Goal: Task Accomplishment & Management: Use online tool/utility

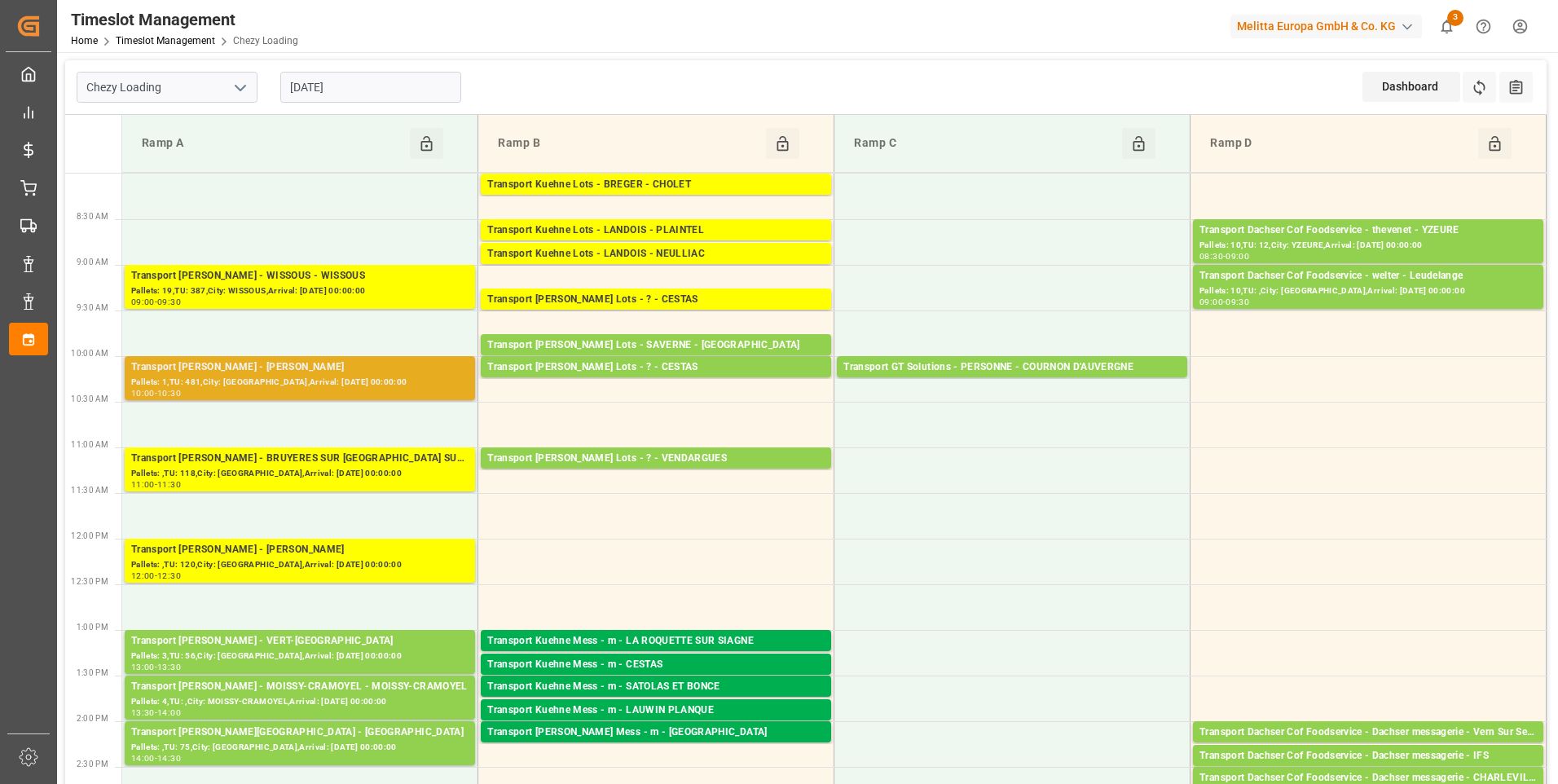
click at [387, 386] on div "Pallets: 1,TU: 481,City: [GEOGRAPHIC_DATA],Arrival: [DATE] 00:00:00" at bounding box center [300, 382] width 338 height 14
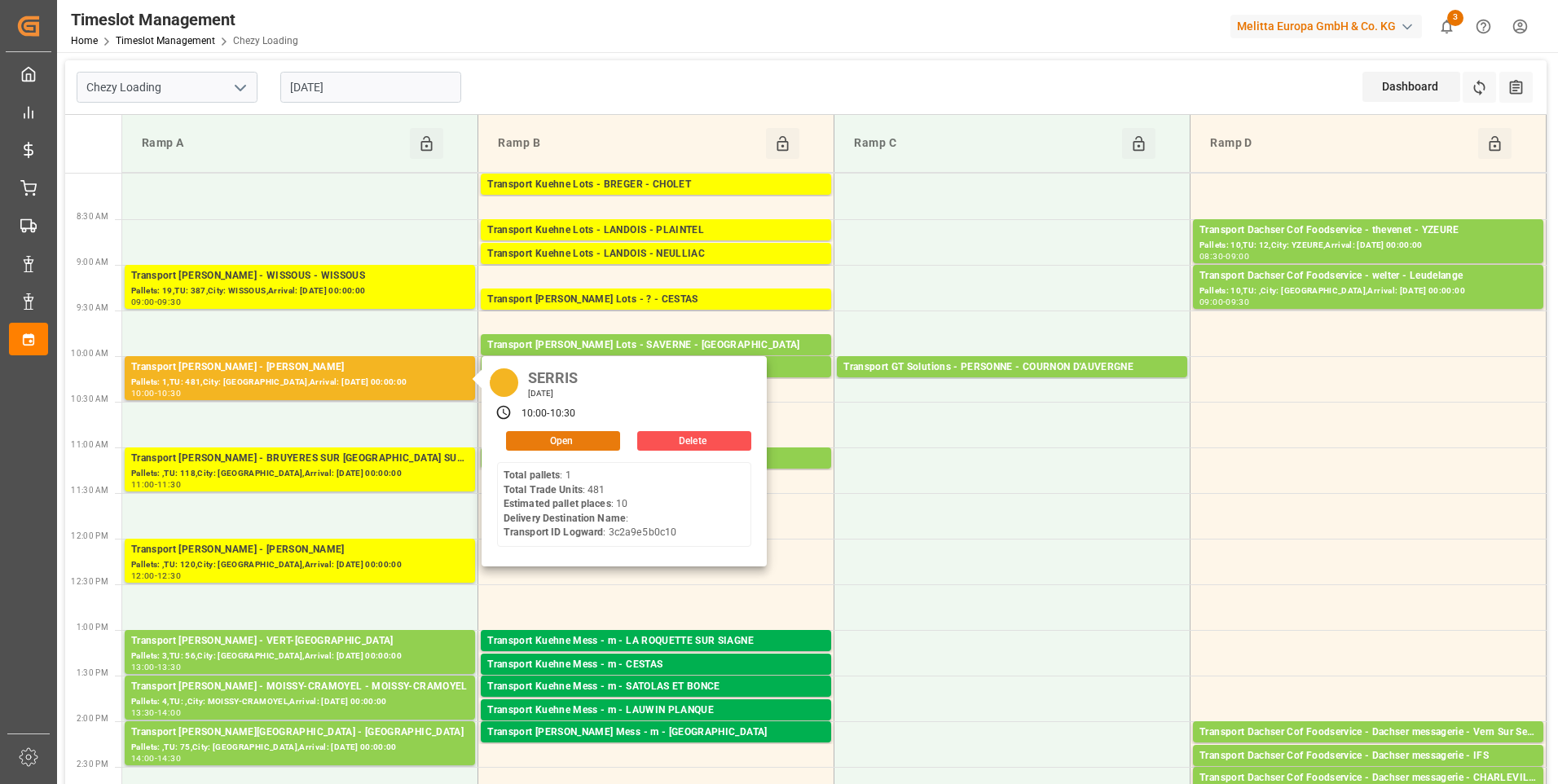
click at [575, 436] on button "Open" at bounding box center [563, 441] width 114 height 20
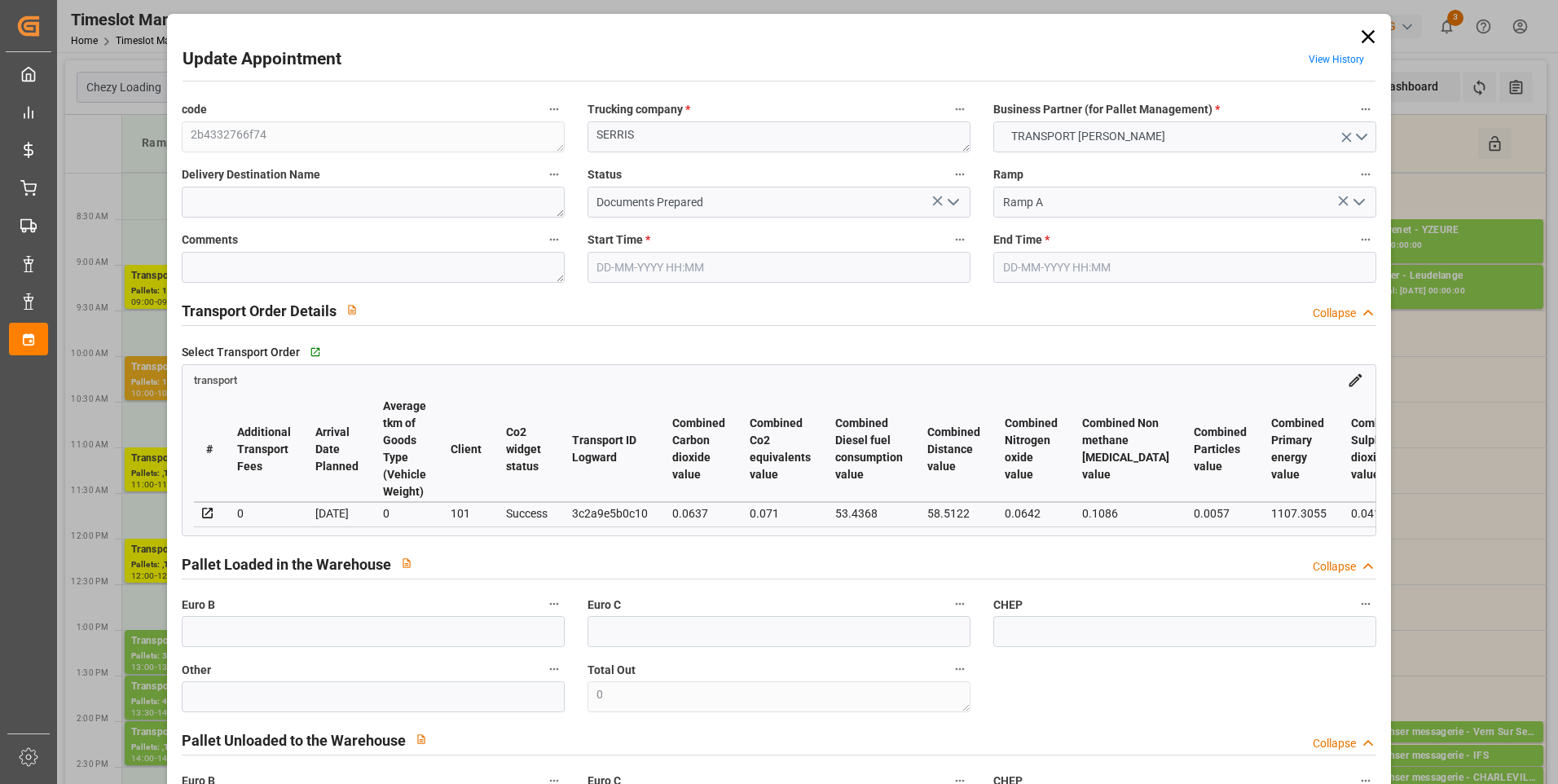
type input "10"
type input "229.17"
type input "0"
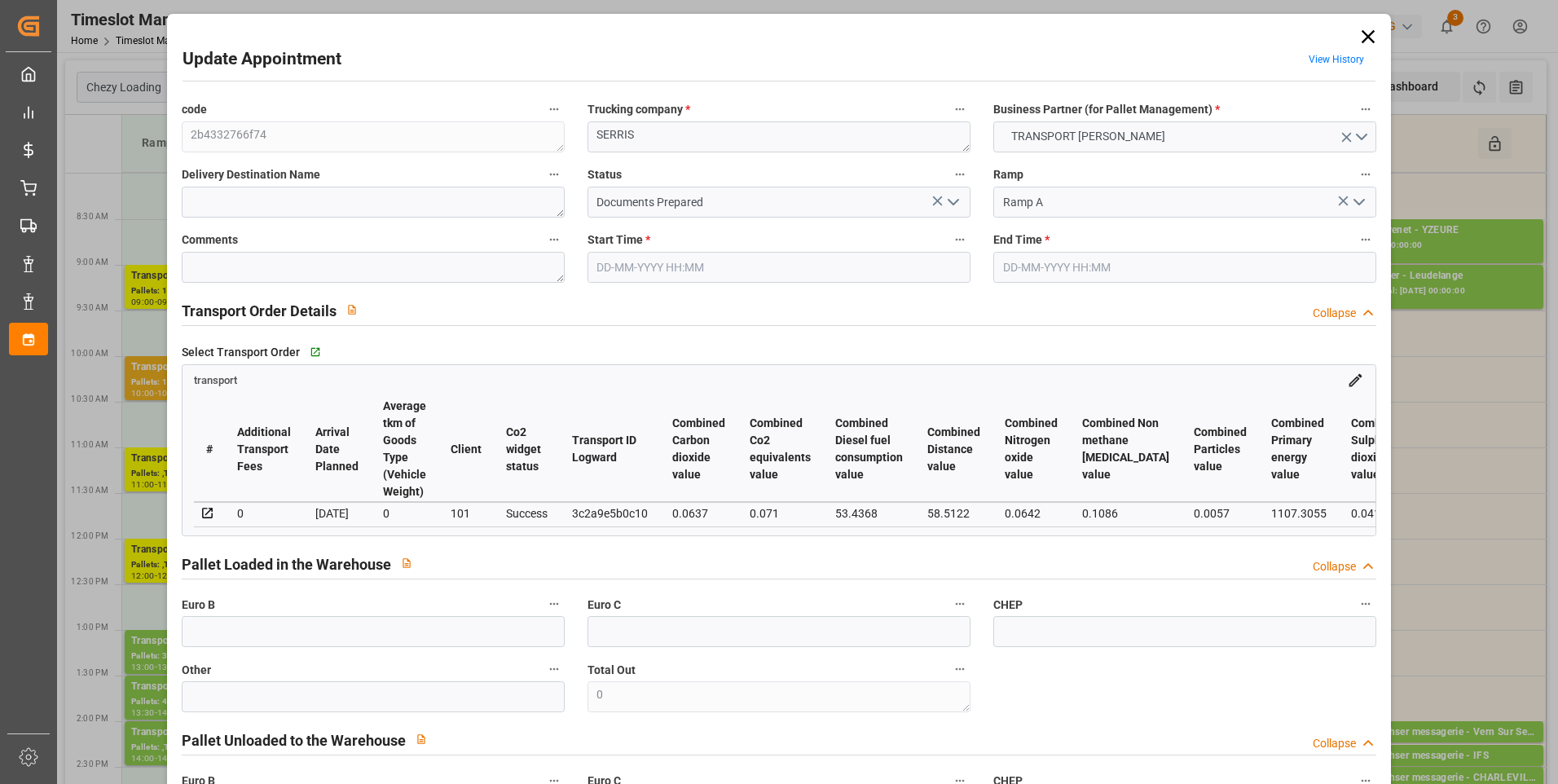
type input "219.8886"
type input "-9.2814"
type input "0"
type input "1645.646"
type input "2891.872"
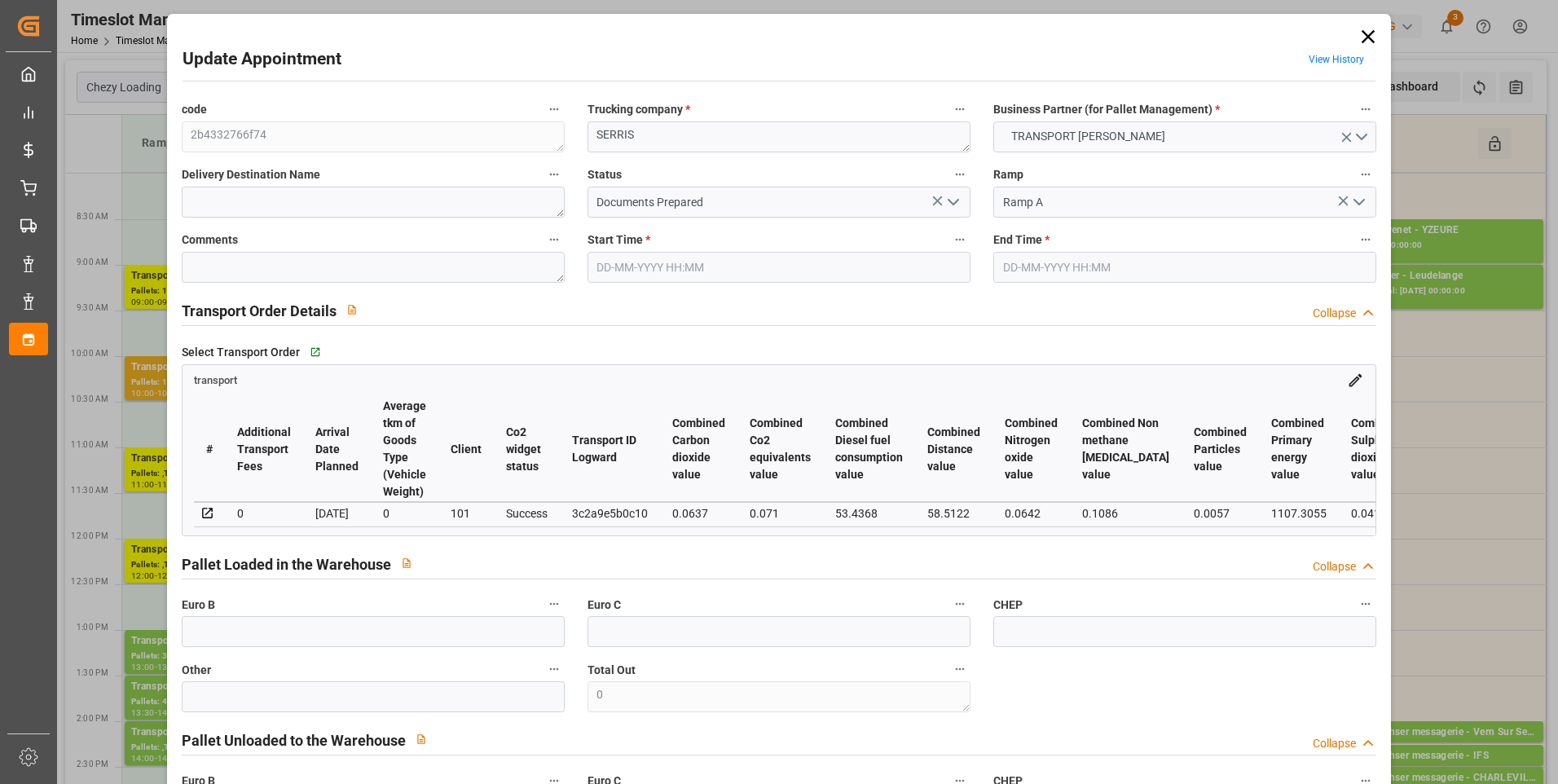
type input "7971.404"
type input "77"
type input "1"
type input "481"
type input "30"
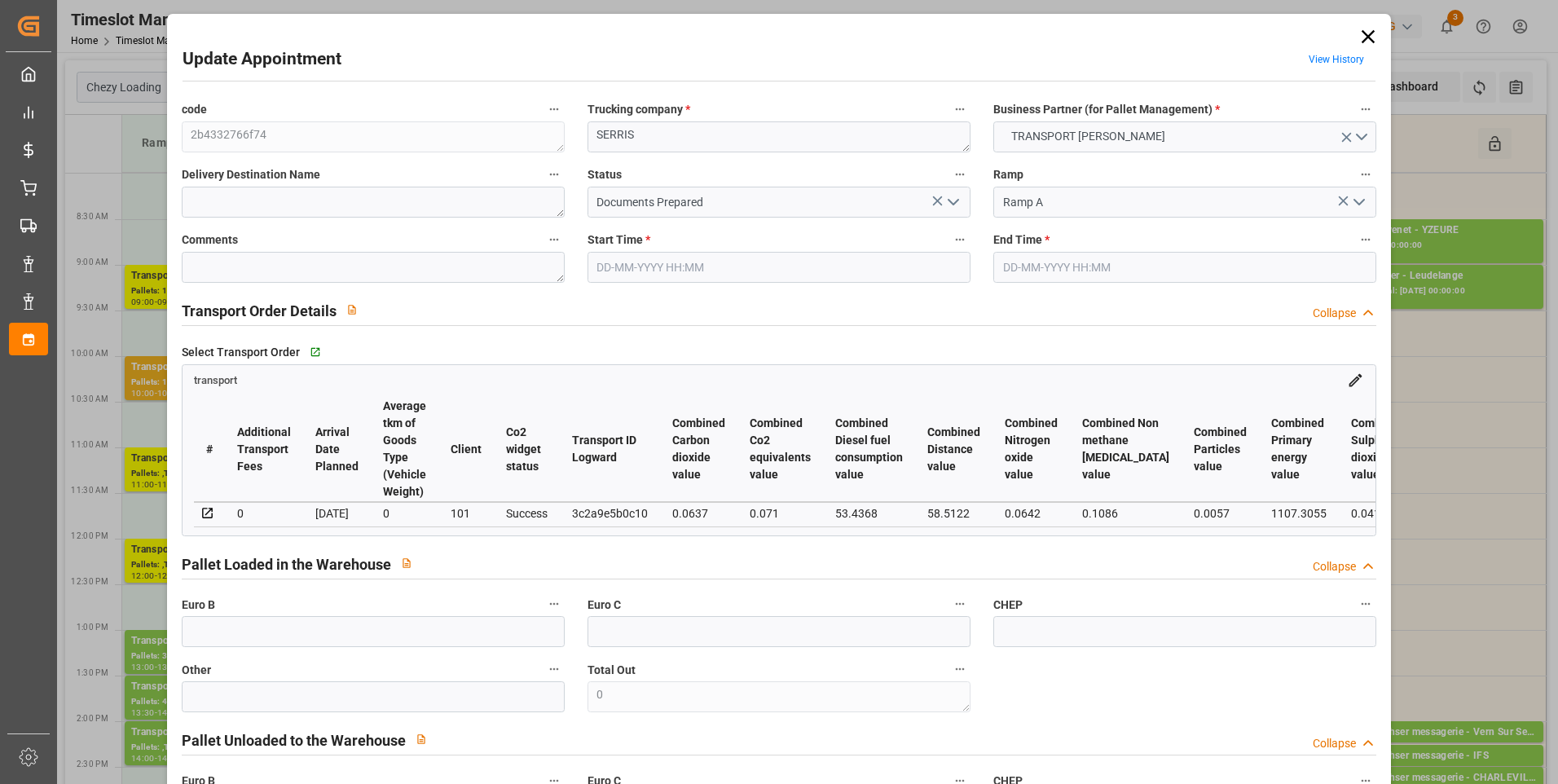
type input "101"
type input "2152.064"
type input "0"
type input "4710.8598"
type input "0"
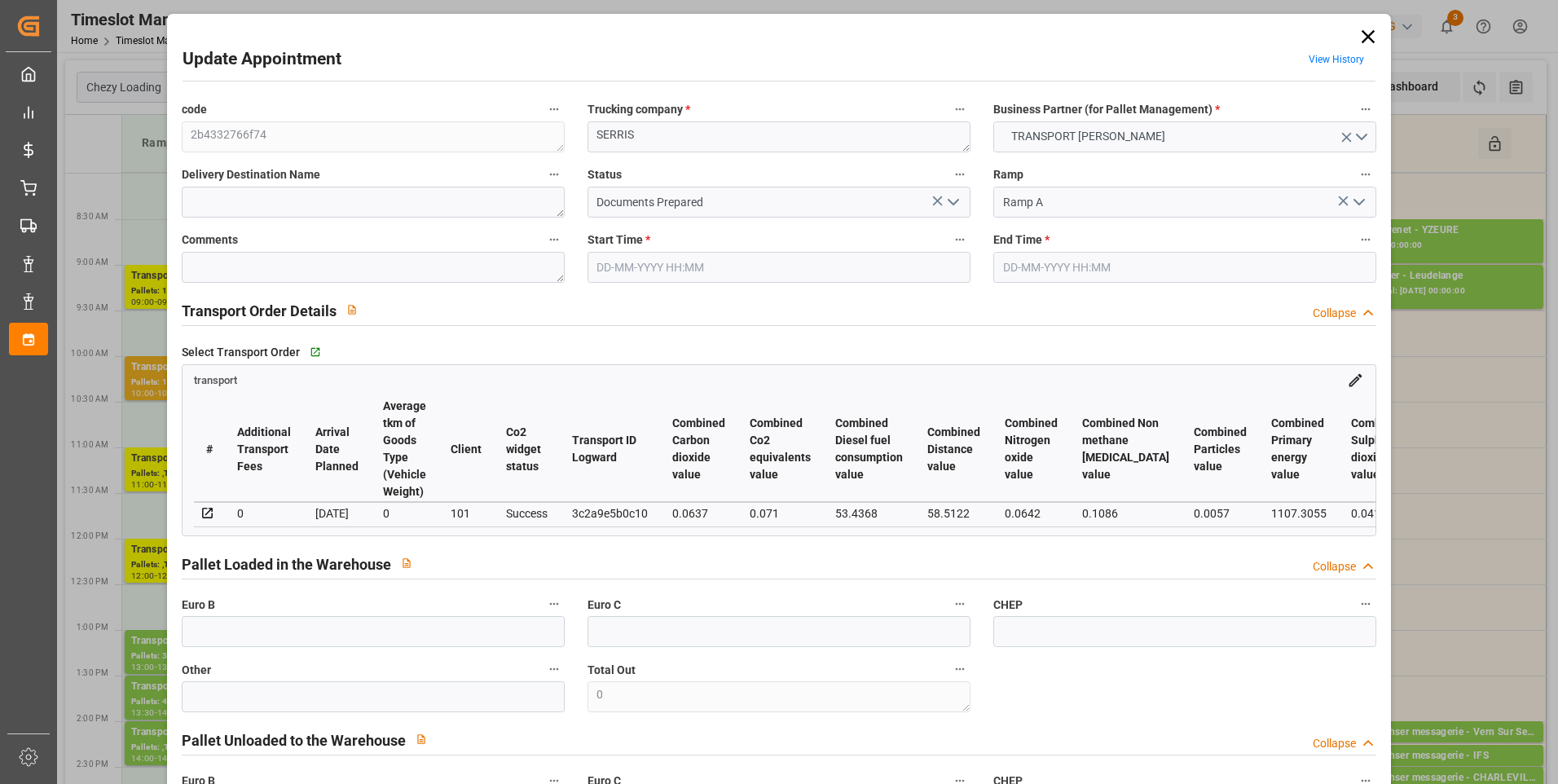
type input "0"
type input "21"
type input "35"
type input "19-08-2025 10:00"
type input "19-08-2025 10:30"
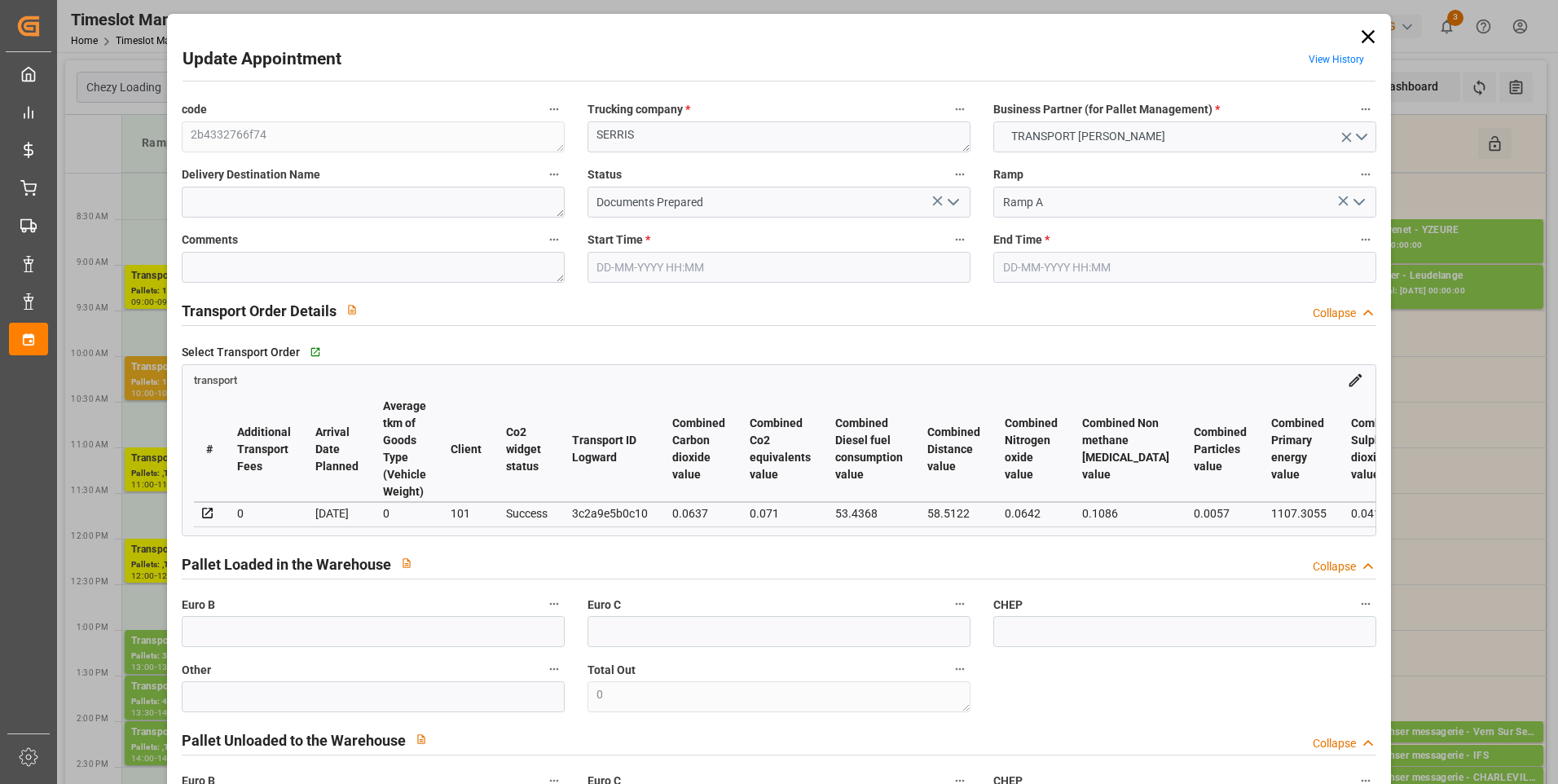
type input "14-08-2025 14:59"
type input "14-08-2025 12:08"
type input "20-08-2025"
type input "[DATE]"
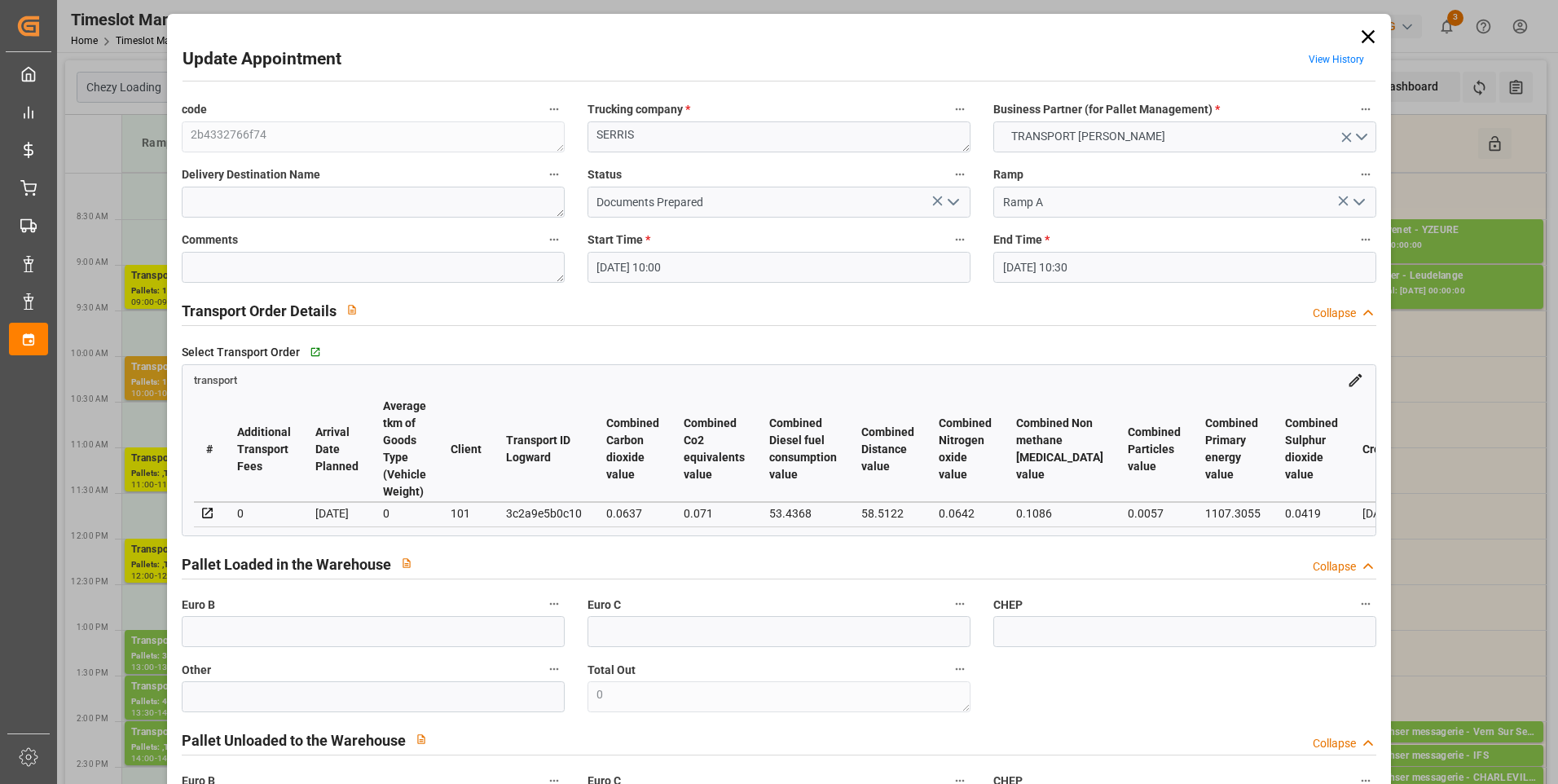
click at [954, 202] on icon "open menu" at bounding box center [953, 201] width 20 height 20
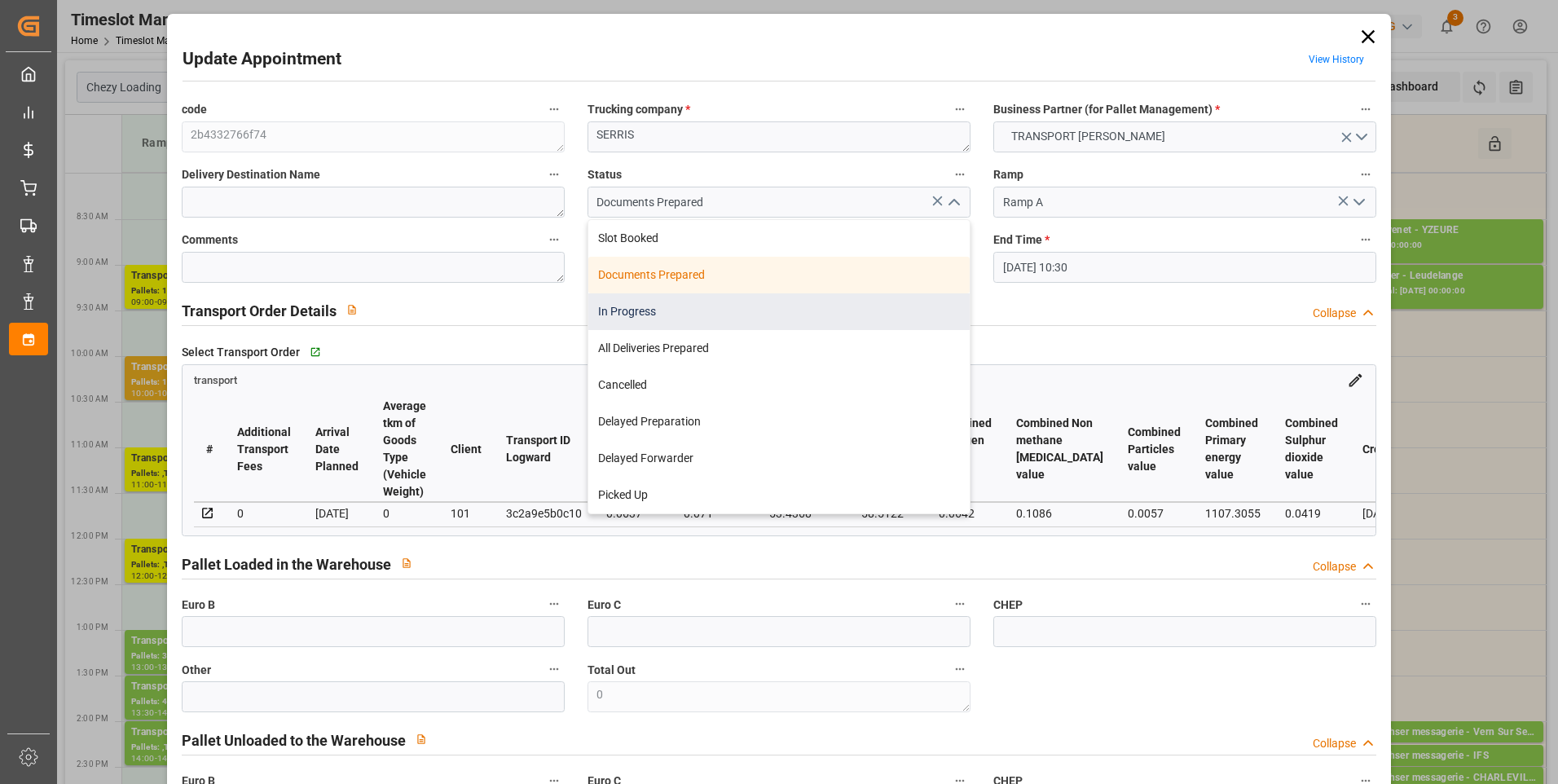
click at [631, 314] on div "In Progress" at bounding box center [779, 311] width 381 height 37
type input "In Progress"
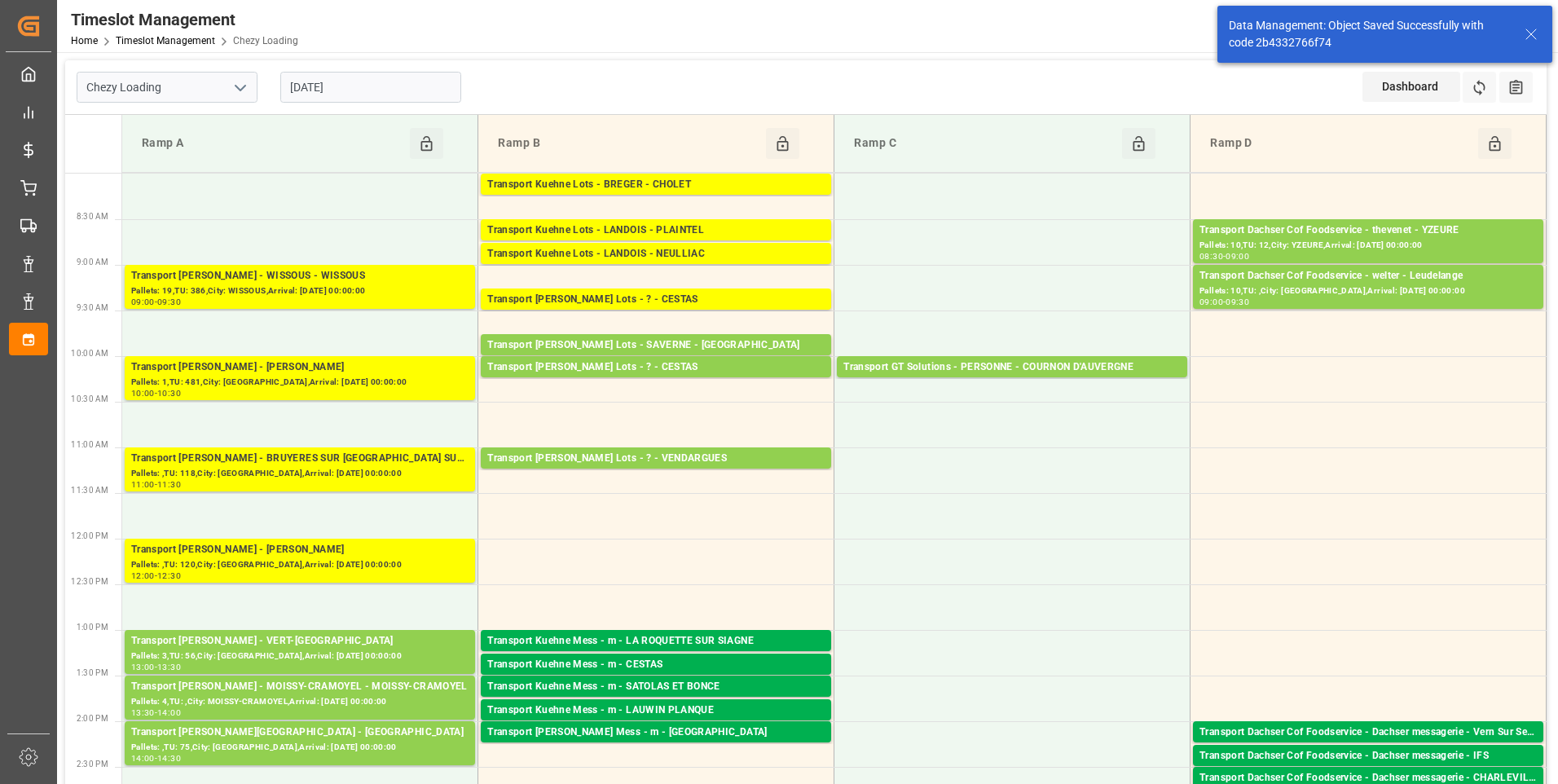
click at [369, 87] on input "[DATE]" at bounding box center [370, 87] width 181 height 31
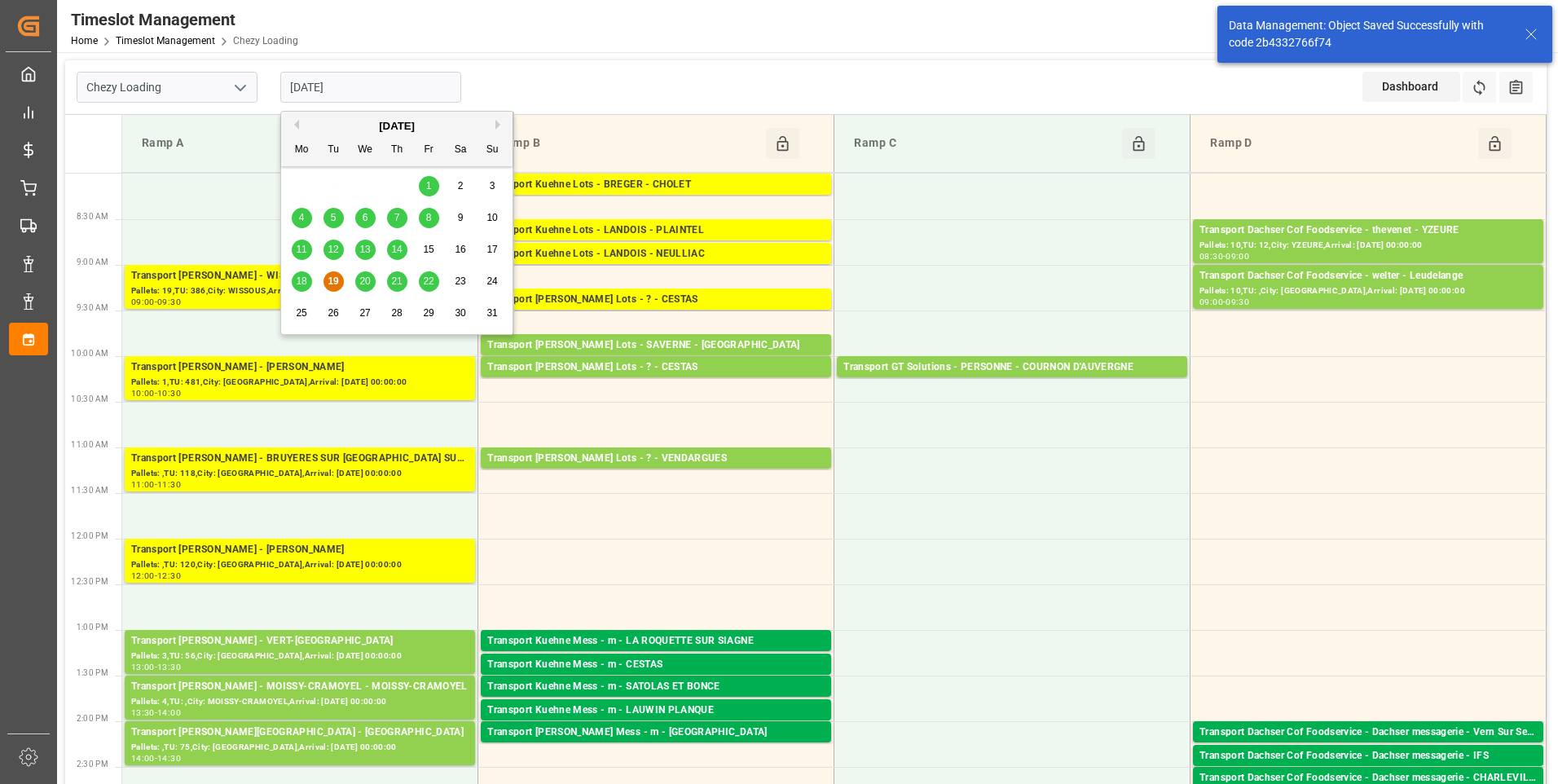
click at [367, 281] on span "20" at bounding box center [364, 281] width 10 height 11
type input "20-08-2025"
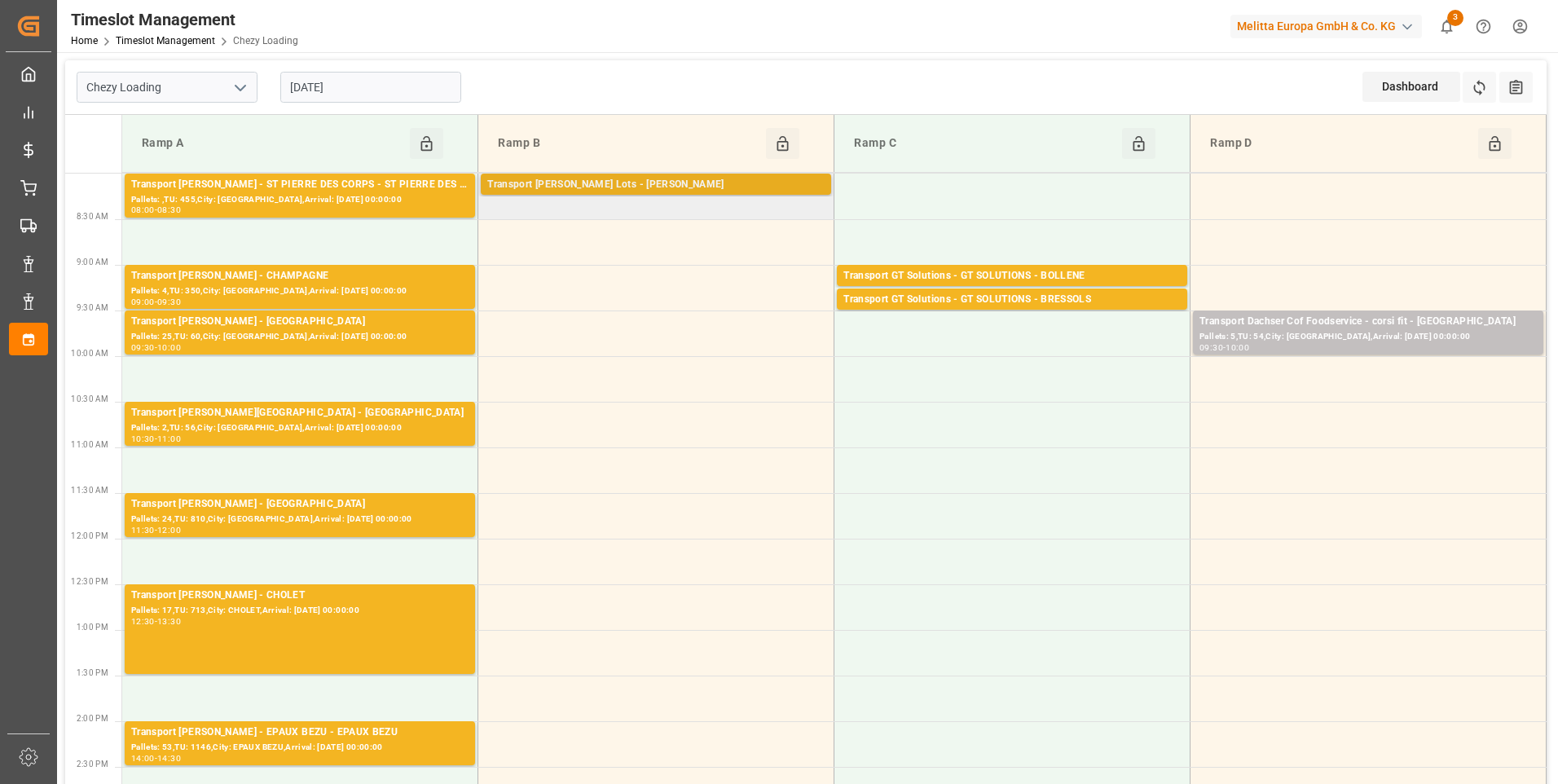
click at [621, 183] on div "Transport Kuehne Lots - ANTOINE - CARQUEFOU" at bounding box center [656, 184] width 338 height 16
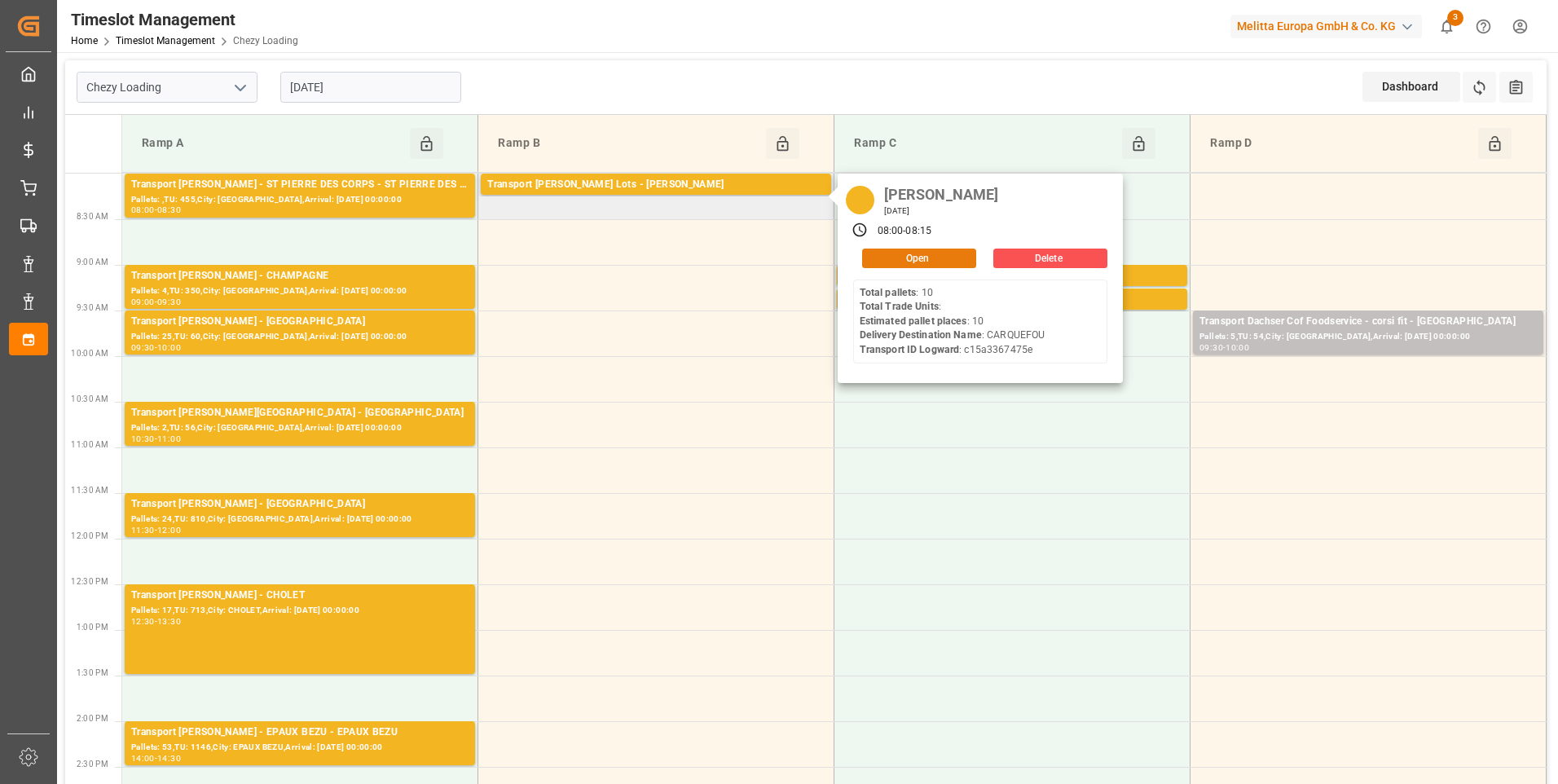
click at [885, 255] on button "Open" at bounding box center [919, 258] width 114 height 20
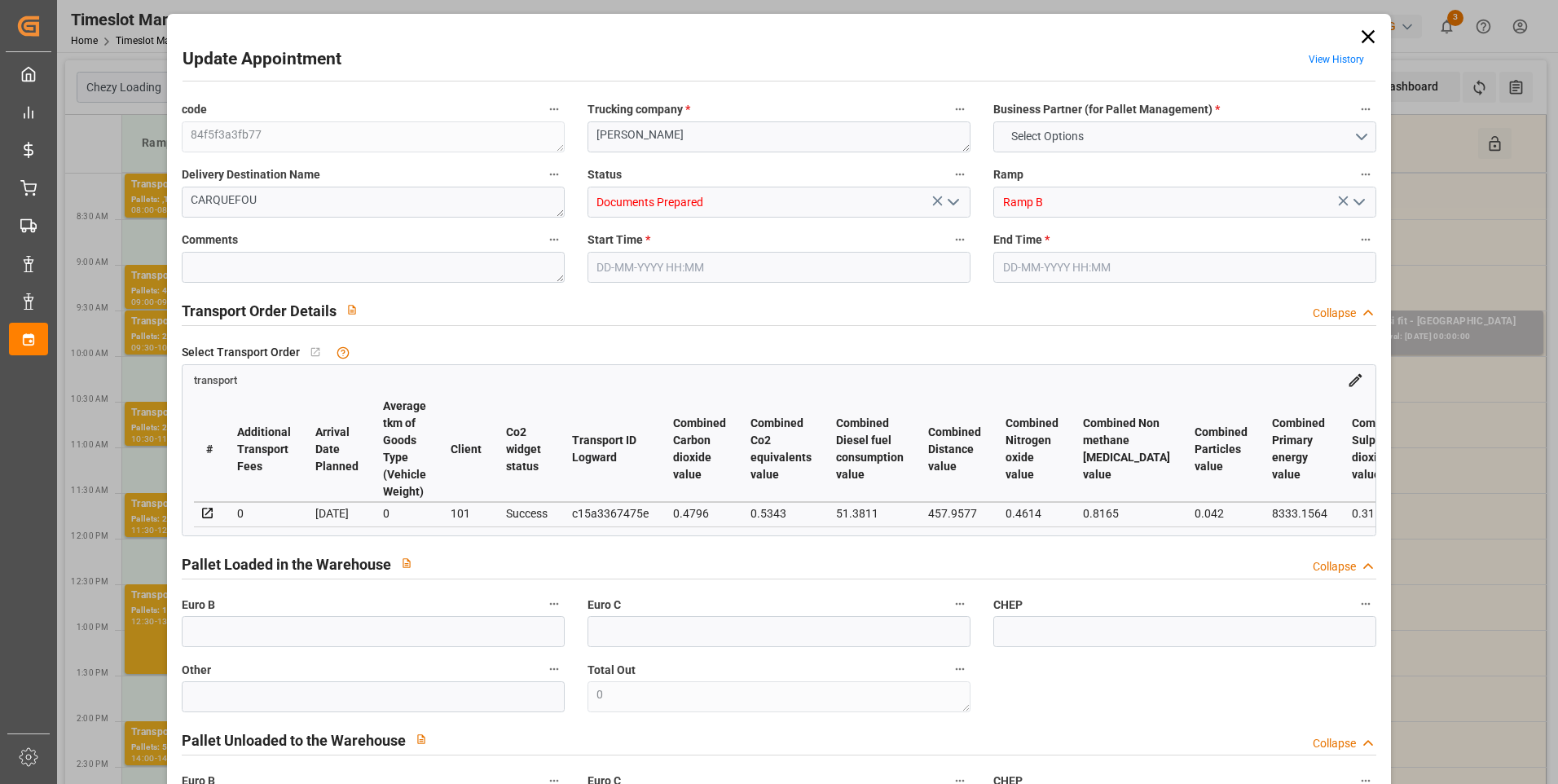
type input "10"
type input "420.19"
type input "0"
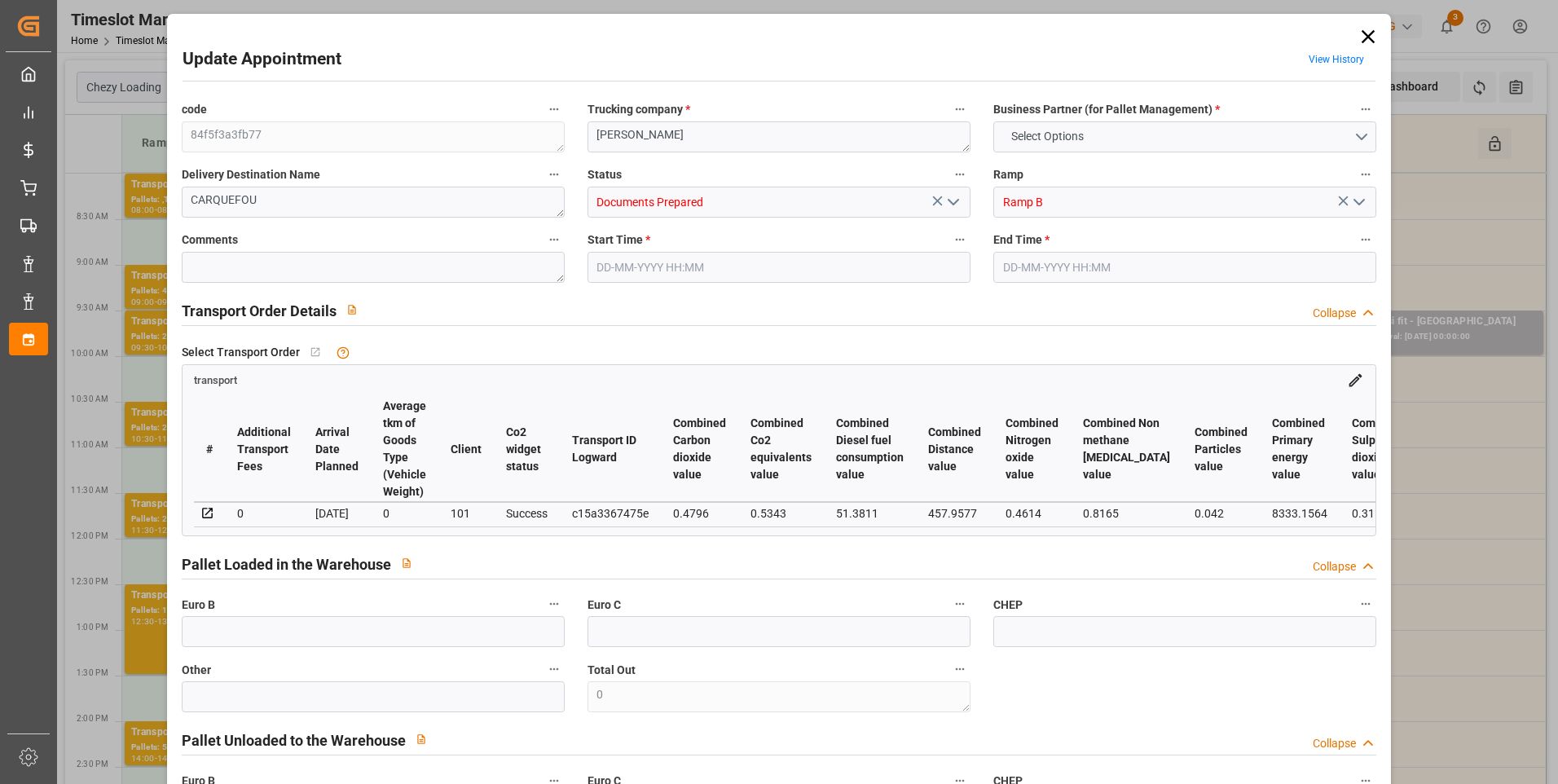
type input "420.19"
type input "0"
type input "940.224"
type input "2398"
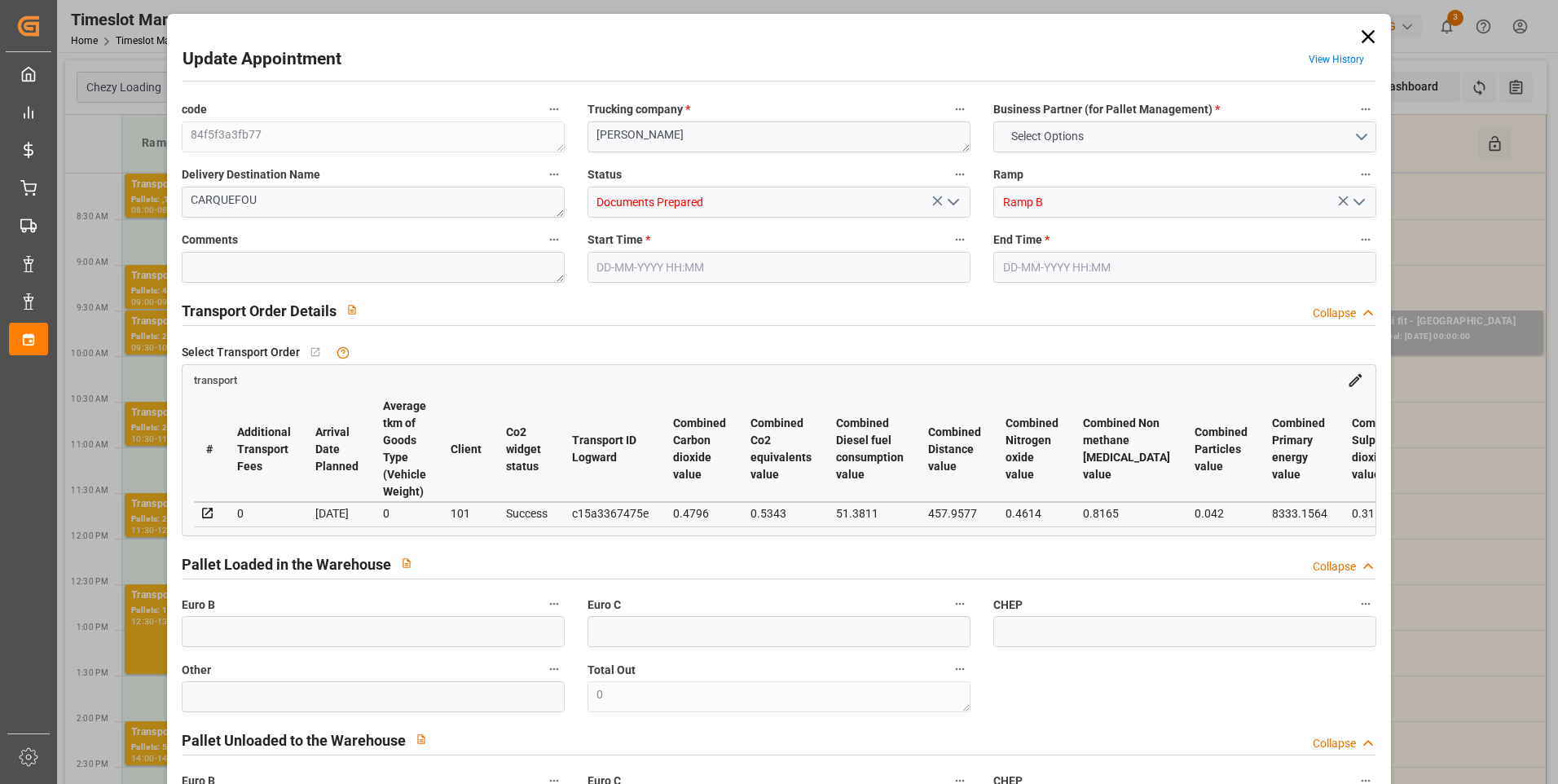
type input "10145.088"
type input "44"
type input "10"
type input "0"
type input "10"
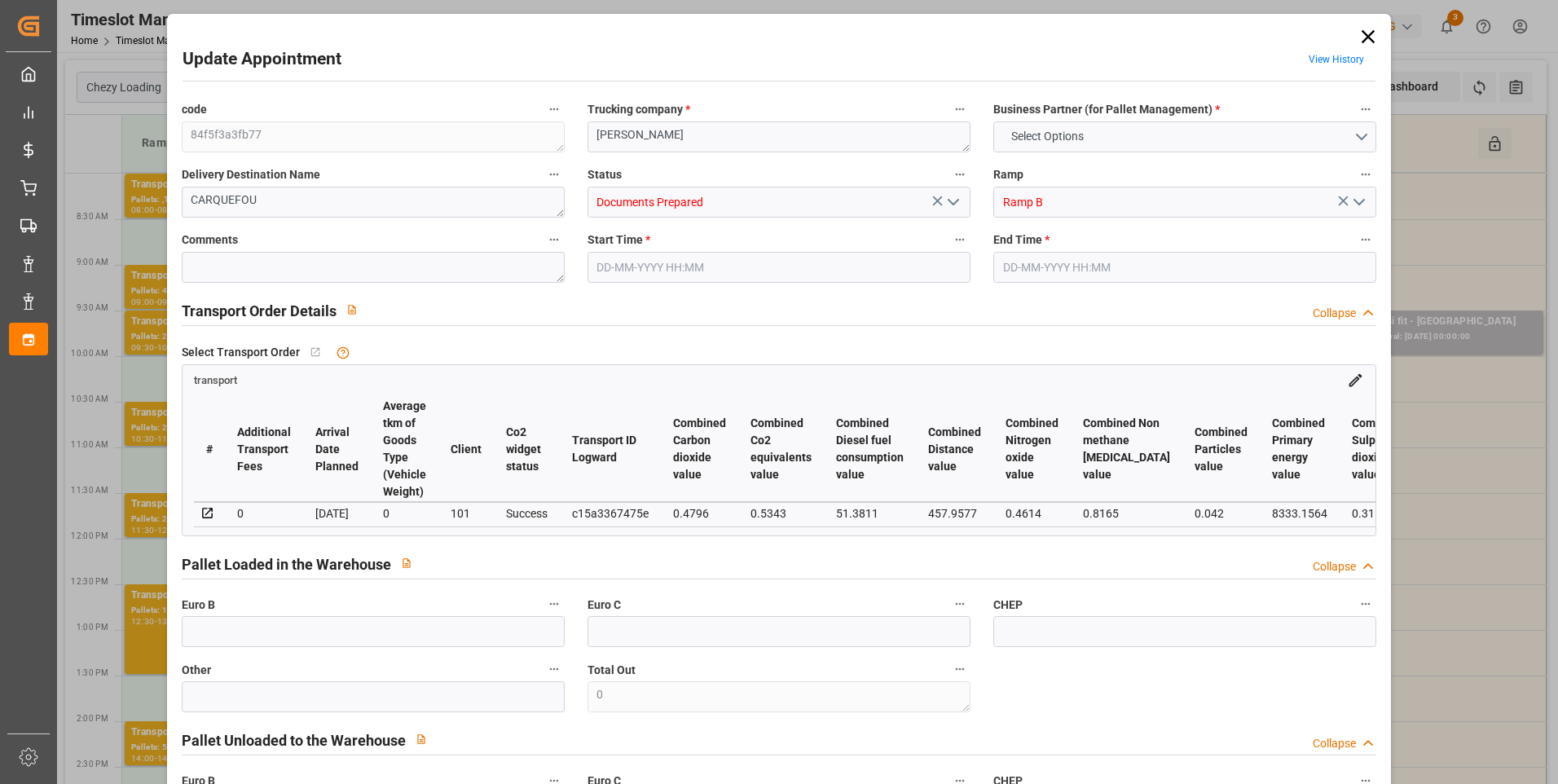
type input "101"
type input "1998.72"
type input "0"
type input "4710.8598"
type input "0"
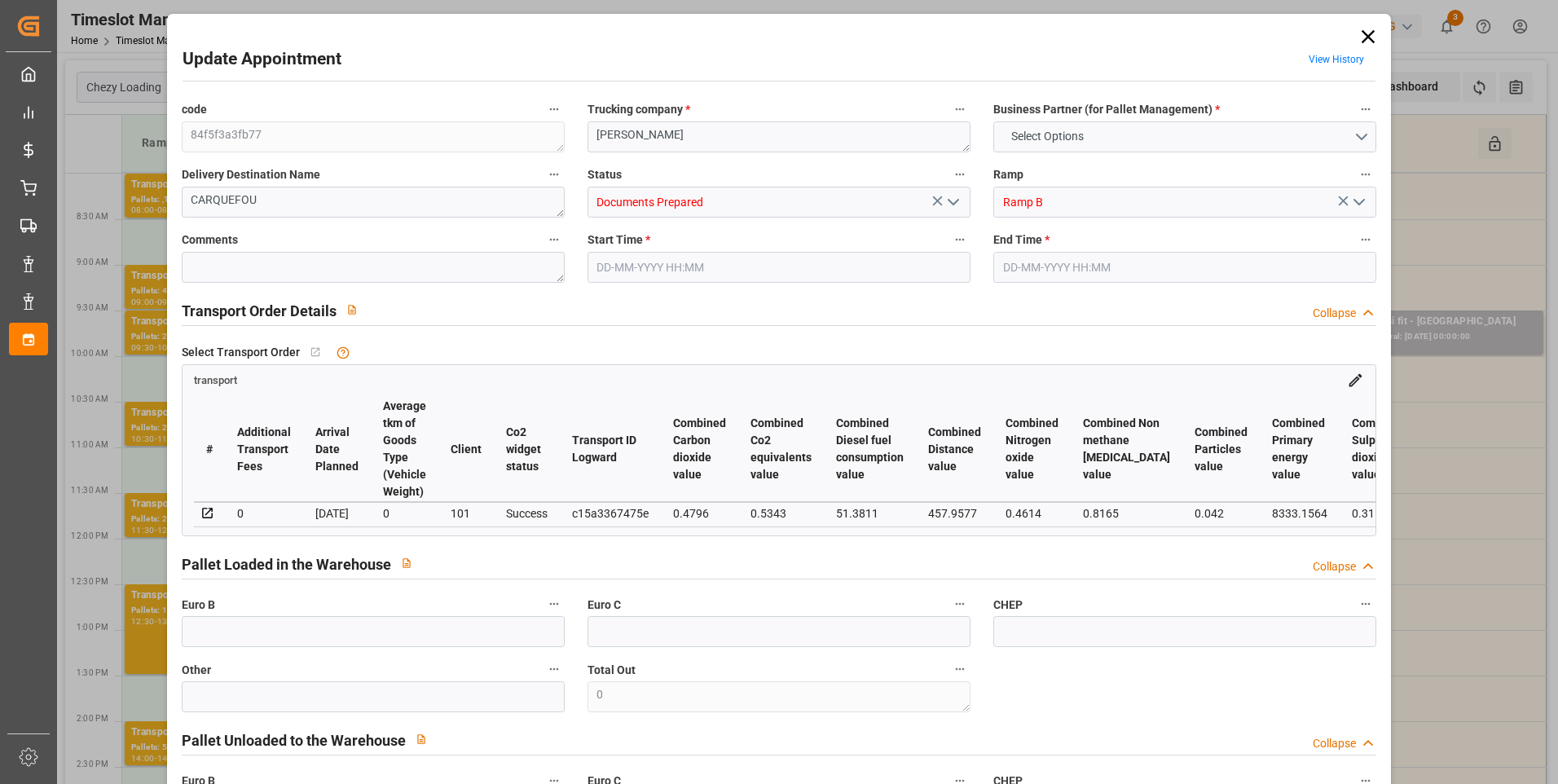
type input "0"
type input "21"
type input "35"
type input "20-08-2025 08:00"
type input "20-08-2025 08:15"
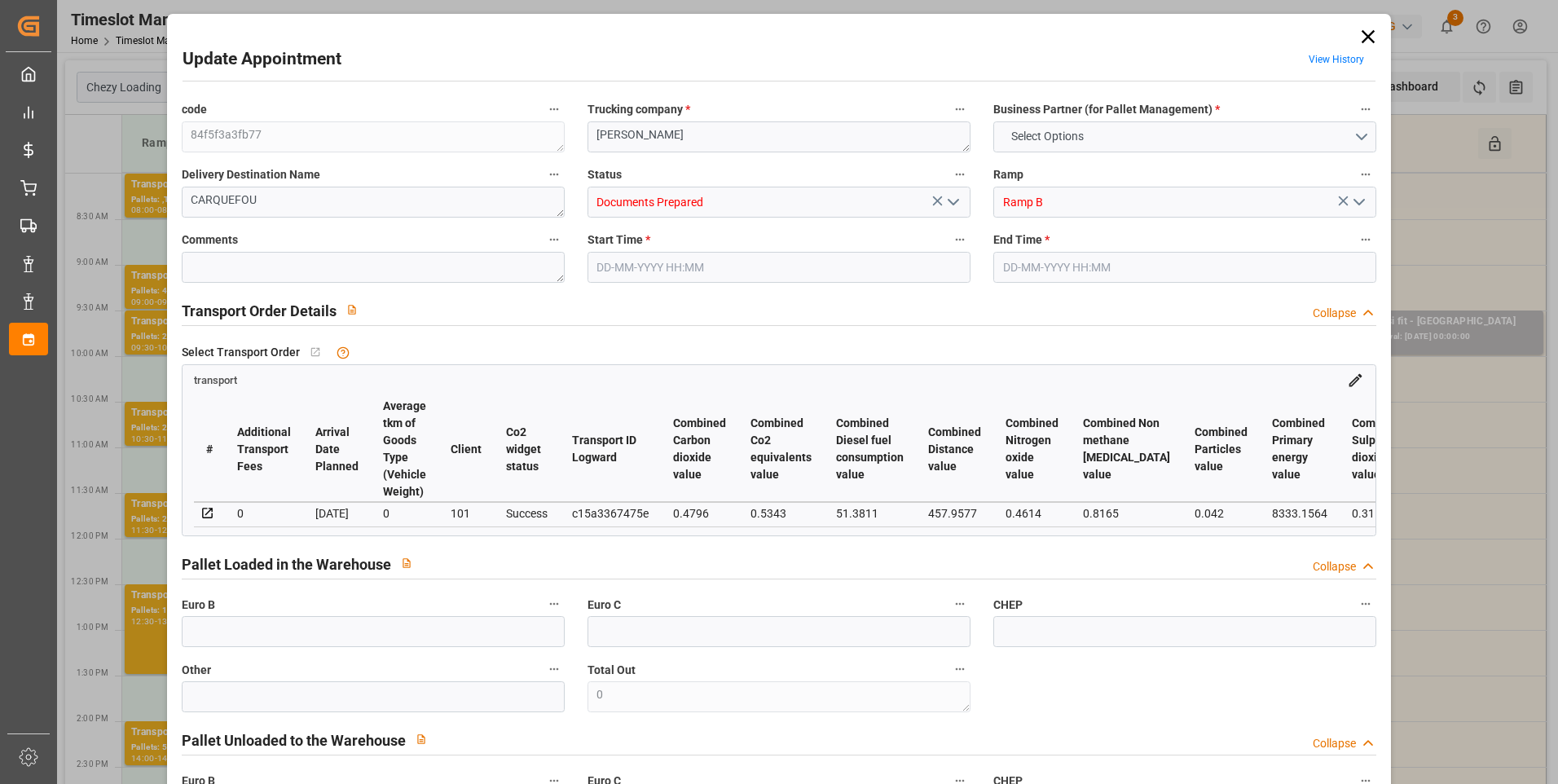
type input "14-08-2025 13:27"
type input "14-08-2025 12:21"
type input "[DATE]"
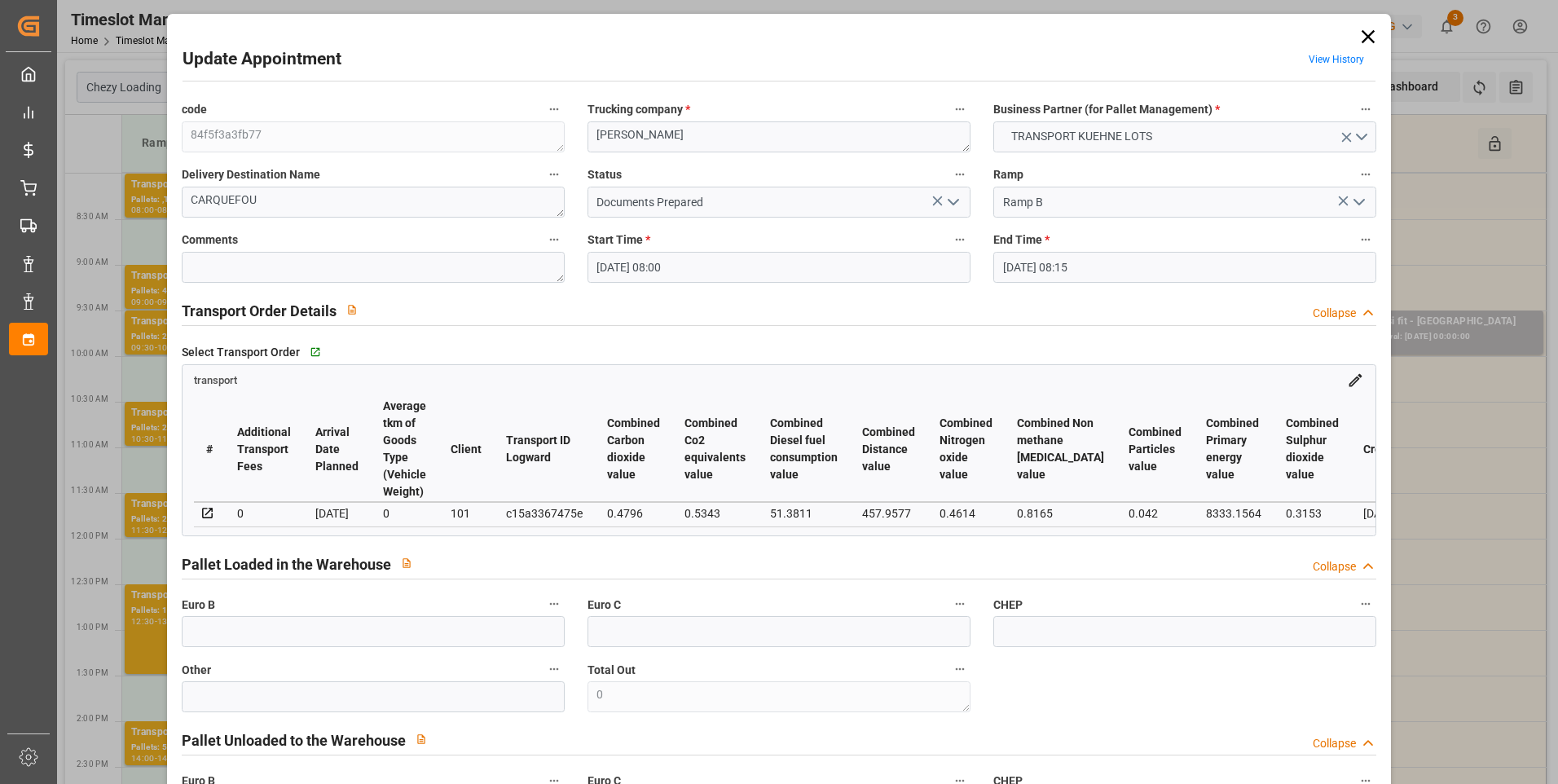
click at [949, 202] on polyline "open menu" at bounding box center [954, 201] width 9 height 5
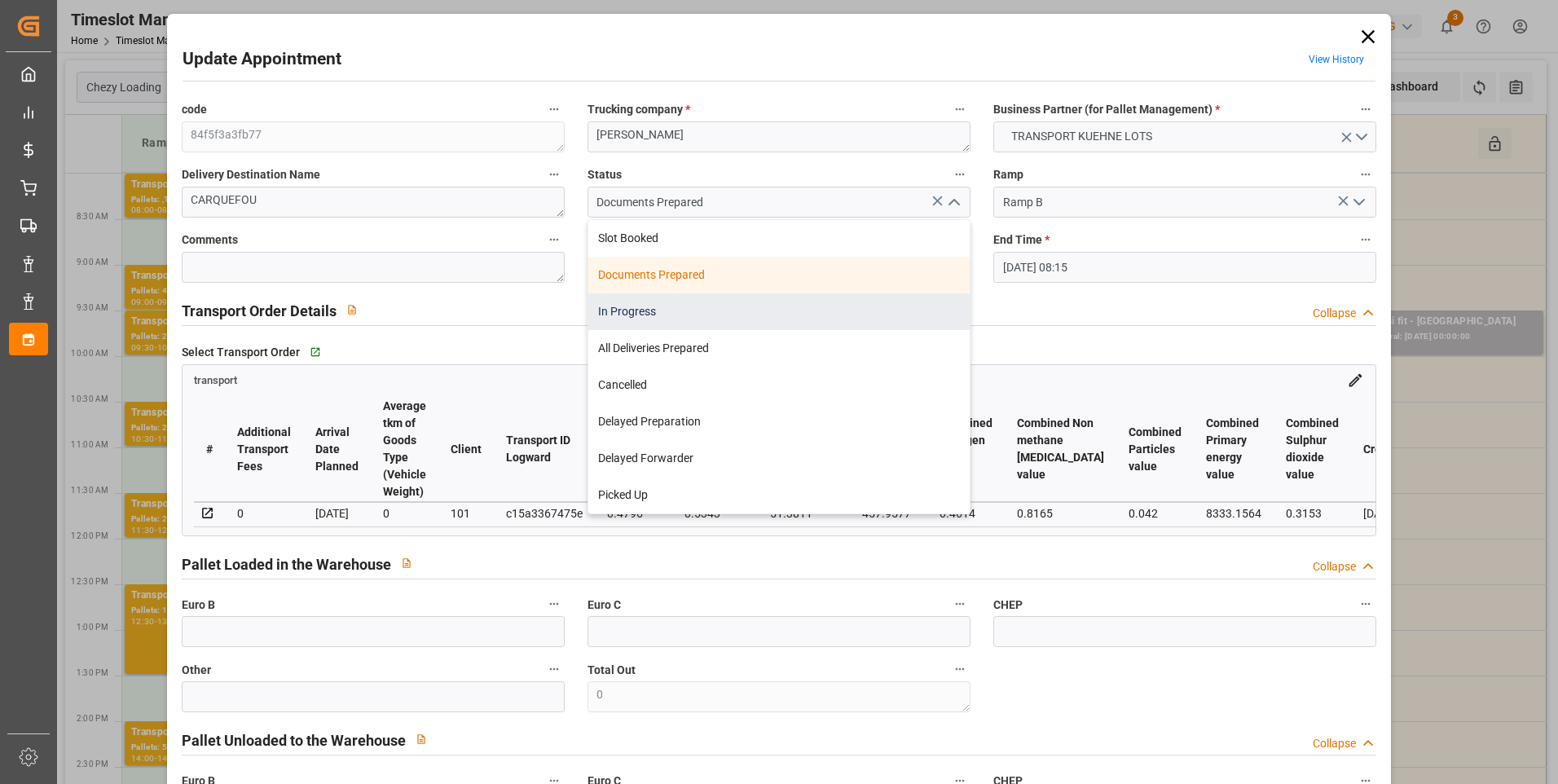
click at [637, 308] on div "In Progress" at bounding box center [779, 311] width 381 height 37
type input "In Progress"
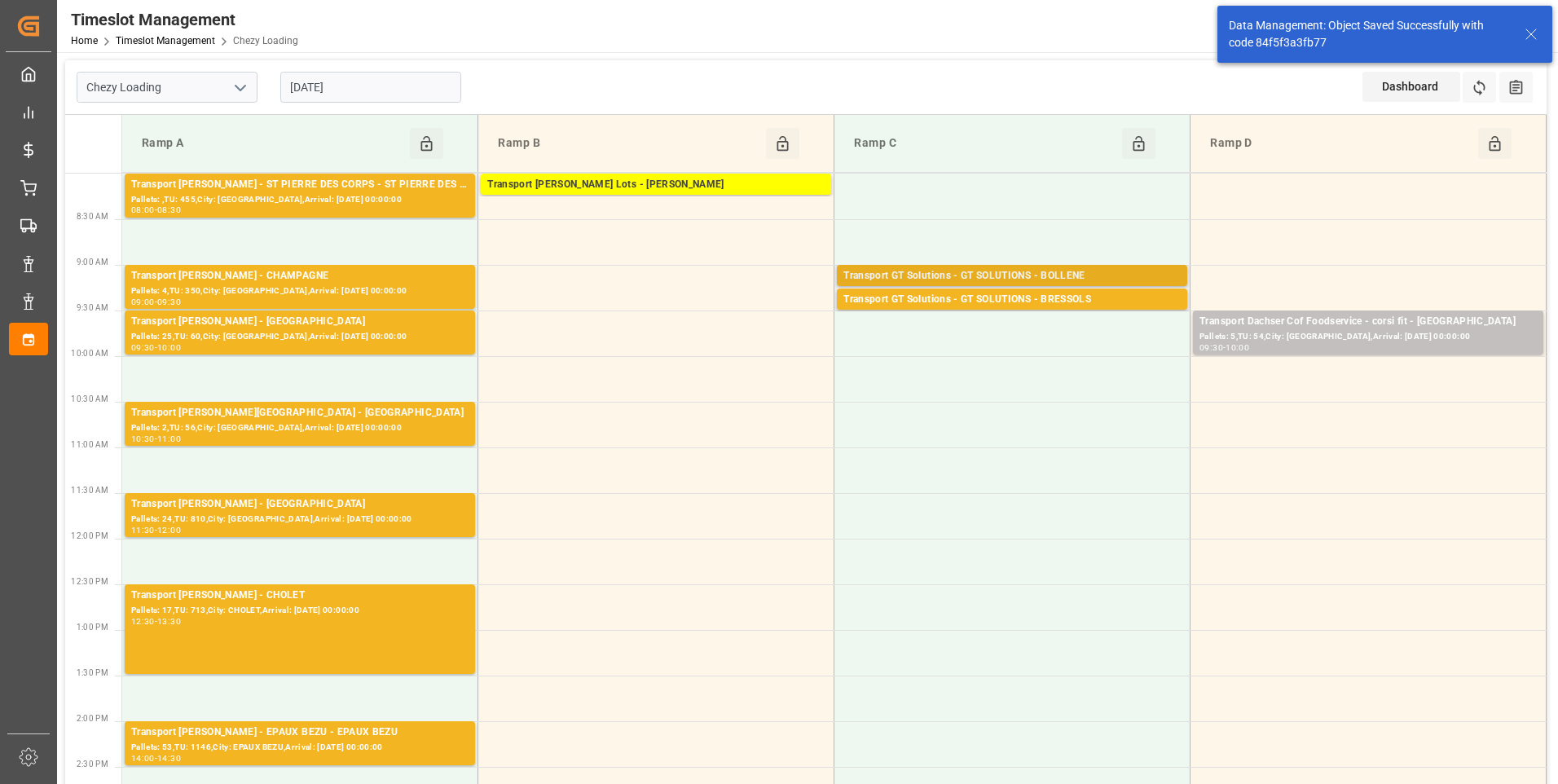
click at [1032, 274] on div "Transport GT Solutions - GT SOLUTIONS - BOLLENE" at bounding box center [1011, 275] width 338 height 16
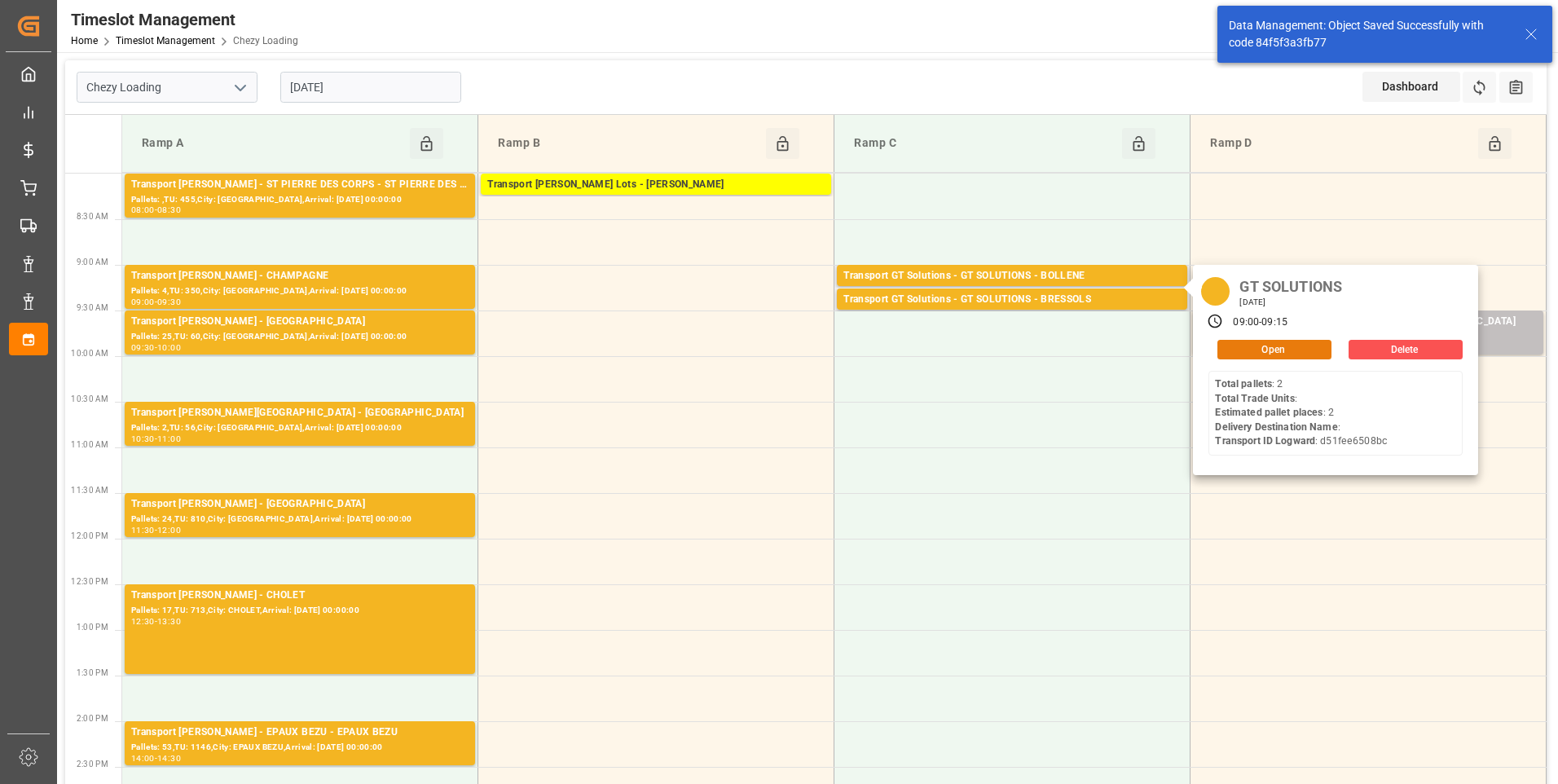
click at [1252, 345] on button "Open" at bounding box center [1274, 349] width 114 height 20
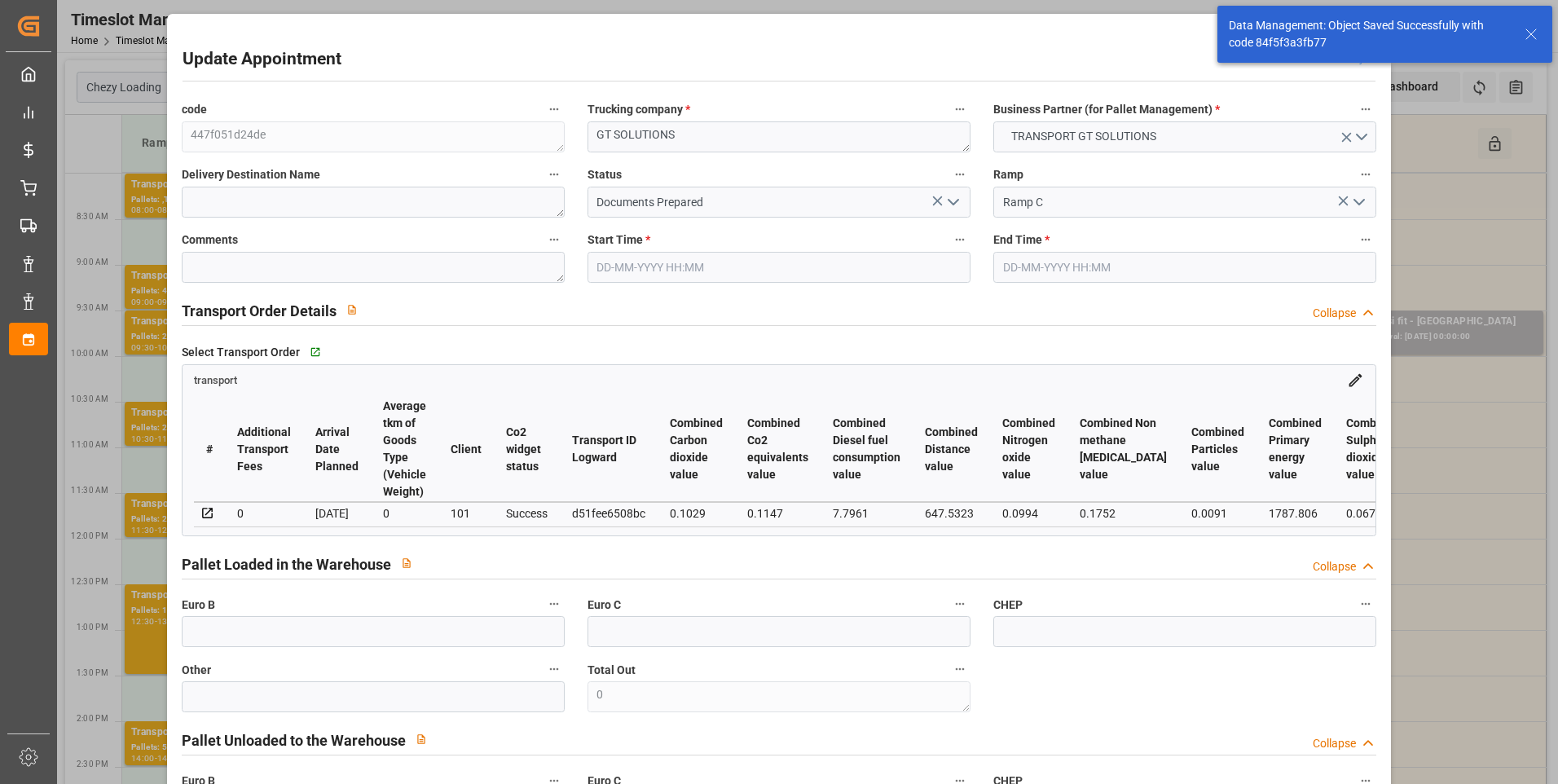
type input "20-08-2025 09:00"
type input "20-08-2025 09:15"
type input "11-08-2025 13:56"
type input "11-08-2025 11:46"
type input "25-08-2025"
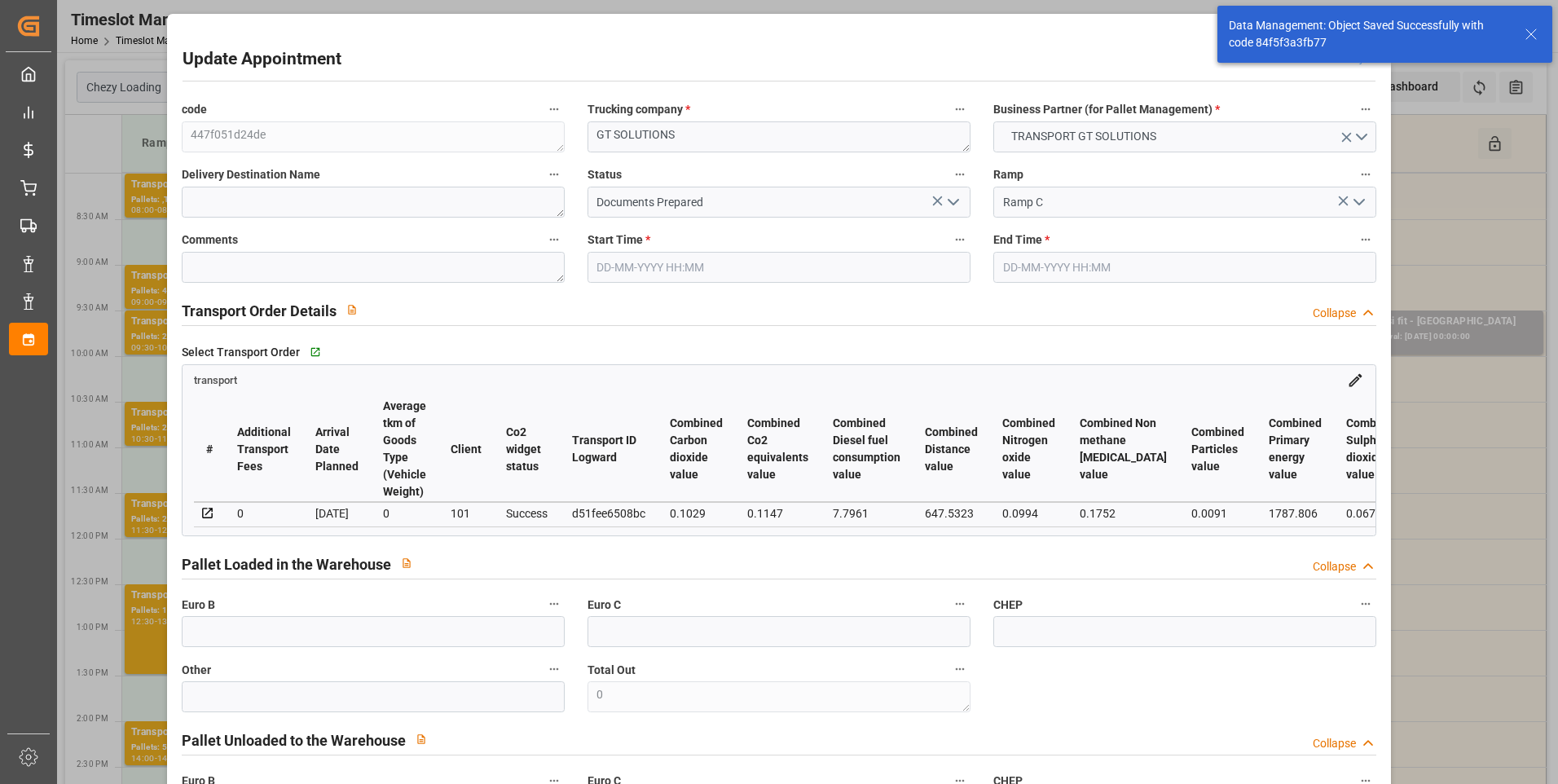
type input "[DATE]"
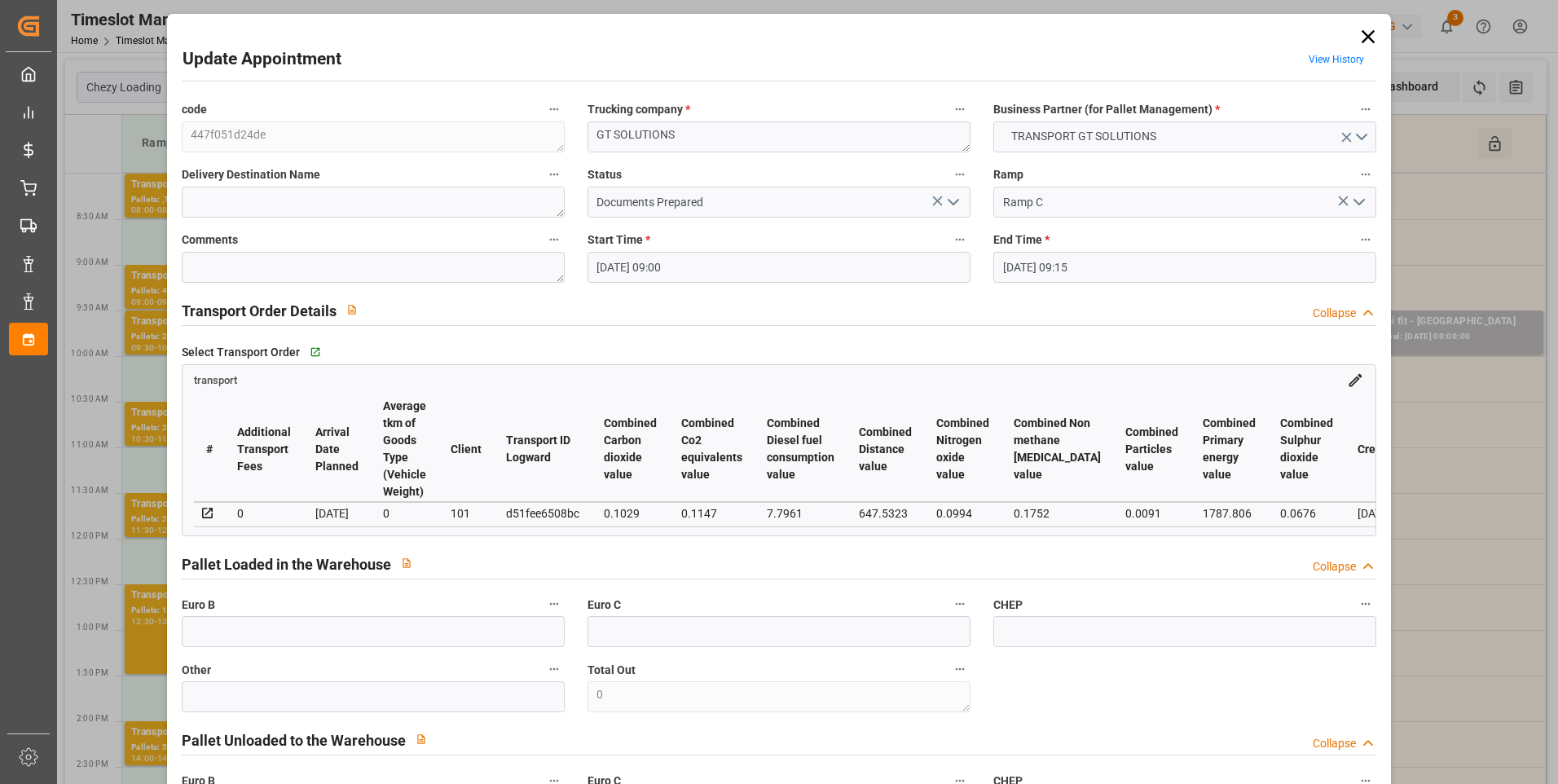
click at [949, 202] on icon "open menu" at bounding box center [953, 201] width 20 height 20
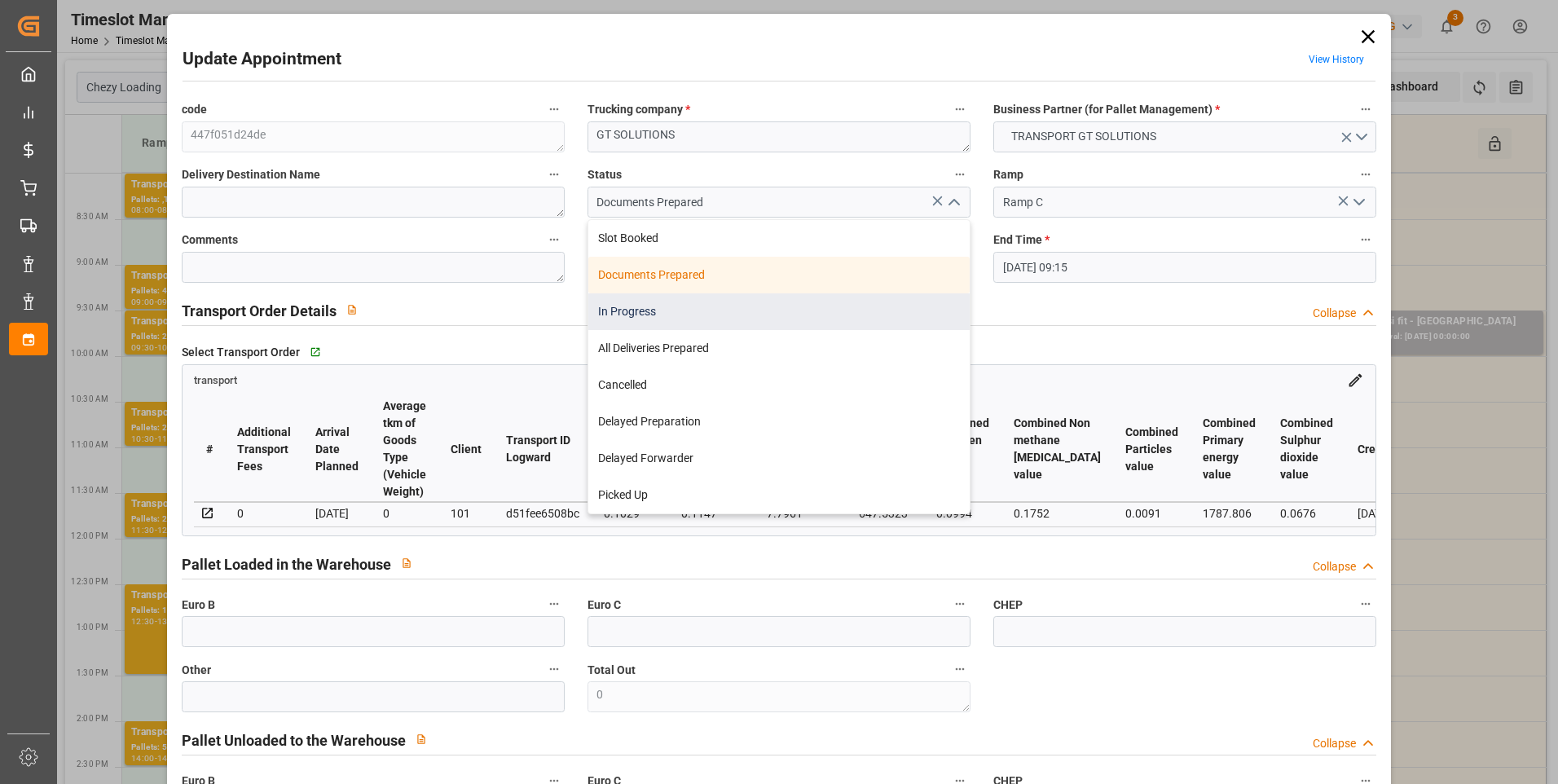
click at [660, 303] on div "In Progress" at bounding box center [779, 311] width 381 height 37
type input "In Progress"
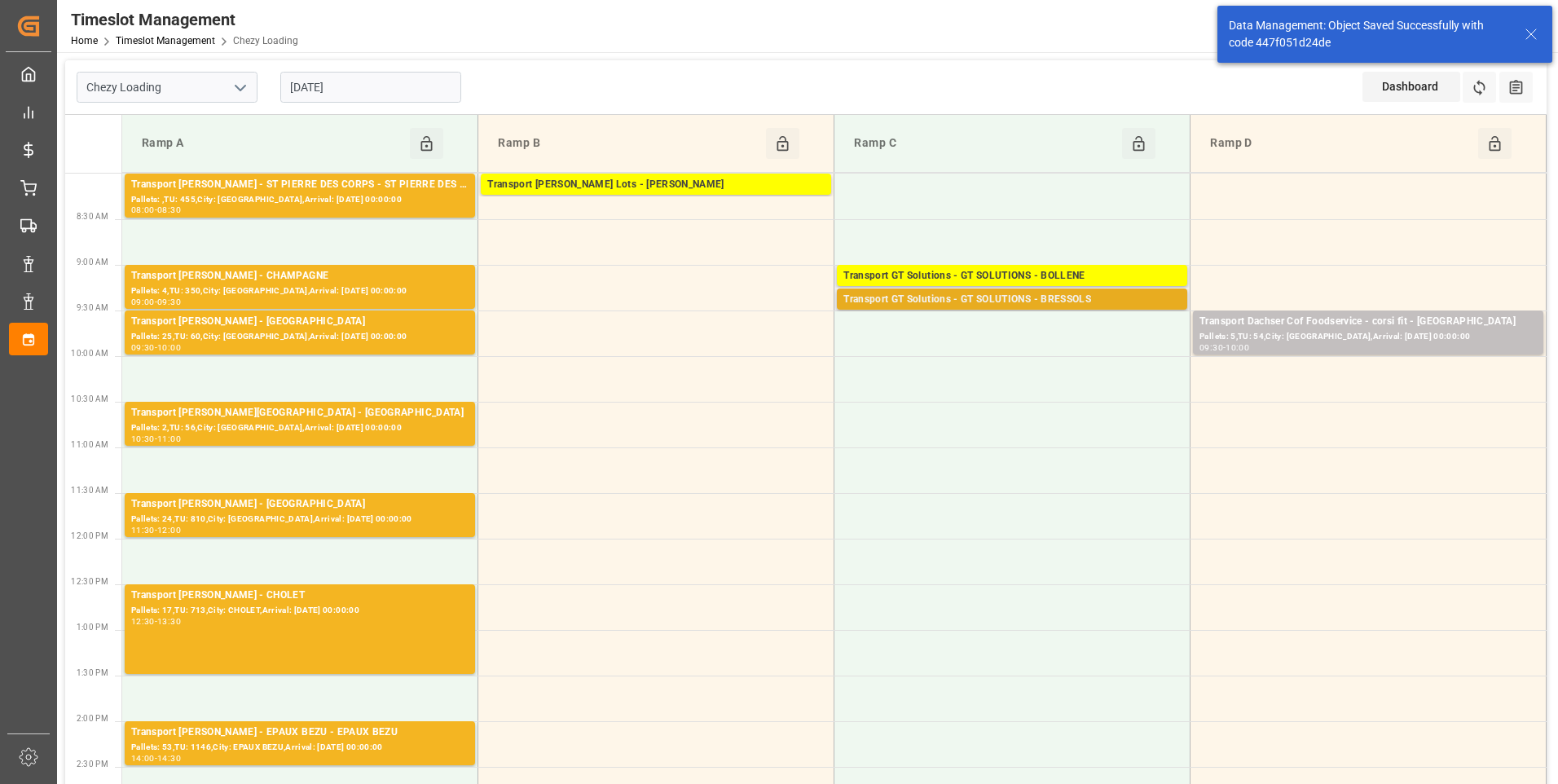
click at [998, 298] on div "Transport GT Solutions - GT SOLUTIONS - BRESSOLS" at bounding box center [1011, 299] width 338 height 16
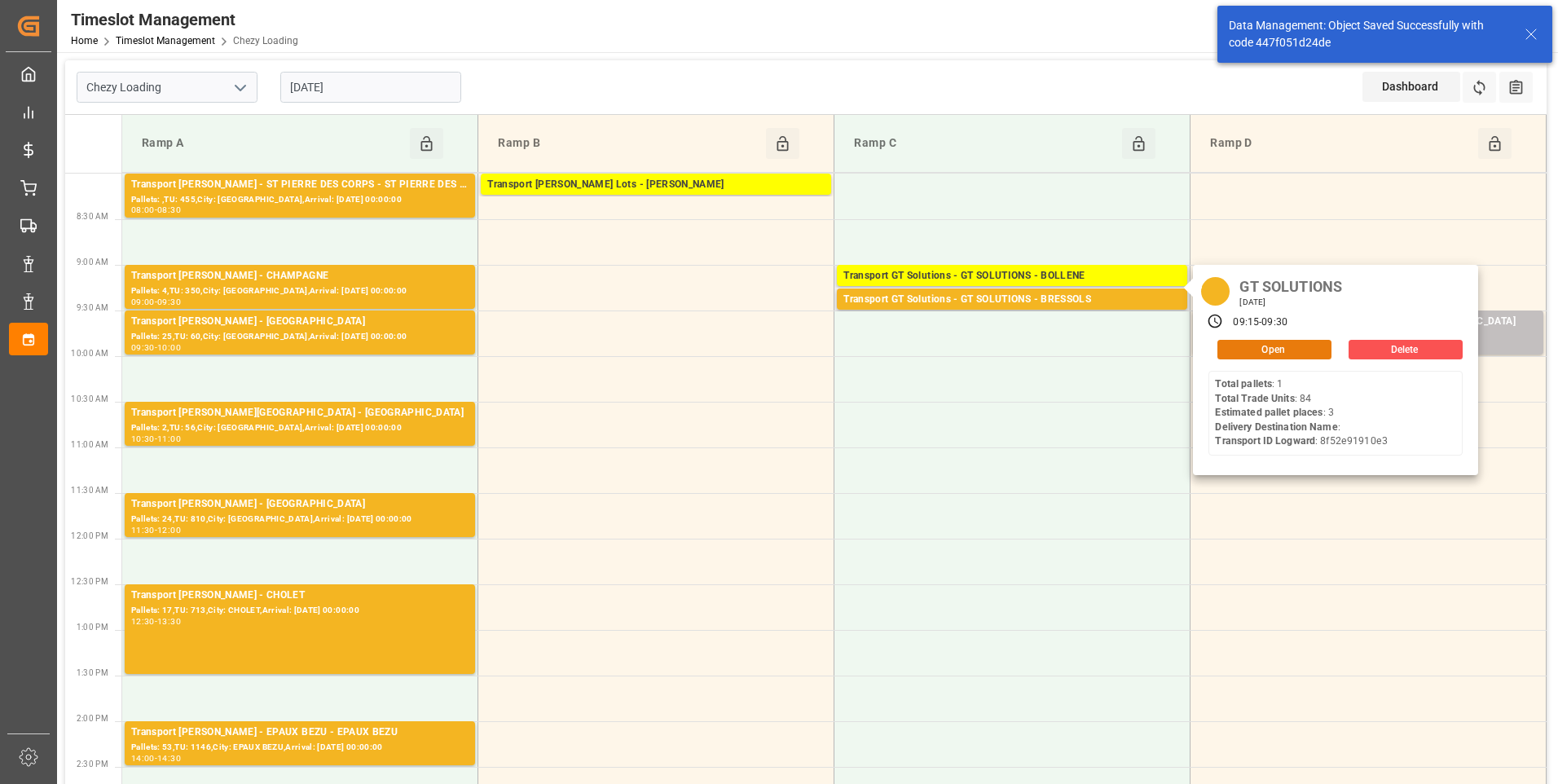
click at [1277, 340] on button "Open" at bounding box center [1274, 349] width 114 height 20
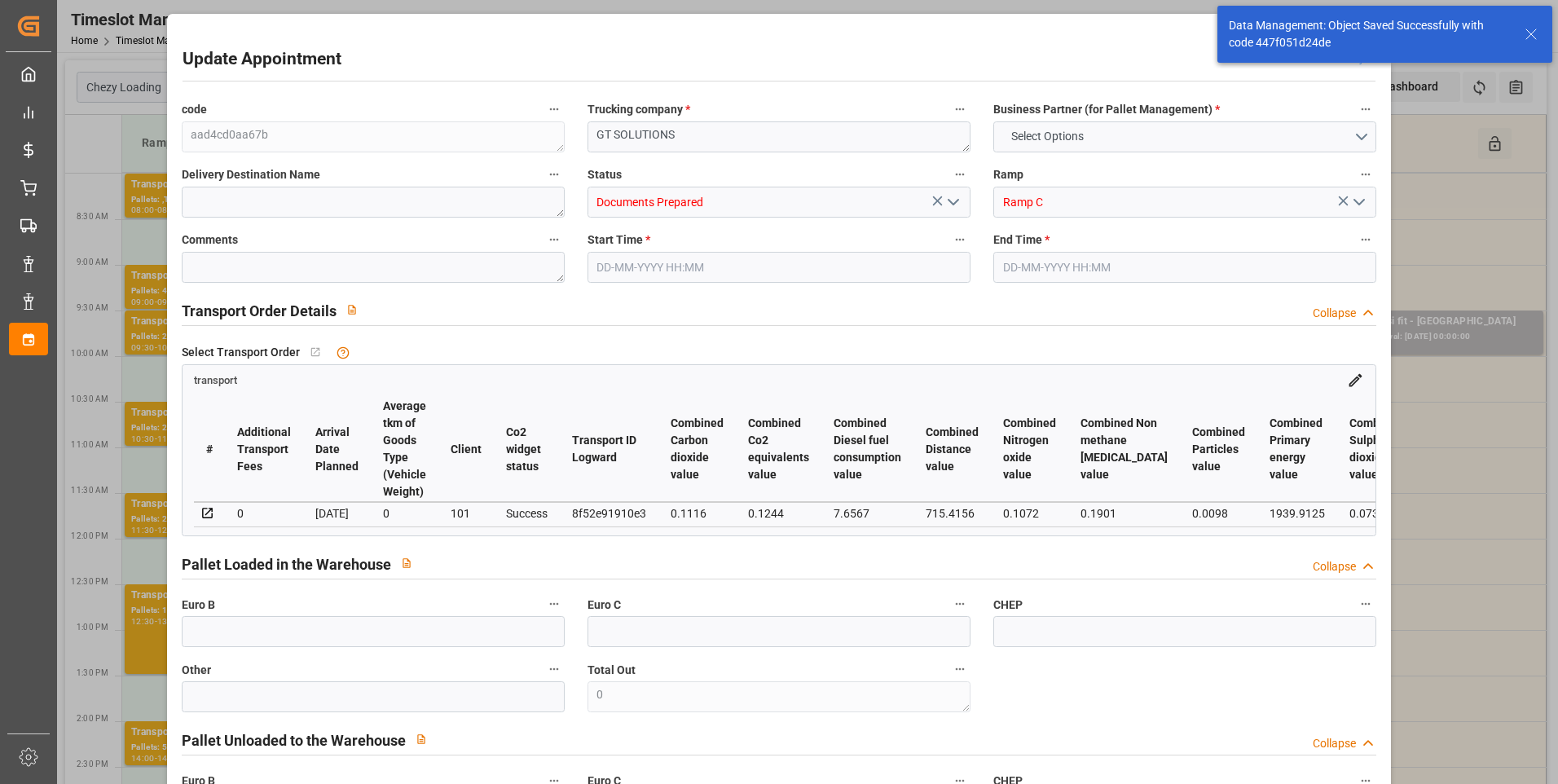
type input "3"
type input "227.7"
type input "0"
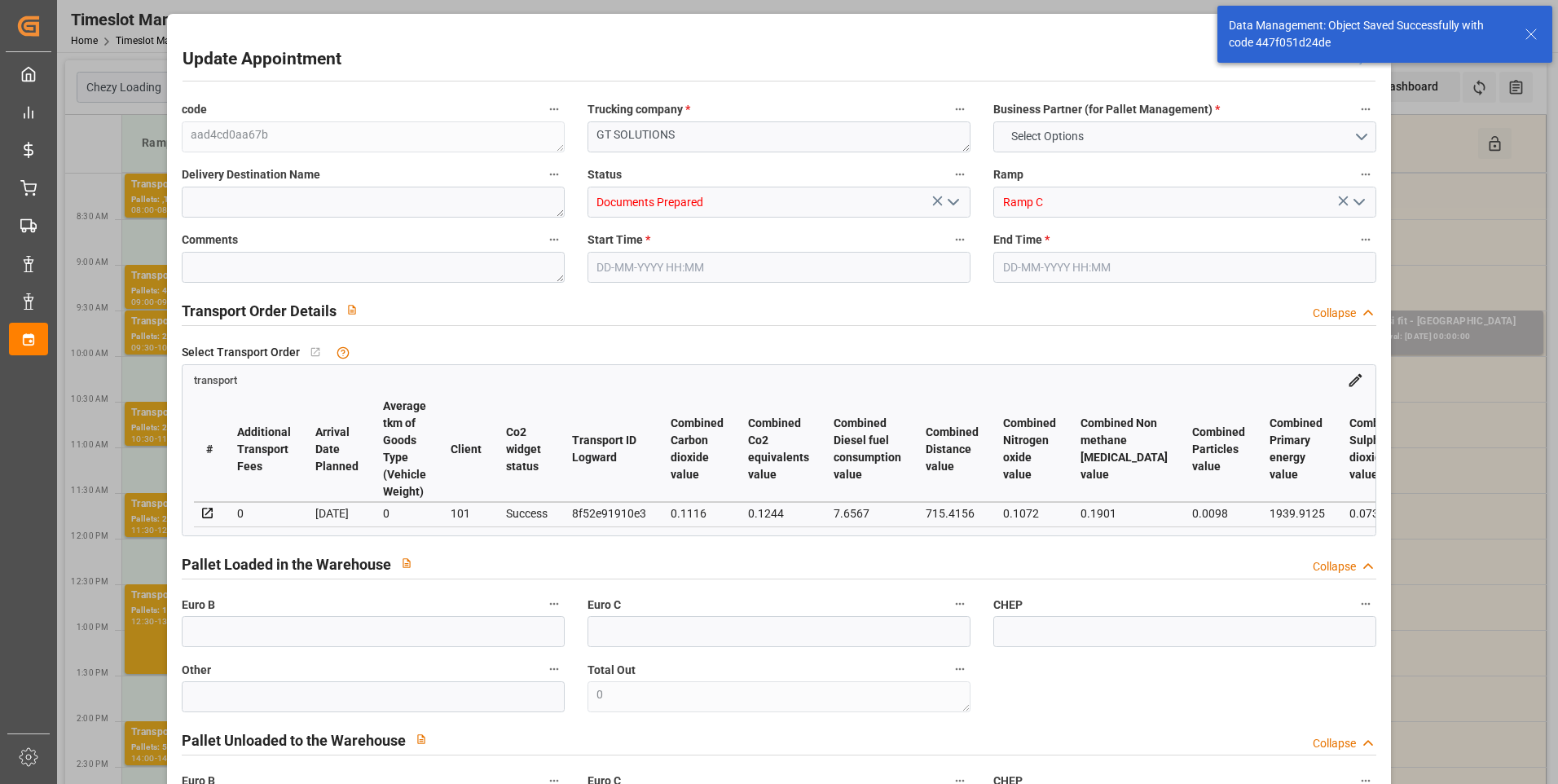
type input "218.4782"
type input "-9.2218"
type input "0"
type input "242.73"
type input "356.556"
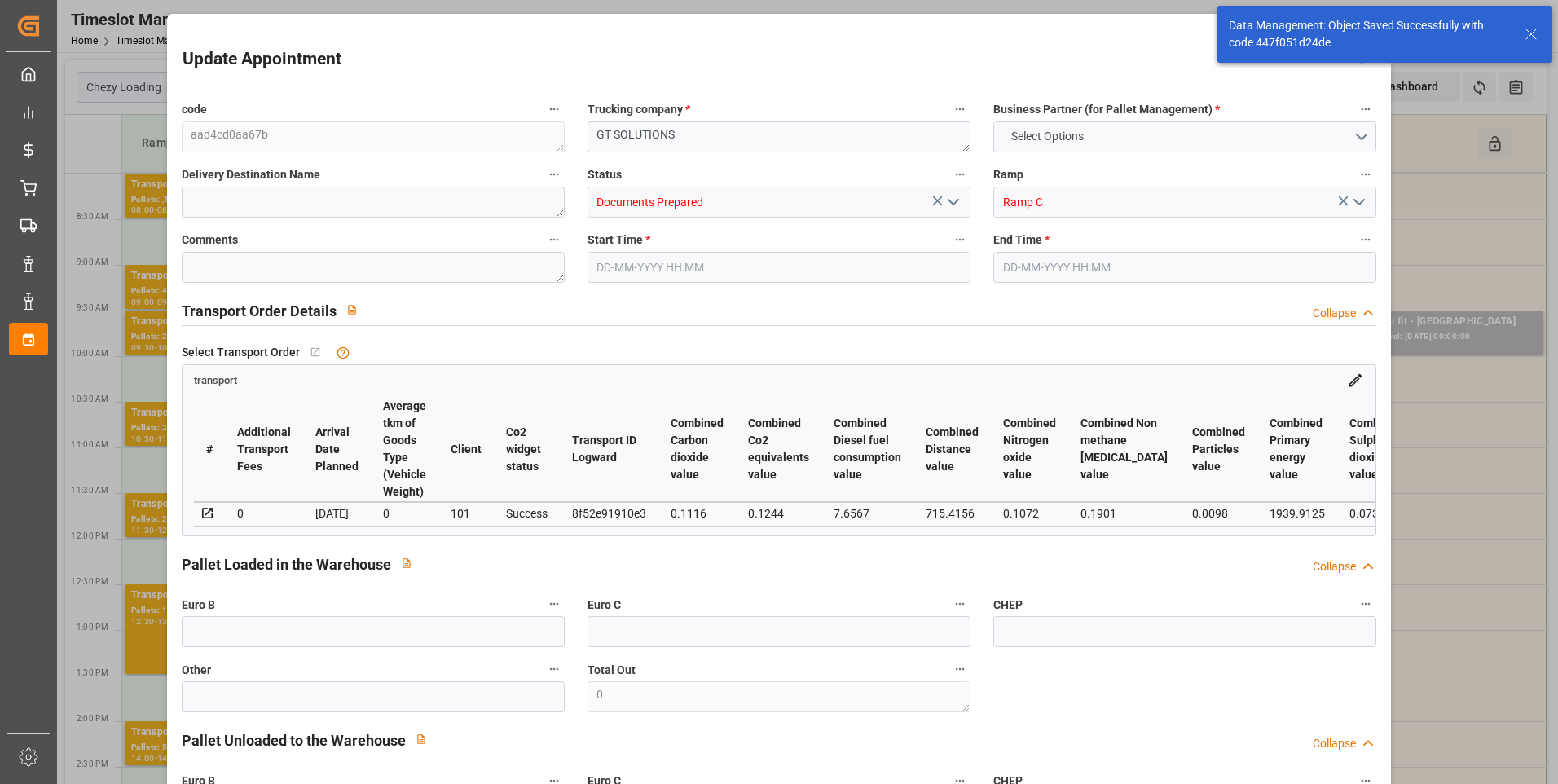
type input "2697"
type input "82"
type input "1"
type input "84"
type input "2"
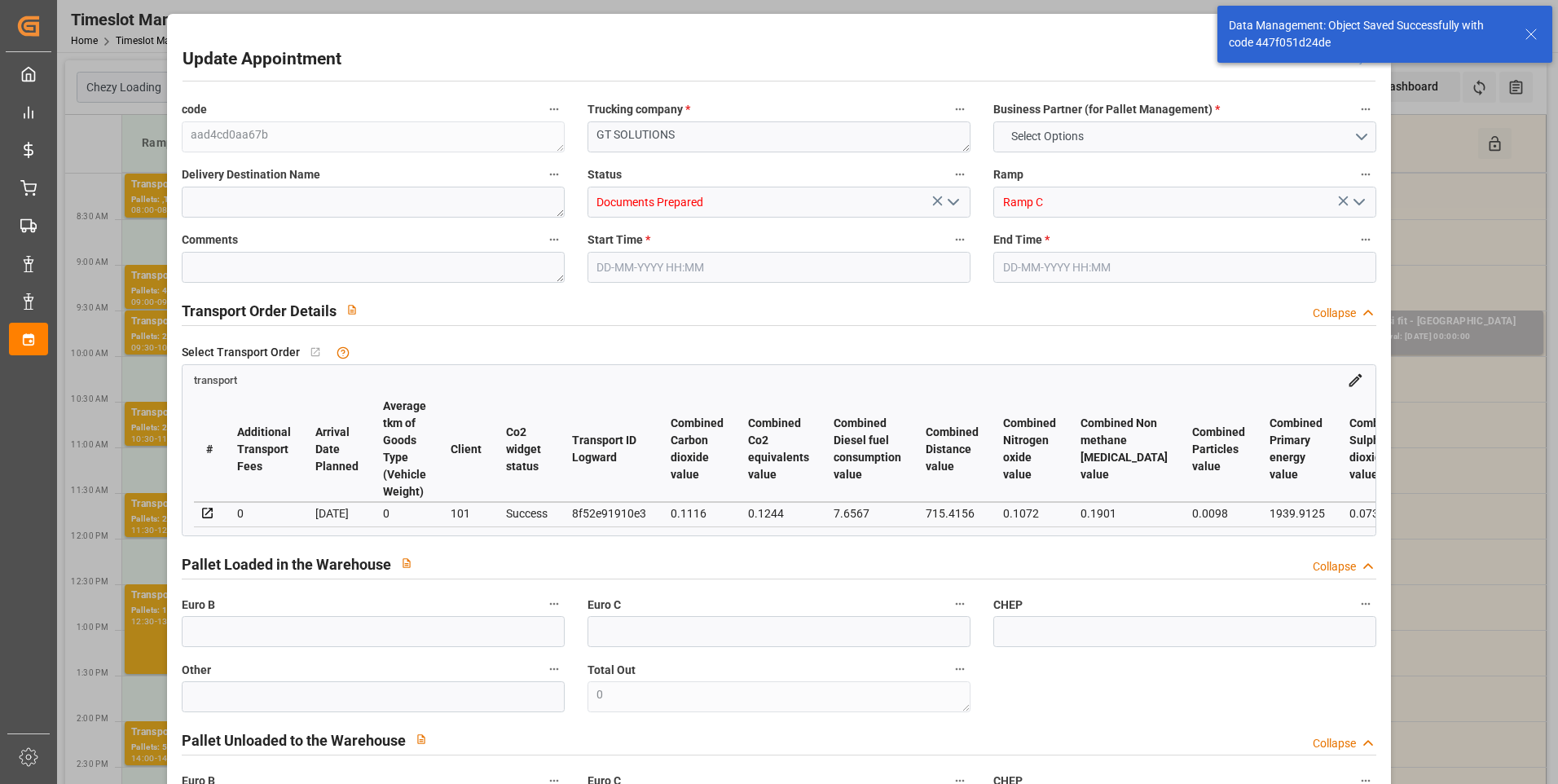
type input "101"
type input "297.366"
type input "0"
type input "4710.8598"
type input "0"
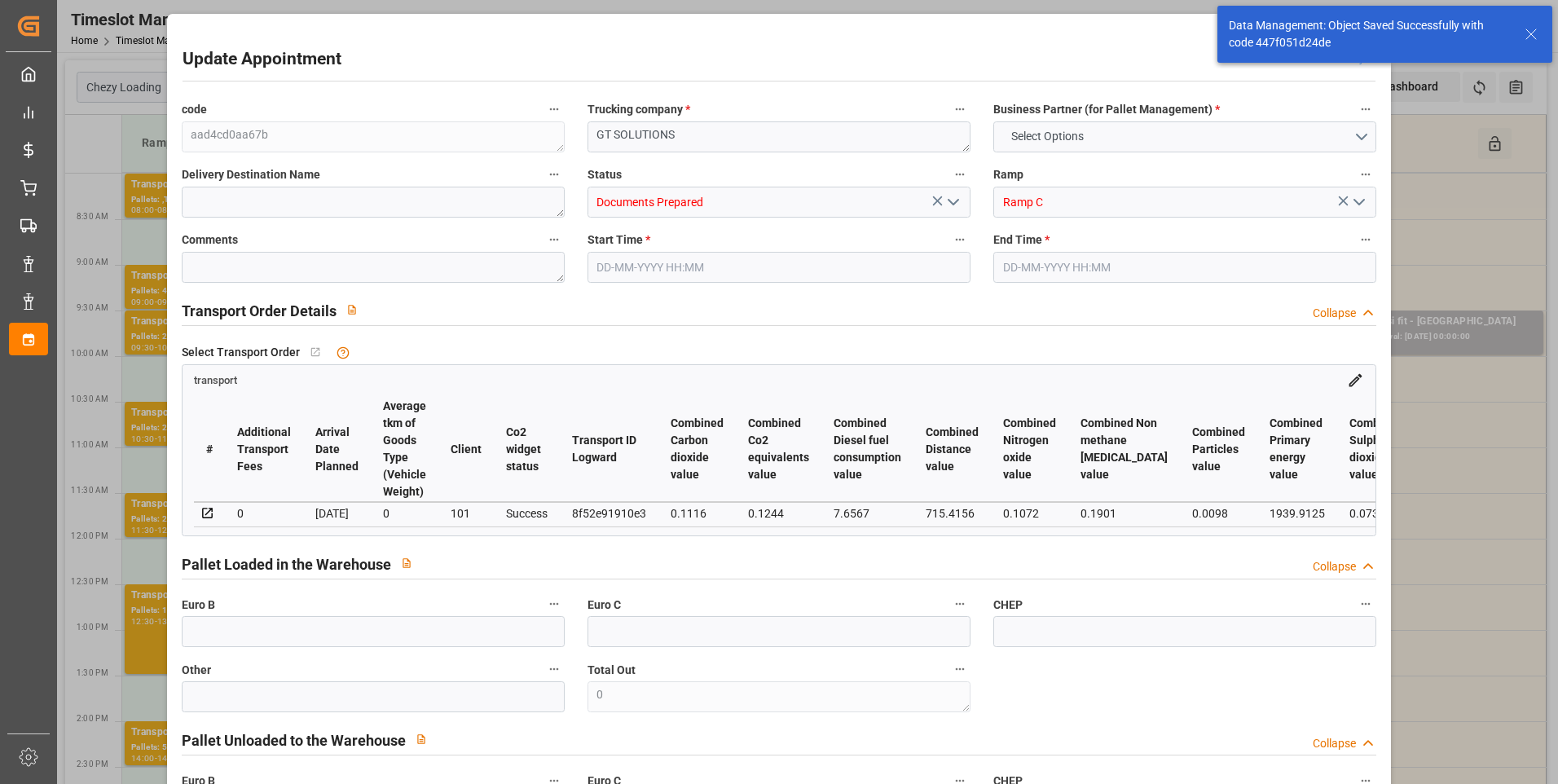
type input "0"
type input "21"
type input "35"
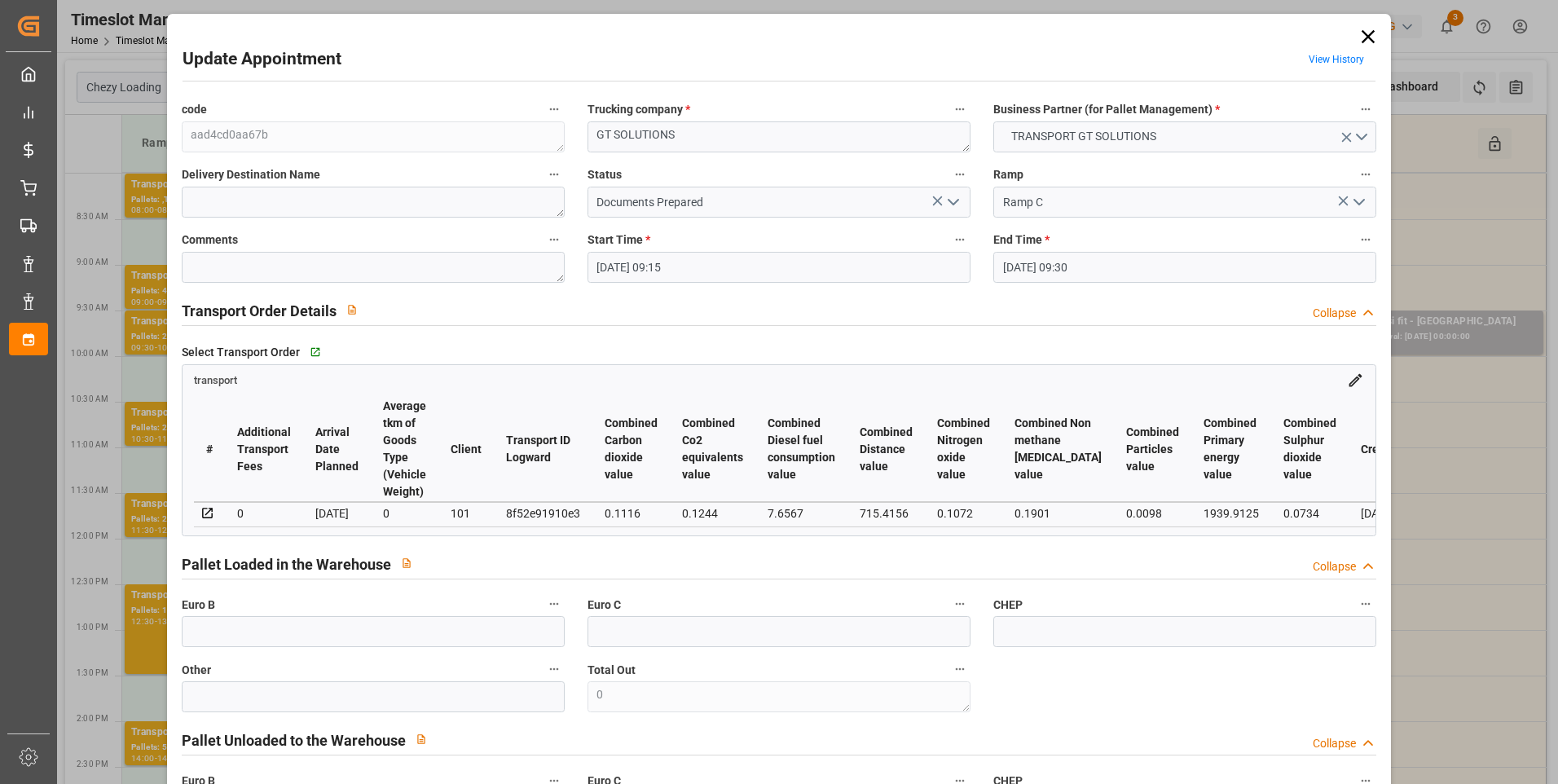
type input "20-08-2025 09:15"
type input "20-08-2025 09:30"
type input "11-08-2025 13:56"
type input "11-08-2025 11:47"
type input "26-08-2025"
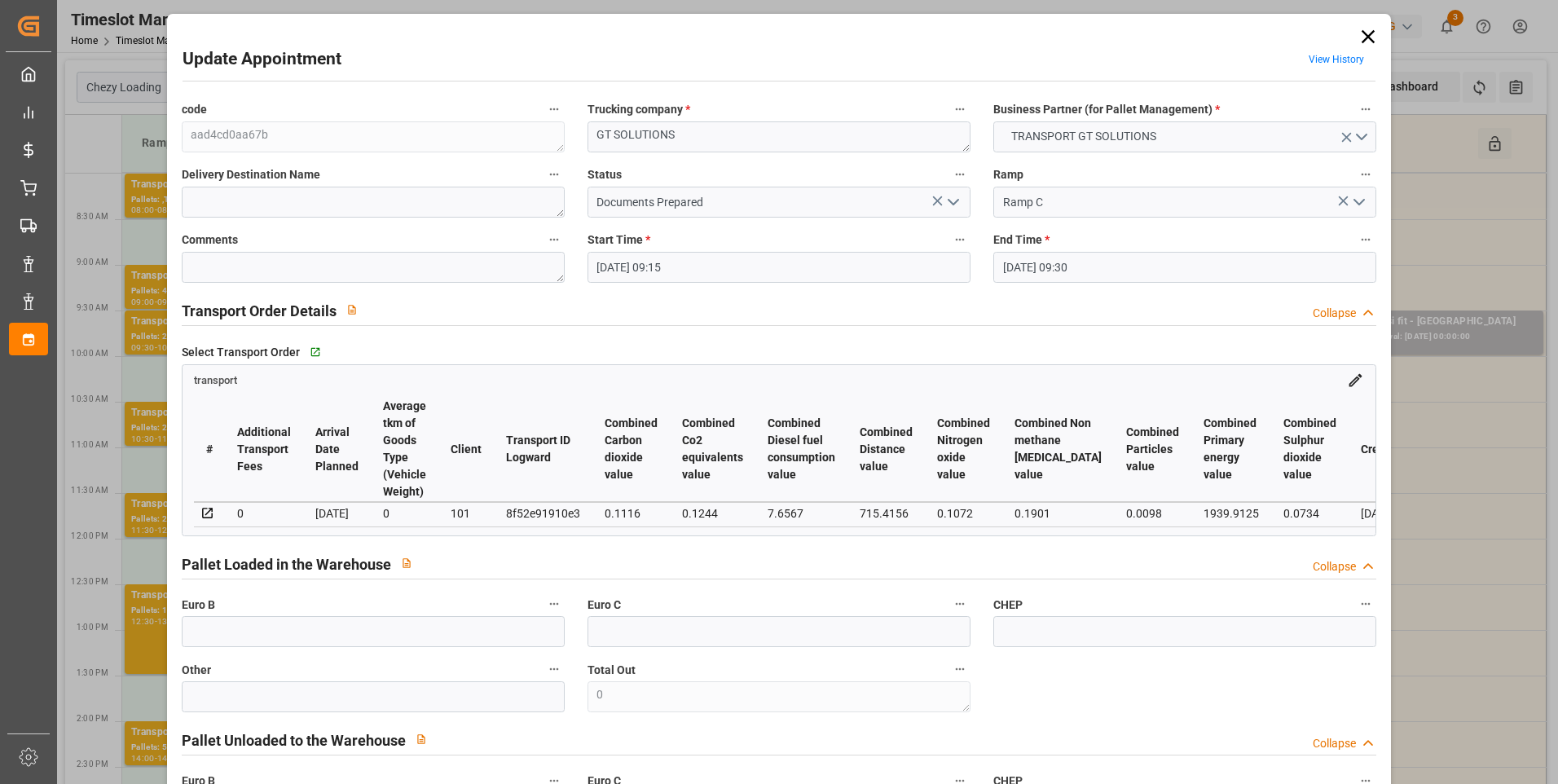
type input "[DATE]"
click at [946, 194] on icon "open menu" at bounding box center [953, 201] width 20 height 20
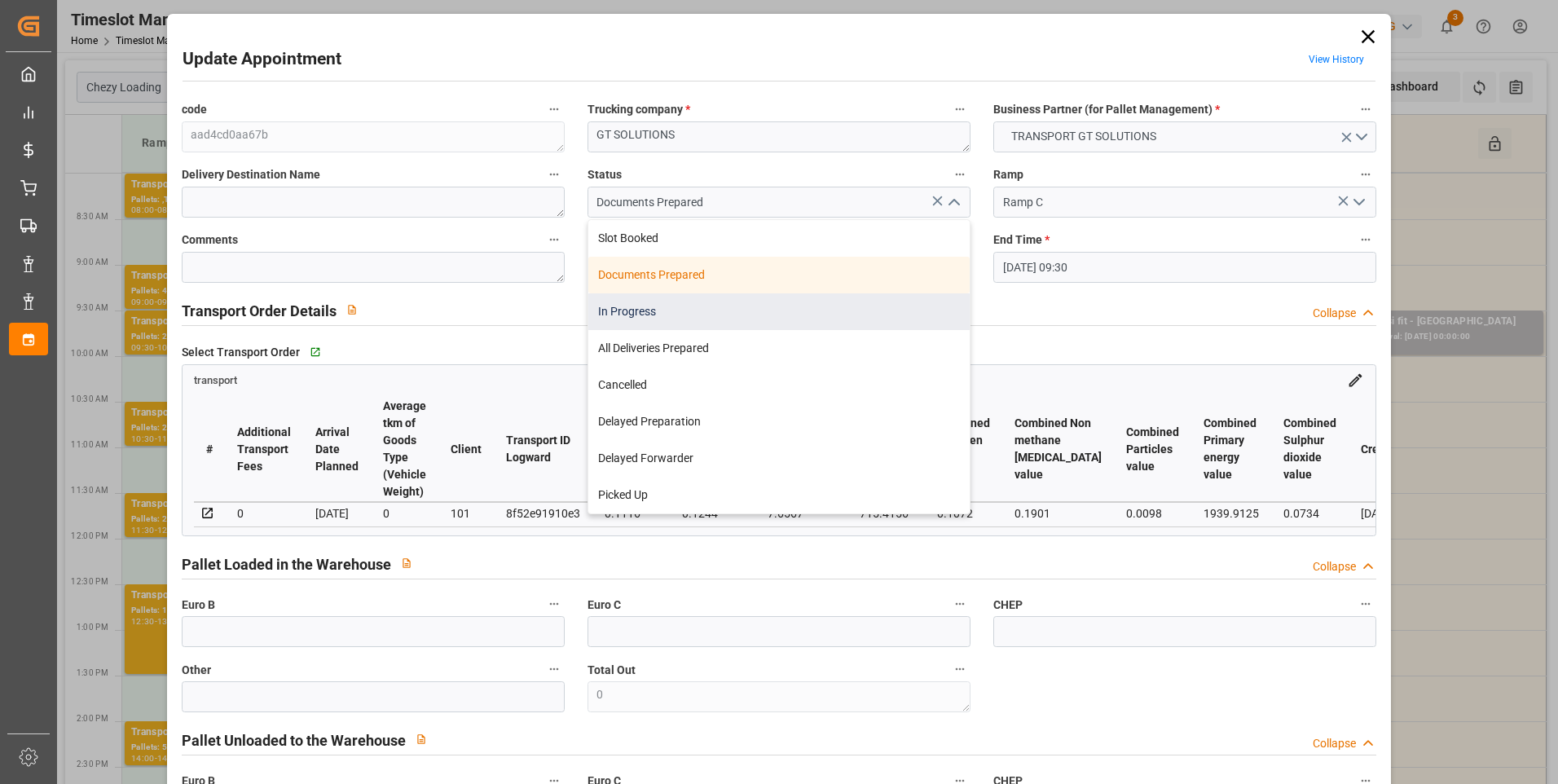
click at [622, 314] on div "In Progress" at bounding box center [779, 311] width 381 height 37
type input "In Progress"
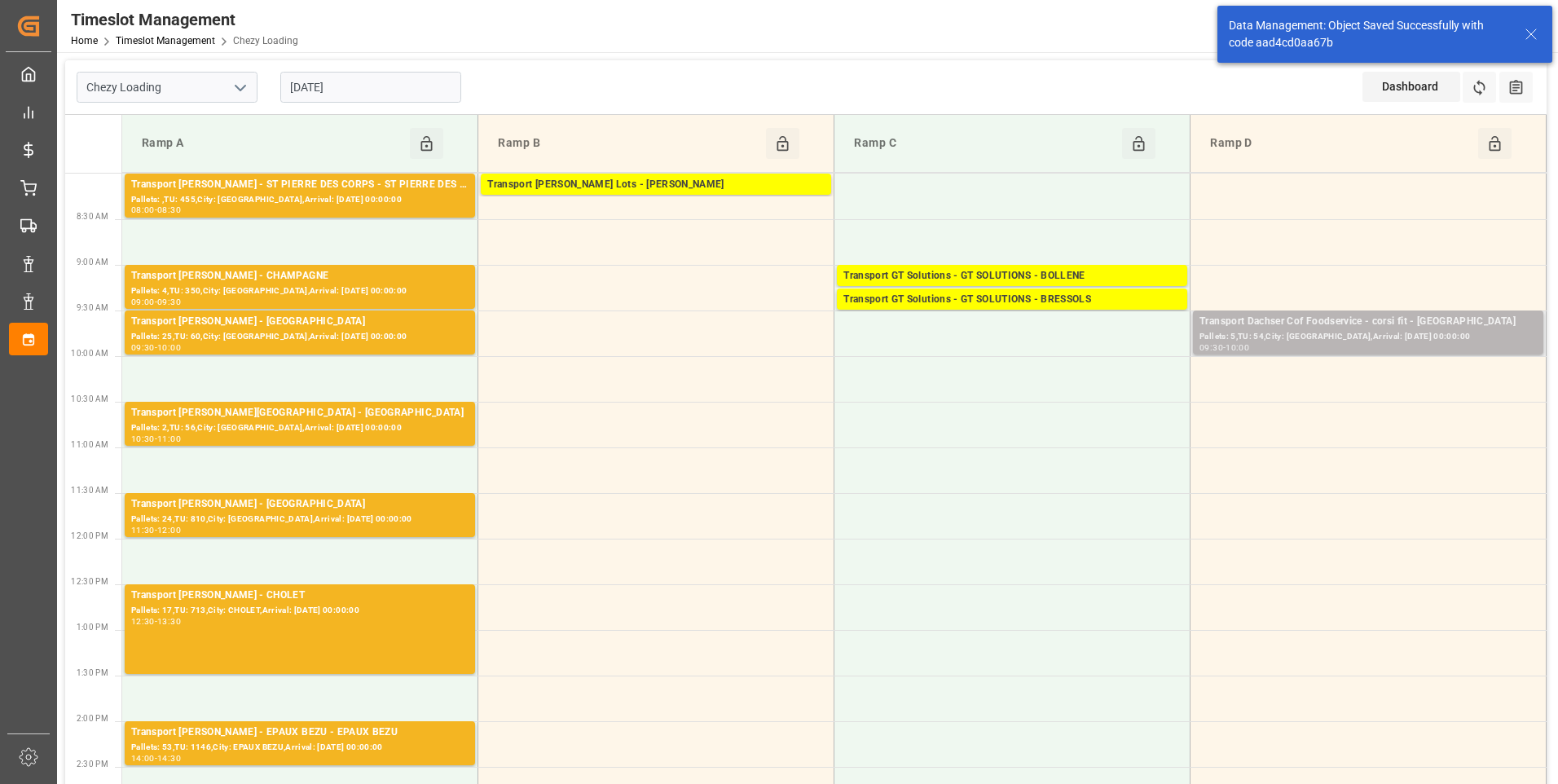
click at [1292, 340] on div "Pallets: 5,TU: 54,City: Fontenoy-sur-Moselle,Arrival: 2025-08-25 00:00:00" at bounding box center [1368, 337] width 338 height 14
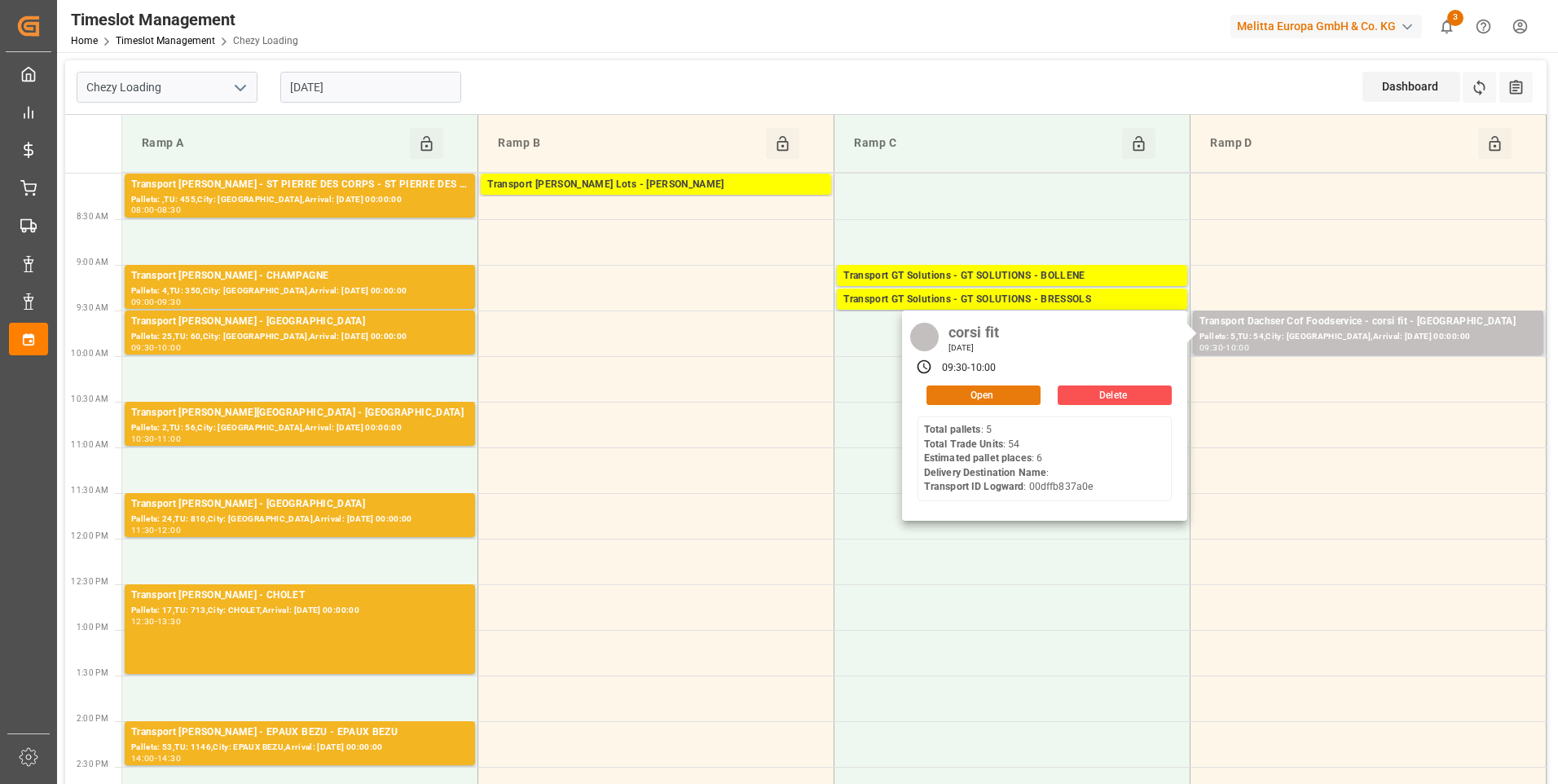
click at [979, 390] on button "Open" at bounding box center [983, 394] width 114 height 20
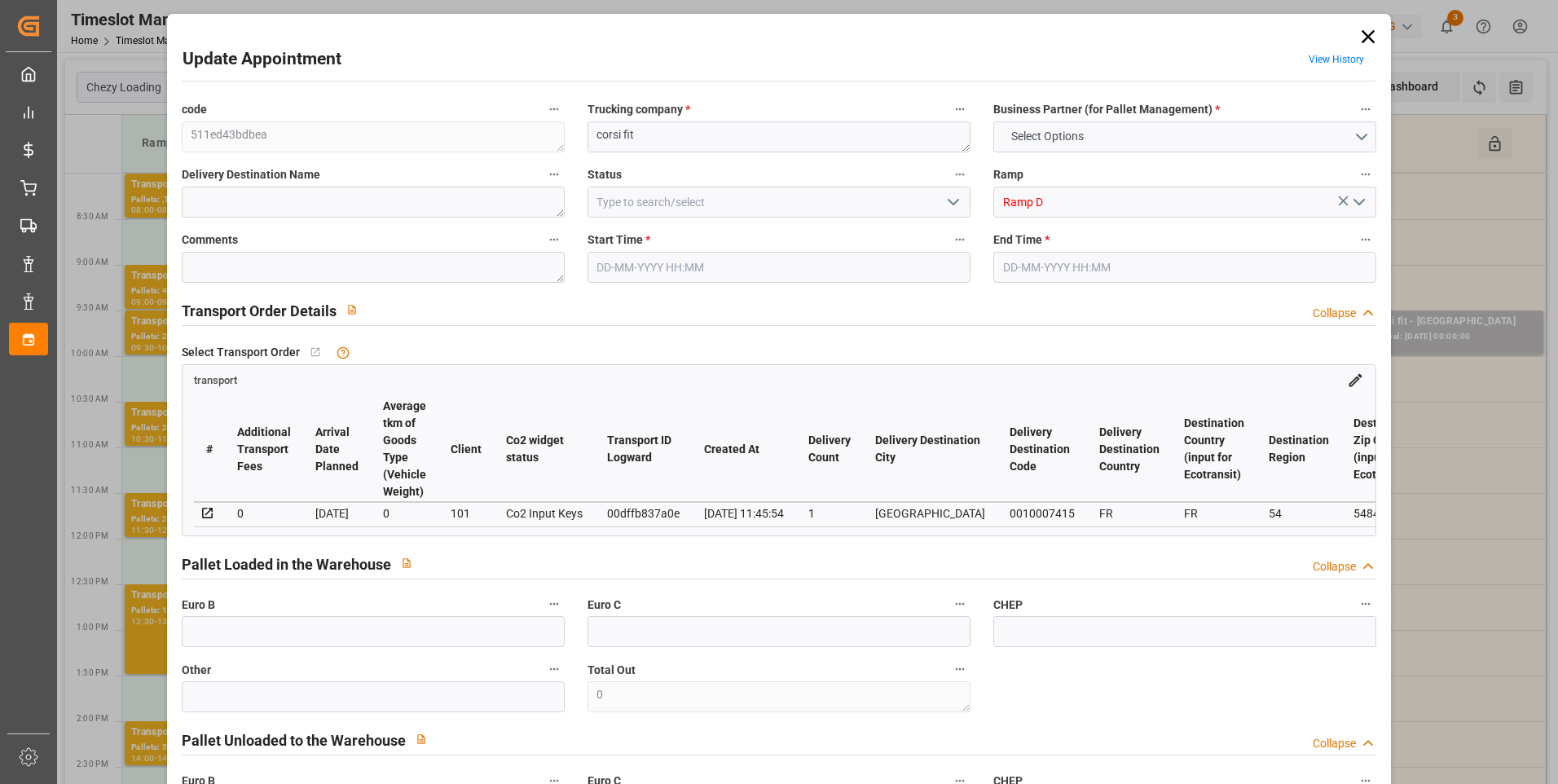
type input "6"
type input "231.57"
type input "0"
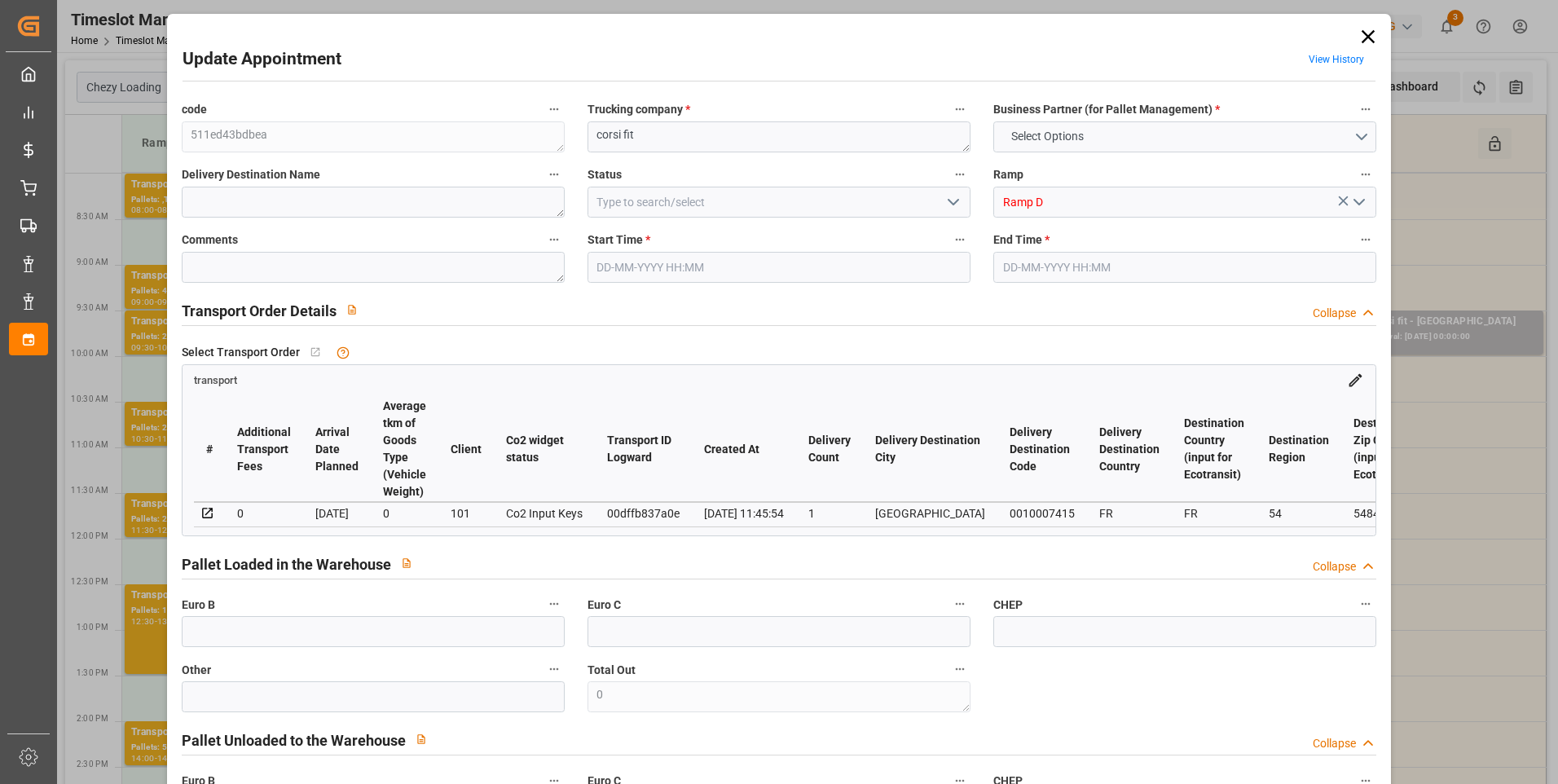
type input "225.4334"
type input "-6.1366"
type input "0"
type input "1216.98"
type input "1603.9"
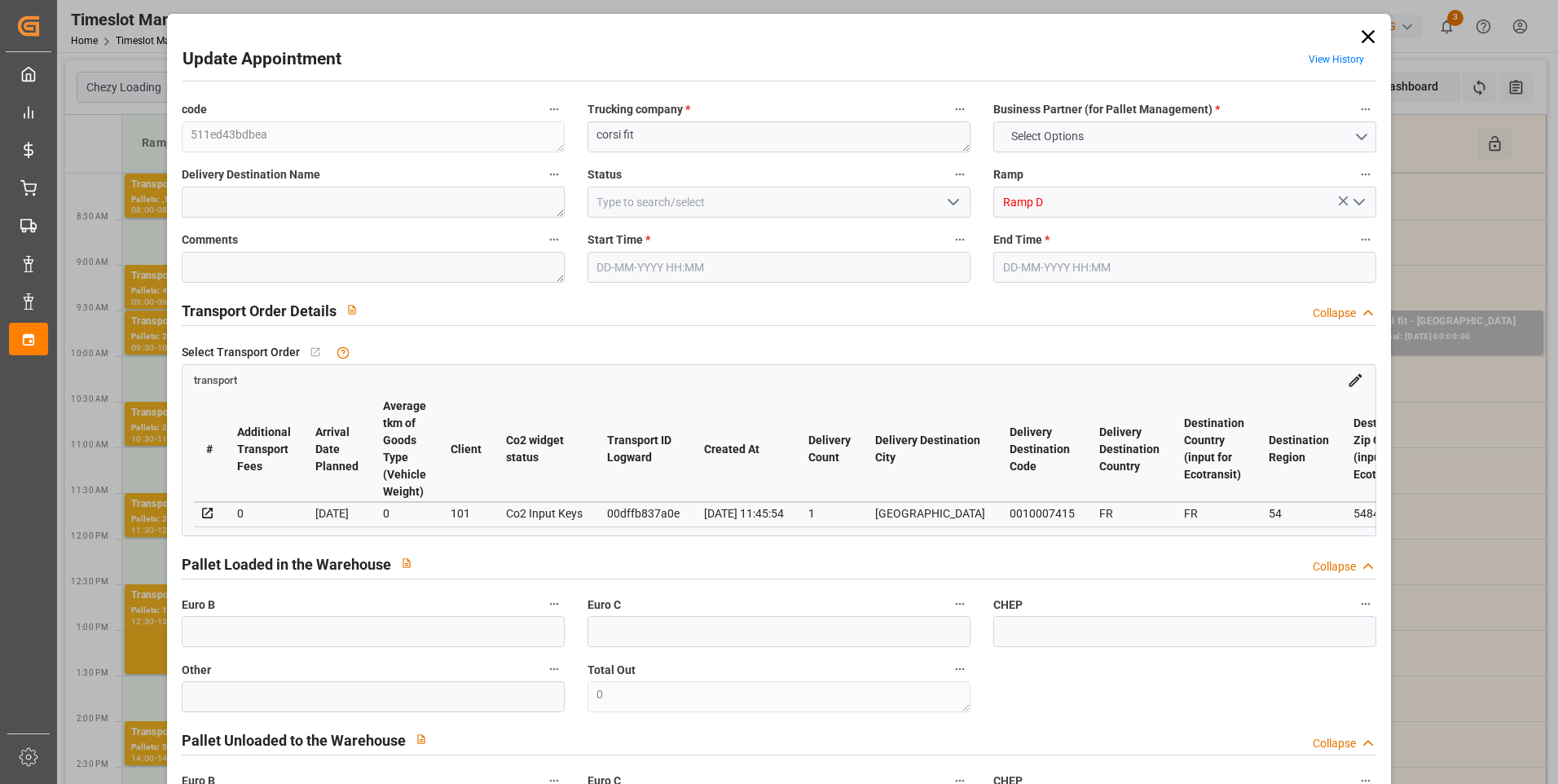
type input "5057.646"
type input "54"
type input "5"
type input "54"
type input "6"
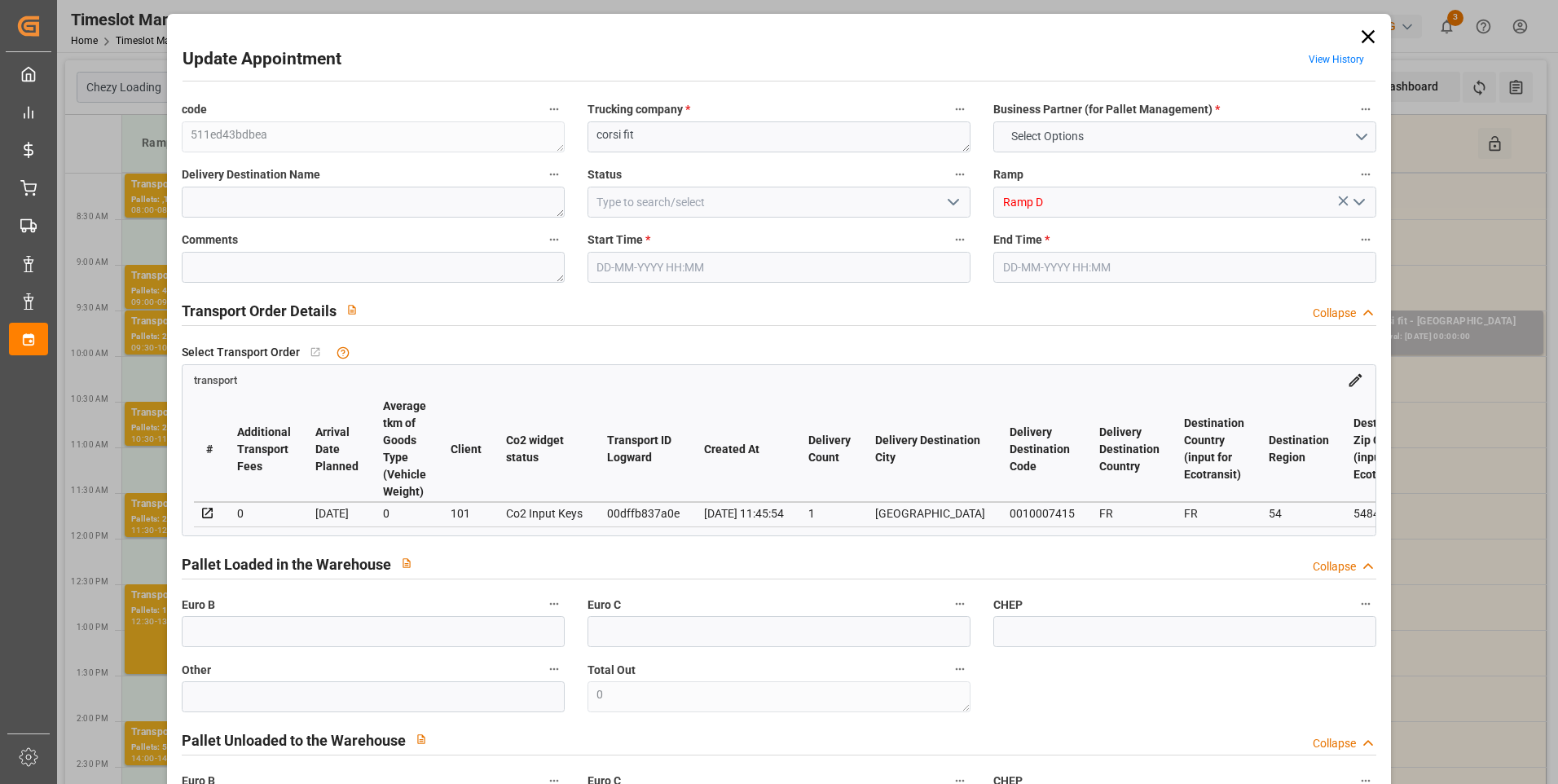
type input "101"
type input "1455.45"
type input "0"
type input "4710.8598"
type input "0"
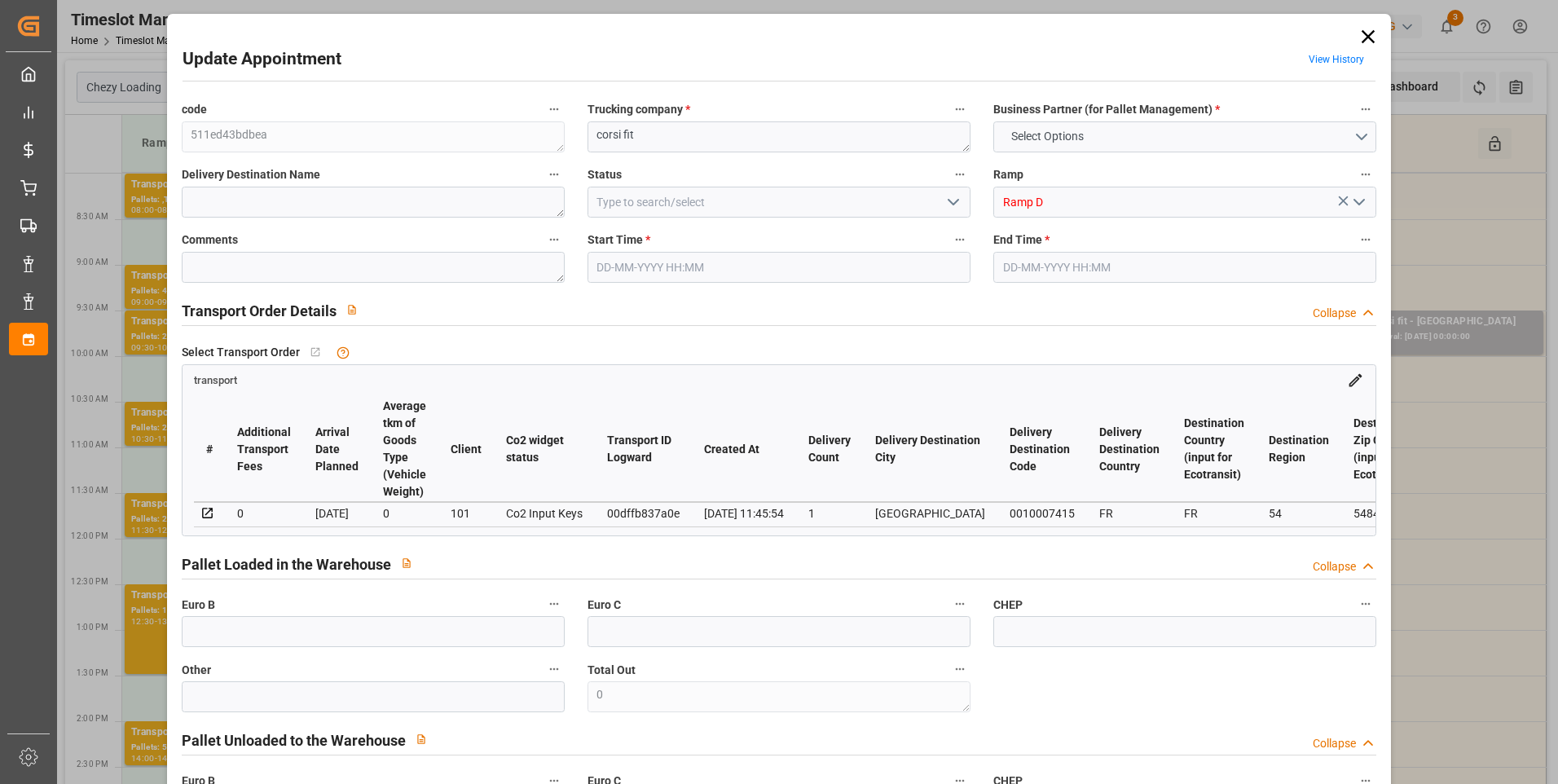
type input "0"
type input "21"
type input "35"
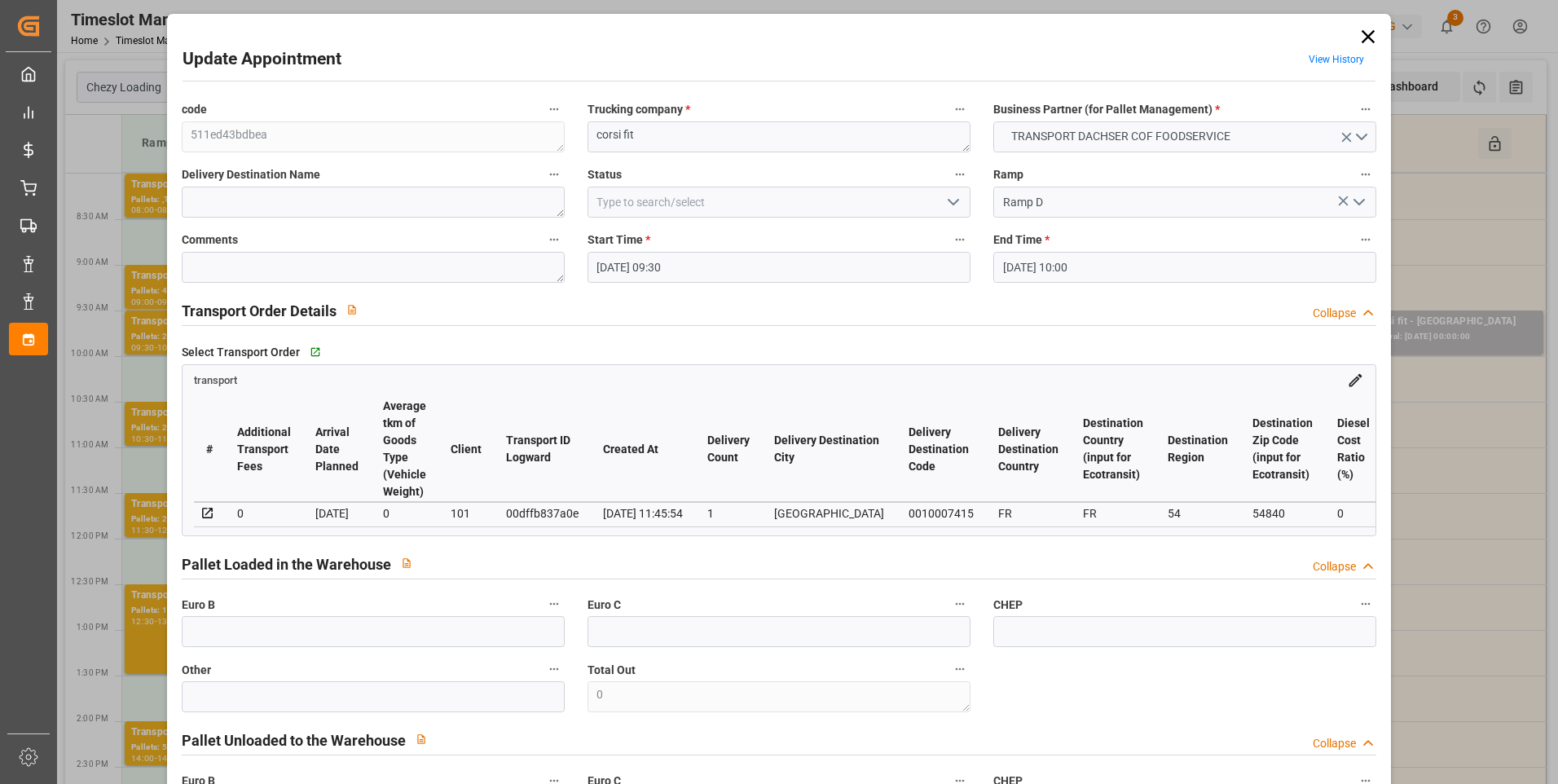
type input "20-08-2025 09:30"
type input "20-08-2025 10:00"
type input "18-08-2025 12:15"
type input "18-08-2025 11:45"
type input "25-08-2025"
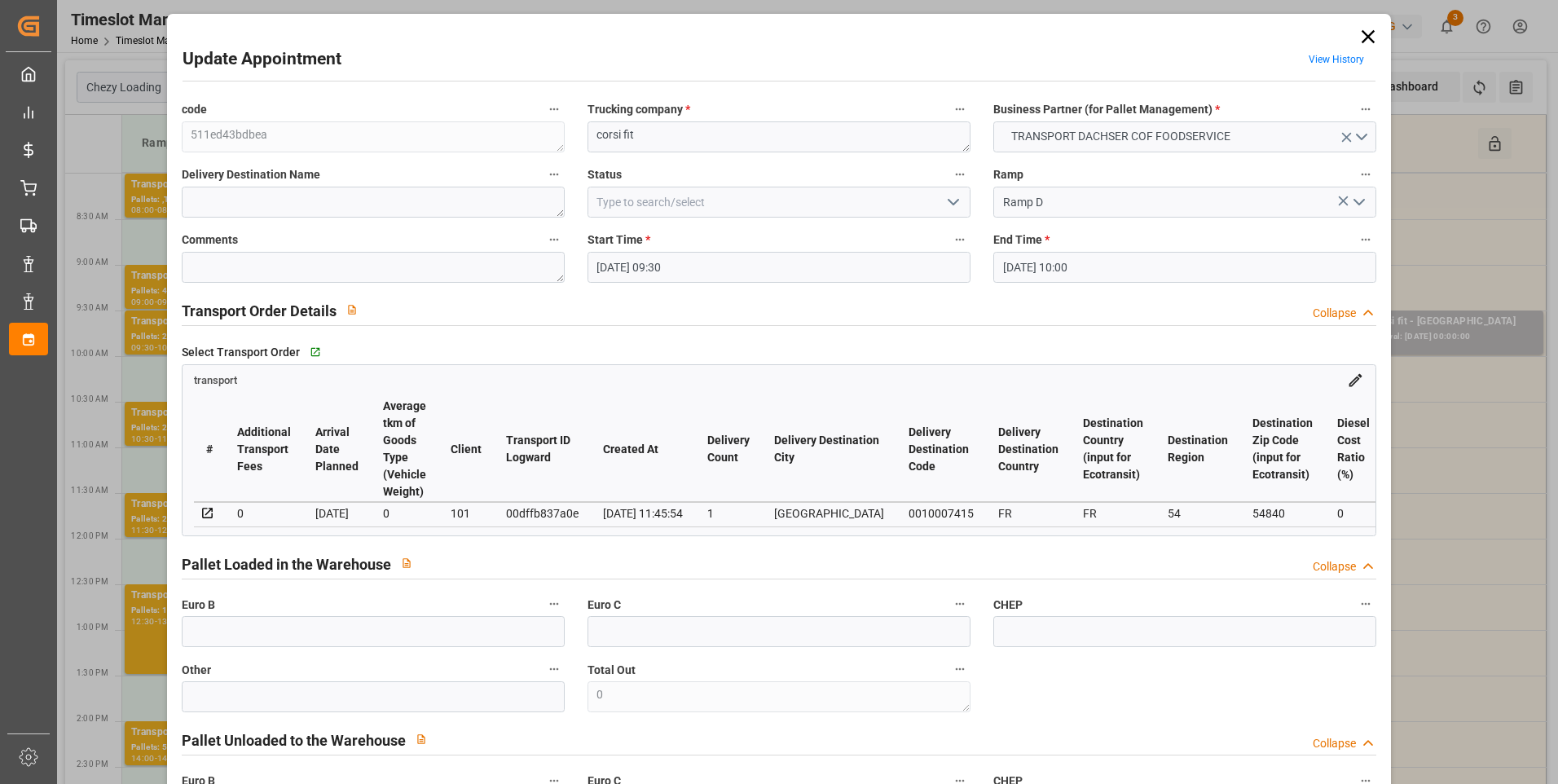
type input "[DATE]"
click at [953, 202] on polyline "open menu" at bounding box center [954, 201] width 9 height 5
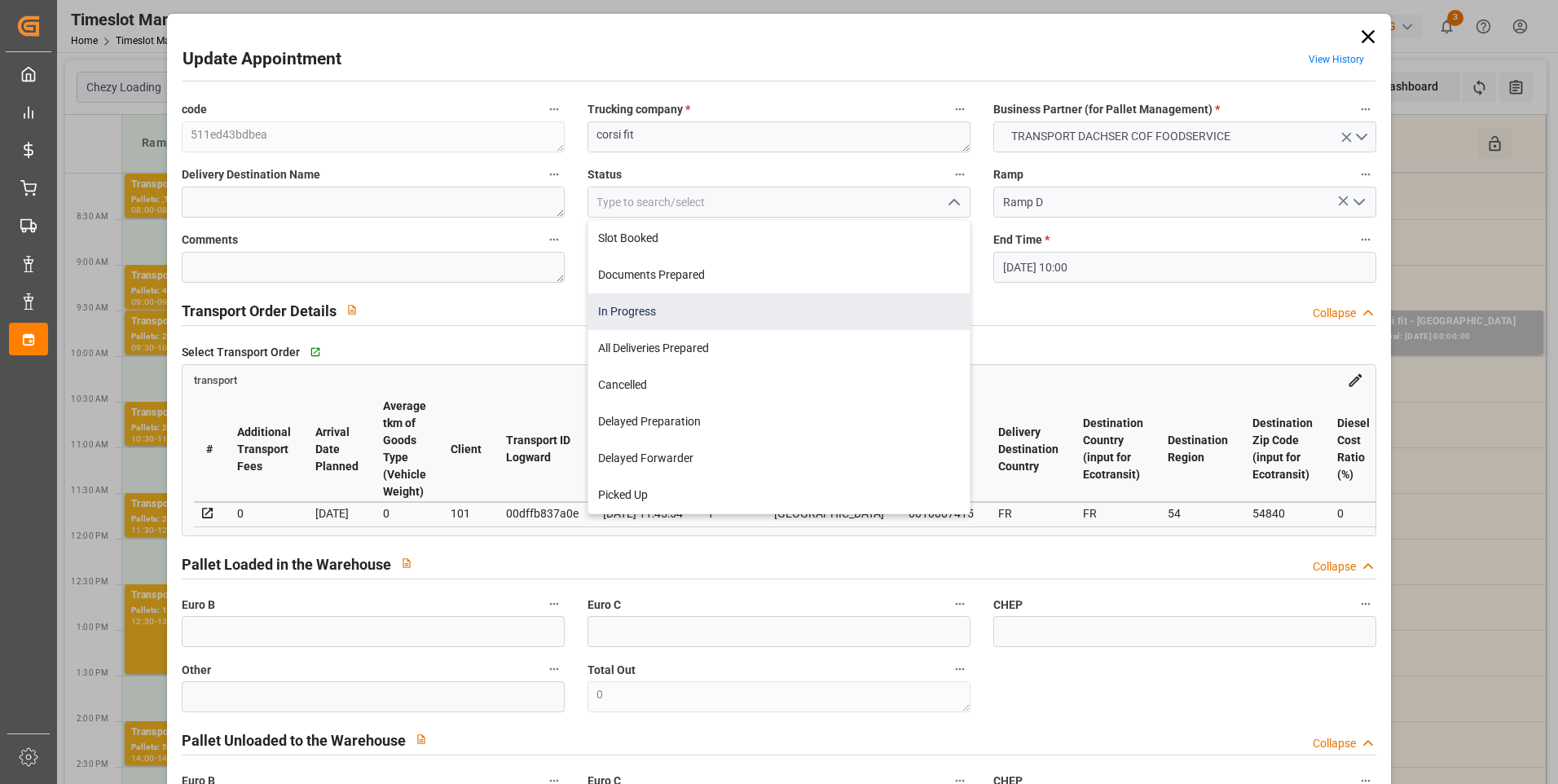
click at [627, 302] on div "In Progress" at bounding box center [779, 311] width 381 height 37
type input "In Progress"
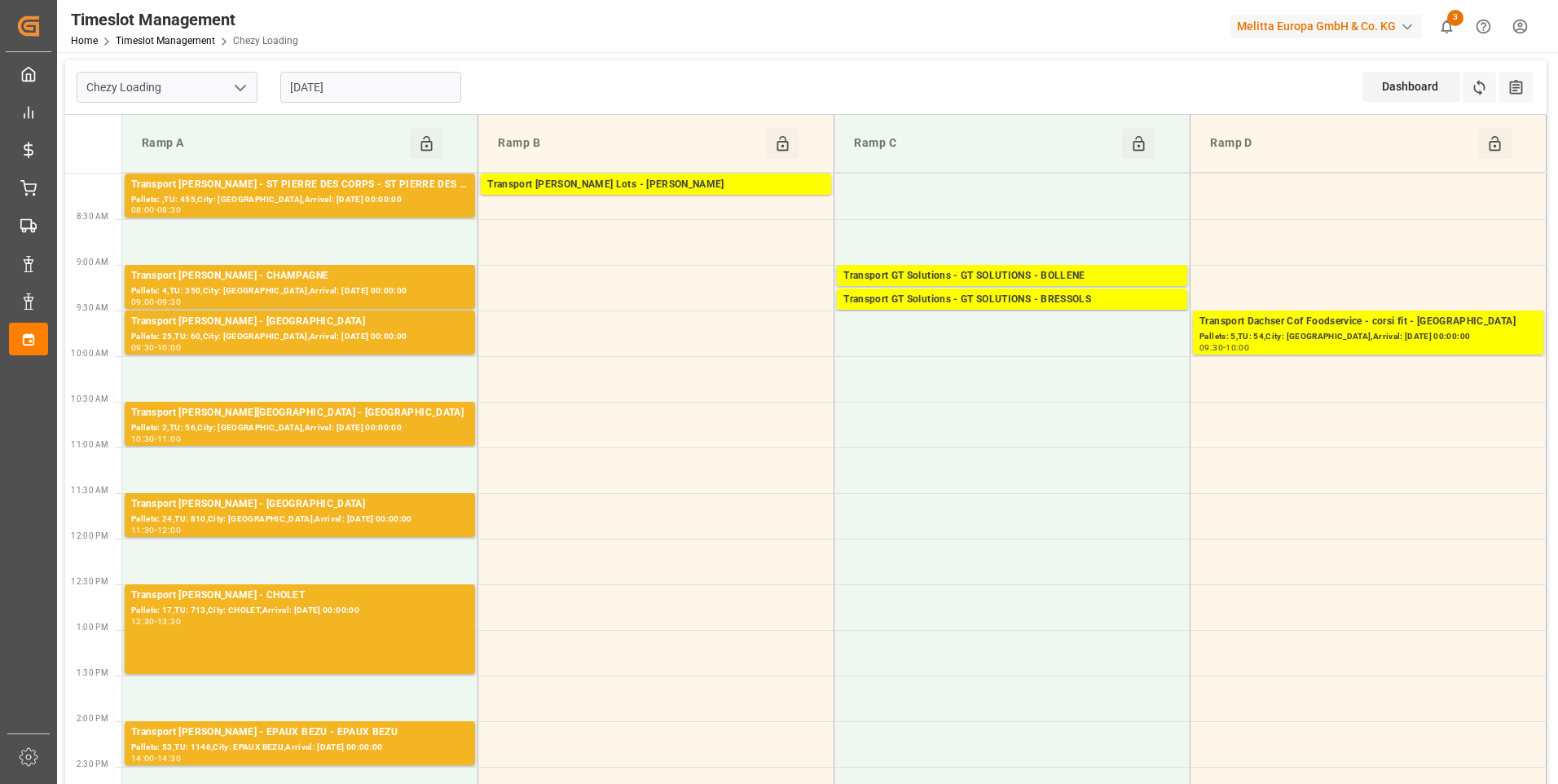
click at [385, 91] on input "20-08-2025" at bounding box center [370, 87] width 181 height 31
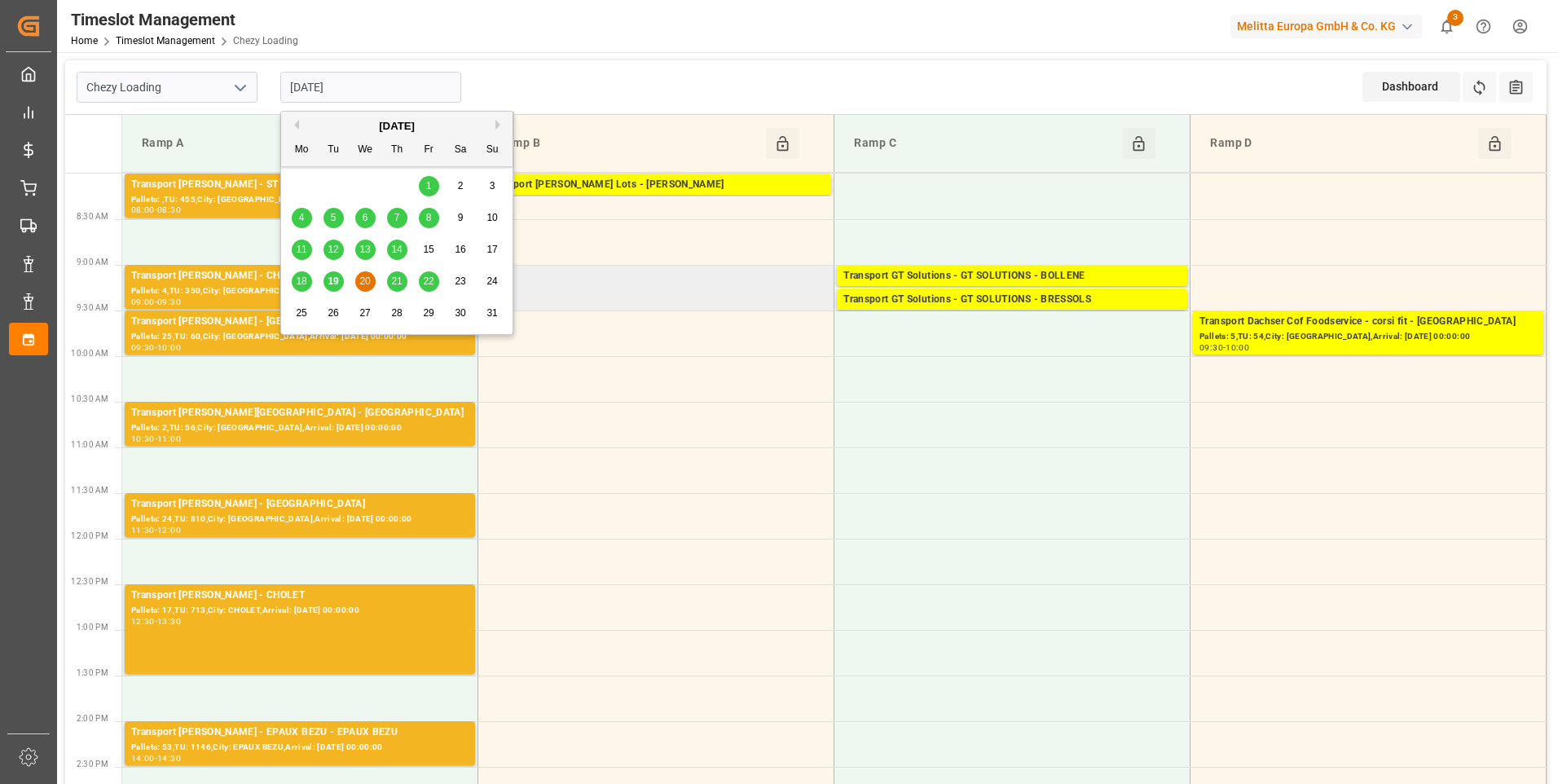
click at [644, 298] on td at bounding box center [656, 287] width 356 height 45
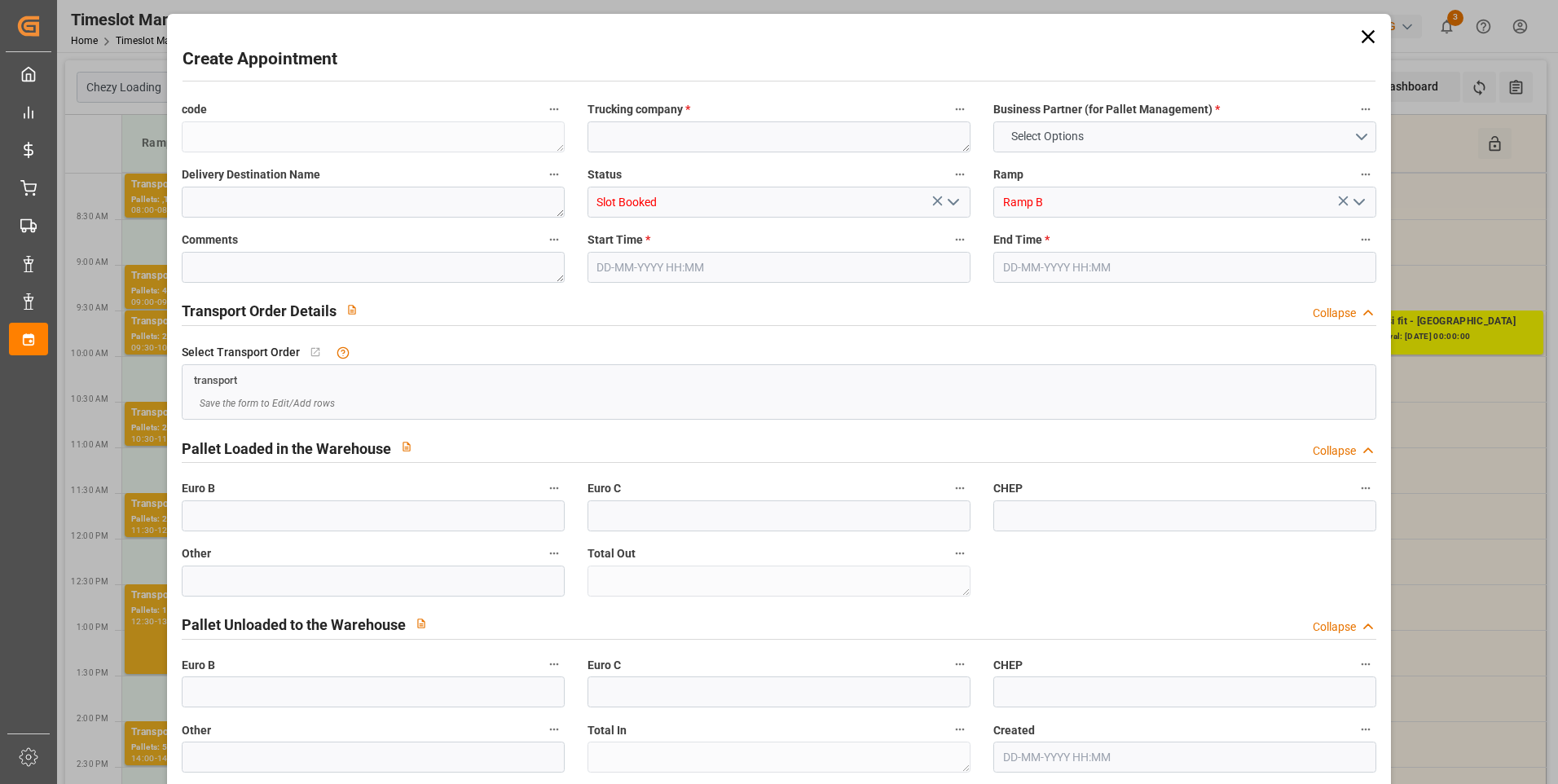
type input "0"
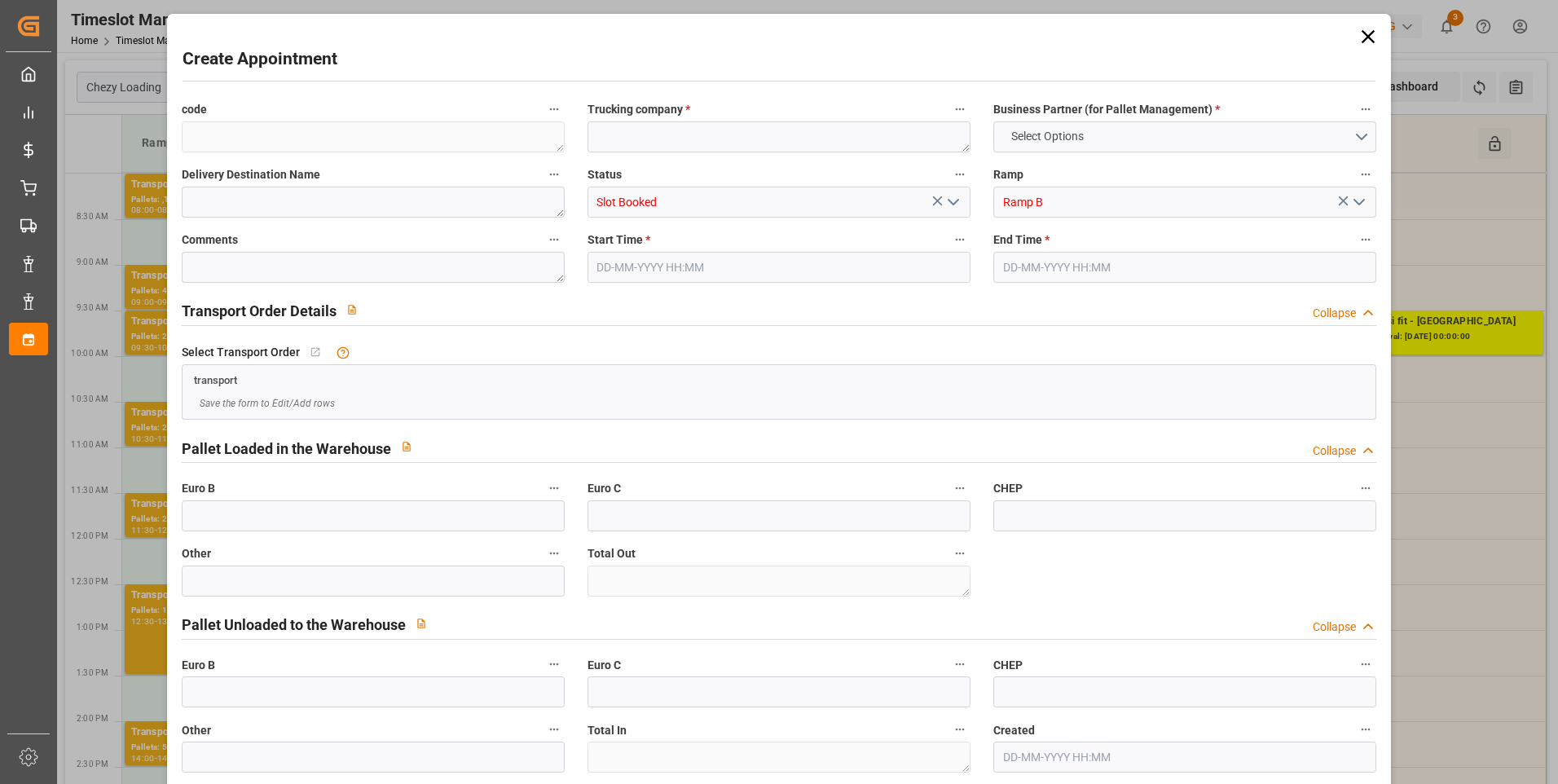
type input "0"
type input "20-08-2025 09:00"
type input "20-08-2025 09:30"
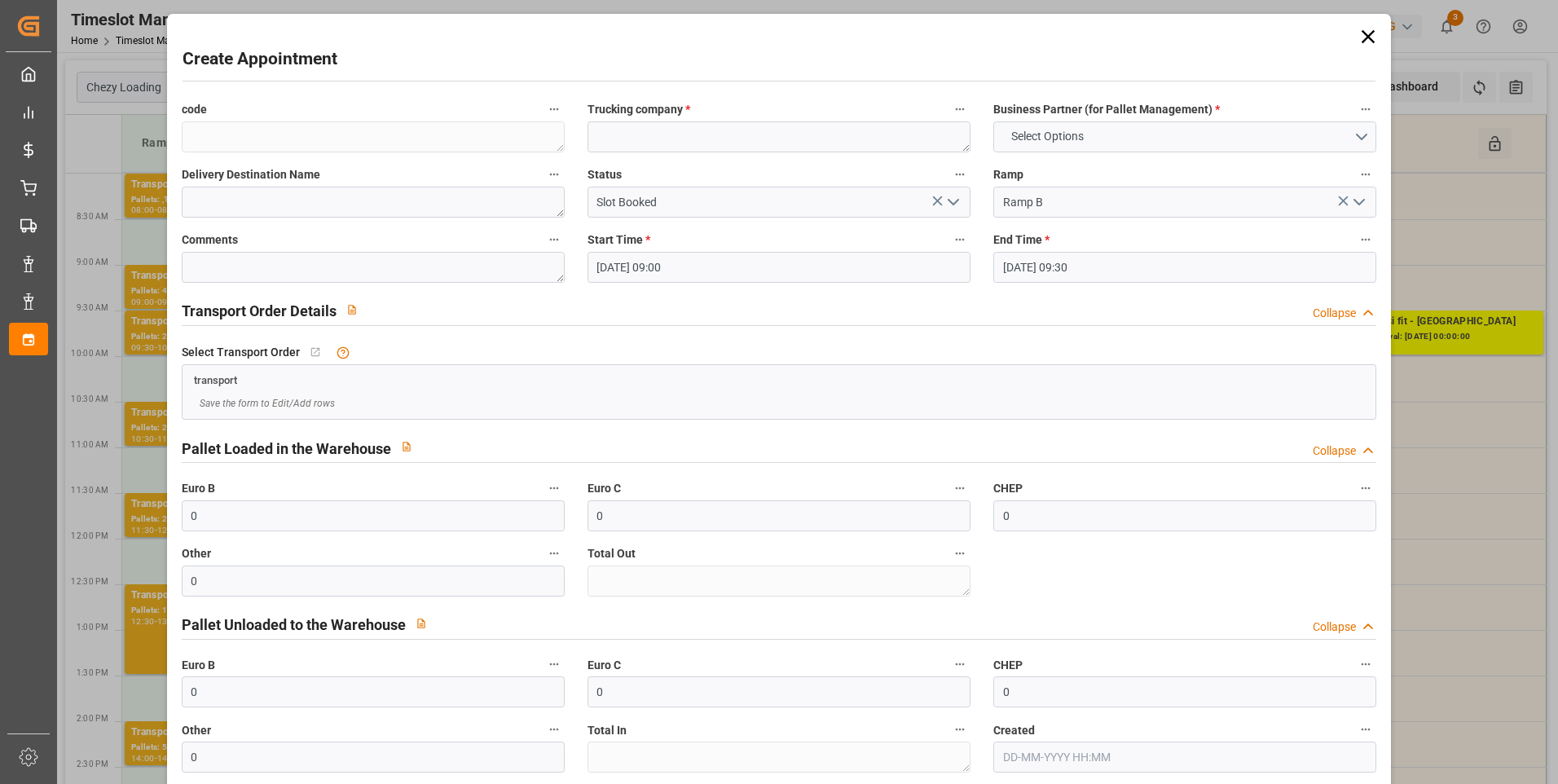
click at [1365, 34] on icon at bounding box center [1368, 37] width 13 height 13
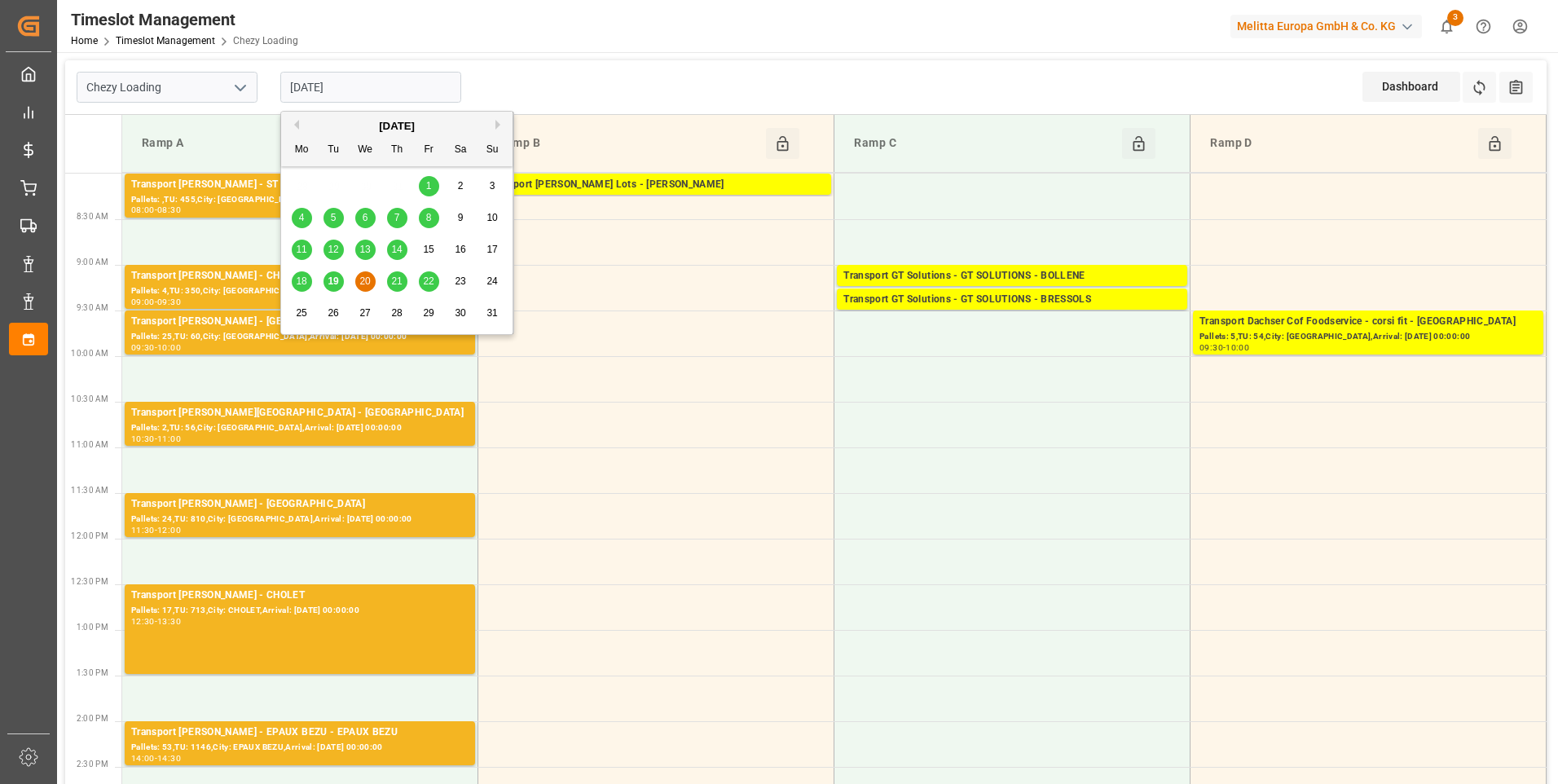
click at [402, 74] on input "20-08-2025" at bounding box center [370, 87] width 181 height 31
click at [329, 279] on span "19" at bounding box center [332, 281] width 10 height 11
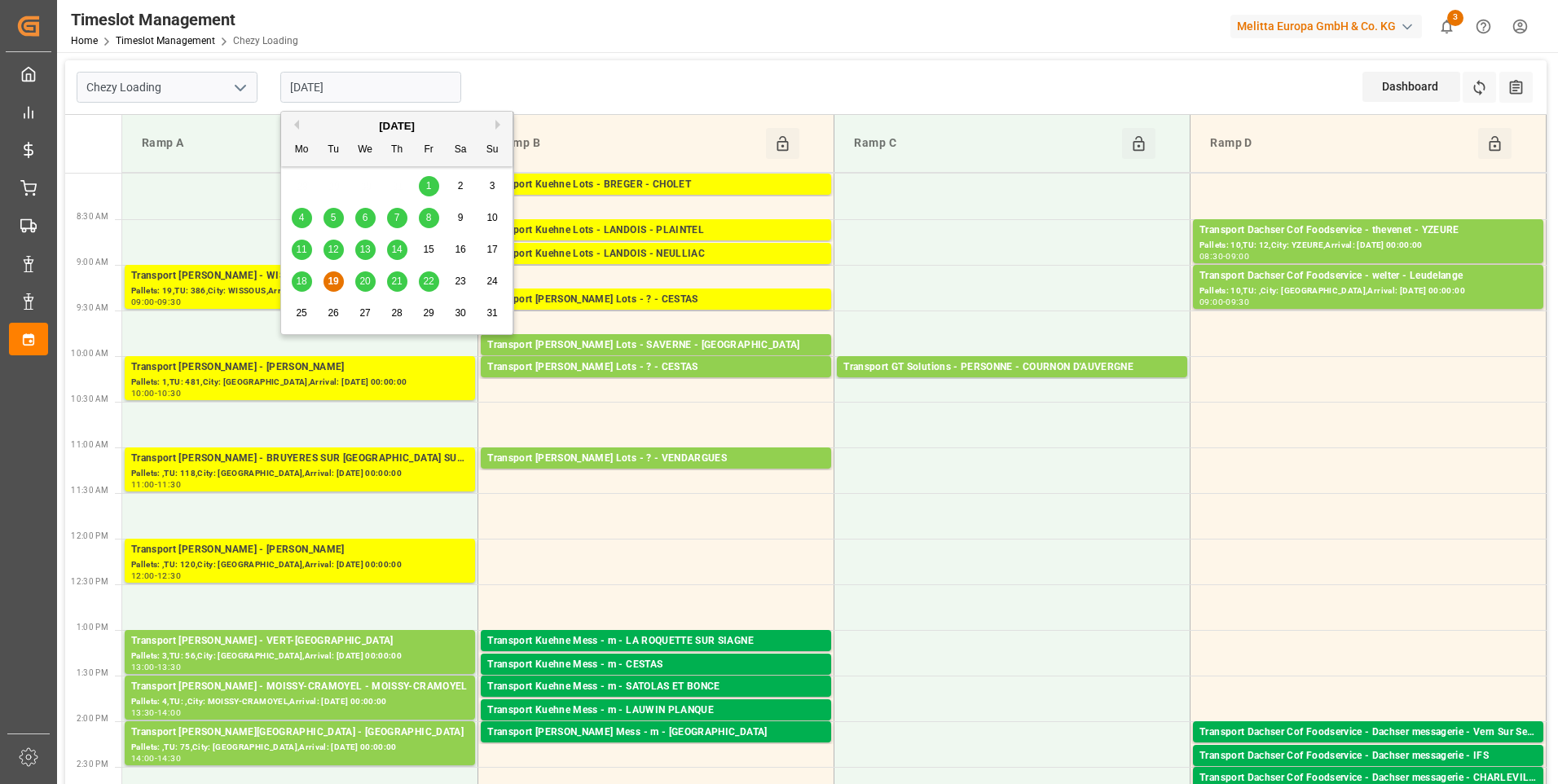
click at [332, 96] on input "[DATE]" at bounding box center [370, 87] width 181 height 31
click at [361, 281] on span "20" at bounding box center [364, 281] width 10 height 11
type input "20-08-2025"
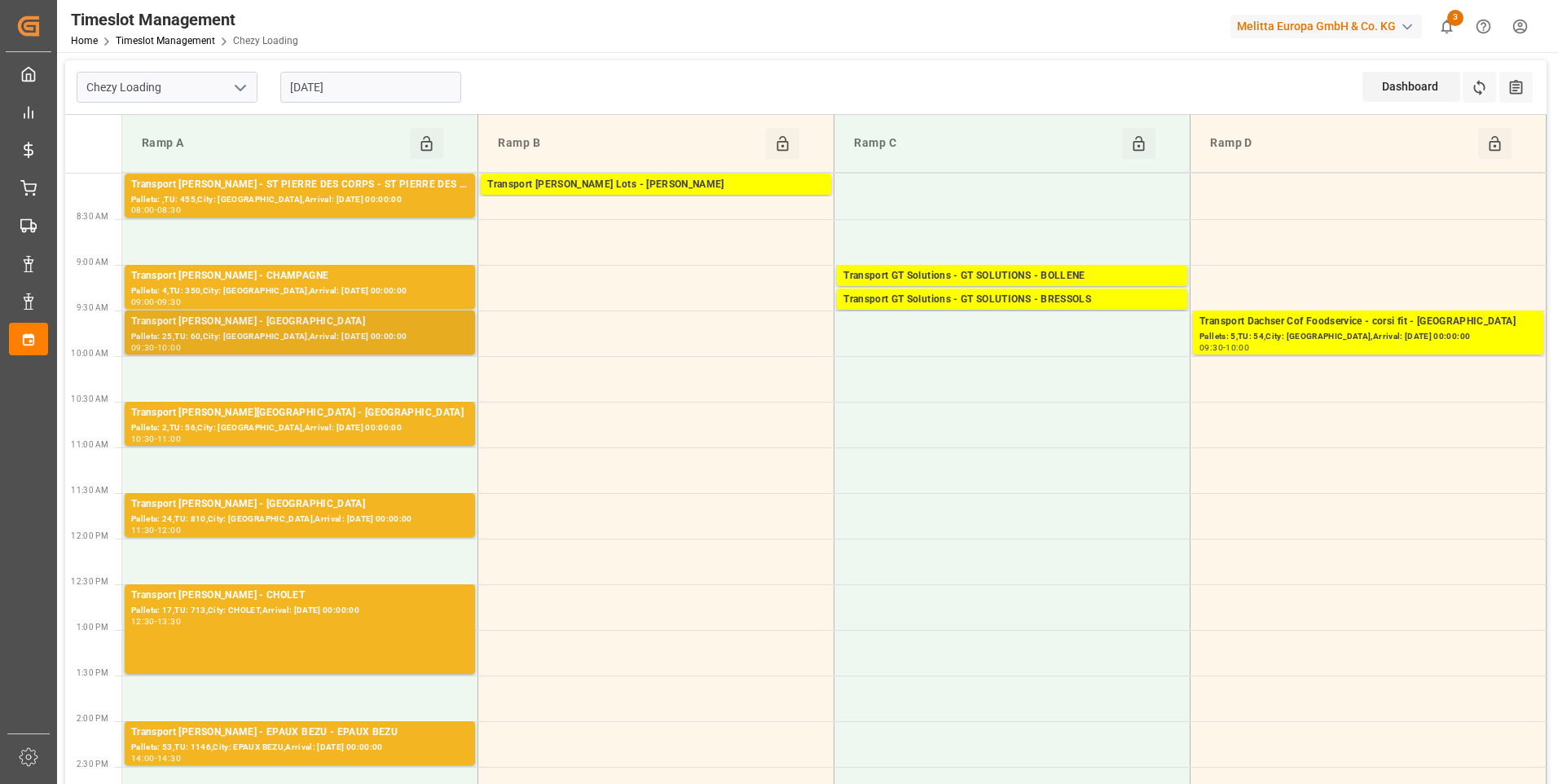
click at [373, 326] on div "Transport Delisle - SAINT GILLES - SAINT GILLES" at bounding box center [300, 322] width 338 height 16
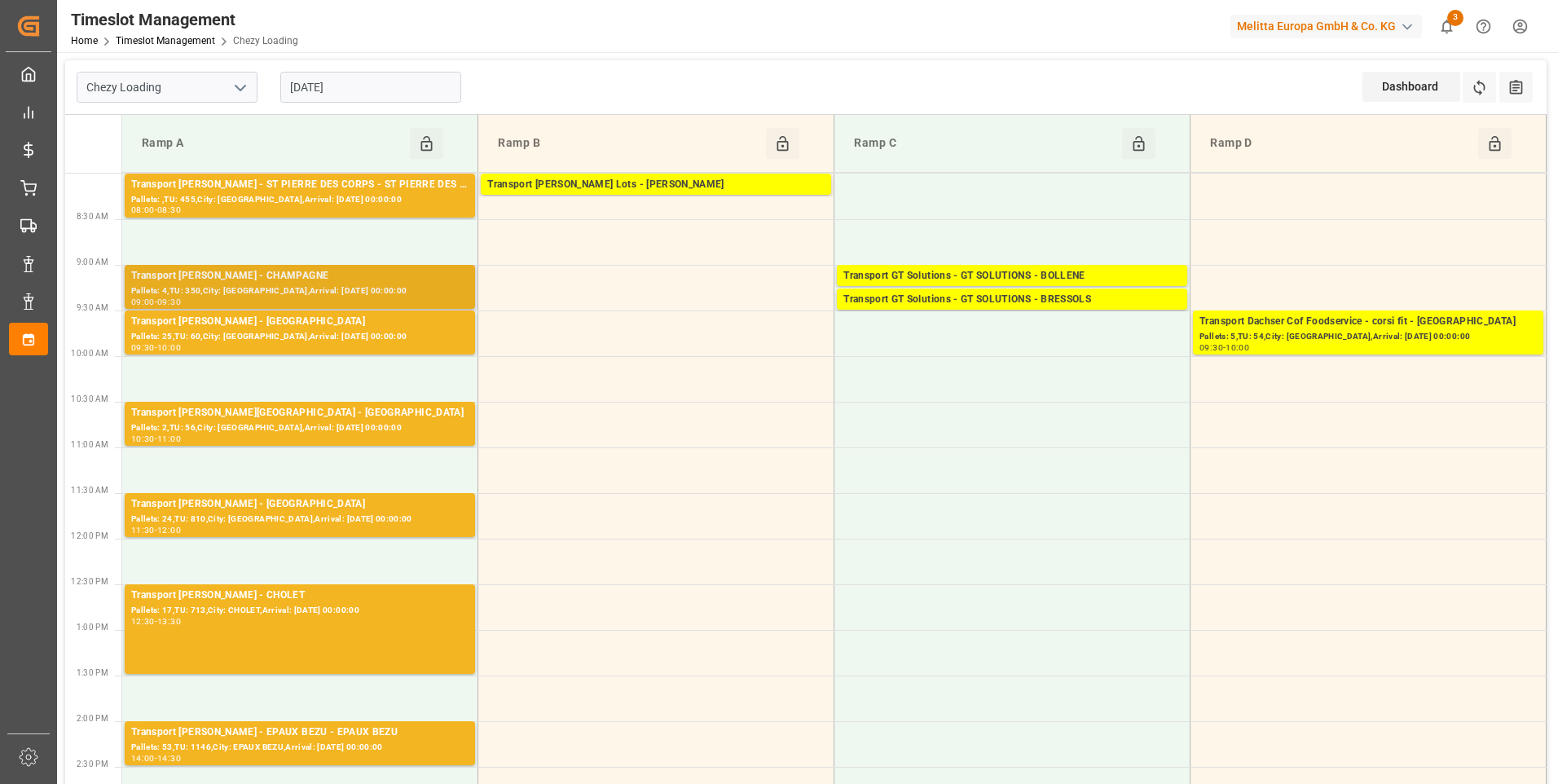
click at [422, 288] on div "Pallets: 4,TU: 350,City: CHAMPAGNE,Arrival: 2025-08-21 00:00:00" at bounding box center [300, 291] width 338 height 14
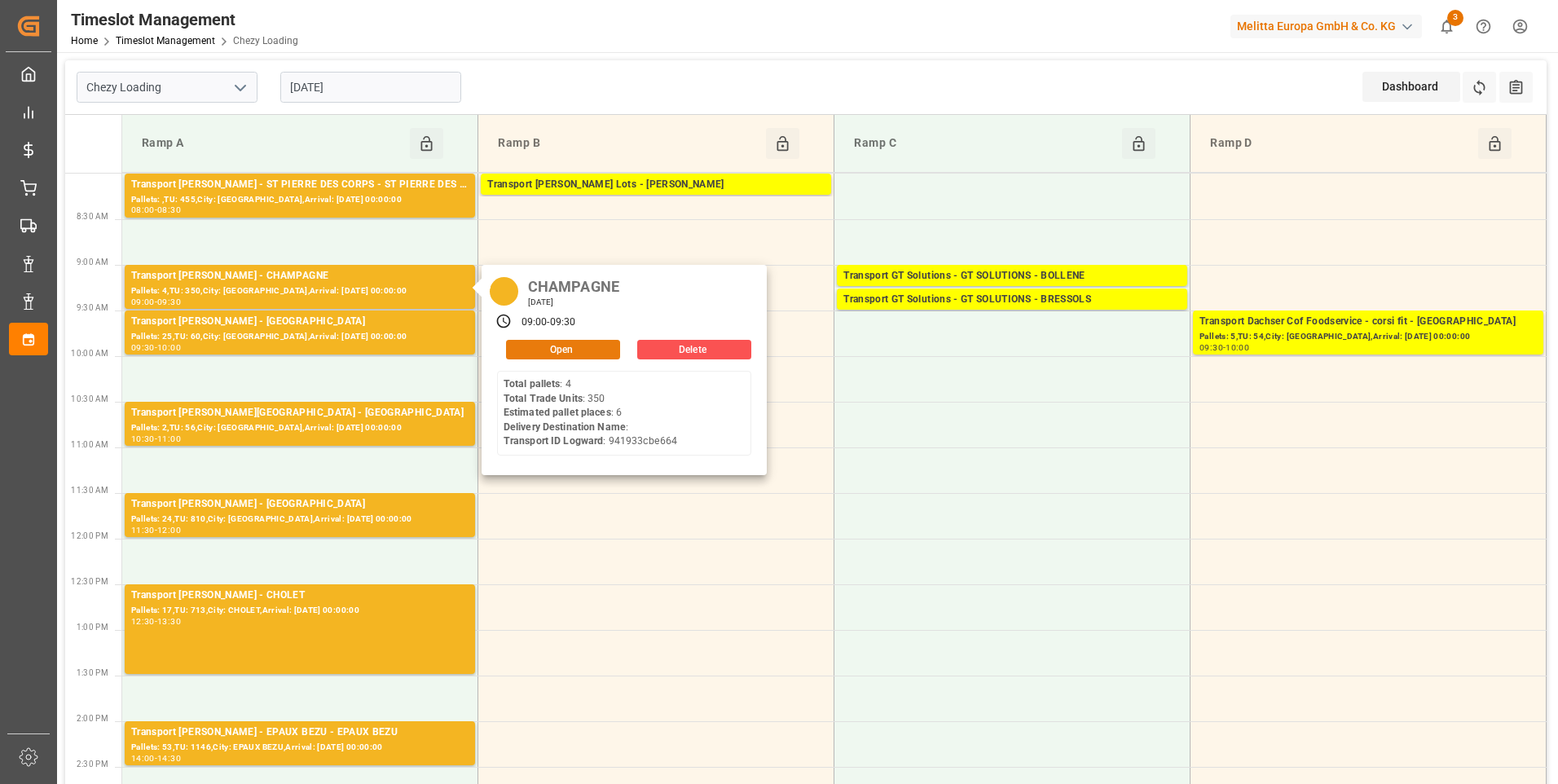
click at [602, 349] on button "Open" at bounding box center [563, 349] width 114 height 20
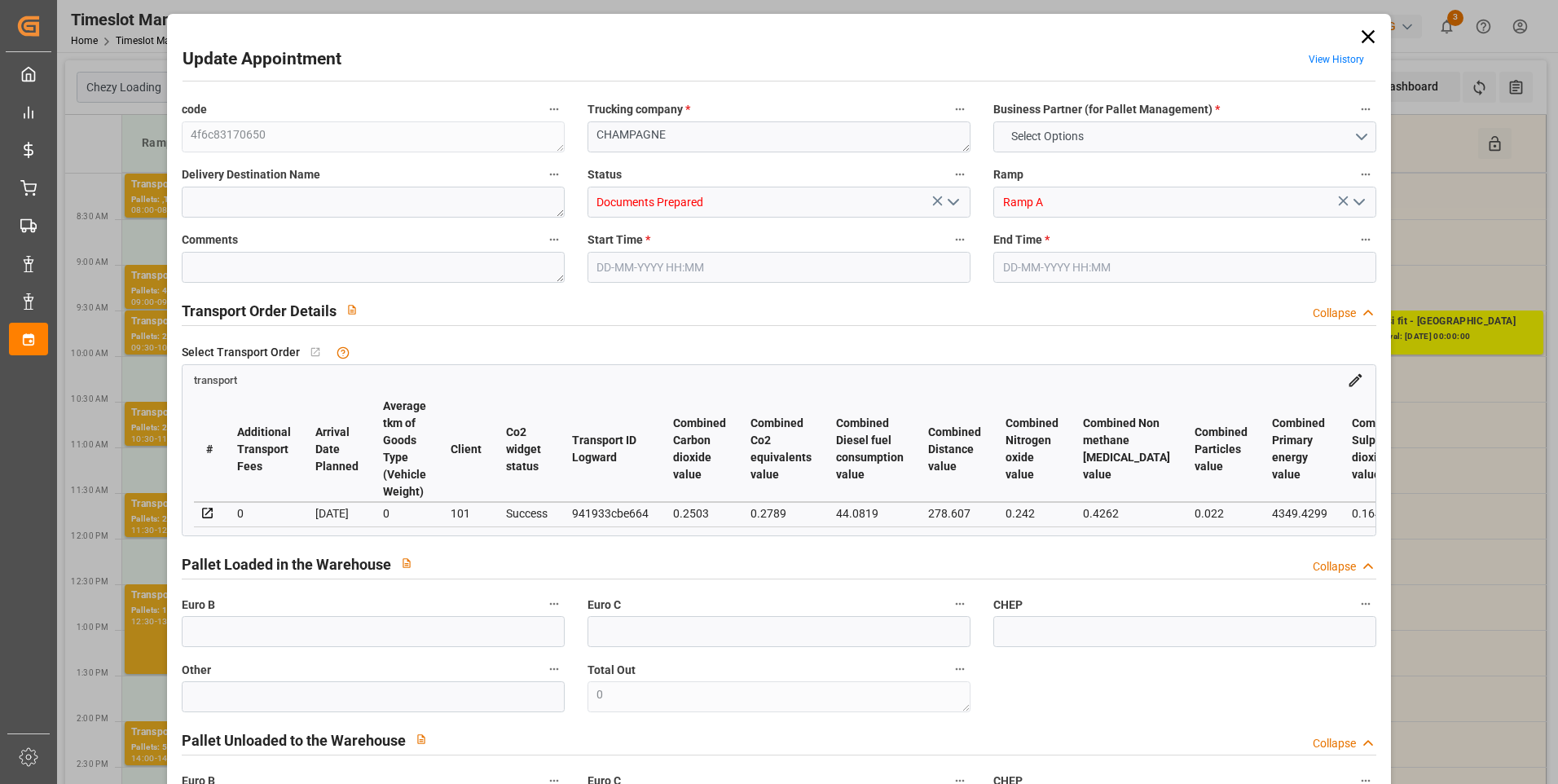
type input "6"
type input "221.68"
type input "0"
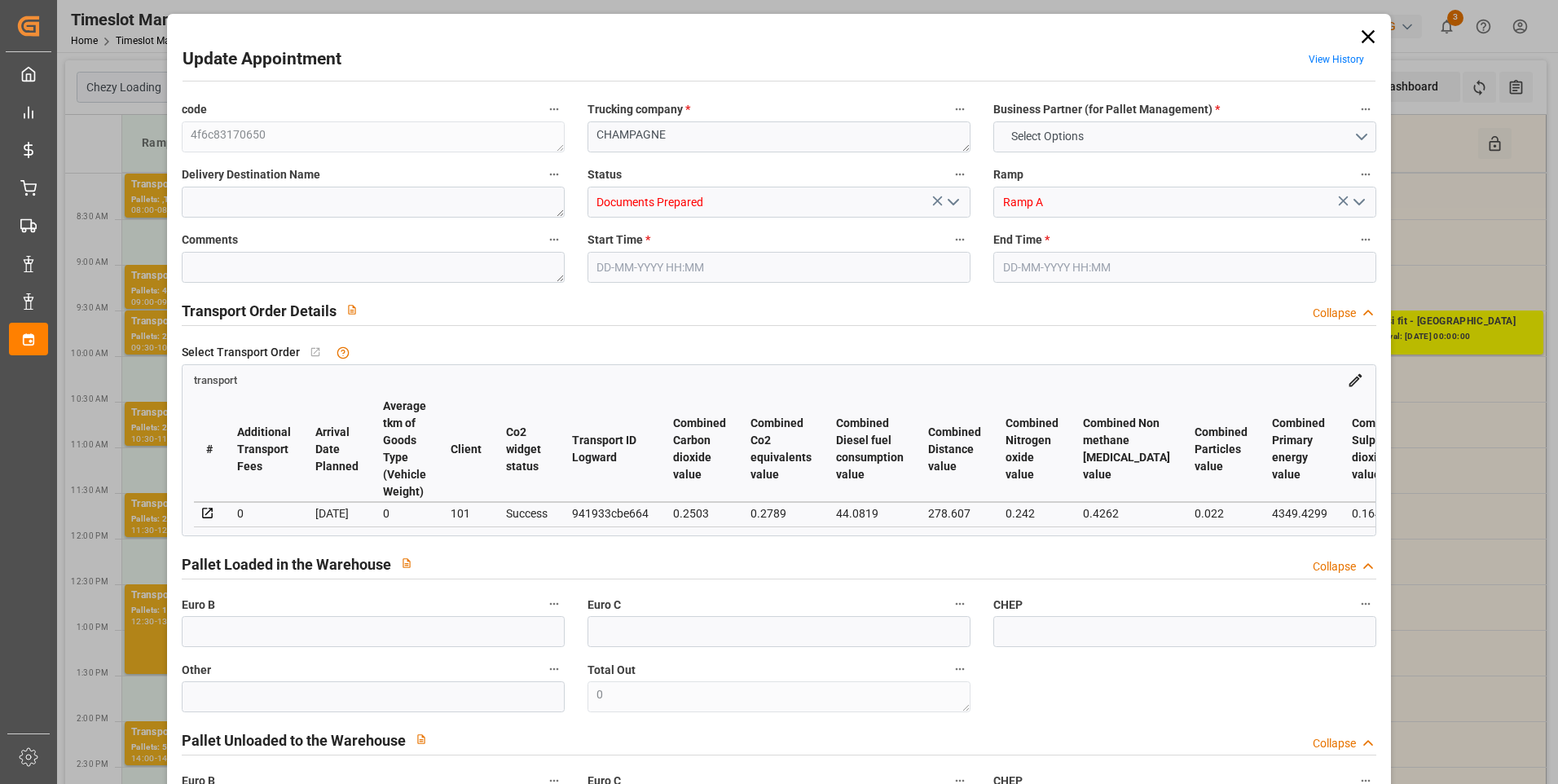
type input "212.702"
type input "-8.978"
type input "0"
type input "1462.718"
type input "2015.712"
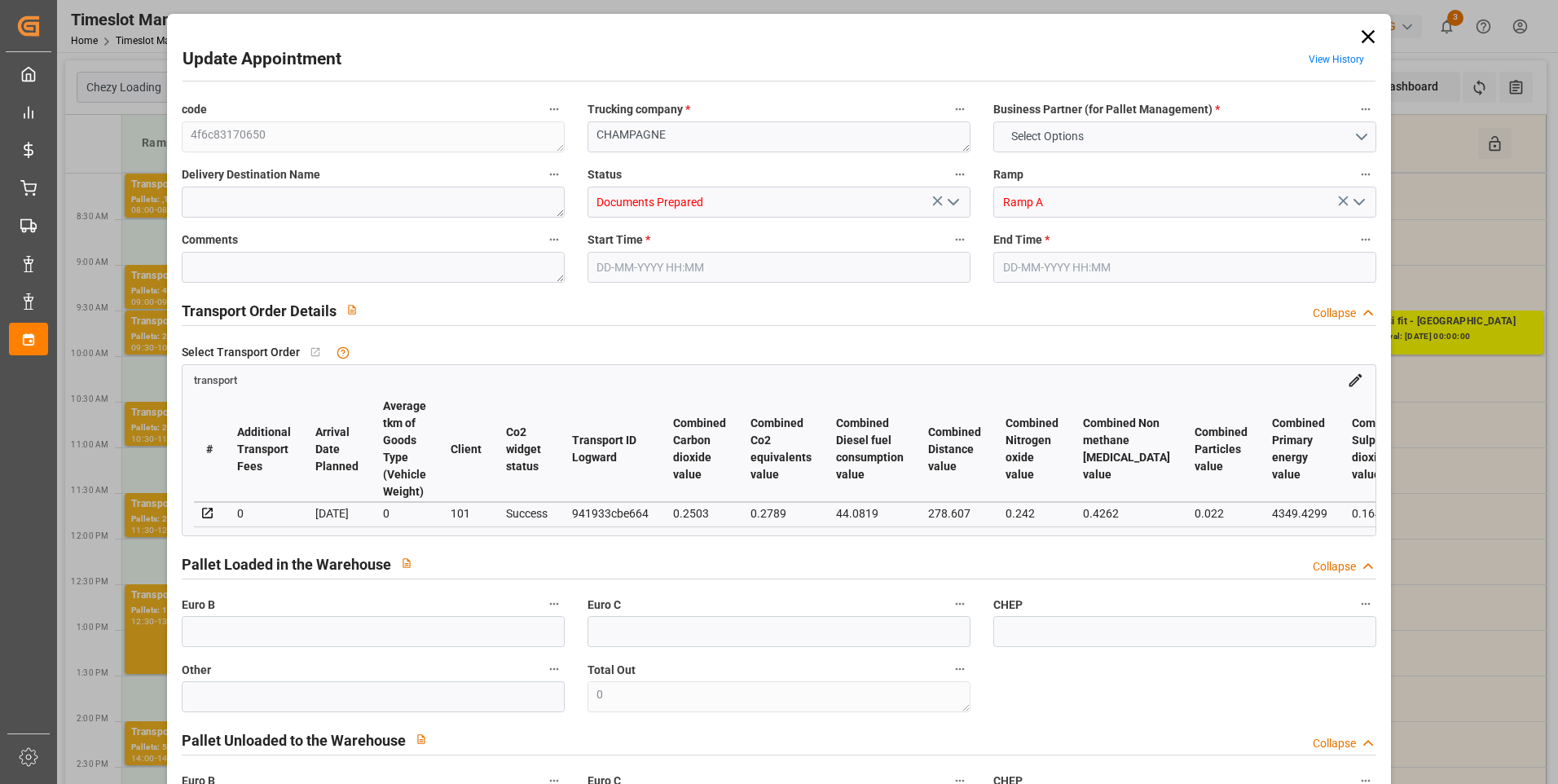
type input "6199.292"
type input "72"
type input "4"
type input "350"
type input "10"
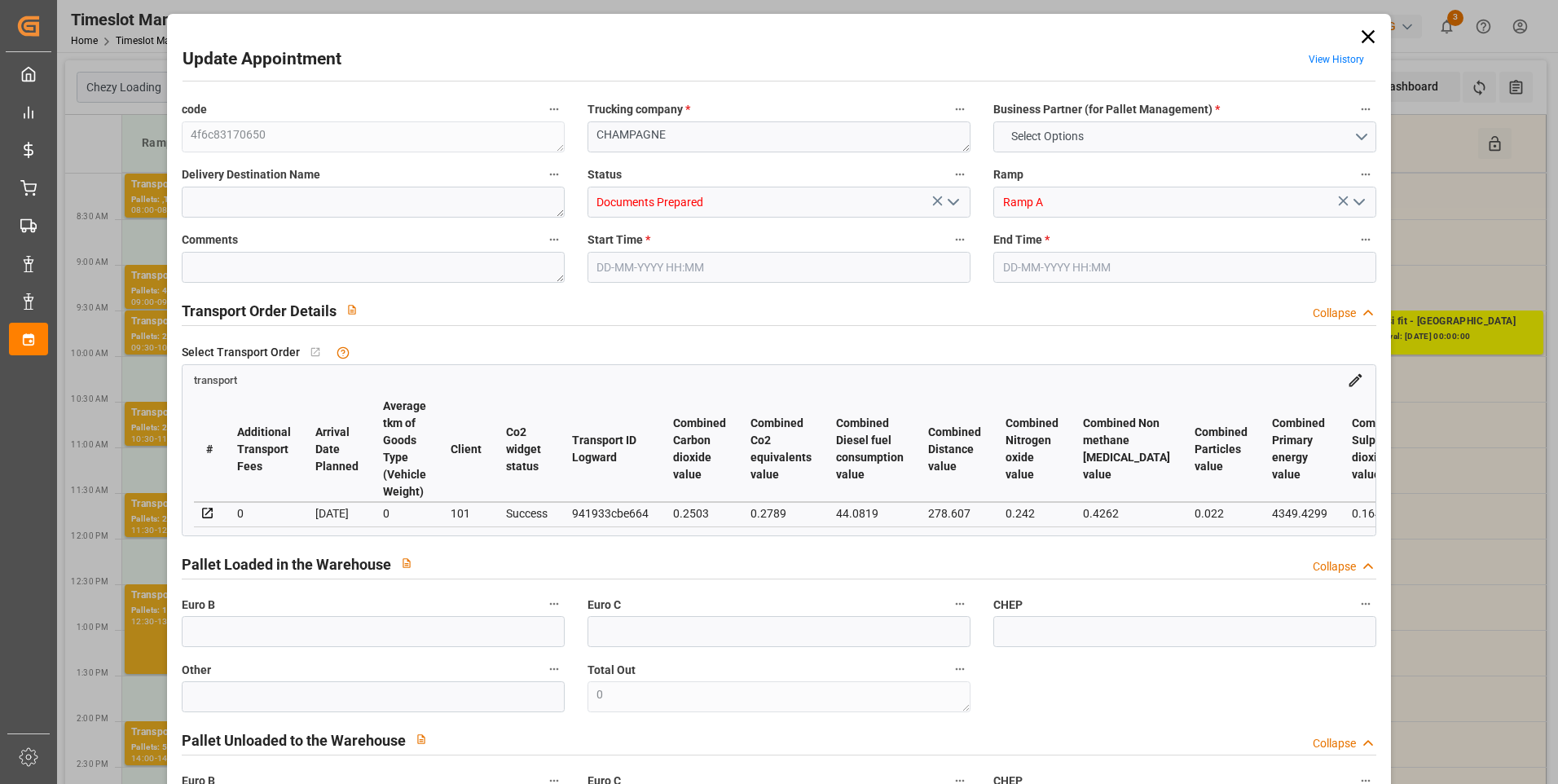
type input "101"
type input "1722.768"
type input "0"
type input "4710.8598"
type input "0"
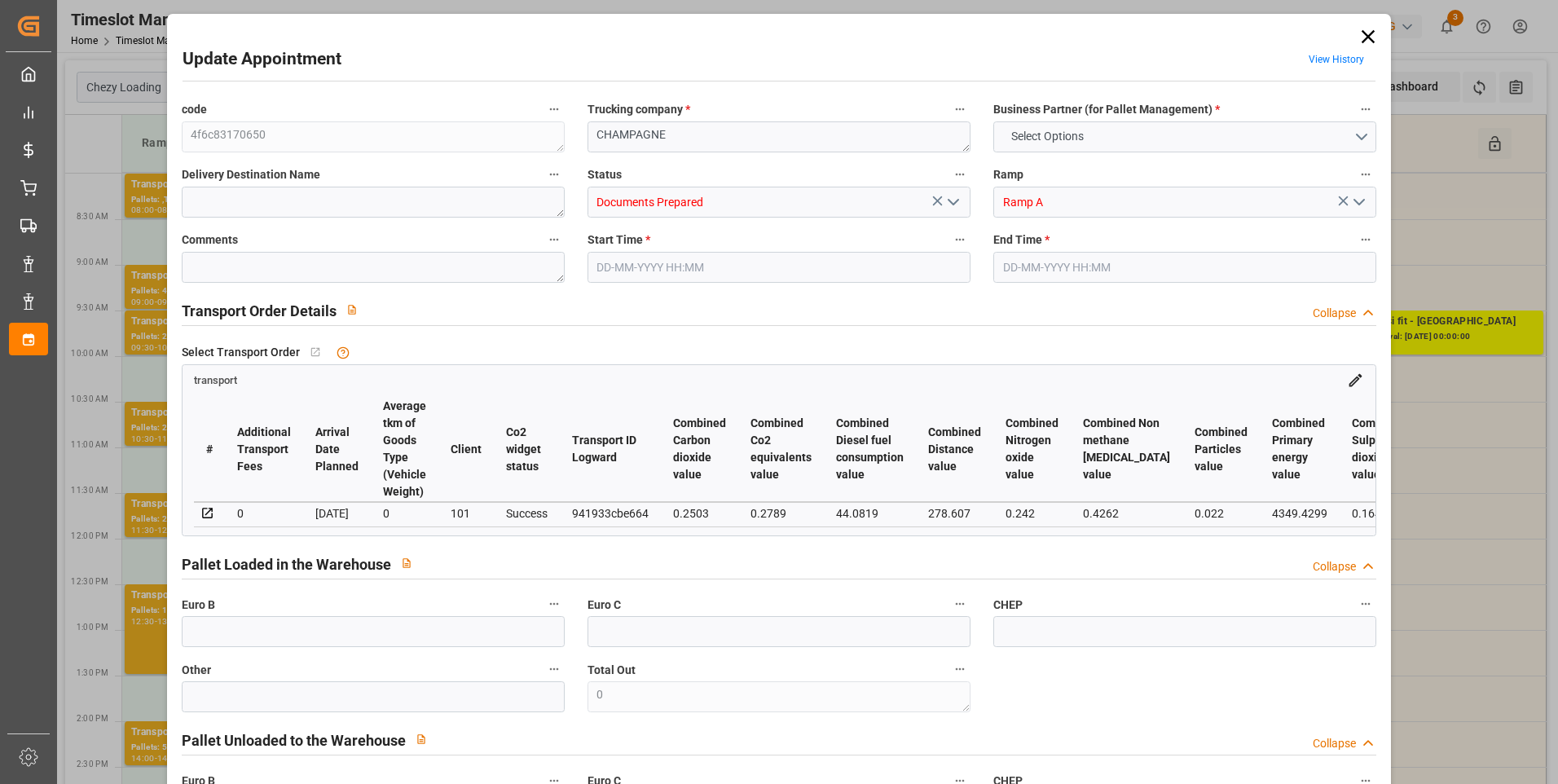
type input "0"
type input "21"
type input "35"
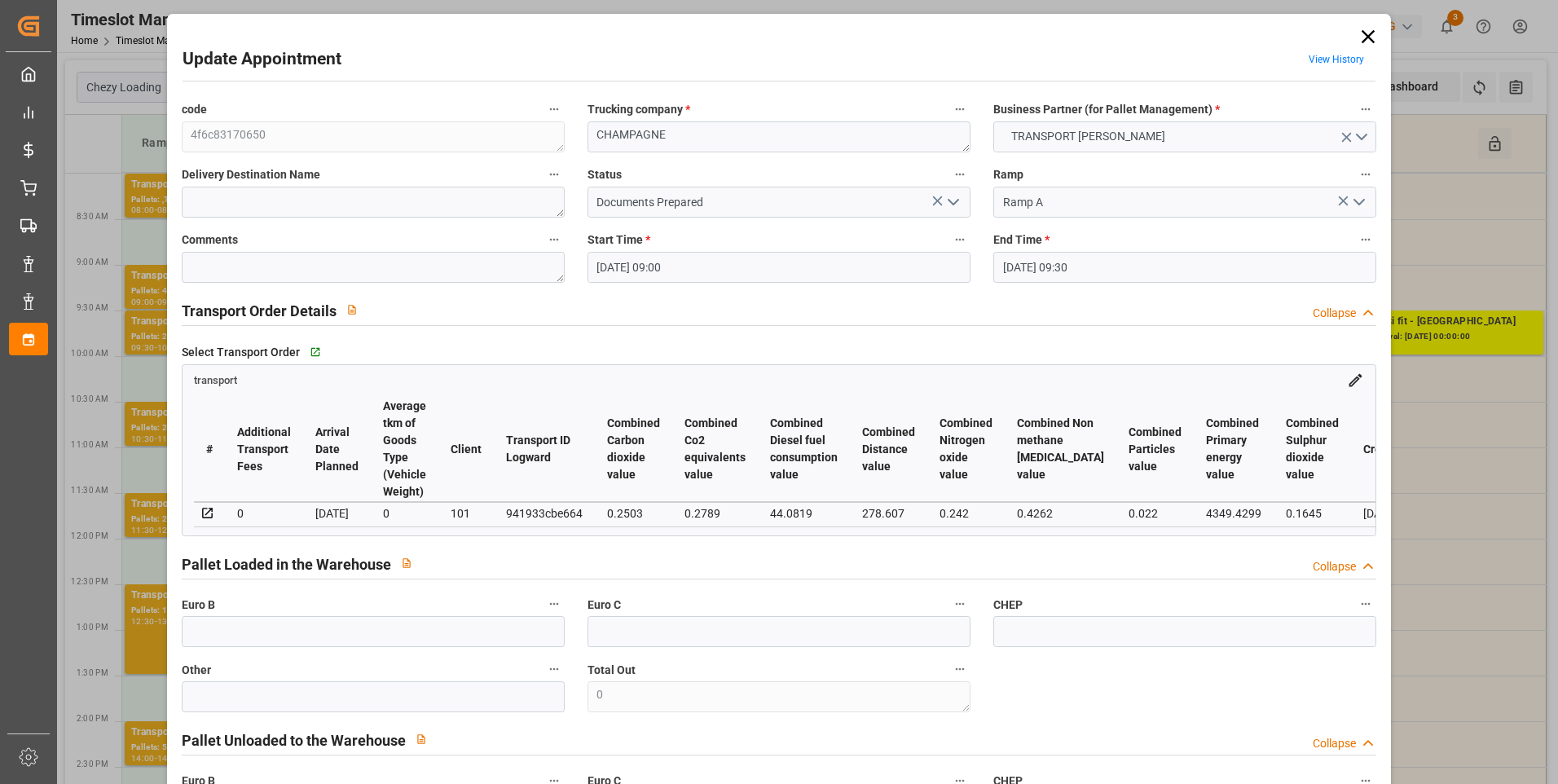
type input "20-08-2025 09:00"
type input "20-08-2025 09:30"
type input "14-08-2025 12:06"
type input "13-08-2025 11:45"
type input "[DATE]"
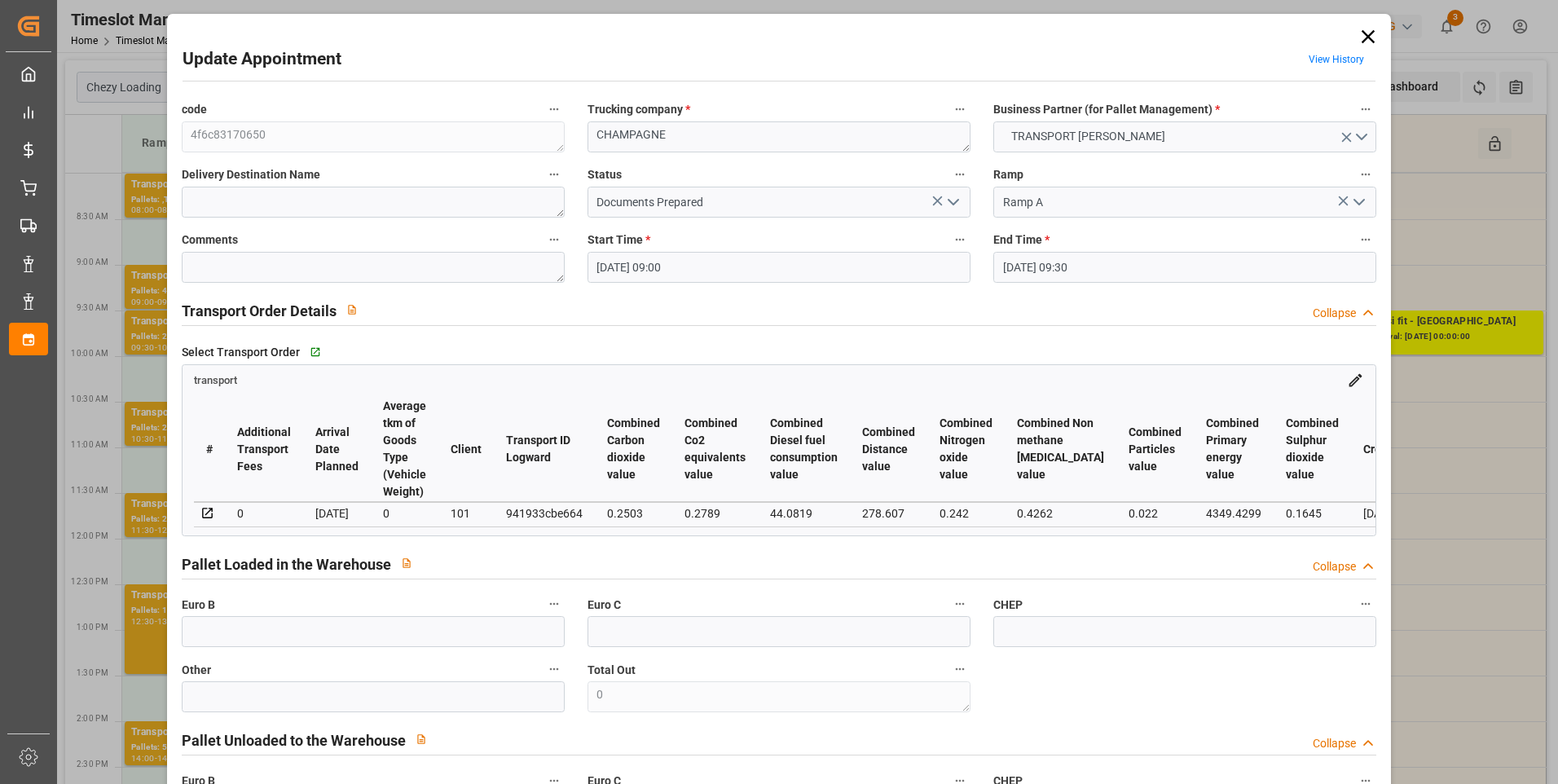
type input "20-08-2025"
click at [949, 202] on polyline "open menu" at bounding box center [954, 201] width 9 height 5
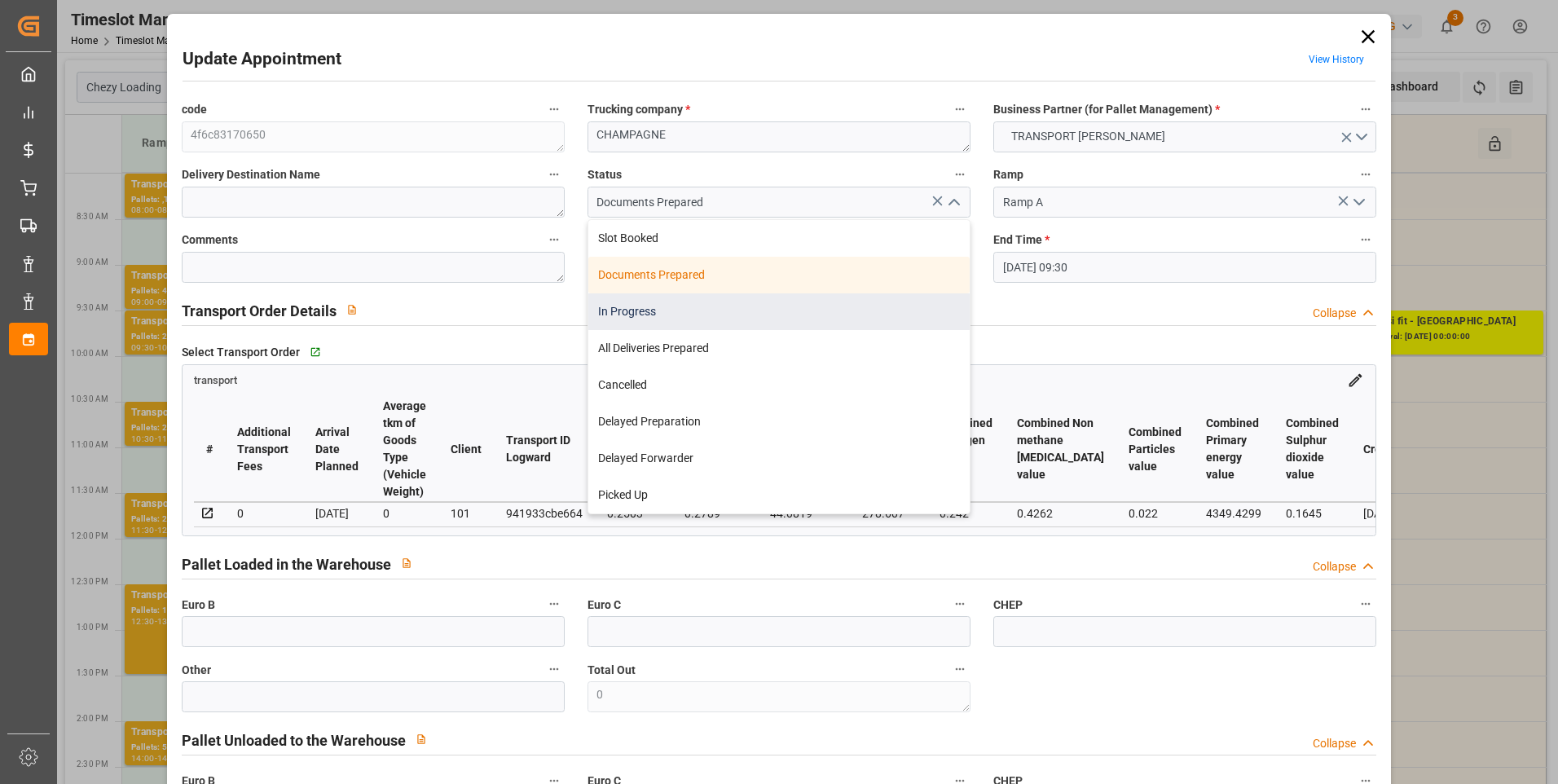
click at [629, 312] on div "In Progress" at bounding box center [779, 311] width 381 height 37
type input "In Progress"
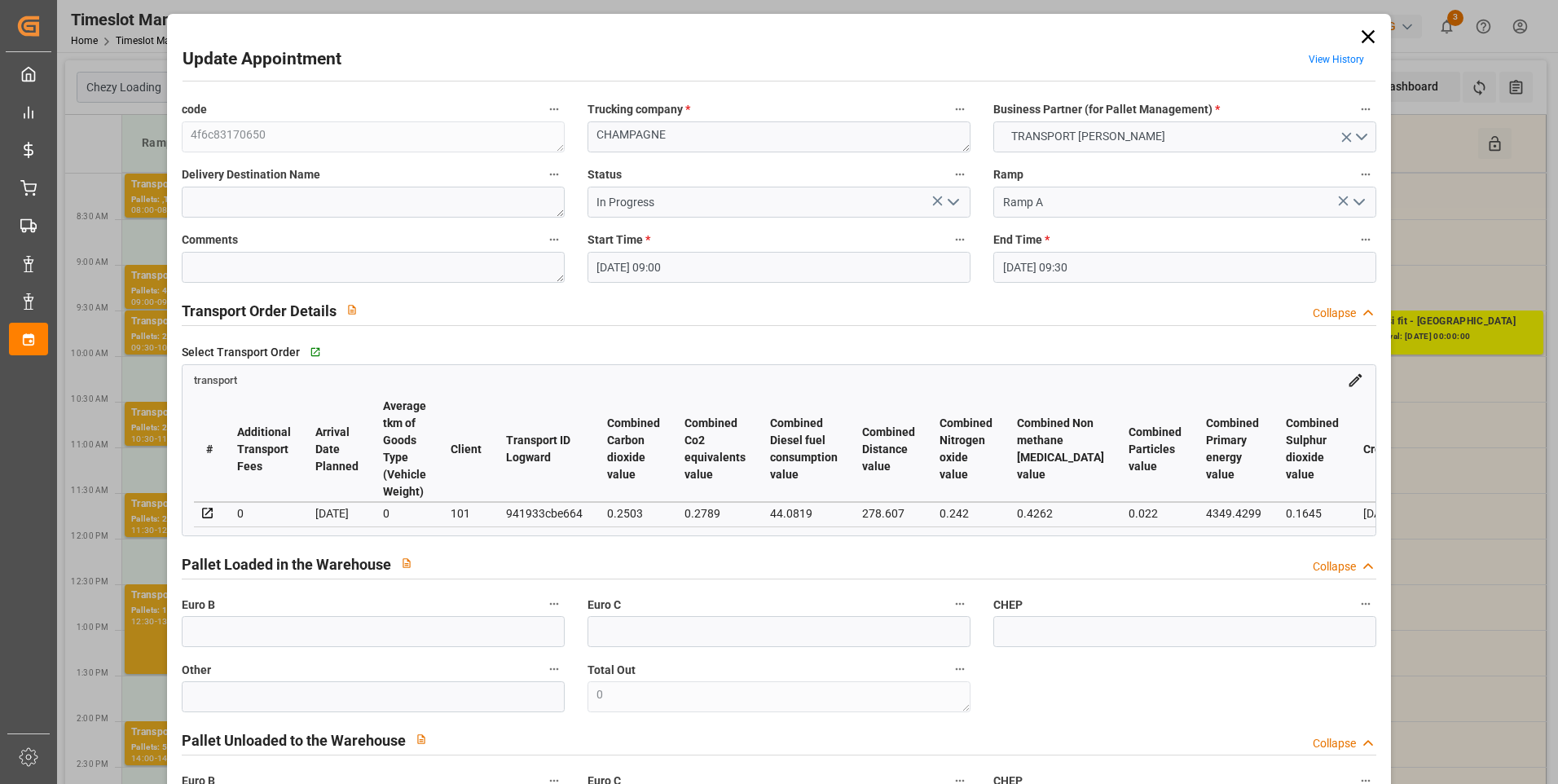
click at [676, 267] on input "20-08-2025 09:00" at bounding box center [779, 267] width 383 height 31
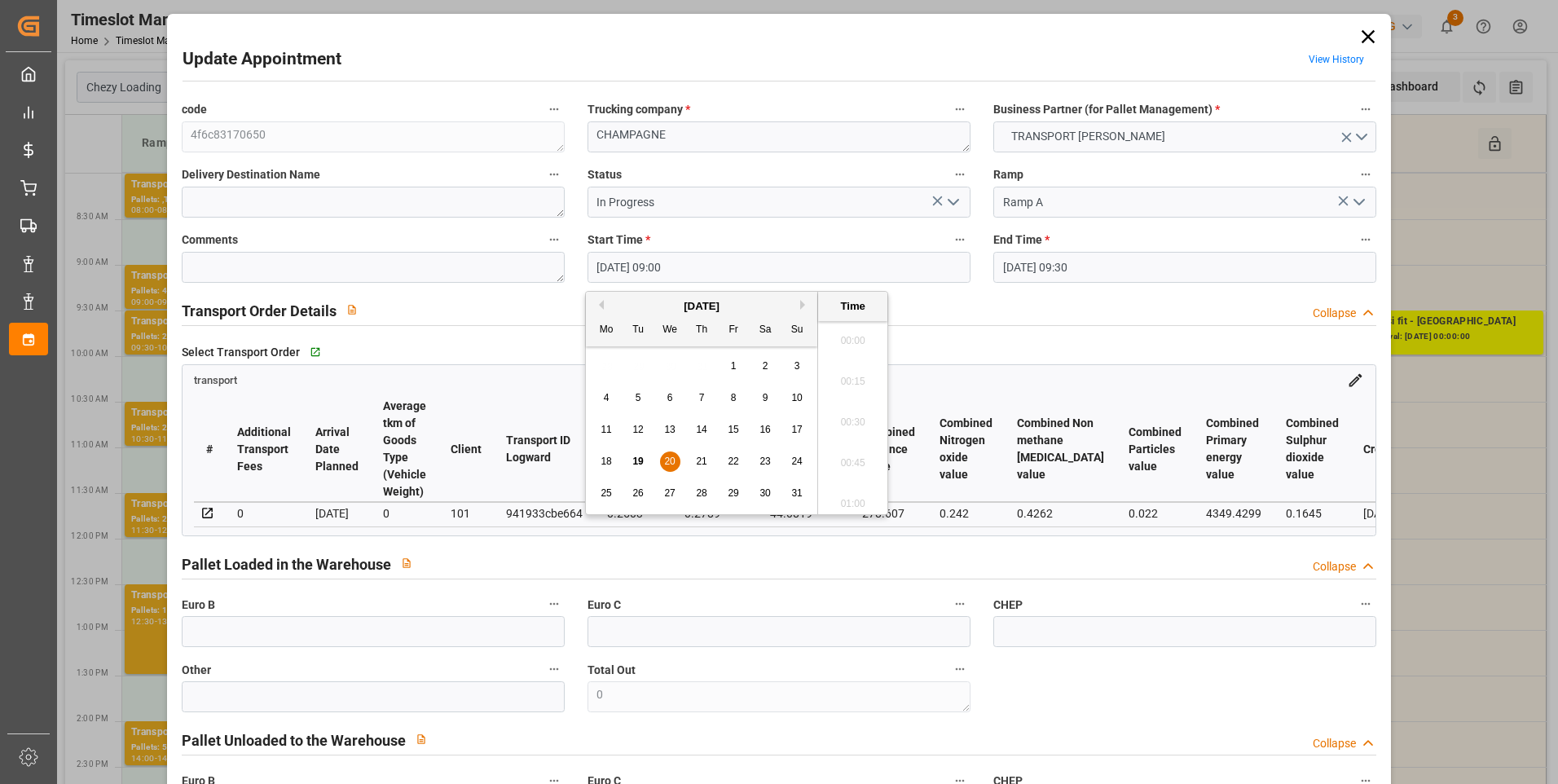
scroll to position [1390, 0]
click at [667, 464] on span "20" at bounding box center [669, 461] width 10 height 11
click at [845, 326] on li "08:30" at bounding box center [852, 335] width 69 height 41
type input "20-08-2025 08:30"
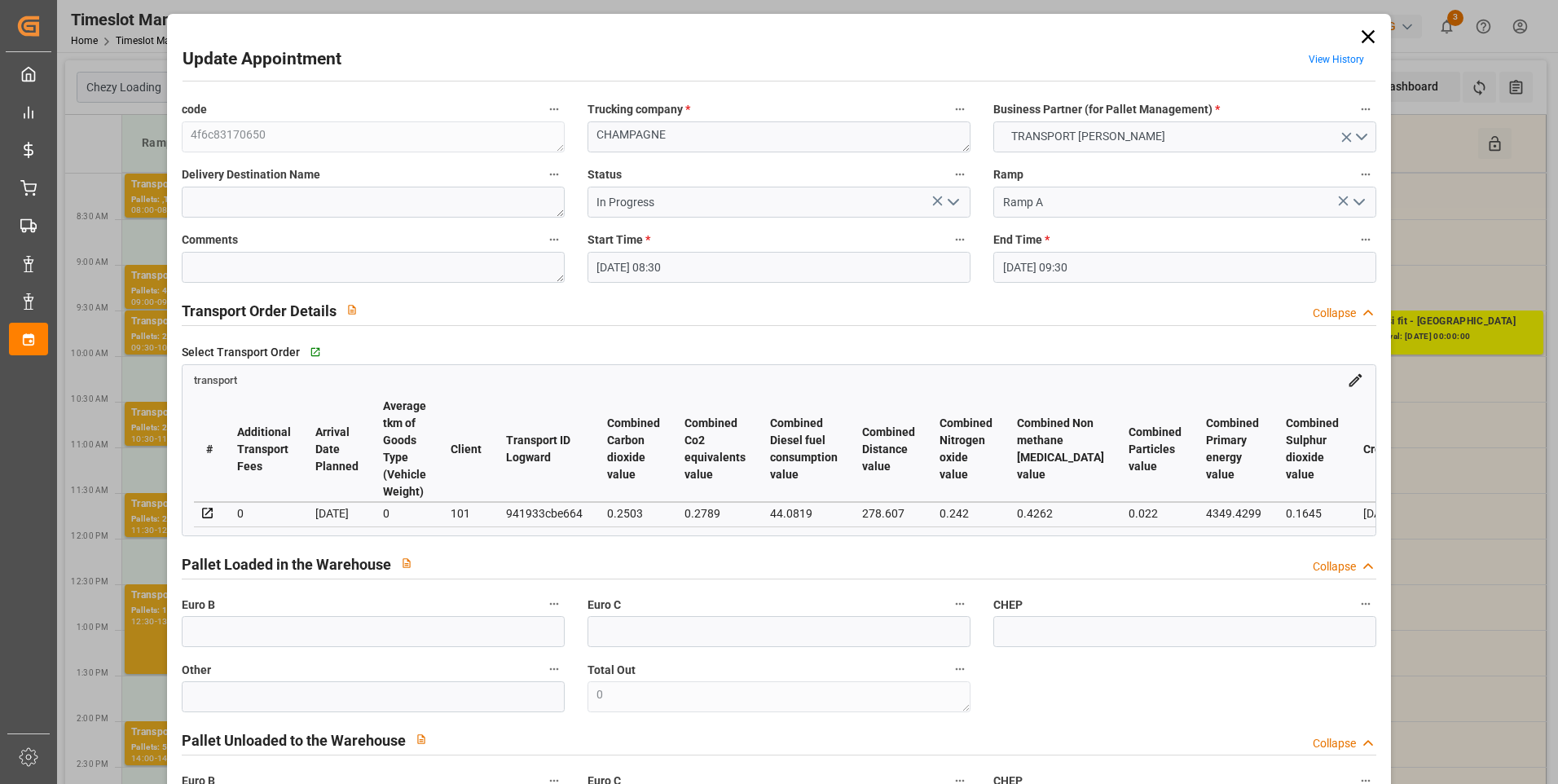
click at [1090, 267] on input "20-08-2025 09:30" at bounding box center [1184, 267] width 383 height 31
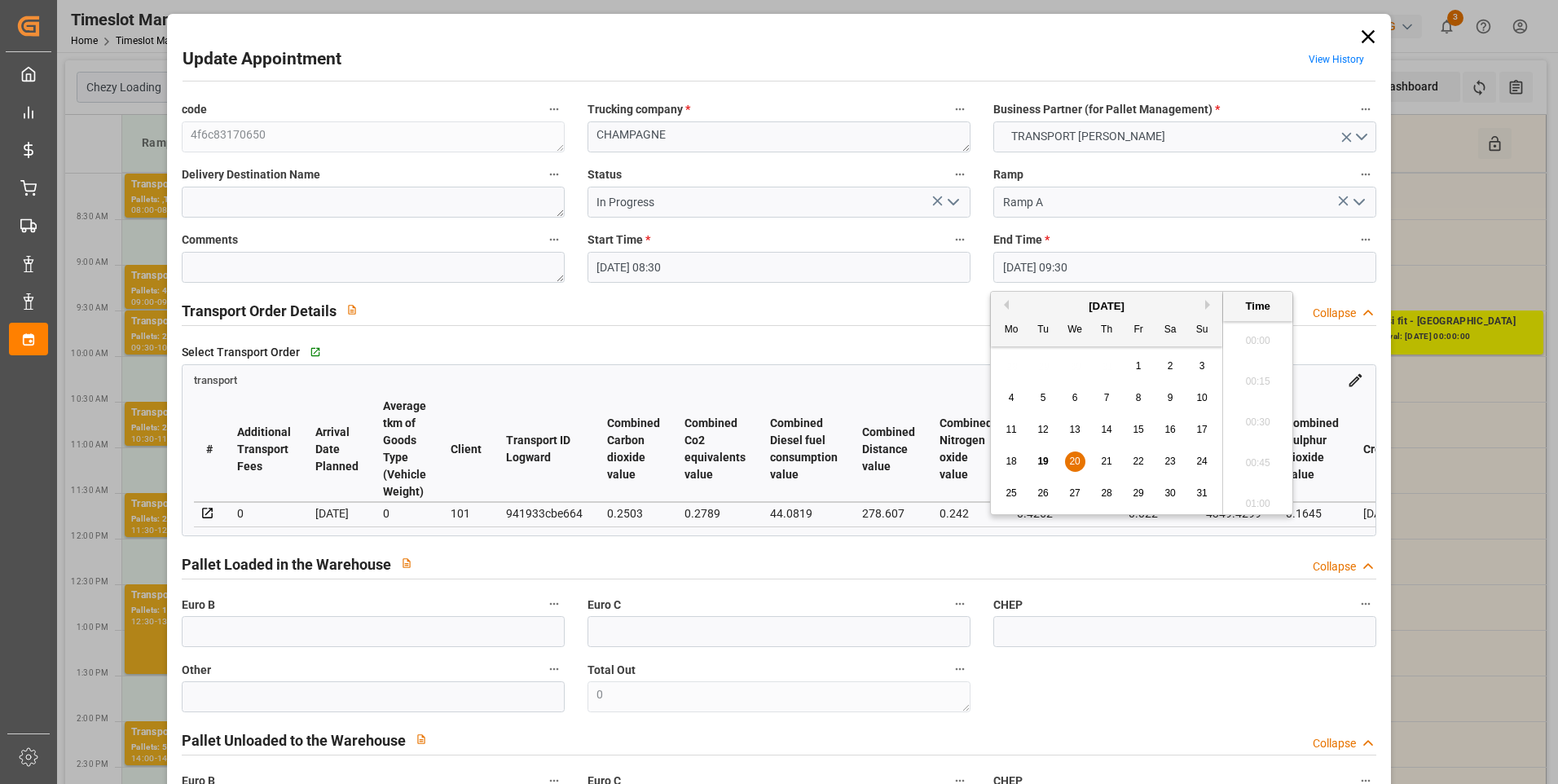
scroll to position [1472, 0]
click at [1077, 459] on span "20" at bounding box center [1074, 461] width 10 height 11
click at [1254, 326] on li "09:00" at bounding box center [1257, 335] width 69 height 41
type input "20-08-2025 09:00"
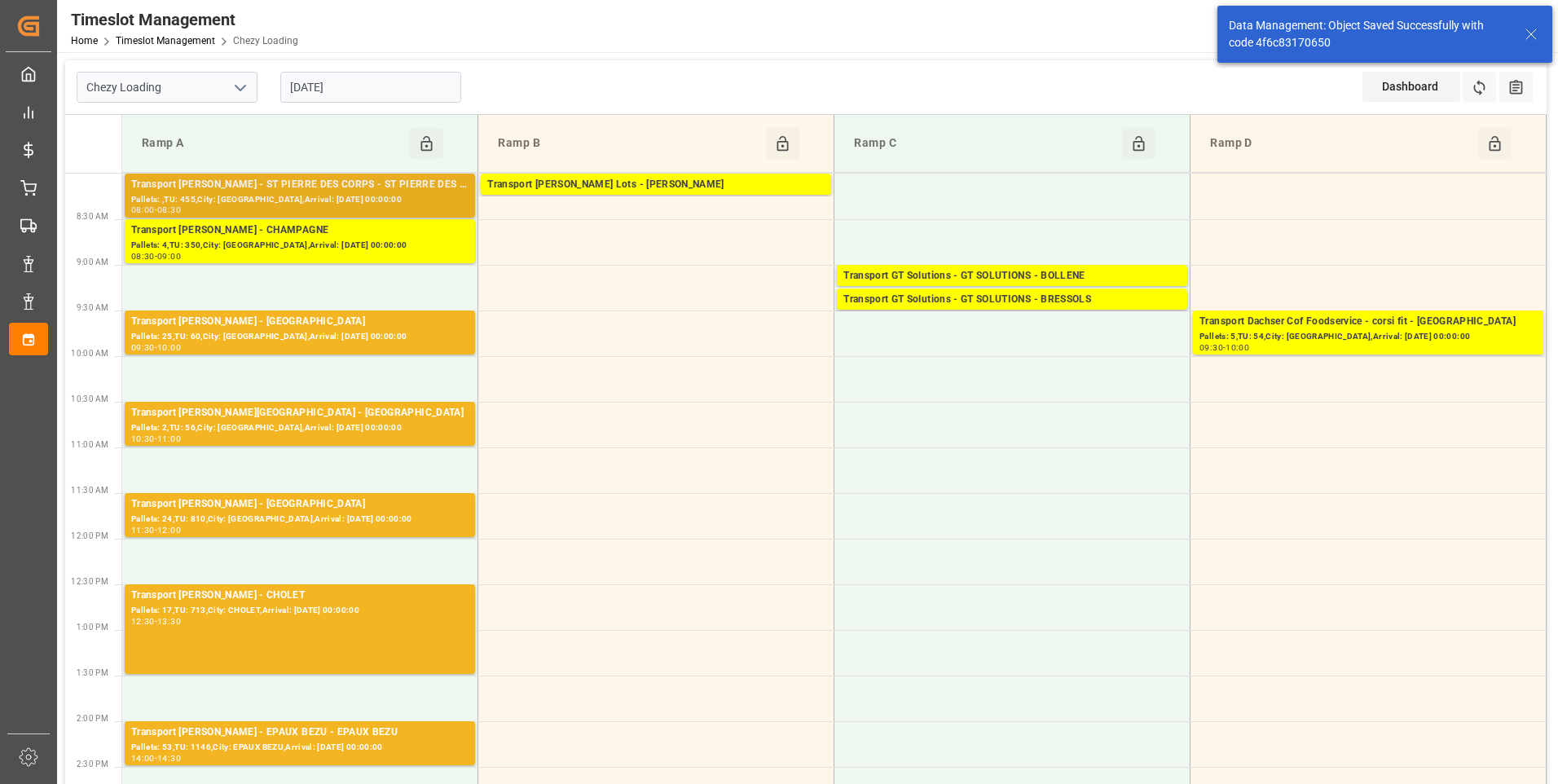
click at [373, 185] on div "Transport Delisle - ST PIERRE DES CORPS - ST PIERRE DES CORPS" at bounding box center [300, 184] width 338 height 16
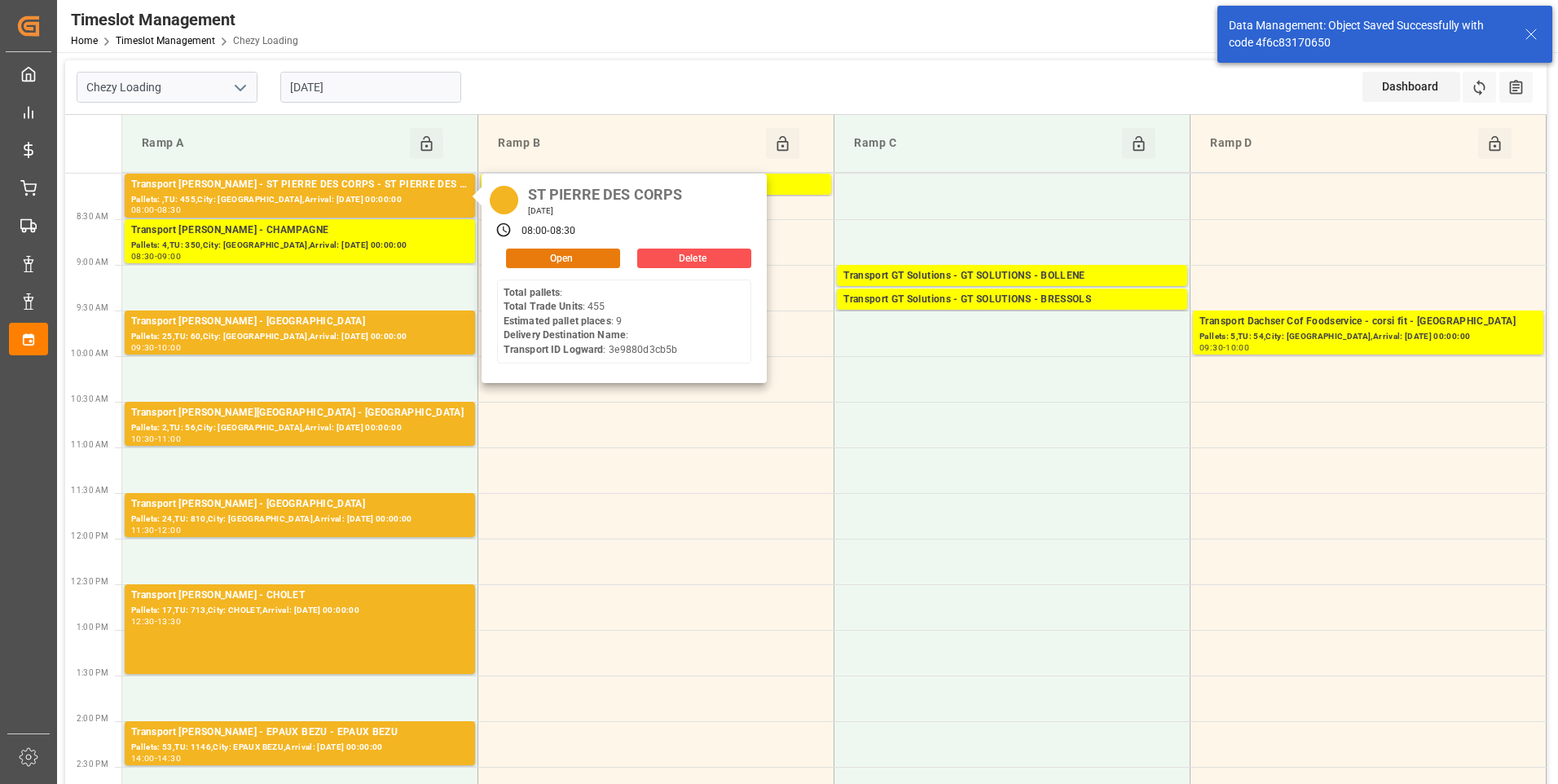
click at [561, 255] on button "Open" at bounding box center [563, 258] width 114 height 20
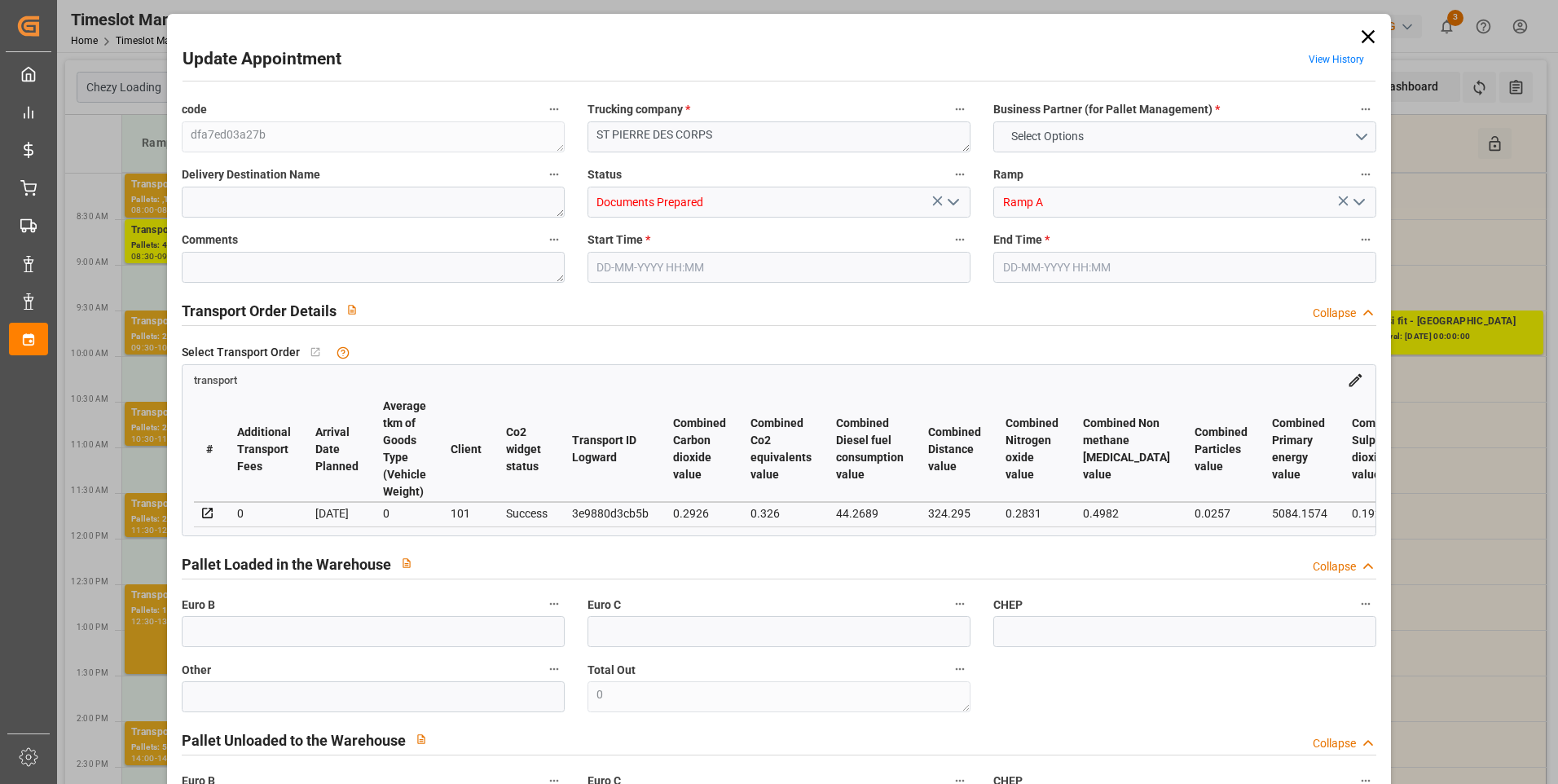
type input "9"
type input "353.22"
type input "0"
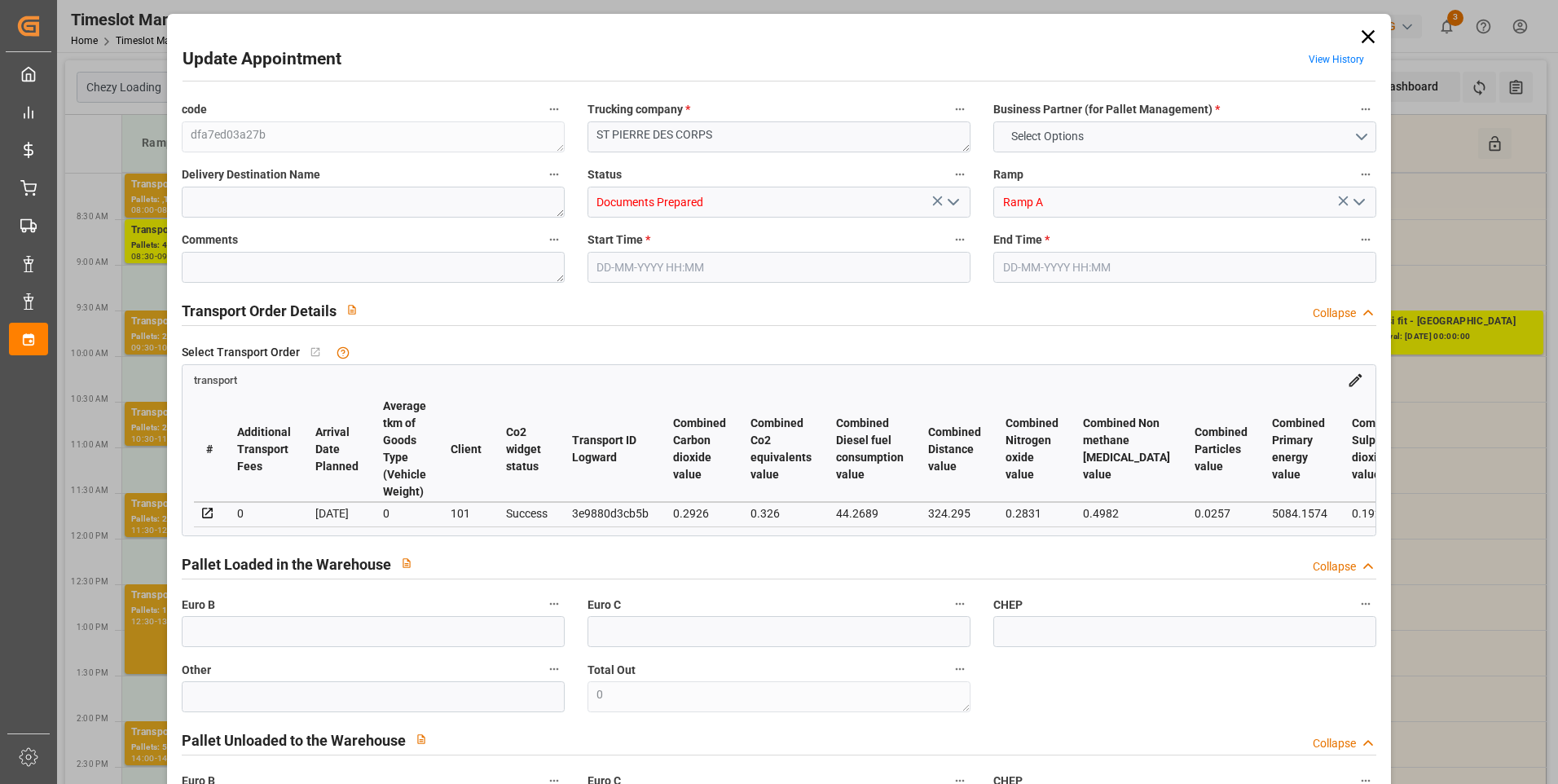
type input "338.9146"
type input "-14.3054"
type input "0"
type input "1313.462"
type input "2347.959"
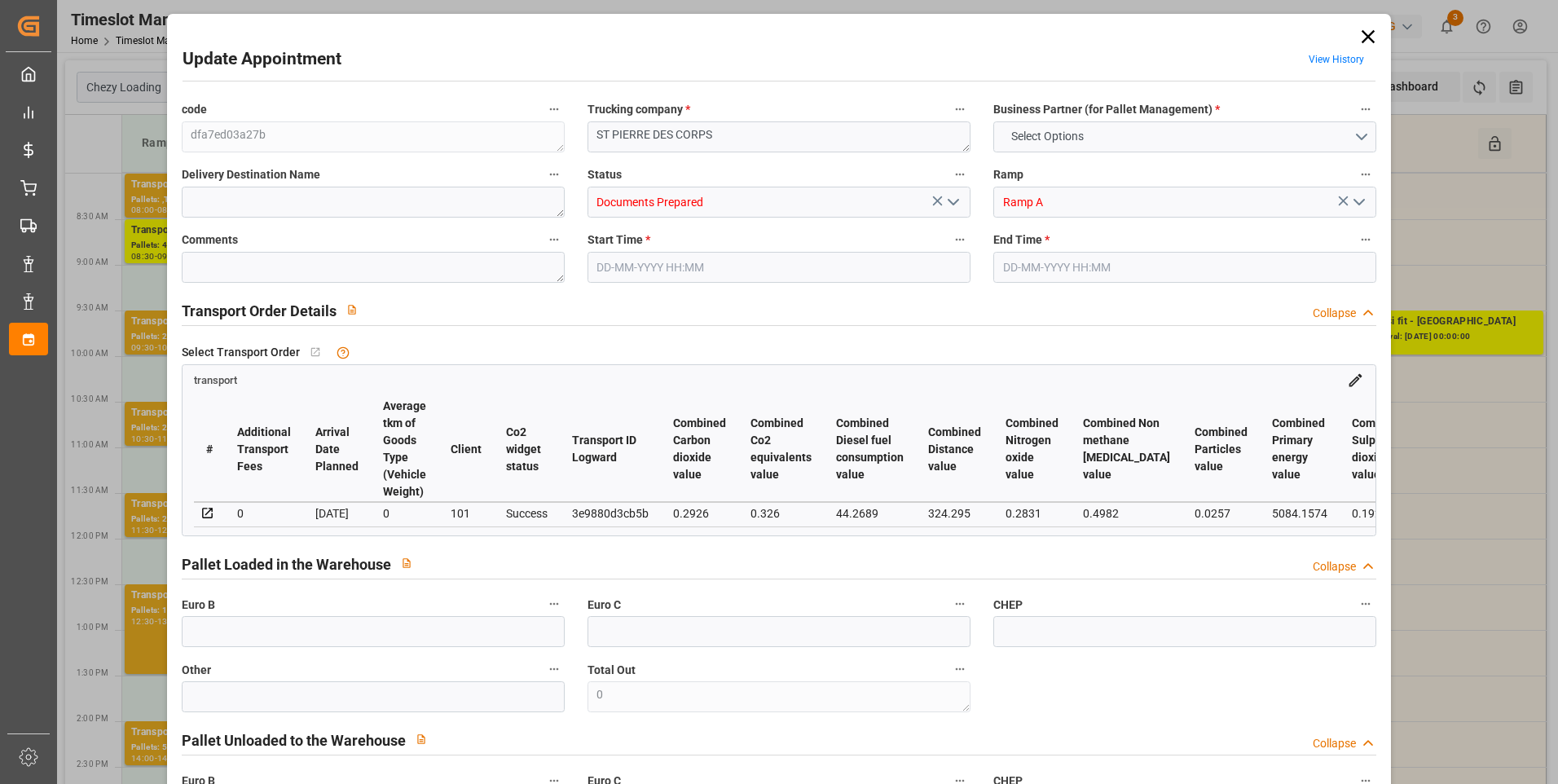
type input "6514.556"
type input "37"
type input "0"
type input "455"
type input "26"
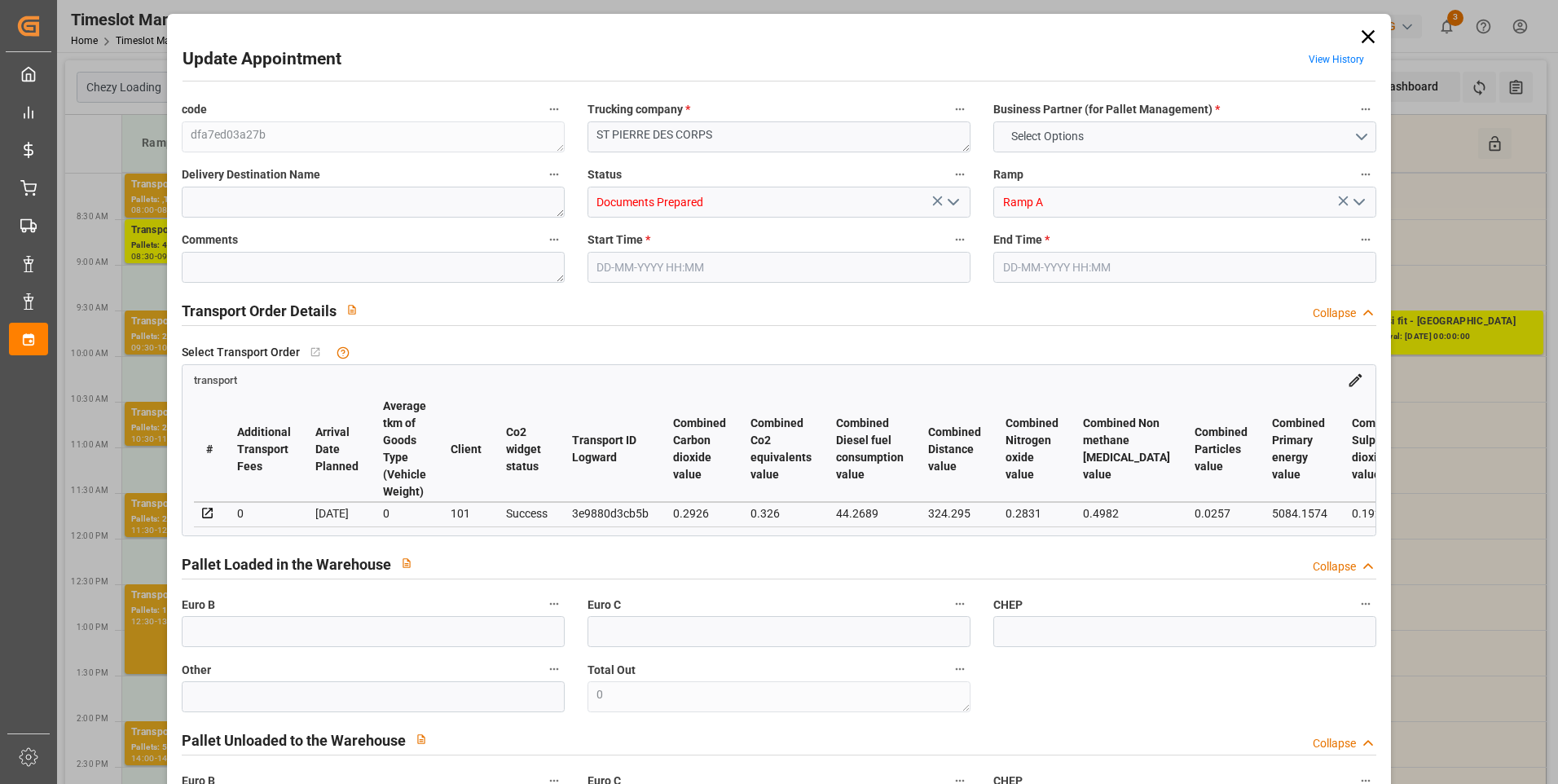
type input "101"
type input "1734.255"
type input "0"
type input "4710.8598"
type input "0"
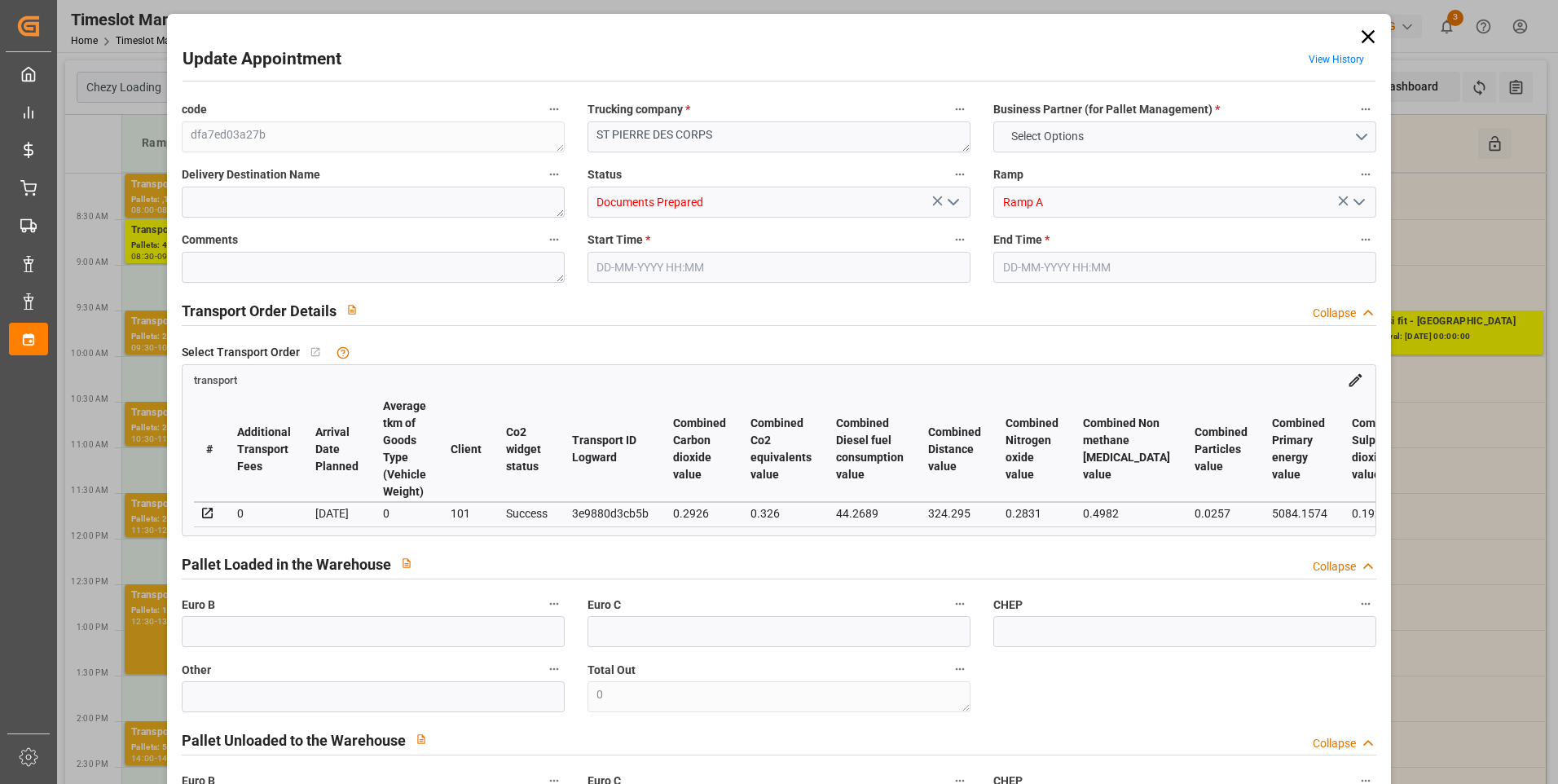
type input "0"
type input "21"
type input "35"
type input "20-08-2025 08:00"
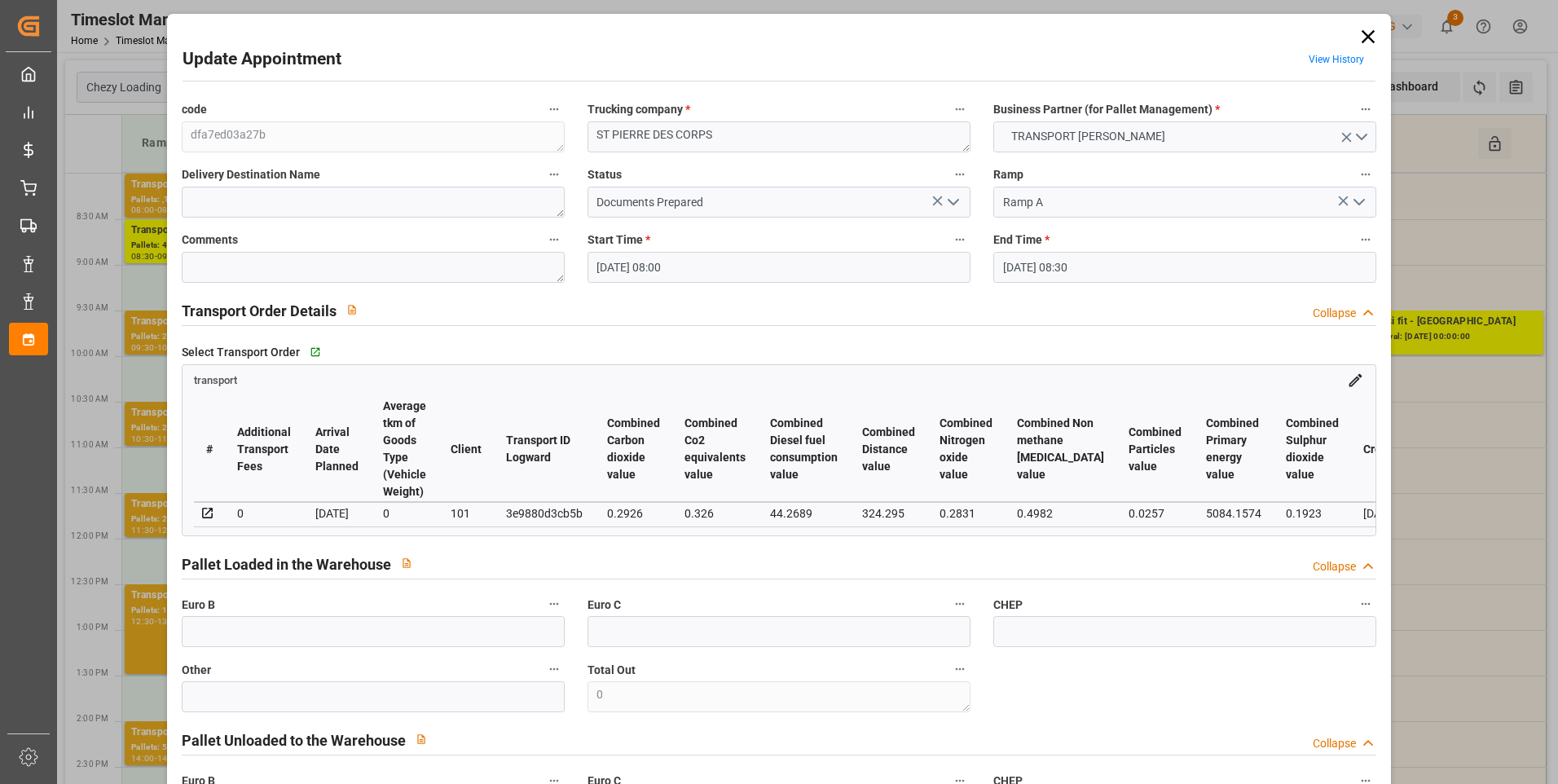
click at [949, 208] on icon "open menu" at bounding box center [953, 201] width 20 height 20
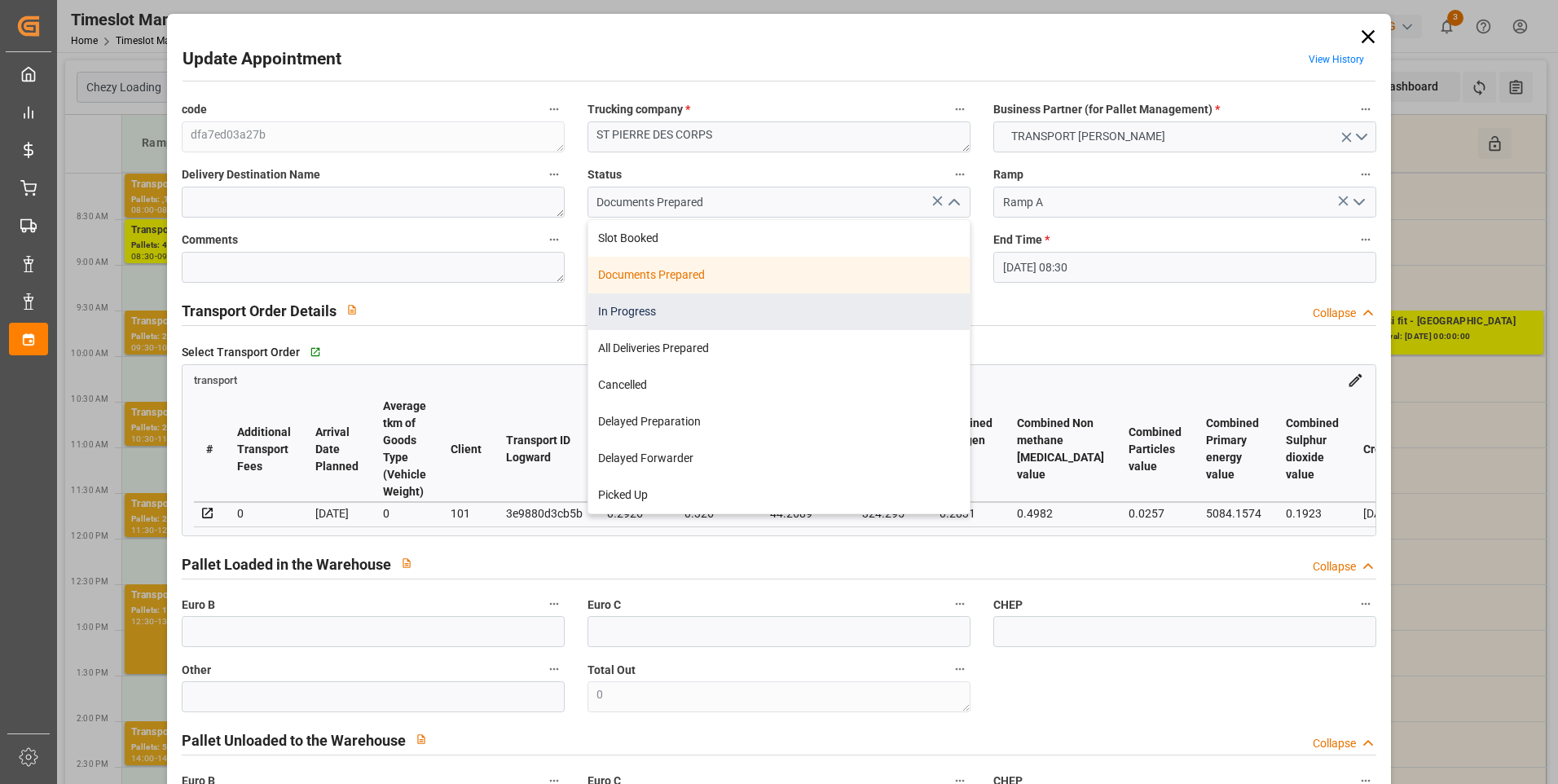
click at [656, 305] on div "In Progress" at bounding box center [779, 311] width 381 height 37
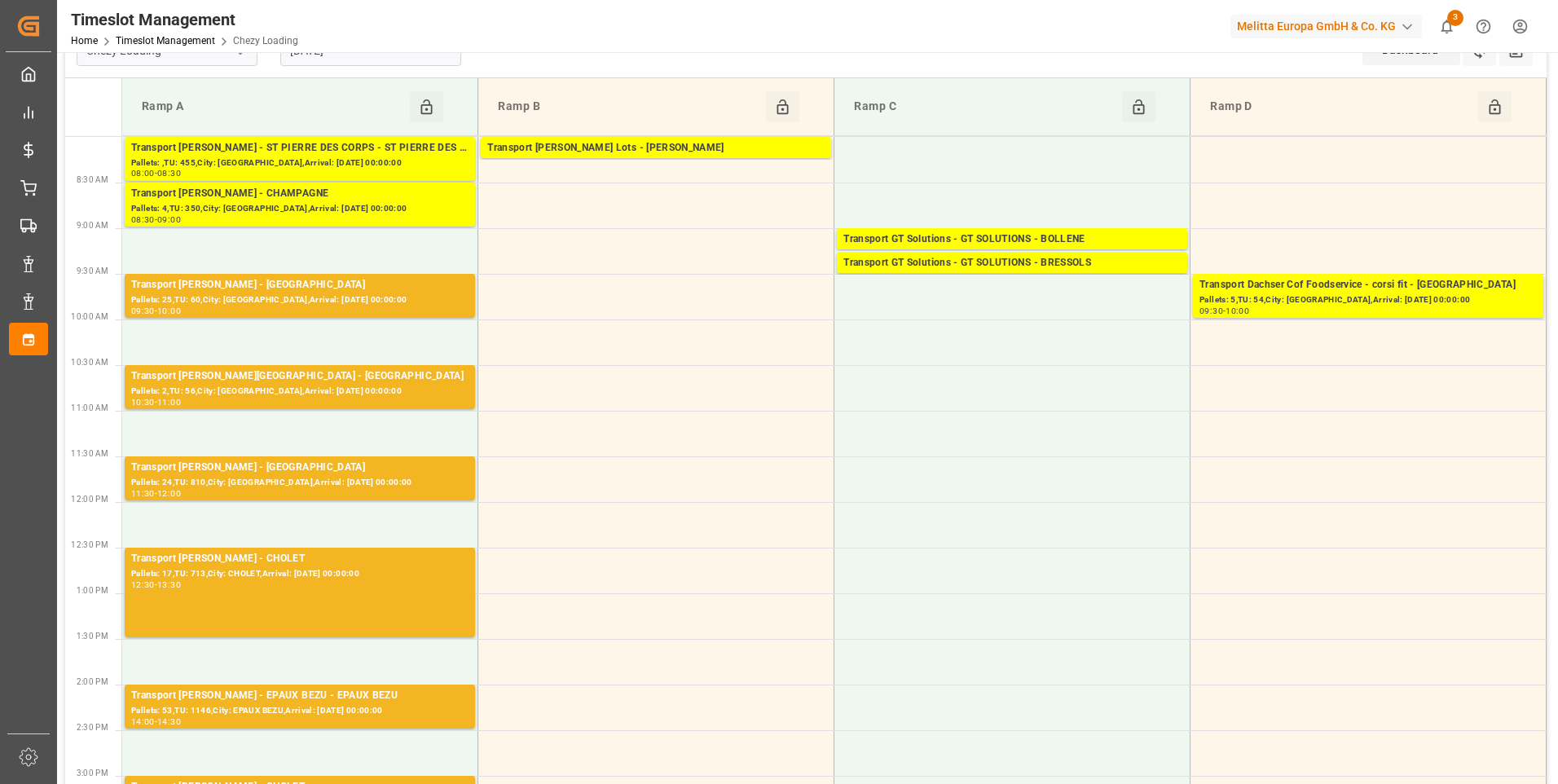
scroll to position [0, 0]
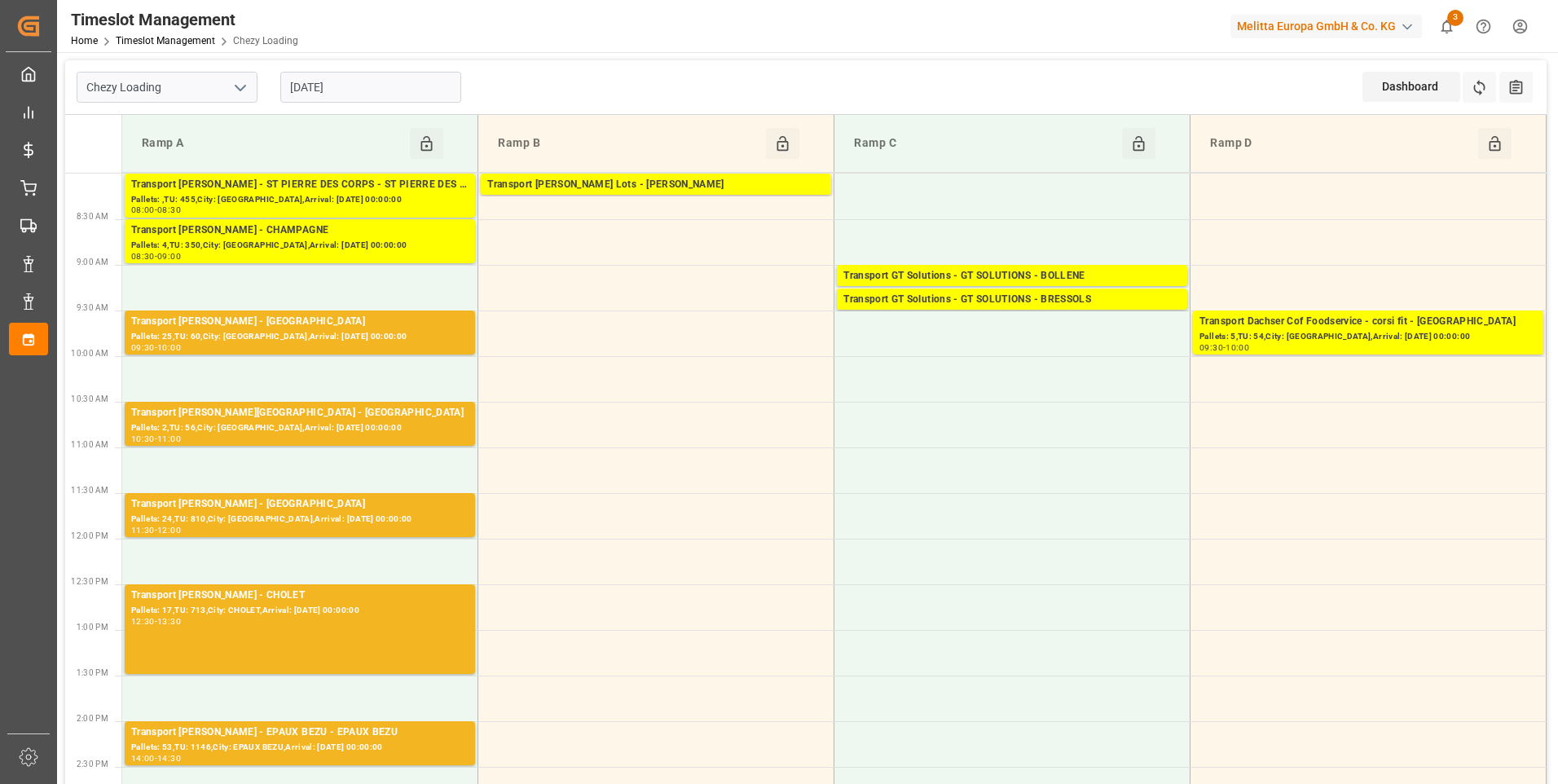
click at [384, 91] on input "20-08-2025" at bounding box center [370, 87] width 181 height 31
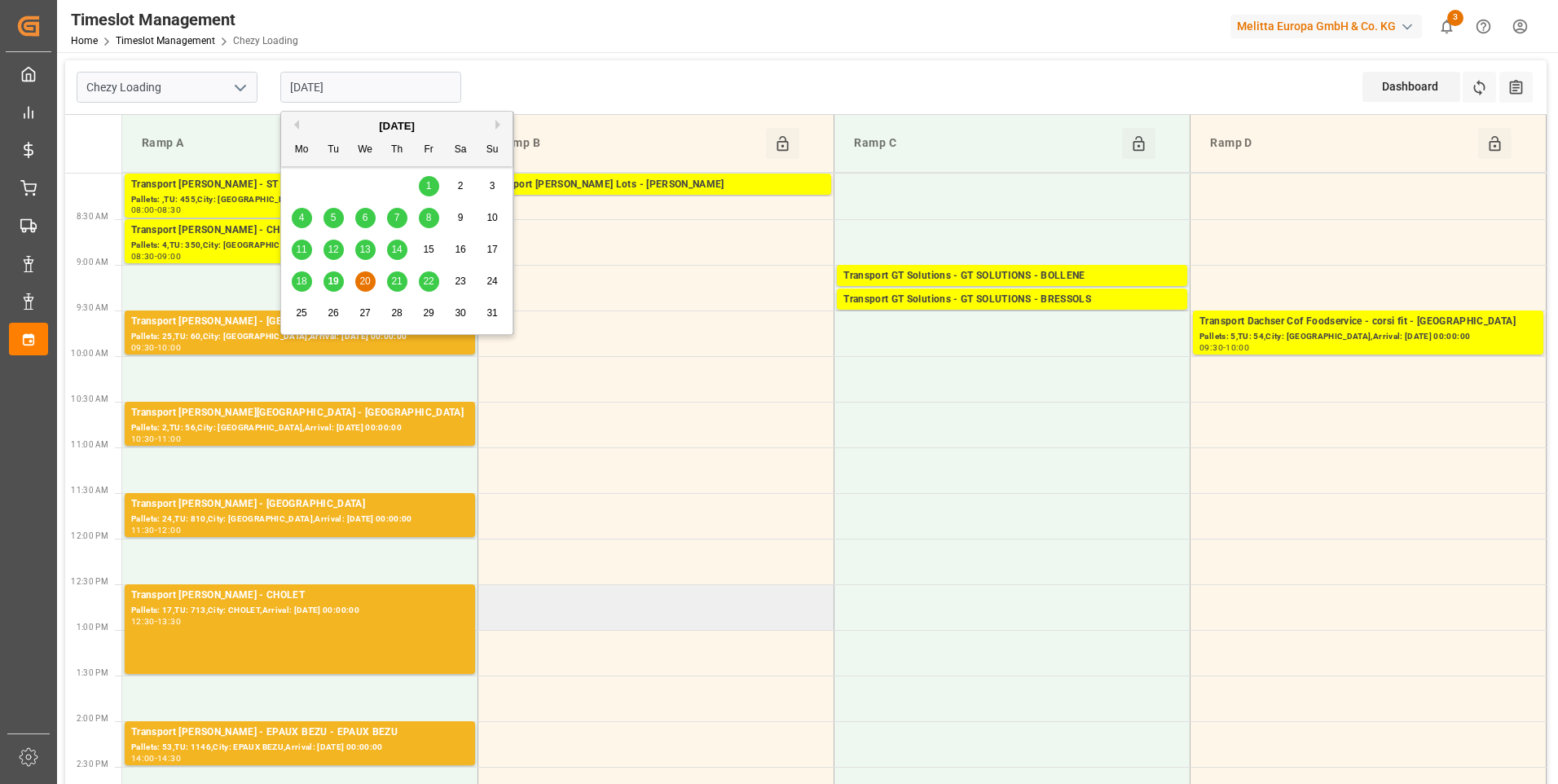
click at [632, 599] on td at bounding box center [656, 607] width 356 height 45
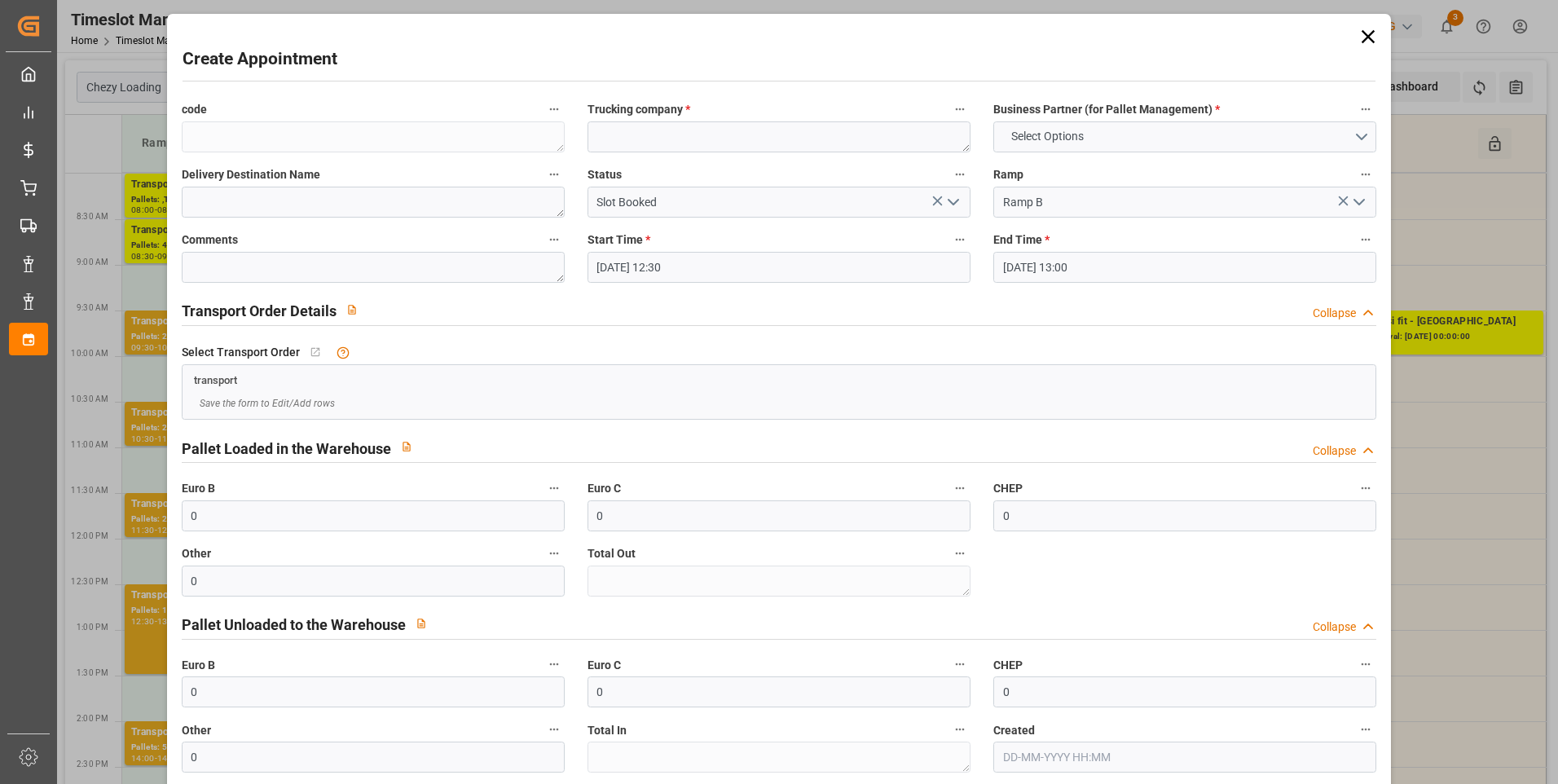
click at [1364, 32] on icon at bounding box center [1368, 37] width 23 height 23
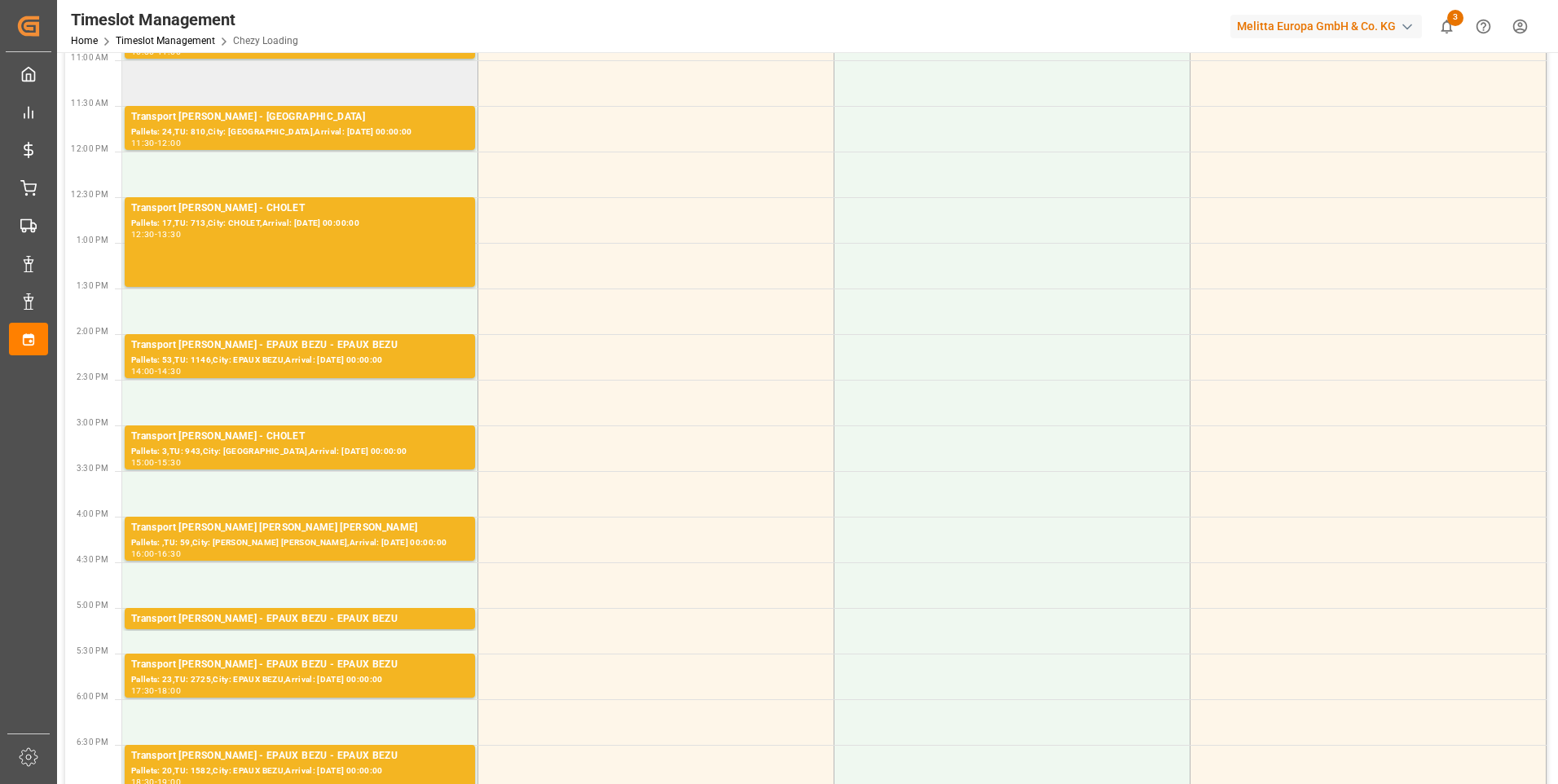
scroll to position [408, 0]
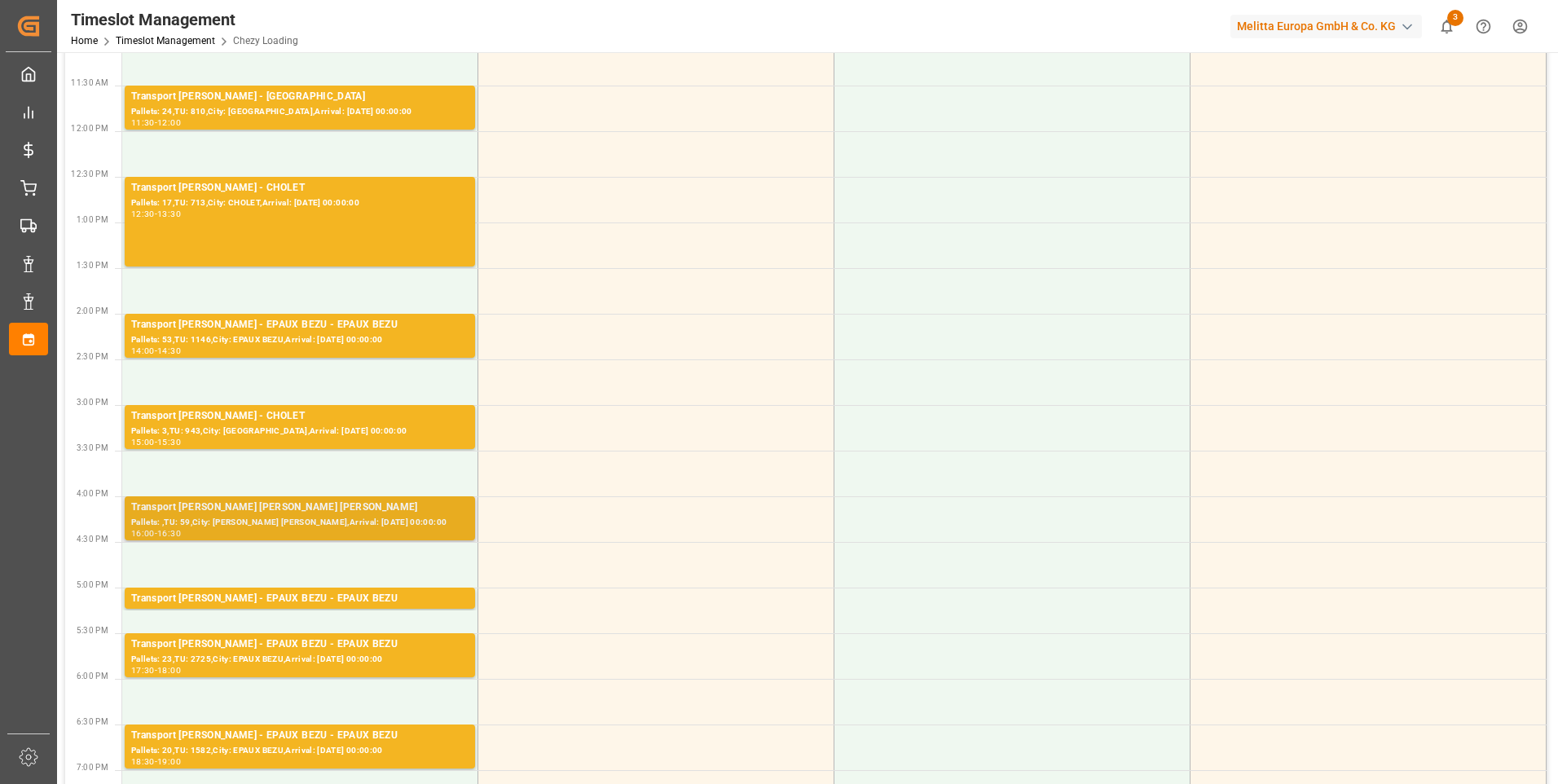
click at [297, 515] on div "Pallets: ,TU: 59,City: MITRY MORY,Arrival: 2025-08-21 00:00:00" at bounding box center [300, 522] width 338 height 14
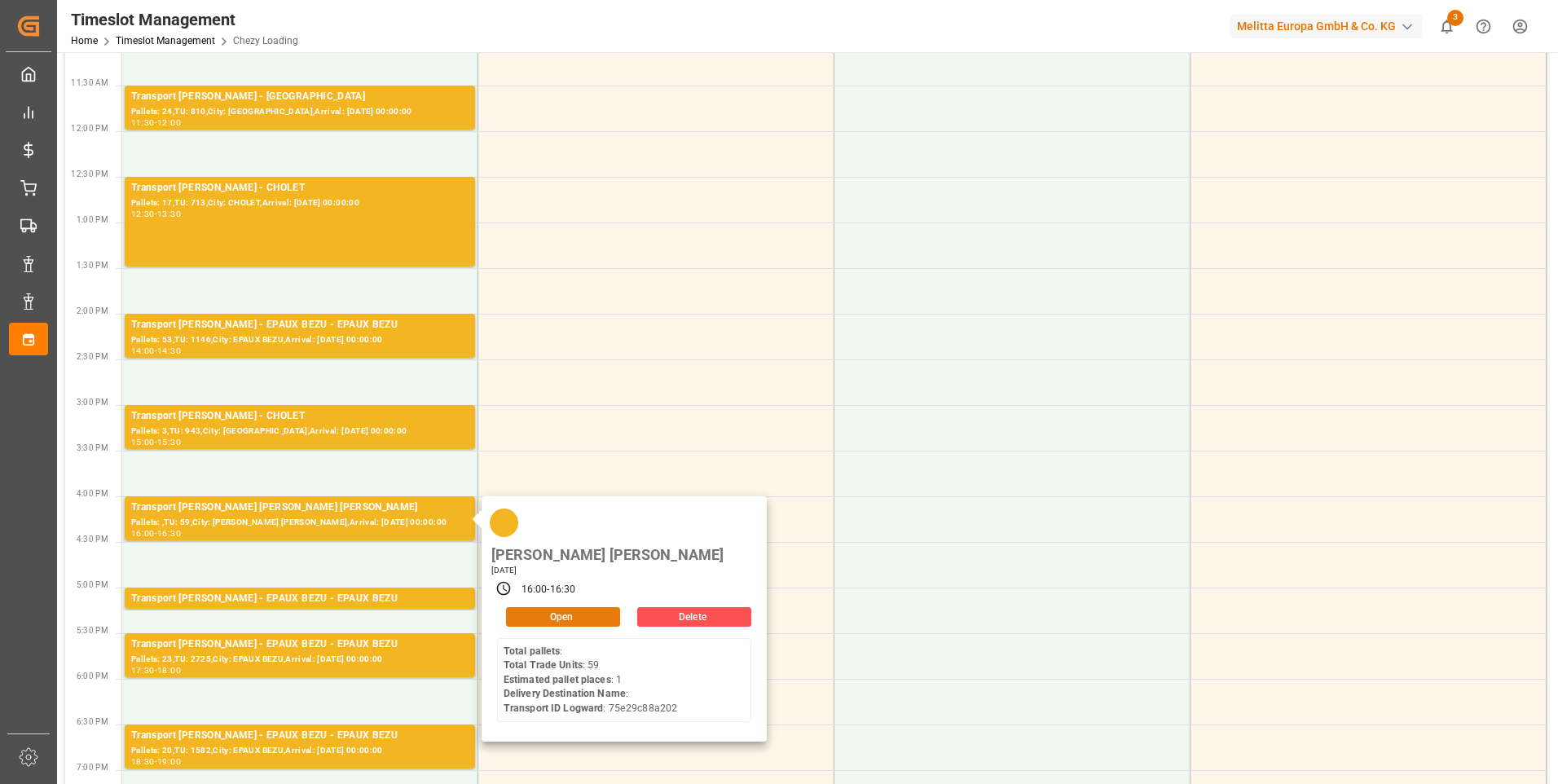
click at [551, 607] on button "Open" at bounding box center [563, 617] width 114 height 20
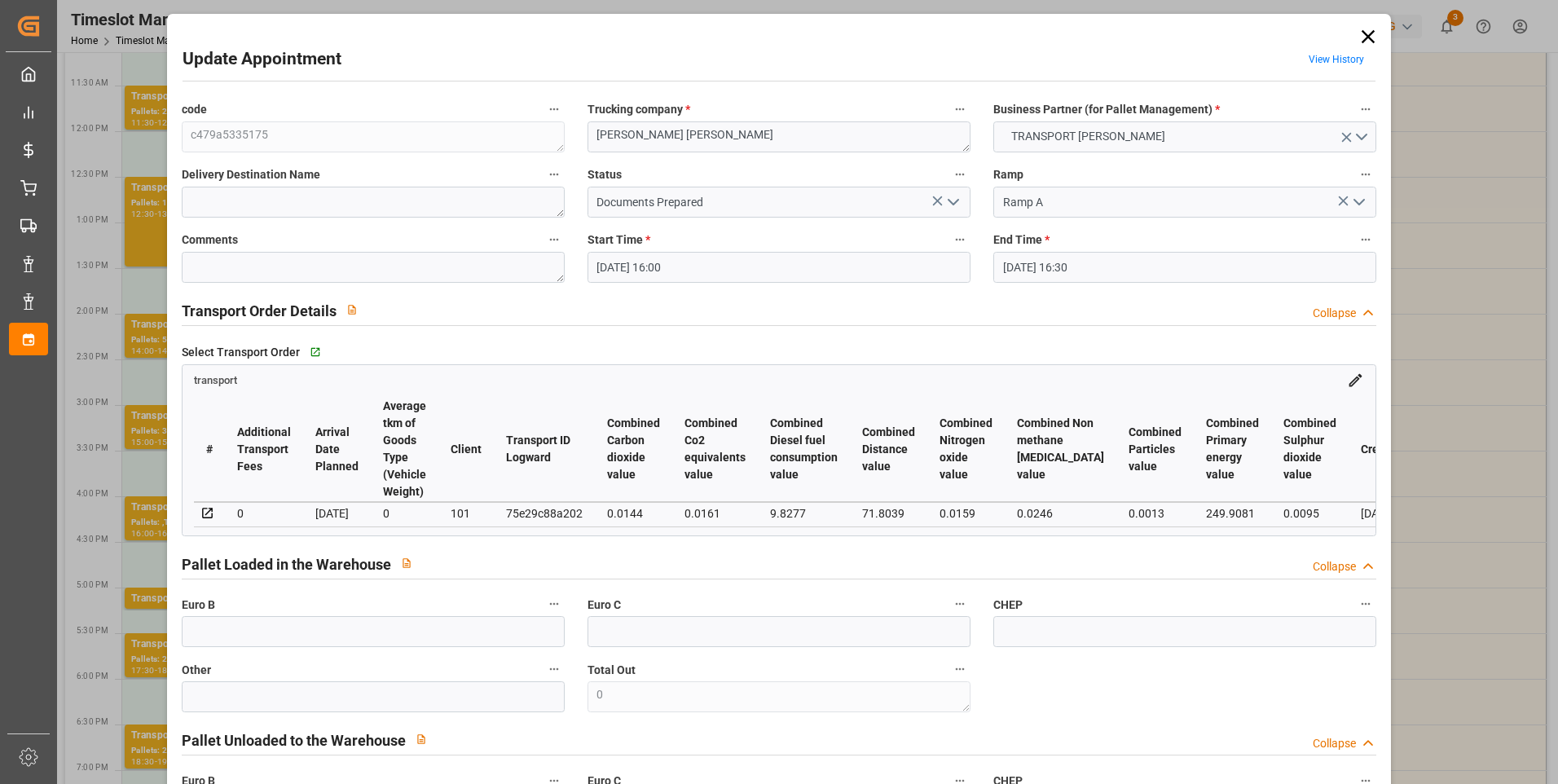
click at [950, 201] on icon "open menu" at bounding box center [953, 201] width 20 height 20
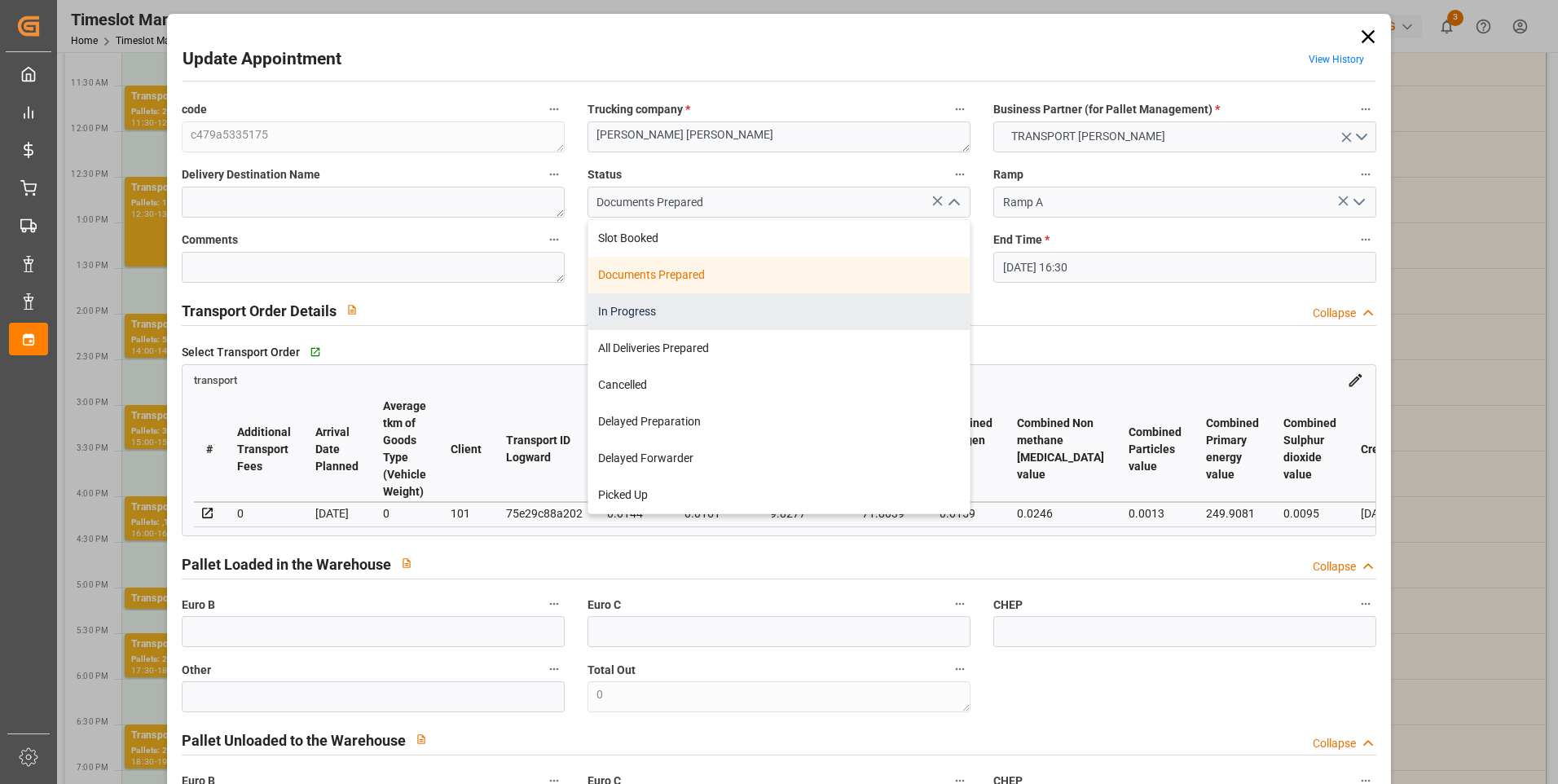
click at [646, 310] on div "In Progress" at bounding box center [779, 311] width 381 height 37
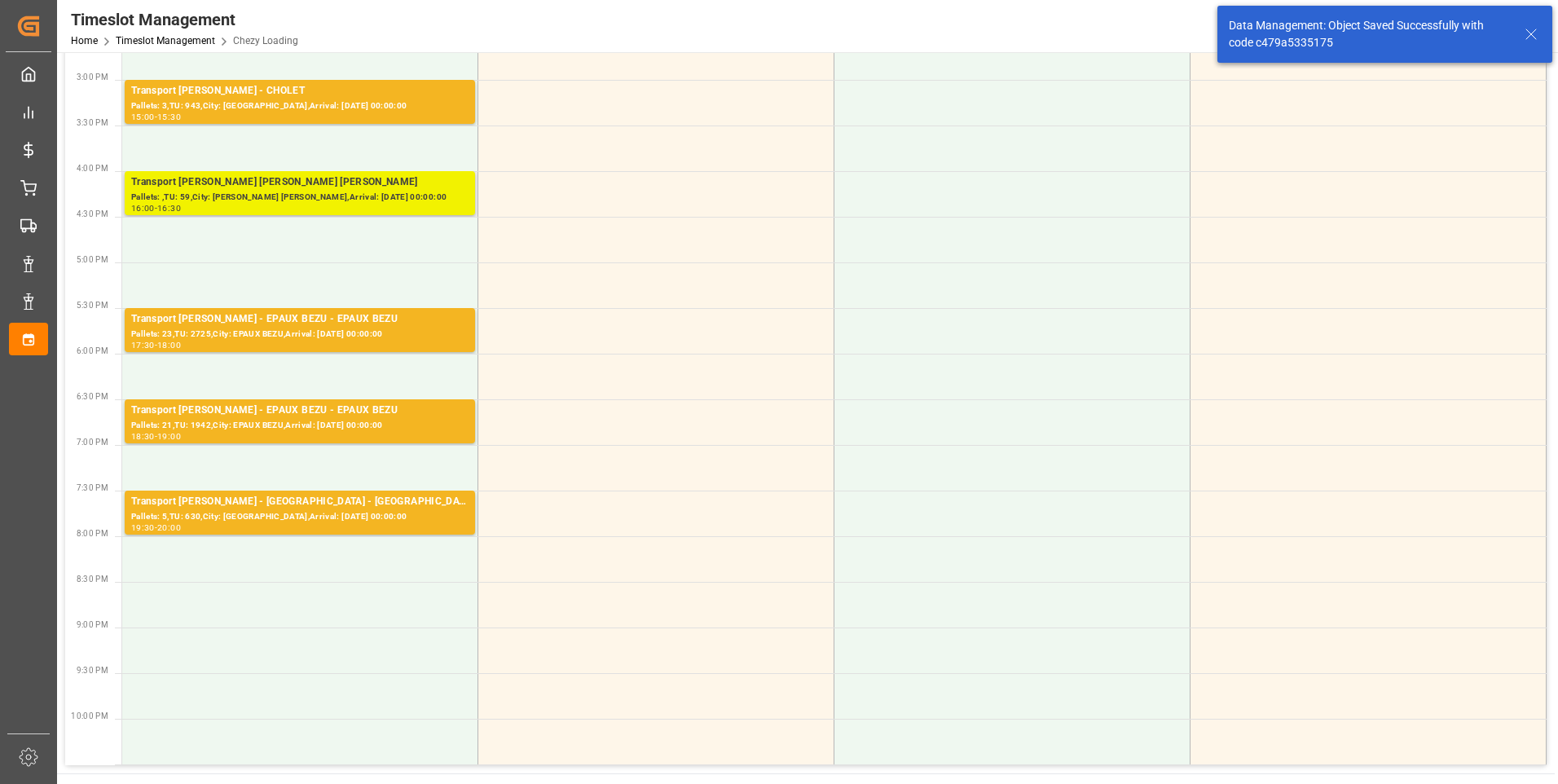
scroll to position [733, 0]
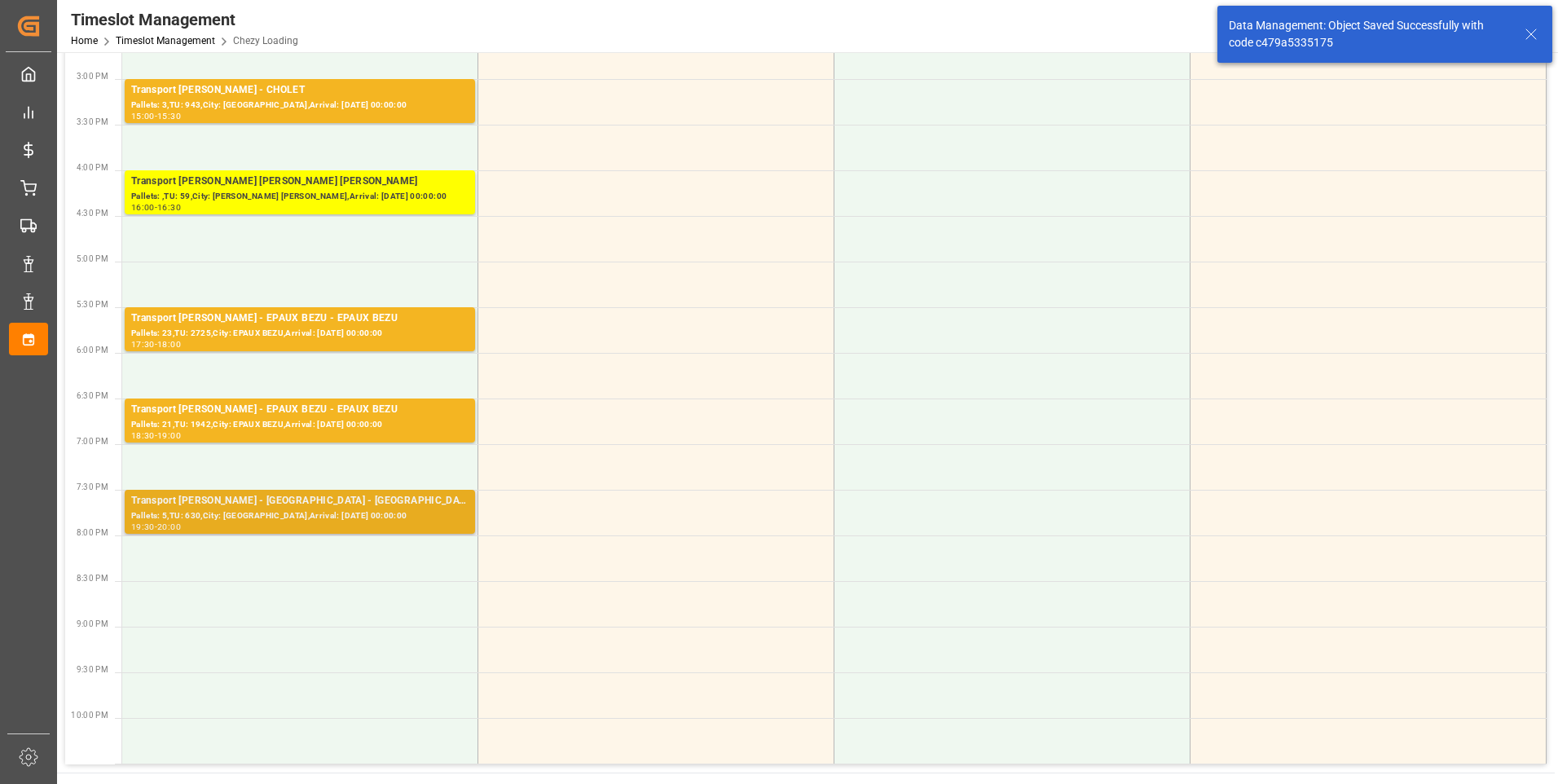
click at [312, 500] on div "Transport Delisle - OUDALLE - OUDALLE" at bounding box center [300, 500] width 338 height 16
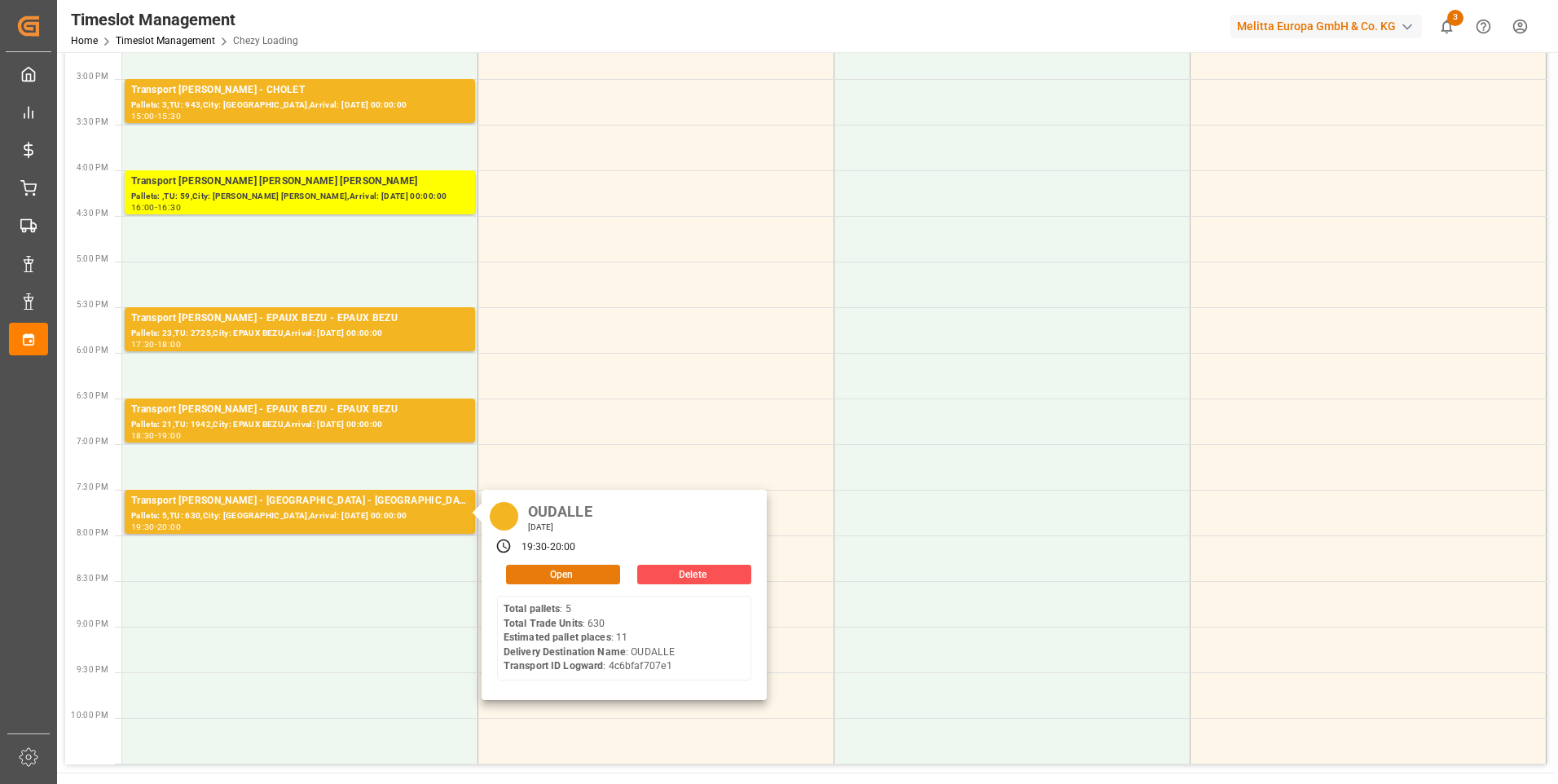
click at [558, 580] on button "Open" at bounding box center [563, 574] width 114 height 20
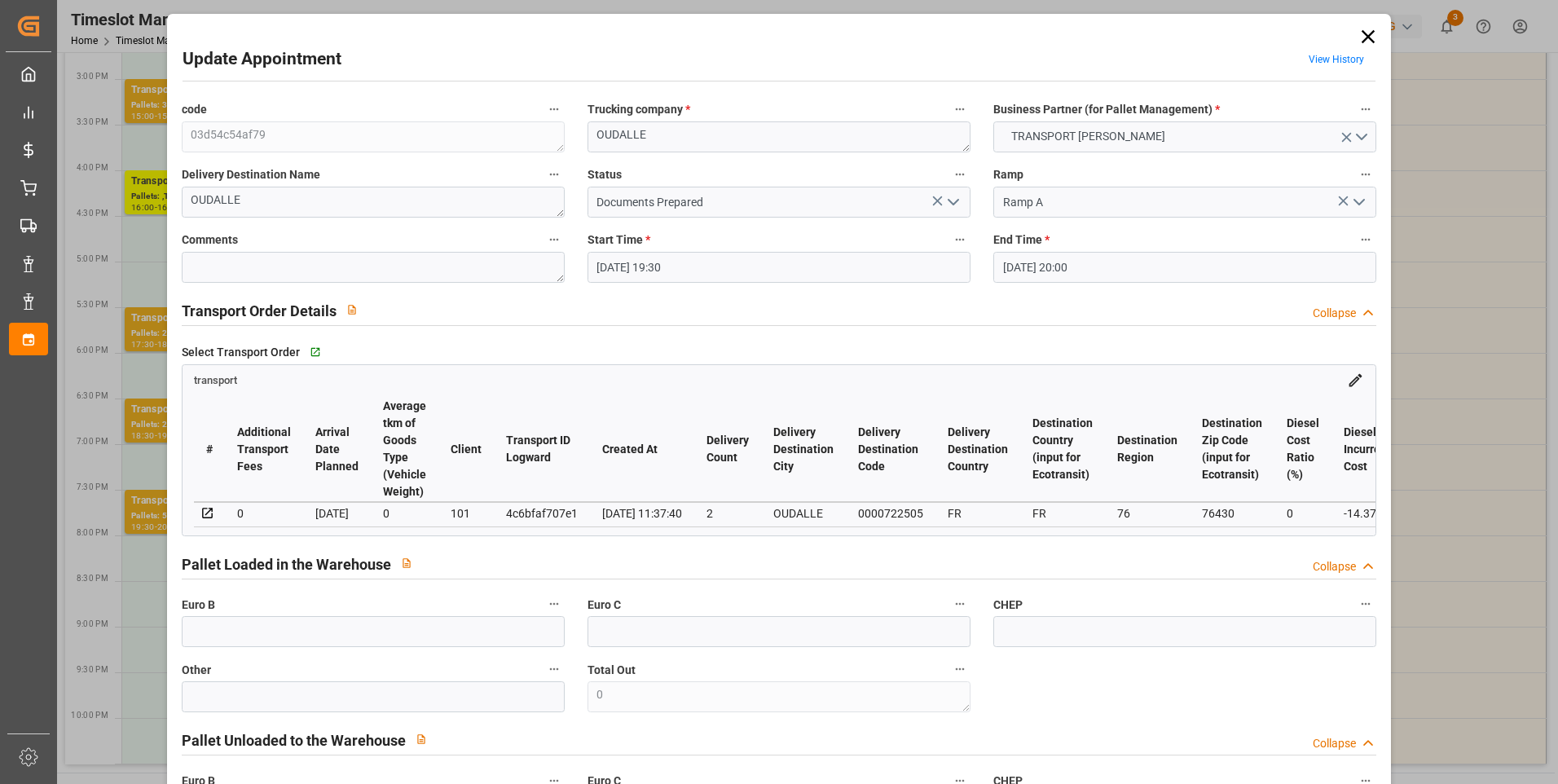
click at [943, 200] on icon "open menu" at bounding box center [953, 201] width 20 height 20
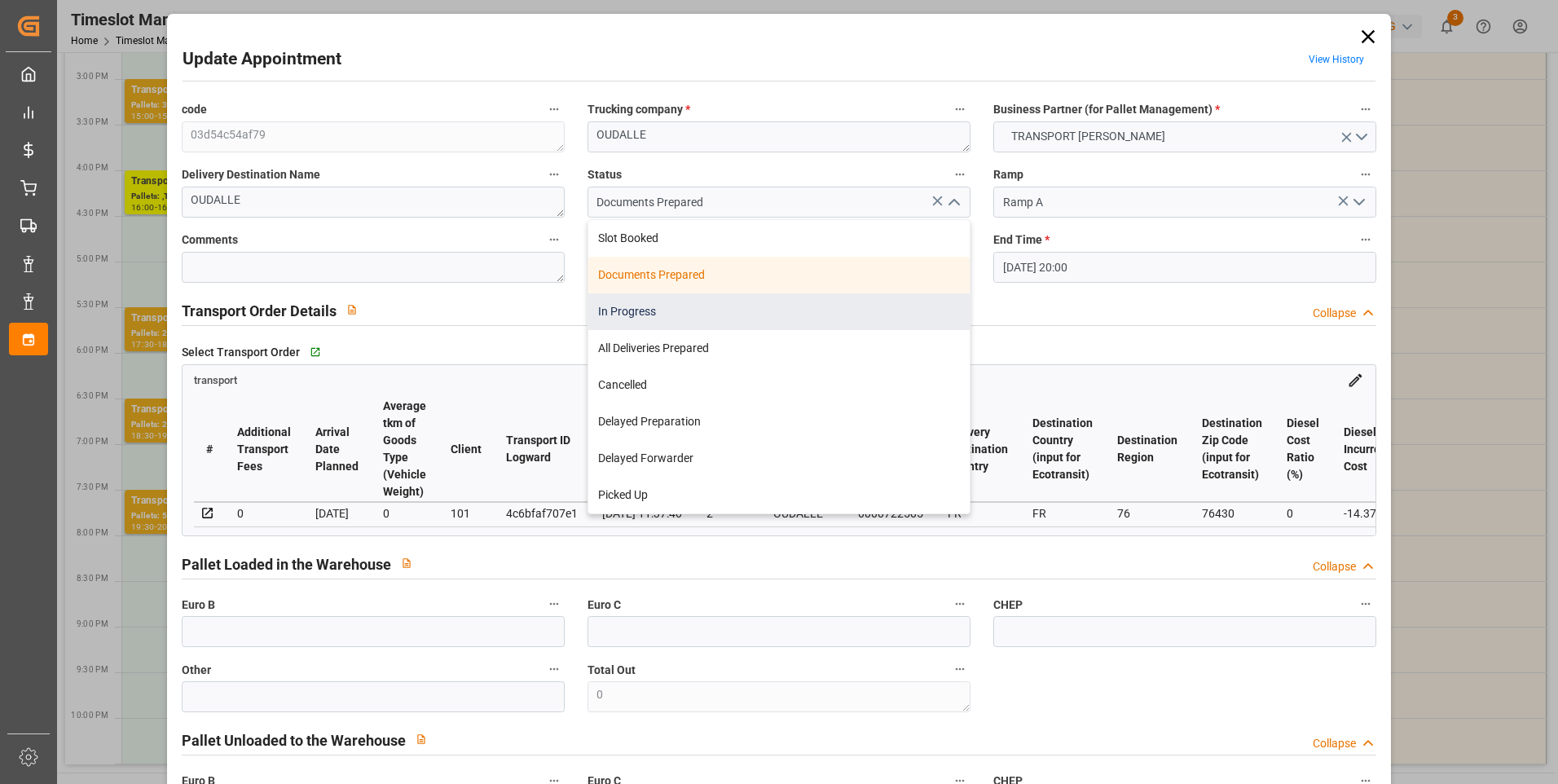
click at [648, 308] on div "In Progress" at bounding box center [779, 311] width 381 height 37
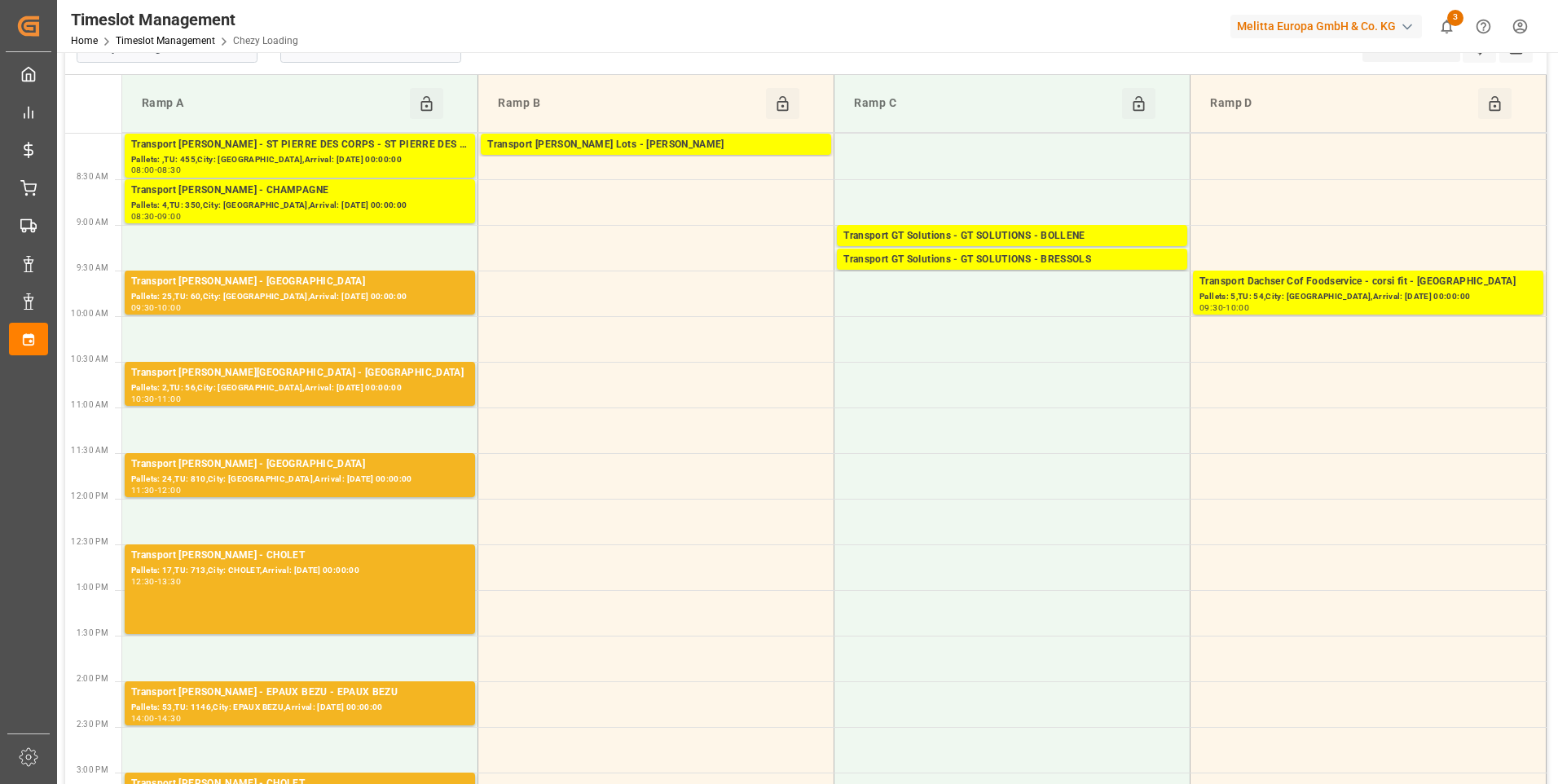
scroll to position [0, 0]
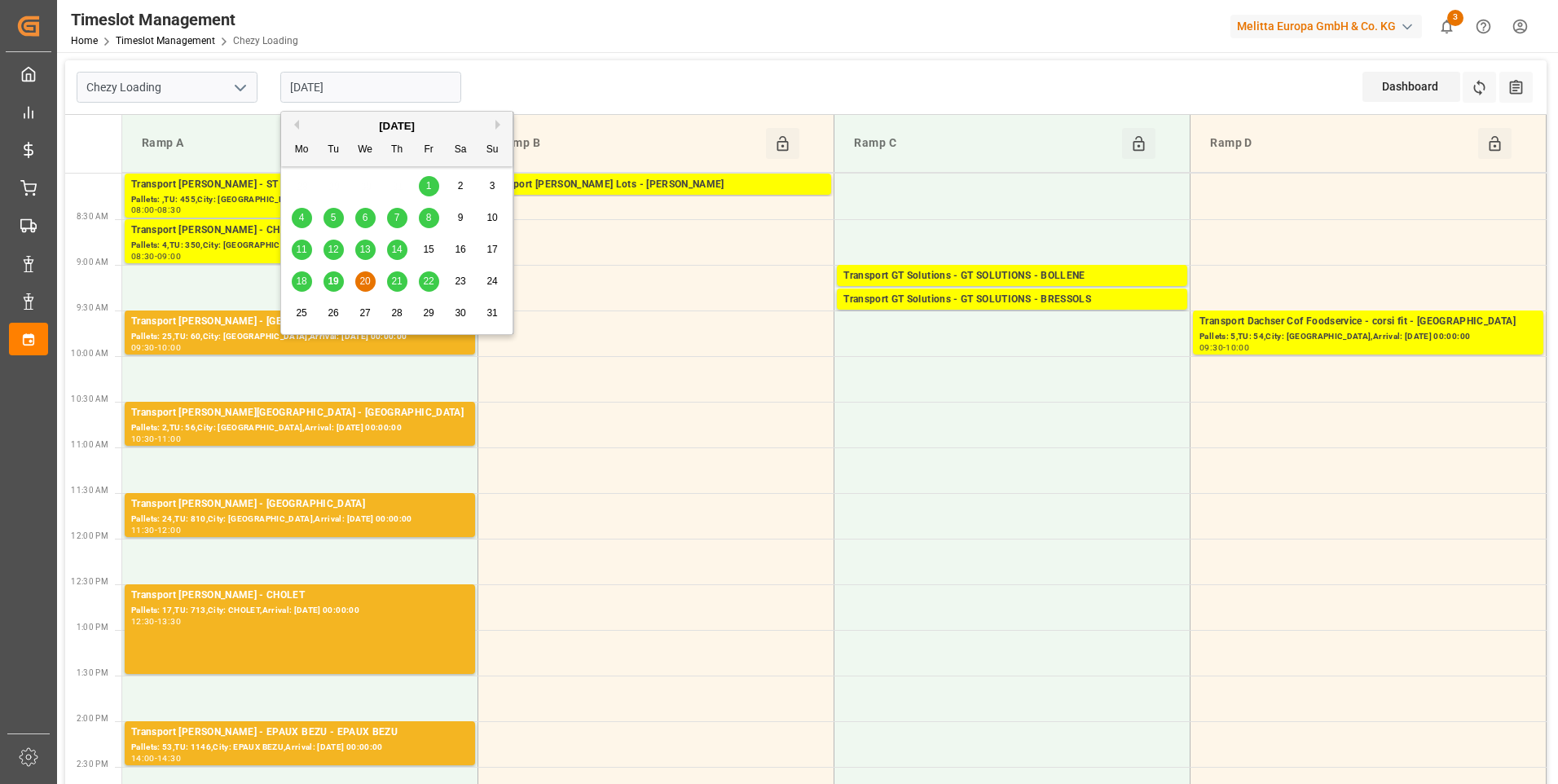
click at [442, 85] on input "20-08-2025" at bounding box center [370, 87] width 181 height 31
click at [334, 280] on span "19" at bounding box center [332, 281] width 10 height 11
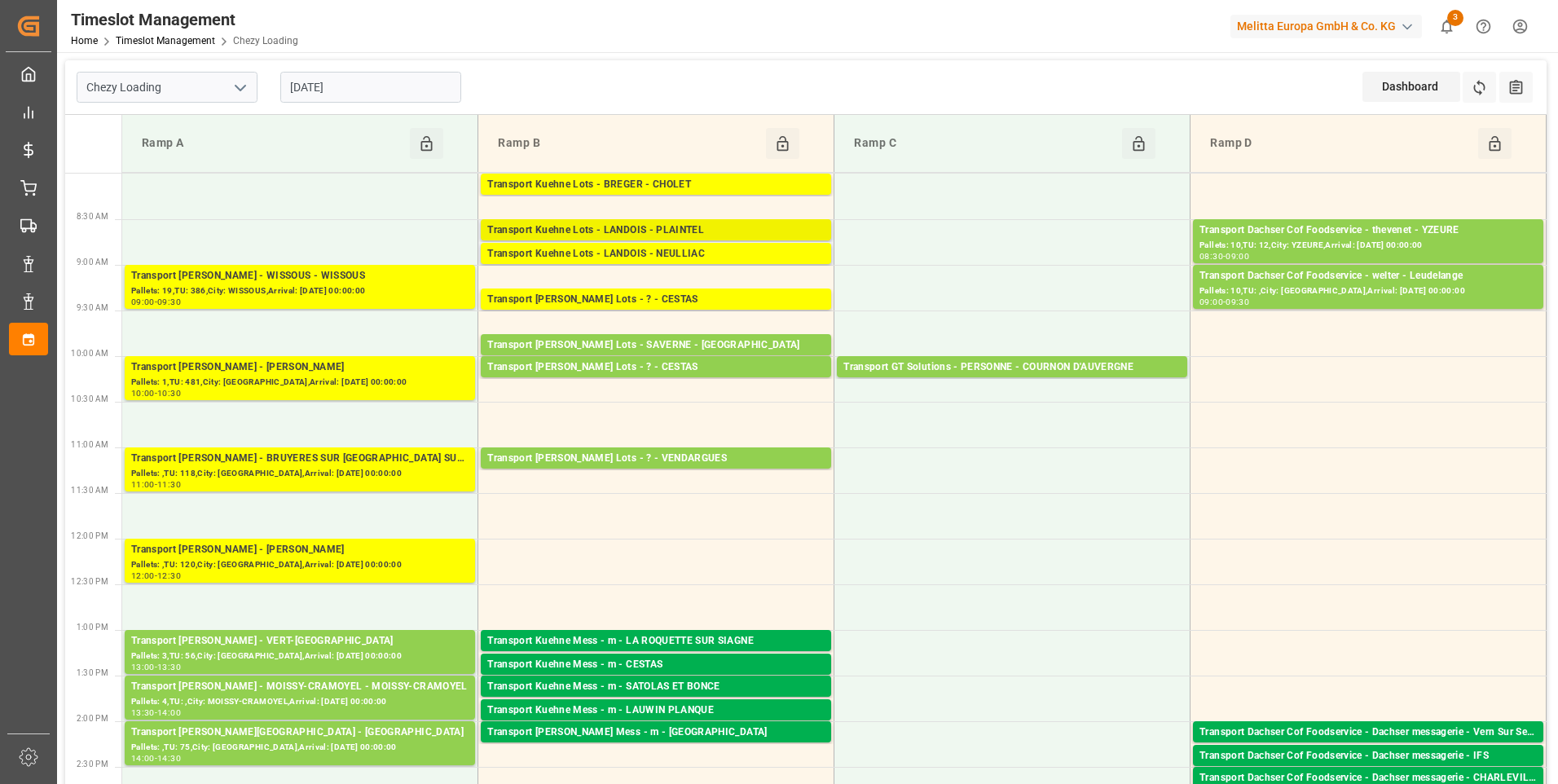
click at [691, 226] on div "Transport Kuehne Lots - LANDOIS - PLAINTEL" at bounding box center [656, 230] width 338 height 16
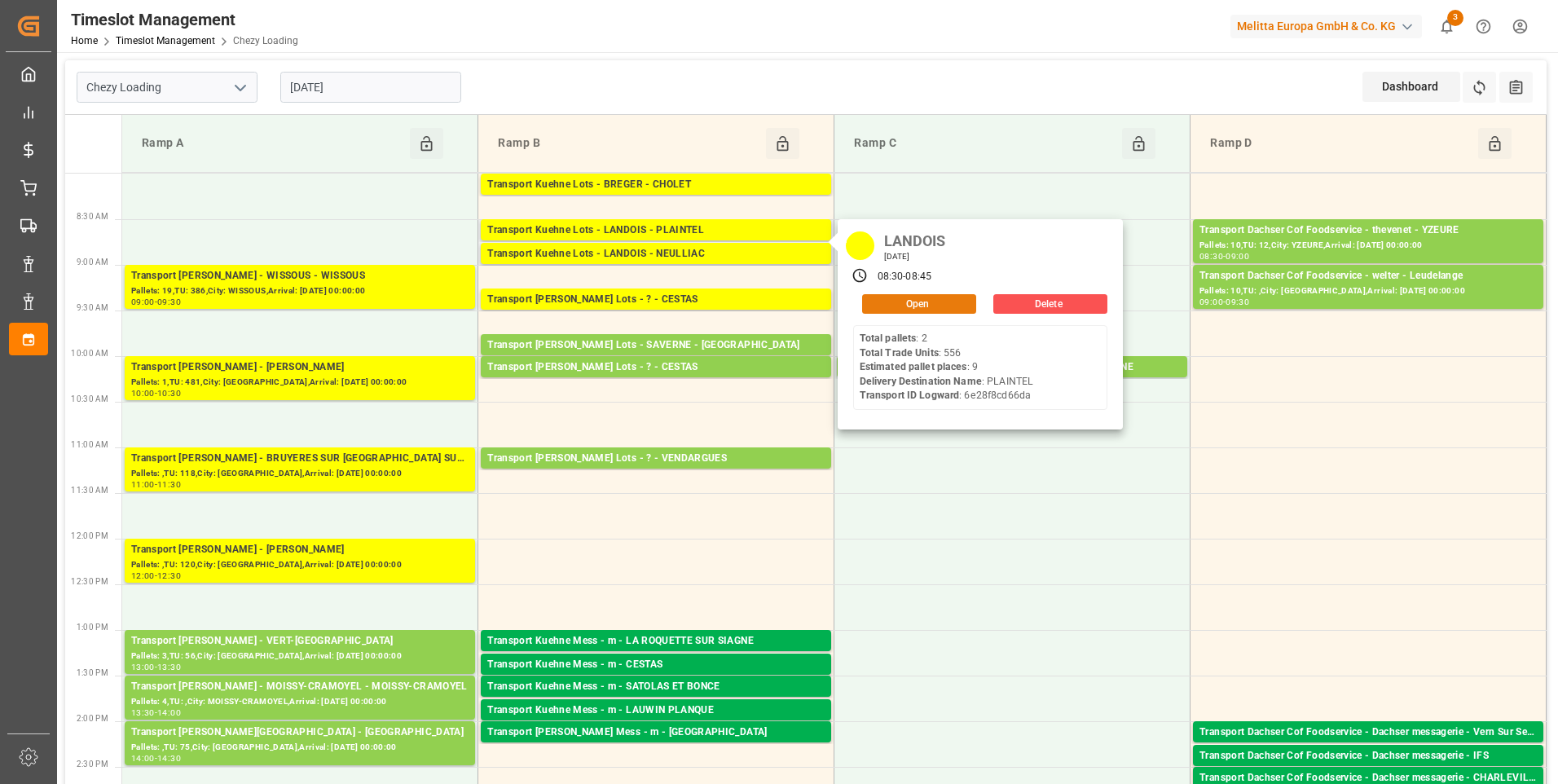
click at [904, 303] on button "Open" at bounding box center [919, 304] width 114 height 20
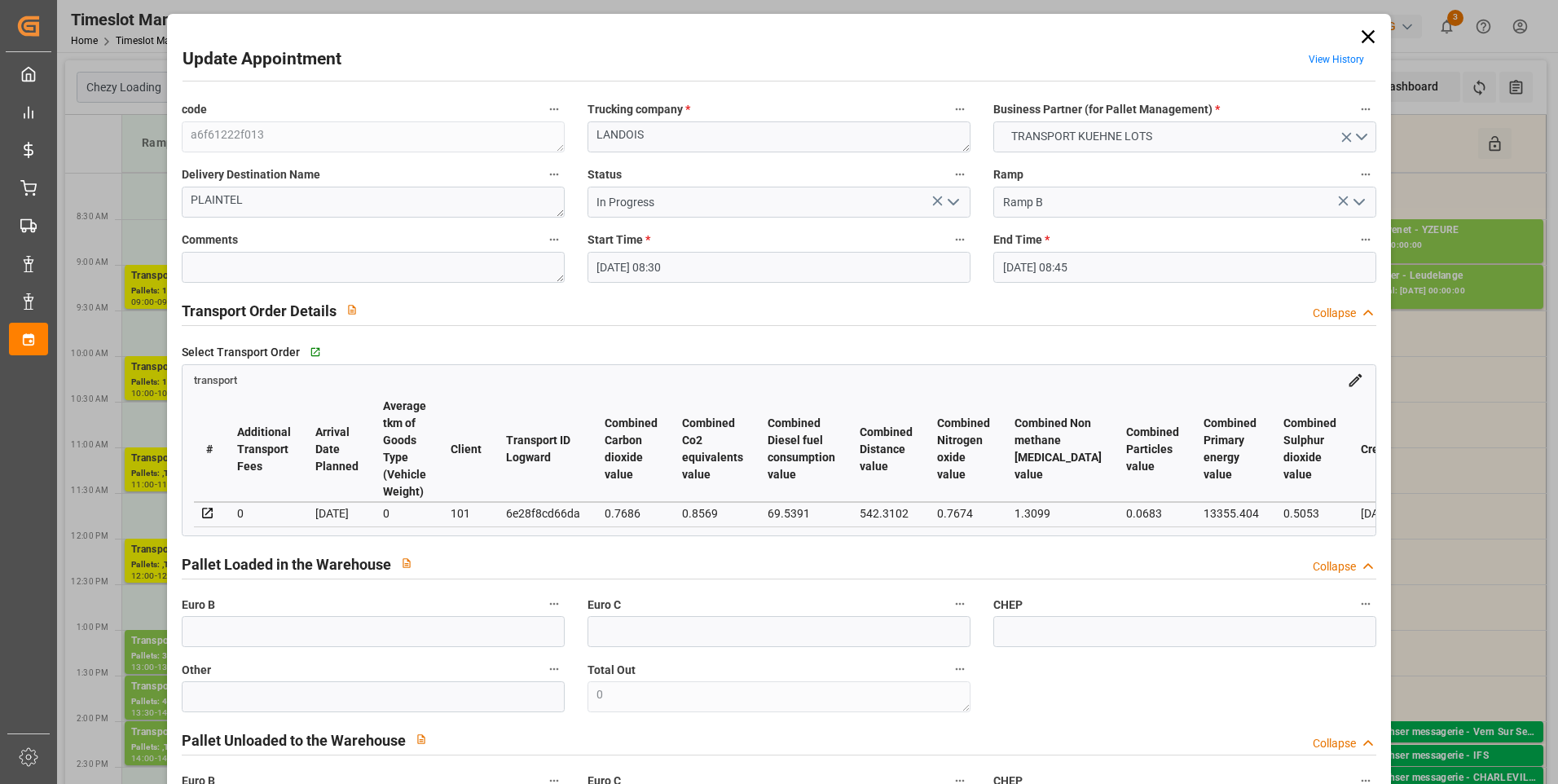
click at [954, 202] on icon "open menu" at bounding box center [953, 201] width 20 height 20
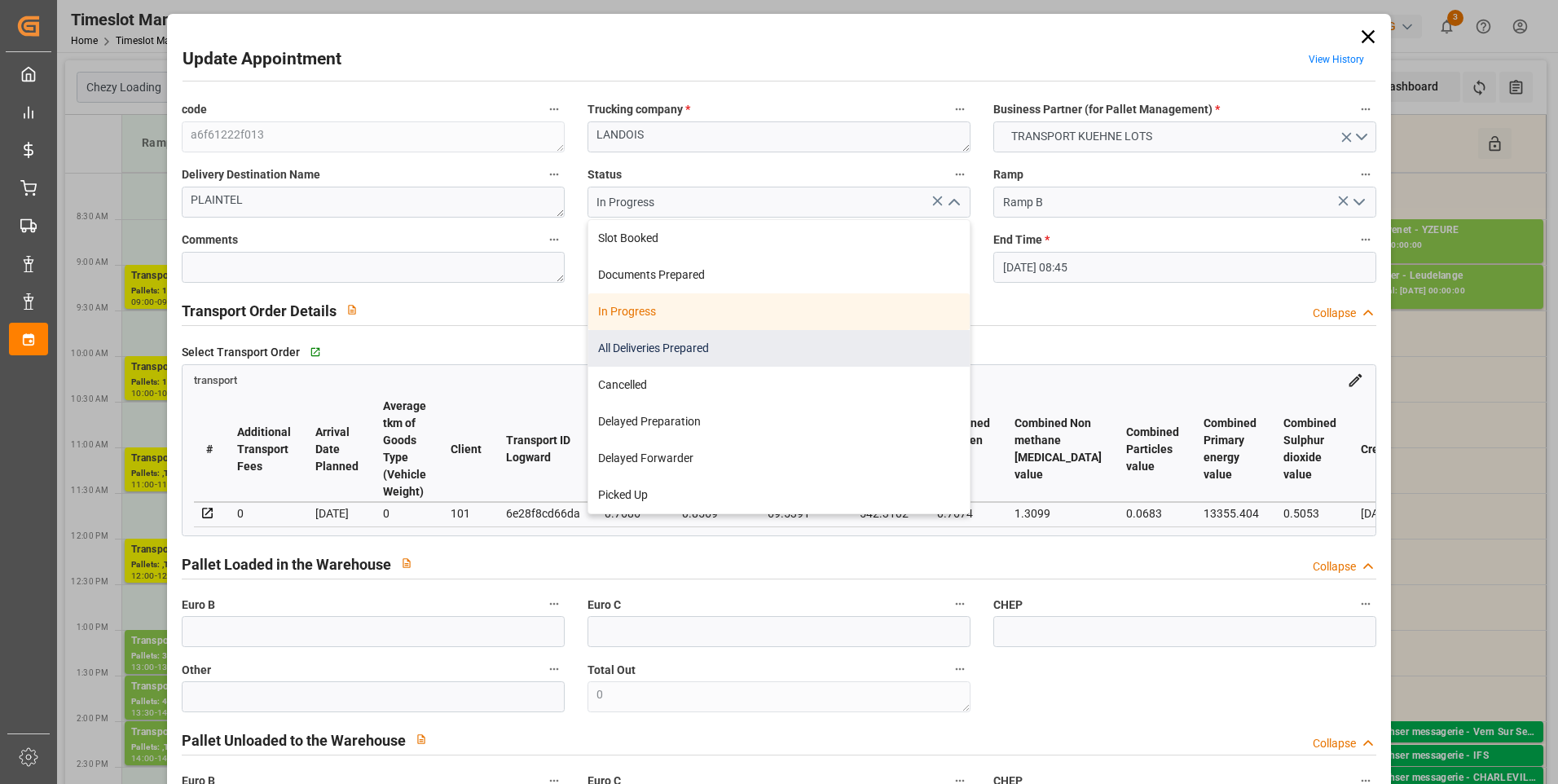
click at [688, 345] on div "All Deliveries Prepared" at bounding box center [779, 348] width 381 height 37
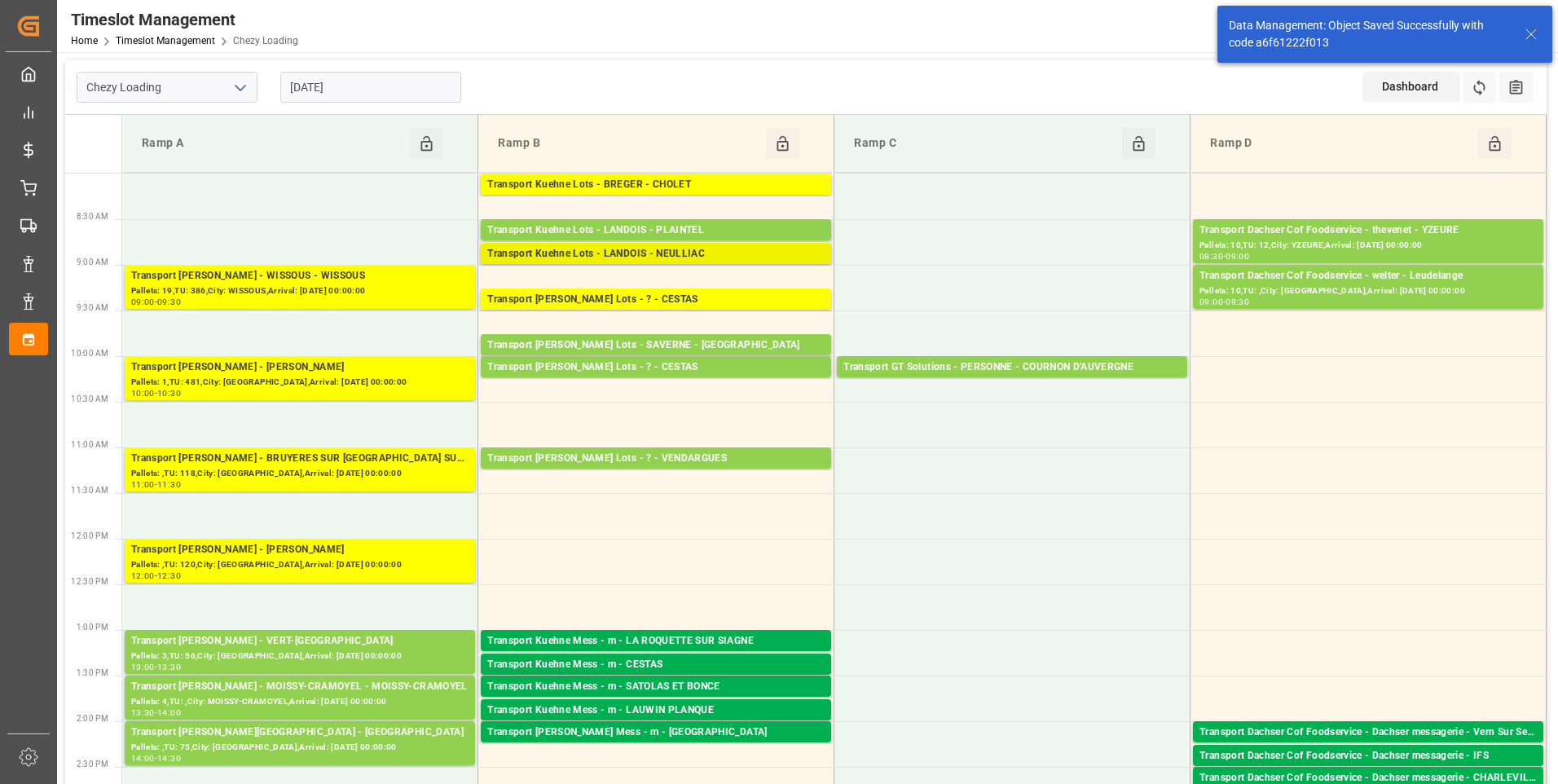
click at [691, 249] on div "Transport Kuehne Lots - LANDOIS - NEULLIAC" at bounding box center [656, 253] width 338 height 16
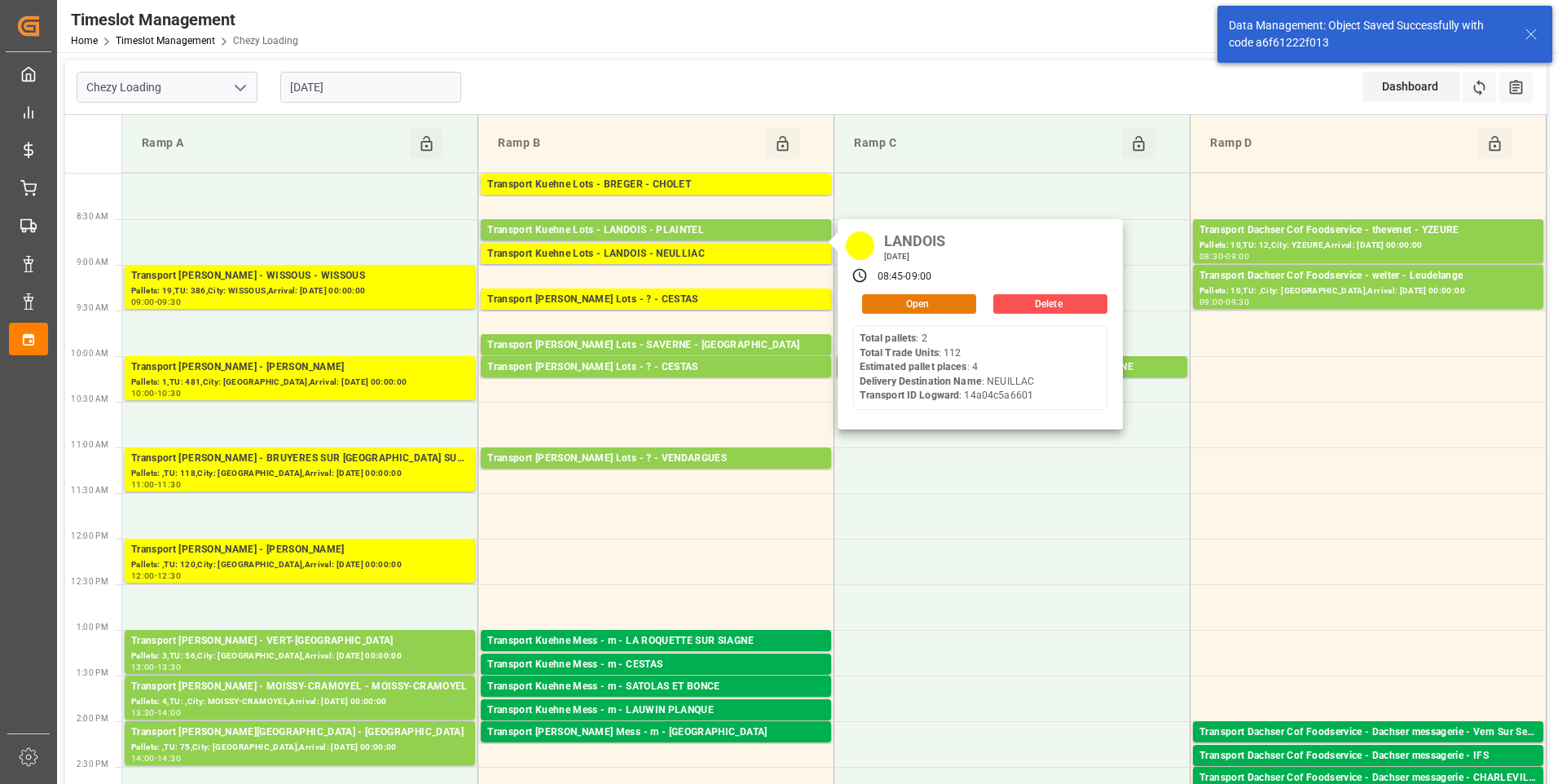
click at [916, 303] on button "Open" at bounding box center [919, 304] width 114 height 20
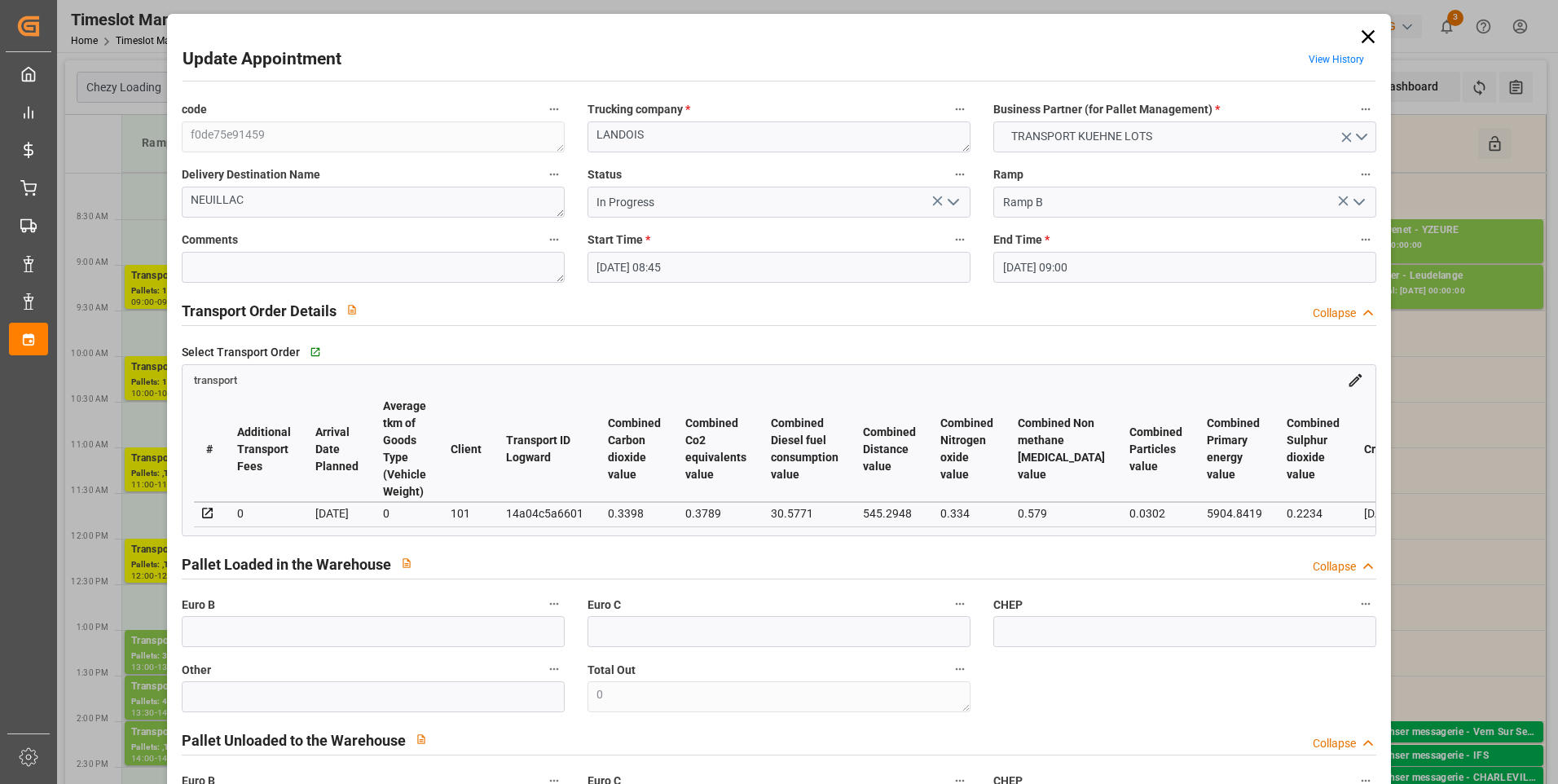
click at [954, 198] on icon "open menu" at bounding box center [953, 201] width 20 height 20
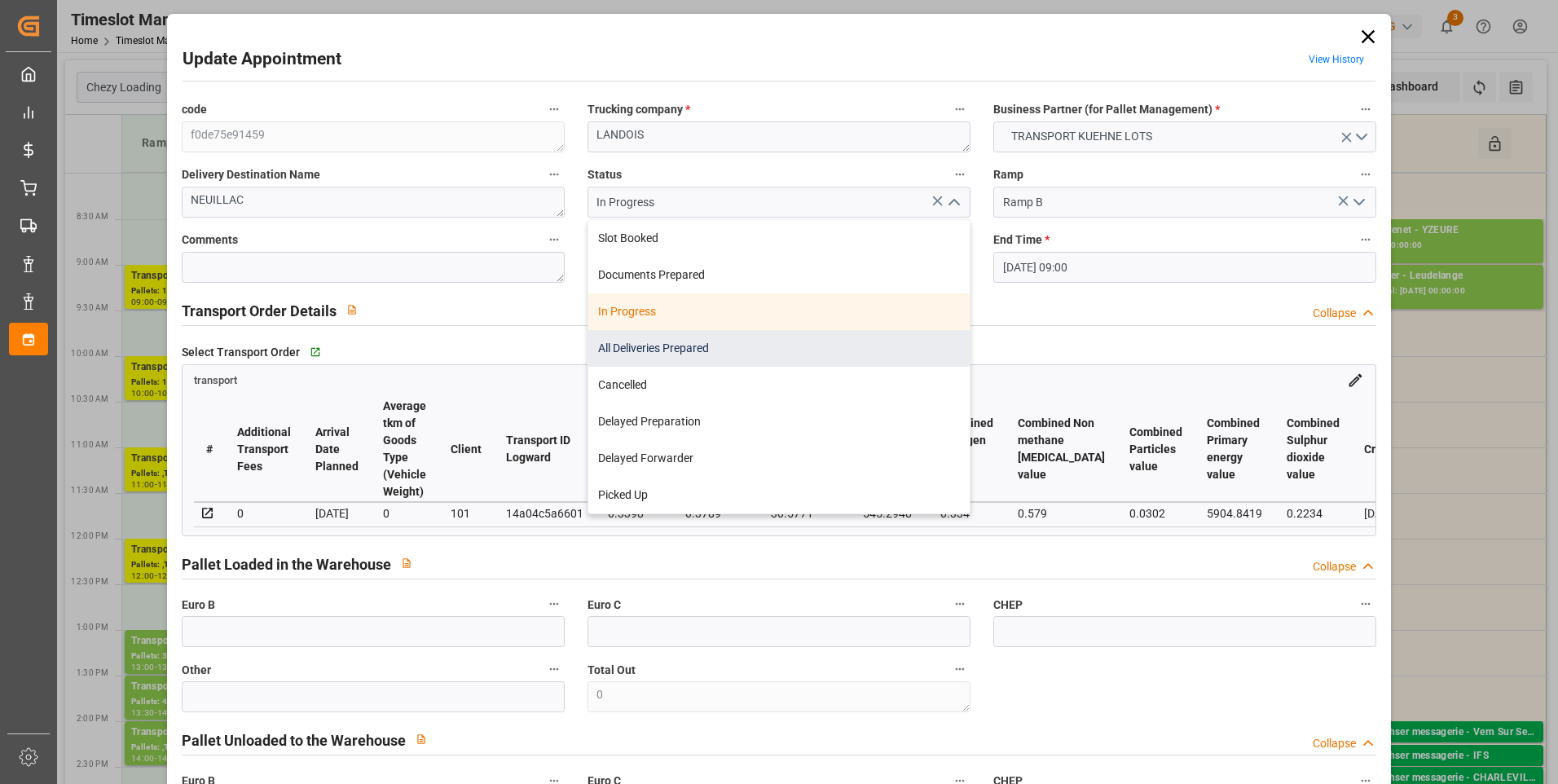
click at [636, 340] on div "All Deliveries Prepared" at bounding box center [779, 348] width 381 height 37
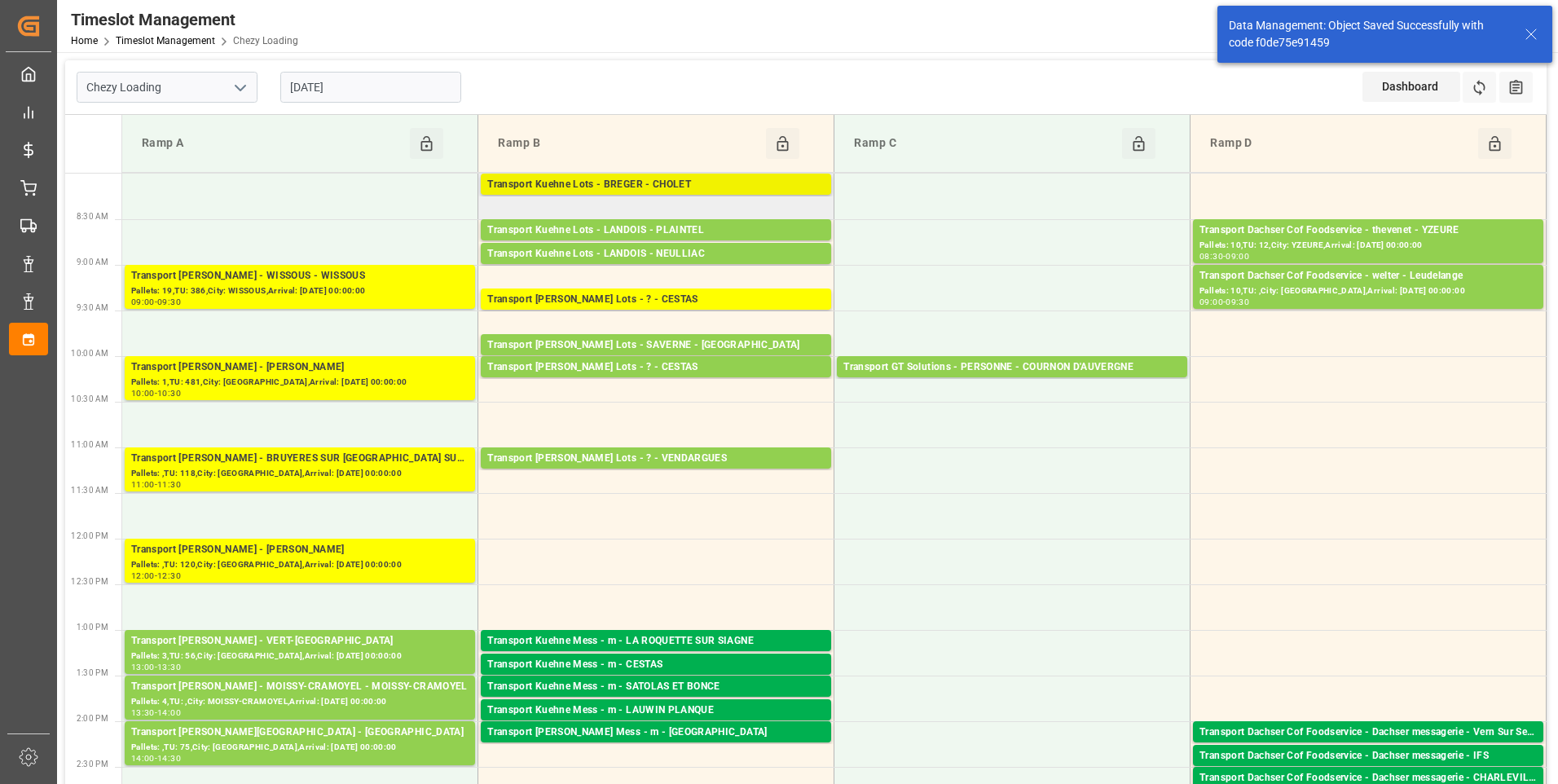
click at [594, 185] on div "Transport Kuehne Lots - BREGER - CHOLET" at bounding box center [656, 184] width 338 height 16
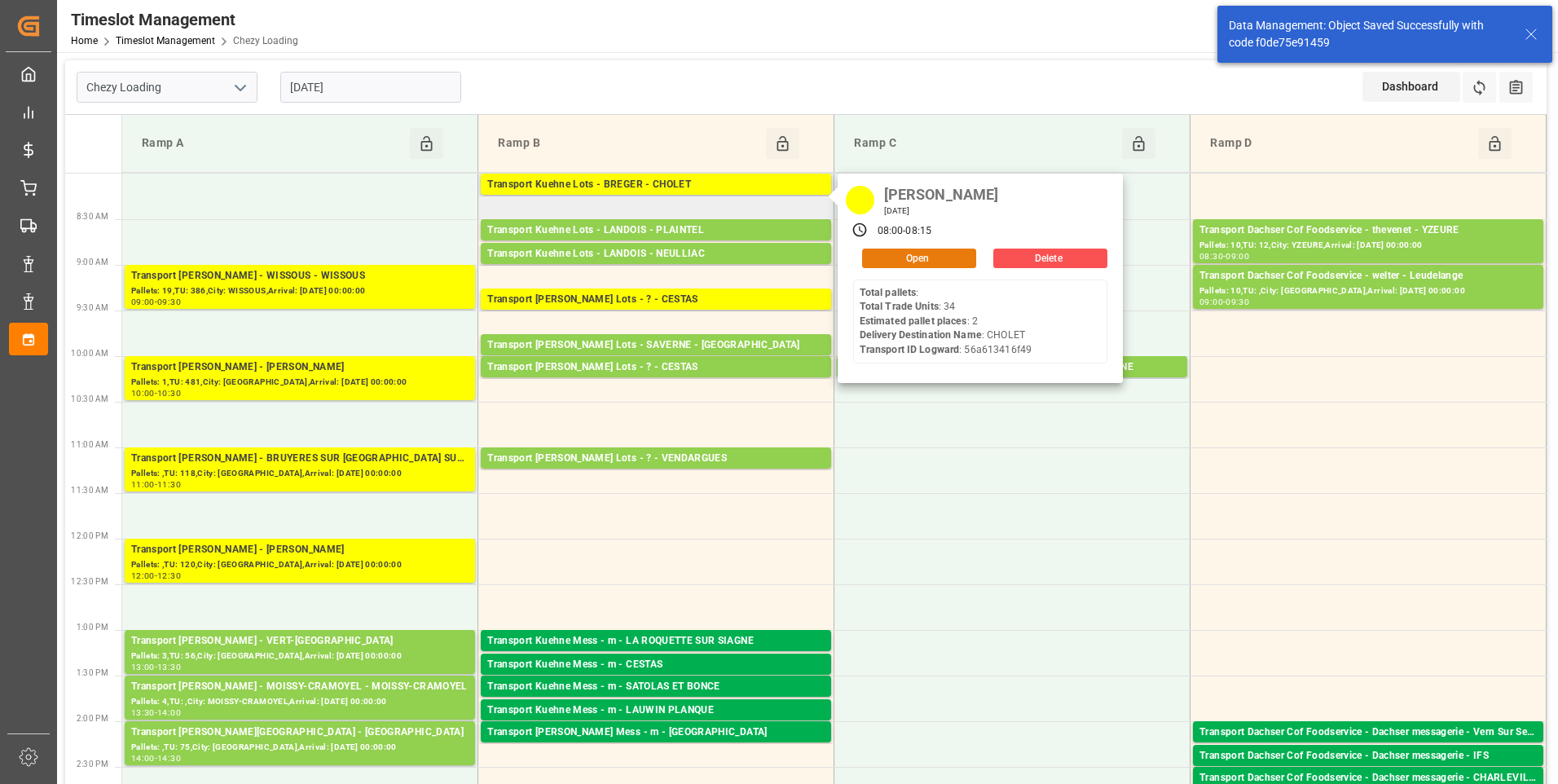
click at [877, 255] on button "Open" at bounding box center [919, 258] width 114 height 20
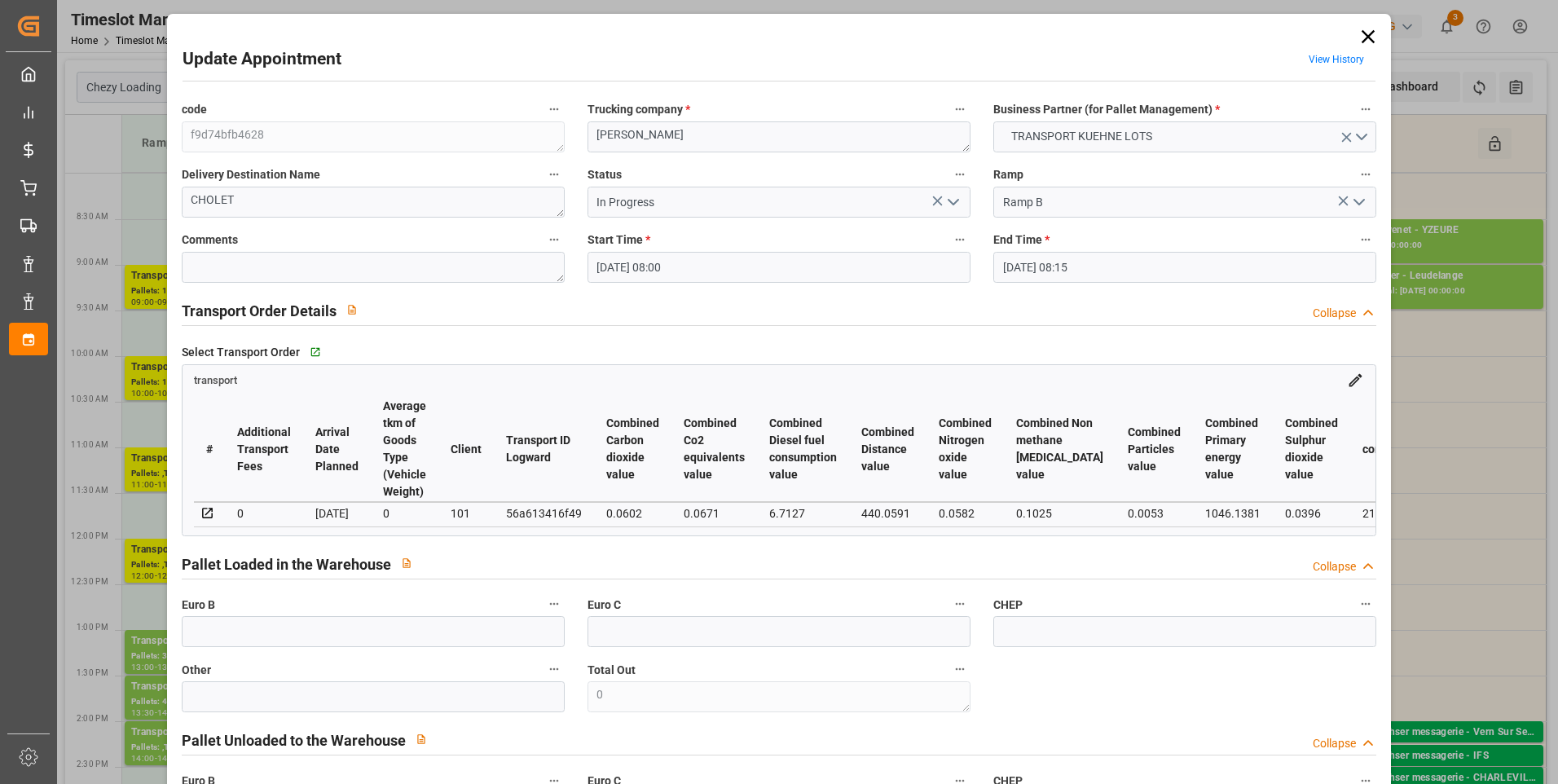
click at [950, 208] on icon "open menu" at bounding box center [953, 201] width 20 height 20
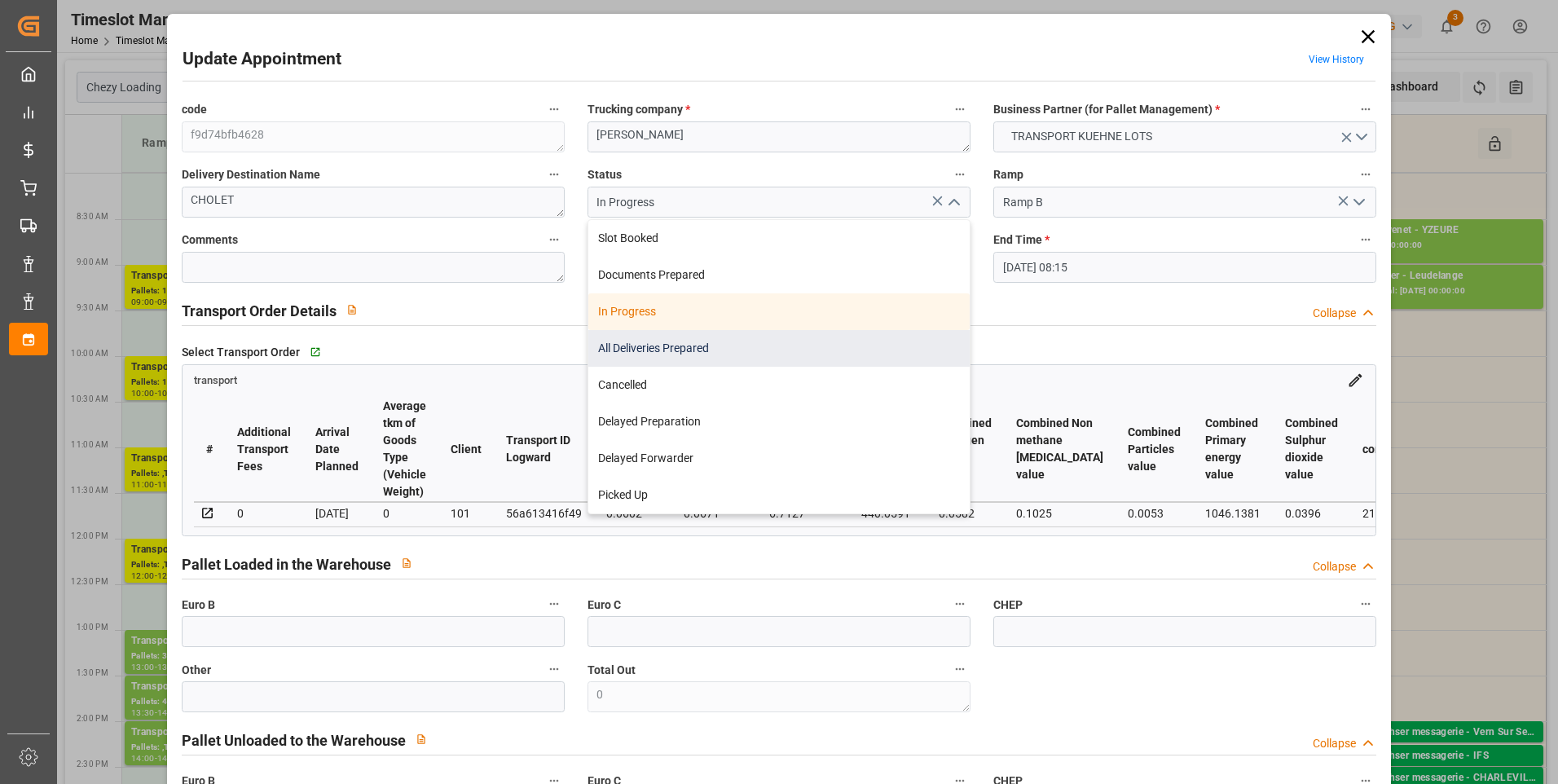
click at [684, 342] on div "All Deliveries Prepared" at bounding box center [779, 348] width 381 height 37
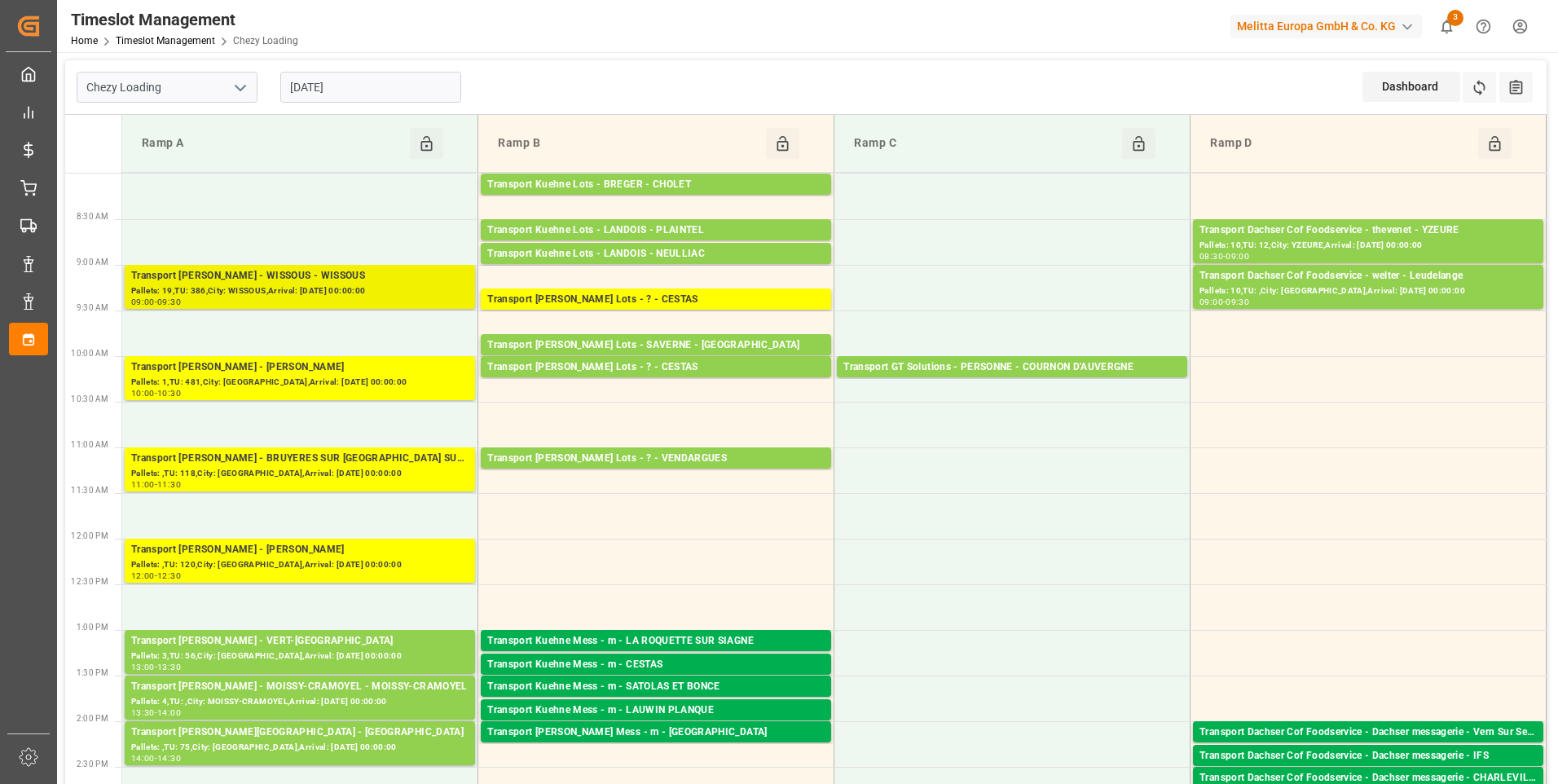
click at [270, 286] on div "Pallets: 19,TU: 386,City: WISSOUS,Arrival: [DATE] 00:00:00" at bounding box center [300, 291] width 338 height 14
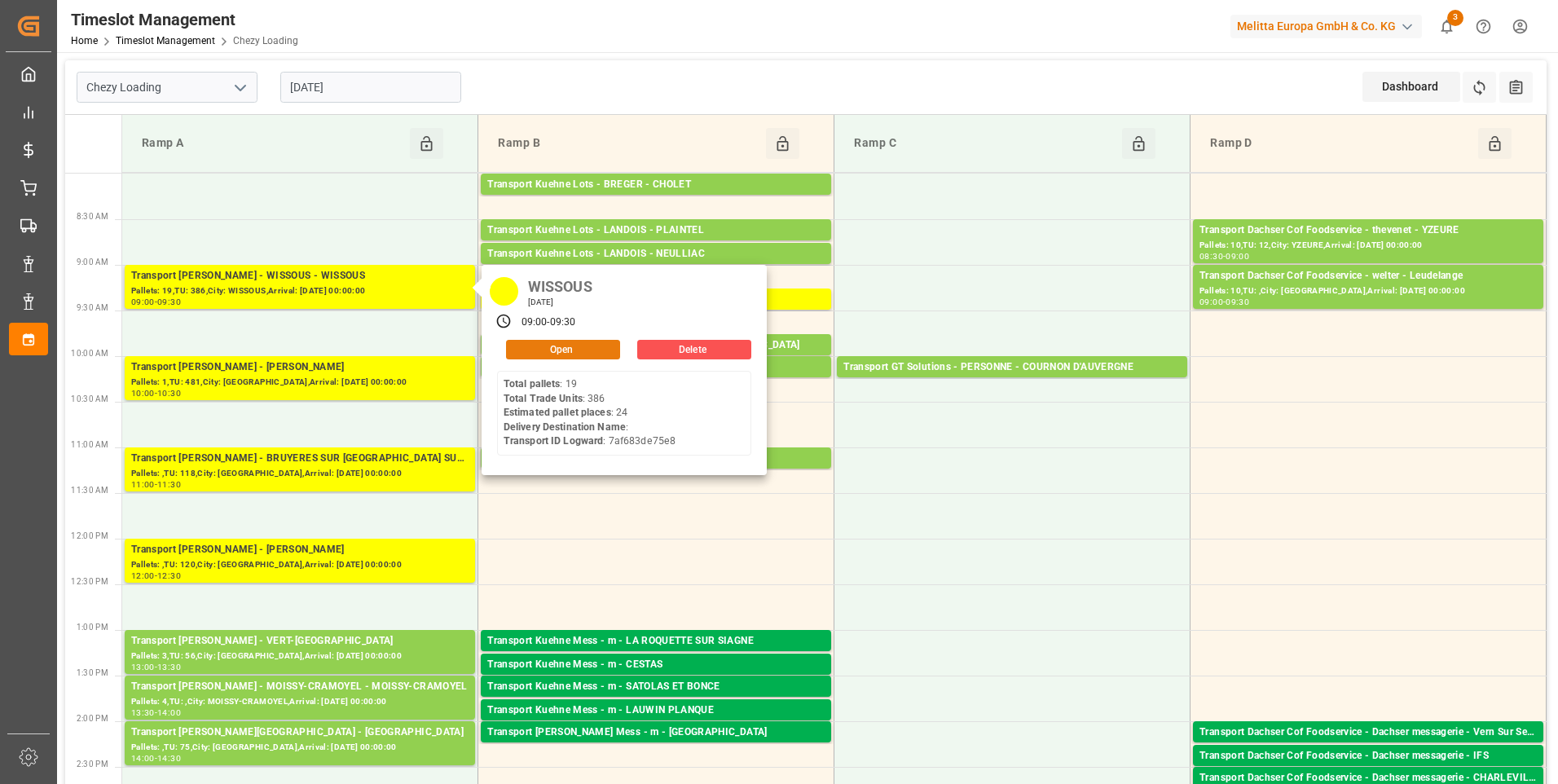
click at [593, 349] on button "Open" at bounding box center [563, 349] width 114 height 20
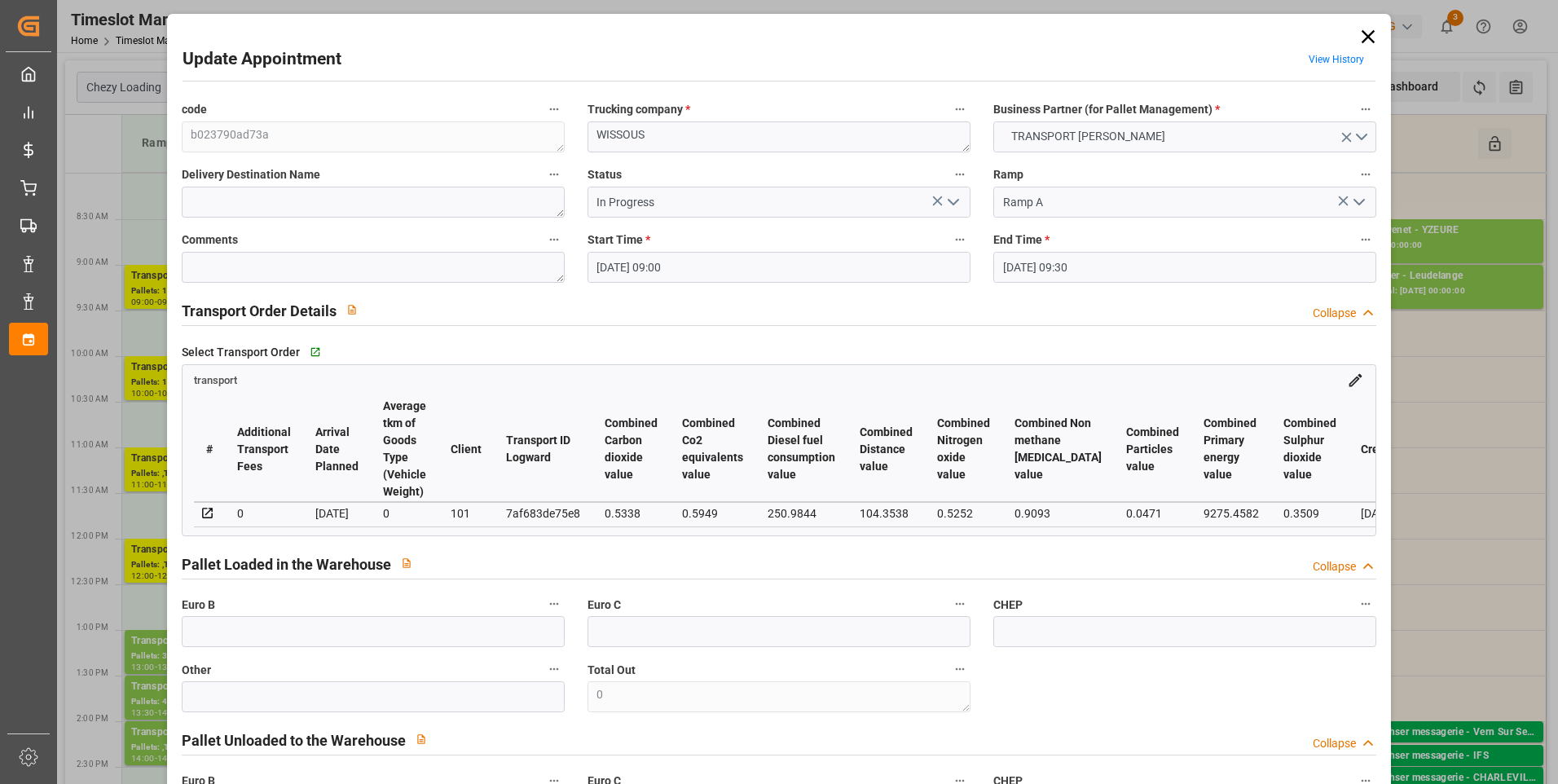
click at [947, 200] on icon "open menu" at bounding box center [953, 201] width 20 height 20
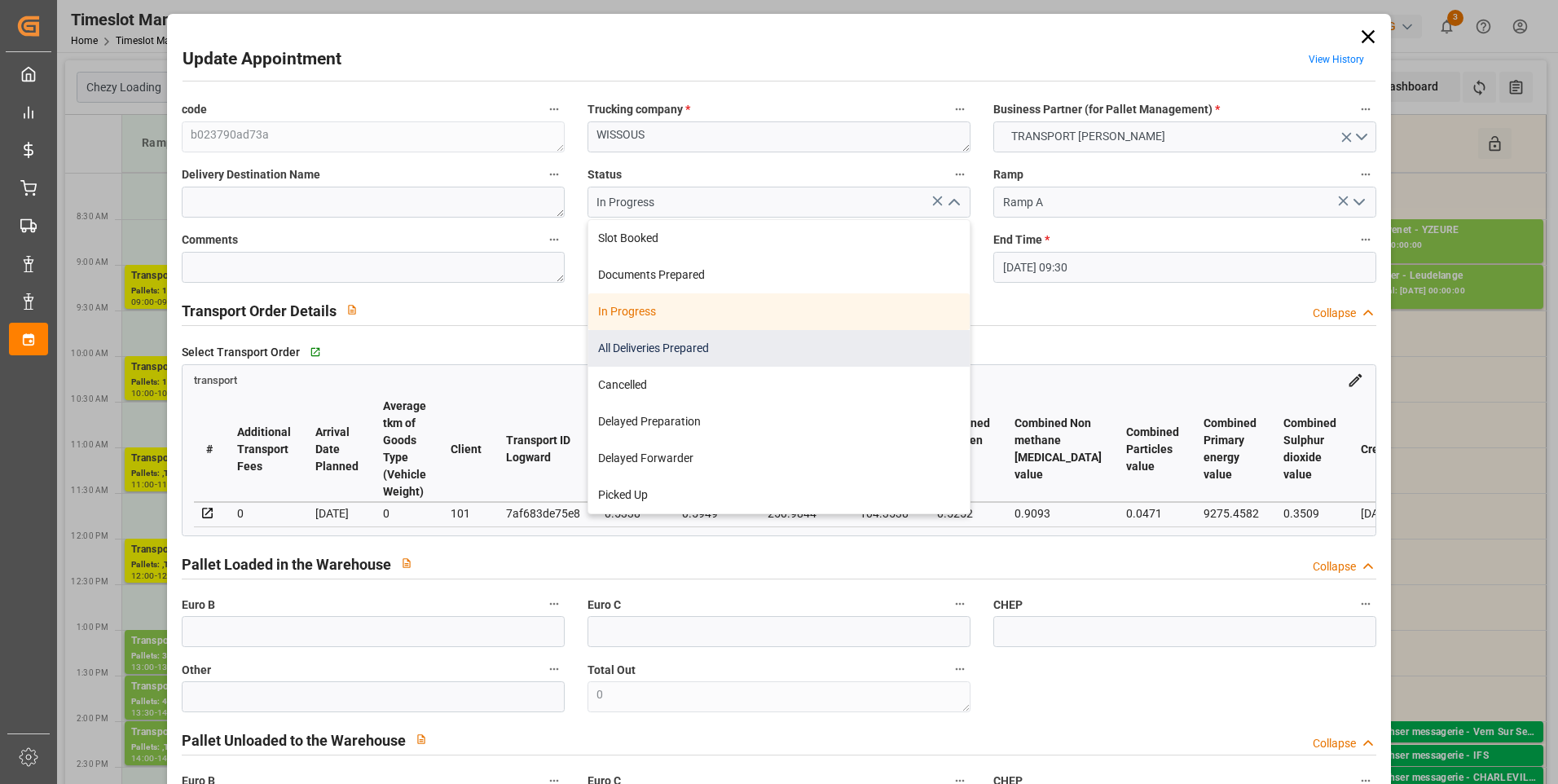
click at [669, 344] on div "All Deliveries Prepared" at bounding box center [779, 348] width 381 height 37
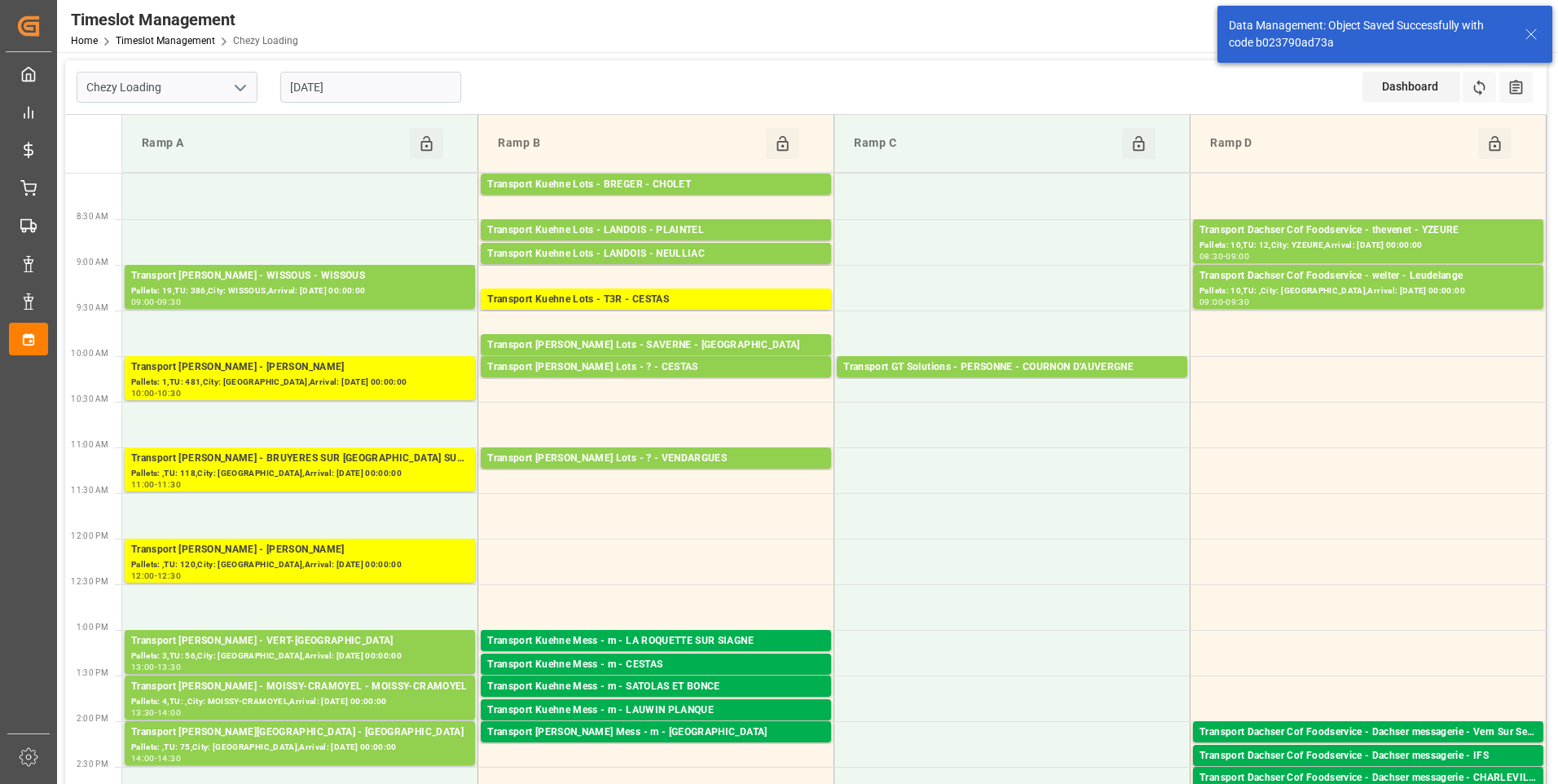
click at [380, 467] on div "Pallets: ,TU: 118,City: [GEOGRAPHIC_DATA],Arrival: [DATE] 00:00:00" at bounding box center [300, 474] width 338 height 14
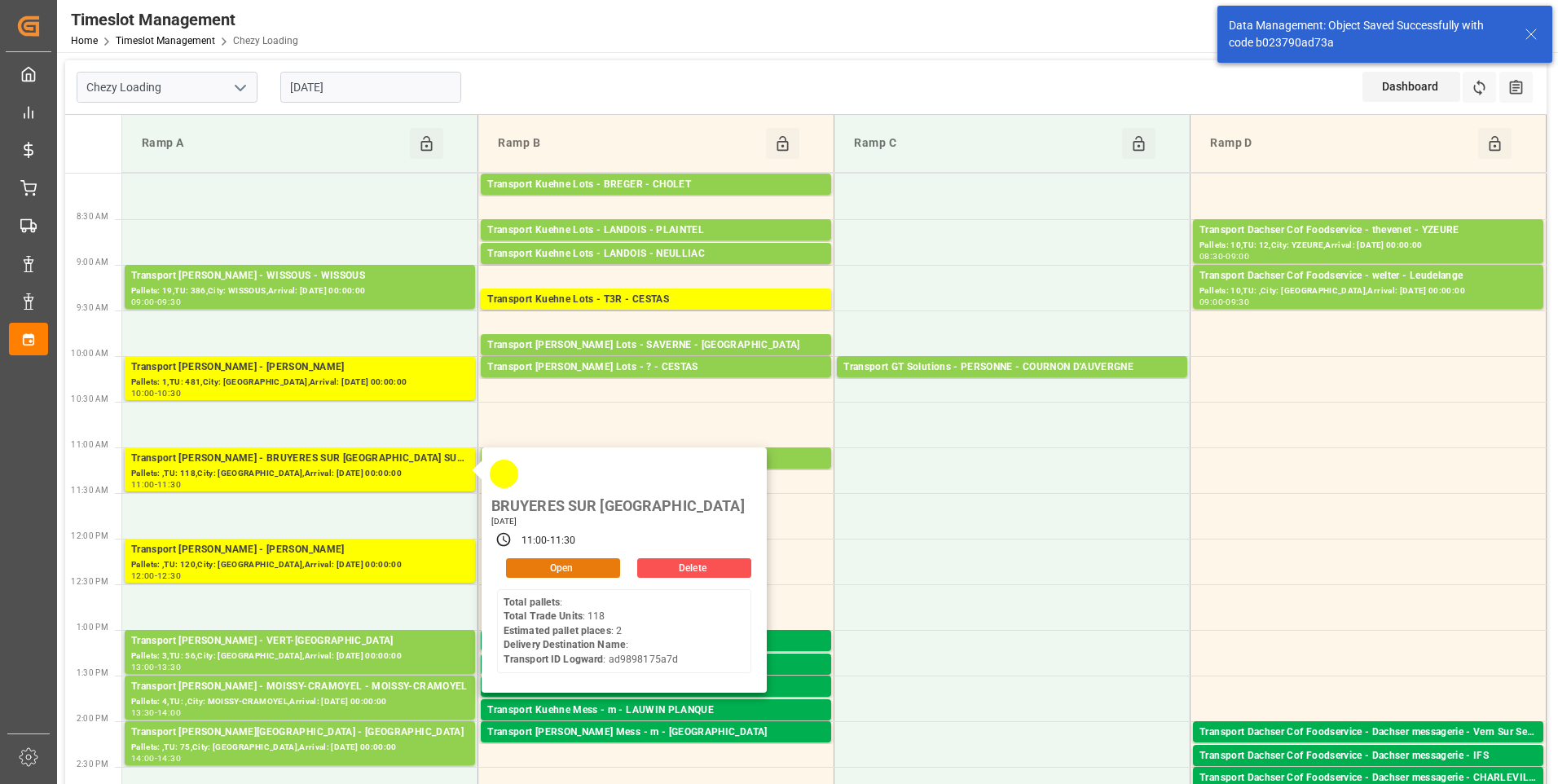
click at [576, 558] on button "Open" at bounding box center [563, 567] width 114 height 20
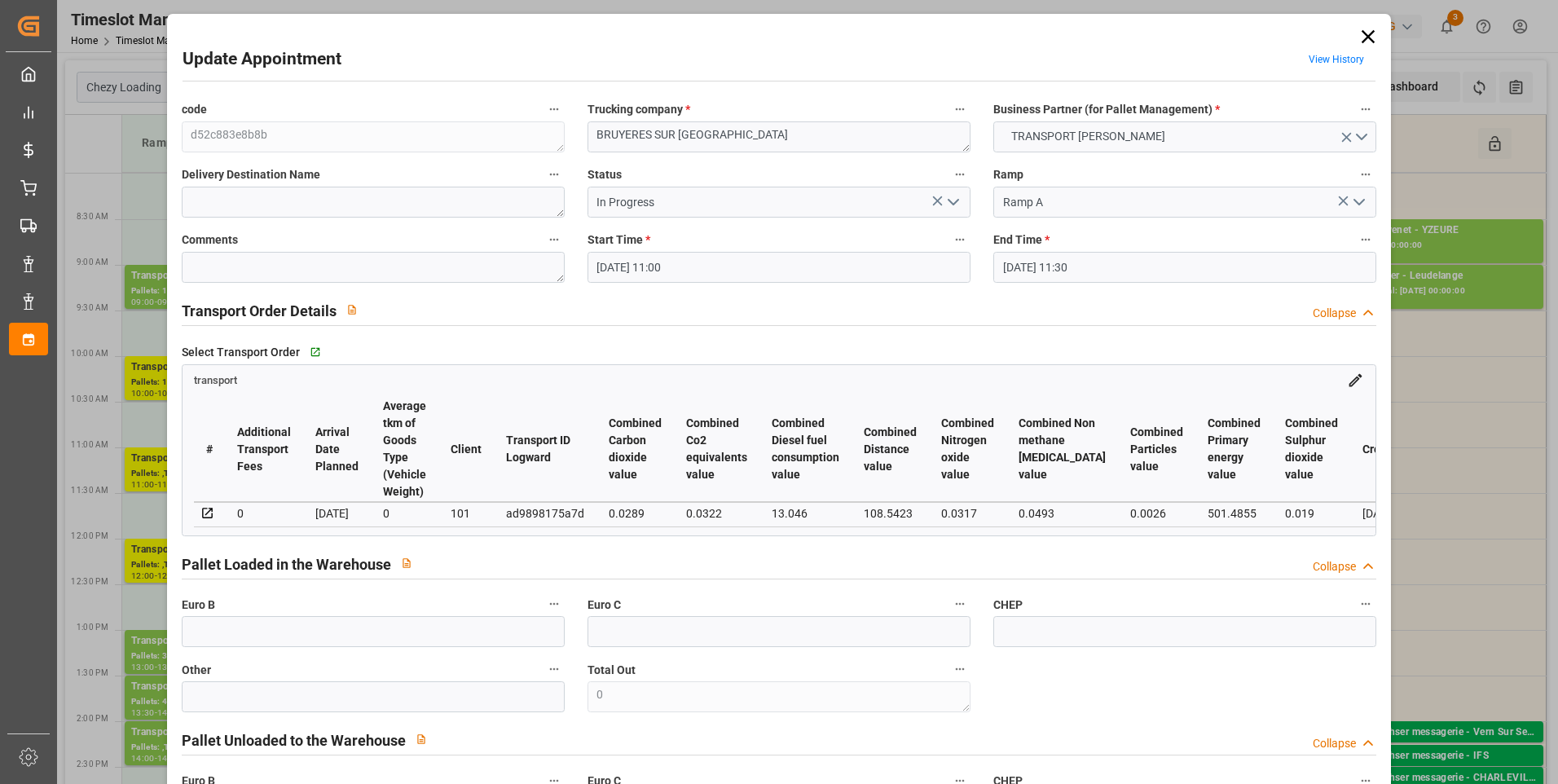
click at [949, 202] on polyline "open menu" at bounding box center [954, 201] width 9 height 5
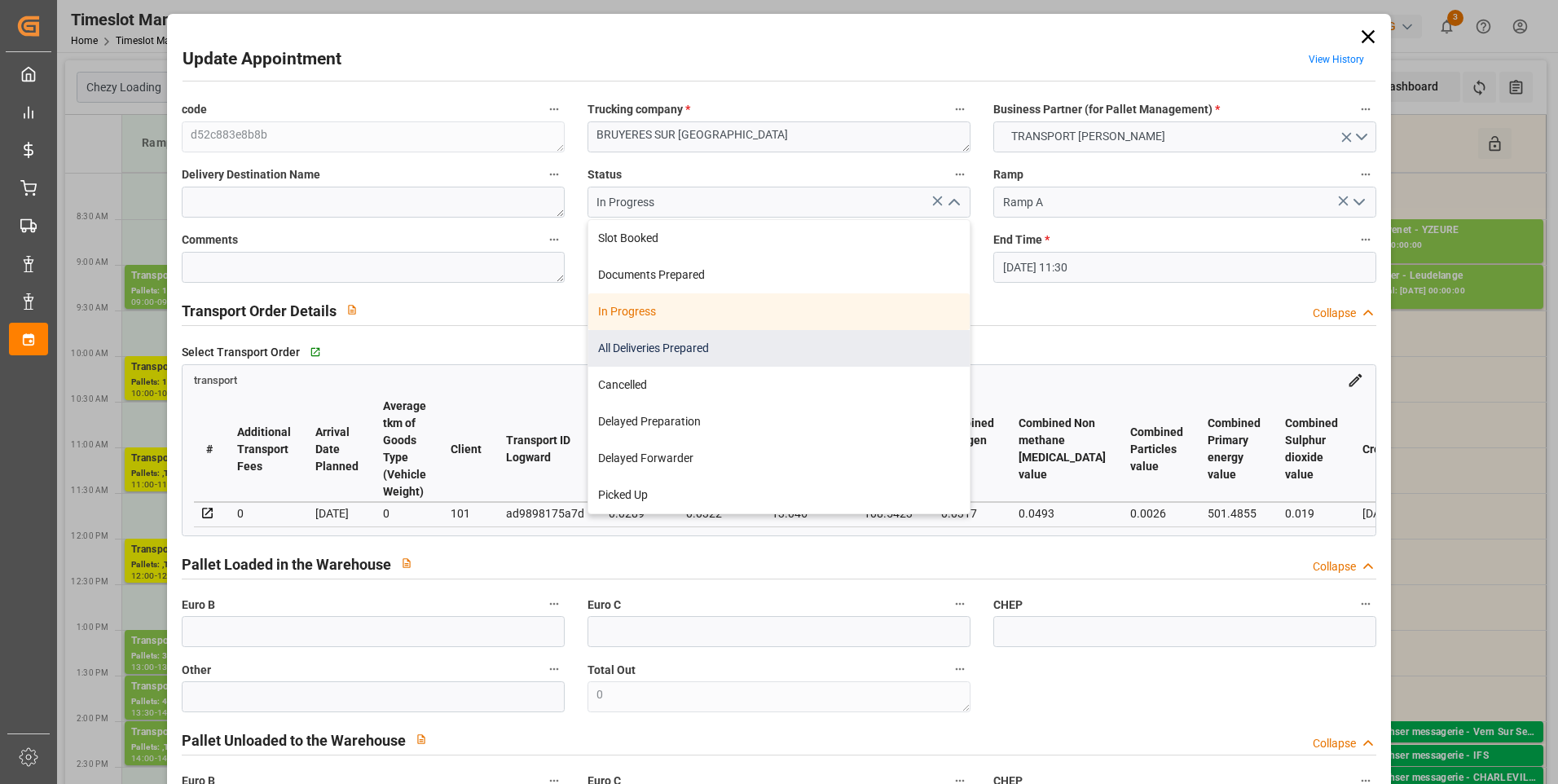
click at [680, 346] on div "All Deliveries Prepared" at bounding box center [779, 348] width 381 height 37
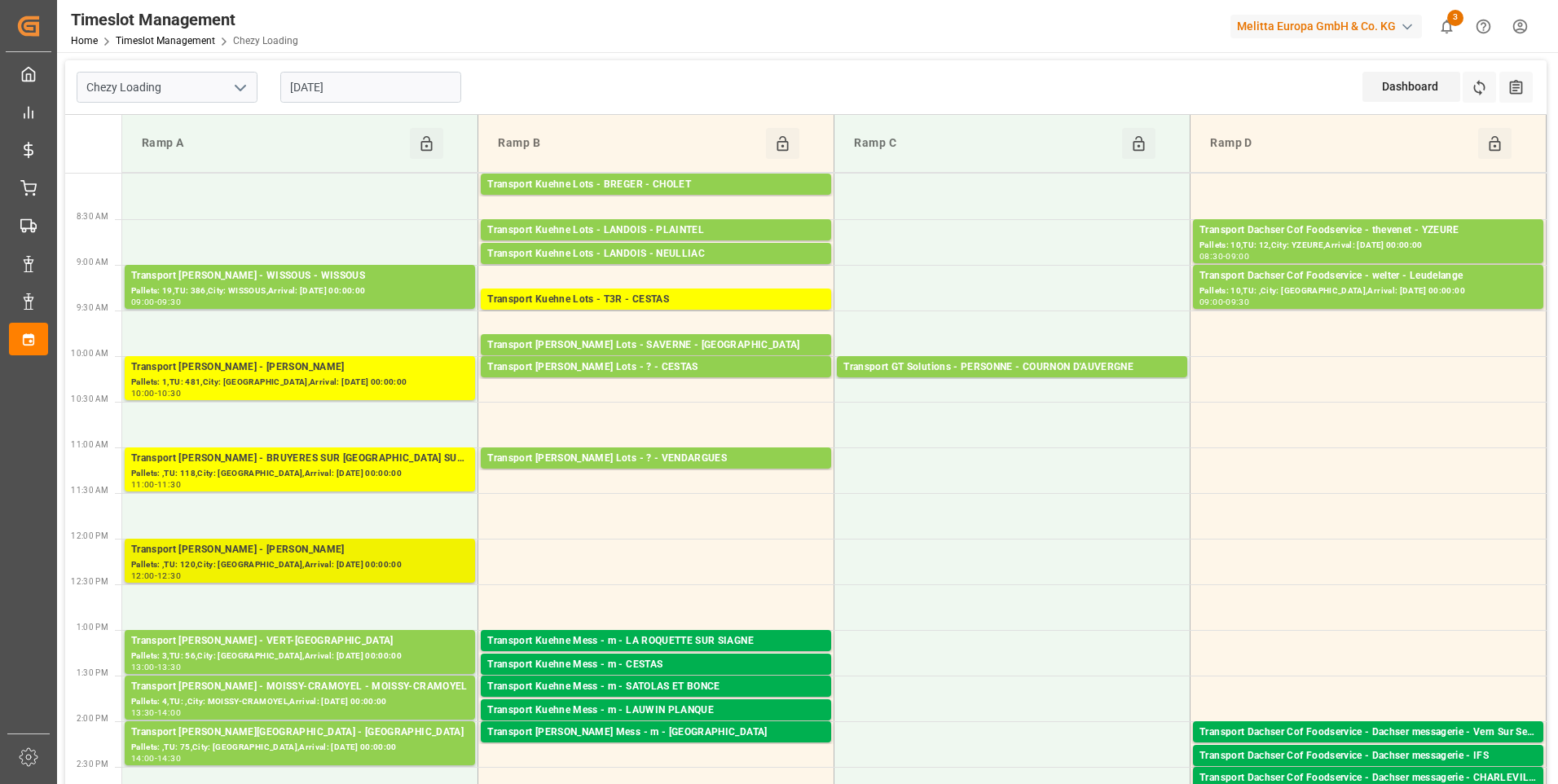
click at [388, 549] on div "Transport [PERSON_NAME] - [PERSON_NAME]" at bounding box center [300, 549] width 338 height 16
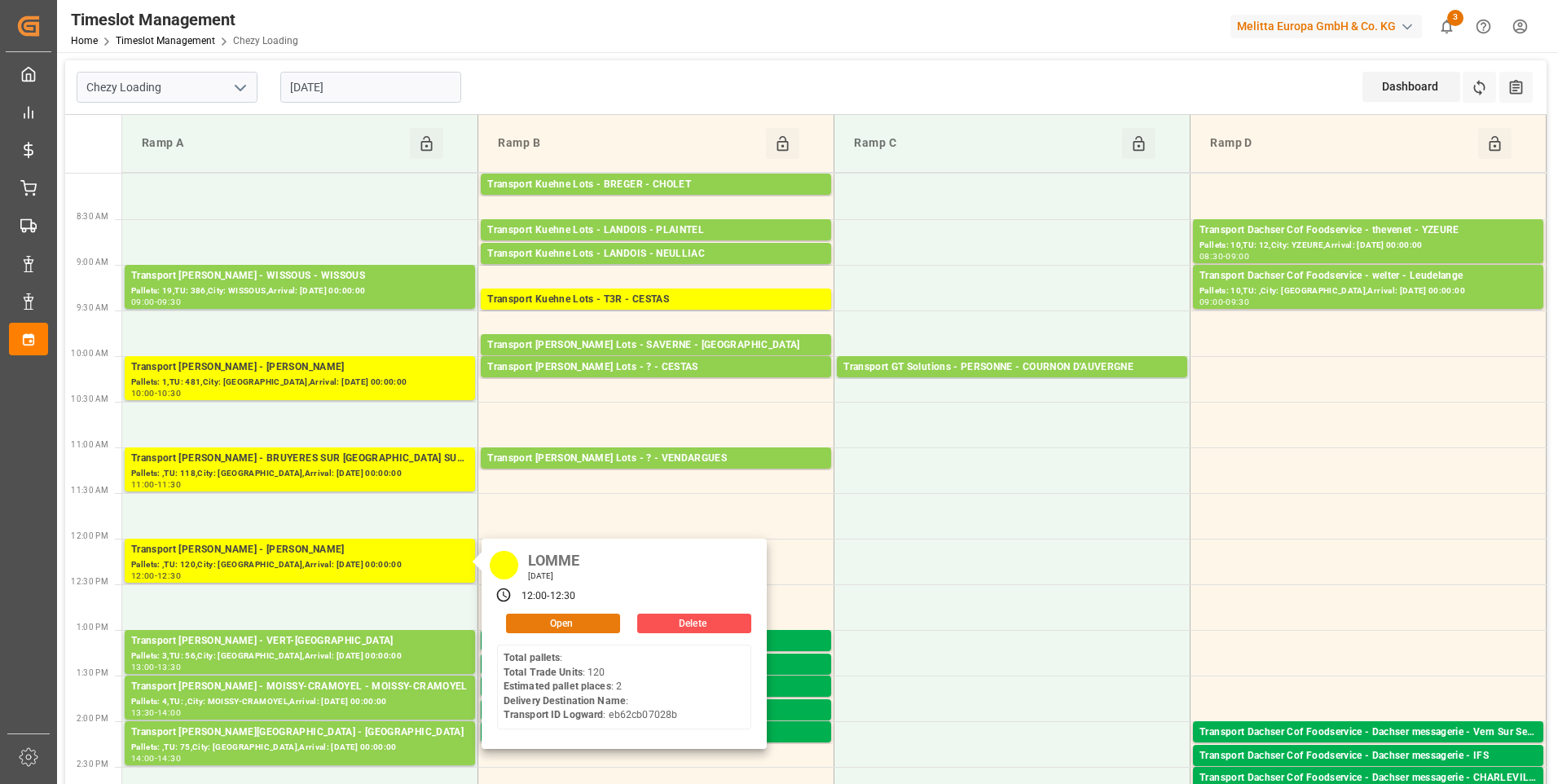
click at [590, 624] on button "Open" at bounding box center [563, 623] width 114 height 20
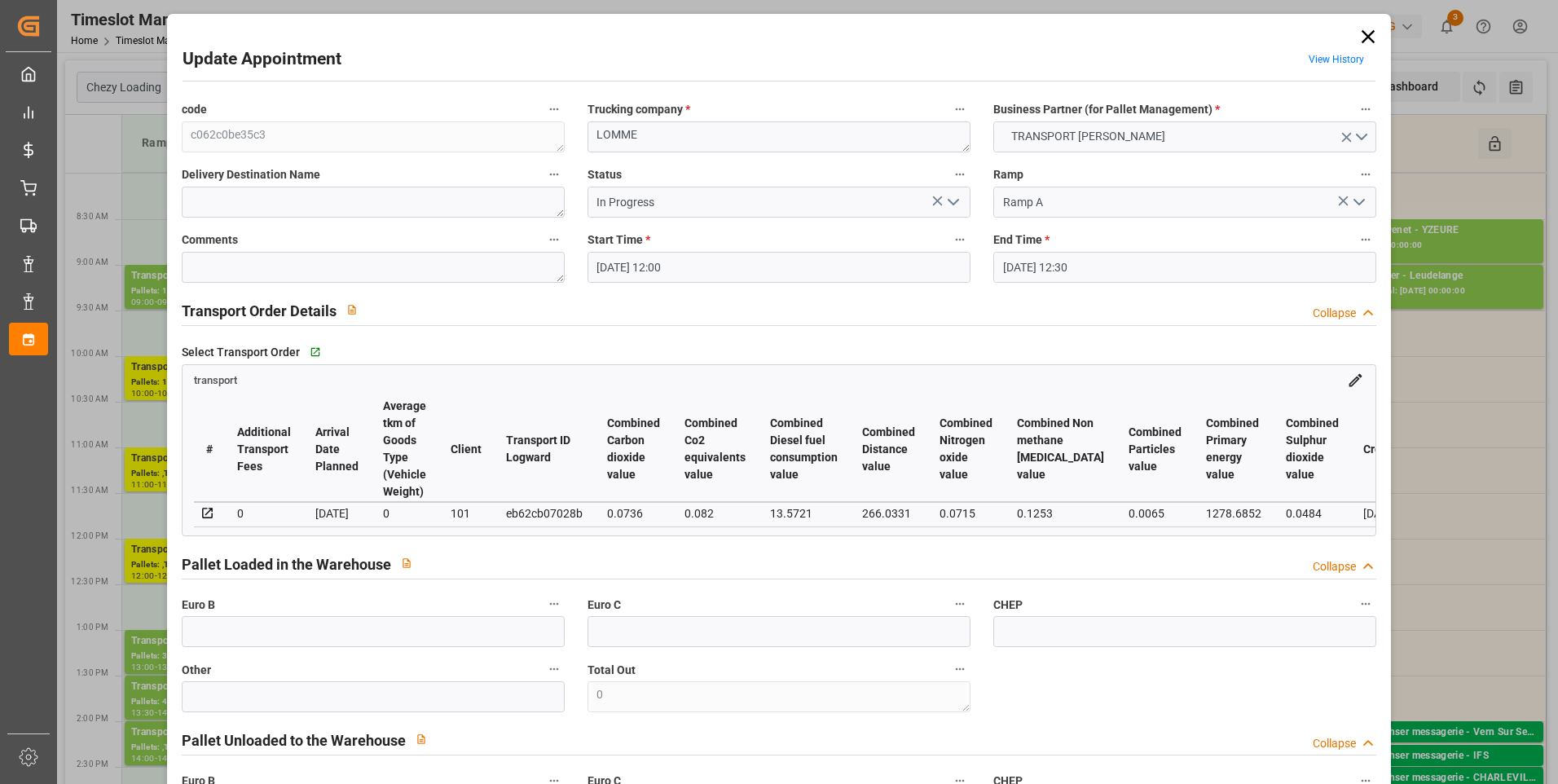
click at [954, 203] on icon "open menu" at bounding box center [953, 201] width 20 height 20
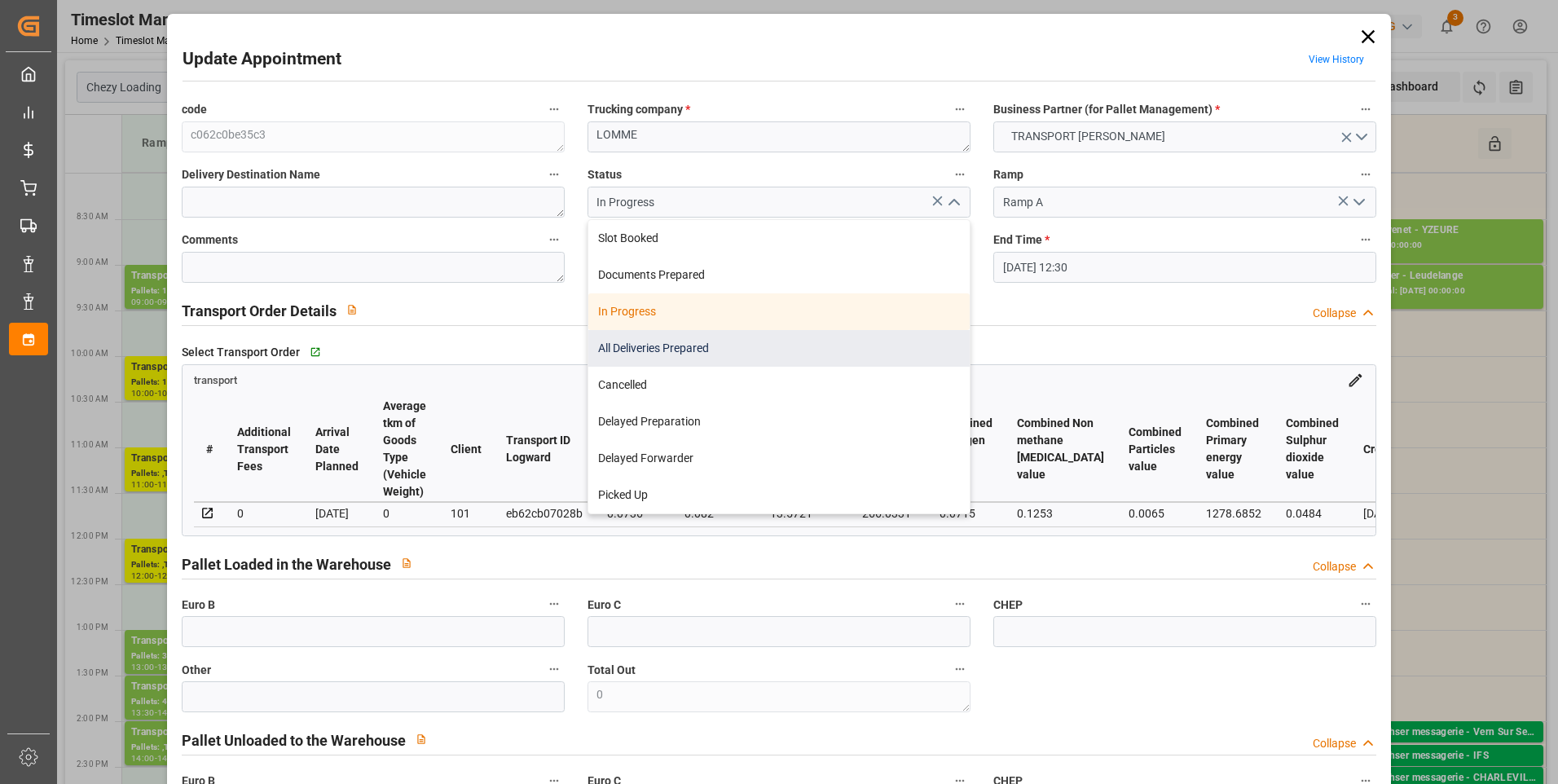
click at [648, 349] on div "All Deliveries Prepared" at bounding box center [779, 348] width 381 height 37
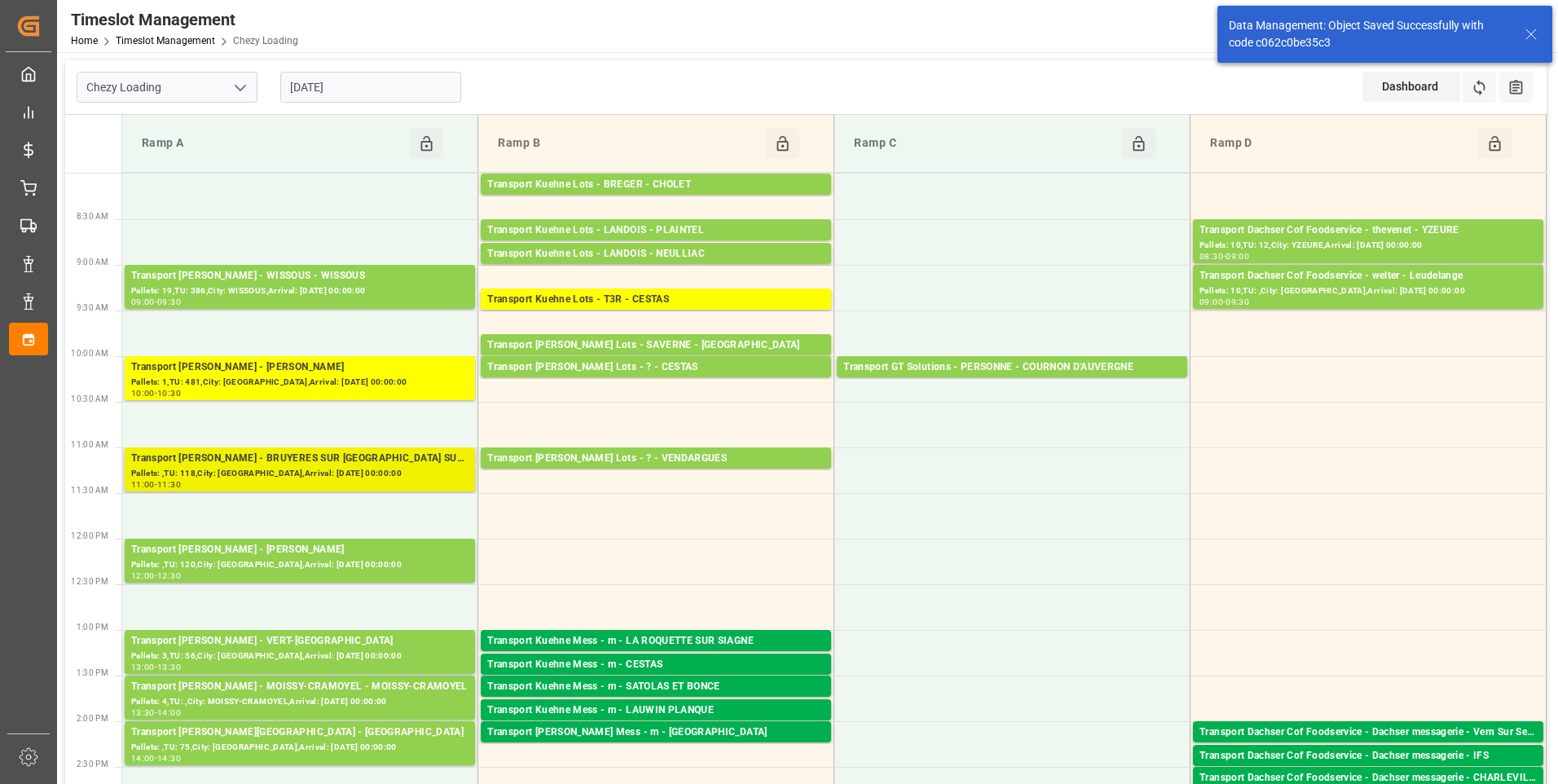
click at [389, 462] on div "Transport [PERSON_NAME] - BRUYERES SUR [GEOGRAPHIC_DATA] SUR [GEOGRAPHIC_DATA]" at bounding box center [300, 458] width 338 height 16
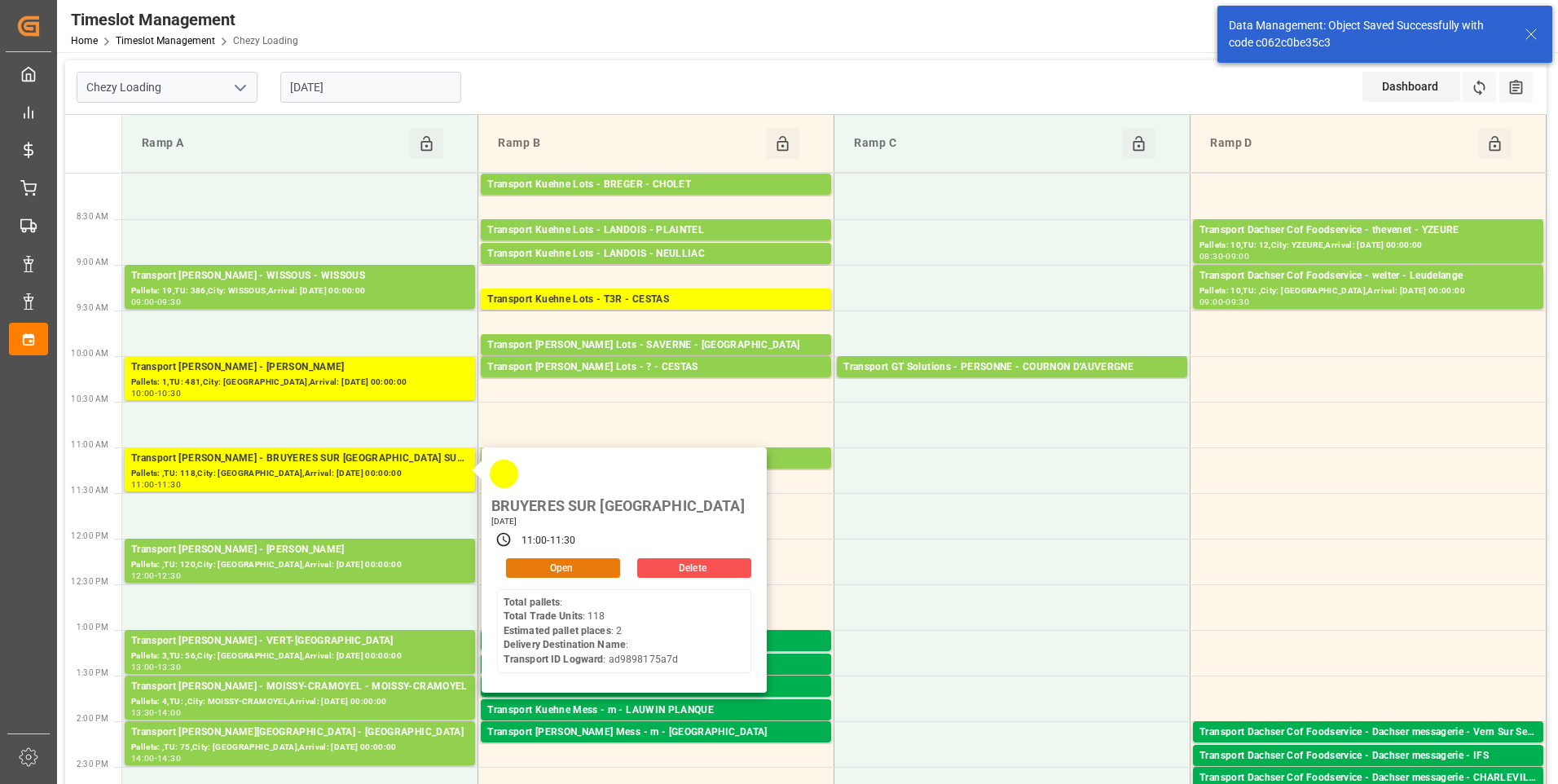
click at [531, 558] on button "Open" at bounding box center [563, 567] width 114 height 20
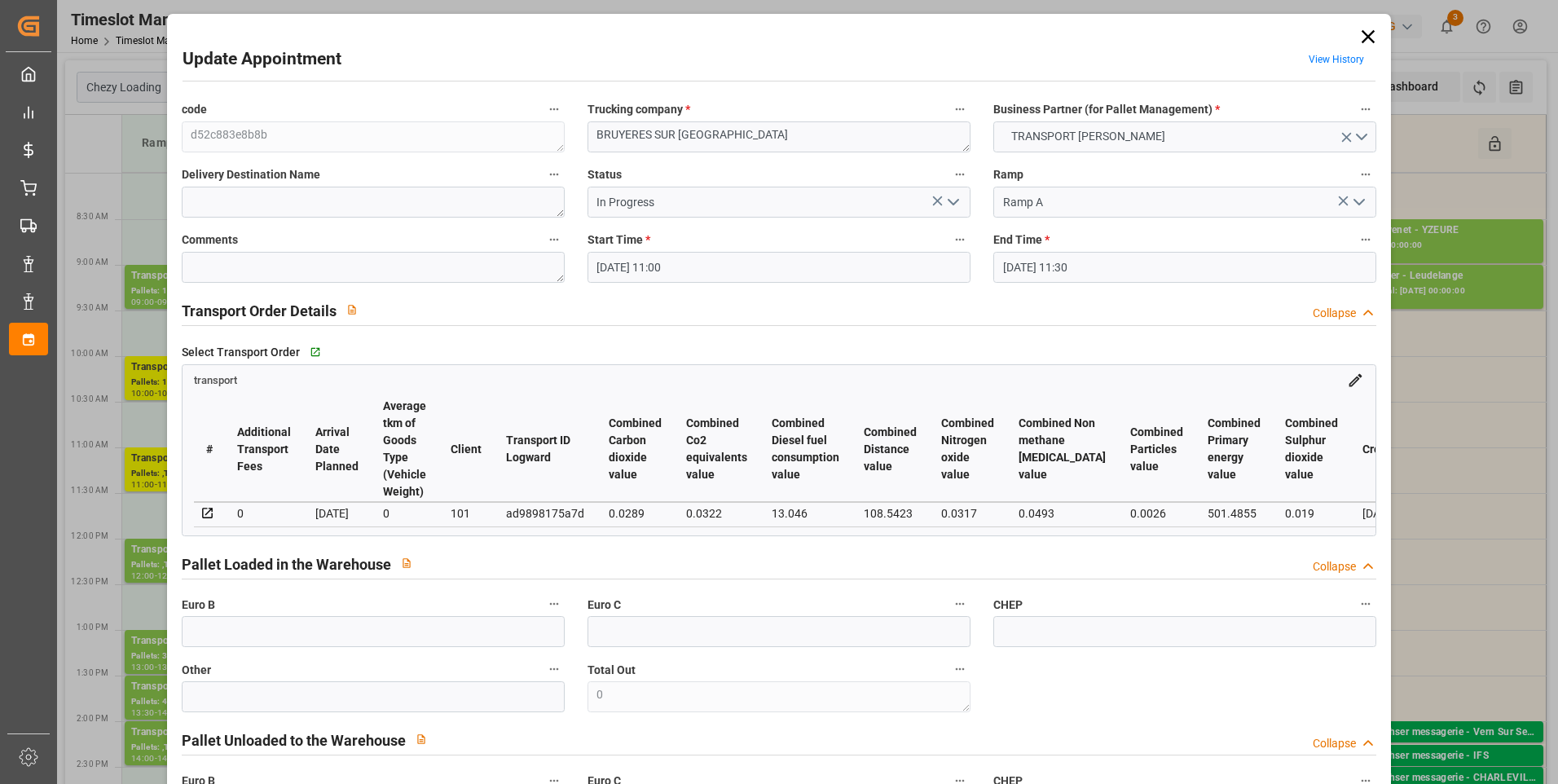
click at [952, 199] on icon "open menu" at bounding box center [953, 201] width 20 height 20
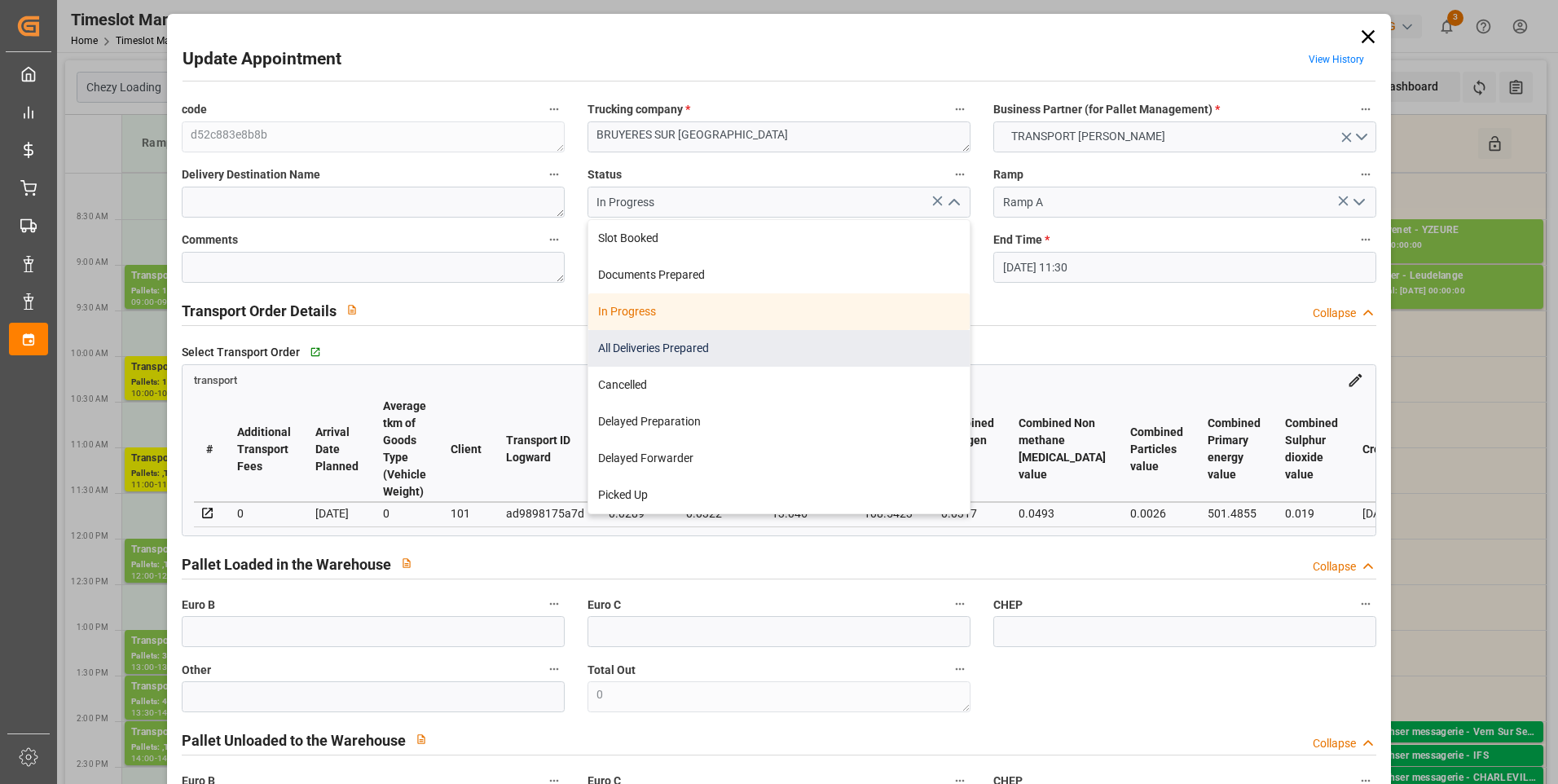
click at [647, 346] on div "All Deliveries Prepared" at bounding box center [779, 348] width 381 height 37
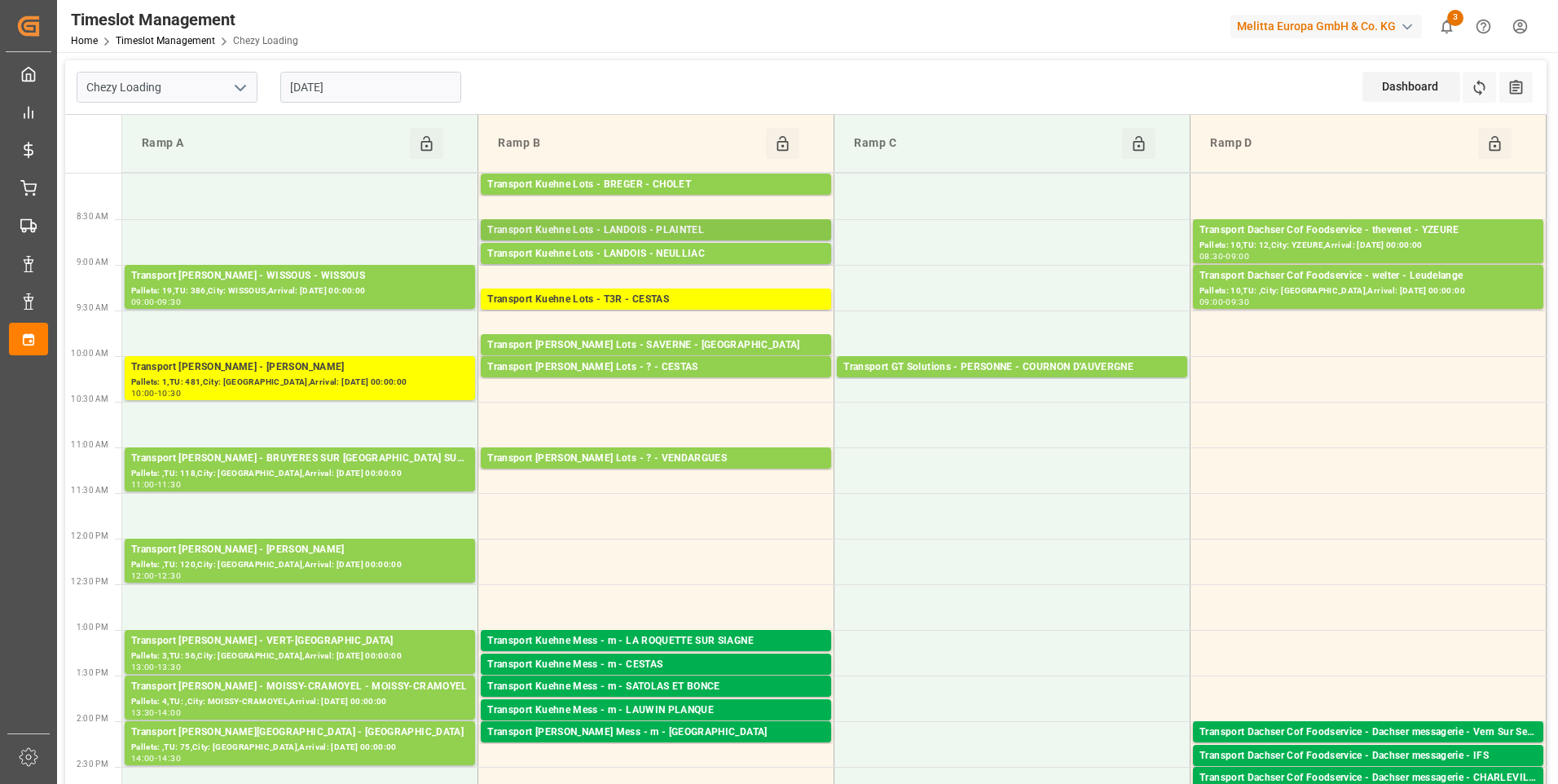
click at [673, 222] on div "Transport Kuehne Lots - LANDOIS - PLAINTEL" at bounding box center [656, 230] width 338 height 16
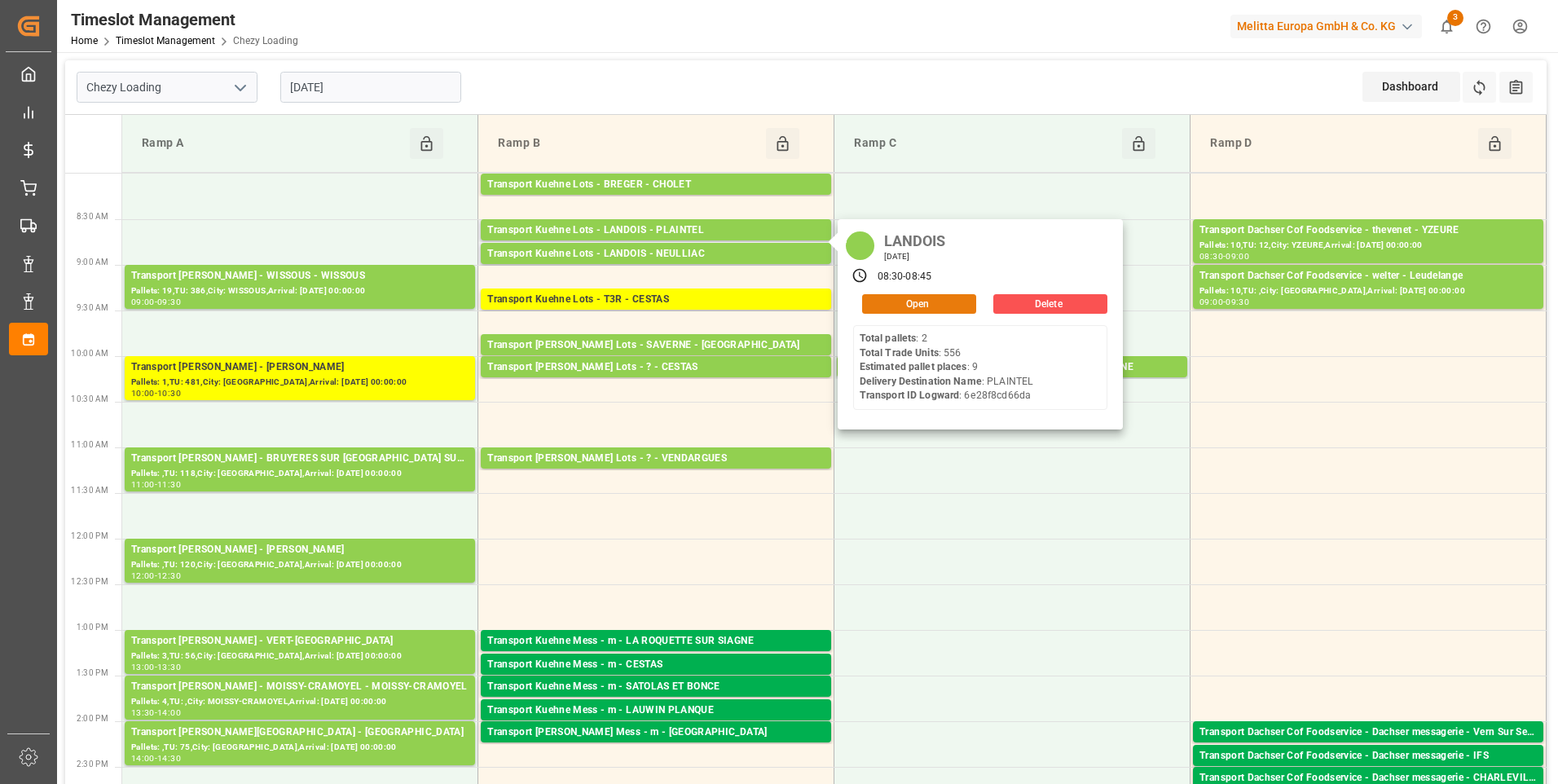
click at [926, 301] on button "Open" at bounding box center [919, 304] width 114 height 20
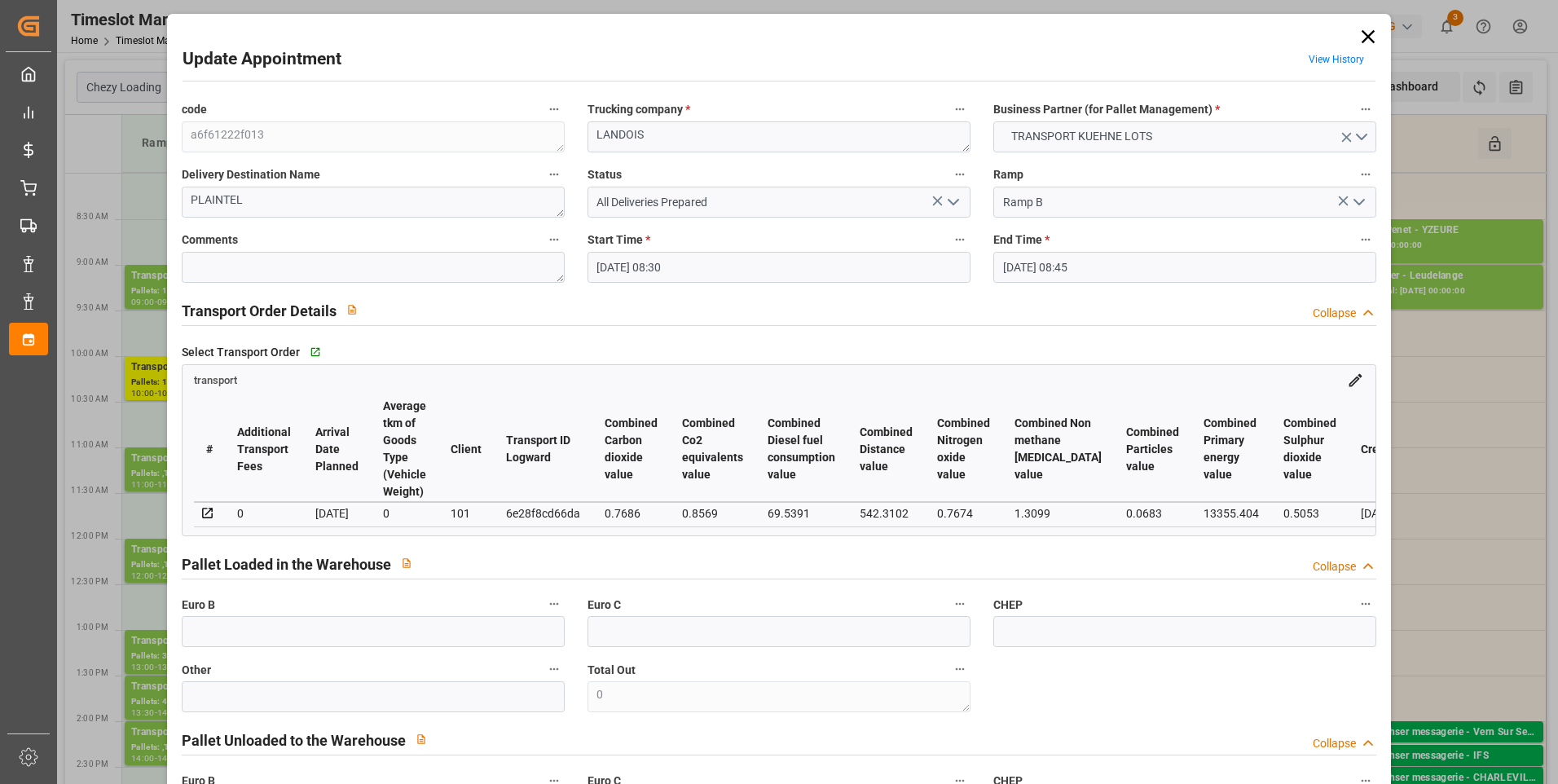
click at [948, 204] on icon "open menu" at bounding box center [953, 201] width 20 height 20
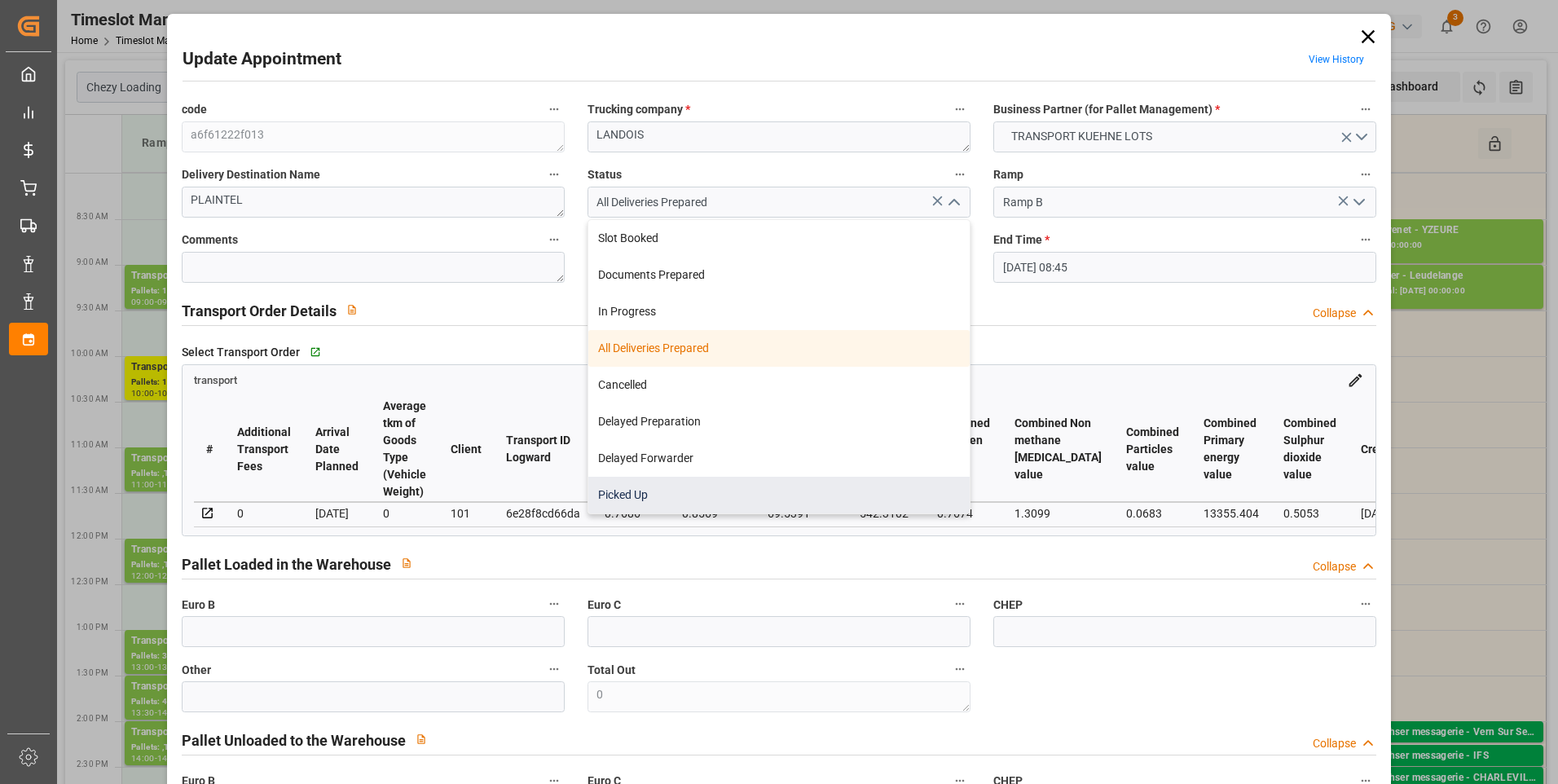
click at [628, 492] on div "Picked Up" at bounding box center [779, 495] width 381 height 37
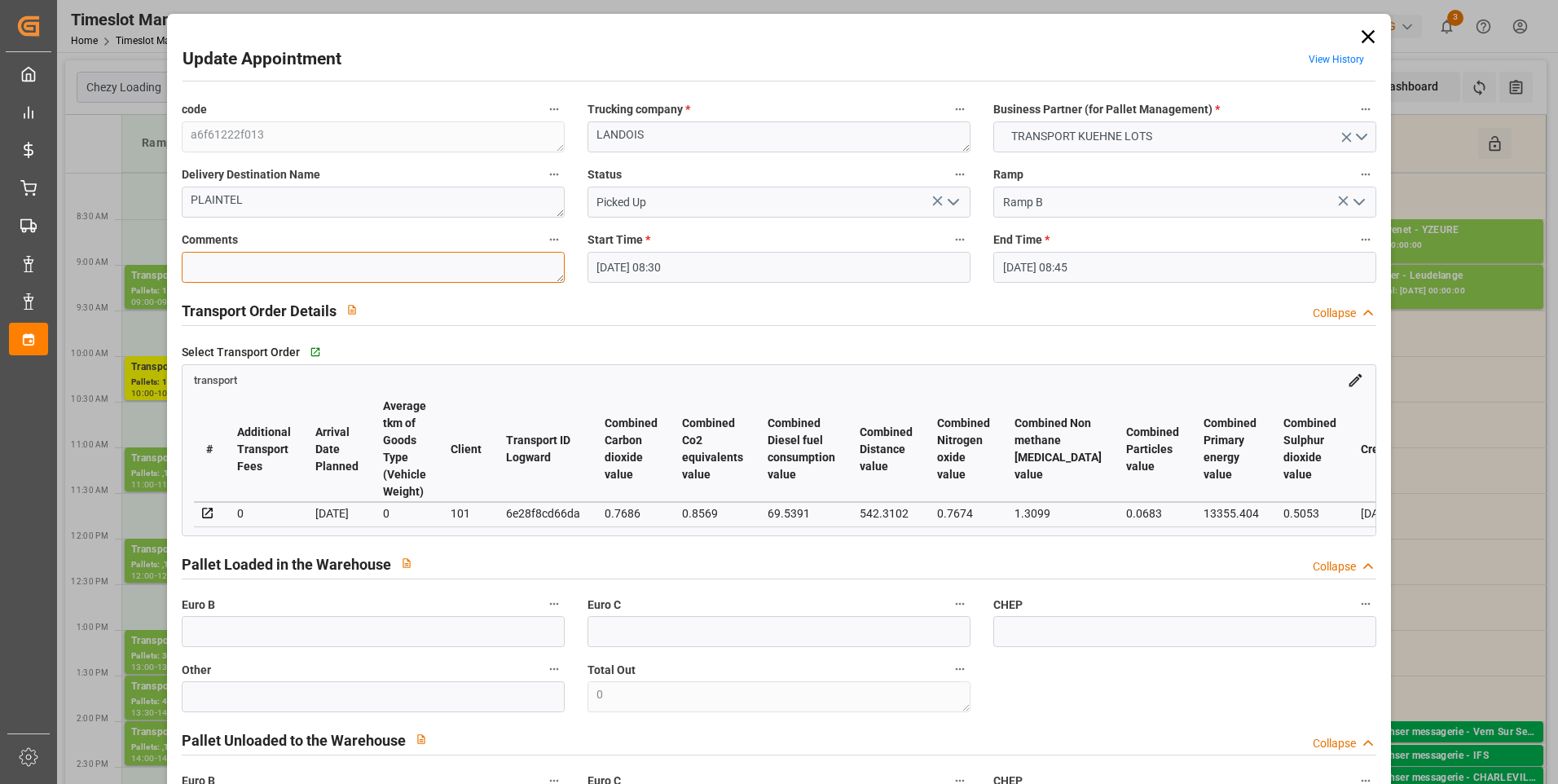
click at [329, 260] on textarea at bounding box center [373, 267] width 383 height 31
click at [273, 639] on input "text" at bounding box center [373, 631] width 383 height 31
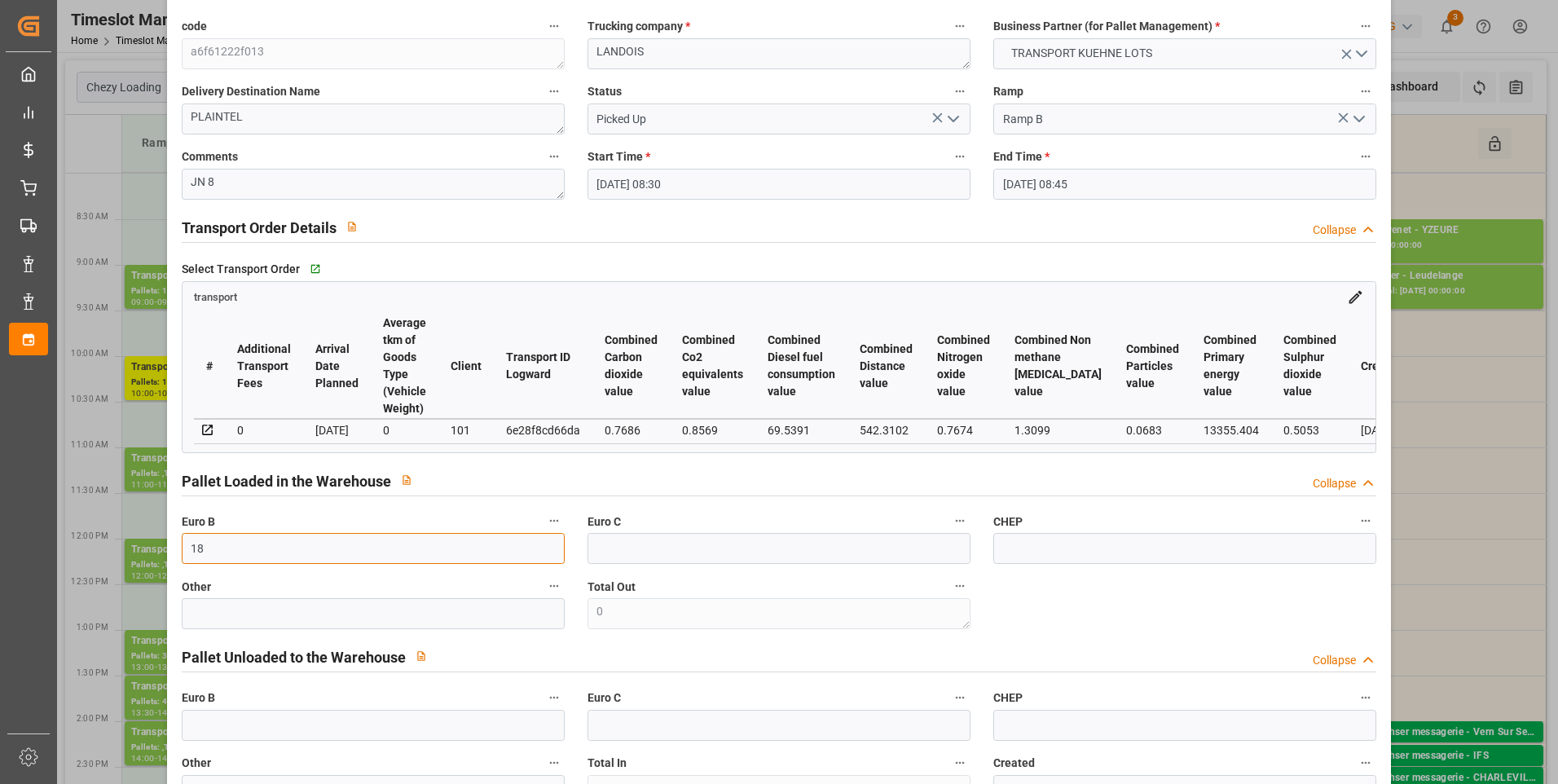
scroll to position [326, 0]
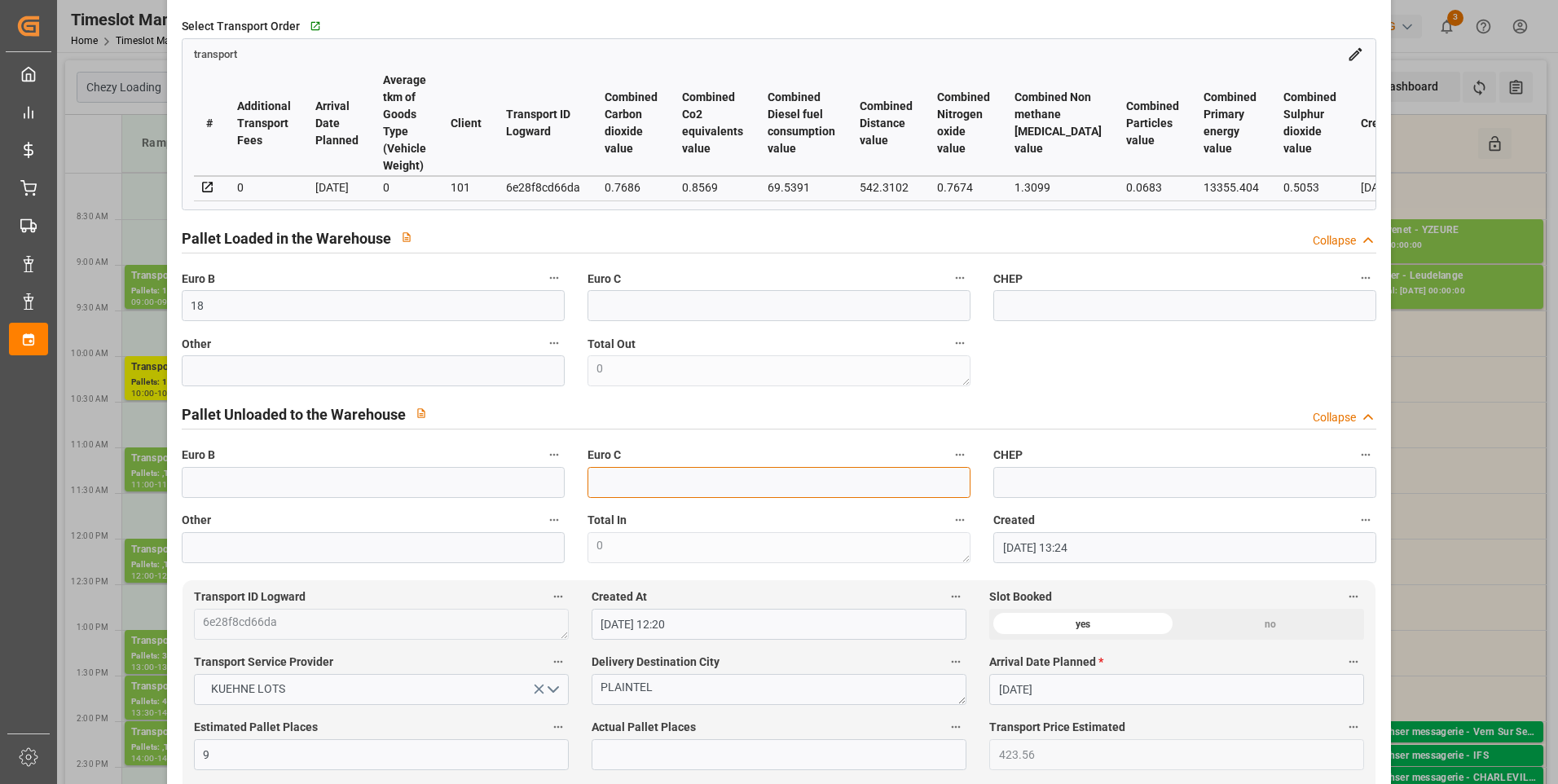
click at [641, 494] on input "text" at bounding box center [779, 482] width 383 height 31
click at [625, 754] on input "text" at bounding box center [779, 754] width 375 height 31
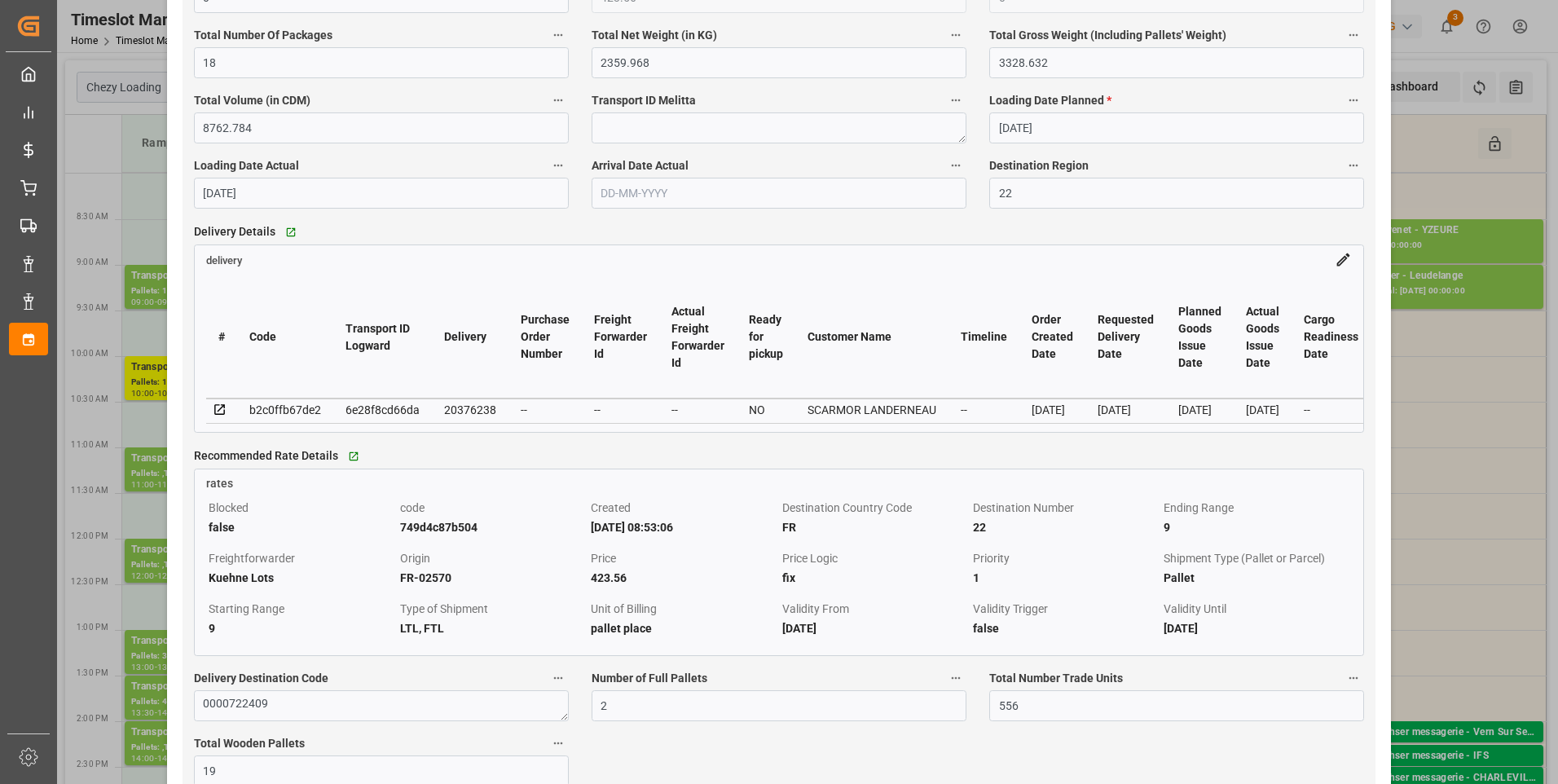
scroll to position [1303, 0]
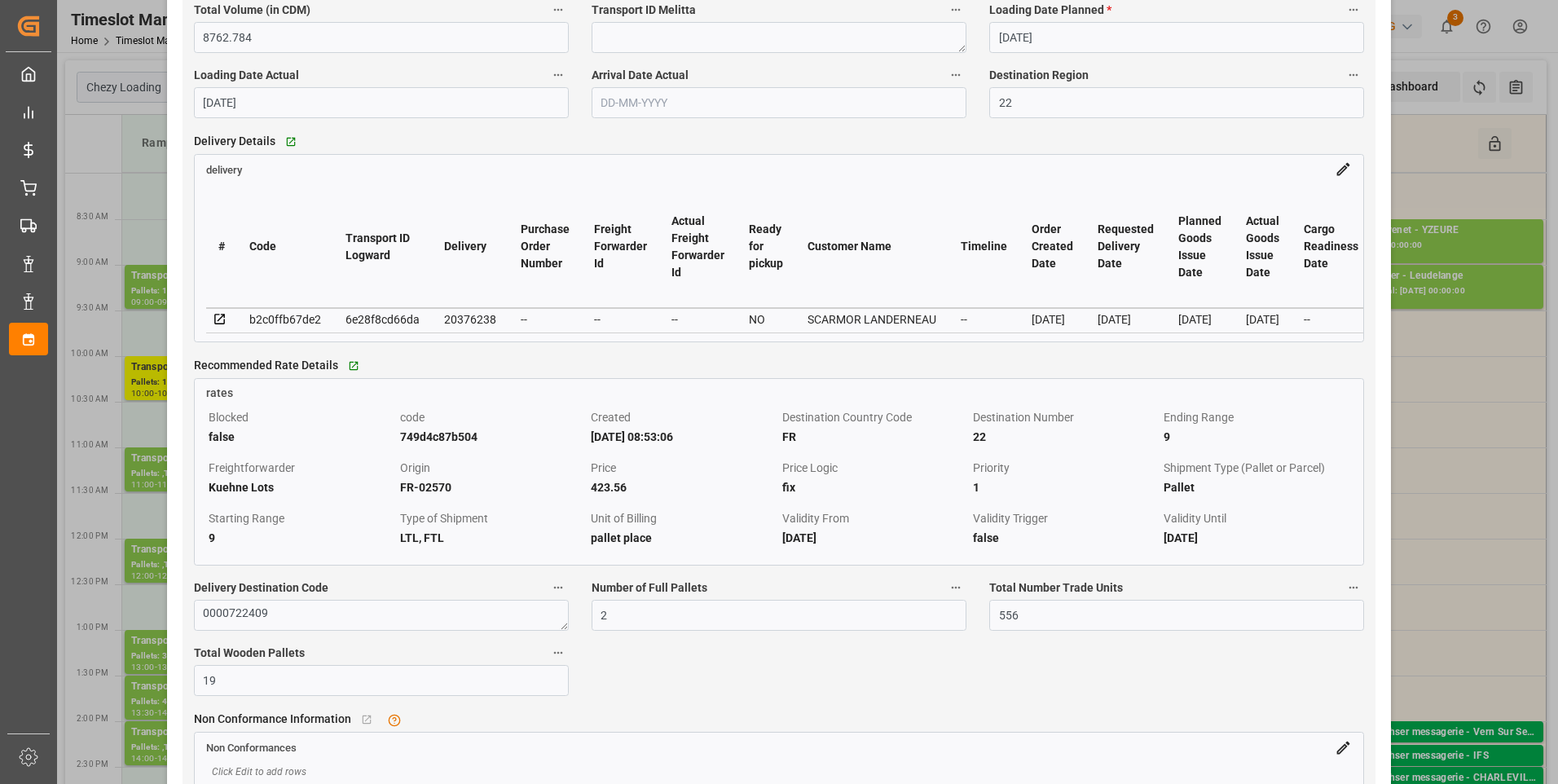
click at [224, 324] on icon at bounding box center [219, 319] width 10 height 10
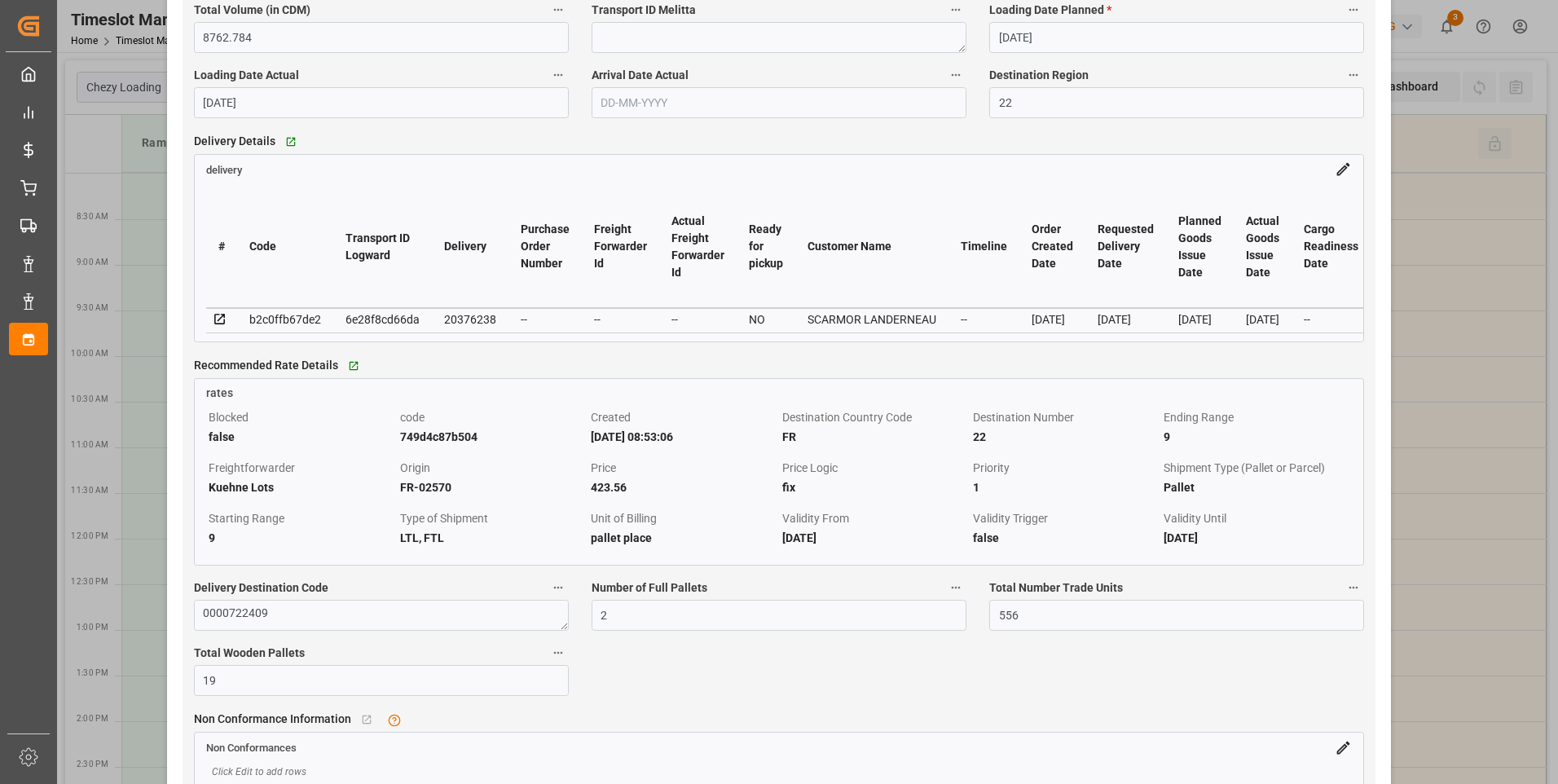
scroll to position [1141, 0]
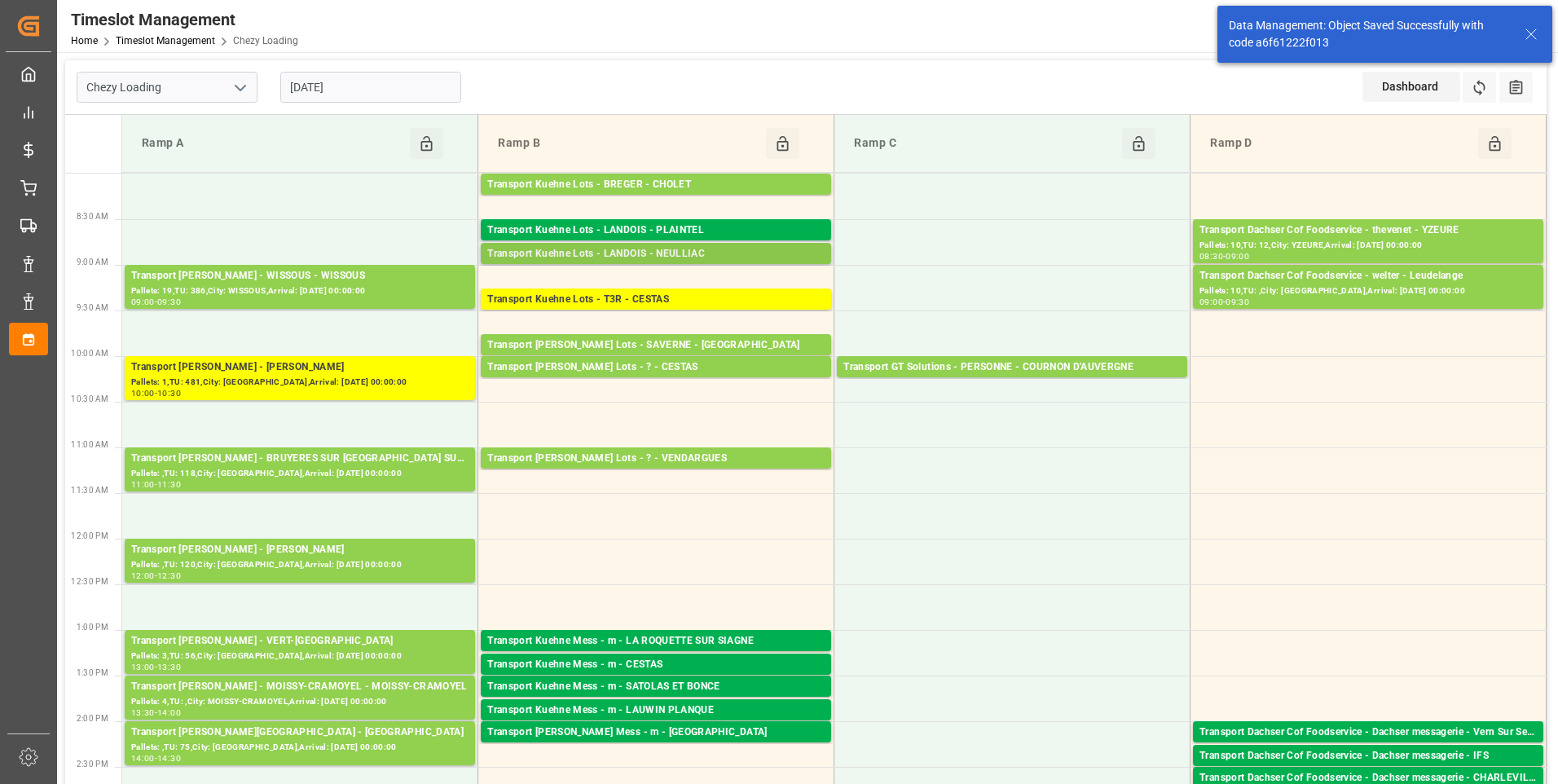
click at [673, 255] on div "Transport Kuehne Lots - LANDOIS - NEULLIAC" at bounding box center [656, 253] width 338 height 16
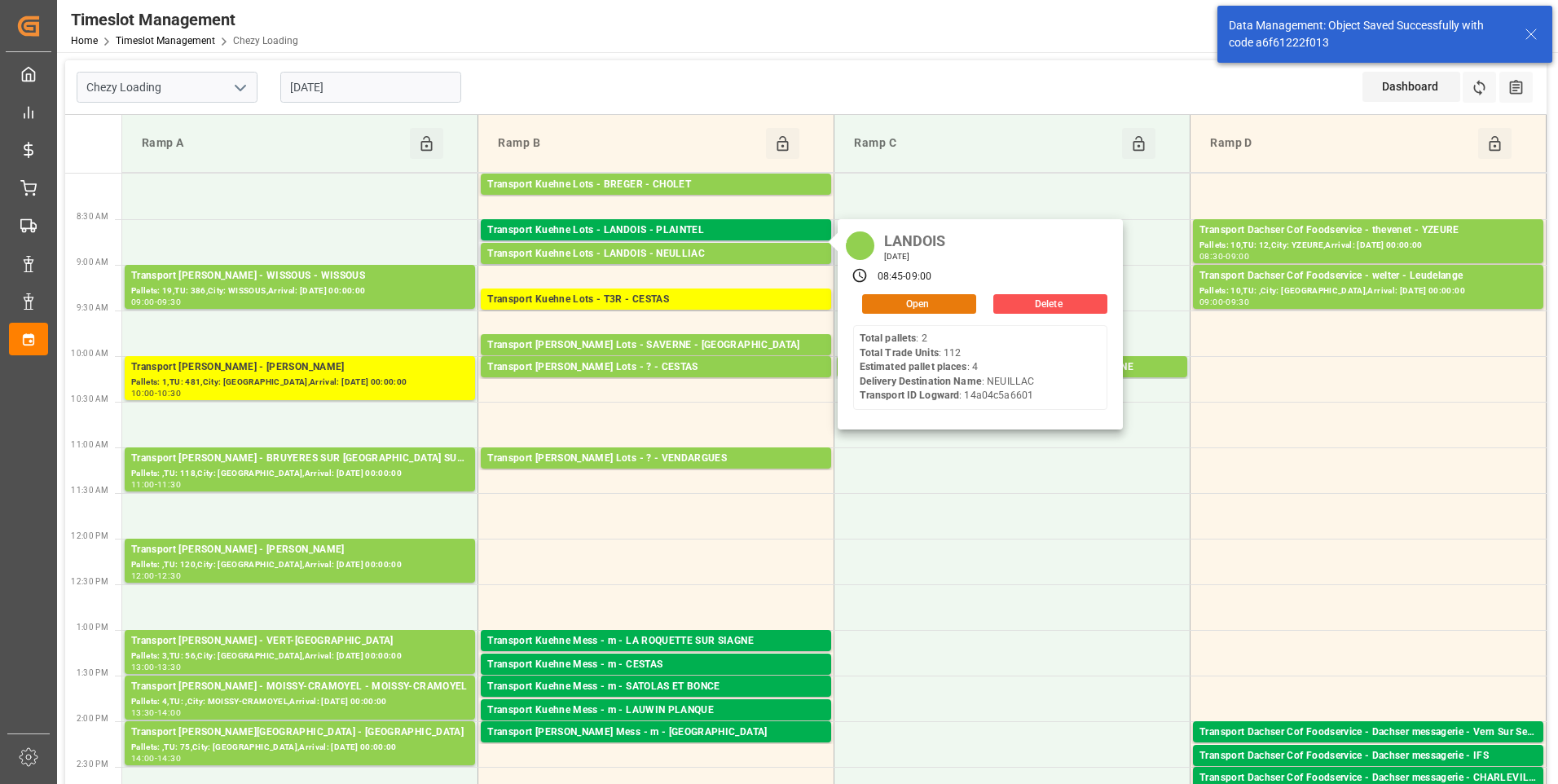
click at [888, 303] on button "Open" at bounding box center [919, 304] width 114 height 20
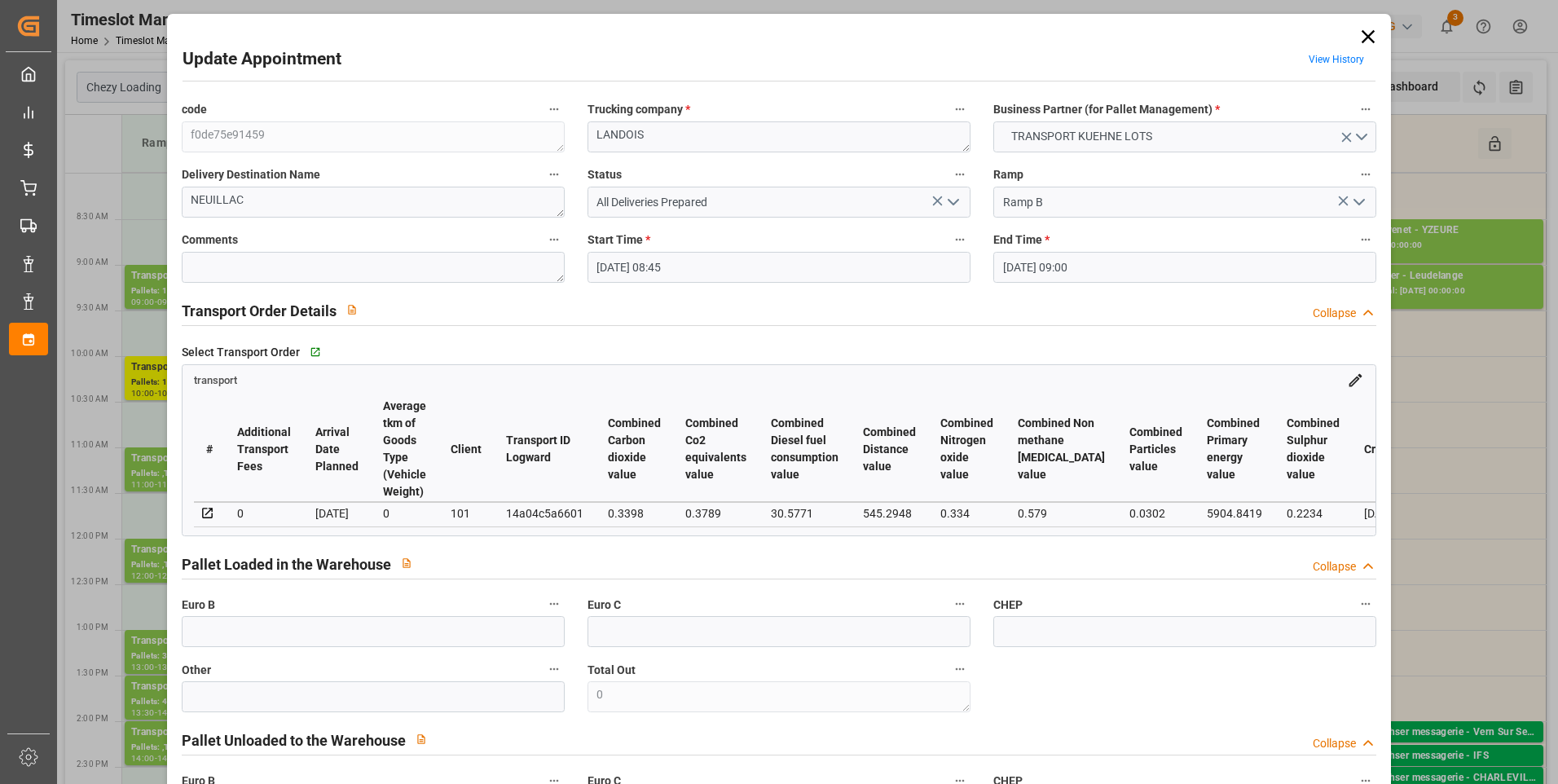
click at [949, 203] on polyline "open menu" at bounding box center [954, 201] width 9 height 5
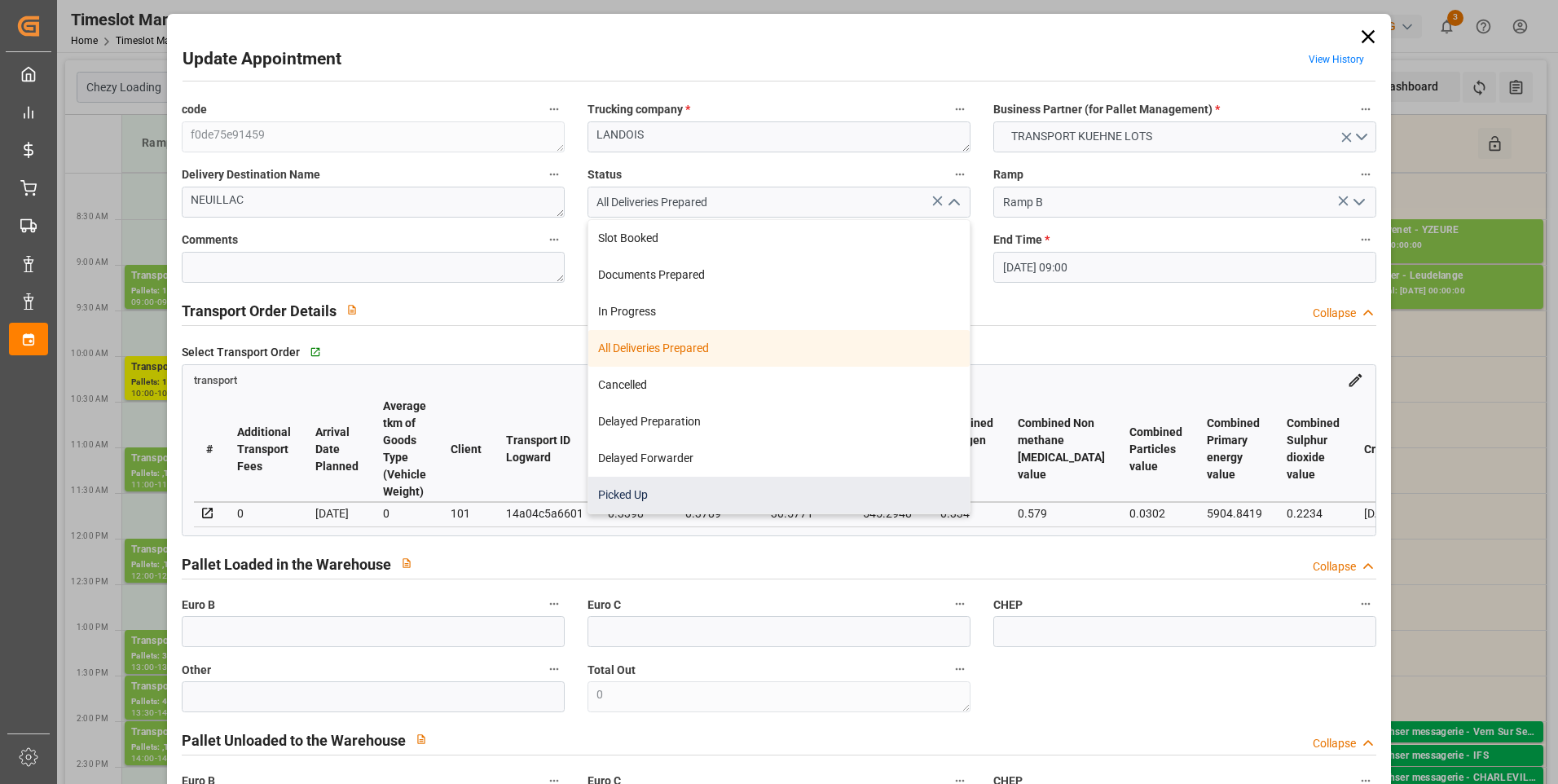
click at [631, 491] on div "Picked Up" at bounding box center [779, 495] width 381 height 37
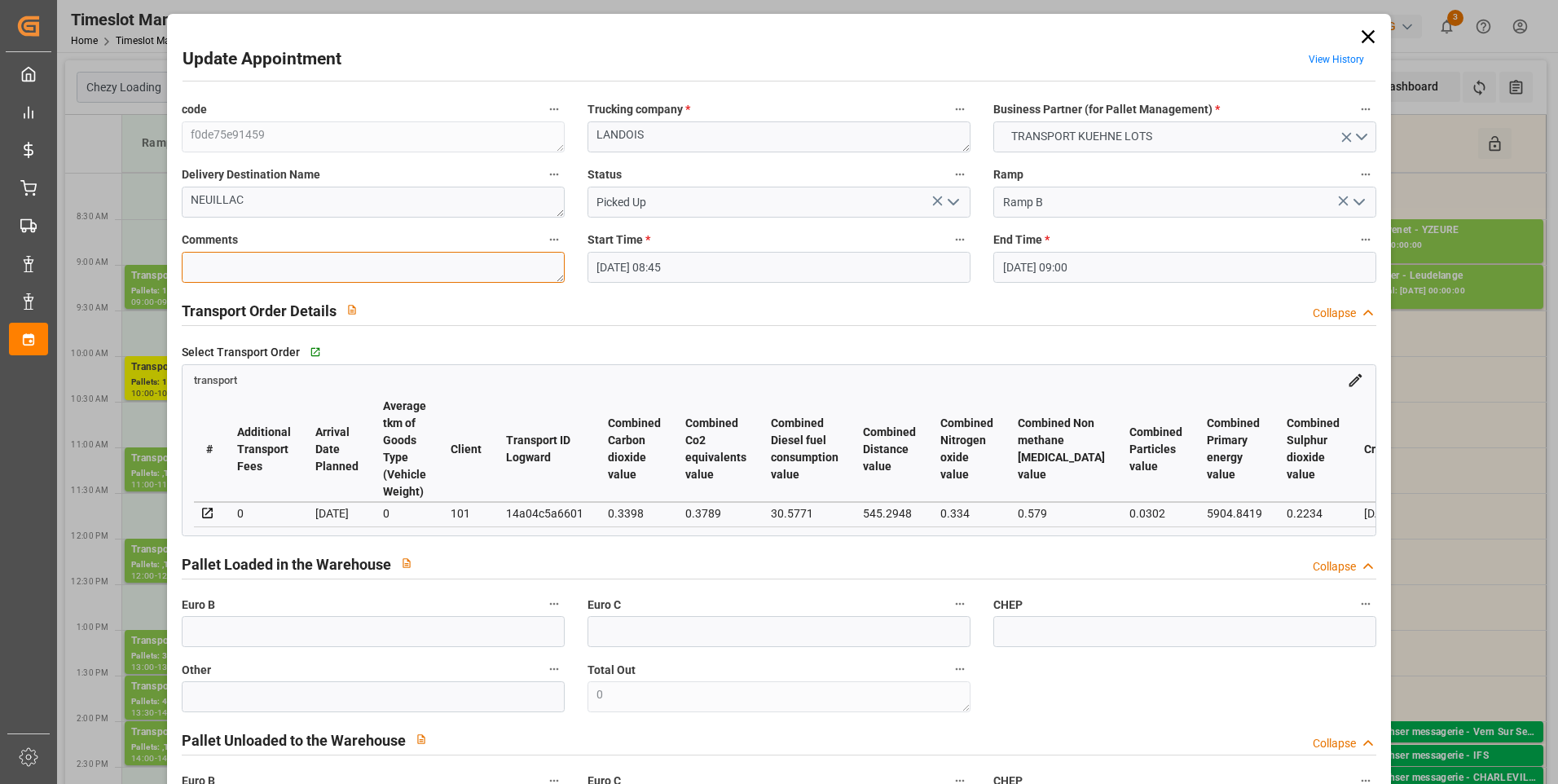
click at [268, 274] on textarea at bounding box center [373, 267] width 383 height 31
click at [267, 635] on input "text" at bounding box center [373, 631] width 383 height 31
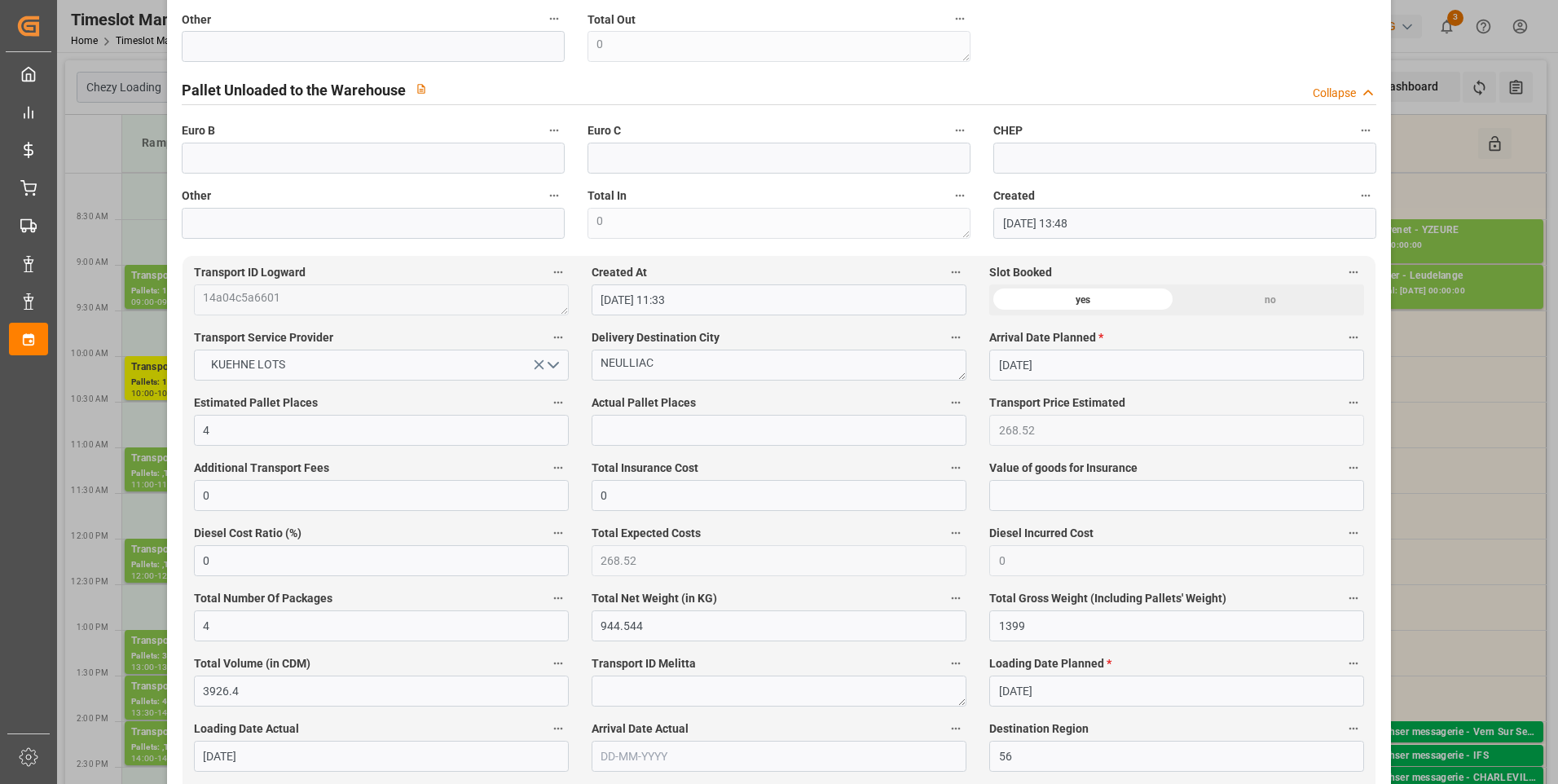
scroll to position [652, 0]
click at [658, 431] on input "text" at bounding box center [779, 428] width 375 height 31
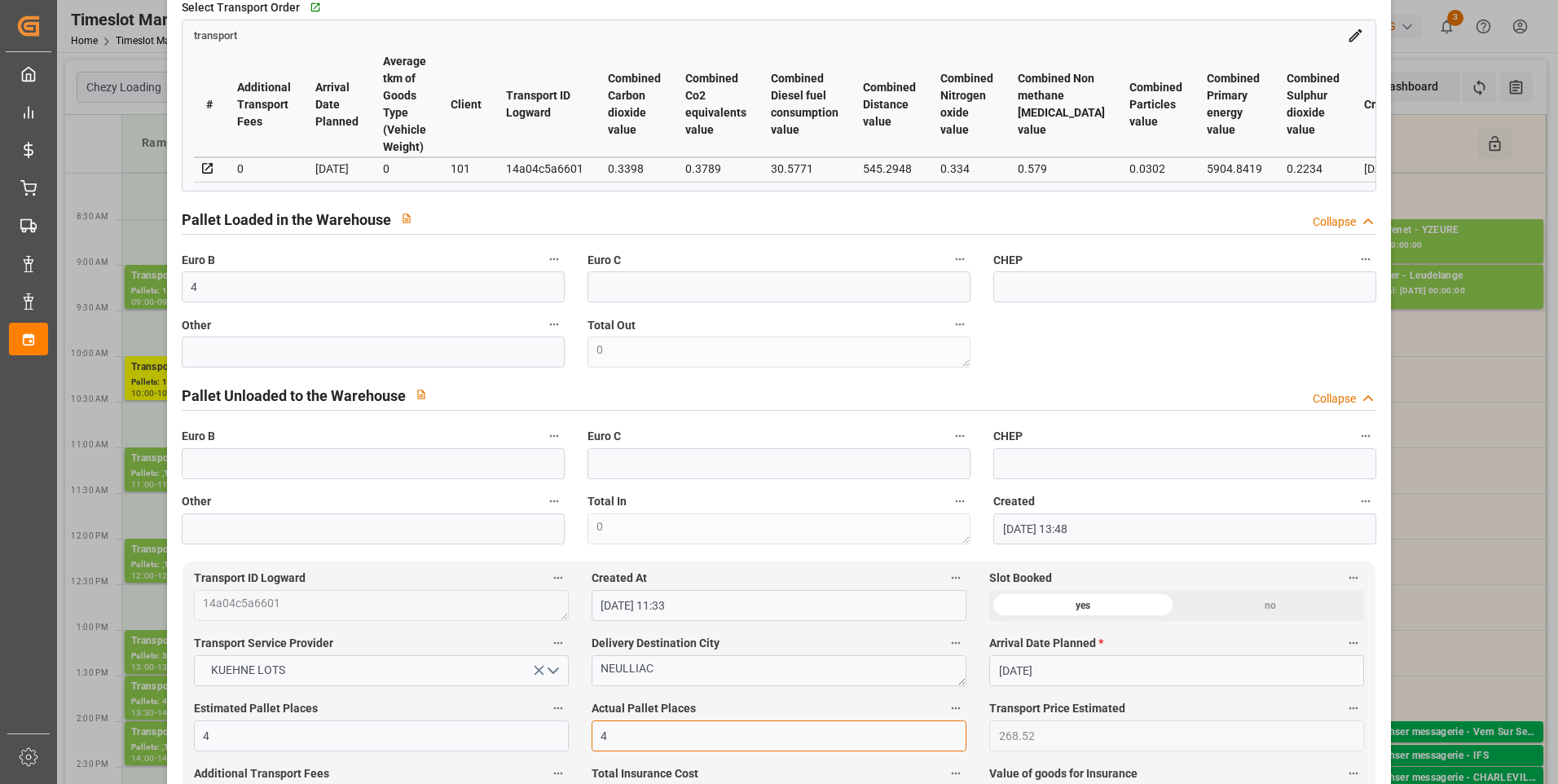
scroll to position [326, 0]
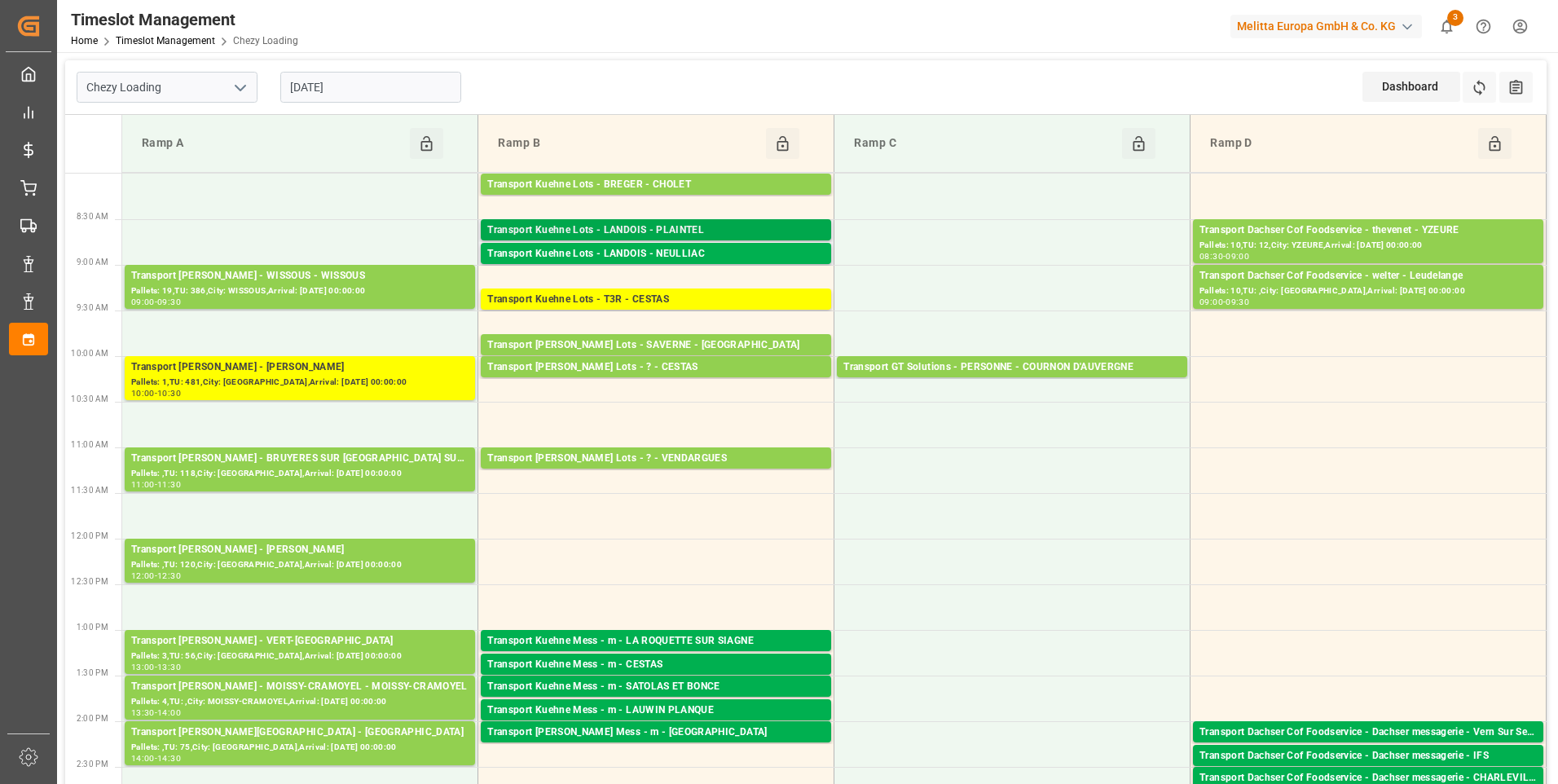
click at [667, 232] on div "Transport Kuehne Lots - LANDOIS - PLAINTEL" at bounding box center [656, 230] width 338 height 16
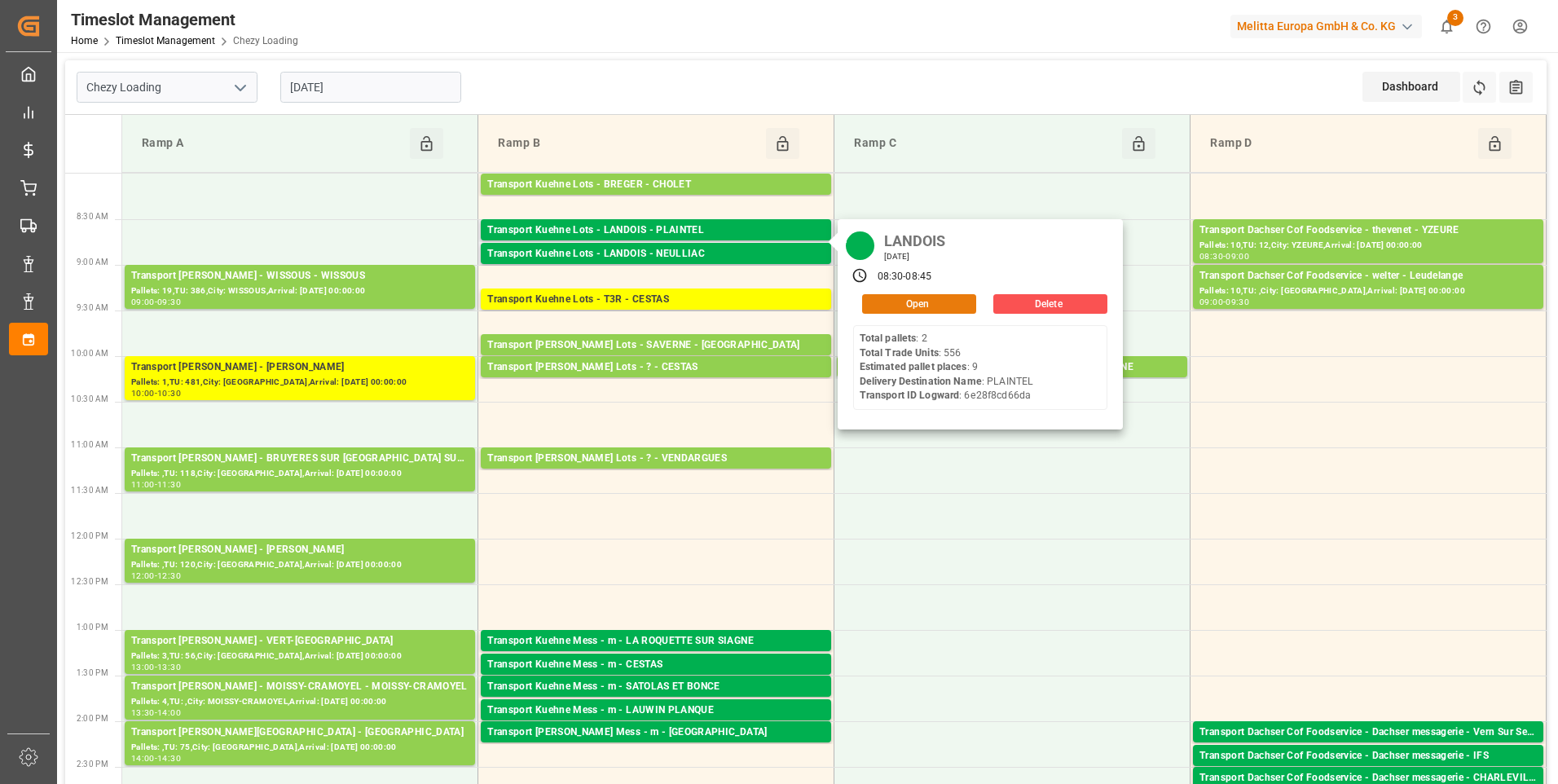
click at [921, 304] on button "Open" at bounding box center [919, 304] width 114 height 20
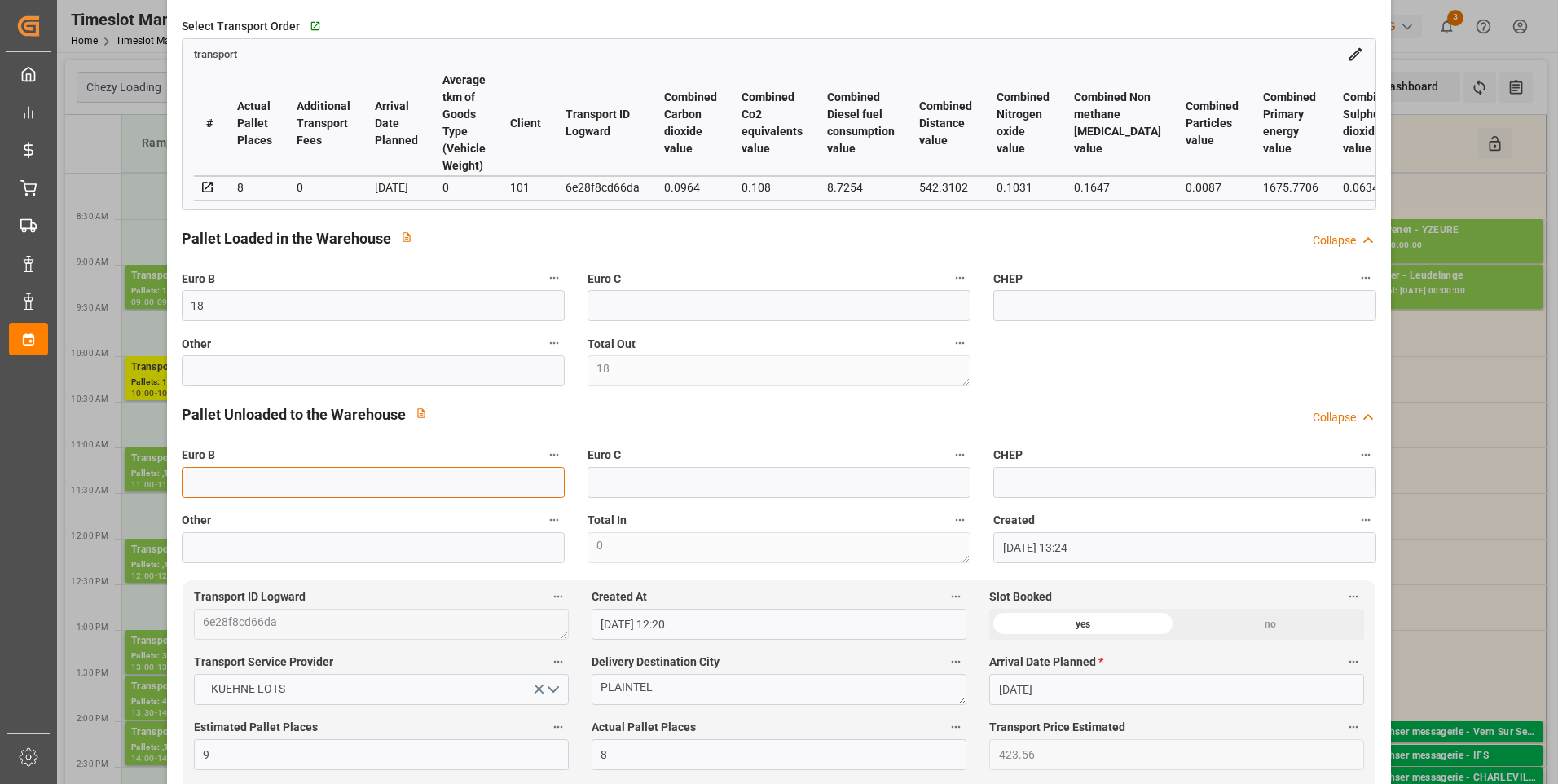
click at [197, 482] on input "text" at bounding box center [373, 482] width 383 height 31
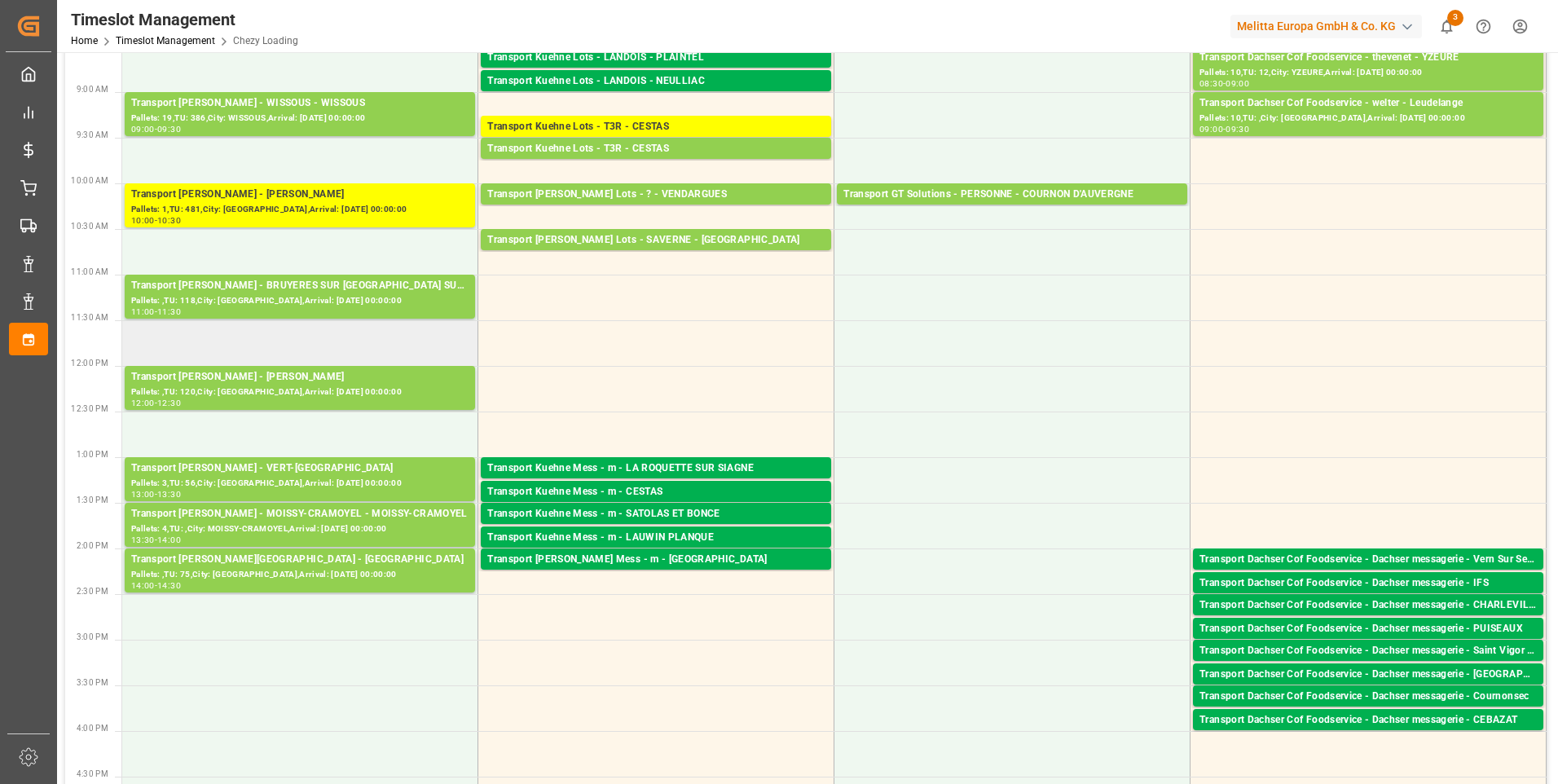
scroll to position [244, 0]
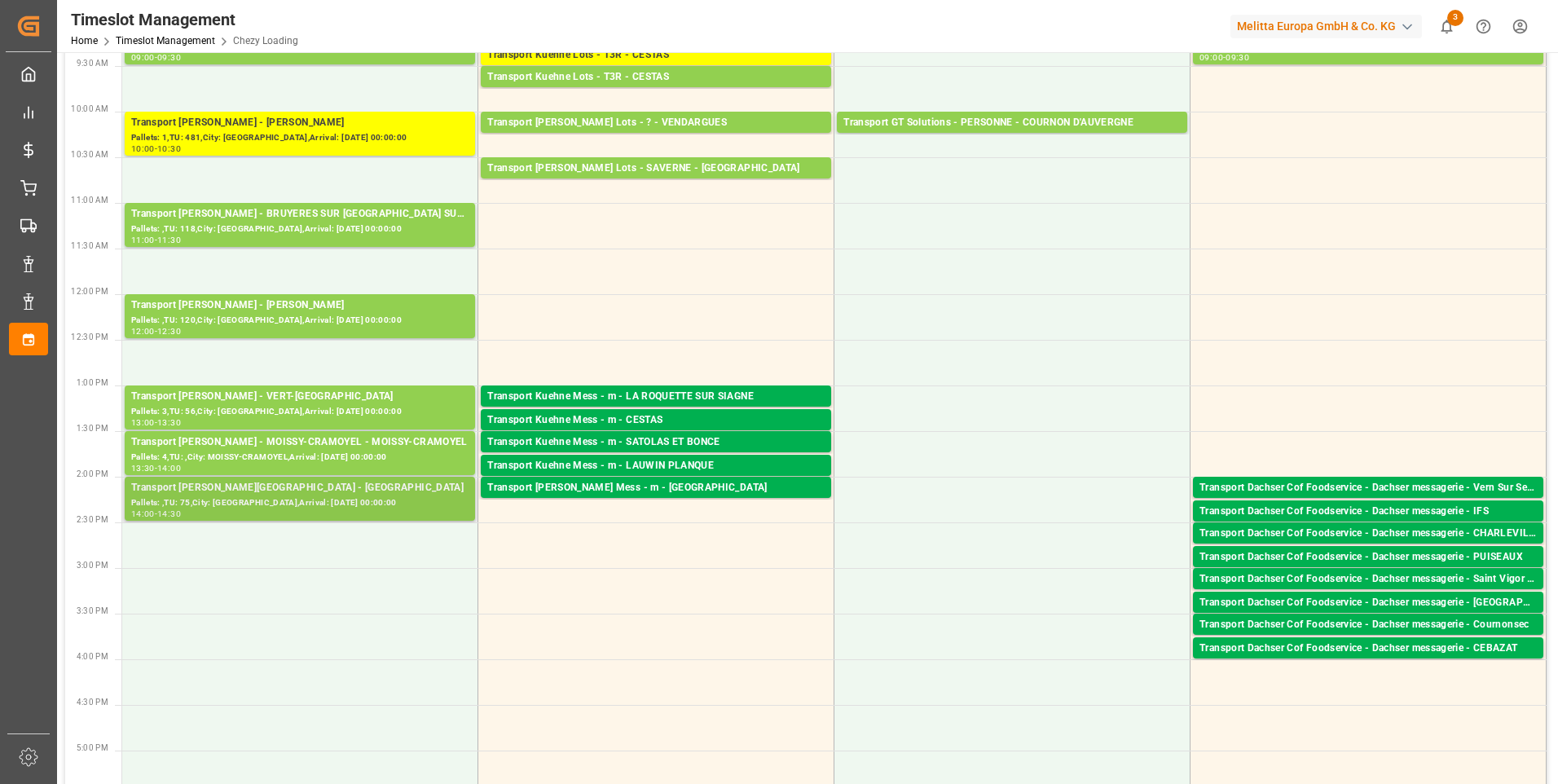
click at [310, 497] on div "Pallets: ,TU: 75,City: [GEOGRAPHIC_DATA],Arrival: [DATE] 00:00:00" at bounding box center [300, 503] width 338 height 14
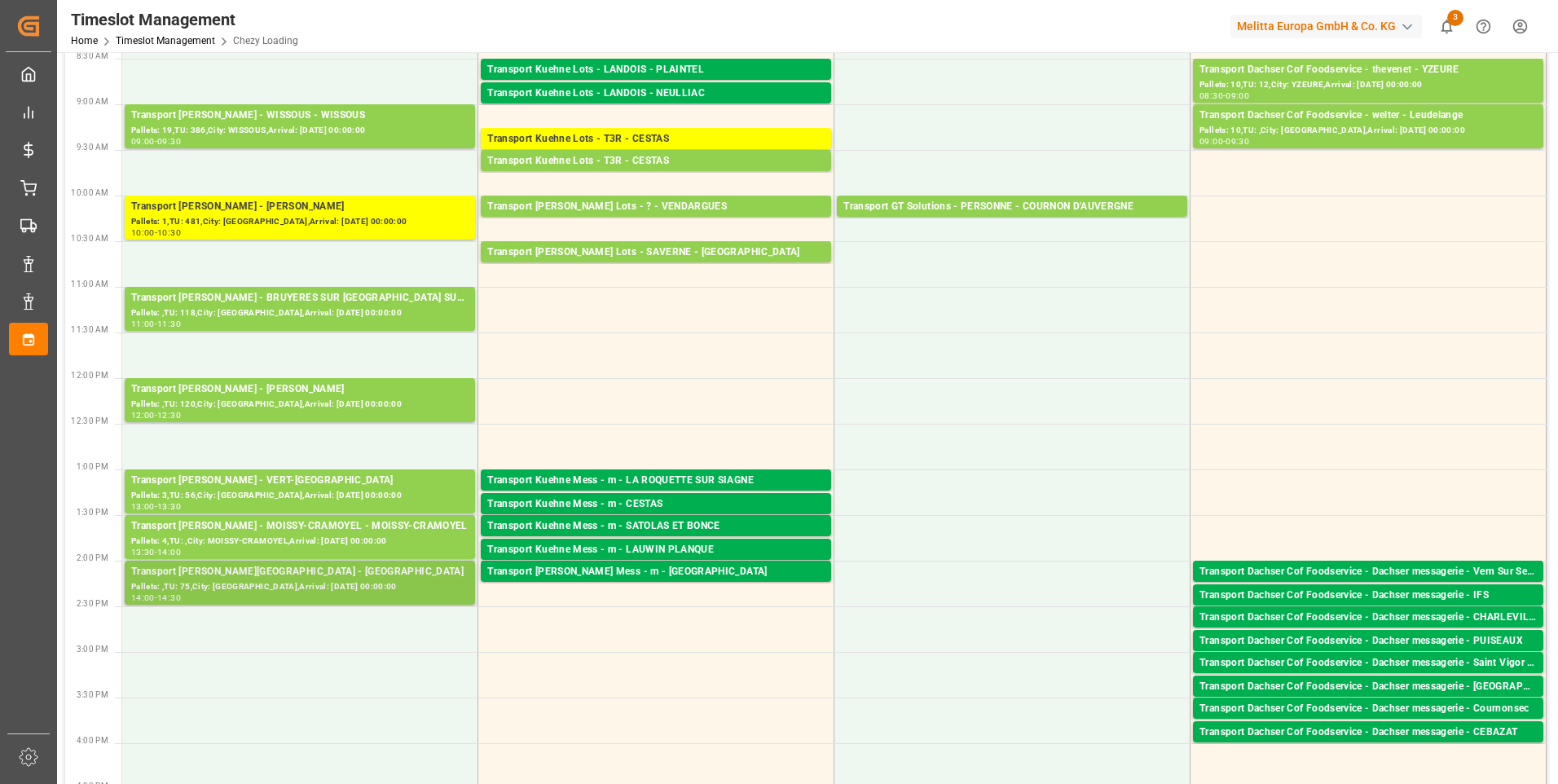
scroll to position [0, 0]
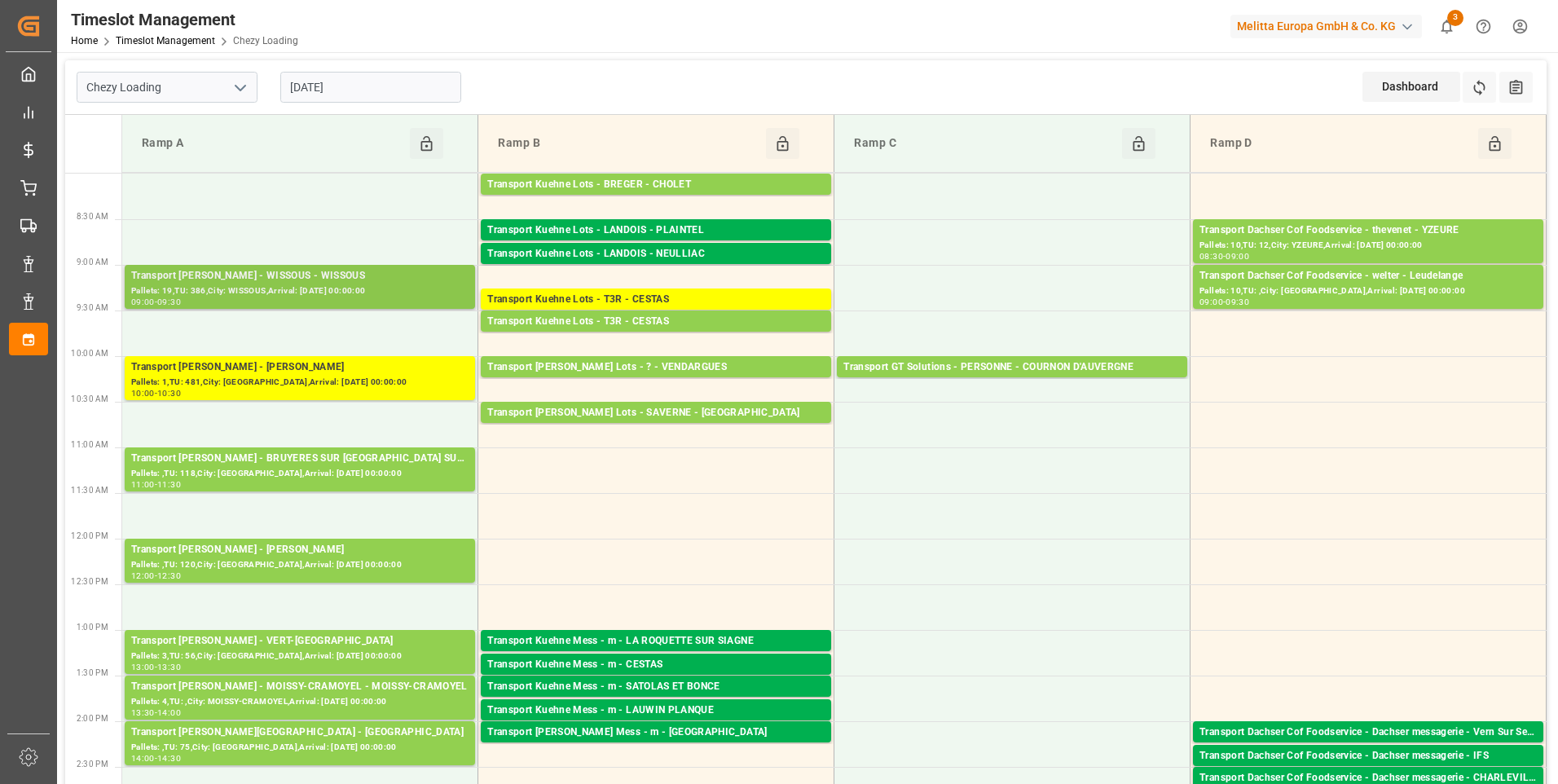
click at [307, 275] on div "Transport [PERSON_NAME] - WISSOUS - WISSOUS" at bounding box center [300, 275] width 338 height 16
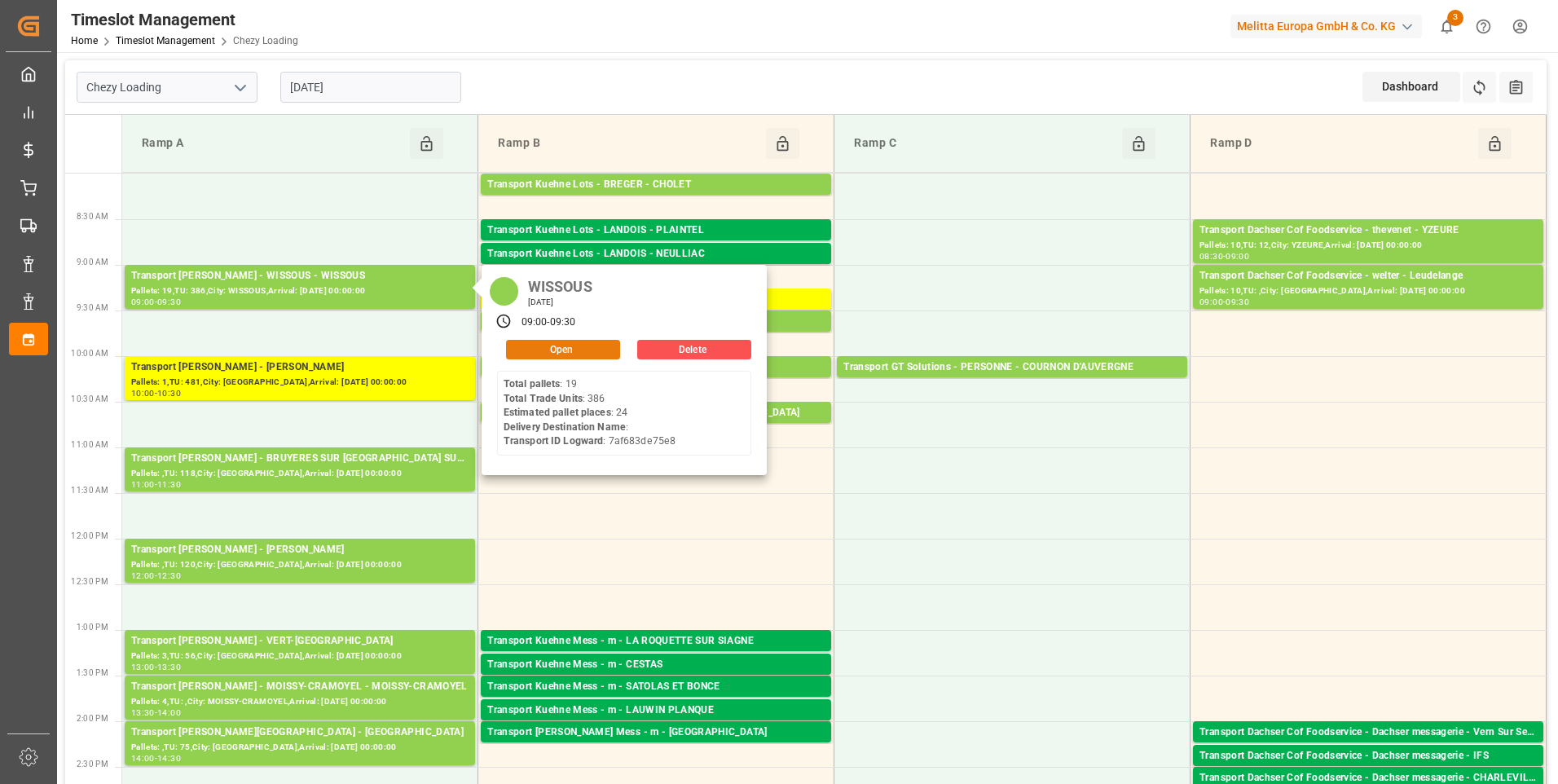
click at [581, 341] on button "Open" at bounding box center [563, 349] width 114 height 20
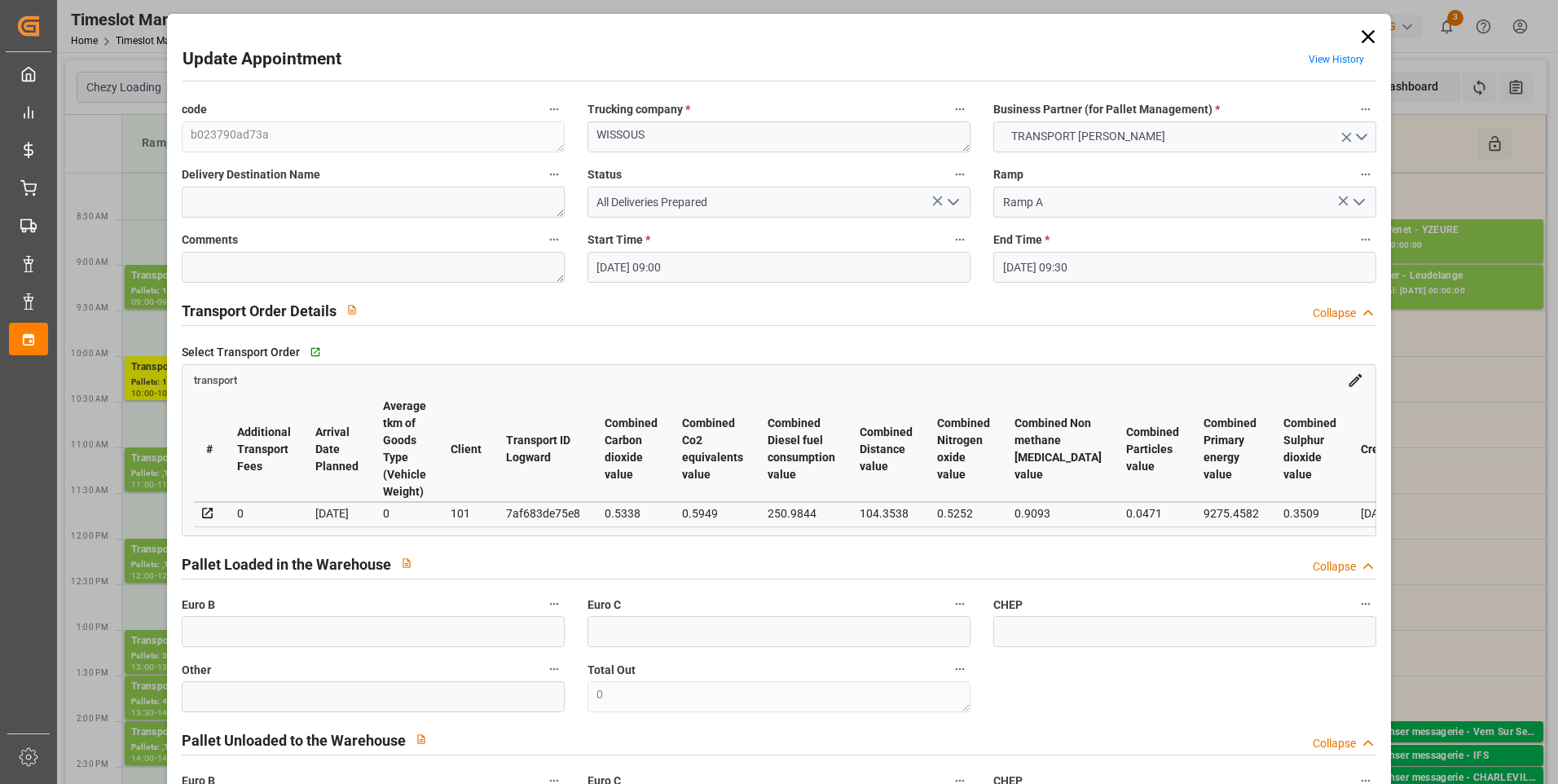
click at [952, 206] on icon "open menu" at bounding box center [953, 201] width 20 height 20
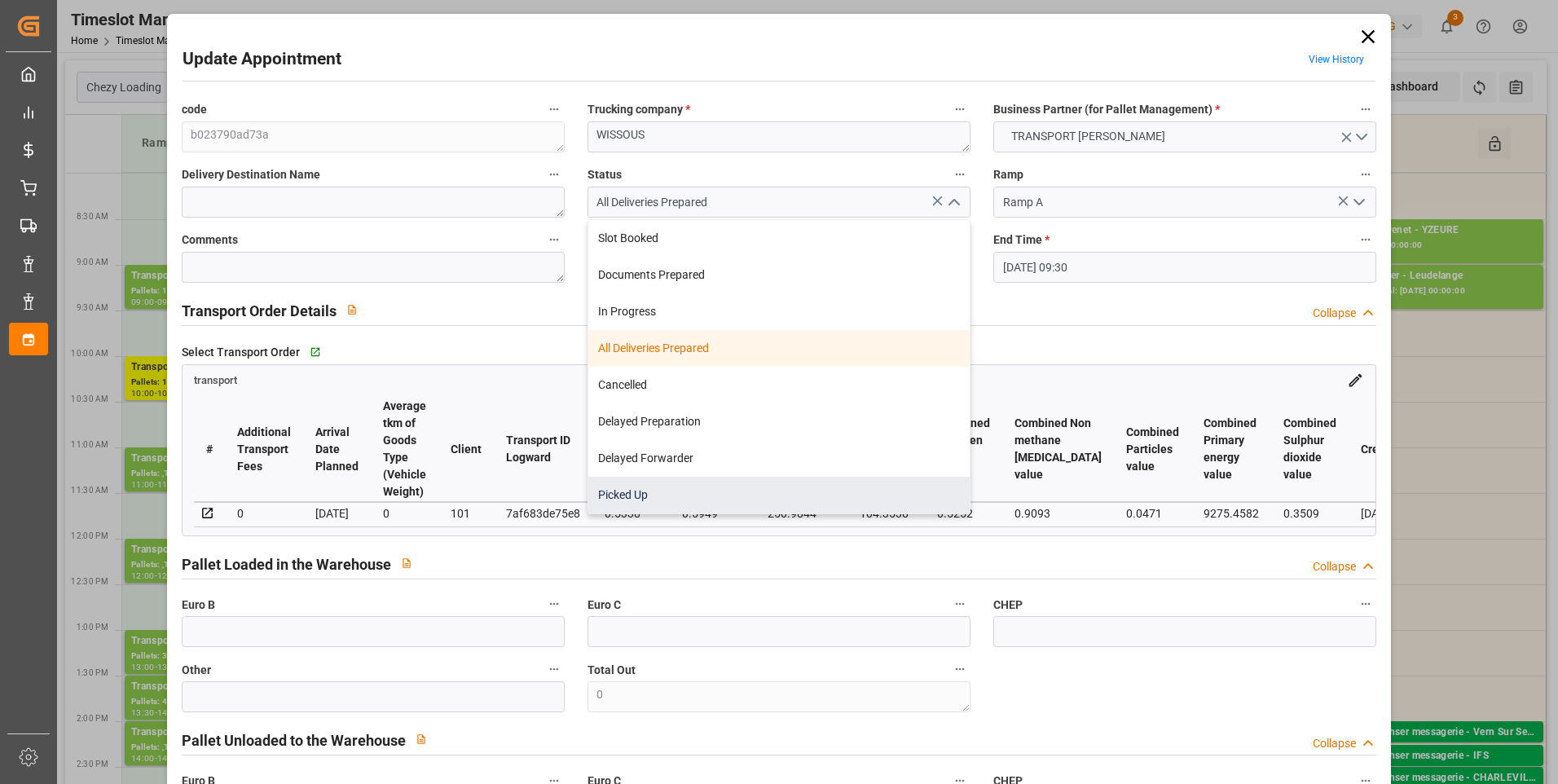
click at [638, 492] on div "Picked Up" at bounding box center [779, 495] width 381 height 37
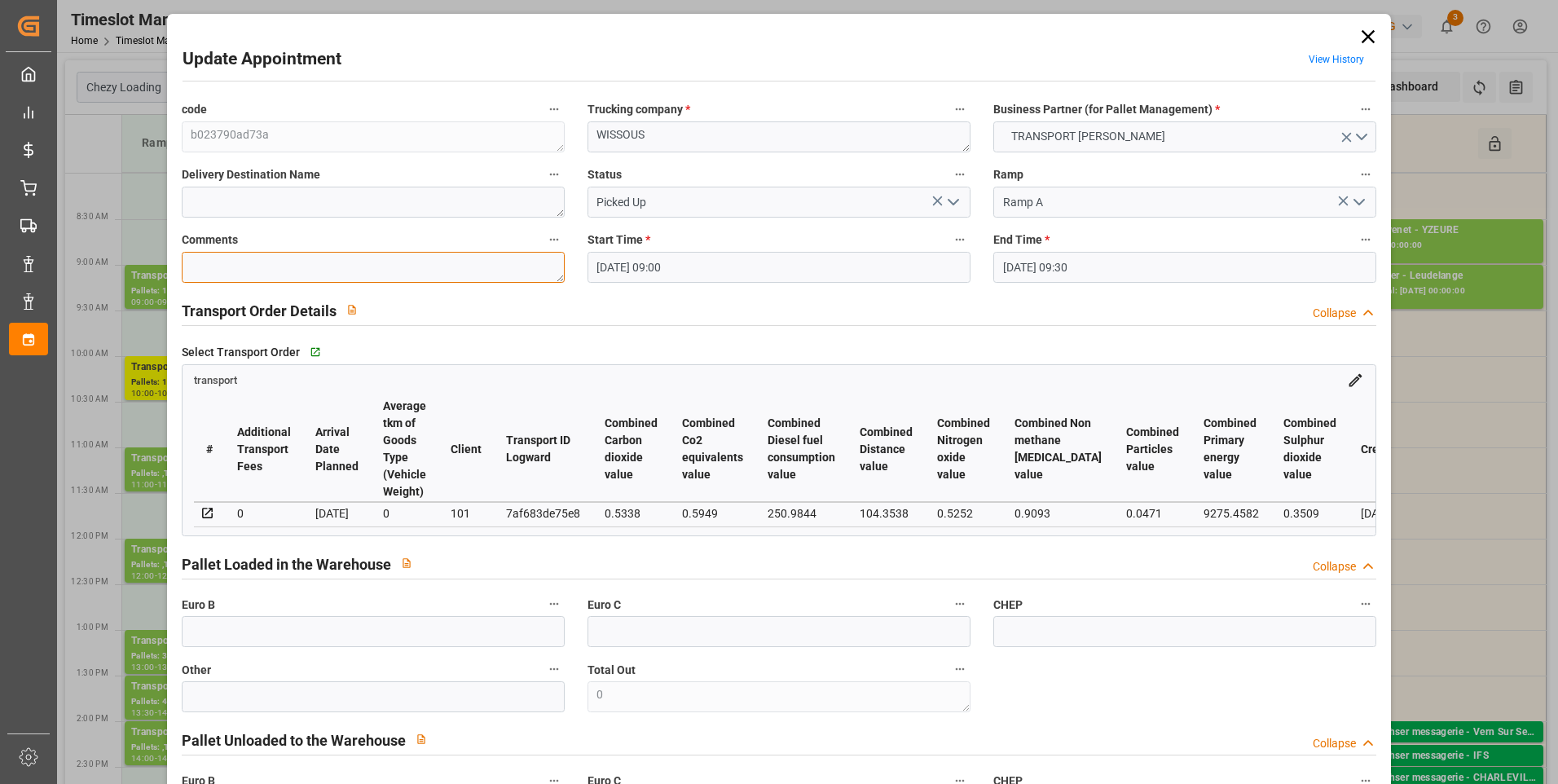
click at [244, 266] on textarea at bounding box center [373, 267] width 383 height 31
click at [954, 201] on polyline "open menu" at bounding box center [954, 201] width 9 height 5
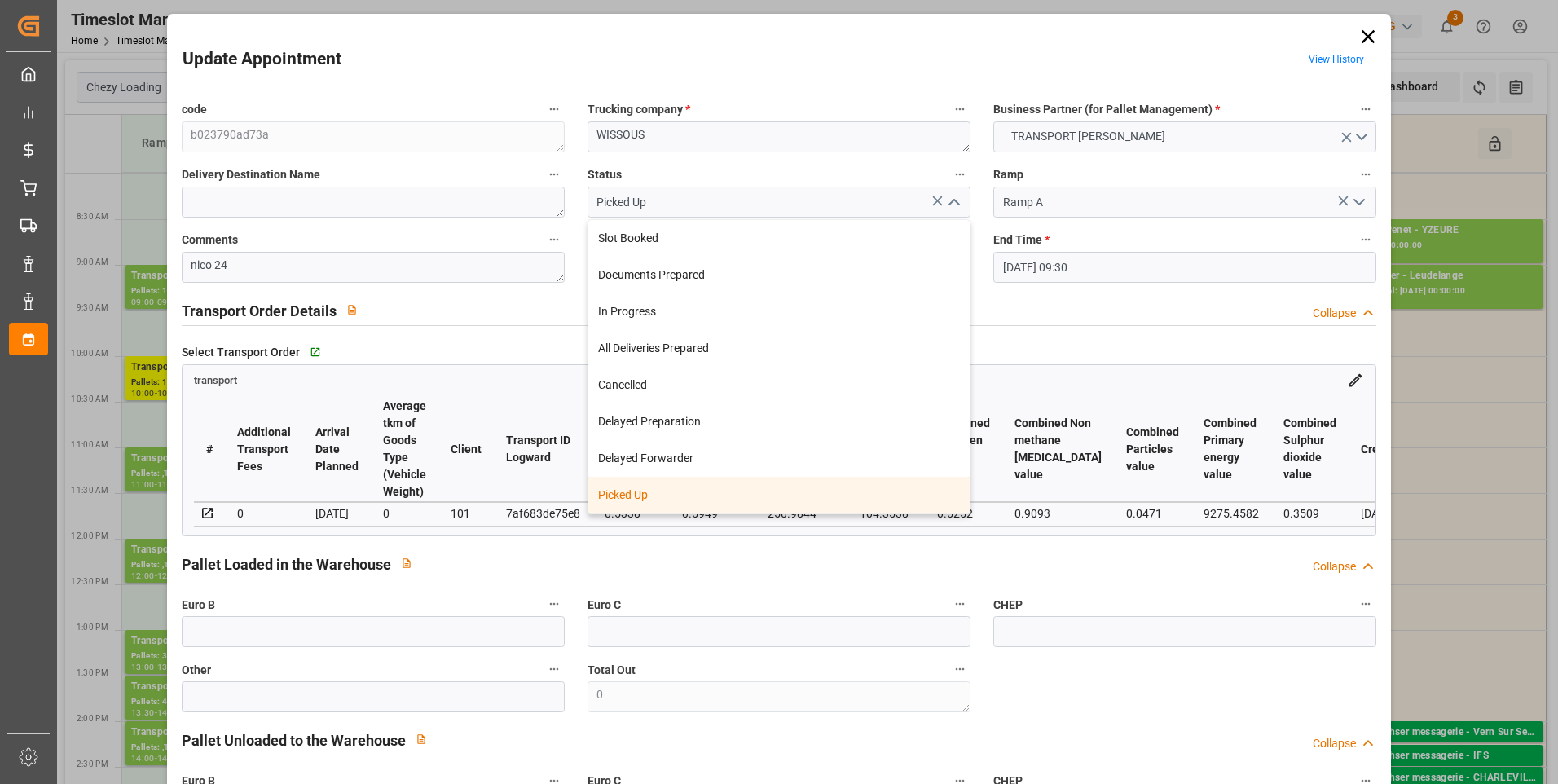
click at [688, 494] on div "Picked Up" at bounding box center [779, 495] width 381 height 37
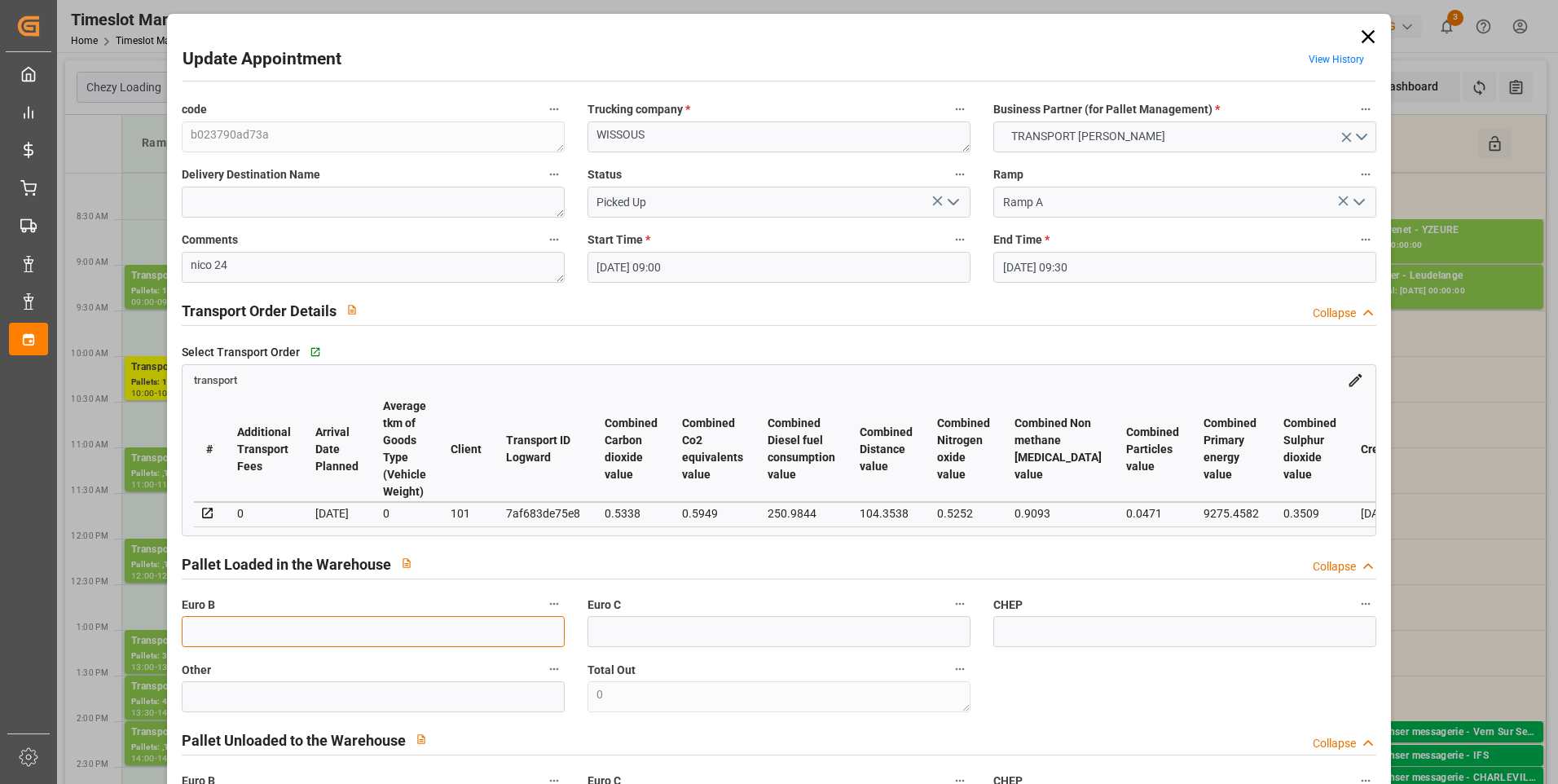
click at [214, 640] on input "text" at bounding box center [373, 631] width 383 height 31
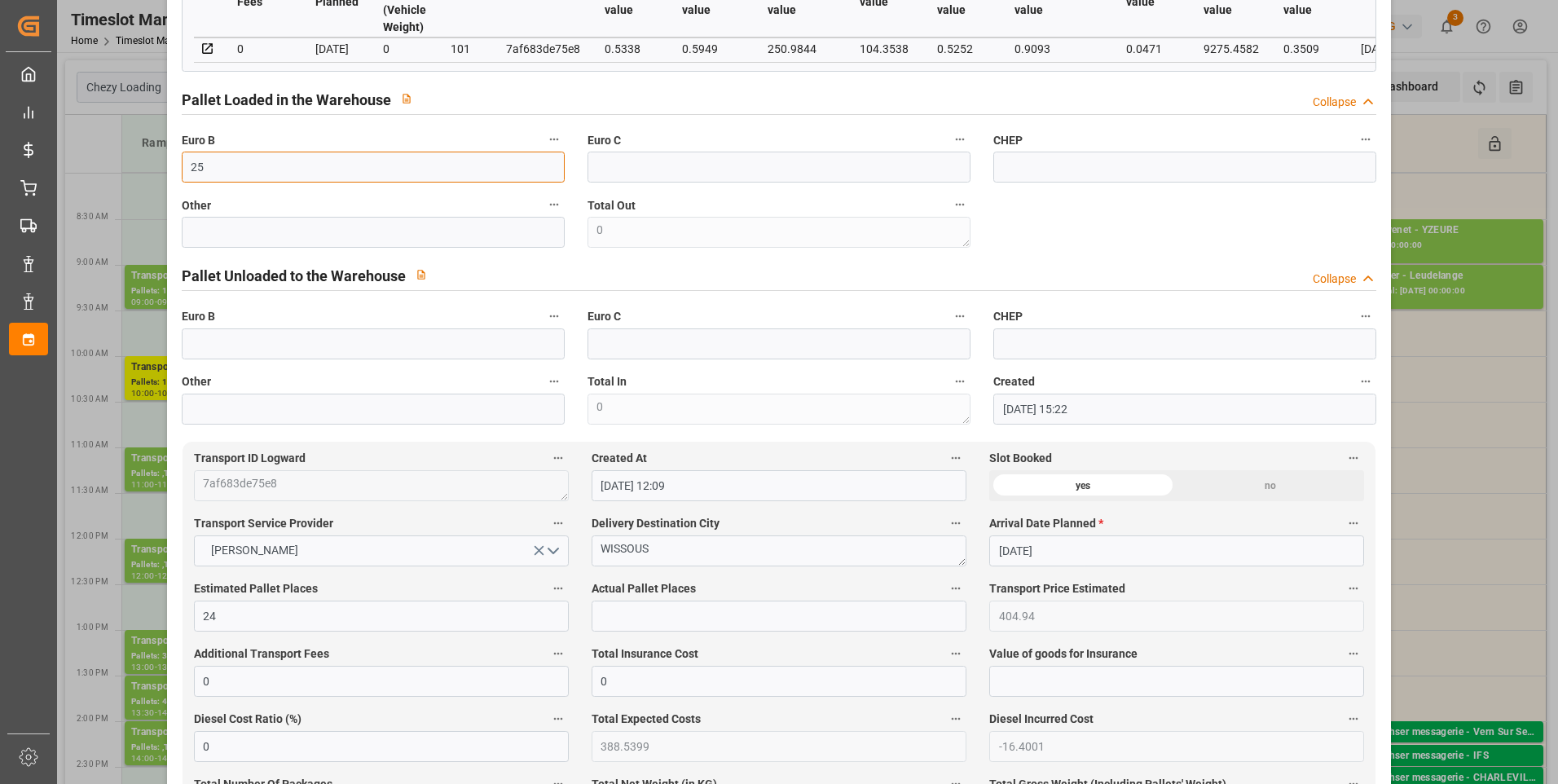
scroll to position [489, 0]
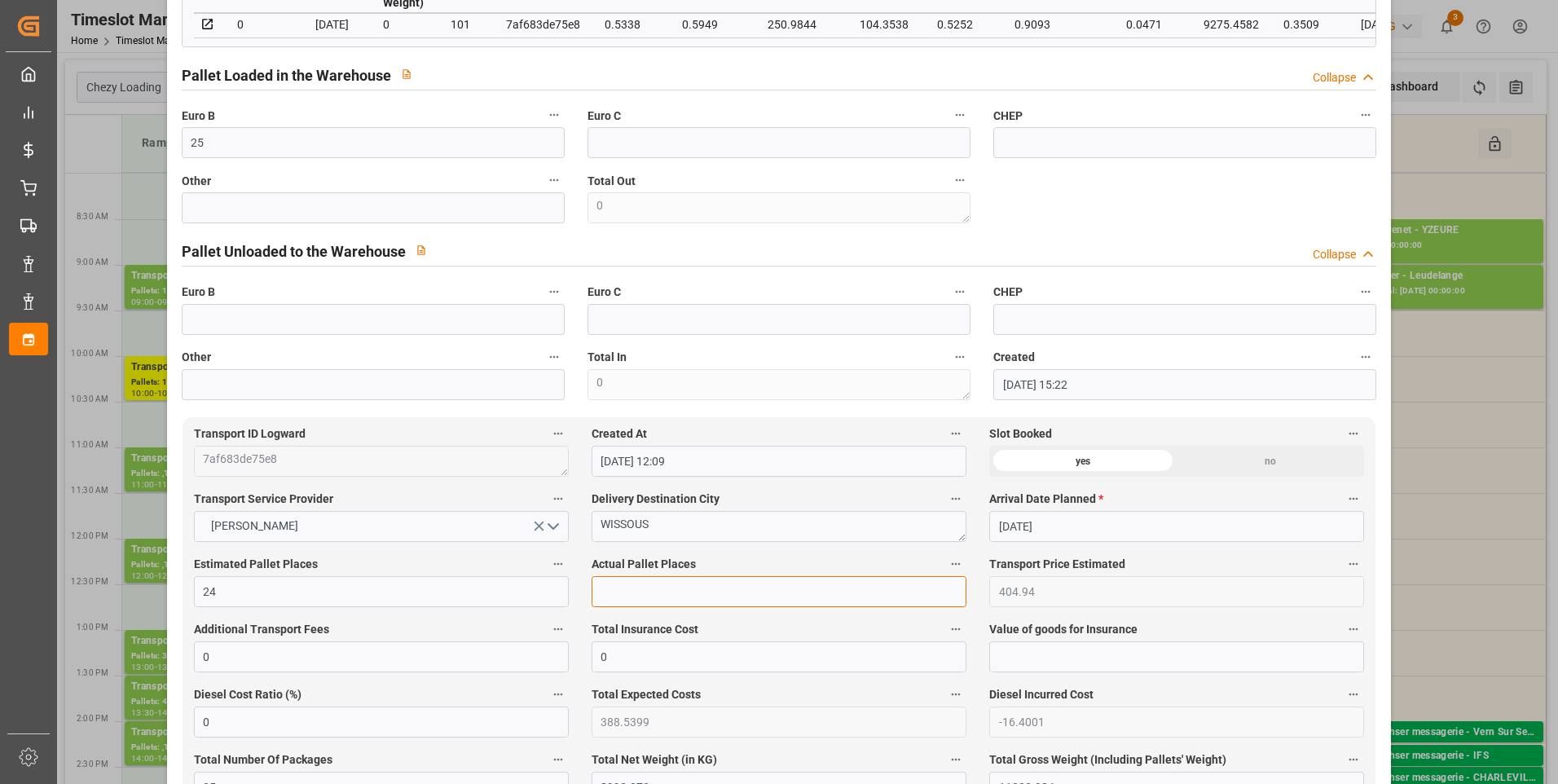
click at [621, 594] on input "text" at bounding box center [779, 591] width 375 height 31
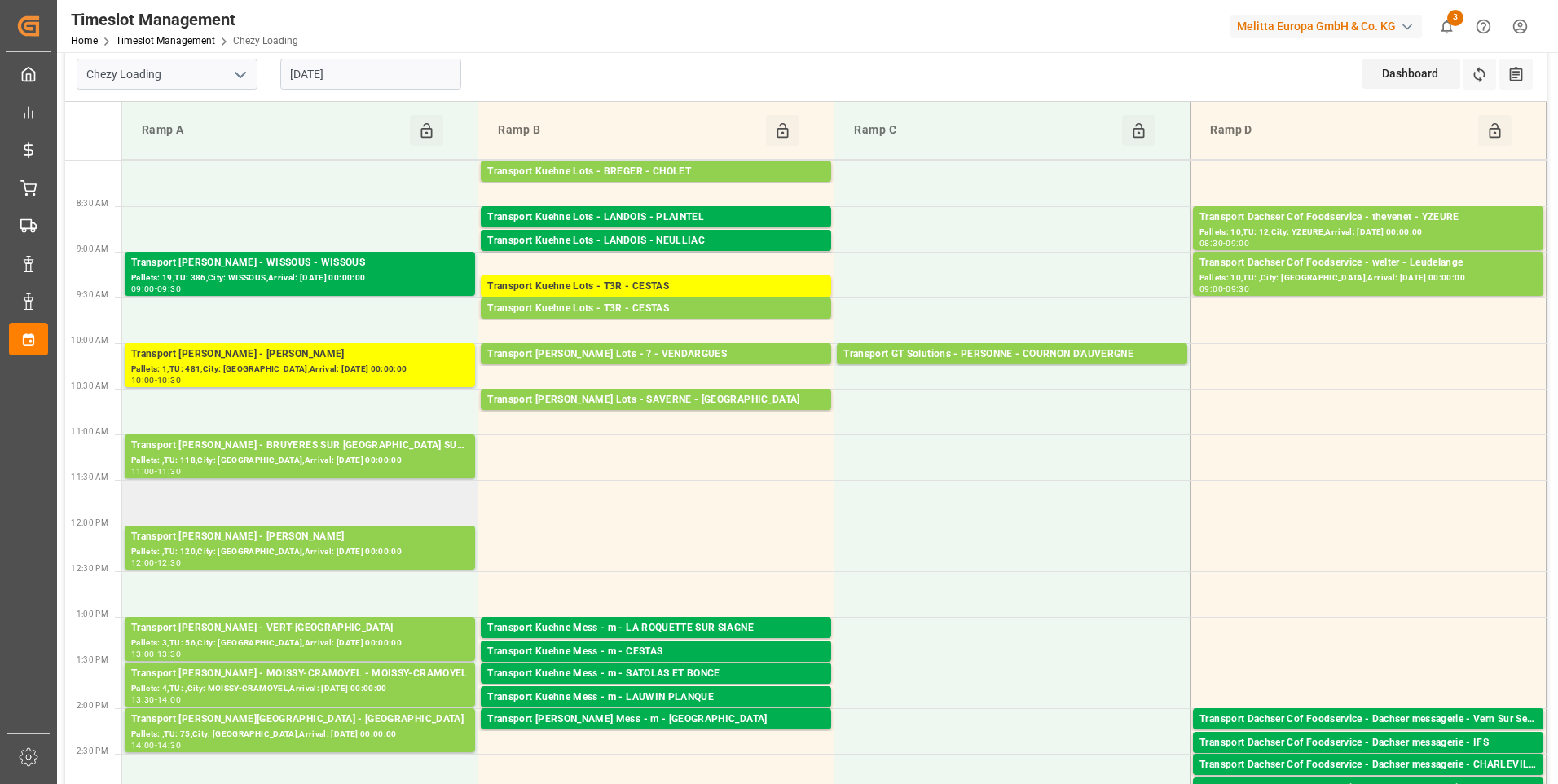
scroll to position [0, 0]
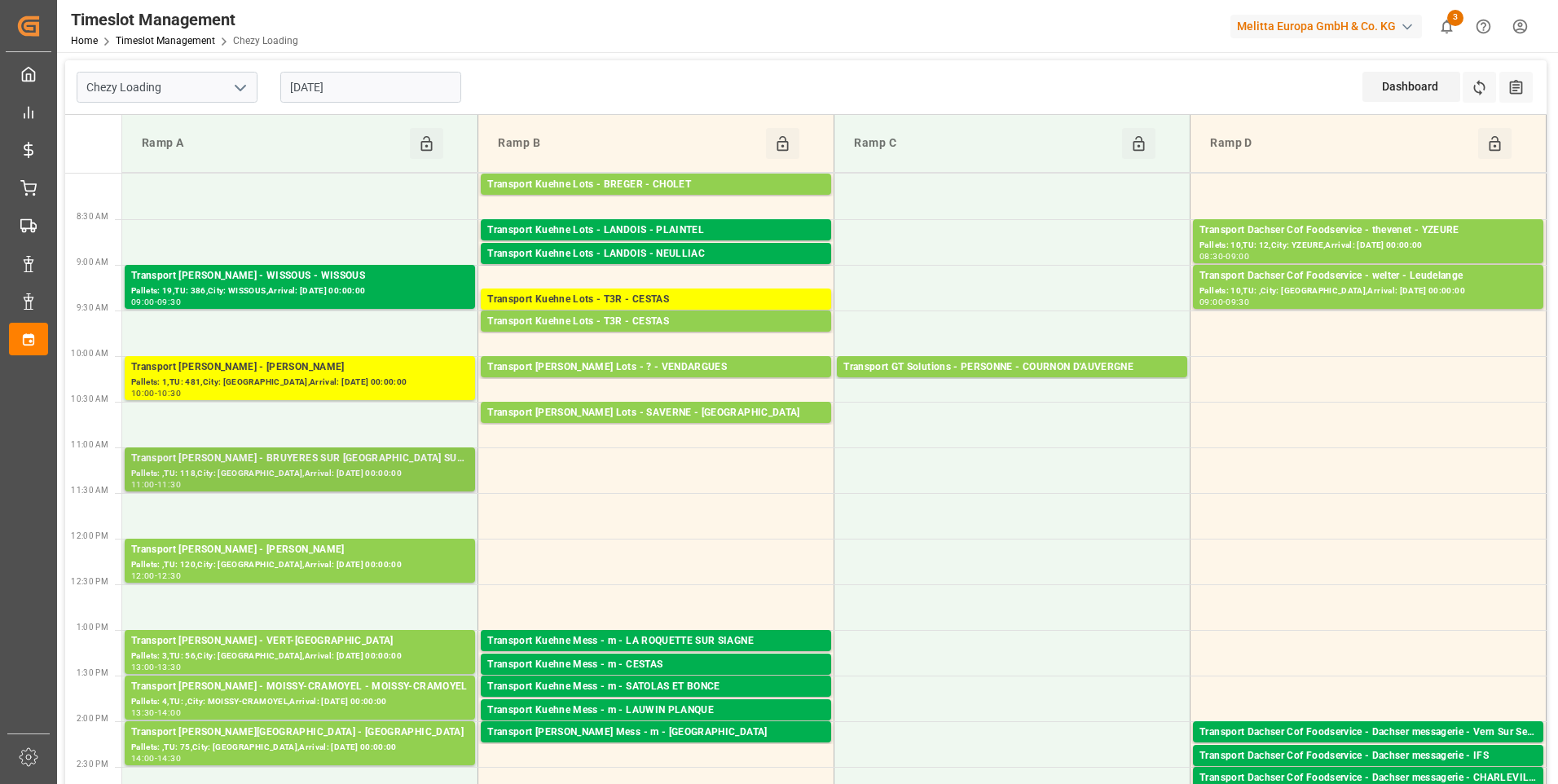
click at [344, 461] on div "Transport [PERSON_NAME] - BRUYERES SUR [GEOGRAPHIC_DATA] SUR [GEOGRAPHIC_DATA]" at bounding box center [300, 458] width 338 height 16
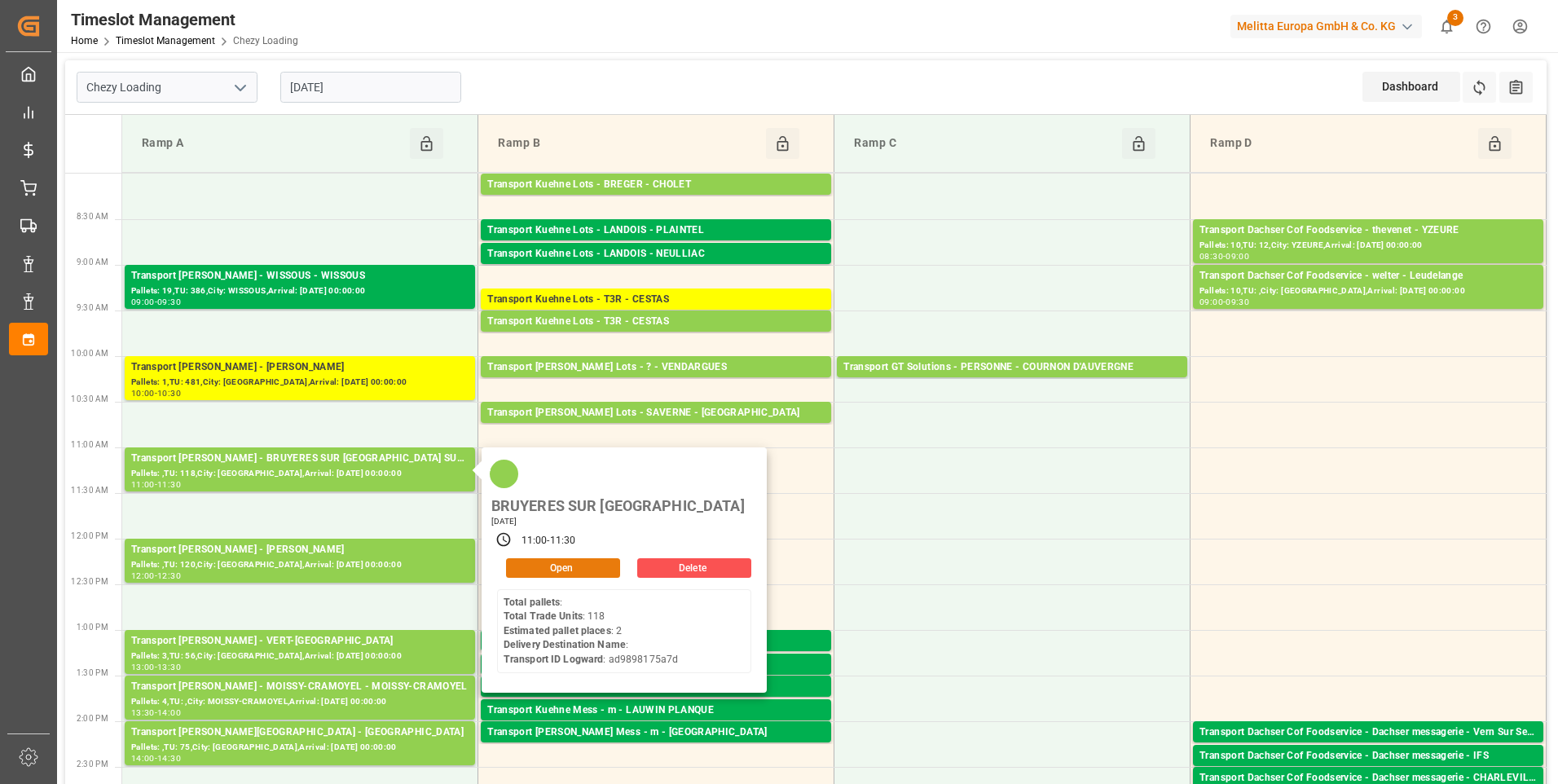
click at [569, 558] on button "Open" at bounding box center [563, 567] width 114 height 20
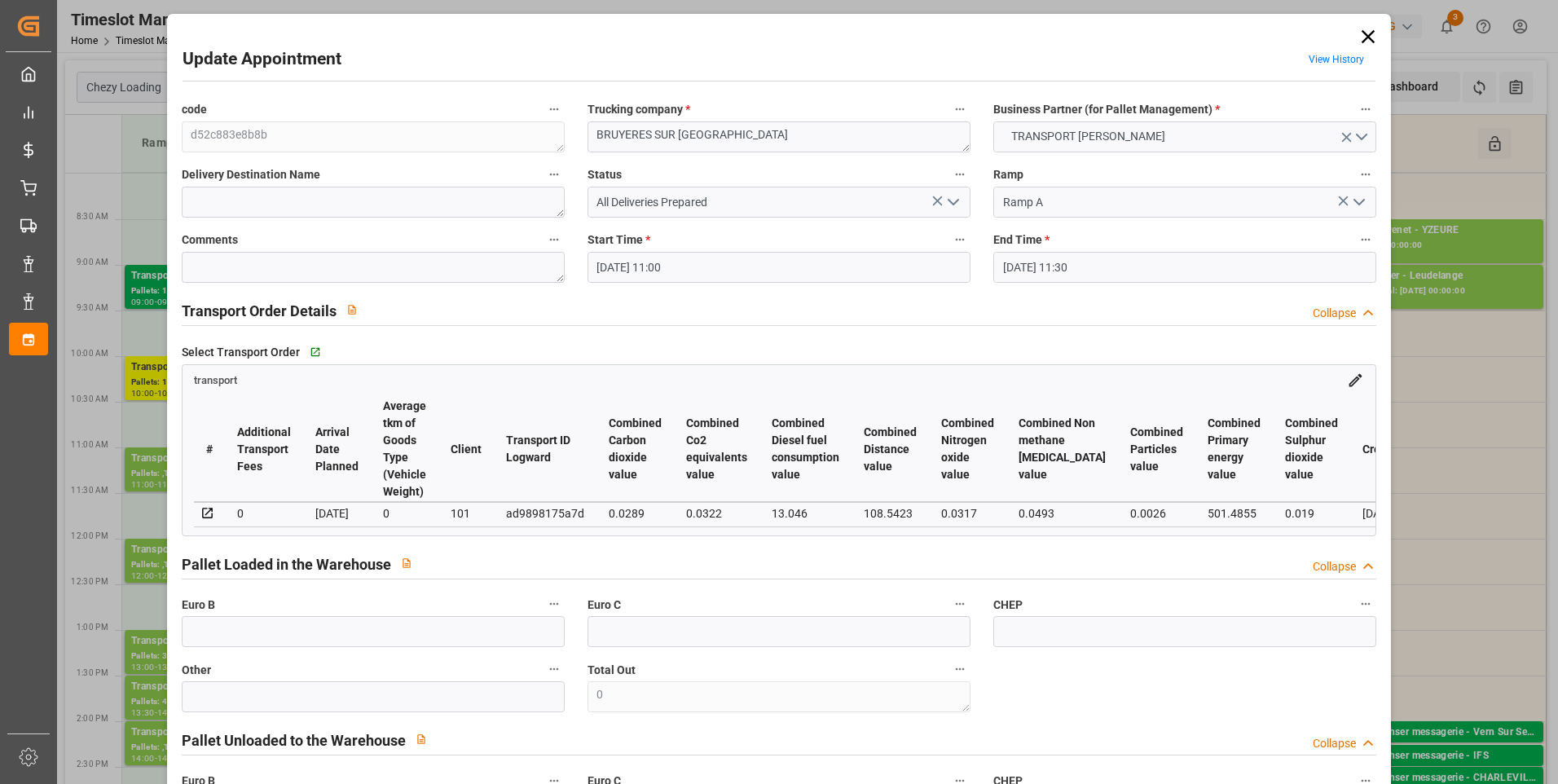
click at [951, 204] on polyline "open menu" at bounding box center [954, 201] width 9 height 5
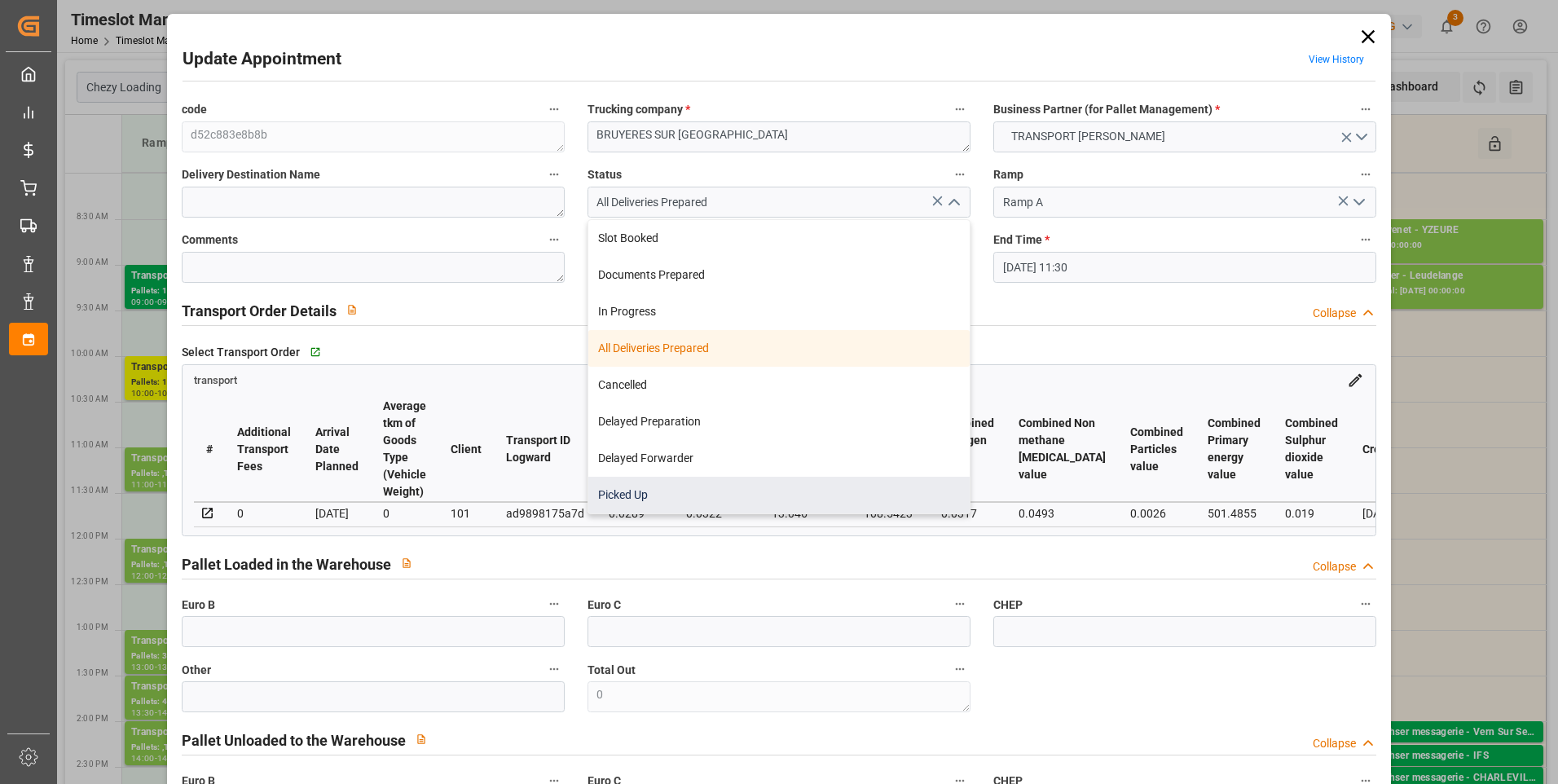
drag, startPoint x: 643, startPoint y: 487, endPoint x: 101, endPoint y: 266, distance: 585.3
click at [640, 488] on div "Picked Up" at bounding box center [779, 495] width 381 height 37
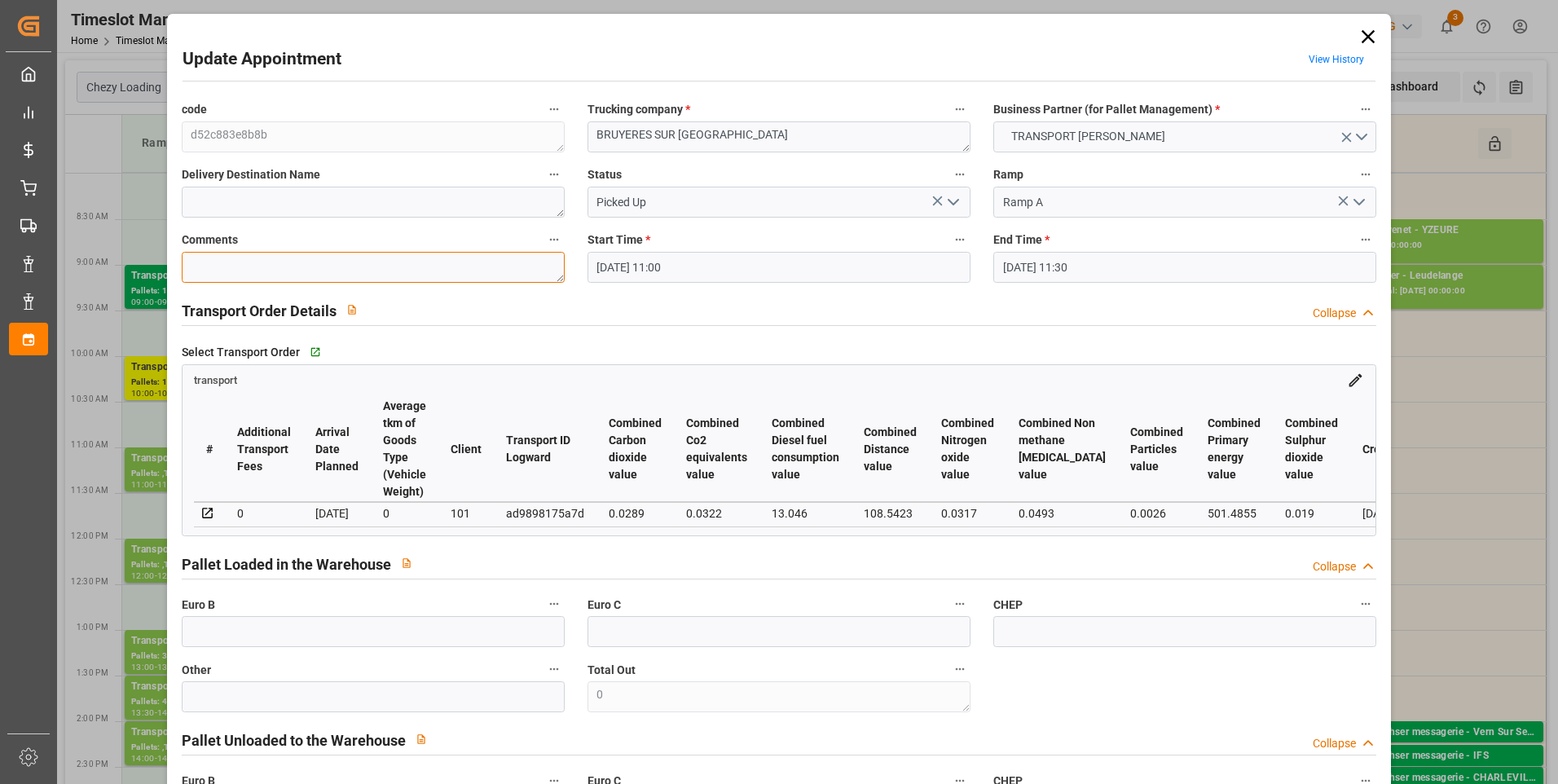
click at [199, 264] on textarea at bounding box center [373, 267] width 383 height 31
click at [205, 647] on input "text" at bounding box center [373, 631] width 383 height 31
click at [800, 338] on div "Select Transport Order   Go to transport Grid transport # Additional Transport …" at bounding box center [779, 437] width 1218 height 207
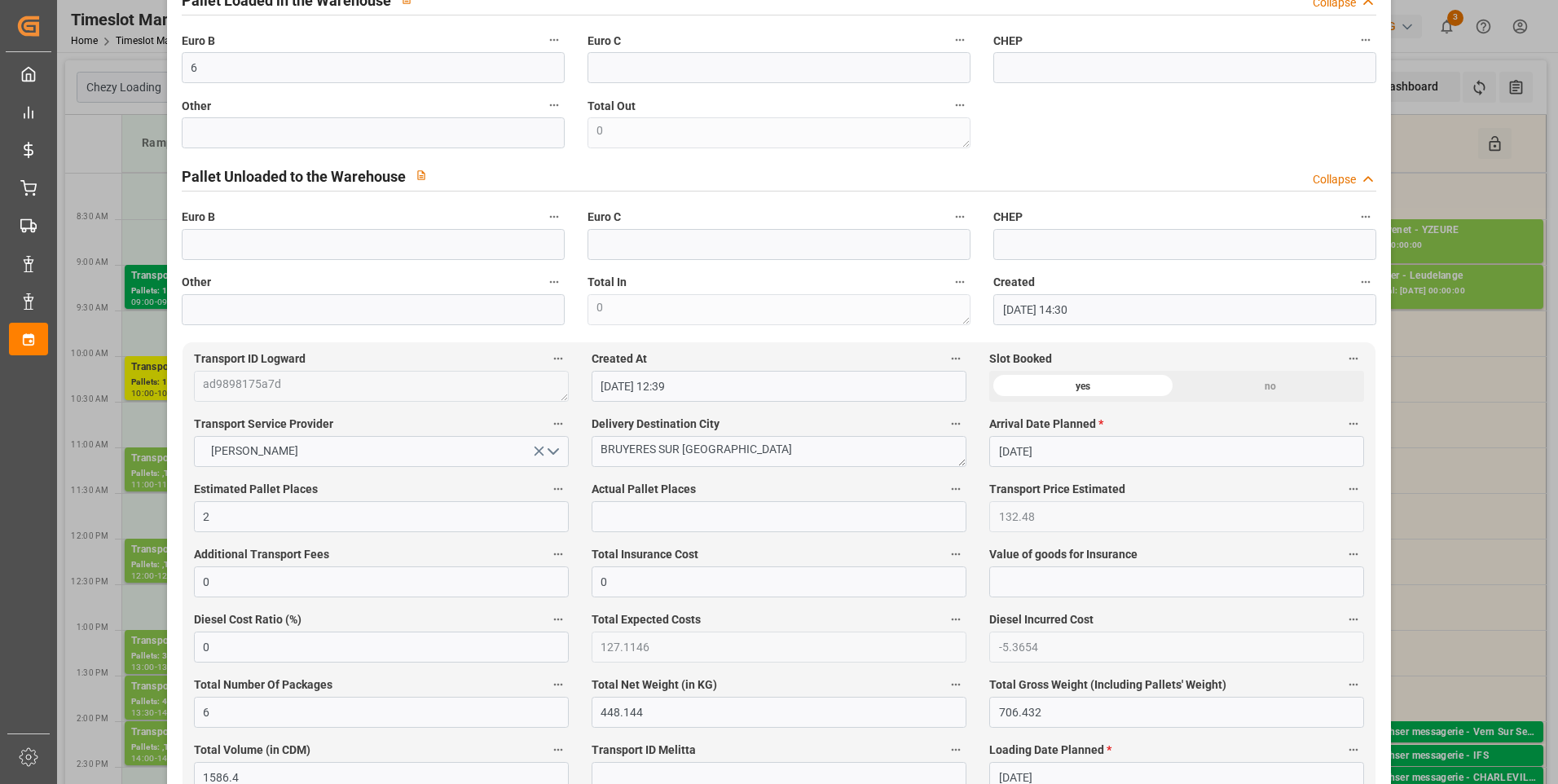
scroll to position [570, 0]
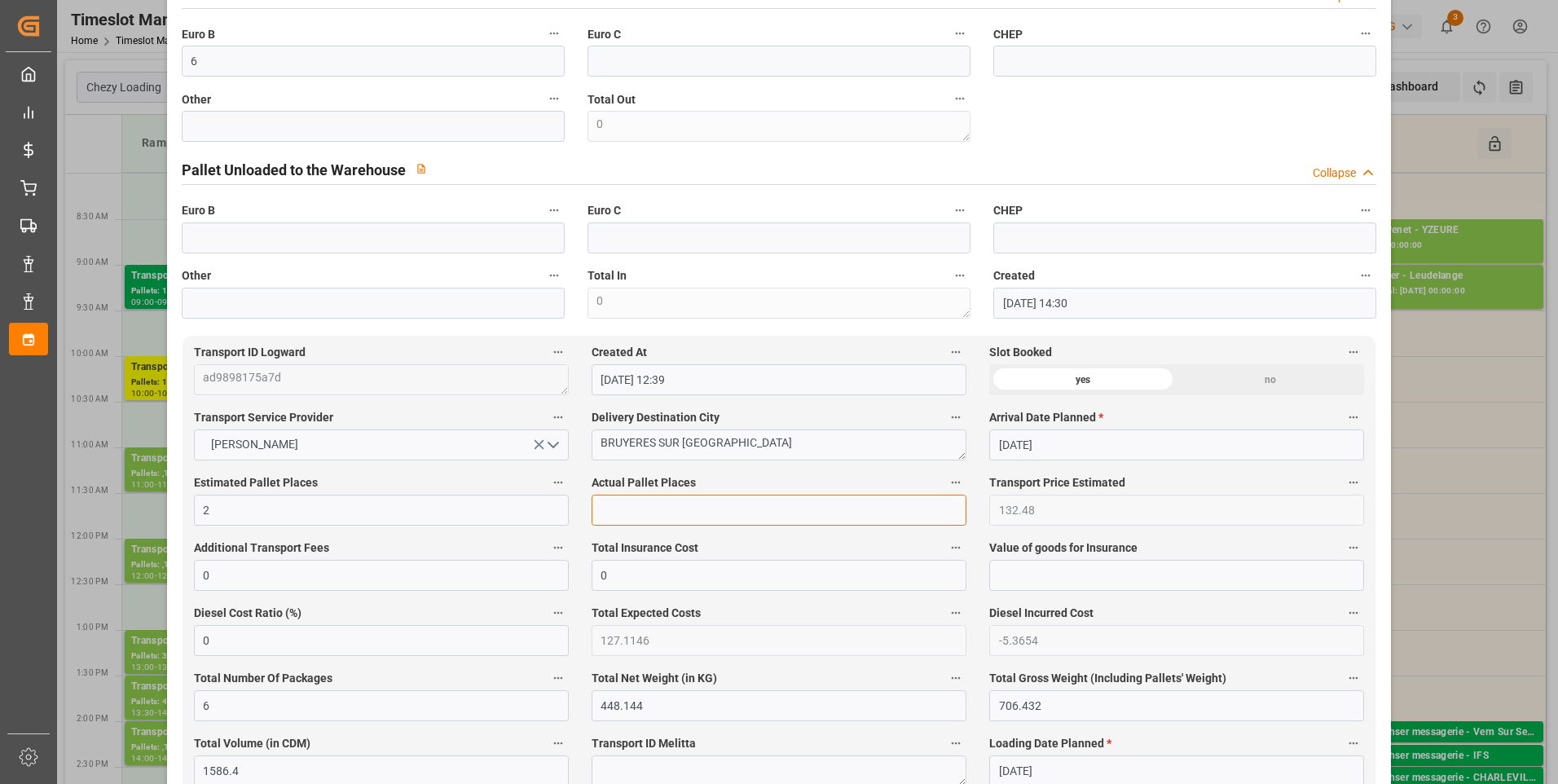
click at [624, 509] on input "text" at bounding box center [779, 510] width 375 height 31
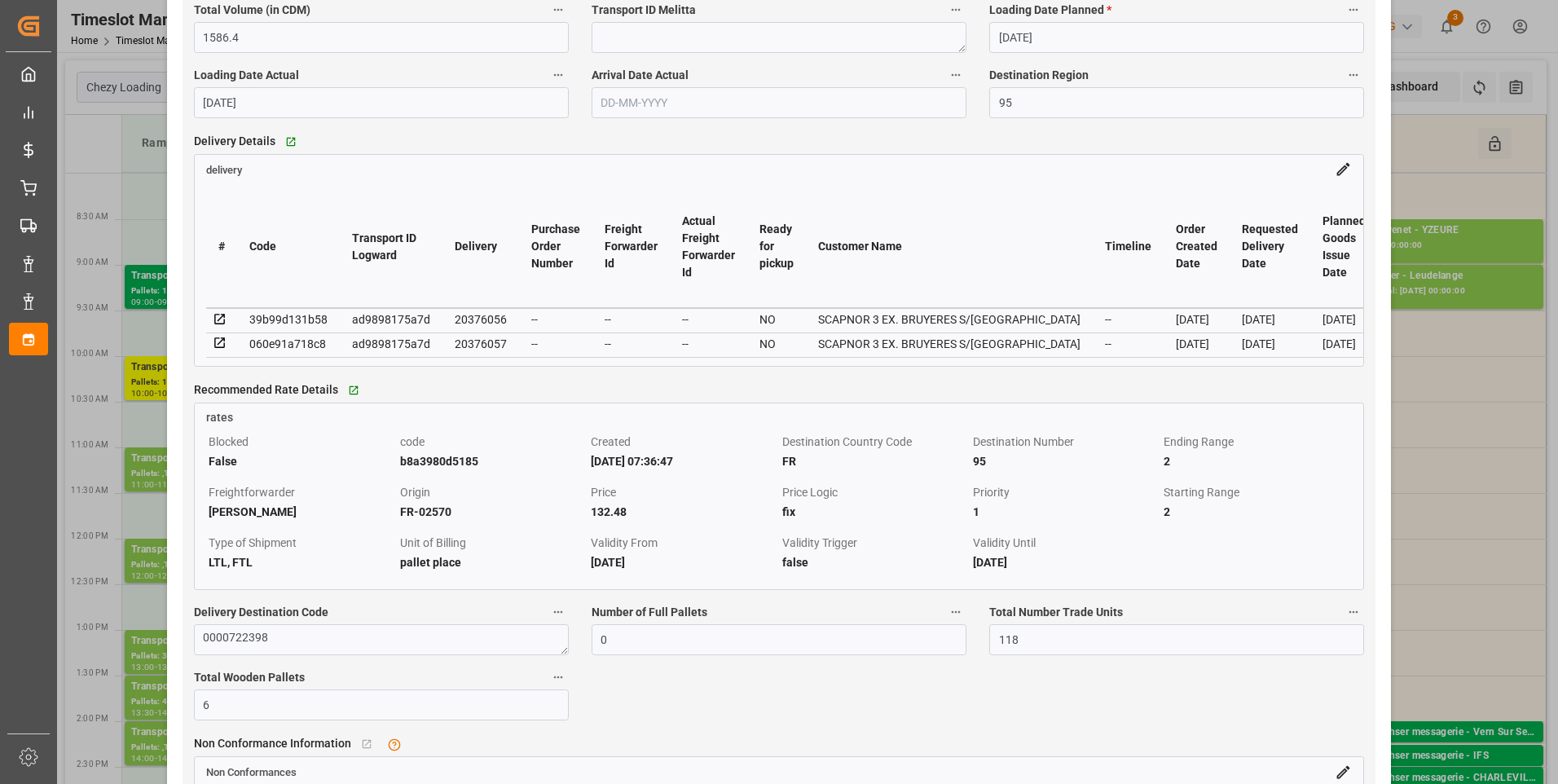
scroll to position [1385, 0]
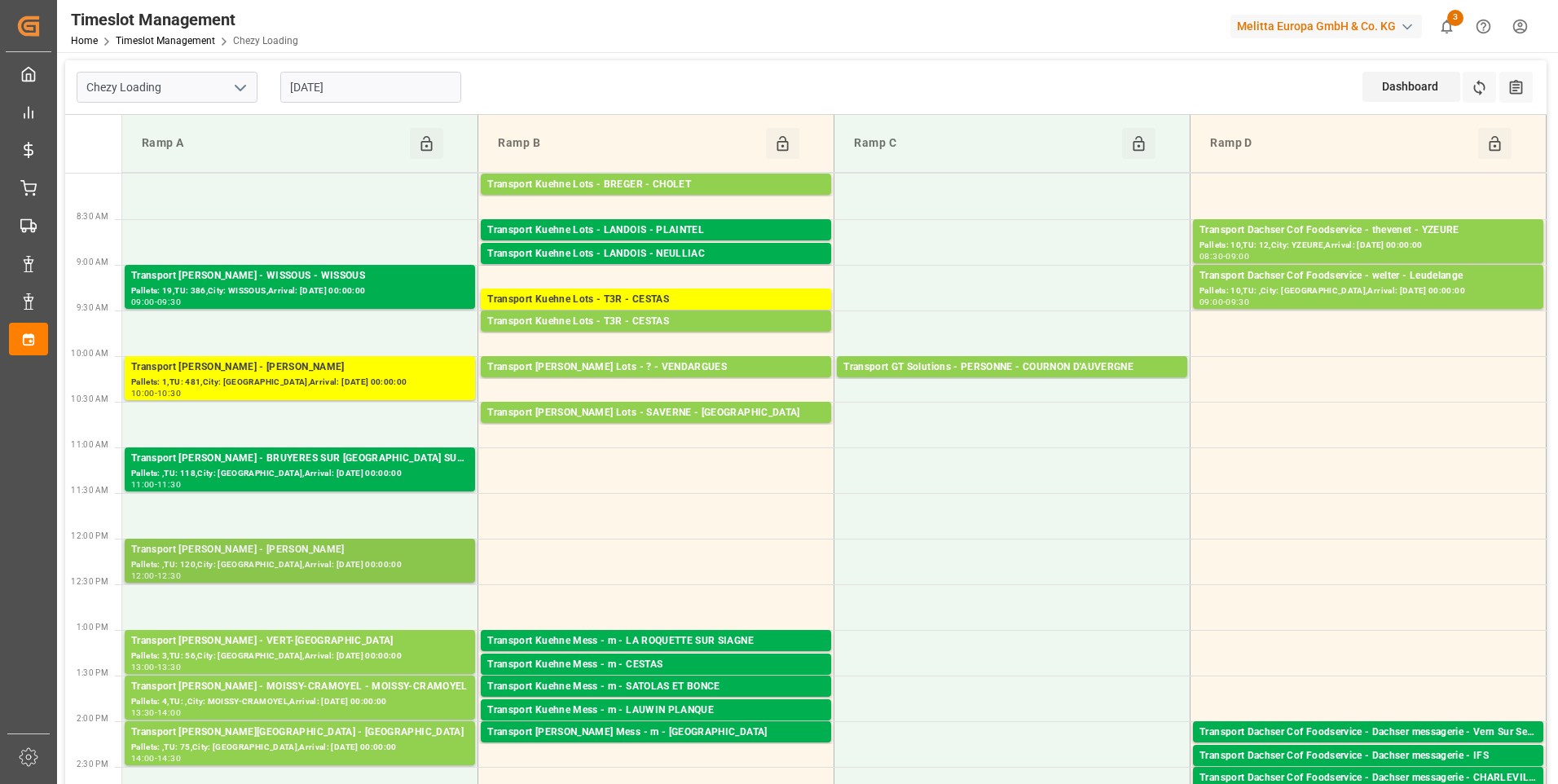
click at [254, 556] on div "Transport [PERSON_NAME] - [PERSON_NAME]" at bounding box center [300, 549] width 338 height 16
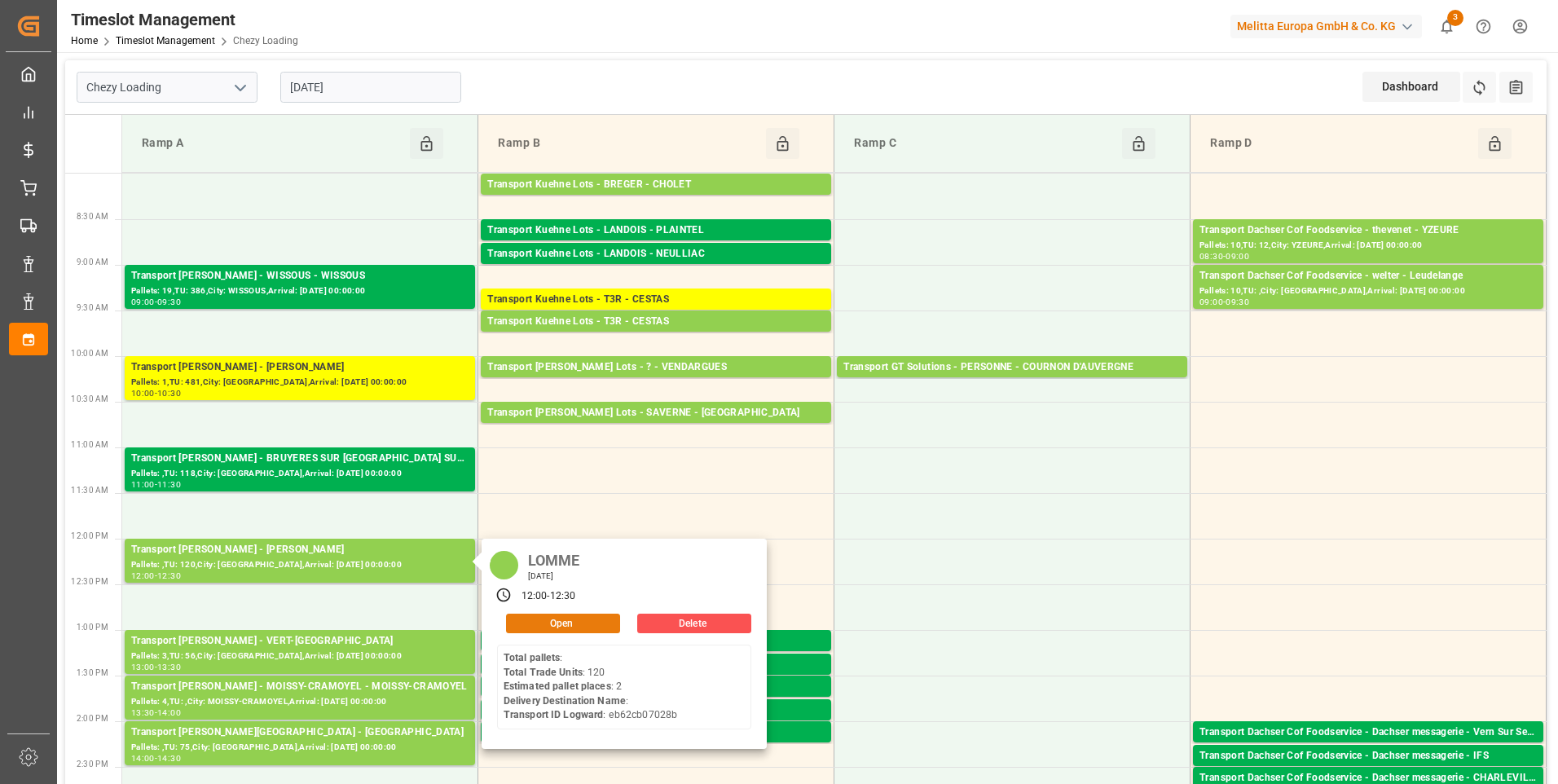
click at [573, 624] on button "Open" at bounding box center [563, 623] width 114 height 20
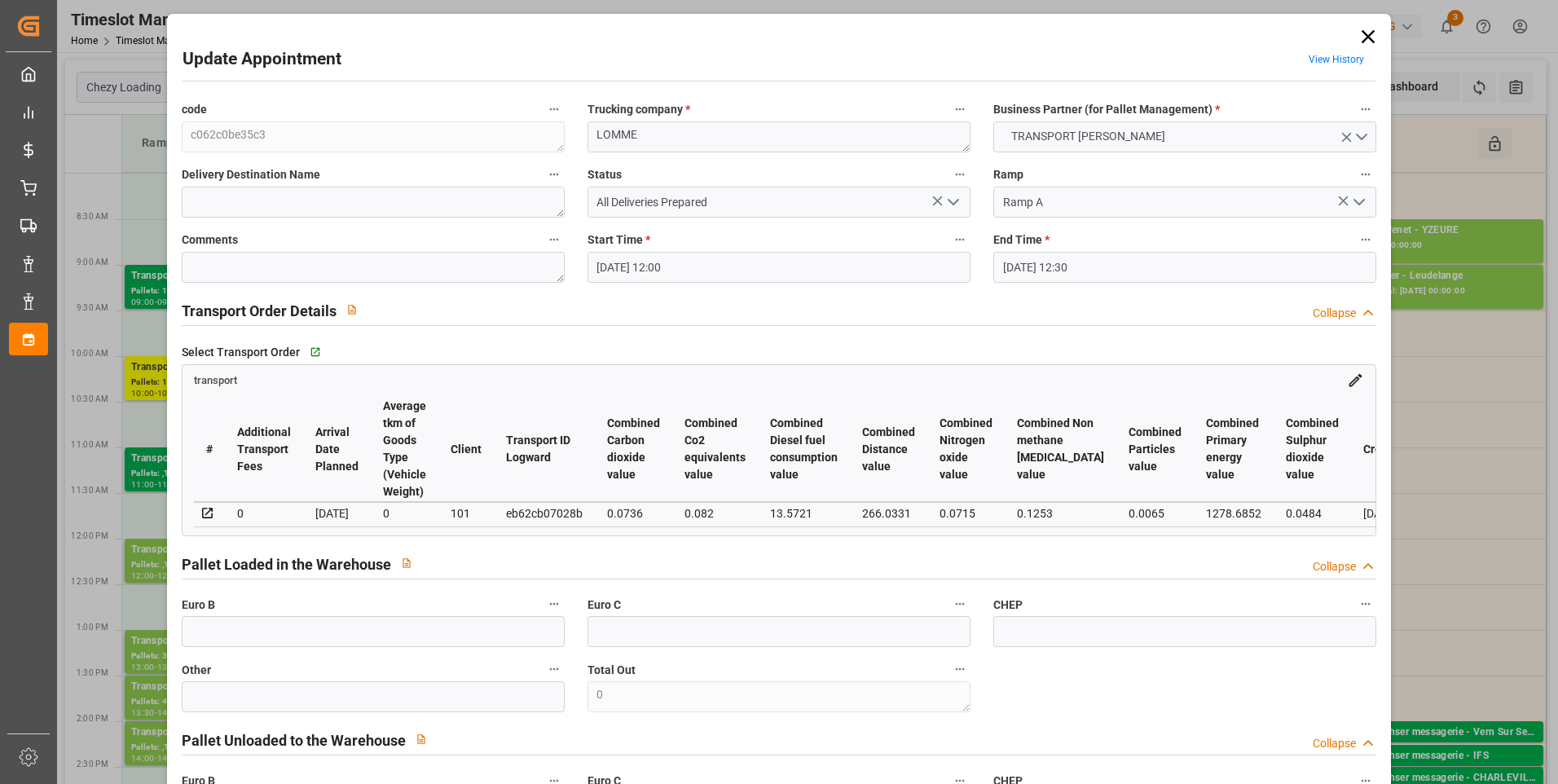
click at [954, 199] on icon "open menu" at bounding box center [953, 201] width 20 height 20
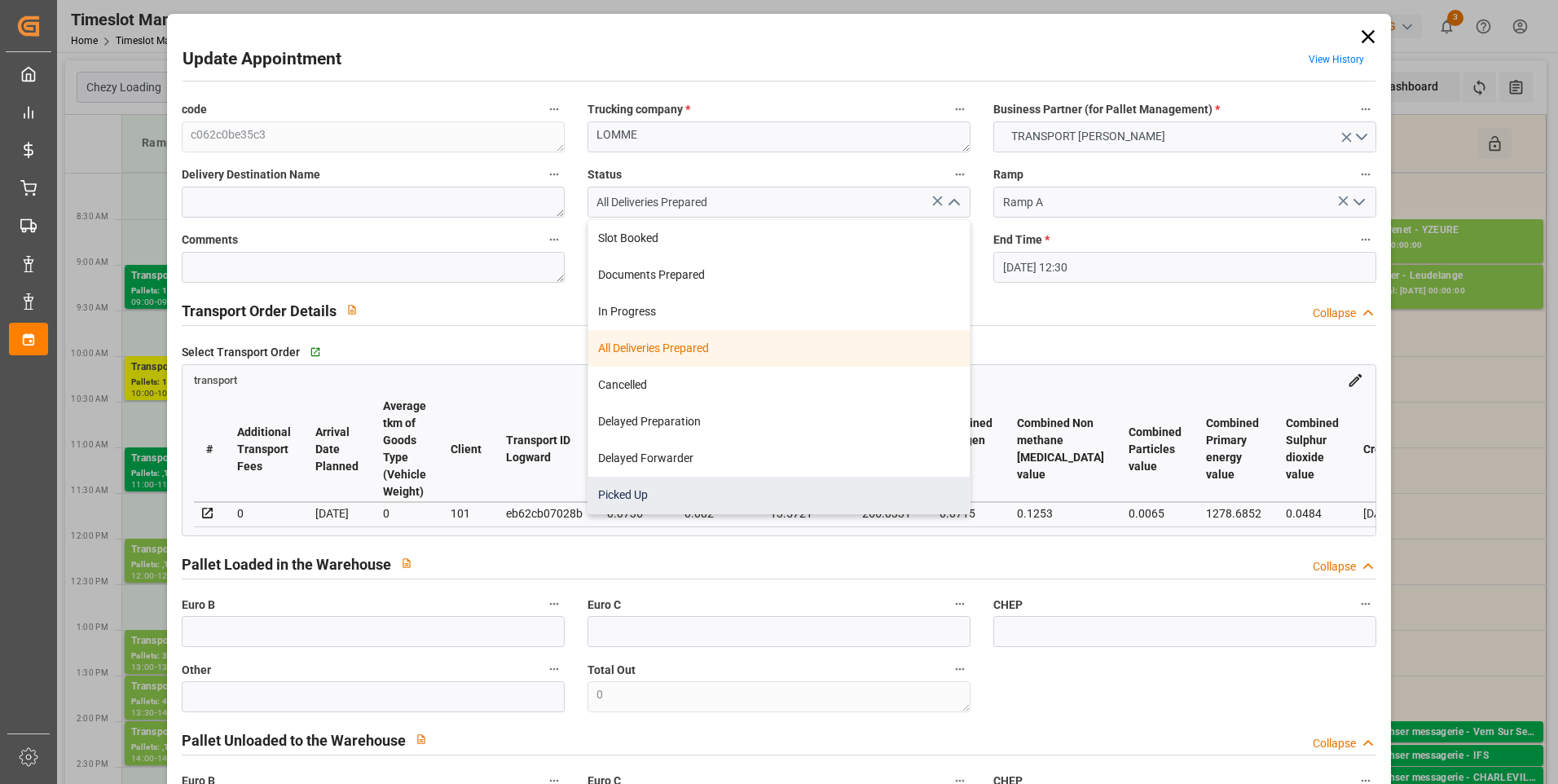
click at [623, 490] on div "Picked Up" at bounding box center [779, 495] width 381 height 37
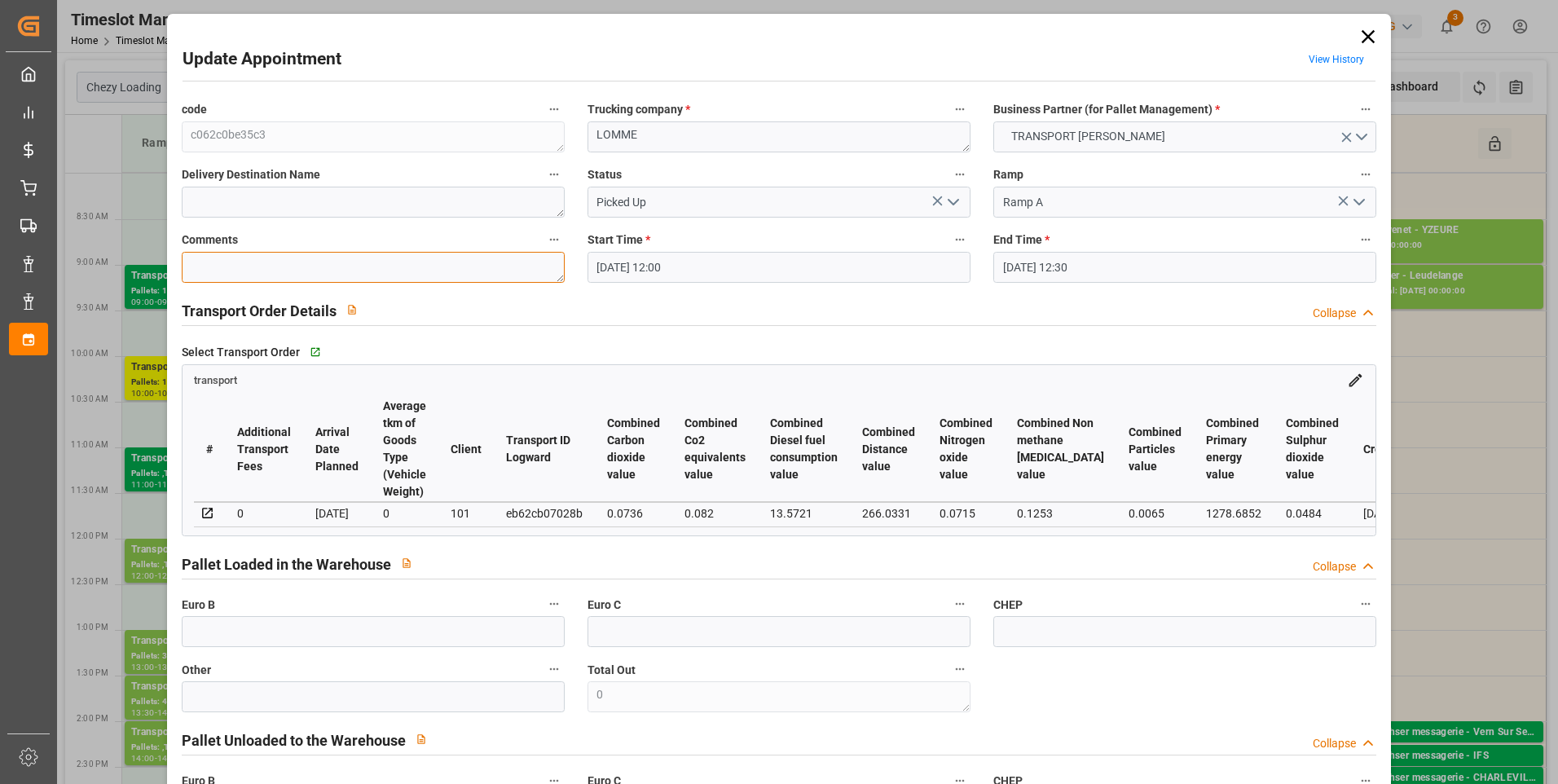
click at [215, 263] on textarea at bounding box center [373, 267] width 383 height 31
click at [266, 638] on input "text" at bounding box center [373, 631] width 383 height 31
click at [874, 340] on div "Select Transport Order   Go to transport Grid" at bounding box center [779, 352] width 1196 height 25
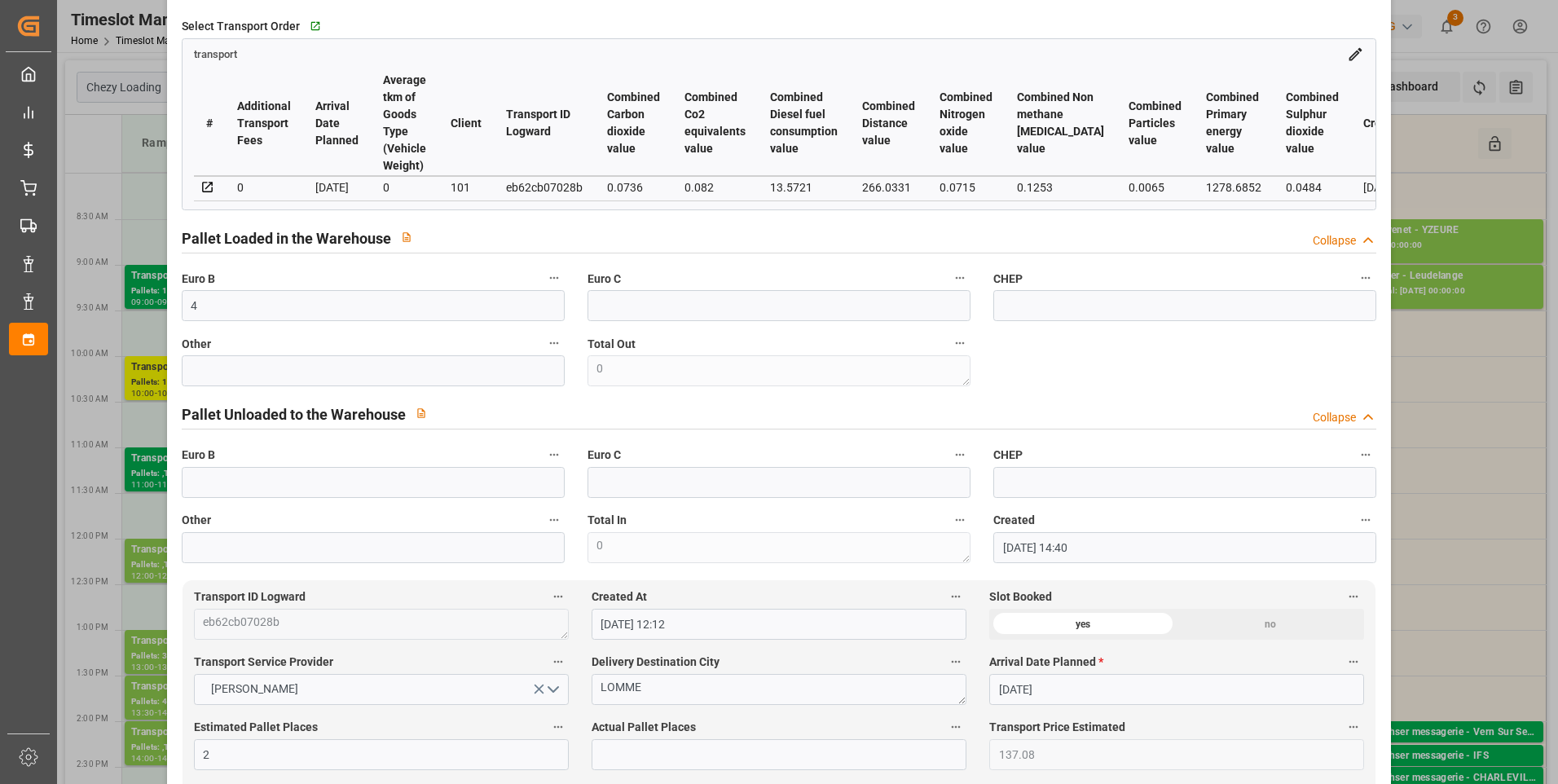
scroll to position [570, 0]
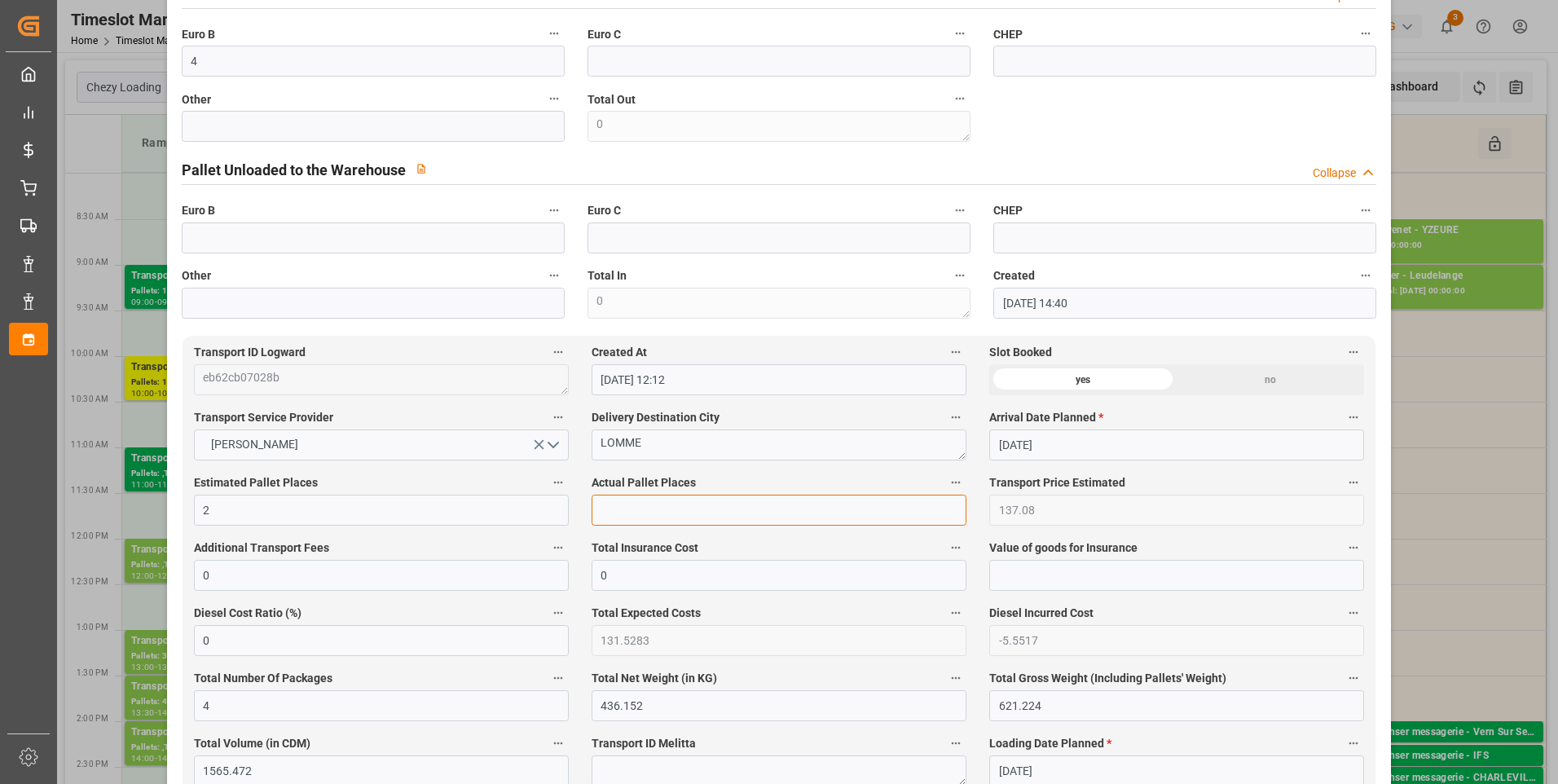
click at [621, 521] on input "text" at bounding box center [779, 510] width 375 height 31
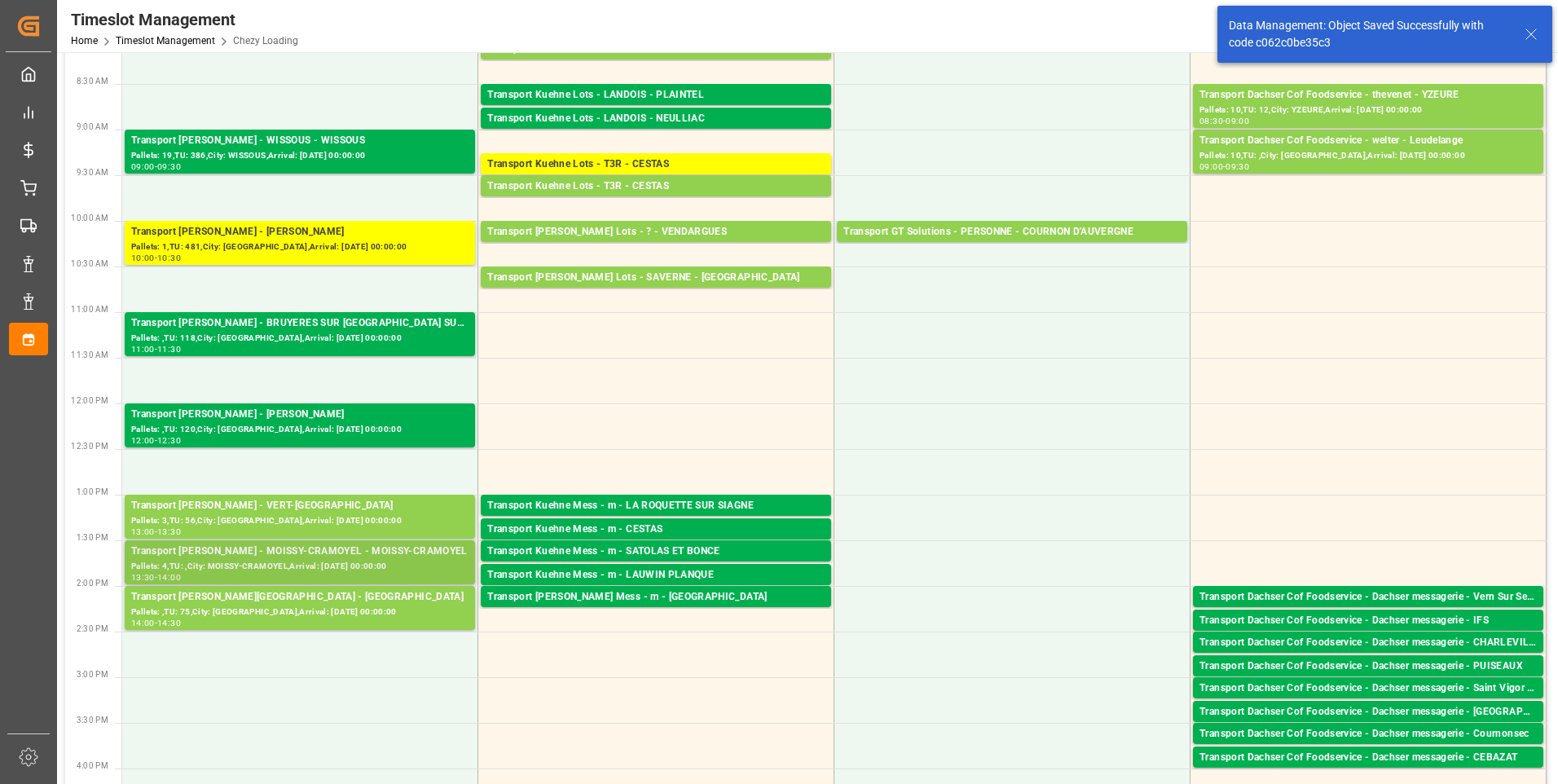
scroll to position [163, 0]
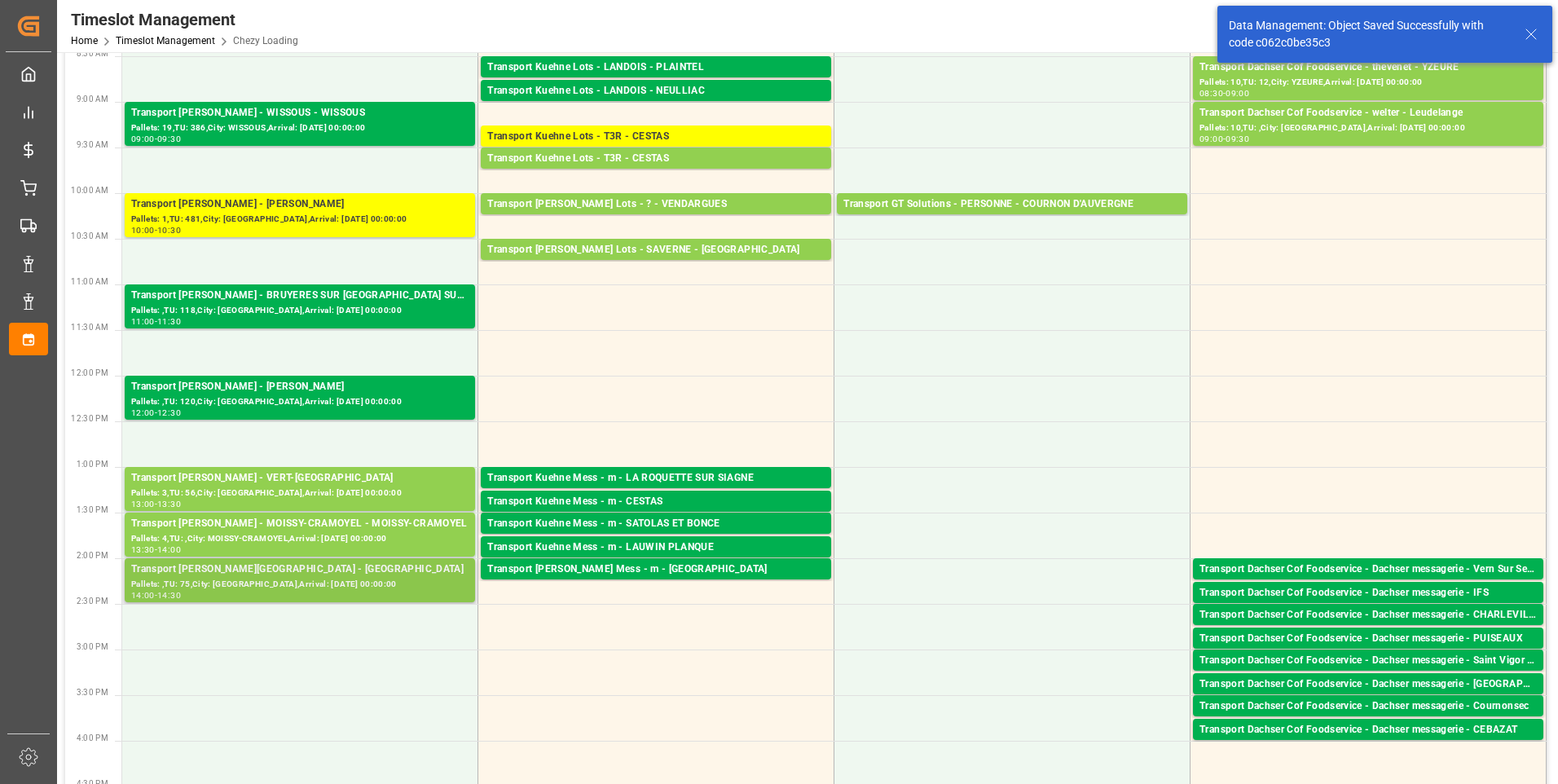
click at [278, 572] on div "Transport [PERSON_NAME][GEOGRAPHIC_DATA] - [GEOGRAPHIC_DATA]" at bounding box center [300, 568] width 338 height 16
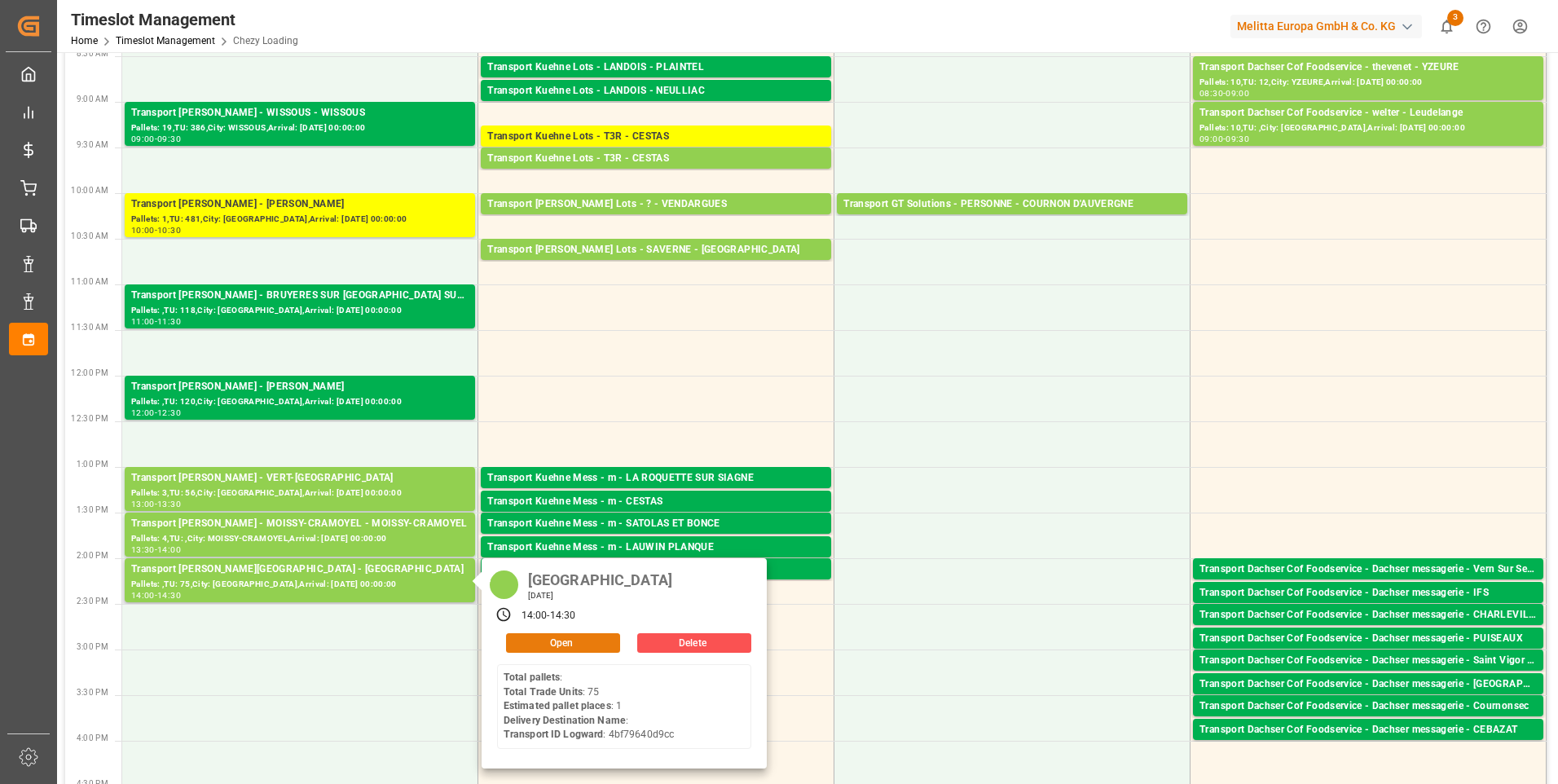
click at [540, 639] on button "Open" at bounding box center [563, 642] width 114 height 20
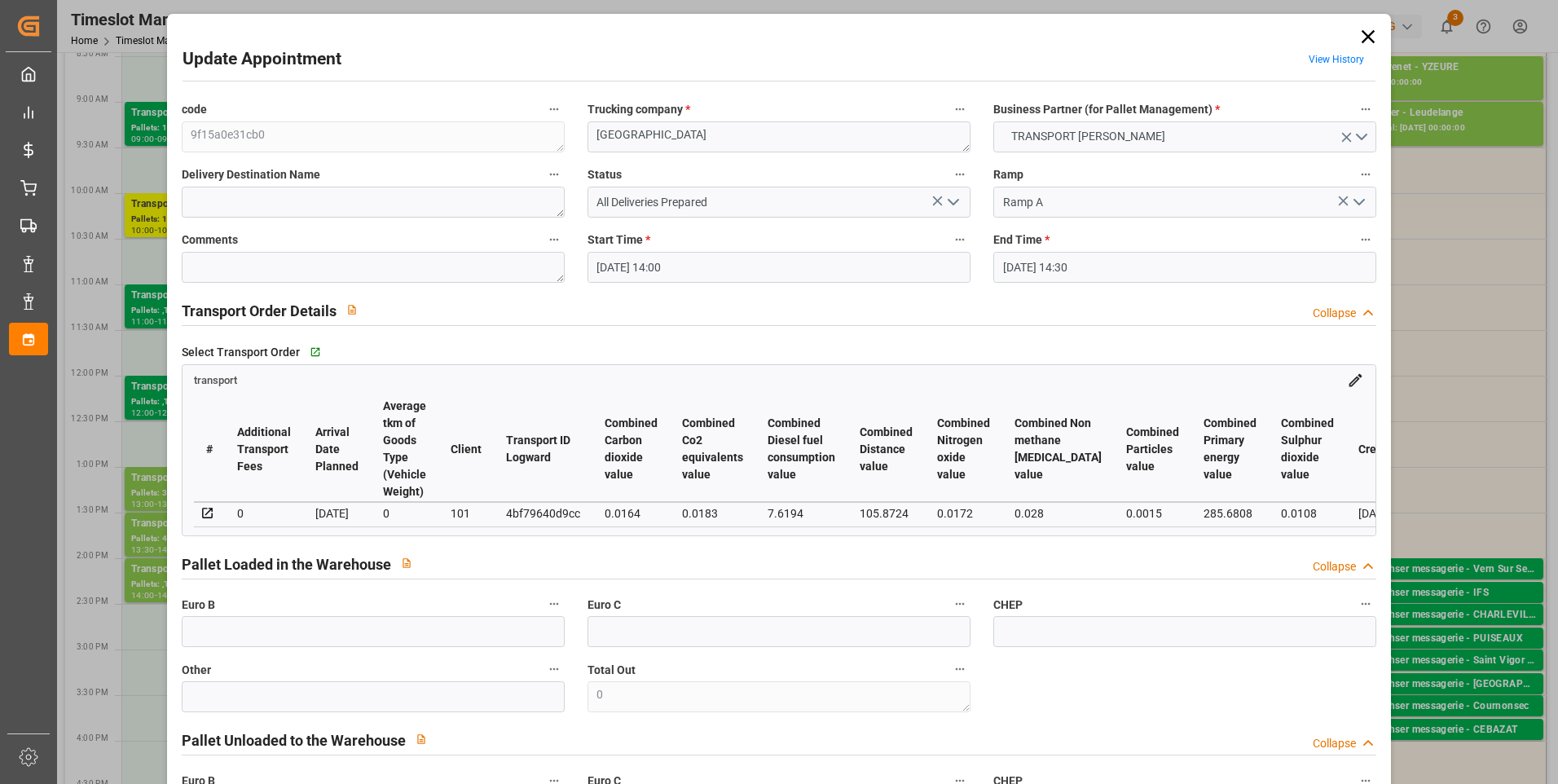
click at [950, 200] on icon "open menu" at bounding box center [953, 201] width 20 height 20
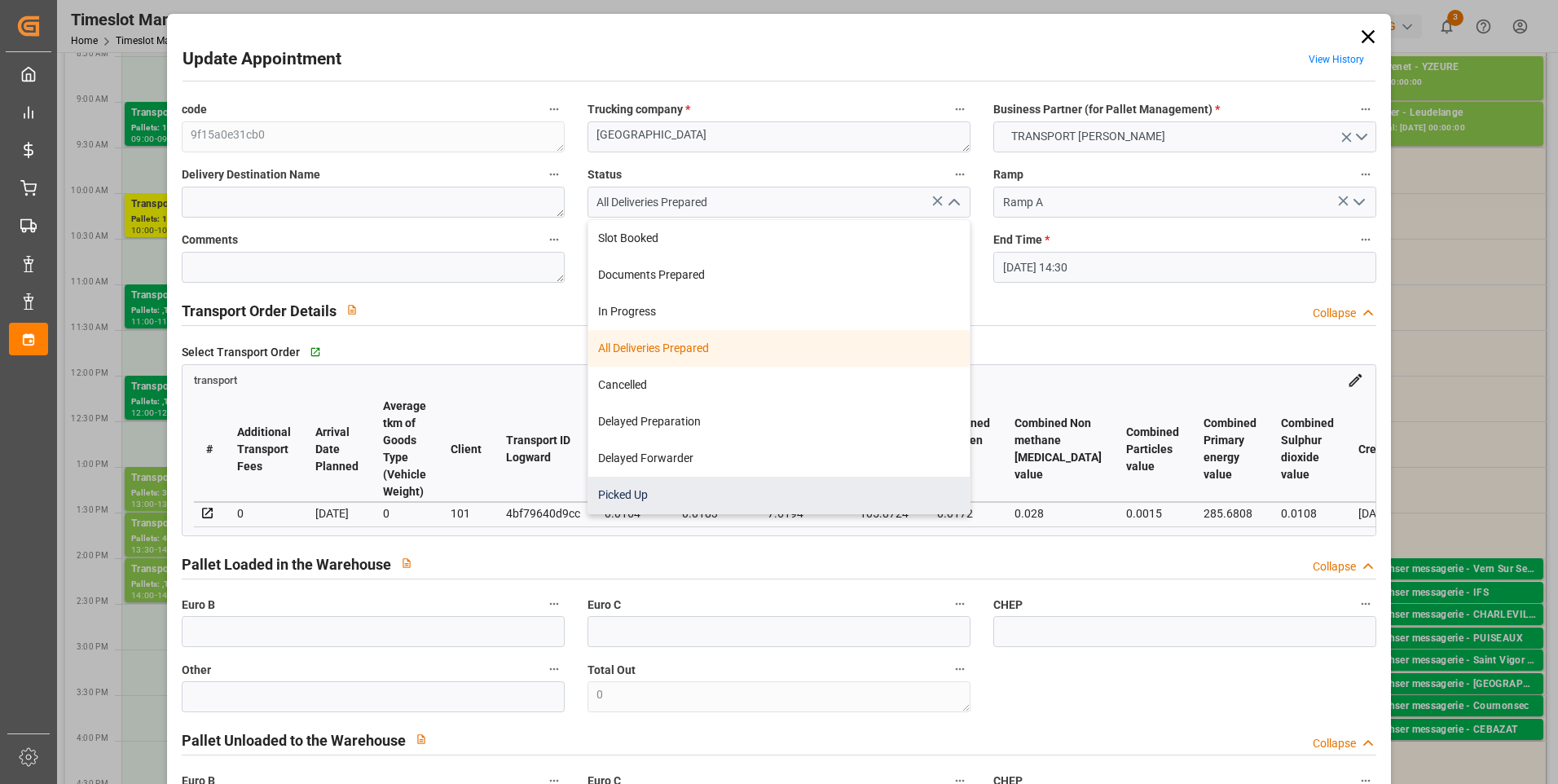
click at [636, 496] on div "Picked Up" at bounding box center [779, 495] width 381 height 37
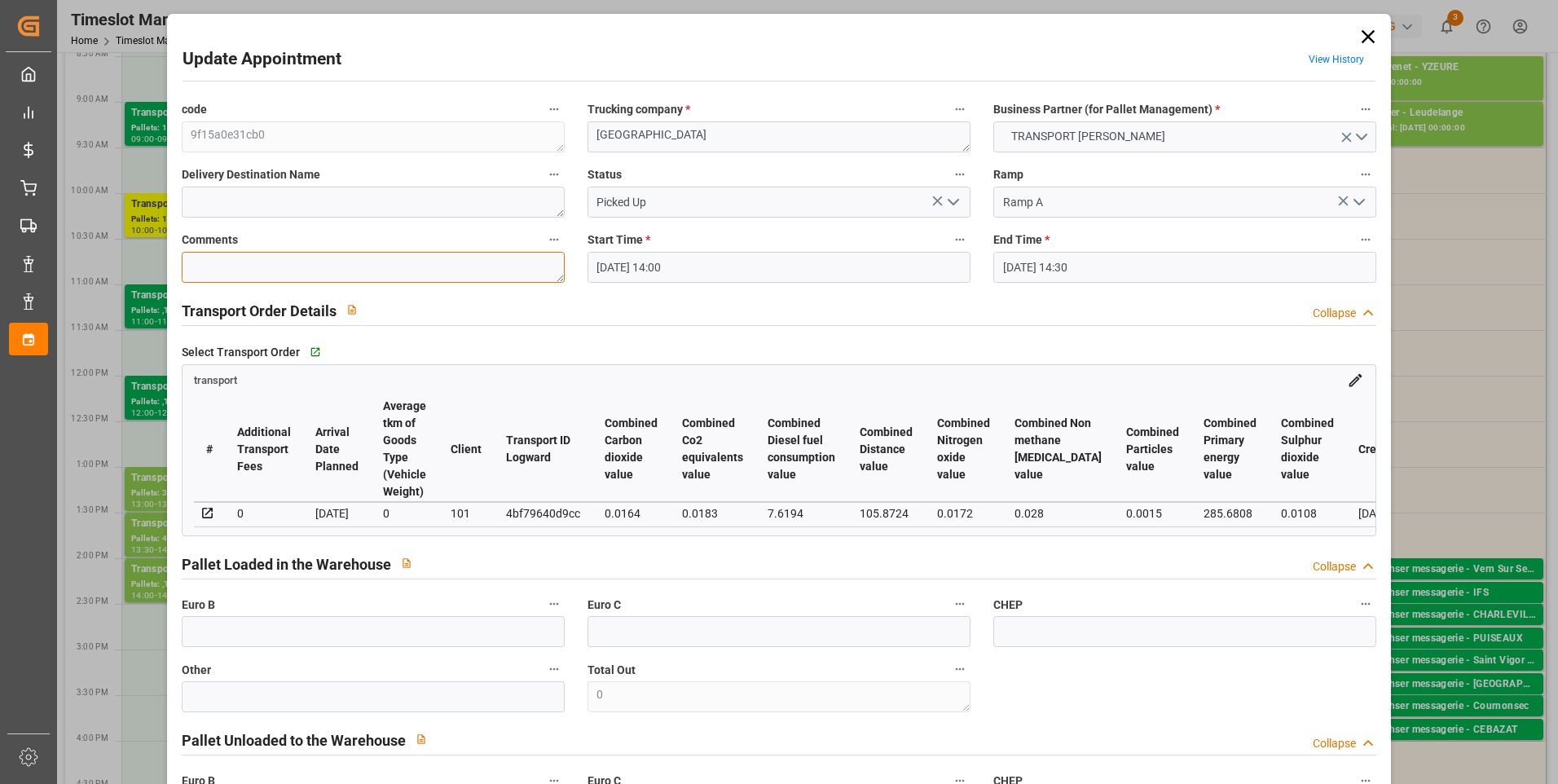
click at [223, 269] on textarea at bounding box center [373, 267] width 383 height 31
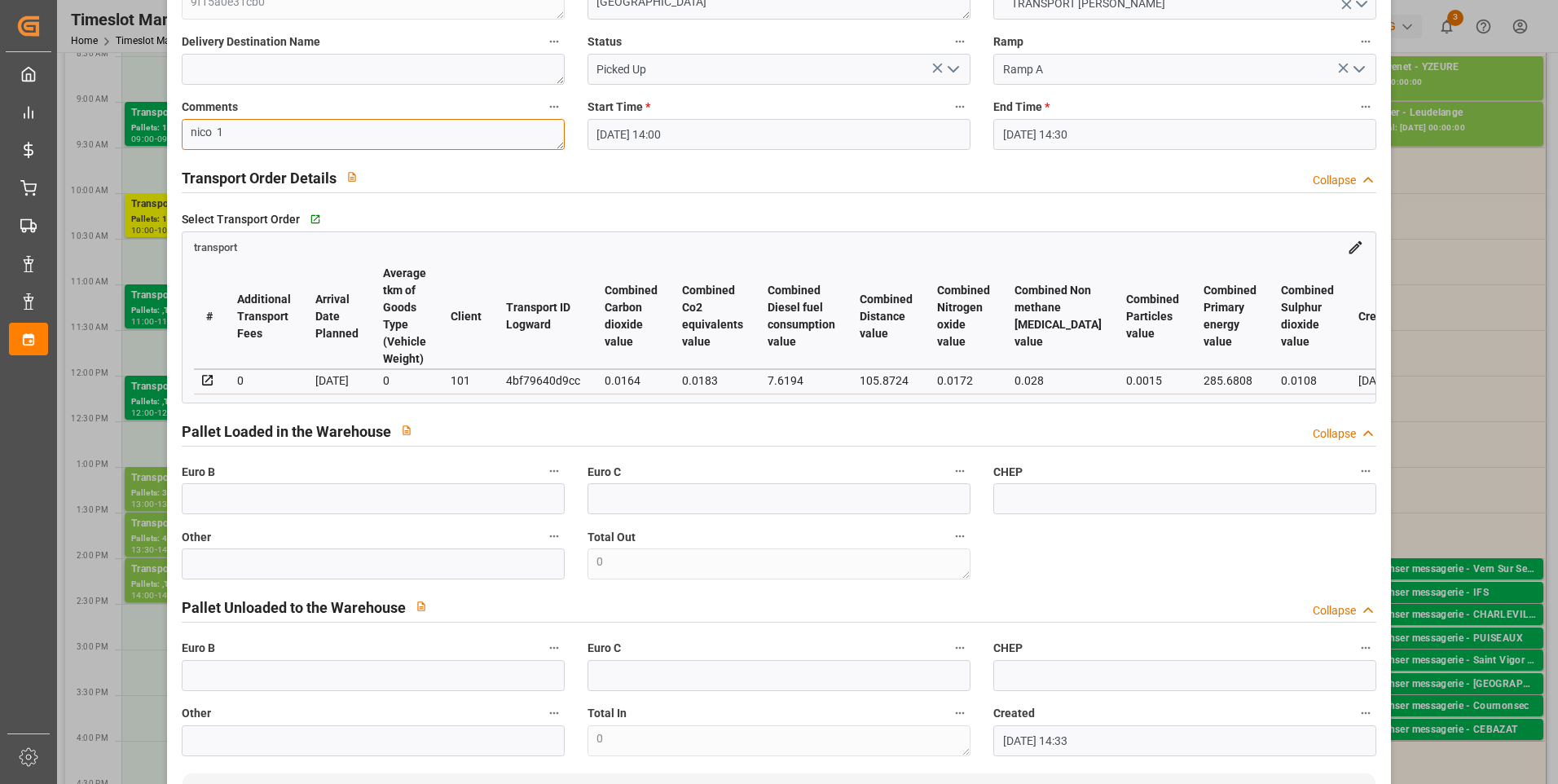
scroll to position [326, 0]
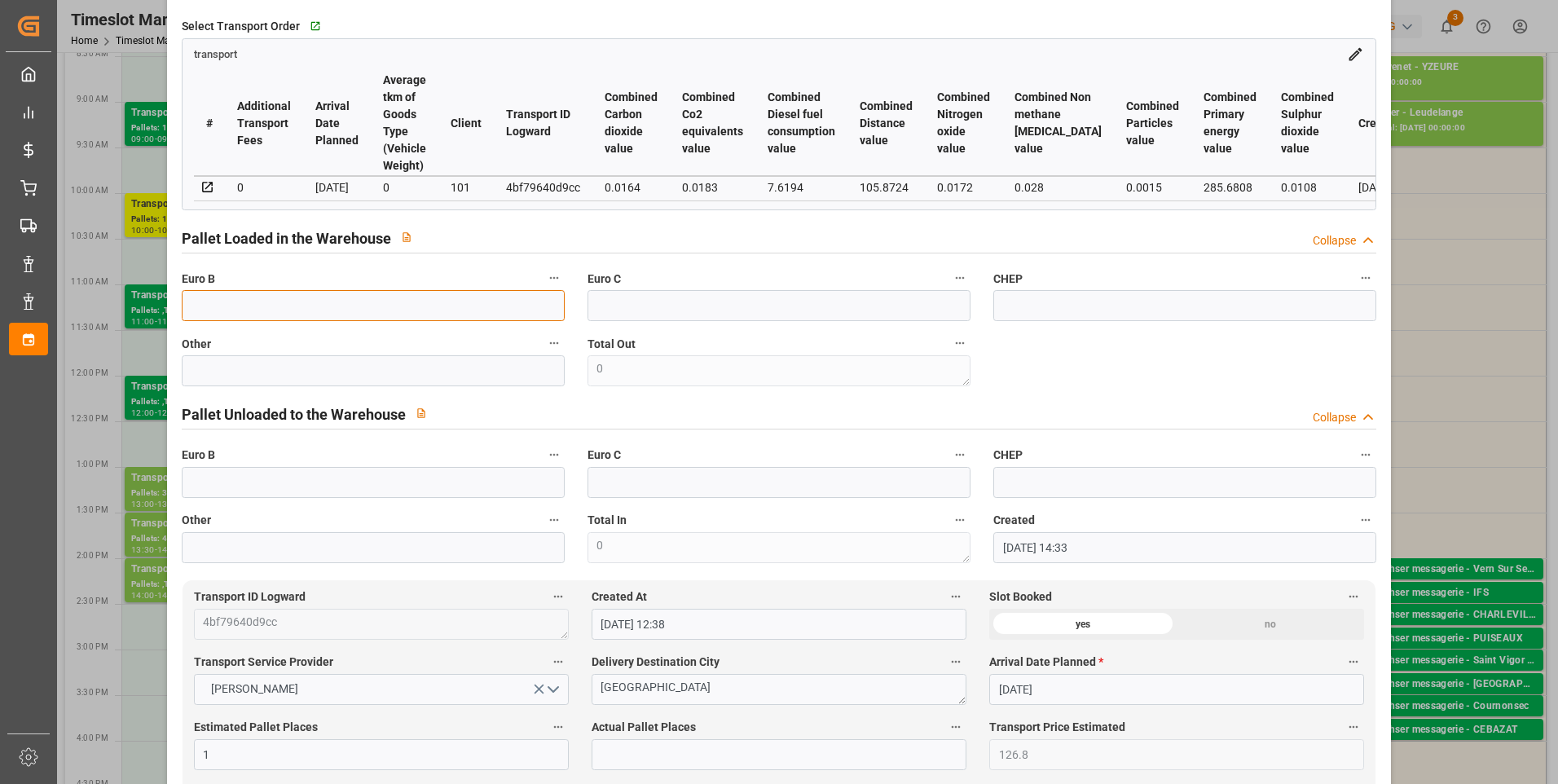
click at [208, 315] on input "text" at bounding box center [373, 305] width 383 height 31
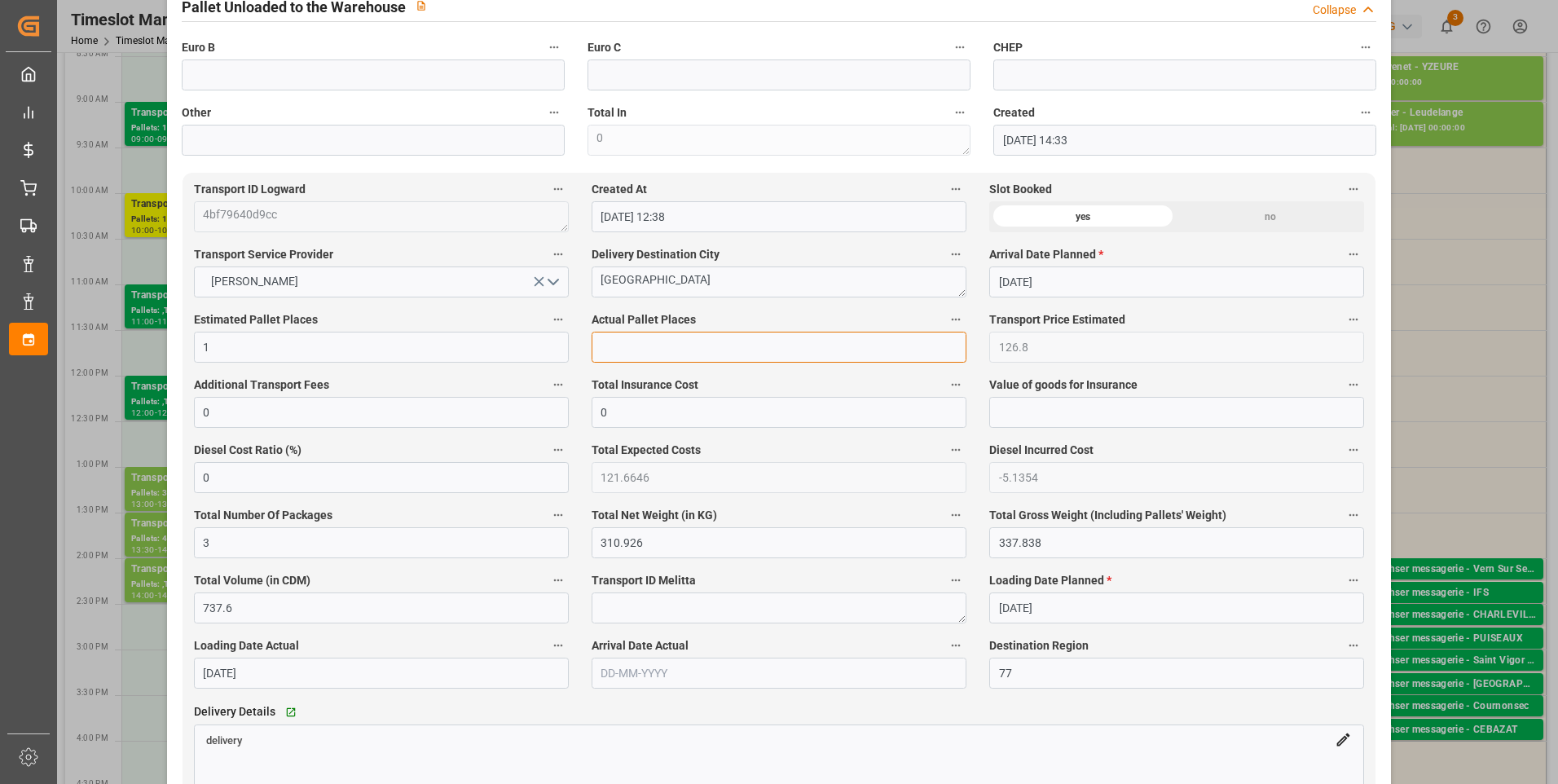
click at [608, 343] on input "text" at bounding box center [779, 347] width 375 height 31
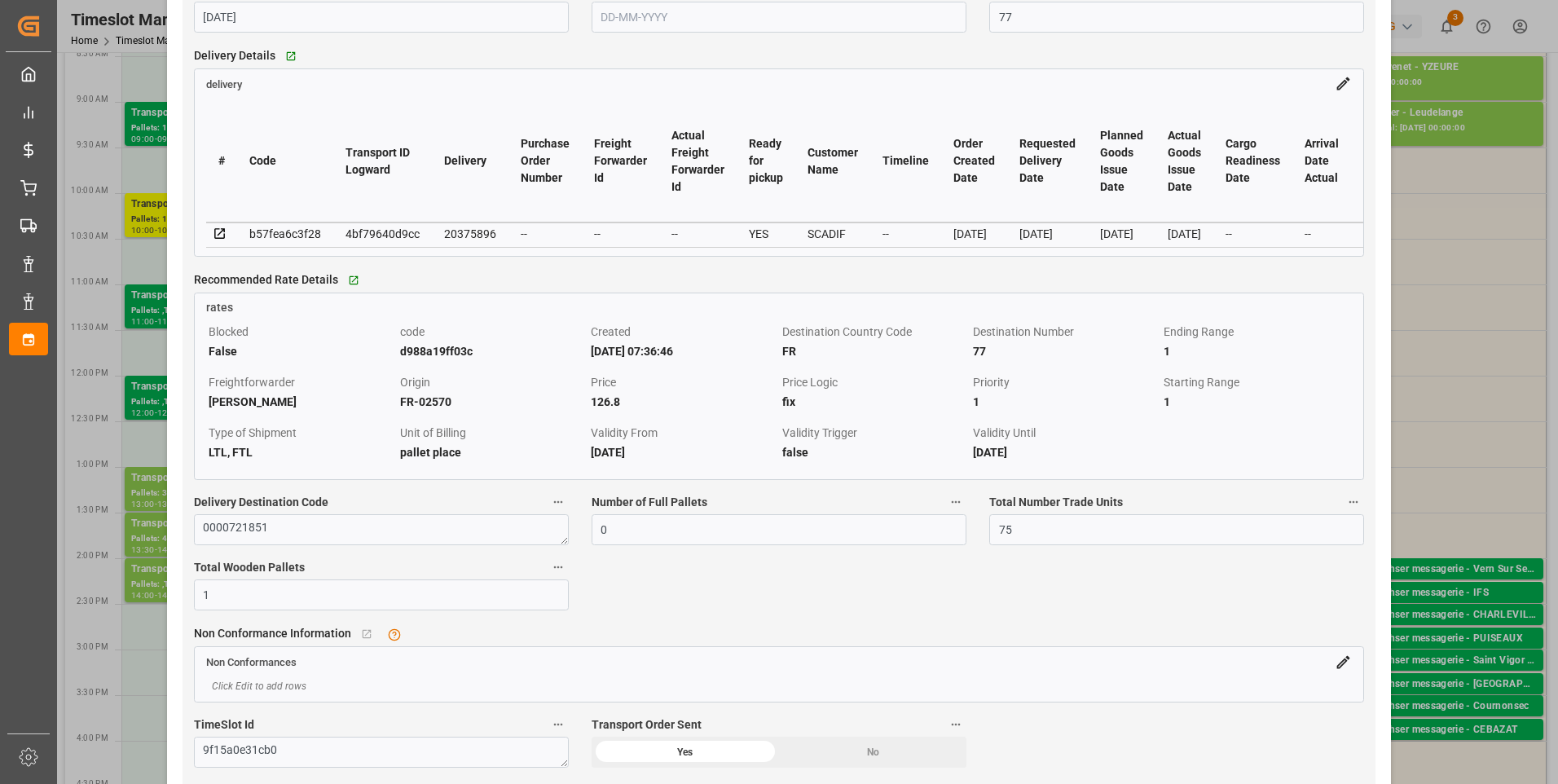
scroll to position [1466, 0]
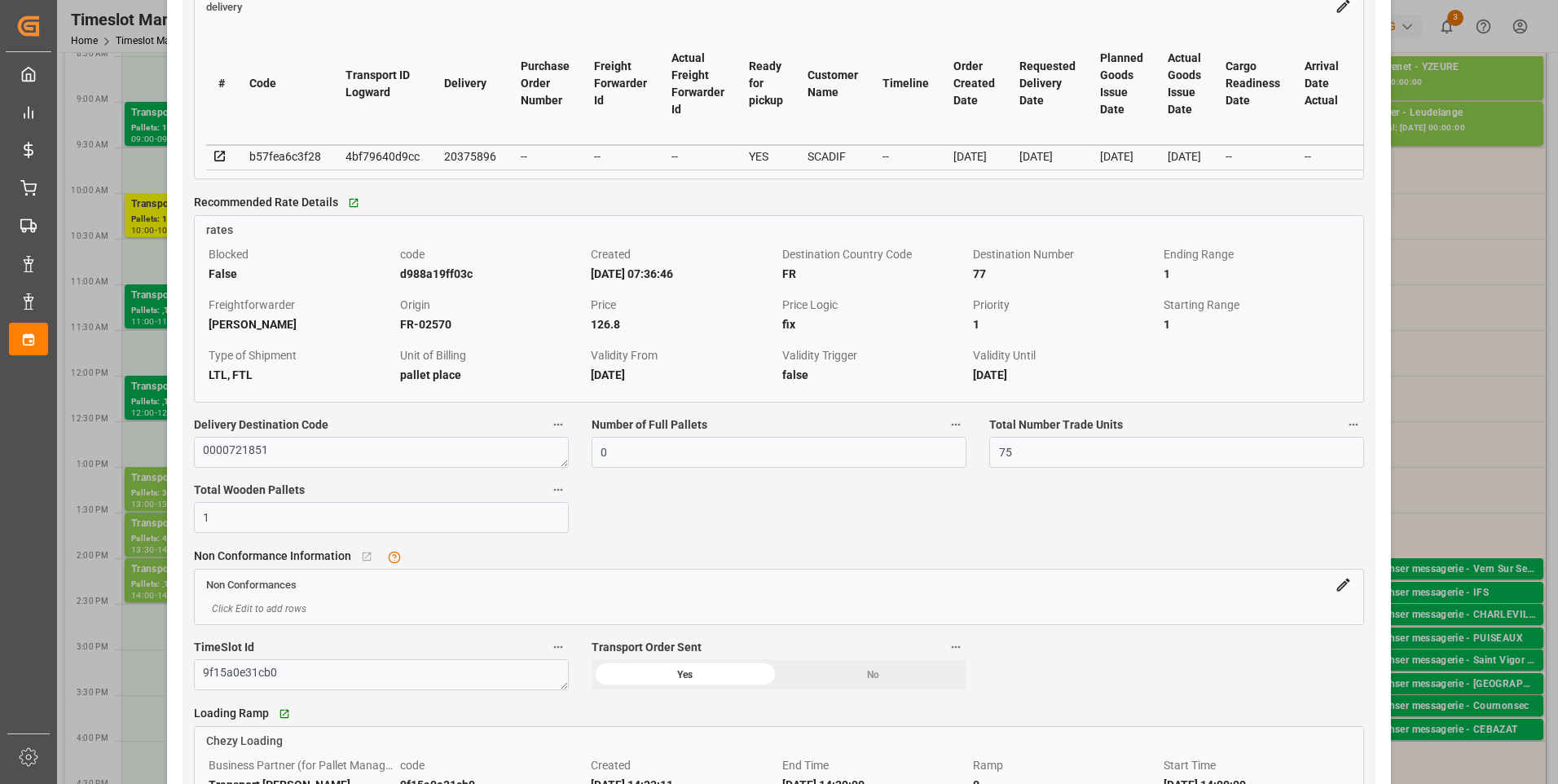
click at [949, 519] on div "Transport ID Logward 4bf79640d9cc Created At 11-08-2025 12:38 Slot Booked yes n…" at bounding box center [779, 659] width 1194 height 2441
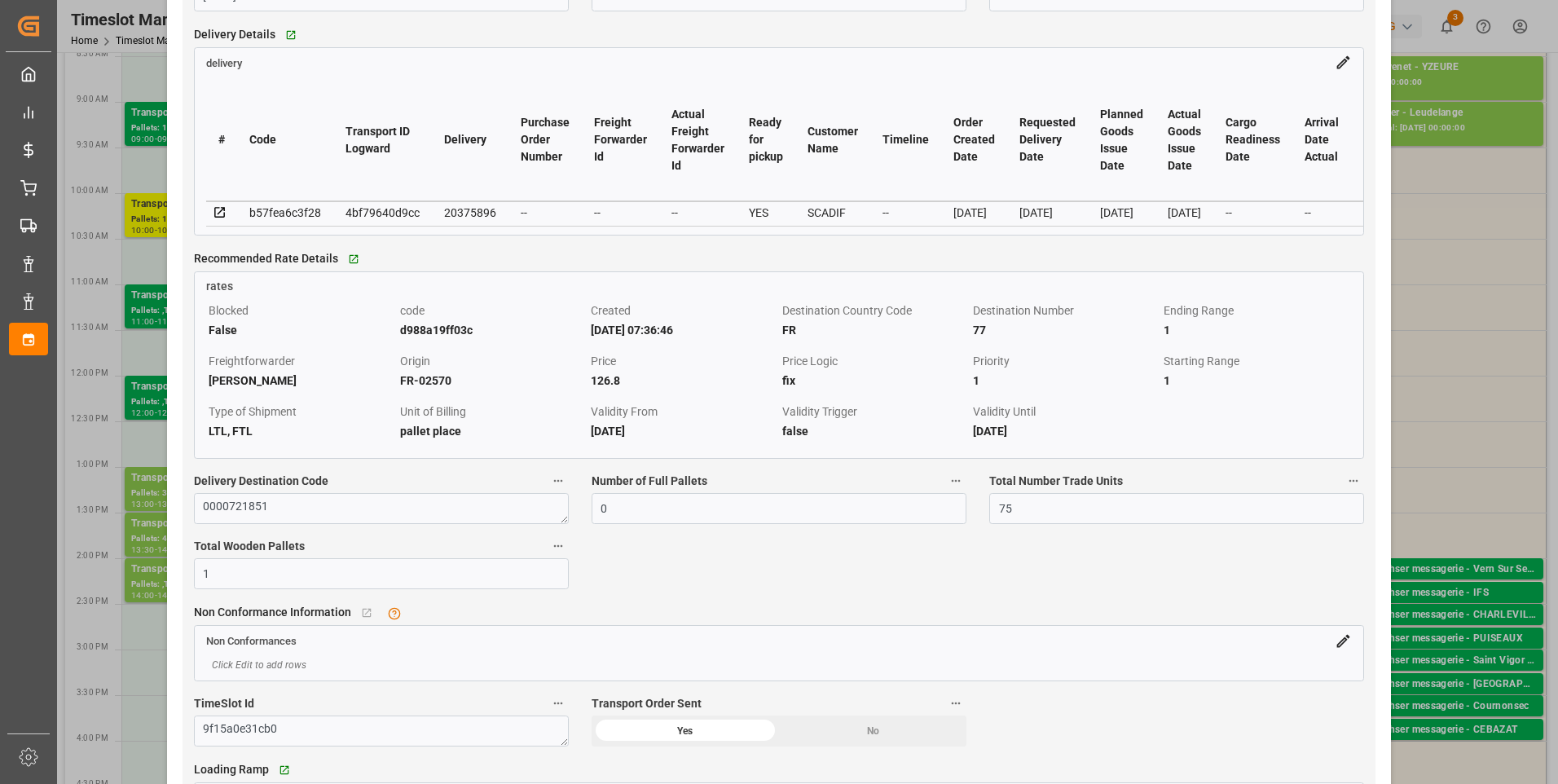
scroll to position [1385, 0]
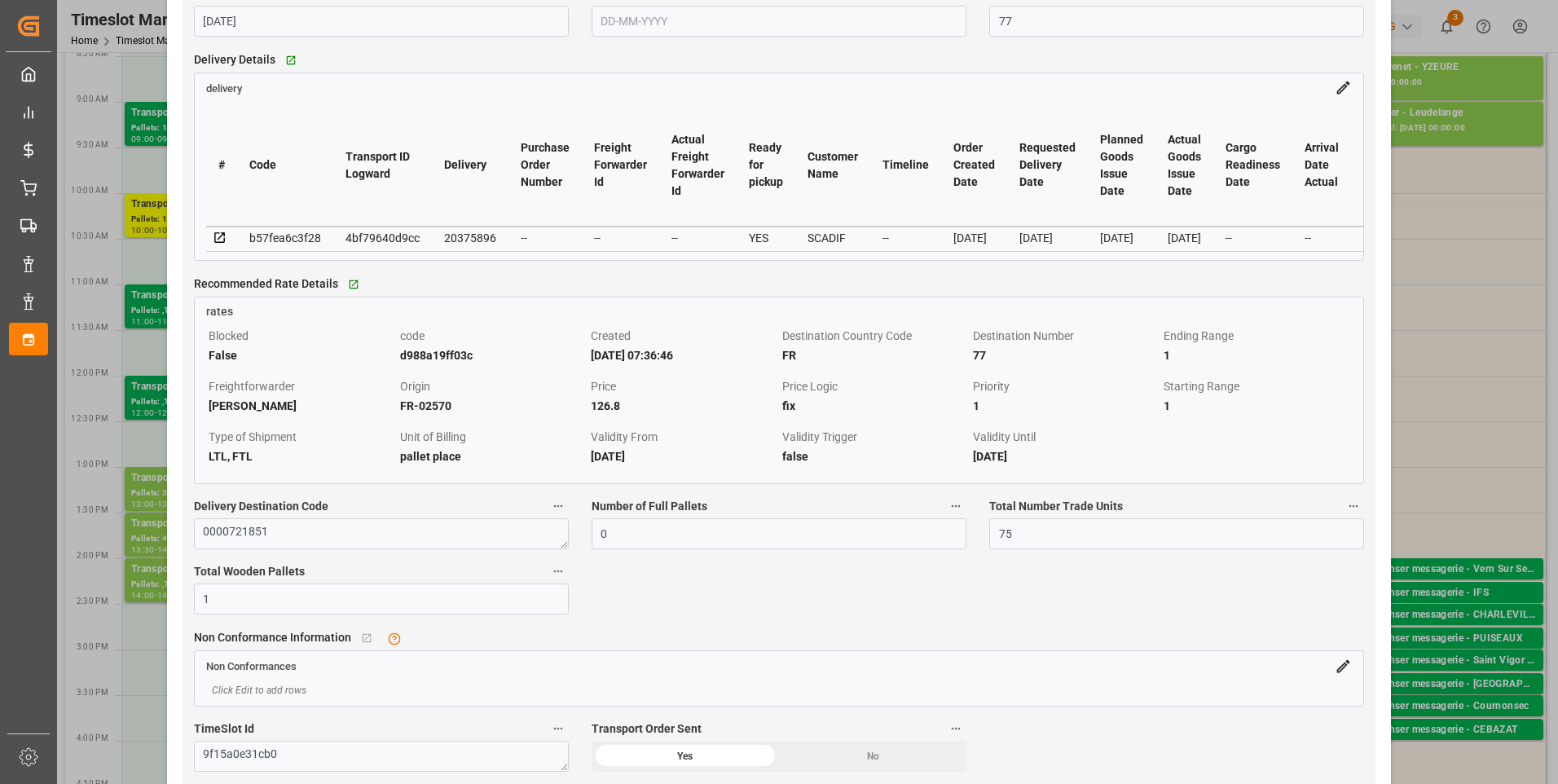
click at [225, 241] on icon at bounding box center [220, 238] width 15 height 15
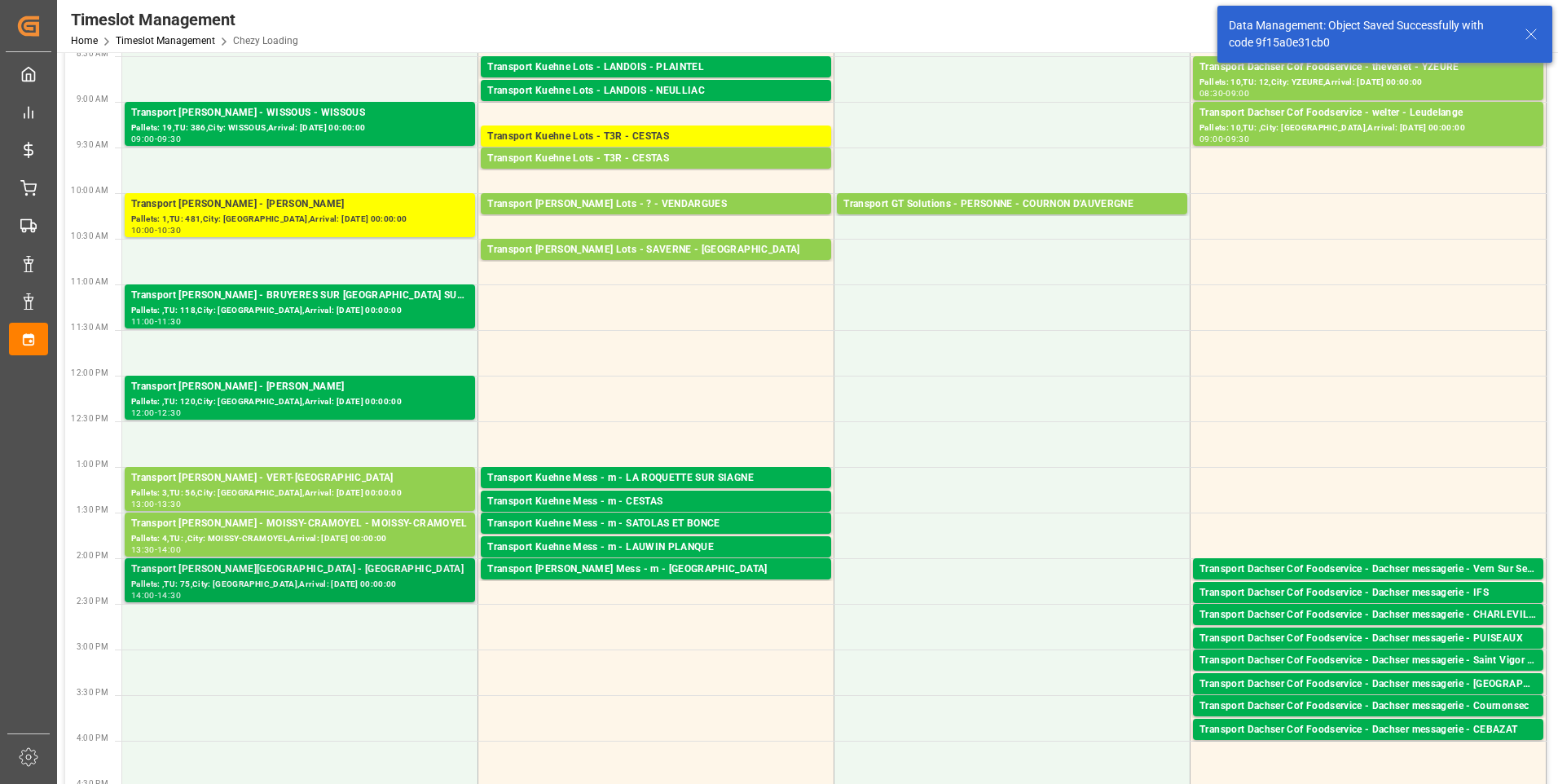
click at [310, 575] on div "Transport [PERSON_NAME][GEOGRAPHIC_DATA] - [GEOGRAPHIC_DATA]" at bounding box center [300, 568] width 338 height 16
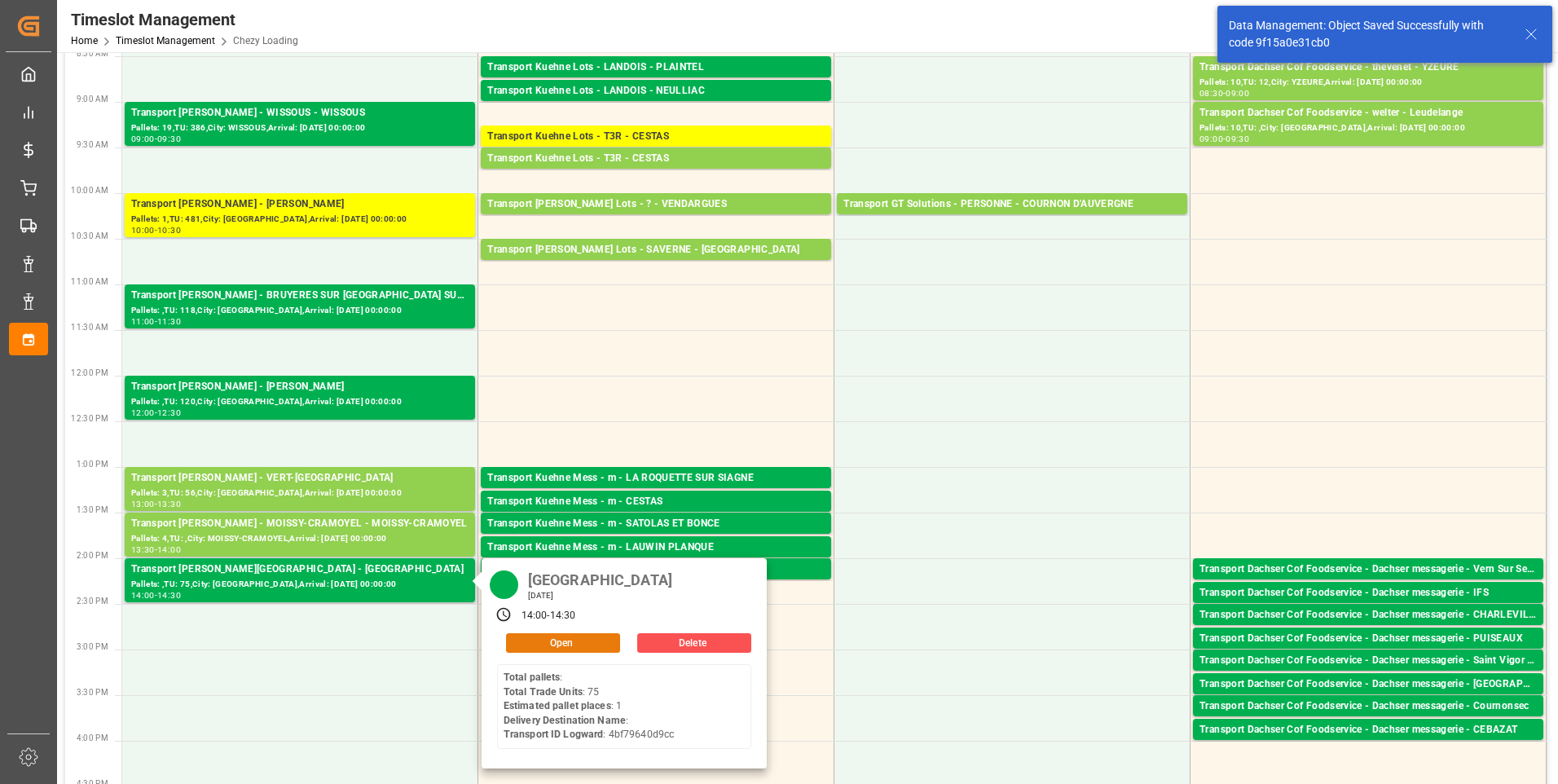
click at [562, 640] on button "Open" at bounding box center [563, 642] width 114 height 20
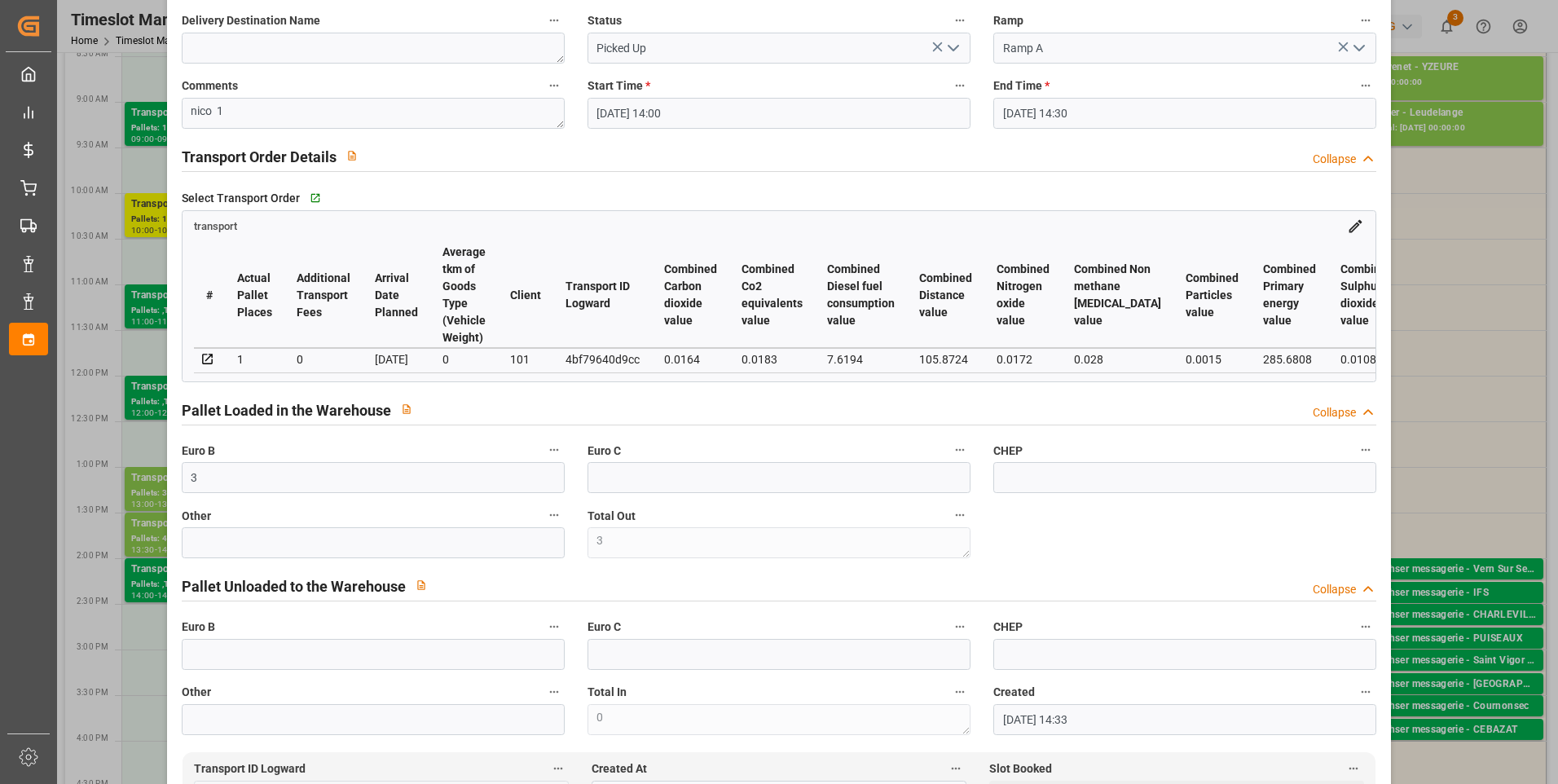
scroll to position [0, 0]
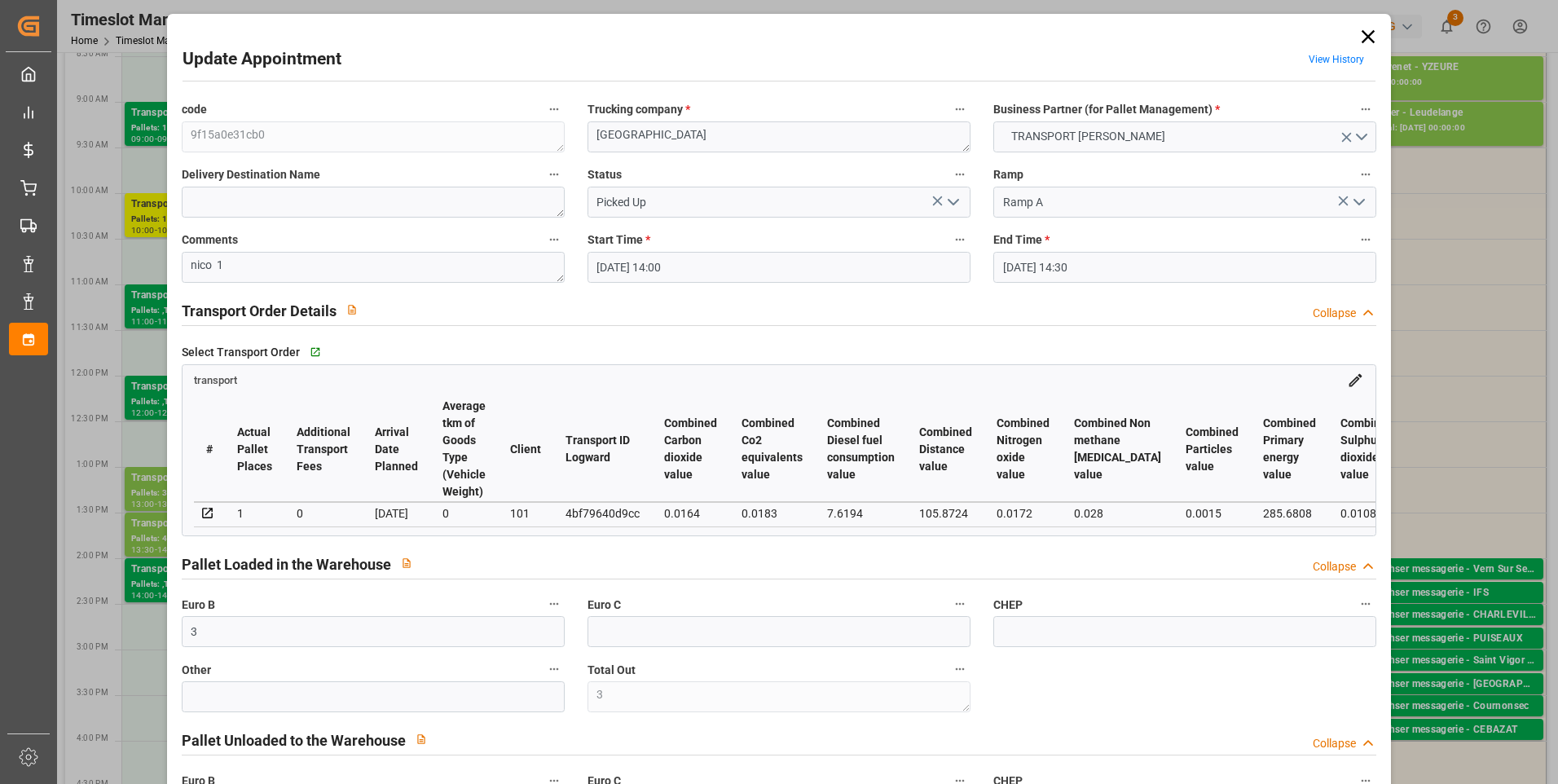
click at [1366, 32] on icon at bounding box center [1368, 37] width 13 height 13
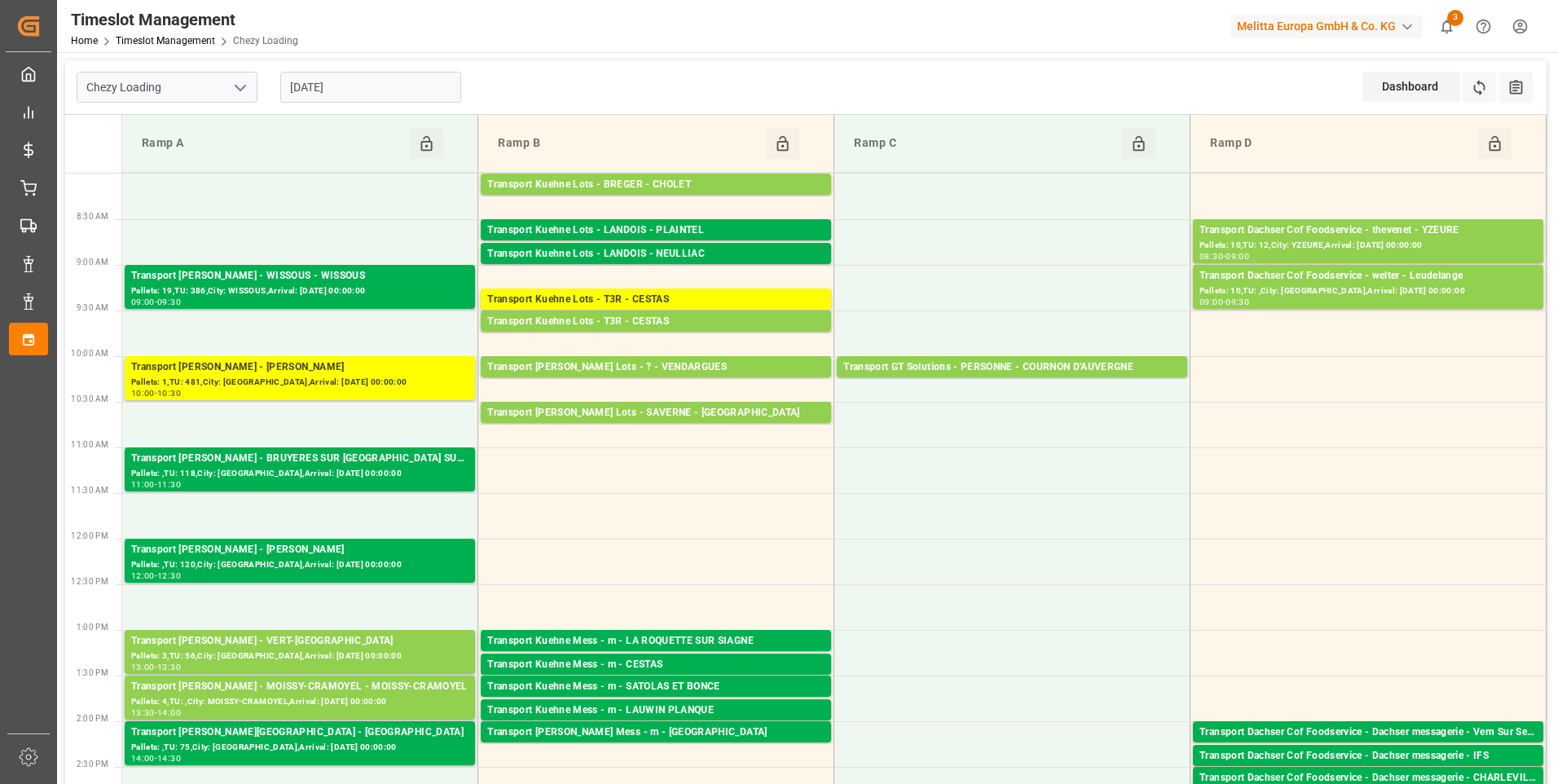
click at [357, 93] on input "[DATE]" at bounding box center [370, 87] width 181 height 31
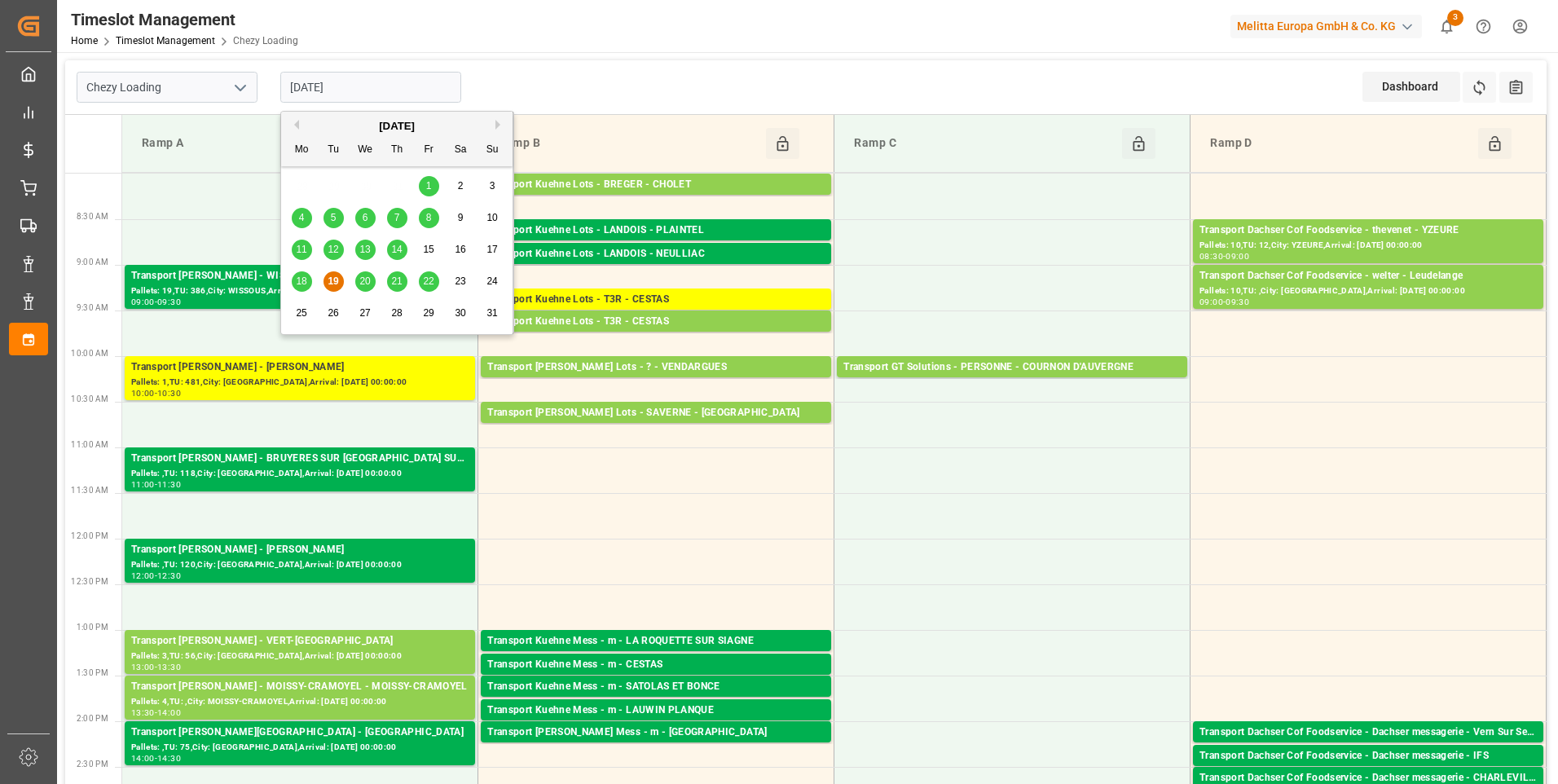
click at [366, 278] on span "20" at bounding box center [364, 281] width 10 height 11
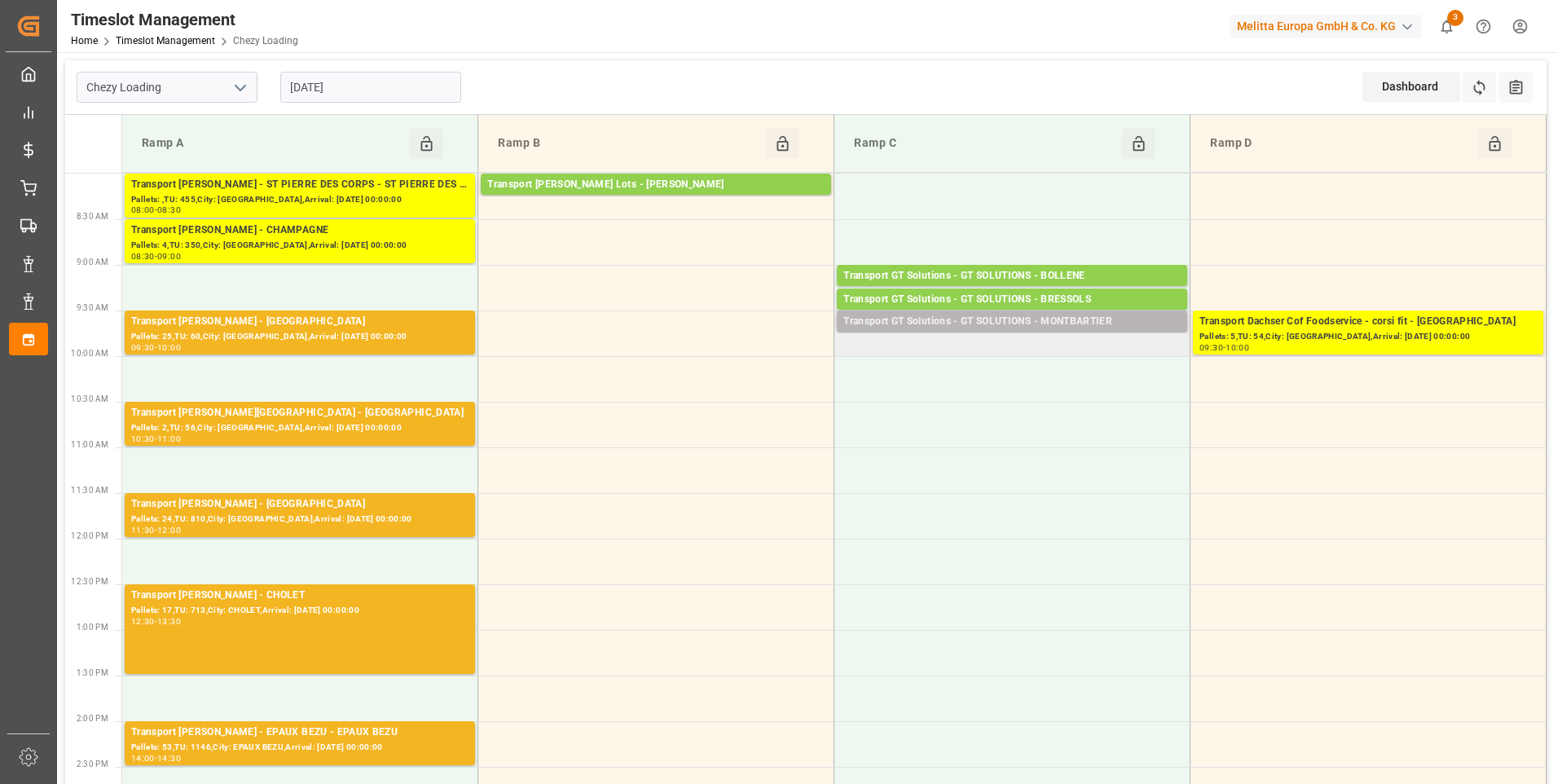
click at [972, 322] on div "Transport GT Solutions - GT SOLUTIONS - MONTBARTIER" at bounding box center [1011, 322] width 338 height 16
click at [989, 320] on div "Transport GT Solutions - GT SOLUTIONS - MONTBARTIER" at bounding box center [1011, 322] width 338 height 16
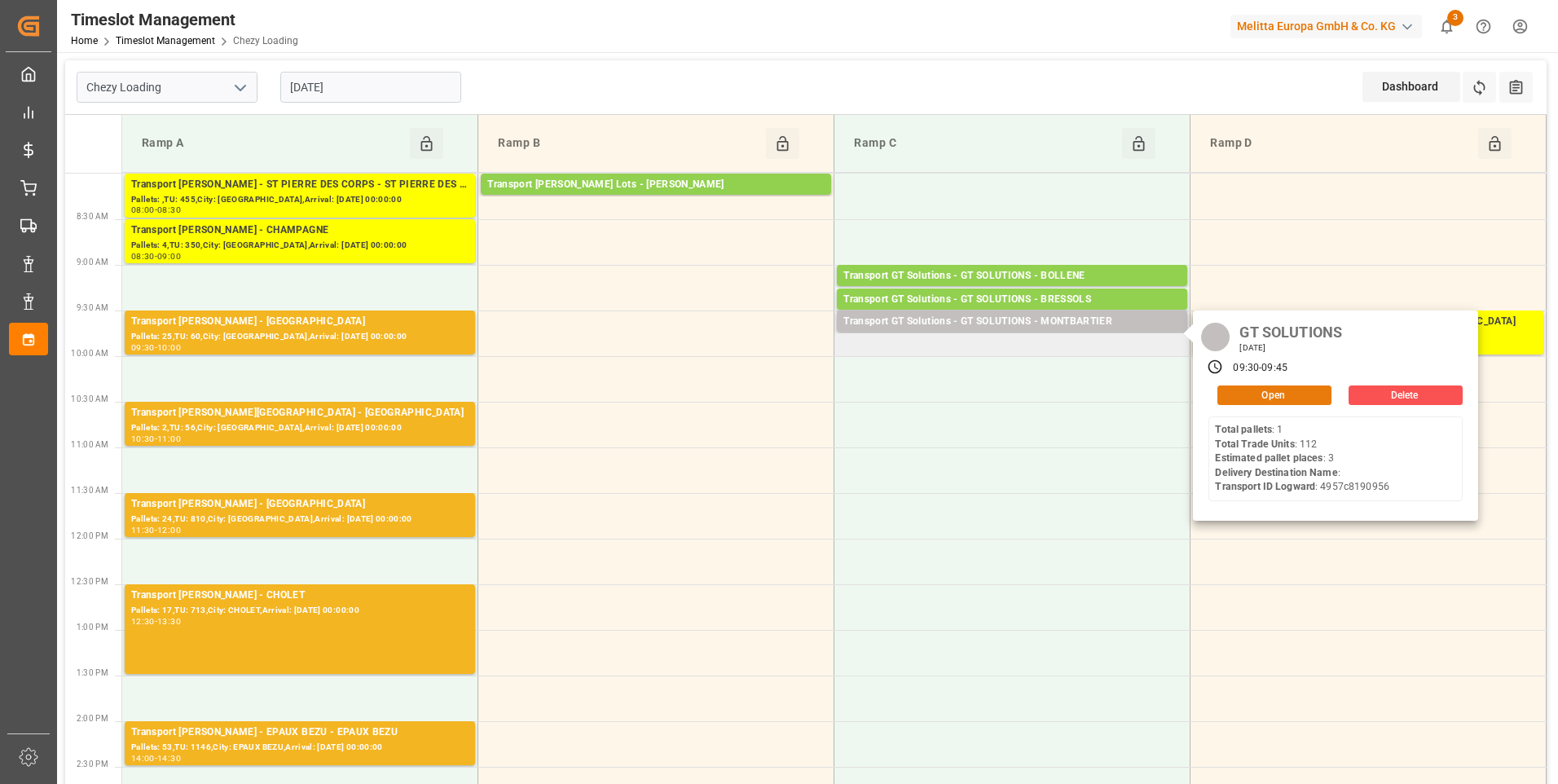
click at [1251, 392] on button "Open" at bounding box center [1274, 394] width 114 height 20
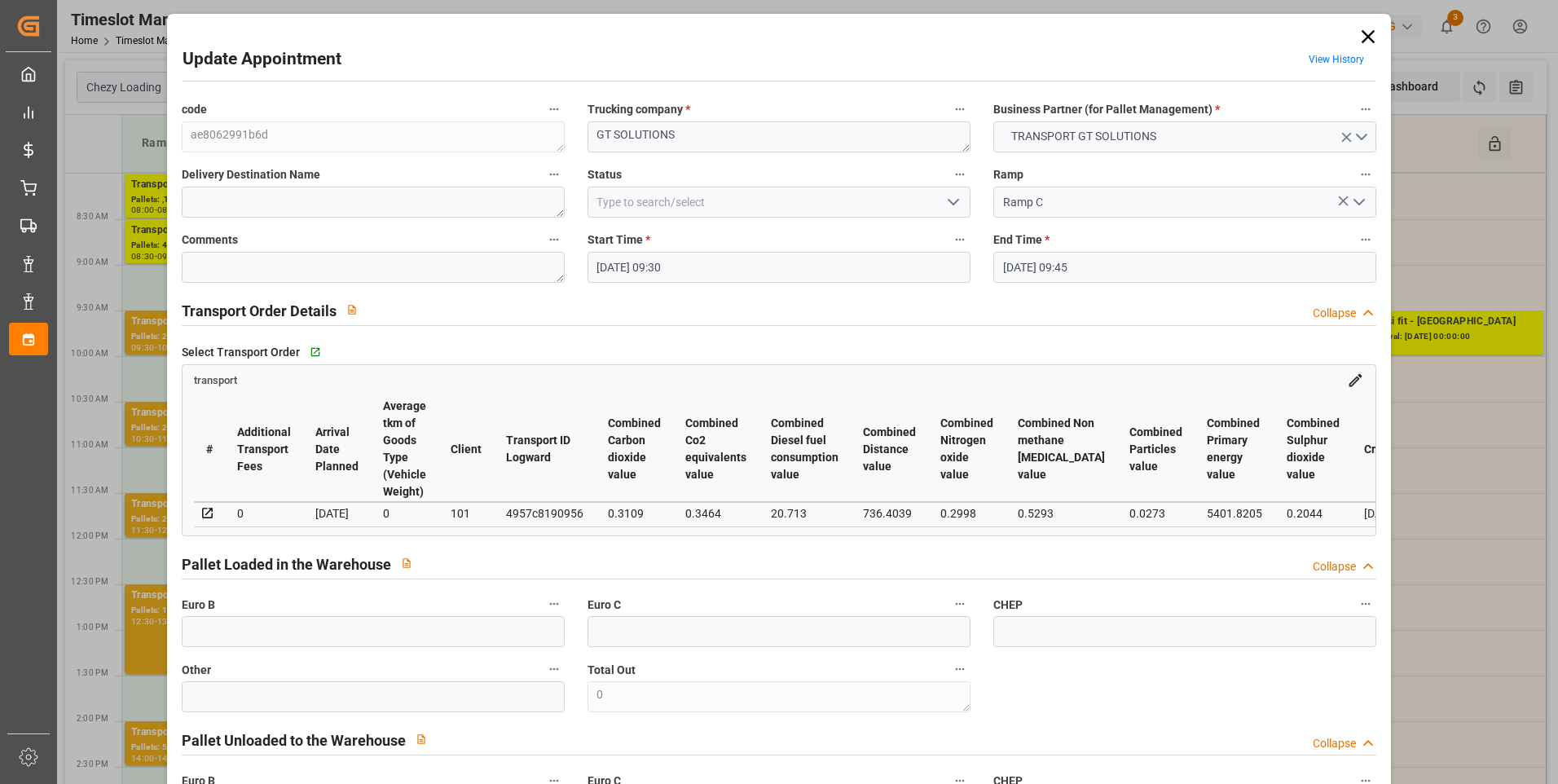
click at [951, 202] on icon "open menu" at bounding box center [953, 201] width 20 height 20
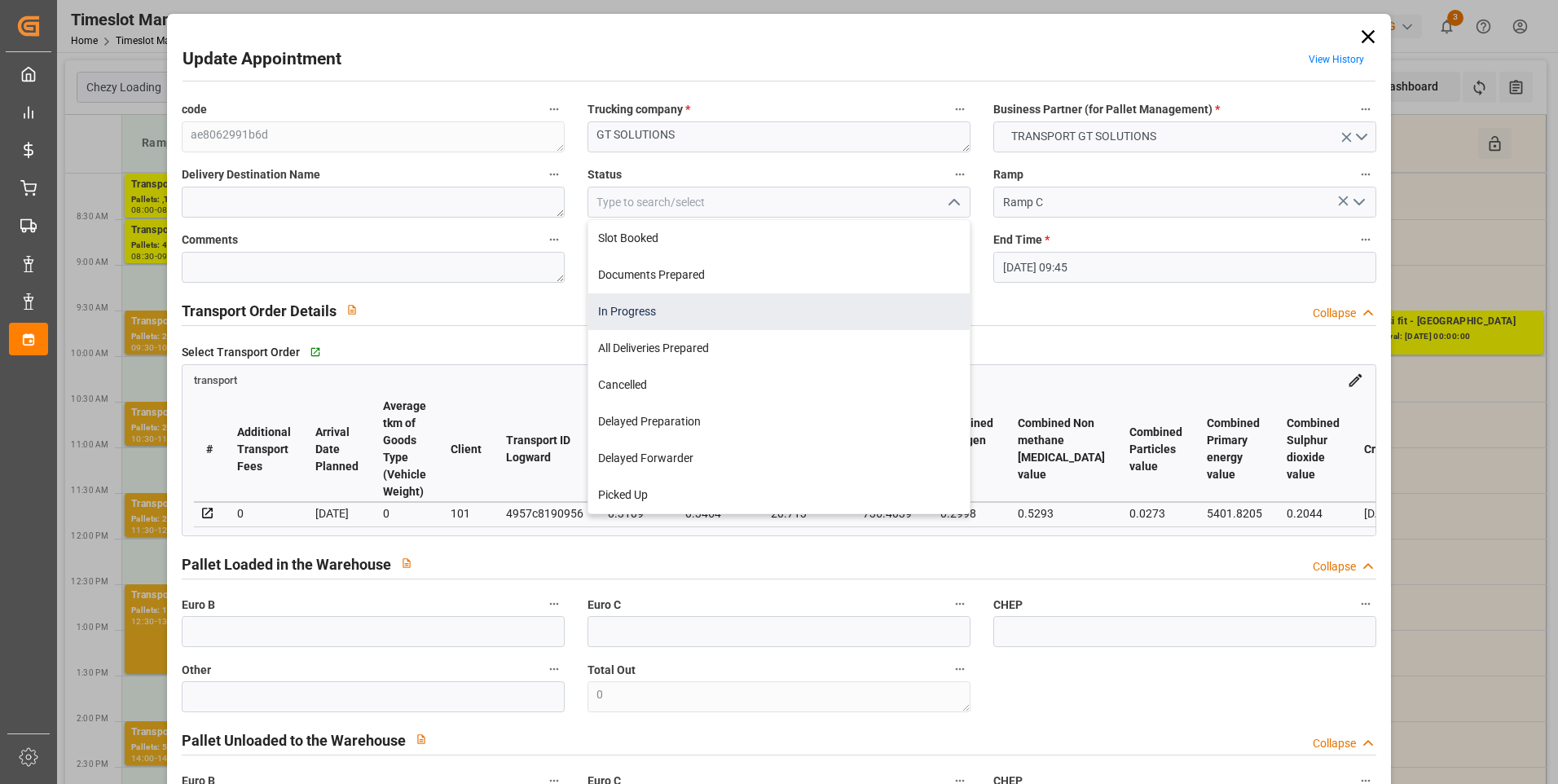
click at [624, 308] on div "In Progress" at bounding box center [779, 311] width 381 height 37
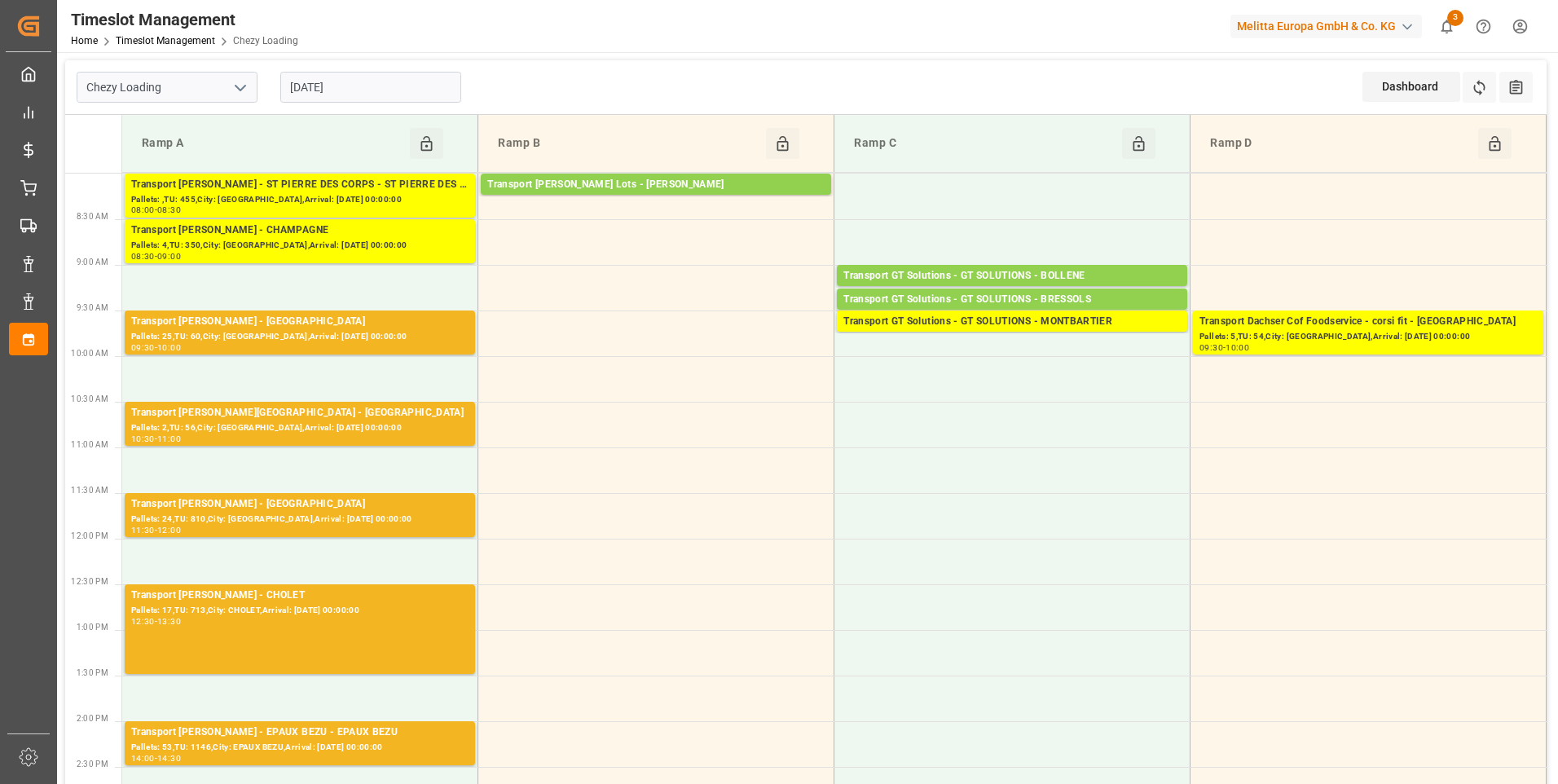
click at [387, 90] on input "20-08-2025" at bounding box center [370, 87] width 181 height 31
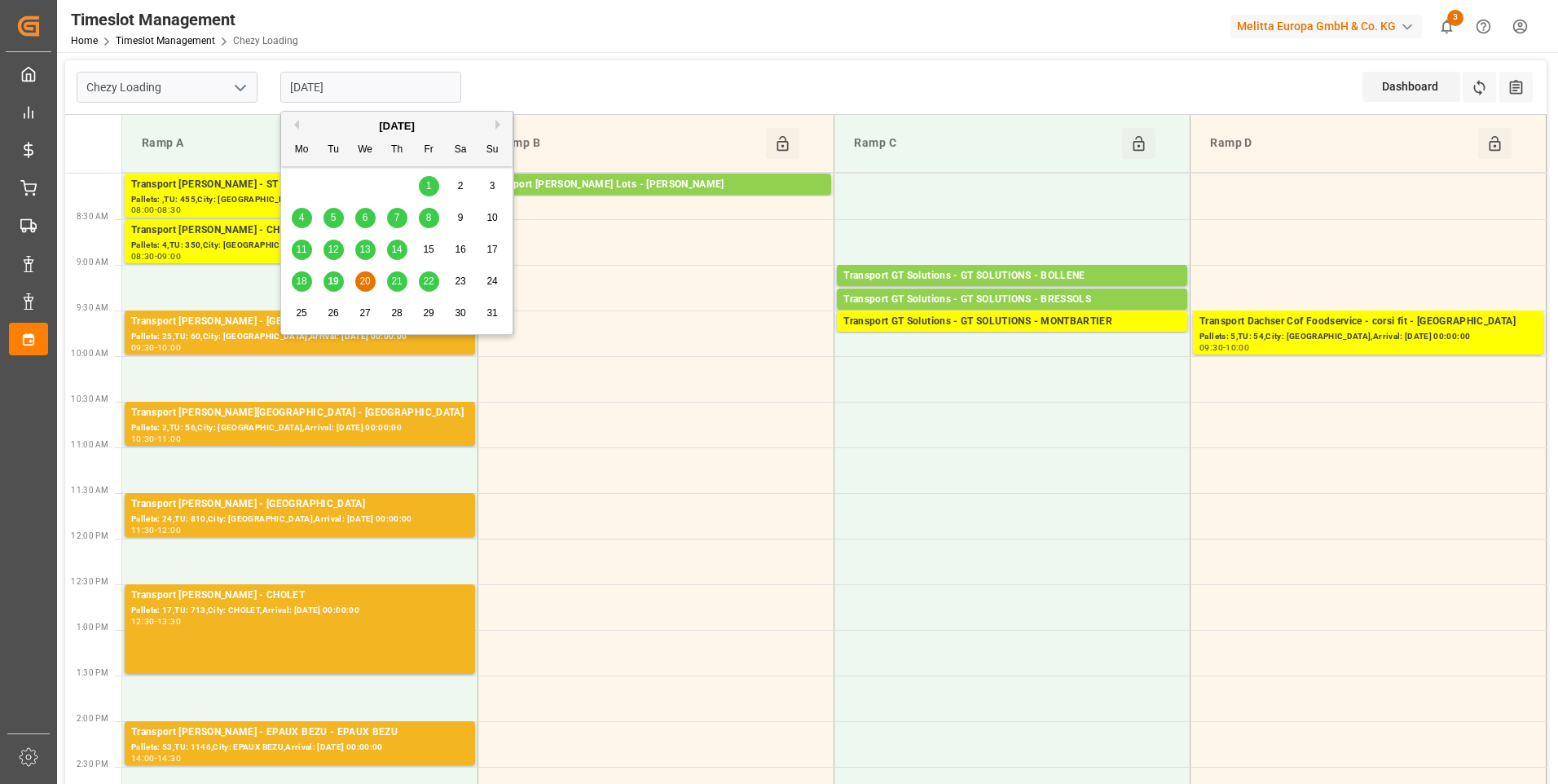
click at [336, 283] on span "19" at bounding box center [332, 281] width 10 height 11
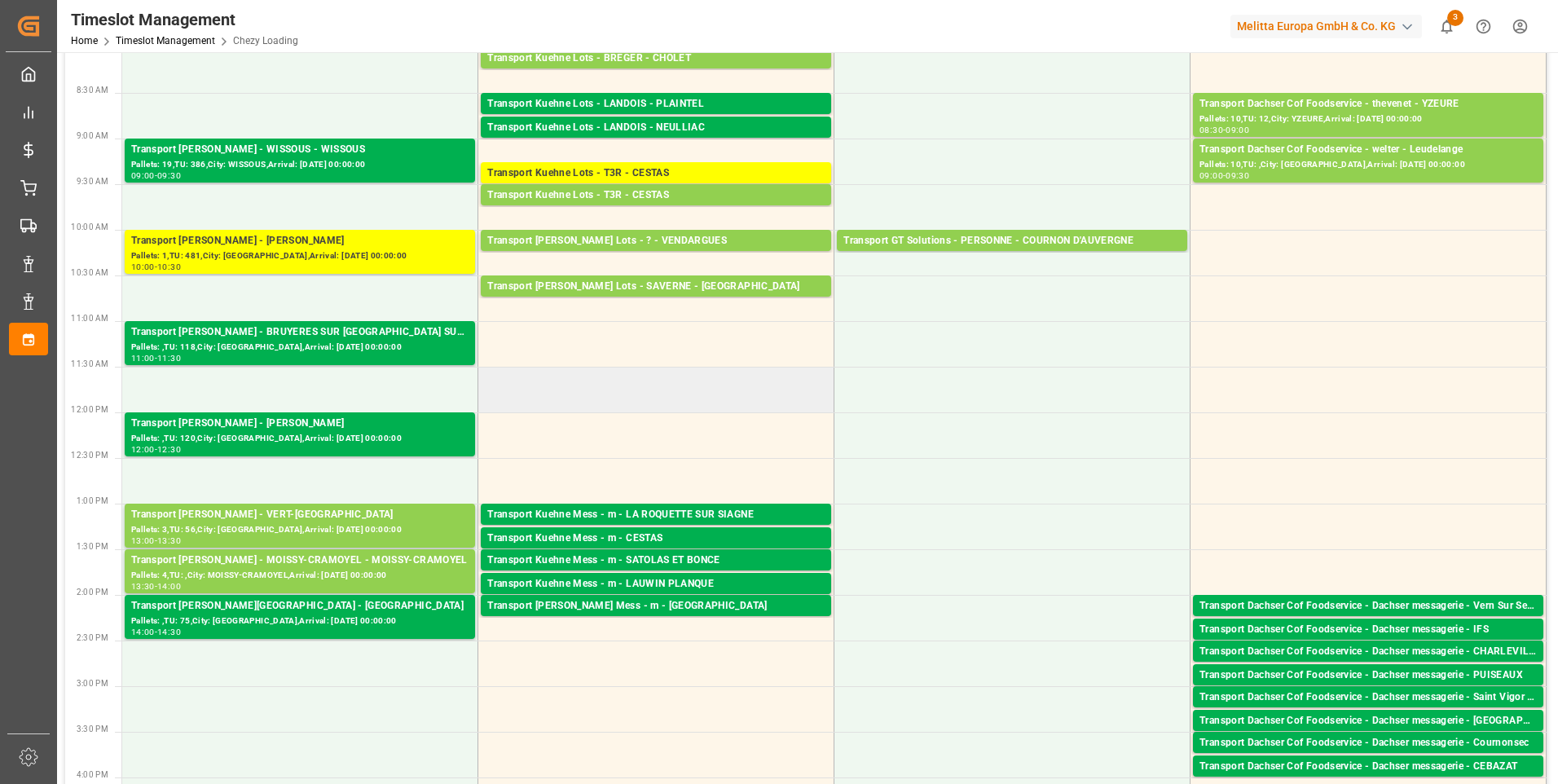
scroll to position [163, 0]
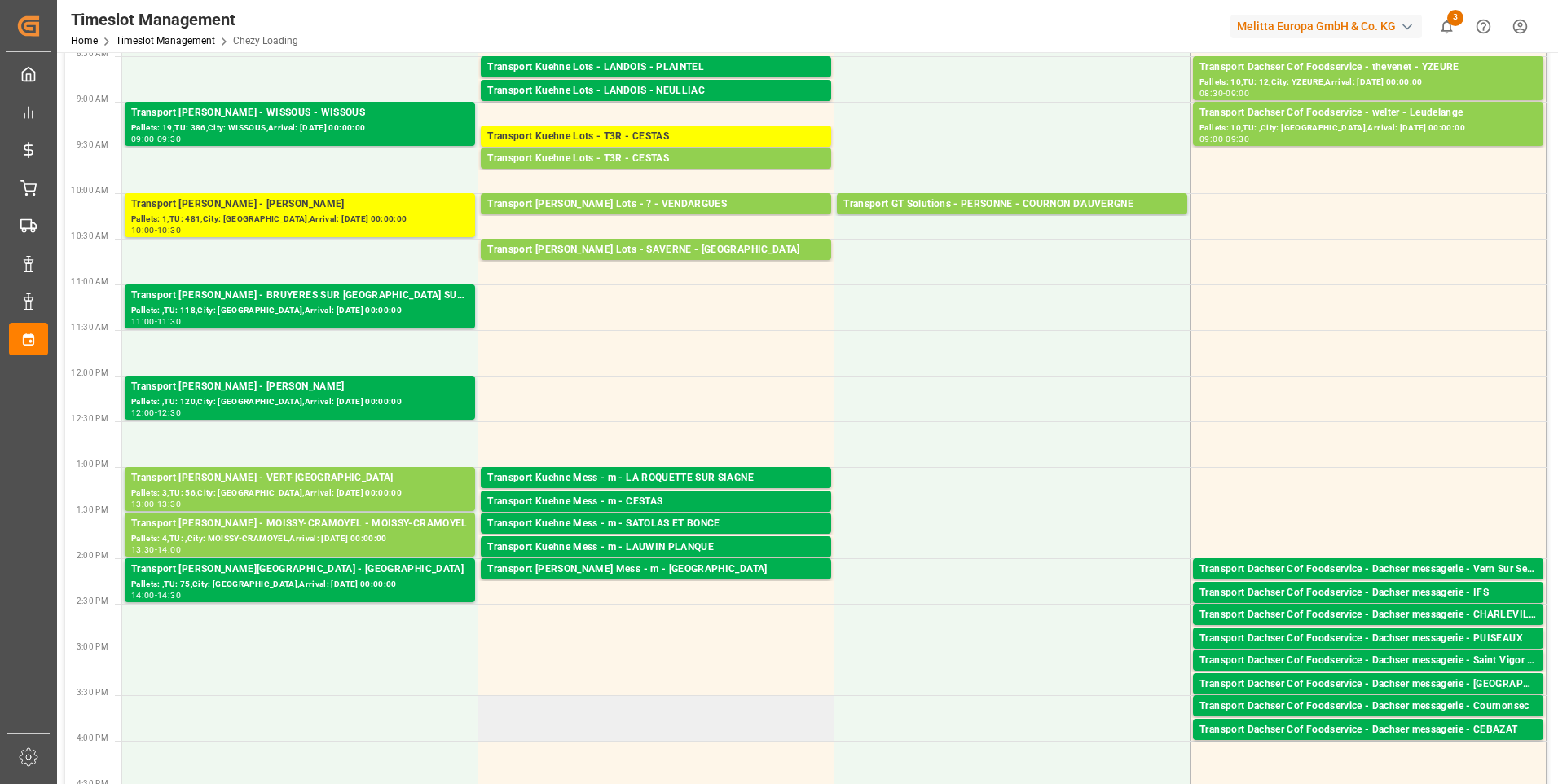
click at [678, 737] on td at bounding box center [656, 718] width 356 height 45
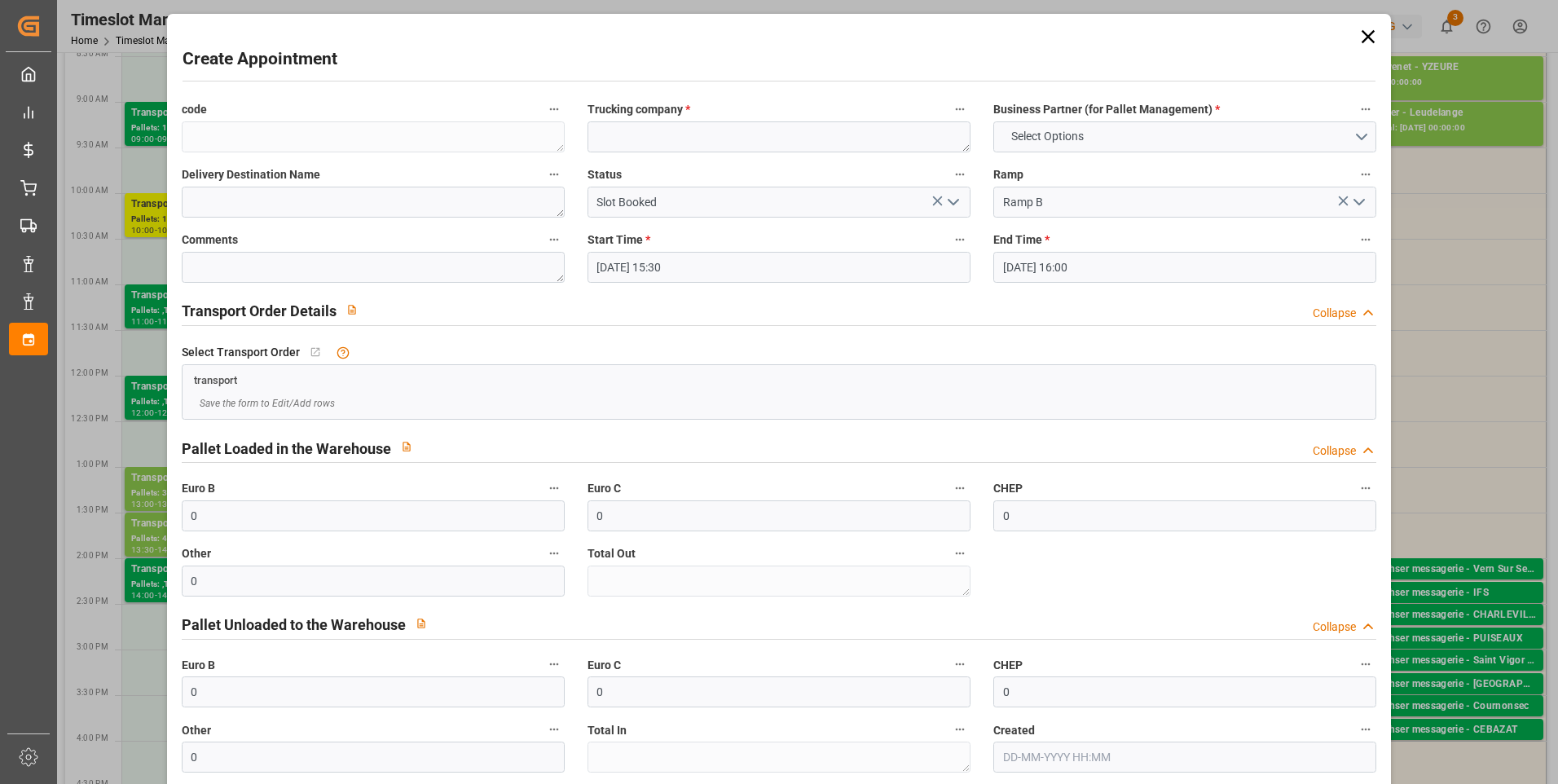
click at [1365, 41] on icon at bounding box center [1368, 37] width 23 height 23
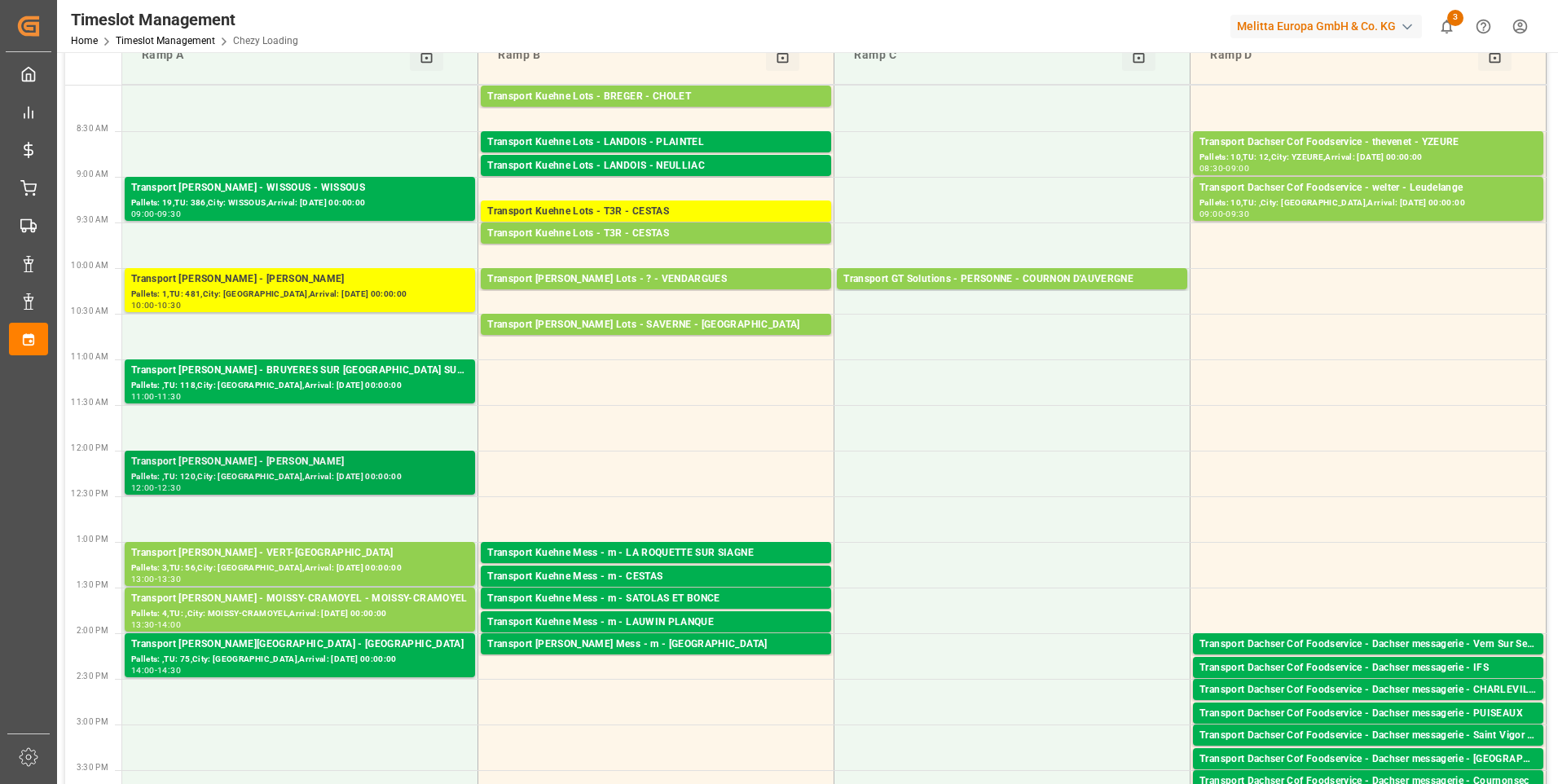
scroll to position [81, 0]
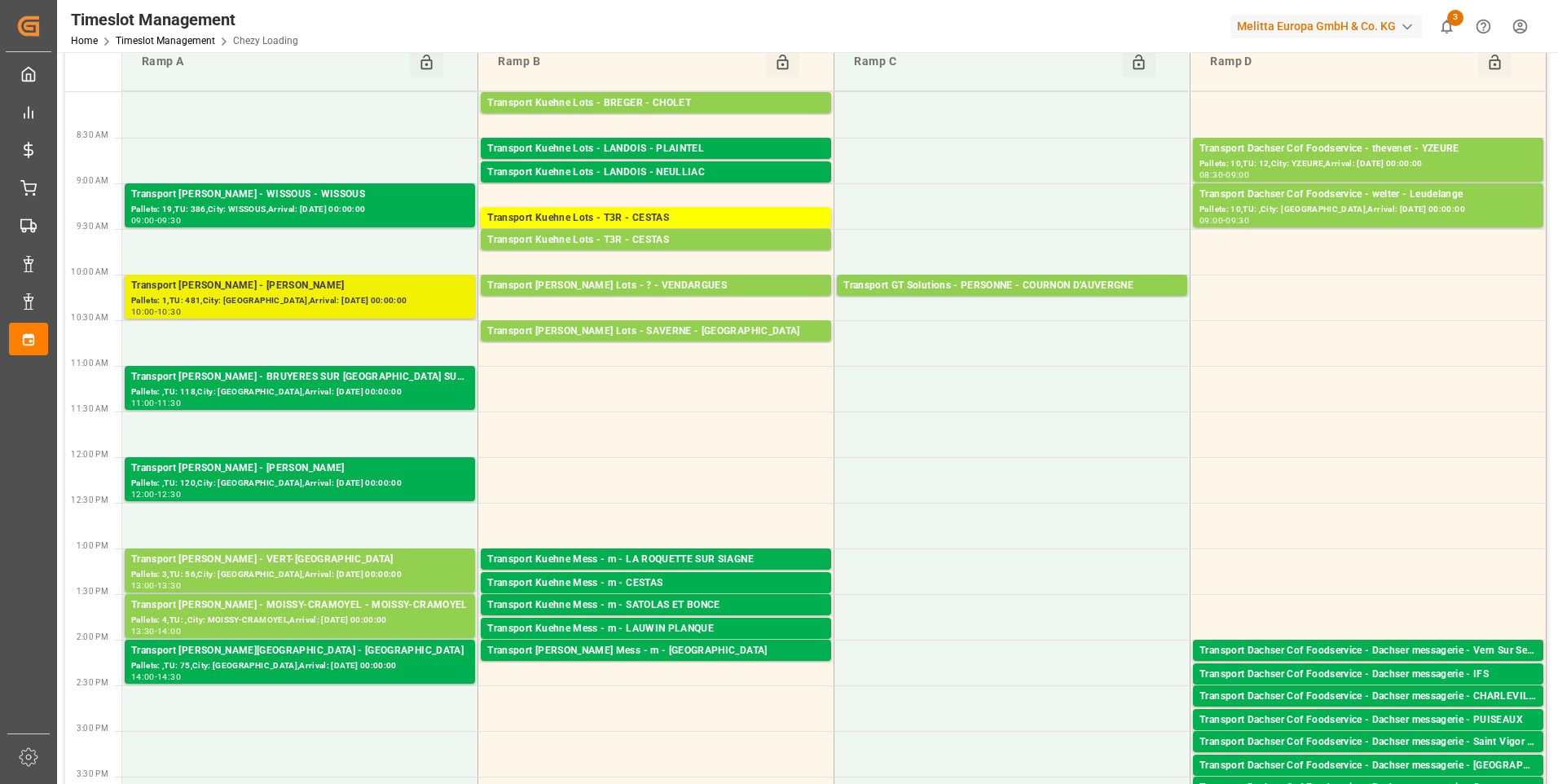
click at [306, 297] on div "Pallets: 1,TU: 481,City: [GEOGRAPHIC_DATA],Arrival: [DATE] 00:00:00" at bounding box center [300, 301] width 338 height 14
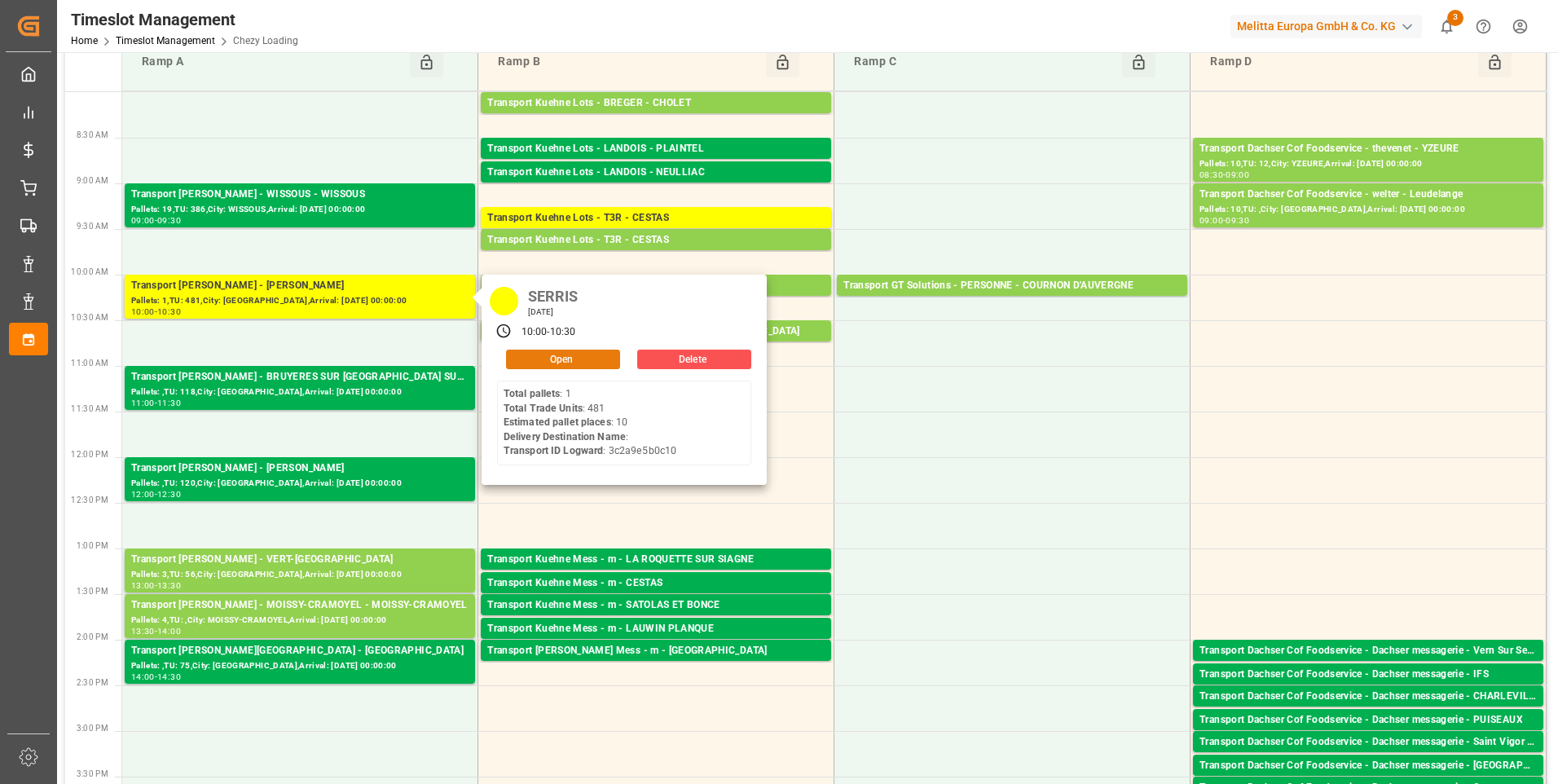
click at [529, 358] on button "Open" at bounding box center [563, 358] width 114 height 20
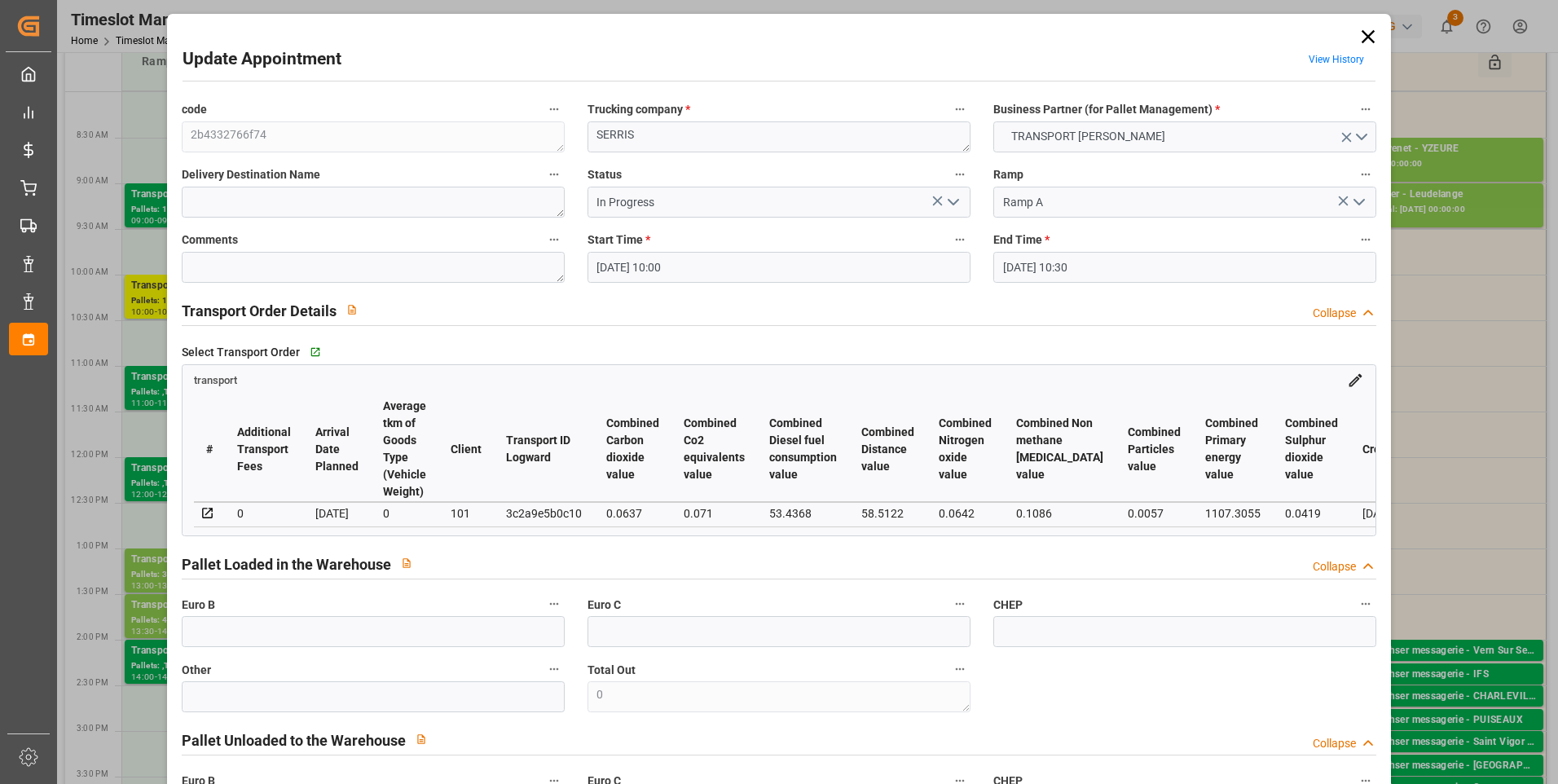
click at [952, 202] on polyline "open menu" at bounding box center [954, 201] width 9 height 5
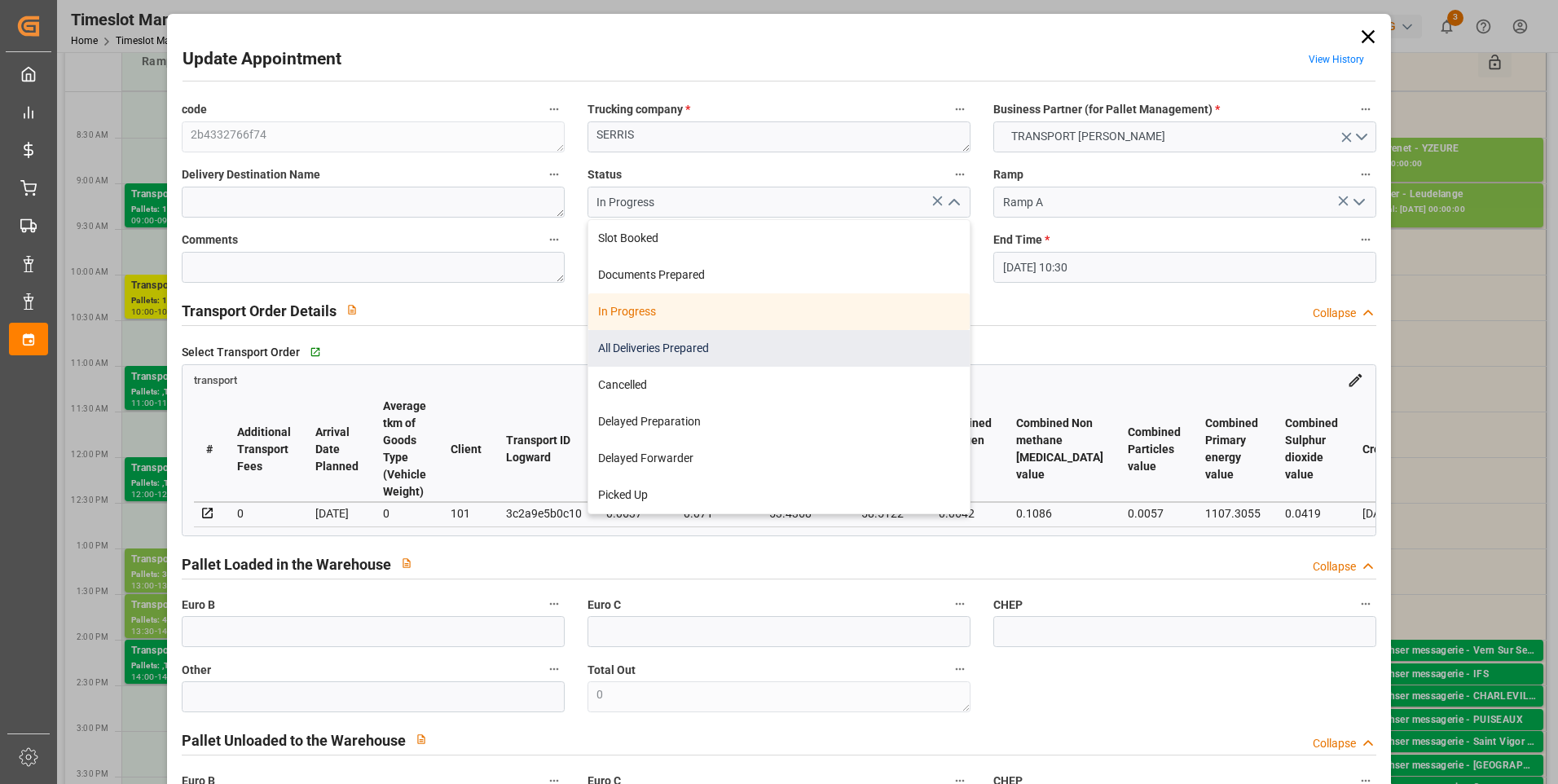
click at [655, 343] on div "All Deliveries Prepared" at bounding box center [779, 348] width 381 height 37
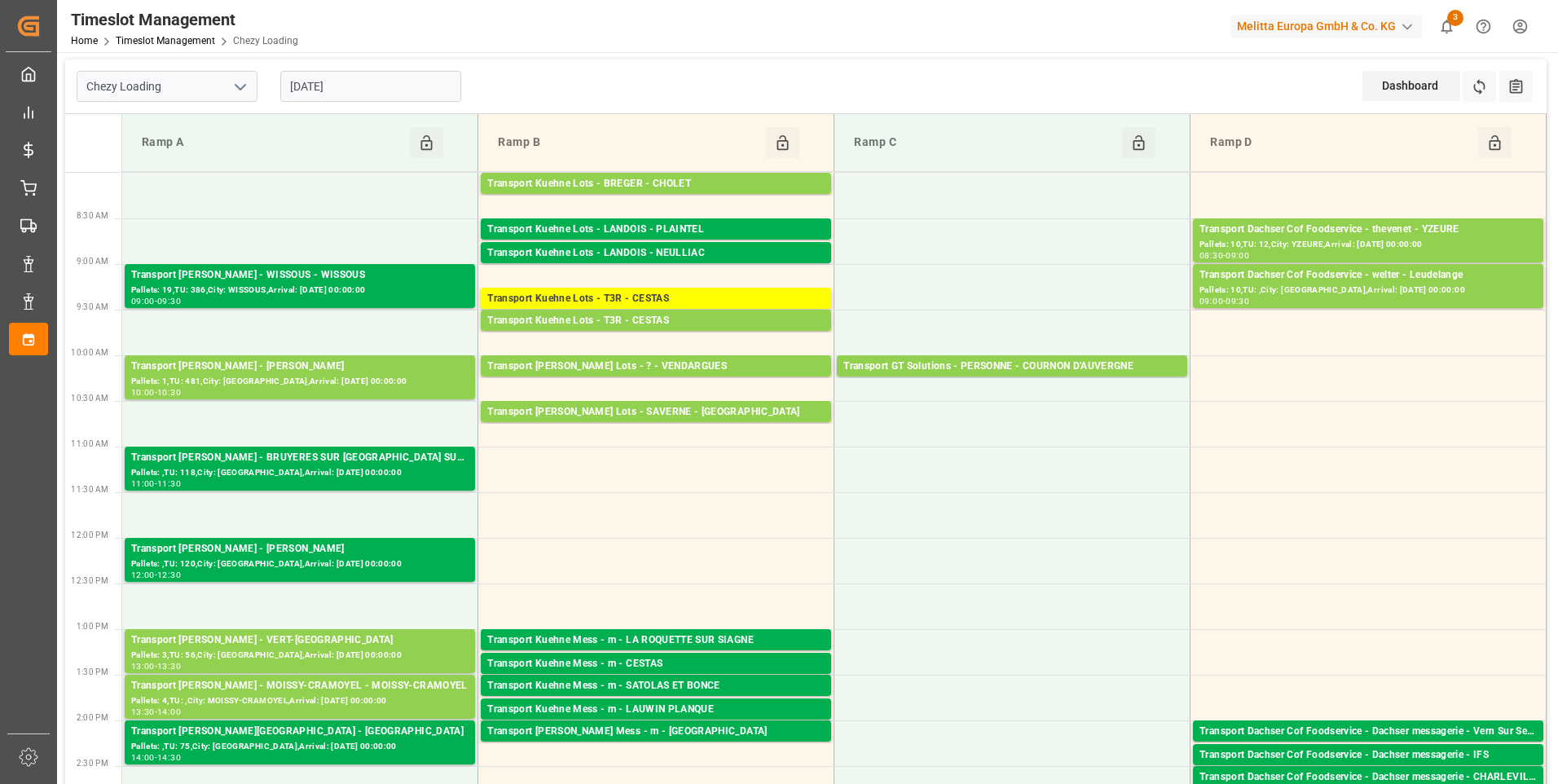
scroll to position [0, 0]
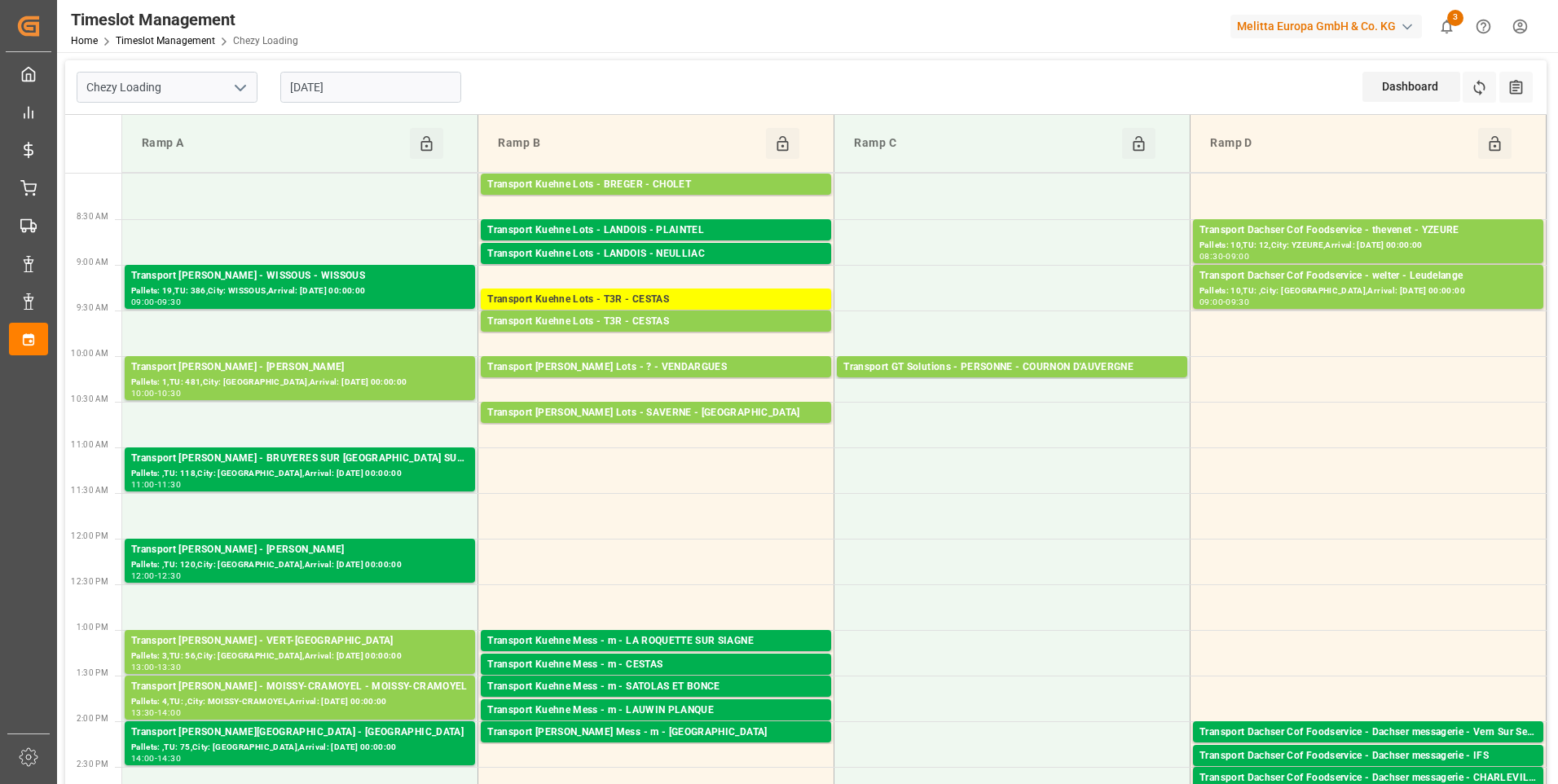
click at [360, 76] on input "[DATE]" at bounding box center [370, 87] width 181 height 31
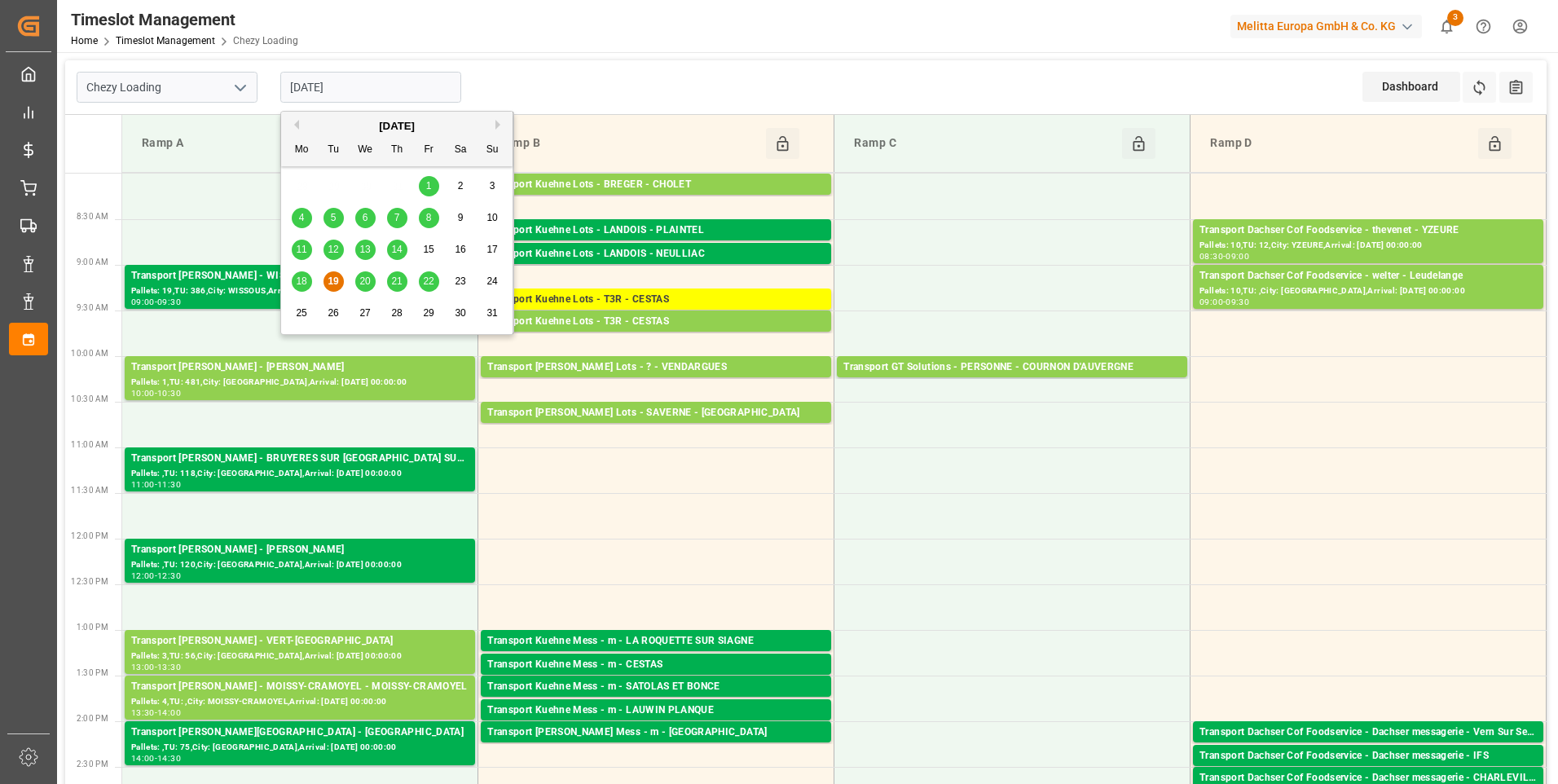
click at [366, 283] on span "20" at bounding box center [364, 281] width 10 height 11
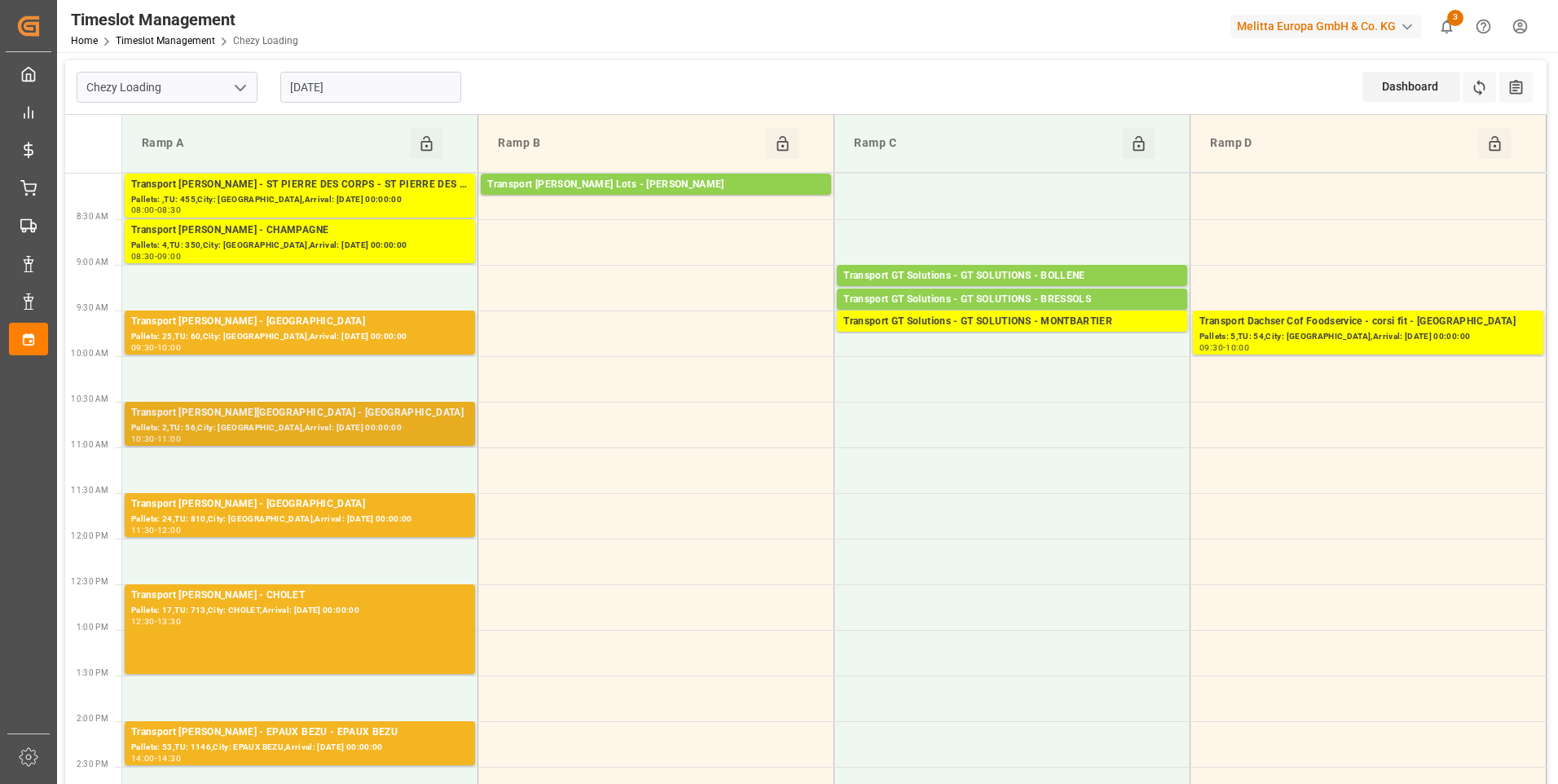
click at [328, 415] on div "Transport Delisle - BOURGES - BOURGES" at bounding box center [300, 412] width 338 height 16
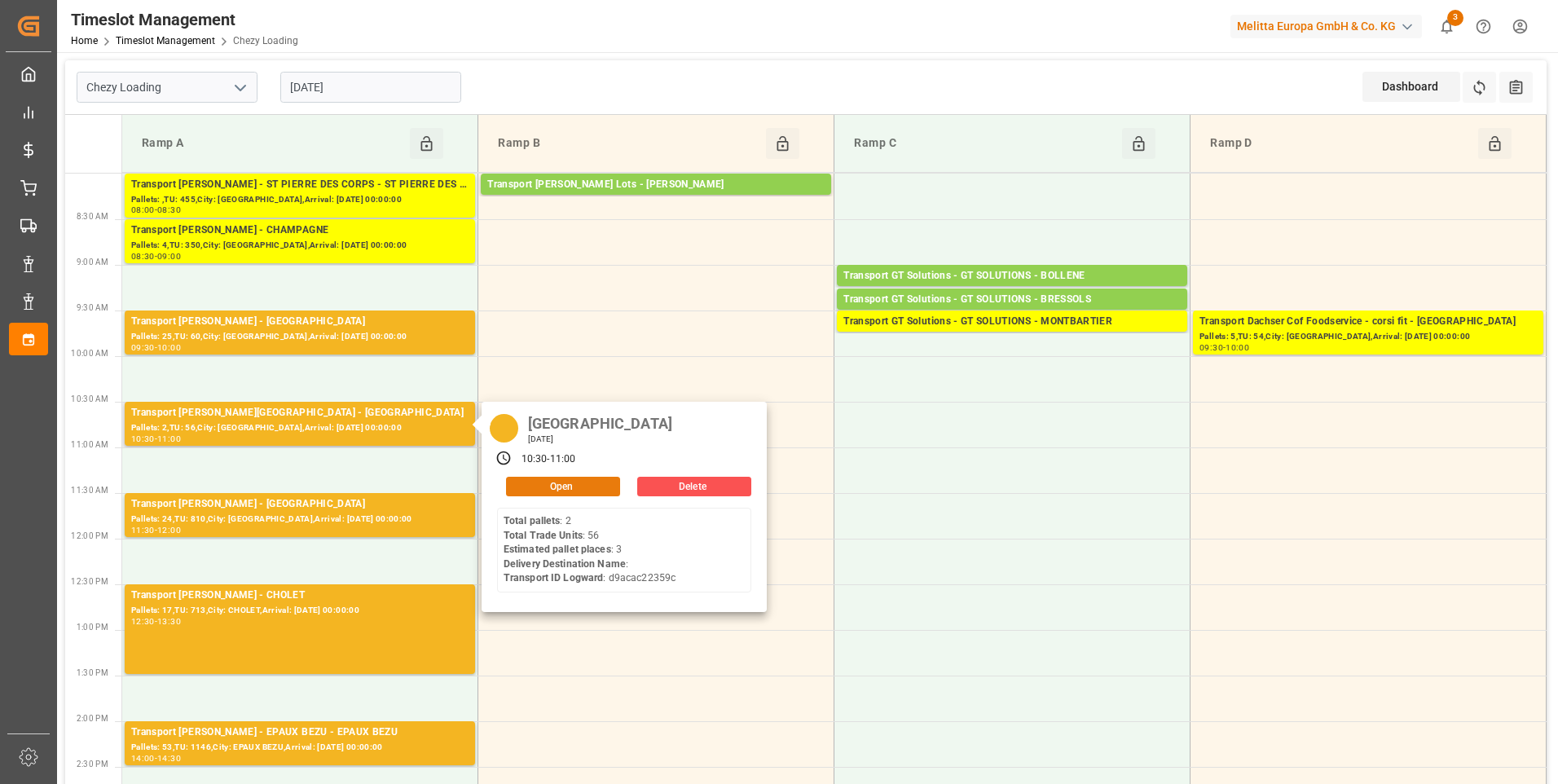
click at [561, 484] on button "Open" at bounding box center [563, 486] width 114 height 20
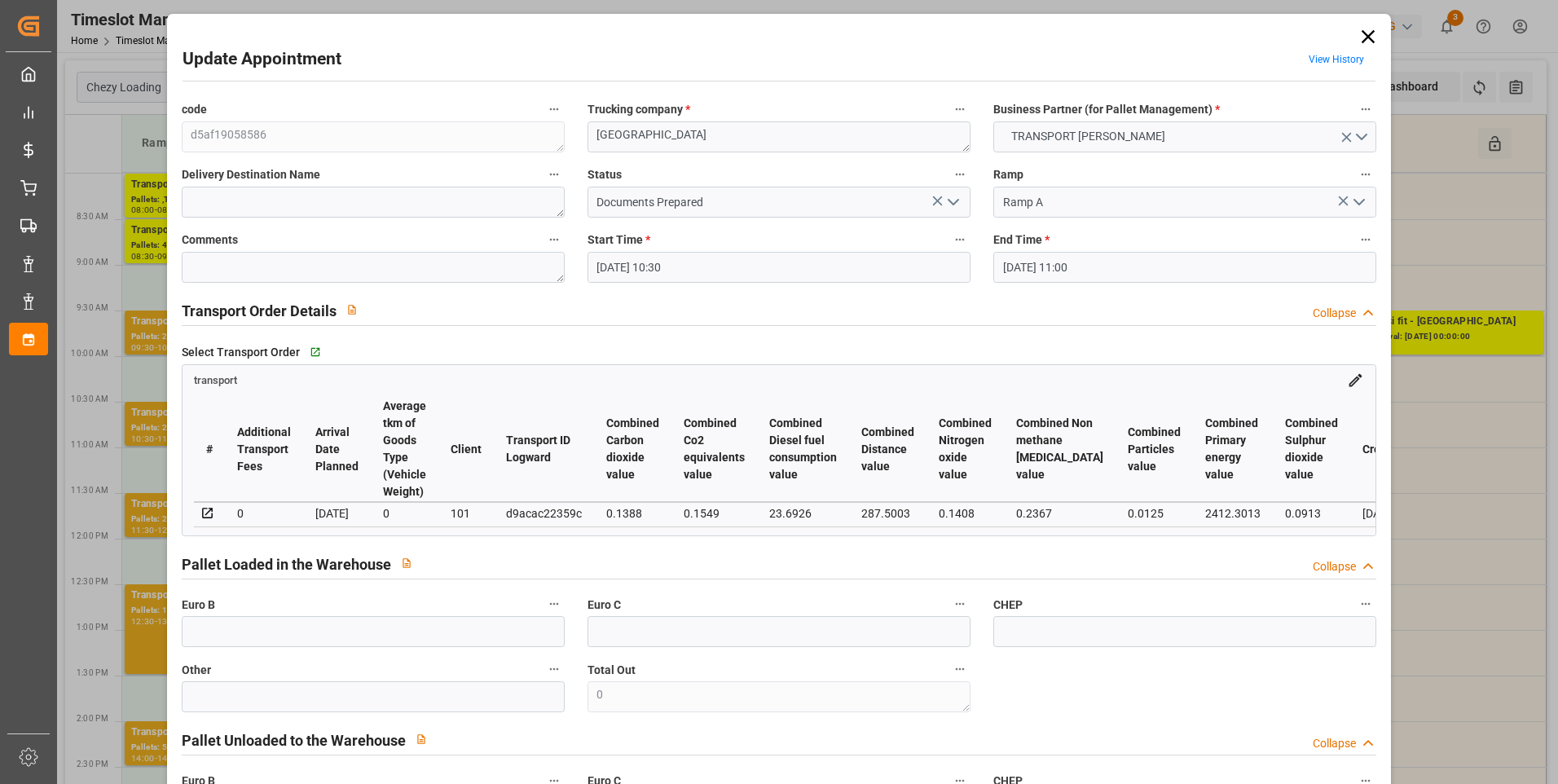
click at [949, 202] on polyline "open menu" at bounding box center [954, 201] width 9 height 5
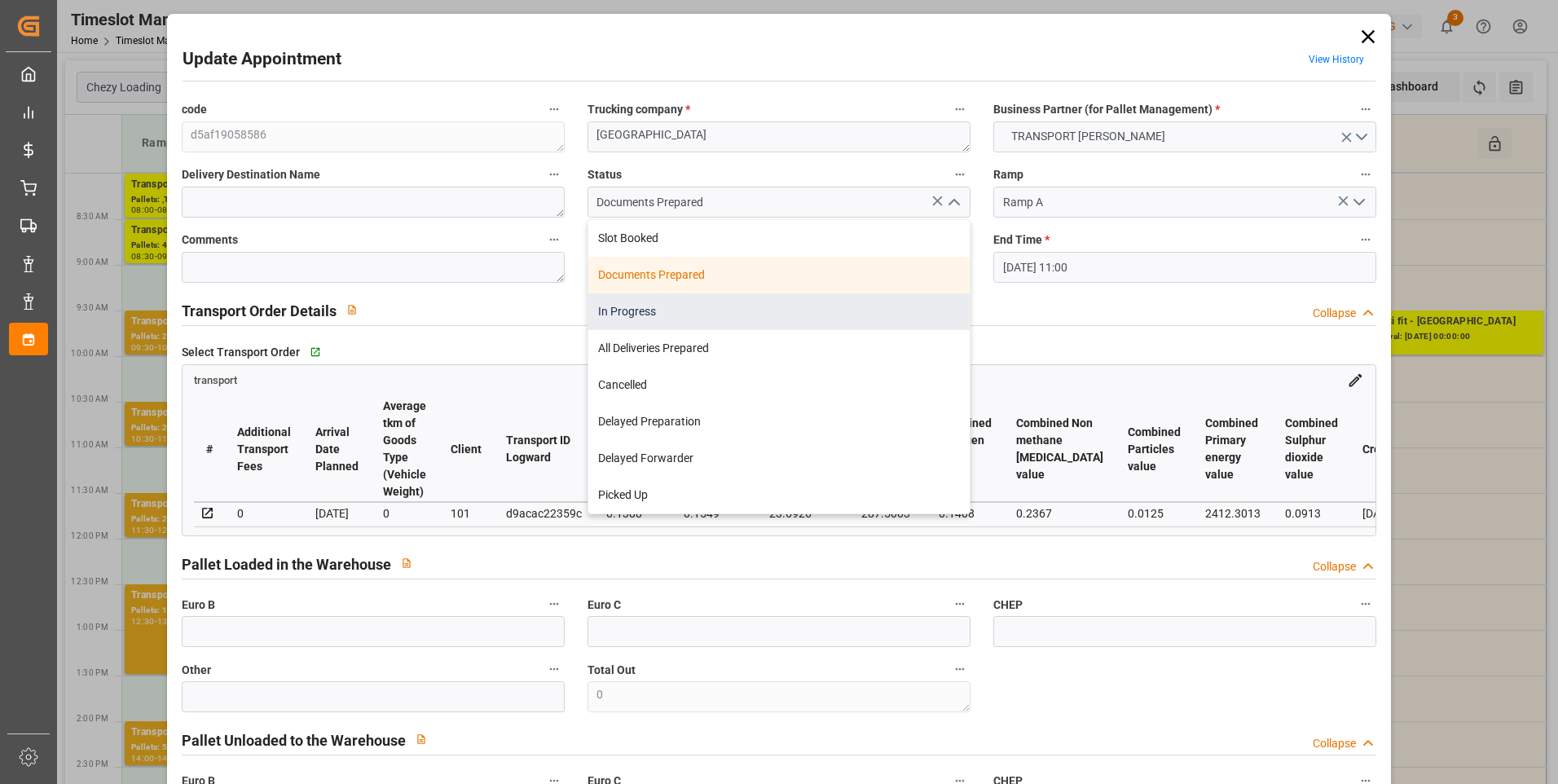
click at [626, 311] on div "In Progress" at bounding box center [779, 311] width 381 height 37
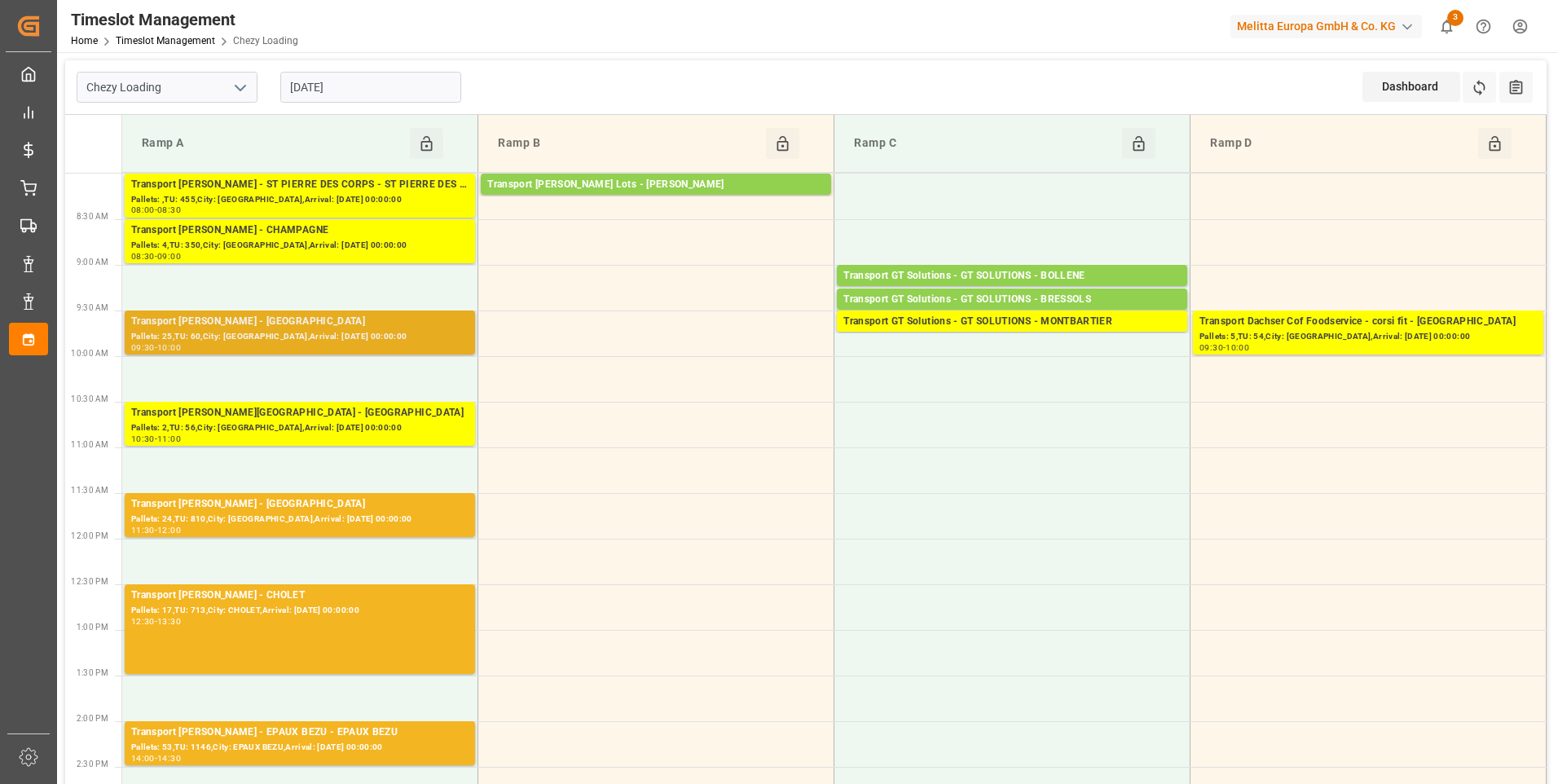
click at [310, 338] on div "Pallets: 25,TU: 60,City: SAINT GILLES,Arrival: 2025-08-20 00:00:00" at bounding box center [300, 337] width 338 height 14
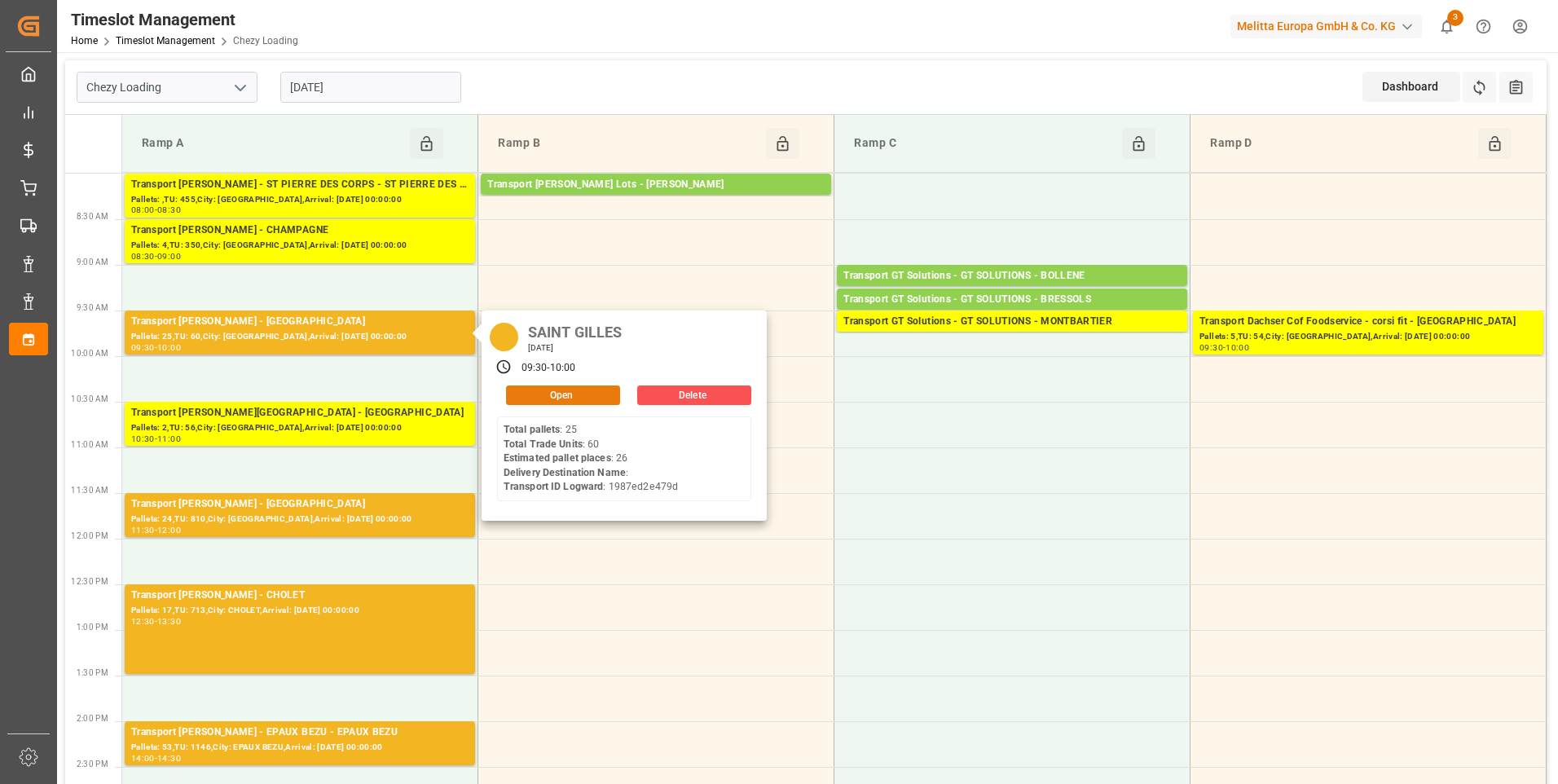
click at [528, 391] on button "Open" at bounding box center [563, 394] width 114 height 20
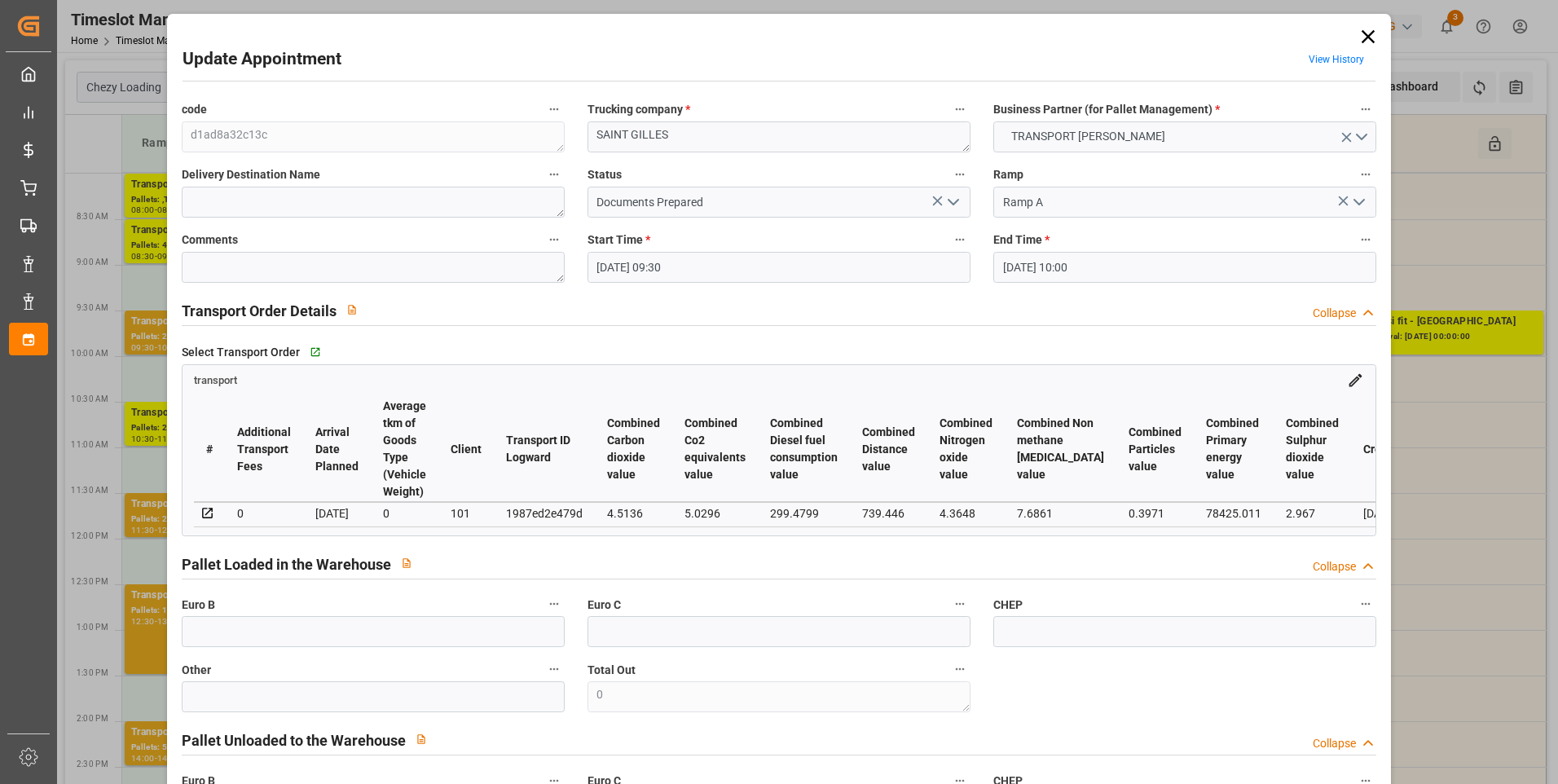
click at [1361, 38] on icon at bounding box center [1368, 37] width 13 height 13
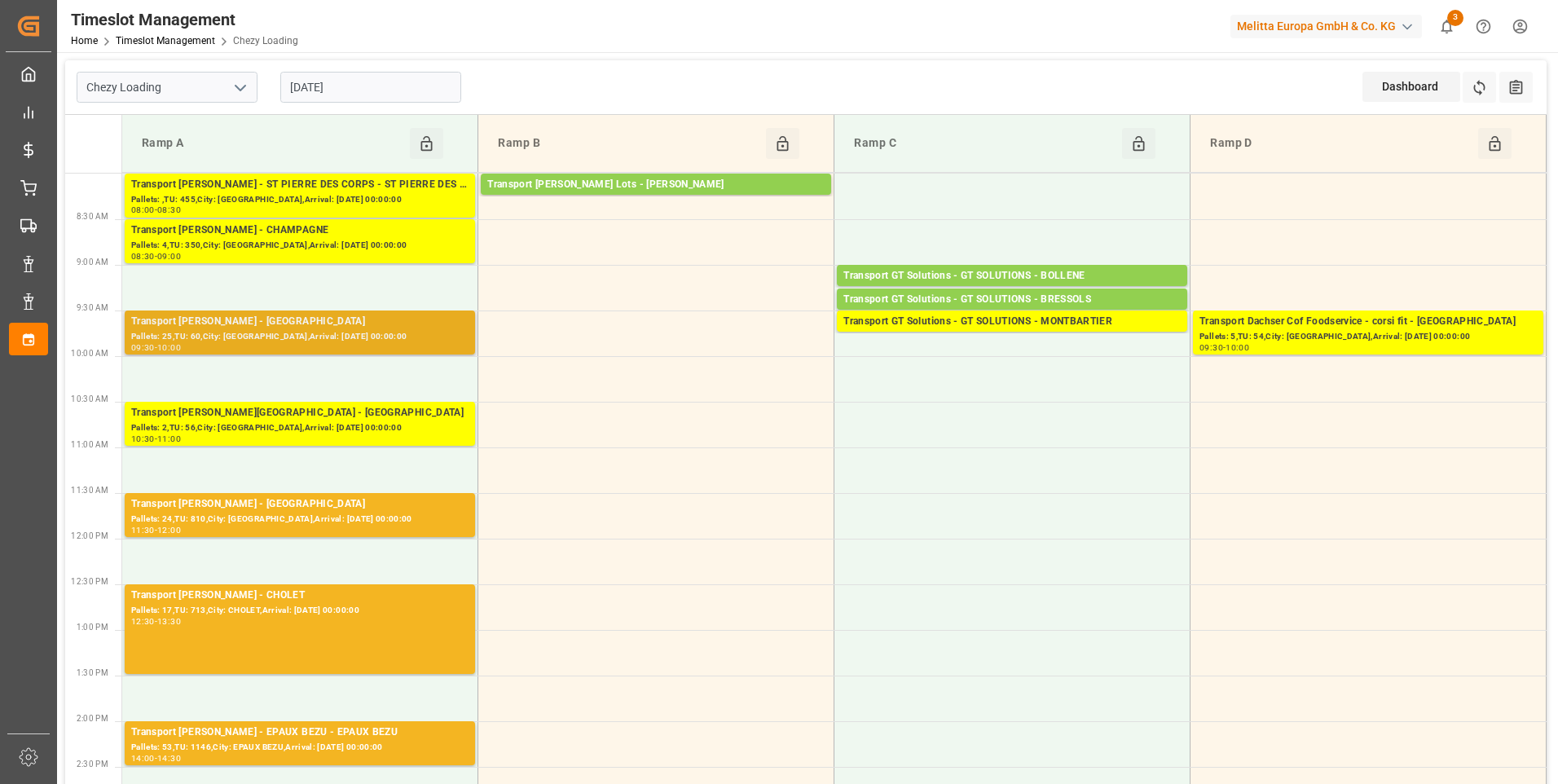
click at [280, 328] on div "Transport Delisle - SAINT GILLES - SAINT GILLES" at bounding box center [300, 322] width 338 height 16
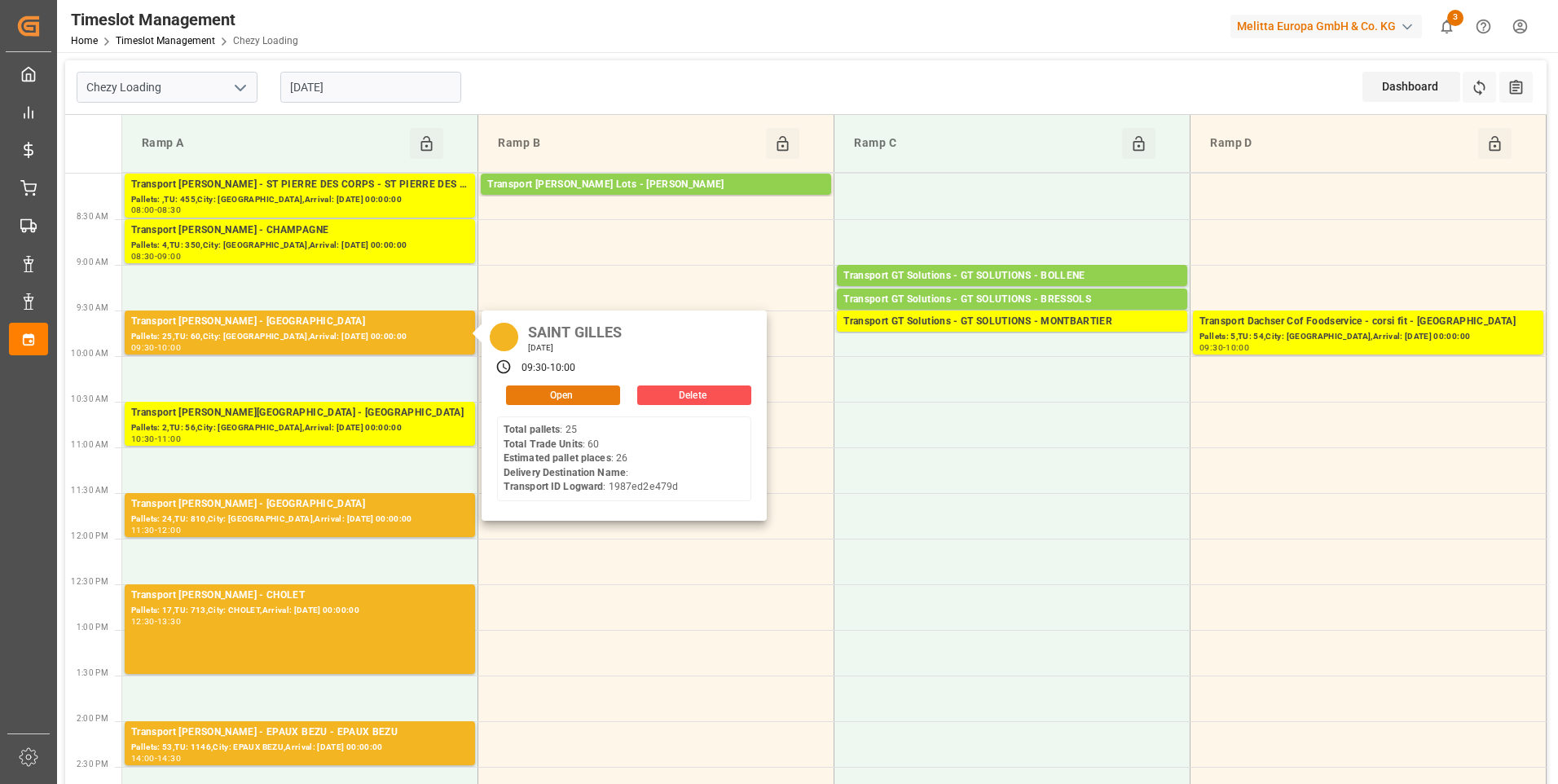
click at [567, 394] on button "Open" at bounding box center [563, 394] width 114 height 20
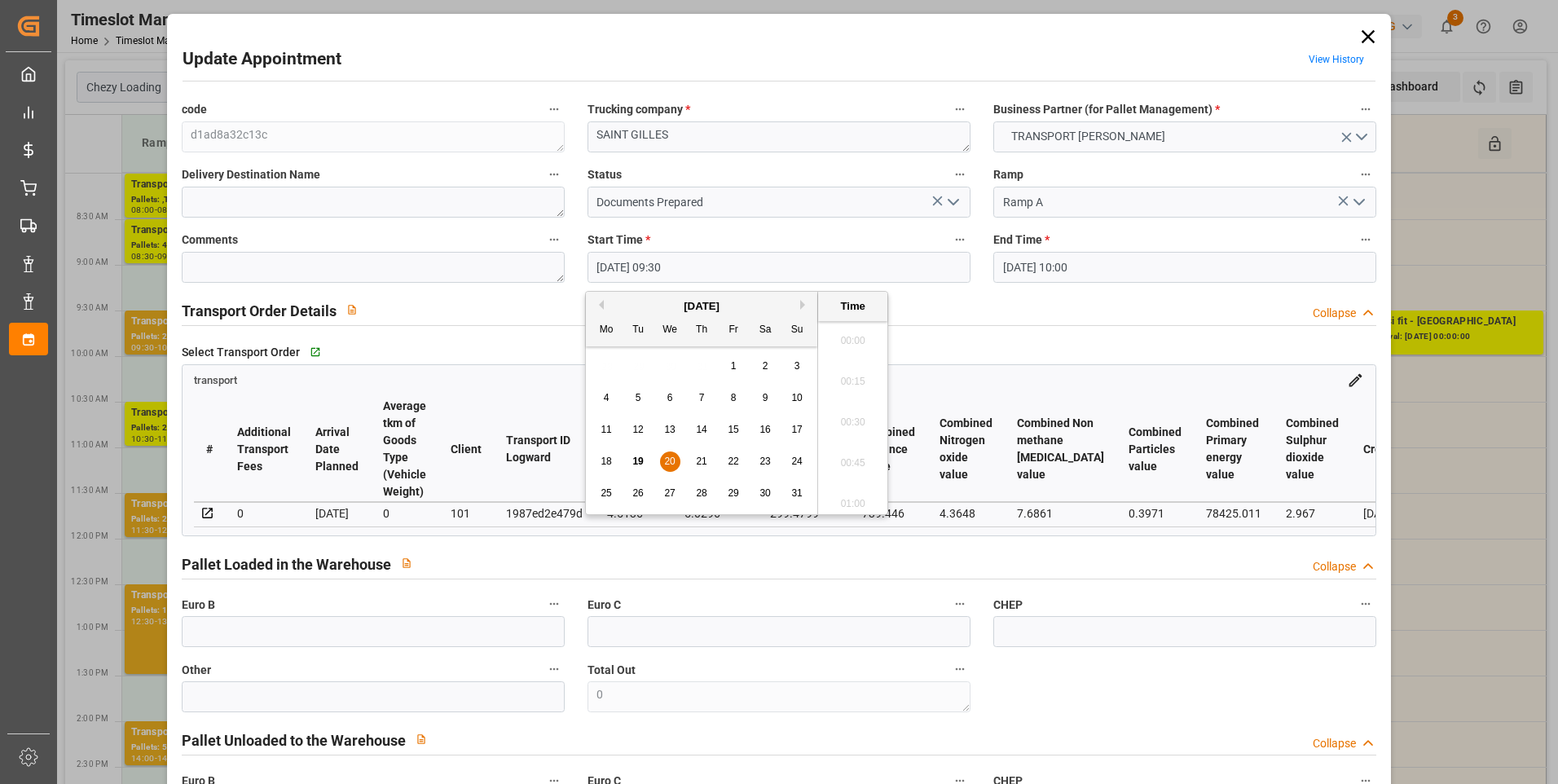
click at [639, 270] on input "20-08-2025 09:30" at bounding box center [779, 267] width 383 height 31
click at [668, 461] on span "20" at bounding box center [669, 461] width 10 height 11
click at [849, 491] on li "10:00" at bounding box center [852, 498] width 69 height 41
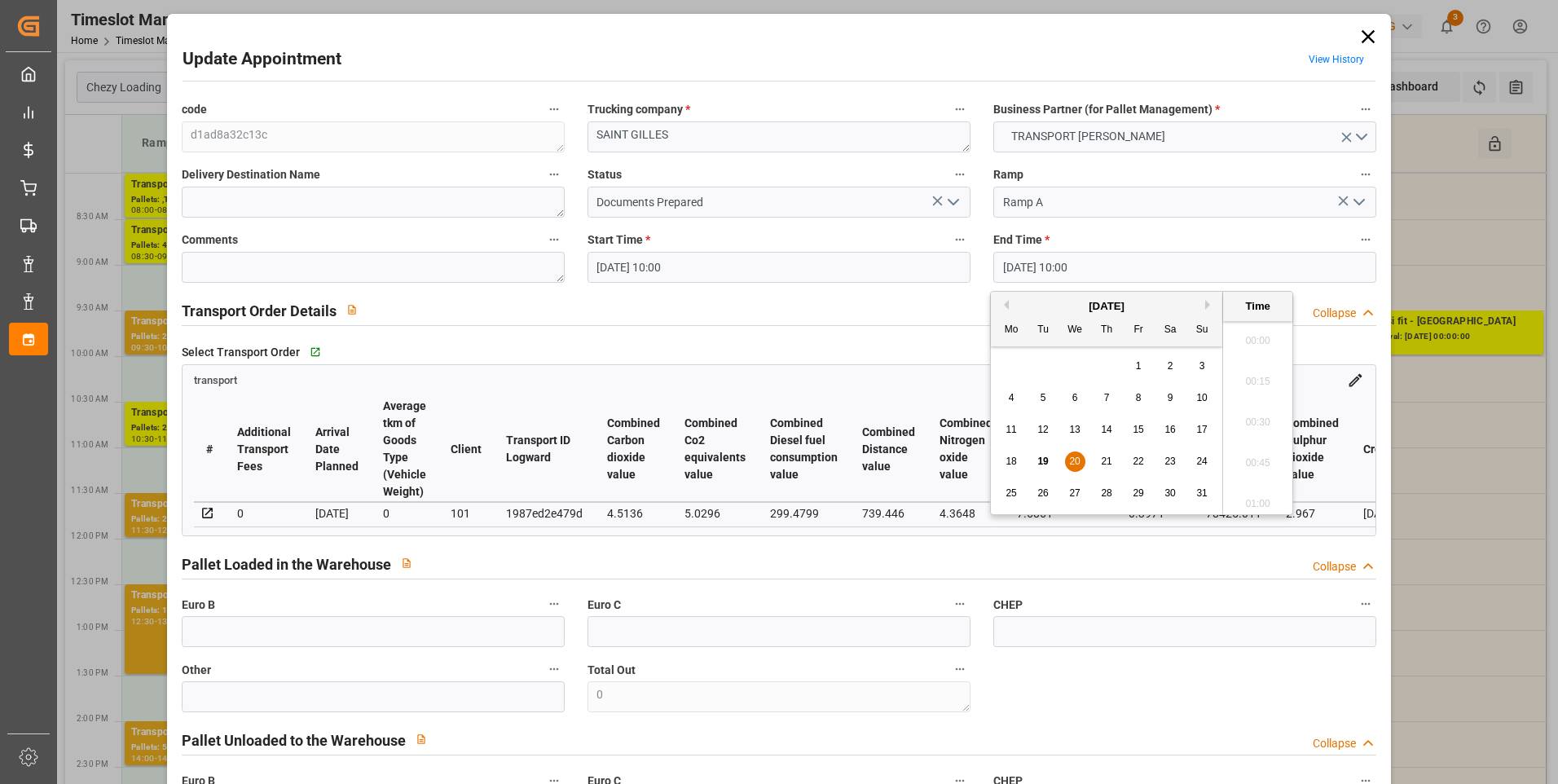
click at [1029, 263] on input "20-08-2025 10:00" at bounding box center [1184, 267] width 383 height 31
click at [1073, 459] on span "20" at bounding box center [1074, 461] width 10 height 11
click at [1258, 497] on li "10:30" at bounding box center [1257, 498] width 69 height 41
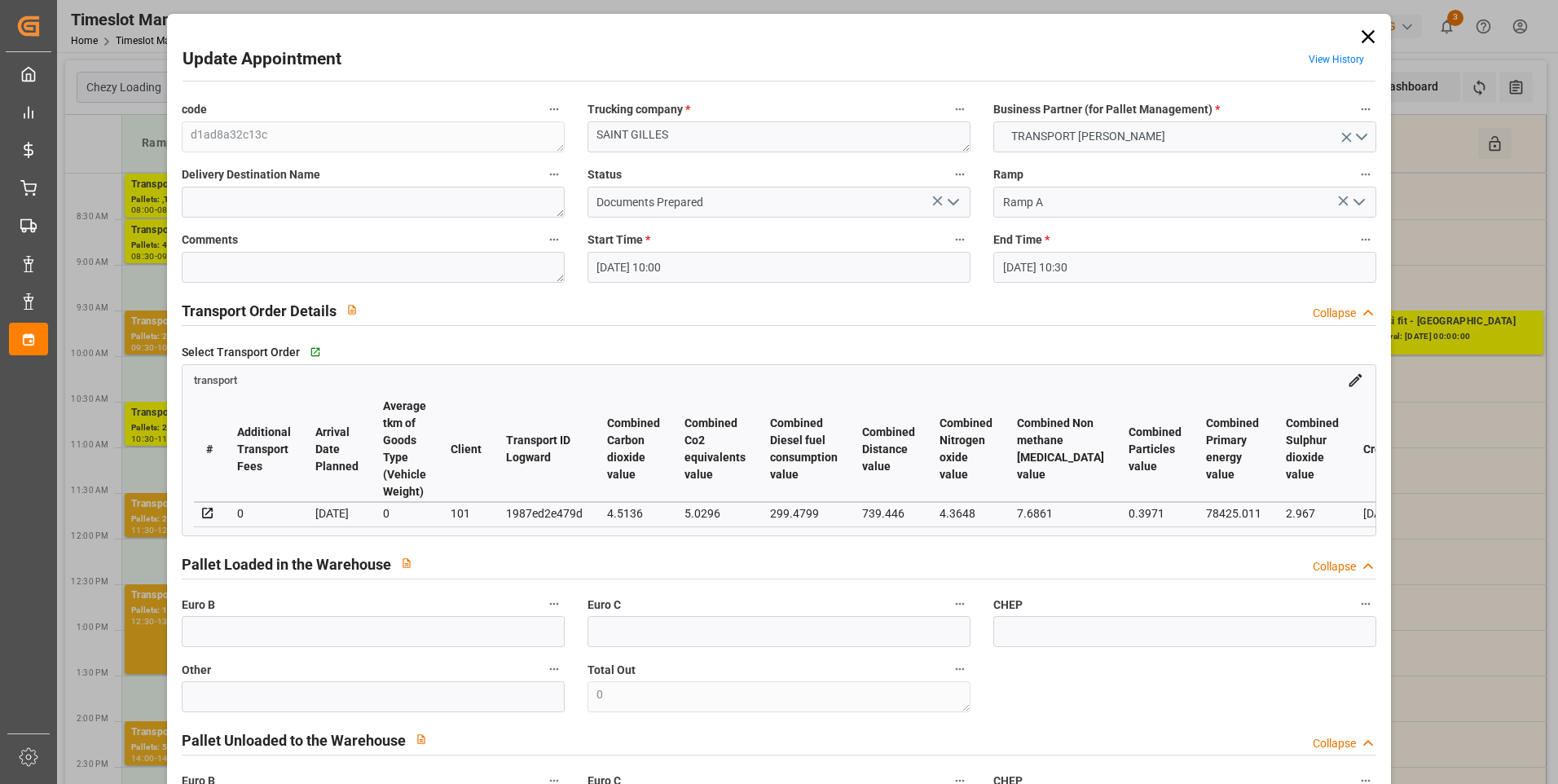
click at [951, 205] on icon "open menu" at bounding box center [953, 201] width 20 height 20
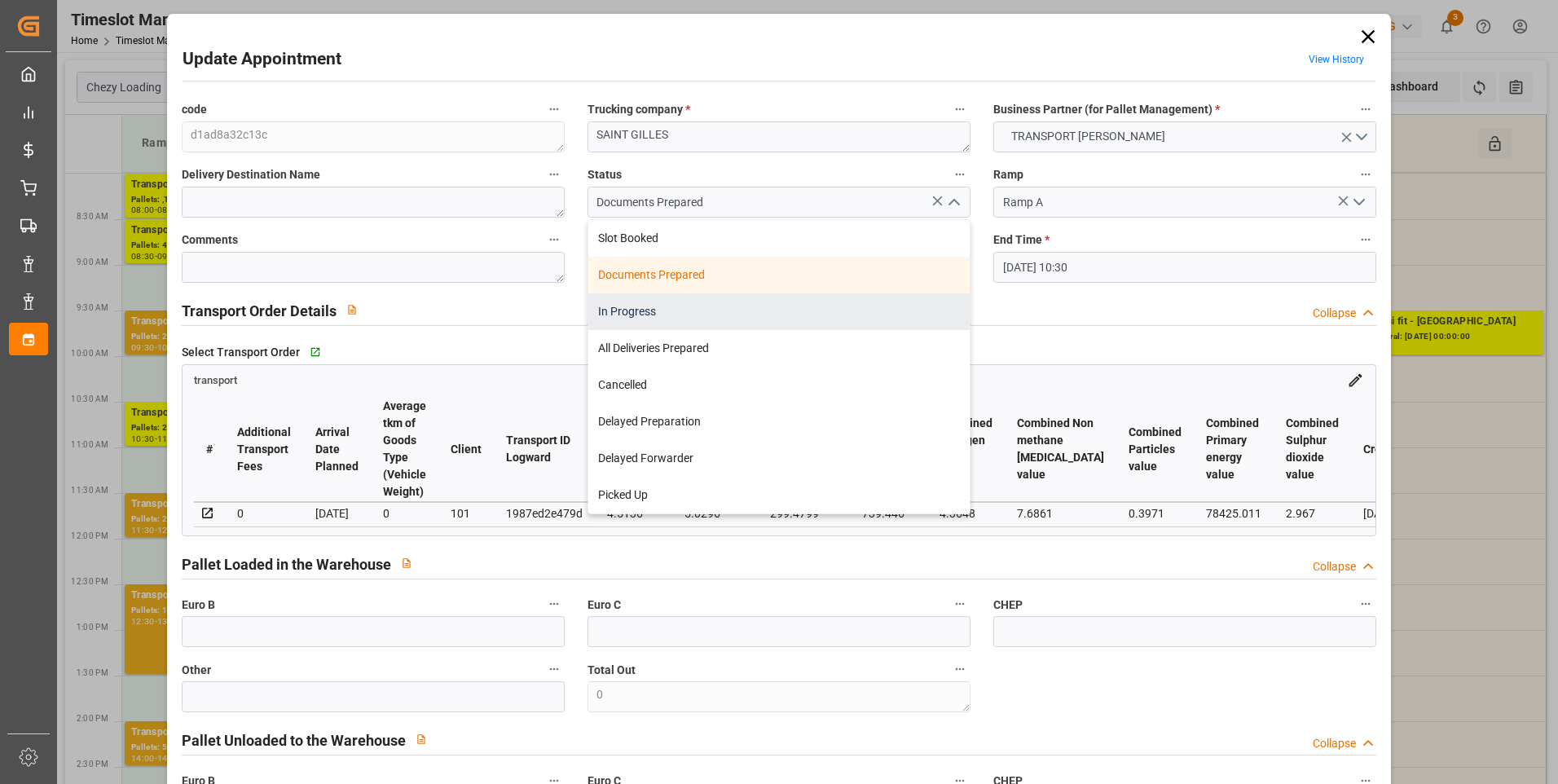
click at [639, 309] on div "In Progress" at bounding box center [779, 311] width 381 height 37
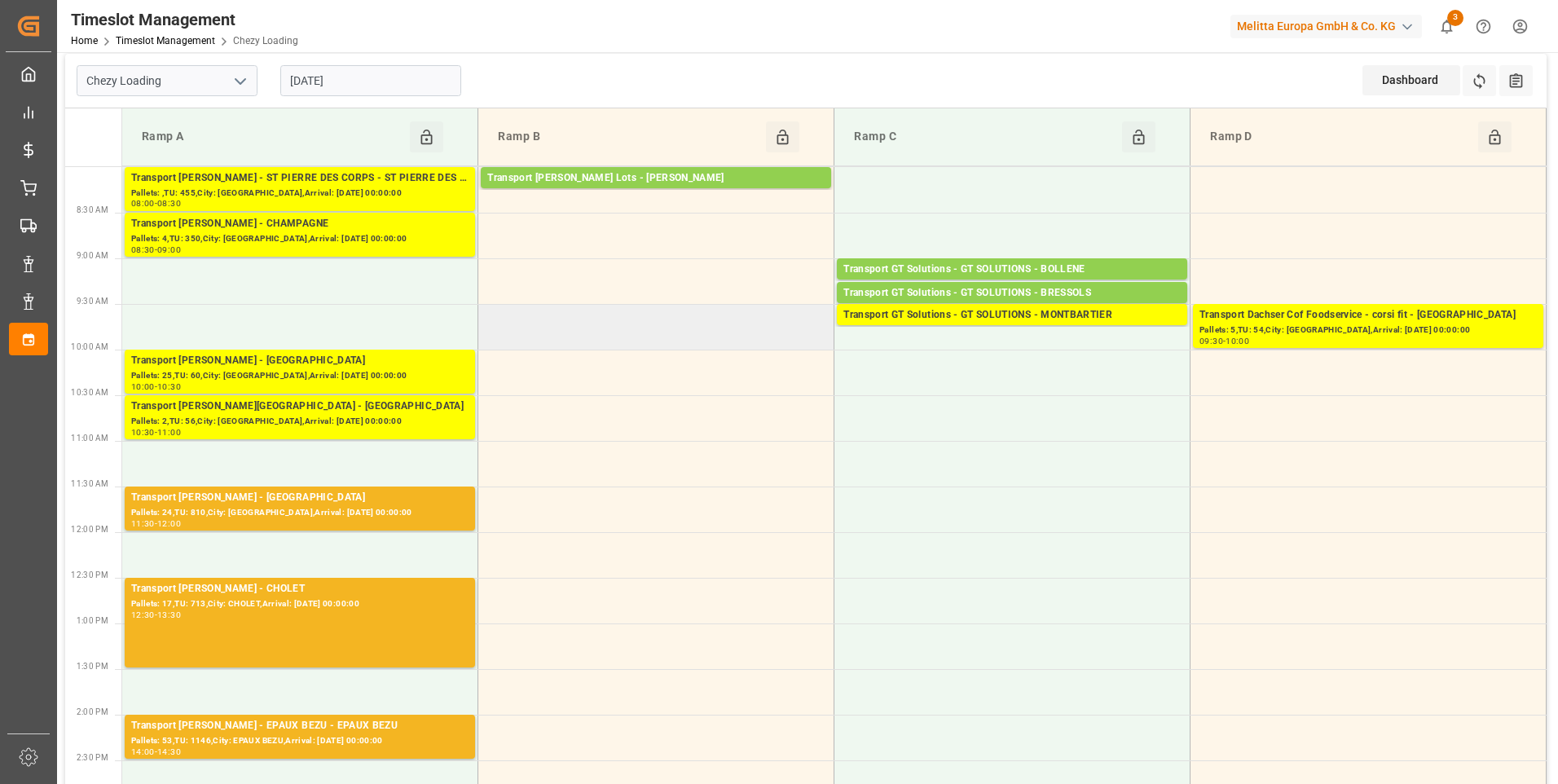
scroll to position [0, 0]
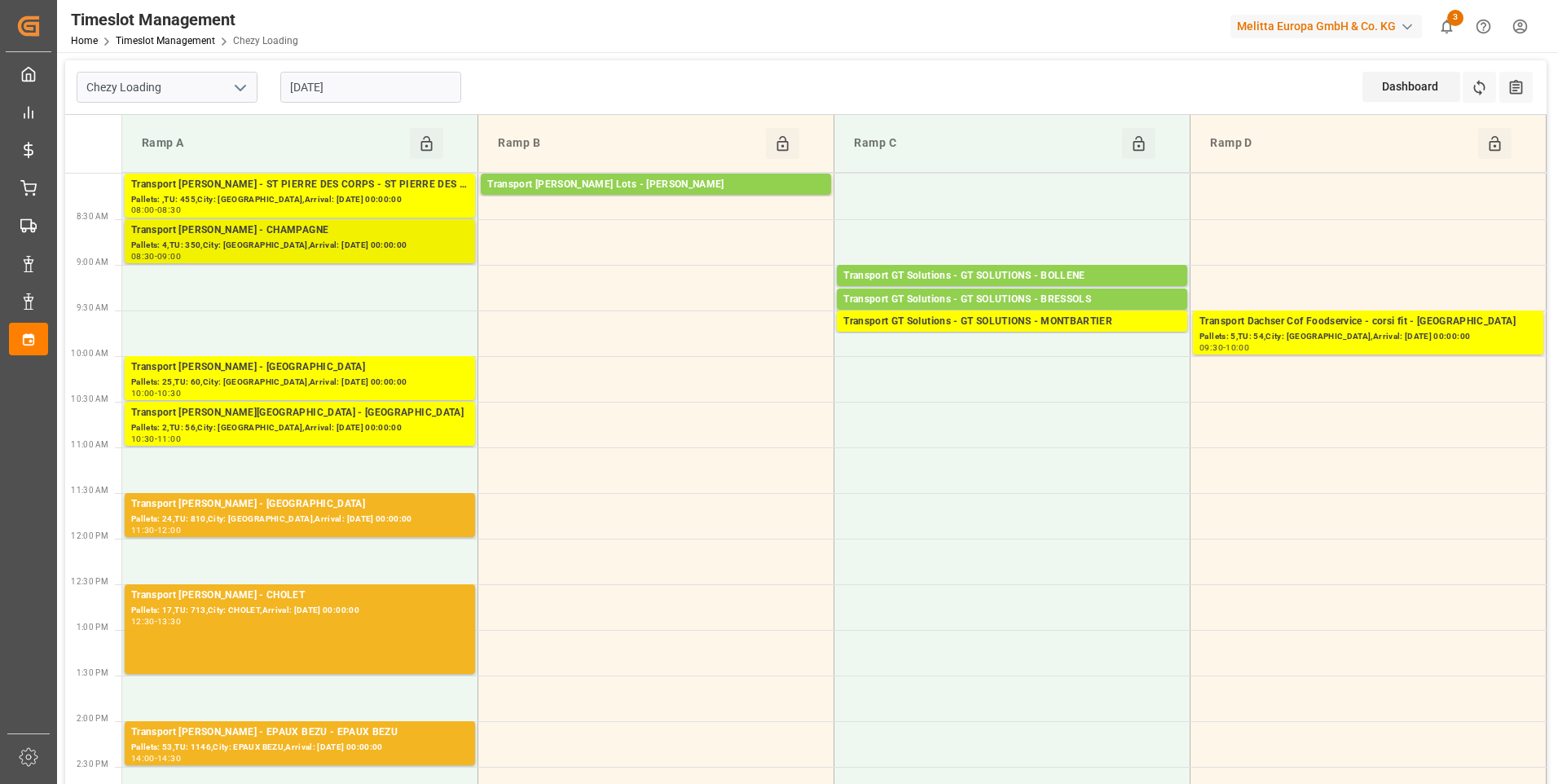
click at [280, 230] on div "Transport Delisle - CHAMPAGNE - CHAMPAGNE" at bounding box center [300, 230] width 338 height 16
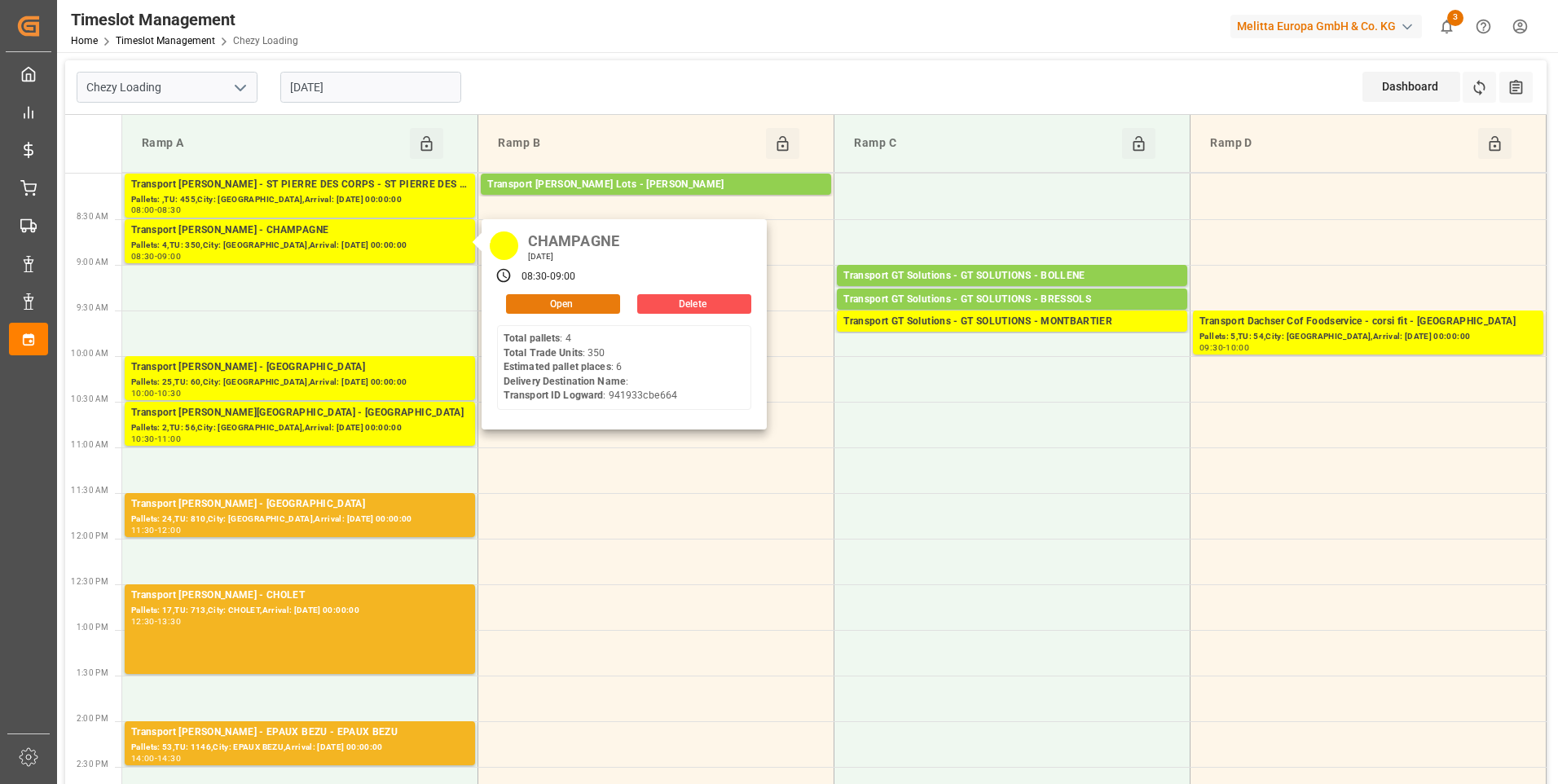
click at [550, 300] on button "Open" at bounding box center [563, 304] width 114 height 20
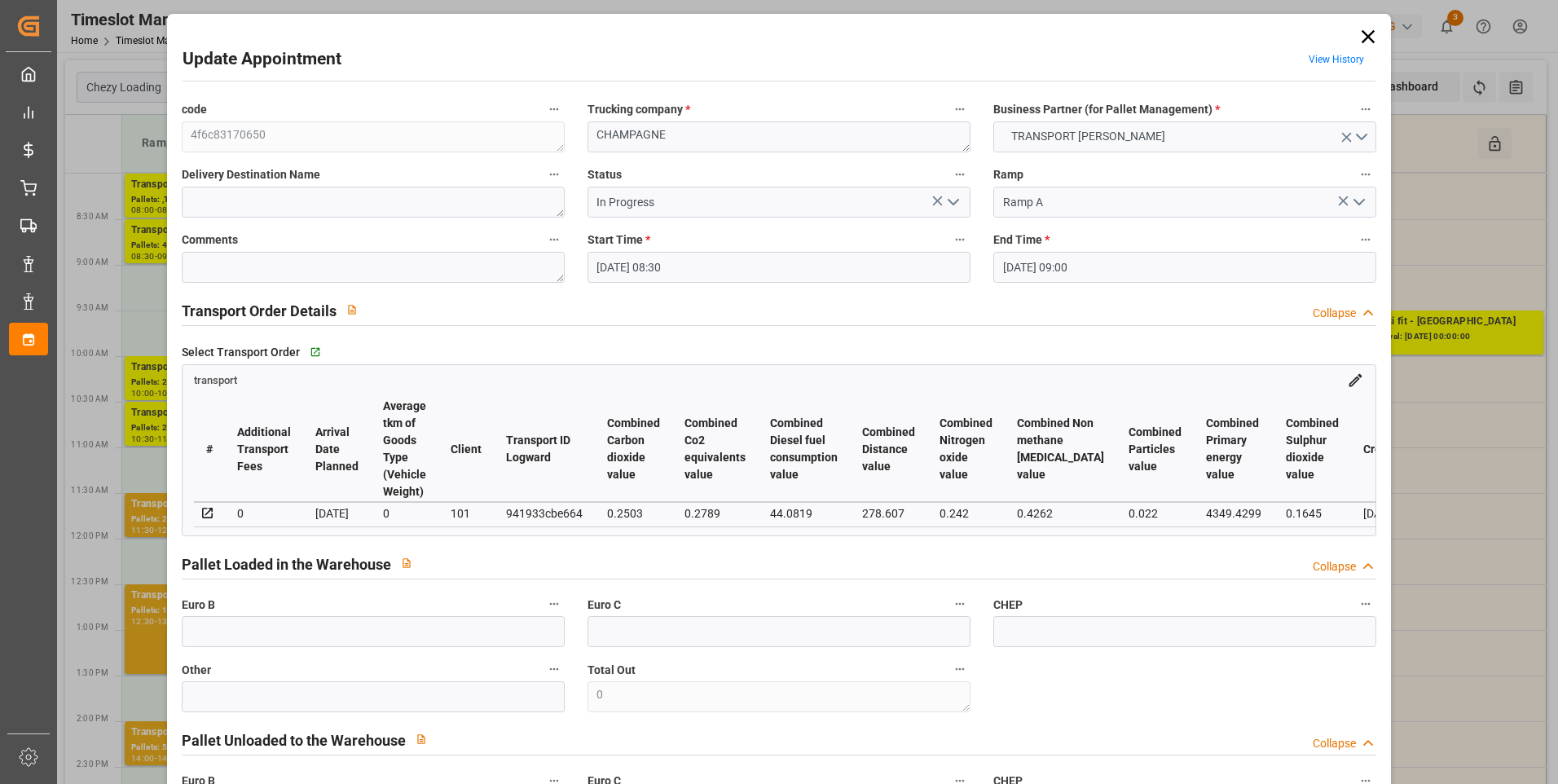
click at [953, 201] on polyline "open menu" at bounding box center [954, 201] width 9 height 5
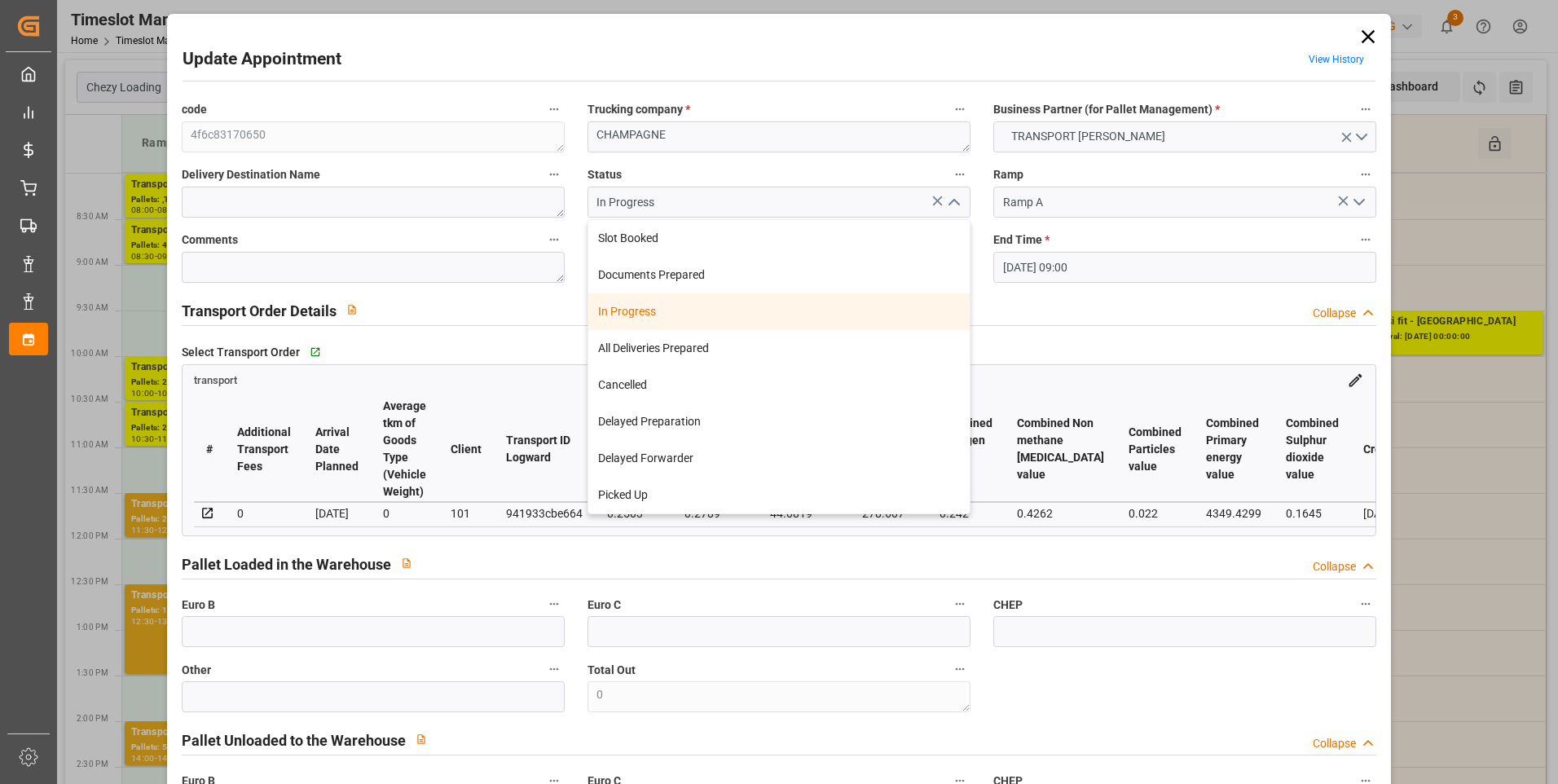
click at [1019, 345] on div "Select Transport Order   Go to transport Grid" at bounding box center [779, 352] width 1196 height 25
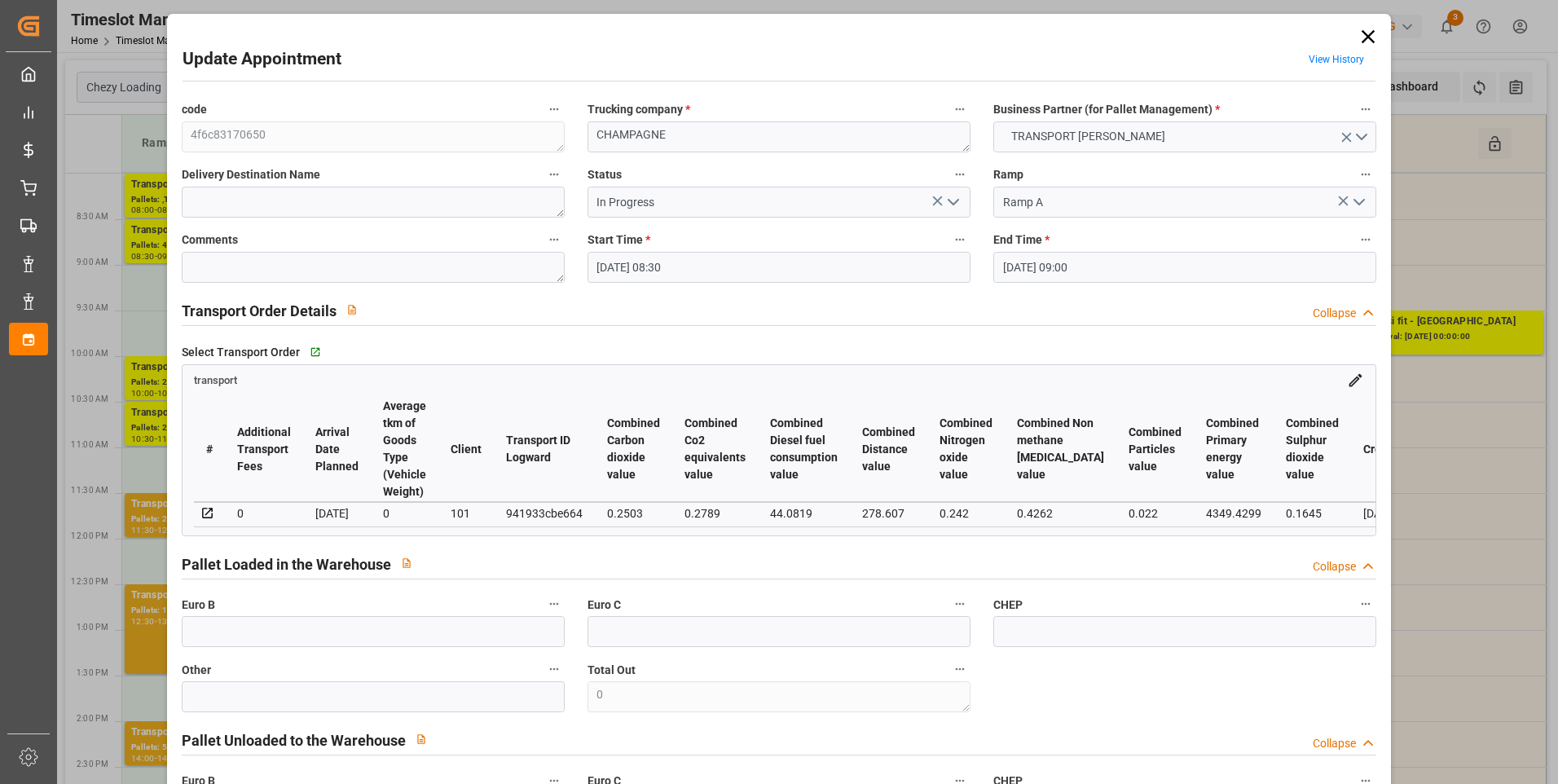
click at [826, 263] on input "20-08-2025 08:30" at bounding box center [779, 267] width 383 height 31
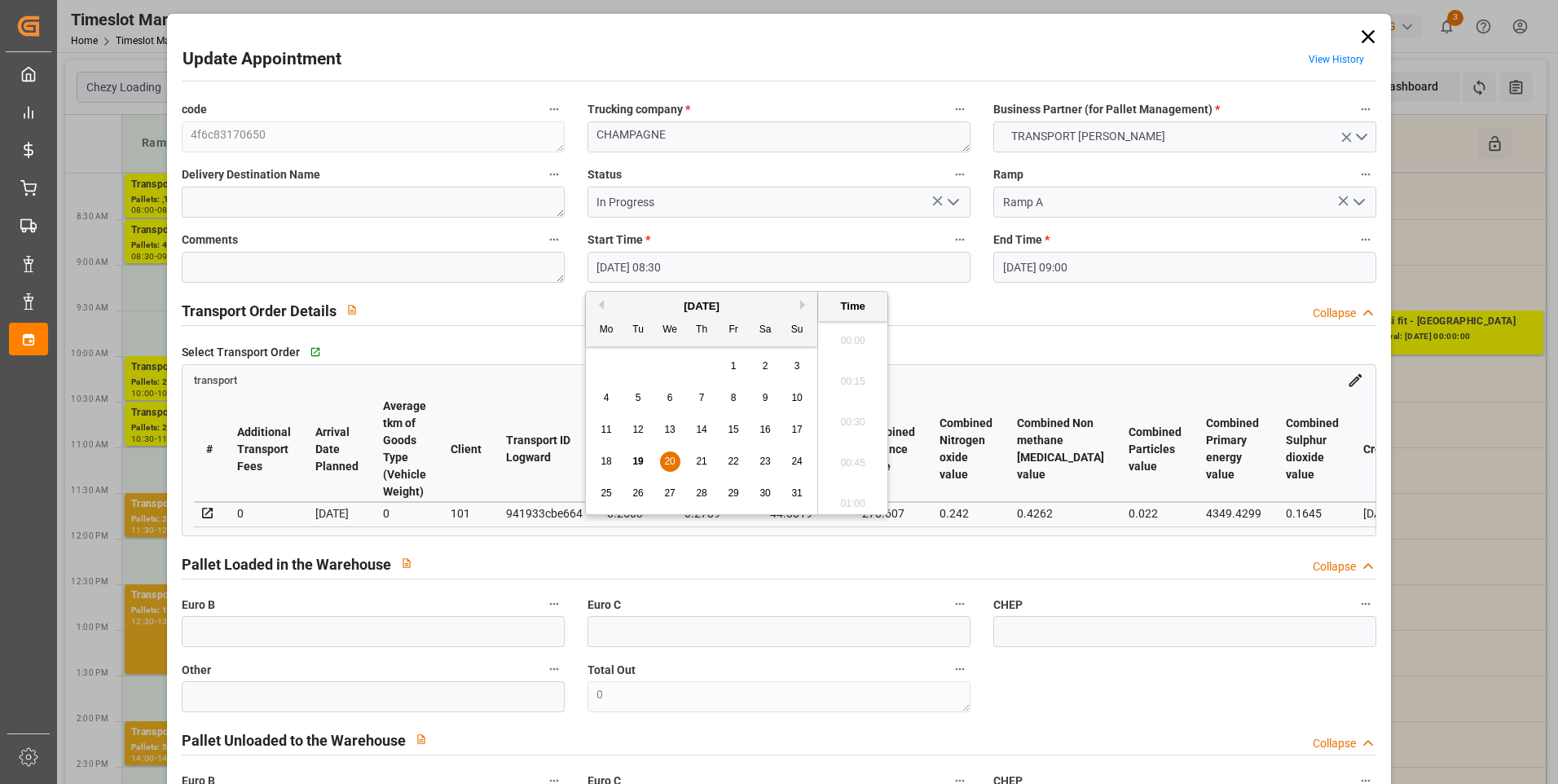
scroll to position [1309, 0]
click at [667, 458] on span "20" at bounding box center [669, 461] width 10 height 11
click at [849, 491] on li "09:00" at bounding box center [852, 498] width 69 height 41
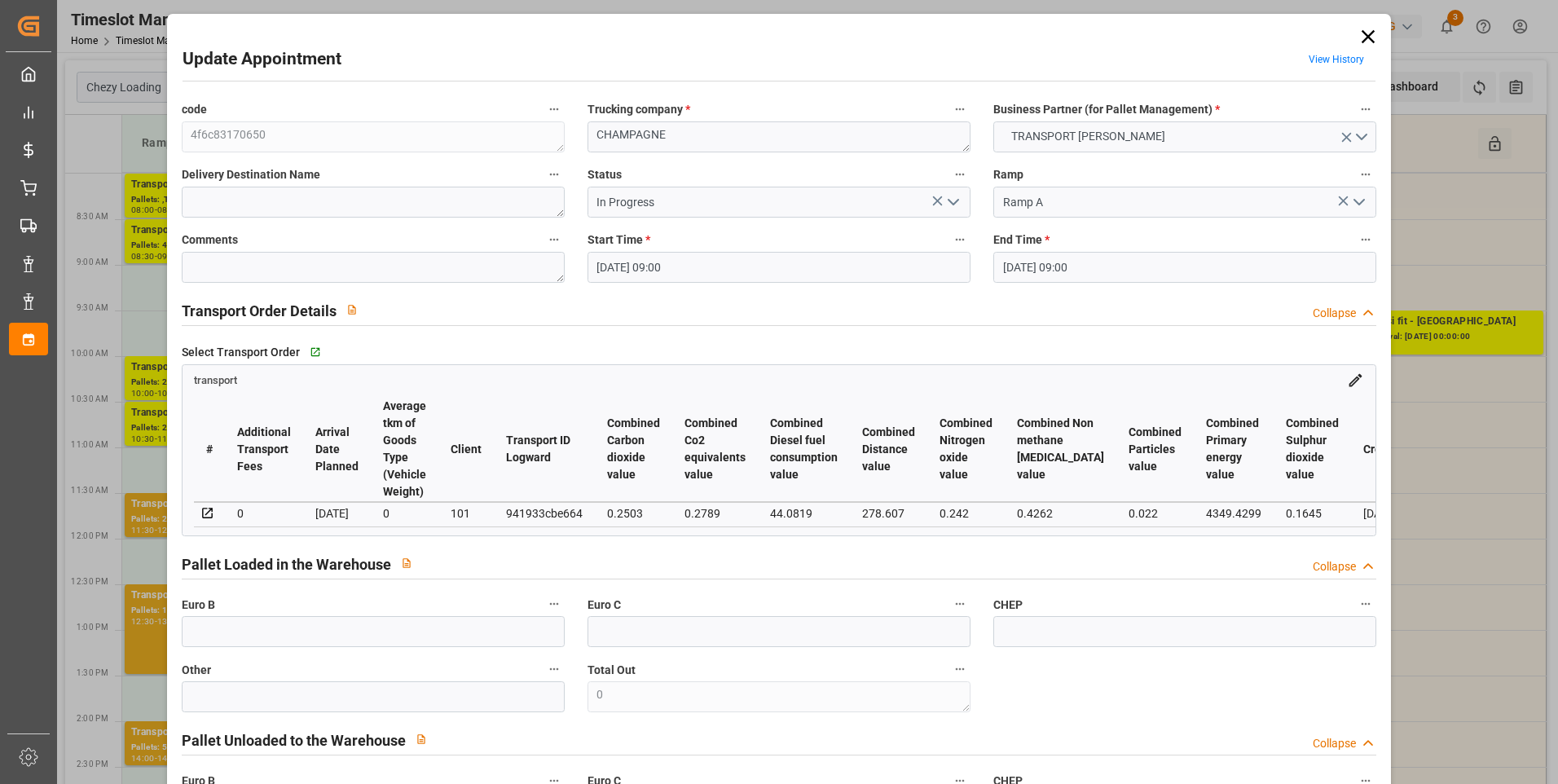
click at [1044, 264] on input "20-08-2025 09:00" at bounding box center [1184, 267] width 383 height 31
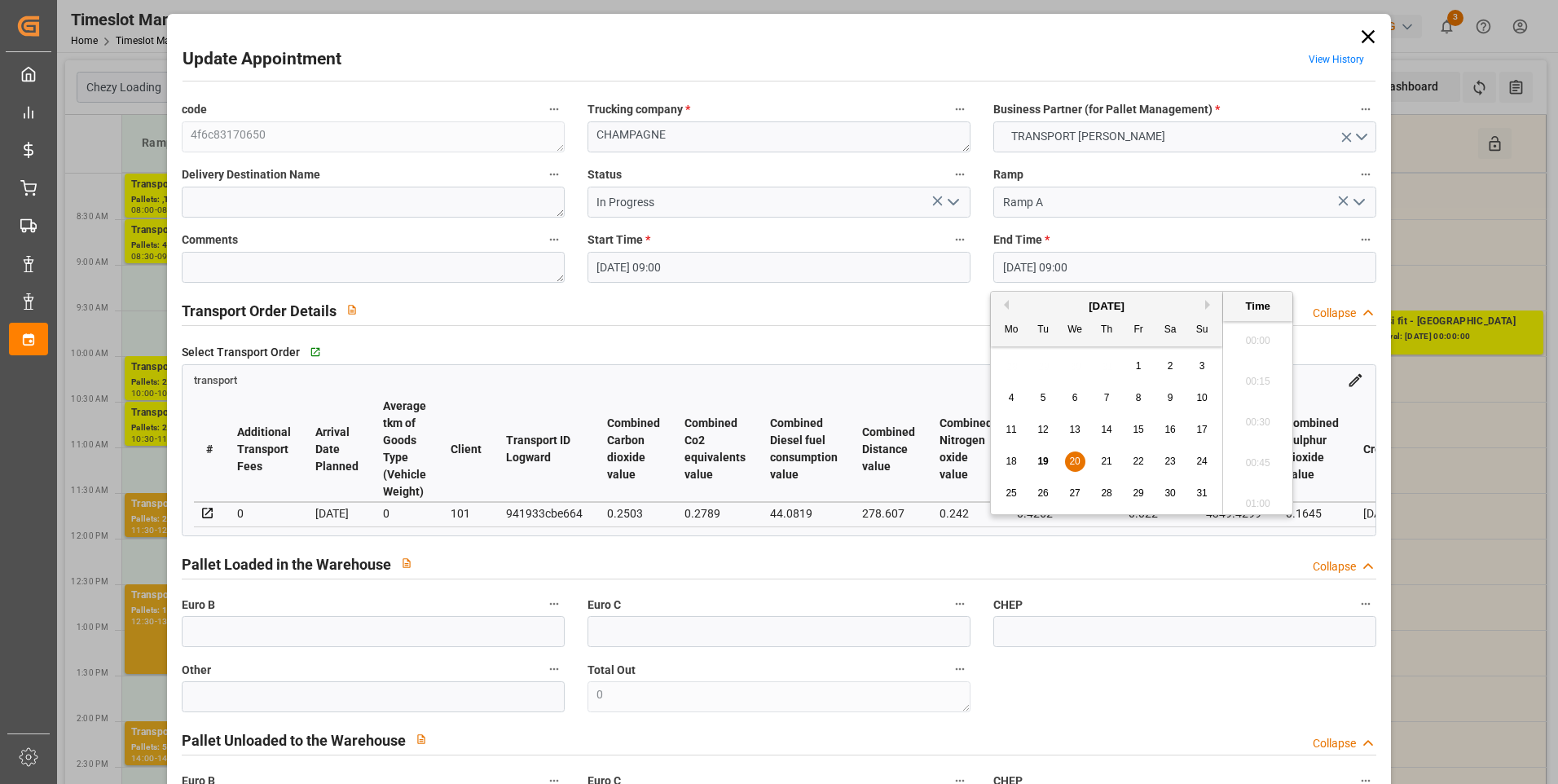
scroll to position [1390, 0]
click at [1075, 462] on span "20" at bounding box center [1074, 461] width 10 height 11
click at [1265, 496] on li "09:30" at bounding box center [1257, 498] width 69 height 41
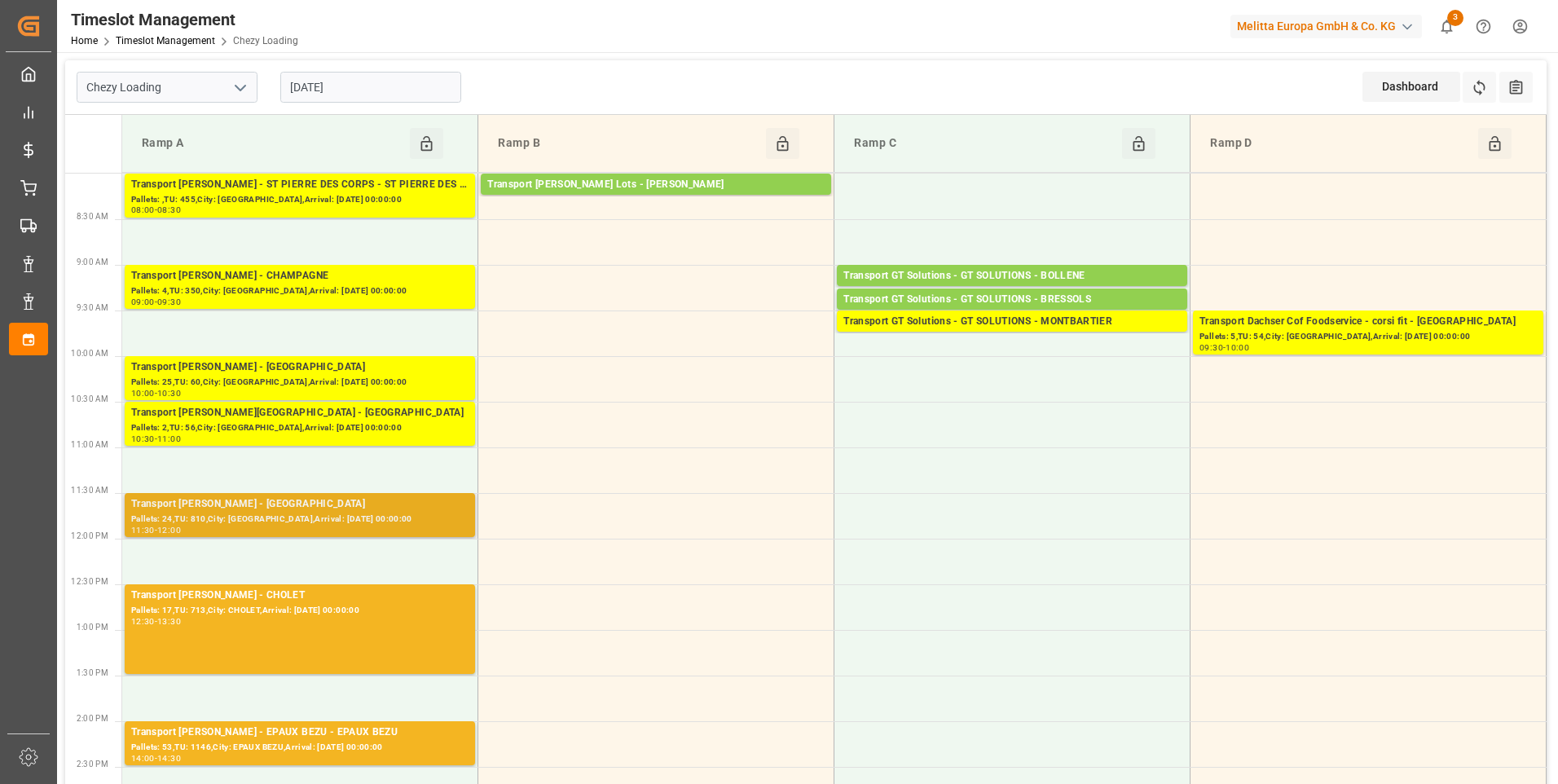
click at [288, 514] on div "Pallets: 24,TU: 810,City: SAINT GILLES,Arrival: 2025-08-21 00:00:00" at bounding box center [300, 519] width 338 height 14
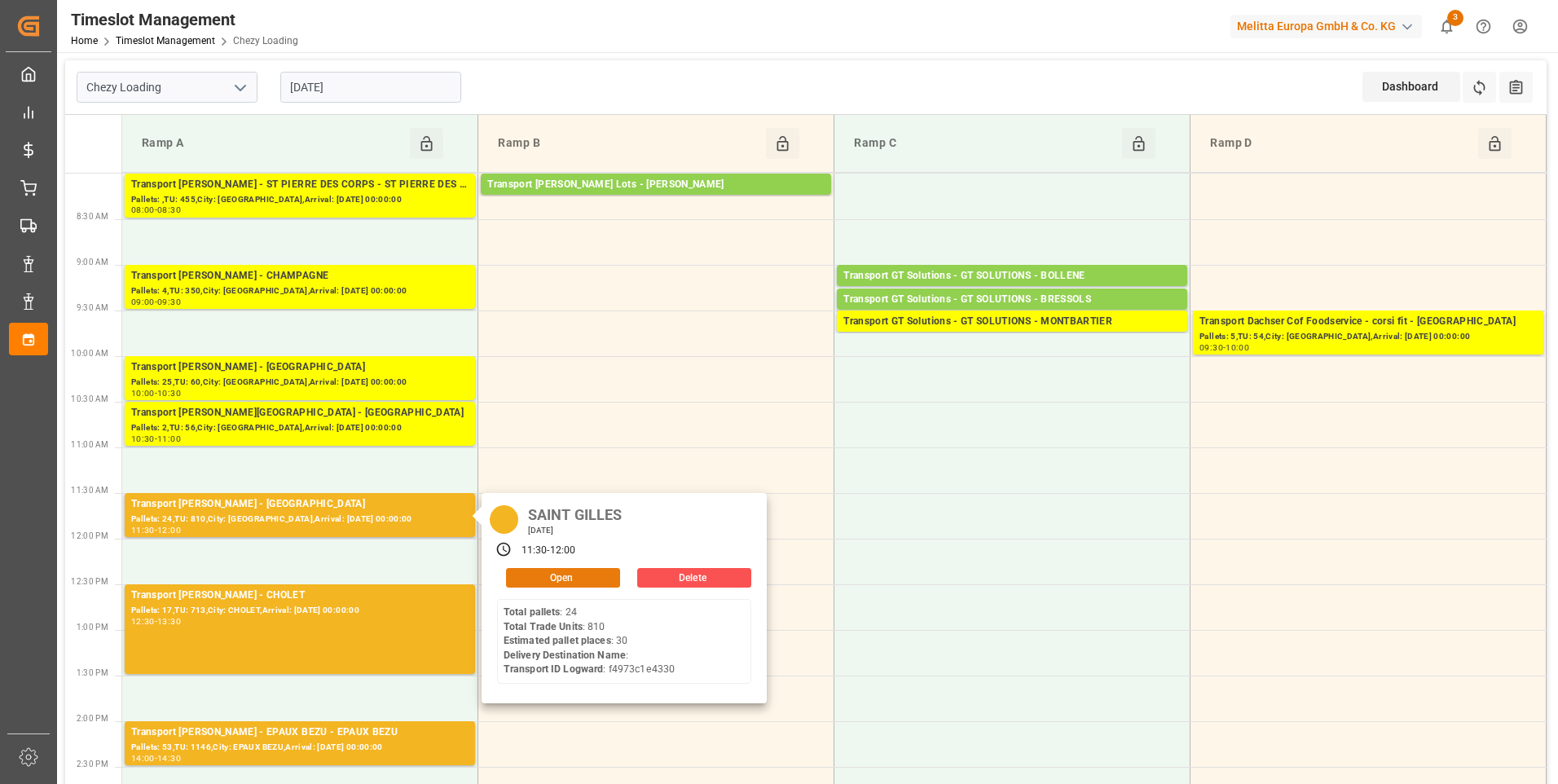
click at [539, 573] on button "Open" at bounding box center [563, 577] width 114 height 20
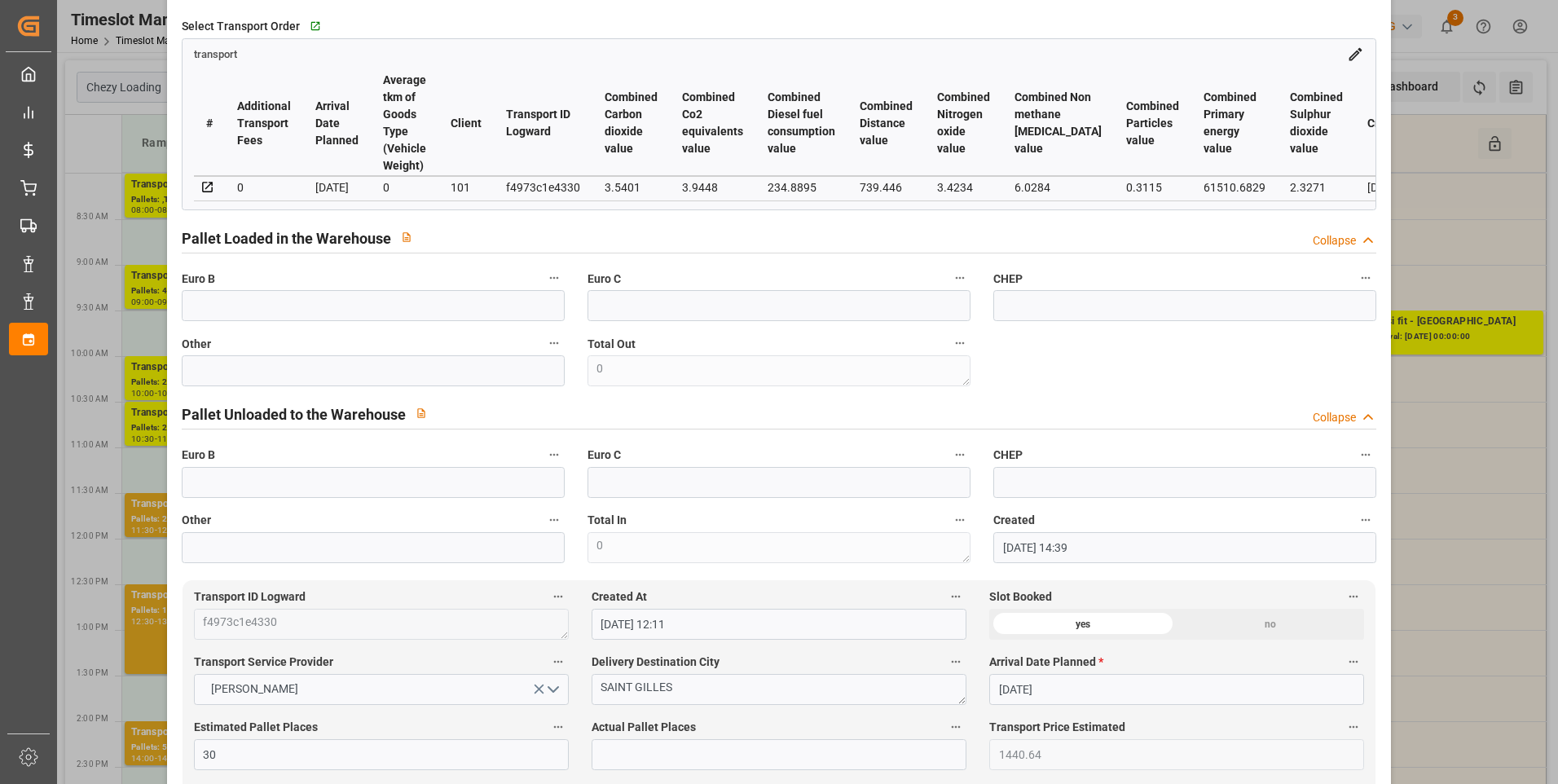
scroll to position [0, 0]
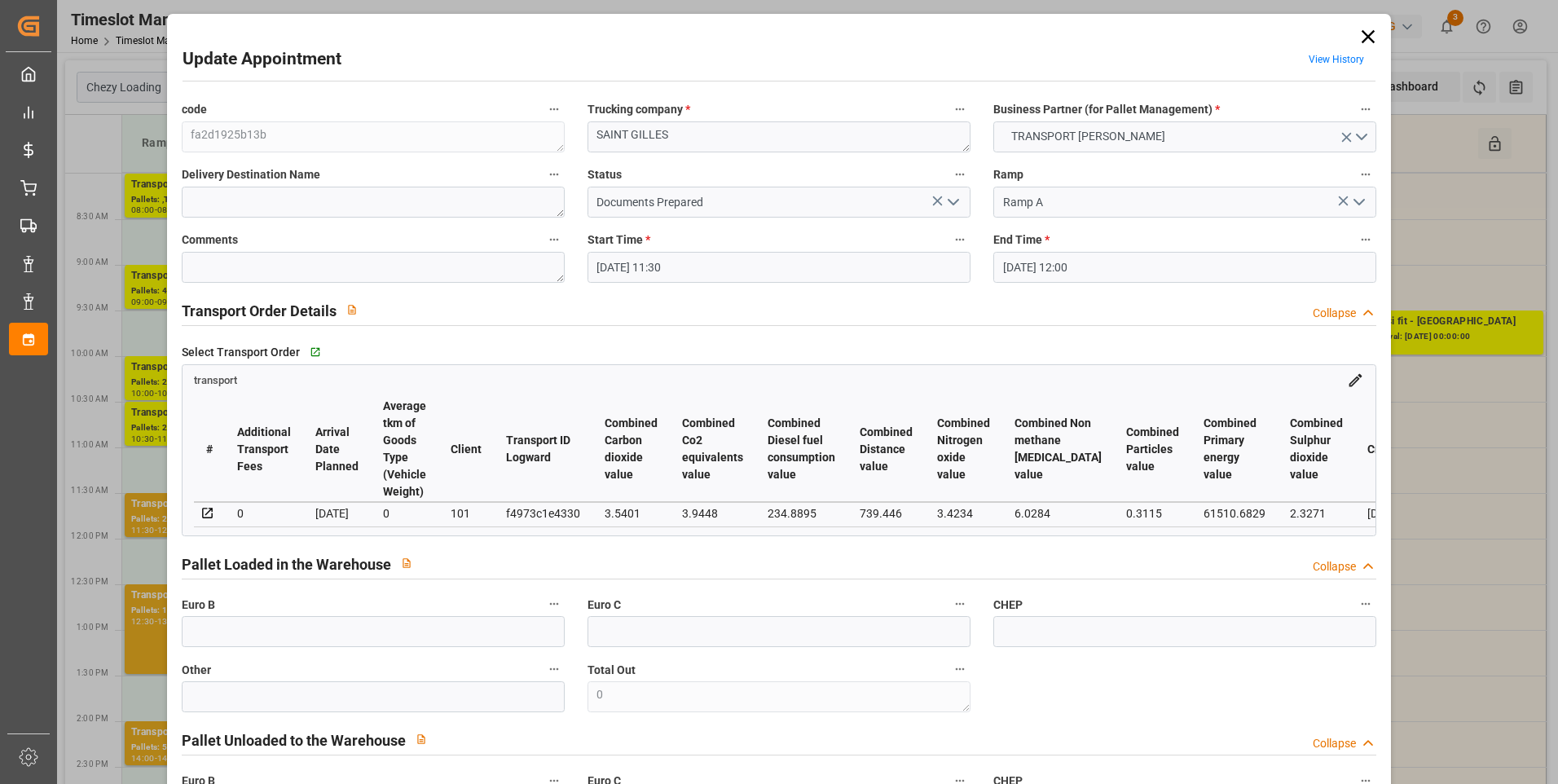
click at [947, 197] on icon "open menu" at bounding box center [953, 201] width 20 height 20
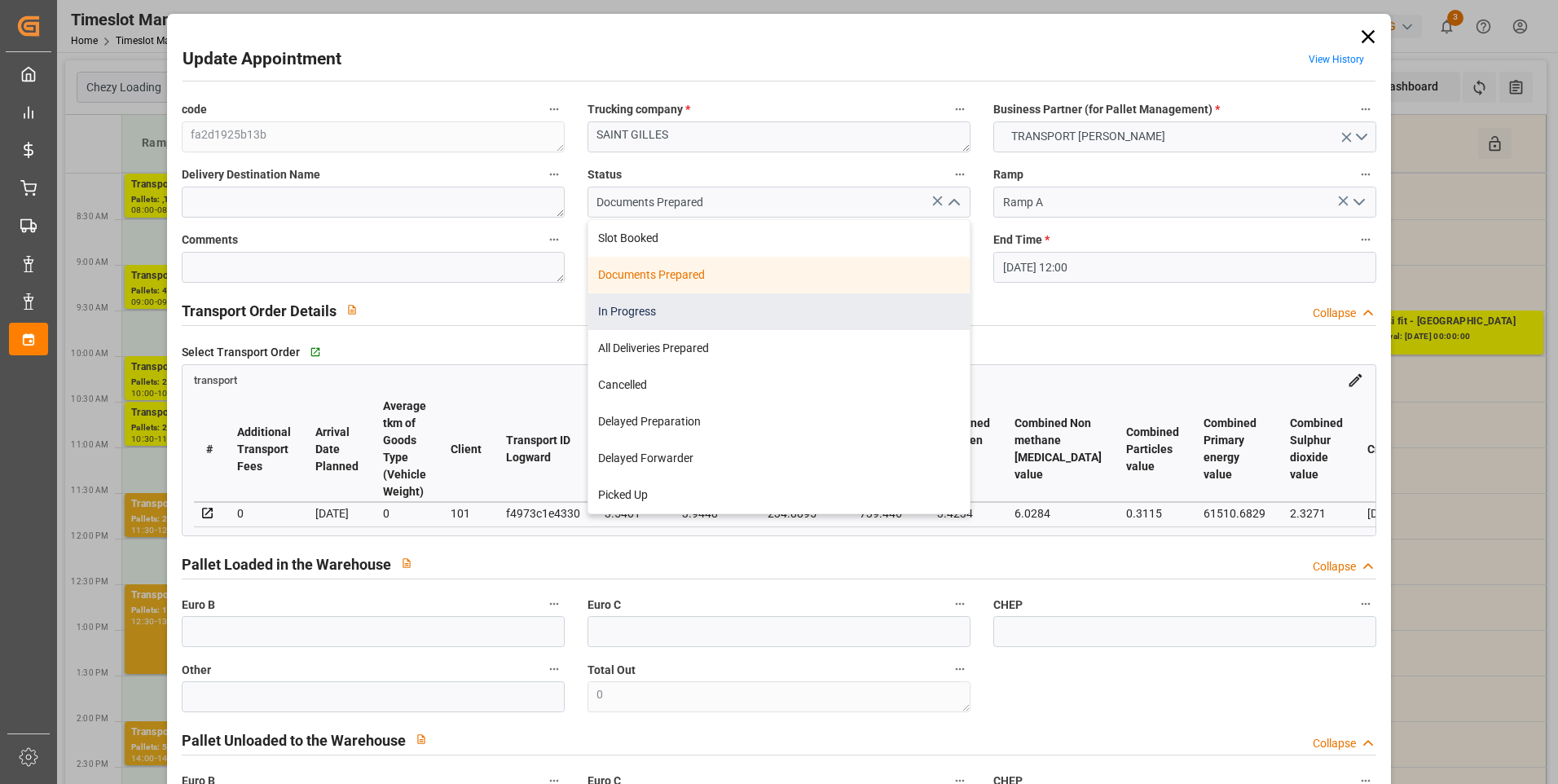
click at [627, 306] on div "In Progress" at bounding box center [779, 311] width 381 height 37
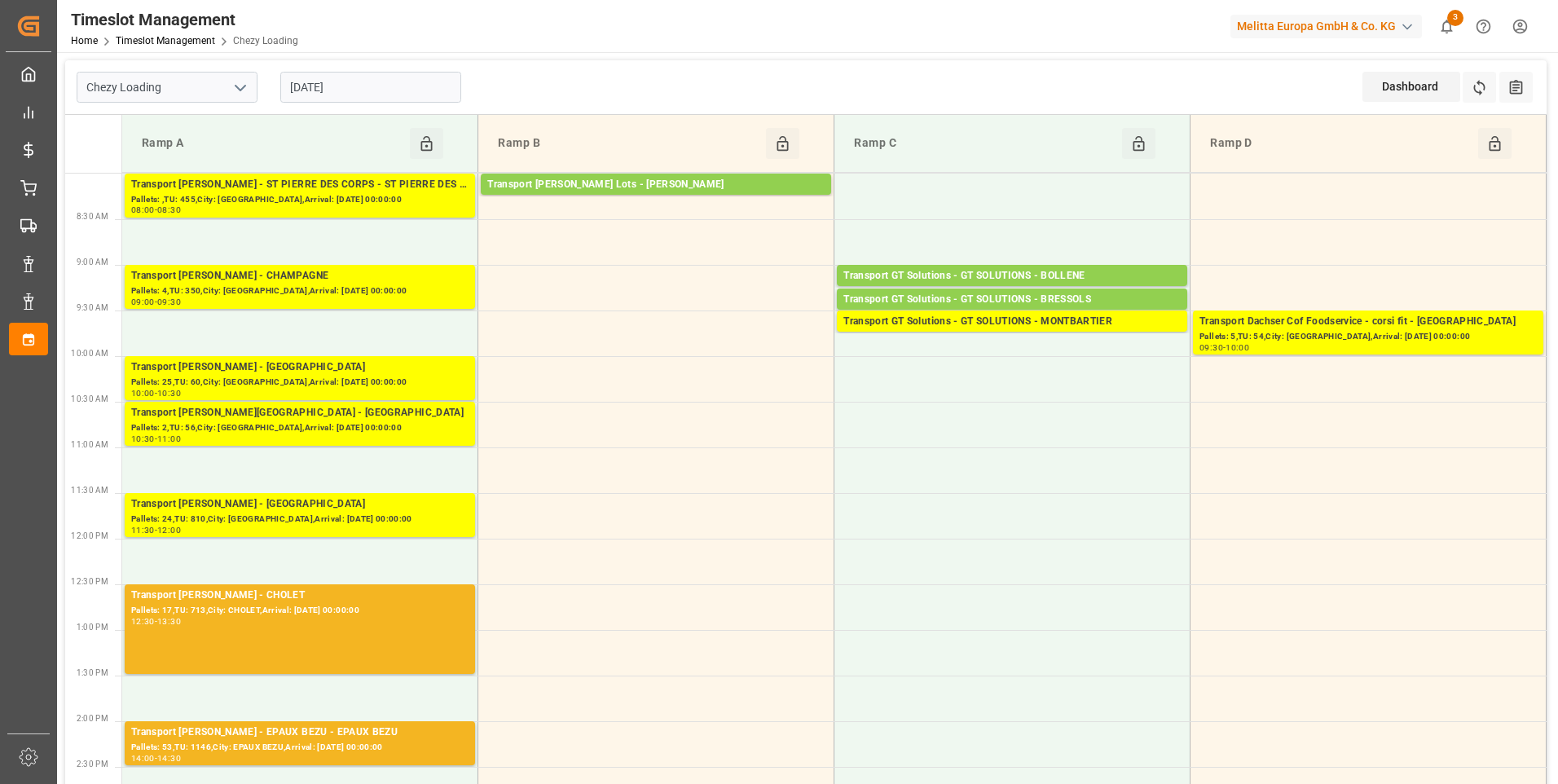
click at [373, 88] on input "20-08-2025" at bounding box center [370, 87] width 181 height 31
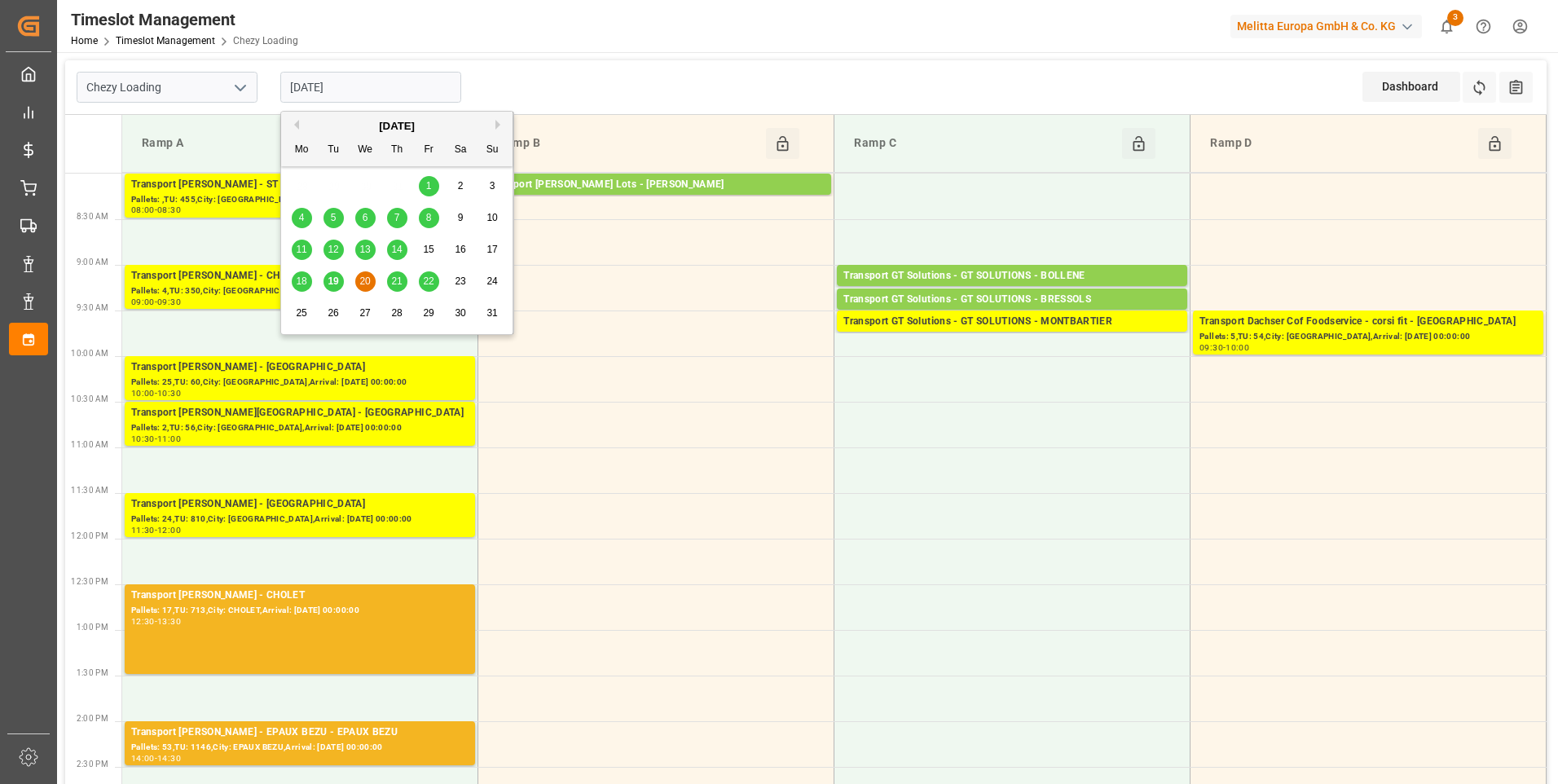
click at [328, 286] on span "19" at bounding box center [332, 281] width 10 height 11
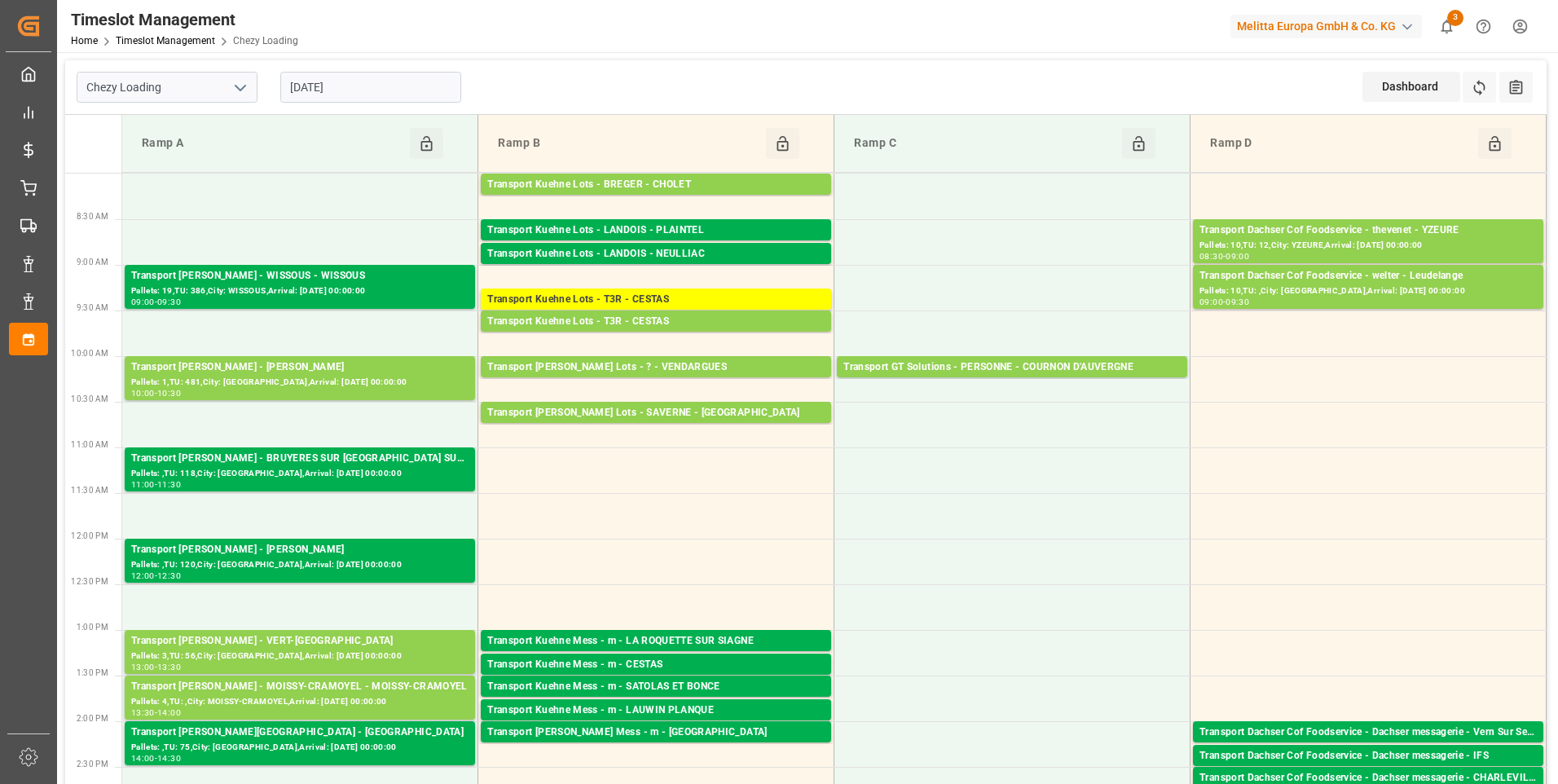
click at [382, 99] on input "[DATE]" at bounding box center [370, 87] width 181 height 31
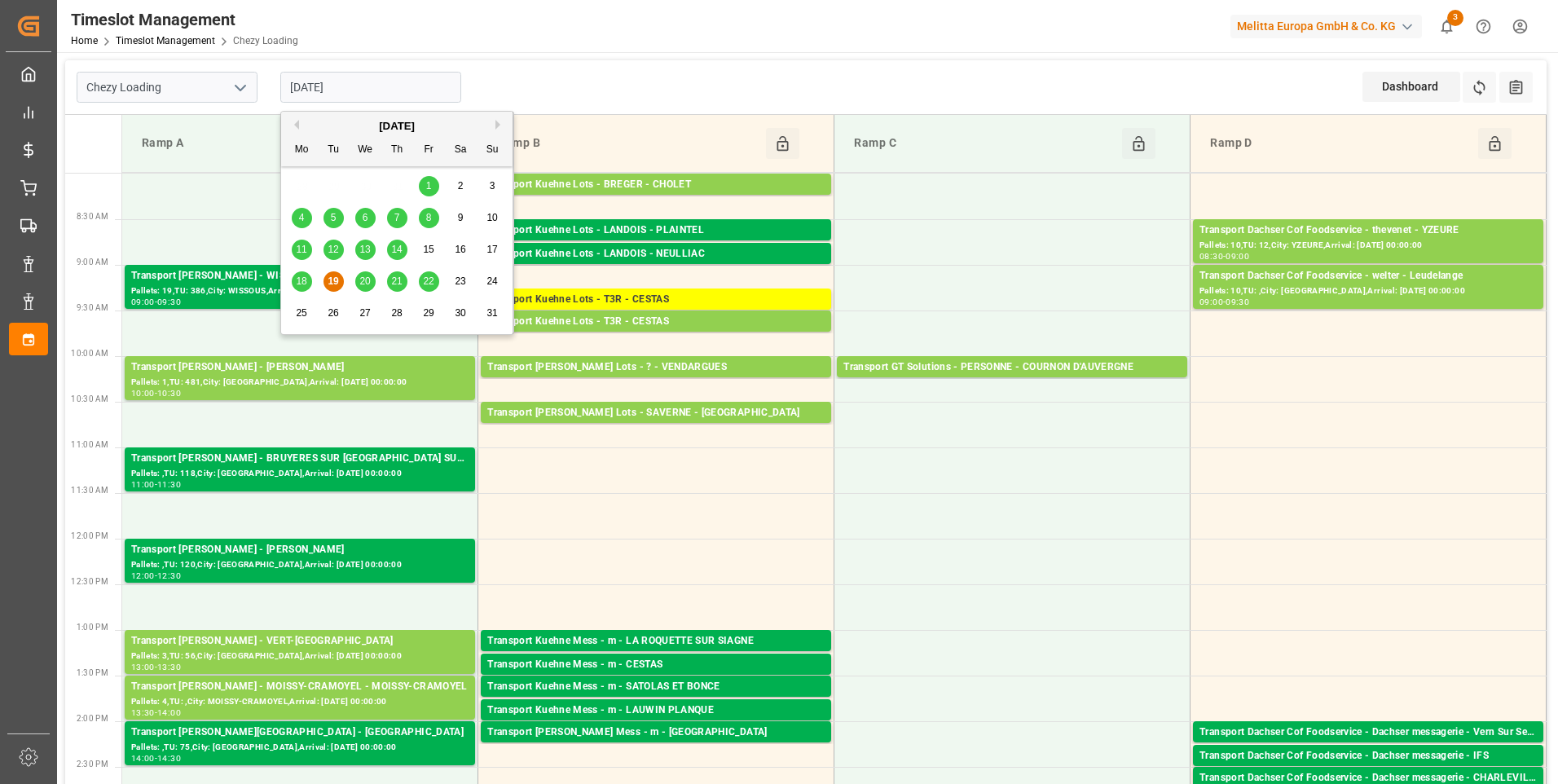
click at [629, 84] on div "Chezy Loading 19-08-2025 Dashboard View Dashboard Refresh Time Slots All Audits" at bounding box center [806, 88] width 1481 height 55
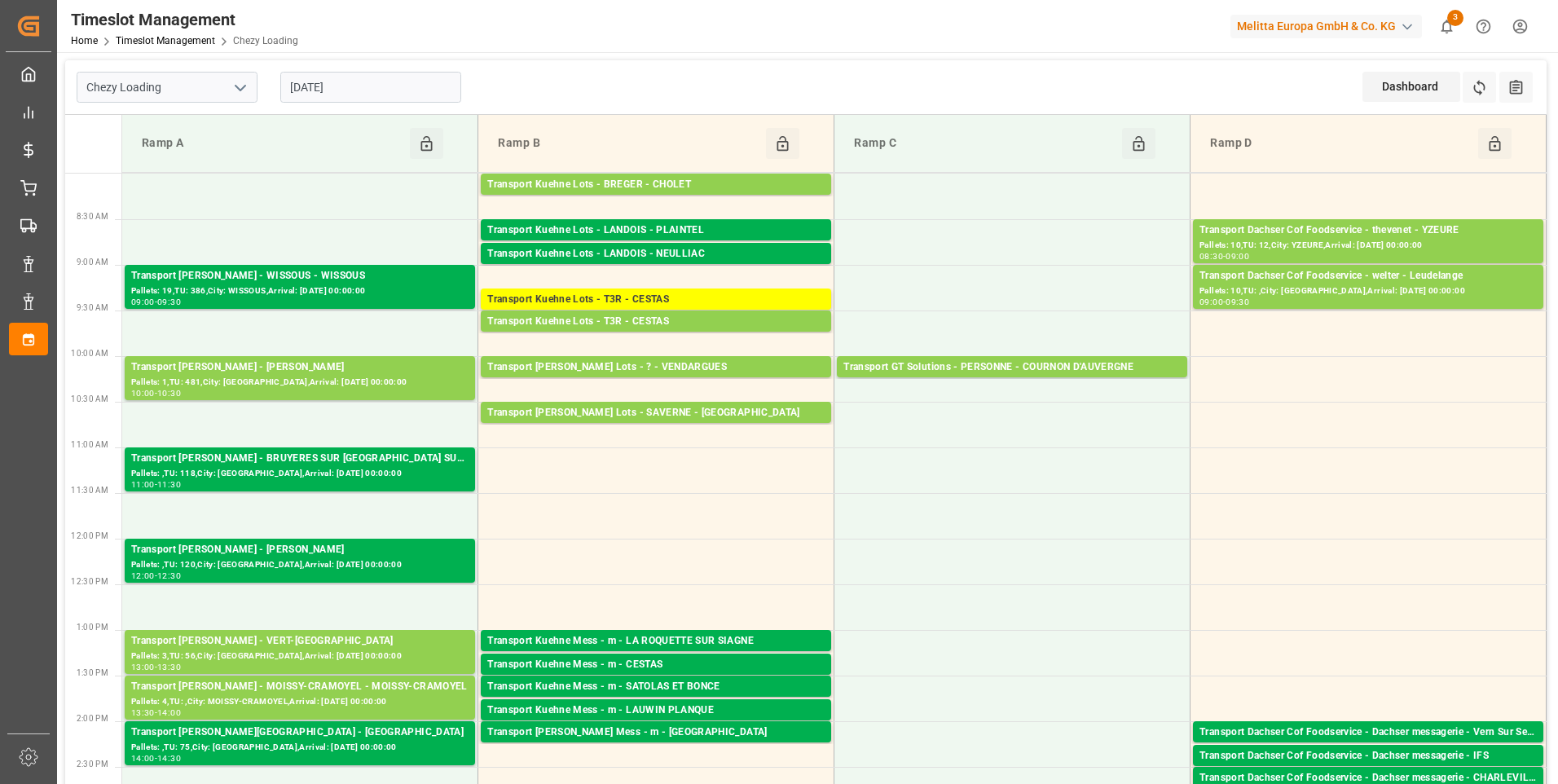
click at [367, 85] on input "[DATE]" at bounding box center [370, 87] width 181 height 31
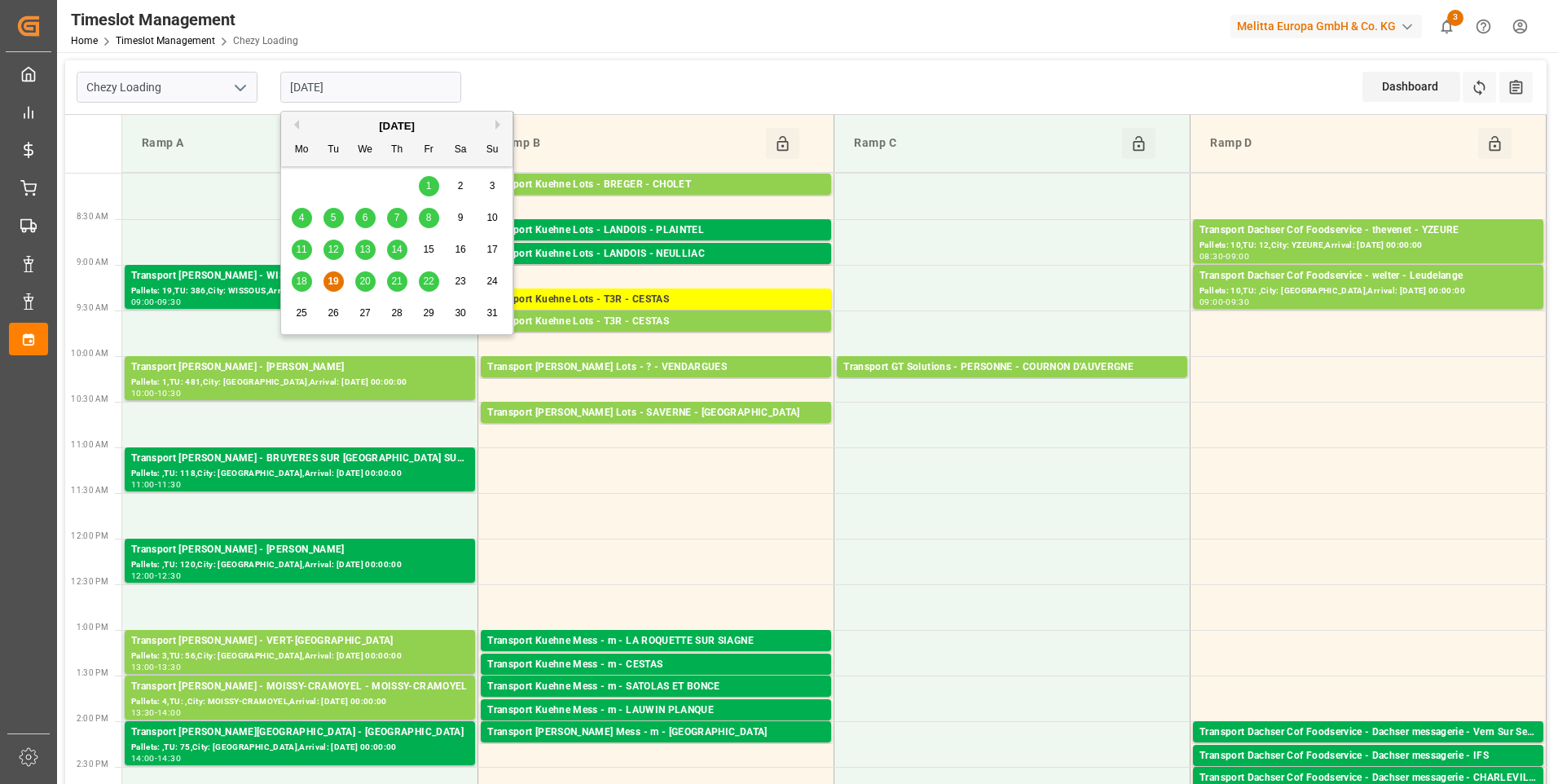
click at [368, 281] on span "20" at bounding box center [364, 281] width 10 height 11
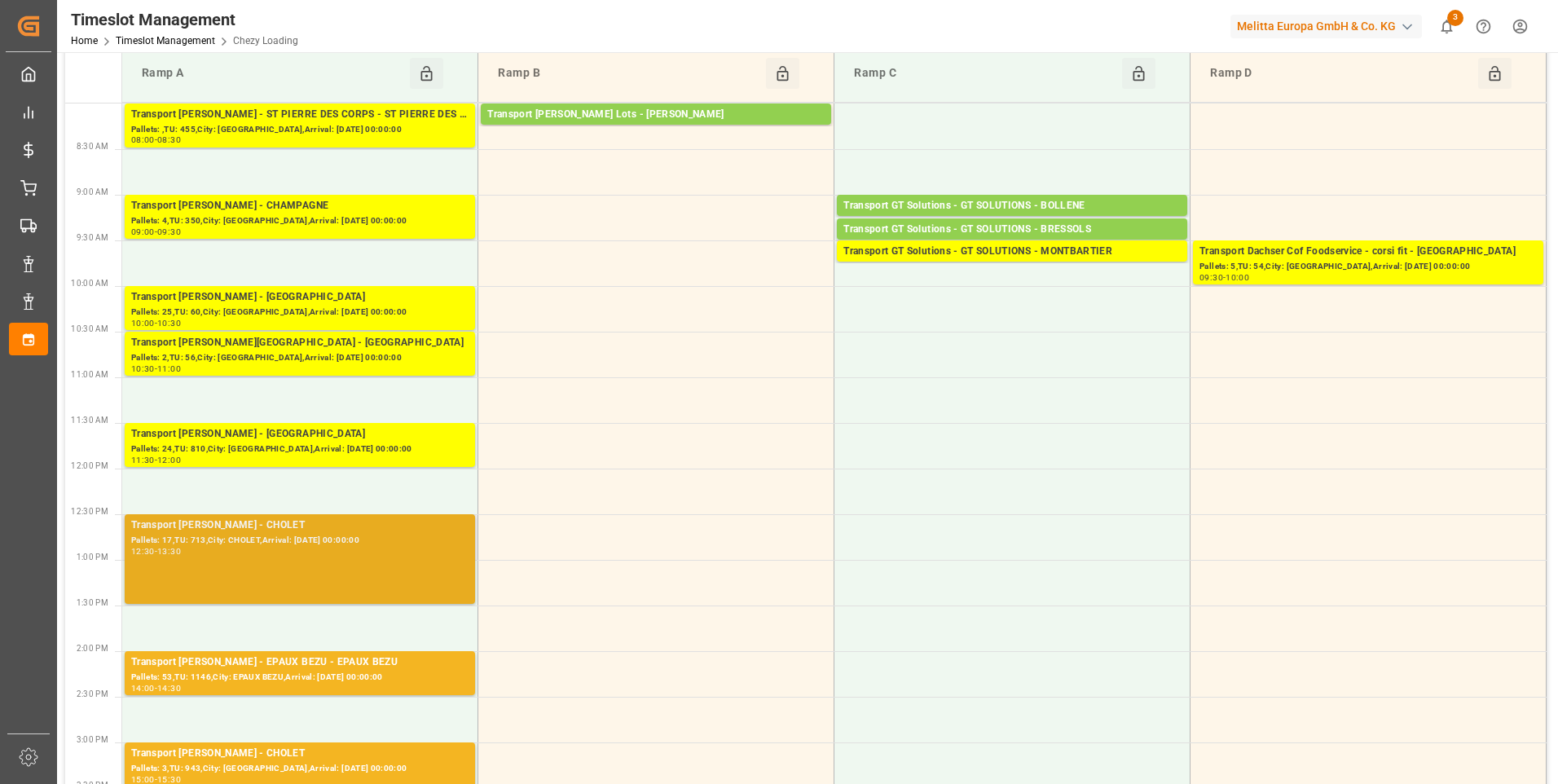
scroll to position [163, 0]
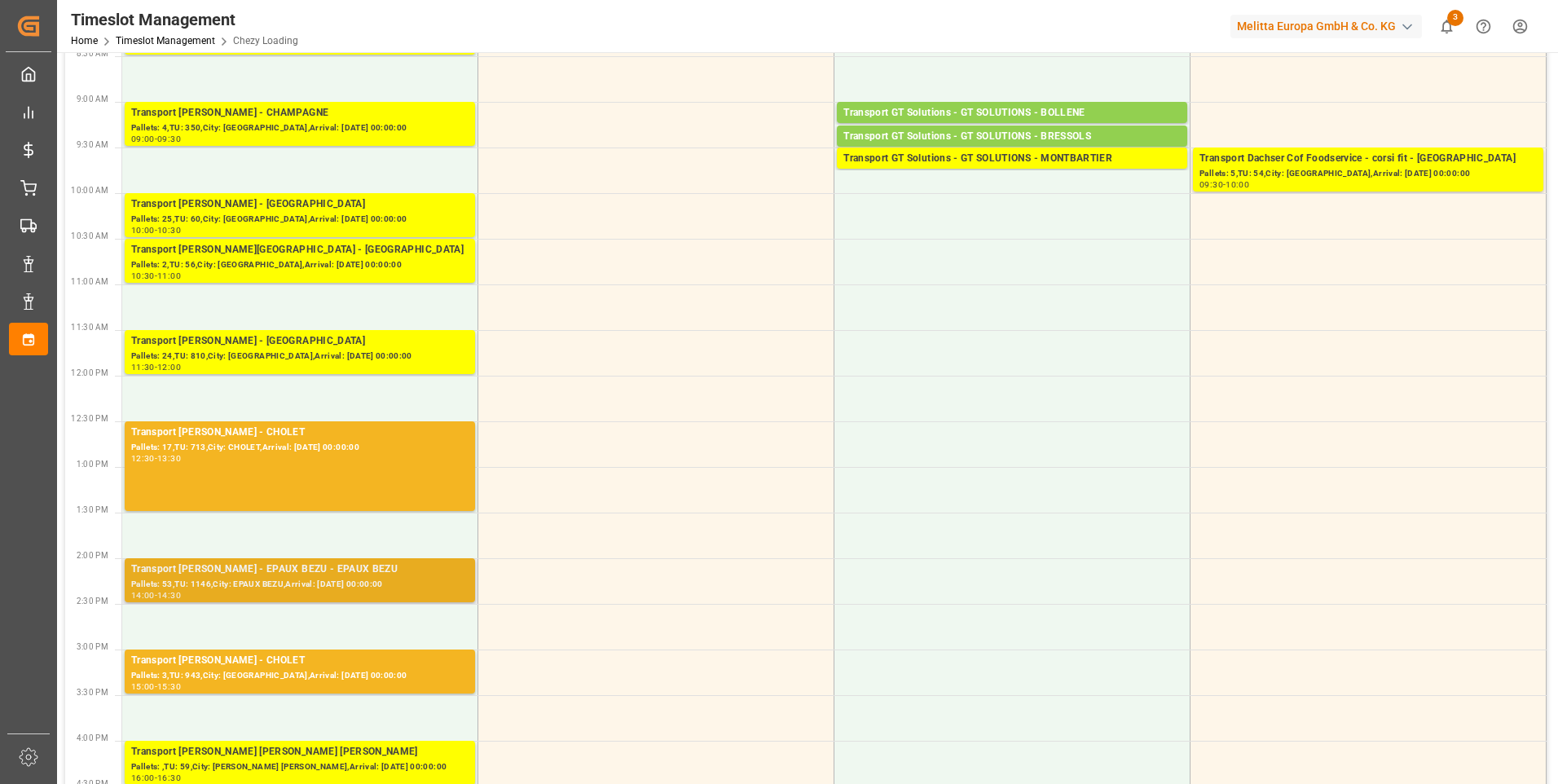
click at [340, 578] on div "Pallets: 53,TU: 1146,City: EPAUX BEZU,Arrival: 2025-08-21 00:00:00" at bounding box center [300, 584] width 338 height 14
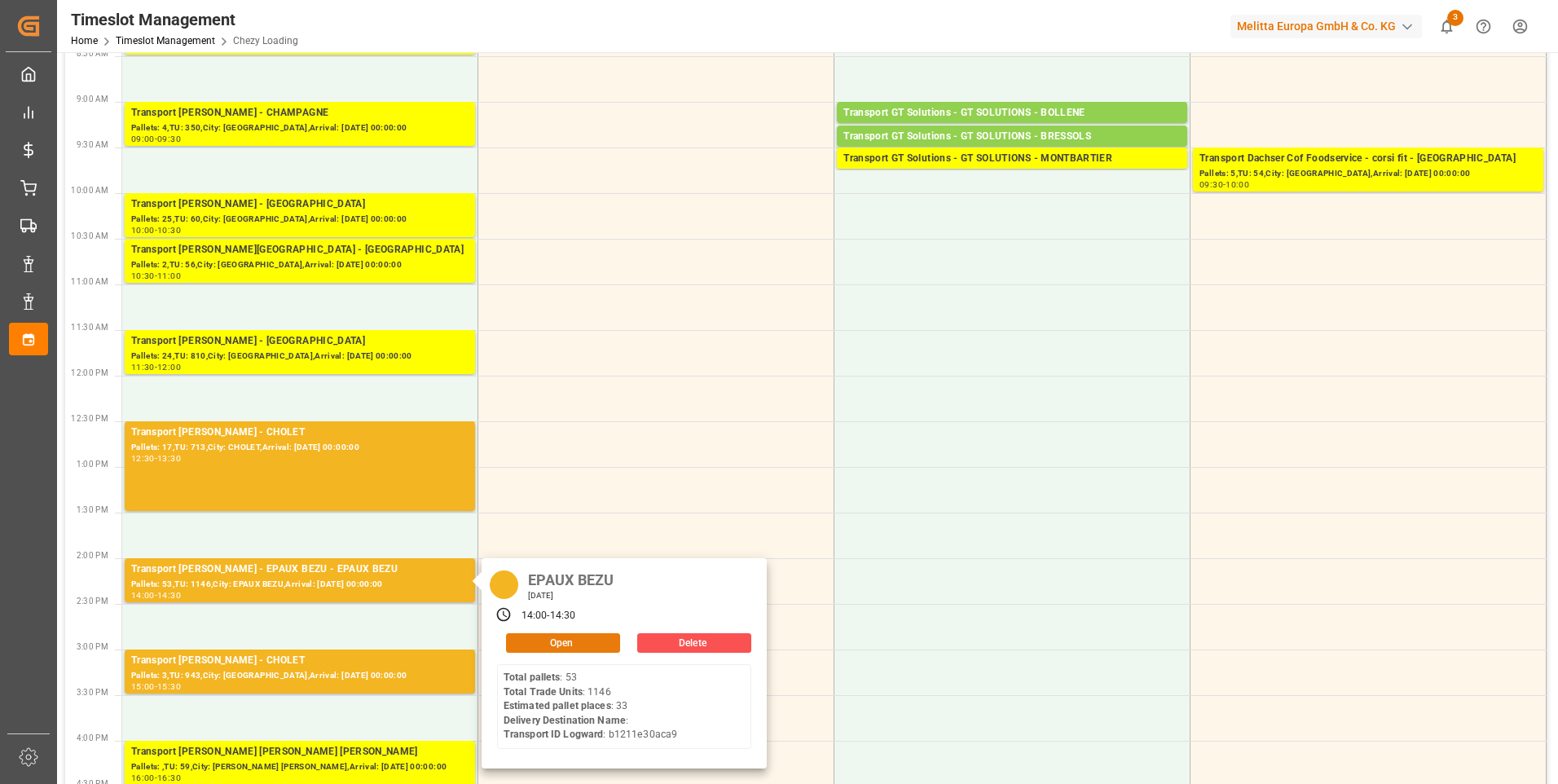
click at [559, 639] on button "Open" at bounding box center [563, 642] width 114 height 20
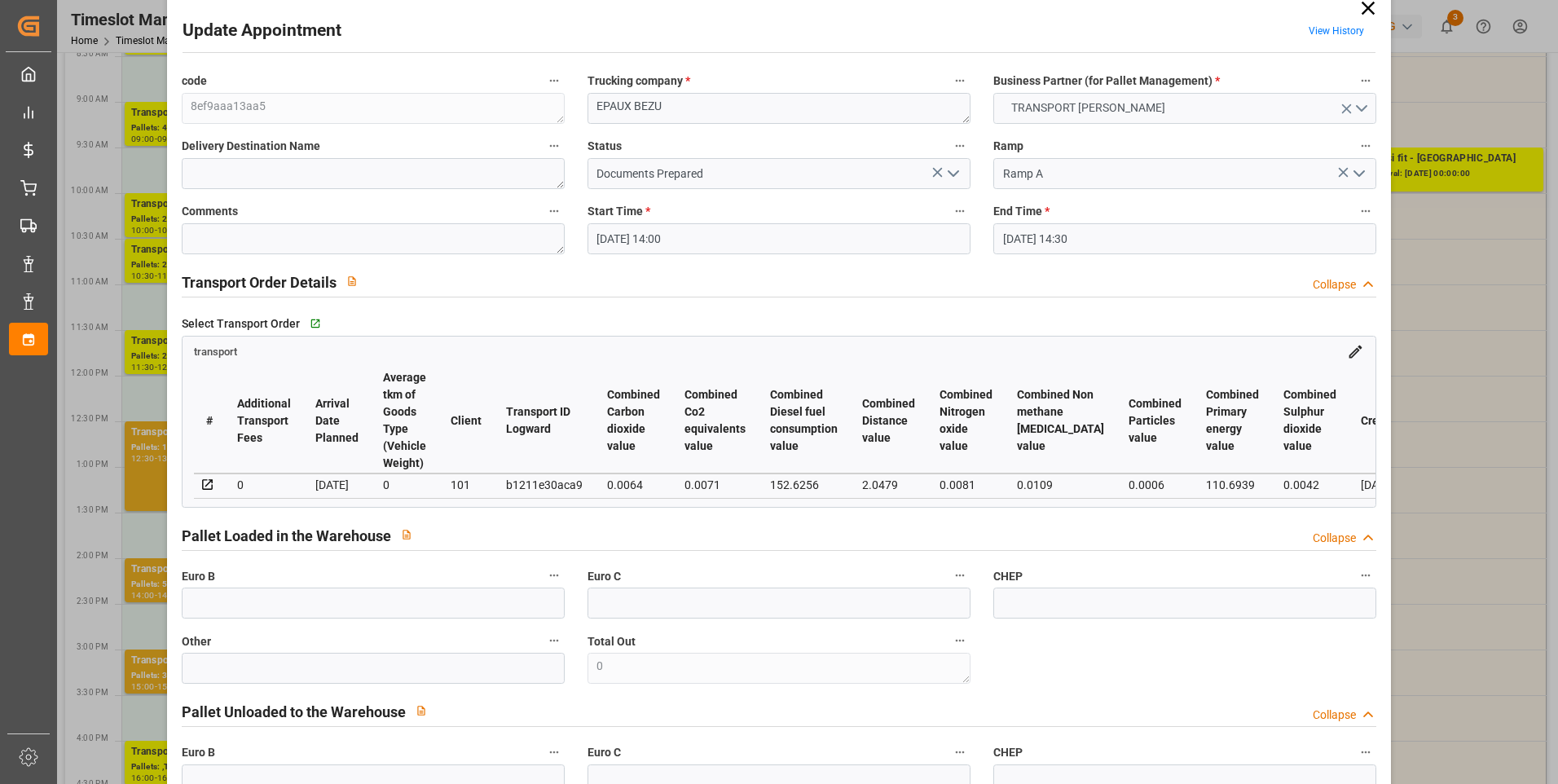
scroll to position [0, 0]
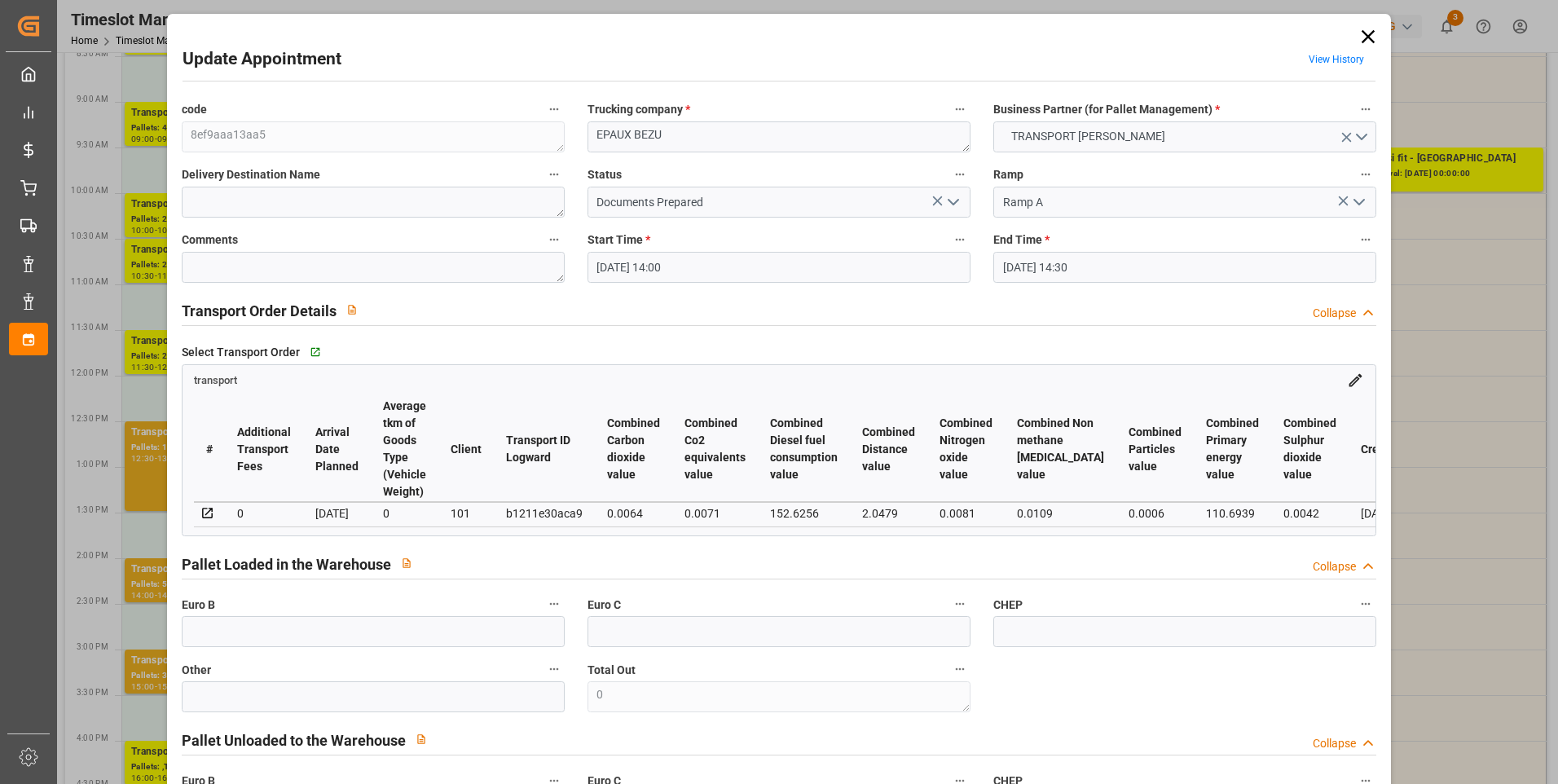
click at [1364, 37] on icon at bounding box center [1368, 37] width 13 height 13
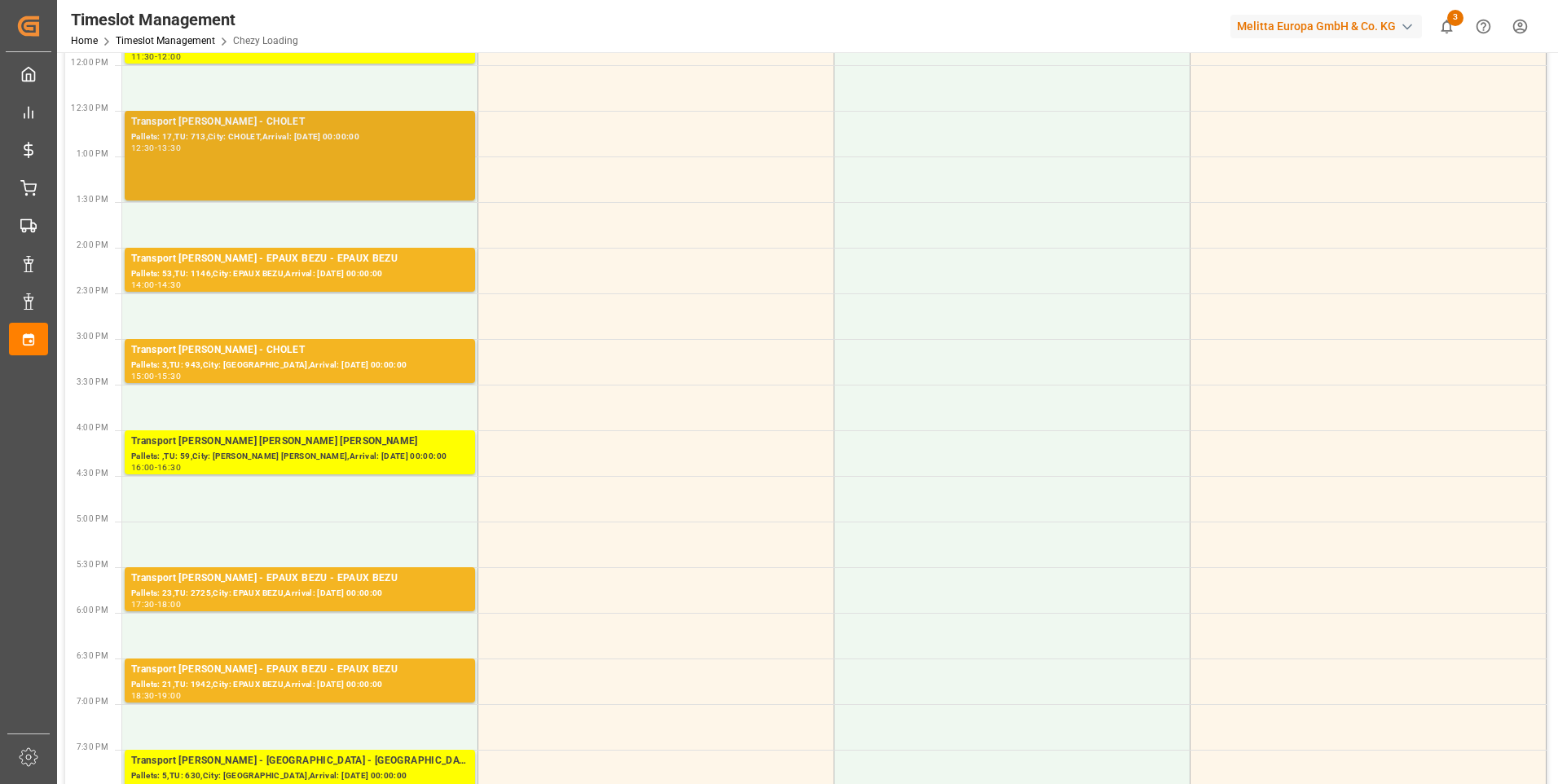
scroll to position [489, 0]
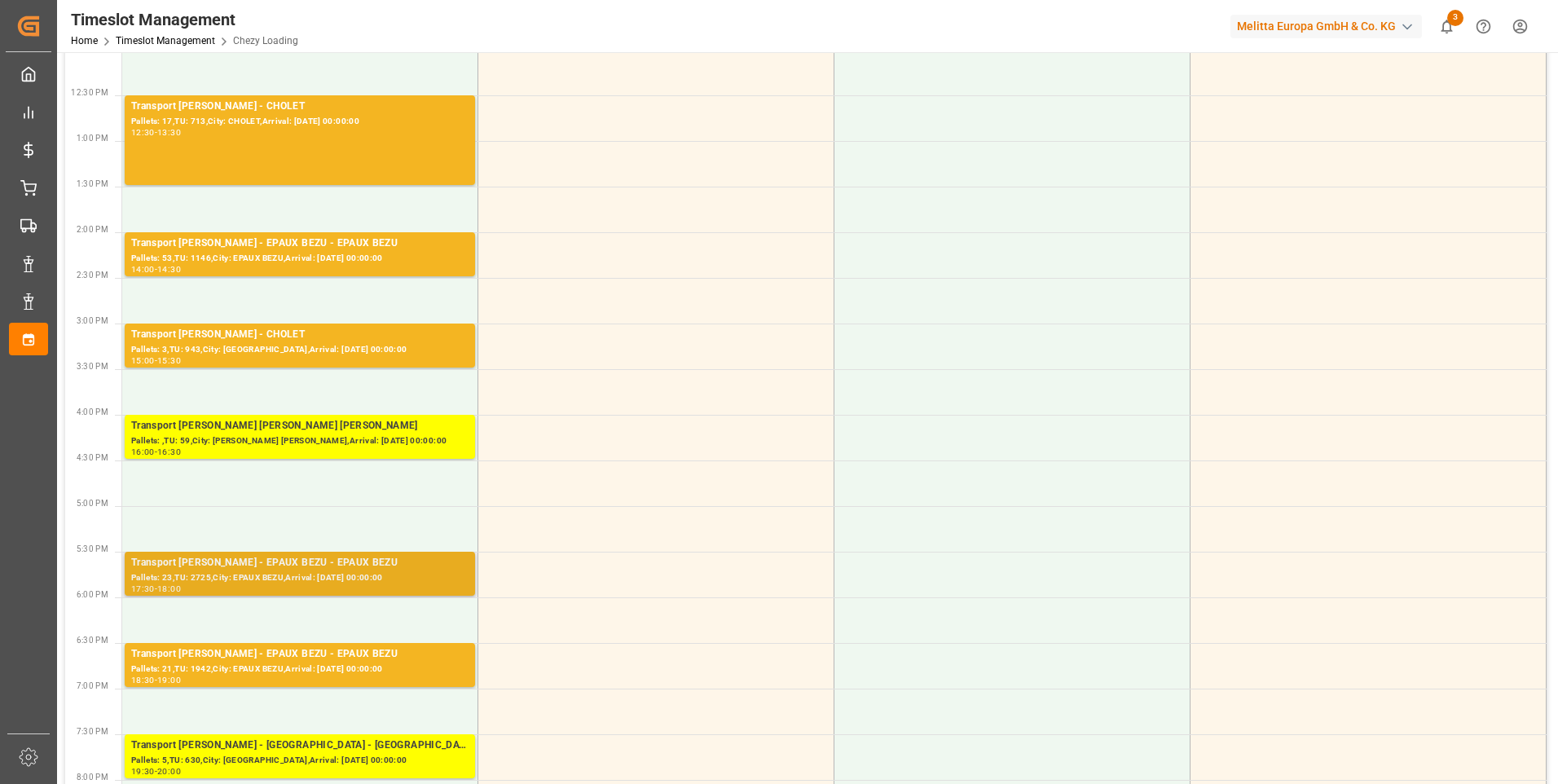
click at [320, 566] on div "Transport Delisle - EPAUX BEZU - EPAUX BEZU" at bounding box center [300, 563] width 338 height 16
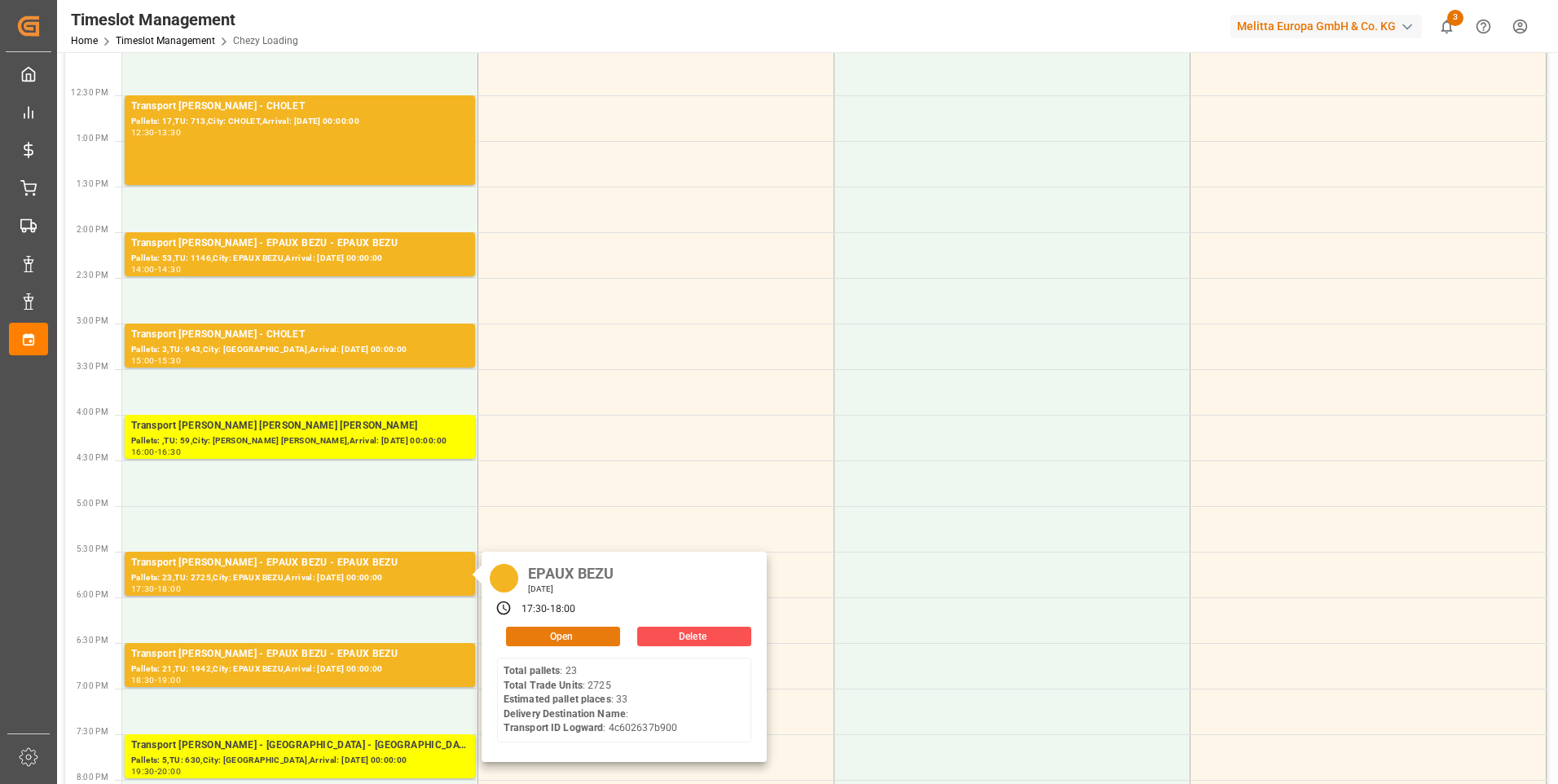
click at [567, 631] on button "Open" at bounding box center [563, 636] width 114 height 20
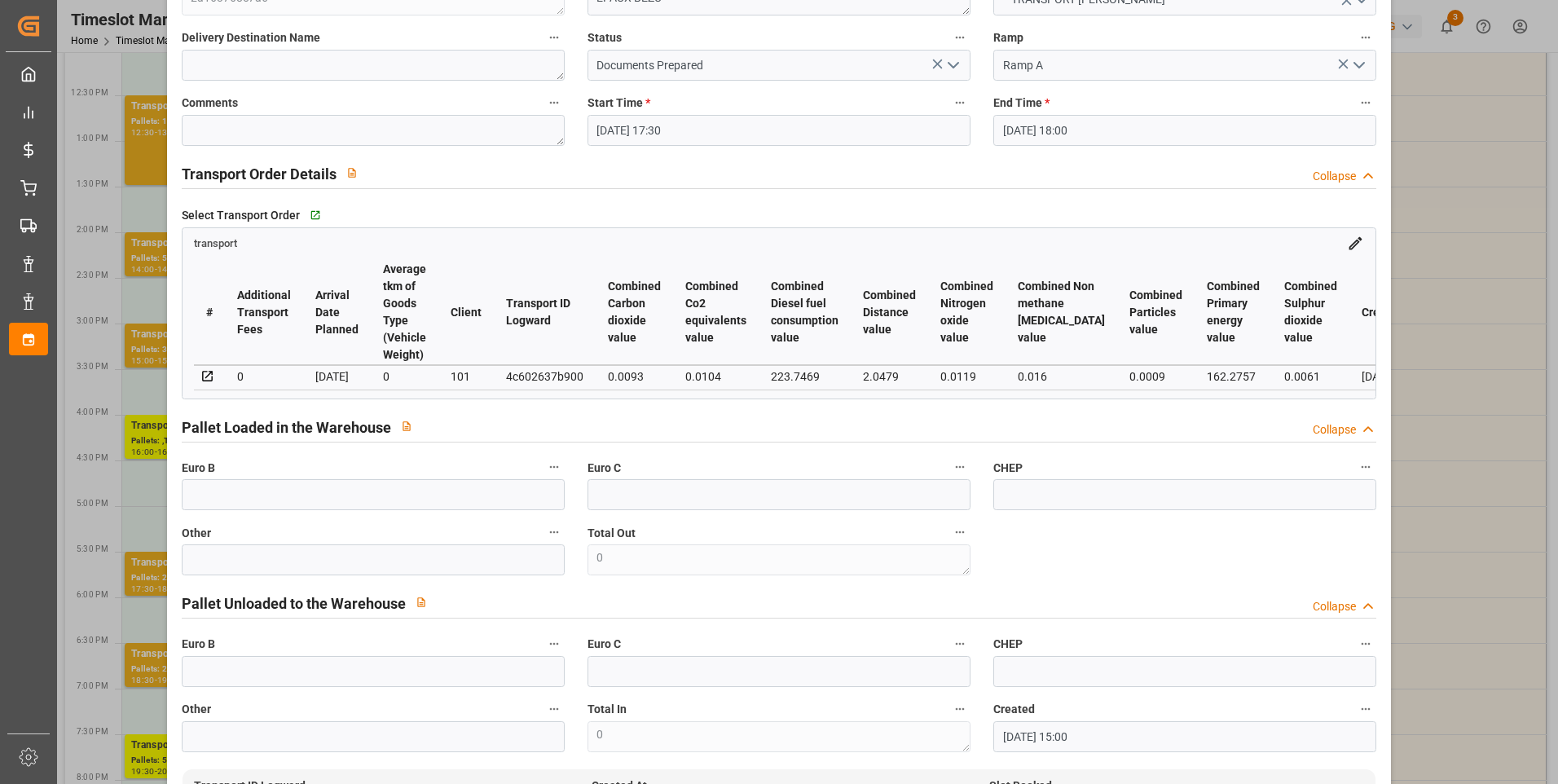
scroll to position [0, 0]
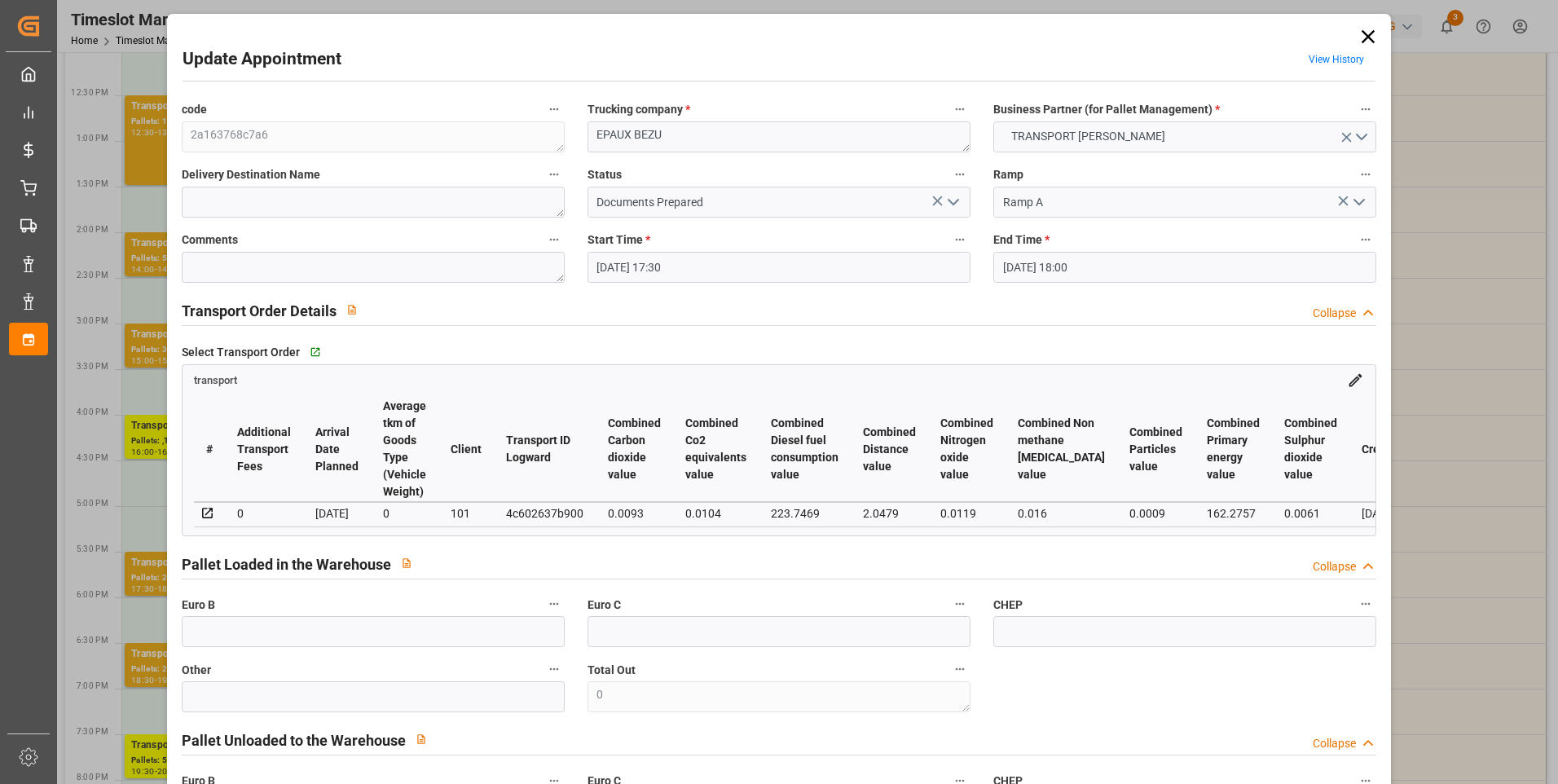
click at [954, 200] on polyline "open menu" at bounding box center [954, 201] width 9 height 5
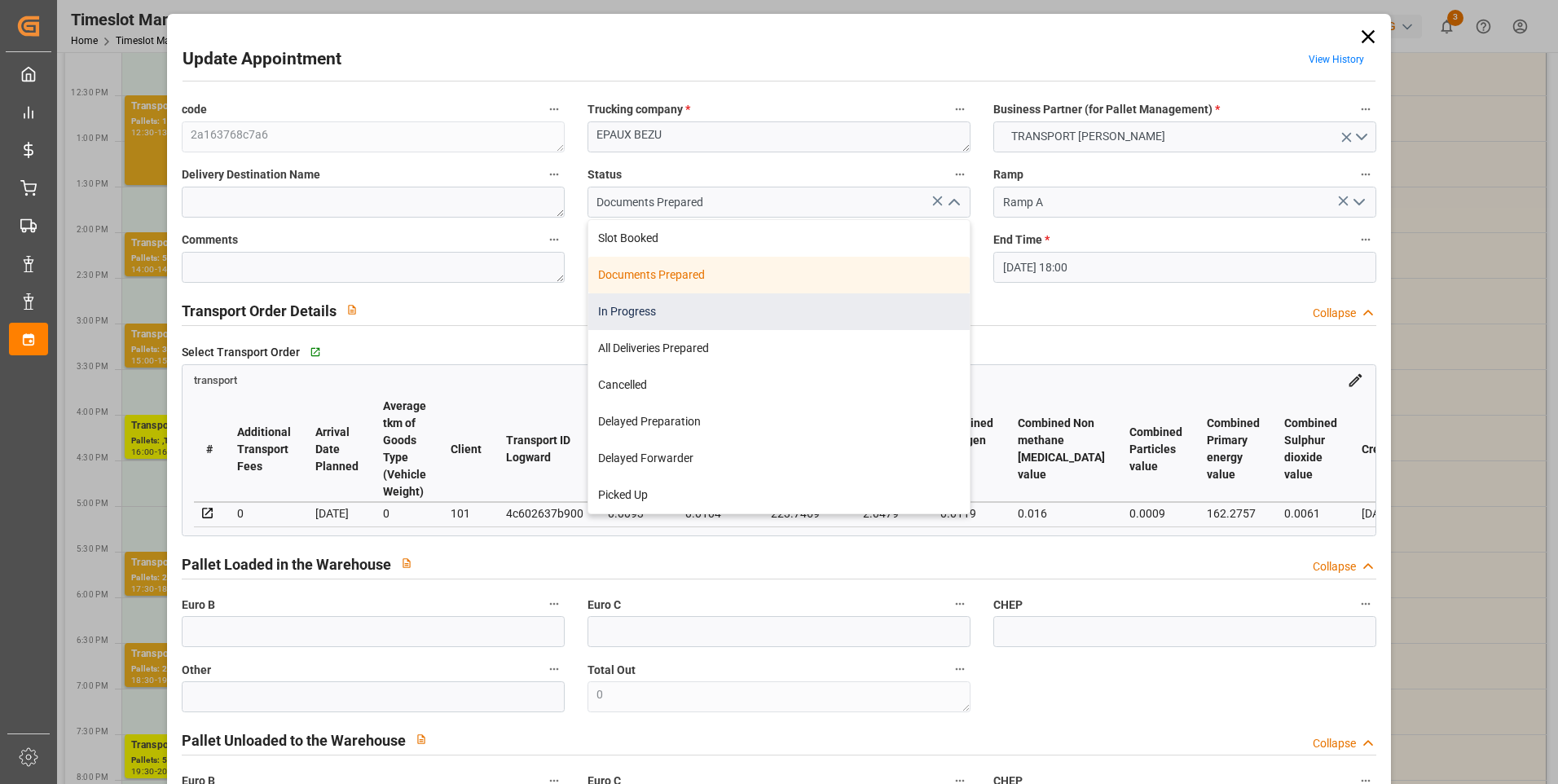
click at [642, 312] on div "In Progress" at bounding box center [779, 311] width 381 height 37
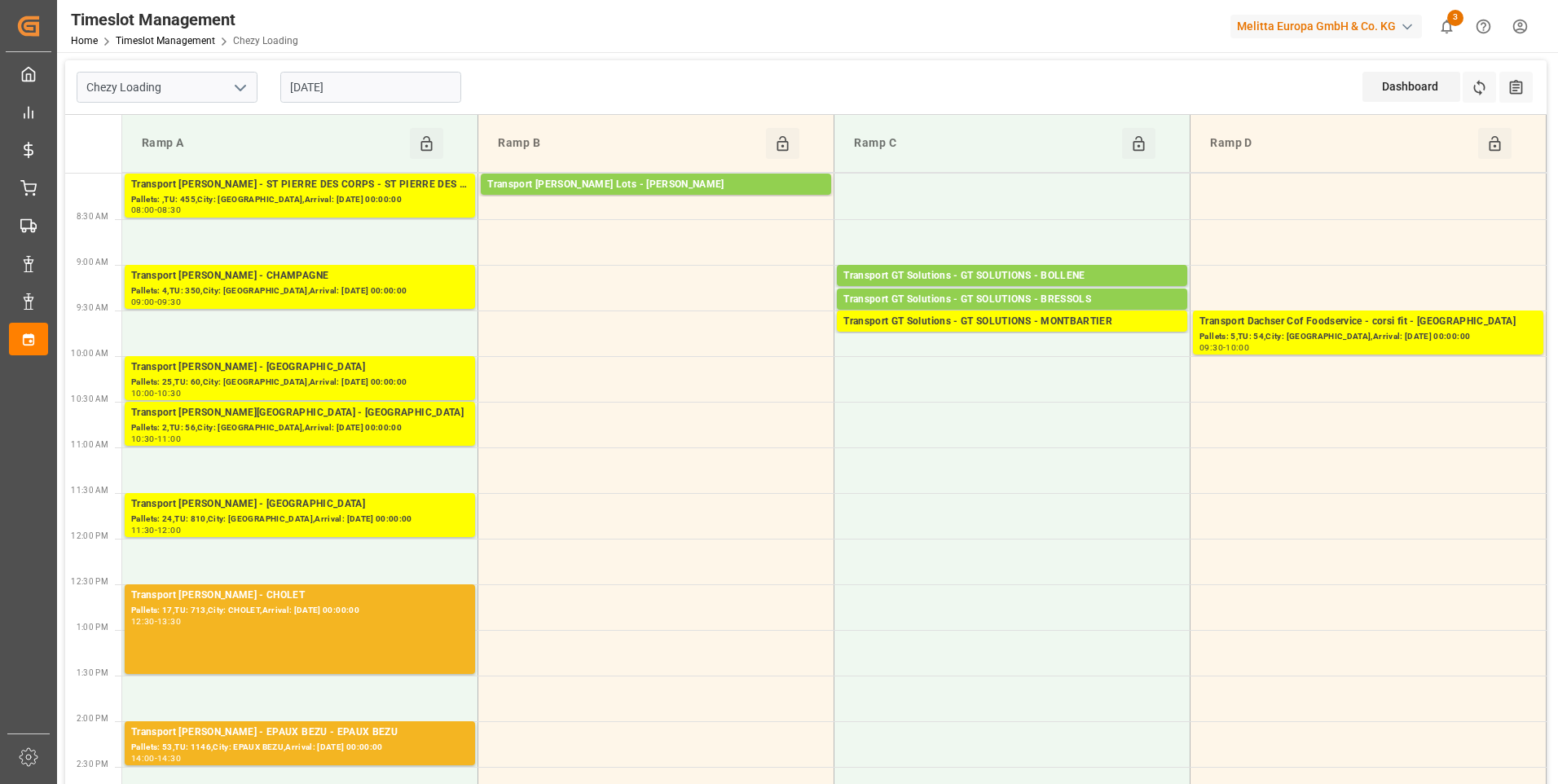
click at [242, 89] on polyline "open menu" at bounding box center [240, 87] width 9 height 5
click at [154, 162] on div "Chezy Unloading" at bounding box center [166, 160] width 179 height 37
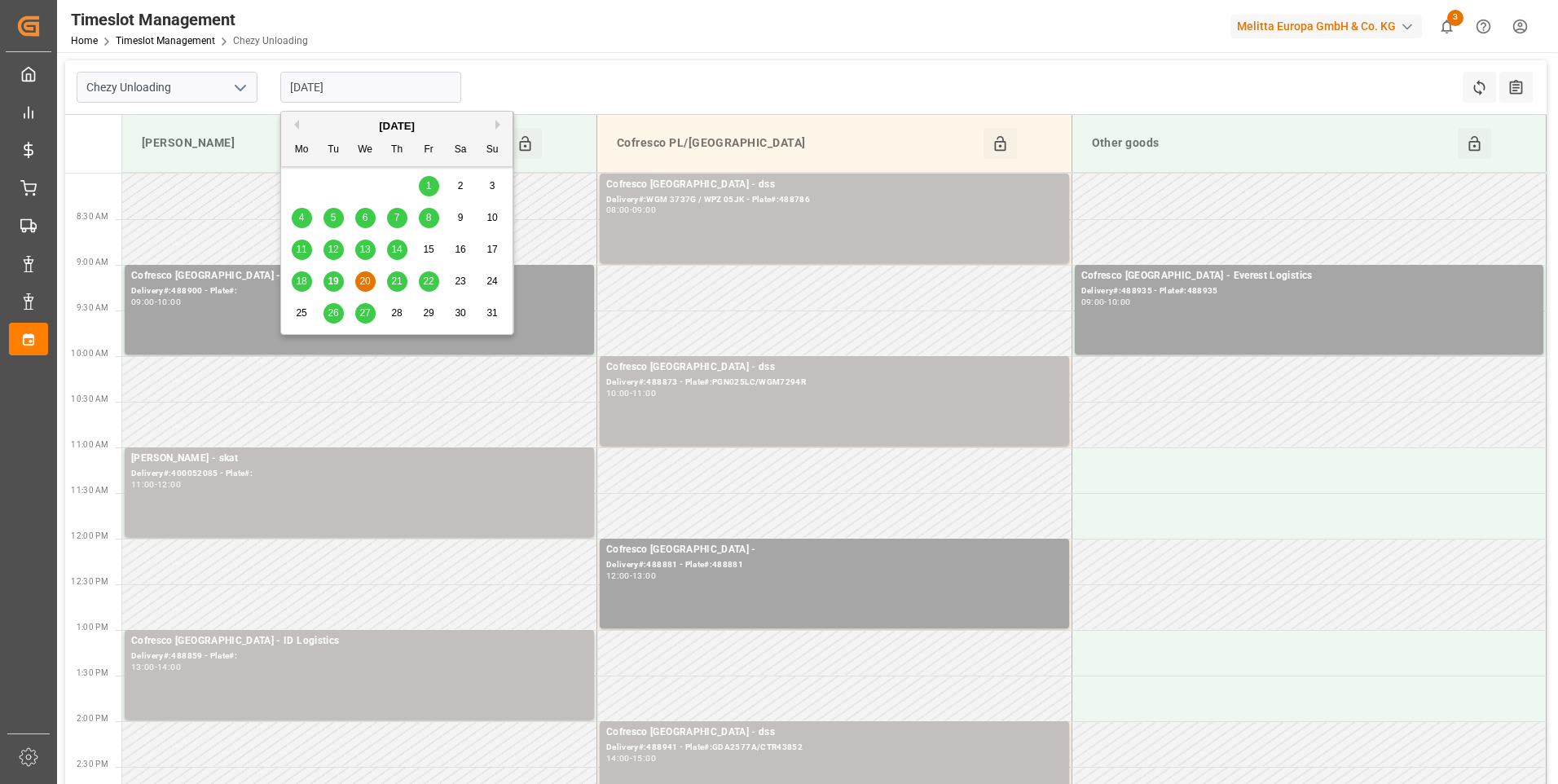
click at [390, 91] on input "20-08-2025" at bounding box center [370, 87] width 181 height 31
click at [337, 284] on span "19" at bounding box center [332, 281] width 10 height 11
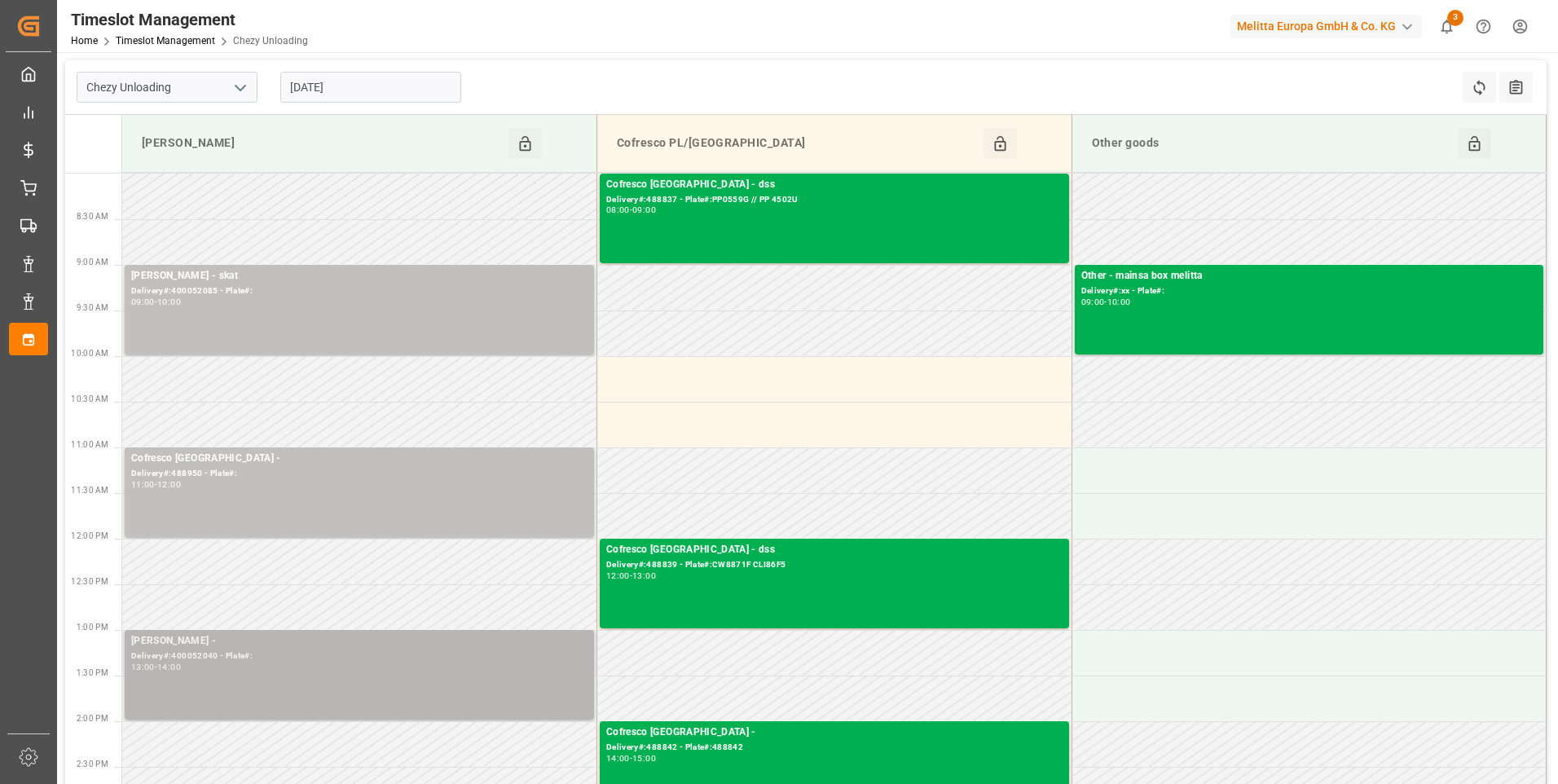
click at [274, 667] on div "13:00 - 14:00" at bounding box center [359, 667] width 456 height 9
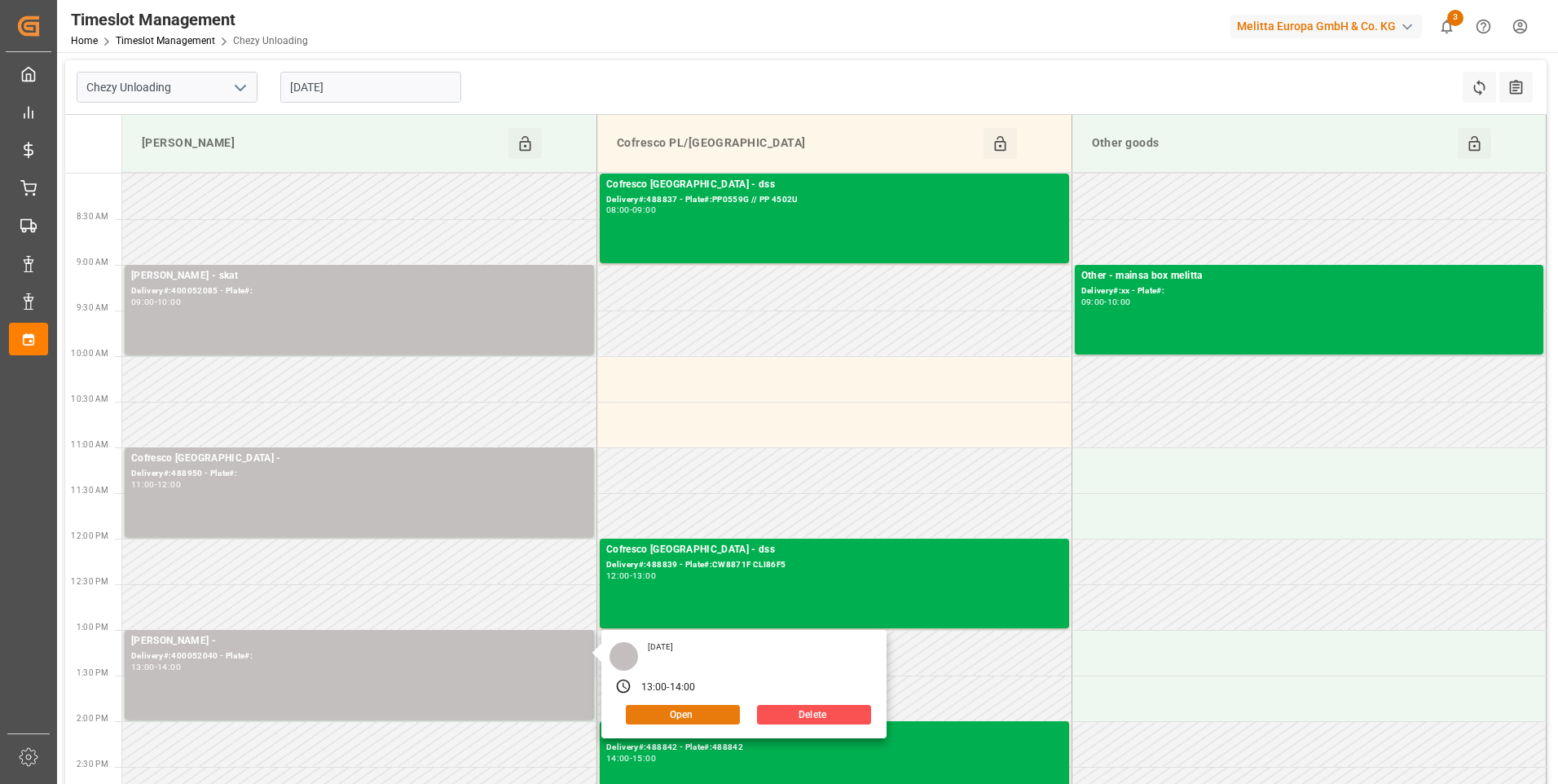
click at [678, 713] on button "Open" at bounding box center [682, 714] width 114 height 20
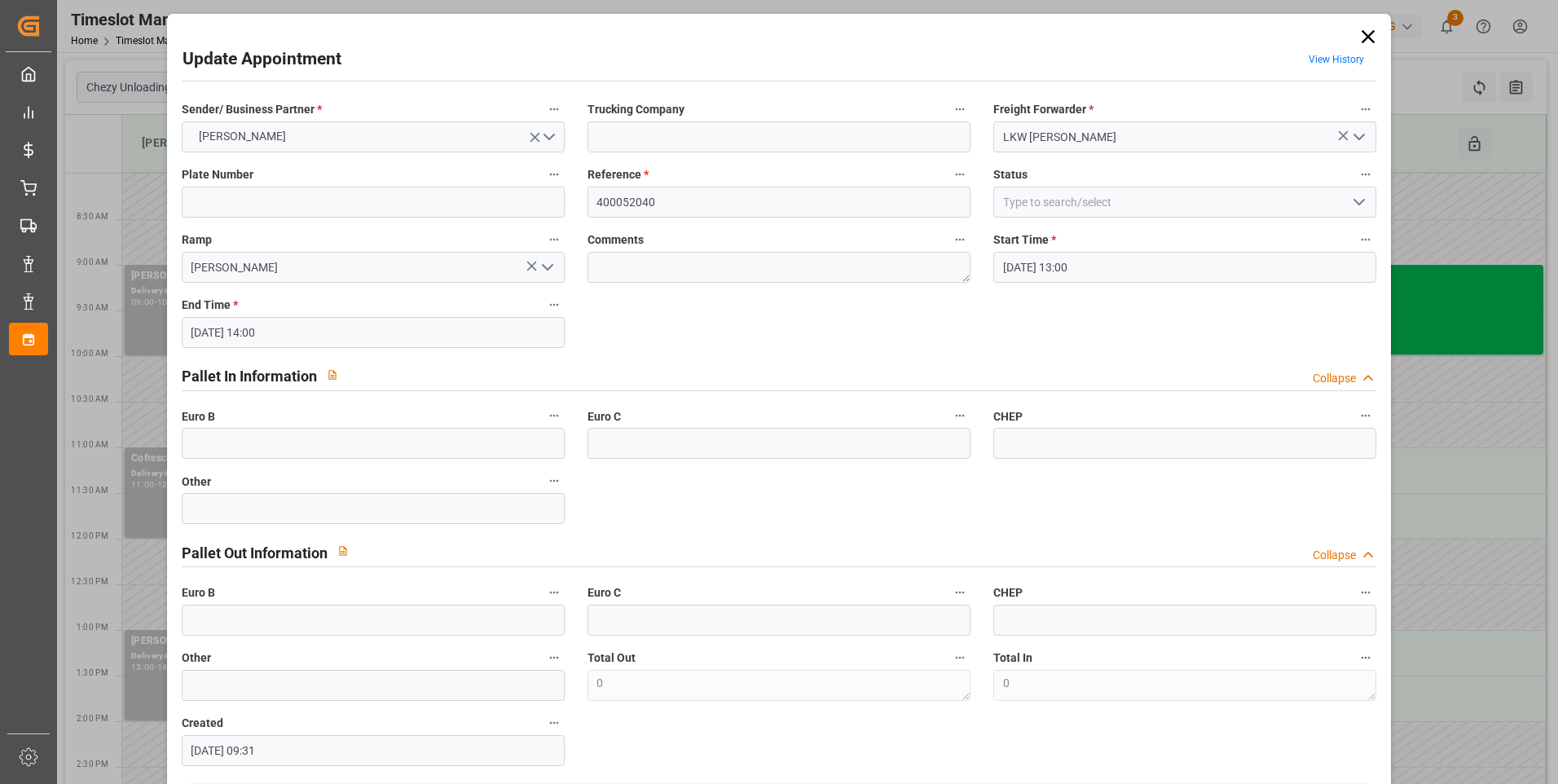
click at [1360, 207] on icon "open menu" at bounding box center [1358, 201] width 20 height 20
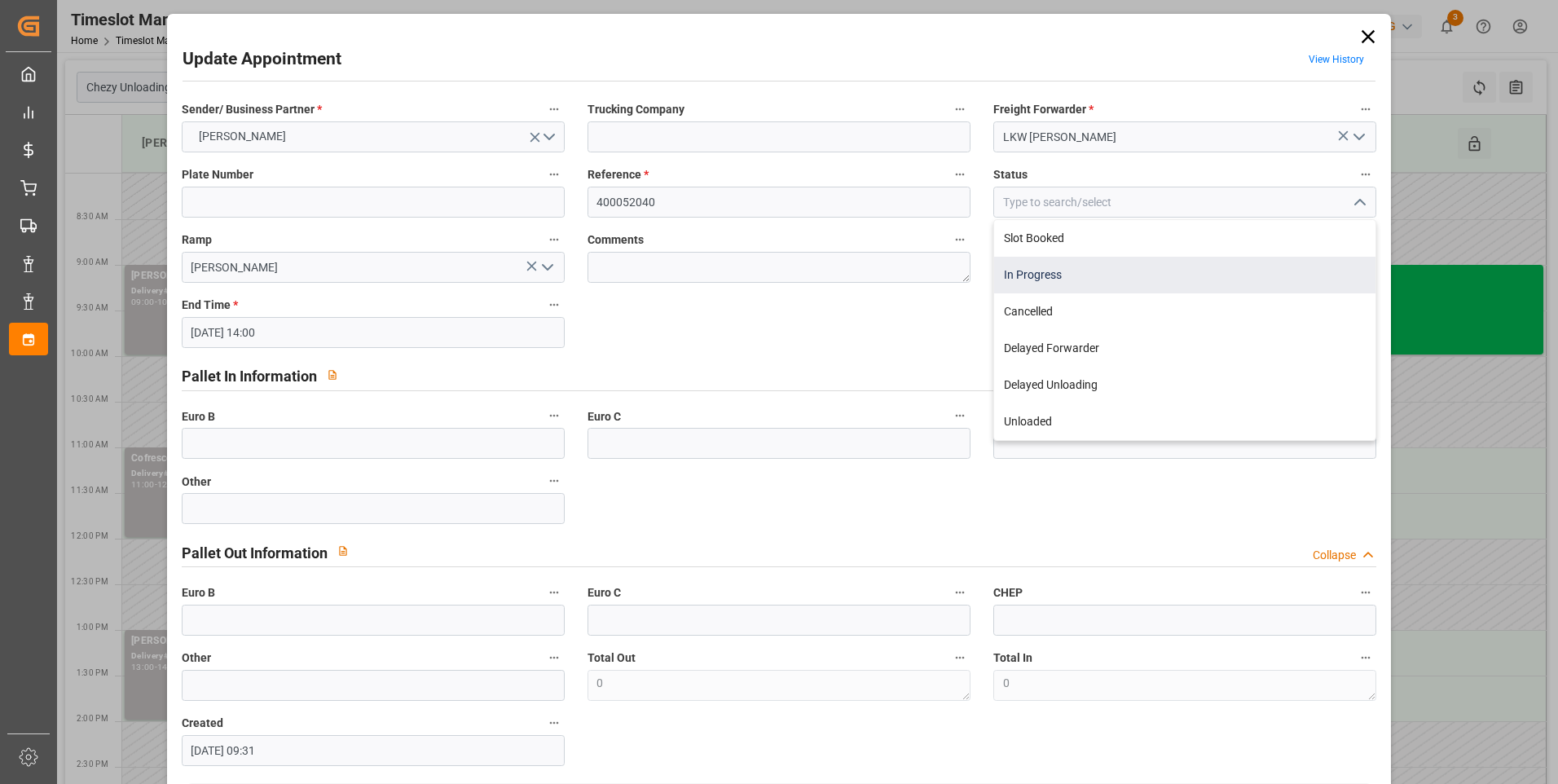
click at [1043, 275] on div "In Progress" at bounding box center [1184, 274] width 381 height 37
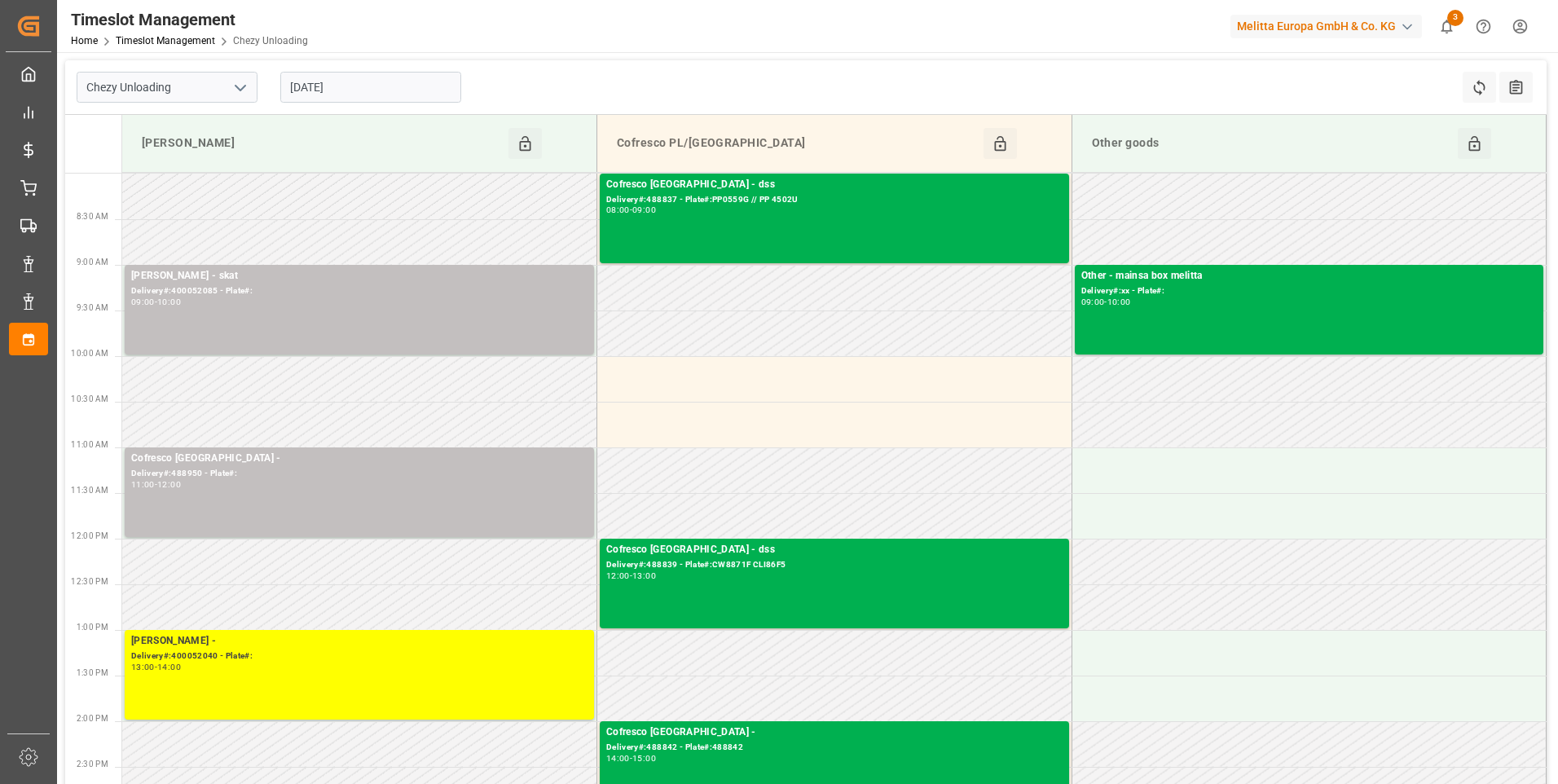
click at [239, 85] on icon "open menu" at bounding box center [240, 88] width 20 height 20
click at [162, 122] on div "Chezy Loading" at bounding box center [166, 123] width 179 height 37
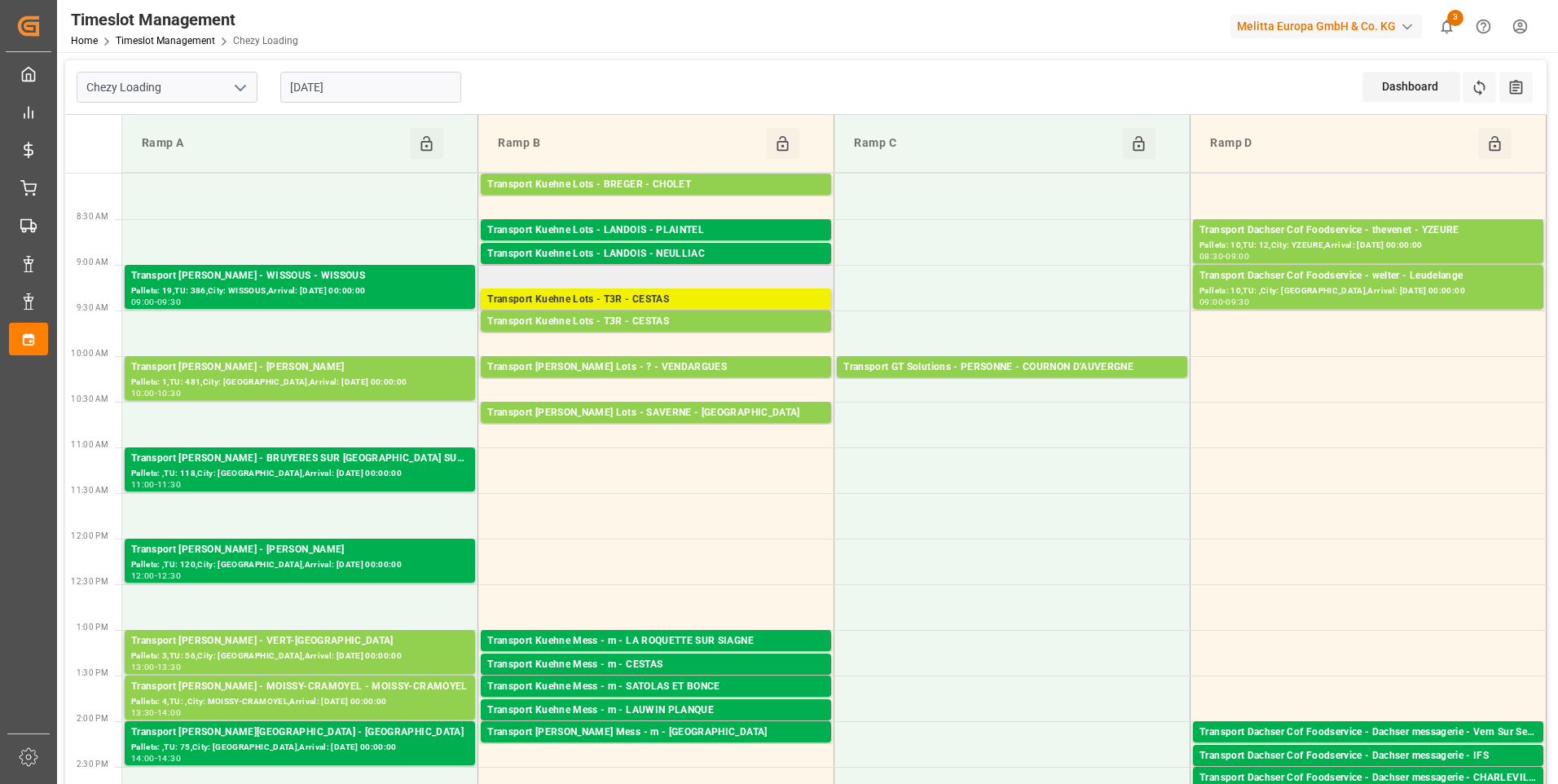
click at [661, 297] on div "Transport Kuehne Lots - T3R - CESTAS" at bounding box center [656, 299] width 338 height 16
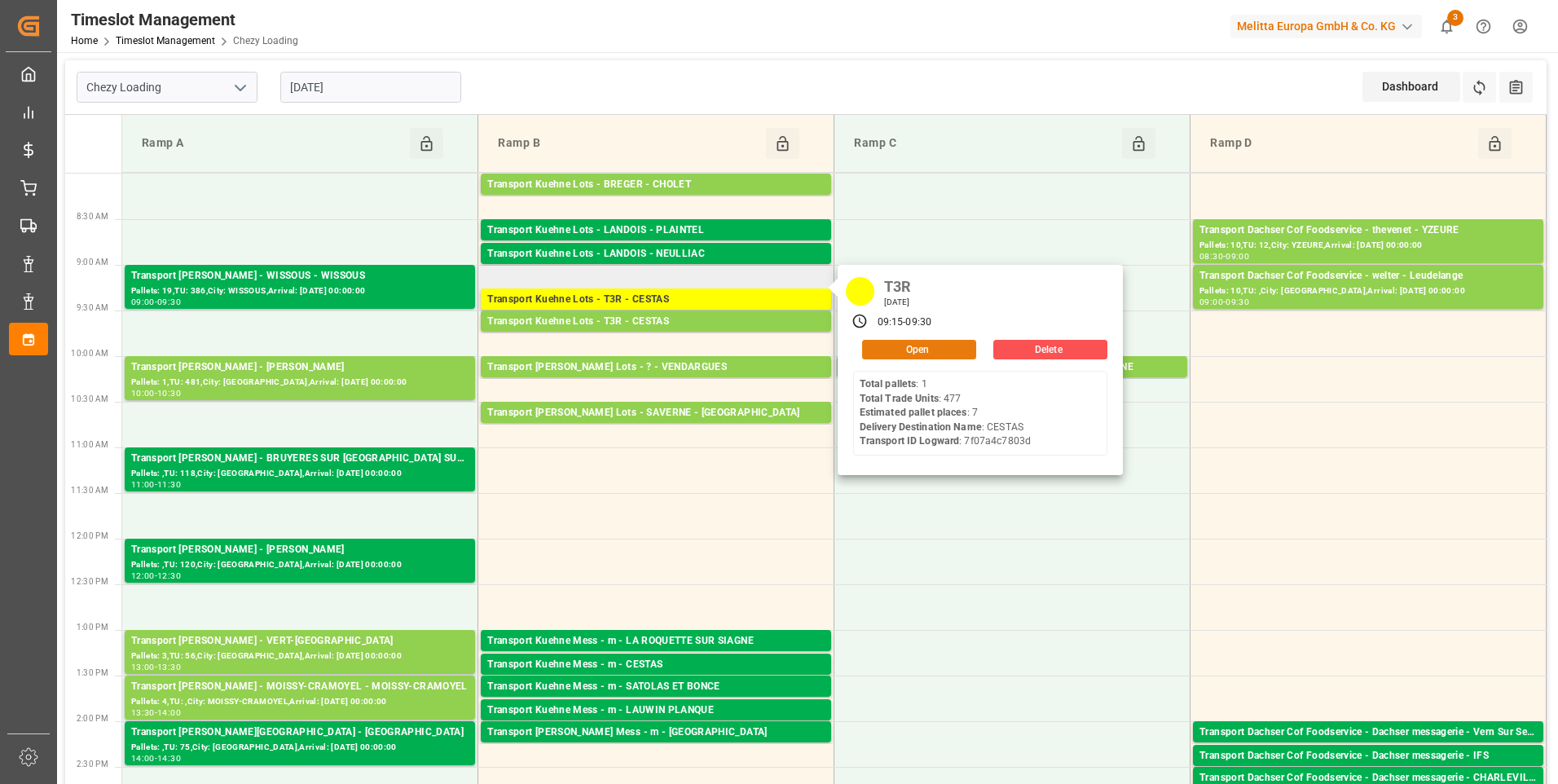
click at [878, 343] on button "Open" at bounding box center [919, 349] width 114 height 20
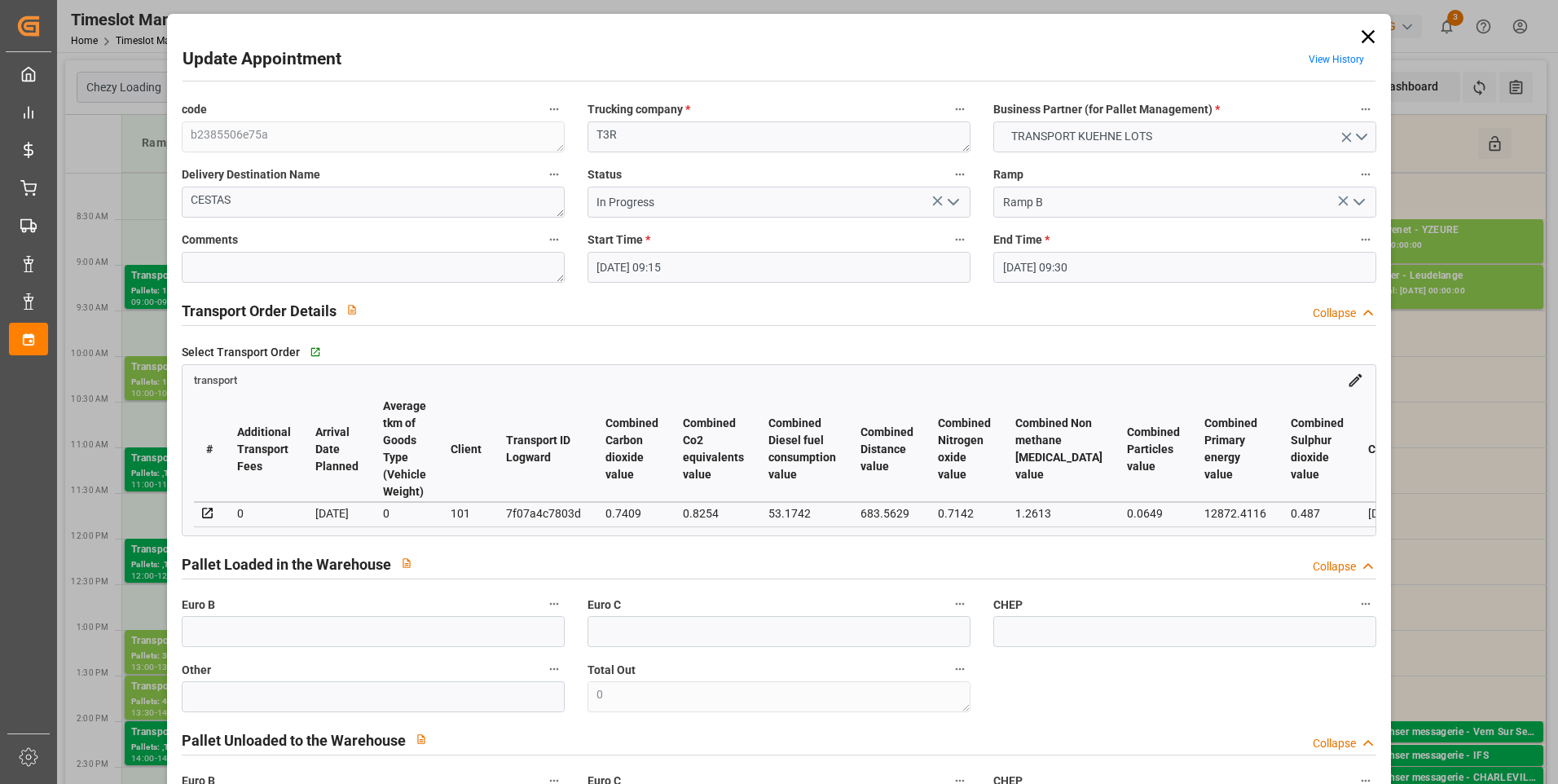
click at [949, 201] on polyline "open menu" at bounding box center [954, 201] width 9 height 5
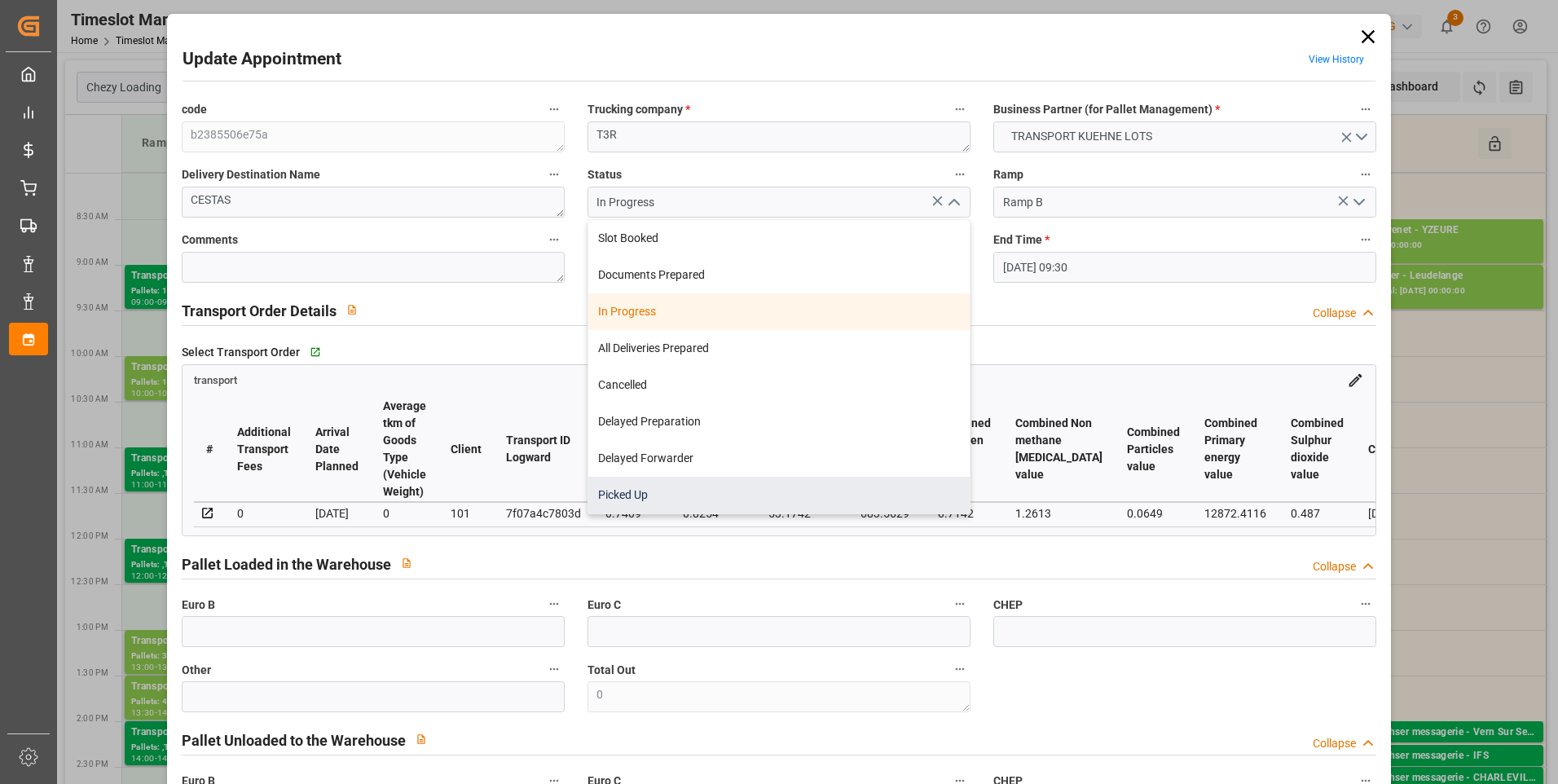
click at [648, 492] on div "Picked Up" at bounding box center [779, 495] width 381 height 37
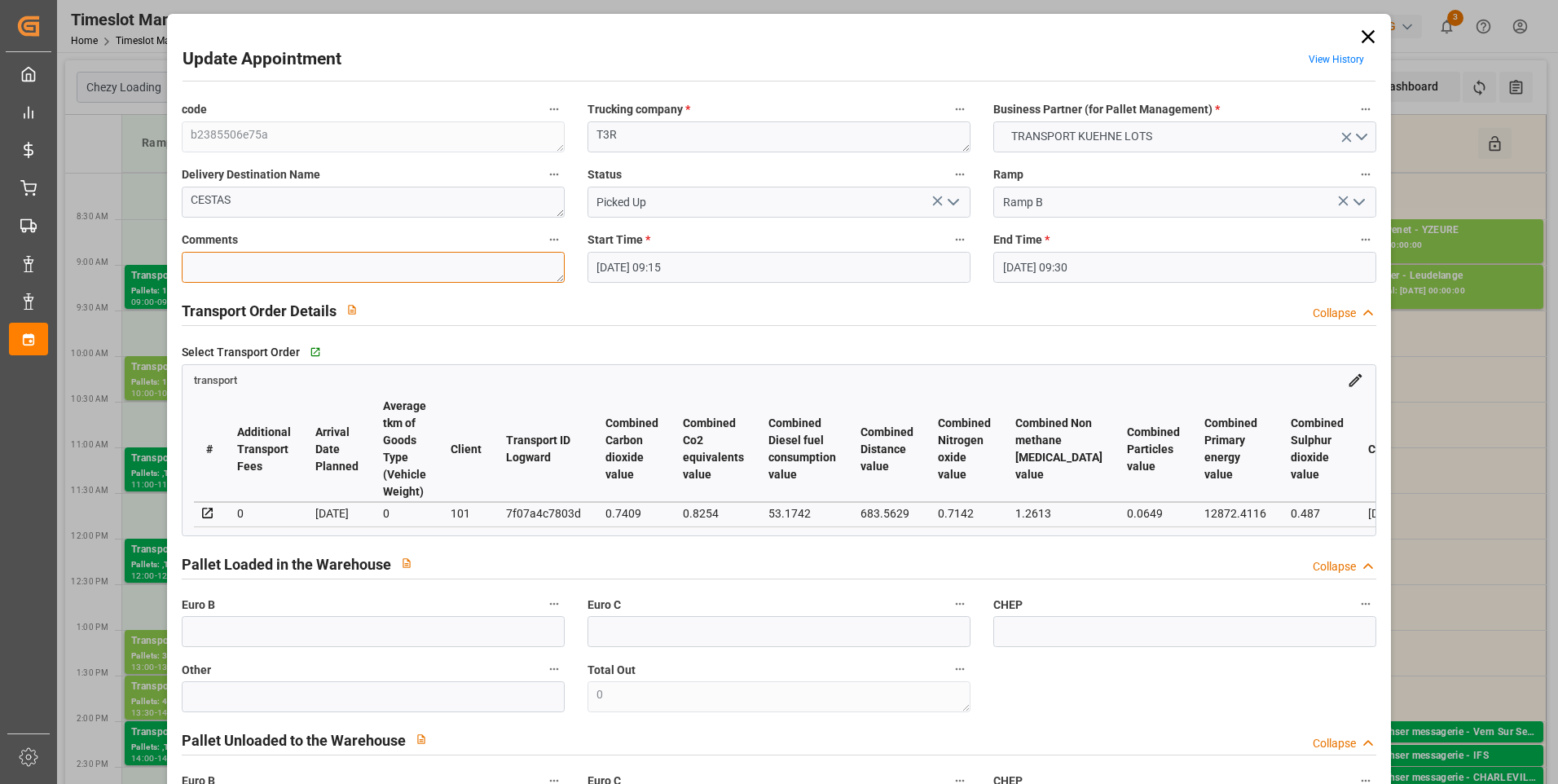
click at [215, 255] on textarea at bounding box center [373, 267] width 383 height 31
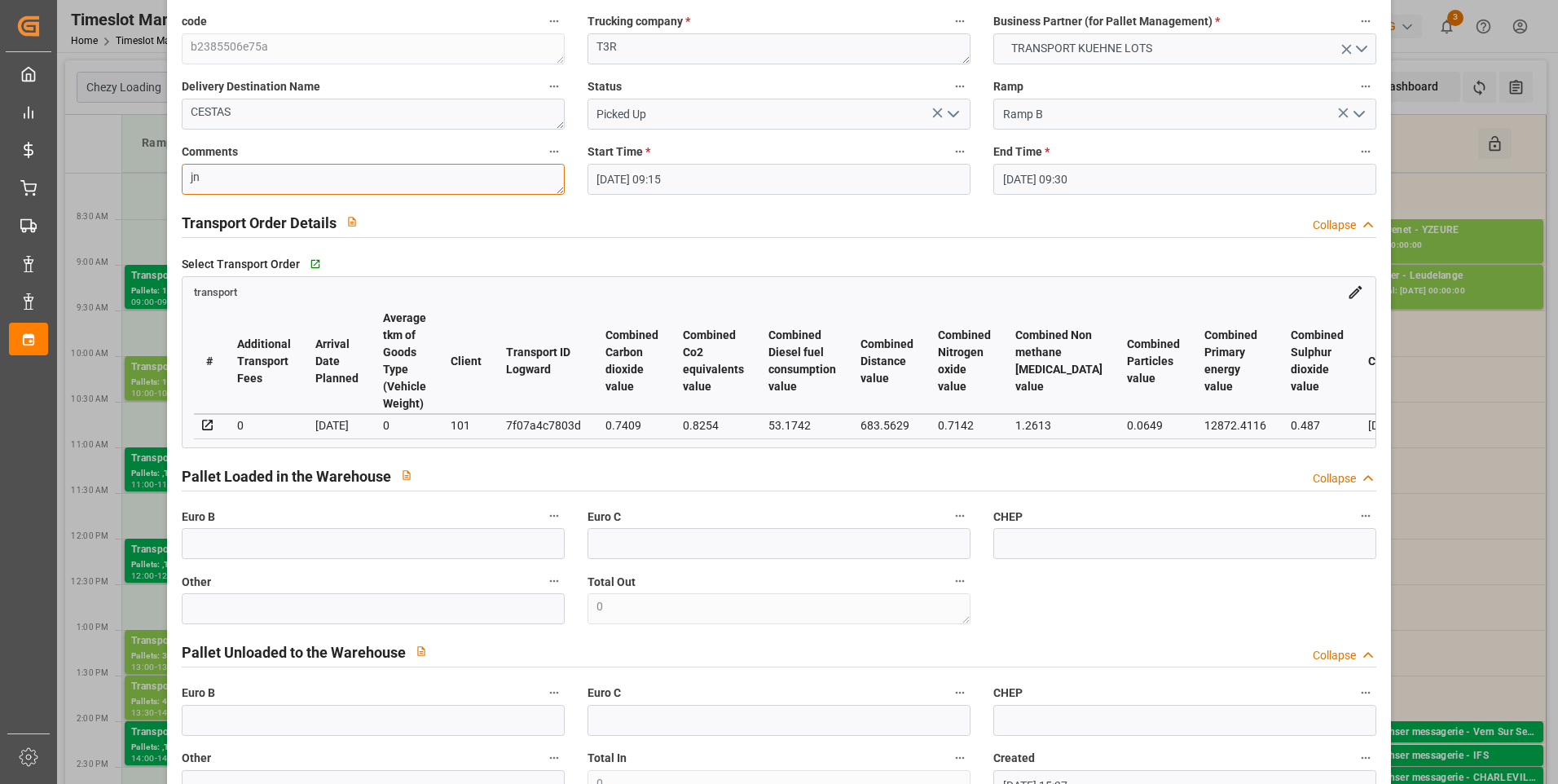
scroll to position [81, 0]
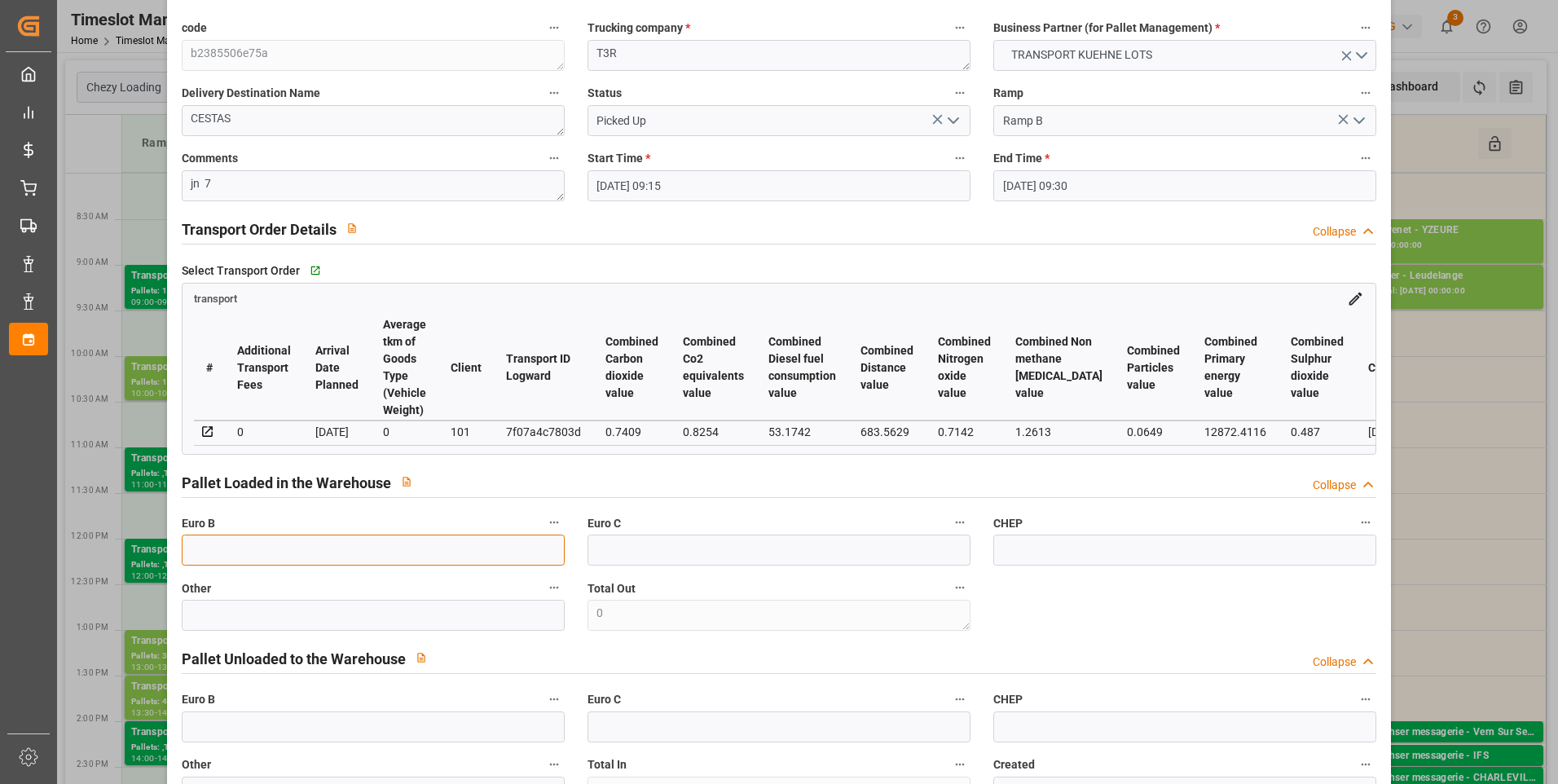
click at [193, 559] on input "text" at bounding box center [373, 549] width 383 height 31
click at [954, 116] on icon "open menu" at bounding box center [953, 120] width 20 height 20
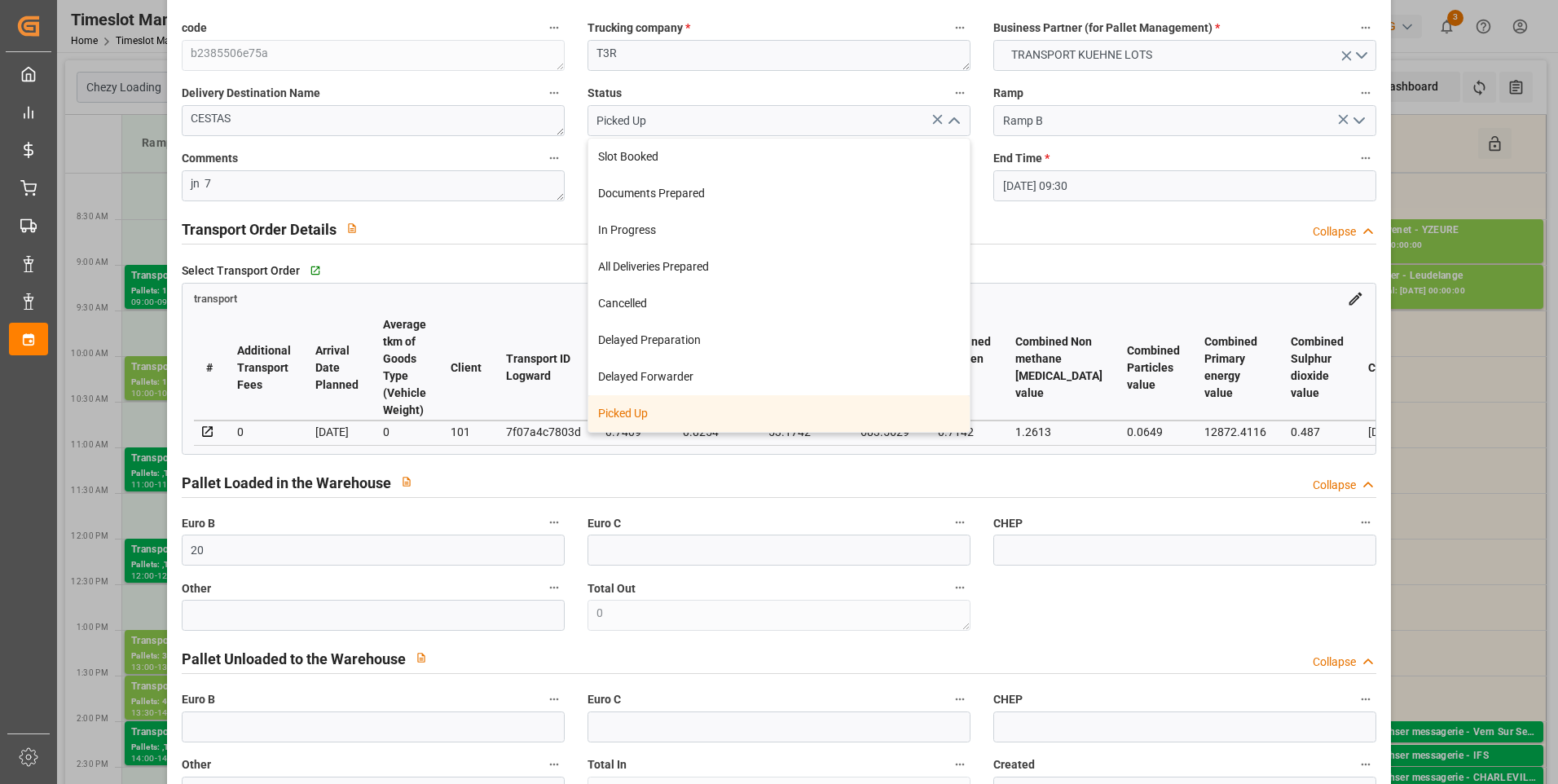
click at [660, 422] on div "Picked Up" at bounding box center [779, 413] width 381 height 37
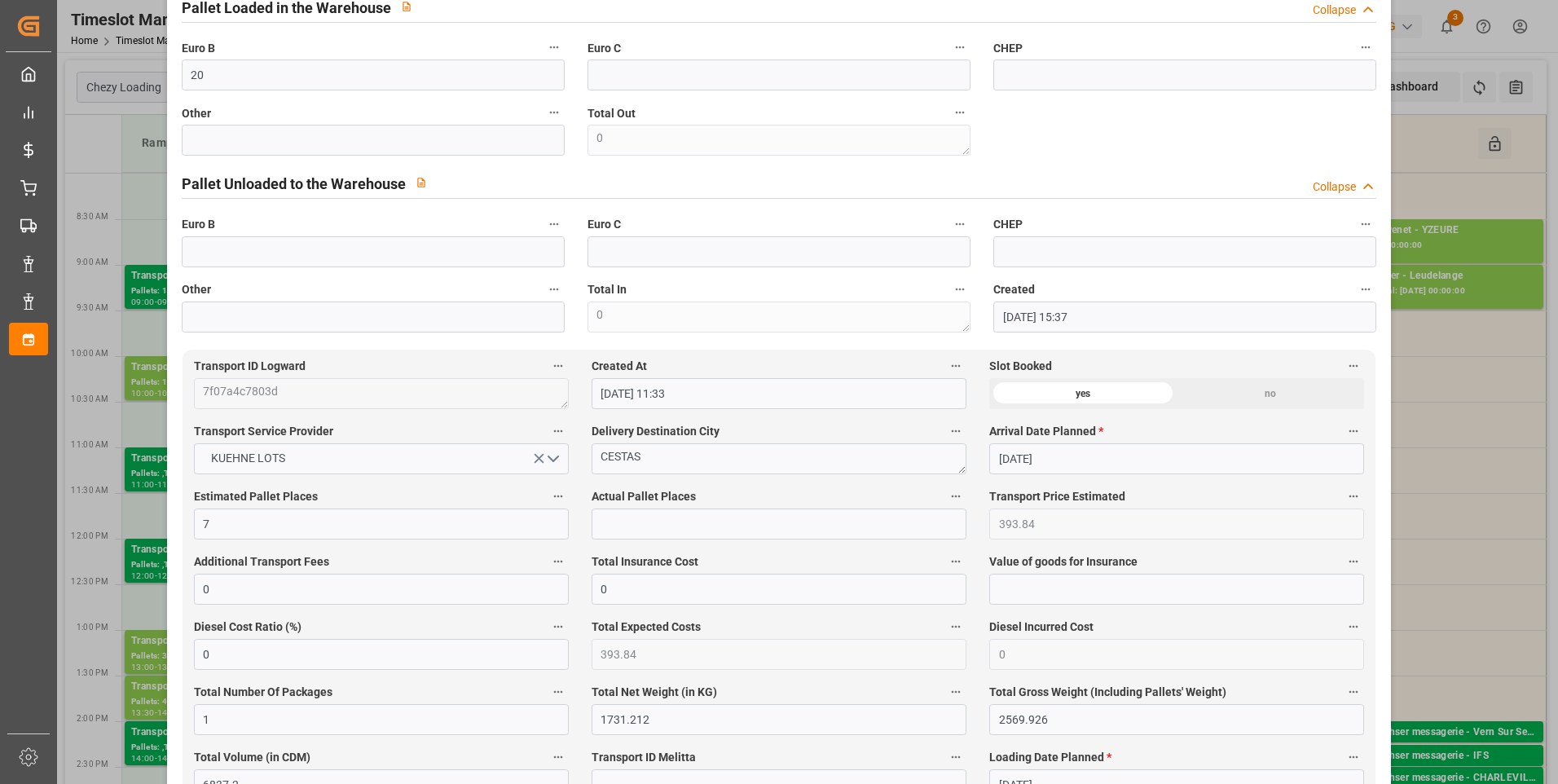
scroll to position [652, 0]
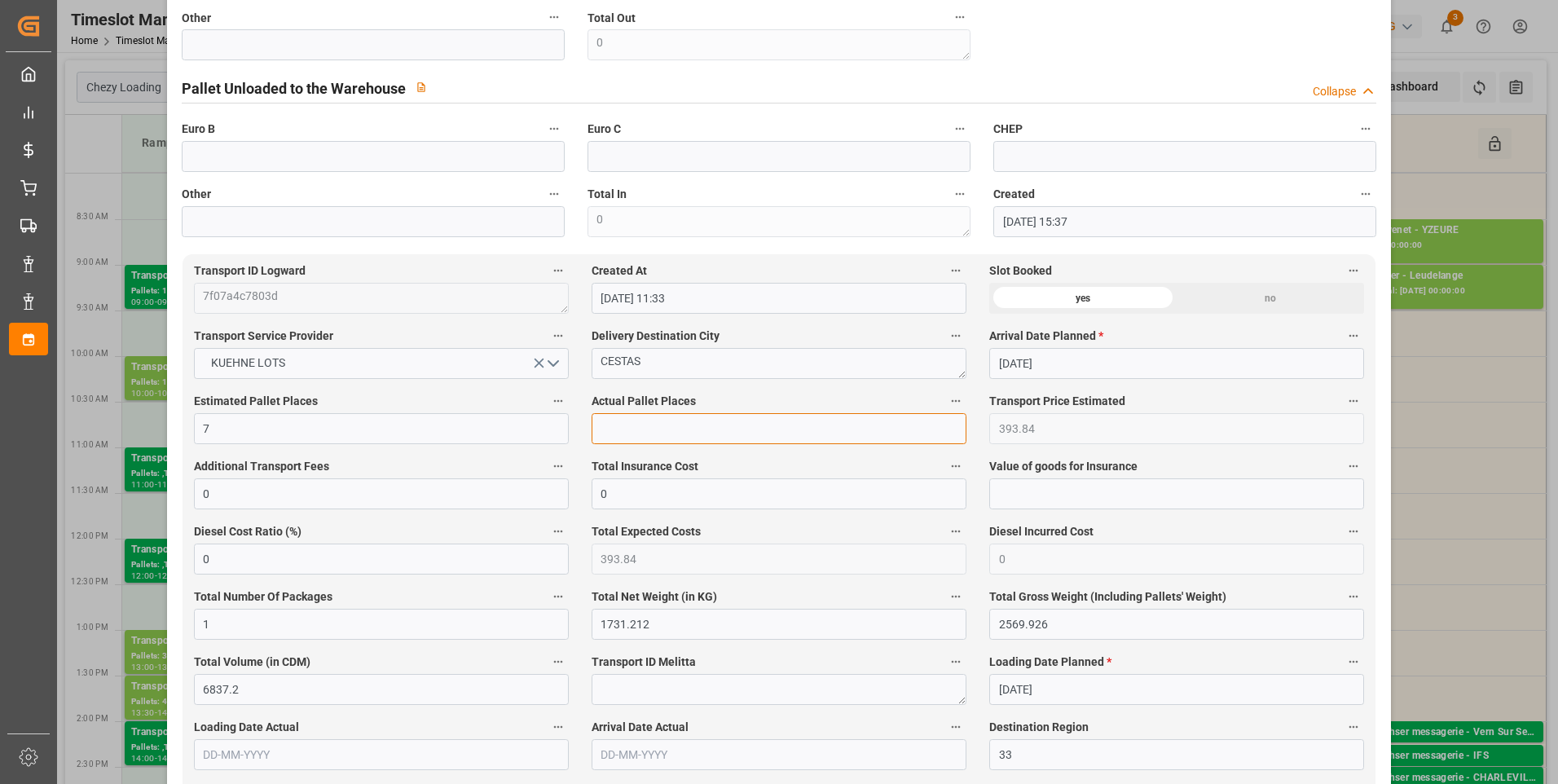
click at [639, 439] on input "text" at bounding box center [779, 428] width 375 height 31
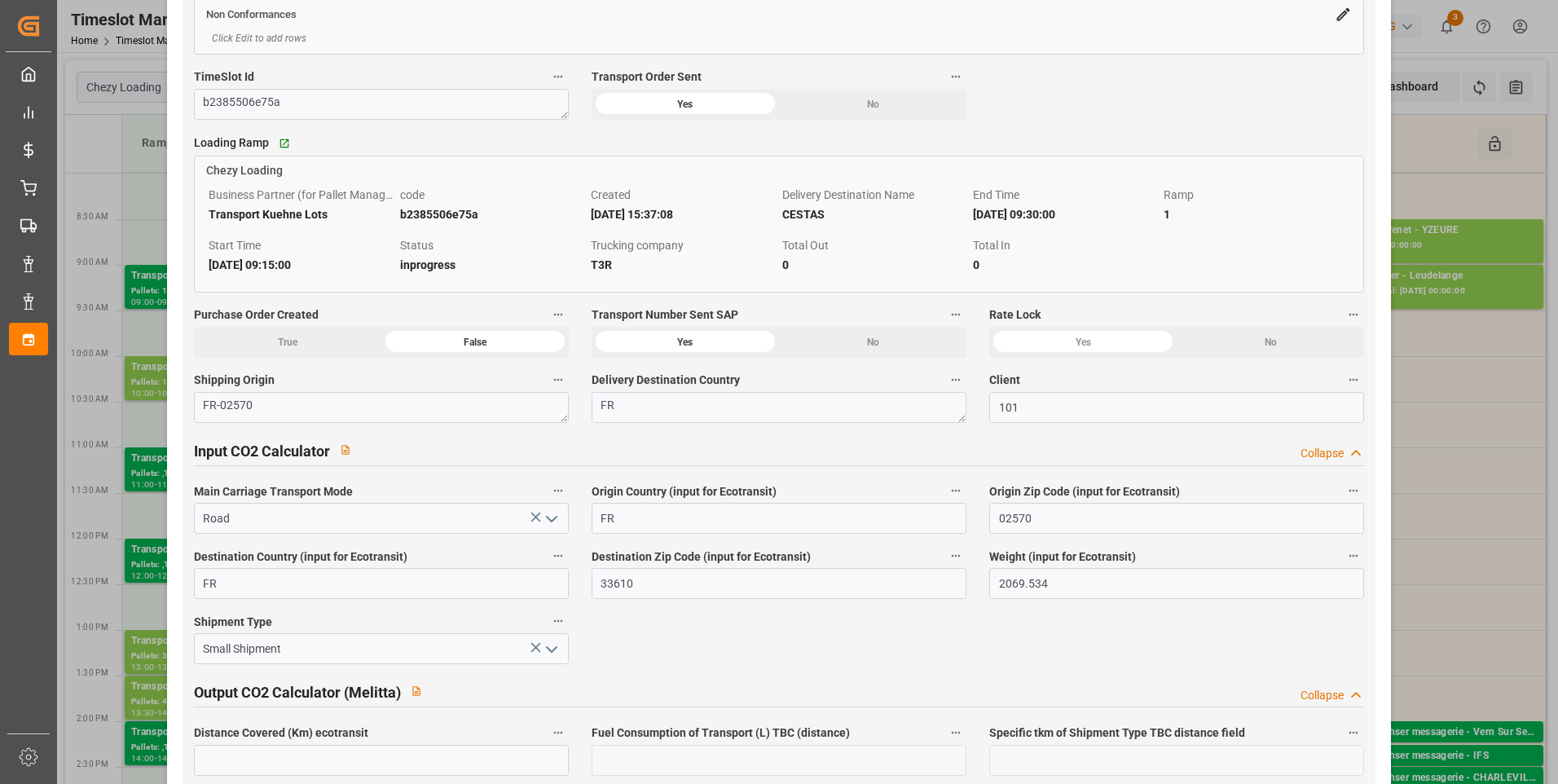
scroll to position [2362, 0]
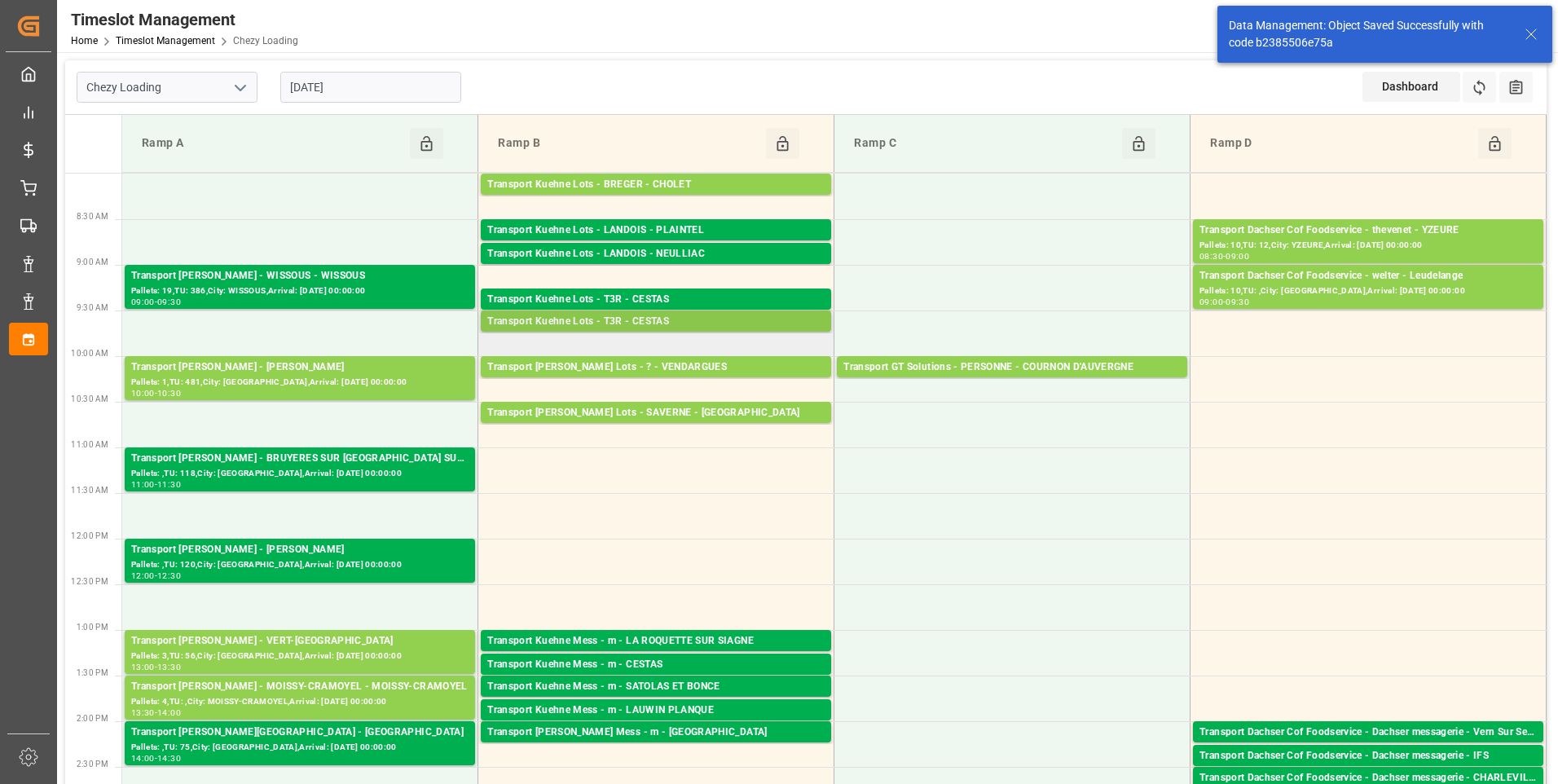
click at [663, 318] on div "Transport Kuehne Lots - T3R - CESTAS" at bounding box center [656, 322] width 338 height 16
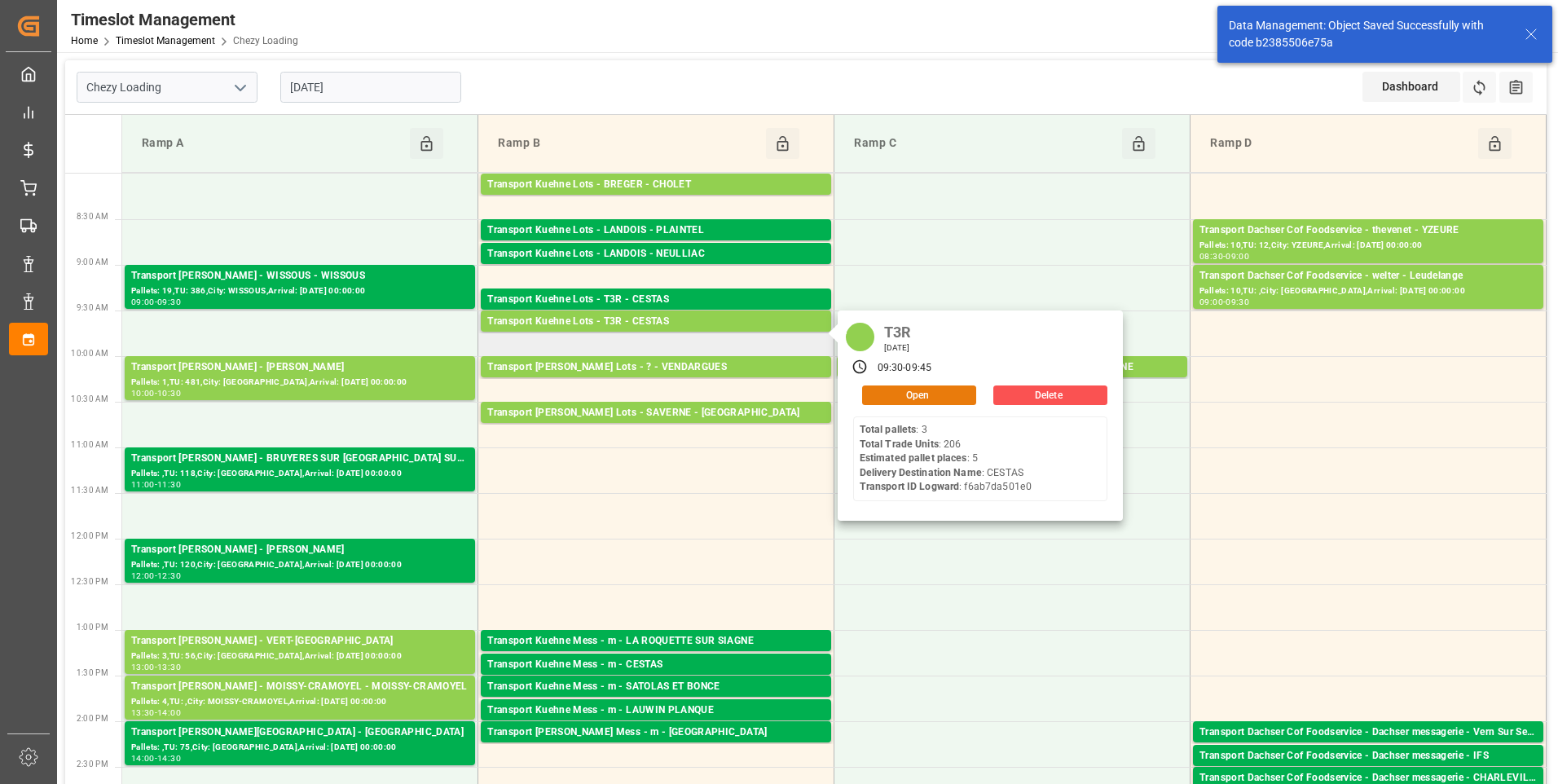
click at [895, 393] on button "Open" at bounding box center [919, 394] width 114 height 20
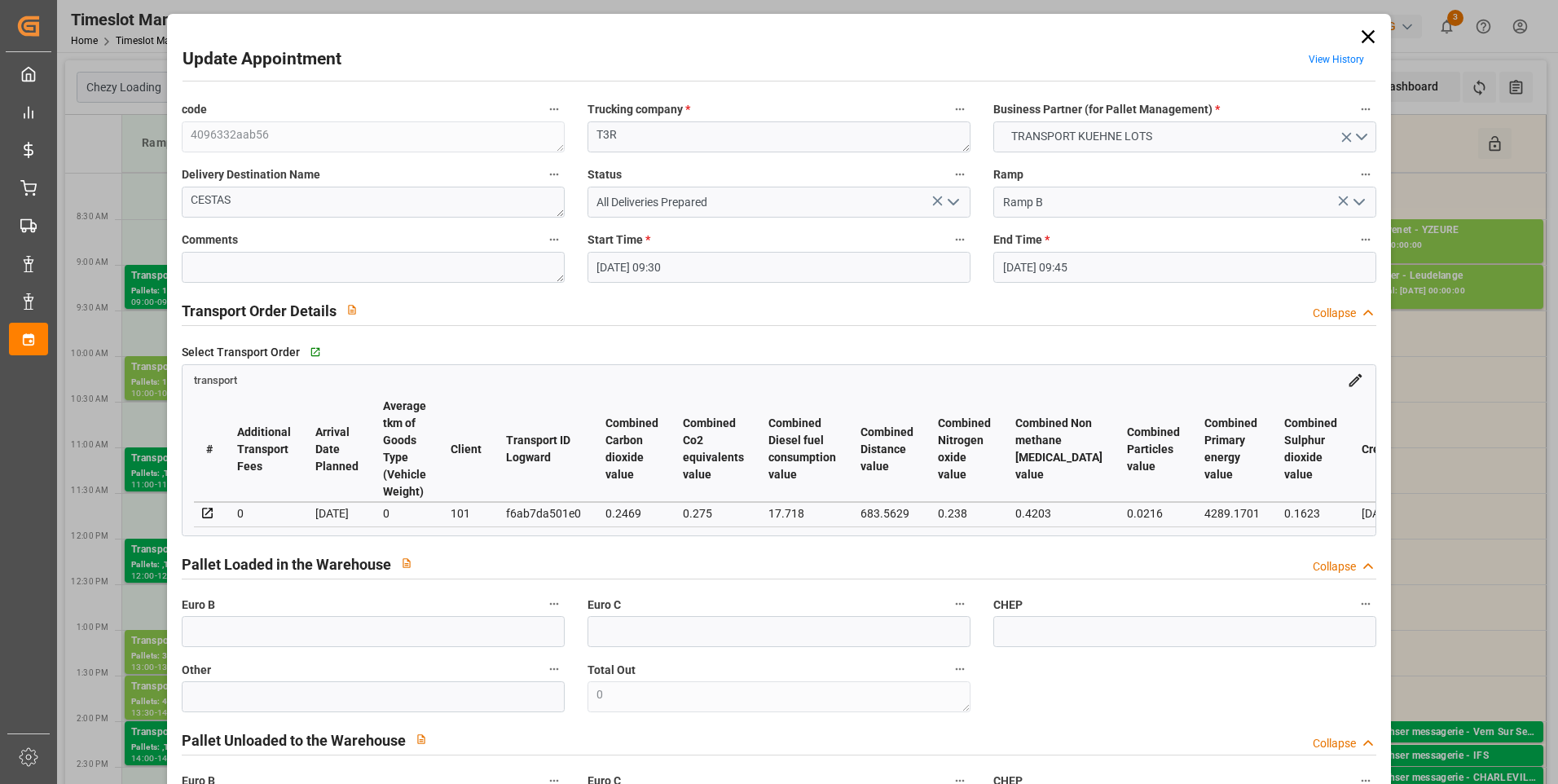
click at [950, 199] on icon "open menu" at bounding box center [953, 201] width 20 height 20
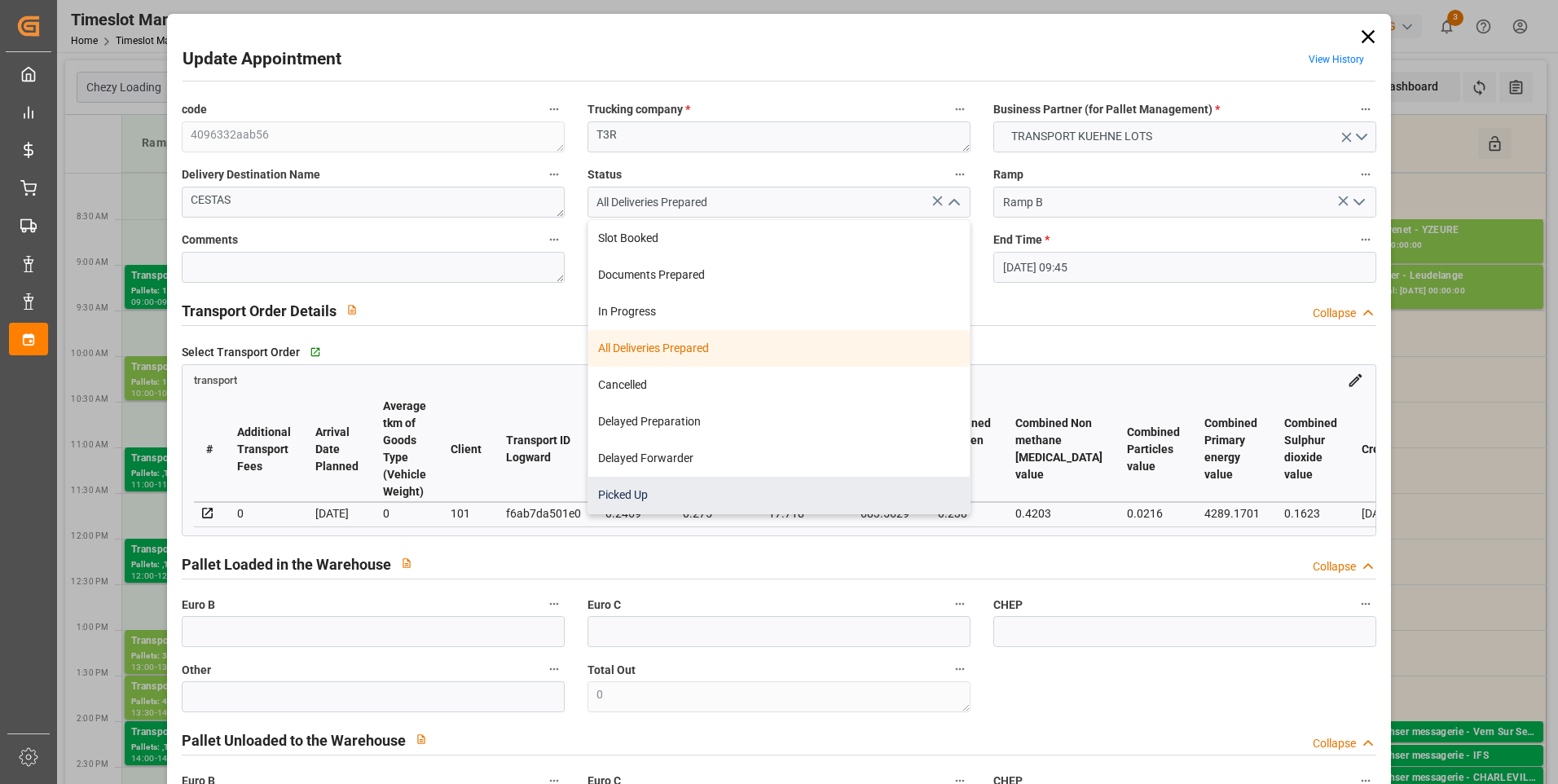
click at [646, 490] on div "Picked Up" at bounding box center [779, 495] width 381 height 37
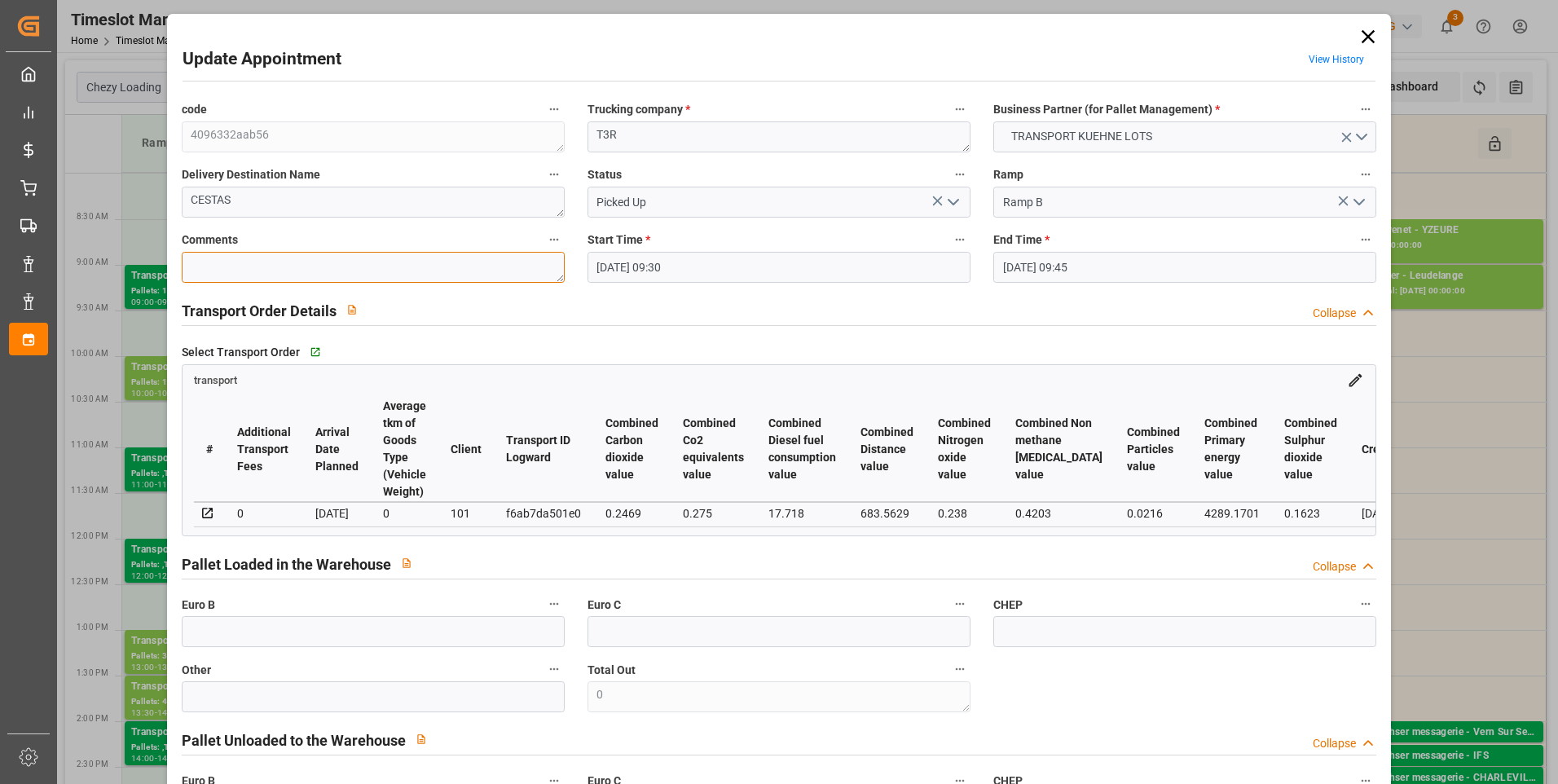
click at [200, 265] on textarea at bounding box center [373, 267] width 383 height 31
click at [232, 631] on input "text" at bounding box center [373, 631] width 383 height 31
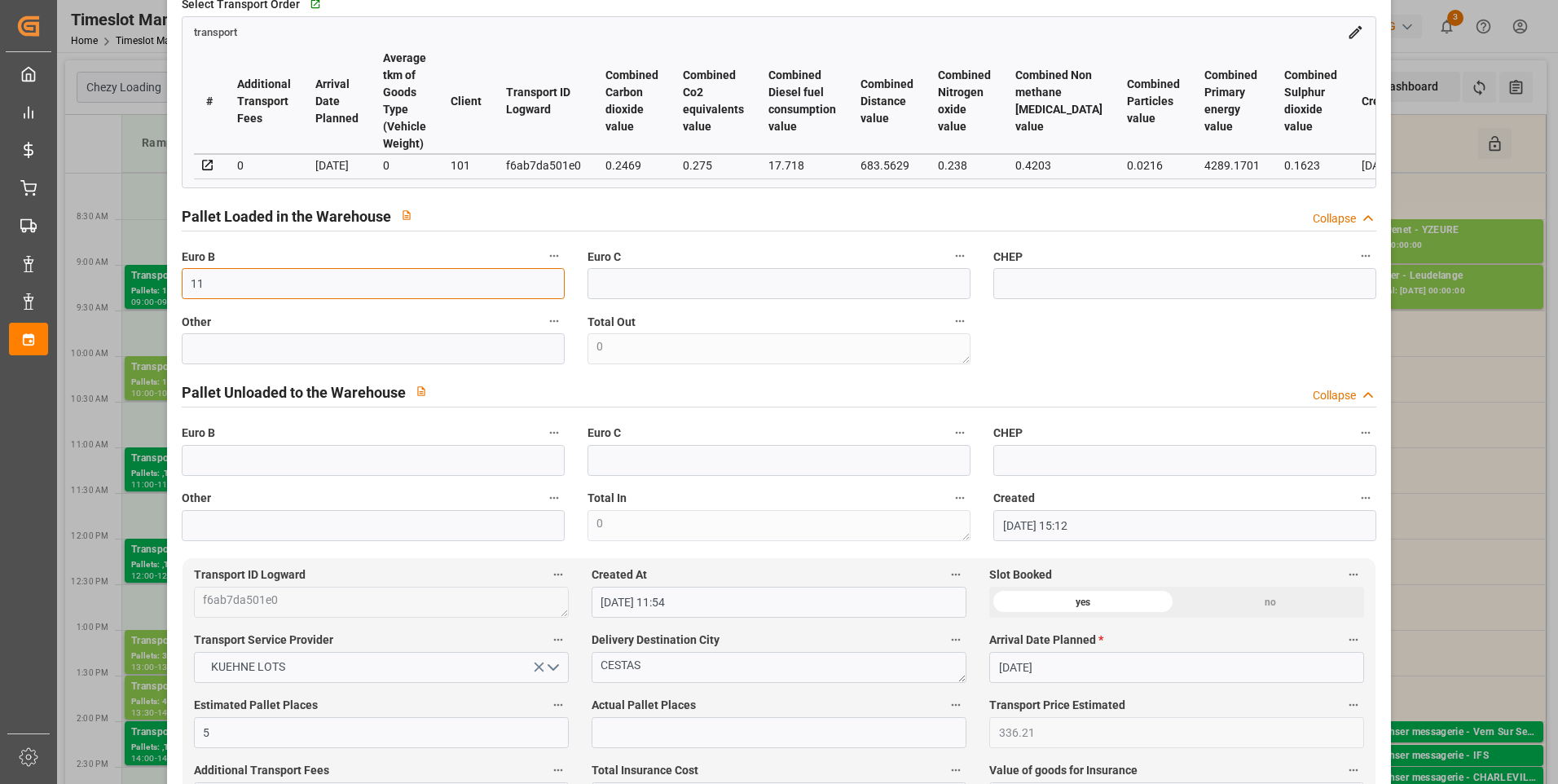
scroll to position [570, 0]
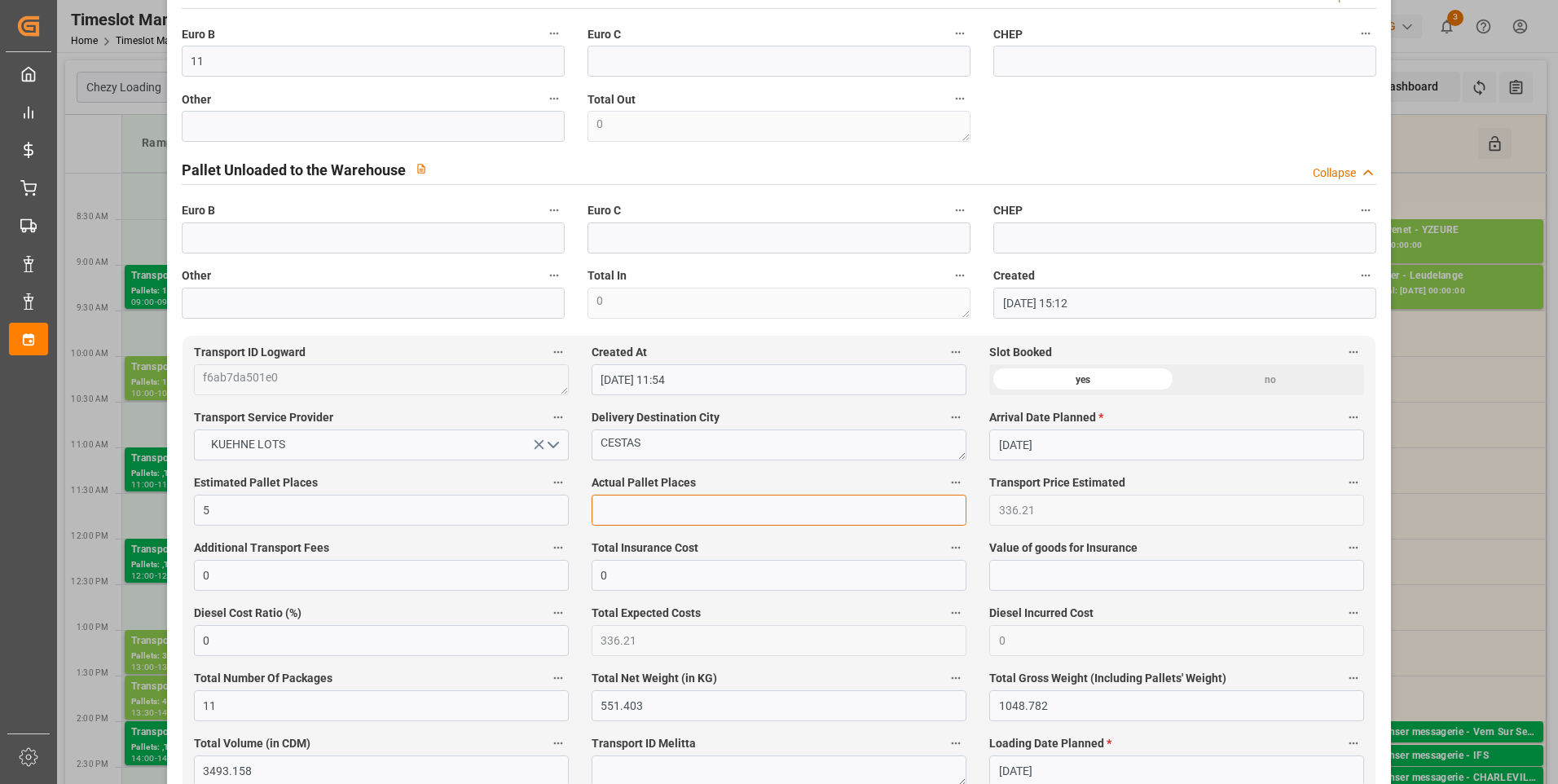
drag, startPoint x: 605, startPoint y: 512, endPoint x: 609, endPoint y: 528, distance: 16.5
click at [605, 512] on input "text" at bounding box center [779, 510] width 375 height 31
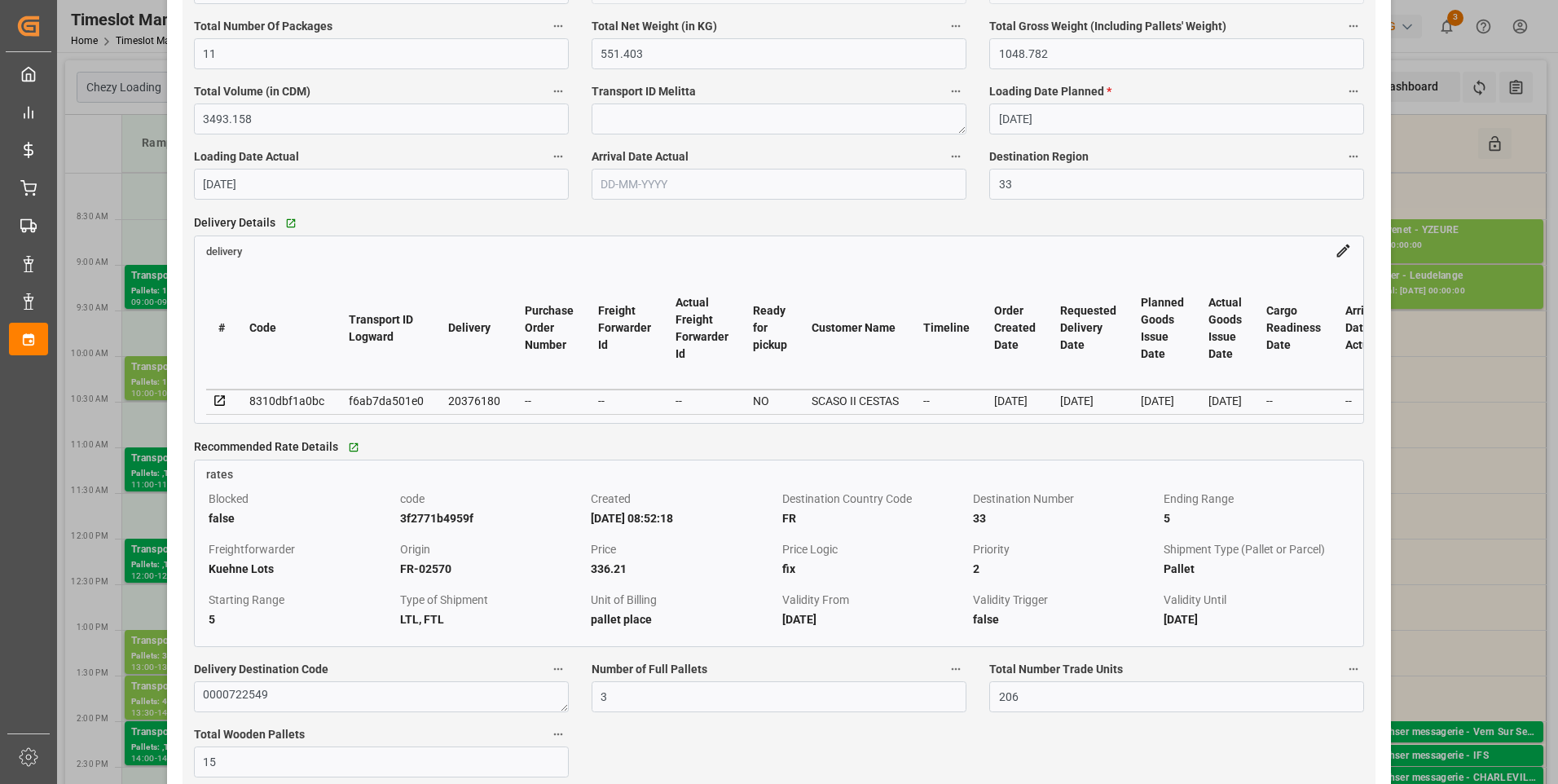
scroll to position [1466, 0]
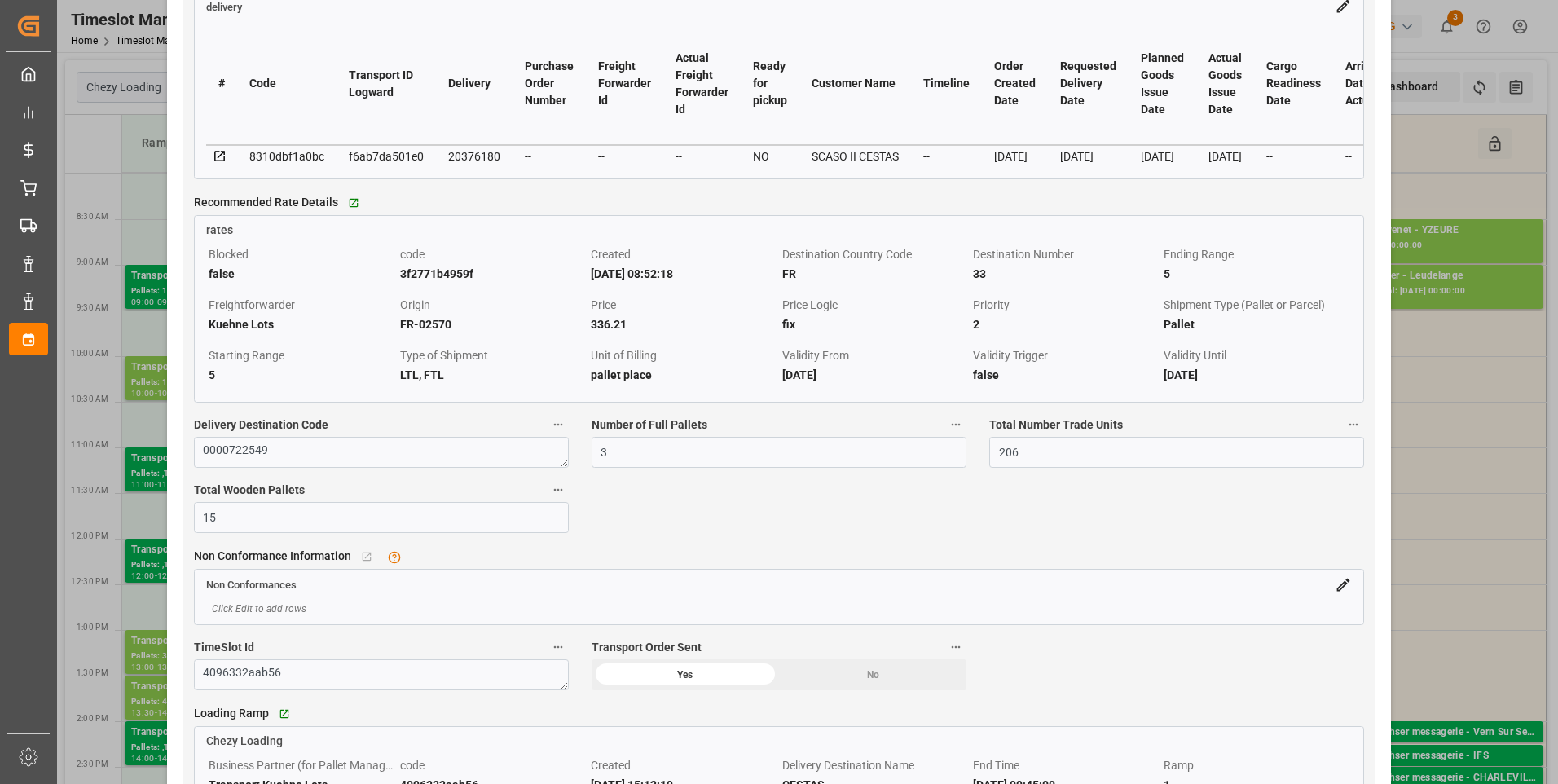
click at [221, 163] on icon at bounding box center [220, 157] width 15 height 15
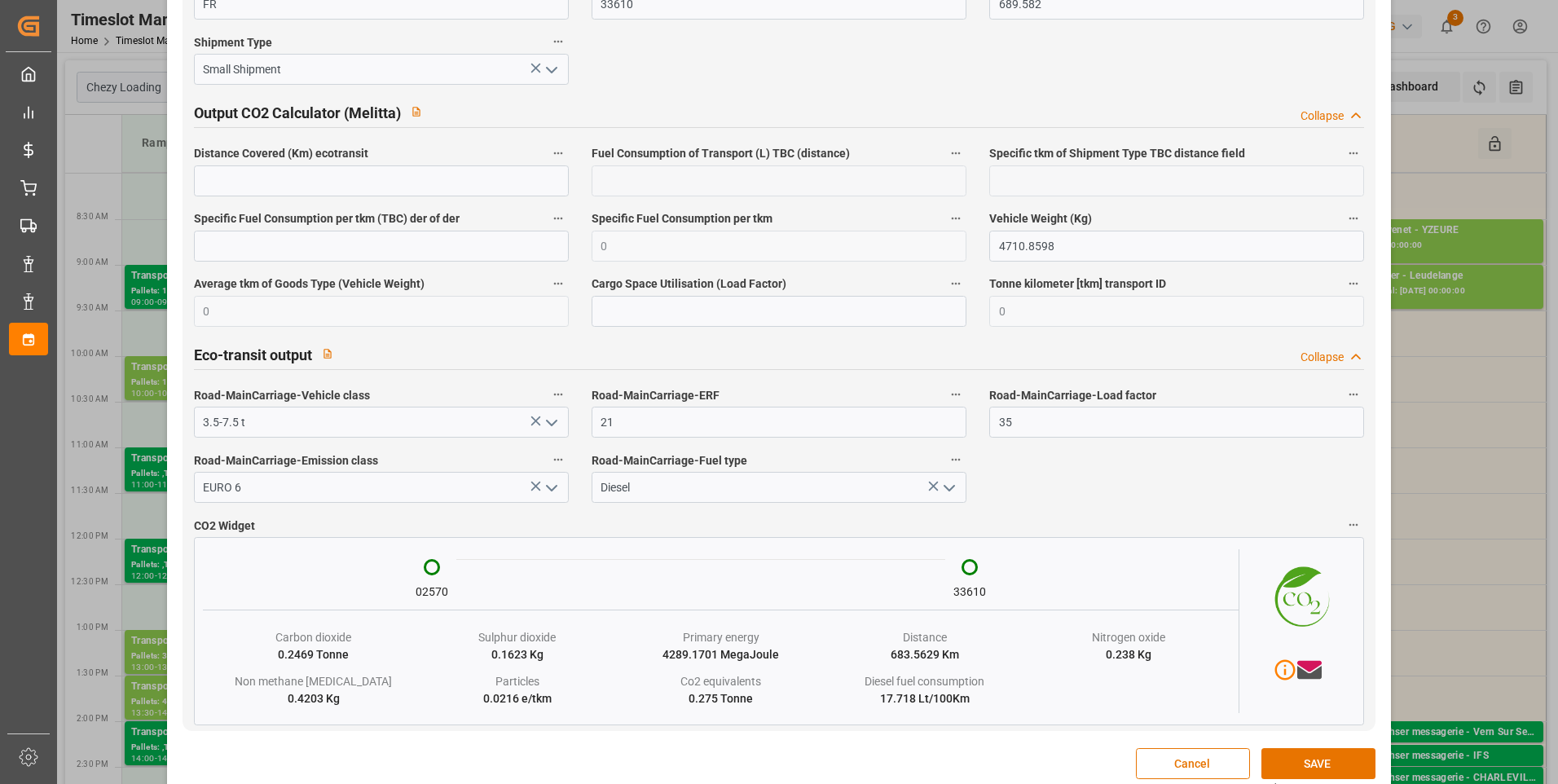
scroll to position [2651, 0]
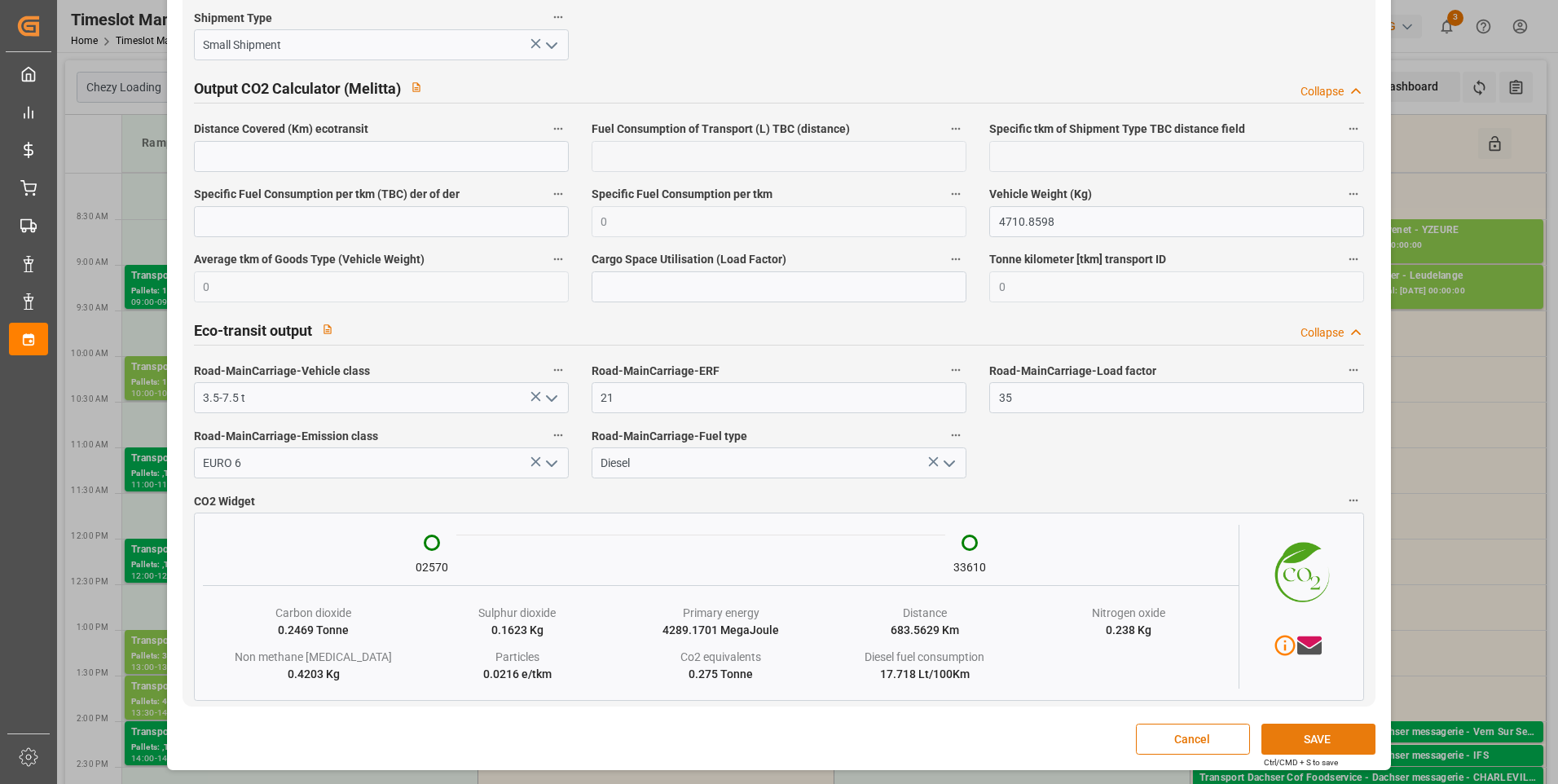
click at [1332, 739] on button "SAVE" at bounding box center [1318, 739] width 114 height 31
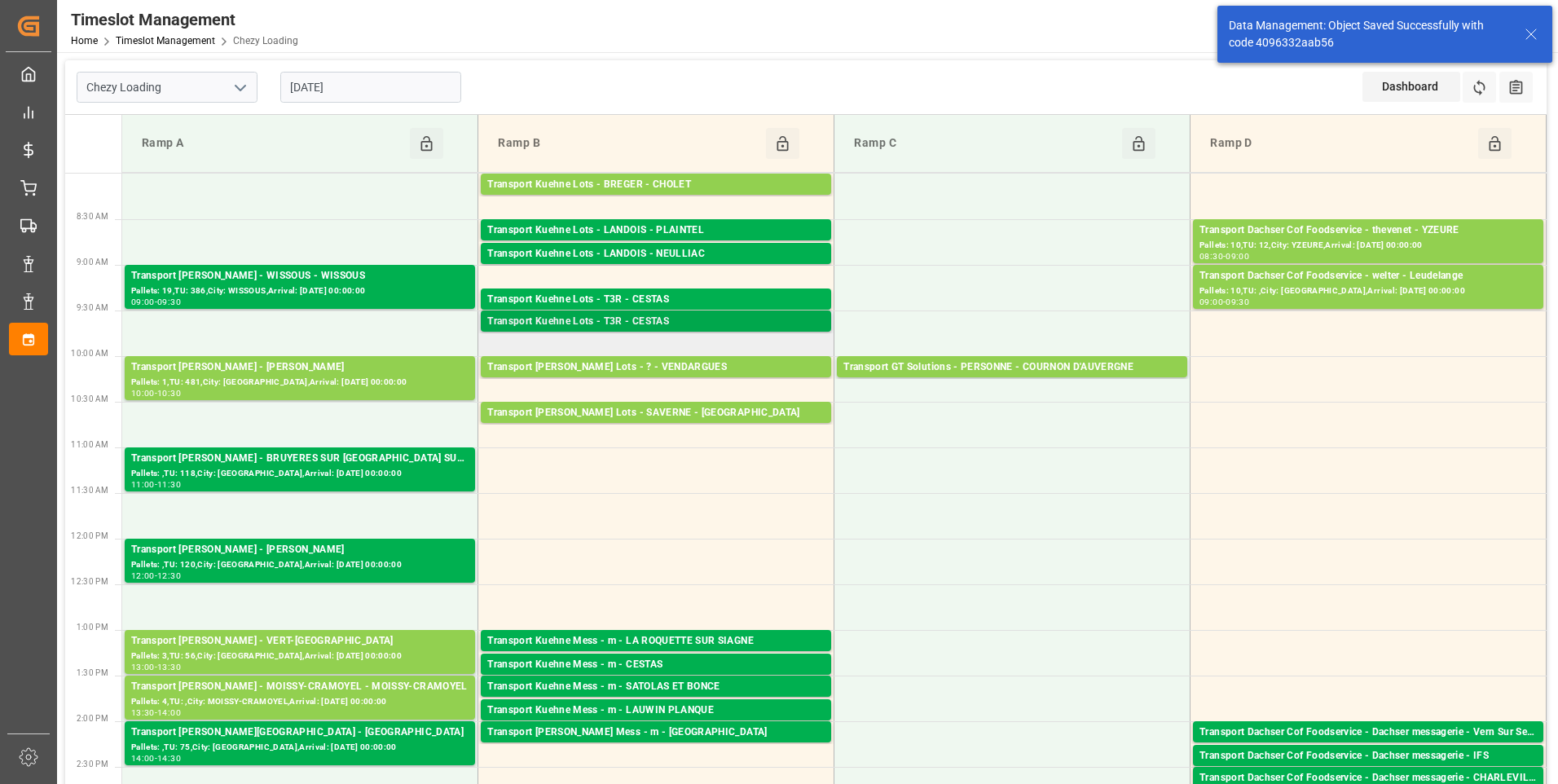
click at [637, 317] on div "Transport Kuehne Lots - T3R - CESTAS" at bounding box center [656, 322] width 338 height 16
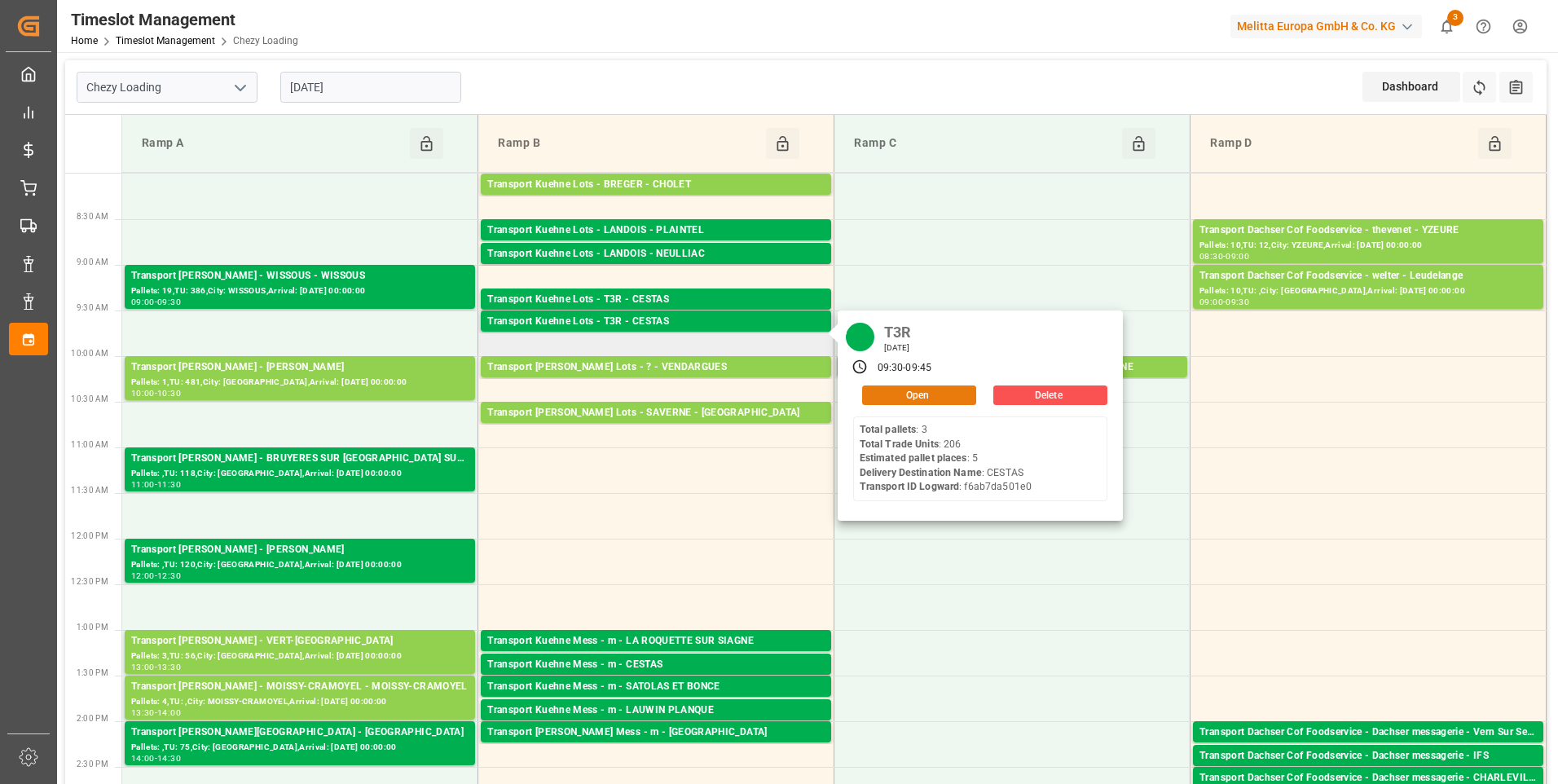
click at [942, 395] on button "Open" at bounding box center [919, 394] width 114 height 20
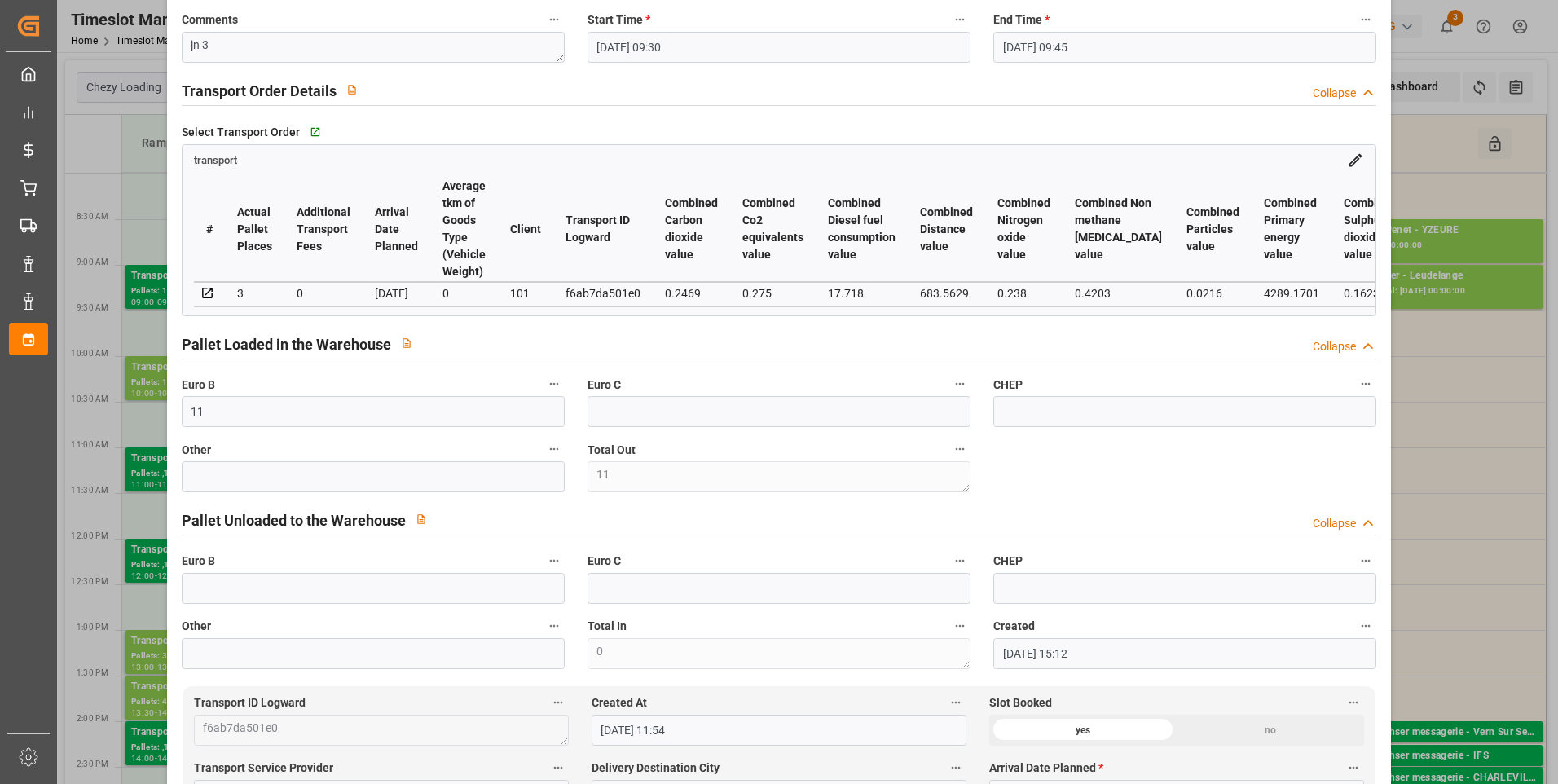
scroll to position [0, 0]
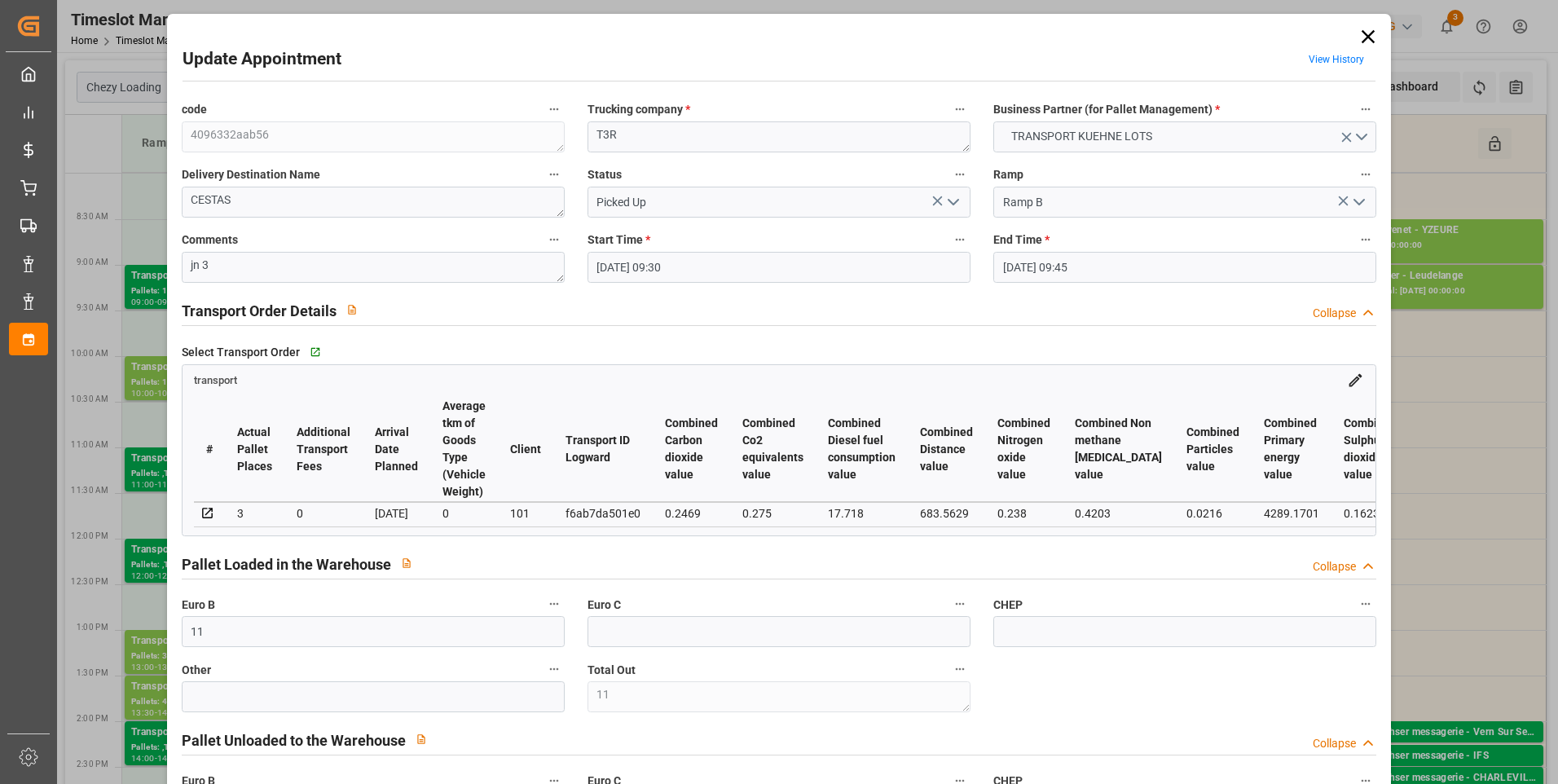
click at [1359, 34] on icon at bounding box center [1368, 37] width 23 height 23
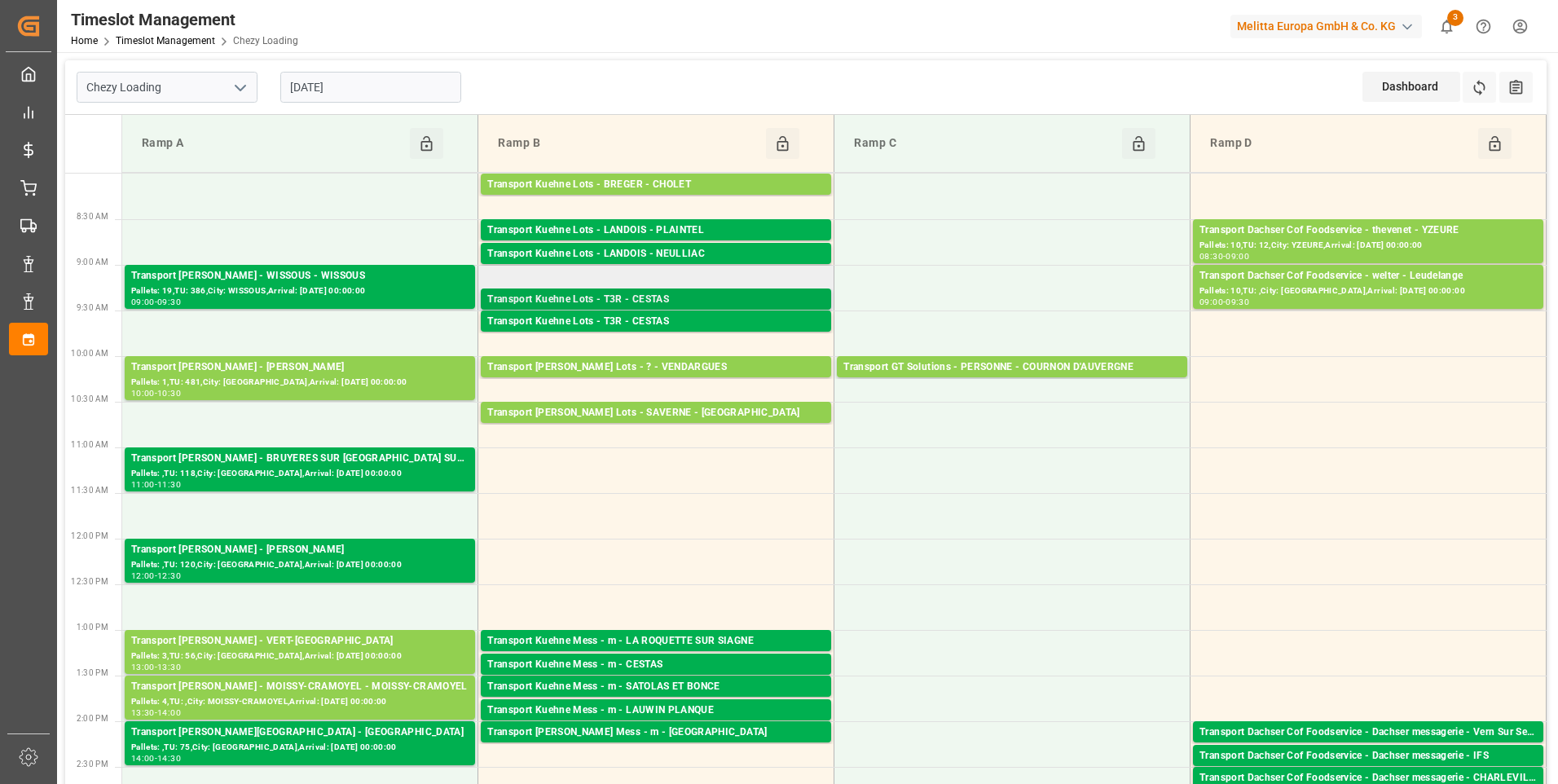
click at [684, 295] on div "Transport Kuehne Lots - T3R - CESTAS" at bounding box center [656, 299] width 338 height 16
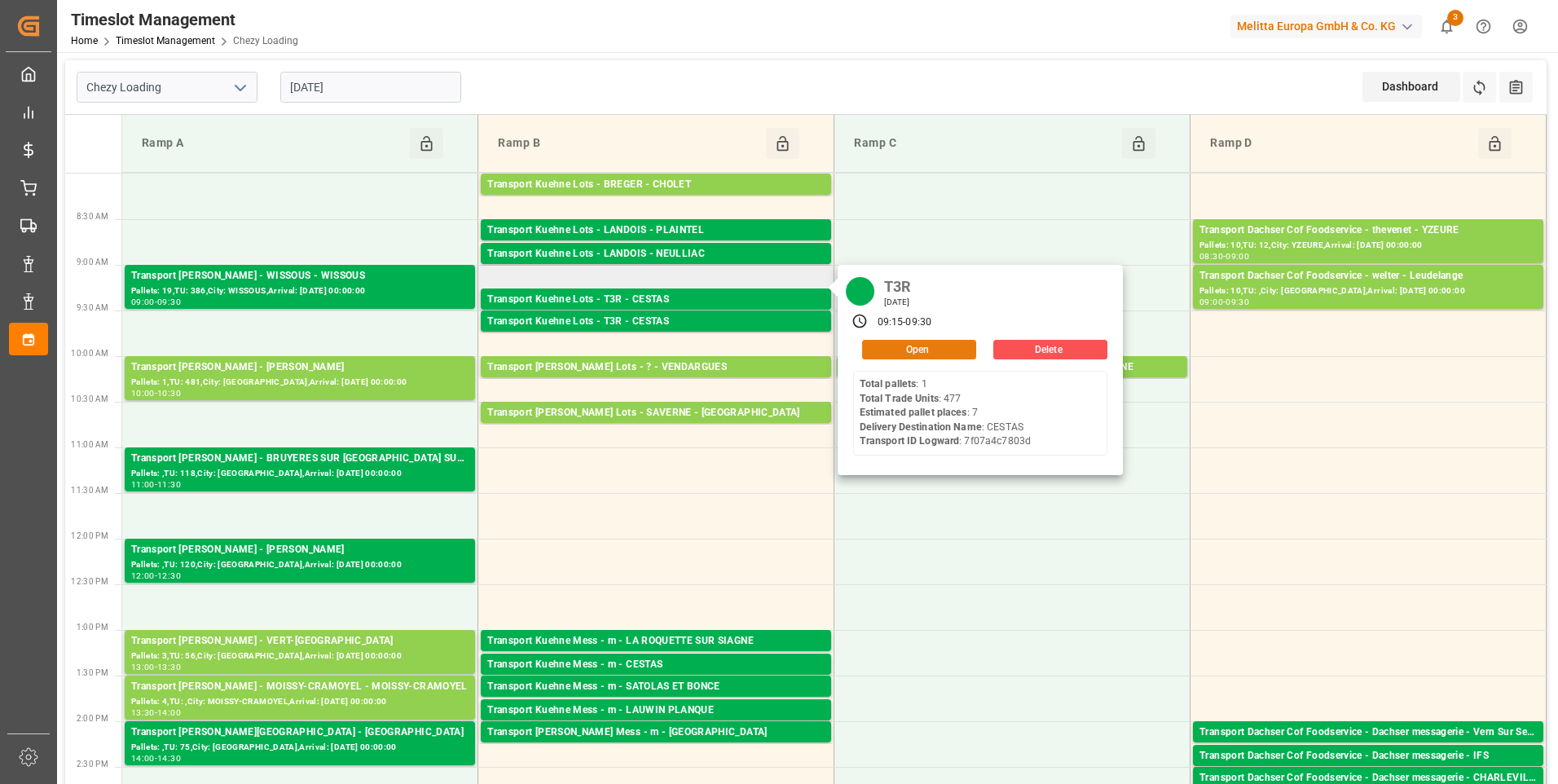
click at [925, 349] on button "Open" at bounding box center [919, 349] width 114 height 20
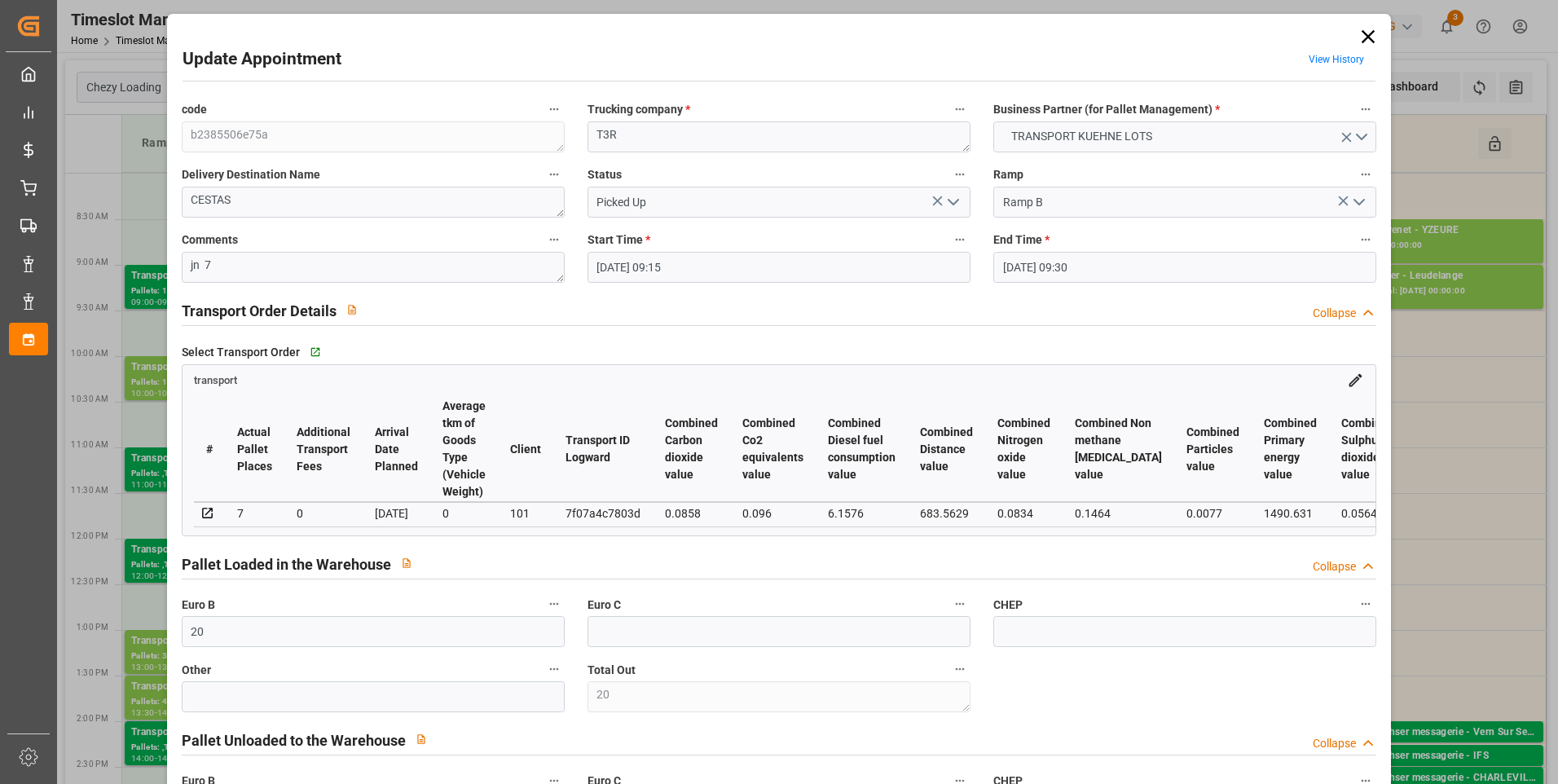
click at [946, 205] on icon "open menu" at bounding box center [953, 201] width 20 height 20
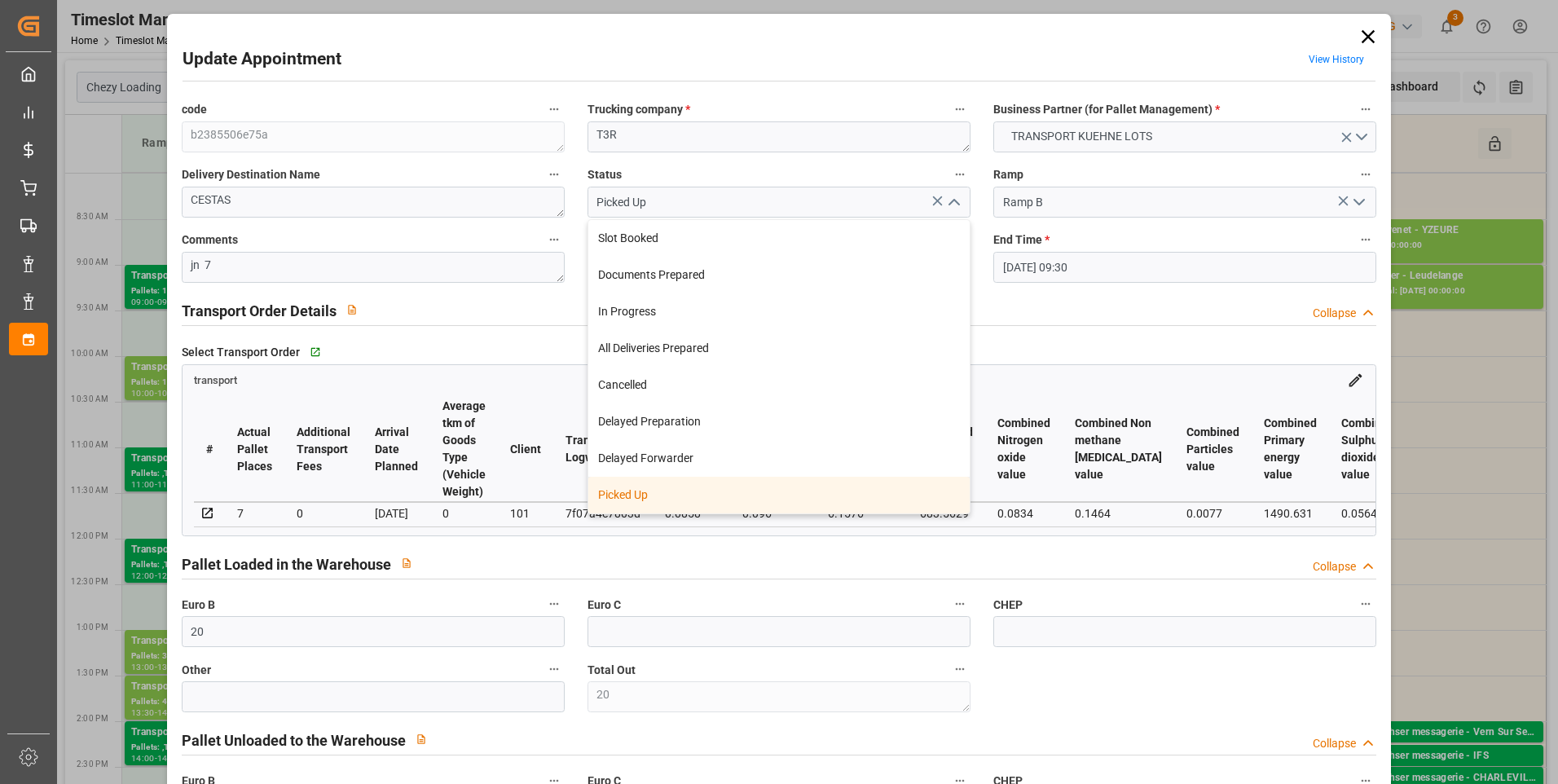
click at [638, 496] on div "Picked Up" at bounding box center [779, 495] width 381 height 37
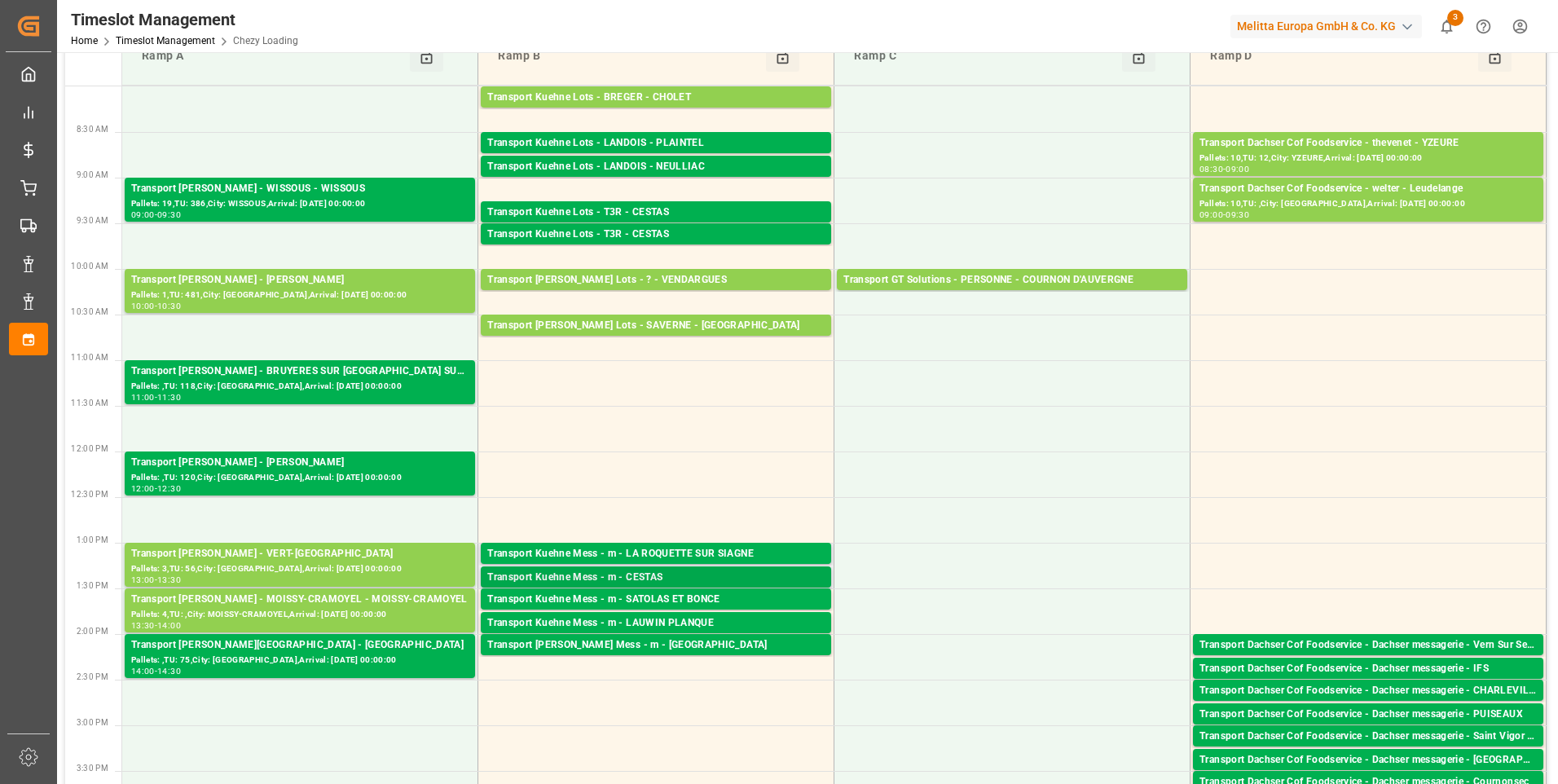
scroll to position [81, 0]
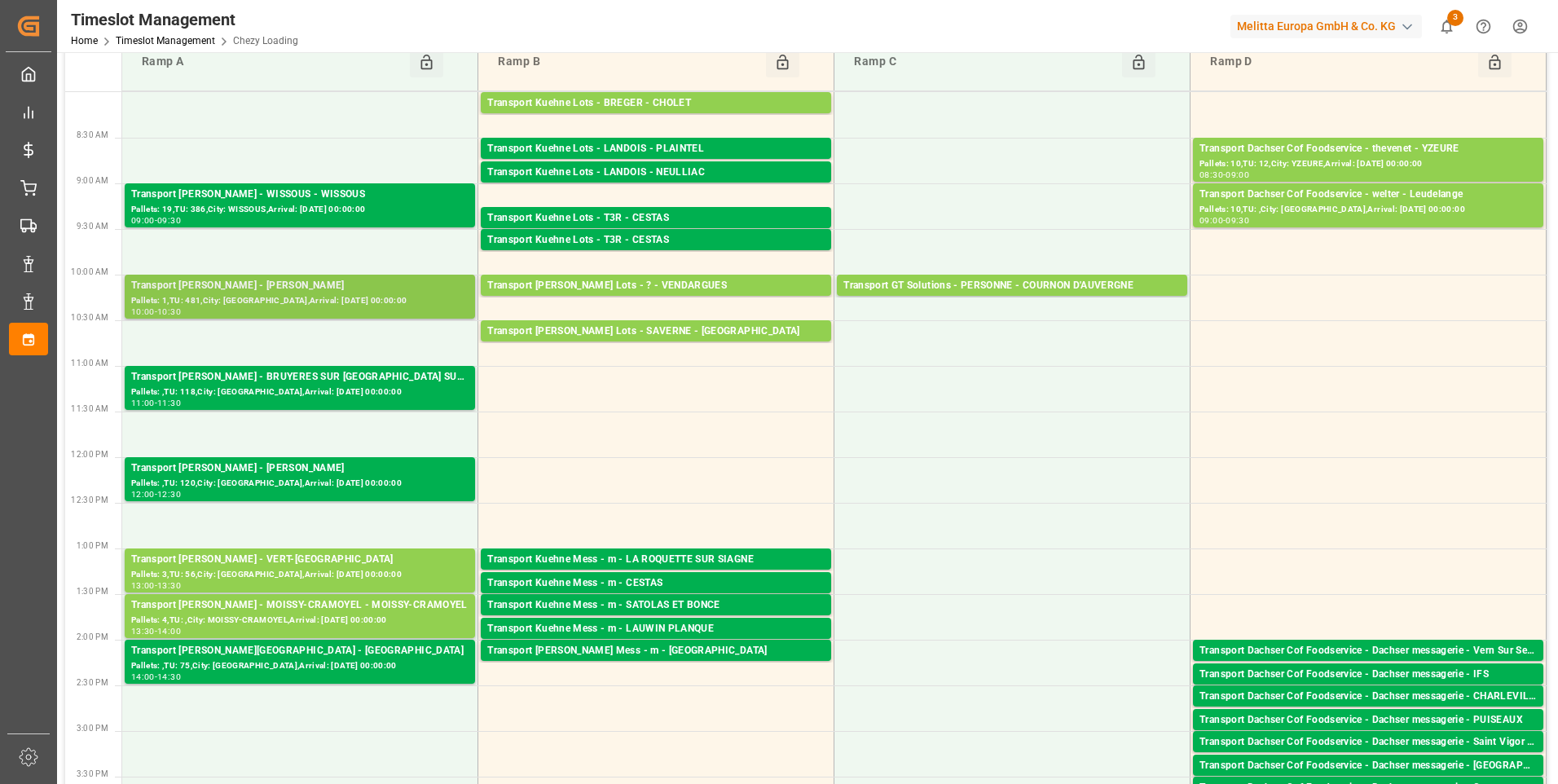
click at [302, 290] on div "Transport [PERSON_NAME] - [PERSON_NAME]" at bounding box center [300, 286] width 338 height 16
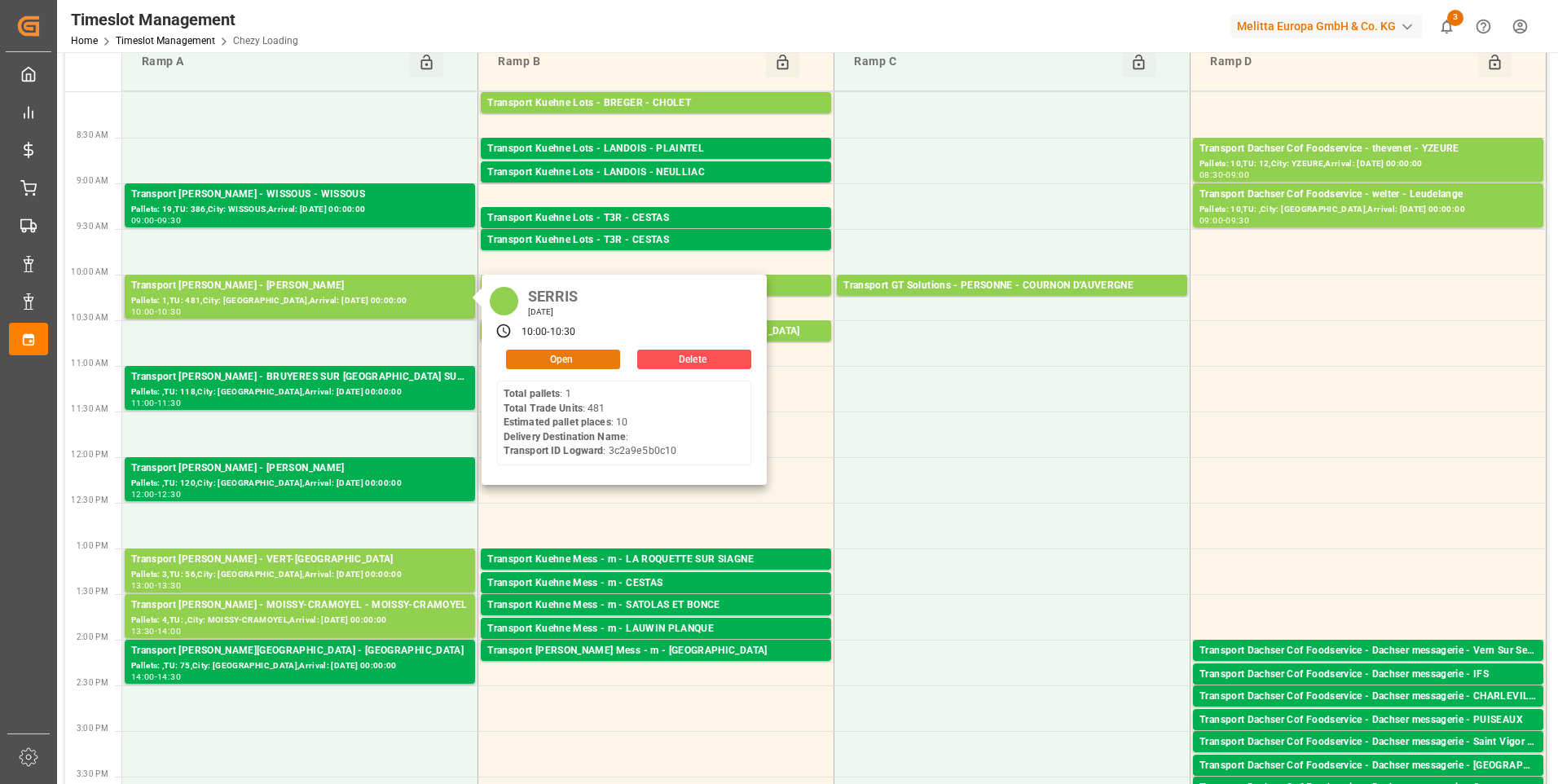
click at [555, 360] on button "Open" at bounding box center [563, 358] width 114 height 20
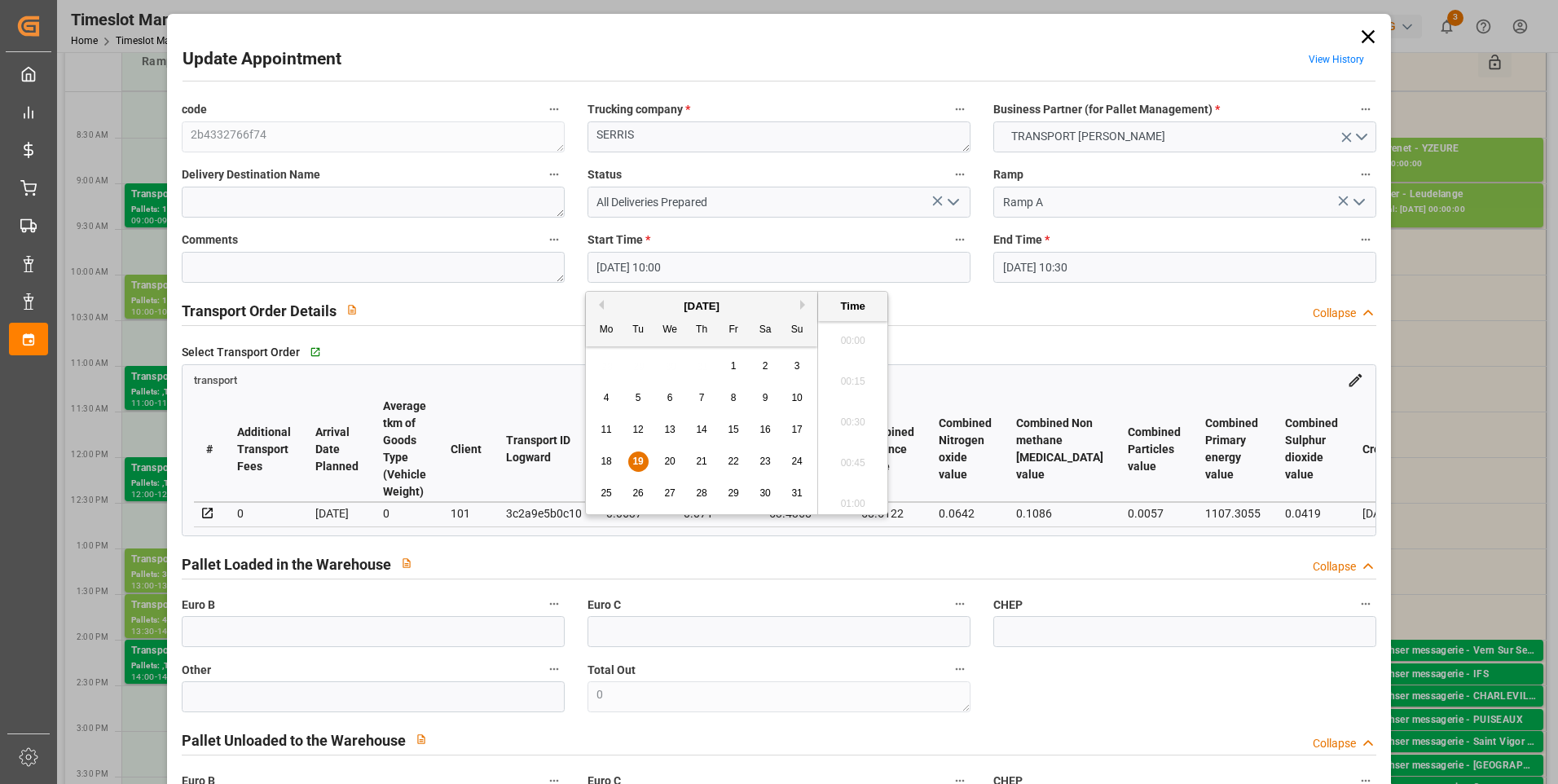
click at [636, 276] on input "19-08-2025 10:00" at bounding box center [779, 267] width 383 height 31
click at [635, 459] on span "19" at bounding box center [637, 461] width 10 height 11
click at [841, 497] on li "12:30" at bounding box center [852, 498] width 69 height 41
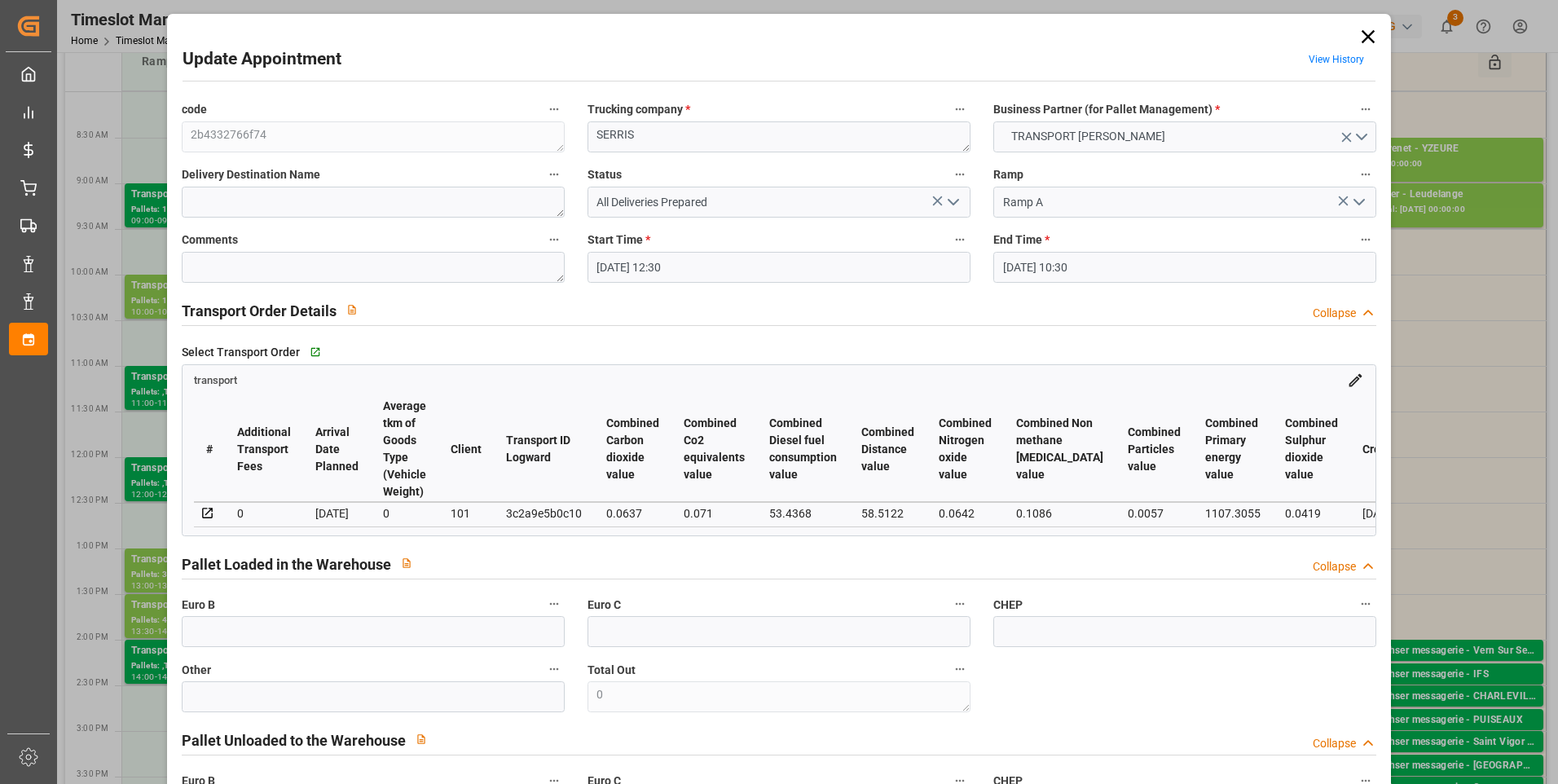
click at [1070, 266] on input "19-08-2025 10:30" at bounding box center [1184, 267] width 383 height 31
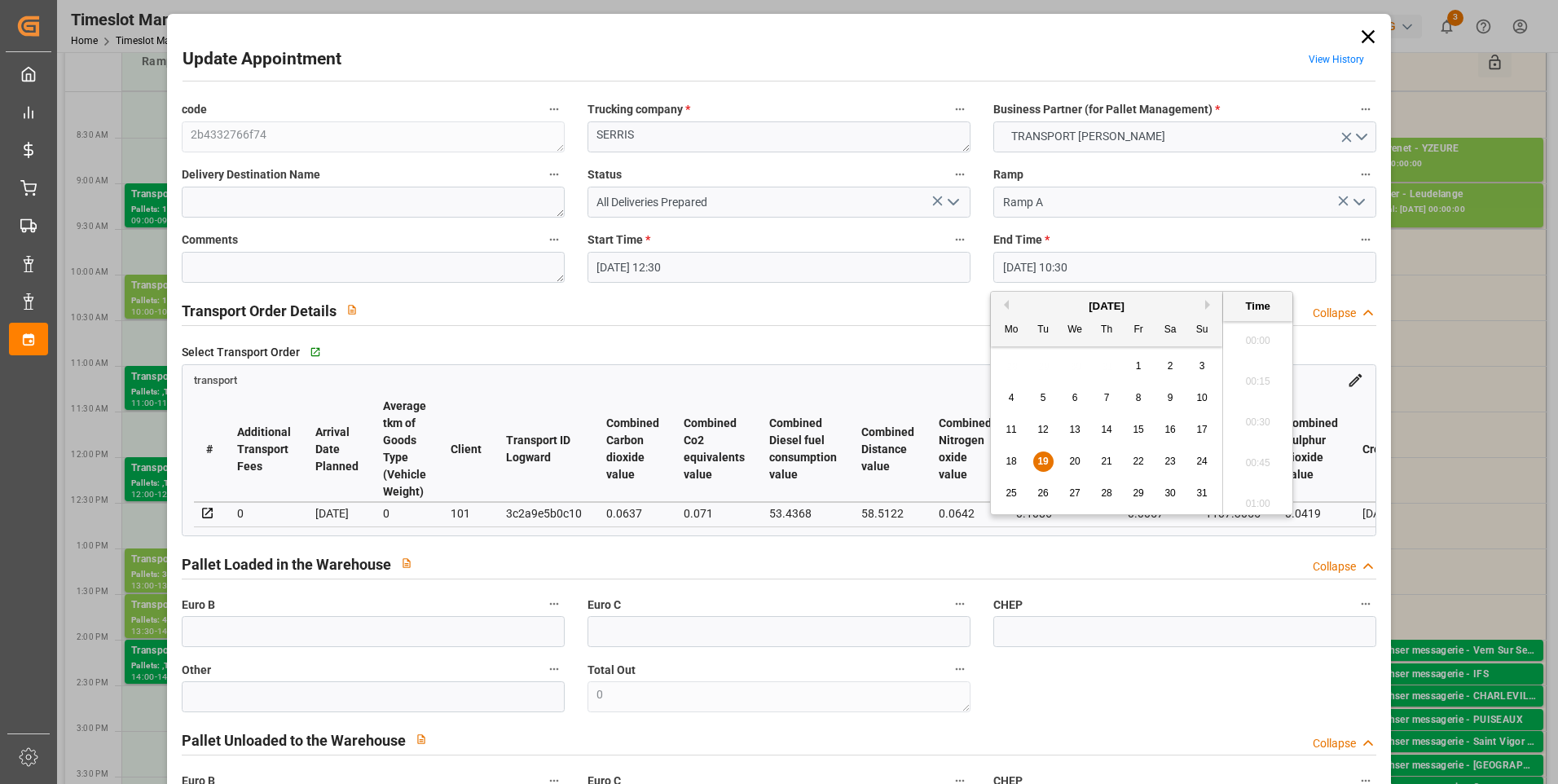
scroll to position [1635, 0]
click at [1042, 459] on span "19" at bounding box center [1042, 461] width 10 height 11
click at [1246, 414] on li "13:00" at bounding box center [1257, 416] width 69 height 41
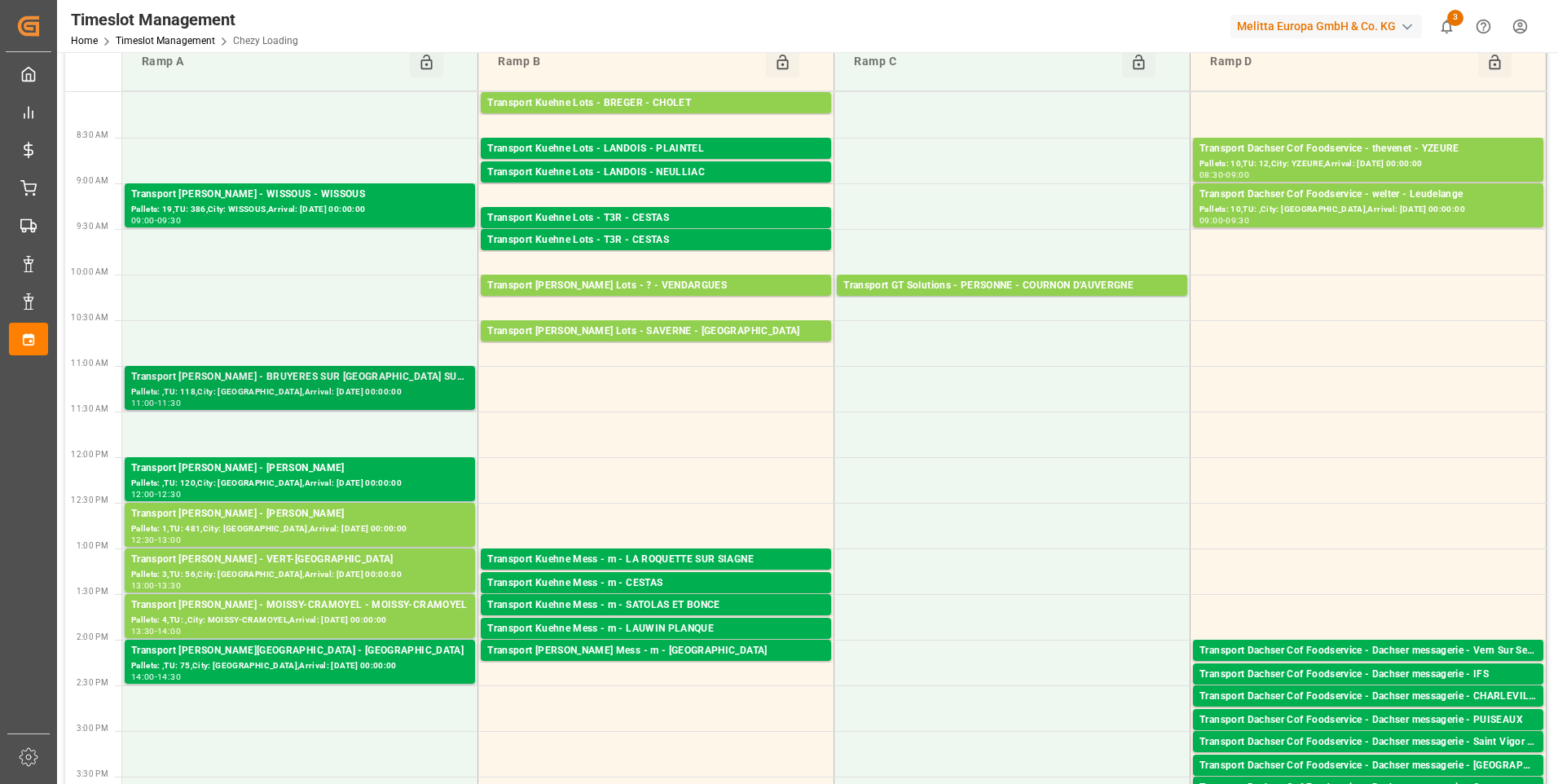
click at [282, 384] on div "Transport [PERSON_NAME] - BRUYERES SUR [GEOGRAPHIC_DATA] SUR [GEOGRAPHIC_DATA]" at bounding box center [300, 376] width 338 height 16
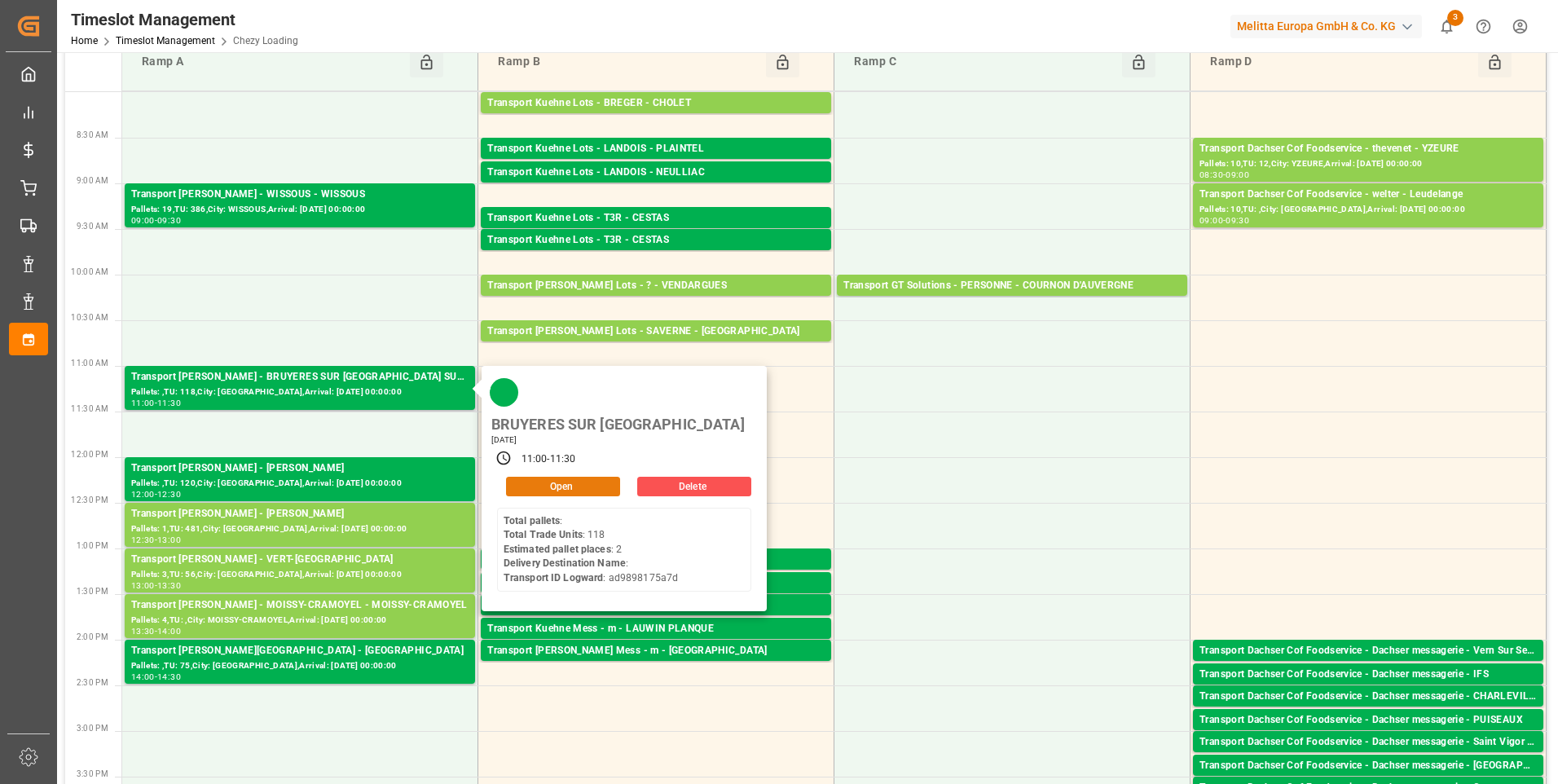
click at [592, 477] on button "Open" at bounding box center [563, 486] width 114 height 20
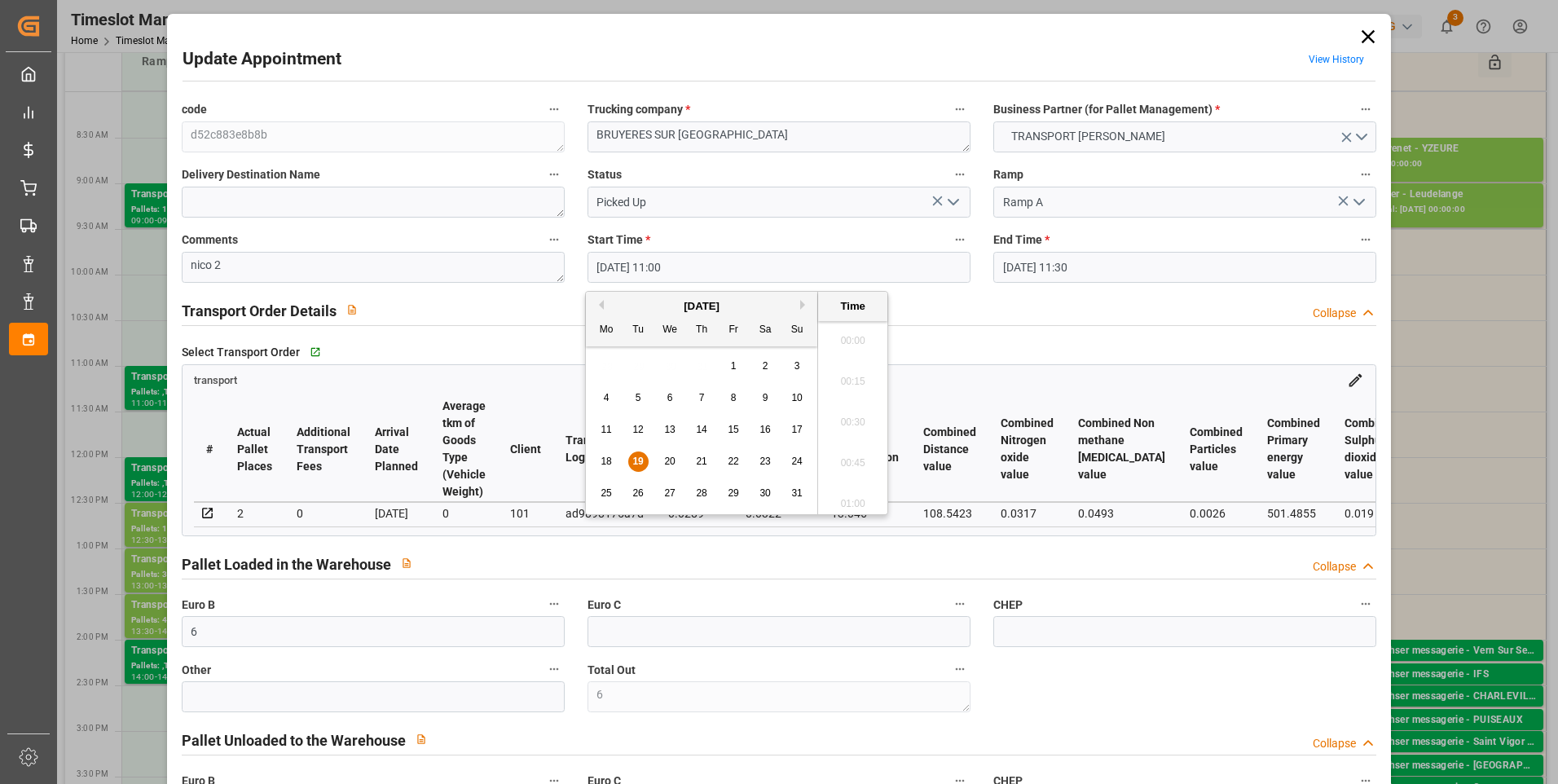
click at [655, 275] on input "19-08-2025 11:00" at bounding box center [779, 267] width 383 height 31
click at [637, 459] on span "19" at bounding box center [637, 461] width 10 height 11
click at [860, 490] on li "09:30" at bounding box center [852, 498] width 69 height 41
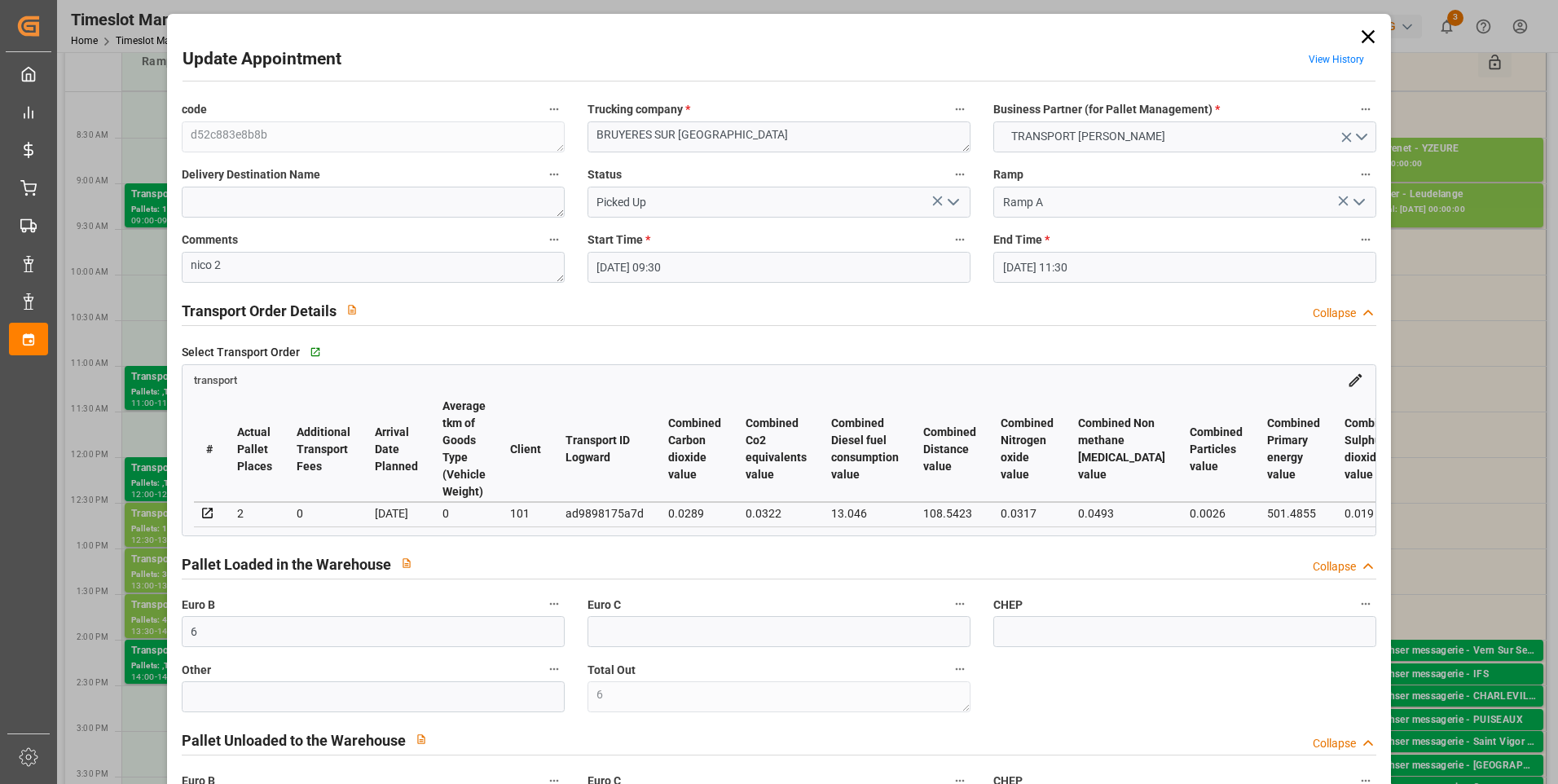
click at [1035, 259] on input "19-08-2025 11:30" at bounding box center [1184, 267] width 383 height 31
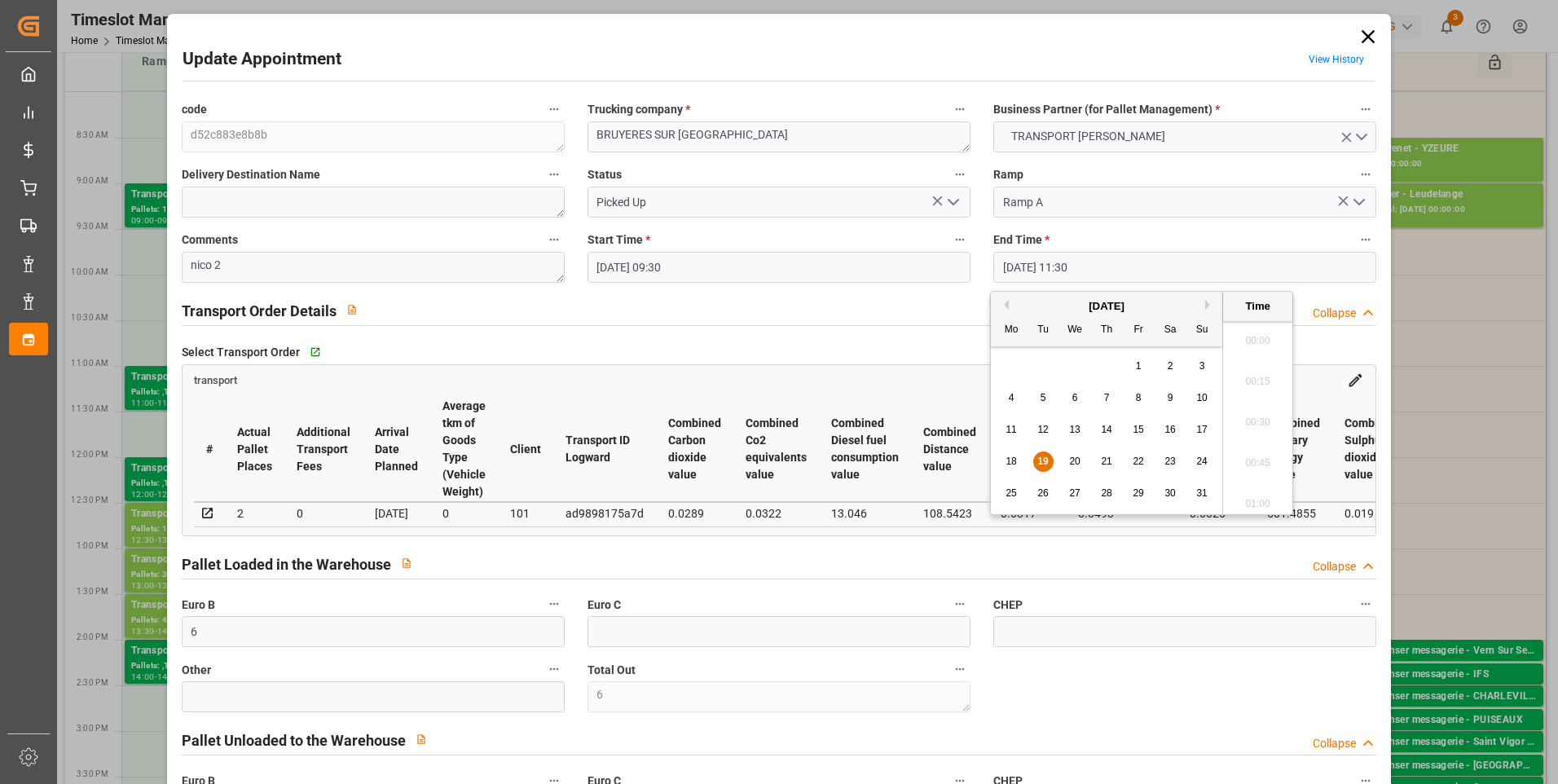
scroll to position [1798, 0]
click at [1038, 459] on span "19" at bounding box center [1042, 461] width 10 height 11
click at [1246, 419] on li "10:00" at bounding box center [1257, 416] width 69 height 41
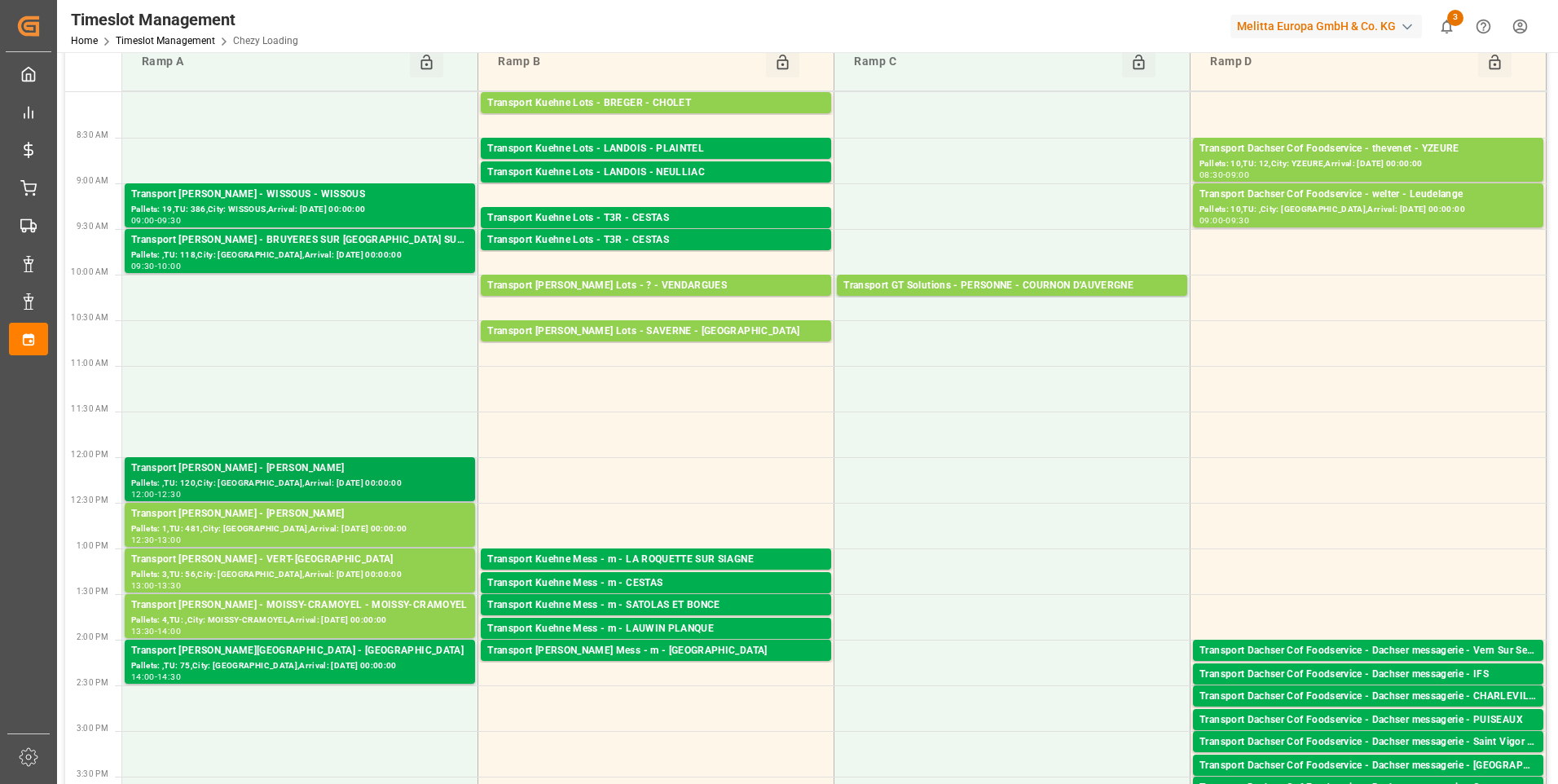
click at [255, 472] on div "Transport [PERSON_NAME] - [PERSON_NAME]" at bounding box center [300, 468] width 338 height 16
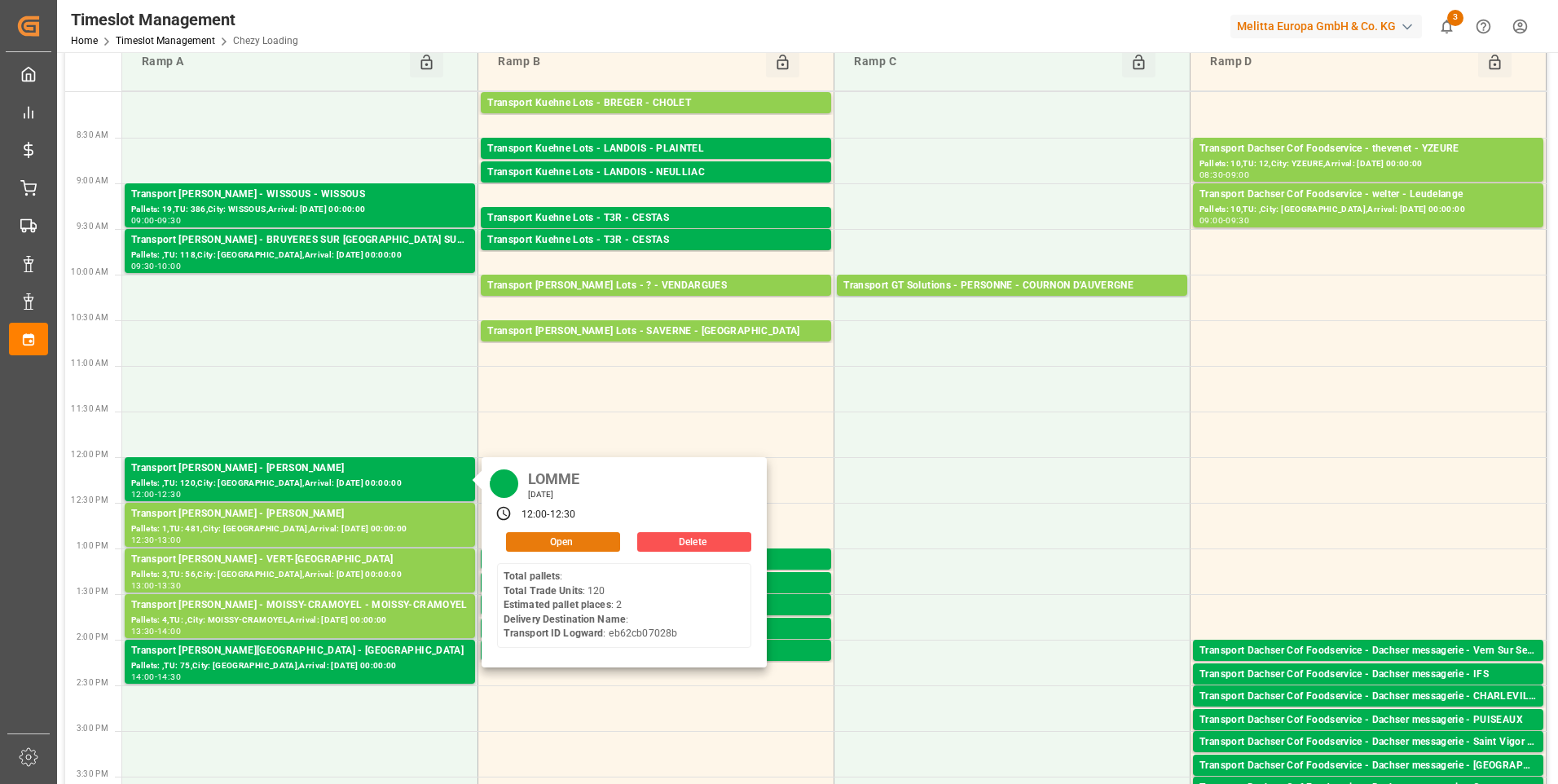
click at [583, 537] on button "Open" at bounding box center [563, 541] width 114 height 20
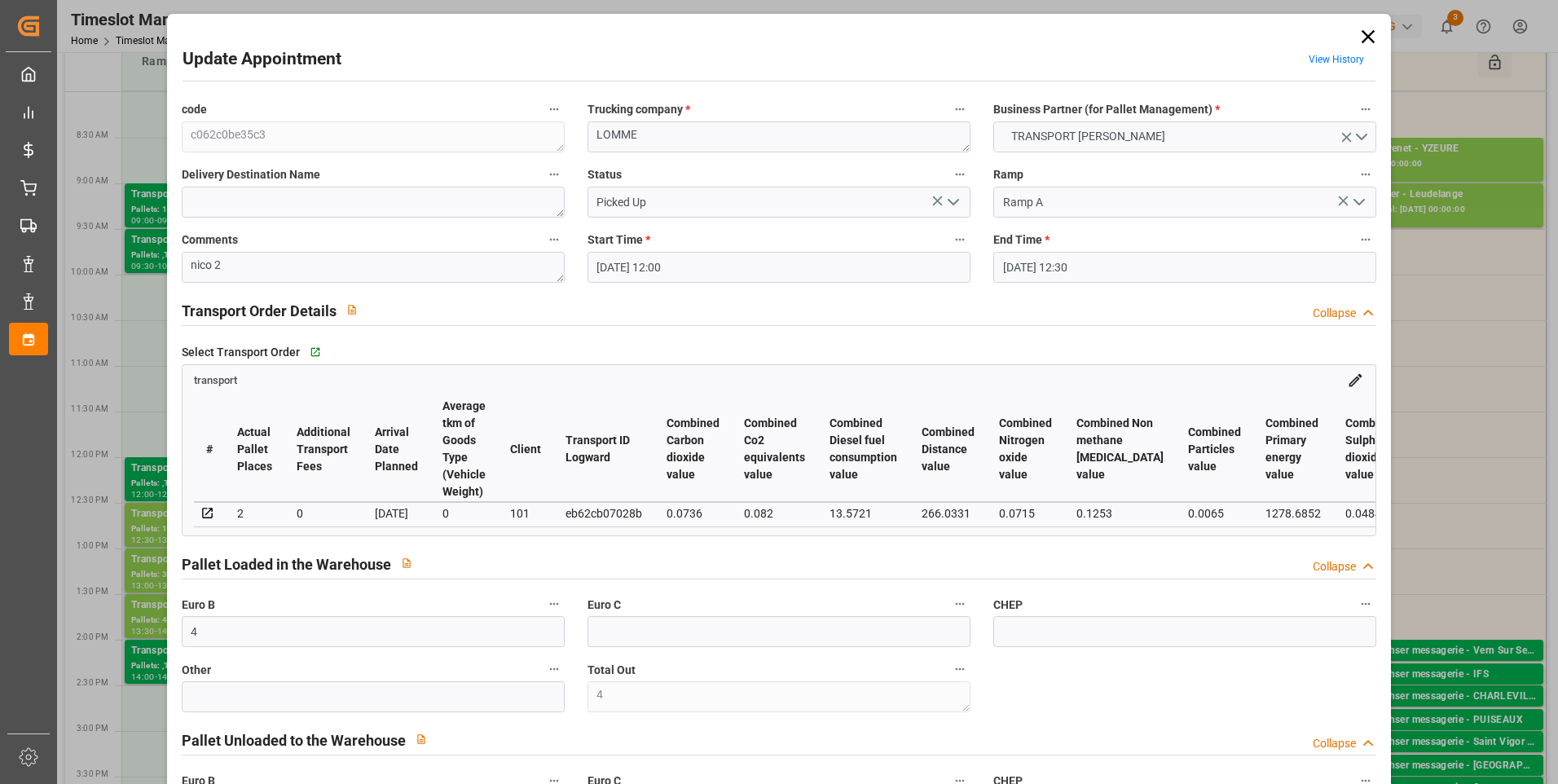
click at [689, 257] on input "19-08-2025 12:00" at bounding box center [779, 267] width 383 height 31
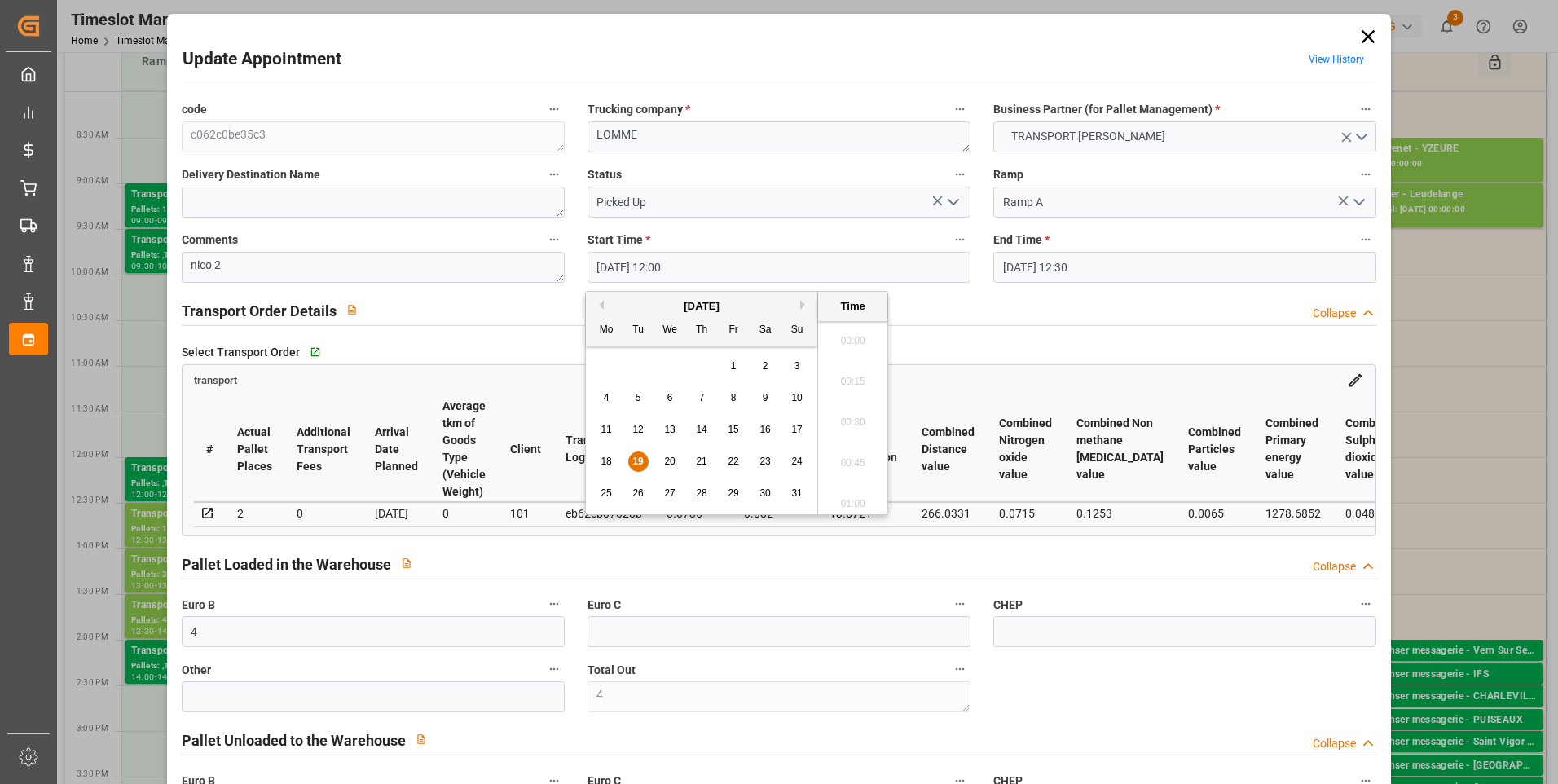
scroll to position [1879, 0]
click at [639, 458] on span "19" at bounding box center [637, 461] width 10 height 11
click at [855, 330] on li "10:00" at bounding box center [852, 335] width 69 height 41
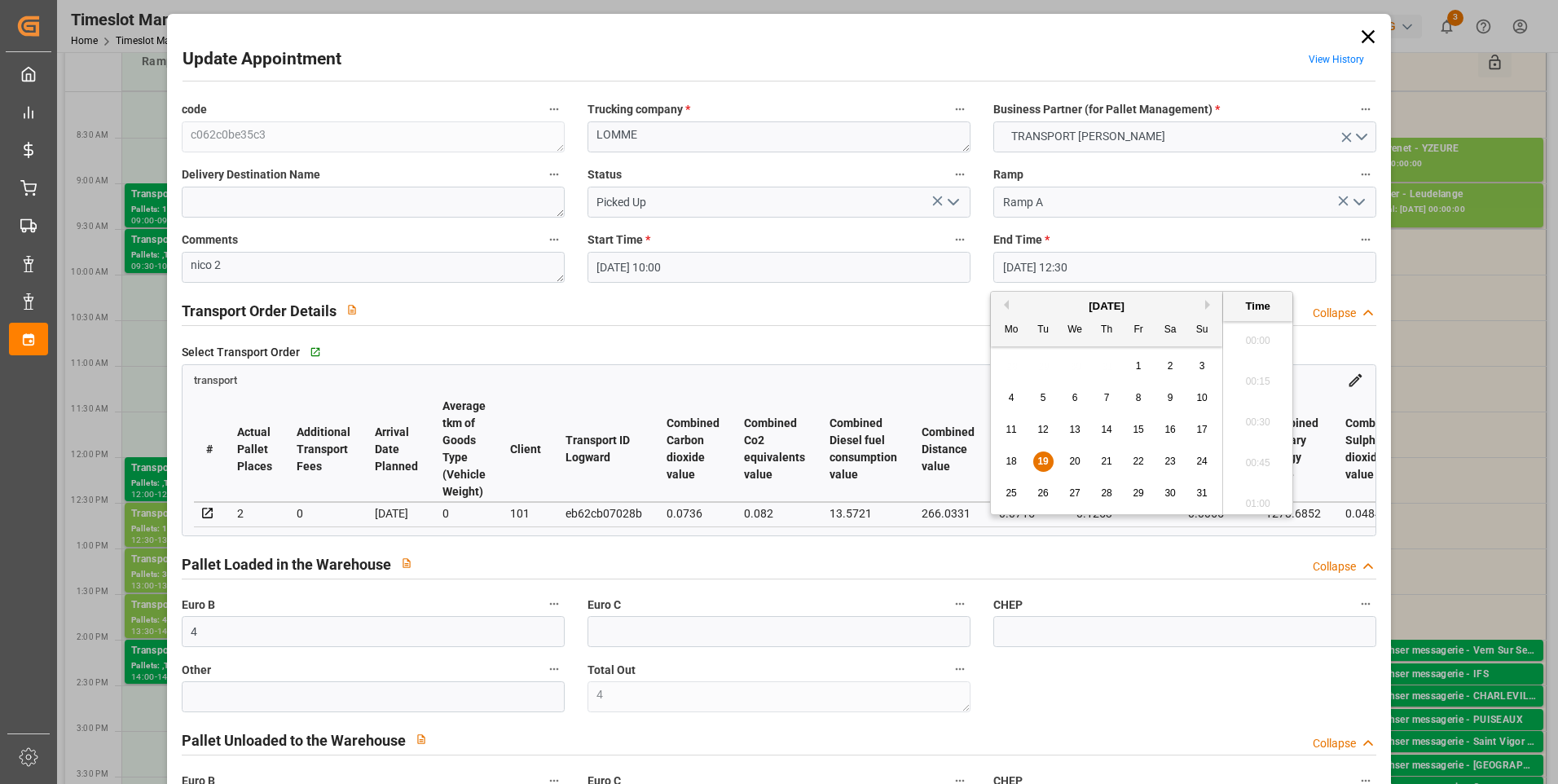
click at [1115, 257] on input "19-08-2025 12:30" at bounding box center [1184, 267] width 383 height 31
click at [1042, 461] on span "19" at bounding box center [1042, 461] width 10 height 11
click at [1252, 331] on li "10:30" at bounding box center [1257, 335] width 69 height 41
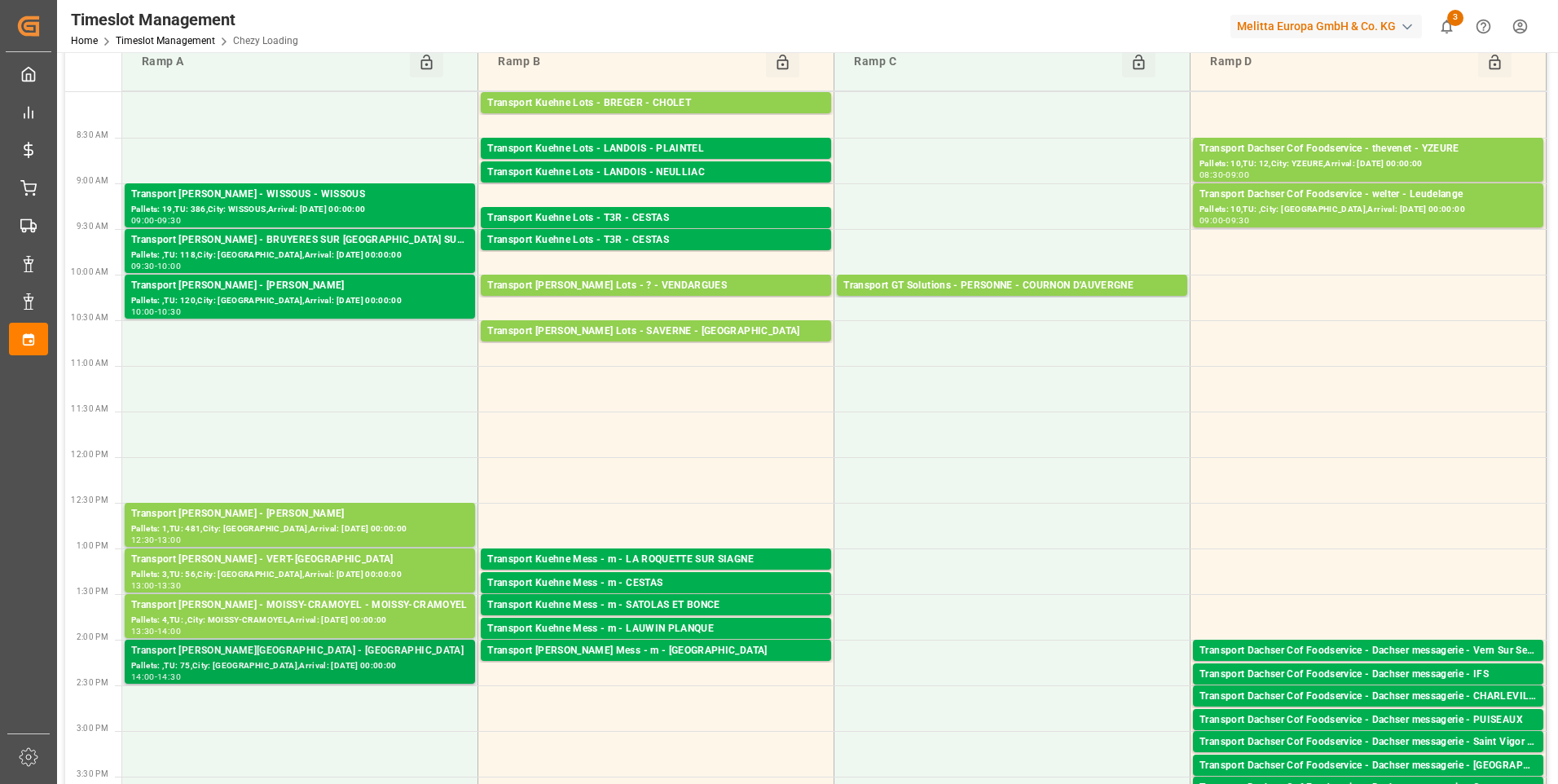
click at [285, 654] on div "Transport [PERSON_NAME][GEOGRAPHIC_DATA] - [GEOGRAPHIC_DATA]" at bounding box center [300, 651] width 338 height 16
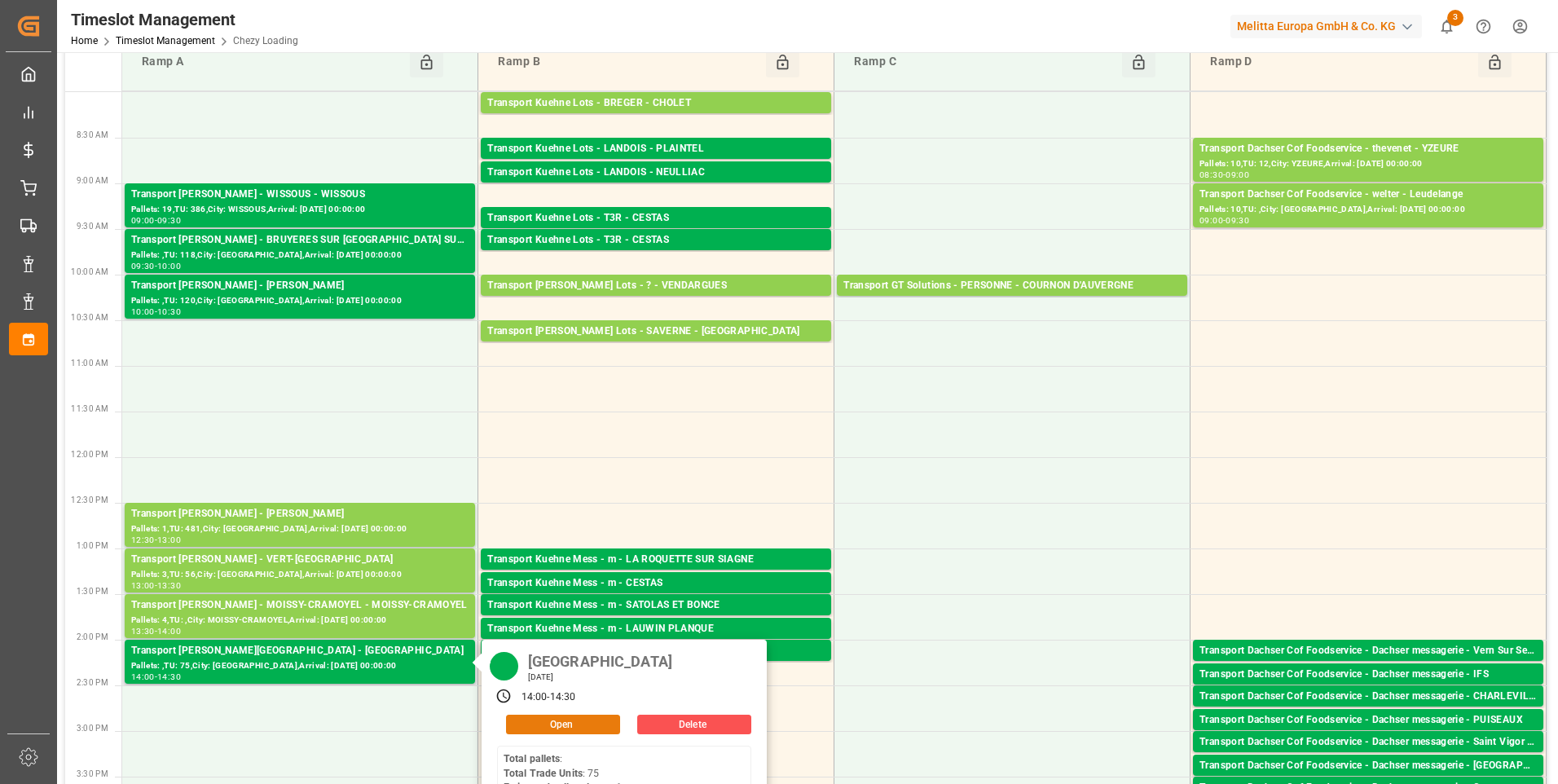
click at [580, 722] on button "Open" at bounding box center [563, 723] width 114 height 20
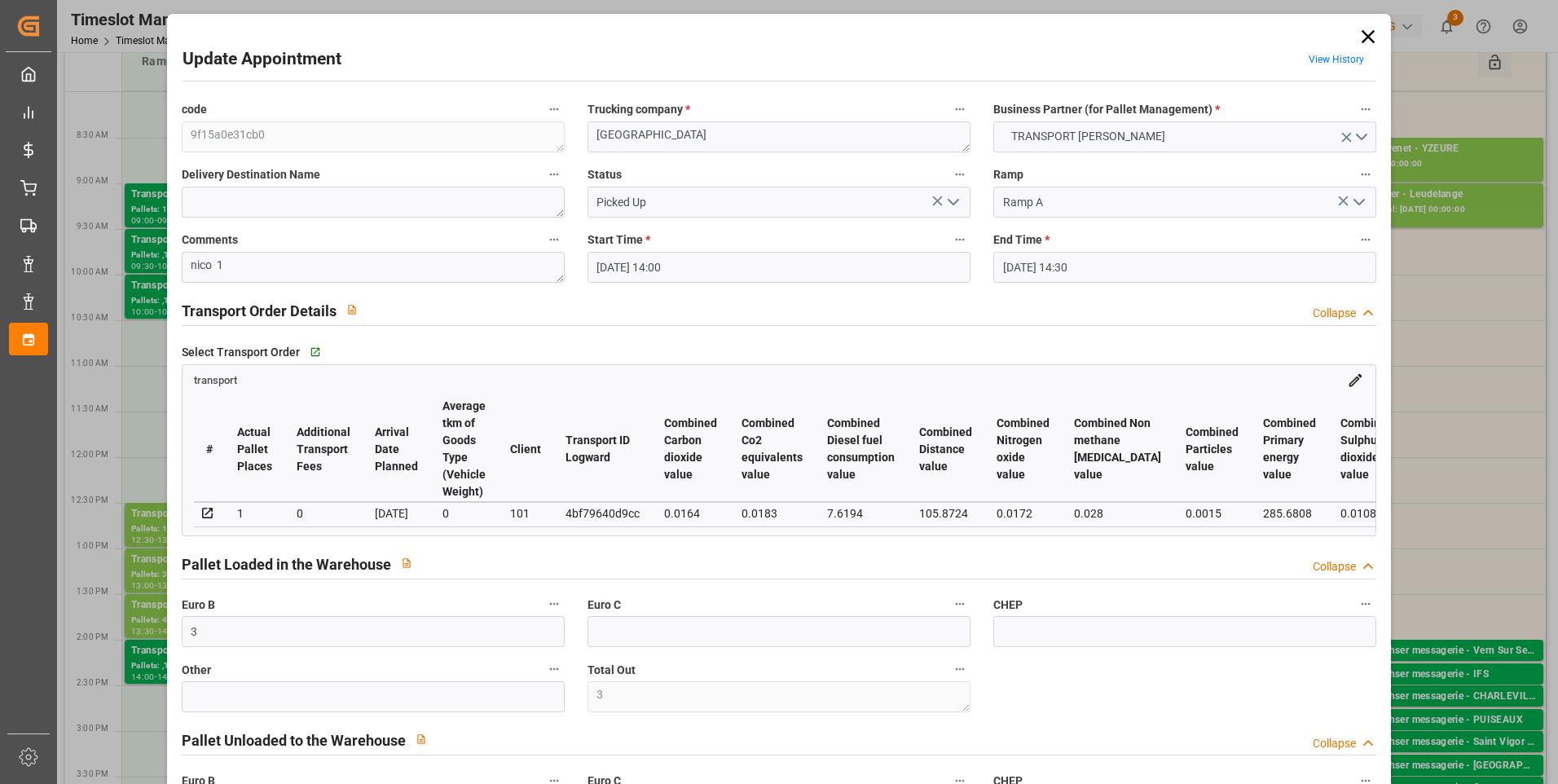
click at [952, 197] on icon "open menu" at bounding box center [953, 201] width 20 height 20
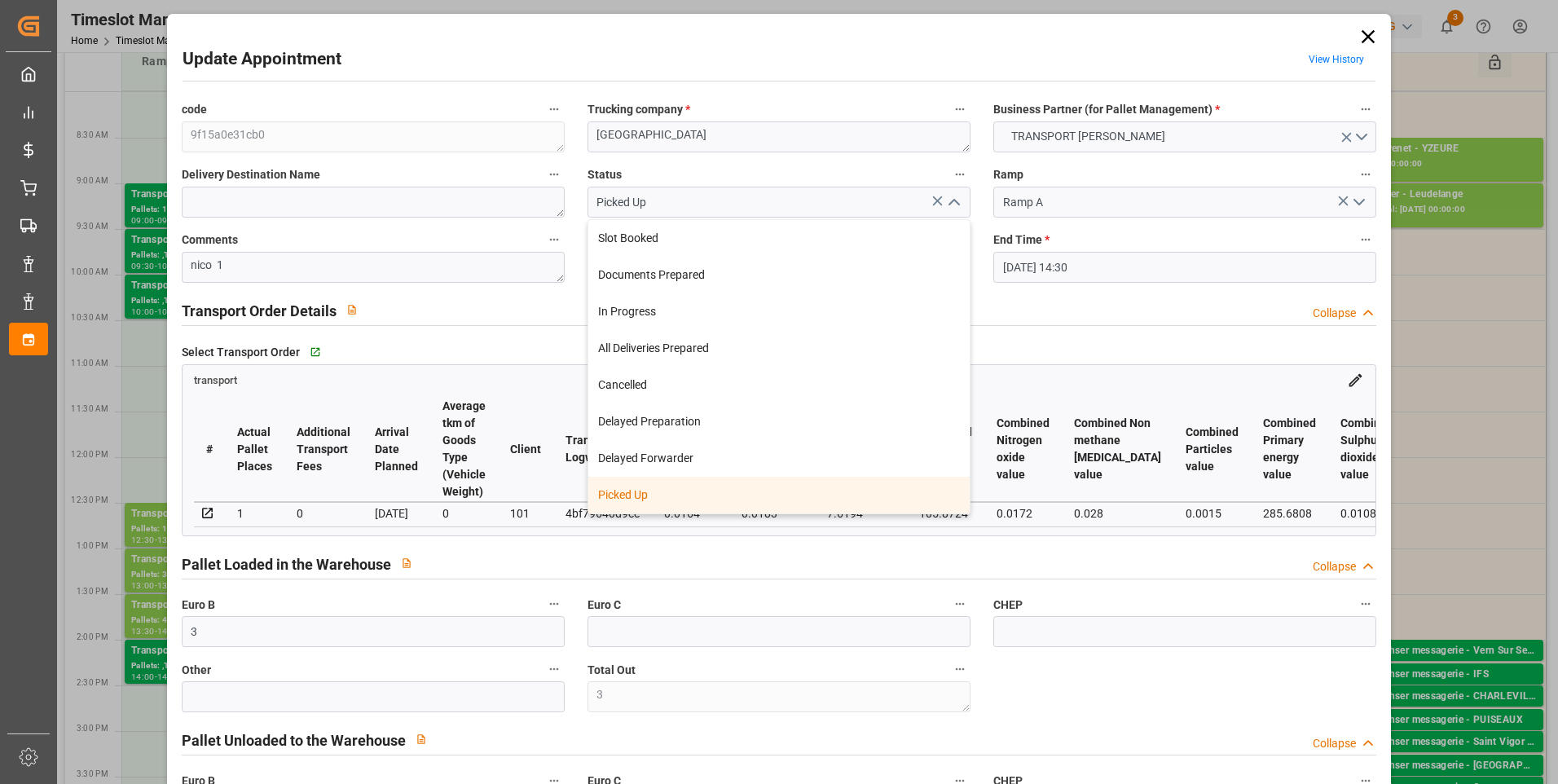
click at [594, 573] on div "Pallet Loaded in the Warehouse Collapse" at bounding box center [779, 563] width 1196 height 31
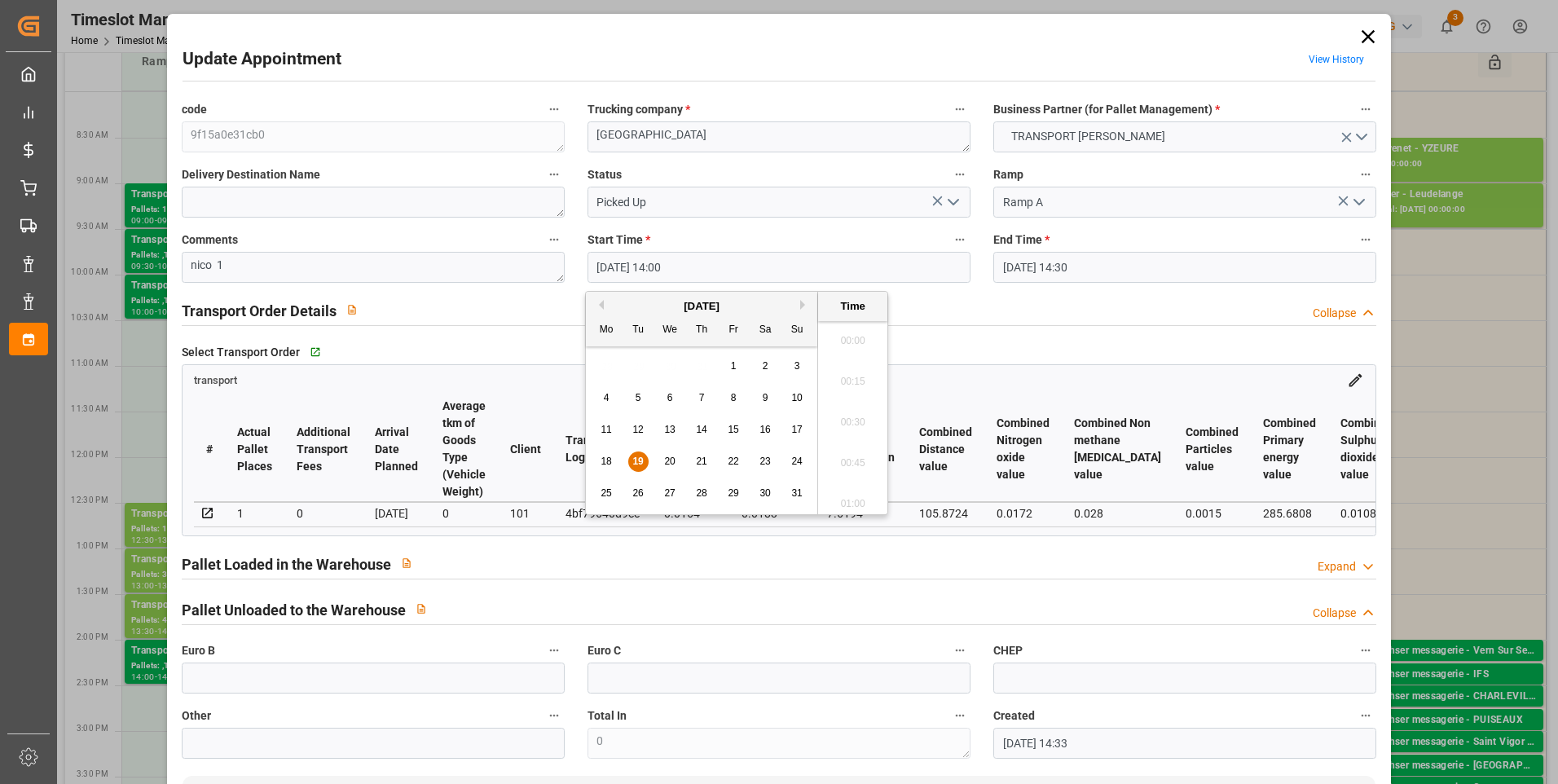
click at [636, 255] on input "19-08-2025 14:00" at bounding box center [779, 267] width 383 height 31
click at [641, 456] on span "19" at bounding box center [637, 461] width 10 height 11
click at [864, 410] on li "10:30" at bounding box center [852, 416] width 69 height 41
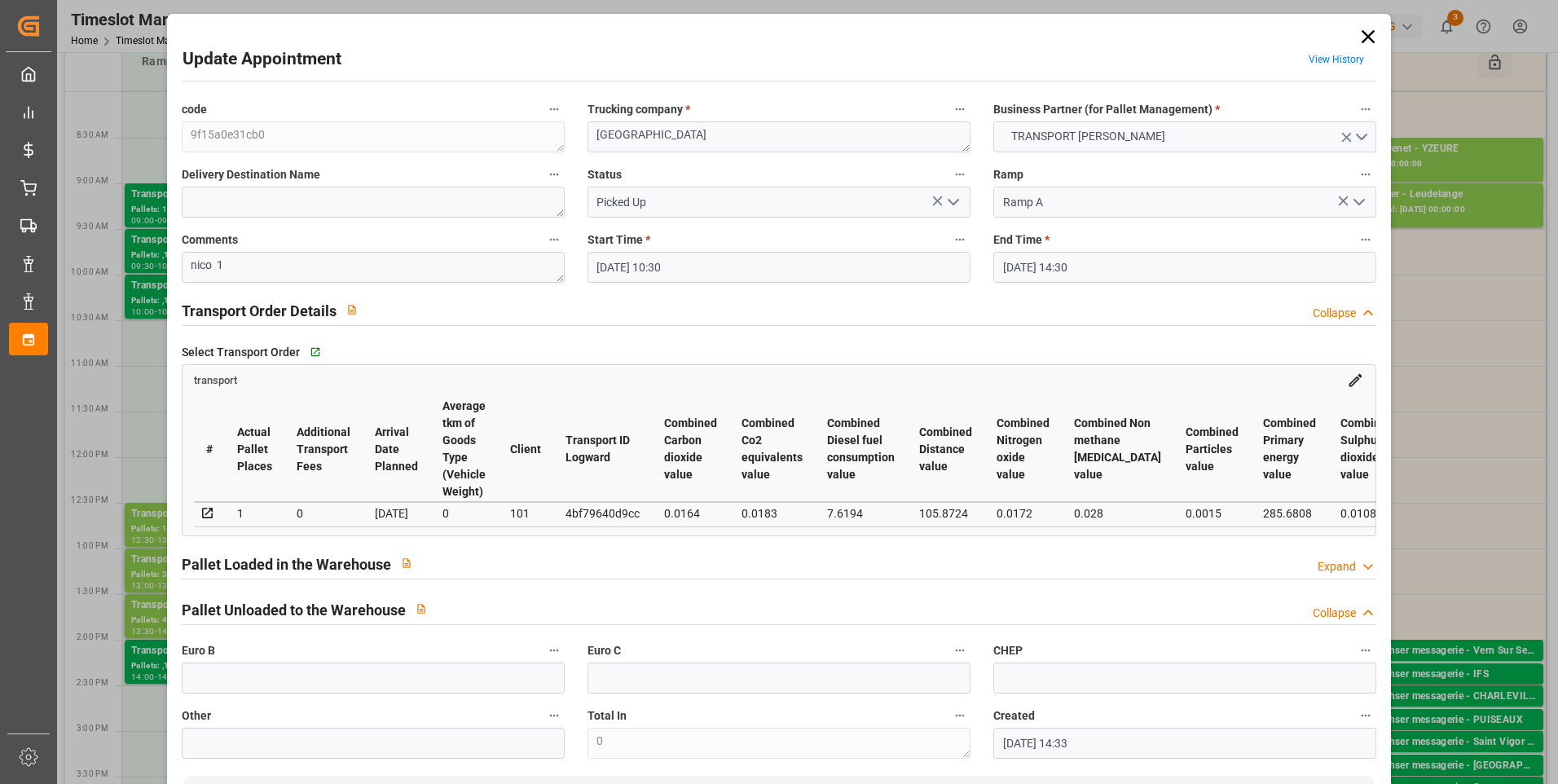
click at [1045, 270] on input "19-08-2025 14:30" at bounding box center [1184, 267] width 383 height 31
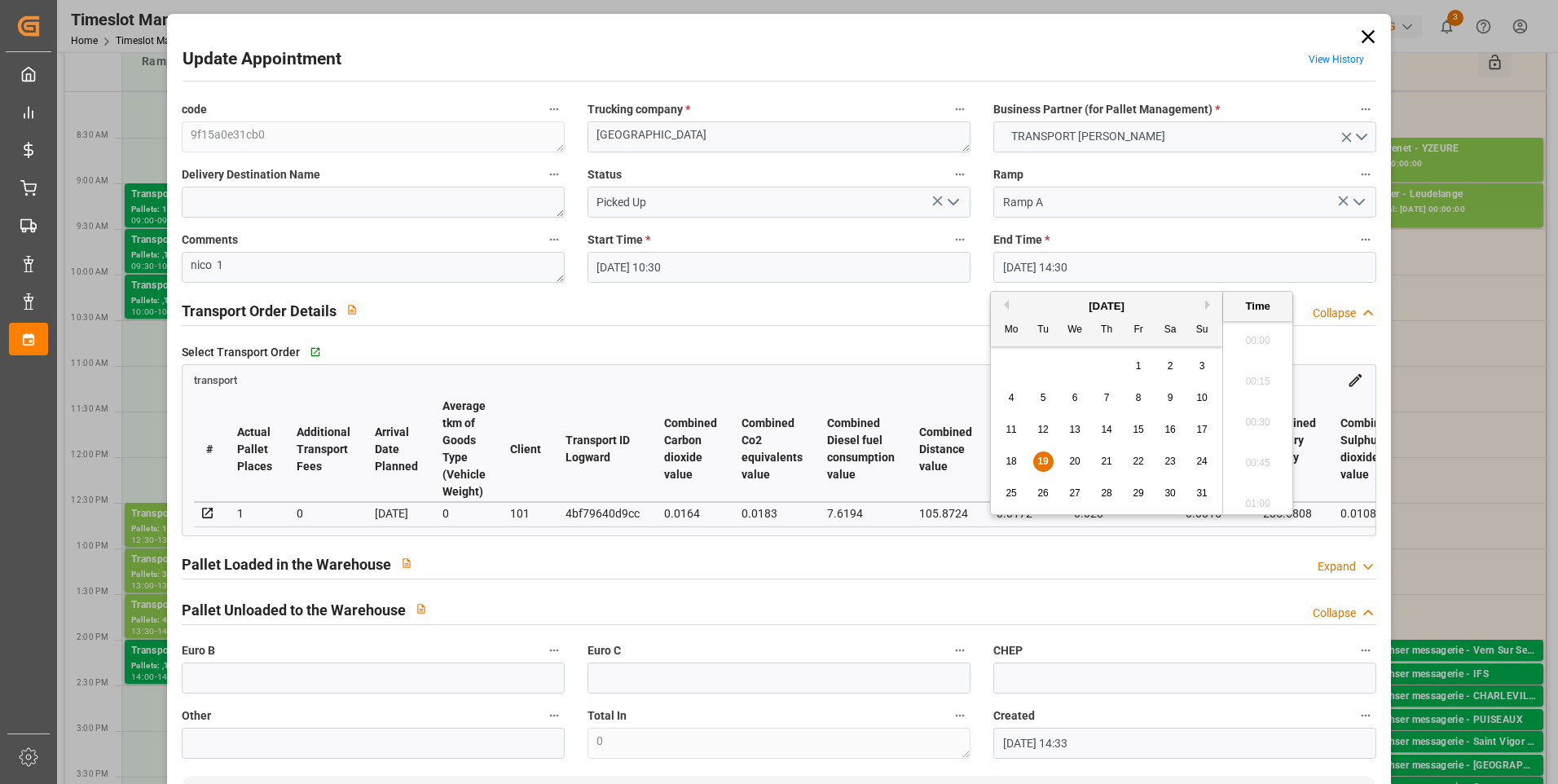
scroll to position [2287, 0]
click at [1047, 460] on span "19" at bounding box center [1042, 461] width 10 height 11
click at [1241, 334] on li "11:00" at bounding box center [1257, 335] width 69 height 41
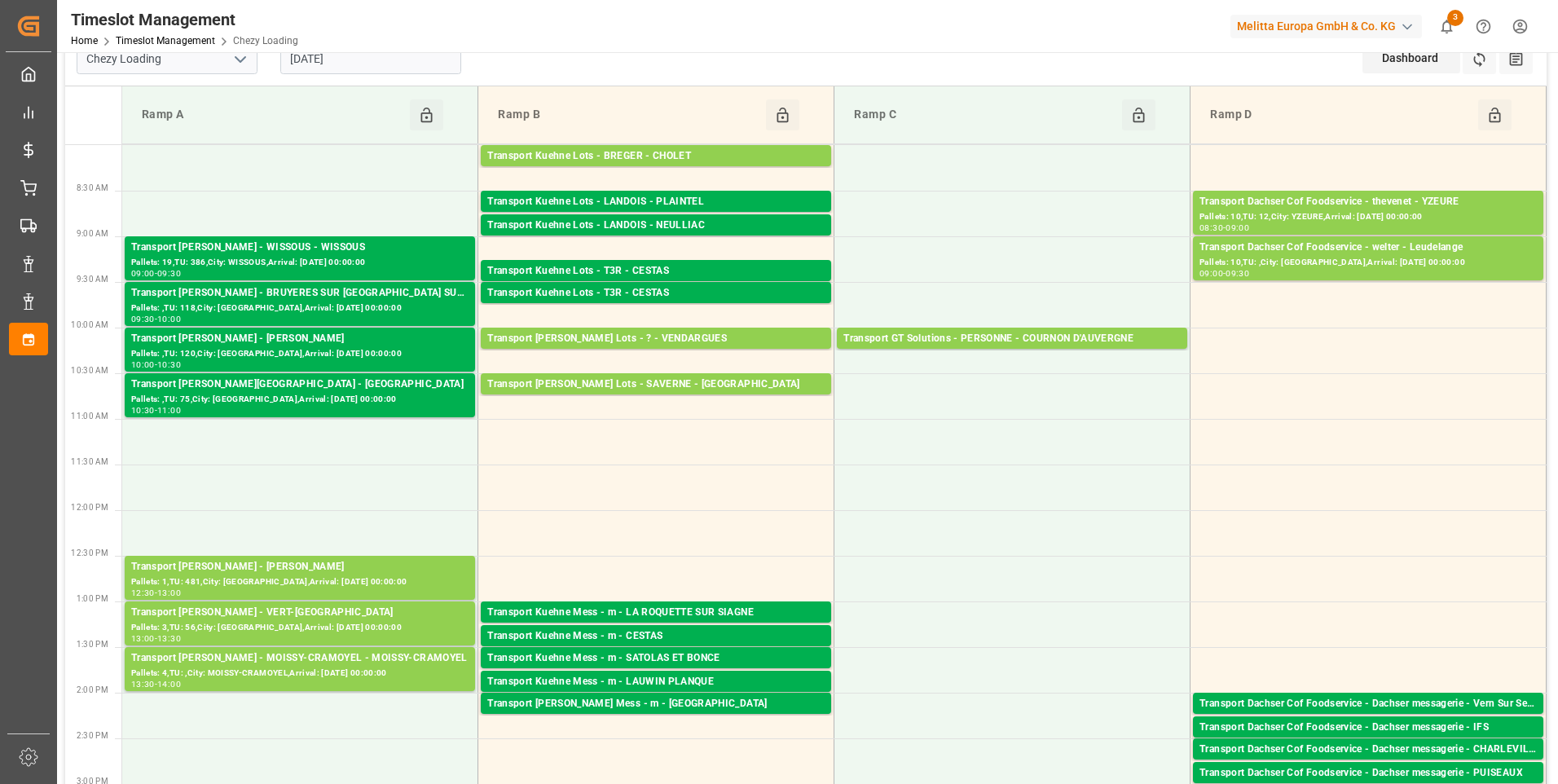
scroll to position [0, 0]
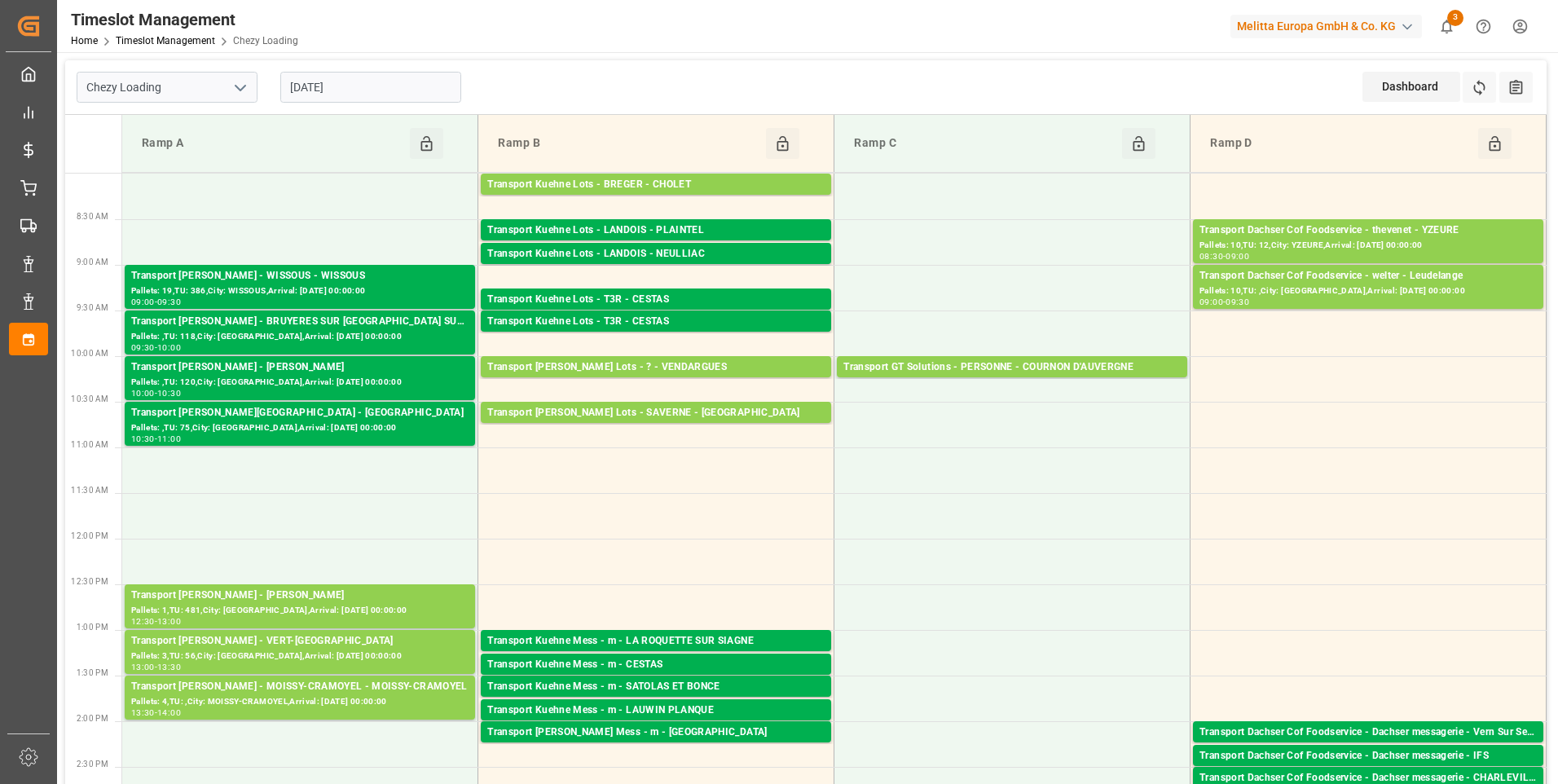
click at [383, 67] on div "[DATE]" at bounding box center [370, 87] width 203 height 54
click at [381, 98] on input "[DATE]" at bounding box center [370, 87] width 181 height 31
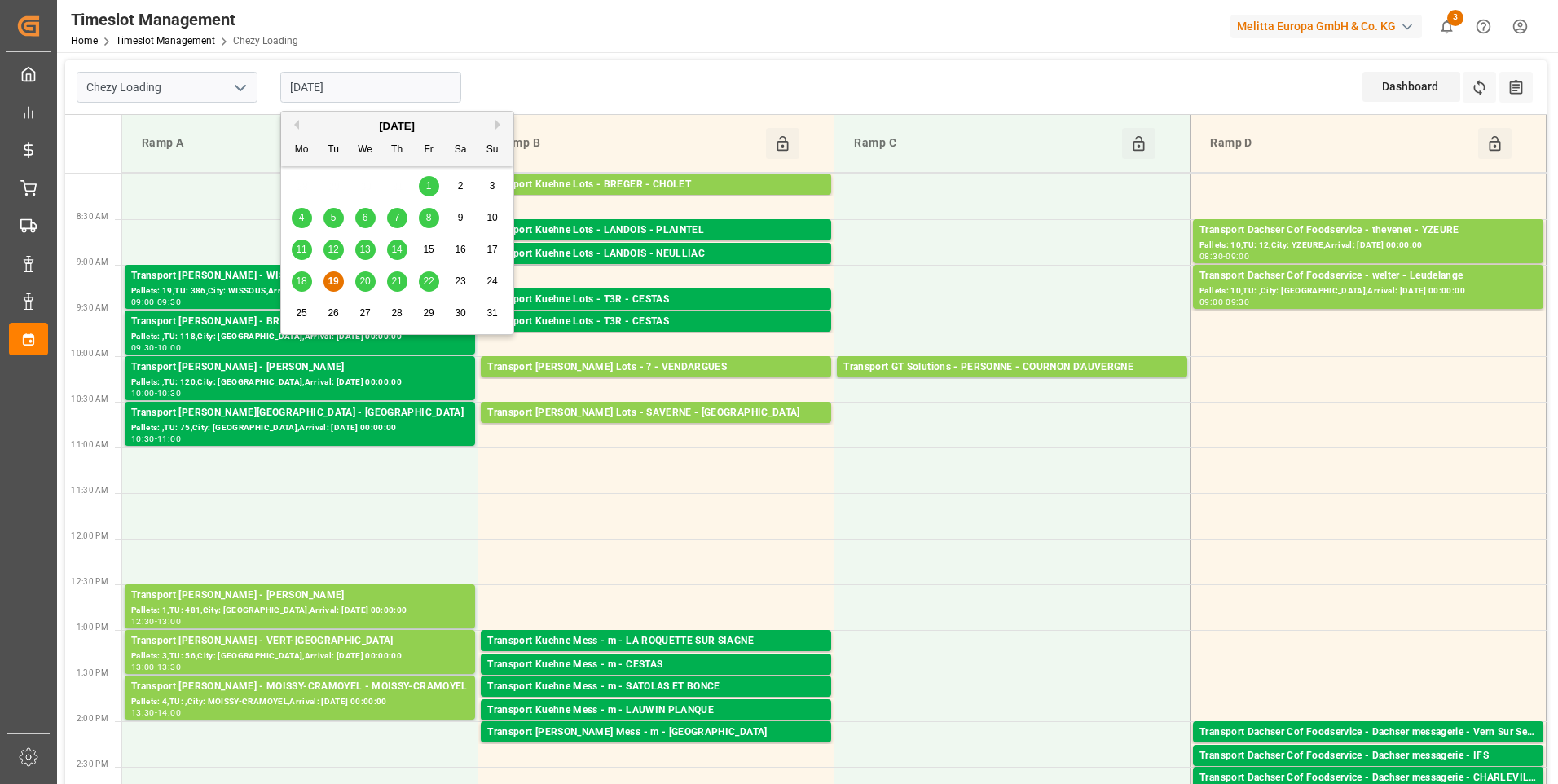
click at [367, 282] on span "20" at bounding box center [364, 281] width 10 height 11
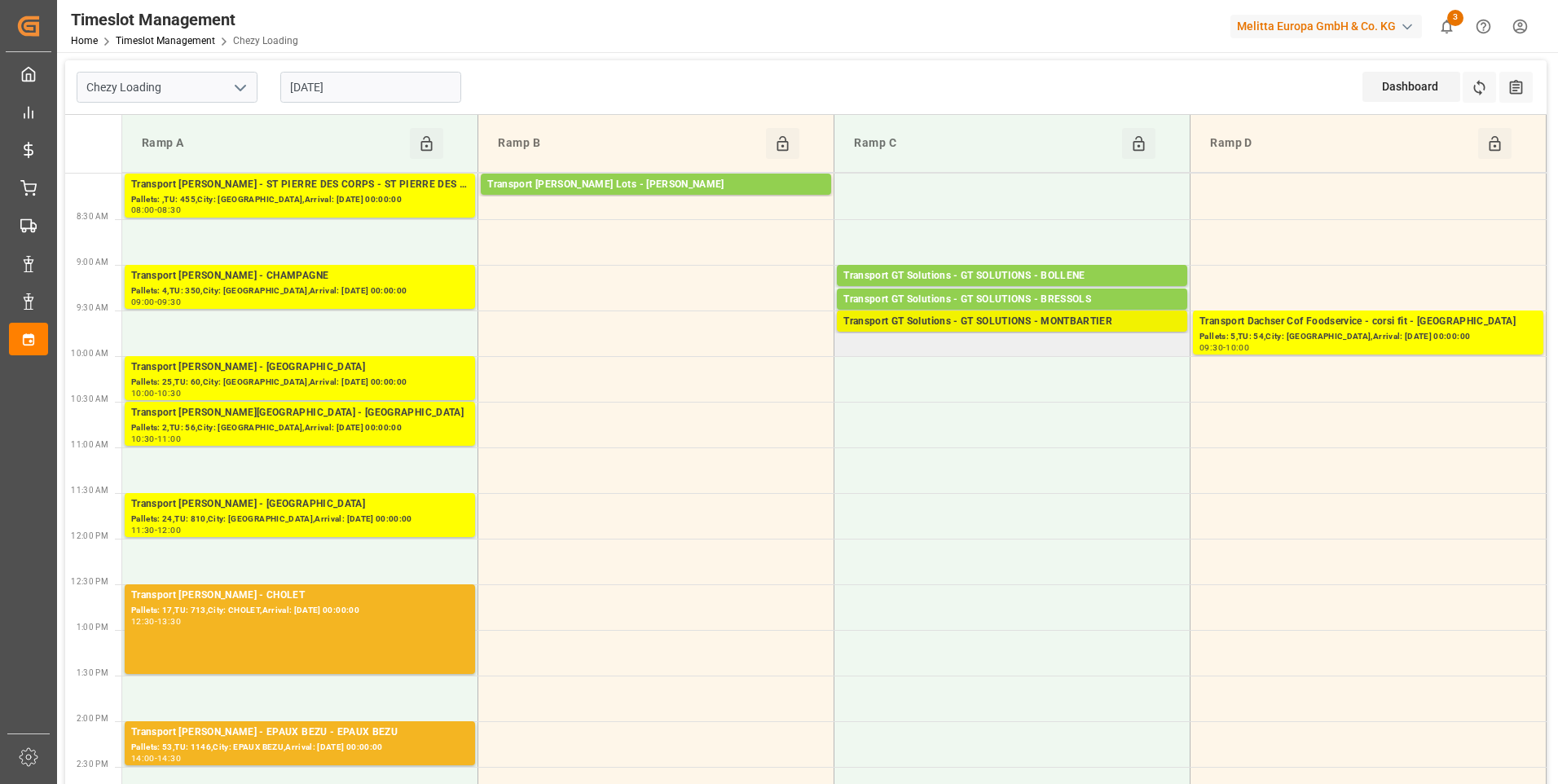
click at [984, 318] on div "Transport GT Solutions - GT SOLUTIONS - MONTBARTIER" at bounding box center [1011, 322] width 338 height 16
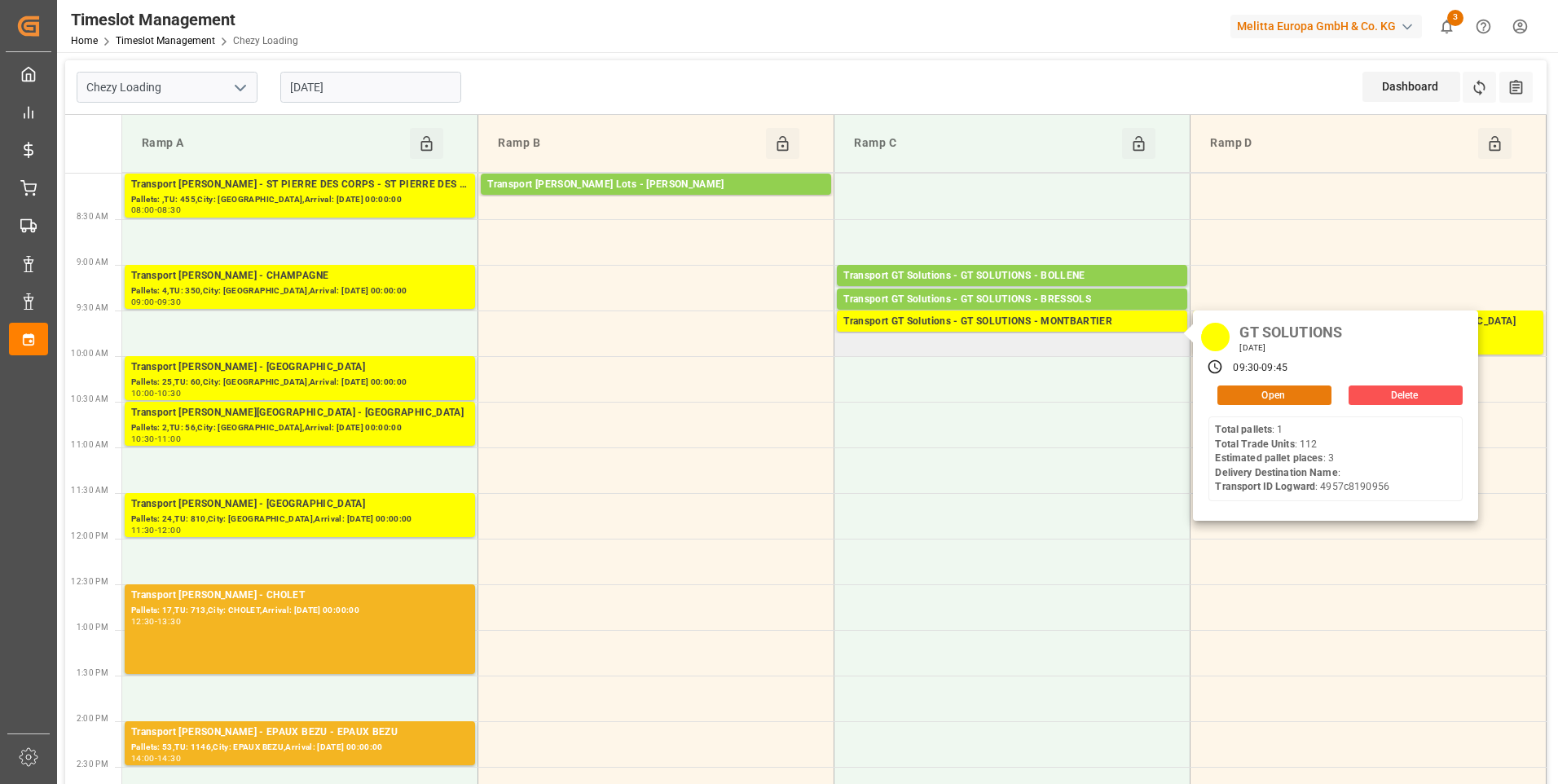
click at [1261, 392] on button "Open" at bounding box center [1274, 394] width 114 height 20
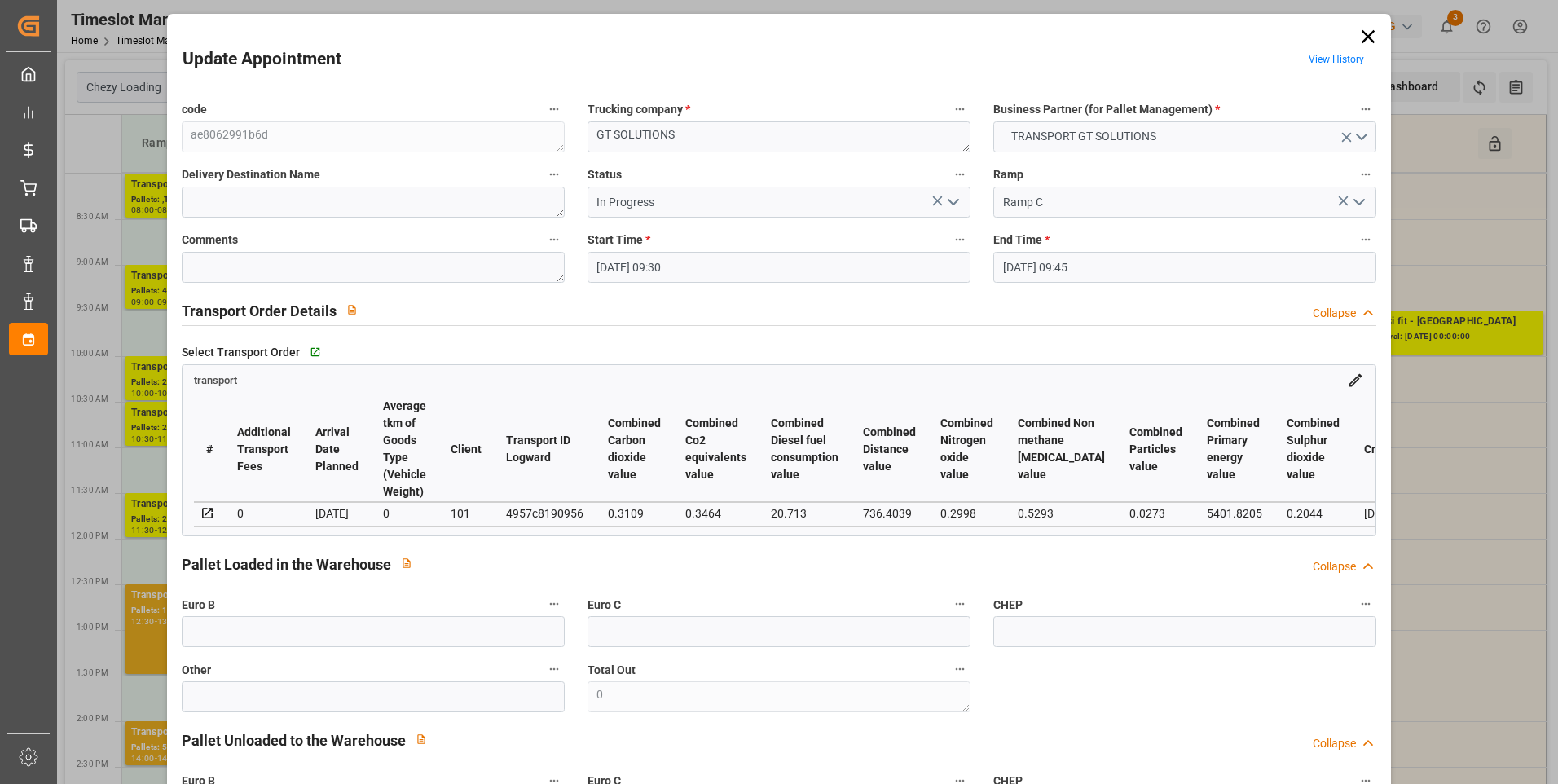
click at [952, 198] on icon "open menu" at bounding box center [953, 201] width 20 height 20
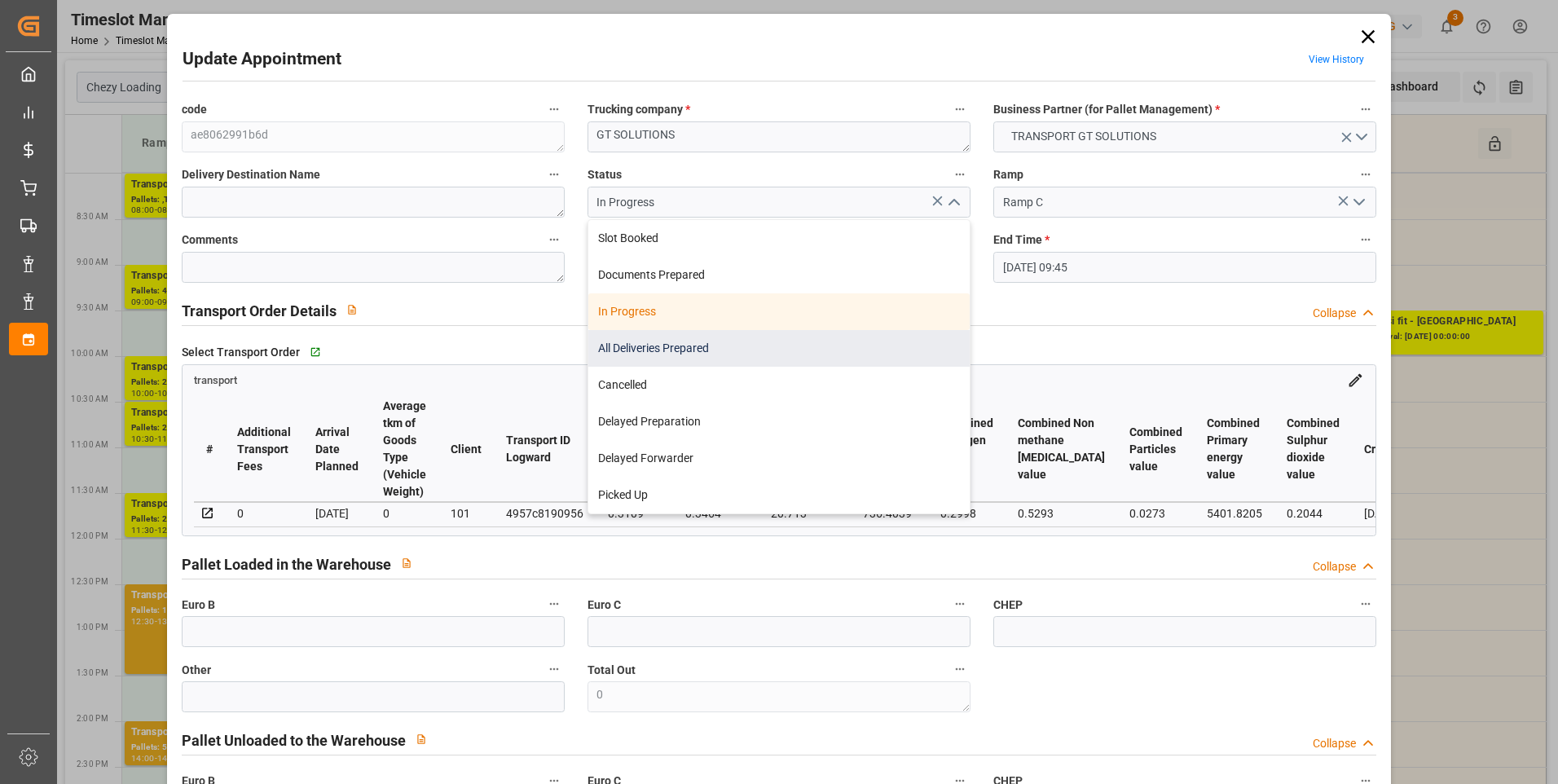
click at [703, 345] on div "All Deliveries Prepared" at bounding box center [779, 348] width 381 height 37
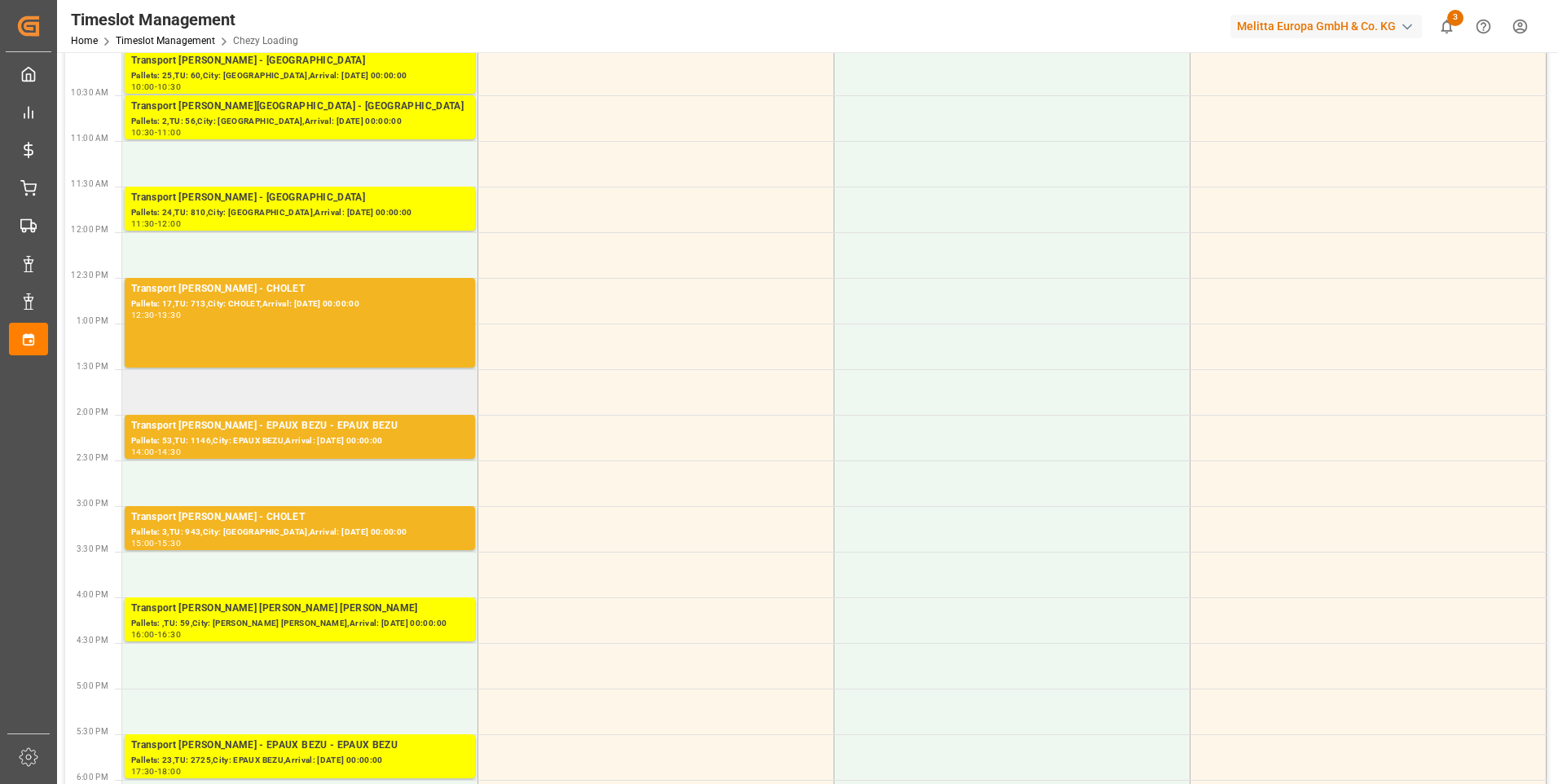
scroll to position [408, 0]
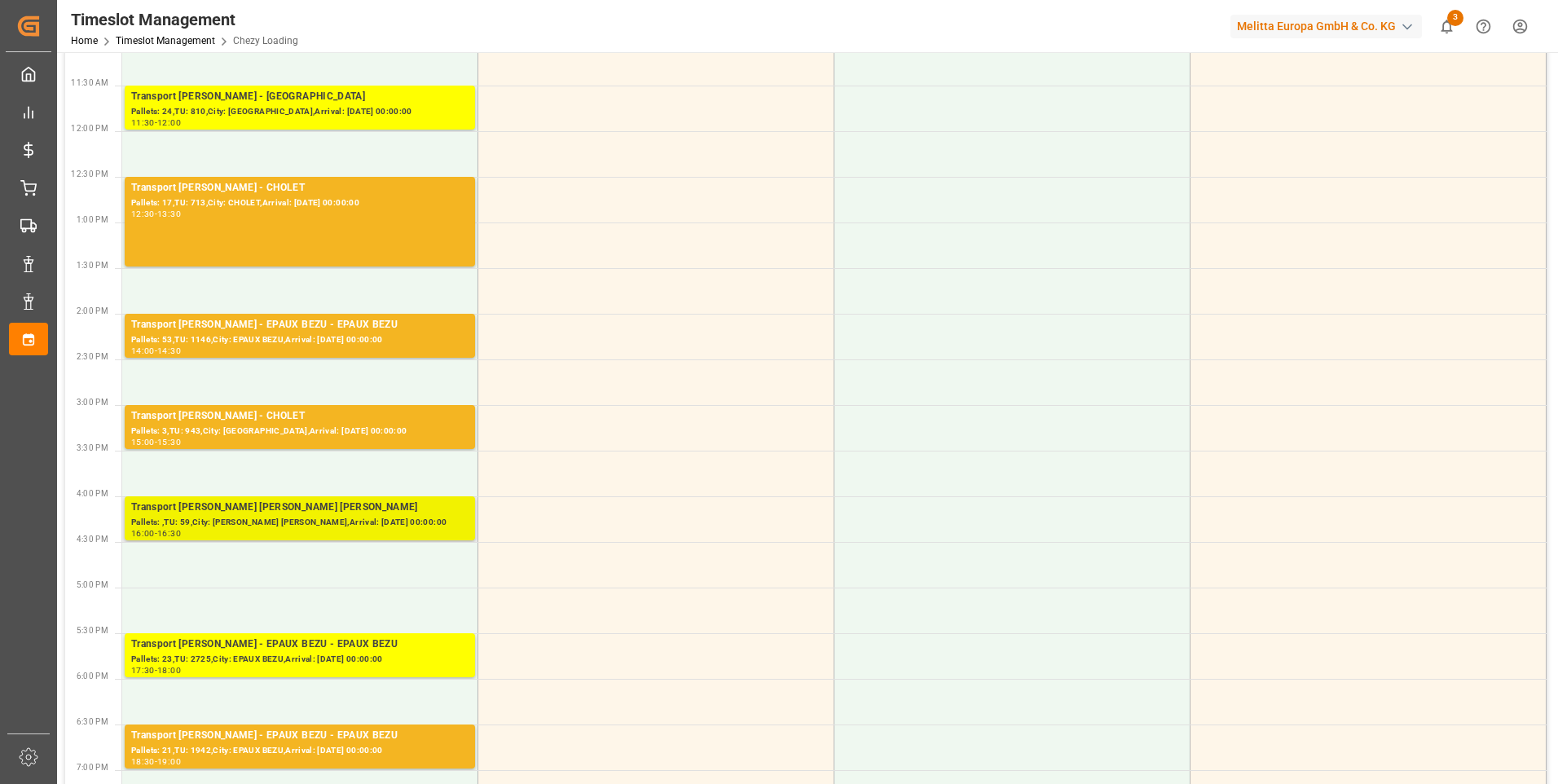
click at [310, 508] on div "Transport Delisle - MITRY MORY - MITRY MORY" at bounding box center [300, 507] width 338 height 16
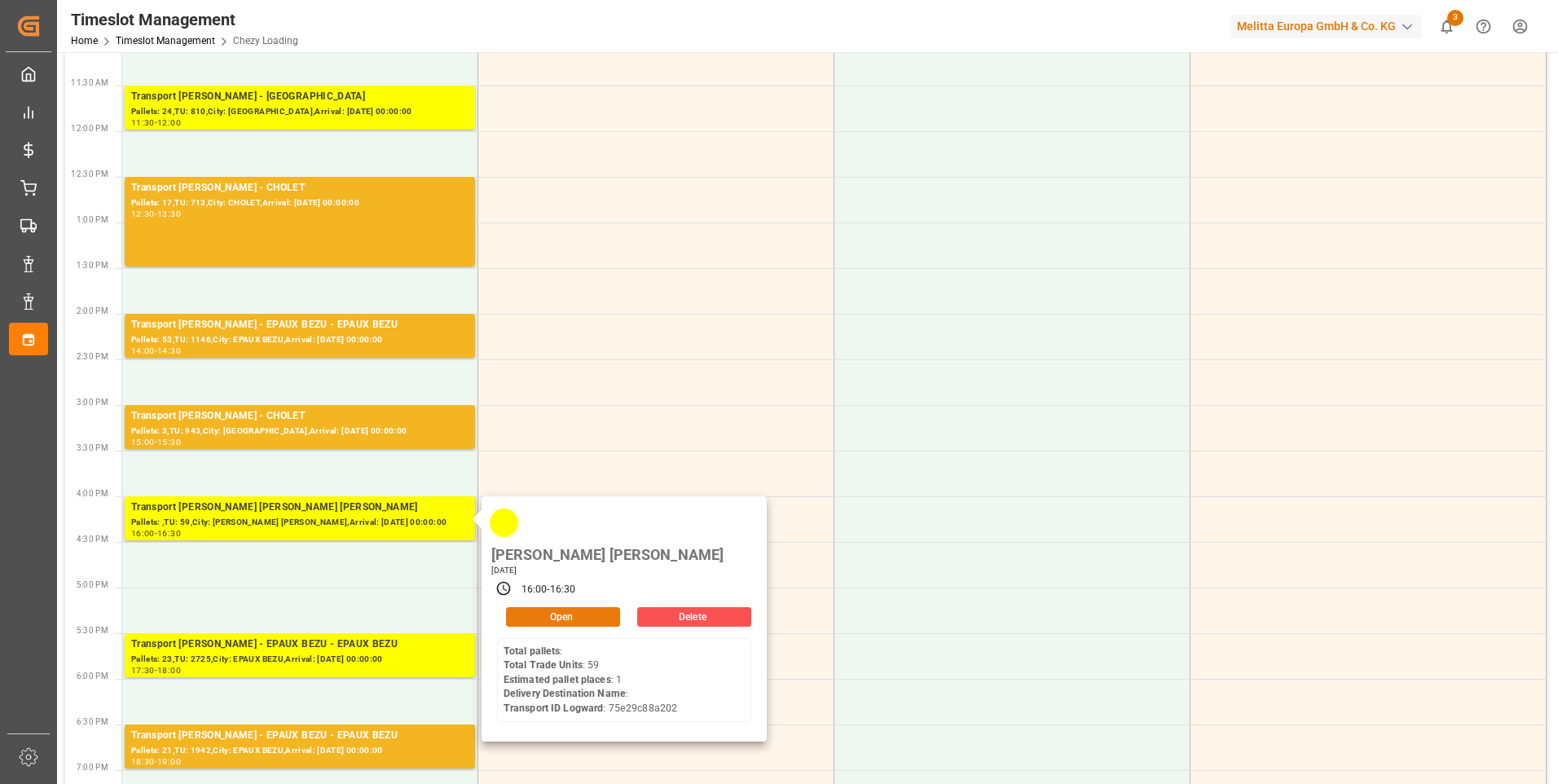
click at [561, 607] on button "Open" at bounding box center [563, 617] width 114 height 20
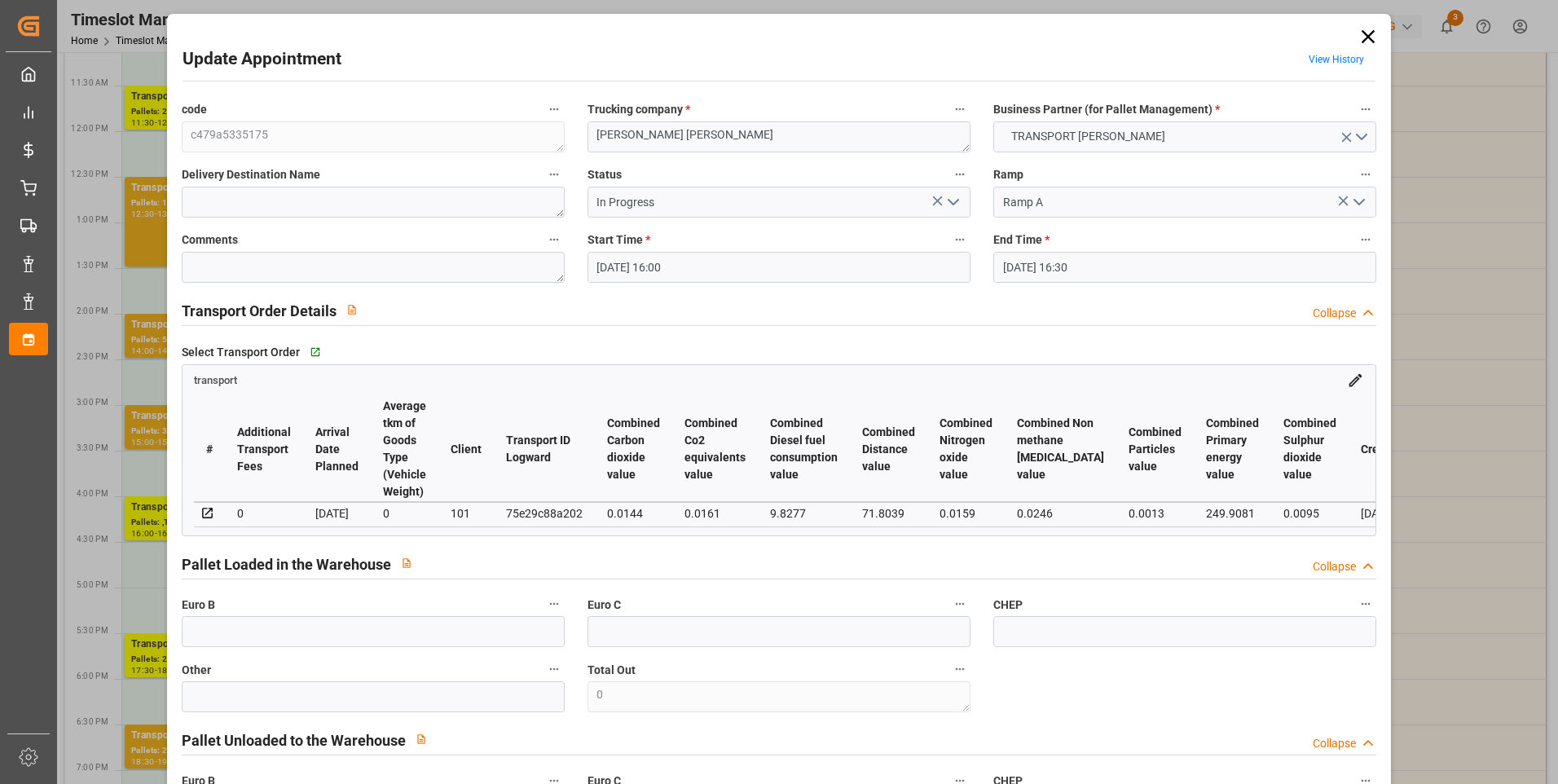
click at [952, 200] on icon "open menu" at bounding box center [953, 201] width 20 height 20
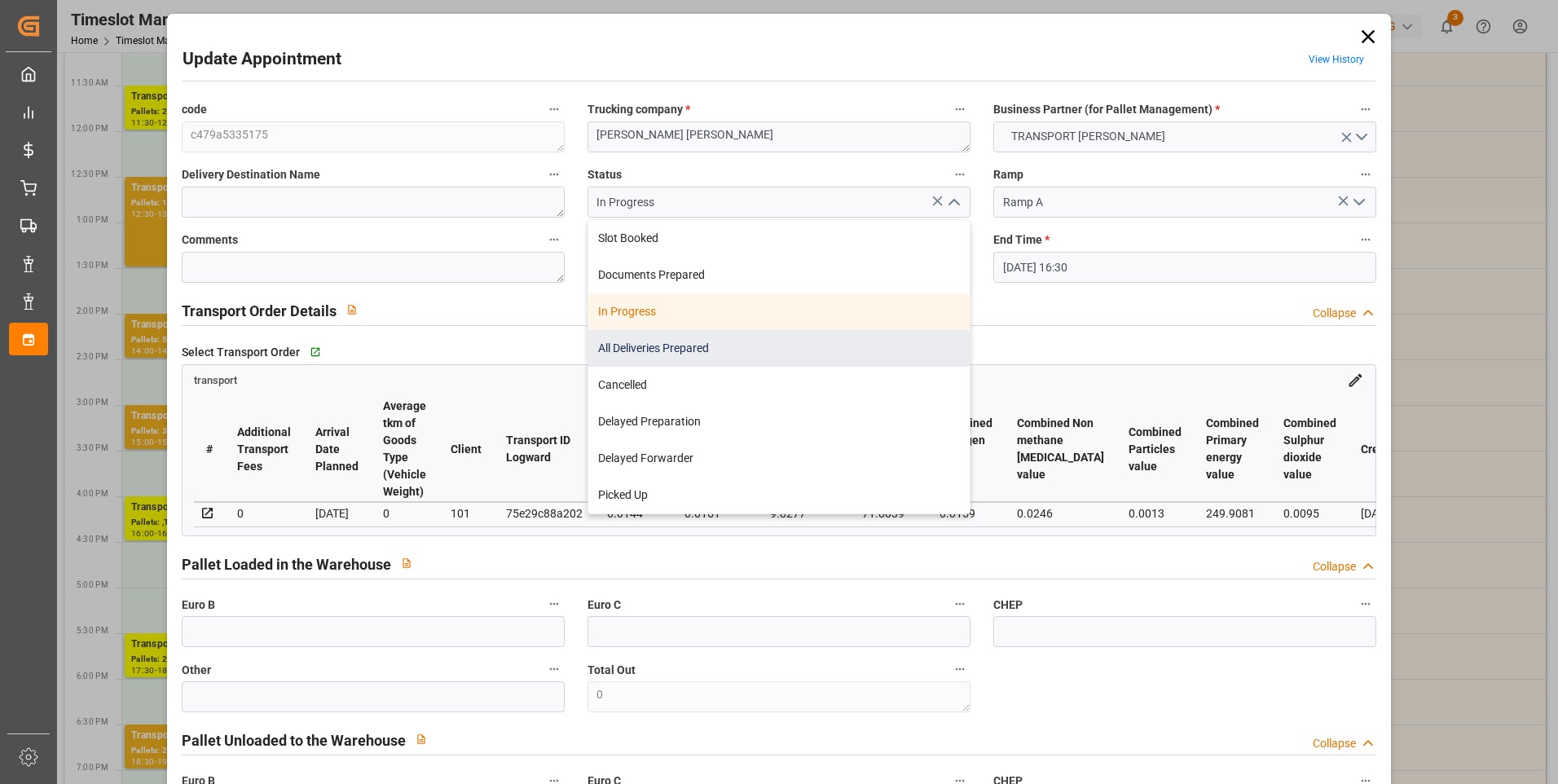
click at [643, 345] on div "All Deliveries Prepared" at bounding box center [779, 348] width 381 height 37
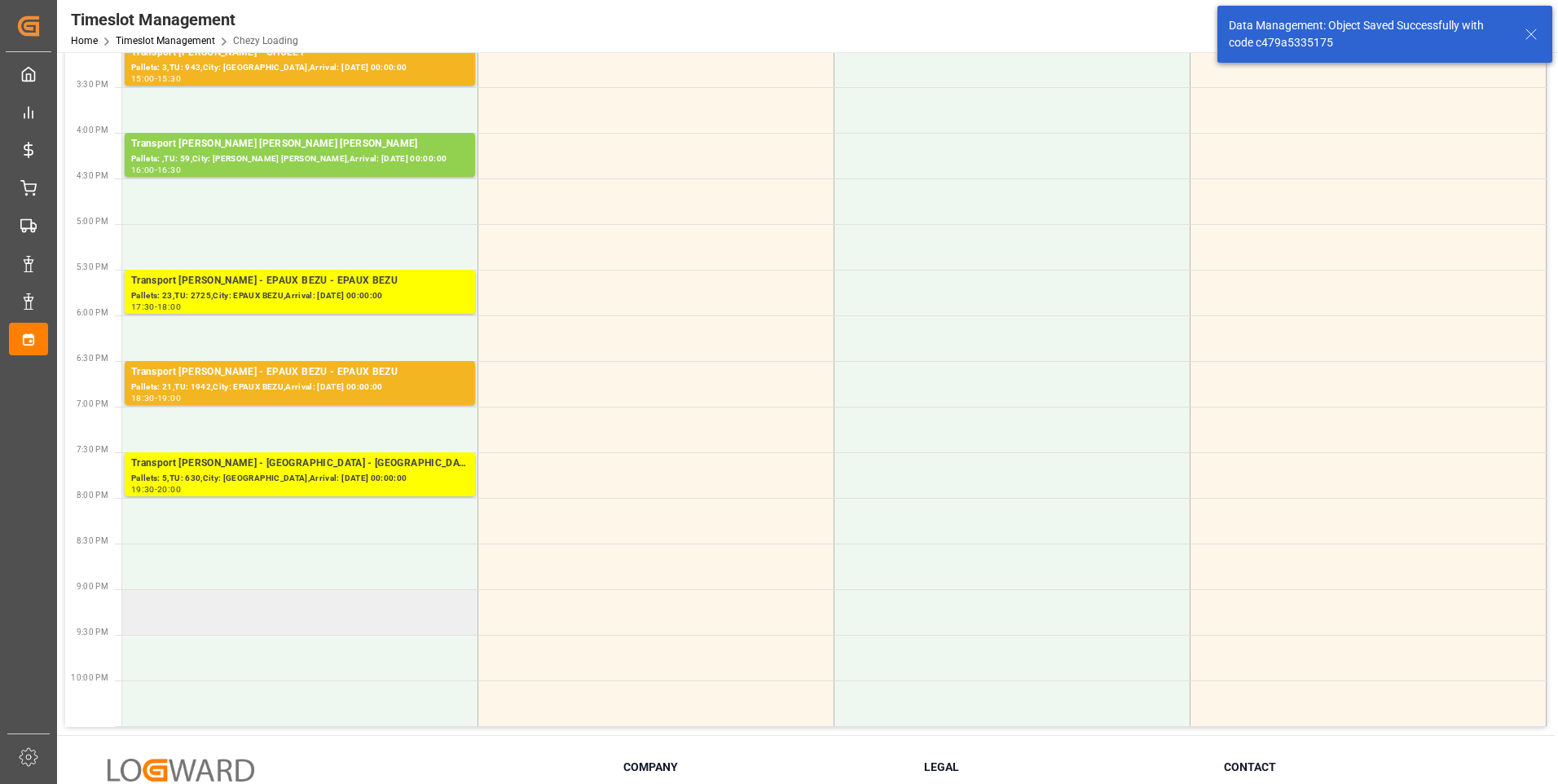
scroll to position [896, 0]
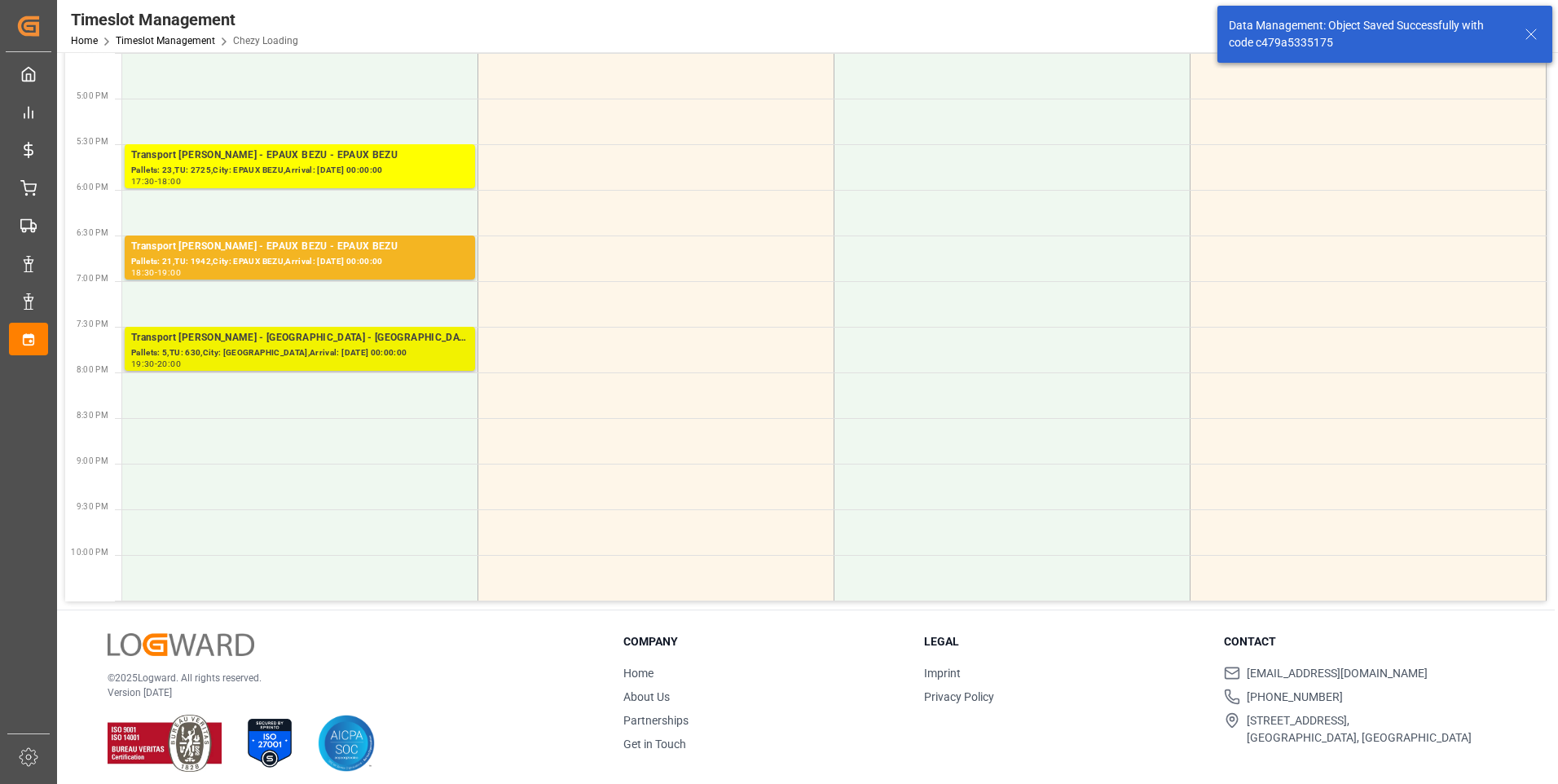
click at [268, 349] on div "Pallets: 5,TU: 630,City: OUDALLE,Arrival: 2025-08-22 00:00:00" at bounding box center [300, 353] width 338 height 14
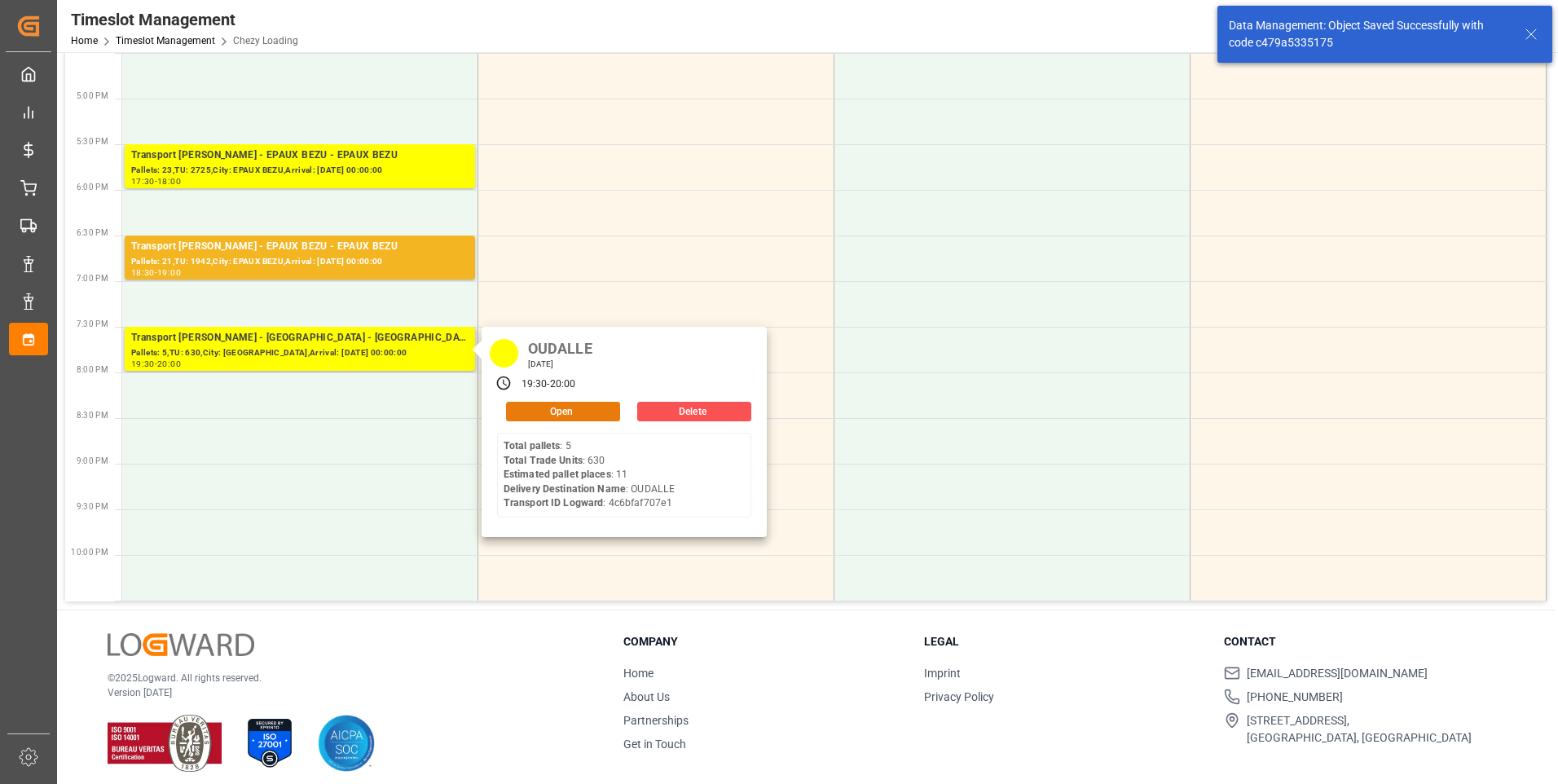
click at [535, 408] on button "Open" at bounding box center [563, 411] width 114 height 20
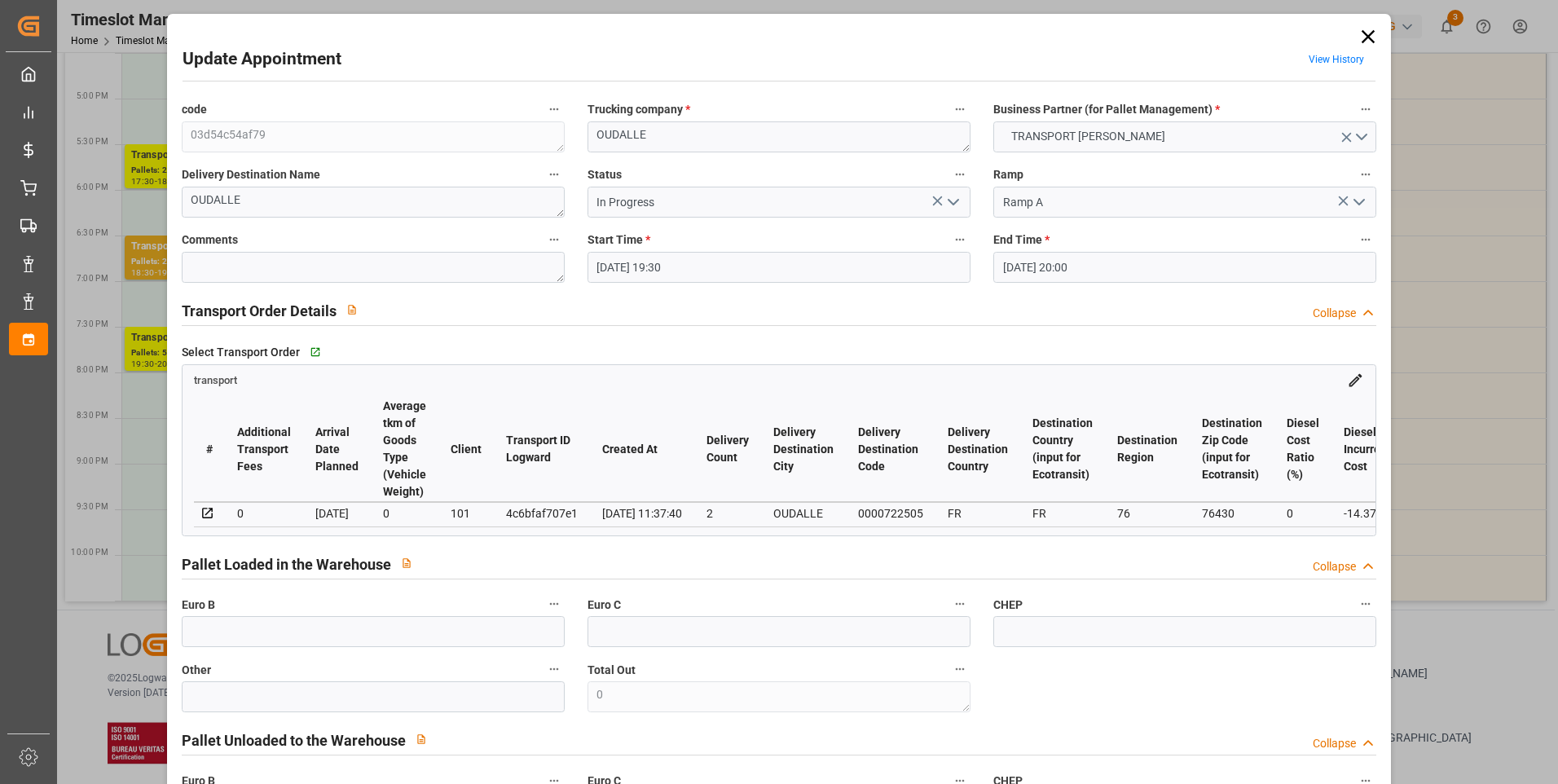
click at [943, 200] on icon "open menu" at bounding box center [953, 201] width 20 height 20
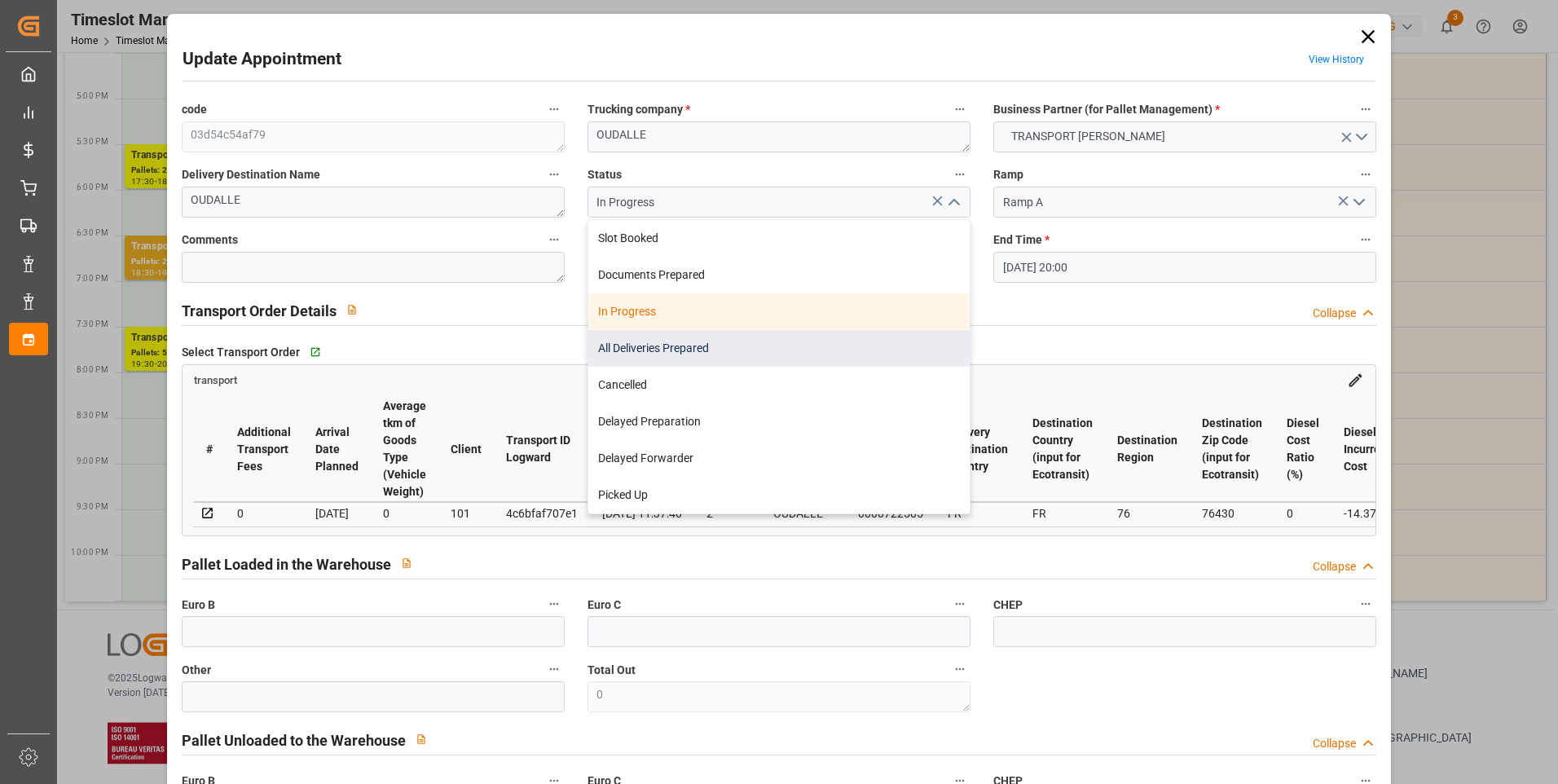
click at [643, 345] on div "All Deliveries Prepared" at bounding box center [779, 348] width 381 height 37
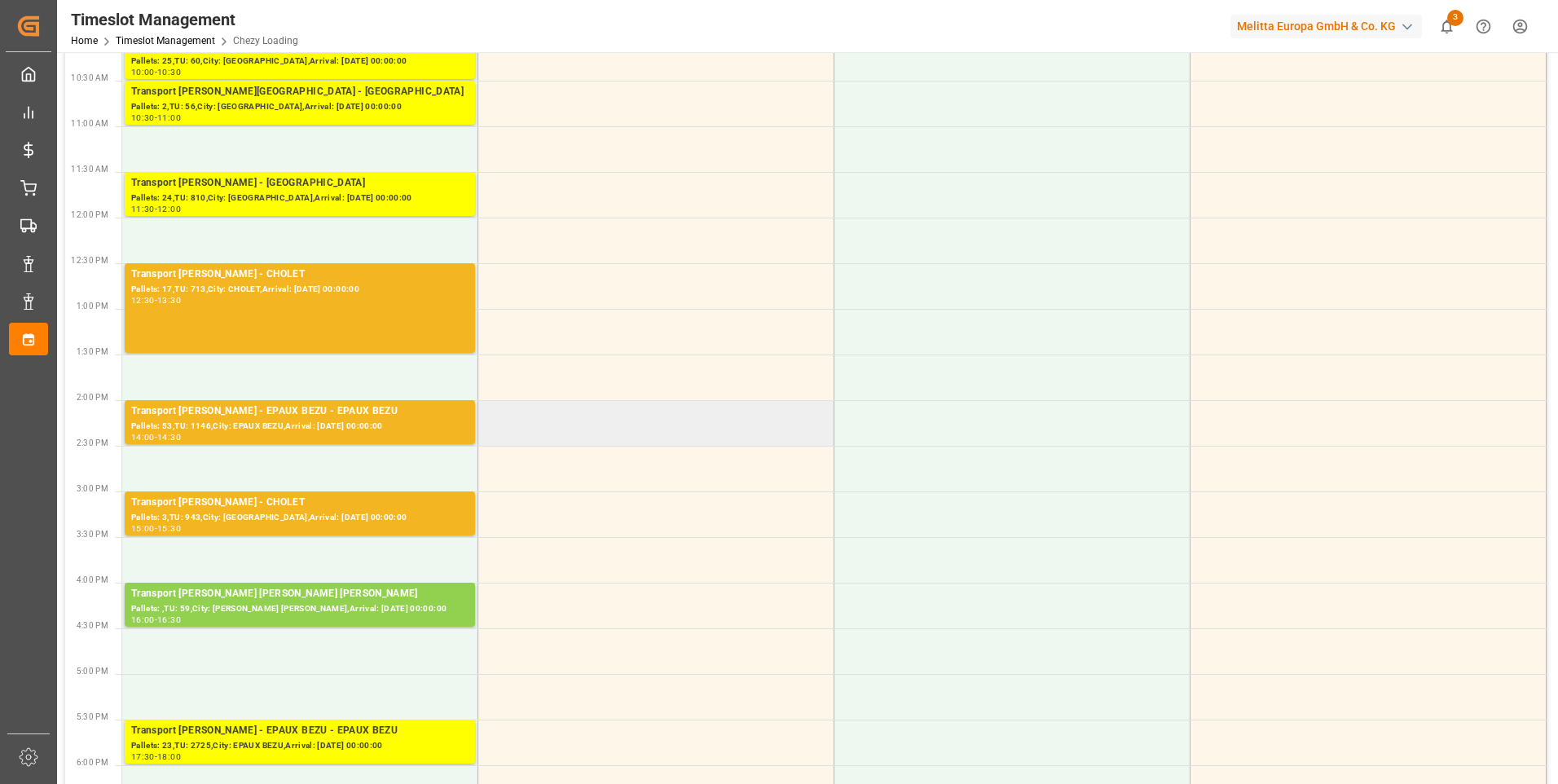
scroll to position [326, 0]
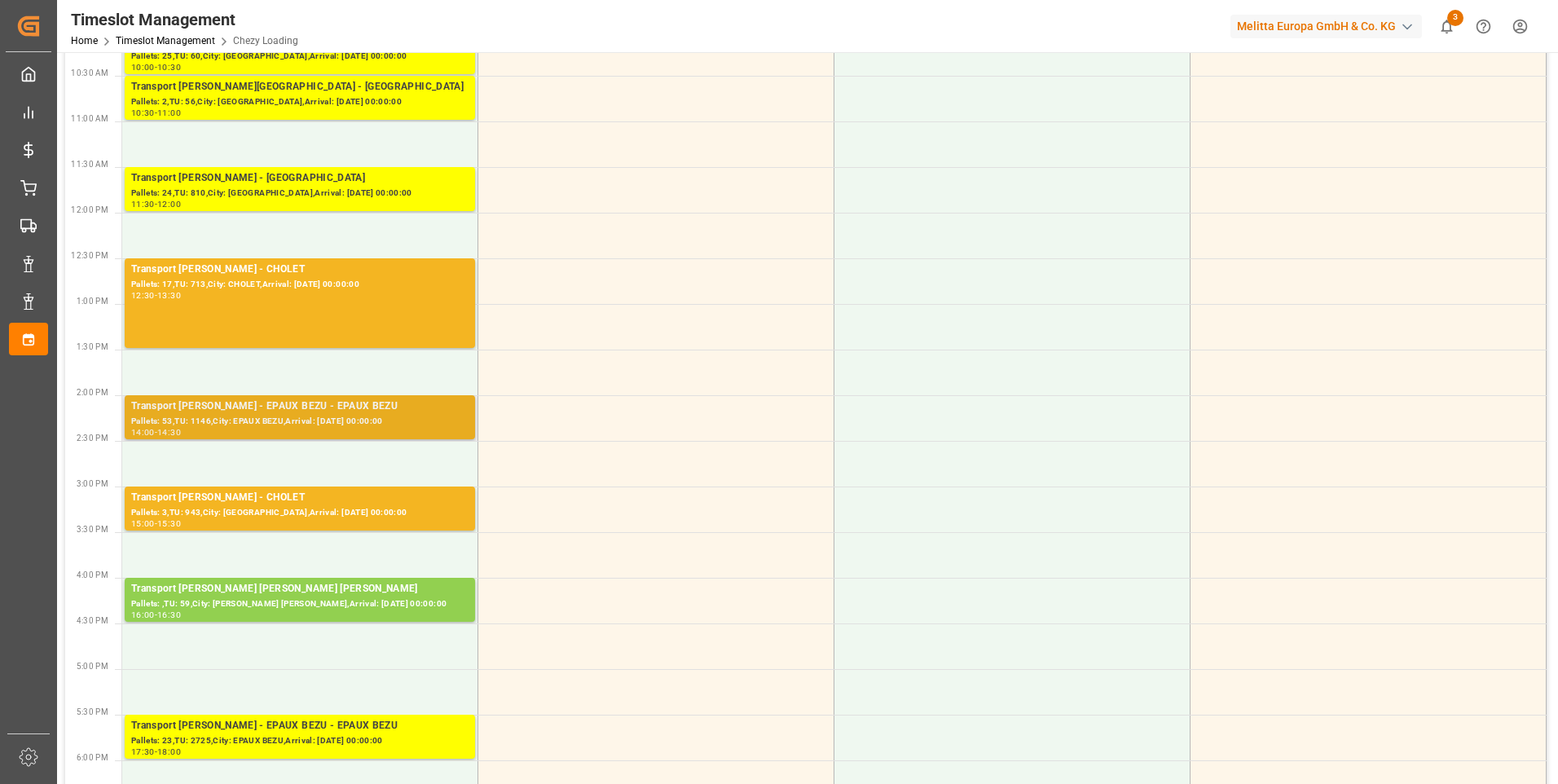
click at [394, 421] on div "Pallets: 53,TU: 1146,City: EPAUX BEZU,Arrival: 2025-08-21 00:00:00" at bounding box center [300, 421] width 338 height 14
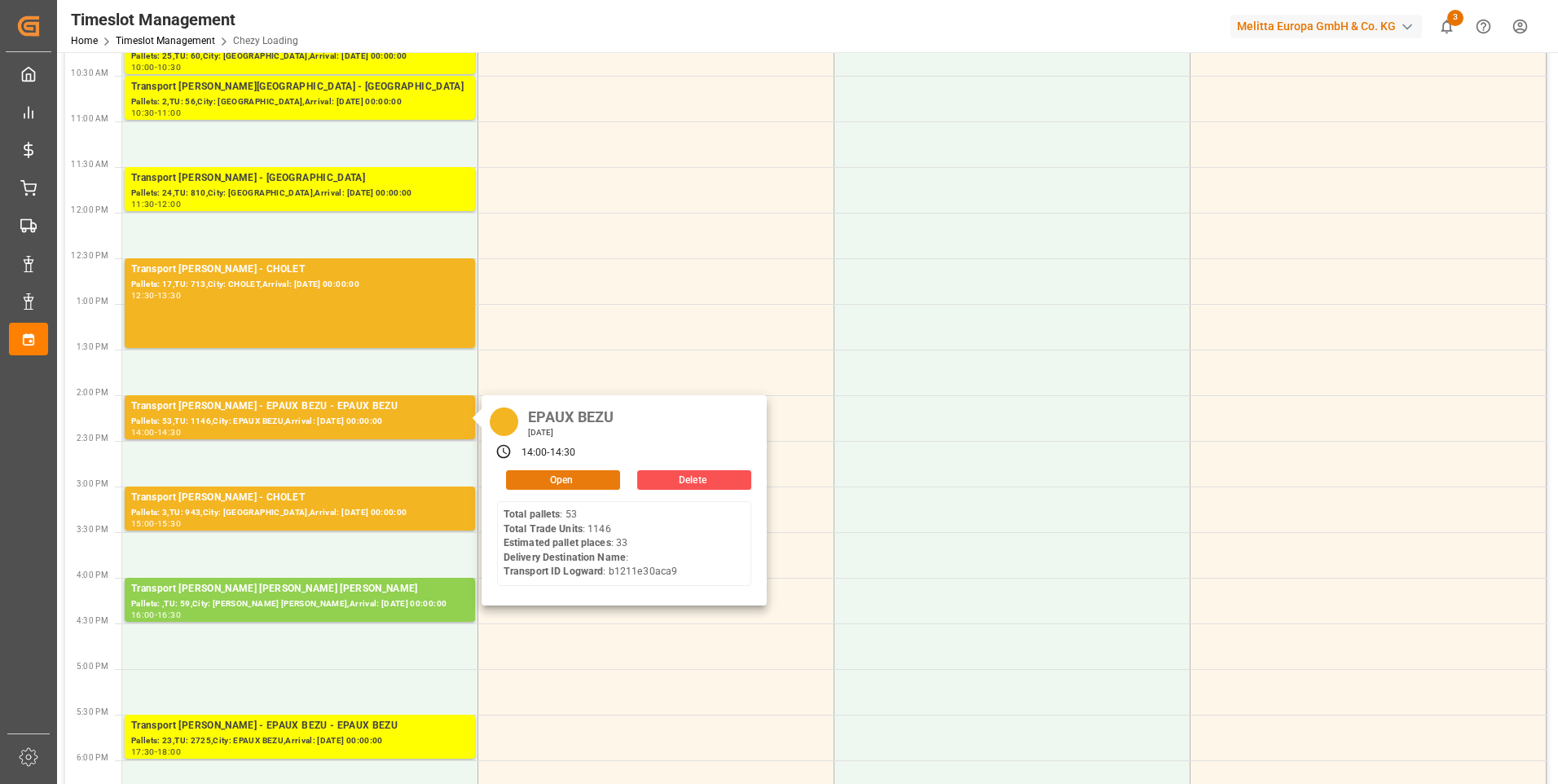
click at [599, 471] on button "Open" at bounding box center [563, 479] width 114 height 20
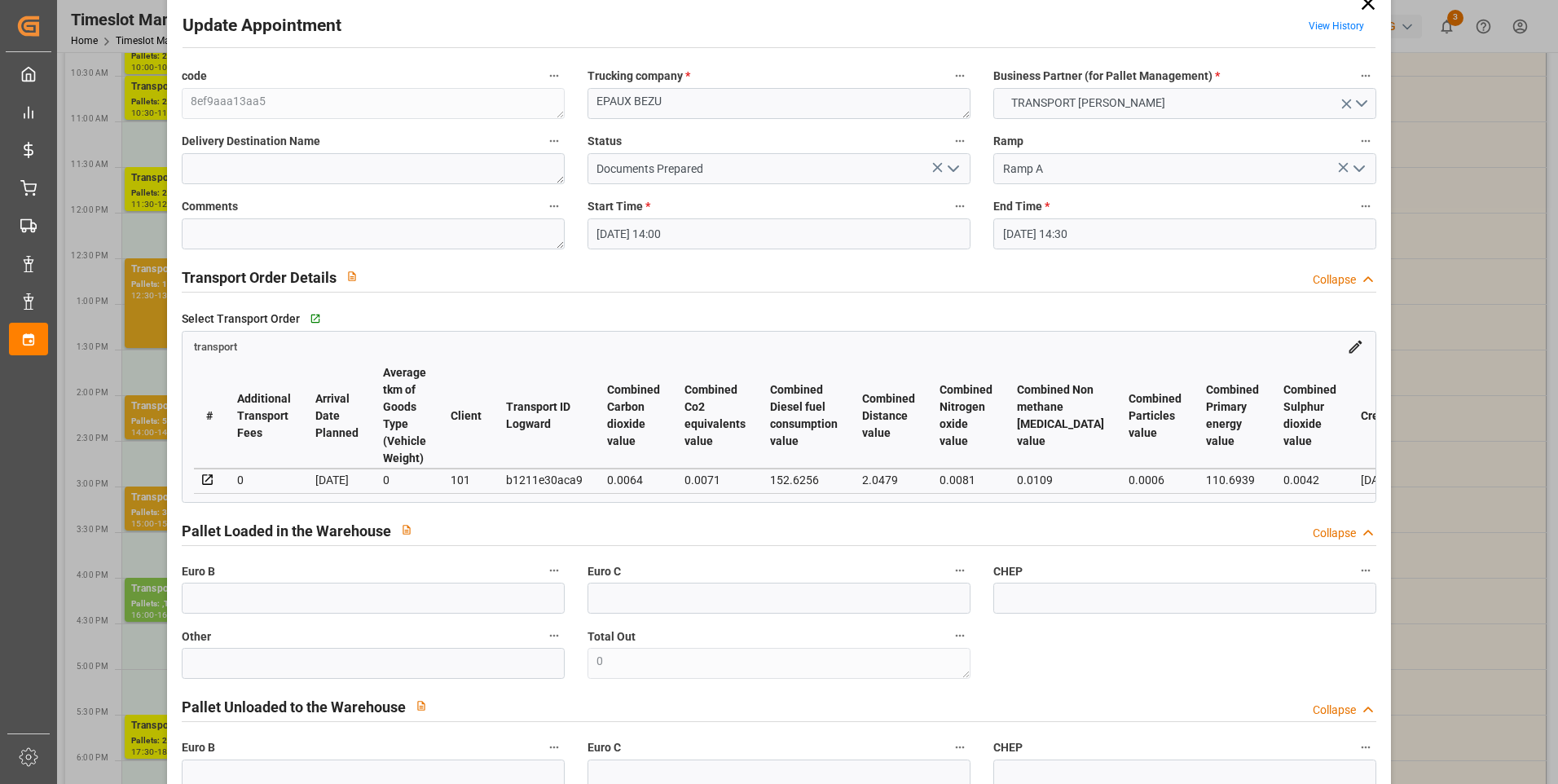
scroll to position [0, 0]
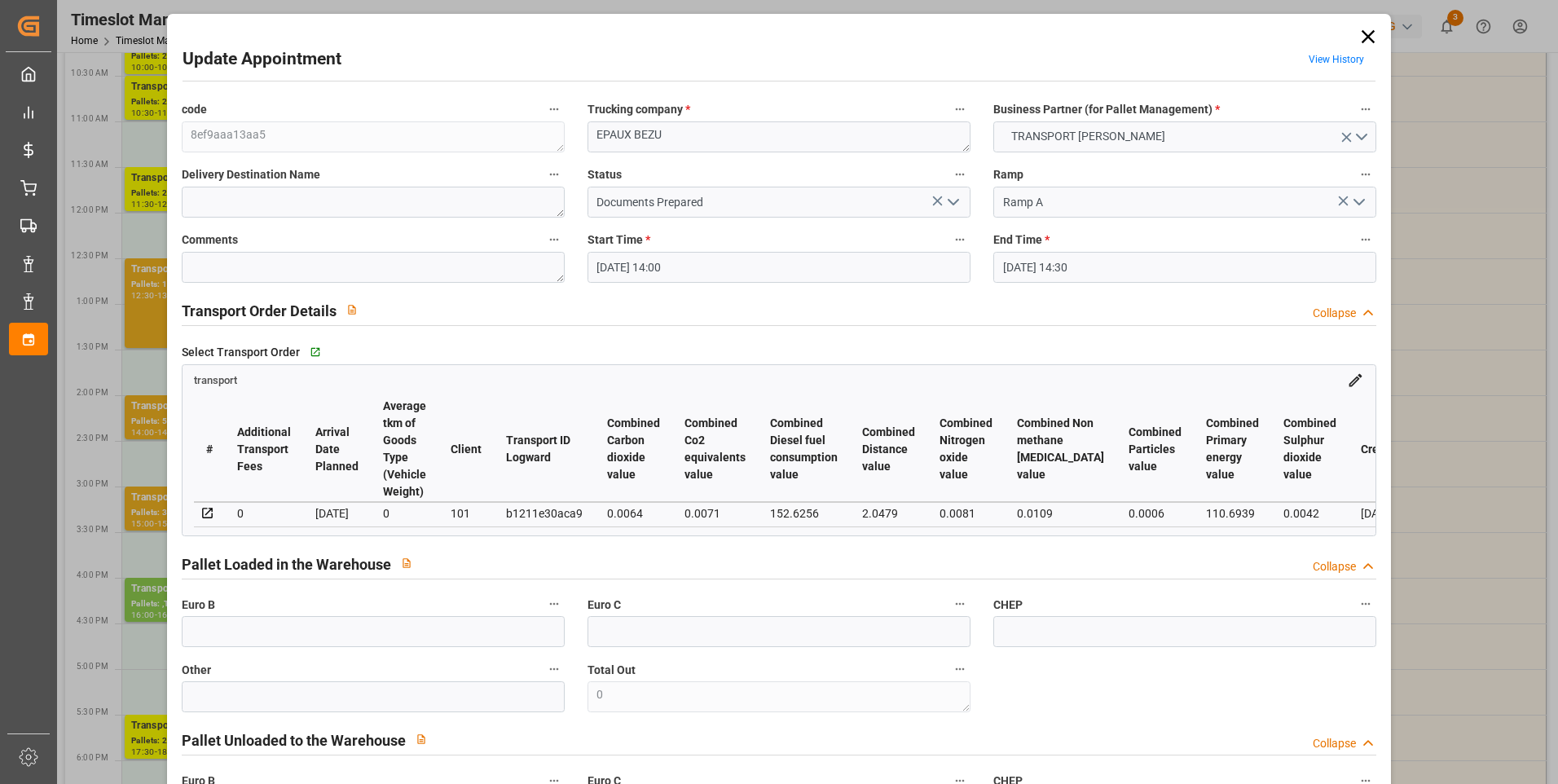
click at [1369, 55] on span "View History" at bounding box center [1336, 62] width 79 height 32
click at [1374, 27] on icon at bounding box center [1368, 37] width 23 height 23
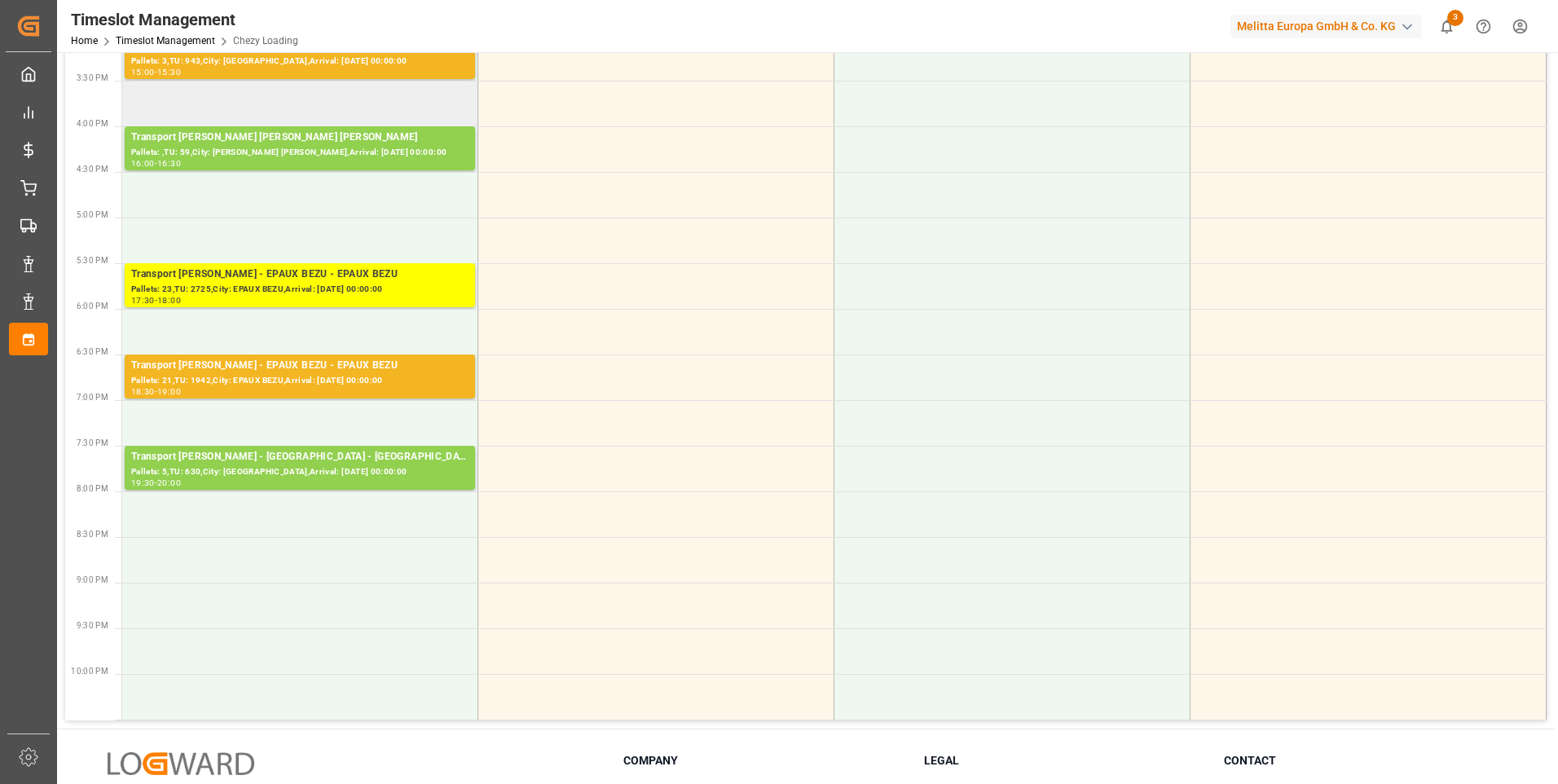
scroll to position [814, 0]
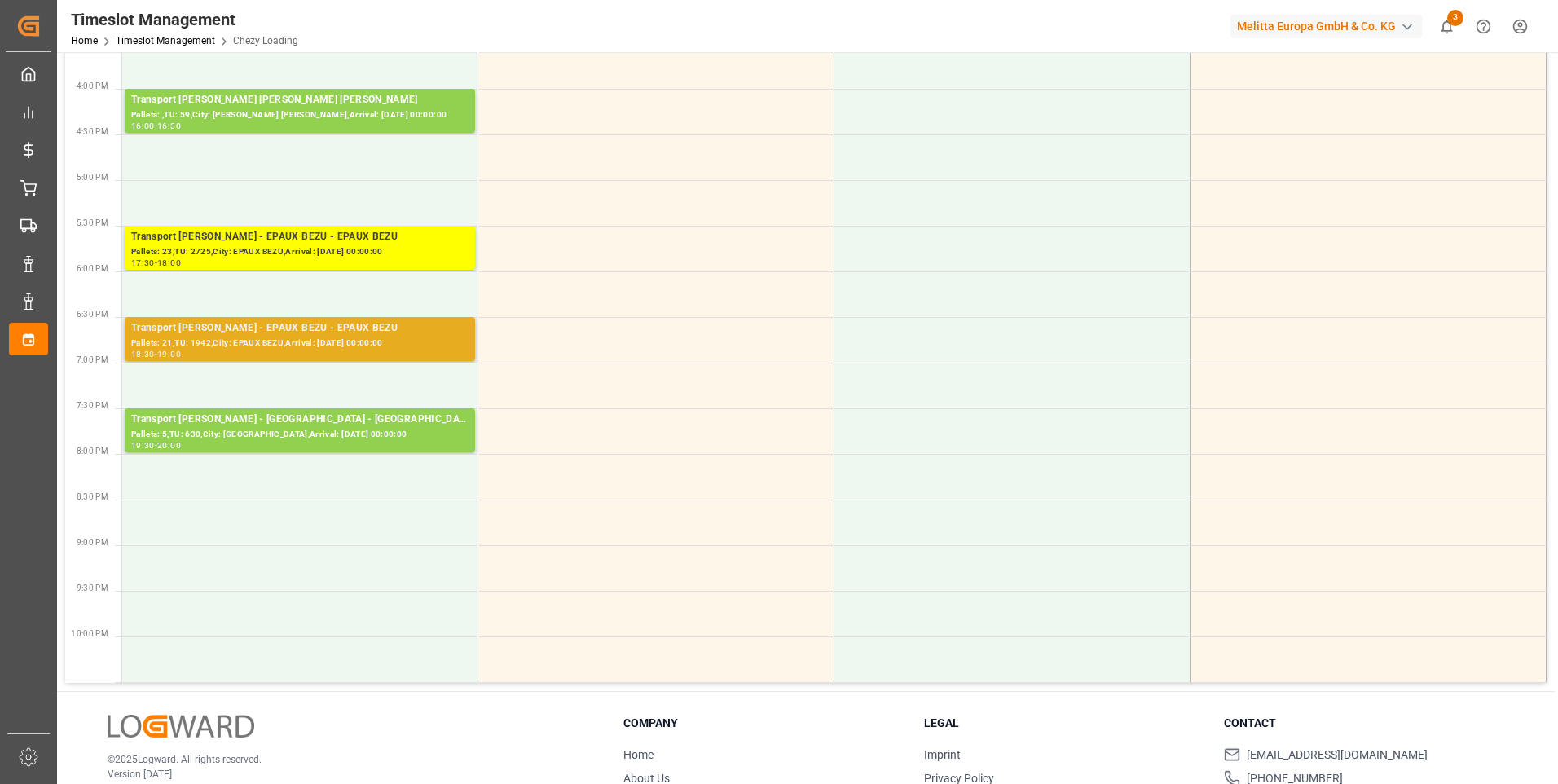
click at [268, 332] on div "Transport Delisle - EPAUX BEZU - EPAUX BEZU" at bounding box center [300, 327] width 338 height 16
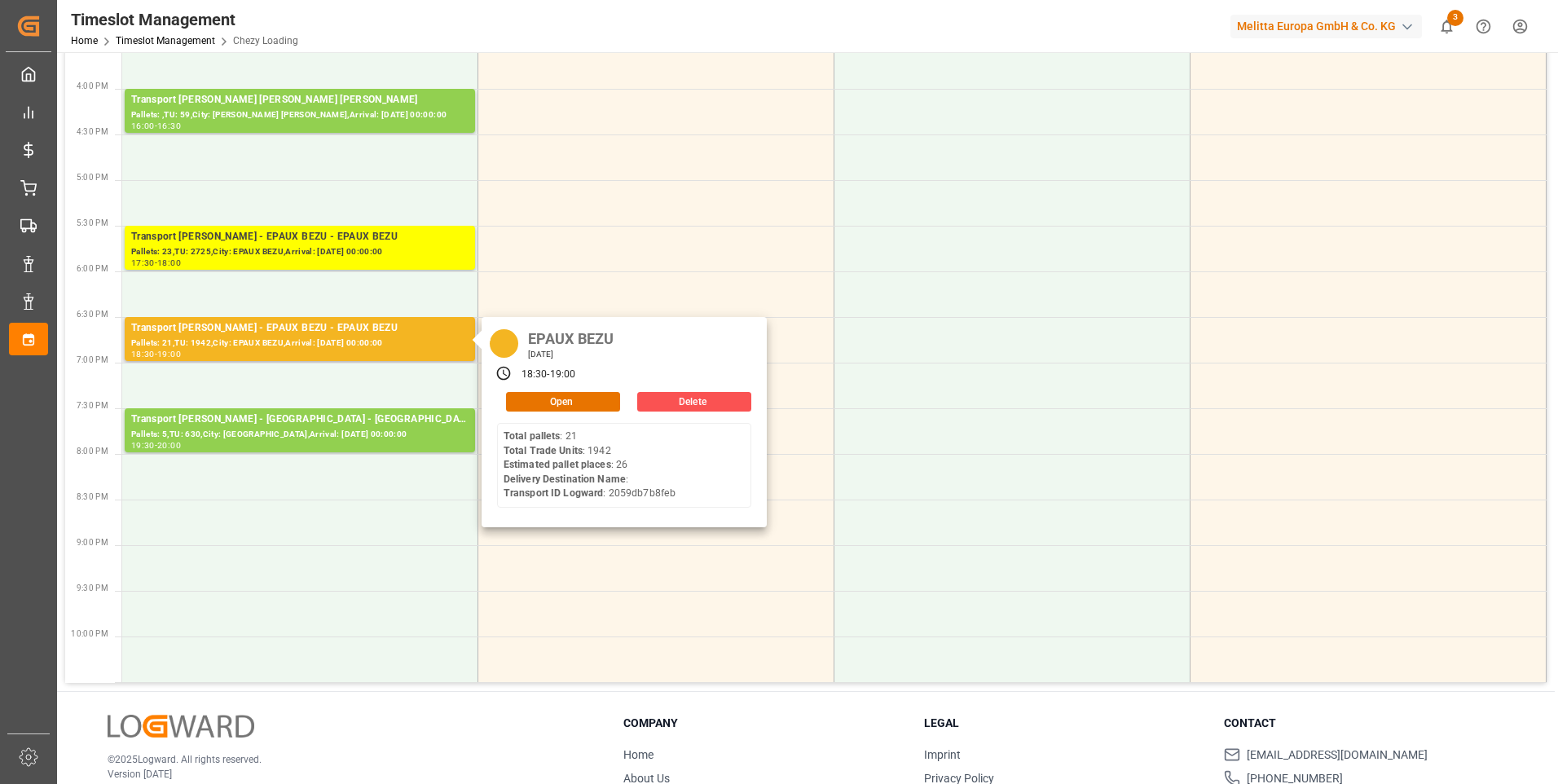
click at [562, 411] on div "EPAUX BEZU Wednesday, August 20, 2025 18:30 - 19:00 Open Delete Total pallets :…" at bounding box center [623, 422] width 285 height 210
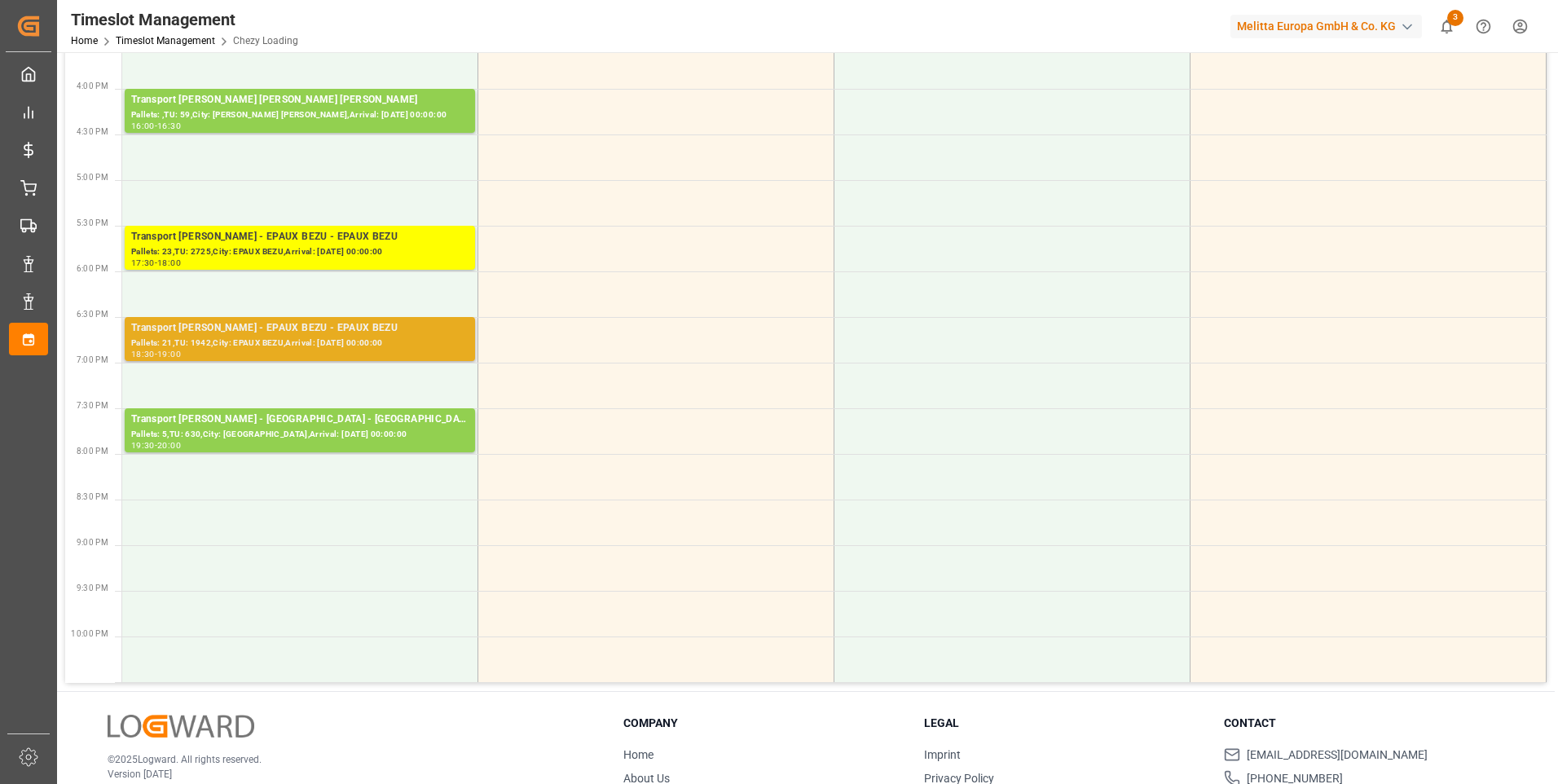
click at [366, 343] on div "Pallets: 21,TU: 1942,City: EPAUX BEZU,Arrival: 2025-08-21 00:00:00" at bounding box center [300, 343] width 338 height 14
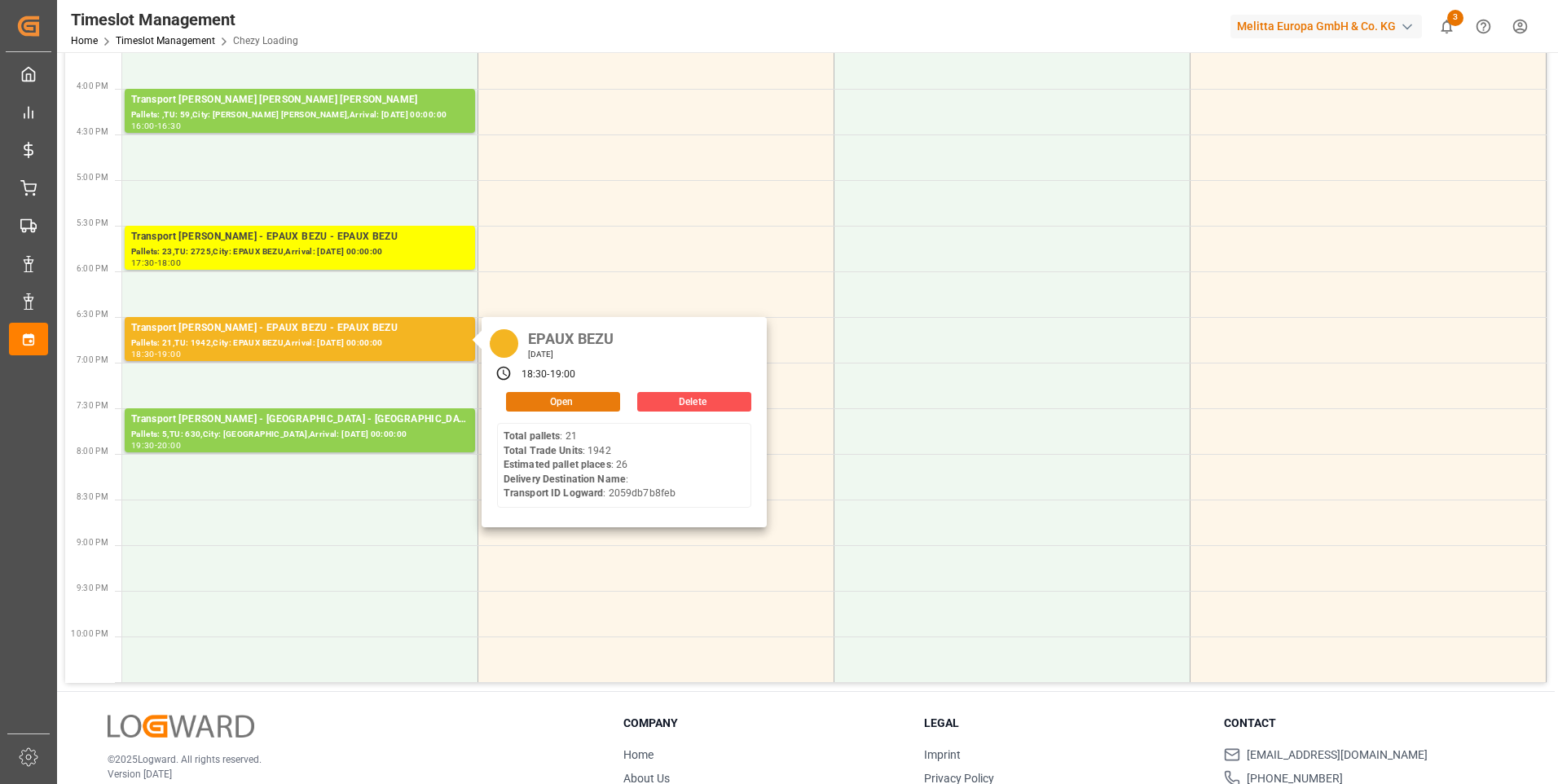
click at [596, 402] on button "Open" at bounding box center [563, 401] width 114 height 20
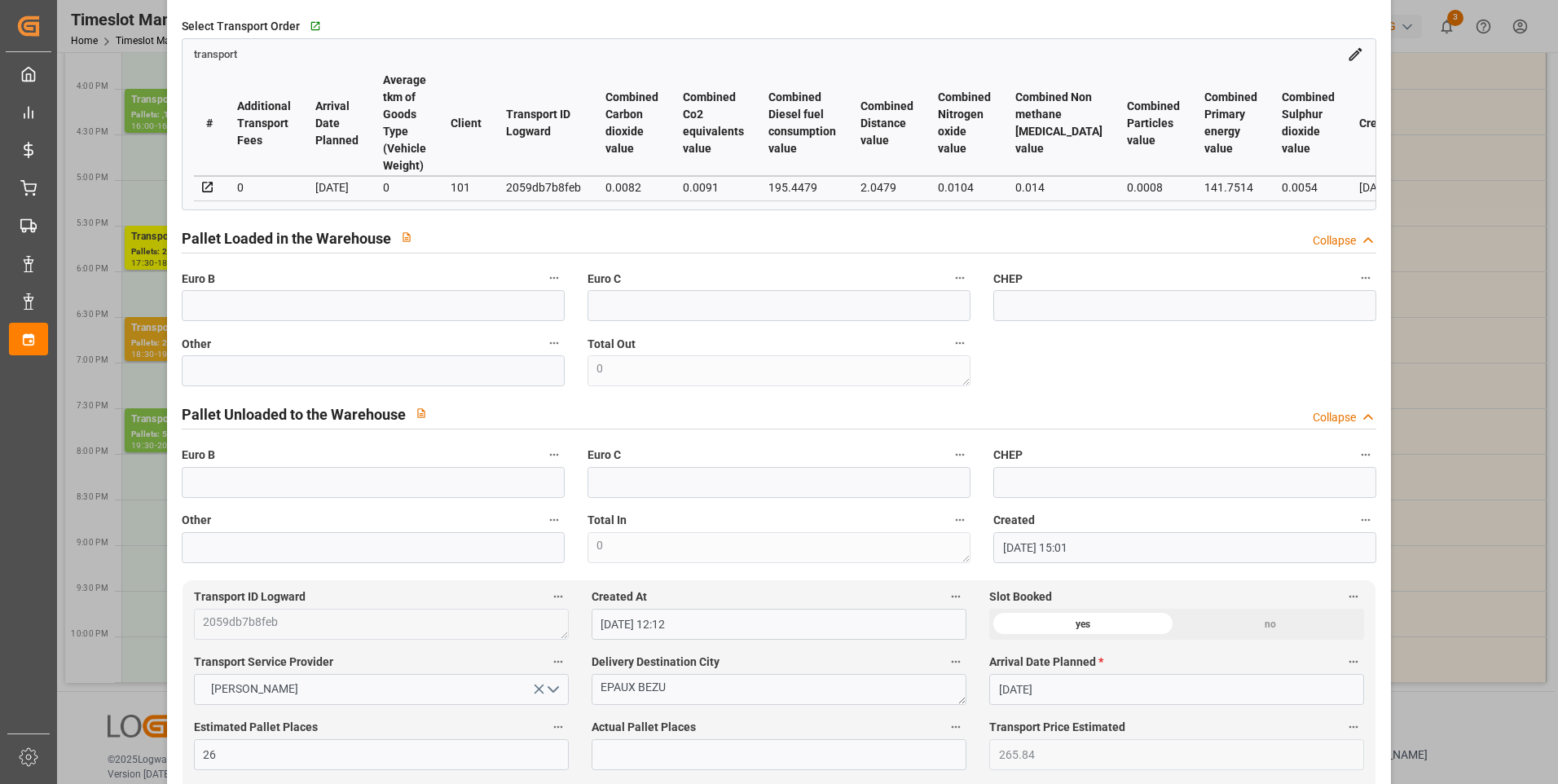
scroll to position [0, 0]
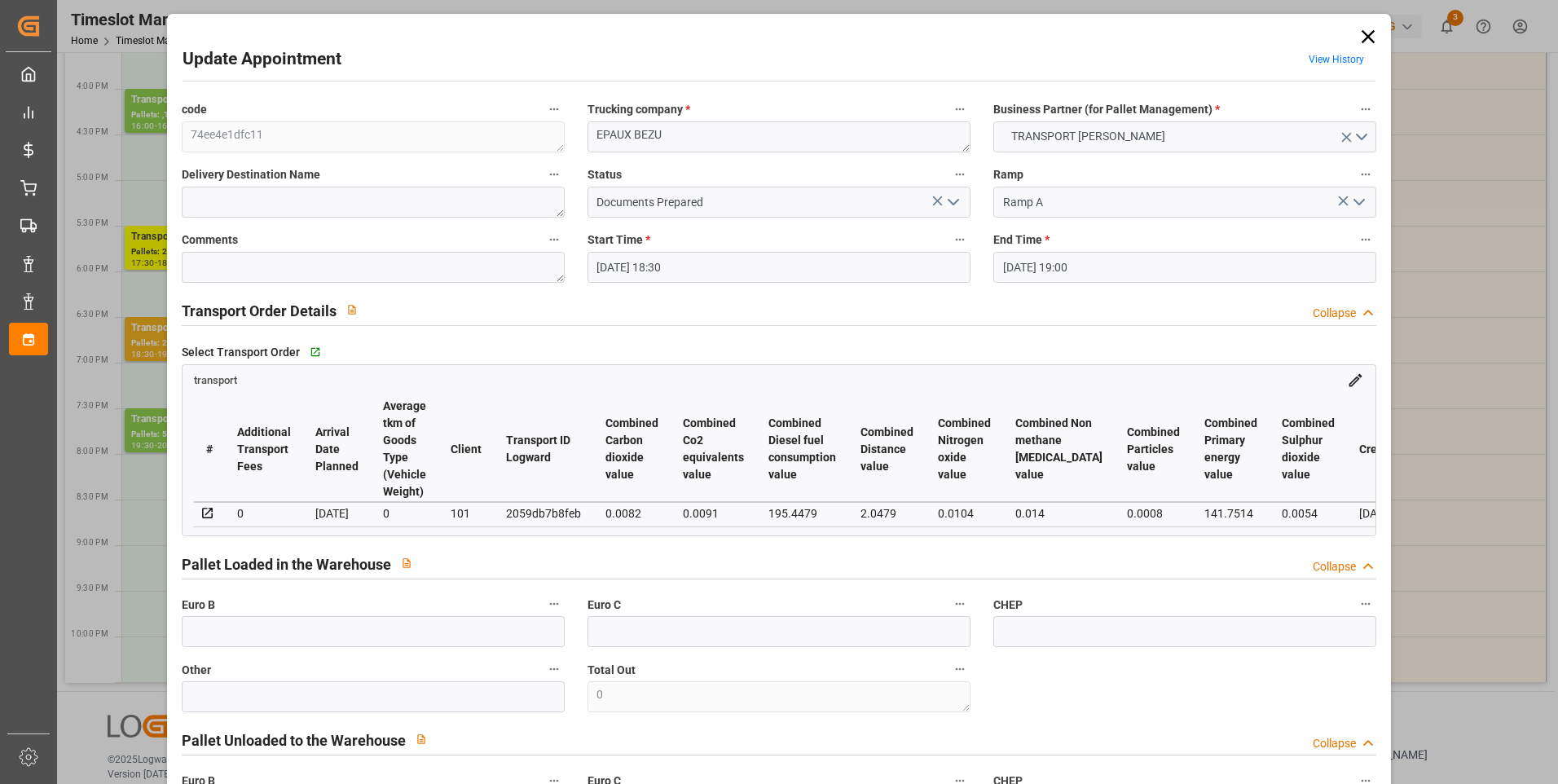
click at [954, 195] on icon "open menu" at bounding box center [953, 201] width 20 height 20
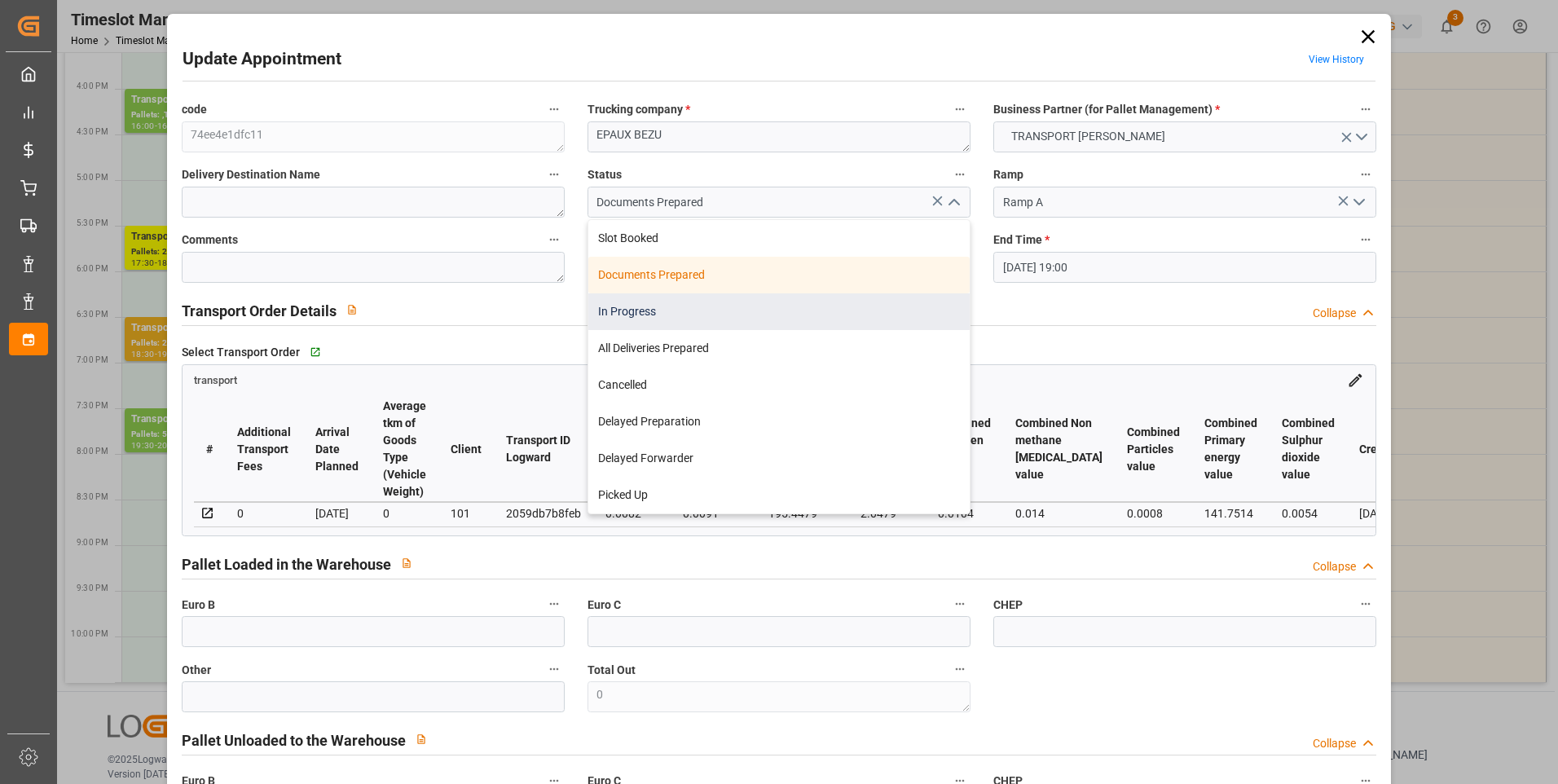
click at [602, 314] on div "In Progress" at bounding box center [779, 311] width 381 height 37
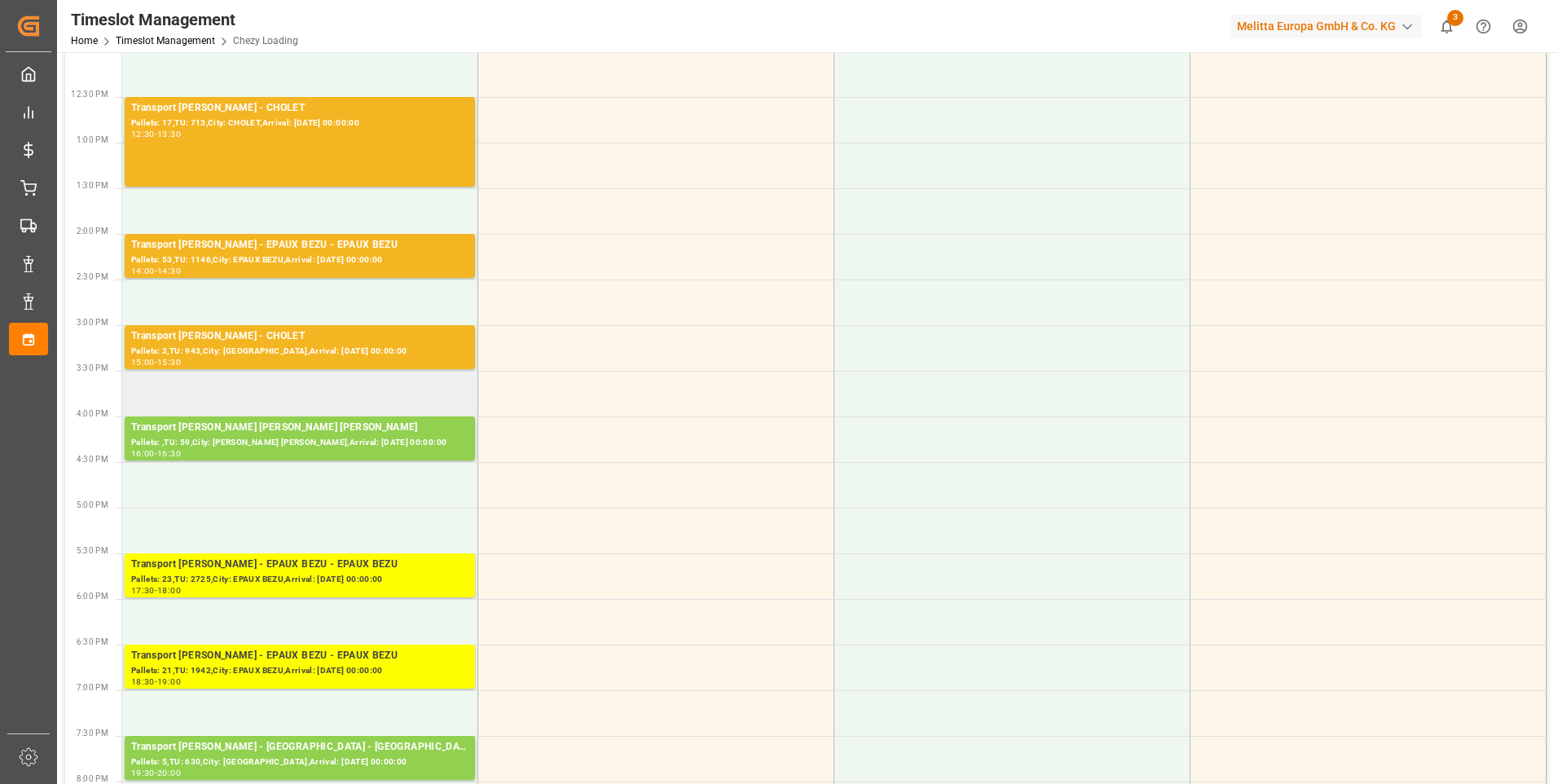
scroll to position [489, 0]
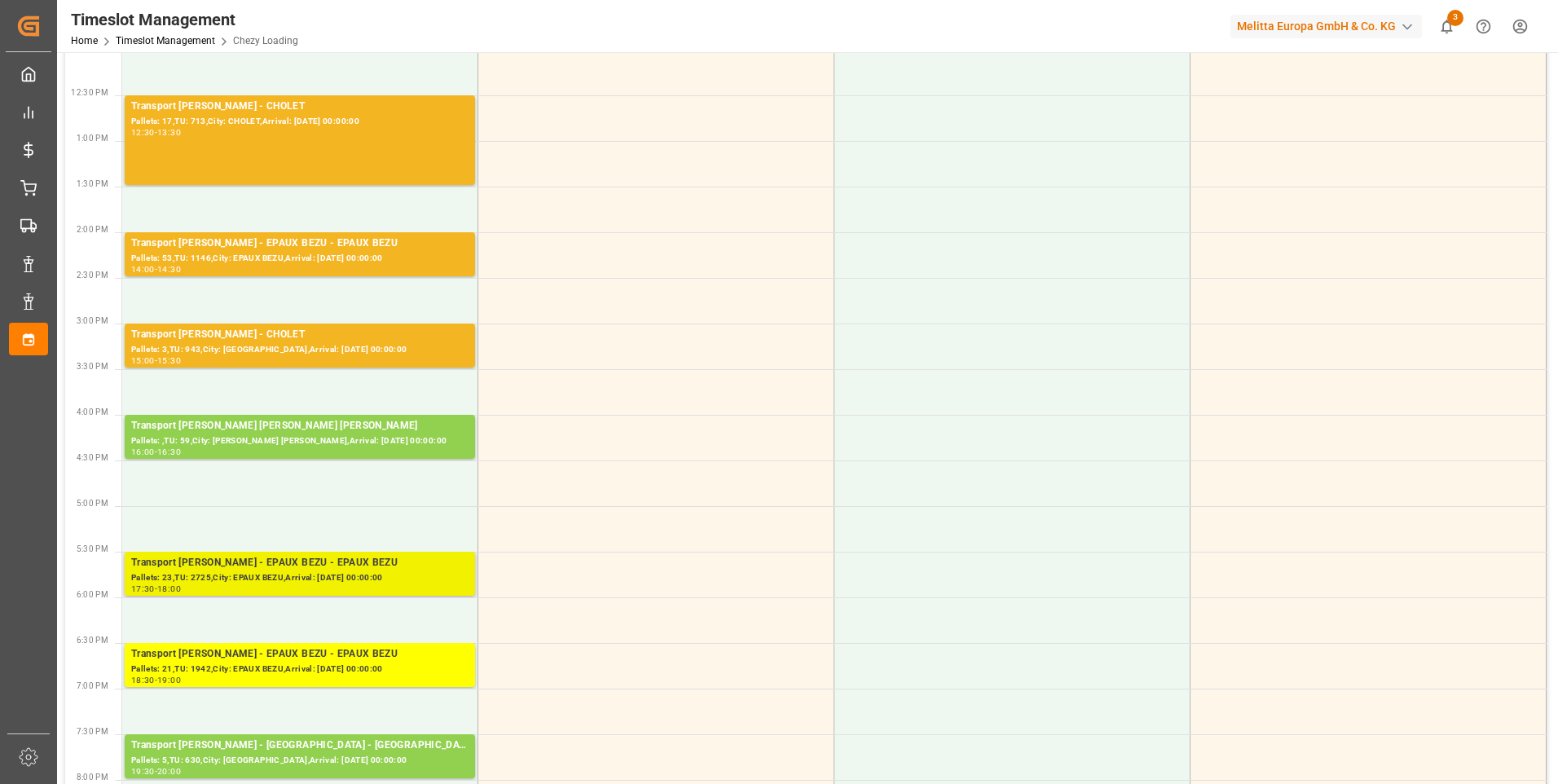
click at [382, 567] on div "Transport Delisle - EPAUX BEZU - EPAUX BEZU" at bounding box center [300, 563] width 338 height 16
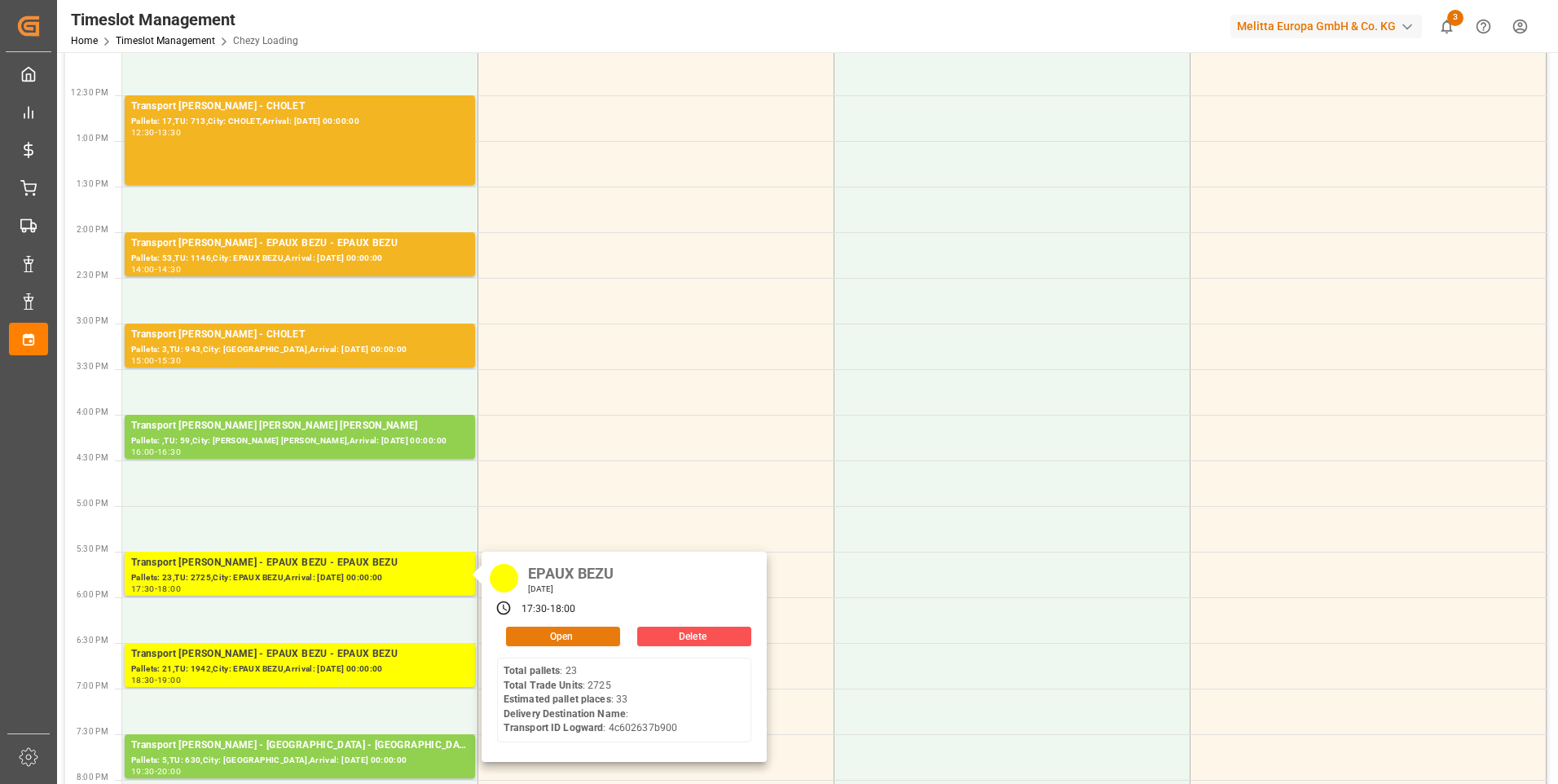
click at [569, 636] on button "Open" at bounding box center [563, 636] width 114 height 20
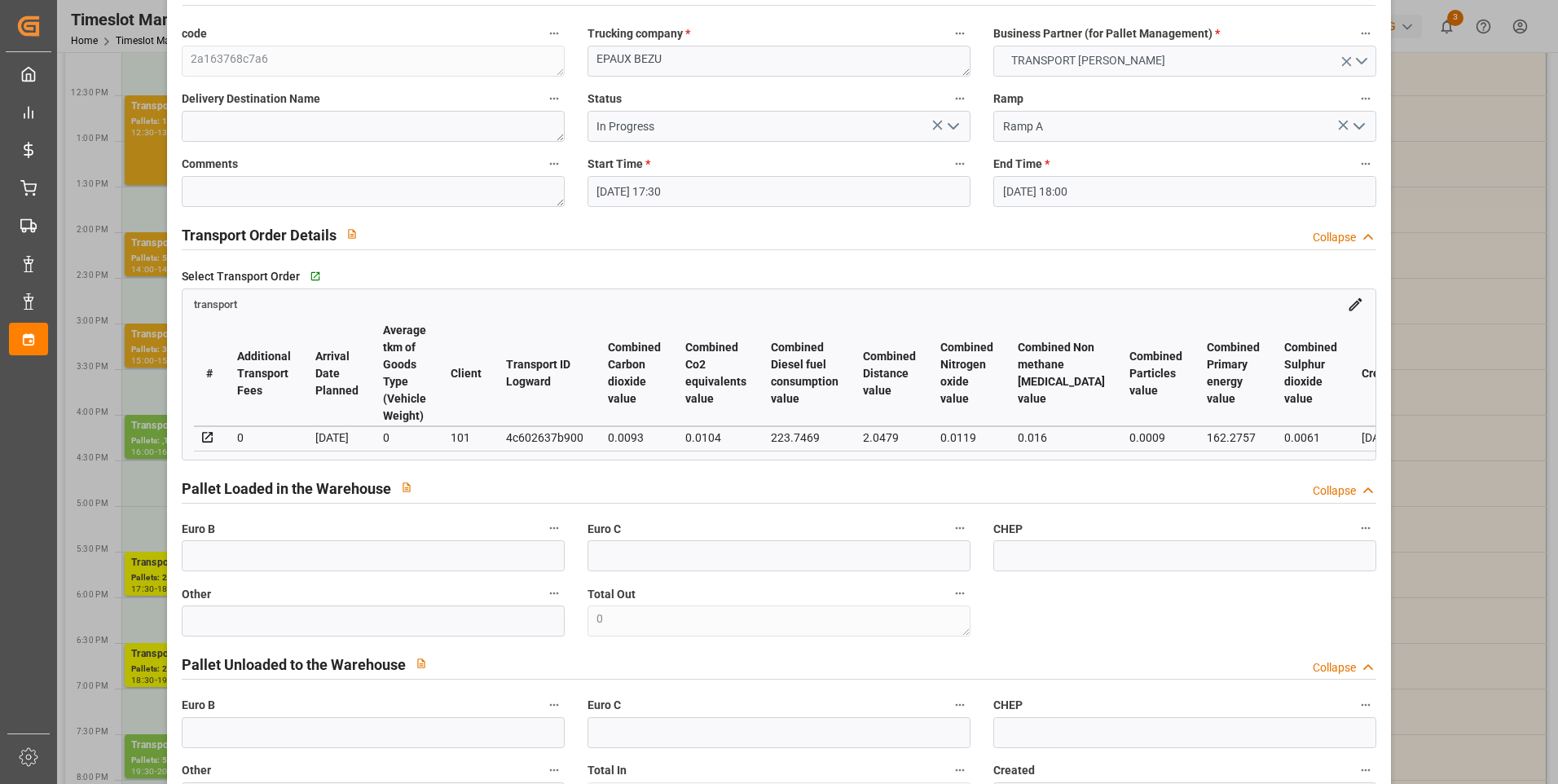
scroll to position [0, 0]
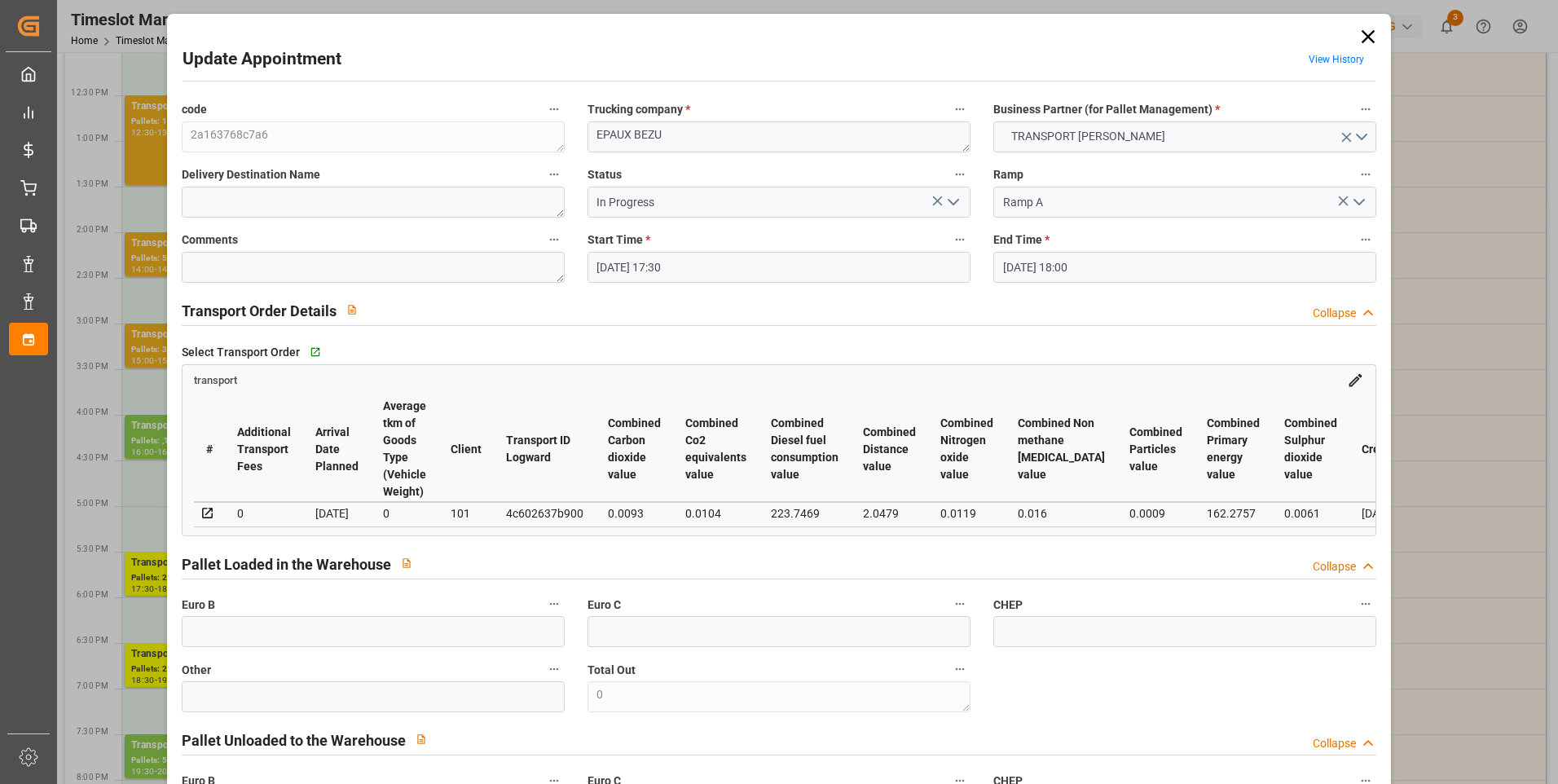
click at [1359, 31] on icon at bounding box center [1368, 37] width 23 height 23
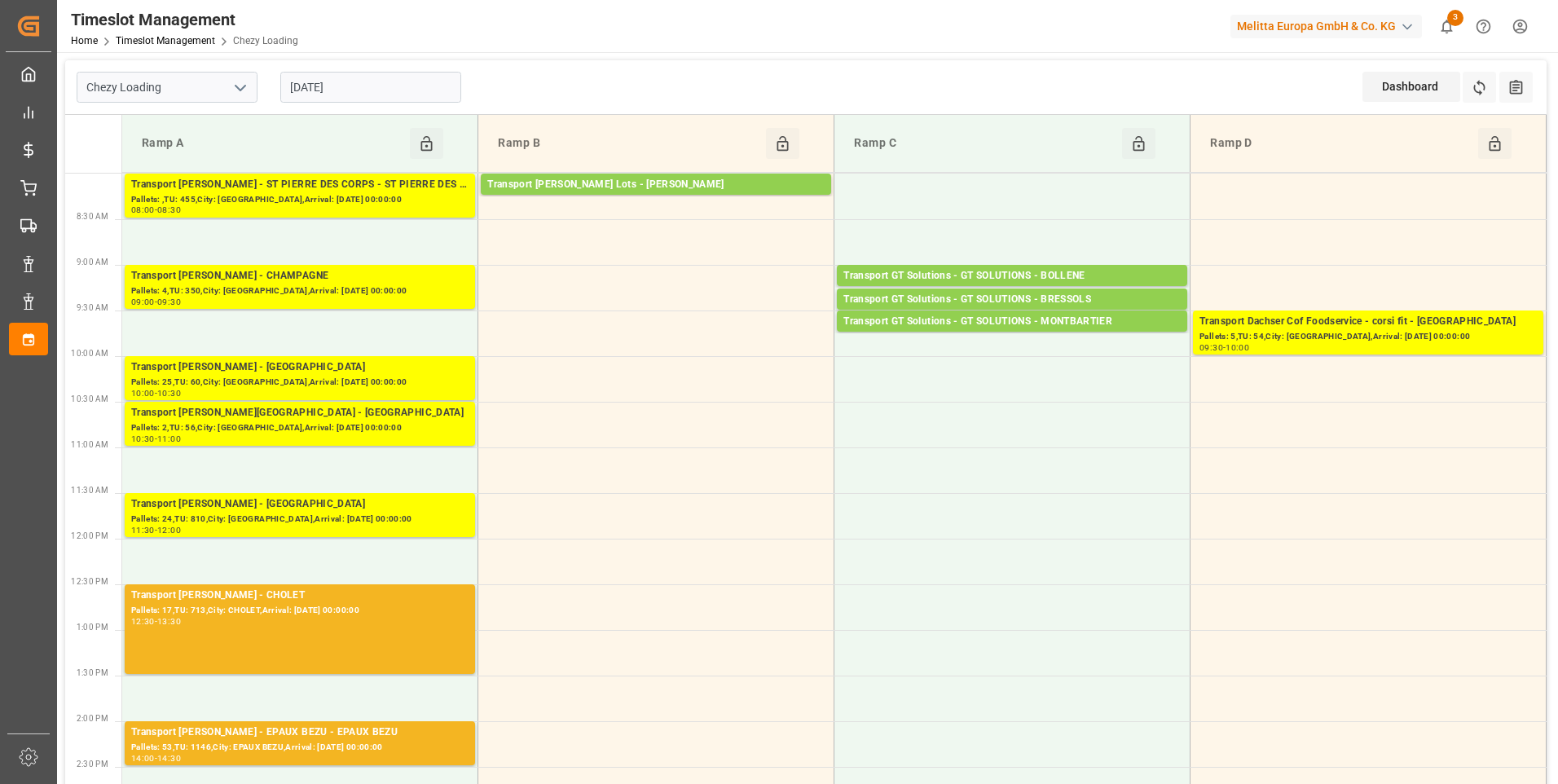
click at [437, 83] on input "20-08-2025" at bounding box center [370, 87] width 181 height 31
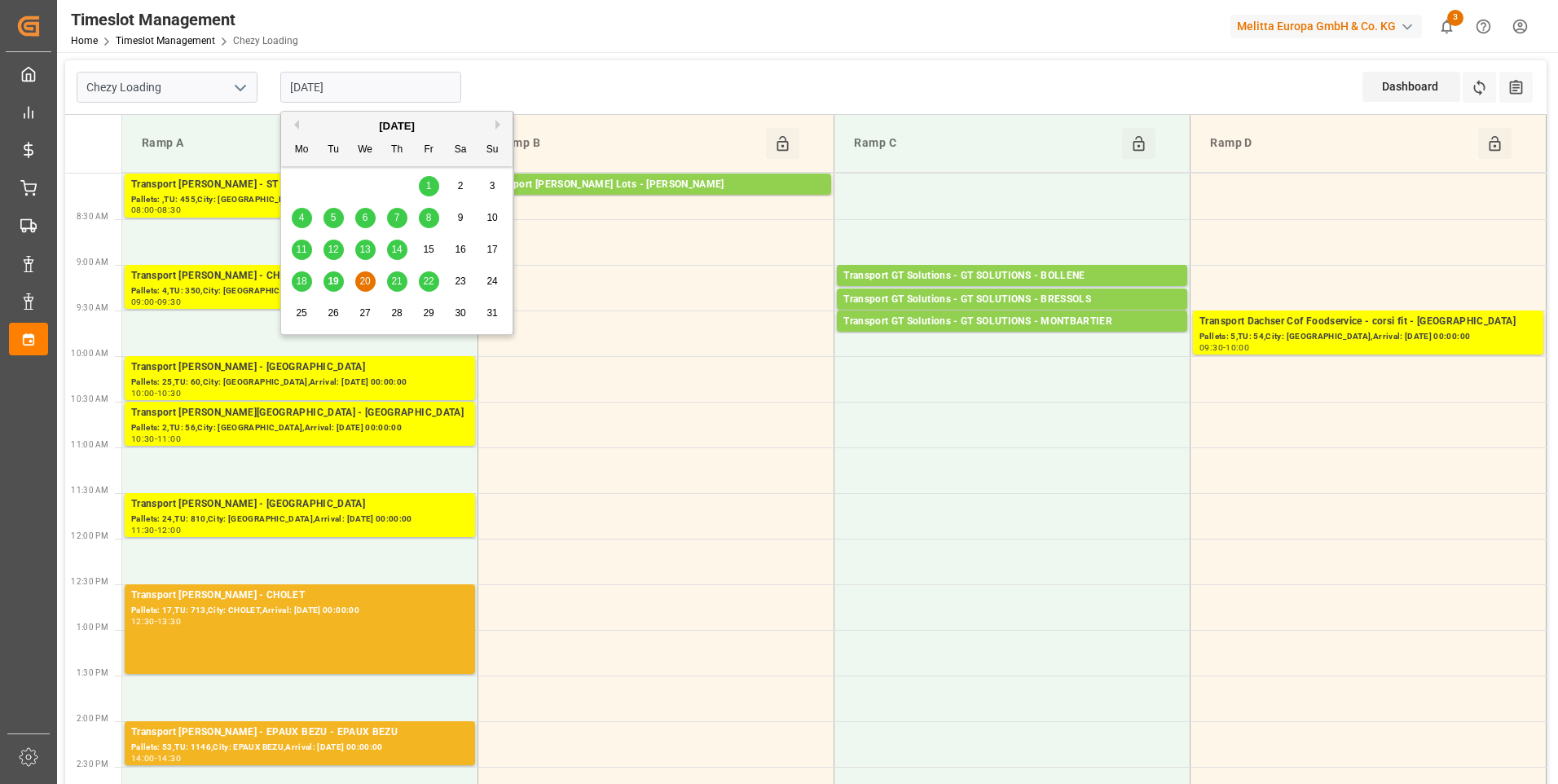
click at [393, 290] on div "21" at bounding box center [397, 282] width 21 height 20
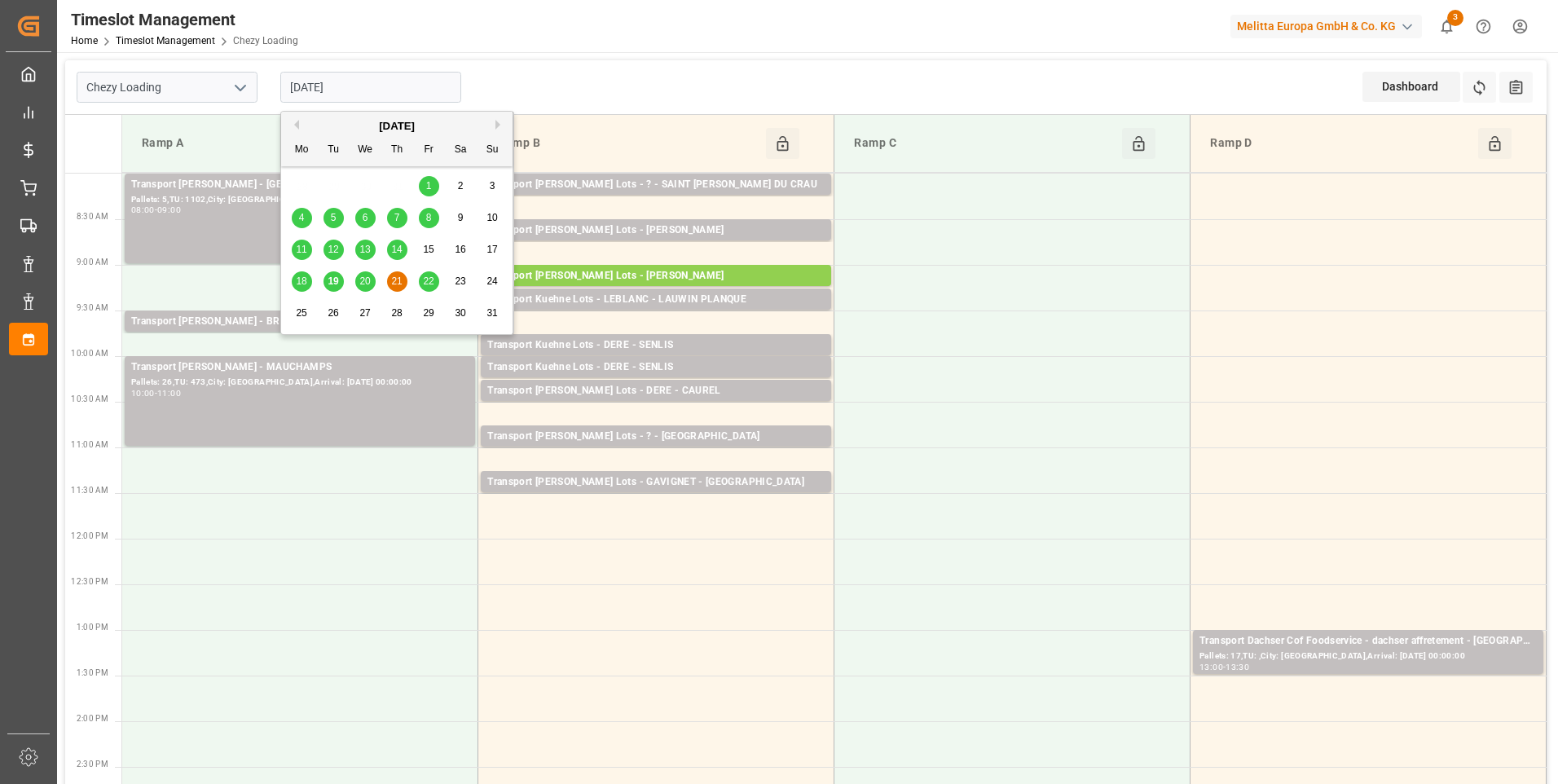
click at [382, 80] on input "[DATE]" at bounding box center [370, 87] width 181 height 31
click at [359, 281] on span "20" at bounding box center [364, 281] width 10 height 11
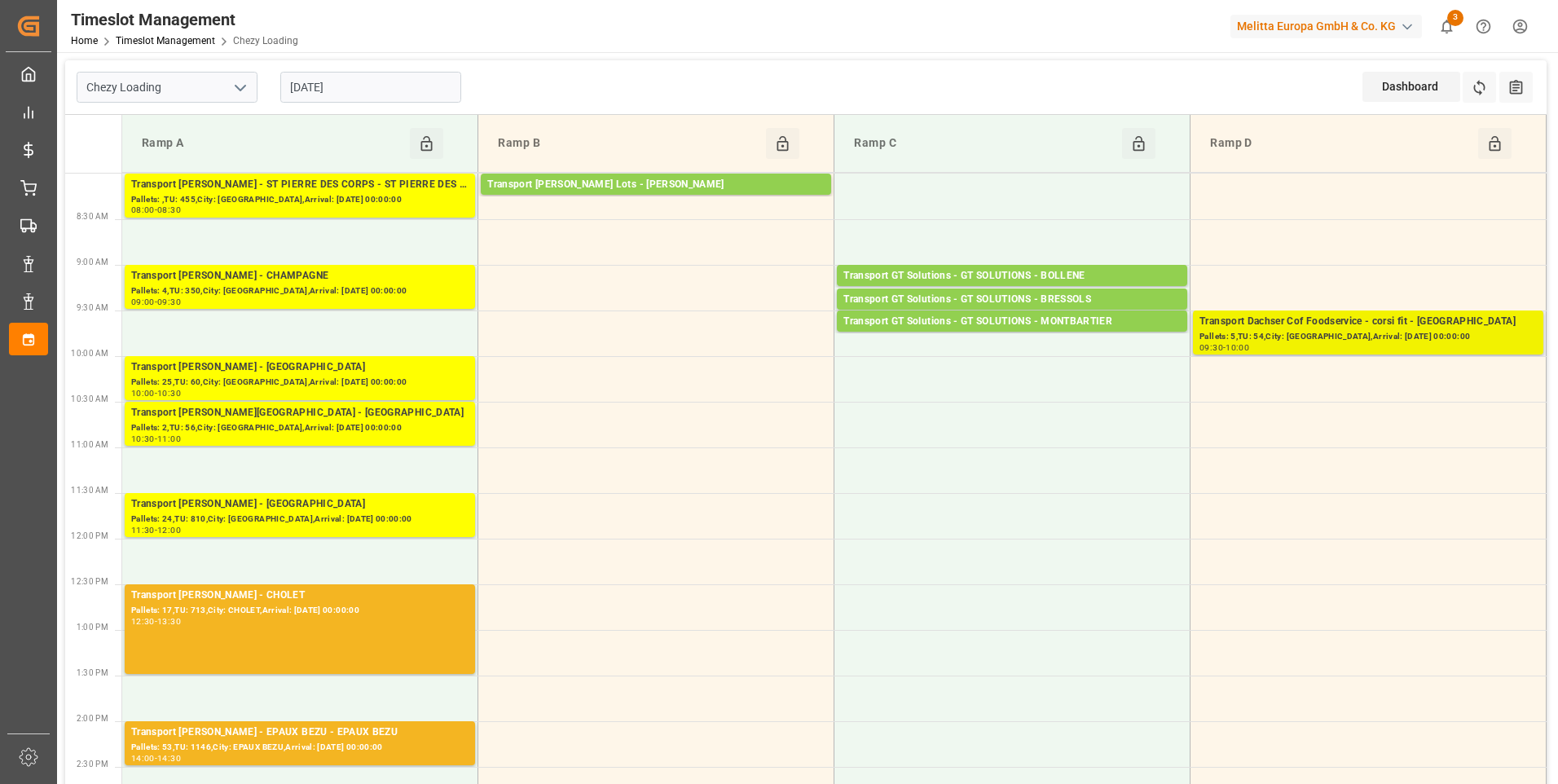
click at [1388, 337] on div "Pallets: 5,TU: 54,City: Fontenoy-sur-Moselle,Arrival: 2025-08-25 00:00:00" at bounding box center [1368, 337] width 338 height 14
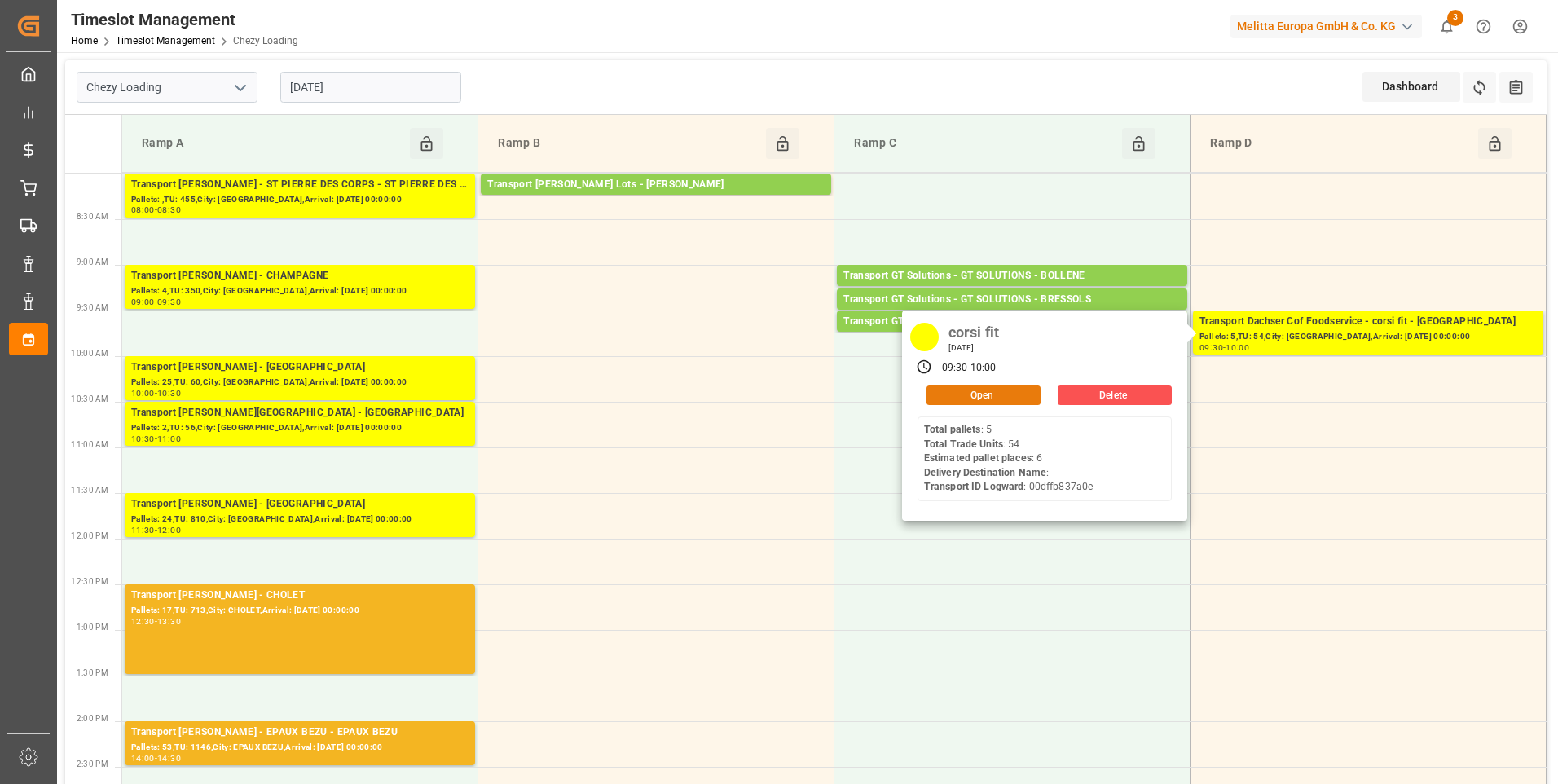
click at [995, 394] on button "Open" at bounding box center [983, 394] width 114 height 20
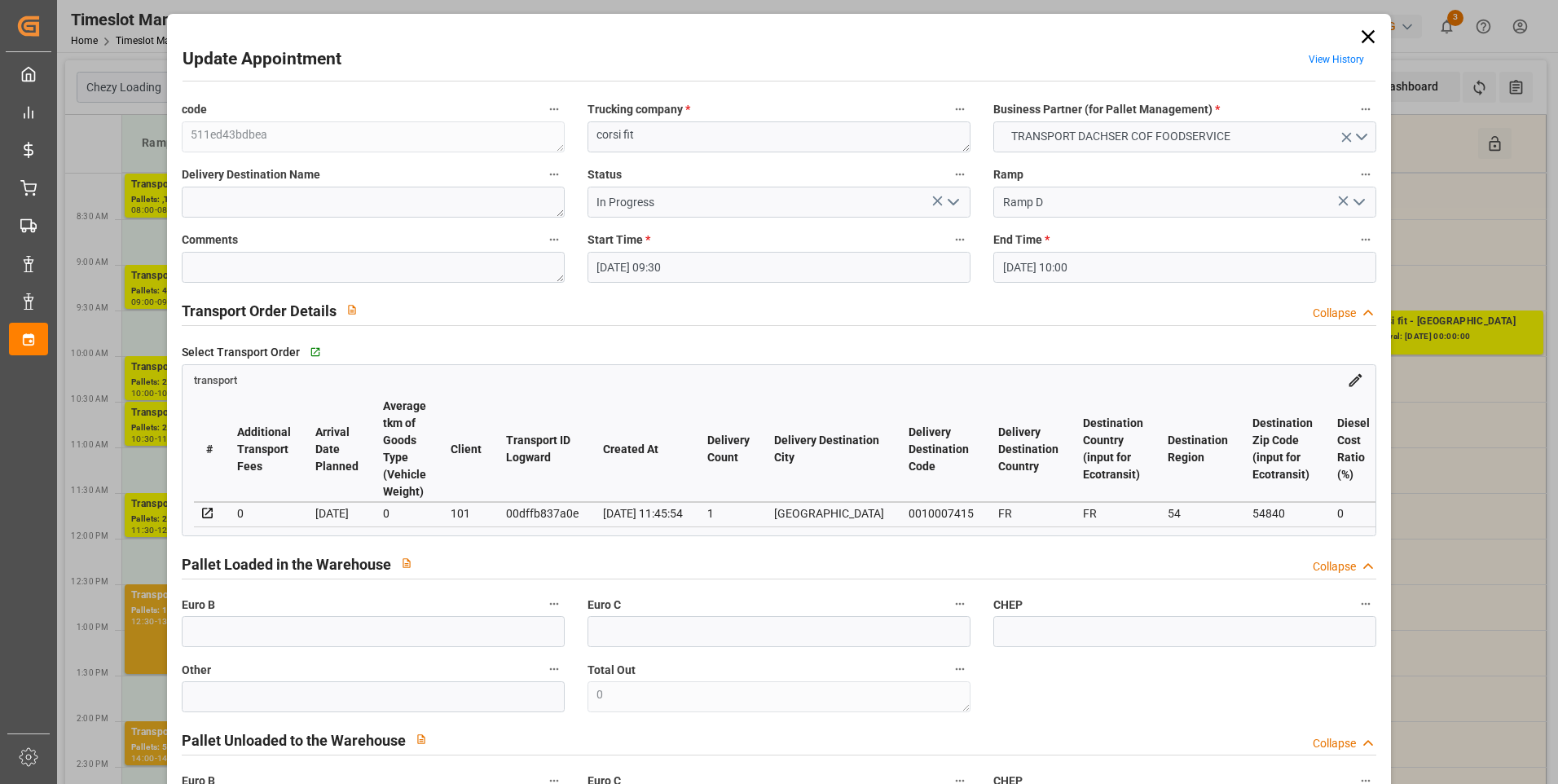
click at [949, 197] on icon "open menu" at bounding box center [953, 201] width 20 height 20
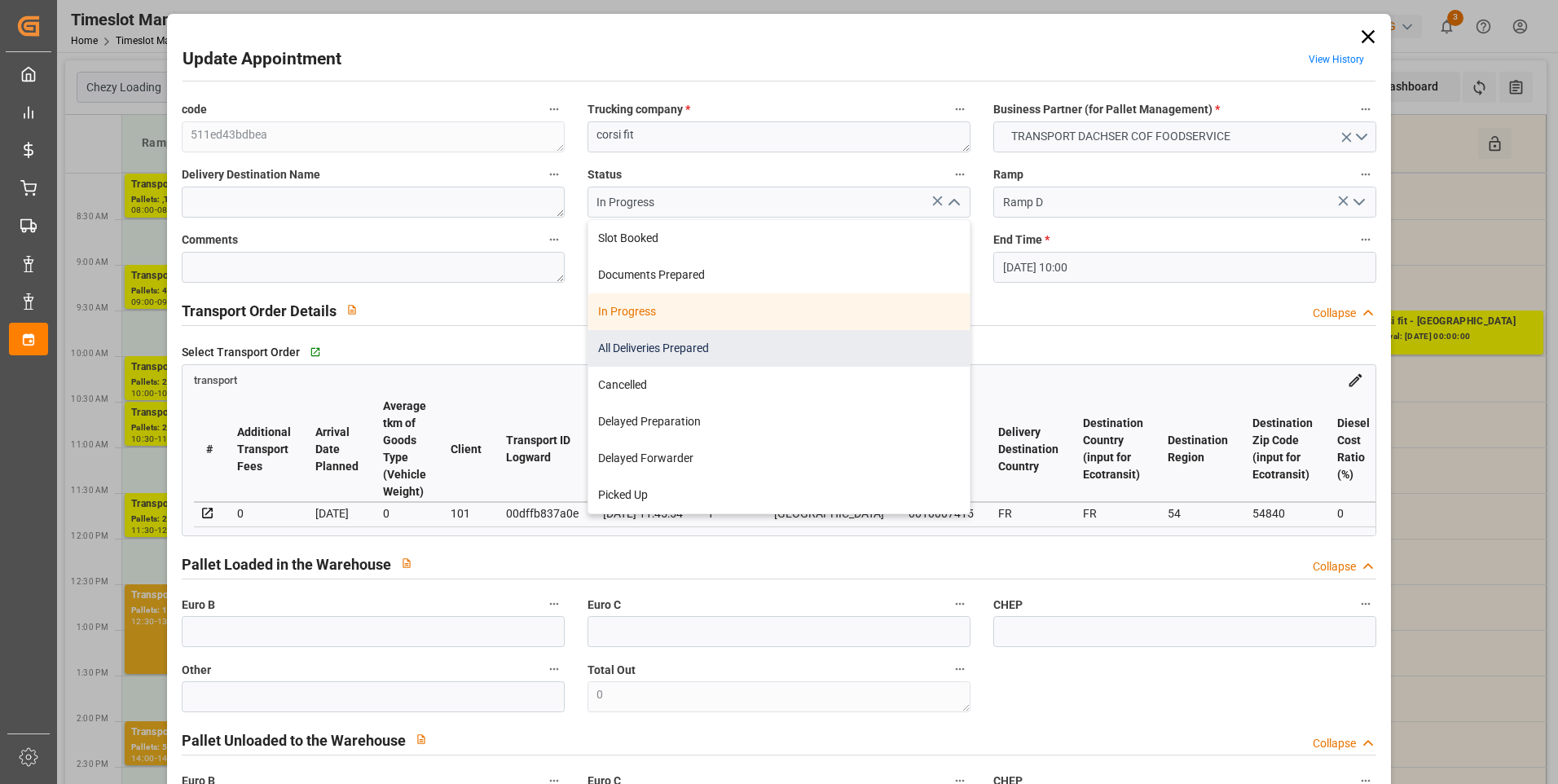
click at [713, 348] on div "All Deliveries Prepared" at bounding box center [779, 348] width 381 height 37
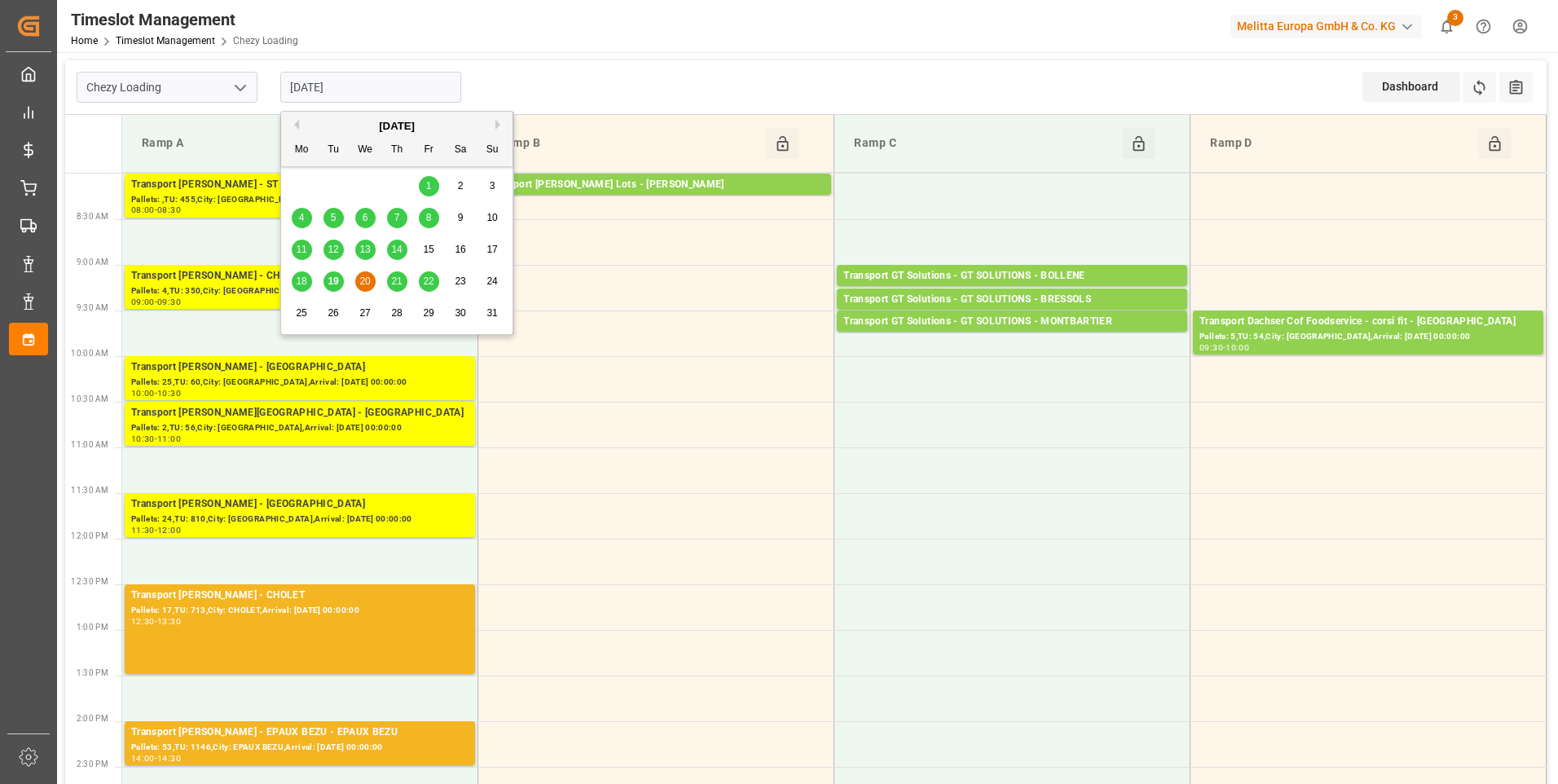
click at [373, 91] on input "20-08-2025" at bounding box center [370, 87] width 181 height 31
click at [396, 275] on span "21" at bounding box center [395, 281] width 10 height 11
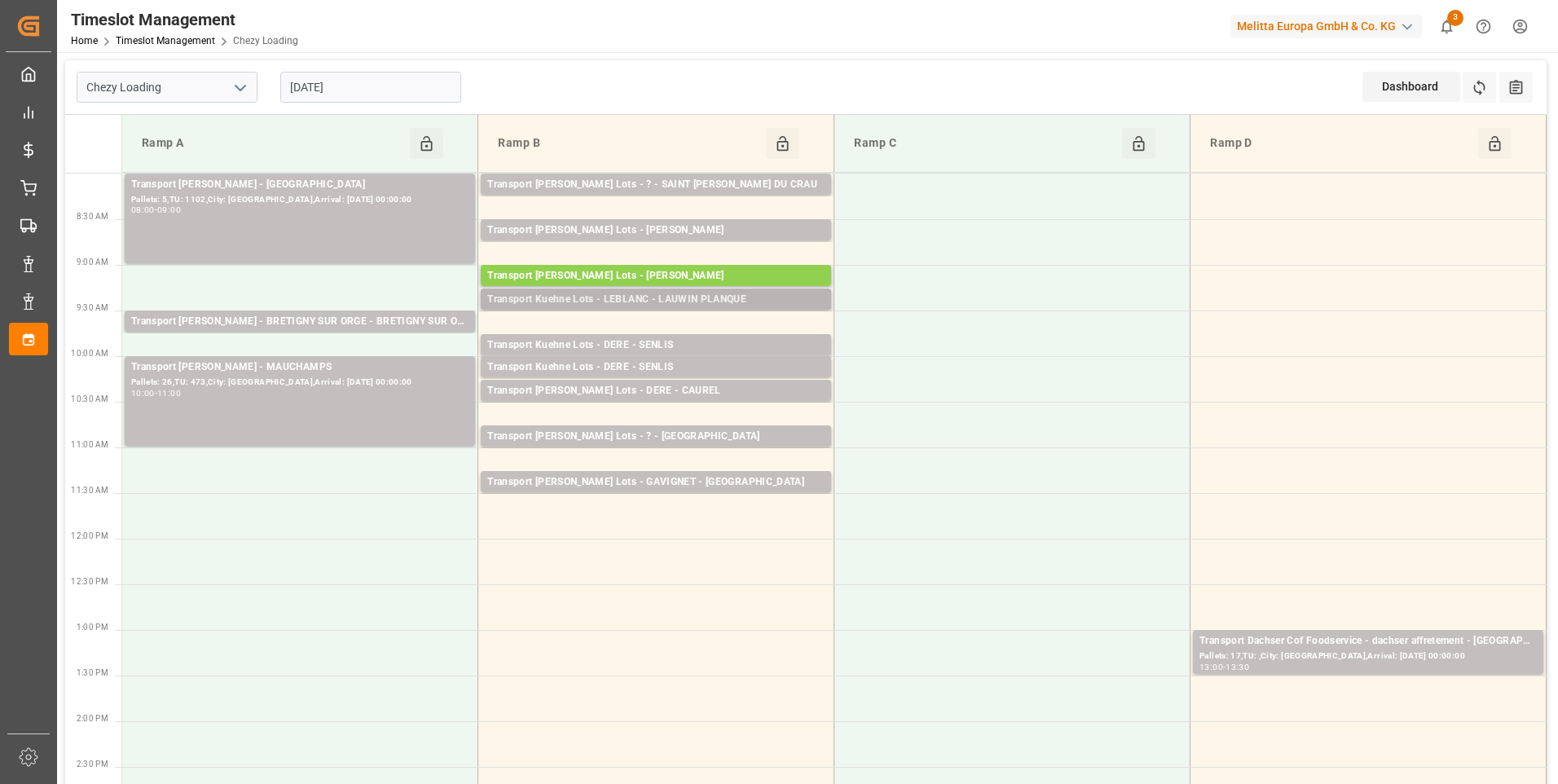
click at [688, 298] on div "Transport Kuehne Lots - LEBLANC - LAUWIN PLANQUE" at bounding box center [656, 299] width 338 height 16
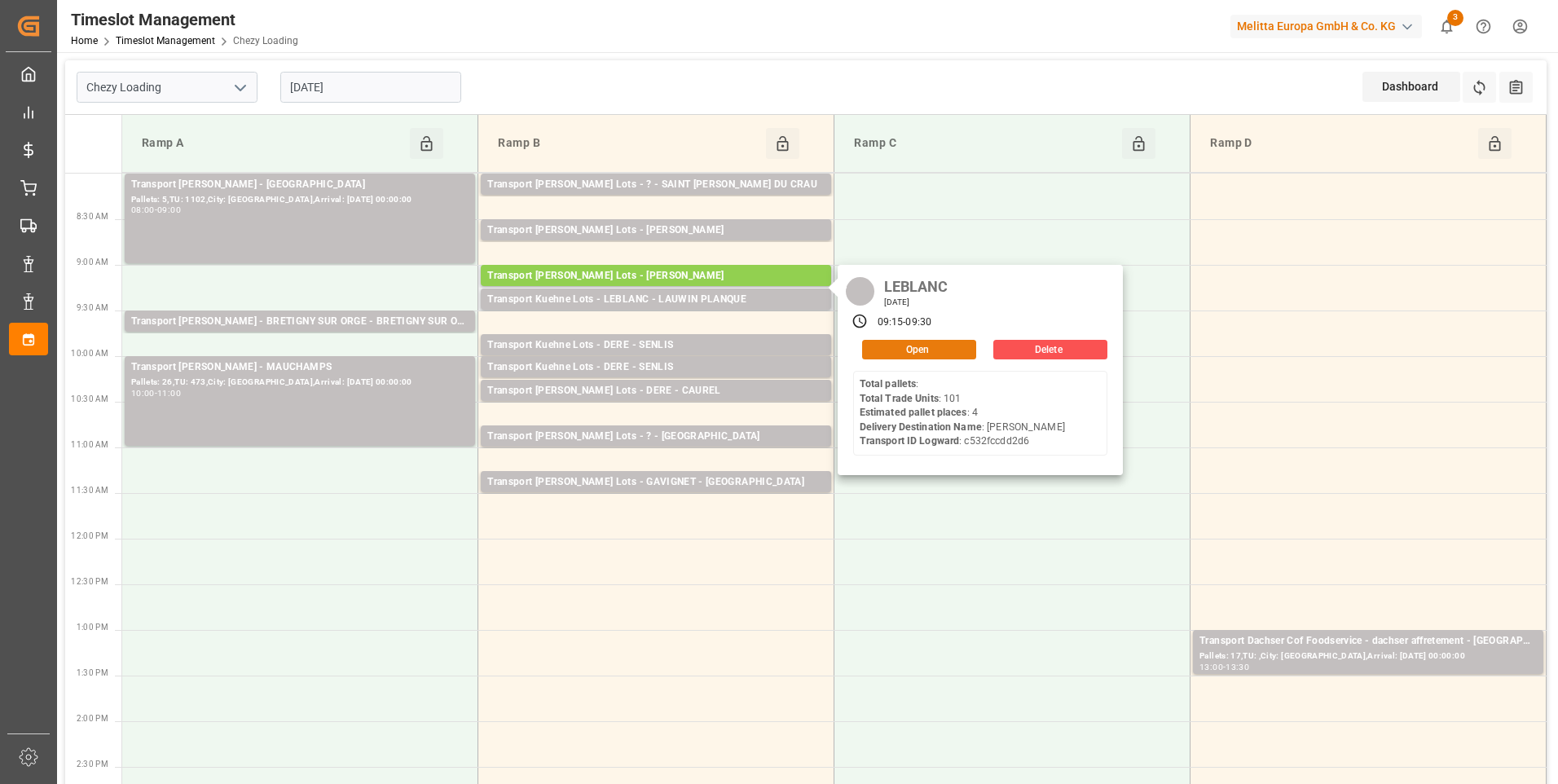
click at [902, 343] on button "Open" at bounding box center [919, 349] width 114 height 20
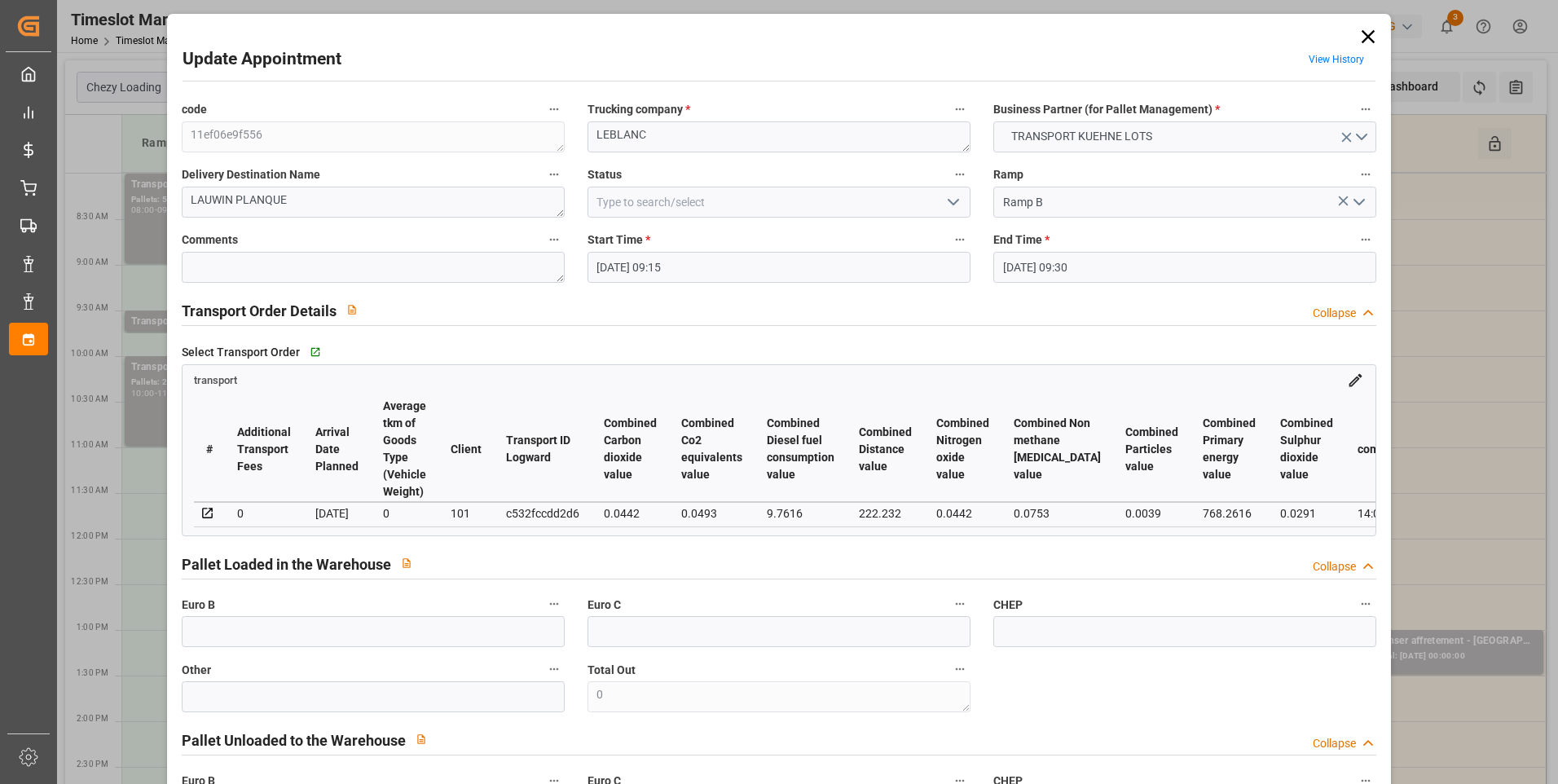
click at [955, 193] on icon "open menu" at bounding box center [953, 201] width 20 height 20
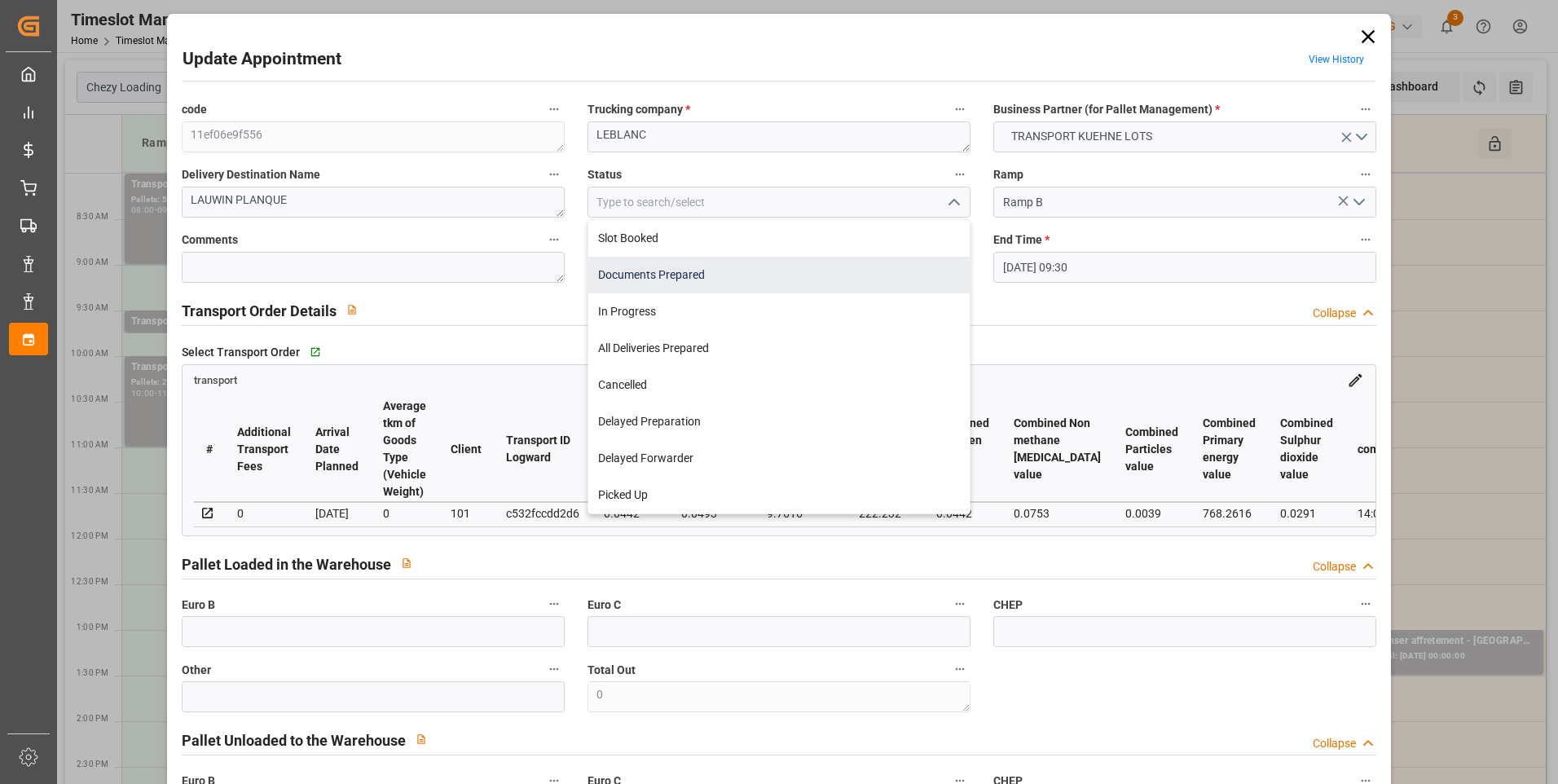
click at [667, 270] on div "Documents Prepared" at bounding box center [779, 274] width 381 height 37
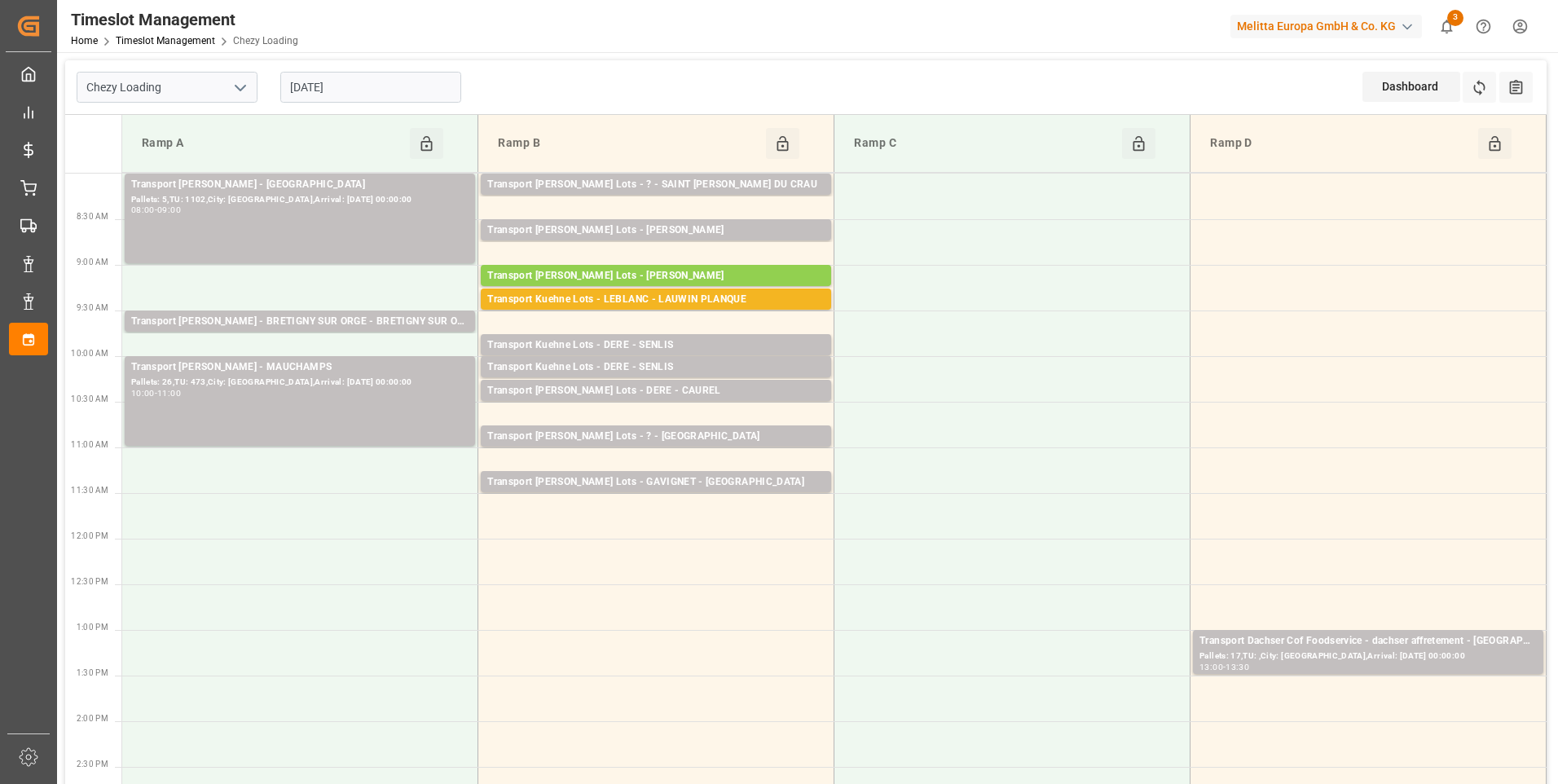
click at [661, 166] on td "Ramp B Click to Block this Resource" at bounding box center [656, 143] width 356 height 58
click at [664, 184] on div "Transport Kuehne Lots - ? - SAINT MARTIN DU CRAU" at bounding box center [656, 184] width 338 height 16
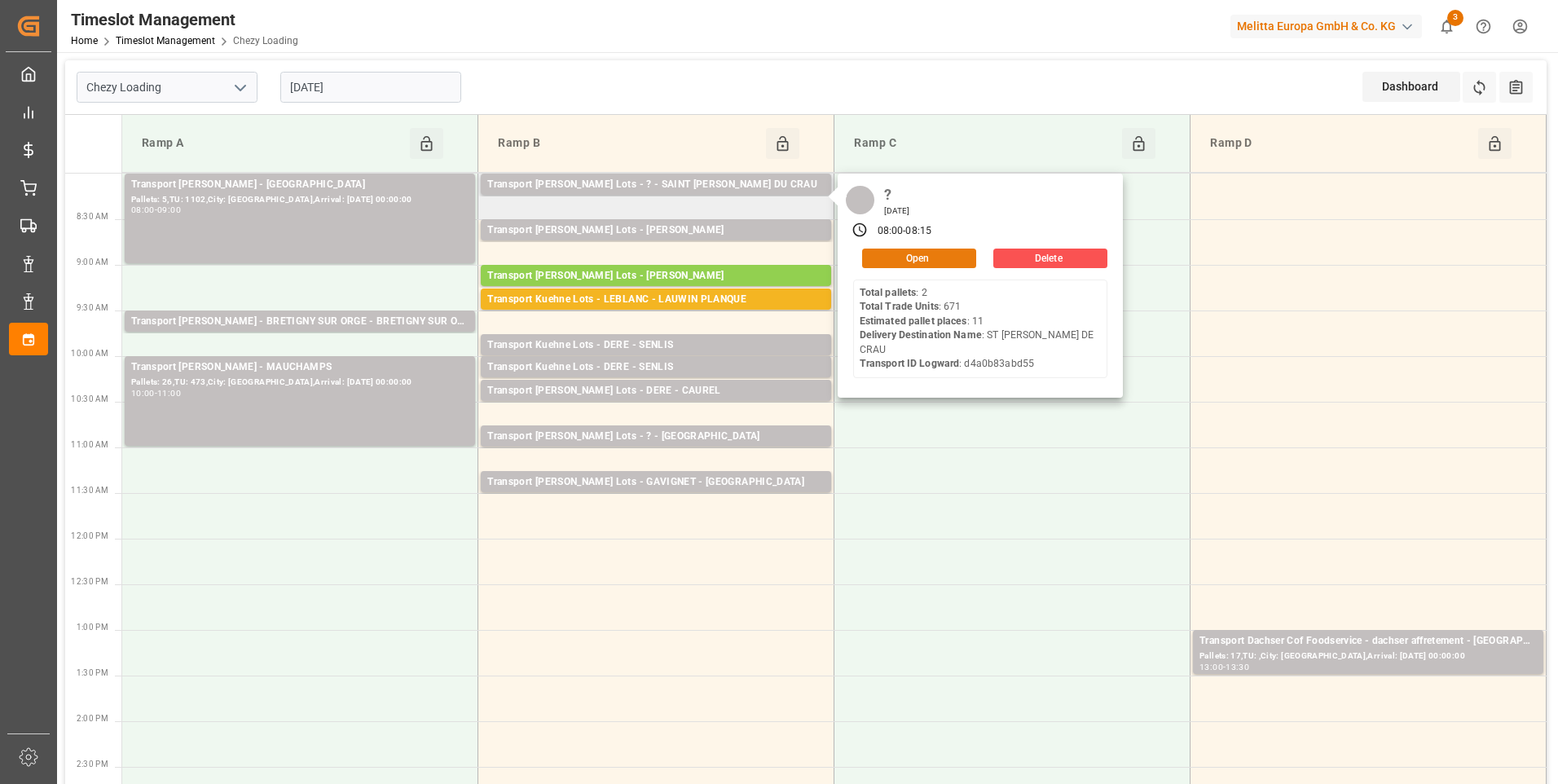
click at [909, 255] on button "Open" at bounding box center [919, 258] width 114 height 20
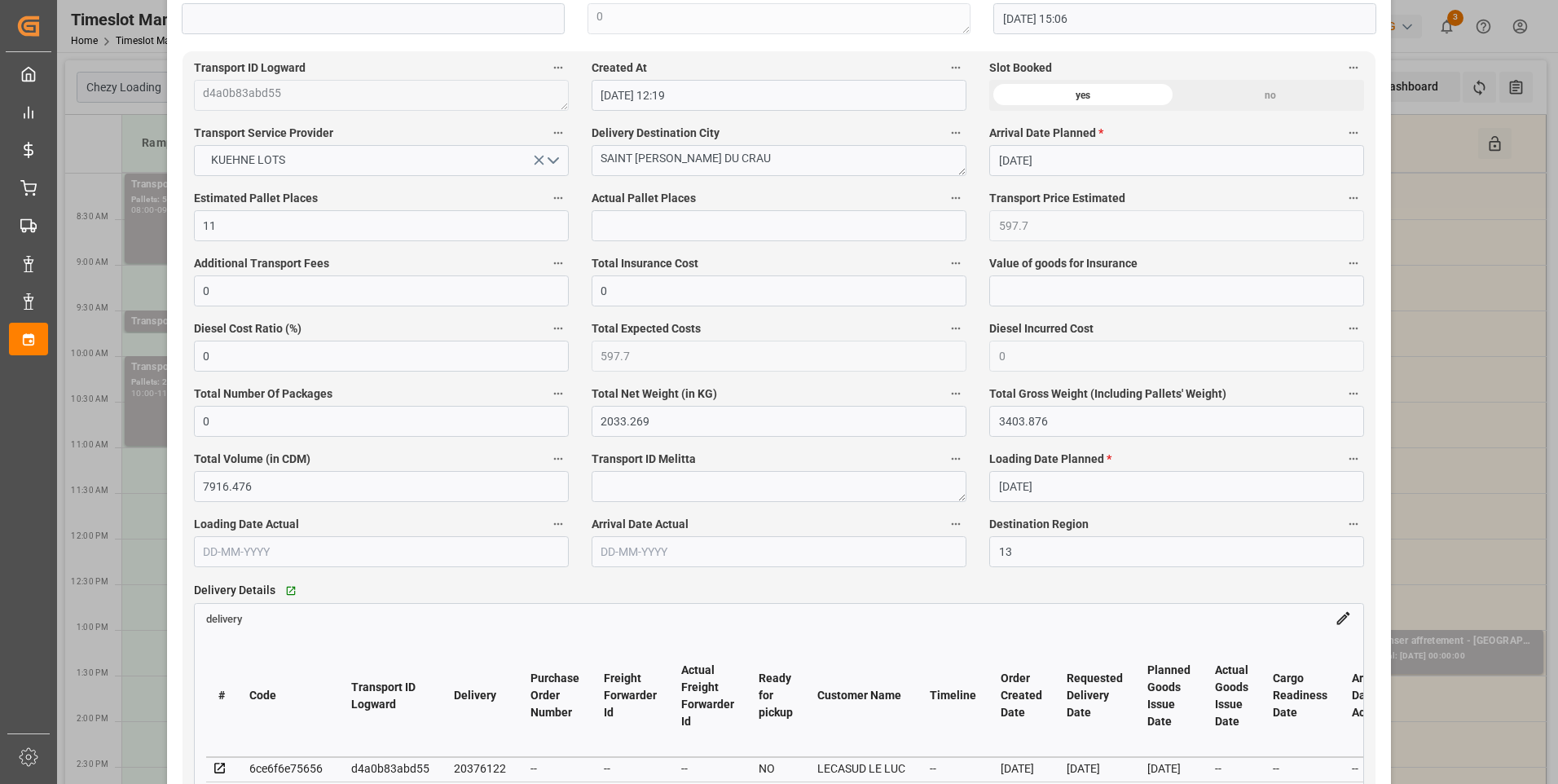
scroll to position [1303, 0]
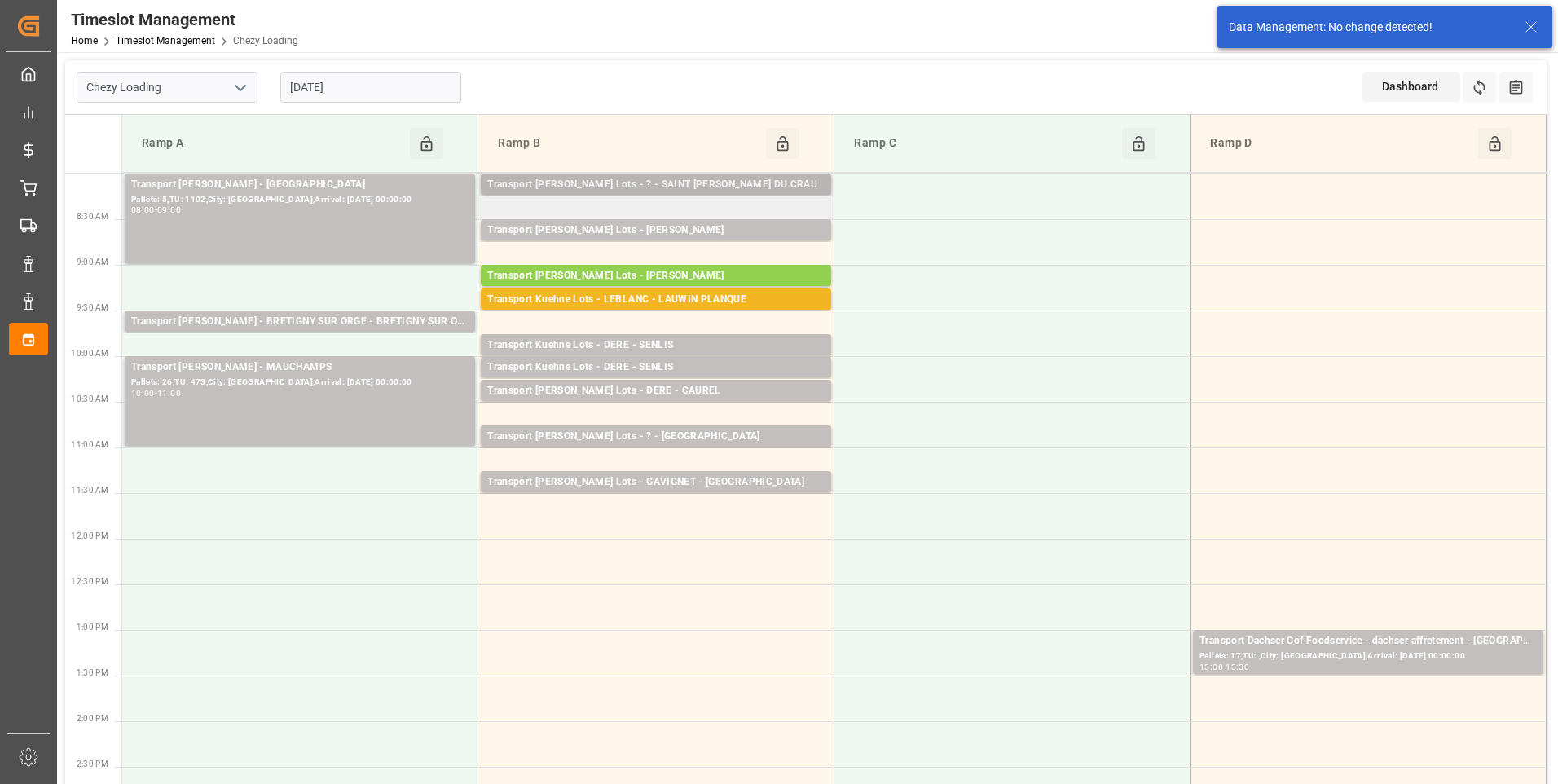
click at [735, 179] on div "Transport Kuehne Lots - ? - SAINT MARTIN DU CRAU" at bounding box center [656, 184] width 338 height 16
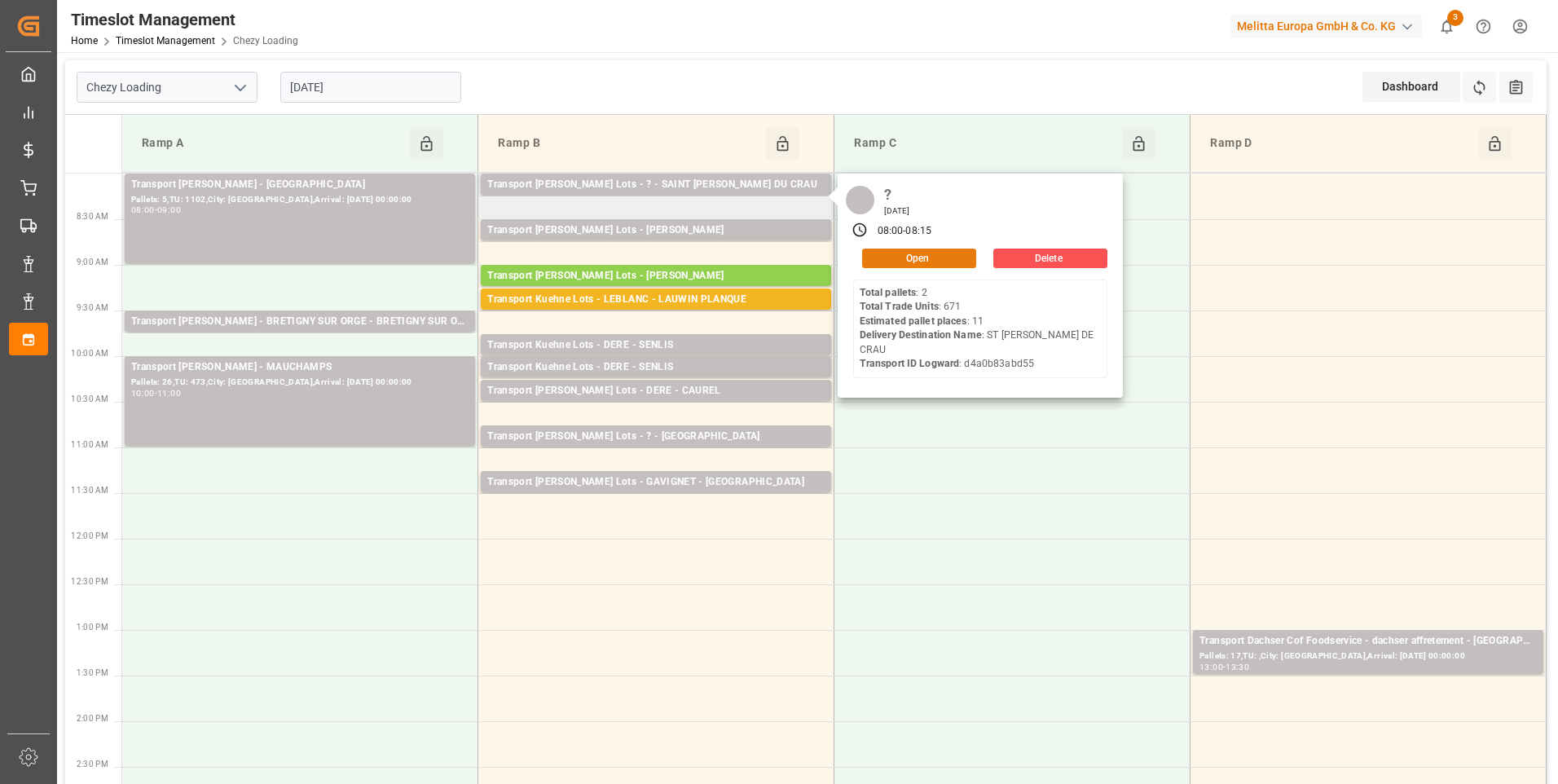
click at [884, 258] on button "Open" at bounding box center [919, 258] width 114 height 20
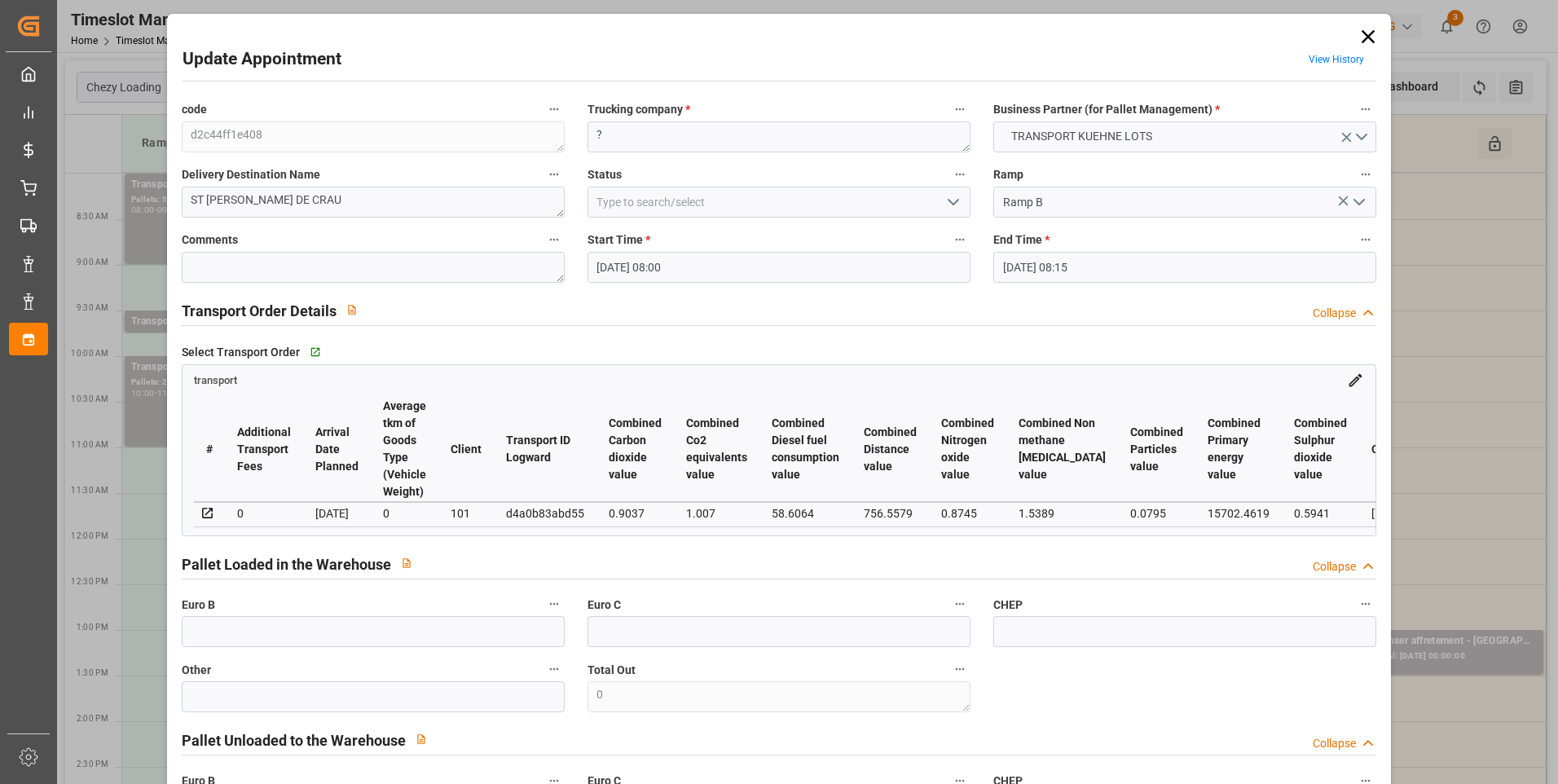
click at [950, 203] on polyline "open menu" at bounding box center [954, 201] width 9 height 5
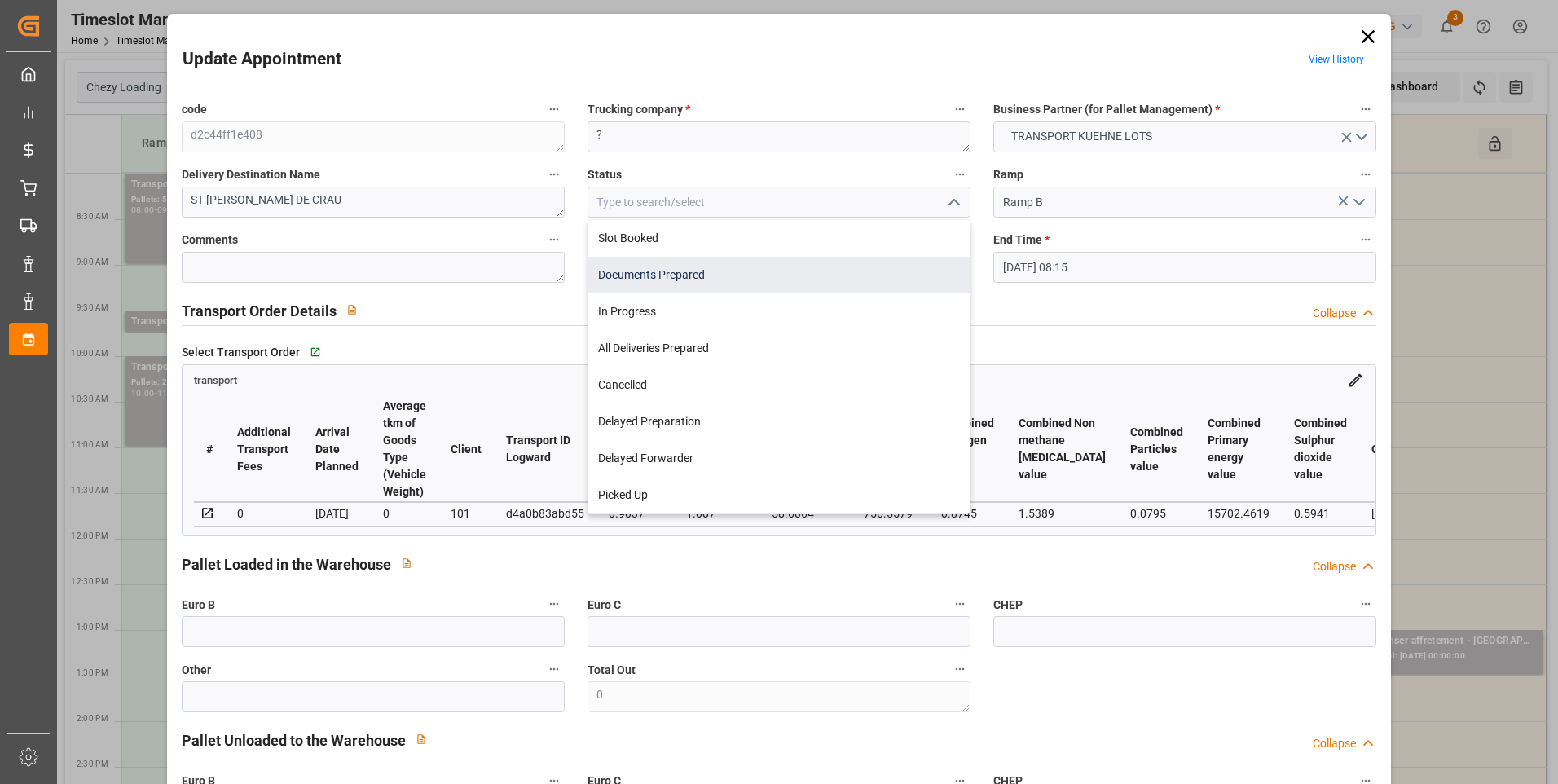
click at [626, 271] on div "Documents Prepared" at bounding box center [779, 274] width 381 height 37
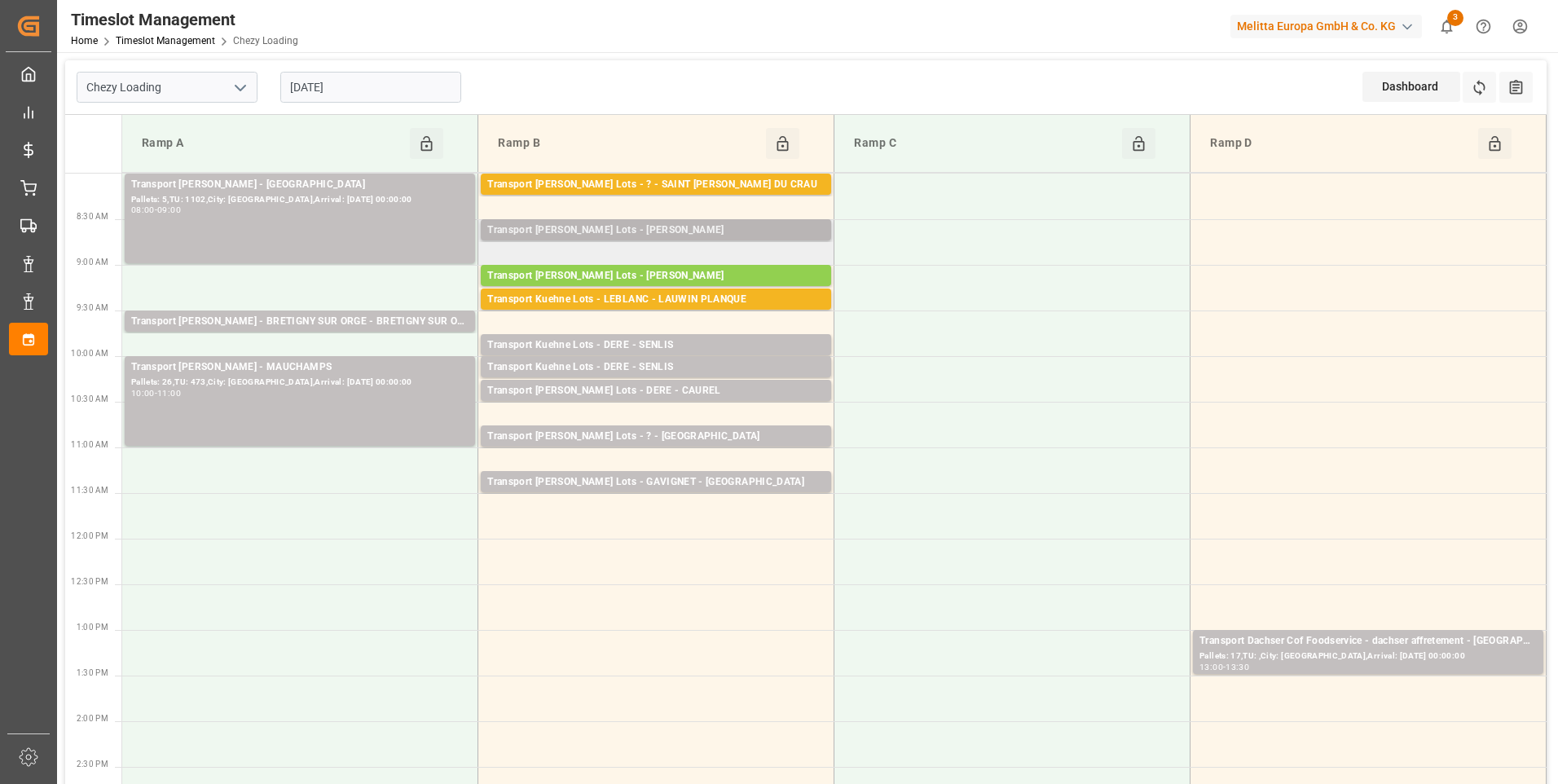
click at [661, 234] on div "Transport Kuehne Lots - ANTOINE - CARQUEFOU" at bounding box center [656, 230] width 338 height 16
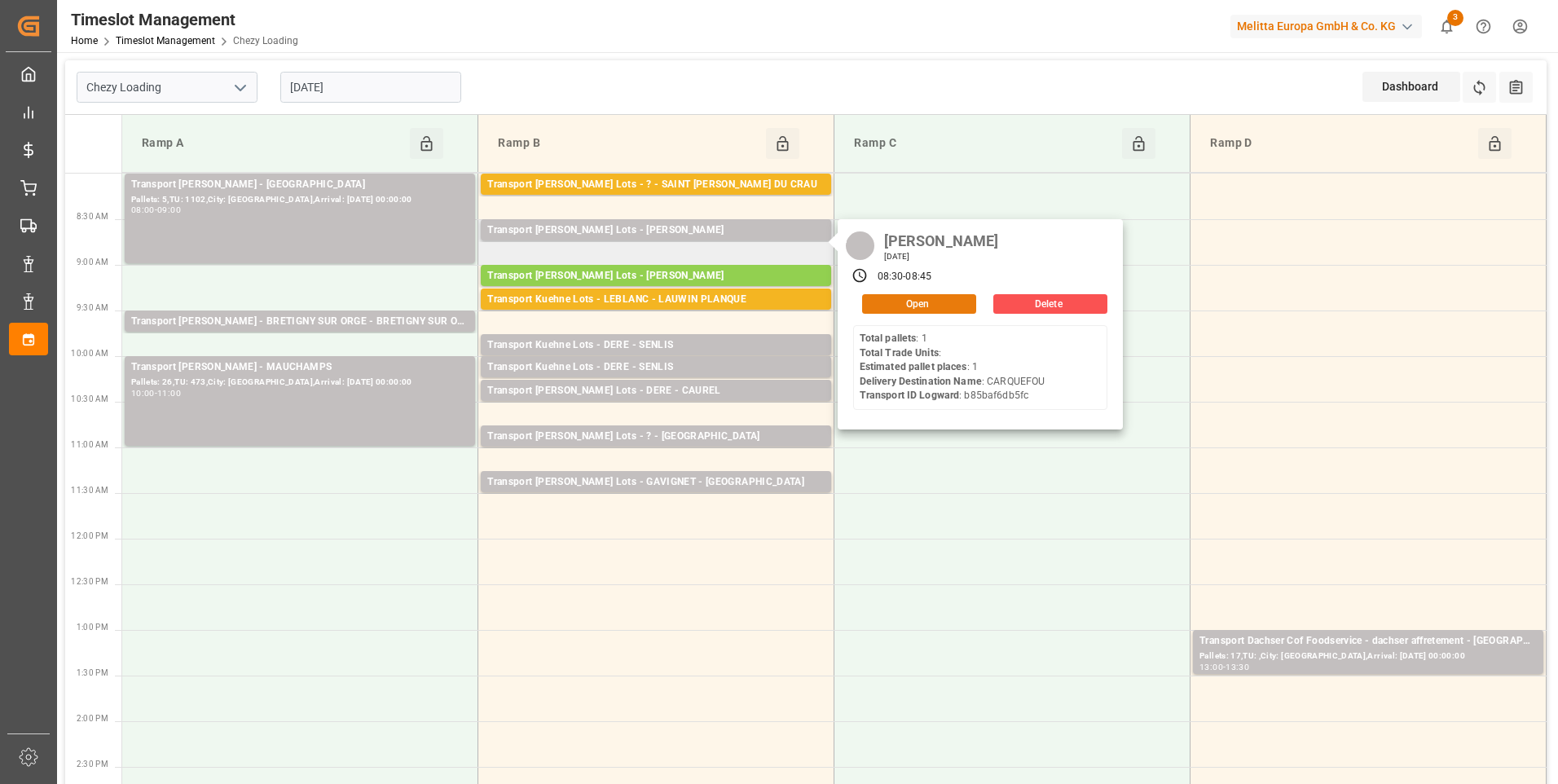
click at [933, 299] on button "Open" at bounding box center [919, 304] width 114 height 20
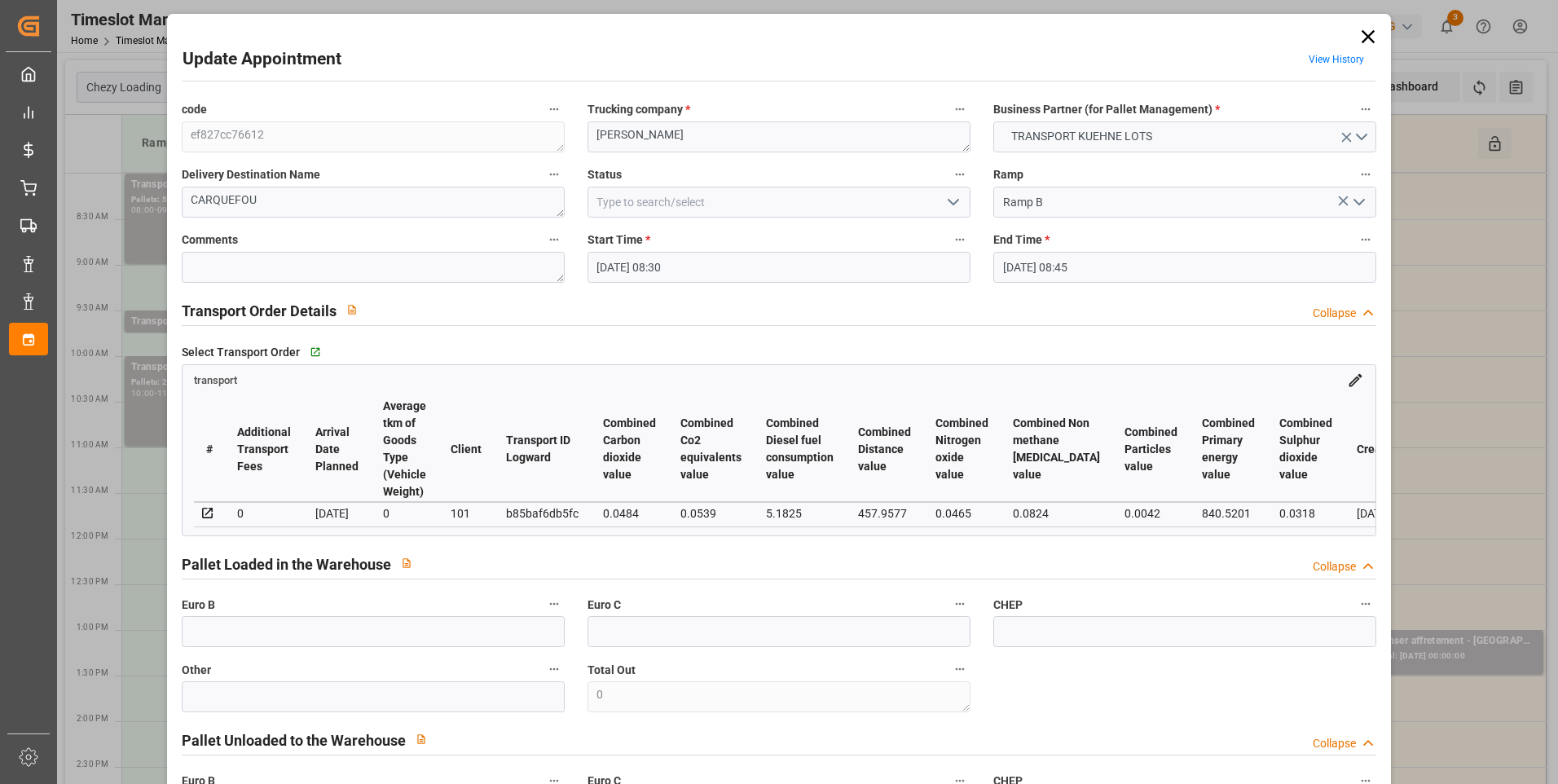
click at [943, 202] on icon "open menu" at bounding box center [953, 201] width 20 height 20
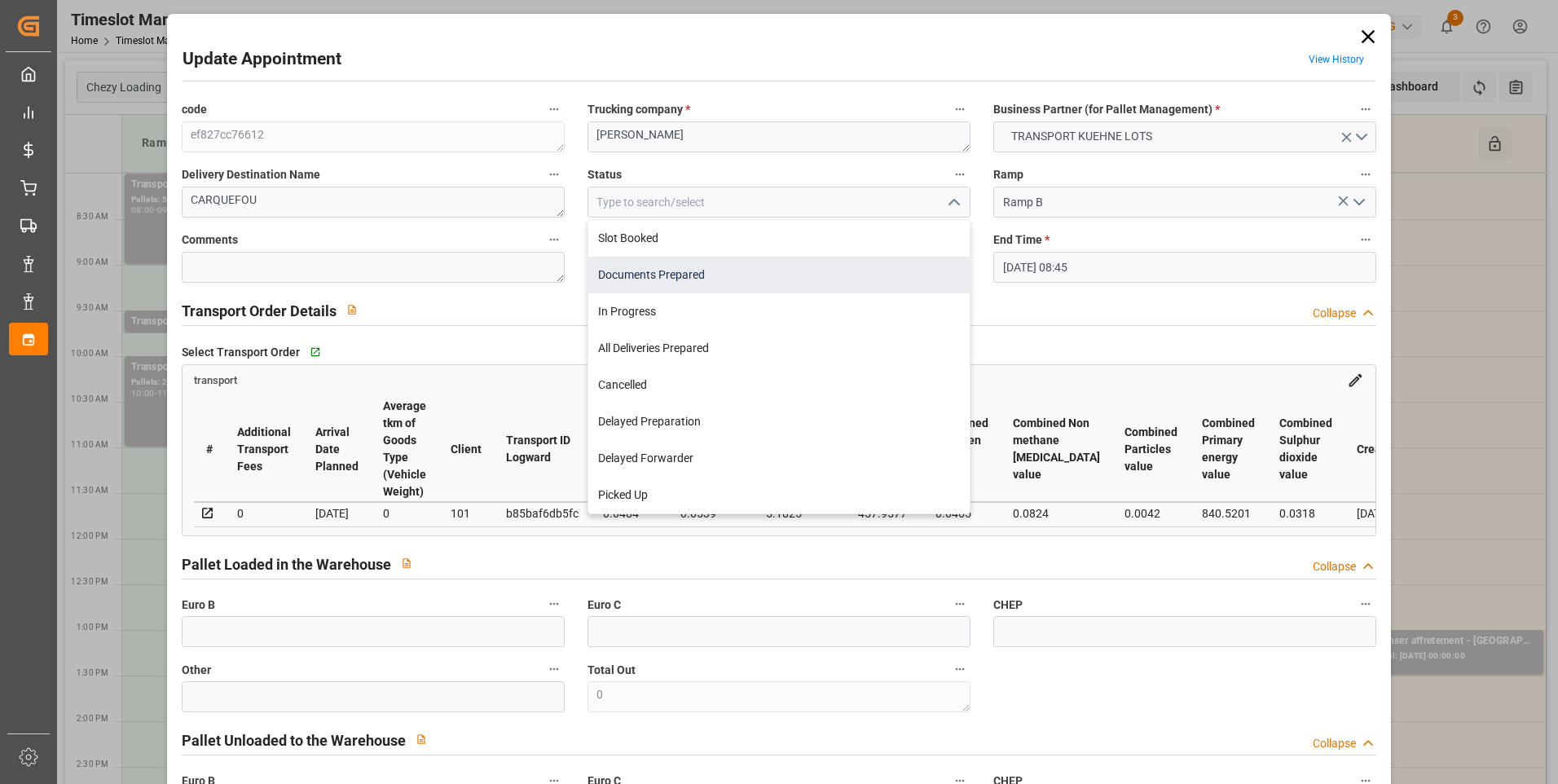
click at [614, 272] on div "Documents Prepared" at bounding box center [779, 274] width 381 height 37
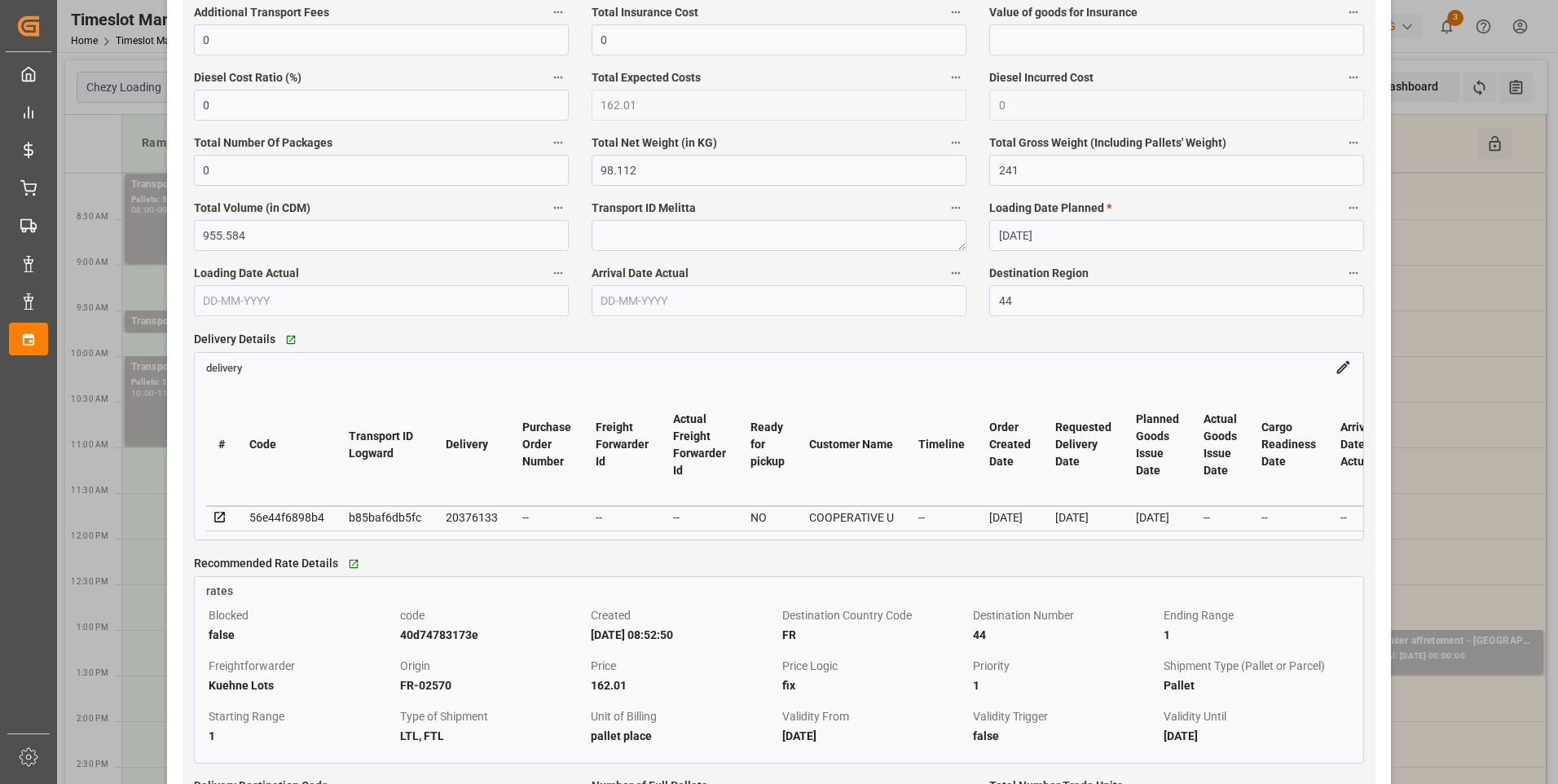
scroll to position [1141, 0]
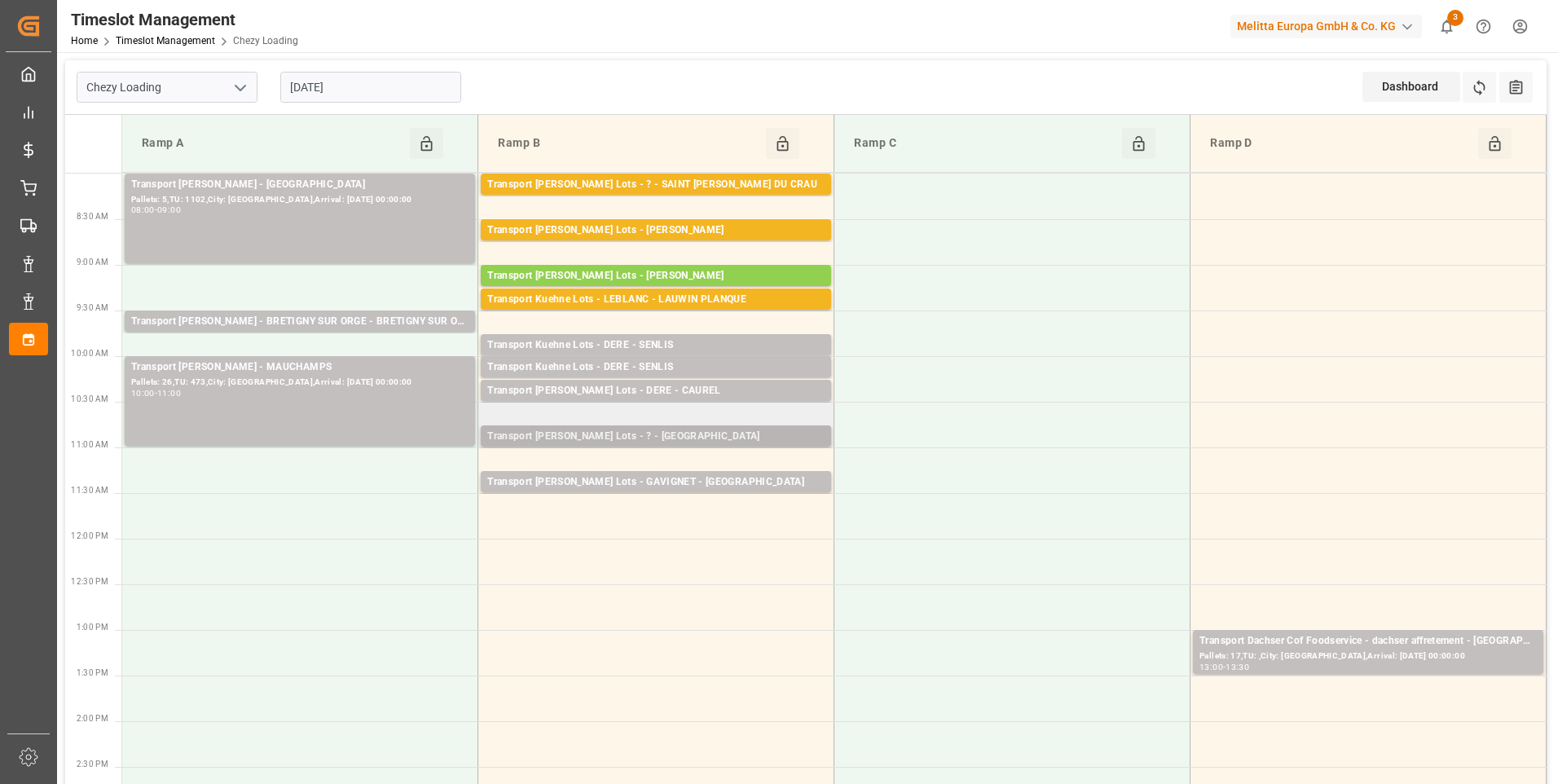
click at [670, 429] on div "Transport Kuehne Lots - ? - MAUCHAMPS" at bounding box center [656, 436] width 338 height 16
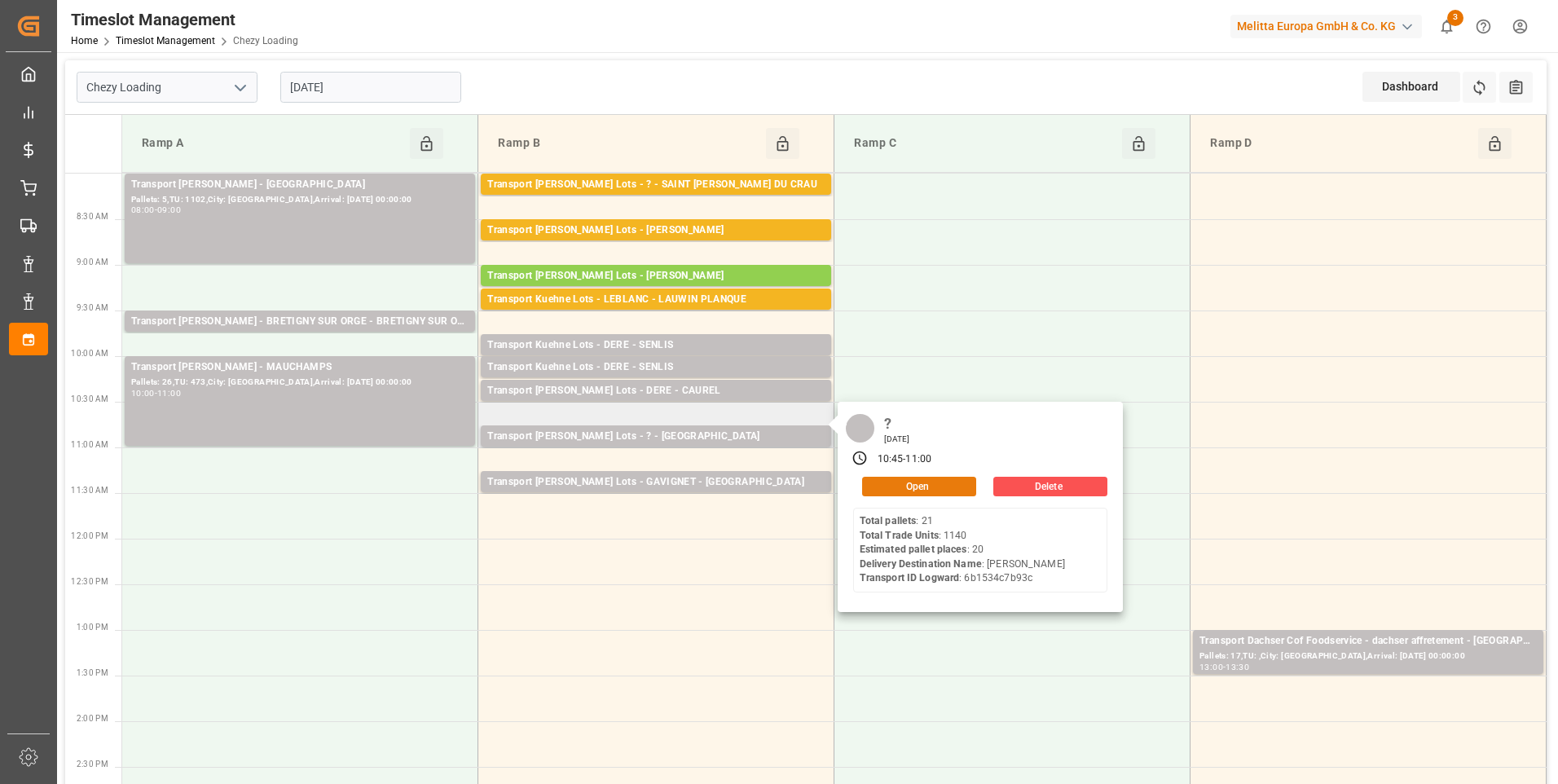
click at [897, 485] on button "Open" at bounding box center [919, 486] width 114 height 20
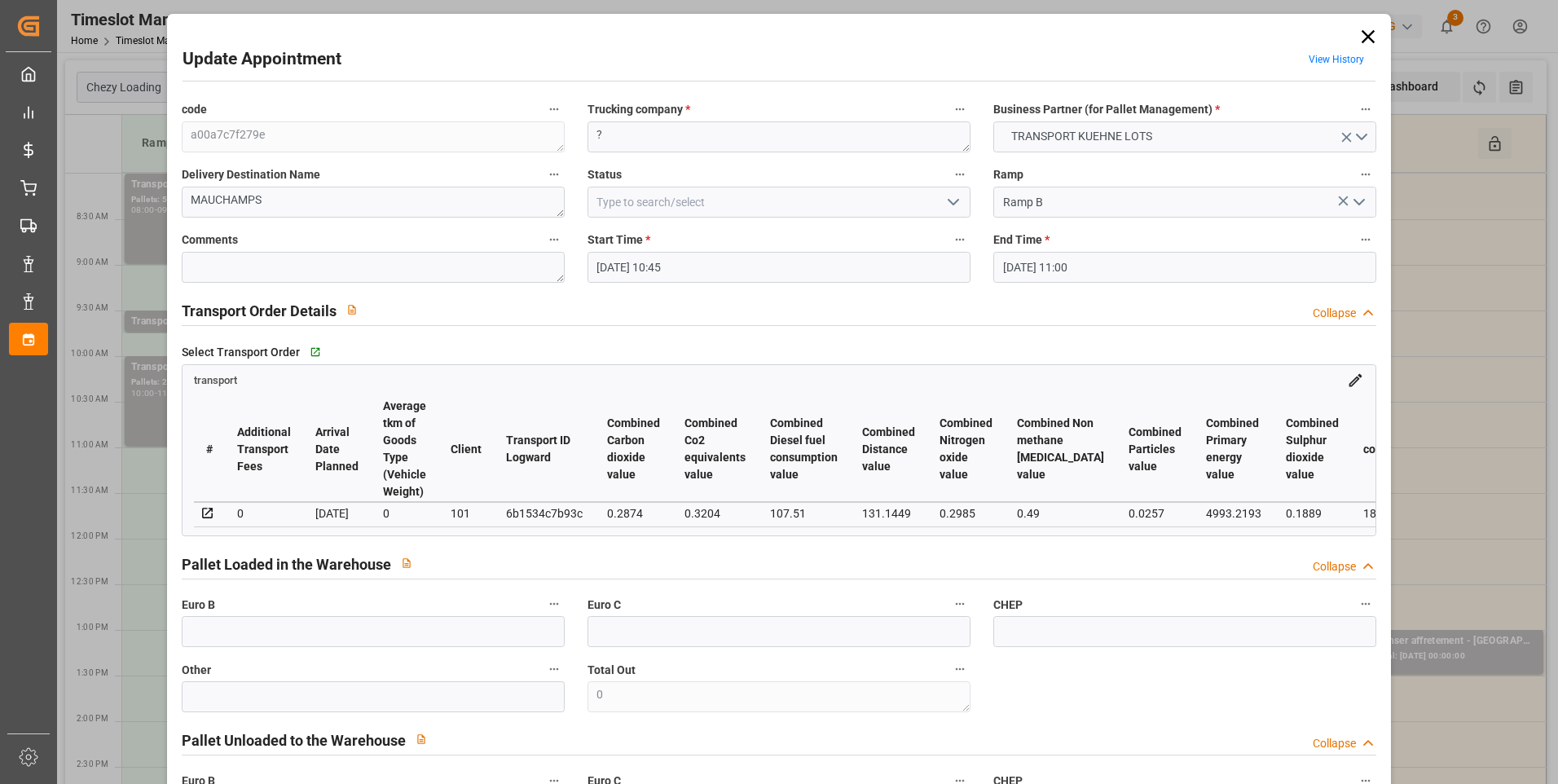
click at [948, 200] on icon "open menu" at bounding box center [953, 201] width 20 height 20
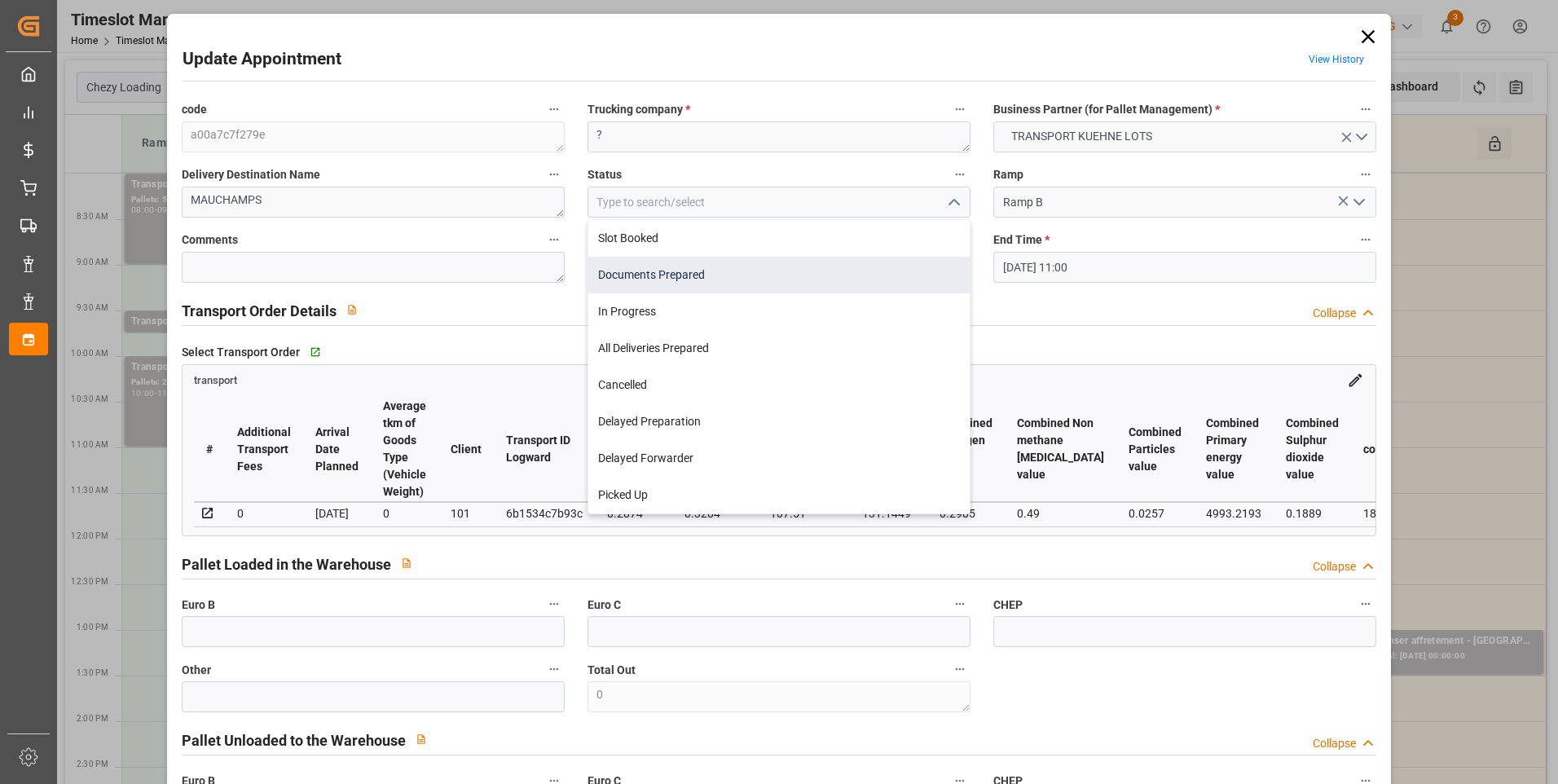
click at [674, 272] on div "Documents Prepared" at bounding box center [779, 274] width 381 height 37
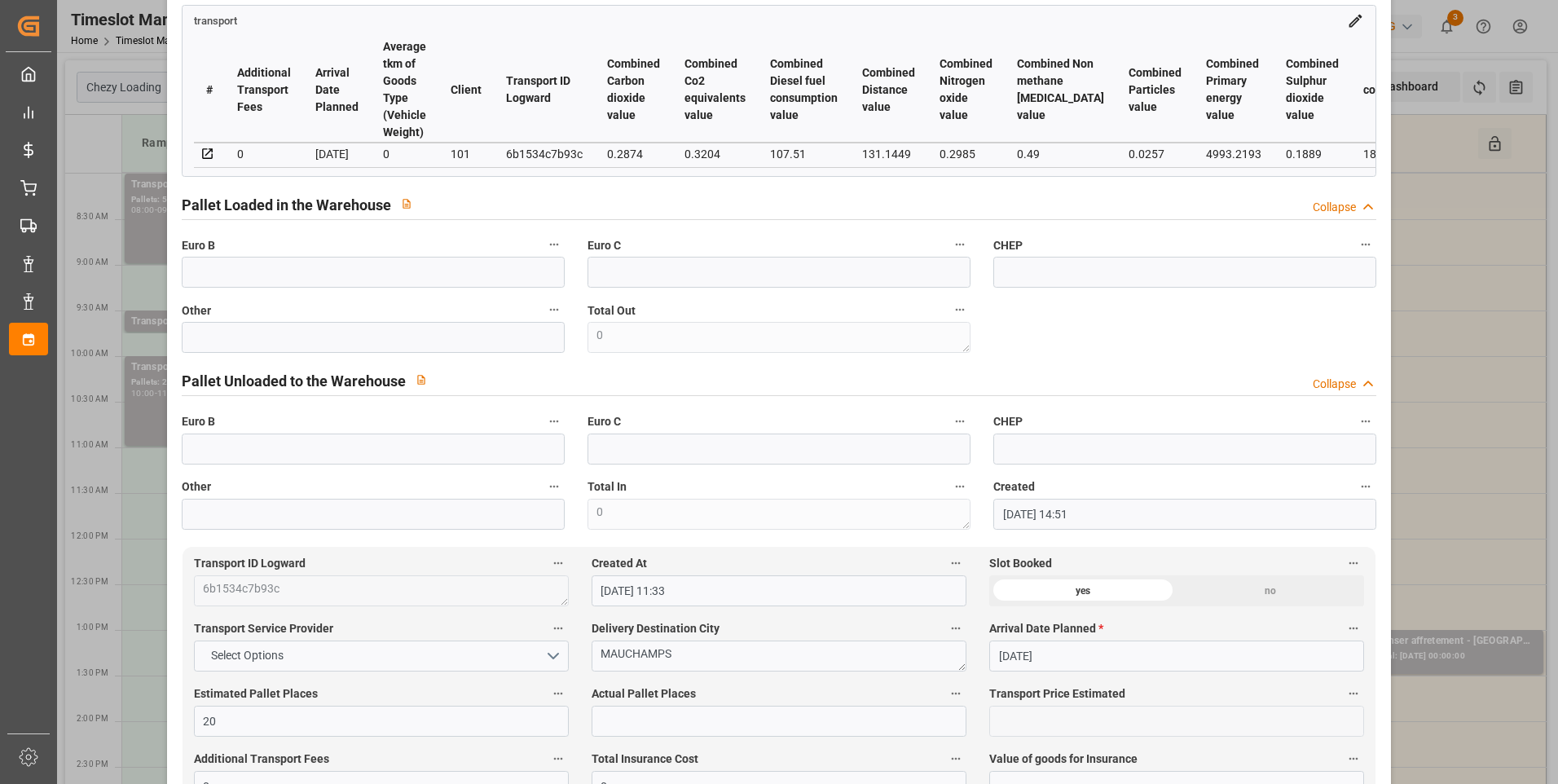
scroll to position [163, 0]
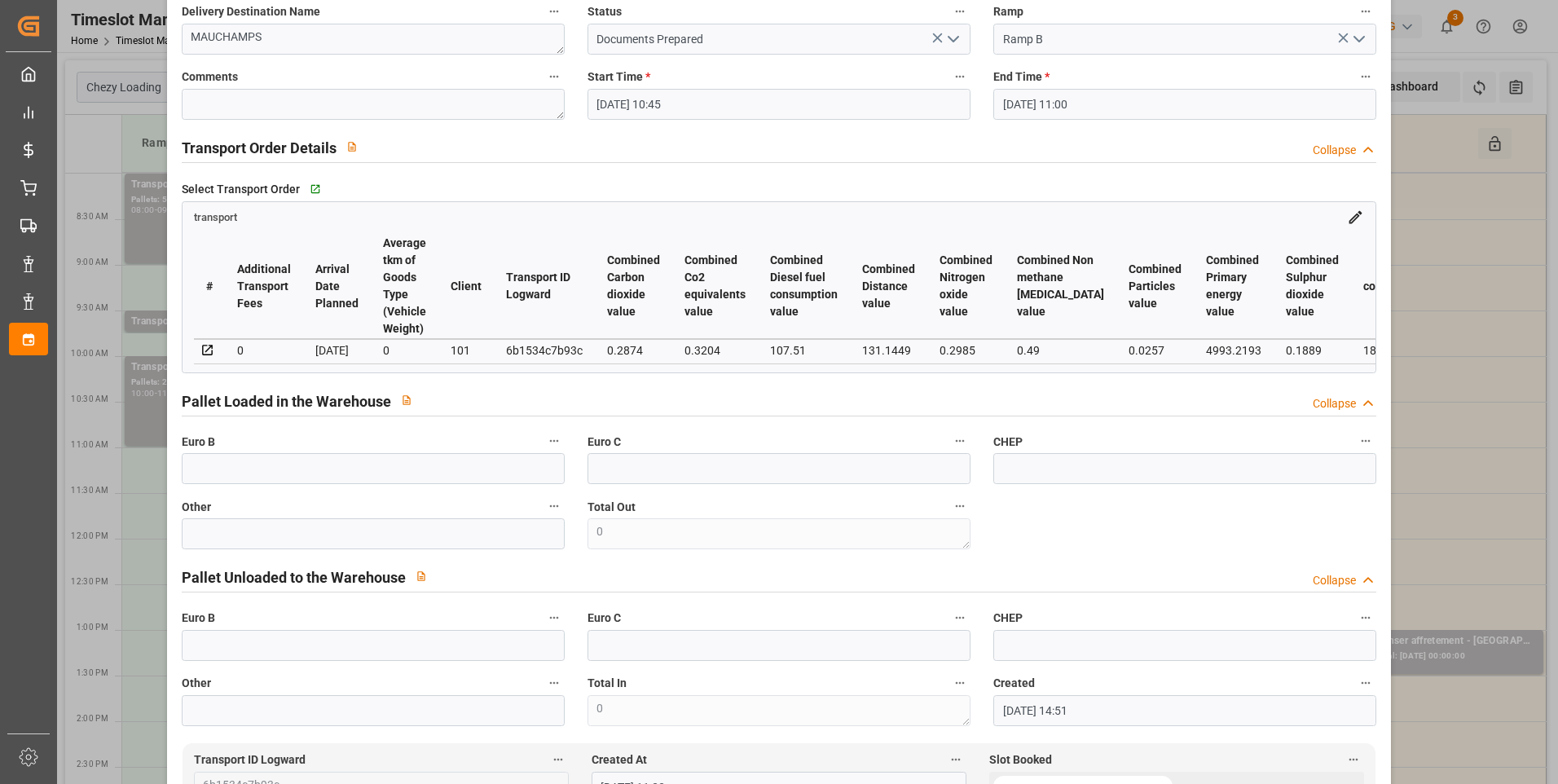
click at [951, 36] on icon "open menu" at bounding box center [953, 39] width 20 height 20
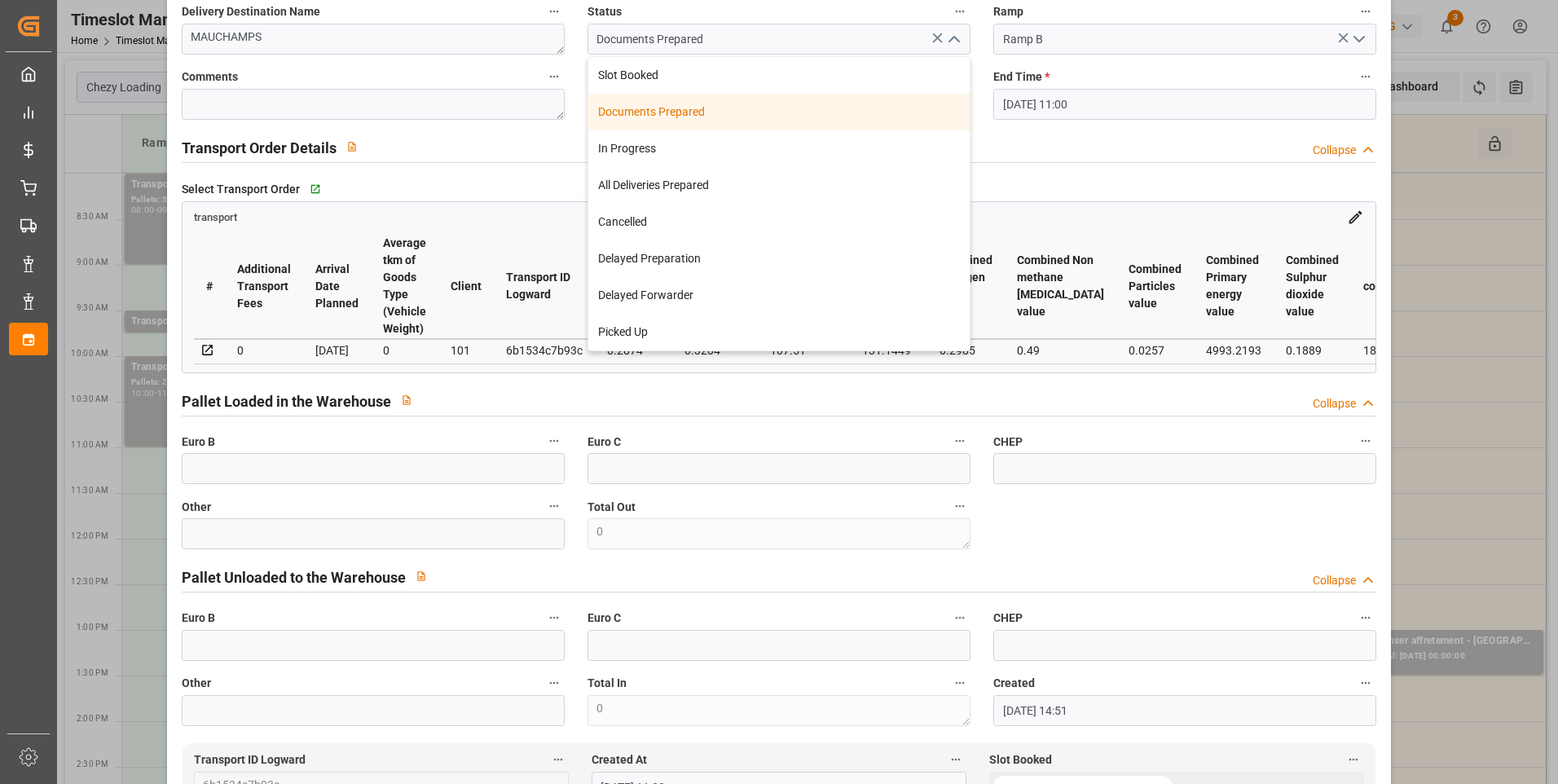
click at [653, 108] on div "Documents Prepared" at bounding box center [779, 112] width 381 height 37
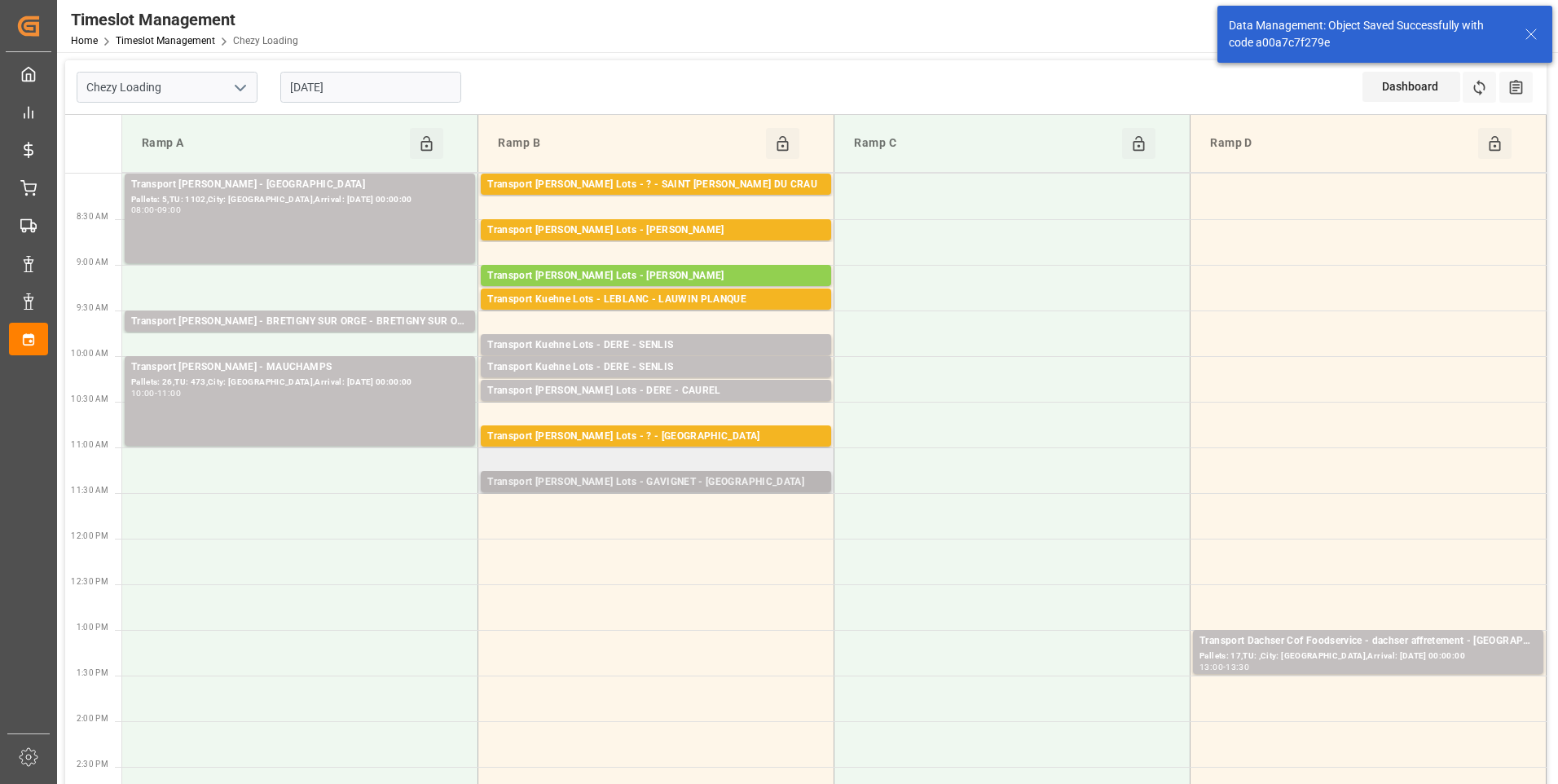
click at [636, 475] on div "Transport Kuehne Lots - GAVIGNET - SAINT VIT" at bounding box center [656, 481] width 338 height 16
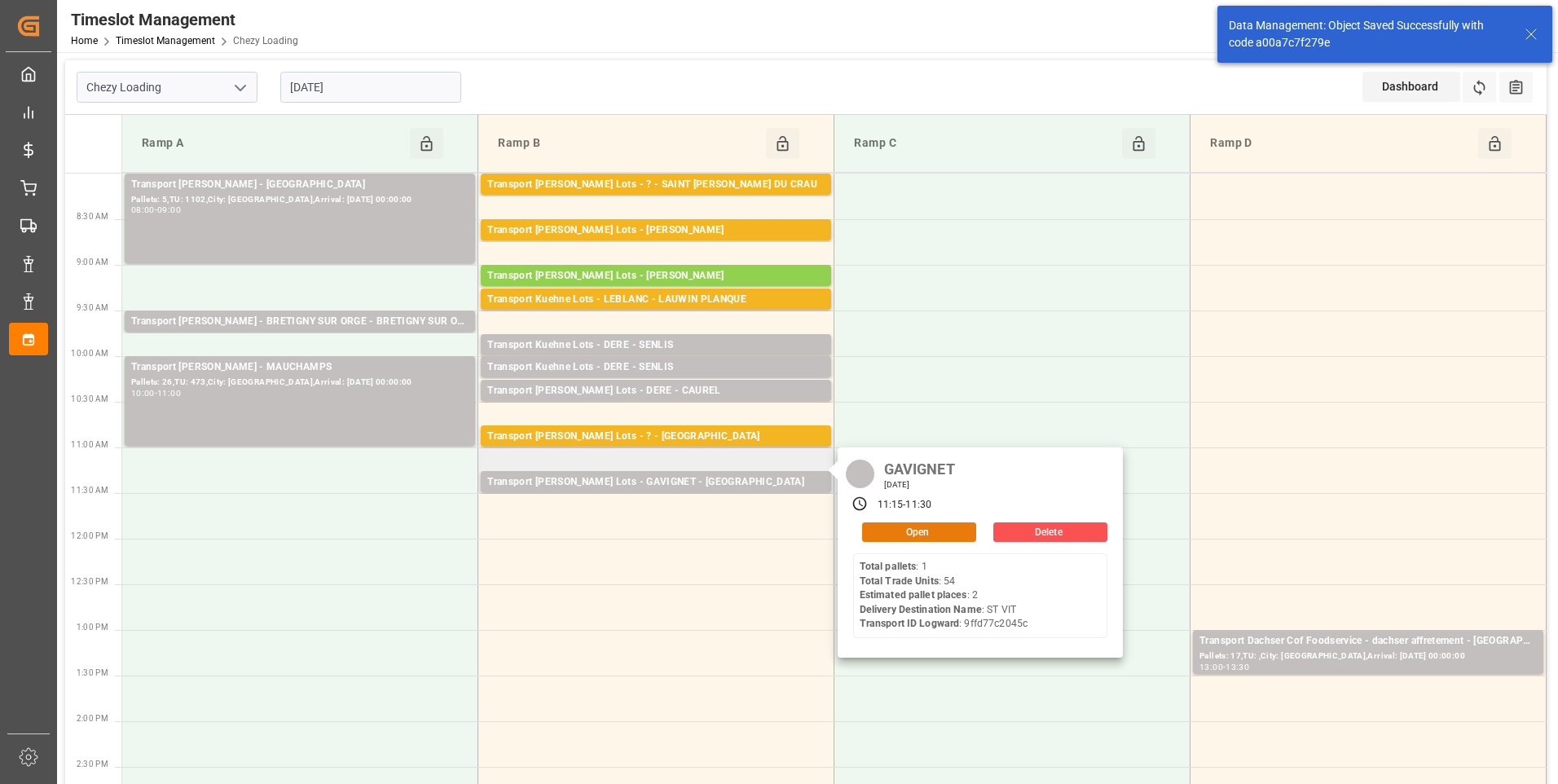
click at [915, 531] on button "Open" at bounding box center [919, 531] width 114 height 20
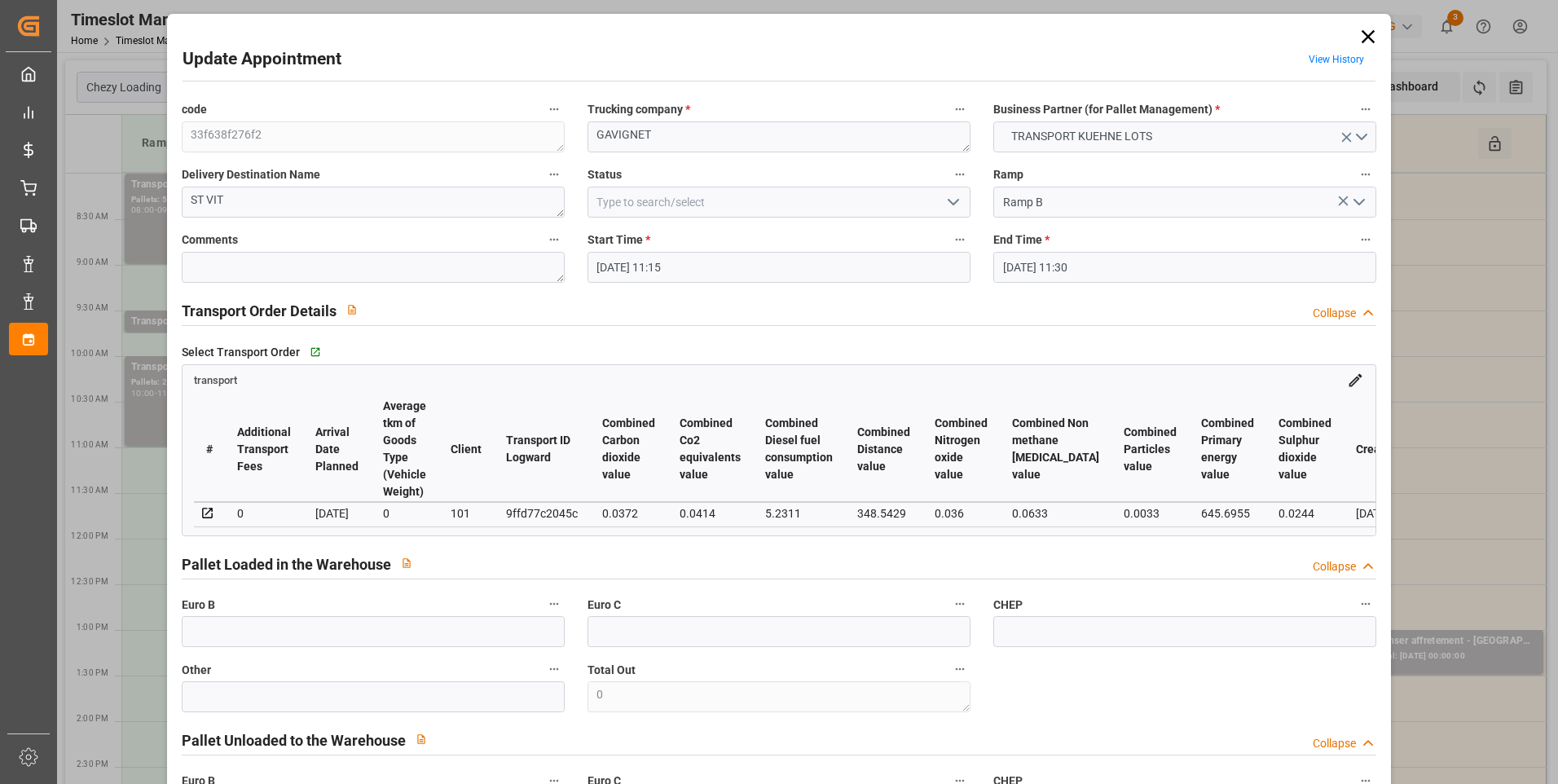
drag, startPoint x: 958, startPoint y: 208, endPoint x: 890, endPoint y: 213, distance: 68.2
click at [952, 202] on icon "open menu" at bounding box center [953, 201] width 20 height 20
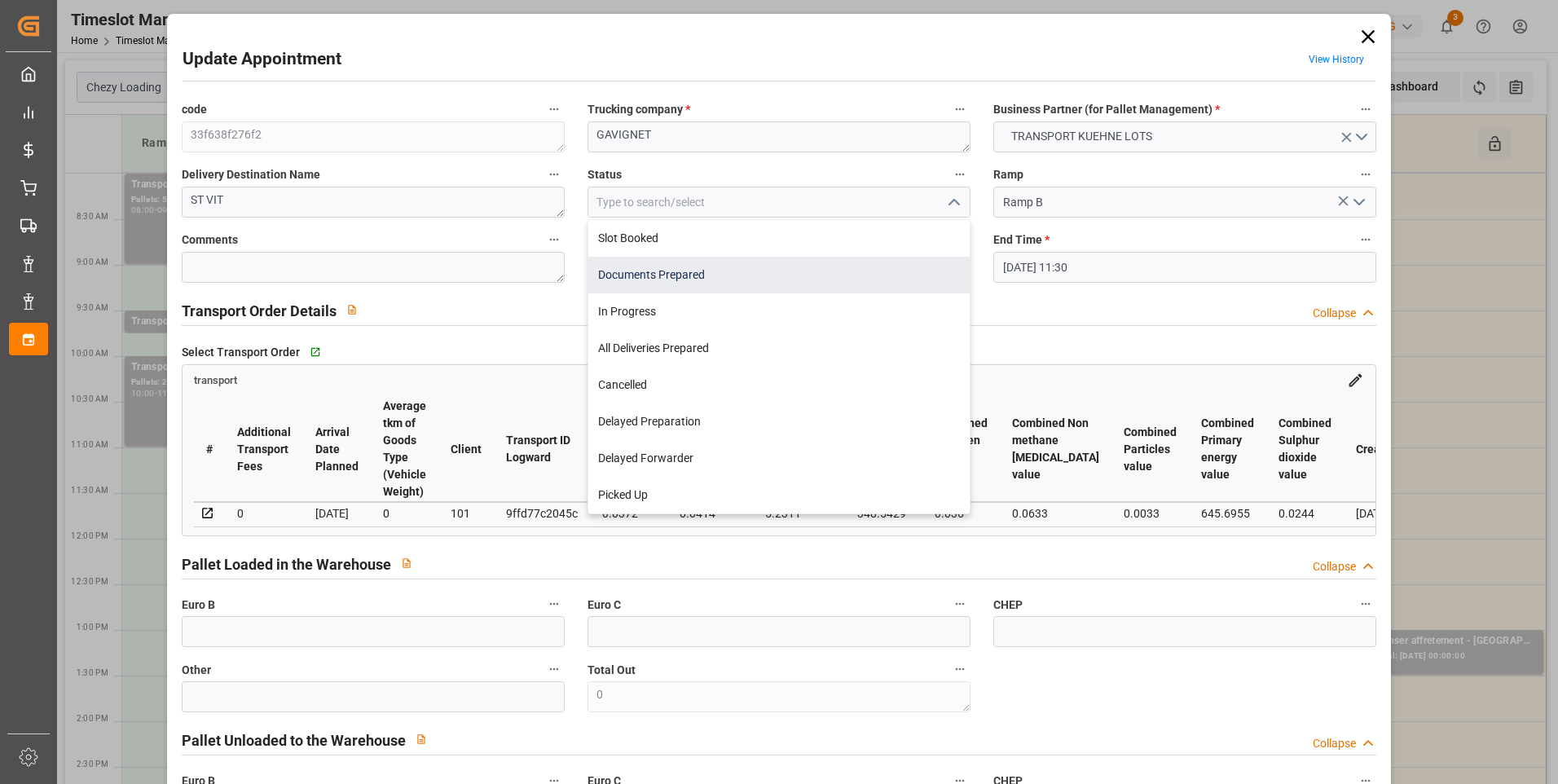
click at [717, 275] on div "Documents Prepared" at bounding box center [779, 274] width 381 height 37
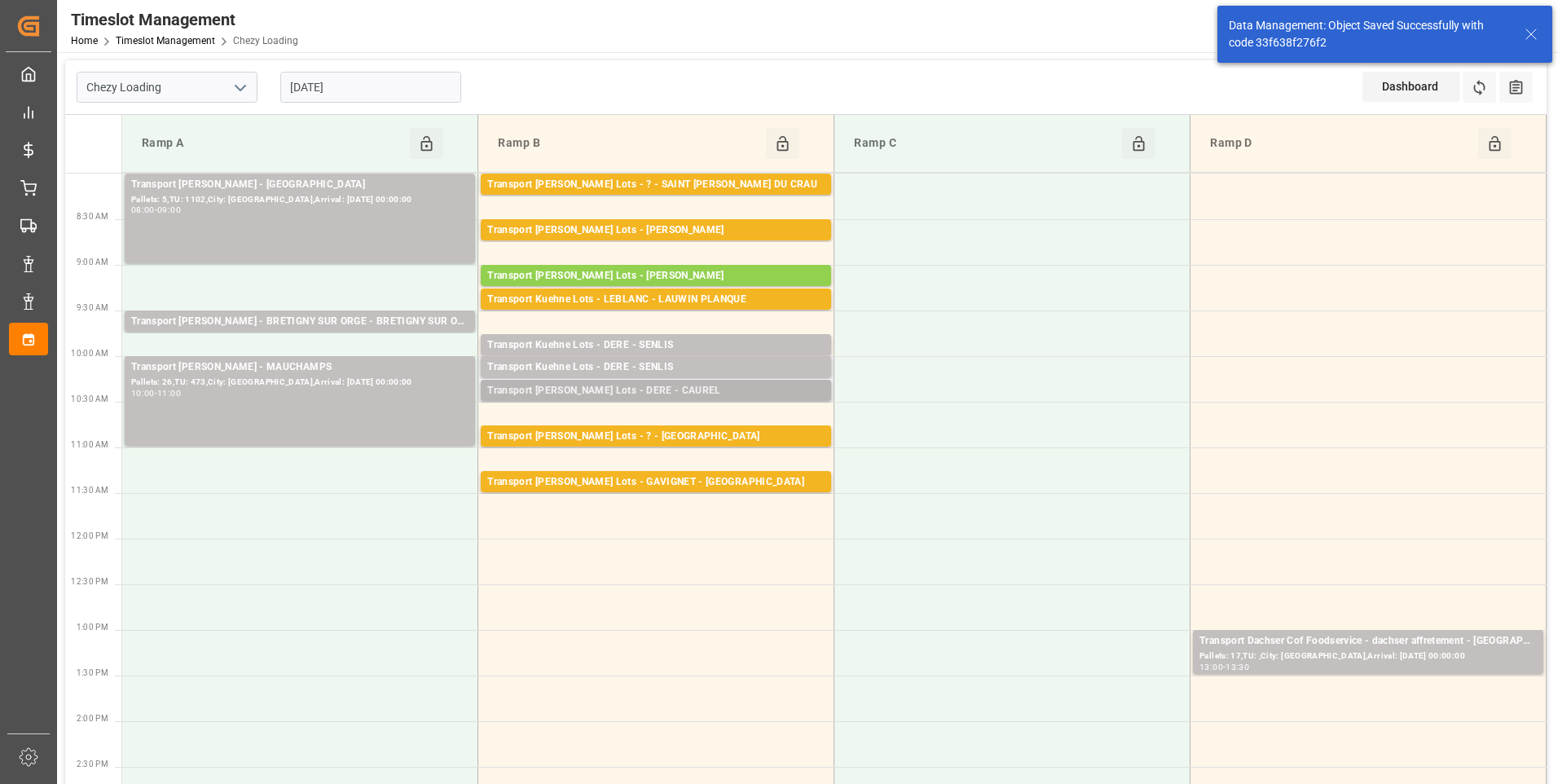
click at [677, 390] on div "Transport Kuehne Lots - DERE - CAUREL" at bounding box center [656, 391] width 338 height 16
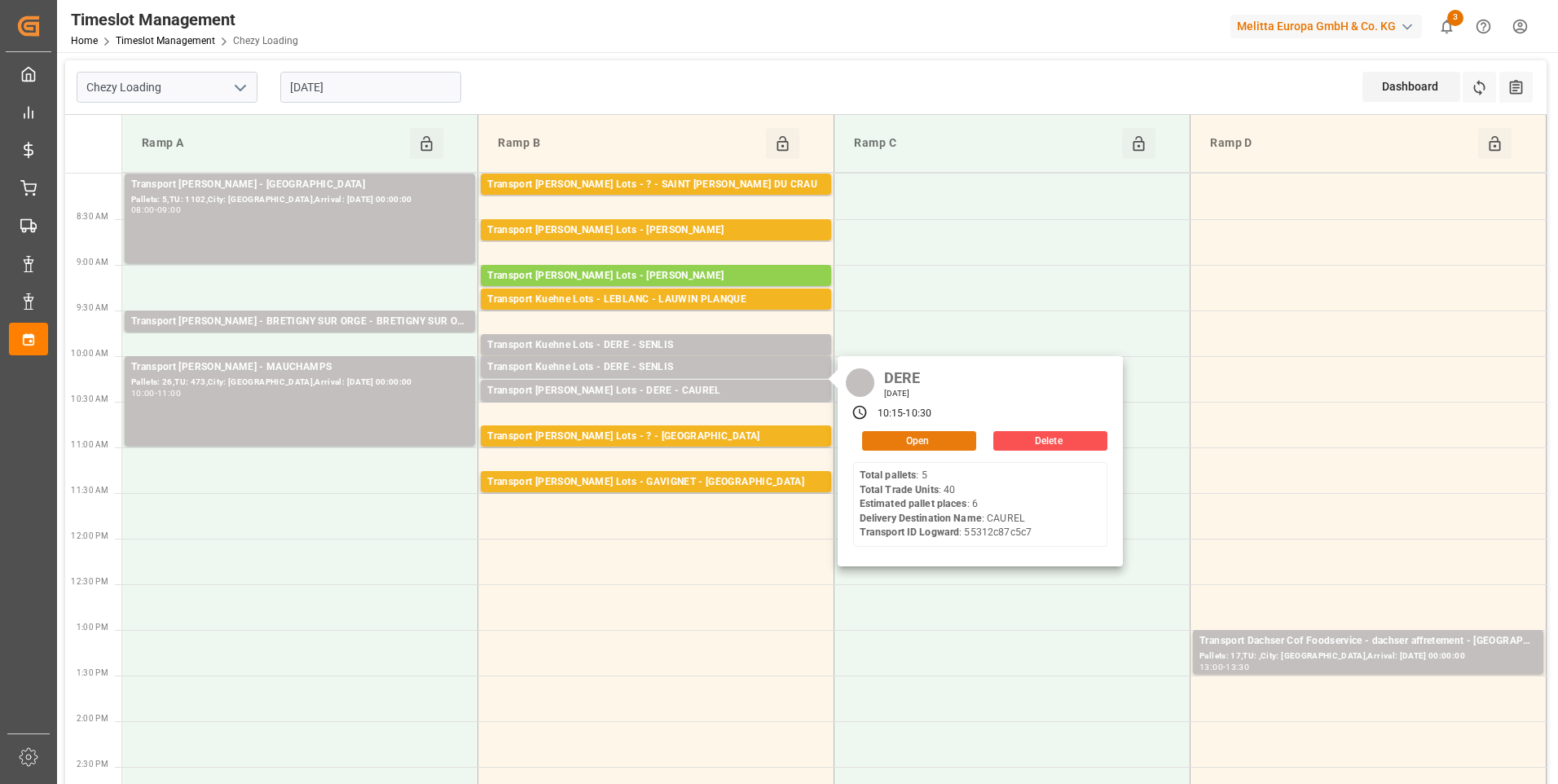
click at [908, 440] on button "Open" at bounding box center [919, 441] width 114 height 20
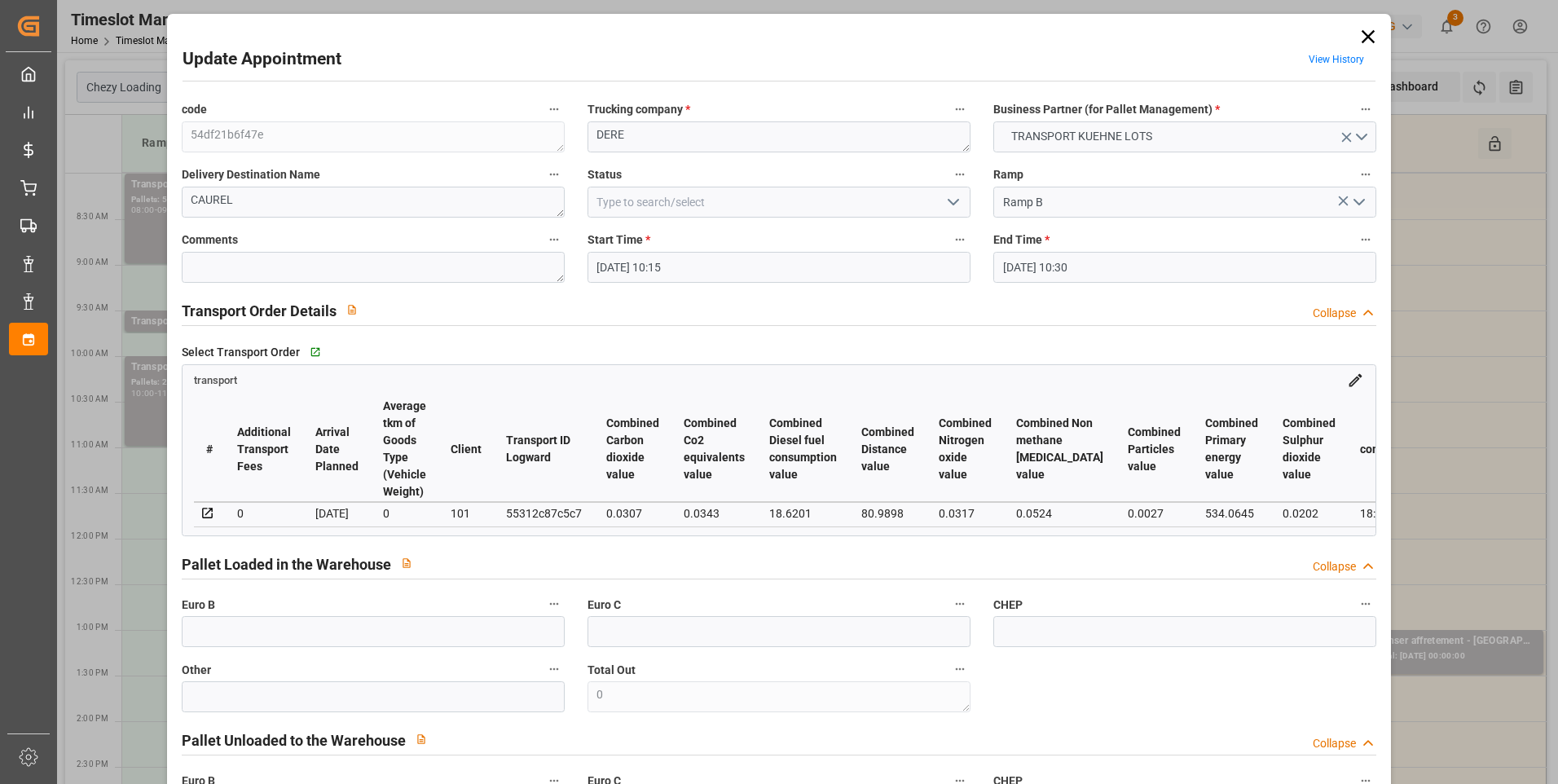
click at [949, 197] on icon "open menu" at bounding box center [953, 201] width 20 height 20
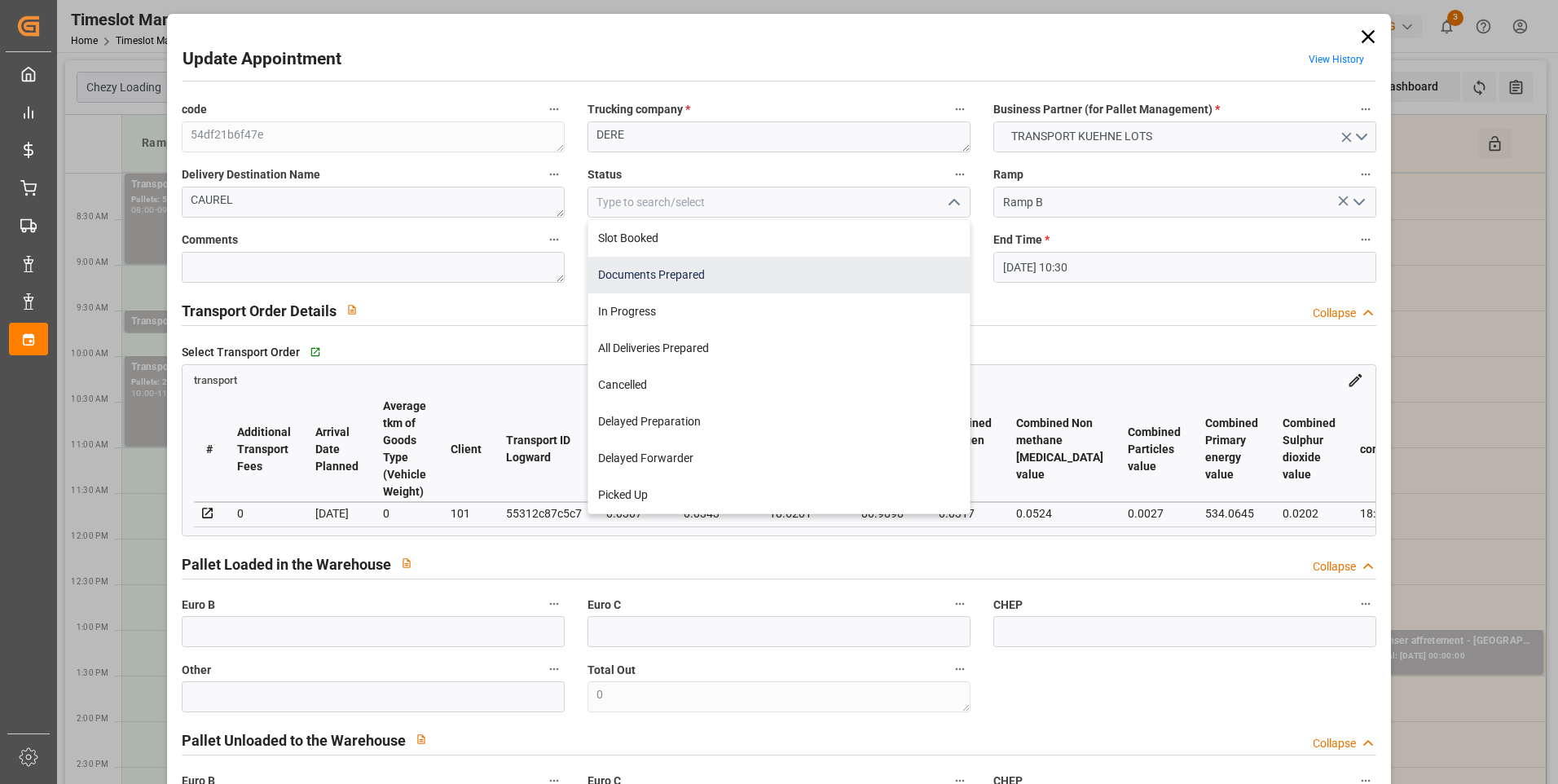
click at [624, 273] on div "Documents Prepared" at bounding box center [779, 274] width 381 height 37
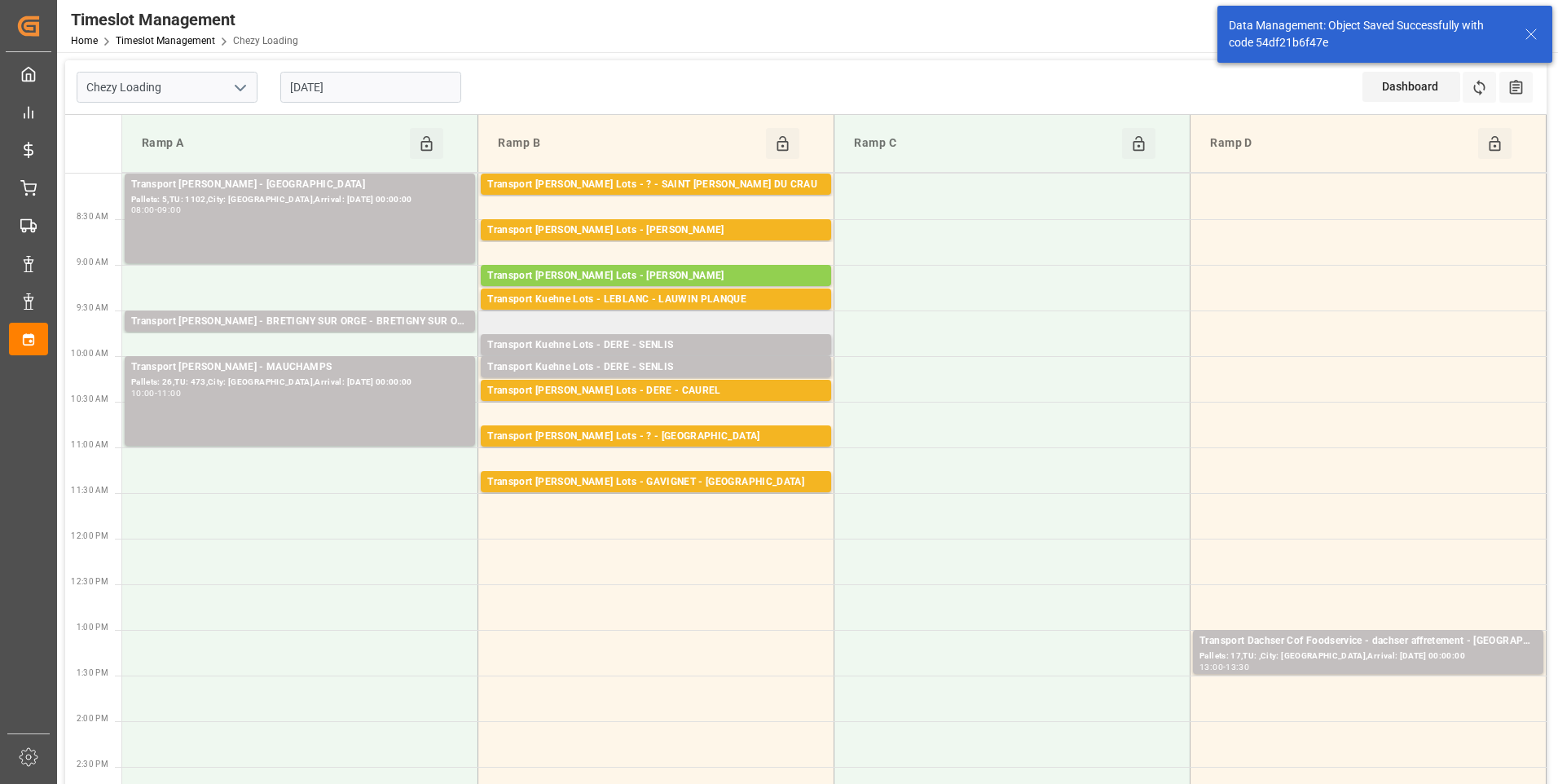
click at [706, 332] on td "Transport Kuehne Lots - DERE - SENLIS Pallets: 1,TU: 922,City: SENLIS,Arrival: …" at bounding box center [656, 333] width 356 height 45
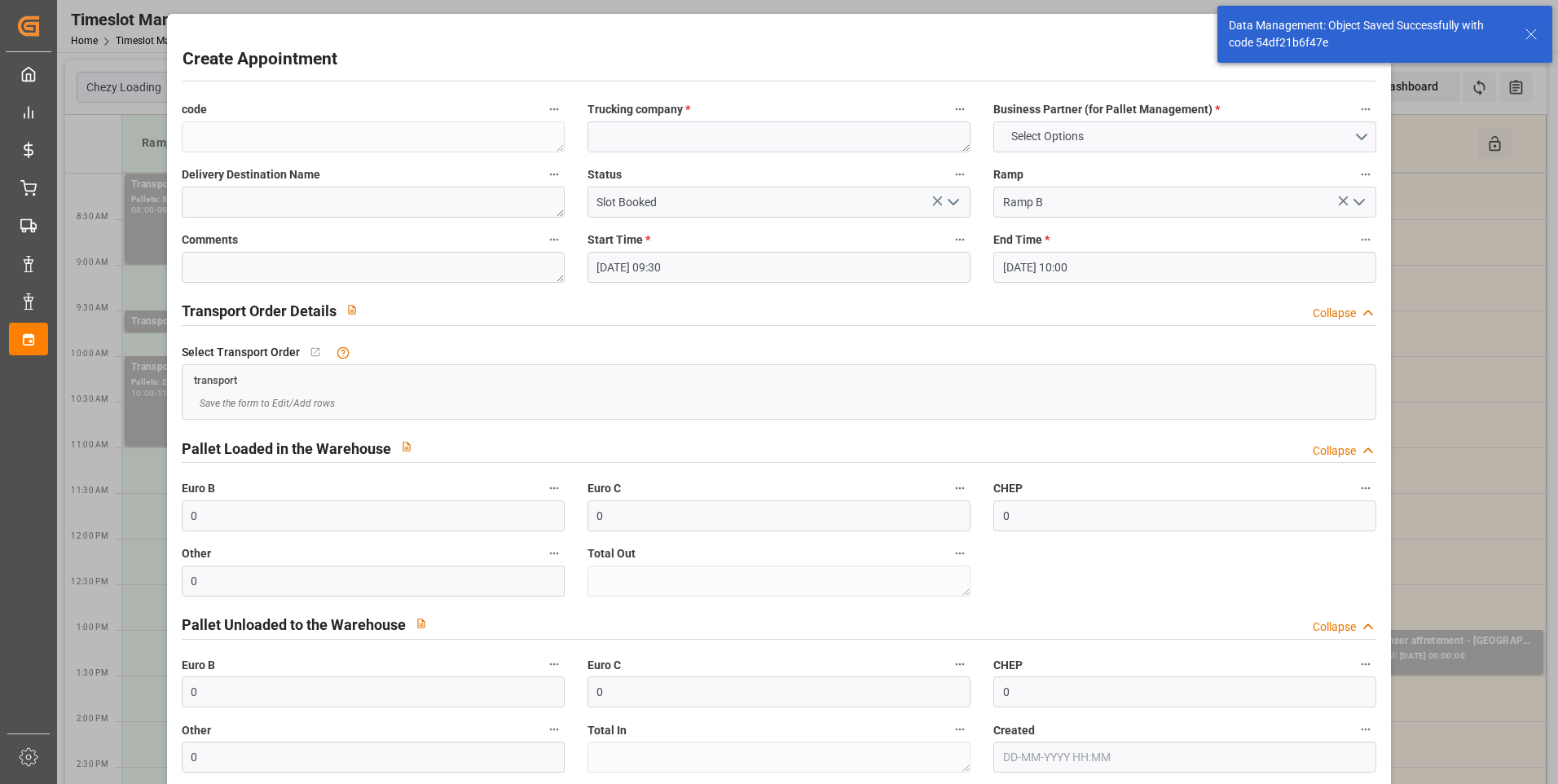
click at [944, 205] on icon "open menu" at bounding box center [953, 201] width 20 height 20
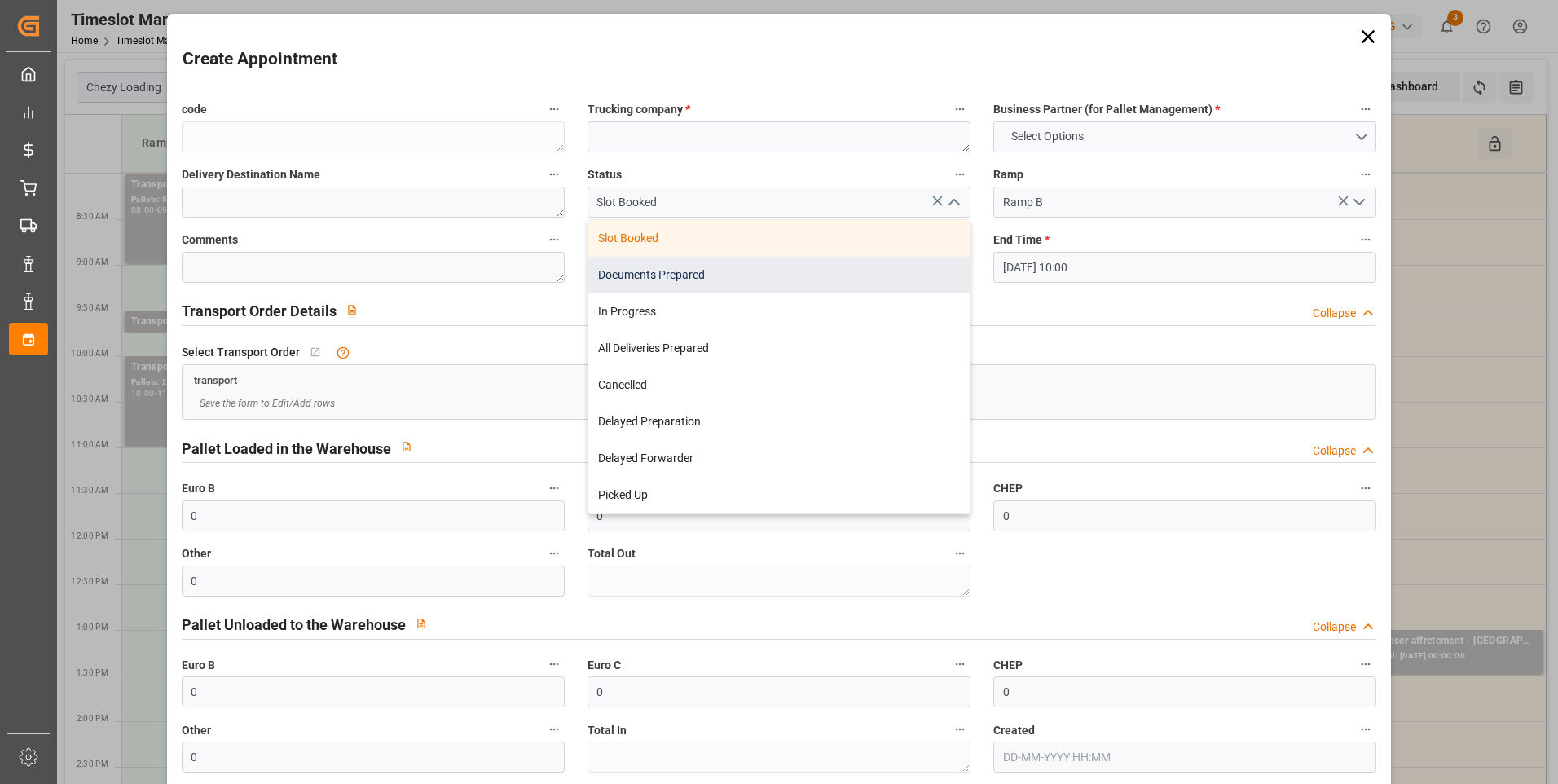
click at [635, 282] on div "Documents Prepared" at bounding box center [779, 274] width 381 height 37
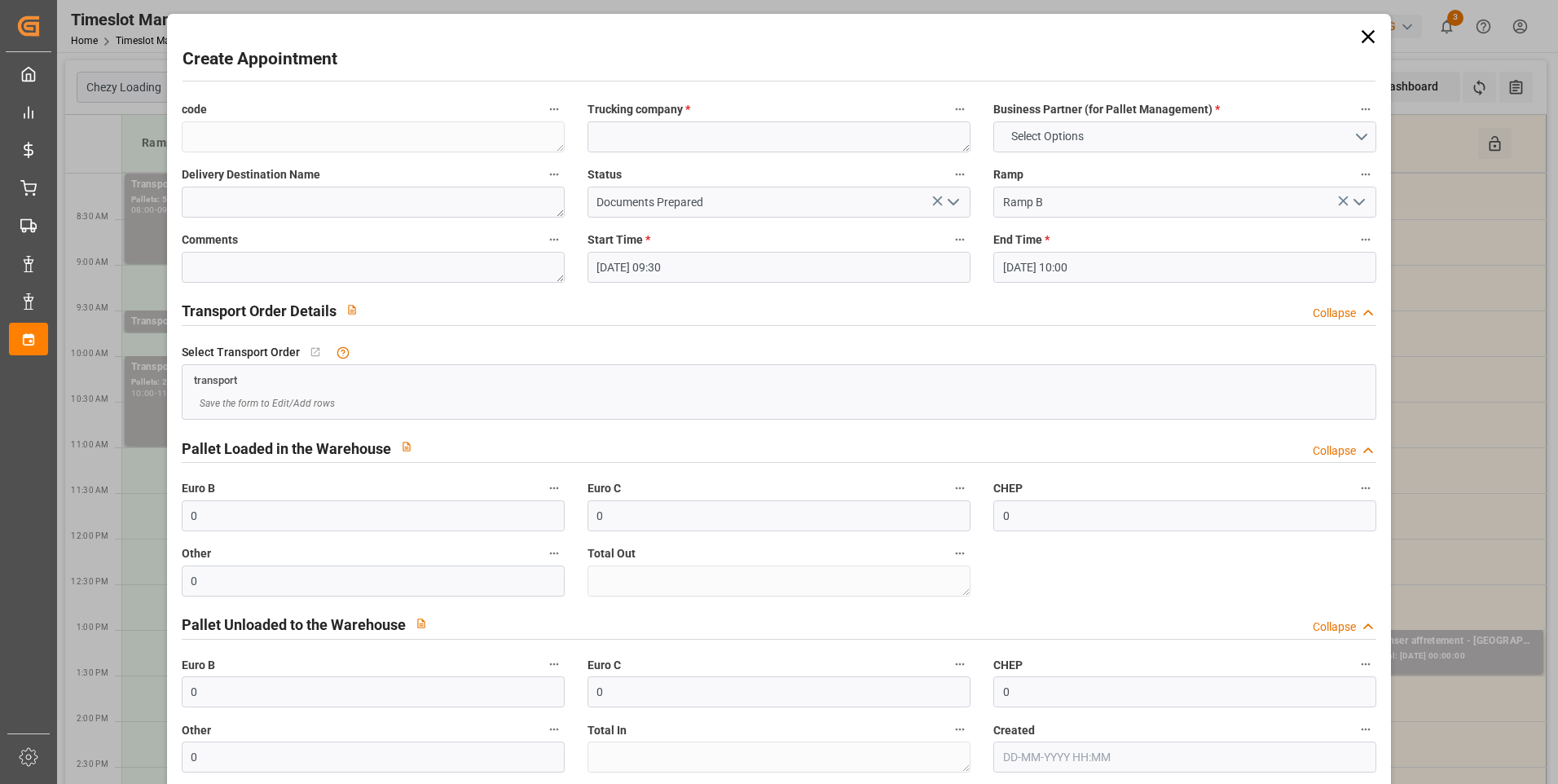
click at [949, 200] on icon "open menu" at bounding box center [953, 201] width 20 height 20
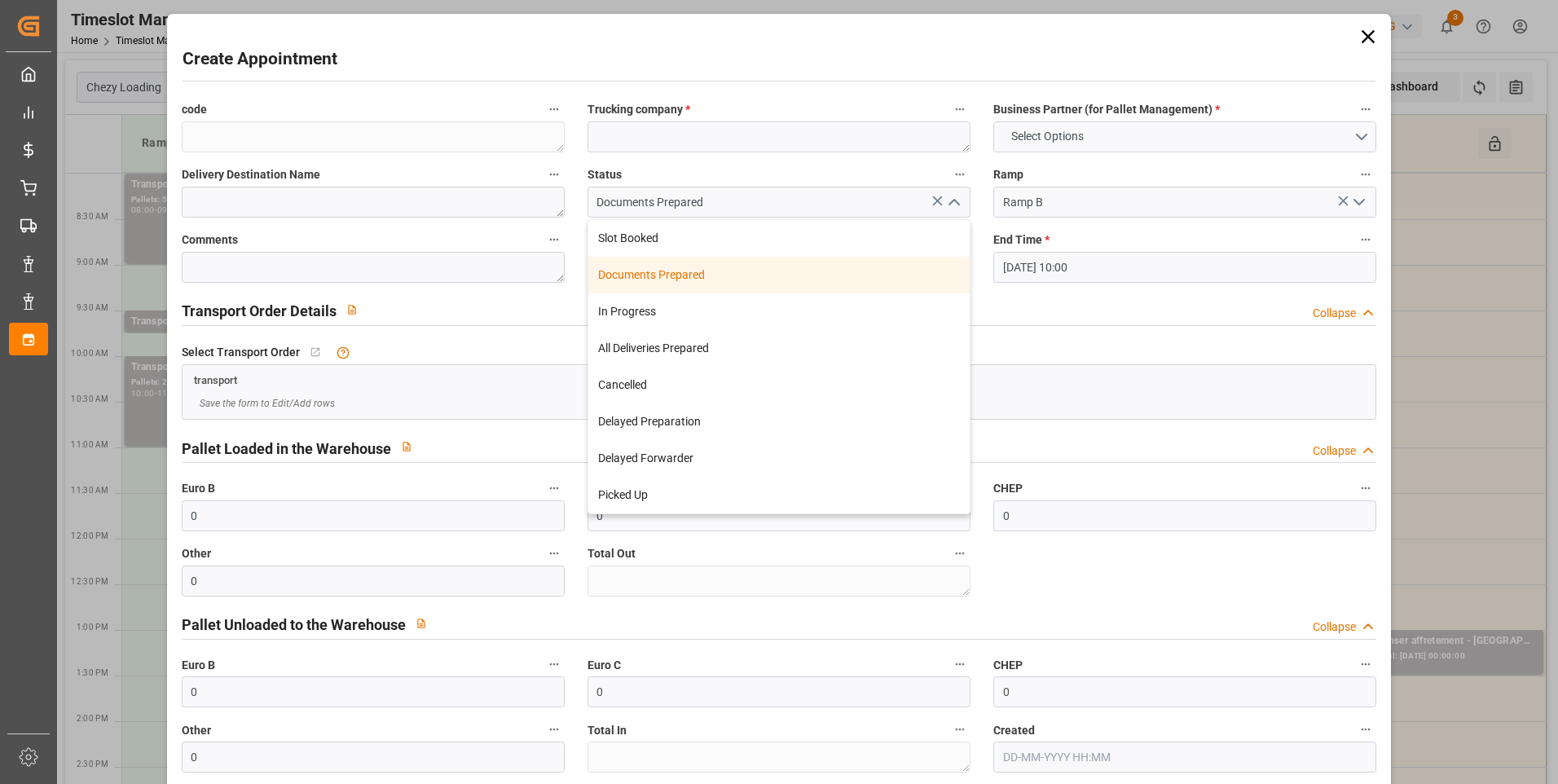
click at [660, 271] on div "Documents Prepared" at bounding box center [779, 274] width 381 height 37
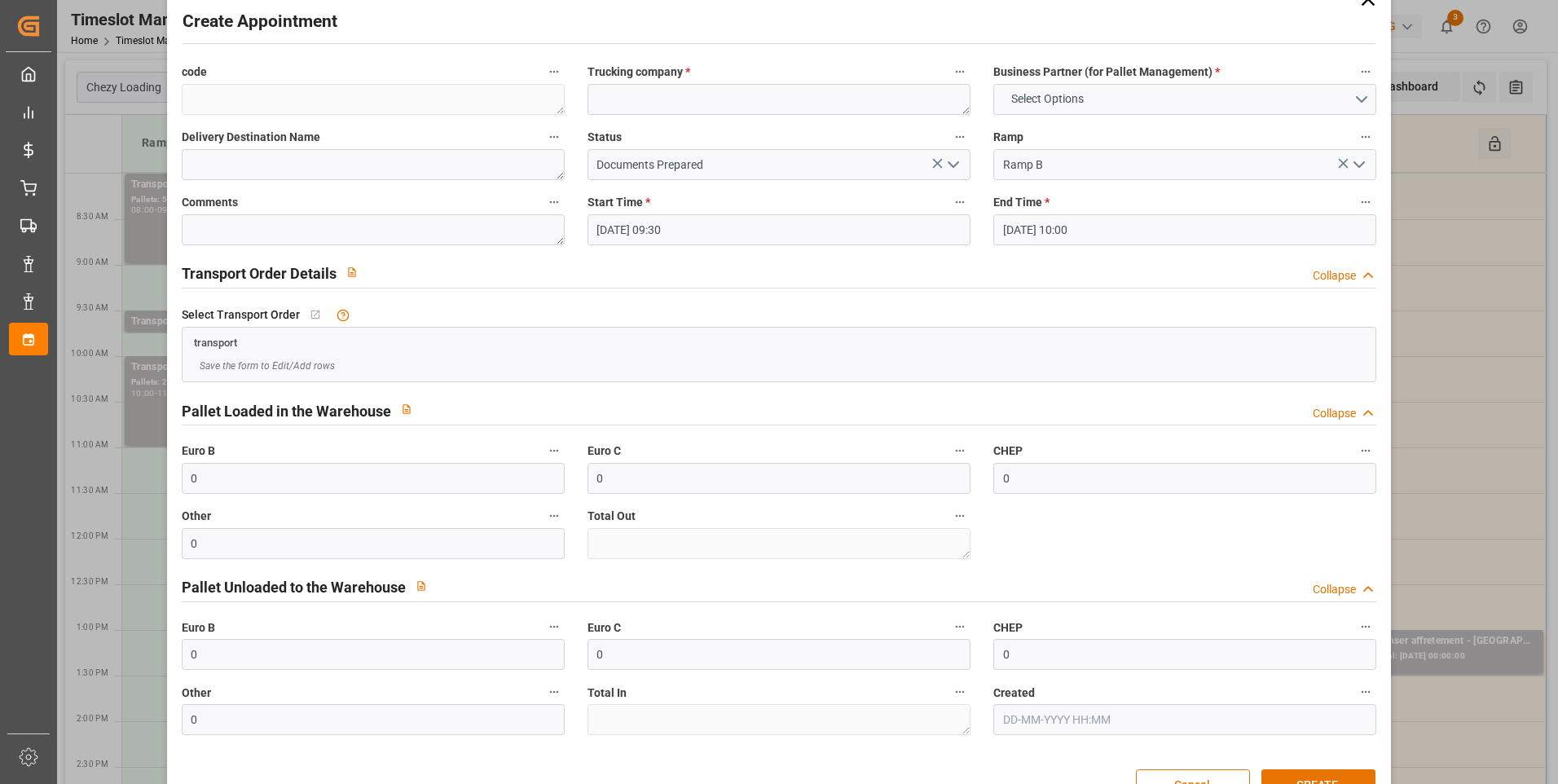
scroll to position [0, 0]
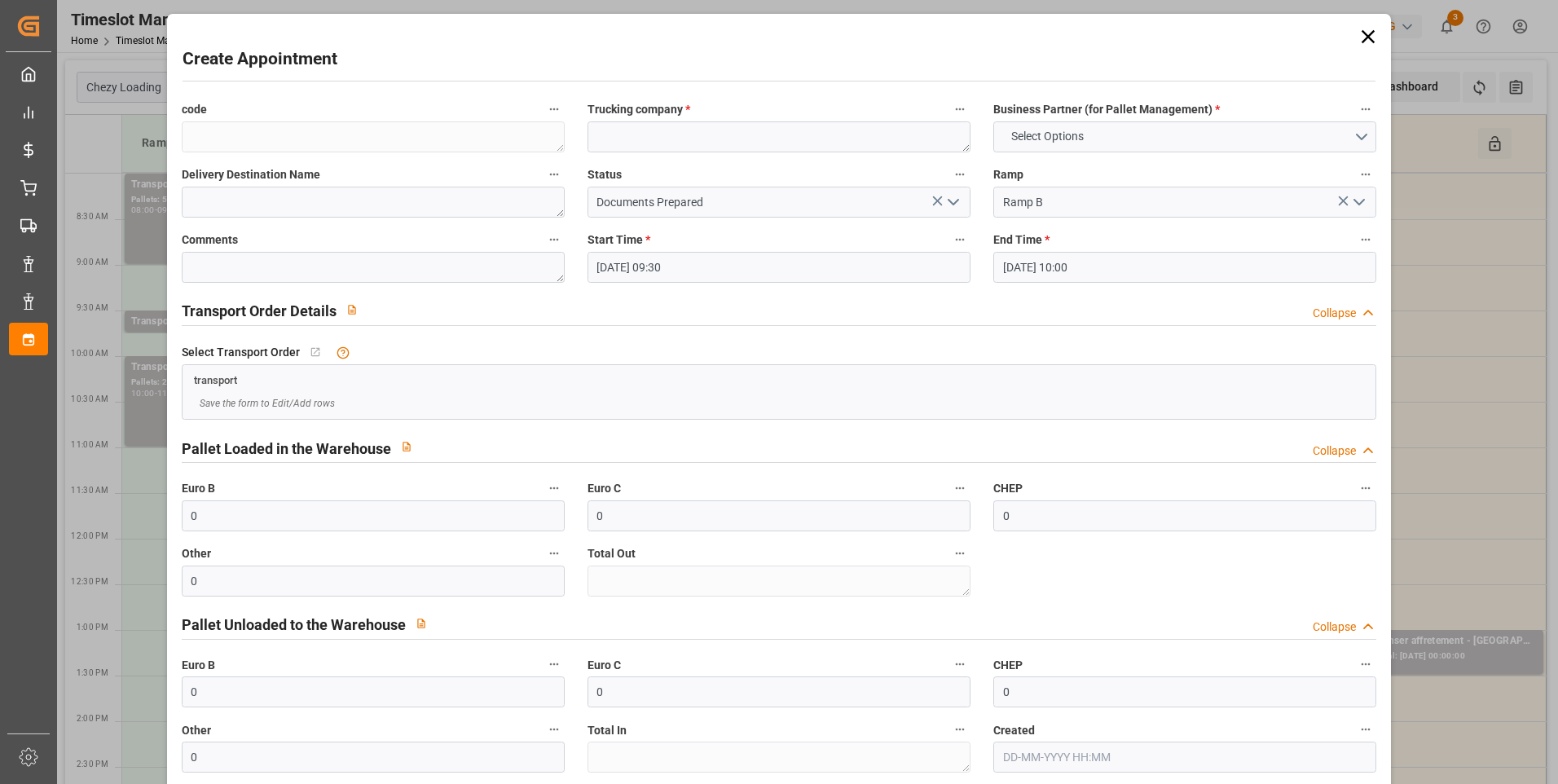
click at [1359, 39] on icon at bounding box center [1368, 37] width 23 height 23
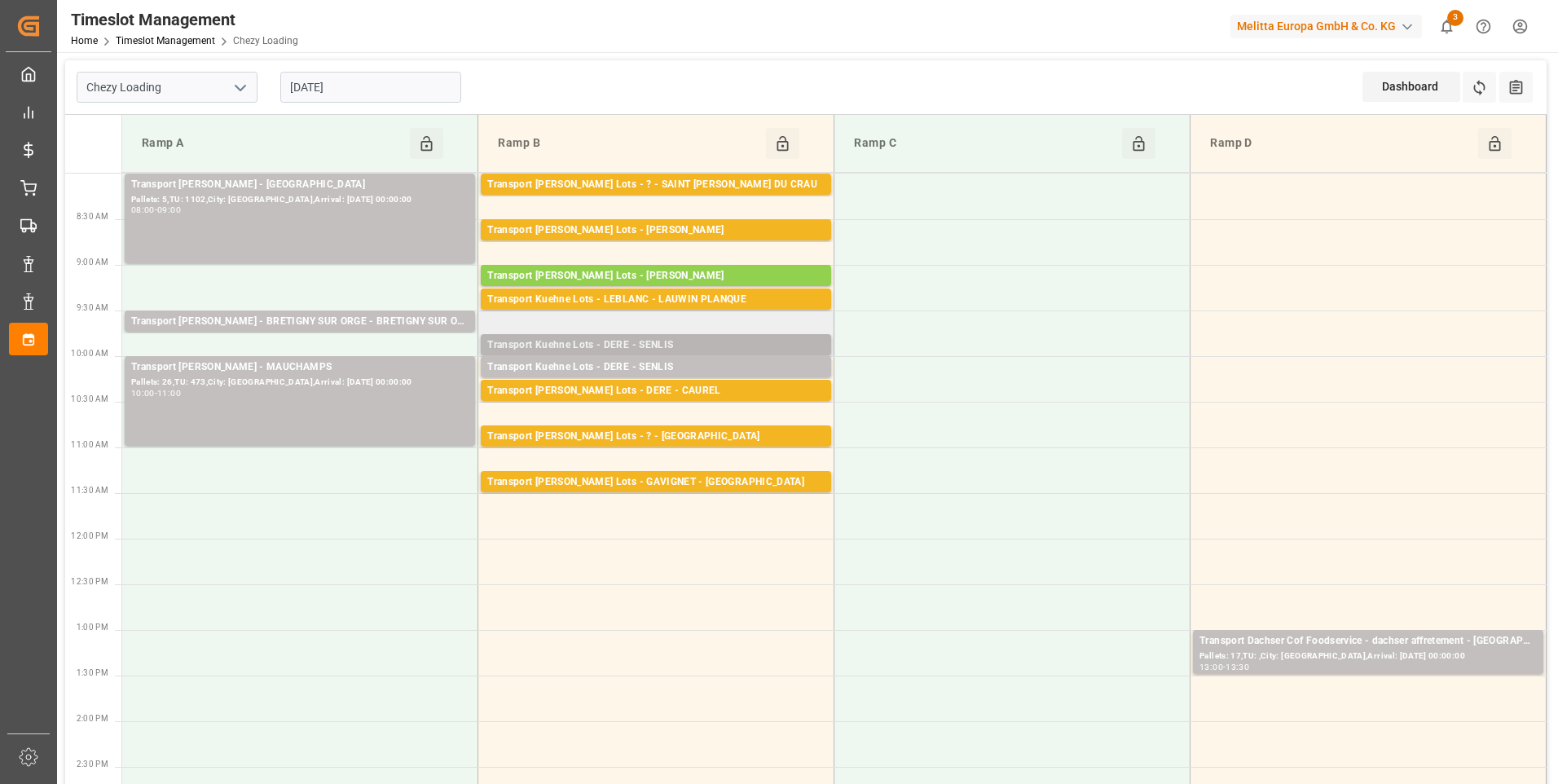
click at [626, 343] on div "Transport Kuehne Lots - DERE - SENLIS" at bounding box center [656, 345] width 338 height 16
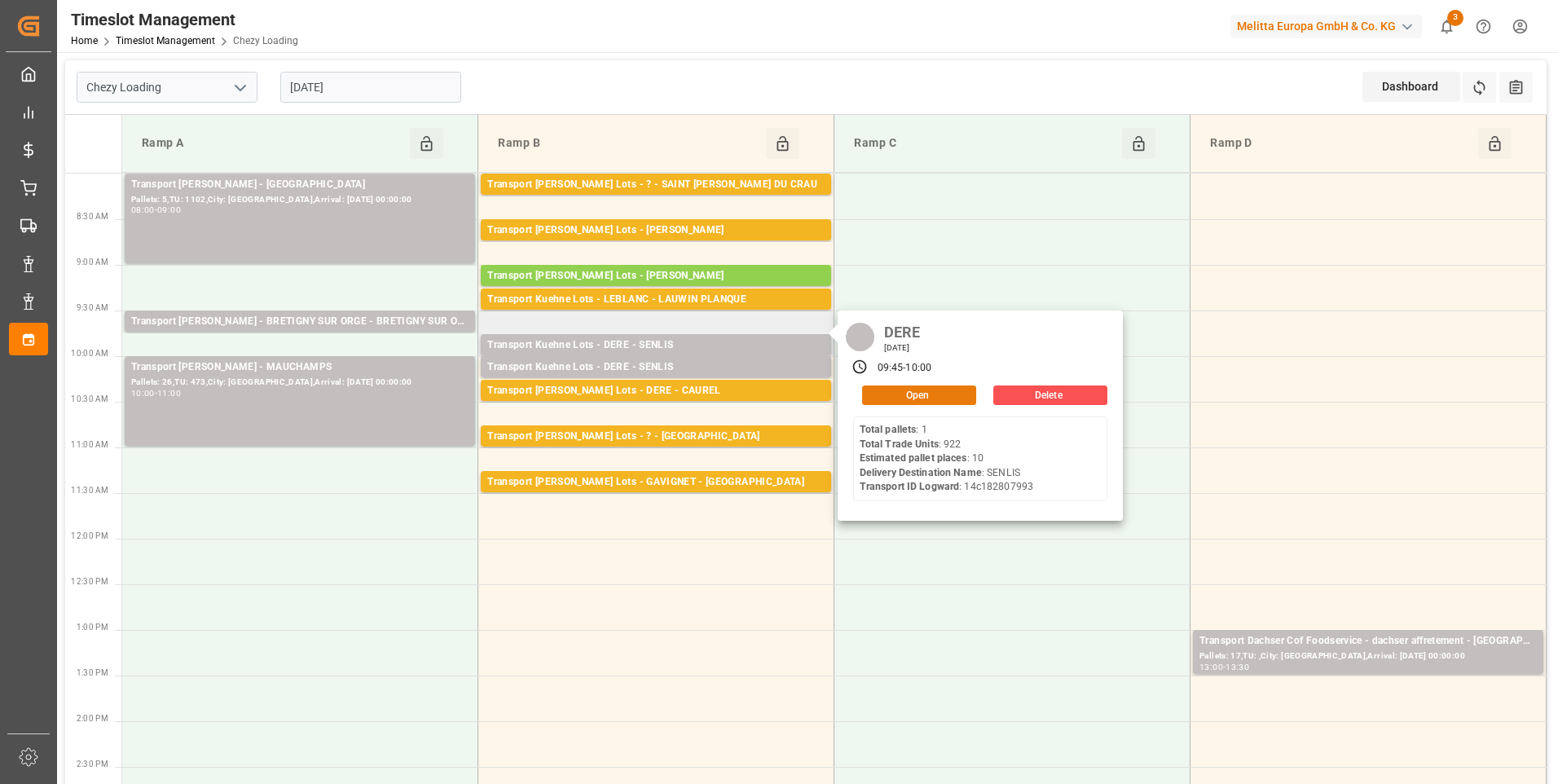
click at [886, 393] on button "Open" at bounding box center [919, 394] width 114 height 20
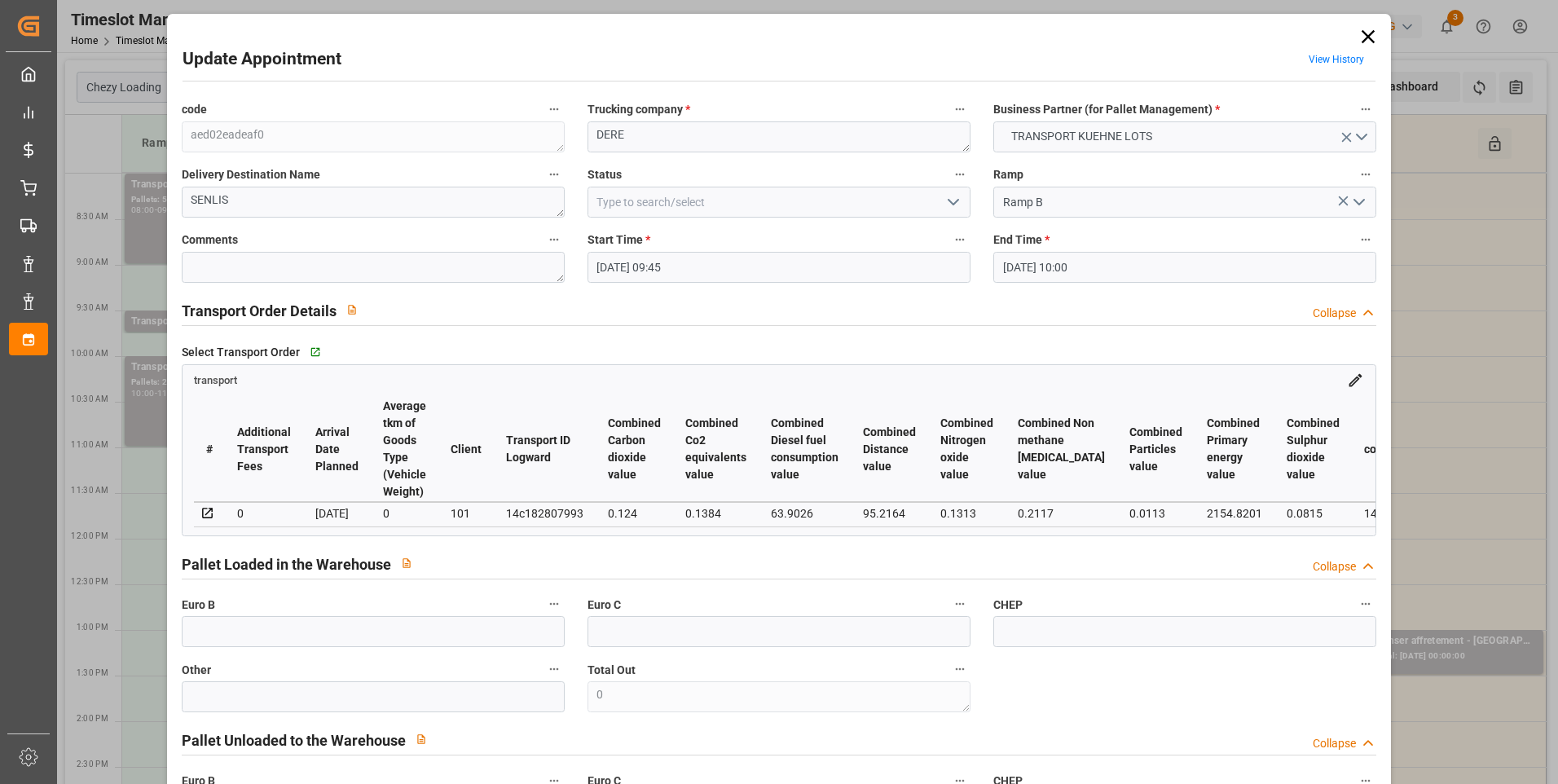
click at [943, 194] on icon "open menu" at bounding box center [953, 201] width 20 height 20
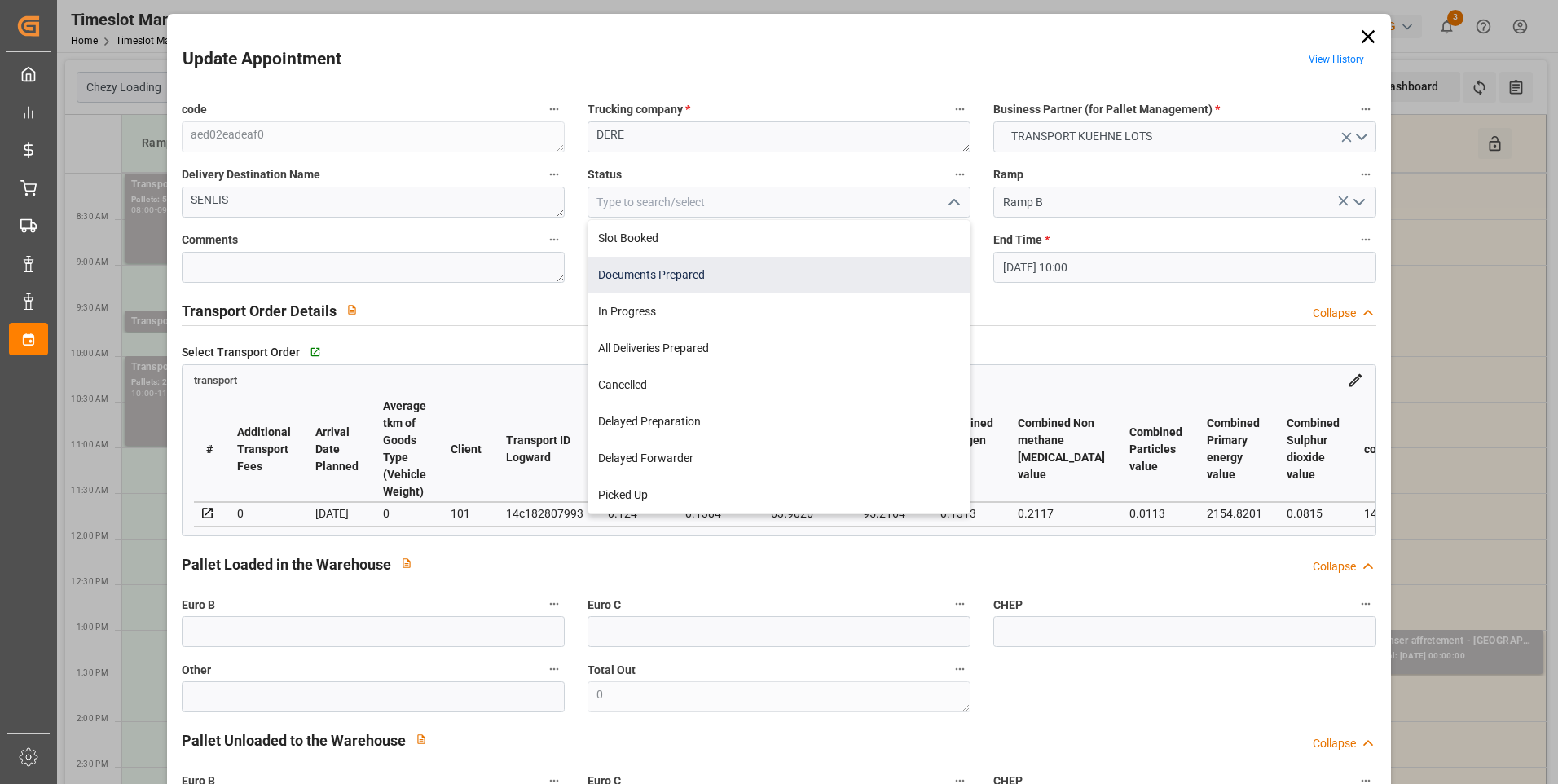
click at [700, 269] on div "Documents Prepared" at bounding box center [779, 274] width 381 height 37
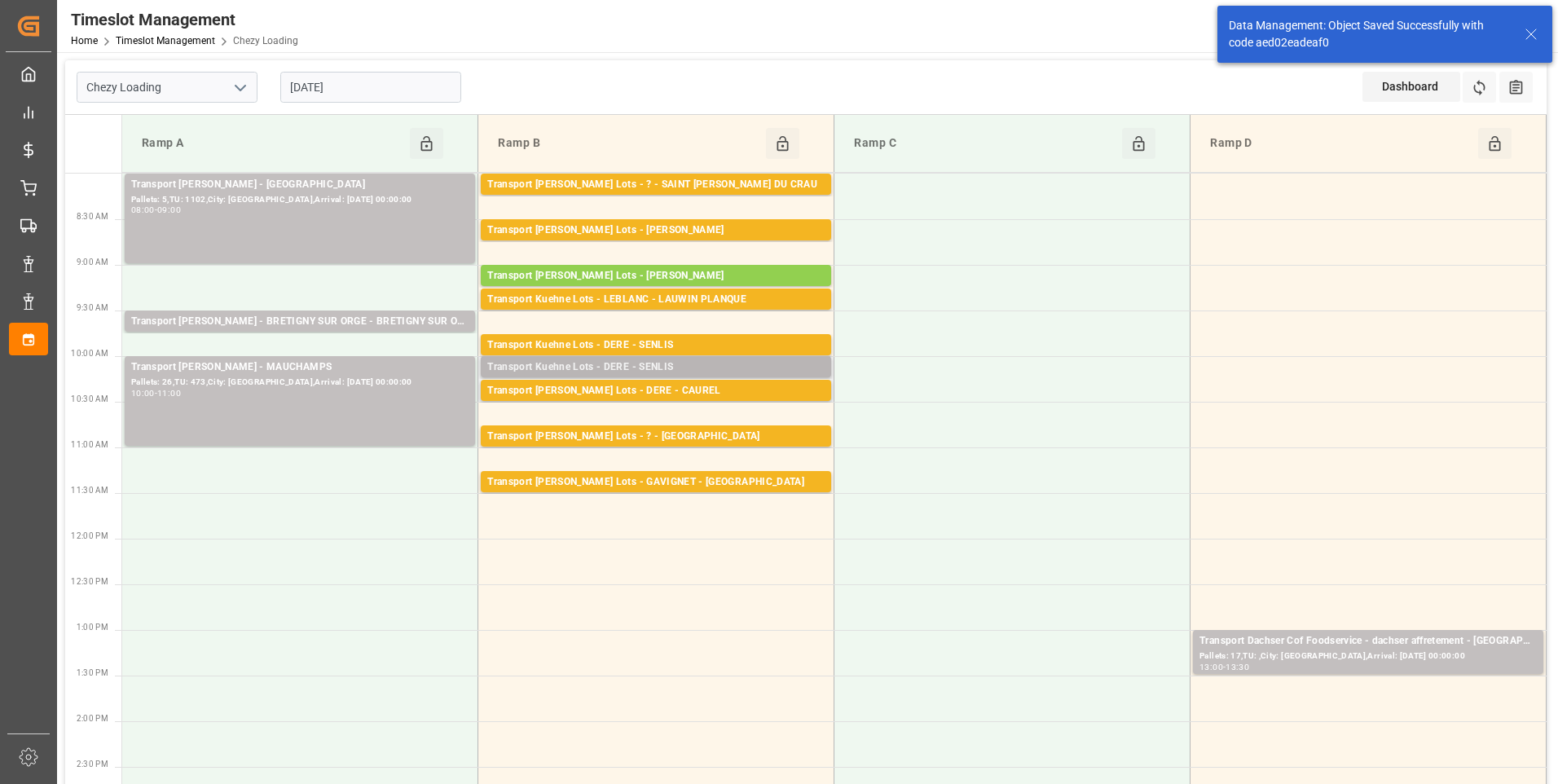
click at [649, 363] on div "Transport Kuehne Lots - DERE - SENLIS" at bounding box center [656, 367] width 338 height 16
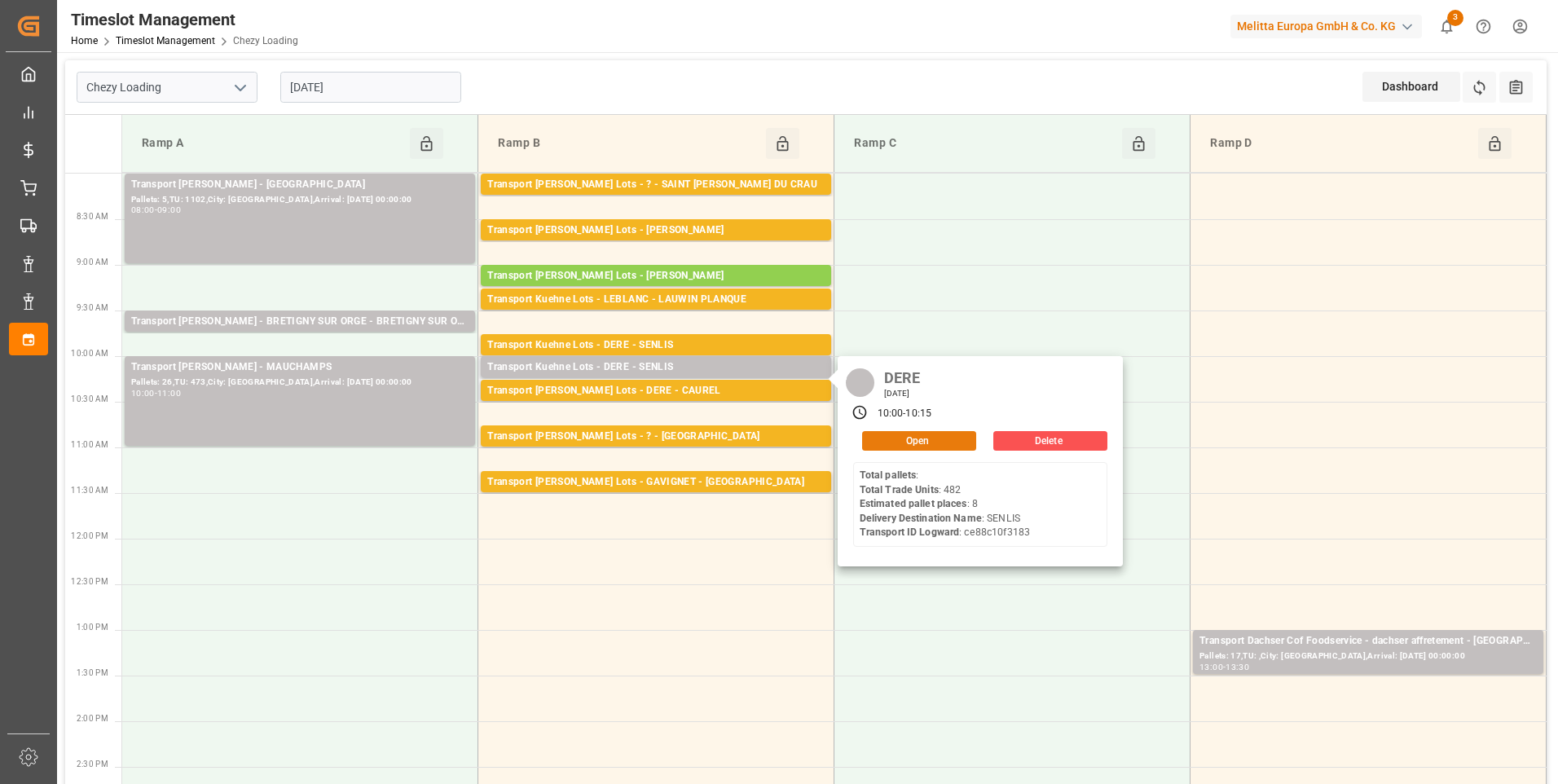
click at [914, 436] on button "Open" at bounding box center [919, 441] width 114 height 20
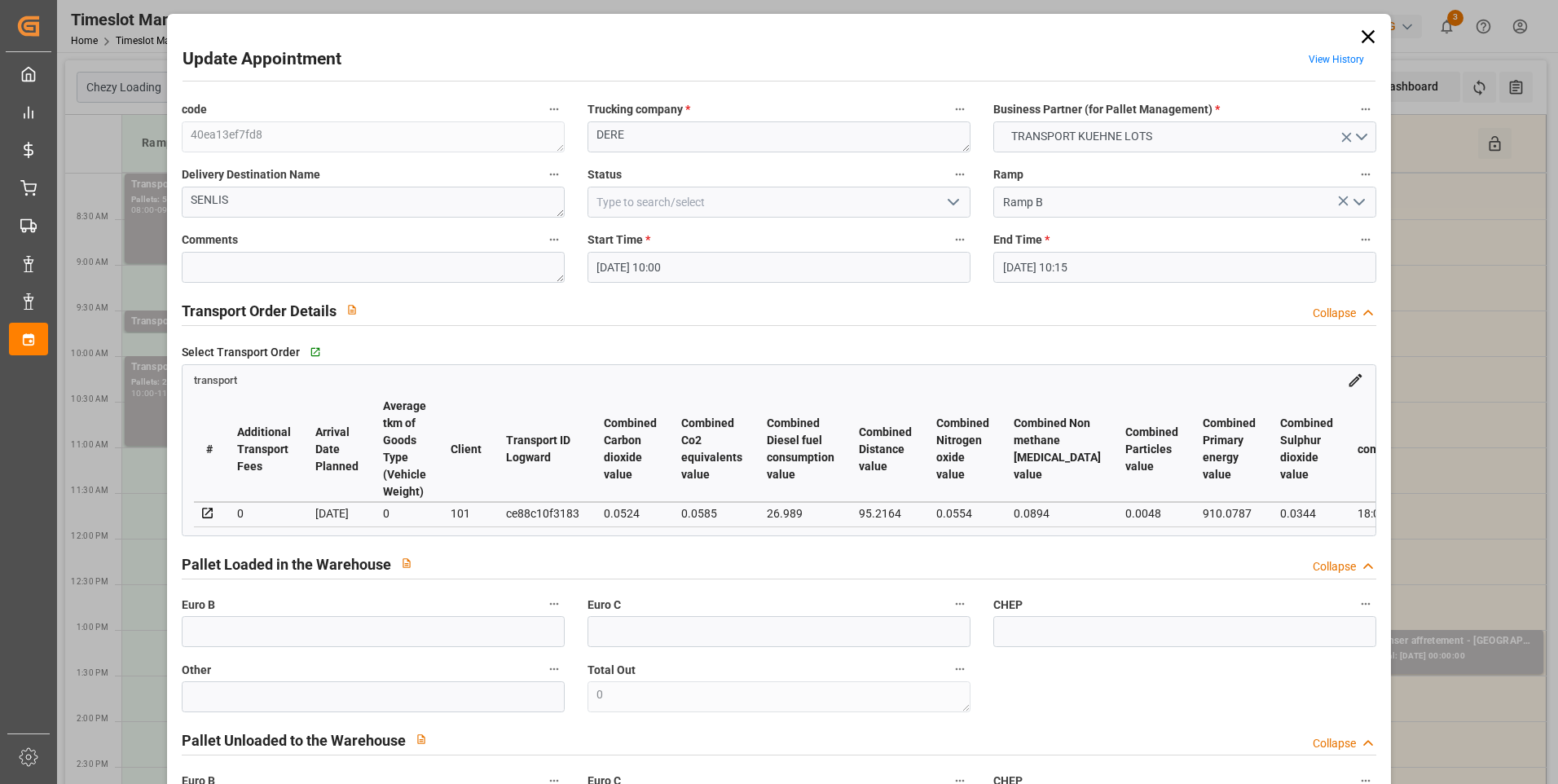
click at [944, 199] on icon "open menu" at bounding box center [953, 201] width 20 height 20
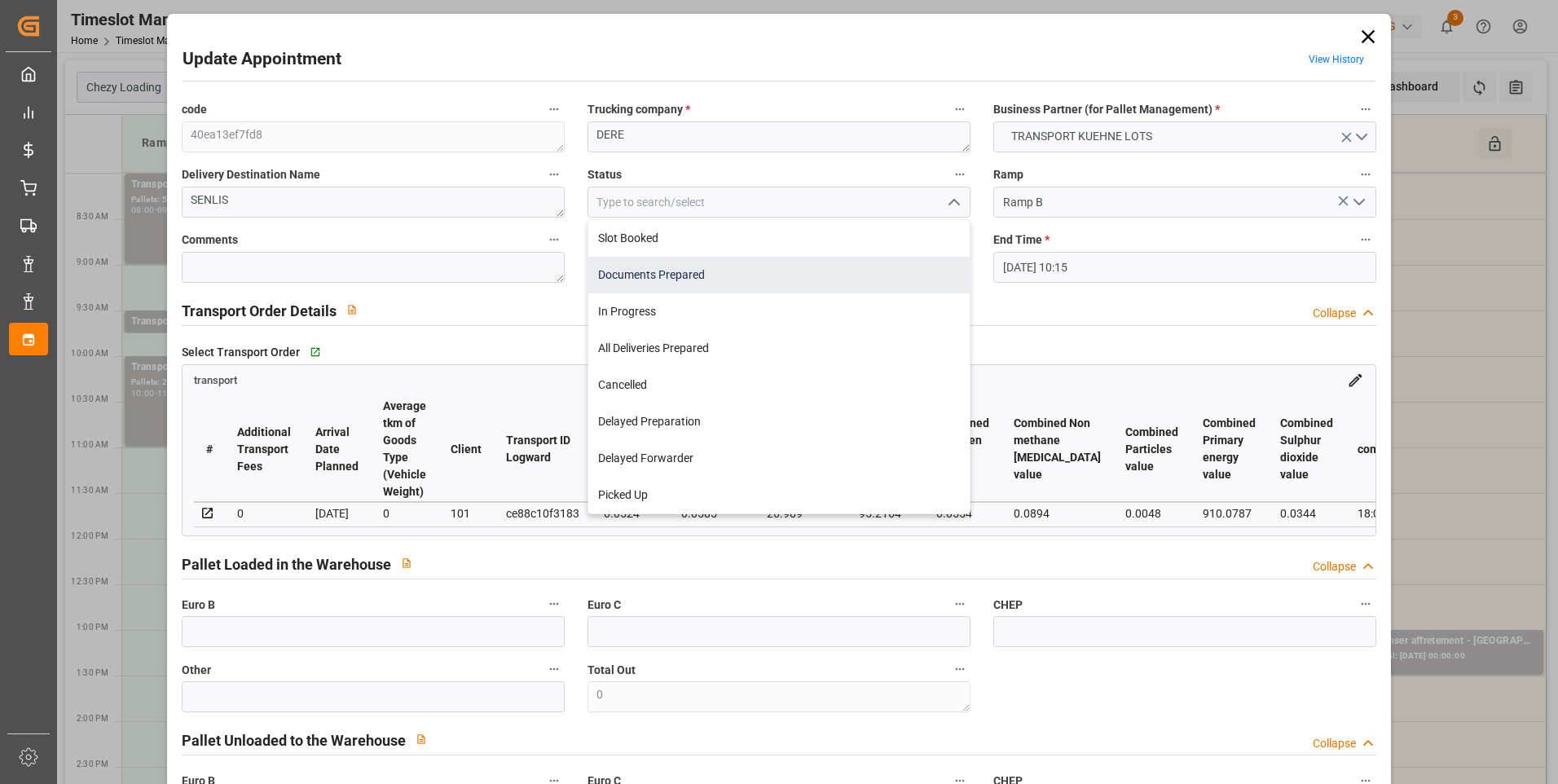
click at [691, 276] on div "Documents Prepared" at bounding box center [779, 274] width 381 height 37
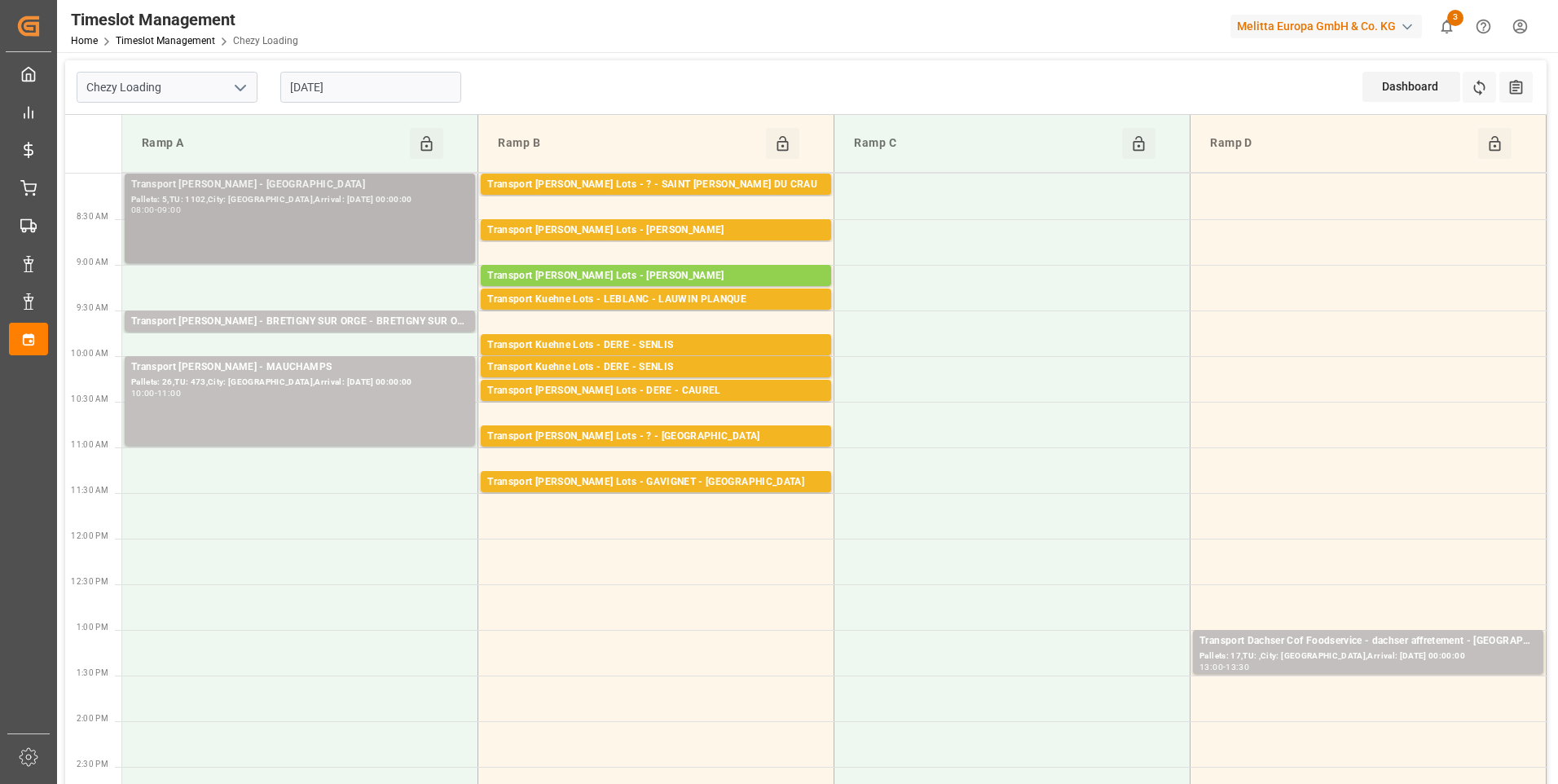
click at [355, 232] on div "Transport Delisle - SAINT GILLES - SAINT GILLES Pallets: 5,TU: 1102,City: SAINT…" at bounding box center [300, 218] width 338 height 83
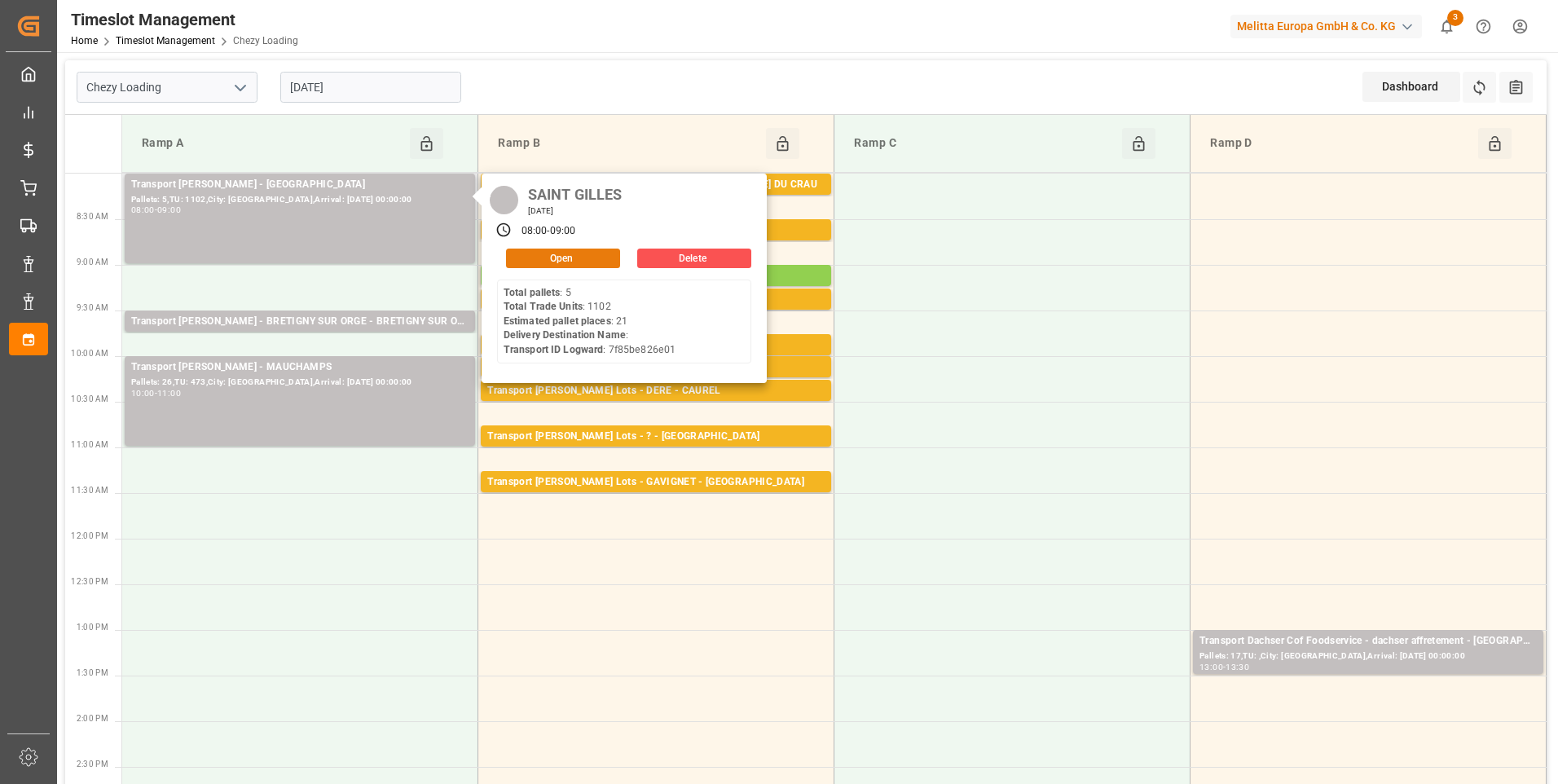
click at [590, 254] on button "Open" at bounding box center [563, 258] width 114 height 20
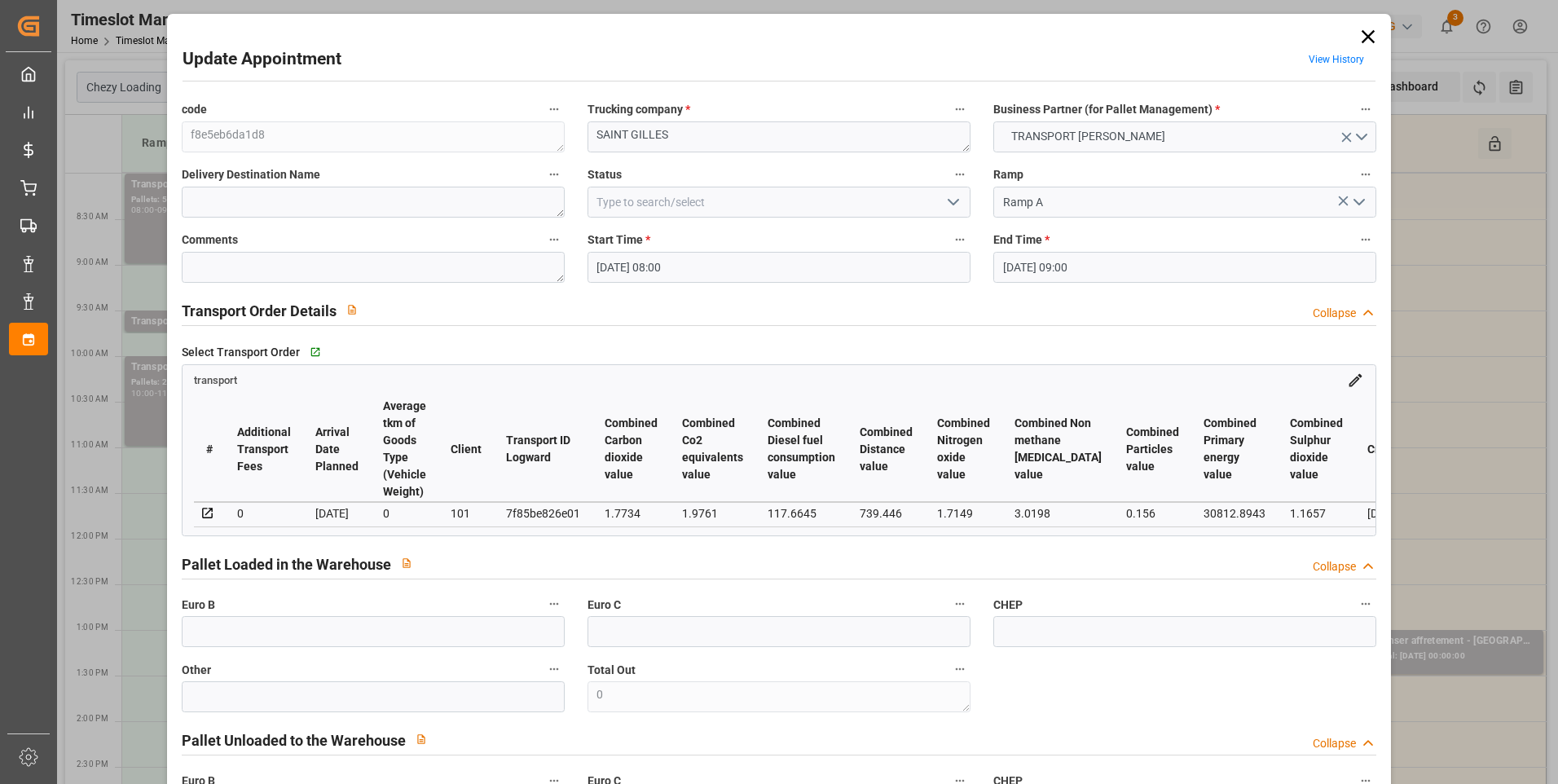
click at [951, 200] on icon "open menu" at bounding box center [953, 201] width 20 height 20
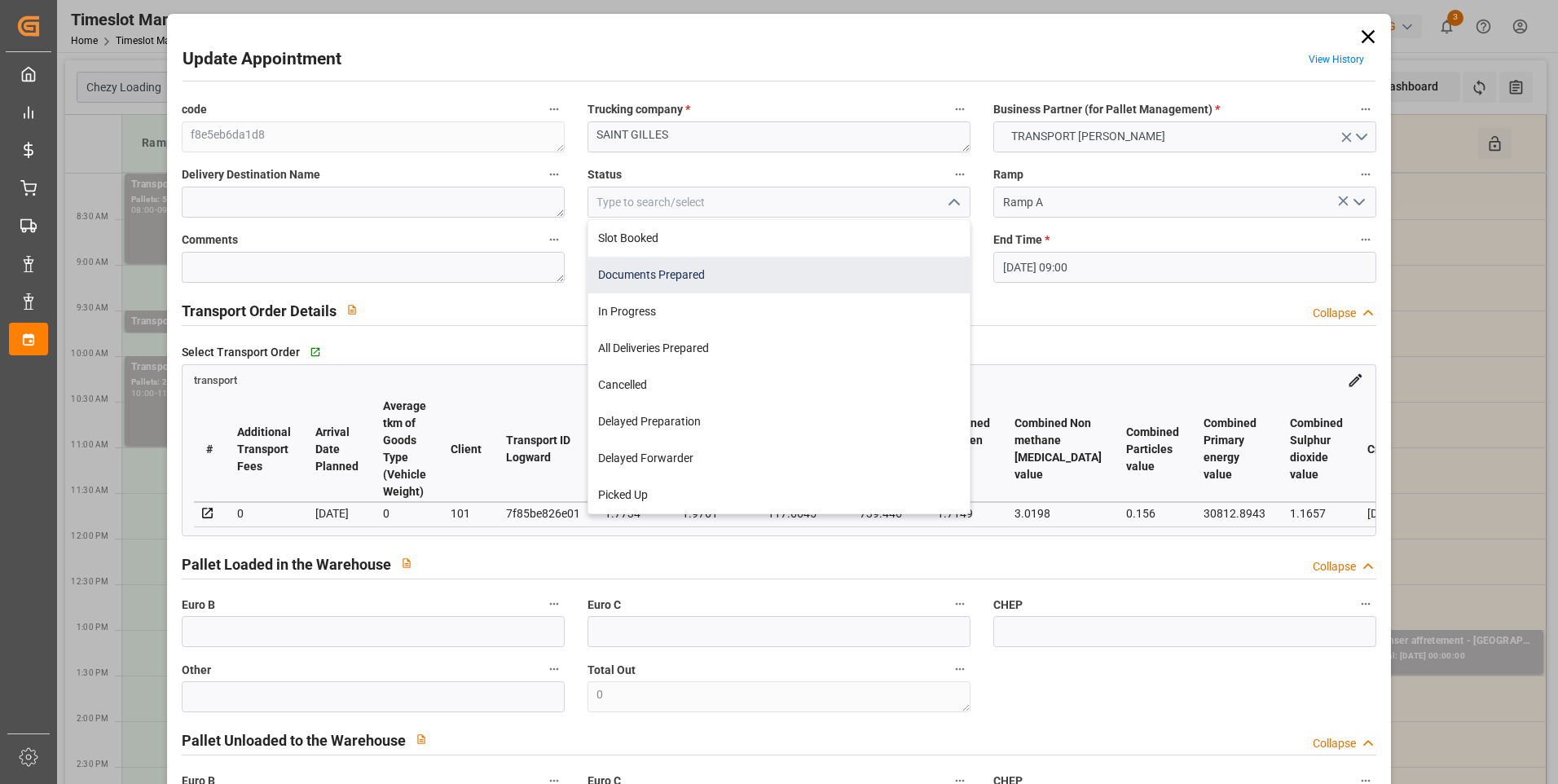
click at [701, 273] on div "Documents Prepared" at bounding box center [779, 274] width 381 height 37
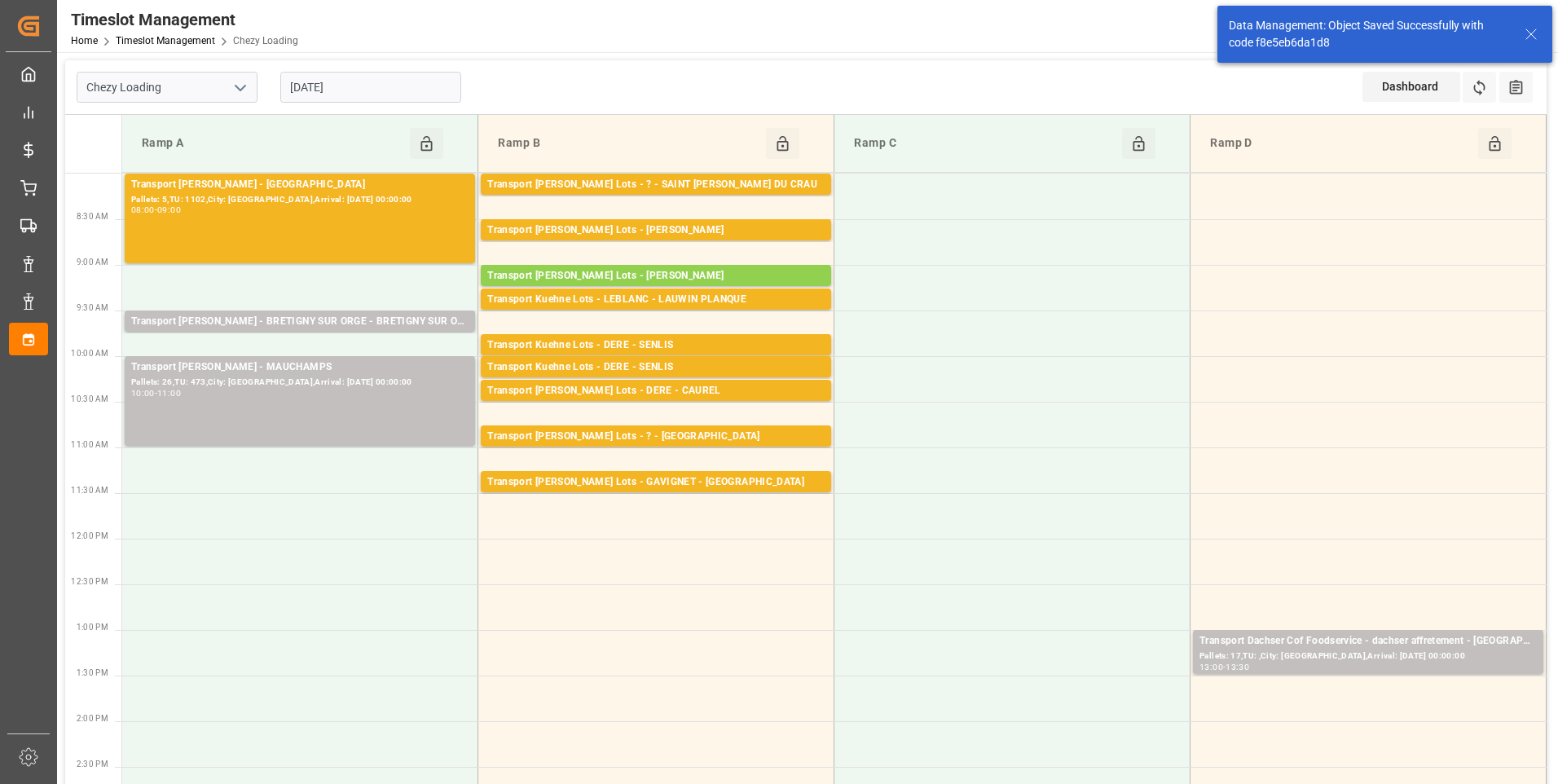
click at [408, 320] on div "Transport Delisle - BRETIGNY SUR ORGE - BRETIGNY SUR ORGE" at bounding box center [300, 322] width 338 height 16
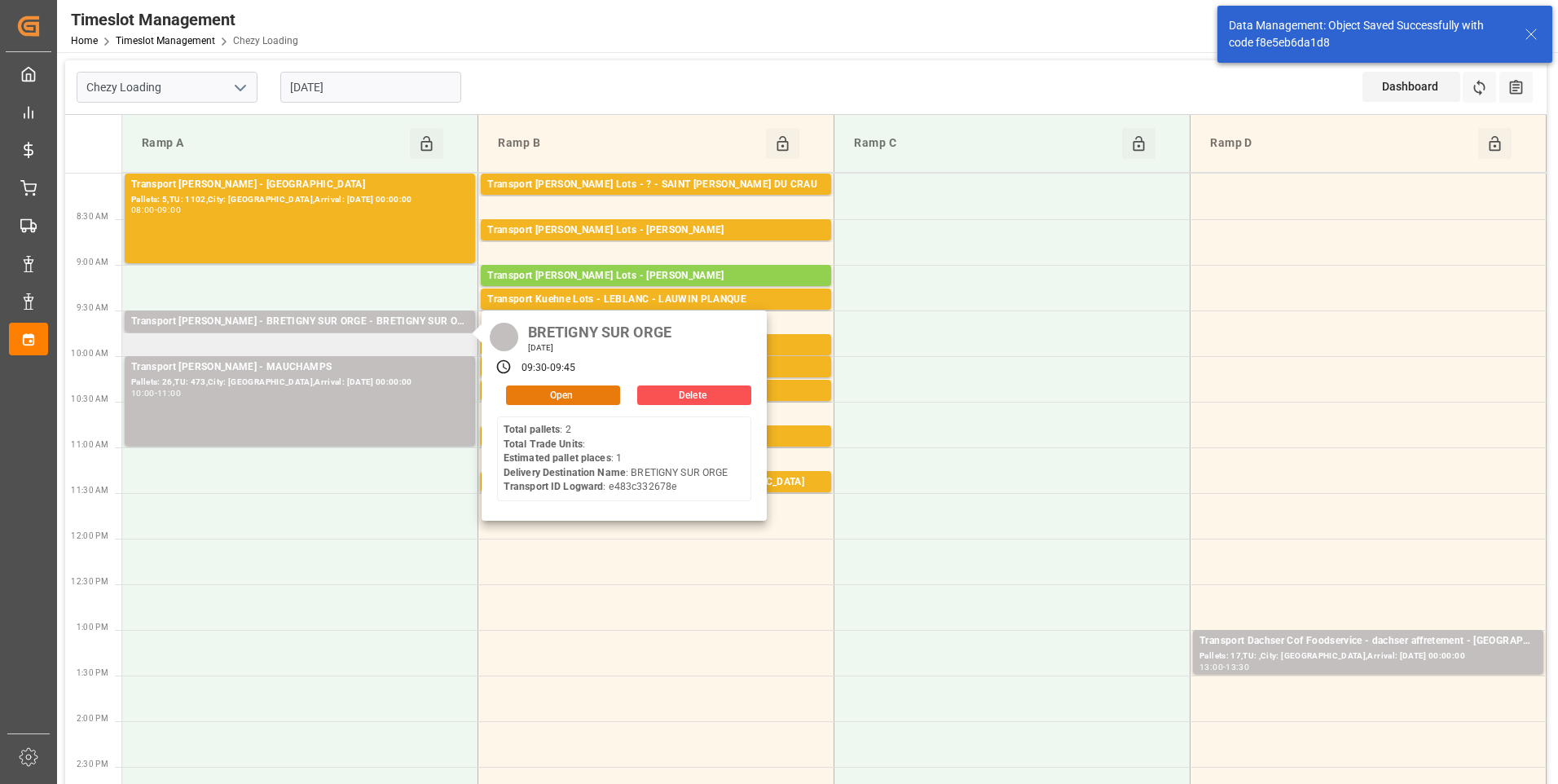
click at [528, 392] on button "Open" at bounding box center [563, 394] width 114 height 20
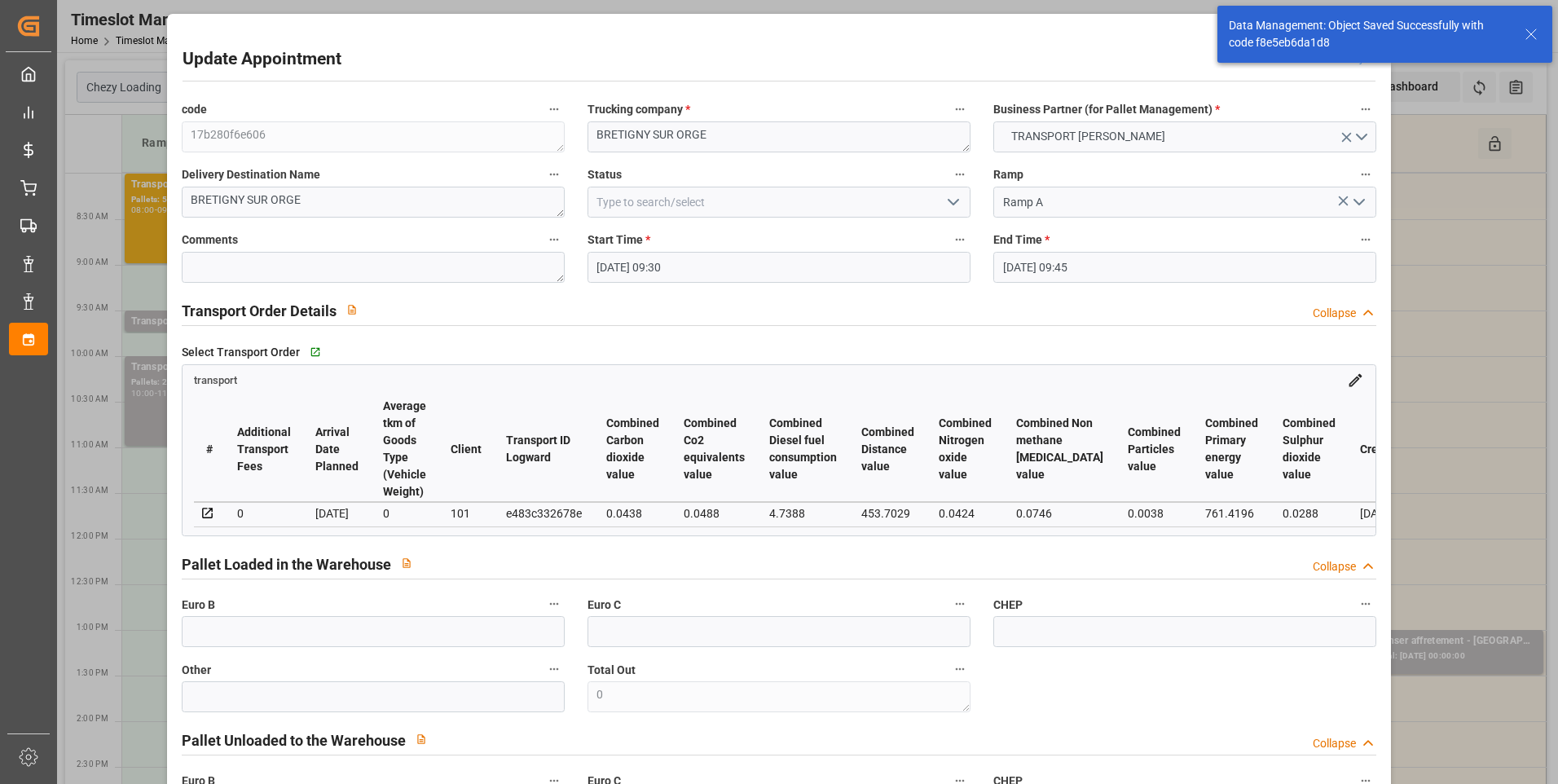
click at [949, 202] on icon "open menu" at bounding box center [953, 201] width 20 height 20
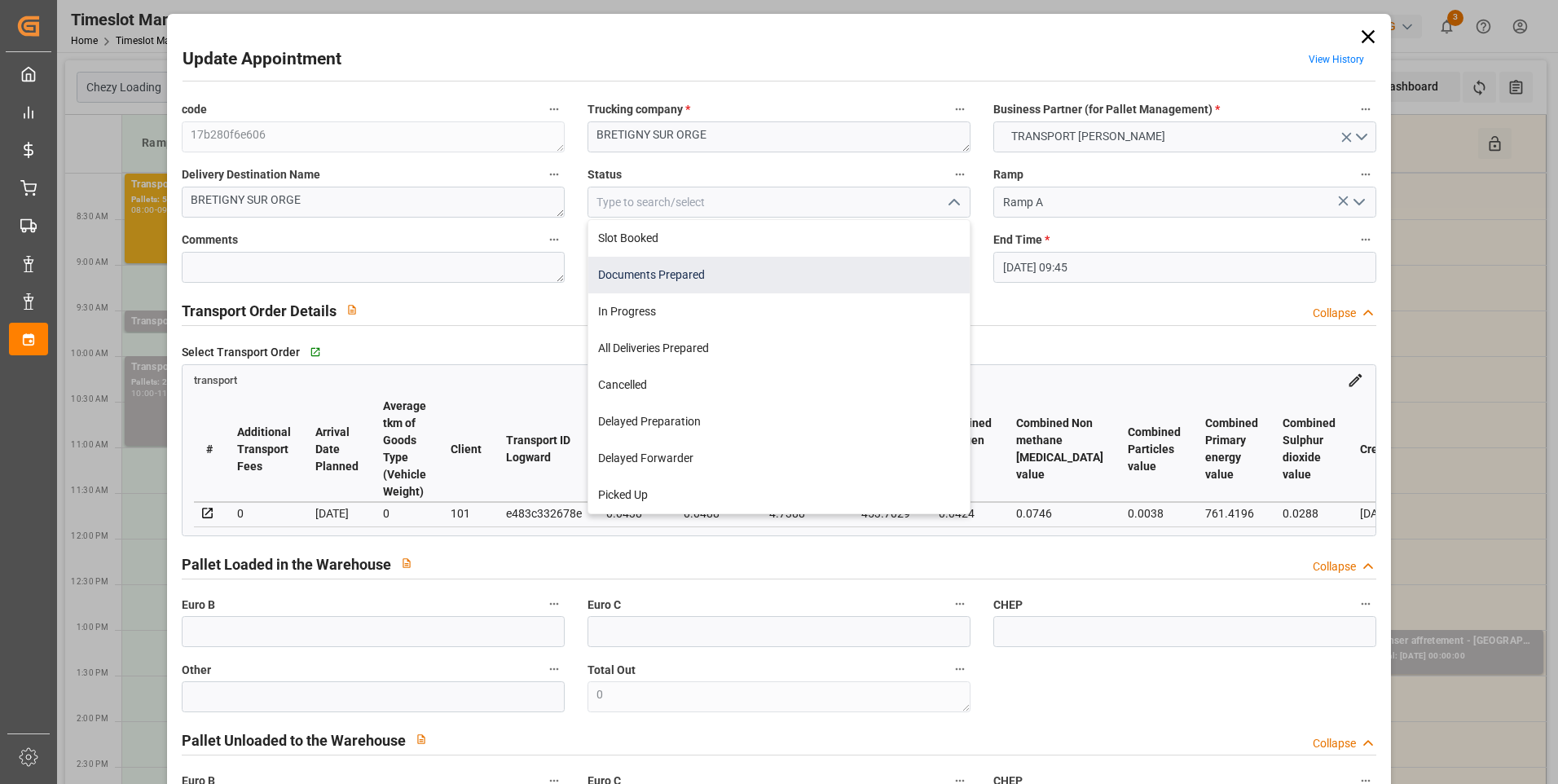
click at [679, 279] on div "Documents Prepared" at bounding box center [779, 274] width 381 height 37
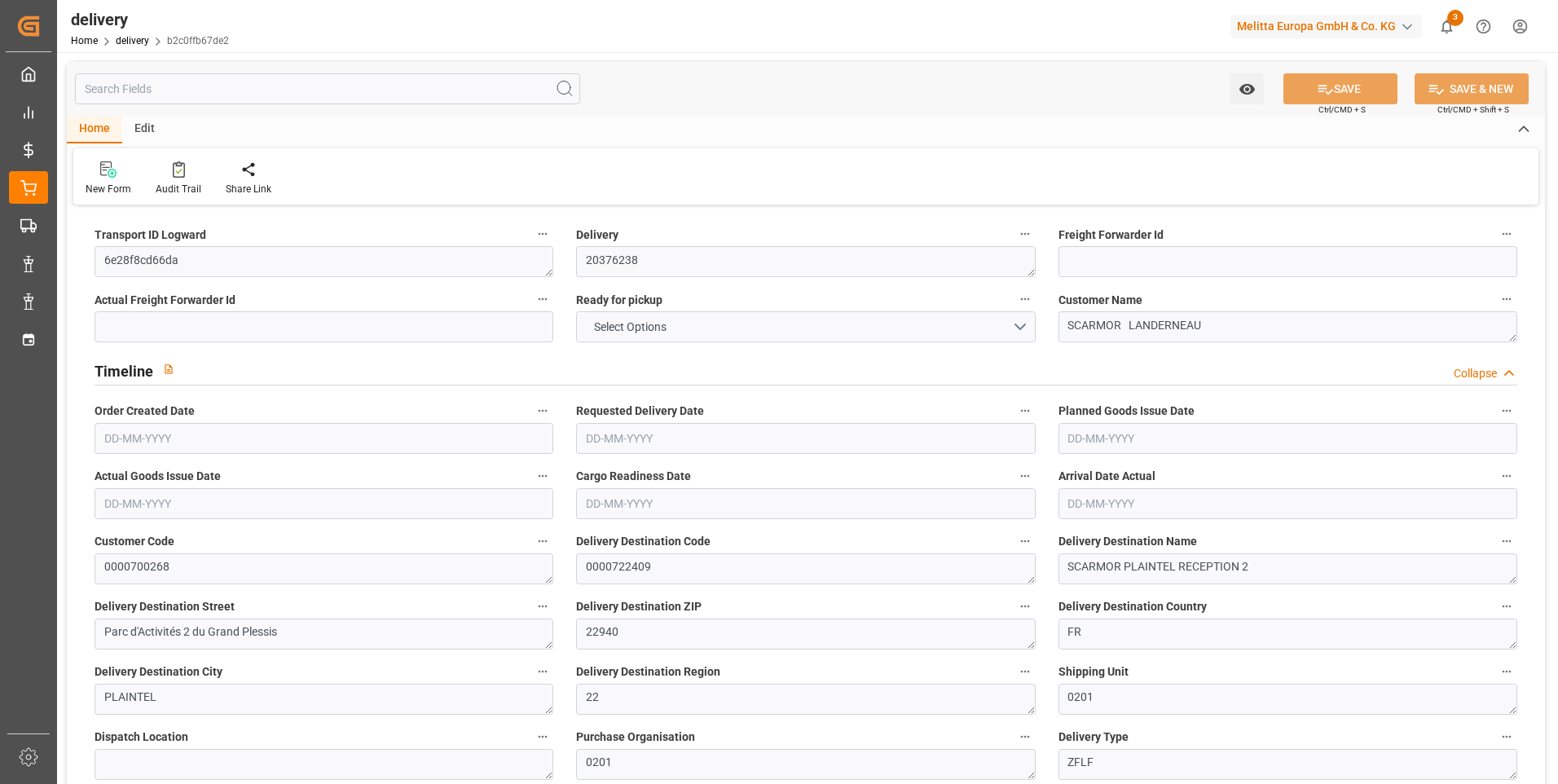
type input "18"
type input "2359.968"
type input "3328.632"
type input "8762.784"
type input "556"
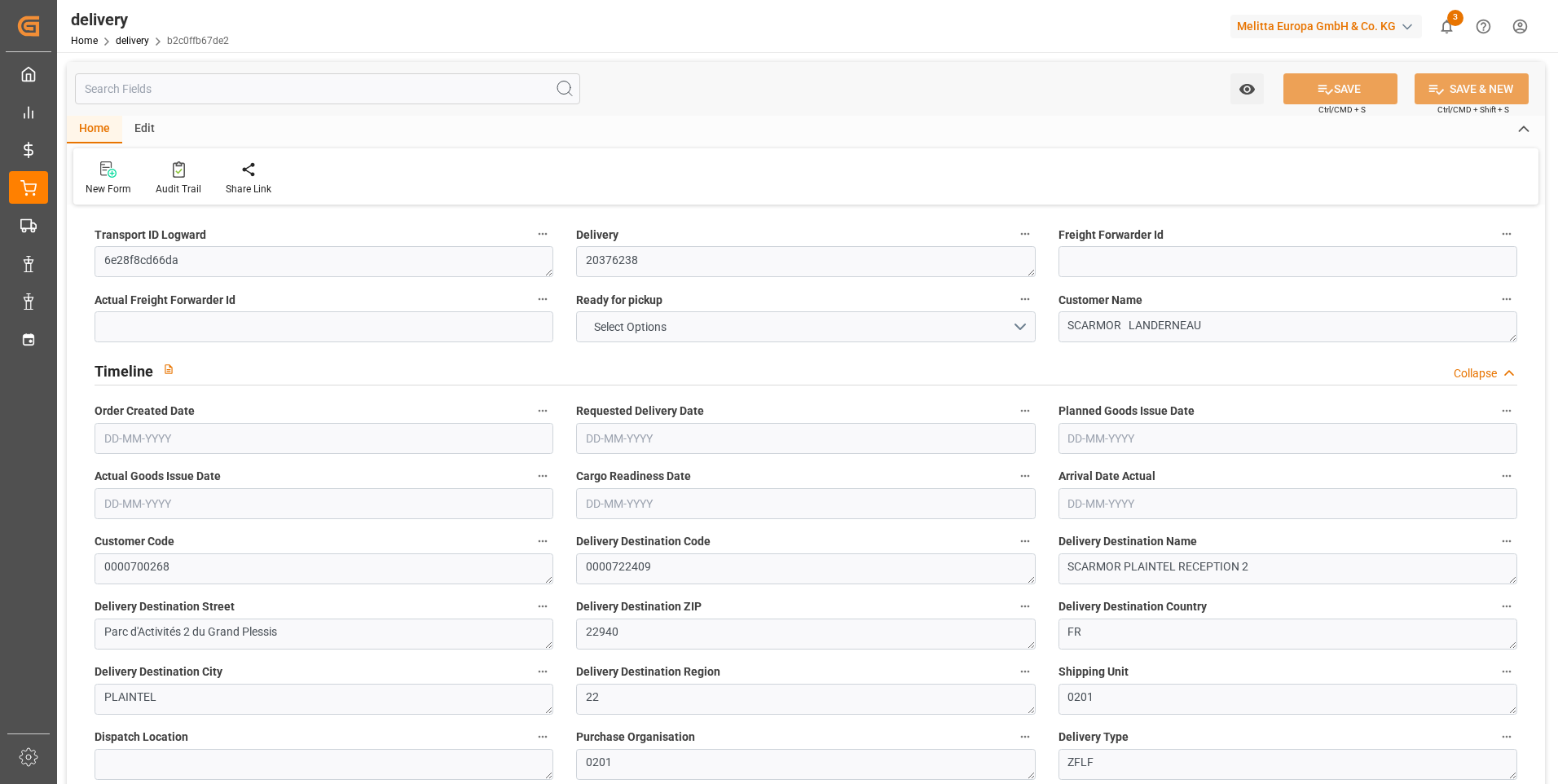
type input "19"
type input "2"
type input "9"
type input "0"
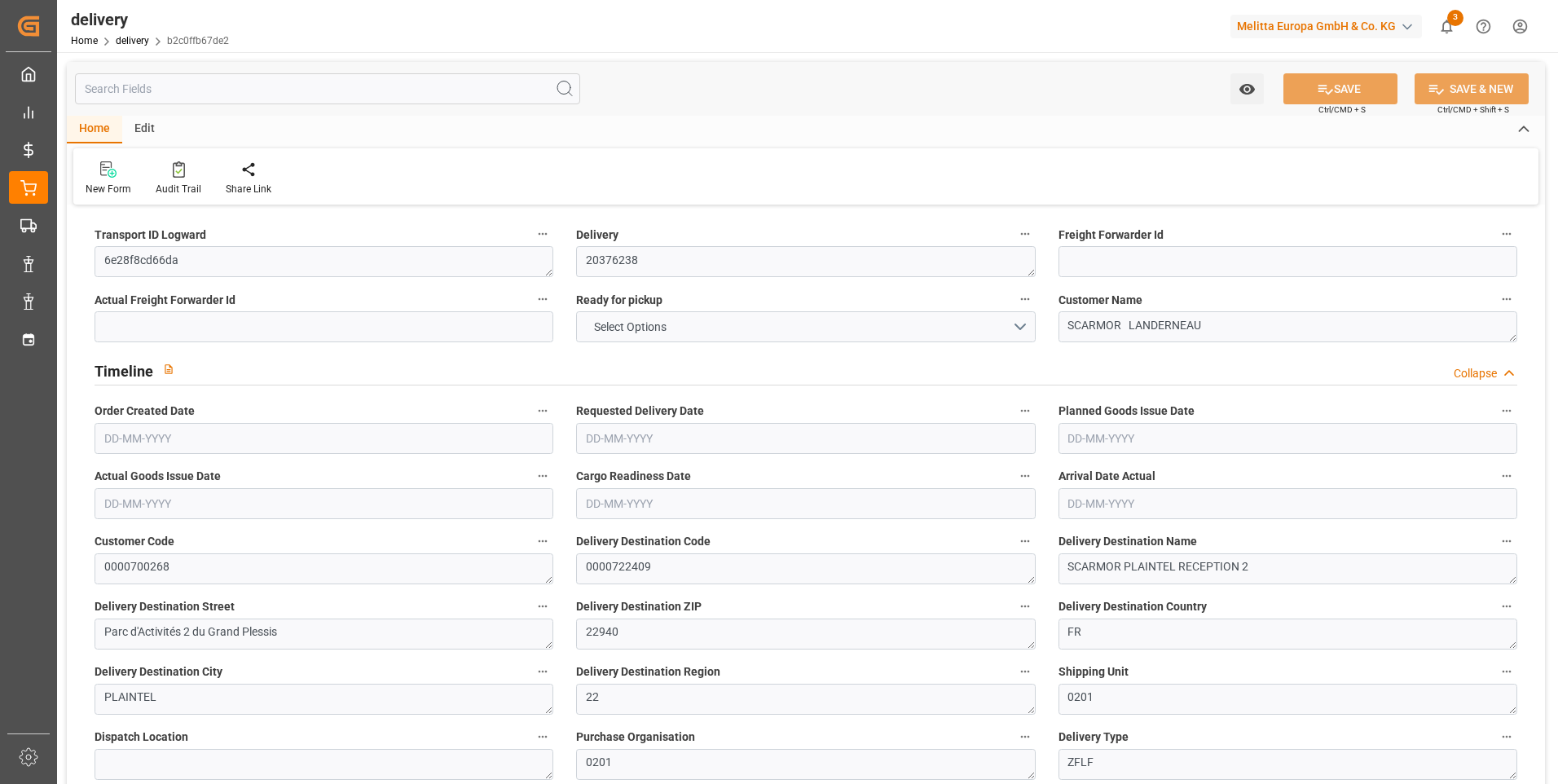
type input "0"
type input "423.56"
type input "4.9"
type input "200.16"
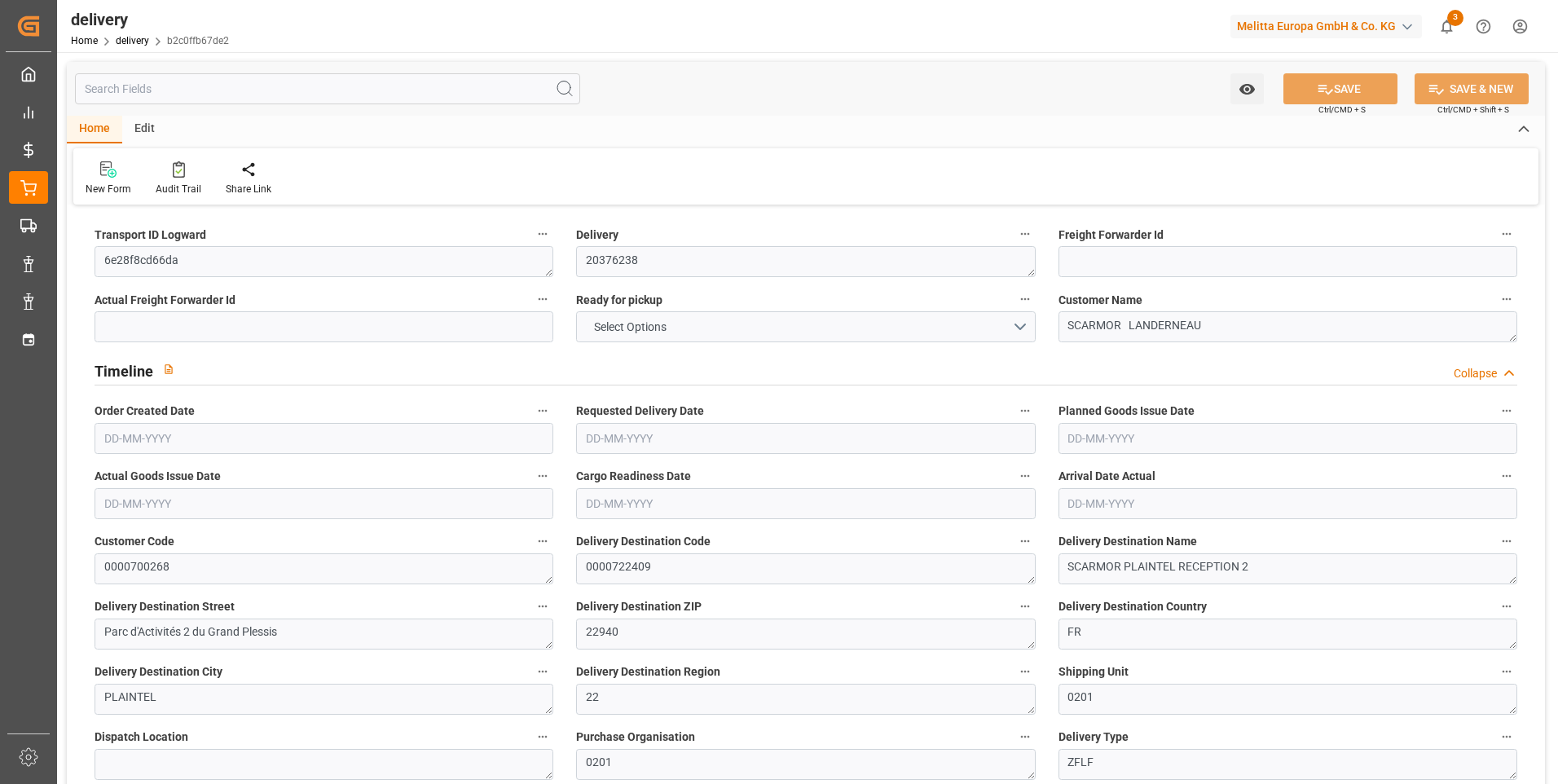
type input "1.5"
type input "1.3"
type input "0"
type input "28.5"
type input "2815.912"
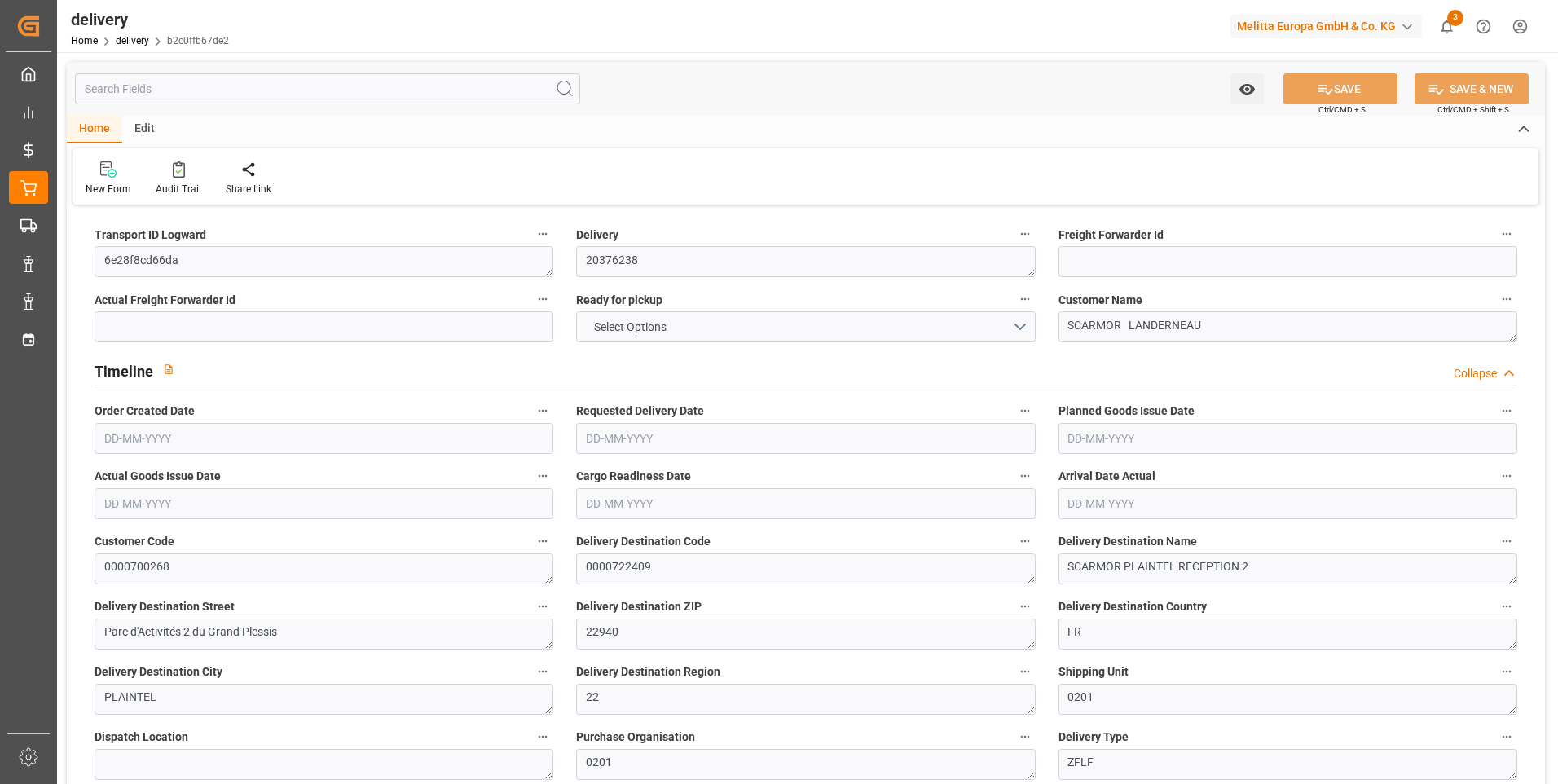
type input "101"
type input "13355.404"
type input "0.8569"
type input "0"
type input "[DATE]"
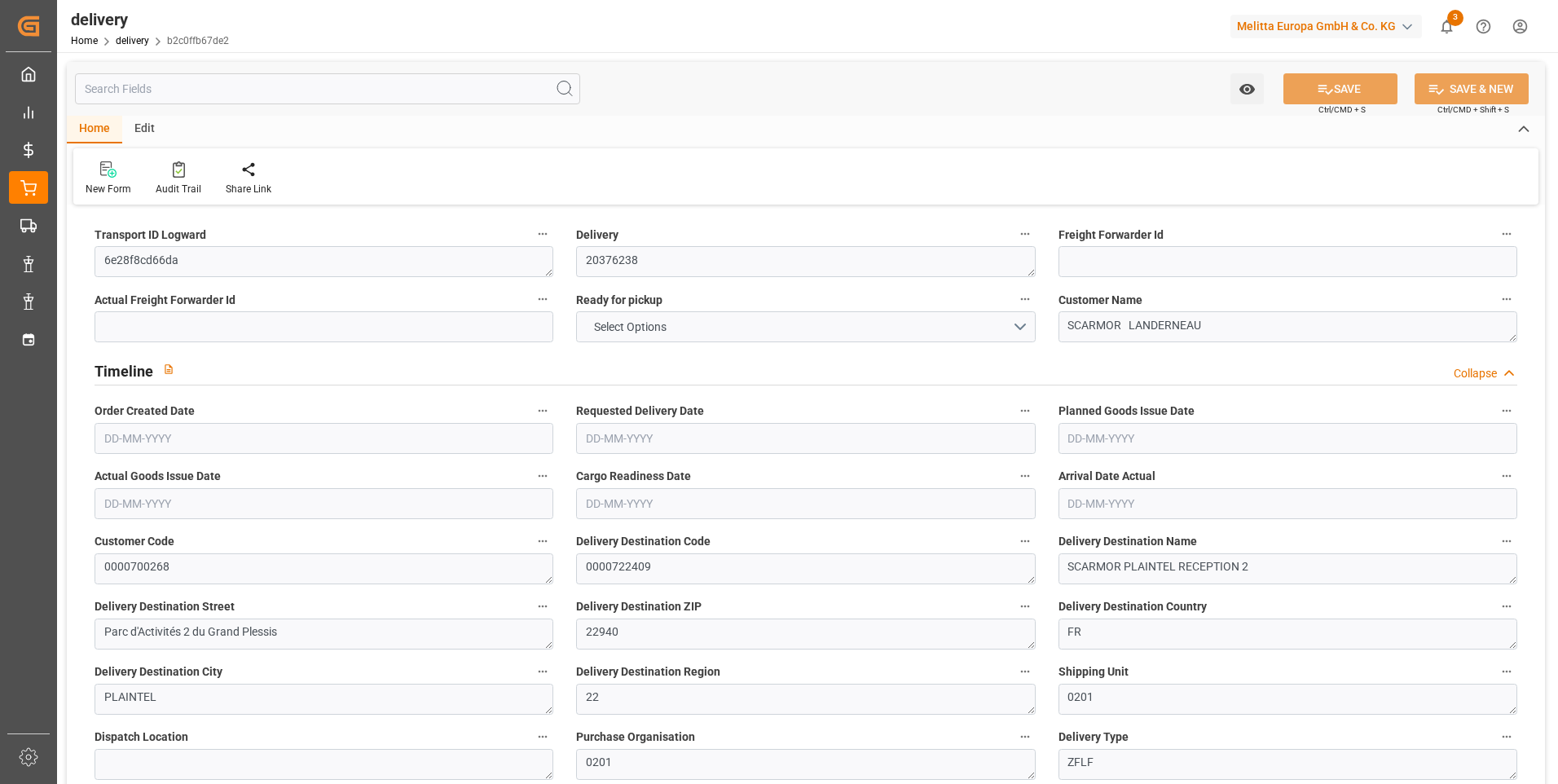
type input "[DATE]"
type input "14-08-2025 11:00"
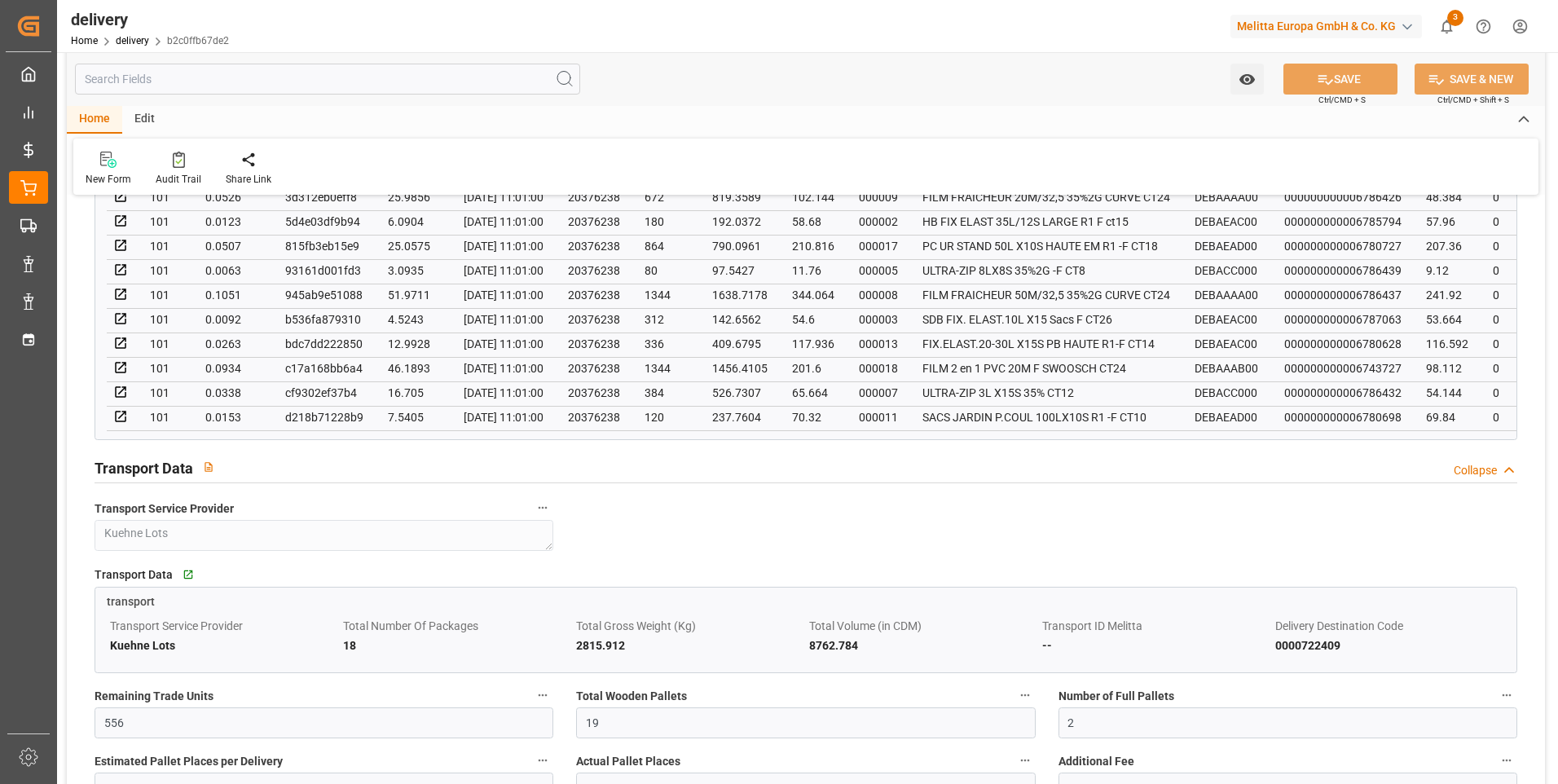
scroll to position [1629, 0]
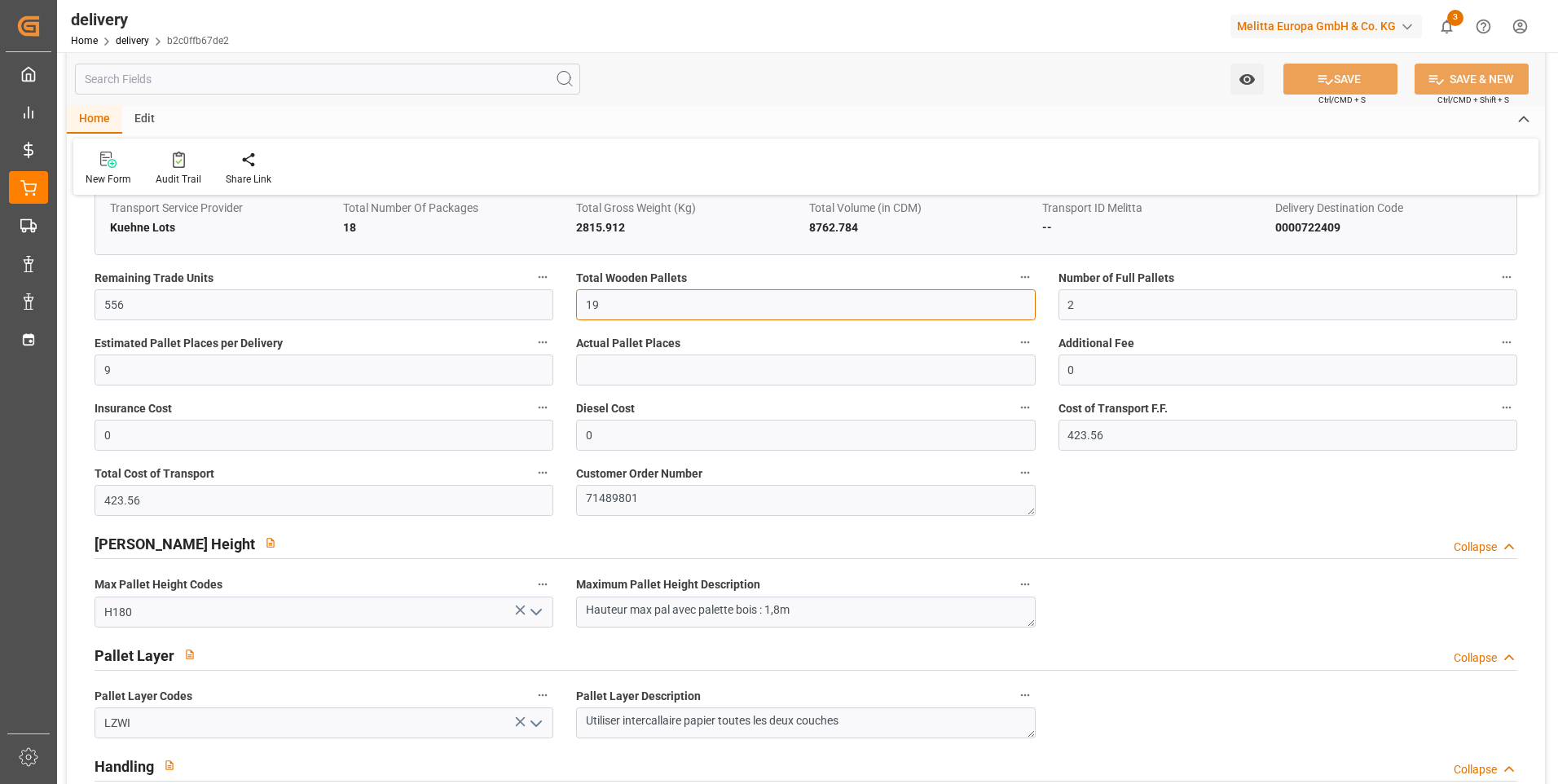
click at [616, 303] on input "19" at bounding box center [805, 305] width 459 height 31
type input "18"
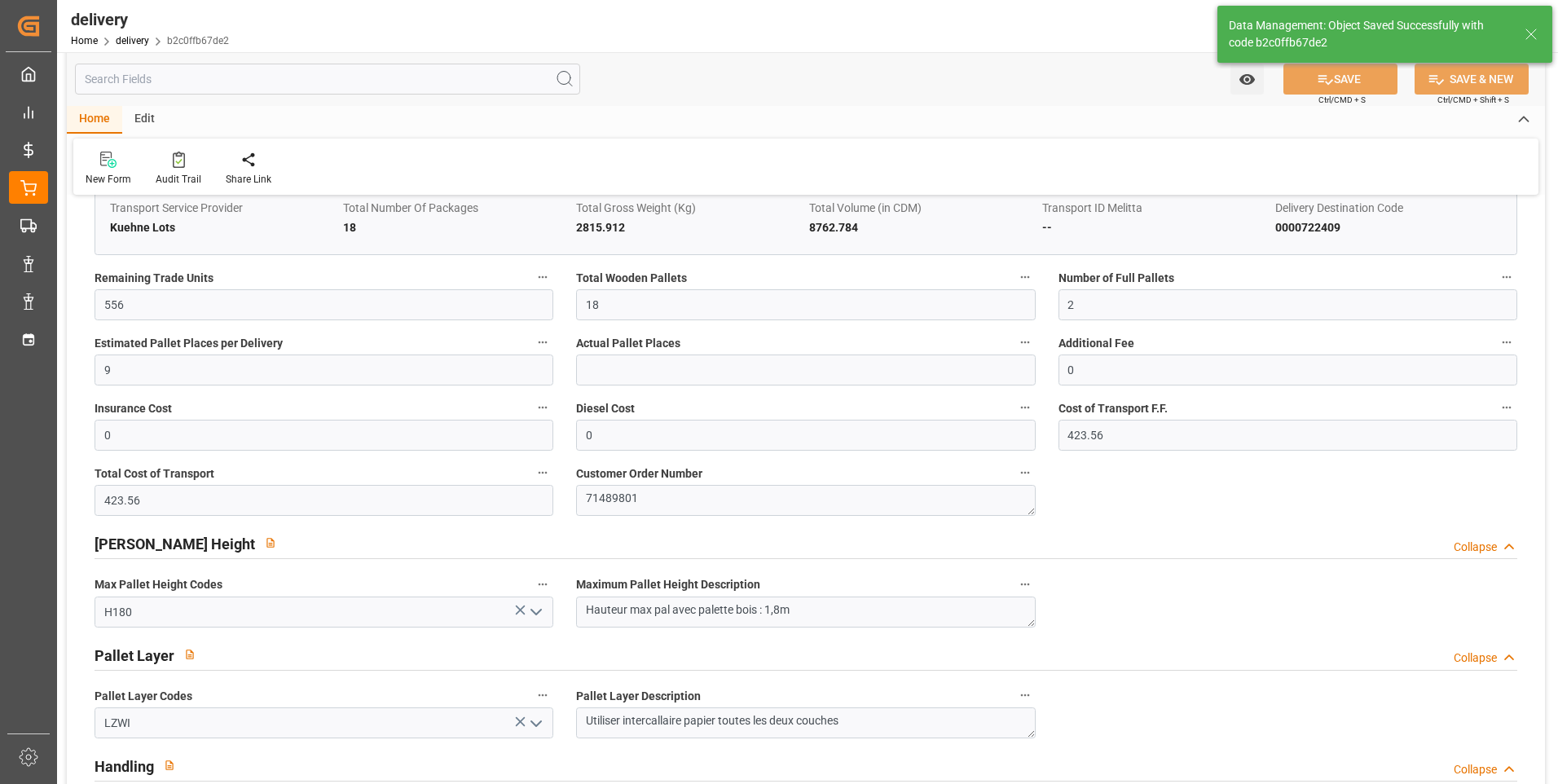
type input "27"
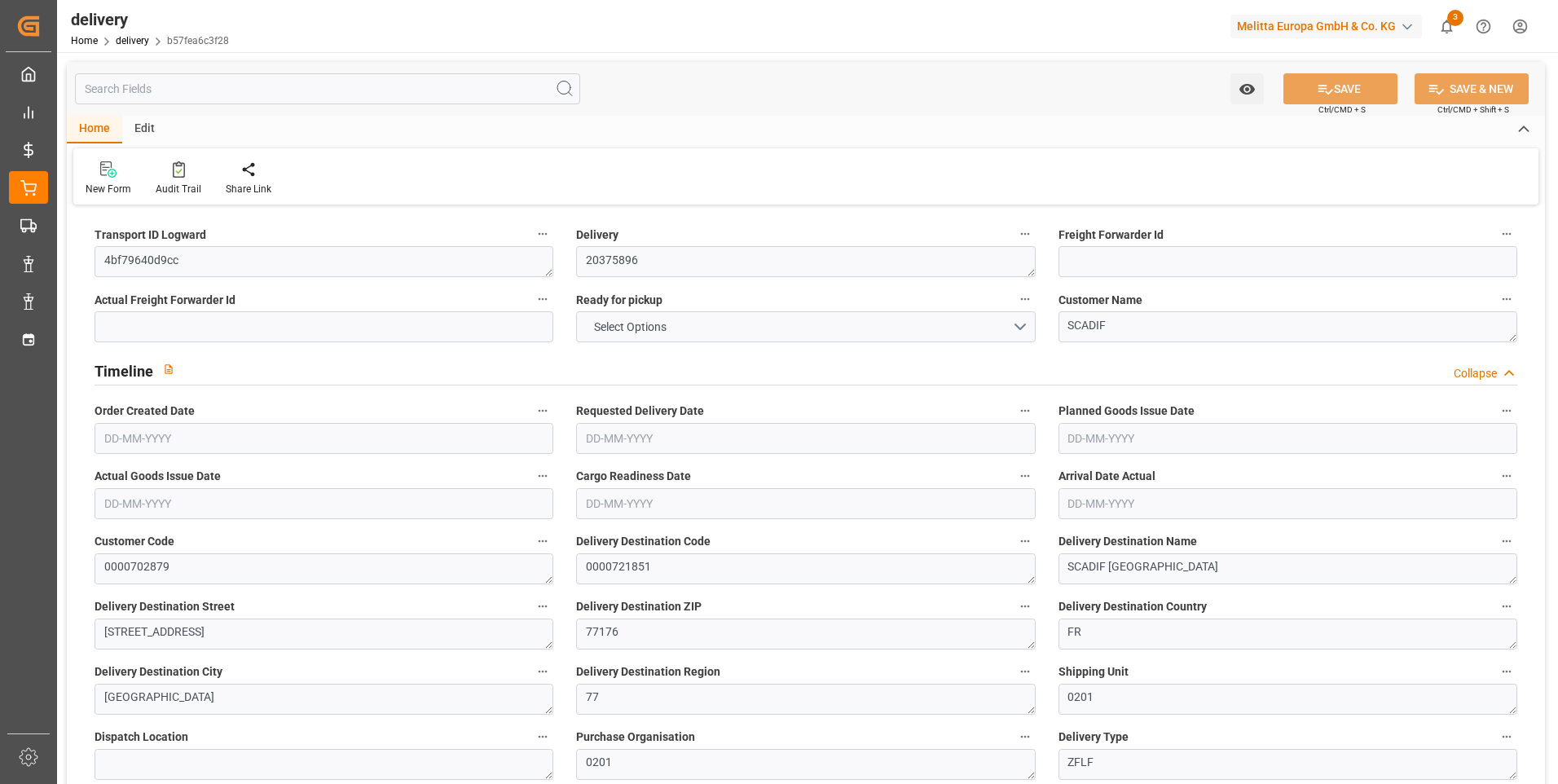
type input "3"
type input "310.926"
type input "337.838"
type input "737.6"
type input "75"
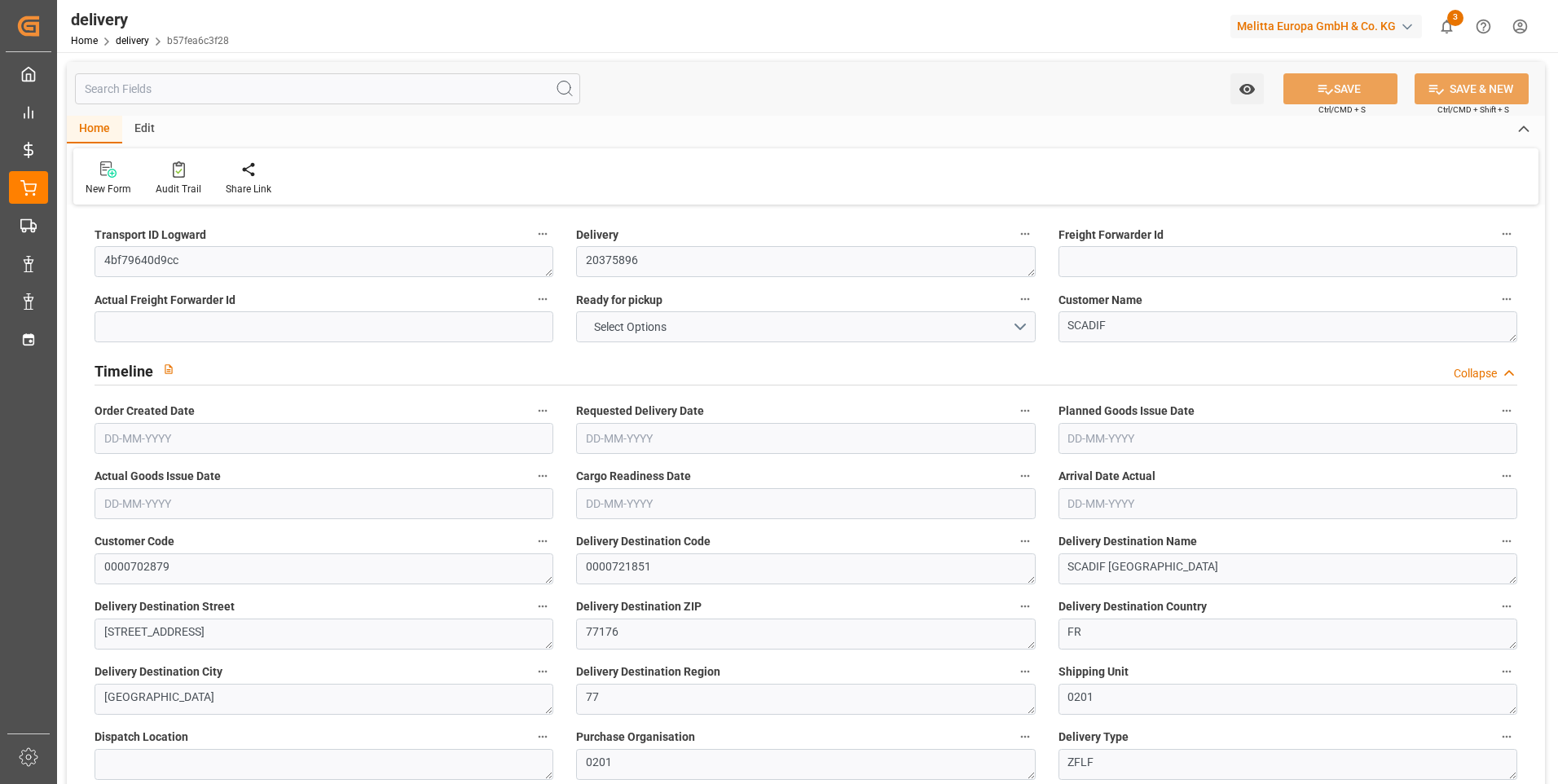
type input "1"
type input "0"
type input "1"
type input "0"
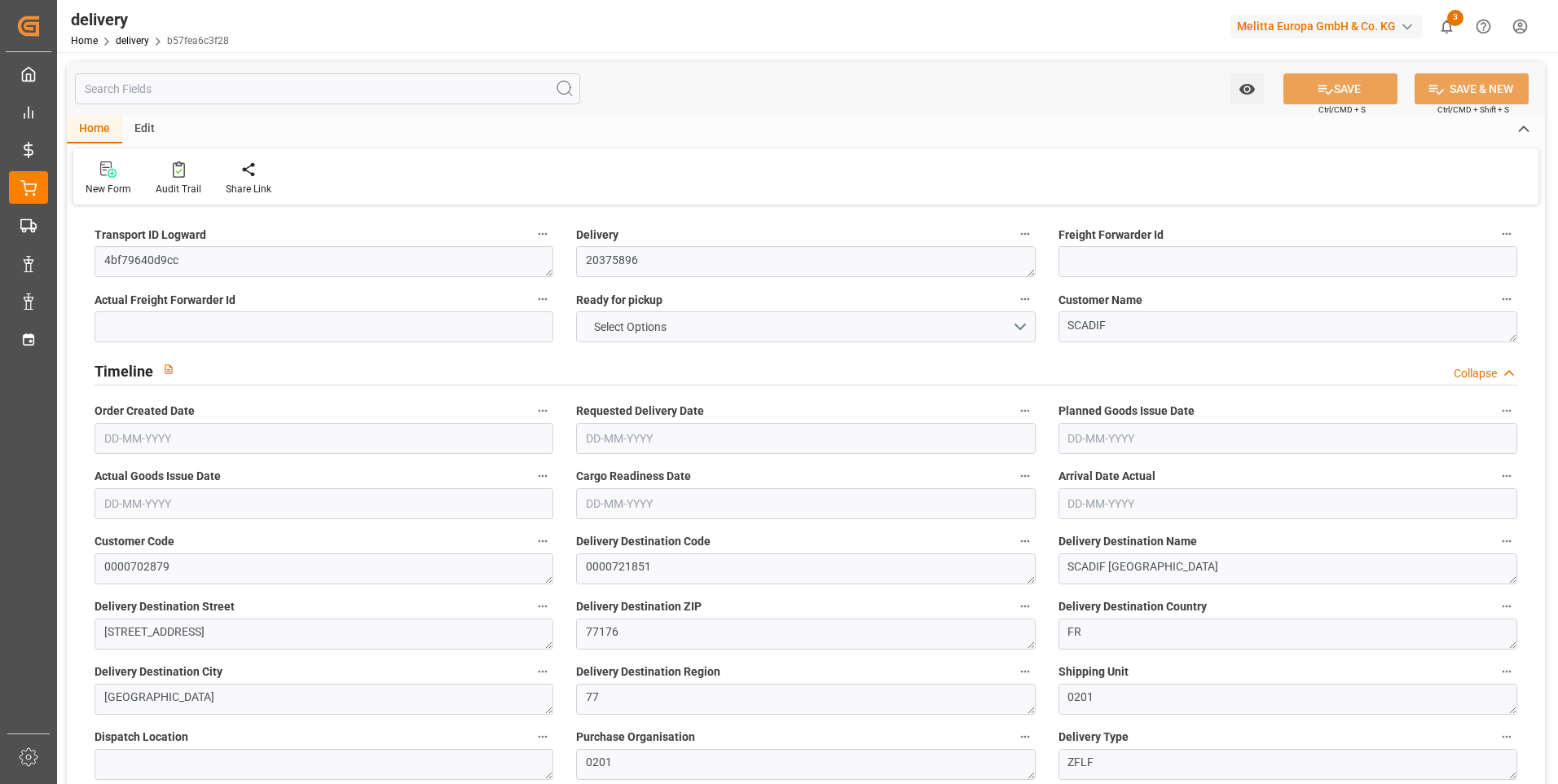
type input "-5.1354"
type input "126.8"
type input "121.6646"
type input "0"
type input "27"
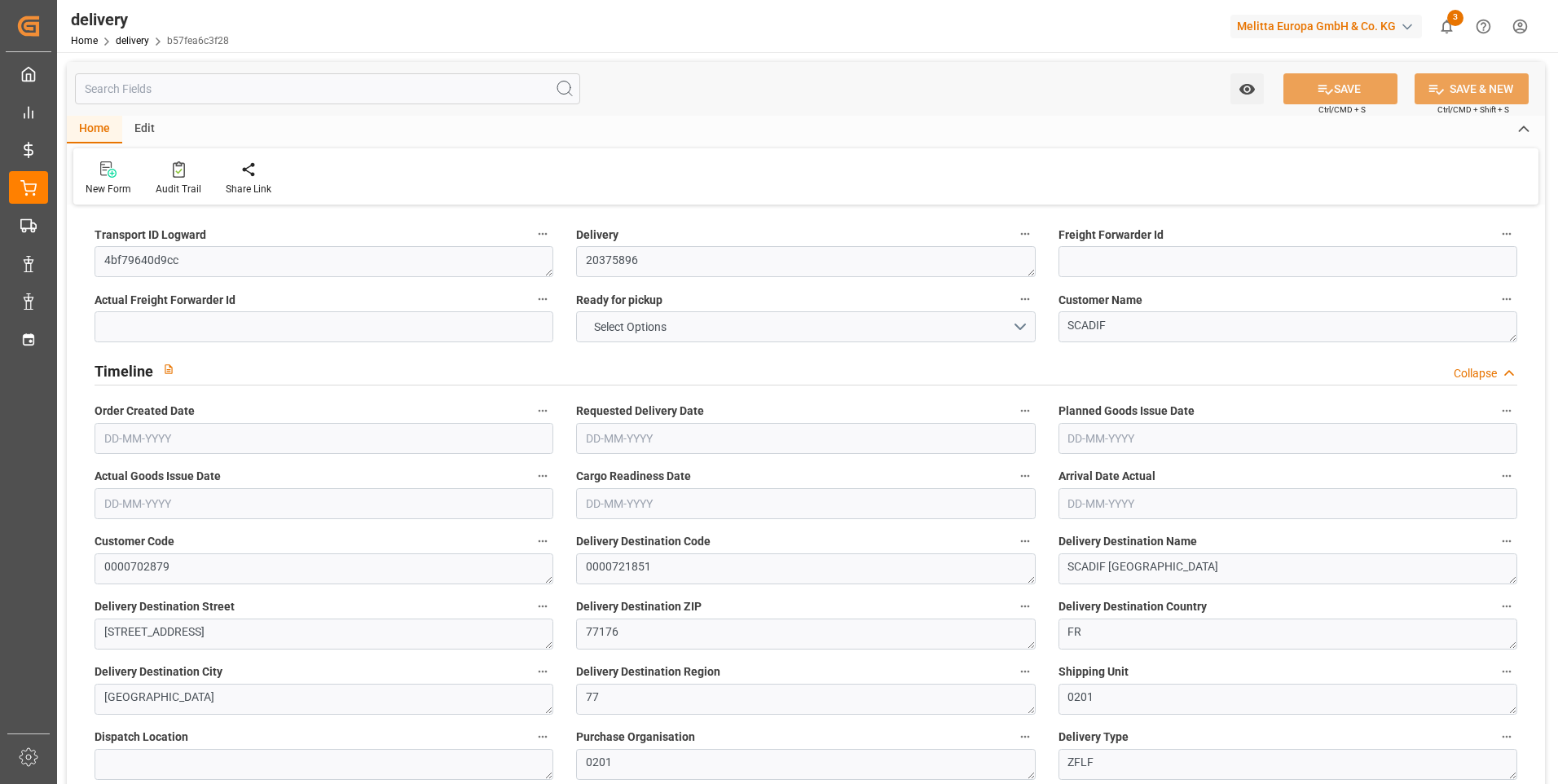
type input "1.5"
type input "1.3"
type input "0"
type input "1.5"
type input "314.838"
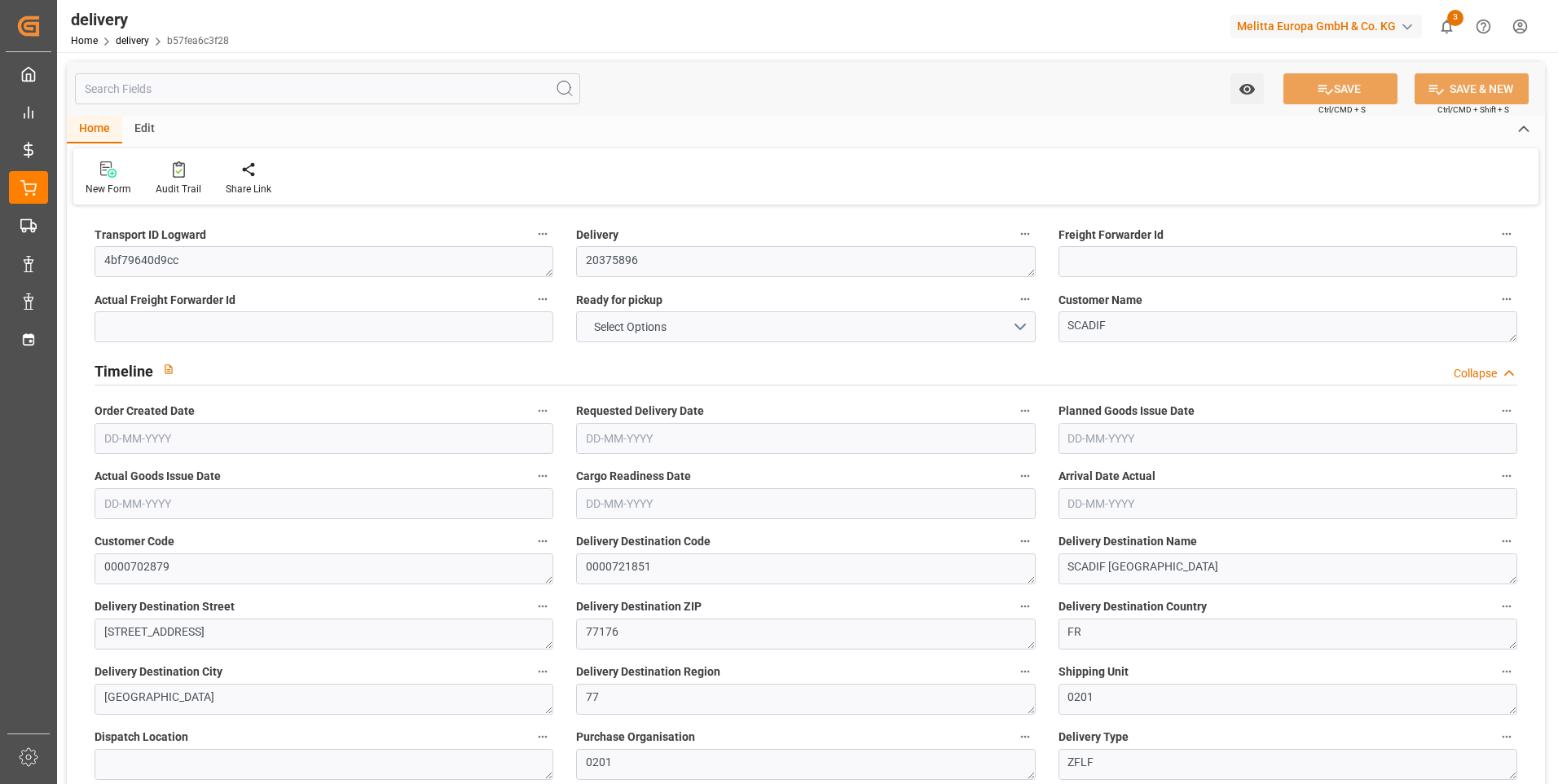
type input "101"
type input "285.6808"
type input "0.0183"
type input "0"
type input "18-08-2025"
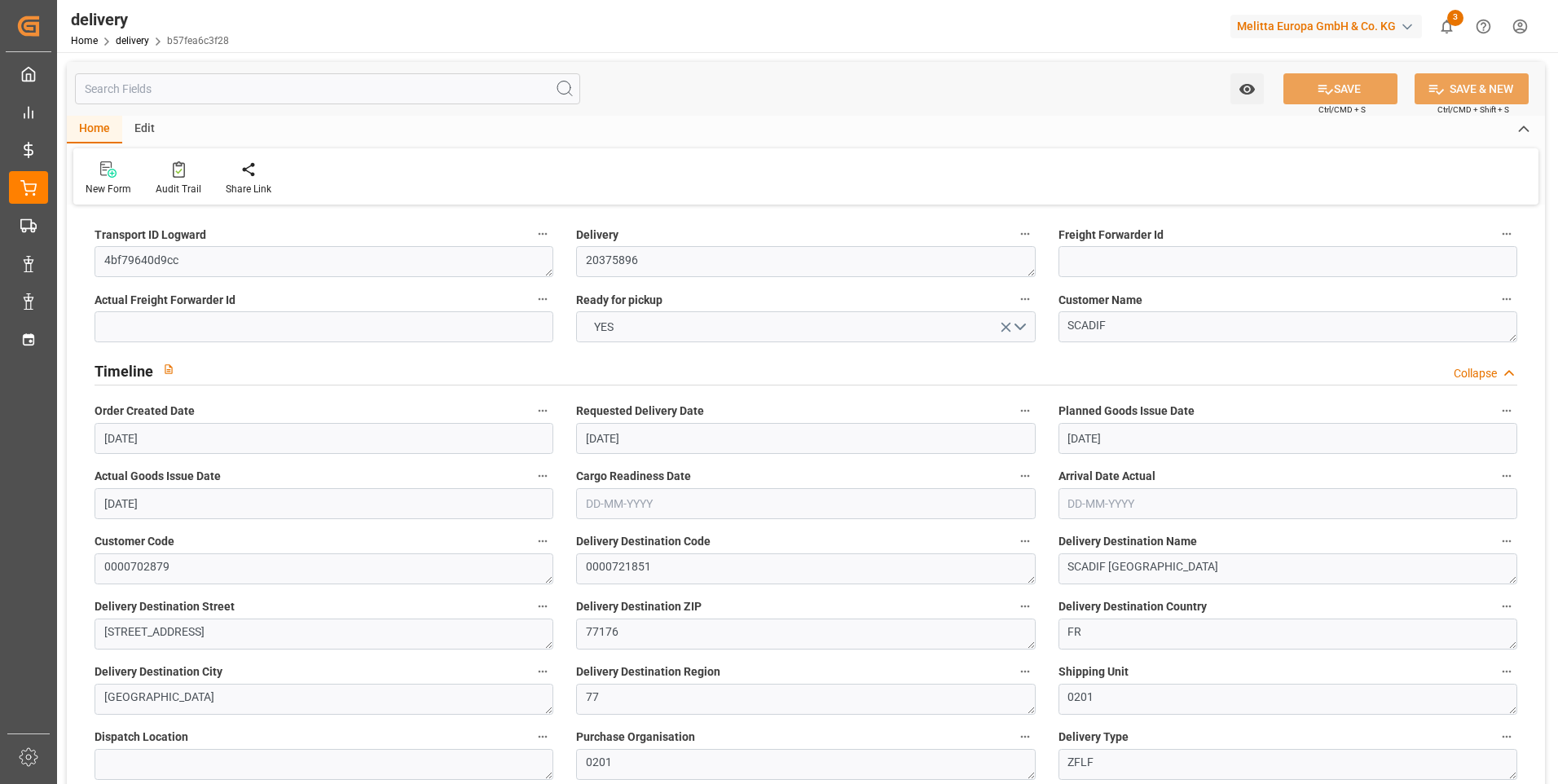
type input "20-08-2025"
type input "[DATE]"
type input "18-08-2025"
type input "07-08-2025 13:00"
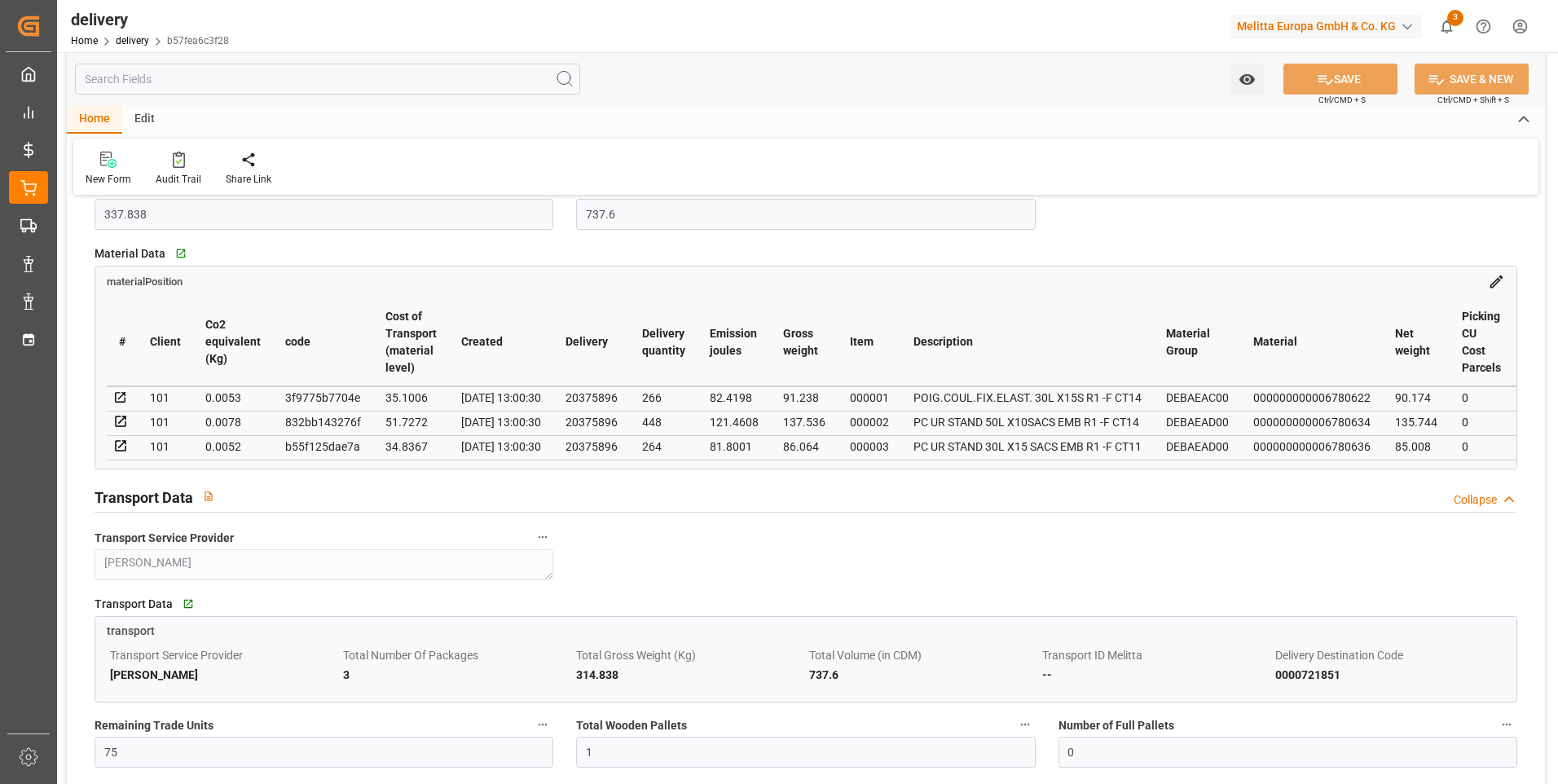
scroll to position [1059, 0]
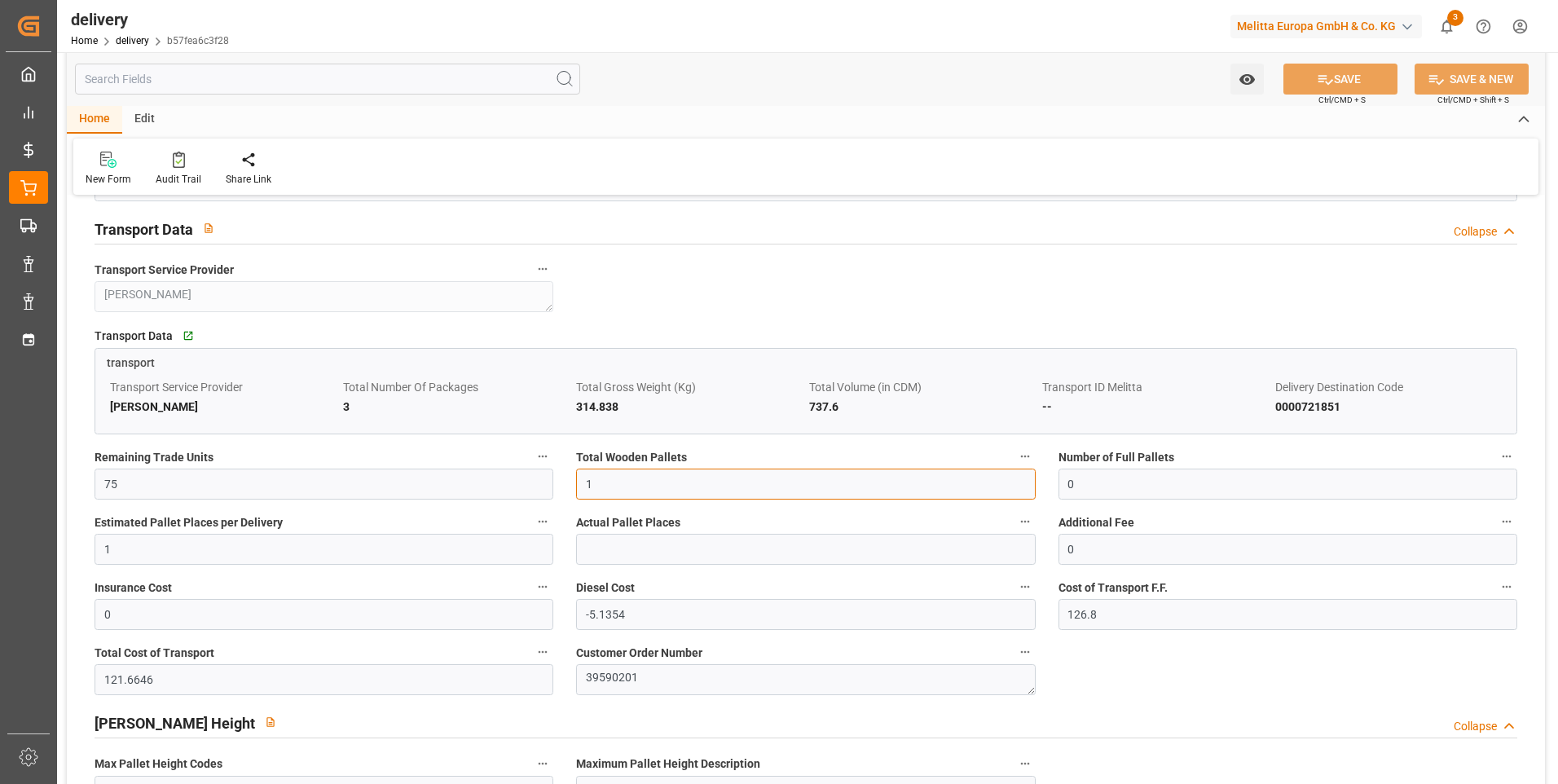
click at [604, 484] on input "1" at bounding box center [805, 483] width 459 height 31
type input "0"
type input "3"
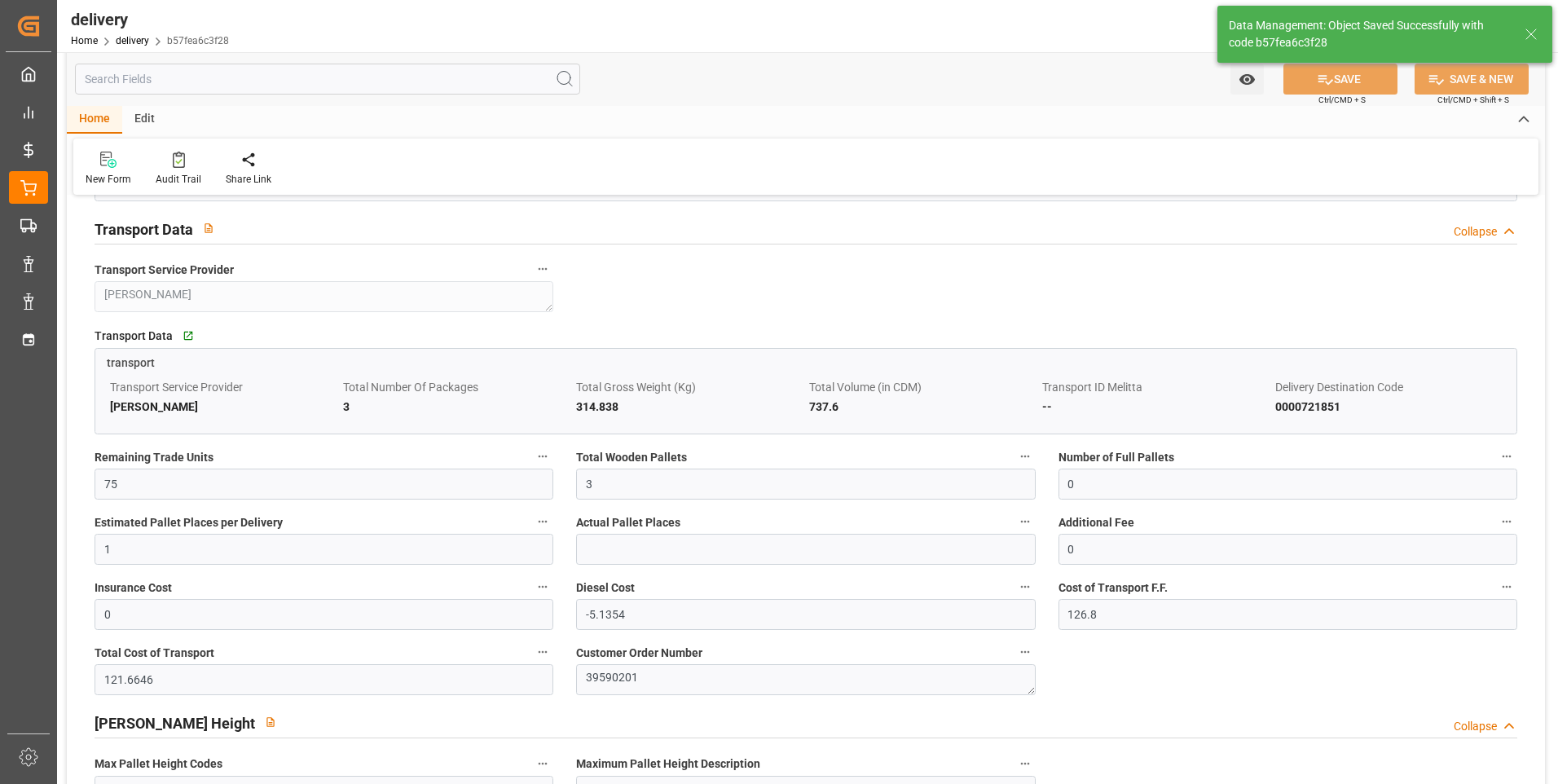
type input "4.5"
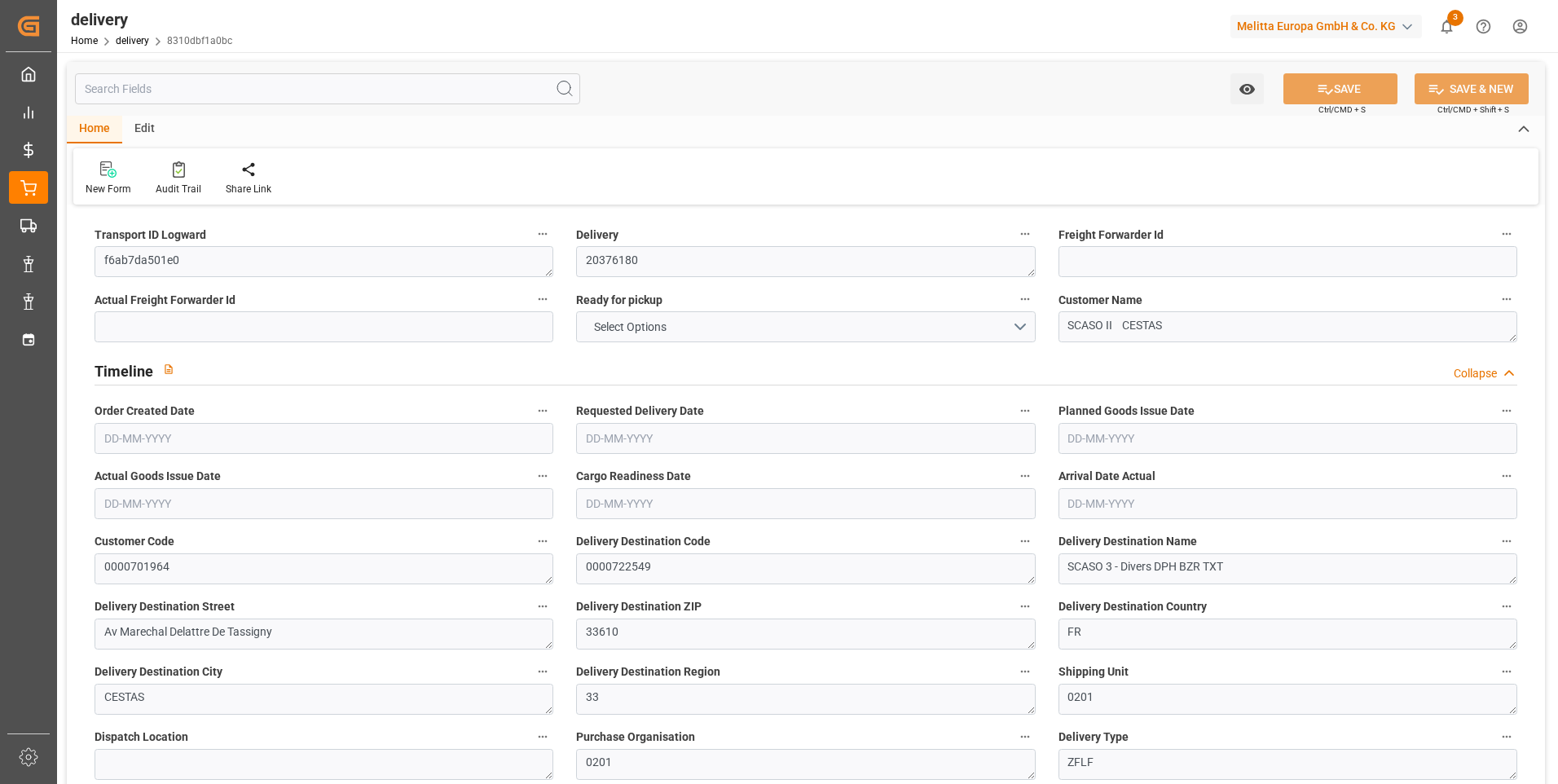
type input "11"
type input "551.403"
type input "1048.782"
type input "3493.158"
type input "206"
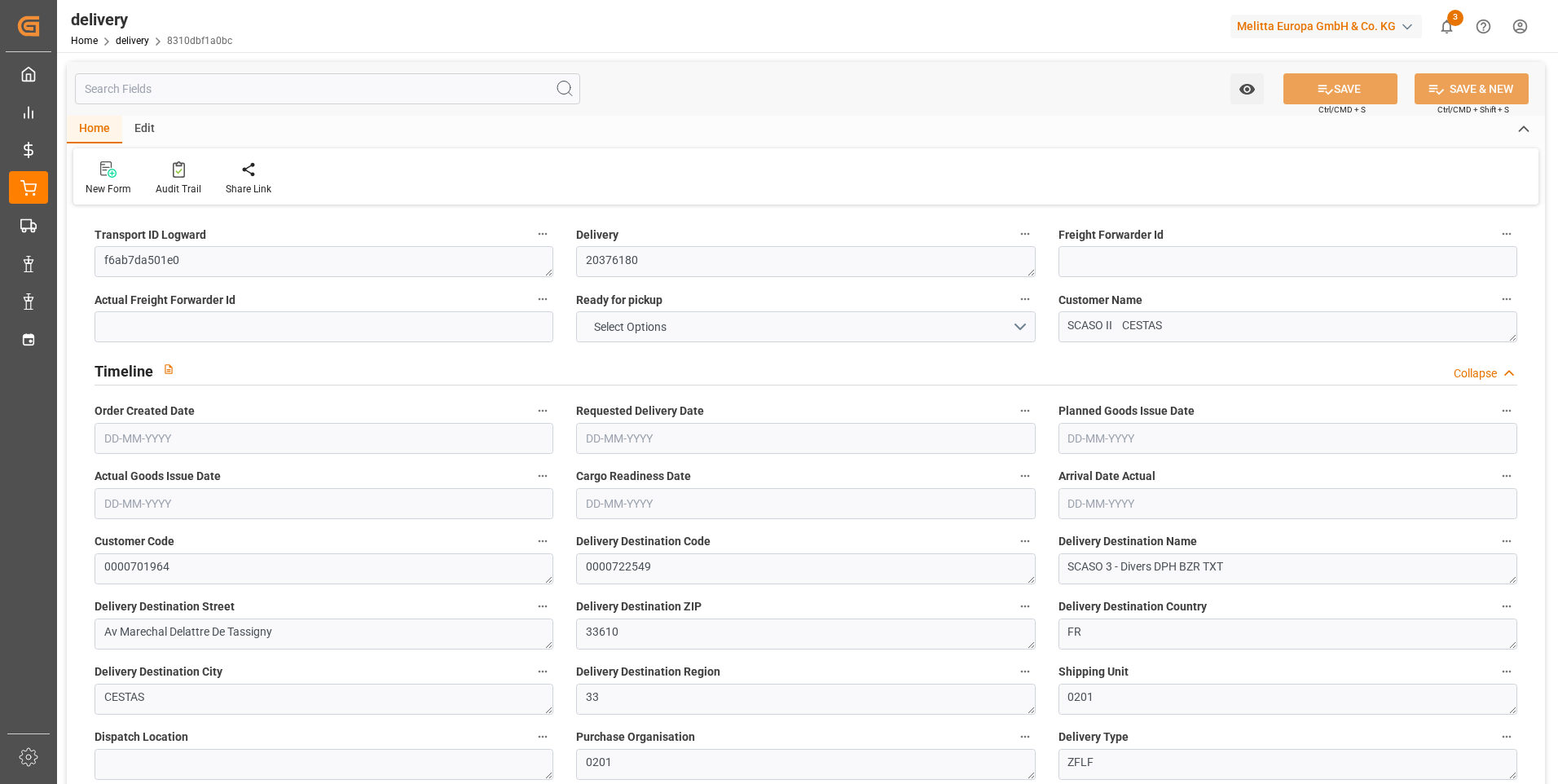
type input "15"
type input "3"
type input "5"
type input "0"
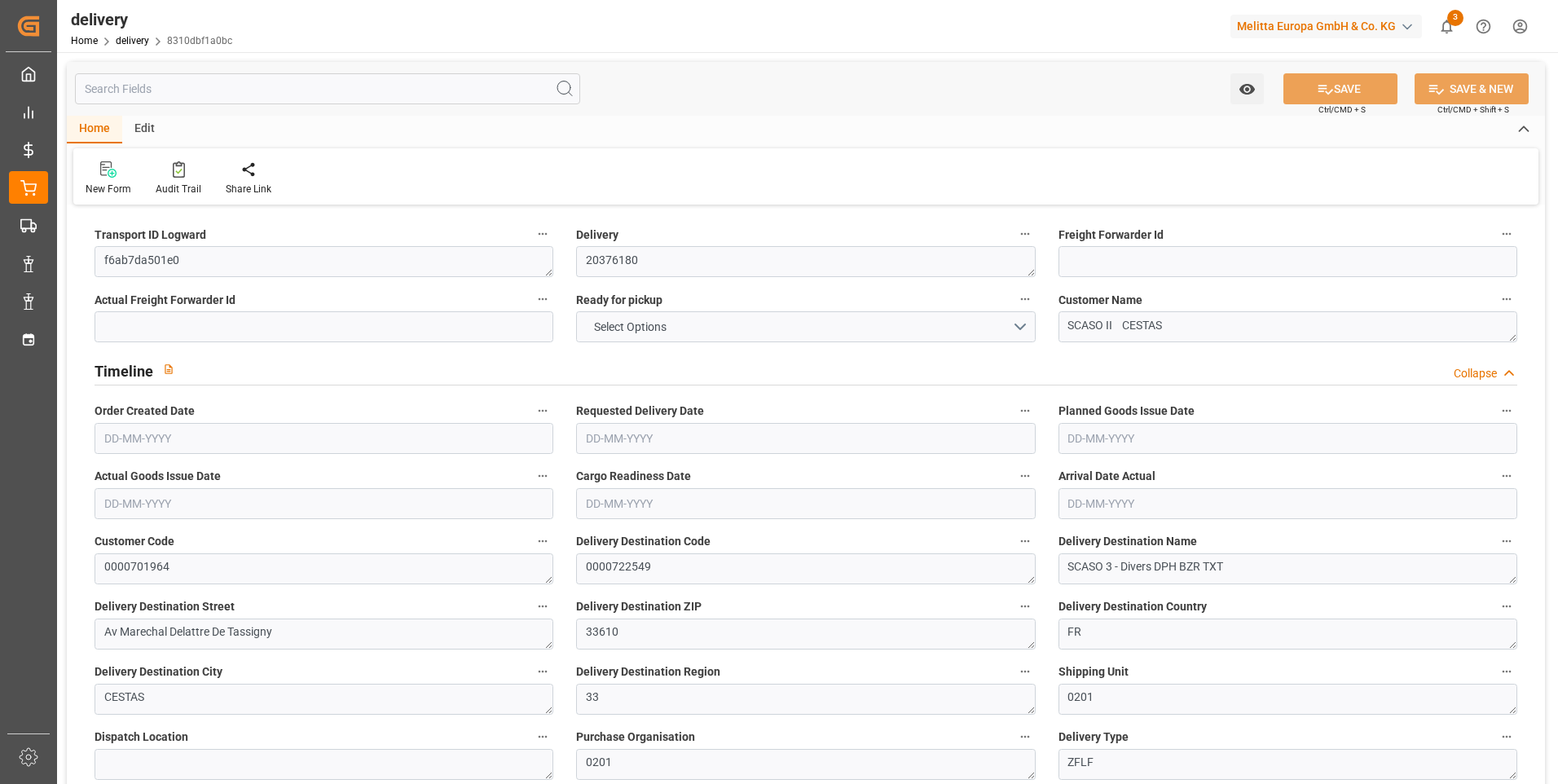
type input "0"
type input "336.21"
type input "7.35"
type input "74.16"
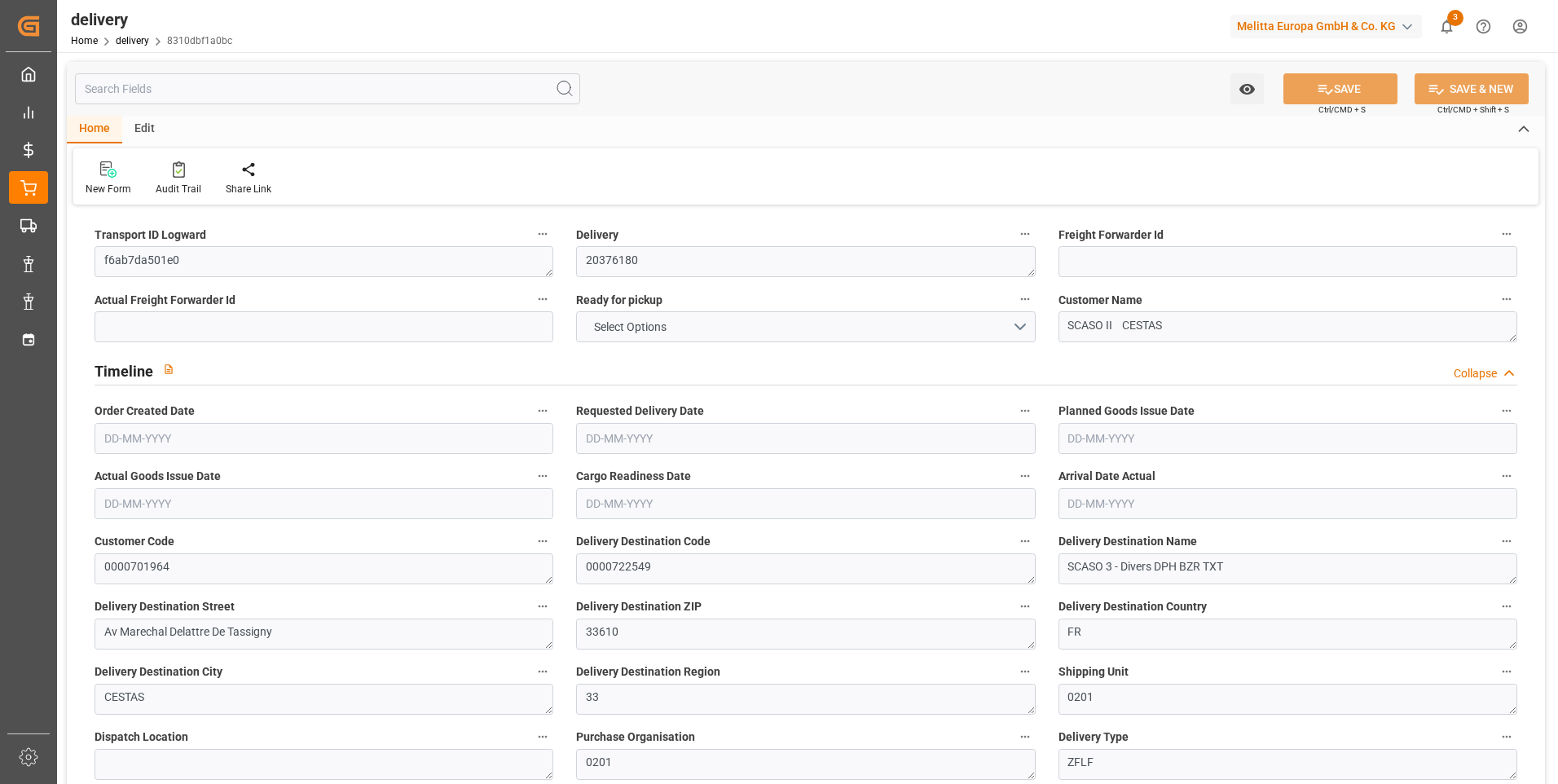
type input "1.5"
type input "1.3"
type input "0"
type input "22.5"
type input "689.582"
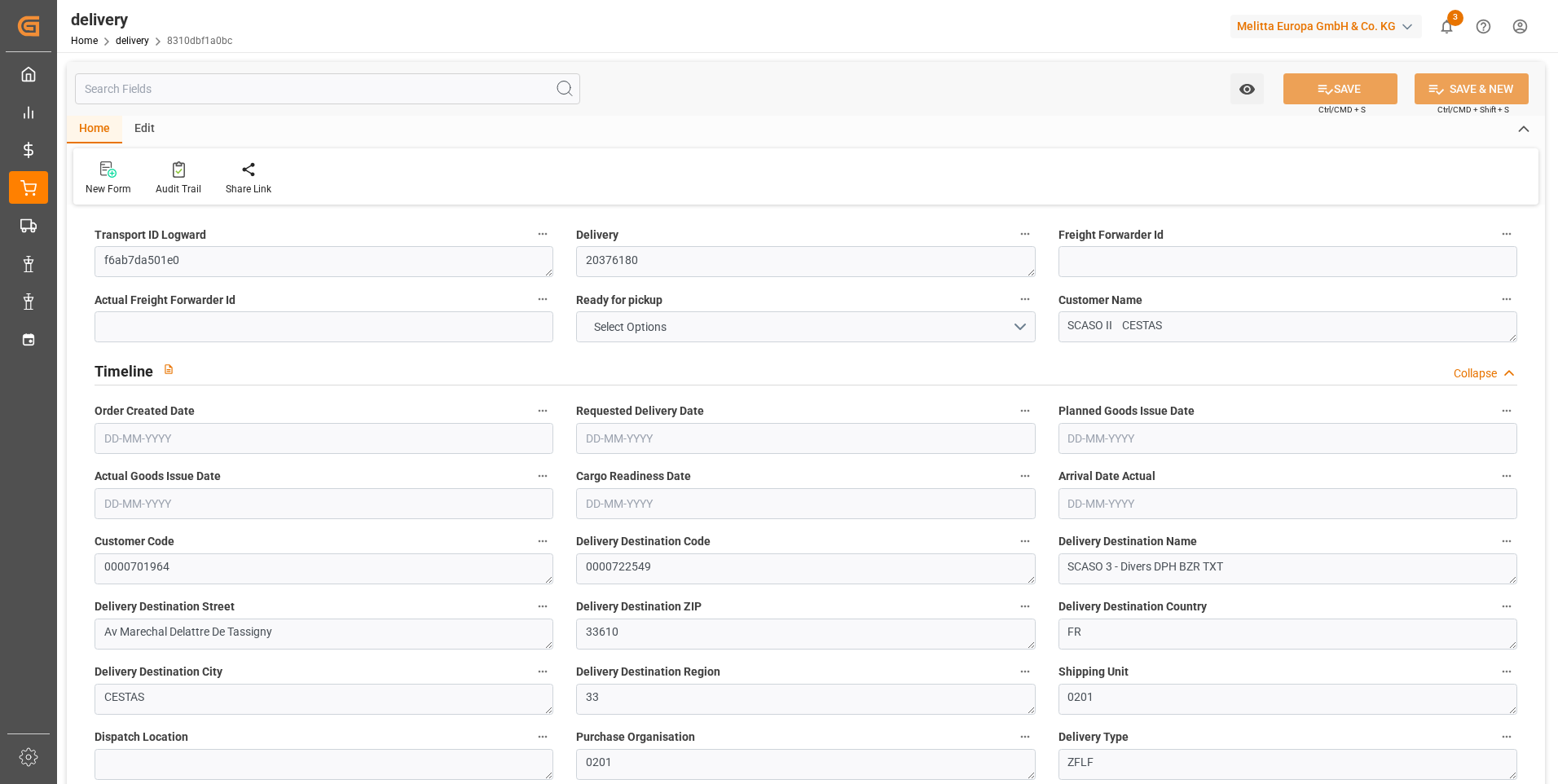
type input "101"
type input "4289.1701"
type input "0.275"
type input "0"
type input "[DATE]"
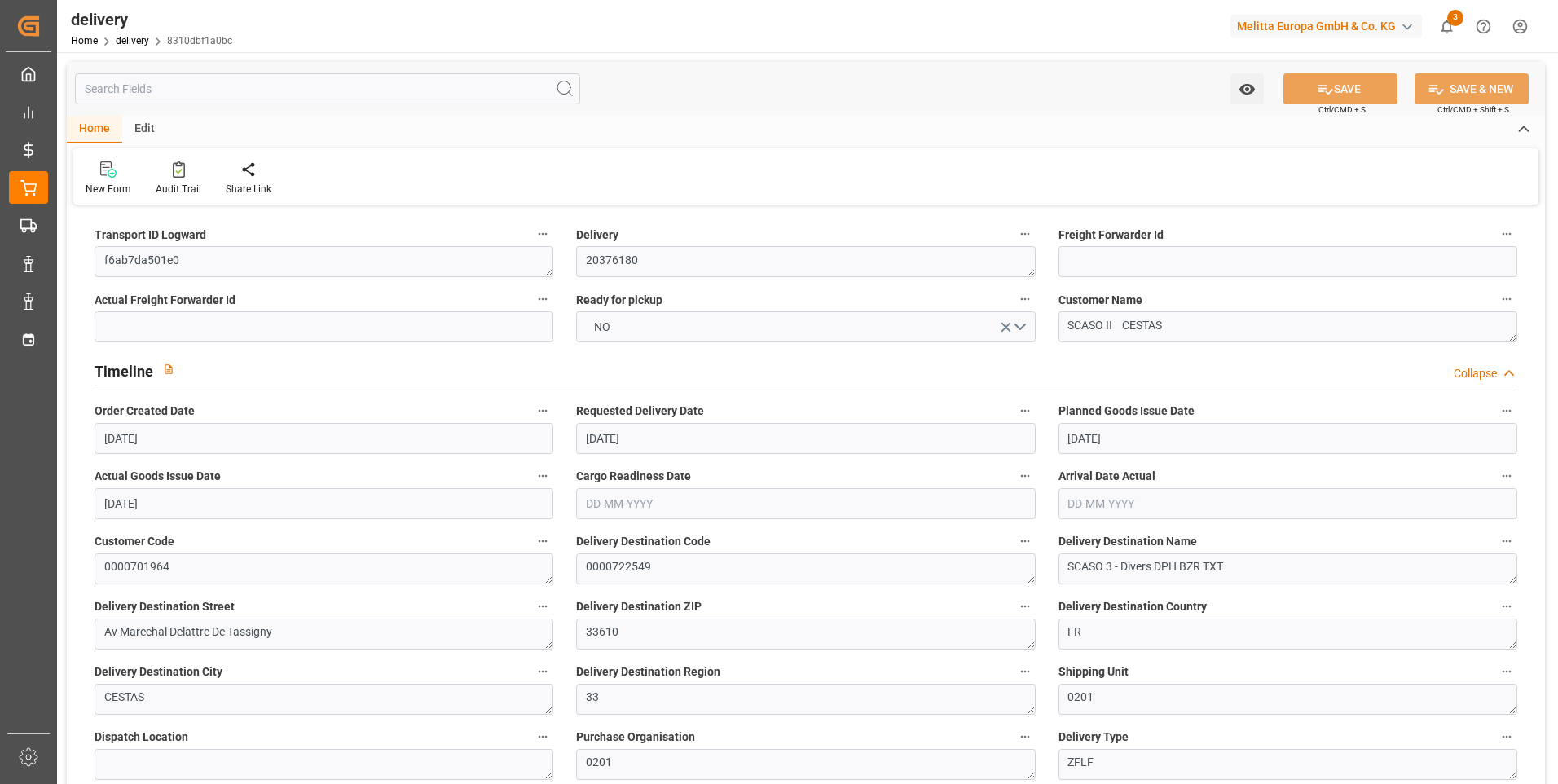
type input "[DATE]"
type input "13-08-2025 11:00"
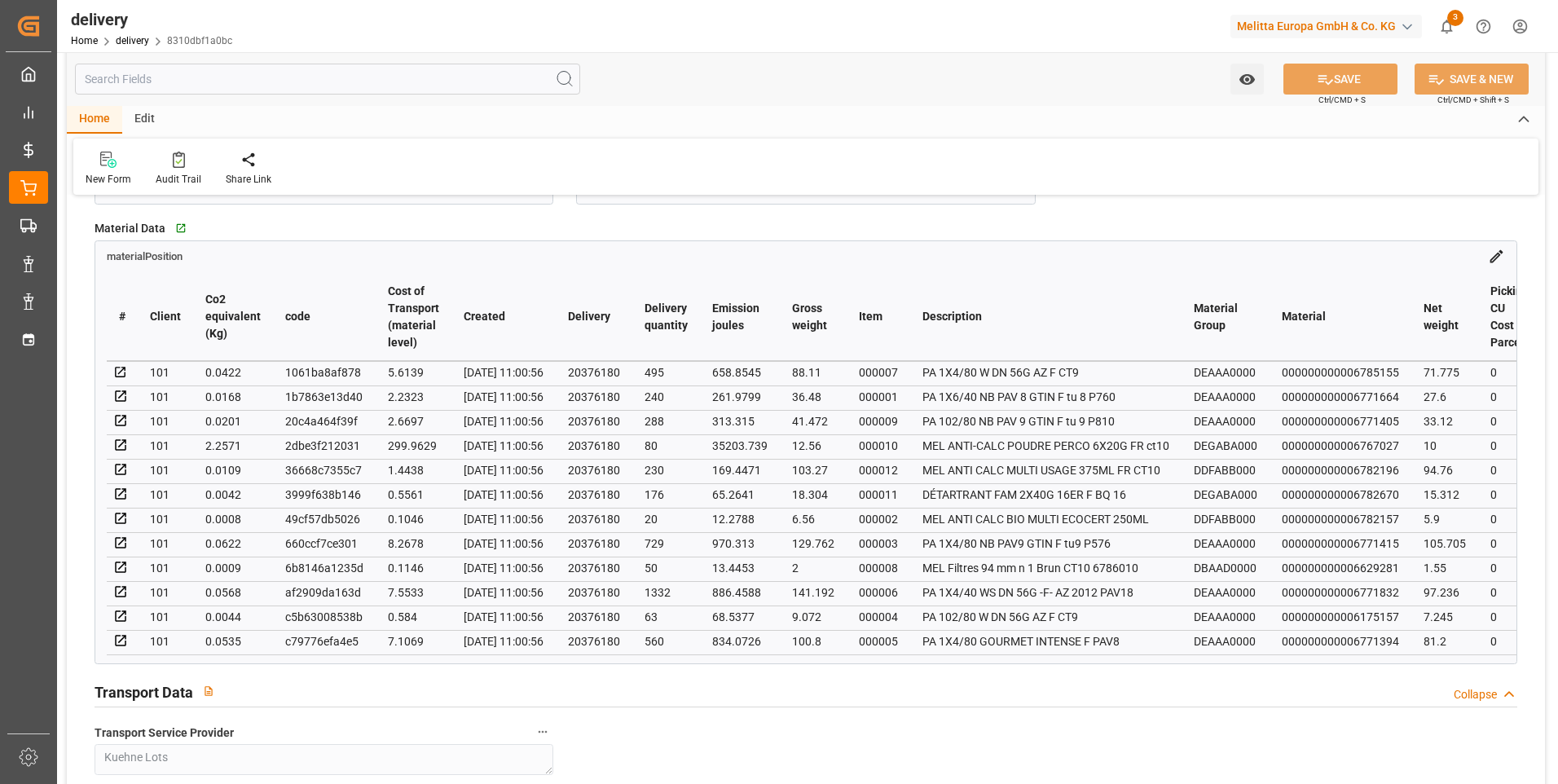
scroll to position [1059, 0]
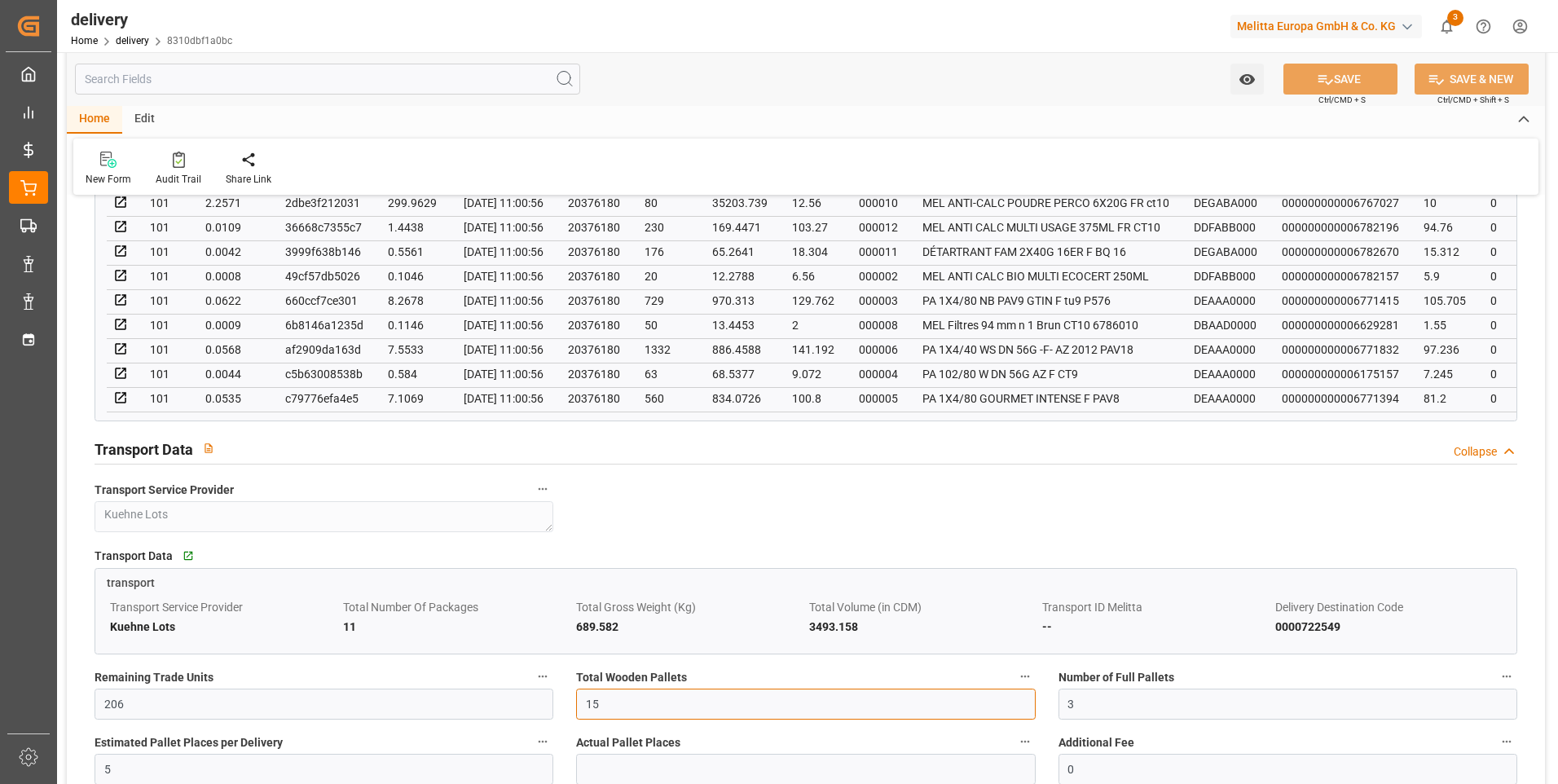
click at [622, 700] on input "15" at bounding box center [805, 704] width 459 height 31
type input "11"
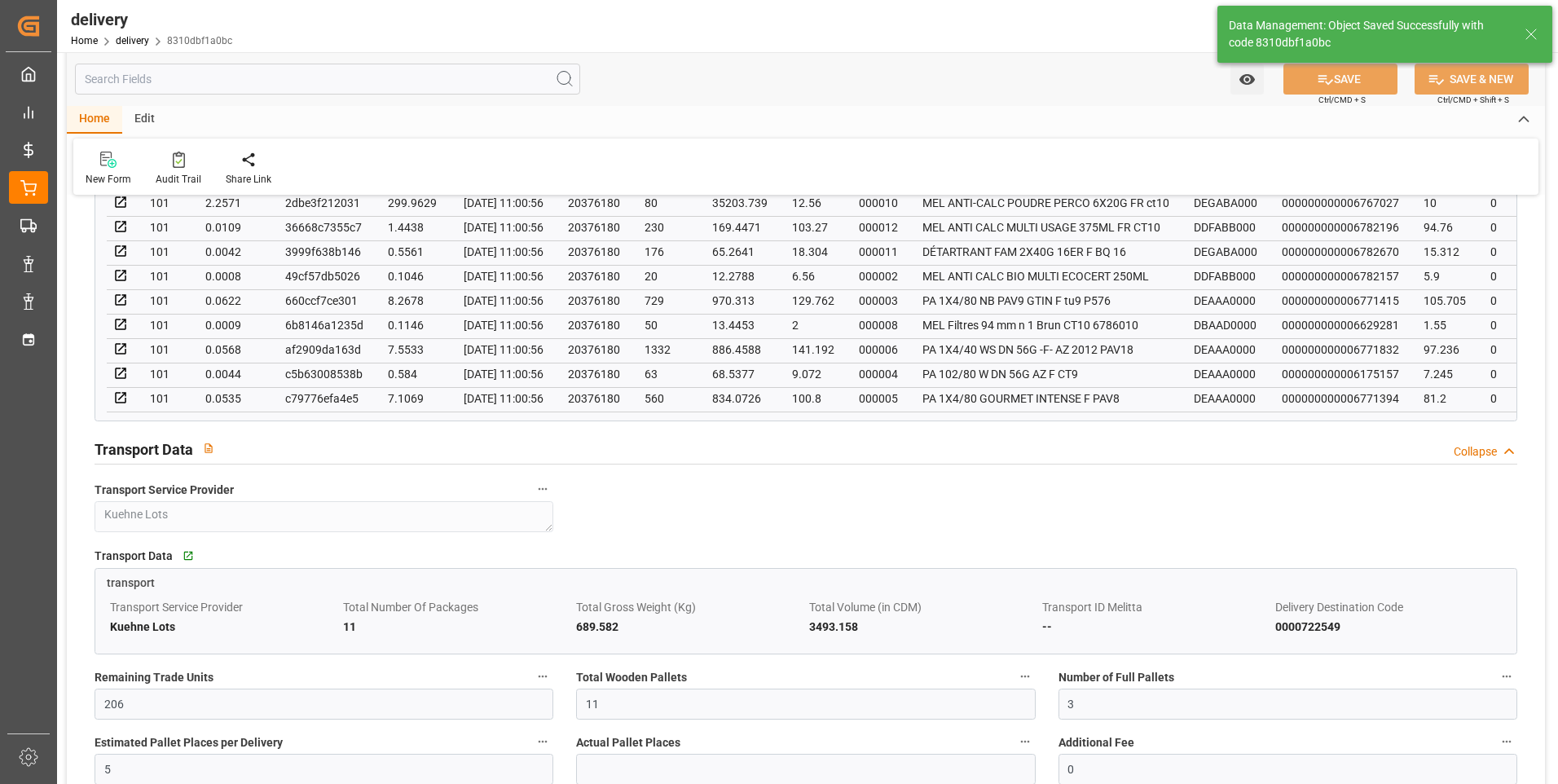
type input "16.5"
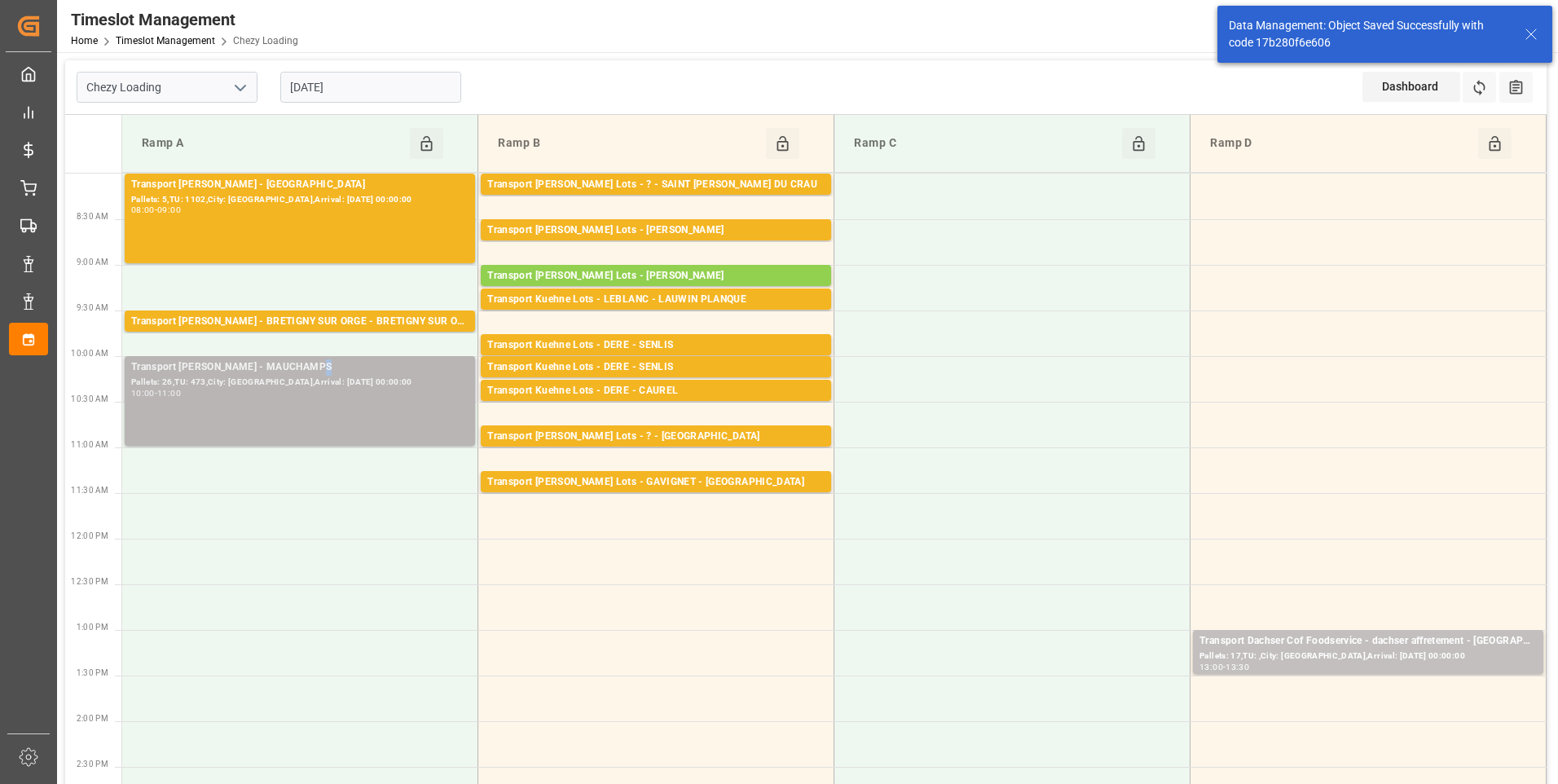
drag, startPoint x: 412, startPoint y: 390, endPoint x: 319, endPoint y: 357, distance: 98.7
click at [319, 357] on div "Transport Delisle - MAUCHAMPS - MAUCHAMPS Pallets: 26,TU: 473,City: MAUCHAMPS,A…" at bounding box center [300, 400] width 350 height 90
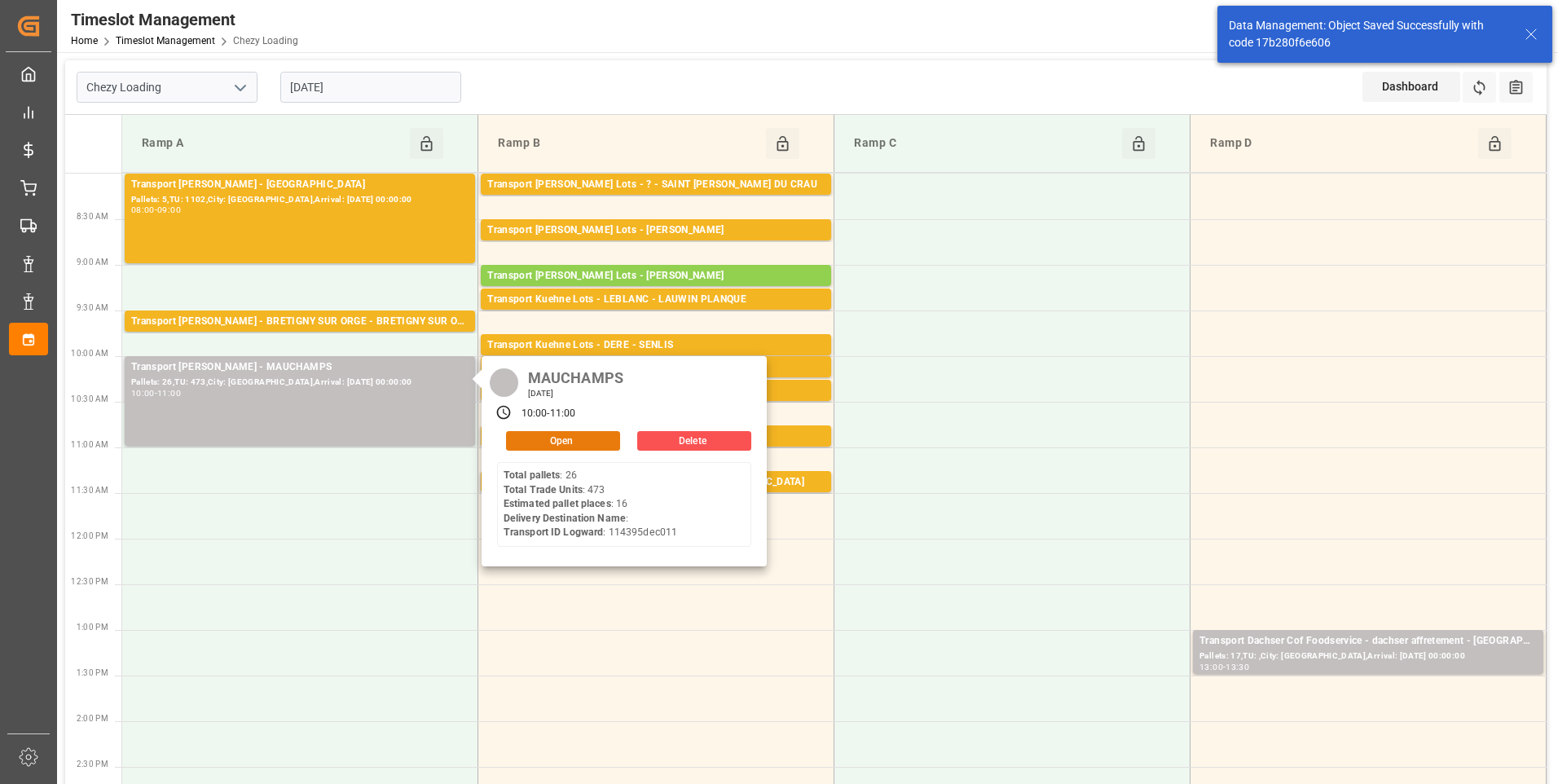
click at [516, 436] on button "Open" at bounding box center [563, 441] width 114 height 20
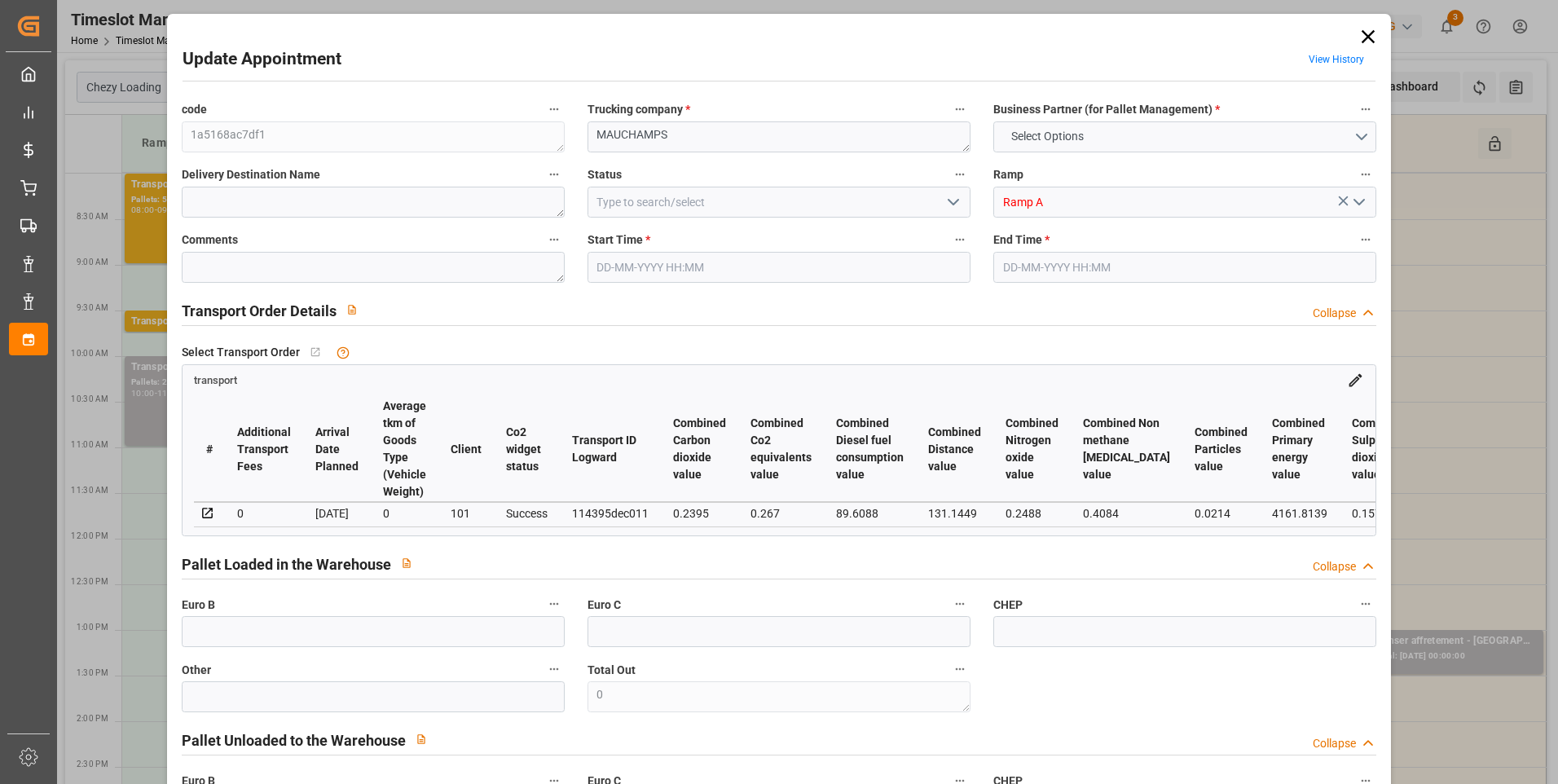
type input "16"
type input "313.34"
type input "0"
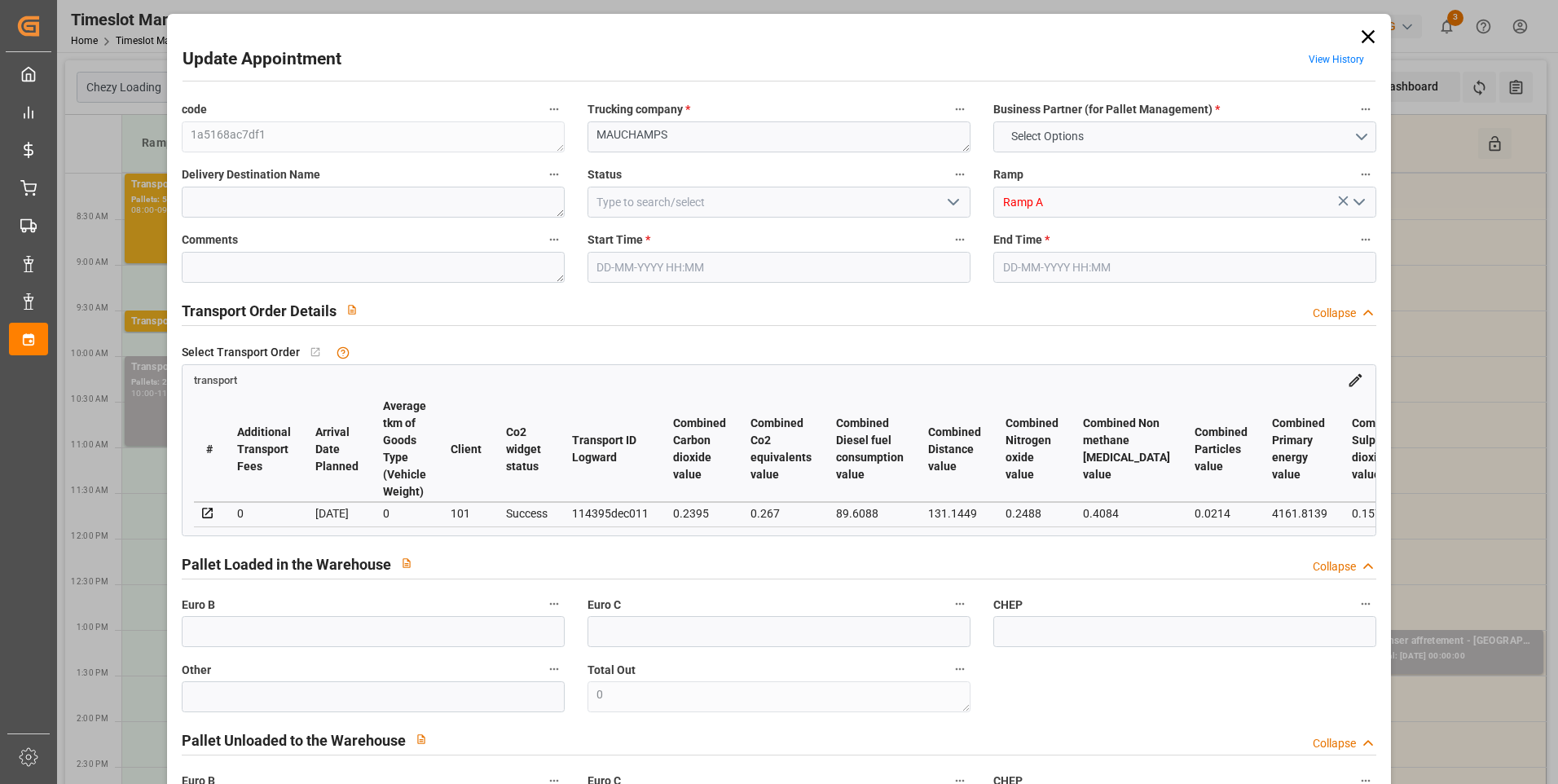
type input "300.6497"
type input "-12.6903"
type input "0"
type input "2697.323"
type input "4489.949"
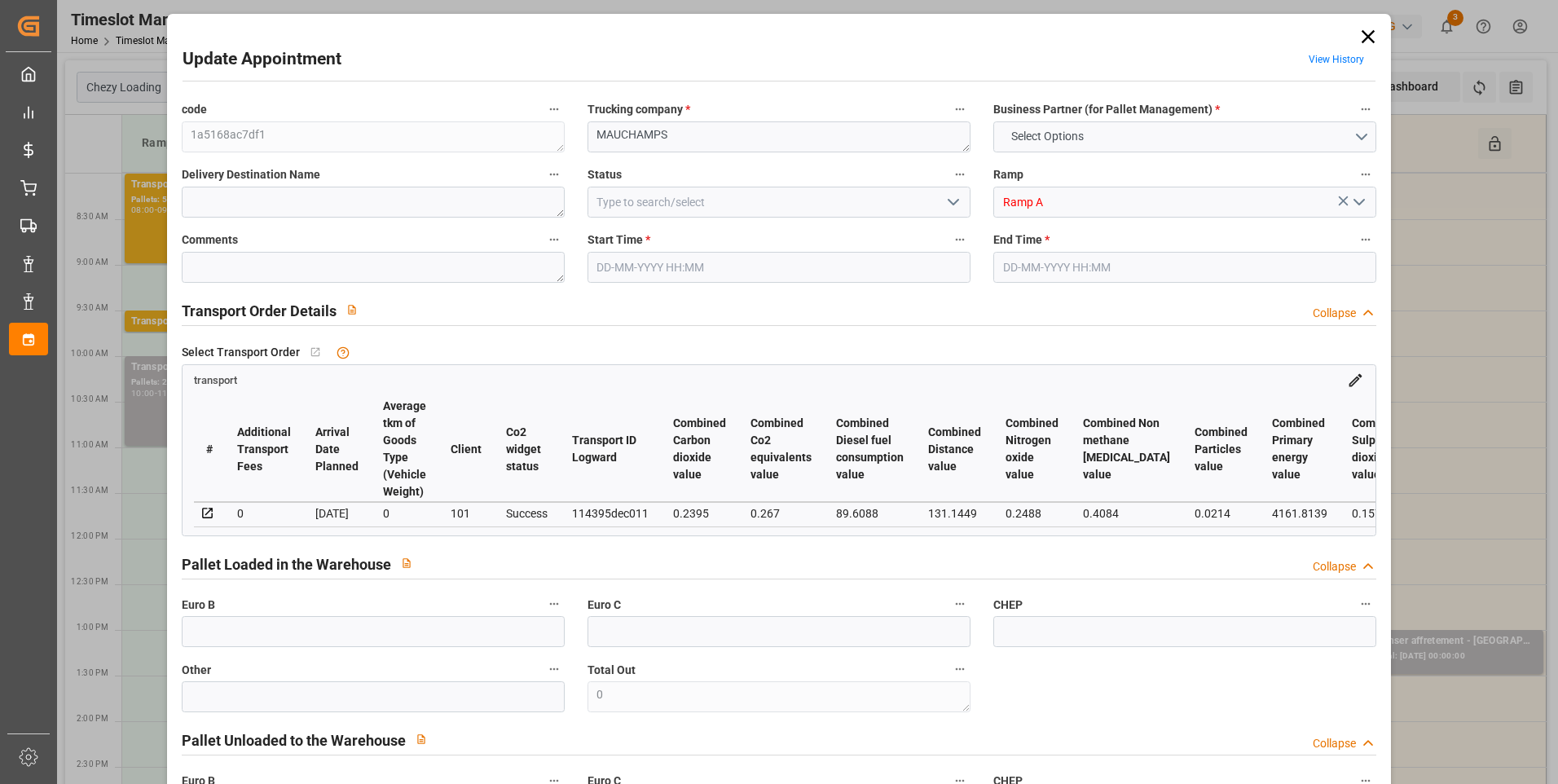
type input "19943.232"
type input "91"
type input "26"
type input "473"
type input "31"
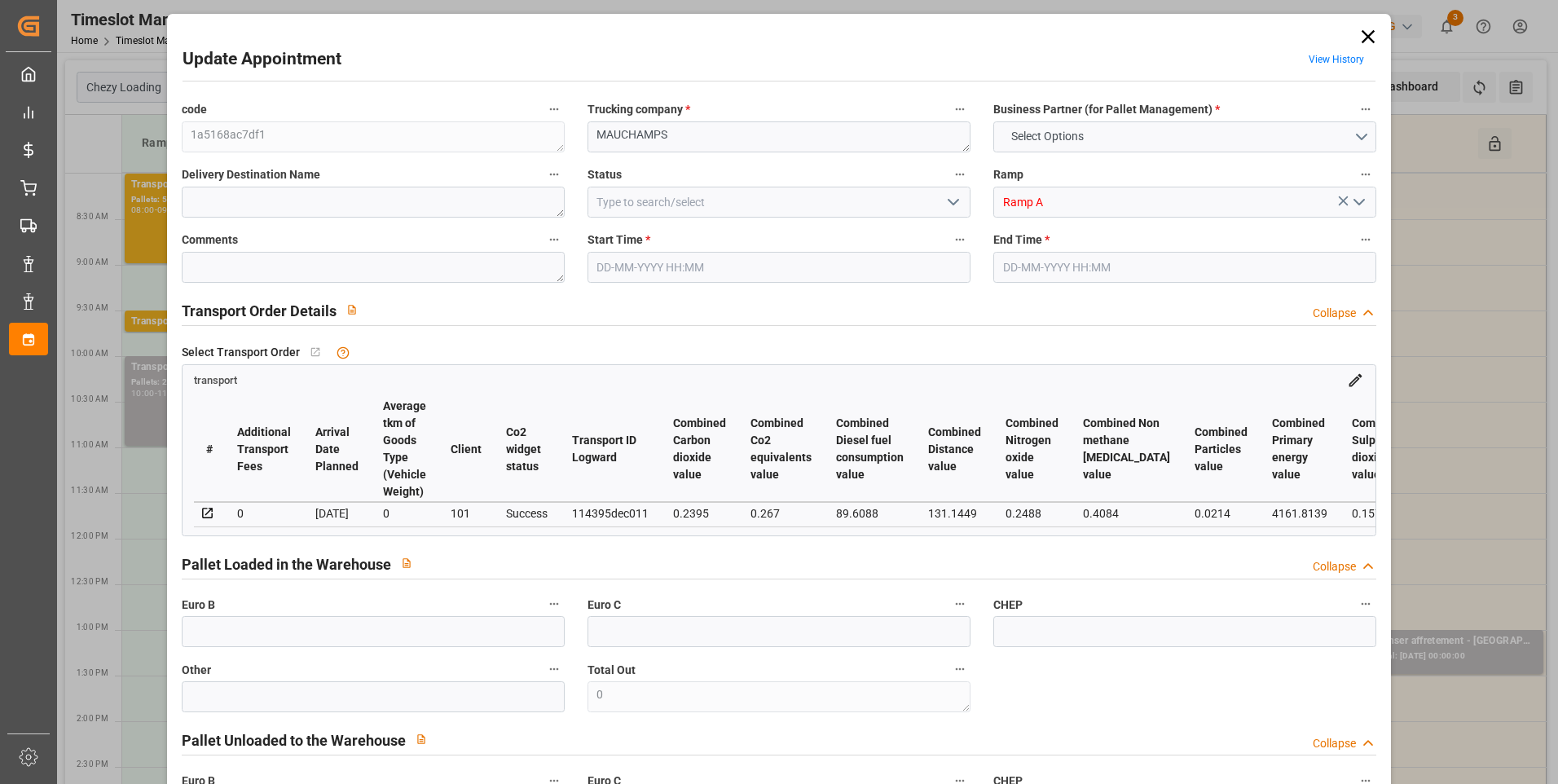
type input "101"
type input "3625.605"
type input "0"
type input "4710.8598"
type input "0"
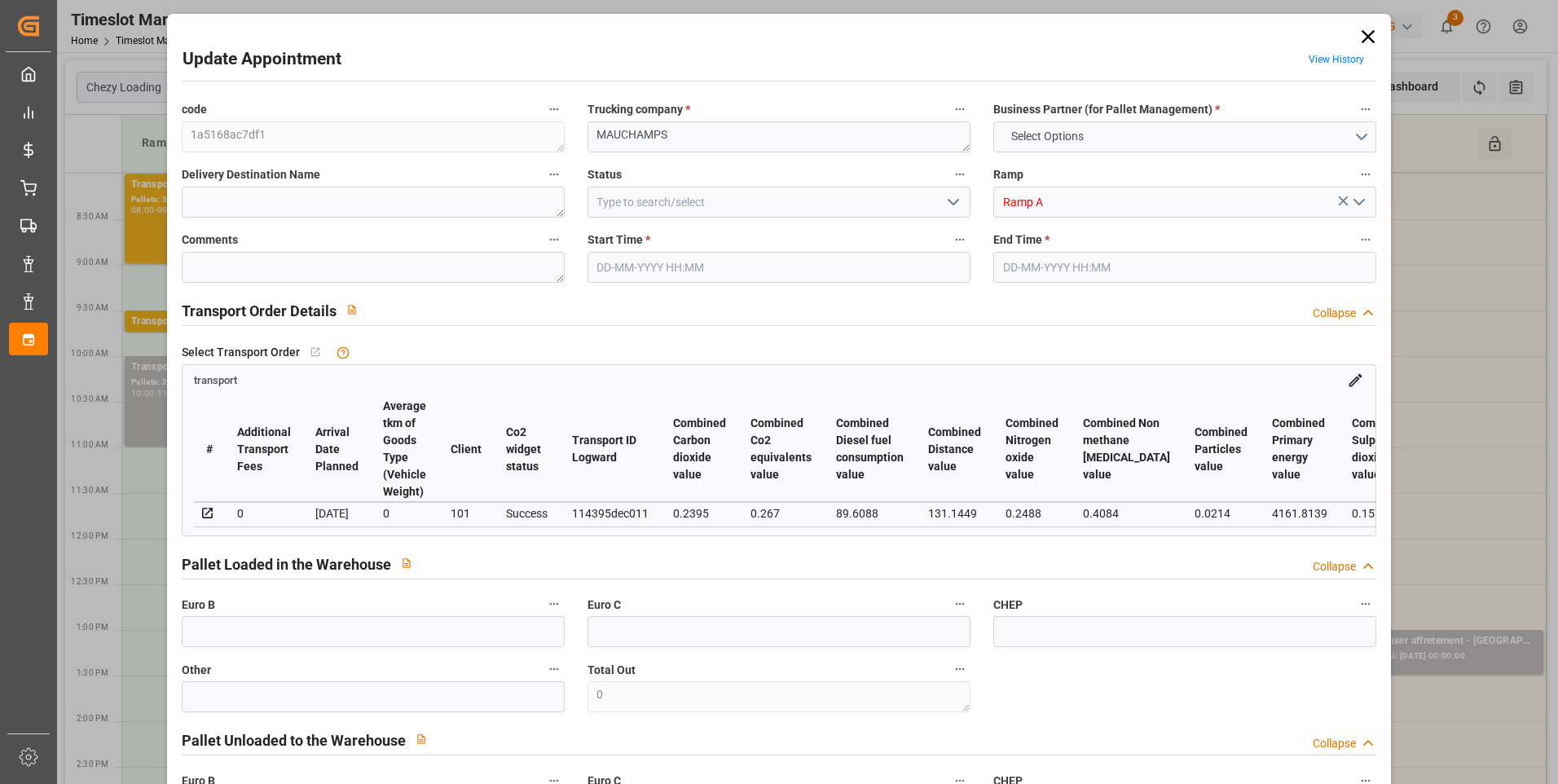
type input "0"
type input "21"
type input "35"
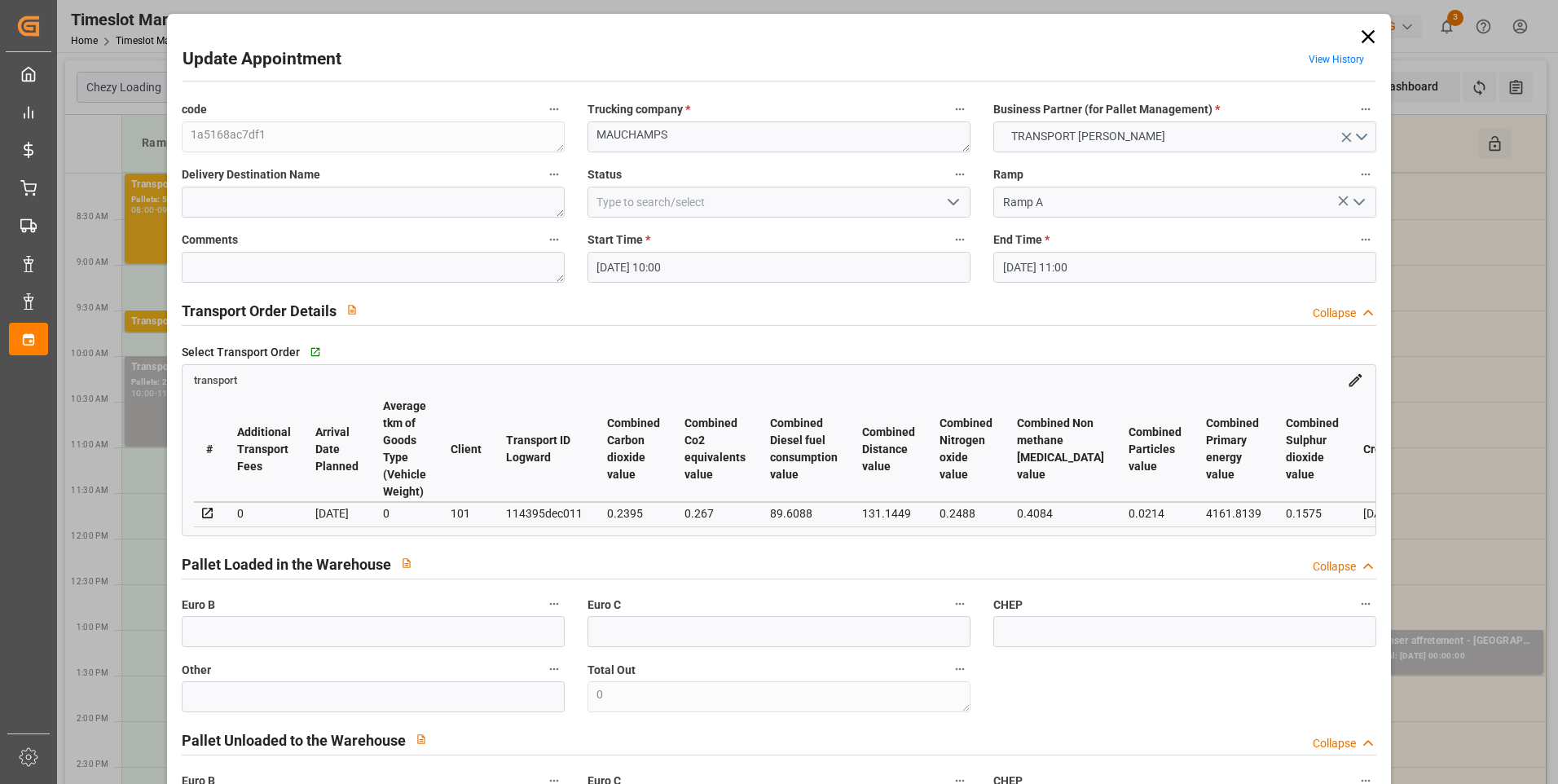
type input "21-08-2025 10:00"
type input "21-08-2025 11:00"
type input "14-08-2025 14:59"
type input "14-08-2025 12:14"
type input "[DATE]"
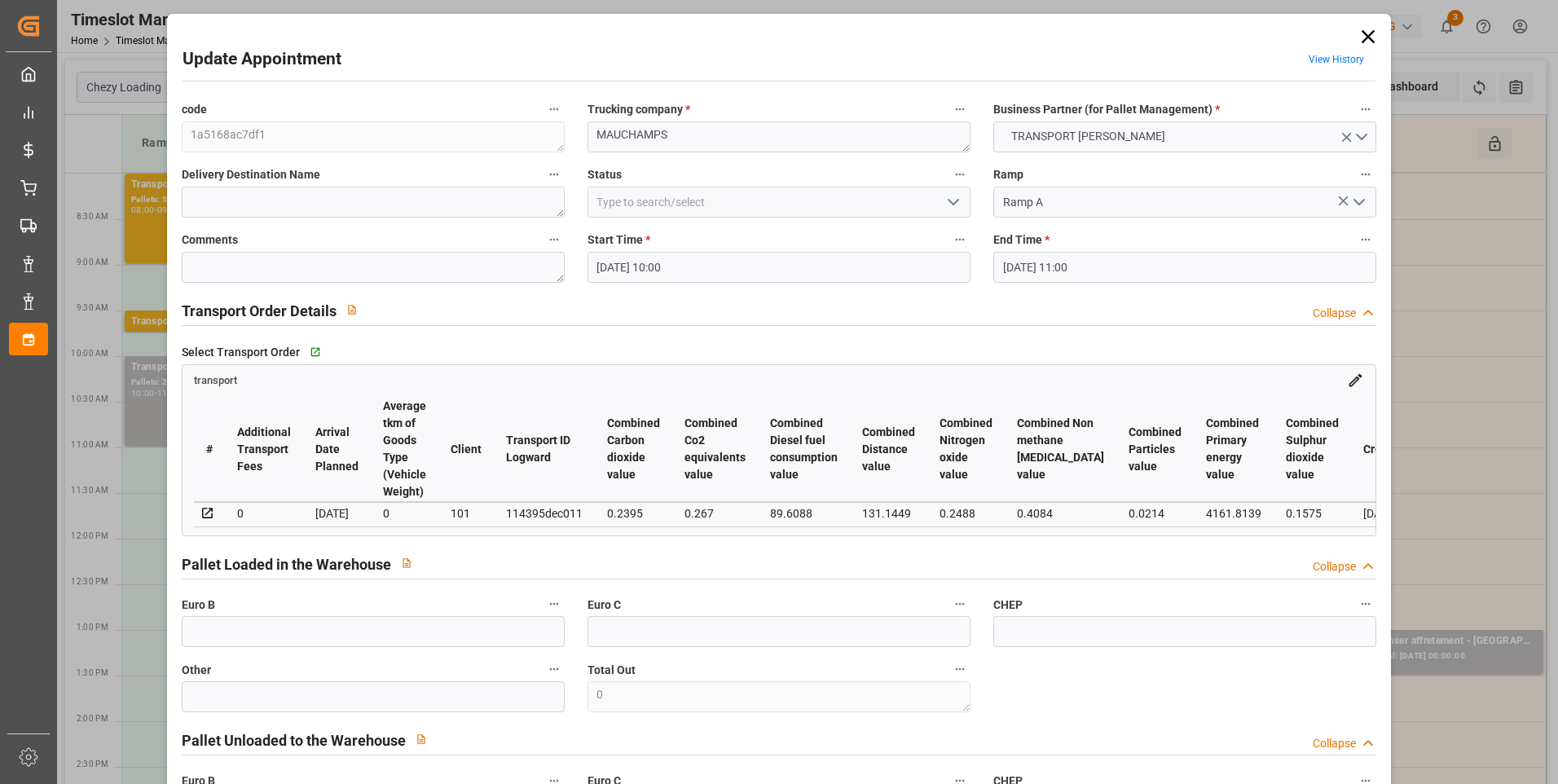
type input "[DATE]"
click at [950, 199] on icon "open menu" at bounding box center [953, 201] width 20 height 20
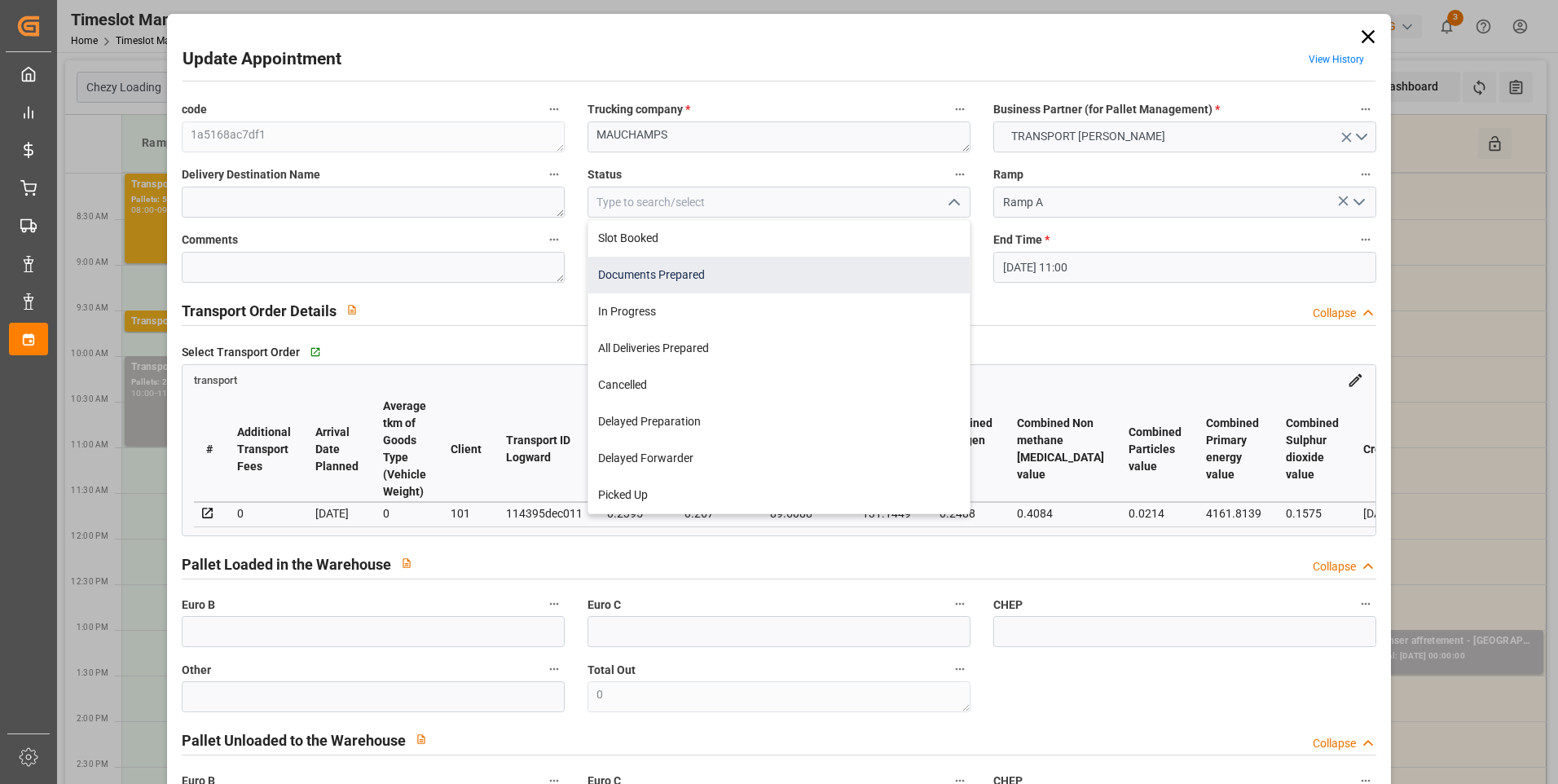
click at [638, 276] on div "Documents Prepared" at bounding box center [779, 274] width 381 height 37
type input "Documents Prepared"
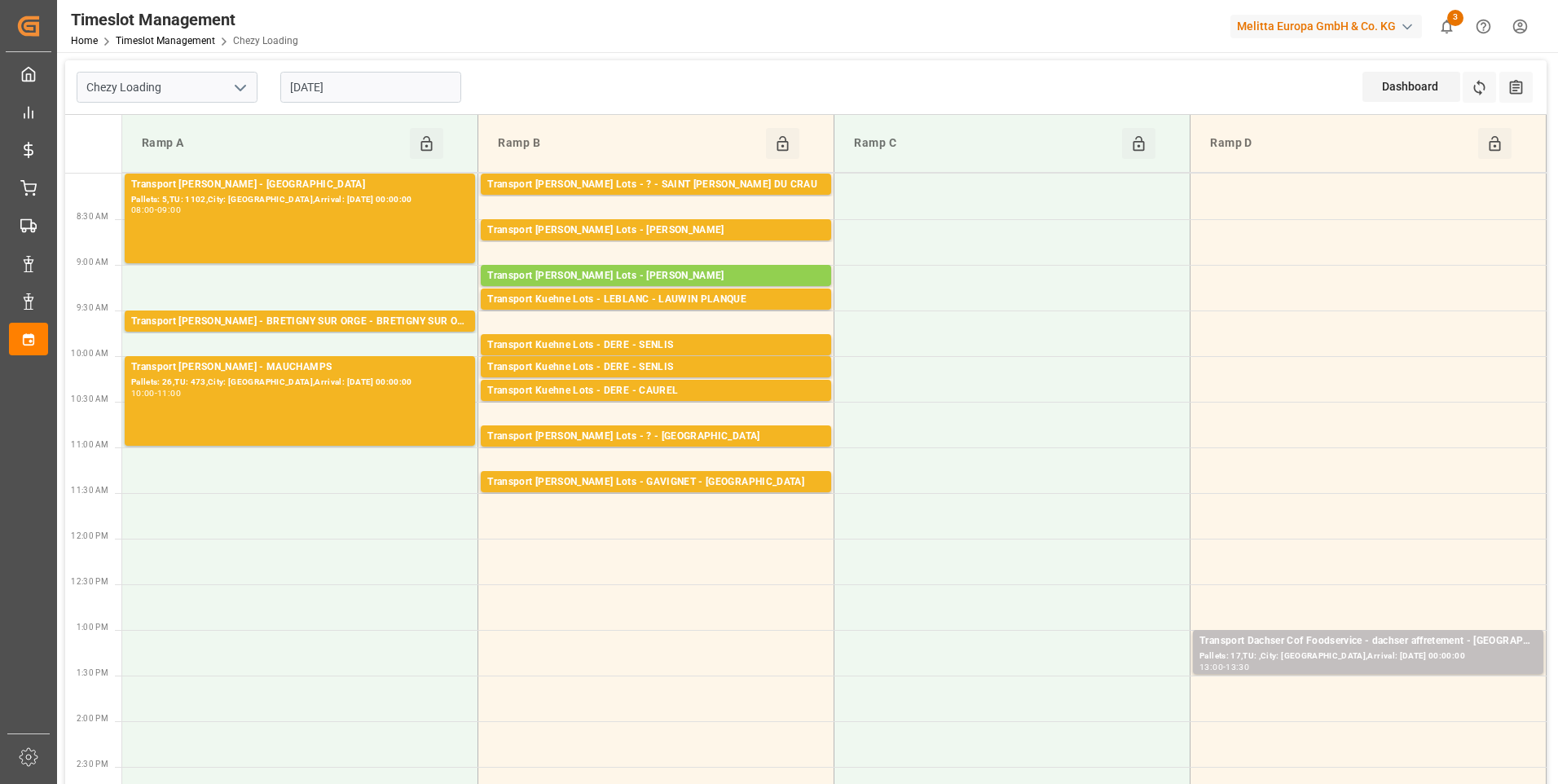
click at [376, 79] on input "[DATE]" at bounding box center [370, 87] width 181 height 31
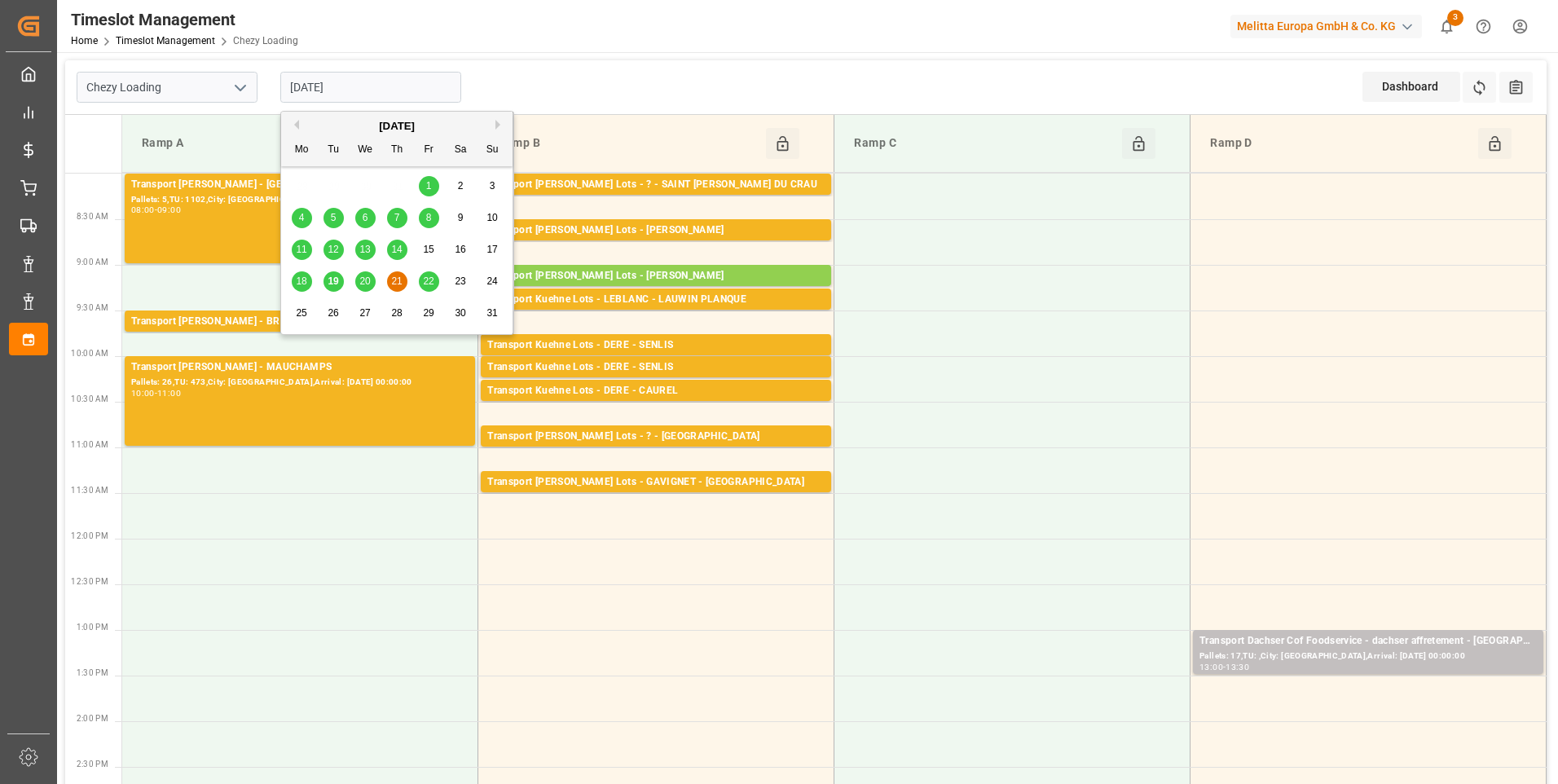
click at [370, 279] on span "20" at bounding box center [364, 281] width 10 height 11
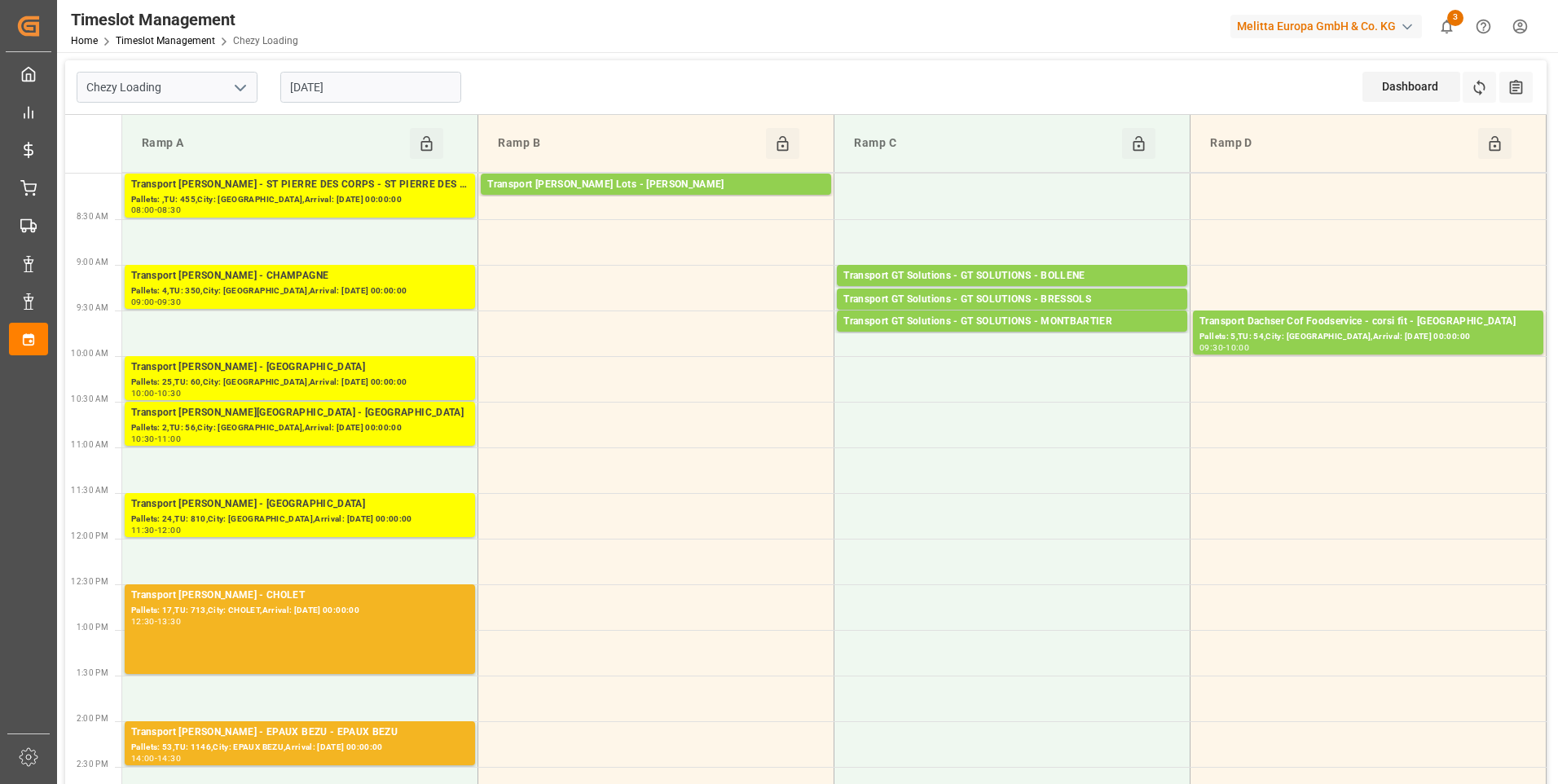
click at [356, 84] on input "20-08-2025" at bounding box center [370, 87] width 181 height 31
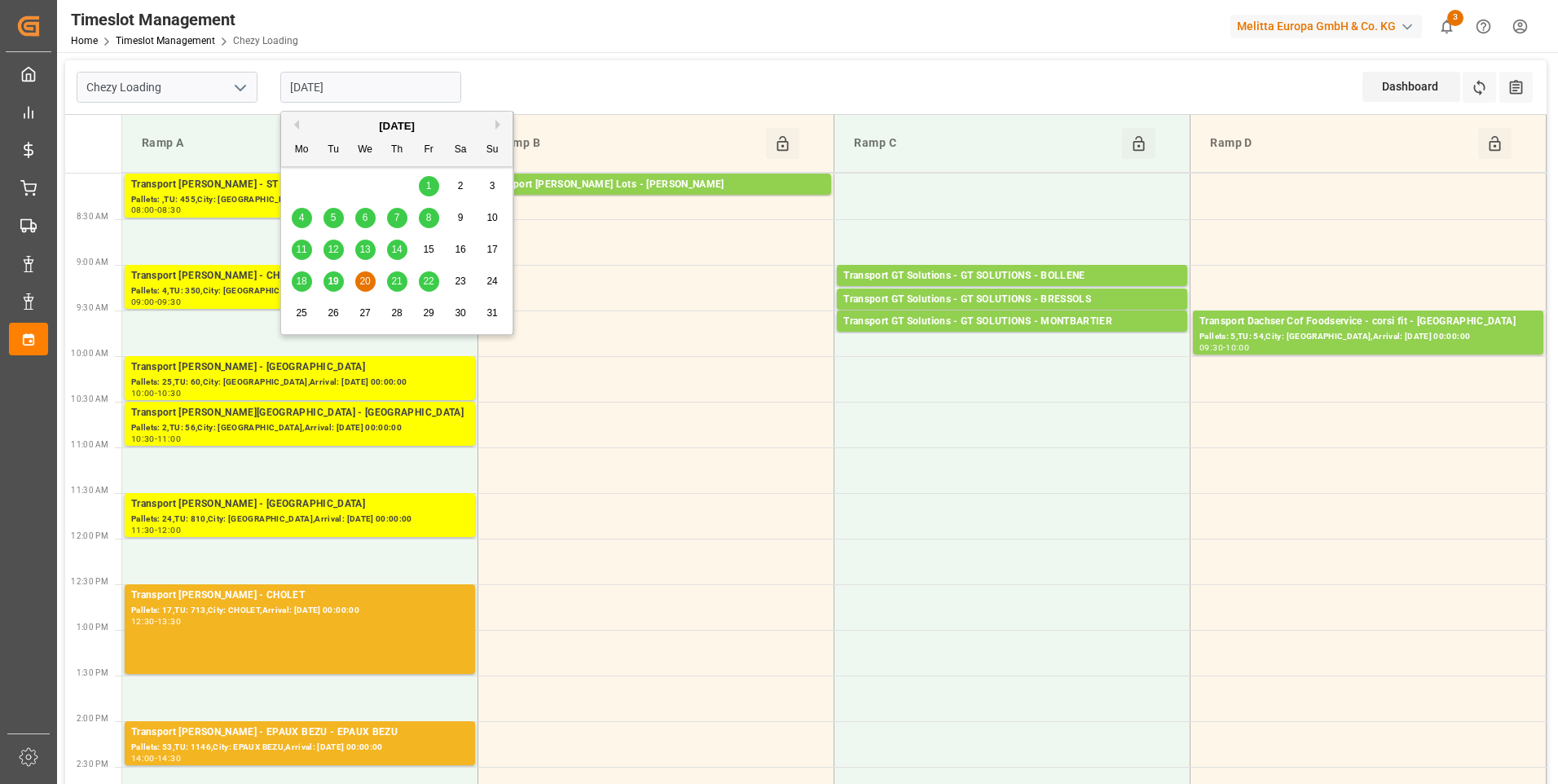
click at [333, 282] on span "19" at bounding box center [332, 281] width 10 height 11
type input "[DATE]"
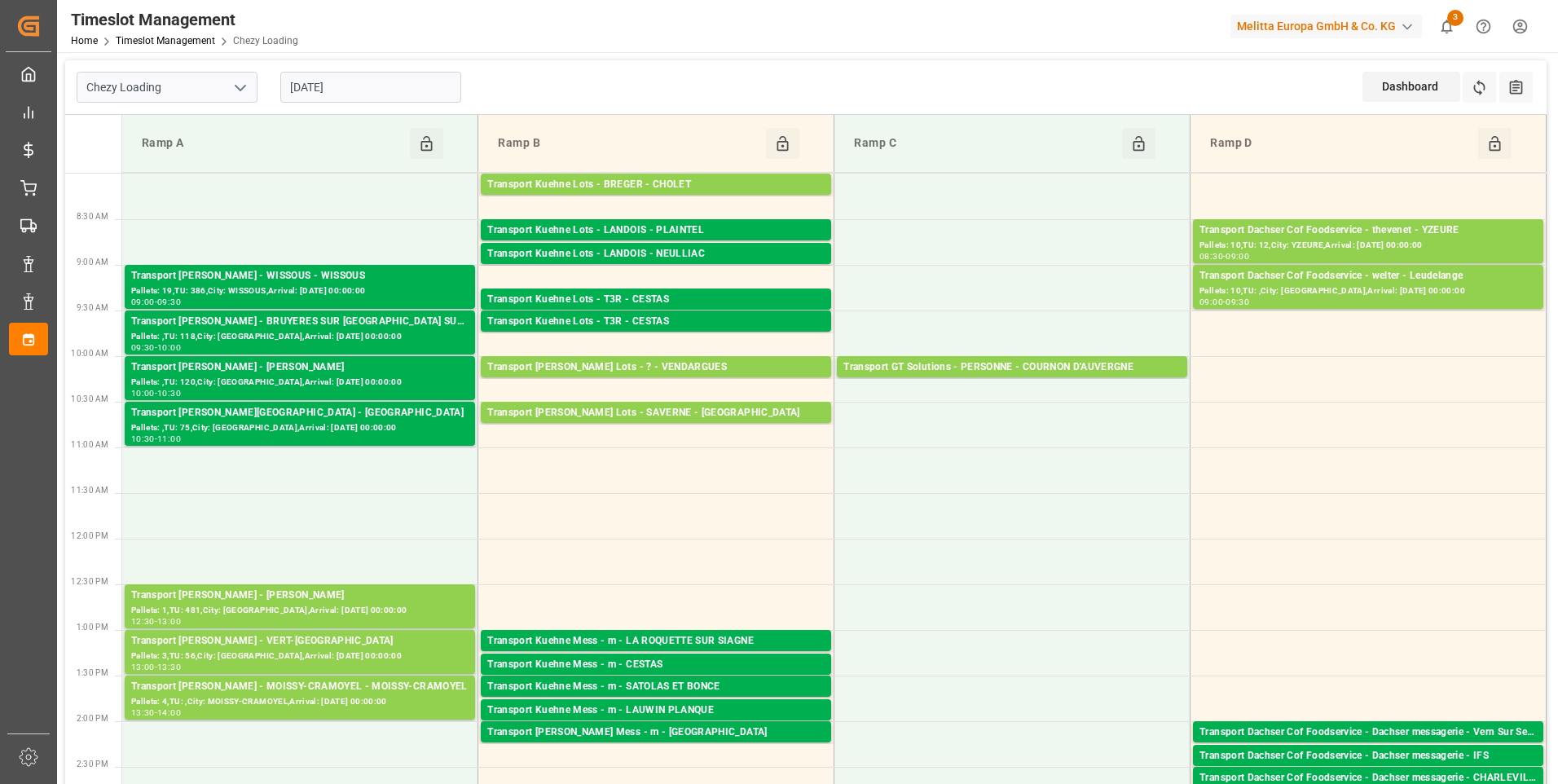
click at [232, 96] on icon "open menu" at bounding box center [240, 88] width 20 height 20
click at [234, 167] on div "Chezy Unloading" at bounding box center [166, 160] width 179 height 37
type input "Chezy Unloading"
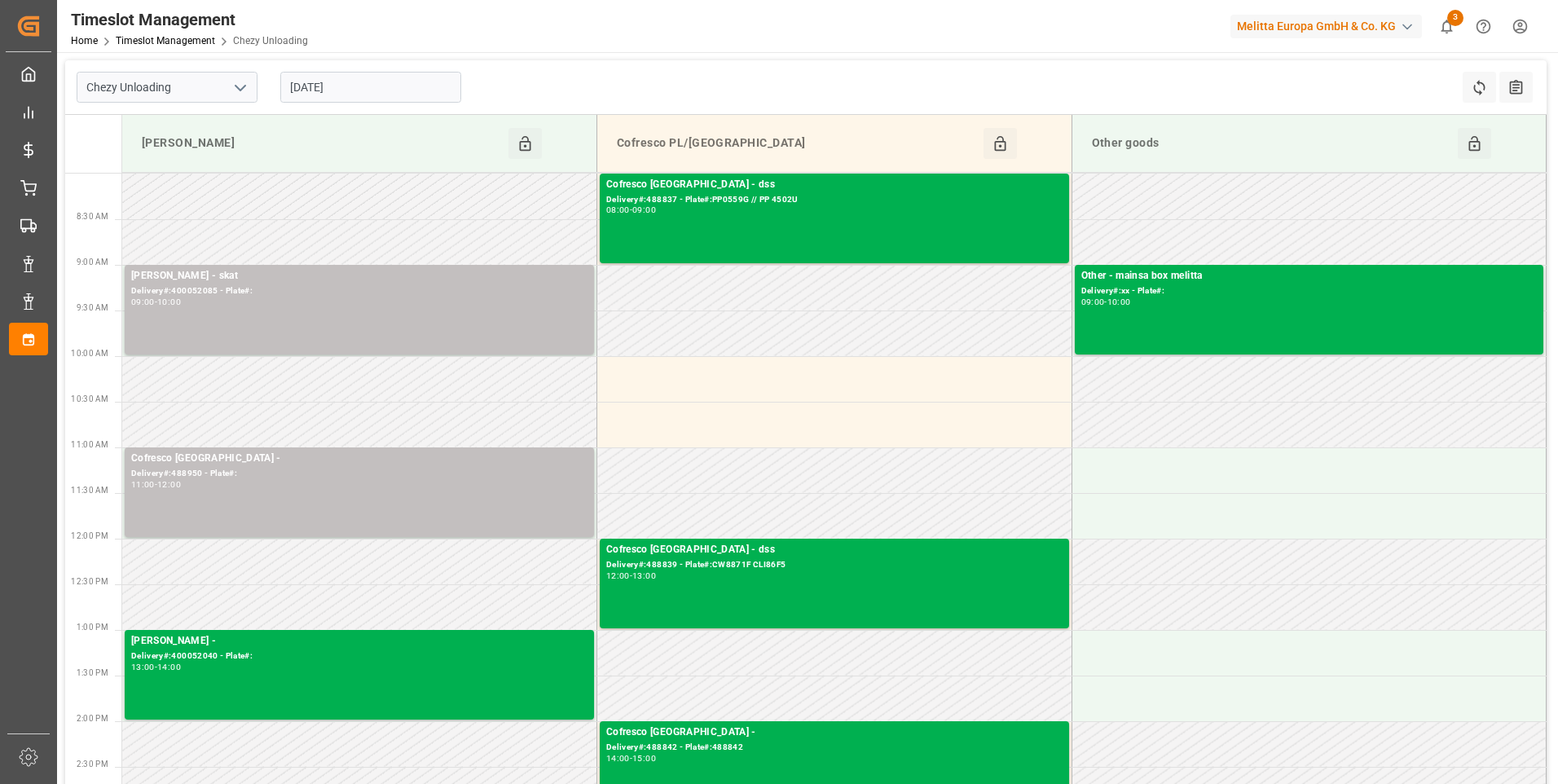
click at [378, 86] on input "[DATE]" at bounding box center [370, 87] width 181 height 31
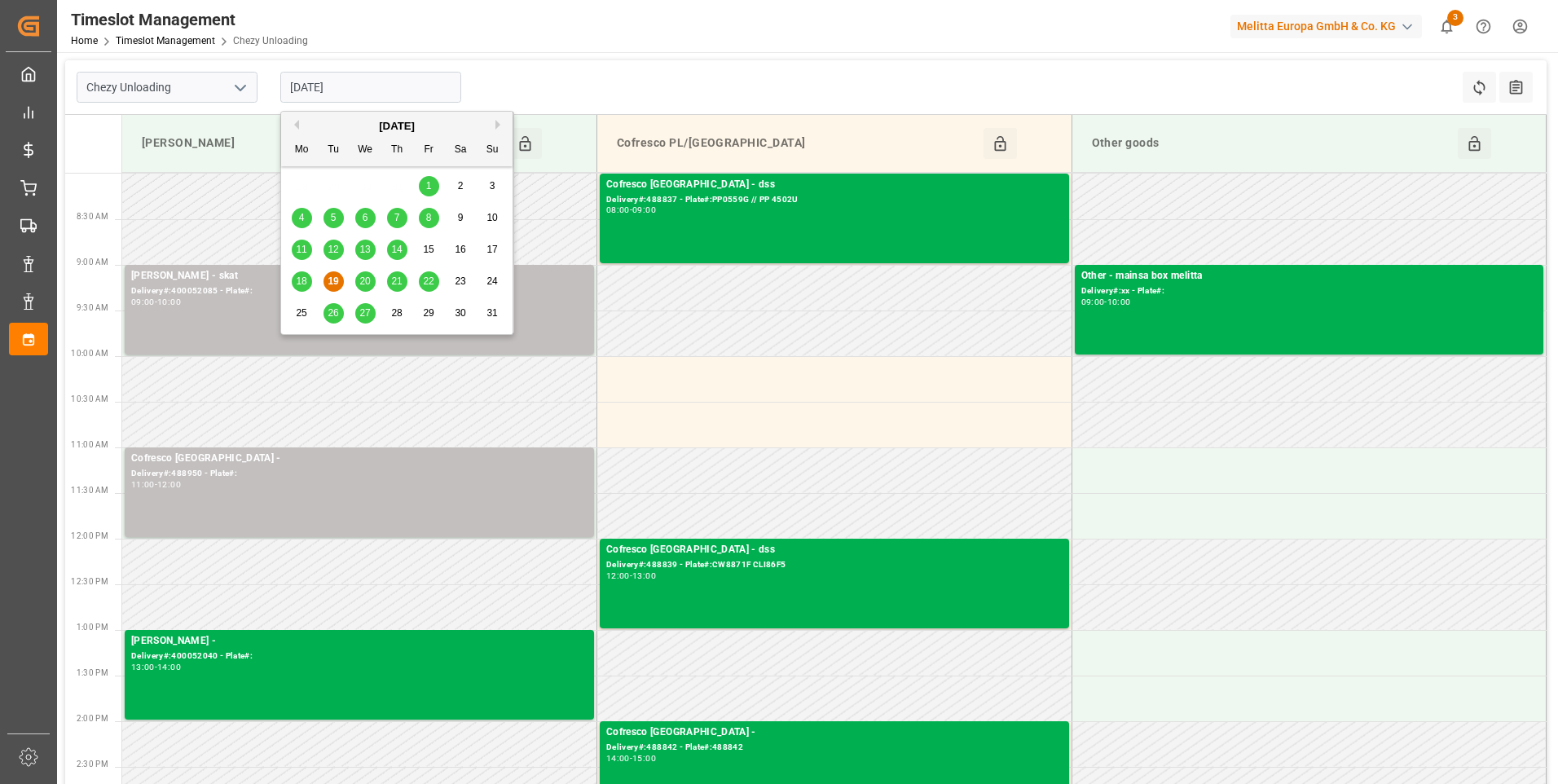
click at [371, 277] on div "20" at bounding box center [366, 282] width 21 height 20
type input "20-08-2025"
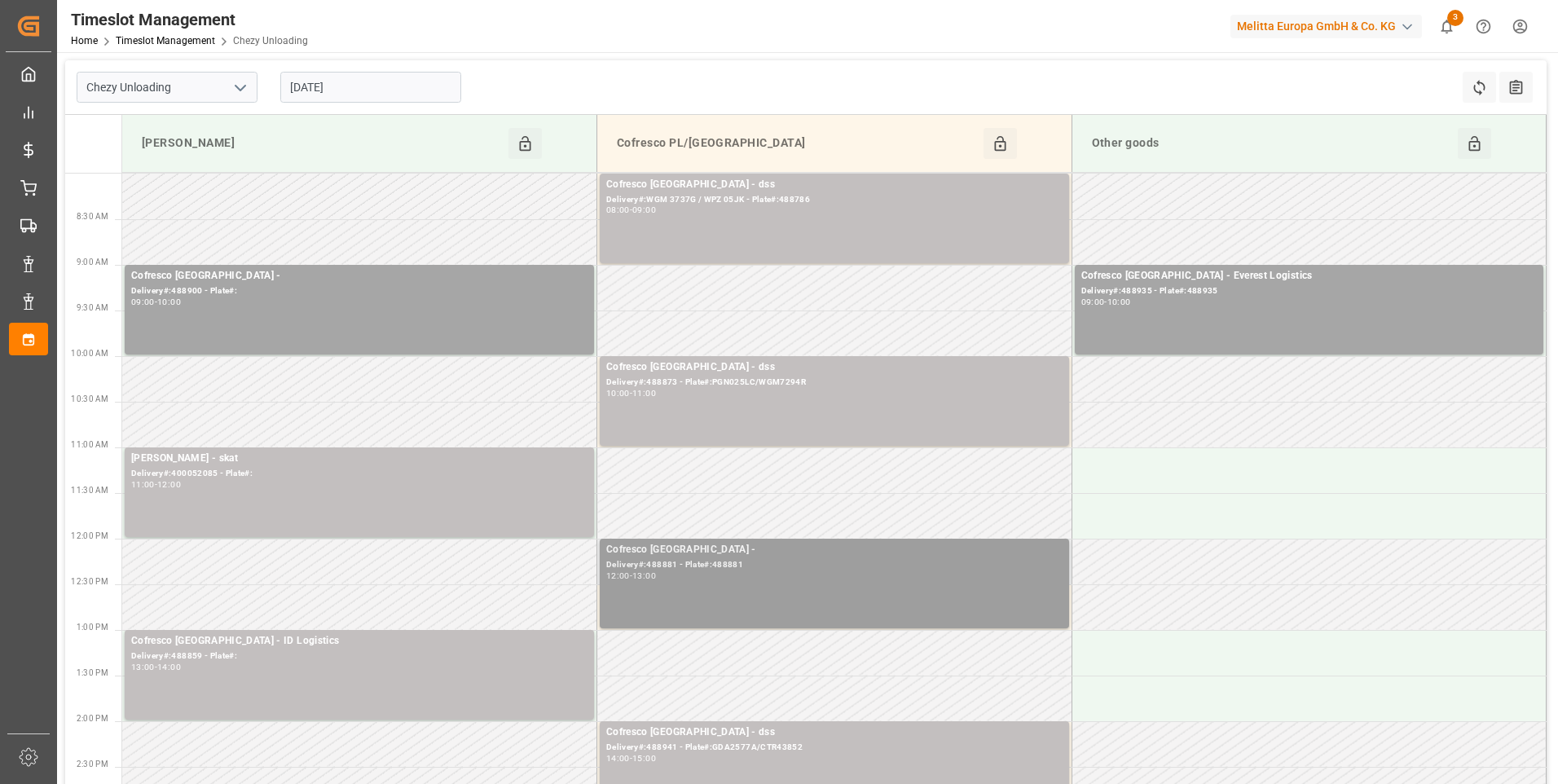
click at [678, 578] on div "12:00 - 13:00" at bounding box center [834, 576] width 456 height 9
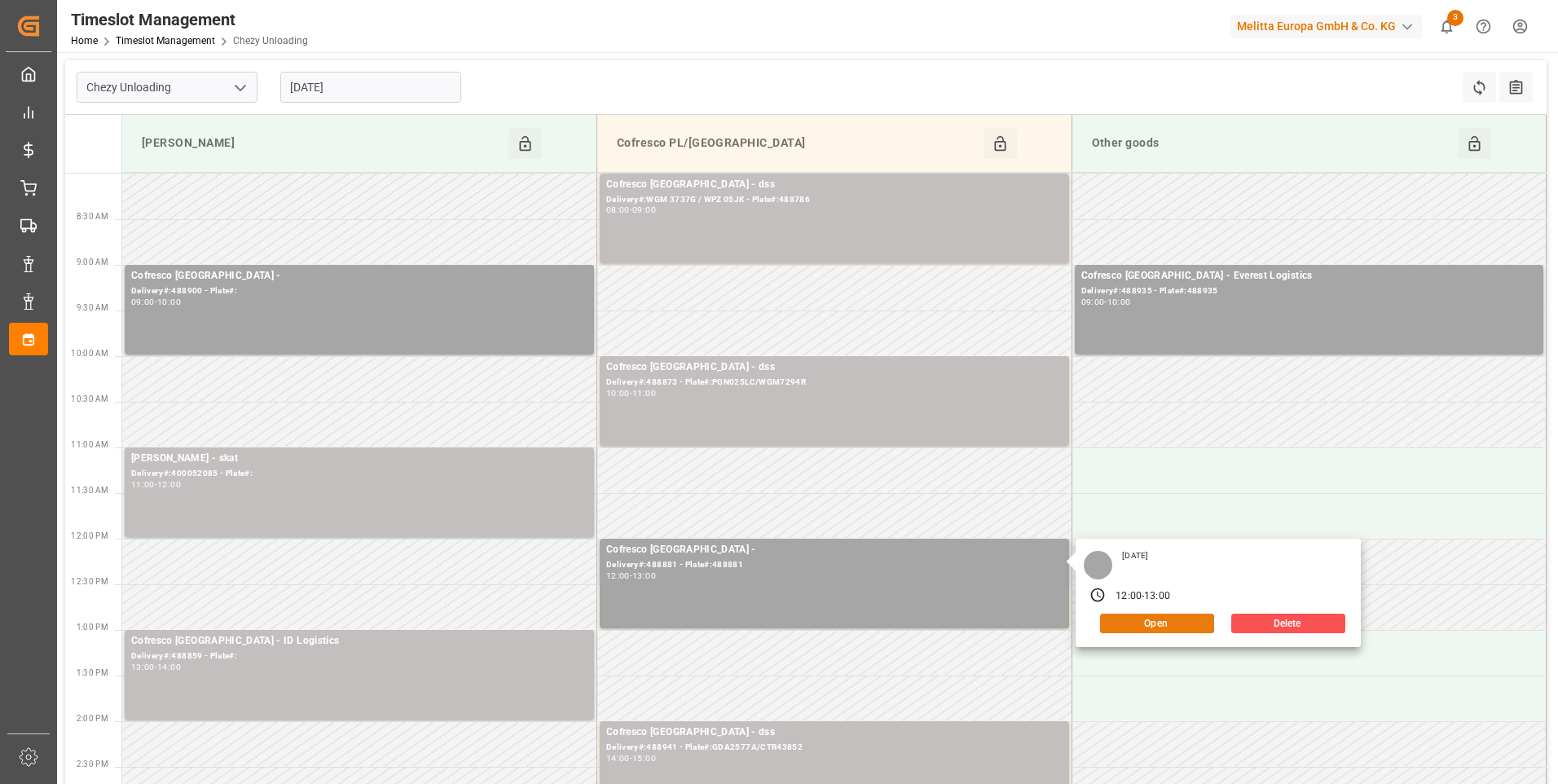
click at [1148, 625] on button "Open" at bounding box center [1157, 623] width 114 height 20
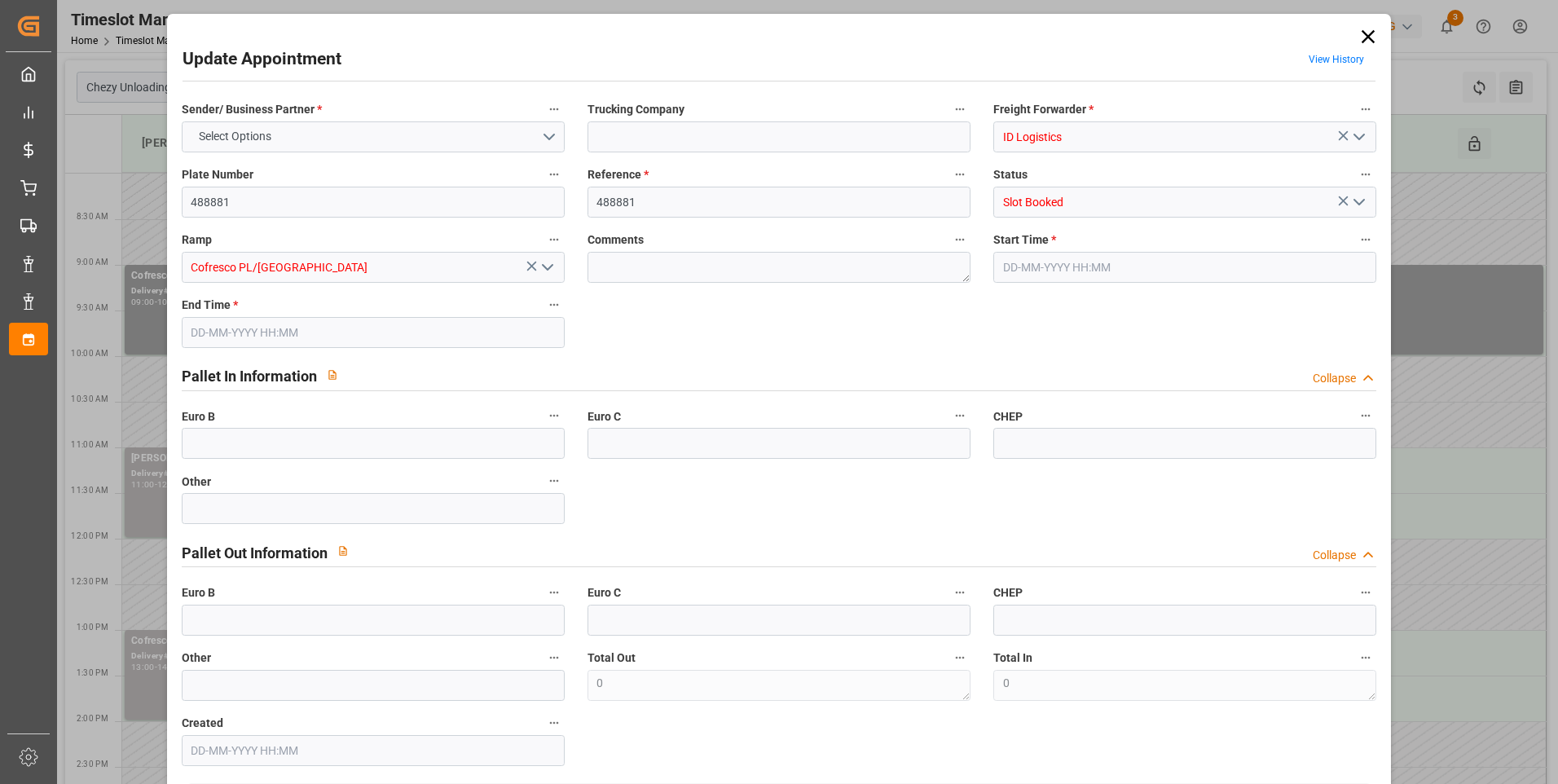
type input "0"
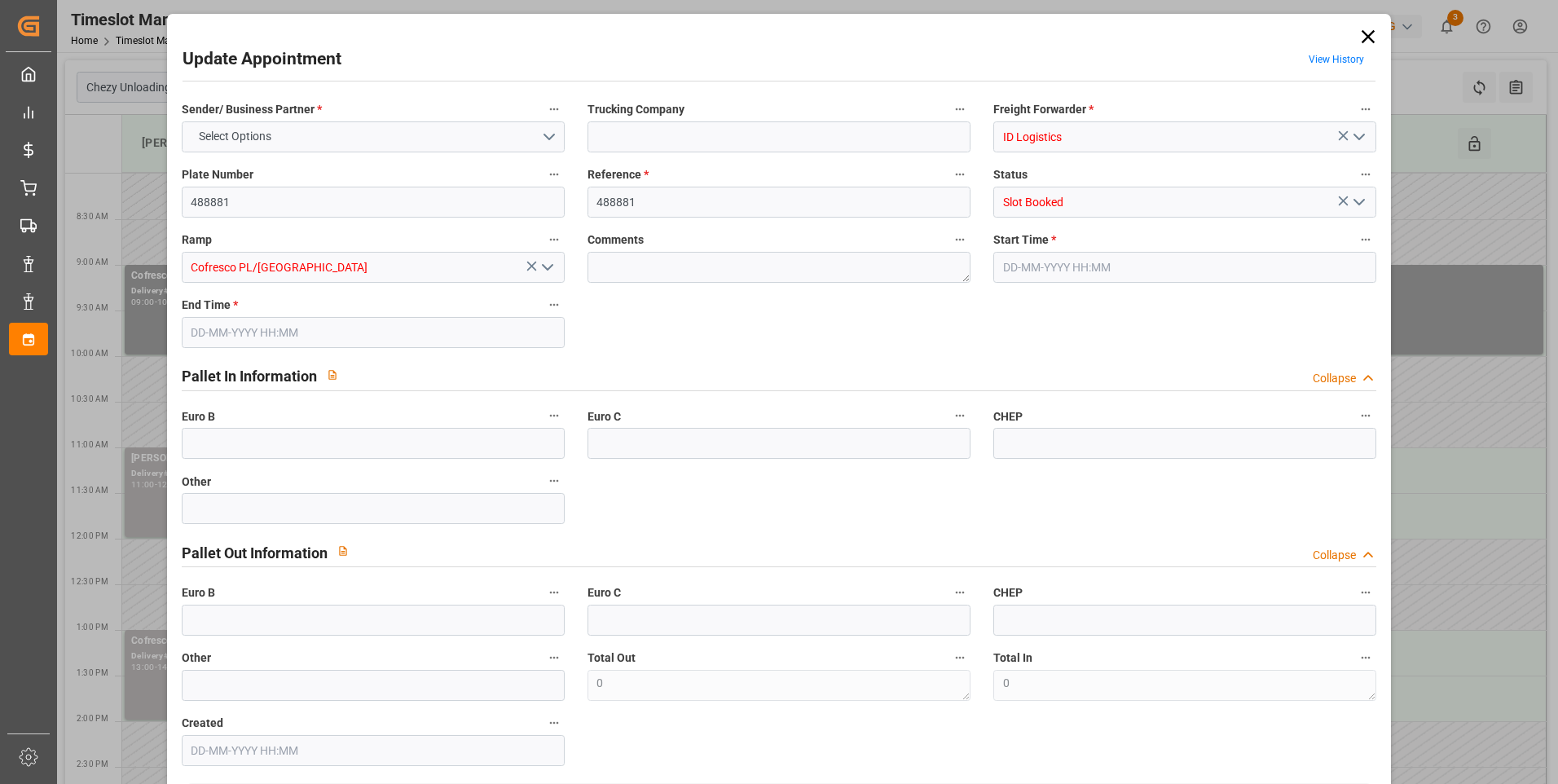
type input "0"
type input "16"
type input "313.34"
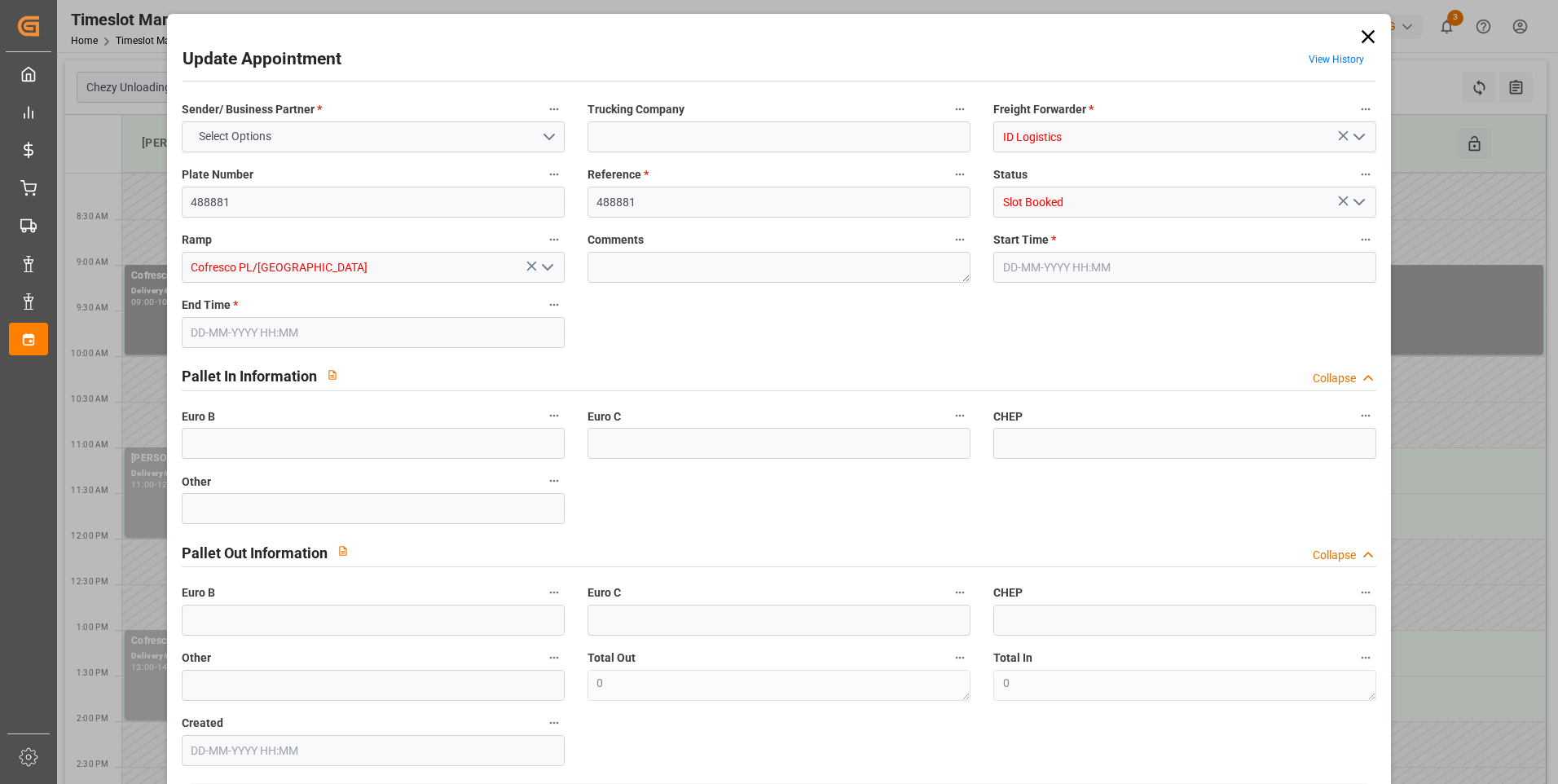
type input "0"
type input "300.6497"
type input "-12.6903"
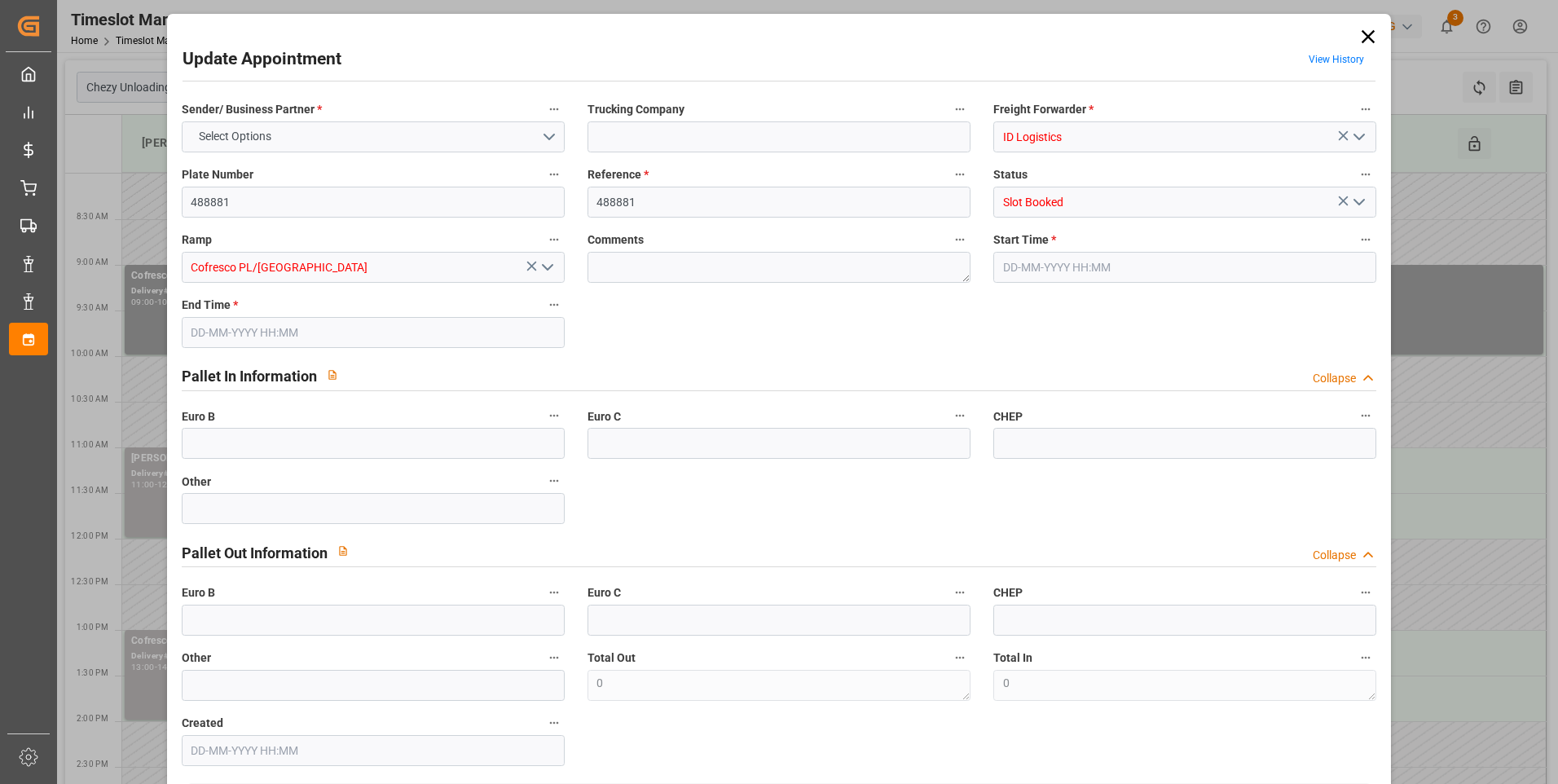
type input "0"
type input "2697.323"
type input "4489.949"
type input "19943.232"
type input "91"
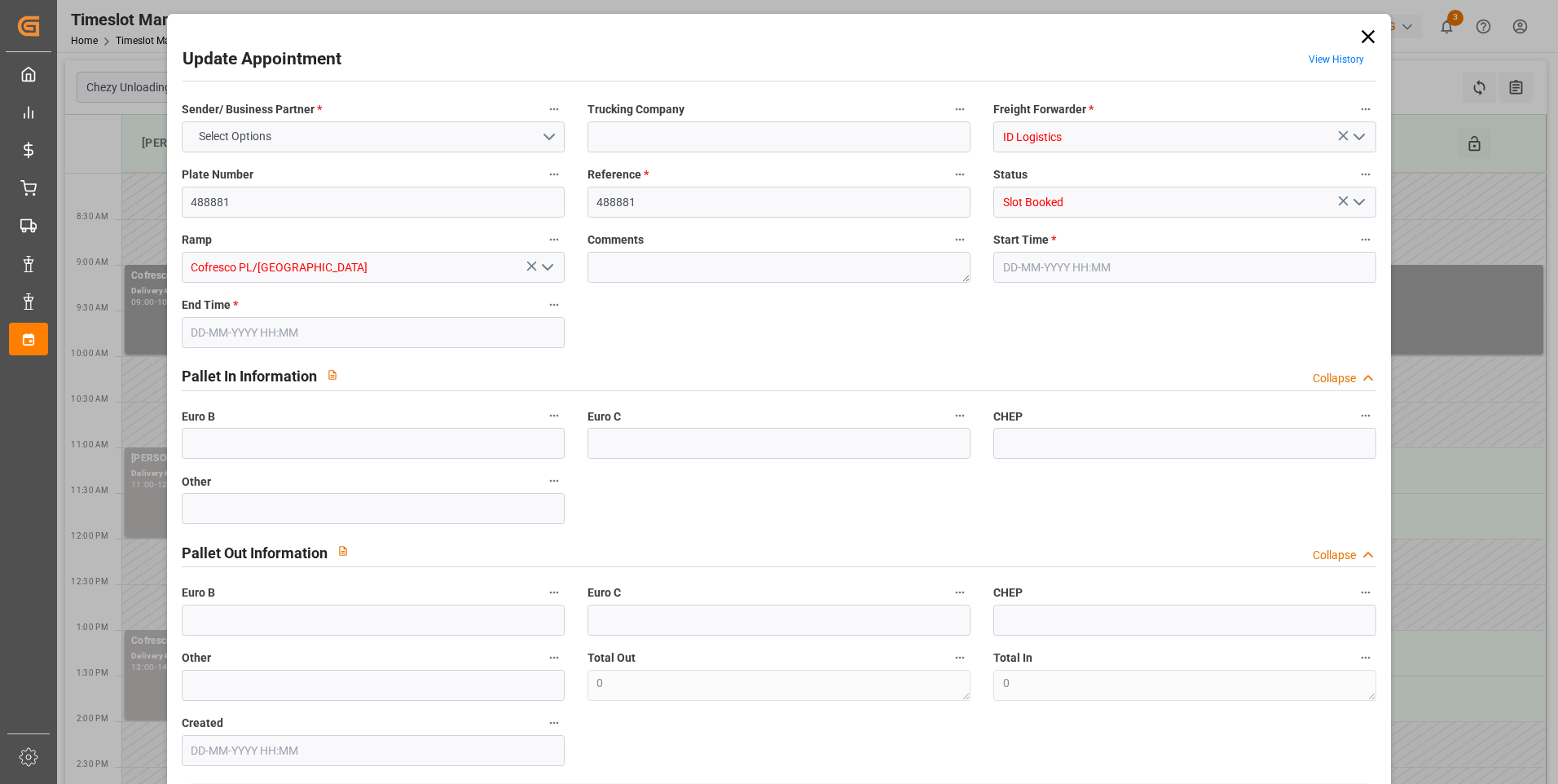
type input "26"
type input "473"
type input "31"
type input "101"
type input "3625.605"
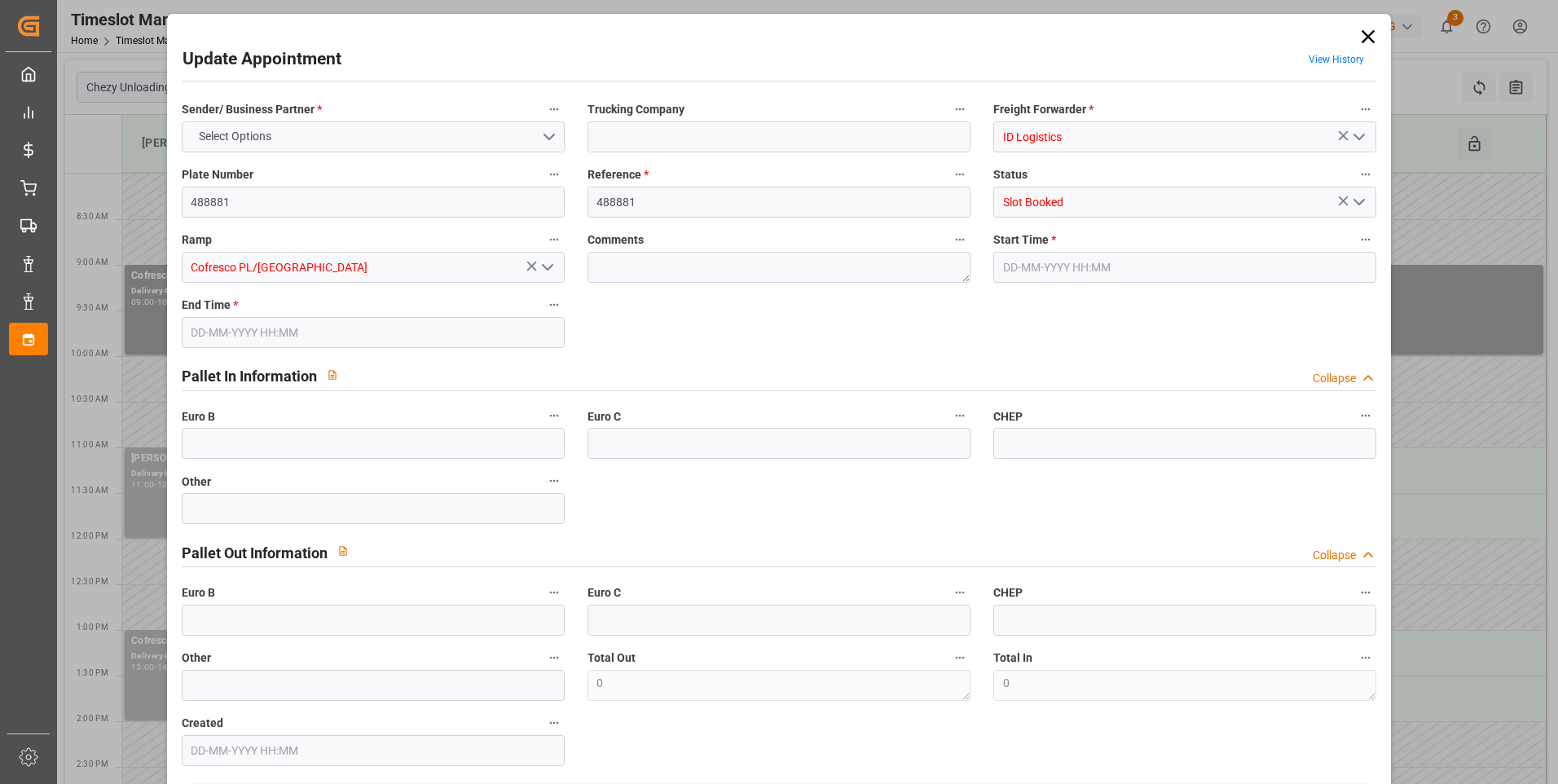
type input "0"
type input "4710.8598"
type input "0"
type input "21"
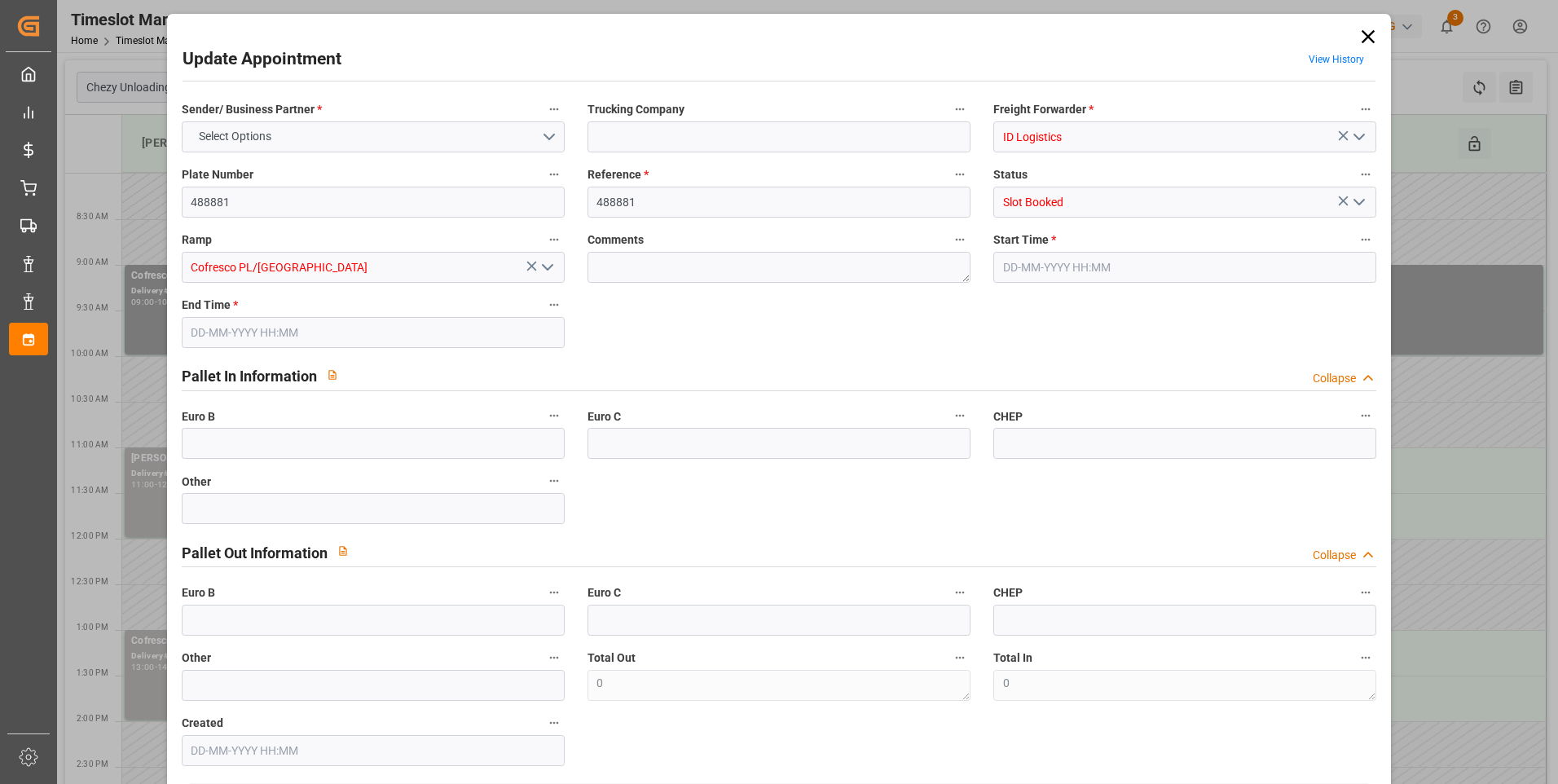
type input "35"
type input "20-08-2025 12:00"
type input "20-08-2025 13:00"
type input "12-08-2025 12:02"
type input "14-08-2025 12:14"
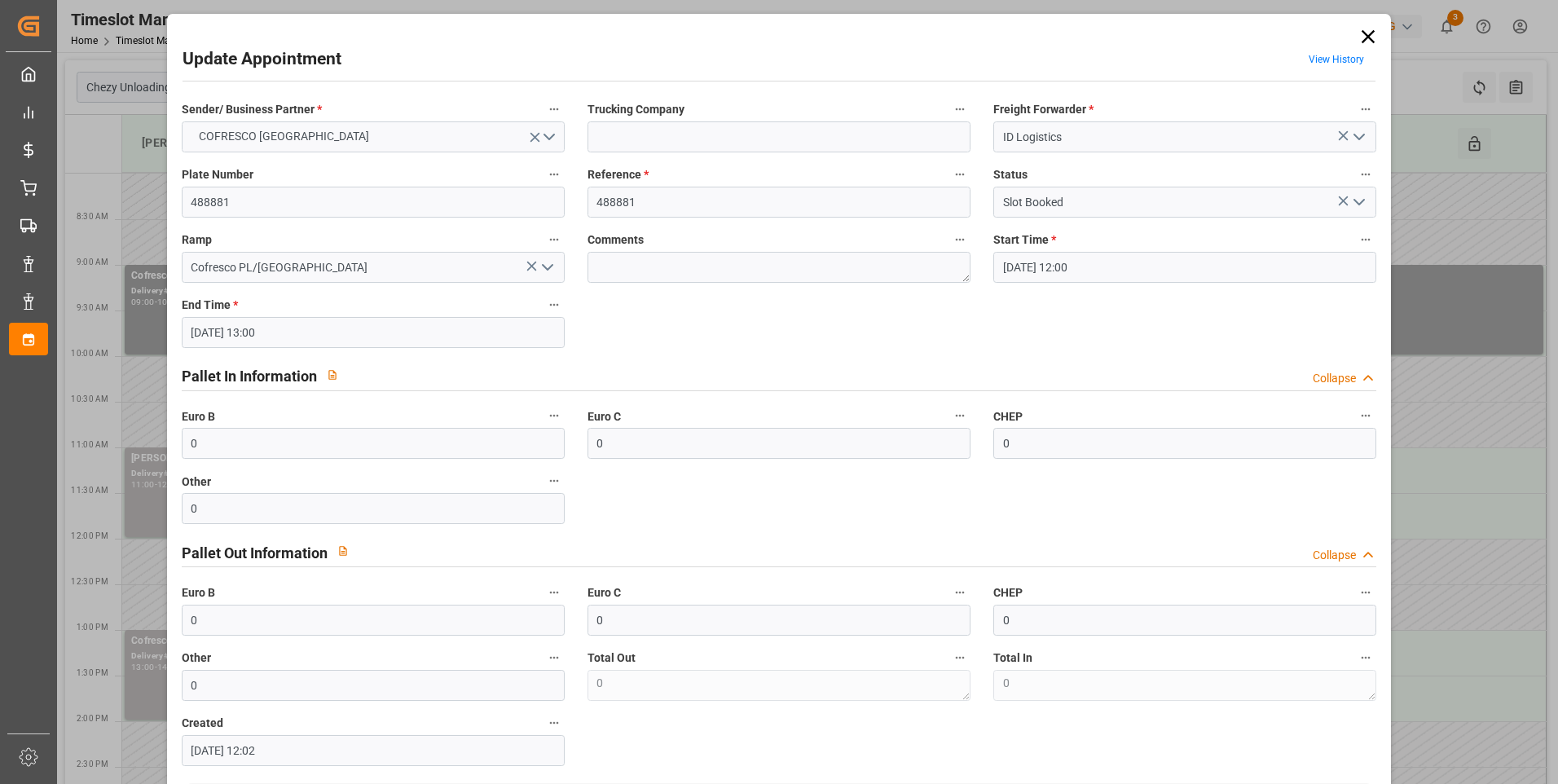
type input "[DATE]"
click at [551, 136] on button "COFRESCO POLAND" at bounding box center [373, 136] width 383 height 31
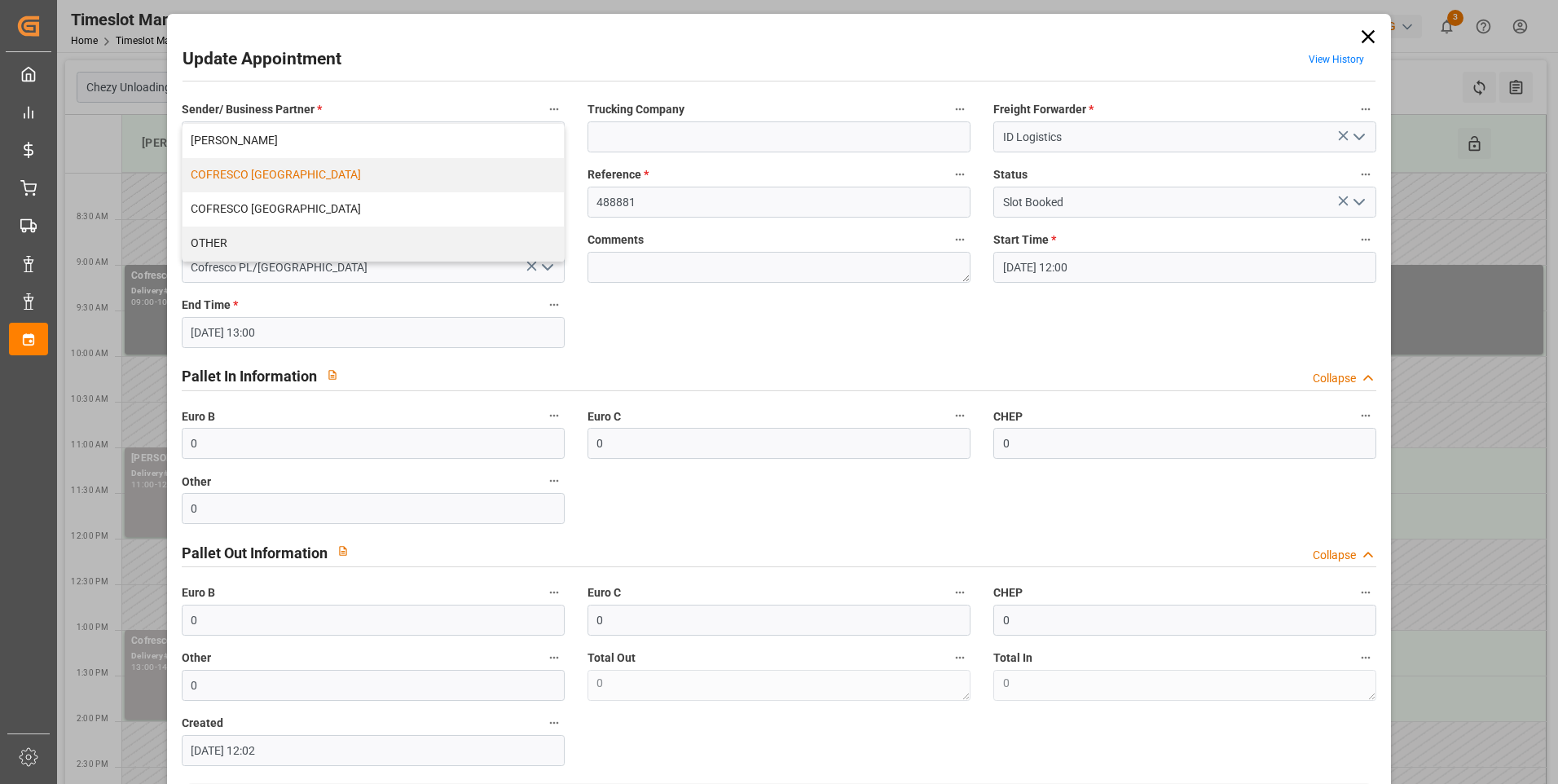
click at [663, 326] on div "Sender/ Business Partner * COFRESCO POLAND MELITTA MINDEN COFRESCO POLAND COFRE…" at bounding box center [779, 431] width 1218 height 678
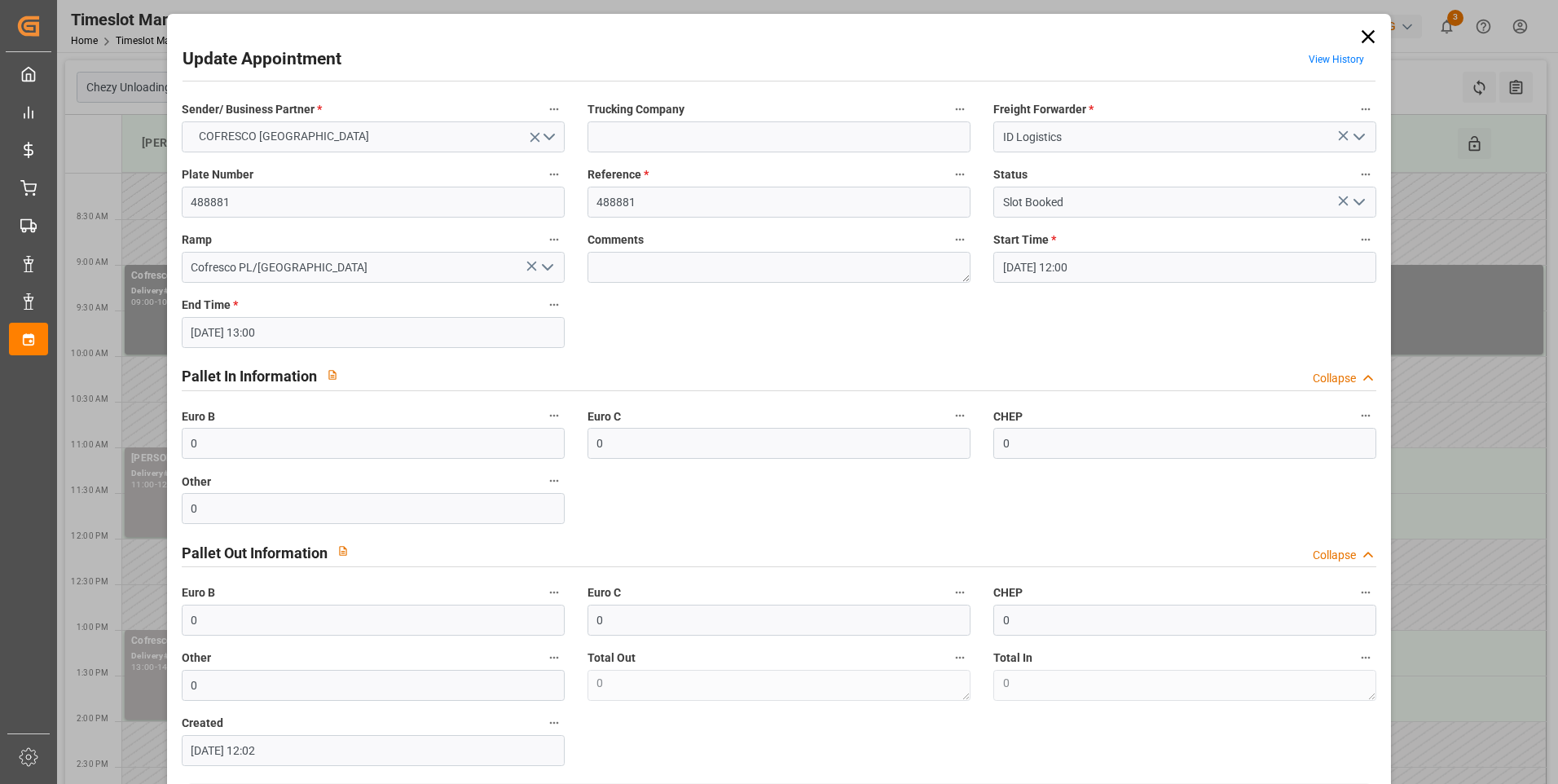
click at [1355, 207] on icon "open menu" at bounding box center [1358, 201] width 20 height 20
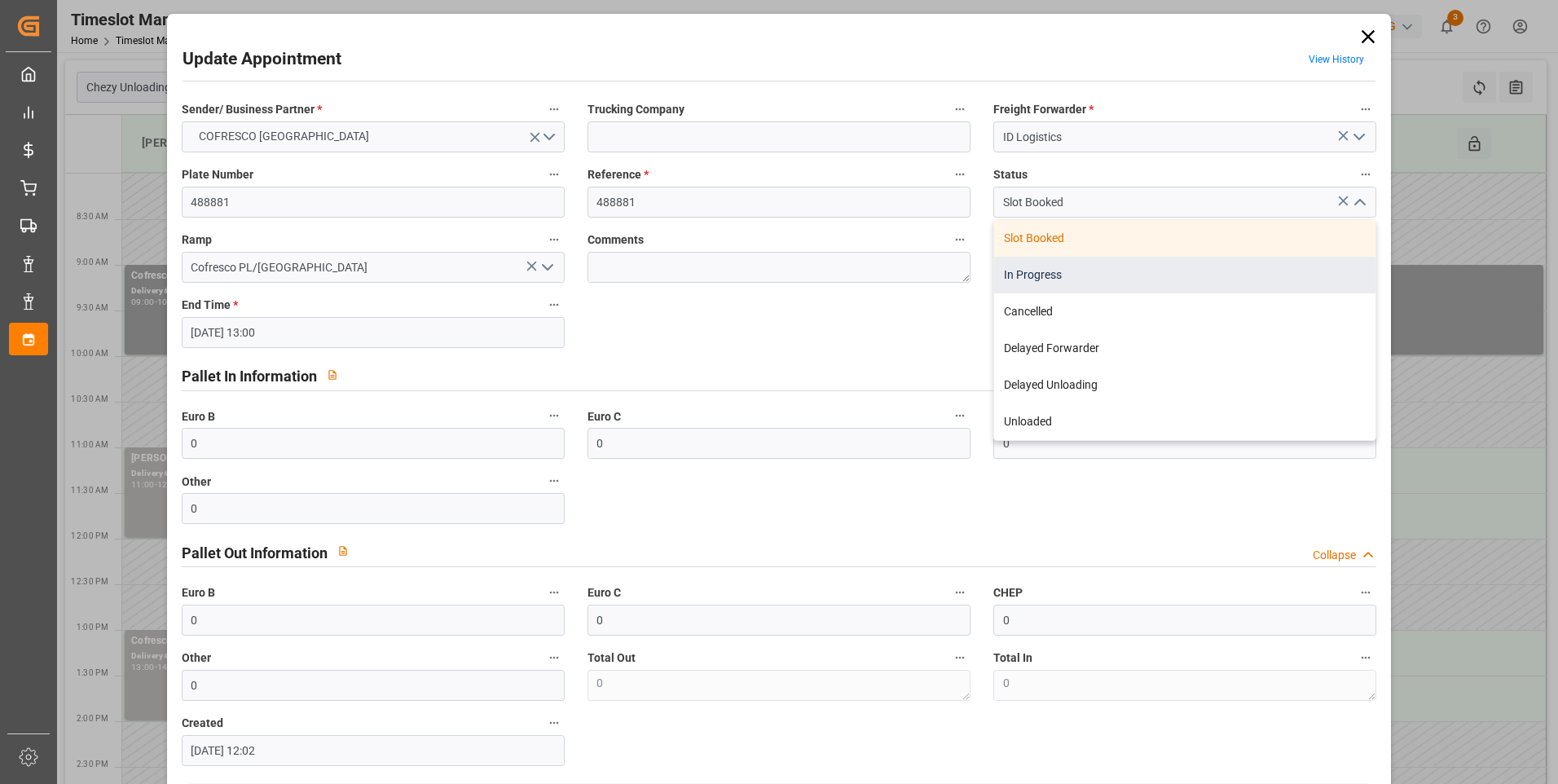
click at [1036, 279] on div "In Progress" at bounding box center [1184, 274] width 381 height 37
type input "In Progress"
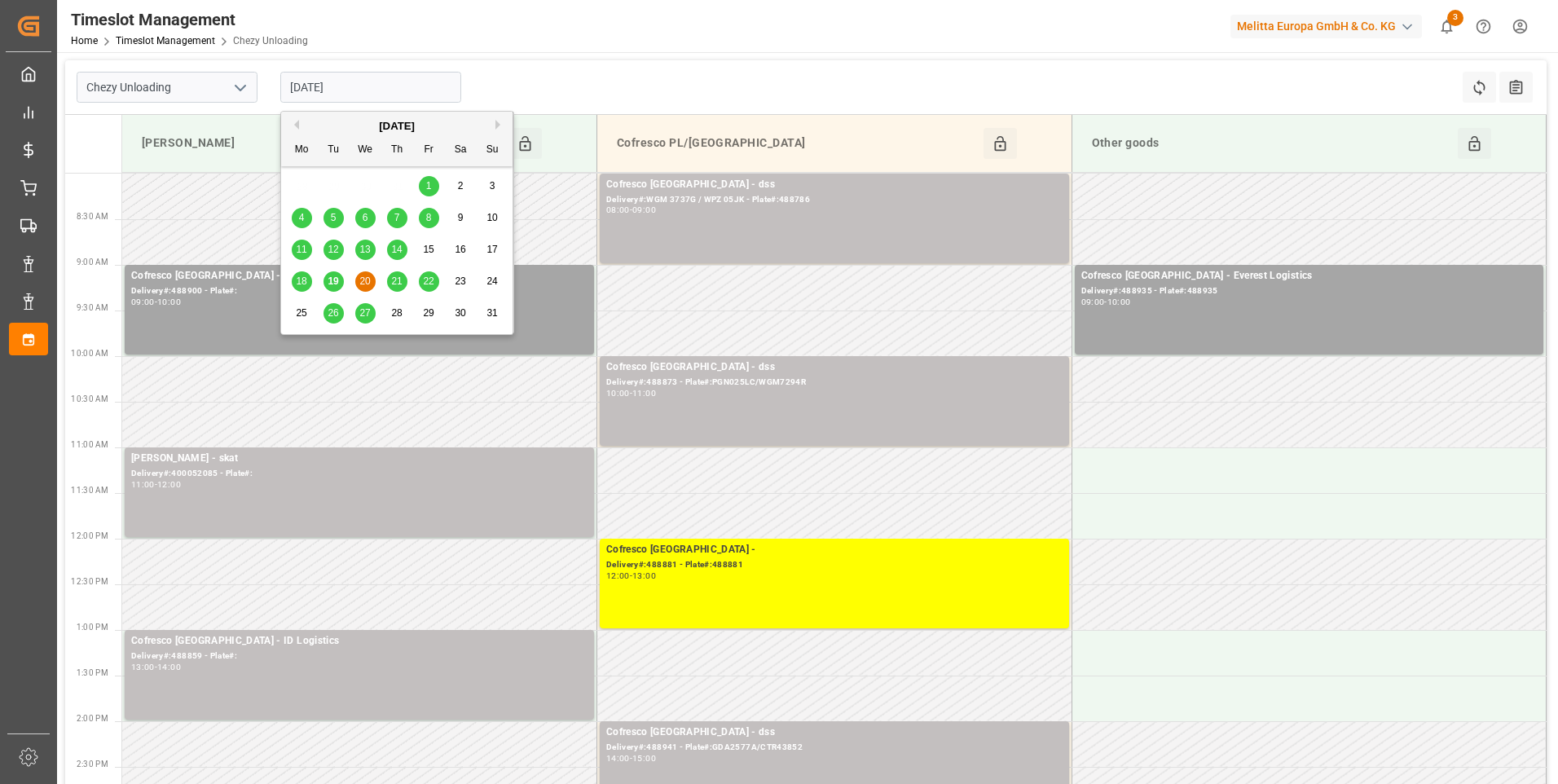
click at [378, 90] on input "20-08-2025" at bounding box center [370, 87] width 181 height 31
click at [337, 279] on span "19" at bounding box center [332, 281] width 10 height 11
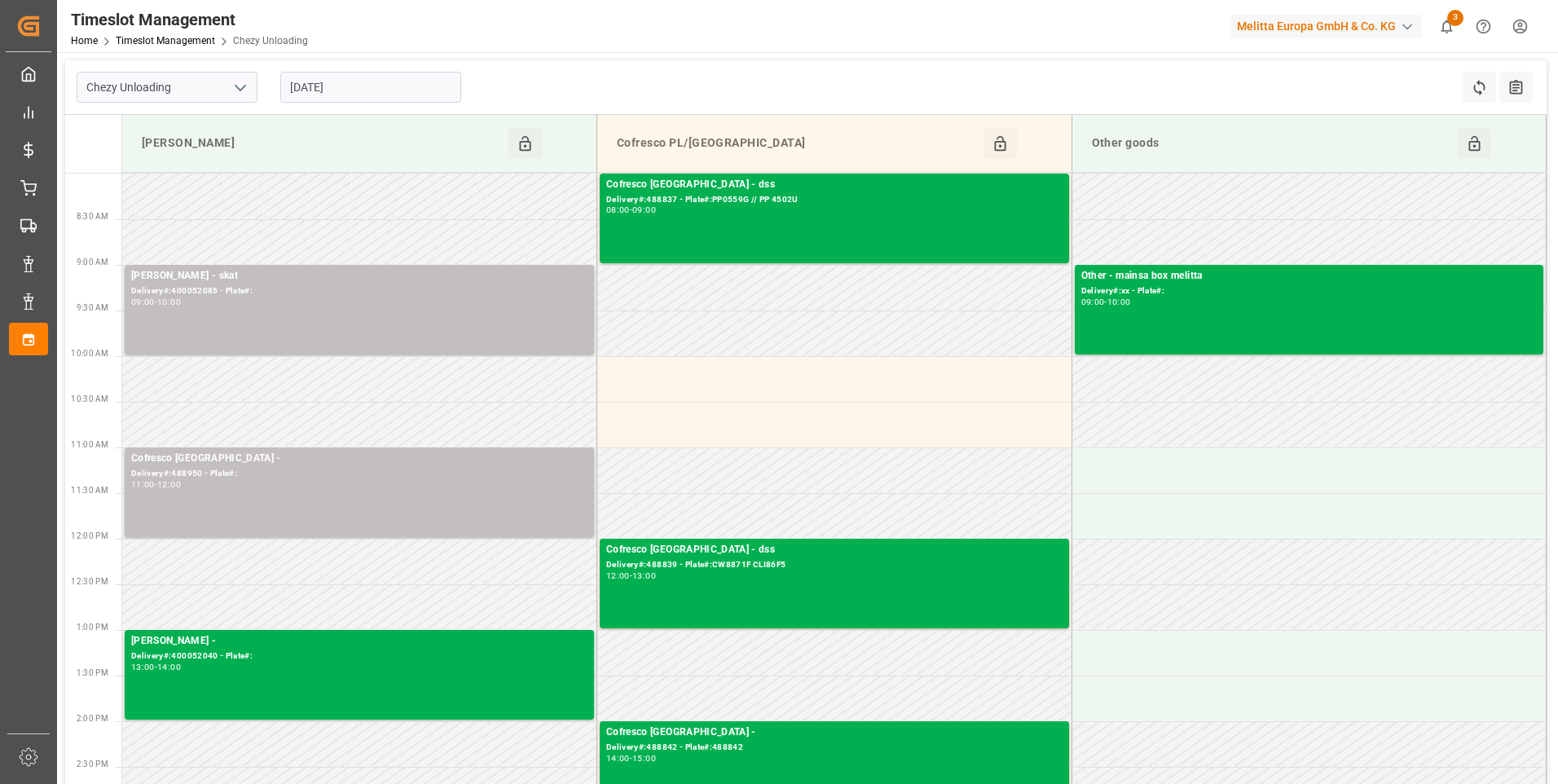
click at [379, 71] on div "[DATE]" at bounding box center [370, 87] width 203 height 54
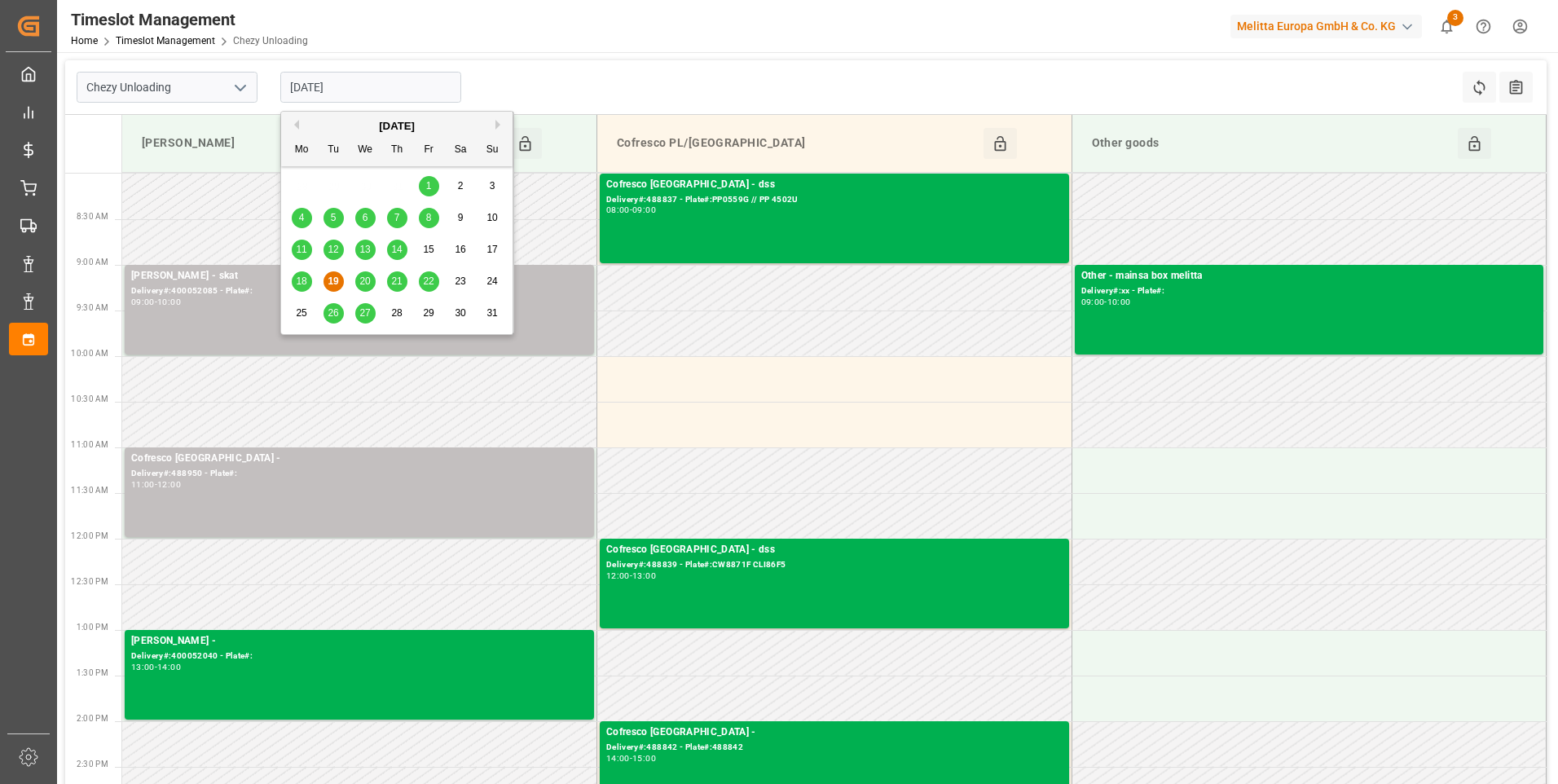
click at [382, 90] on input "[DATE]" at bounding box center [370, 87] width 181 height 31
click at [616, 88] on div "Chezy Unloading 19-08-2025 Refresh Time Slots All Audits" at bounding box center [806, 88] width 1481 height 55
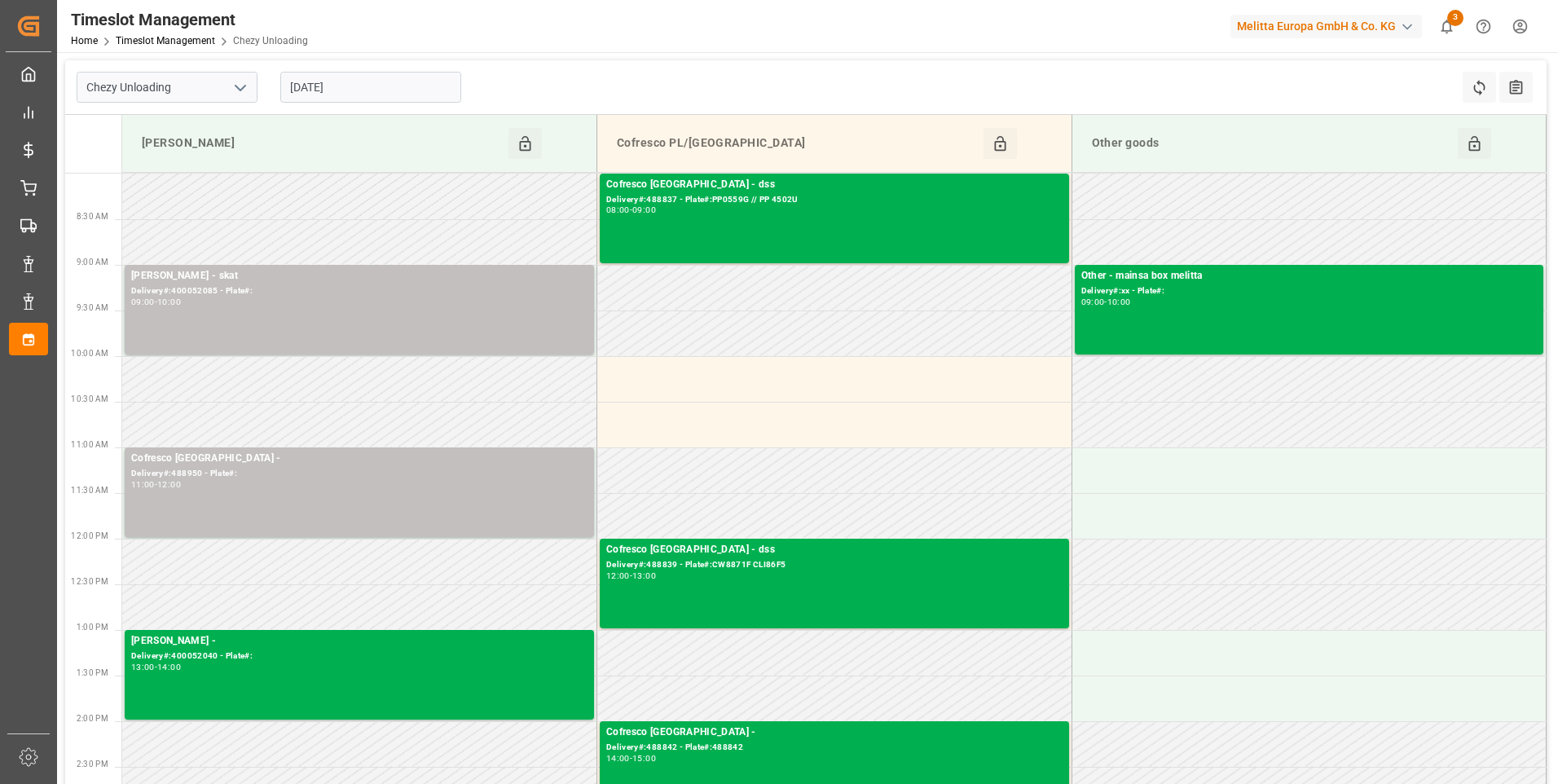
click at [345, 81] on input "[DATE]" at bounding box center [370, 87] width 181 height 31
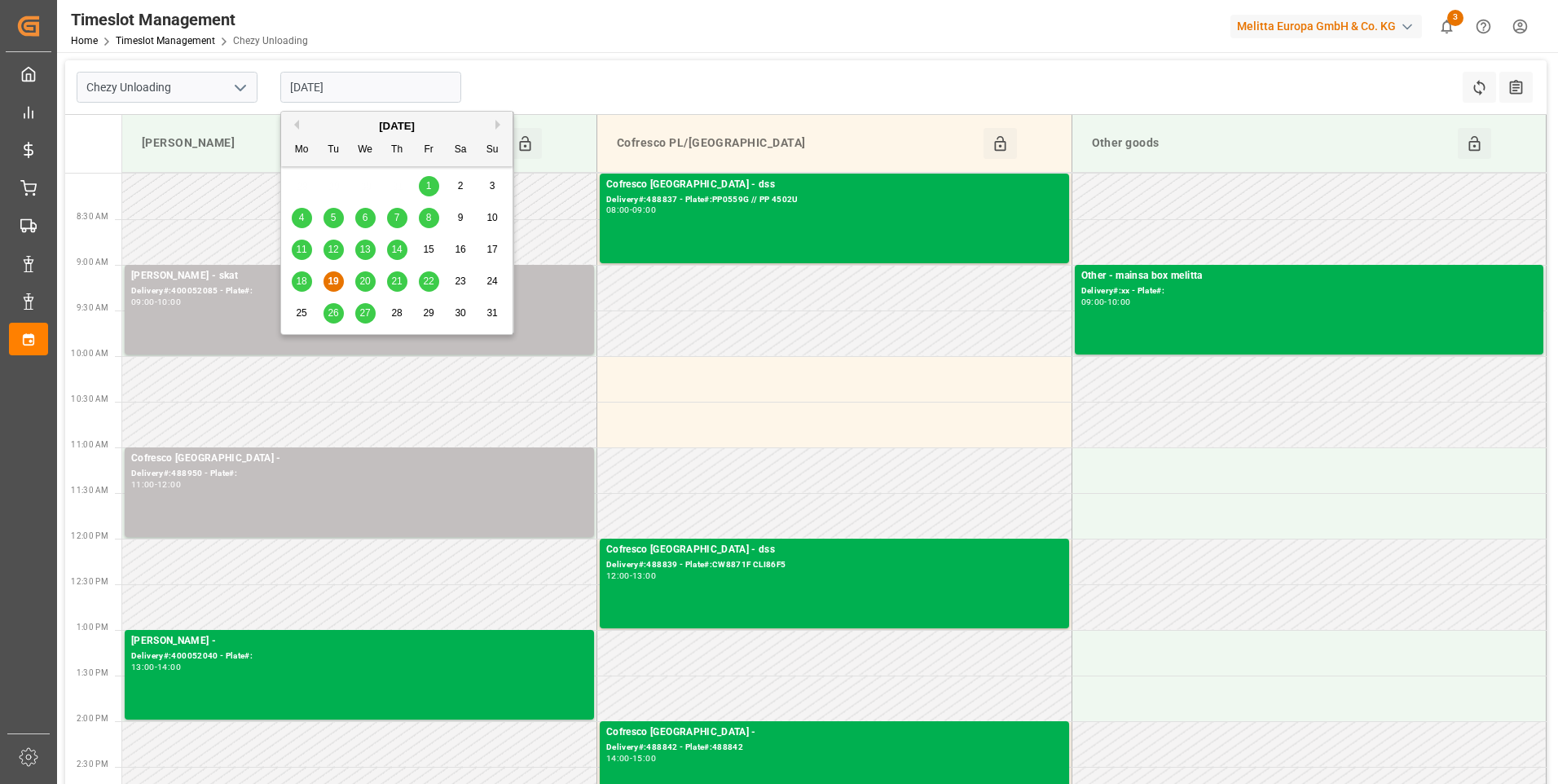
click at [298, 283] on span "18" at bounding box center [301, 281] width 10 height 11
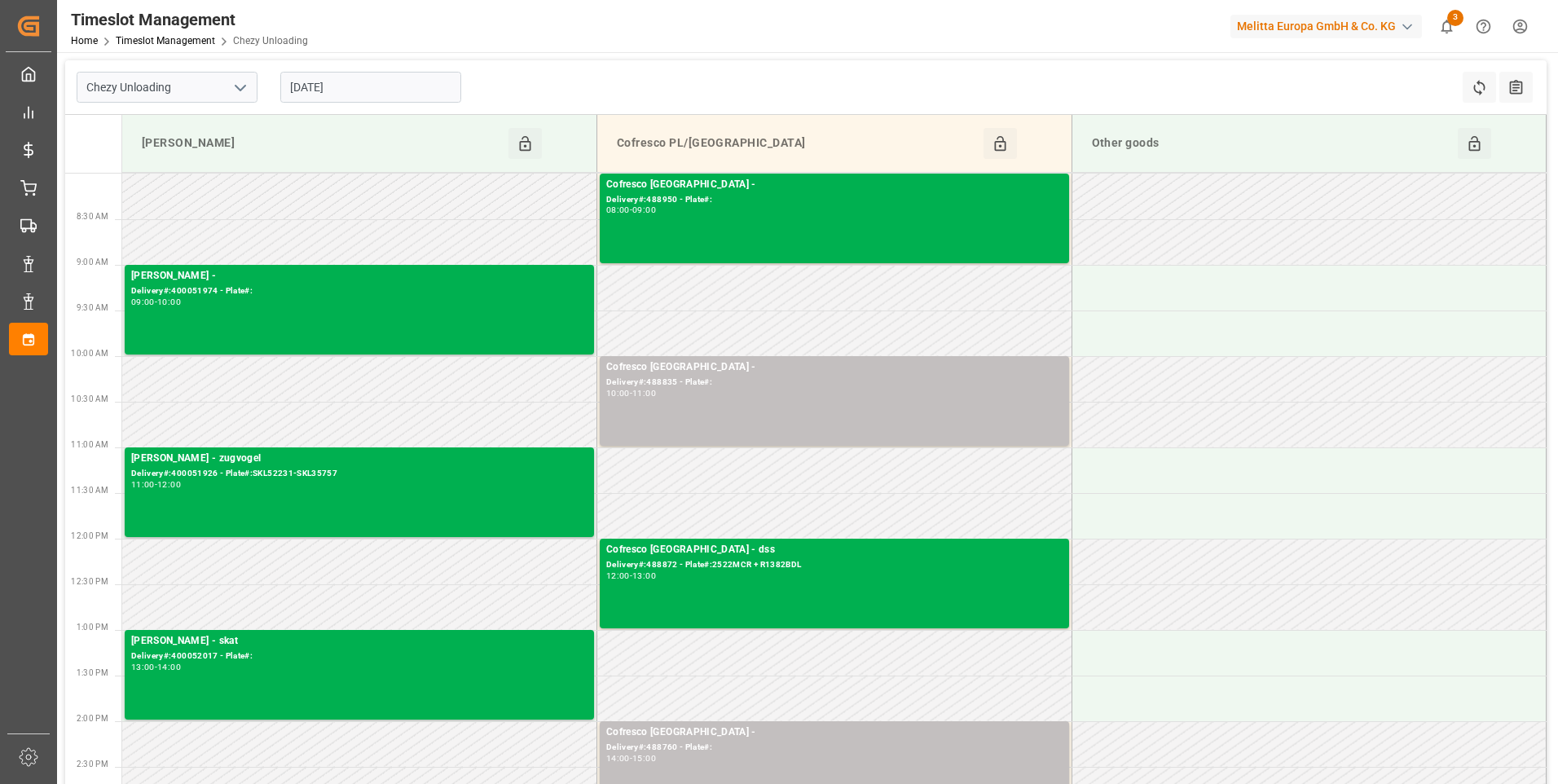
click at [320, 90] on input "18-08-2025" at bounding box center [370, 87] width 181 height 31
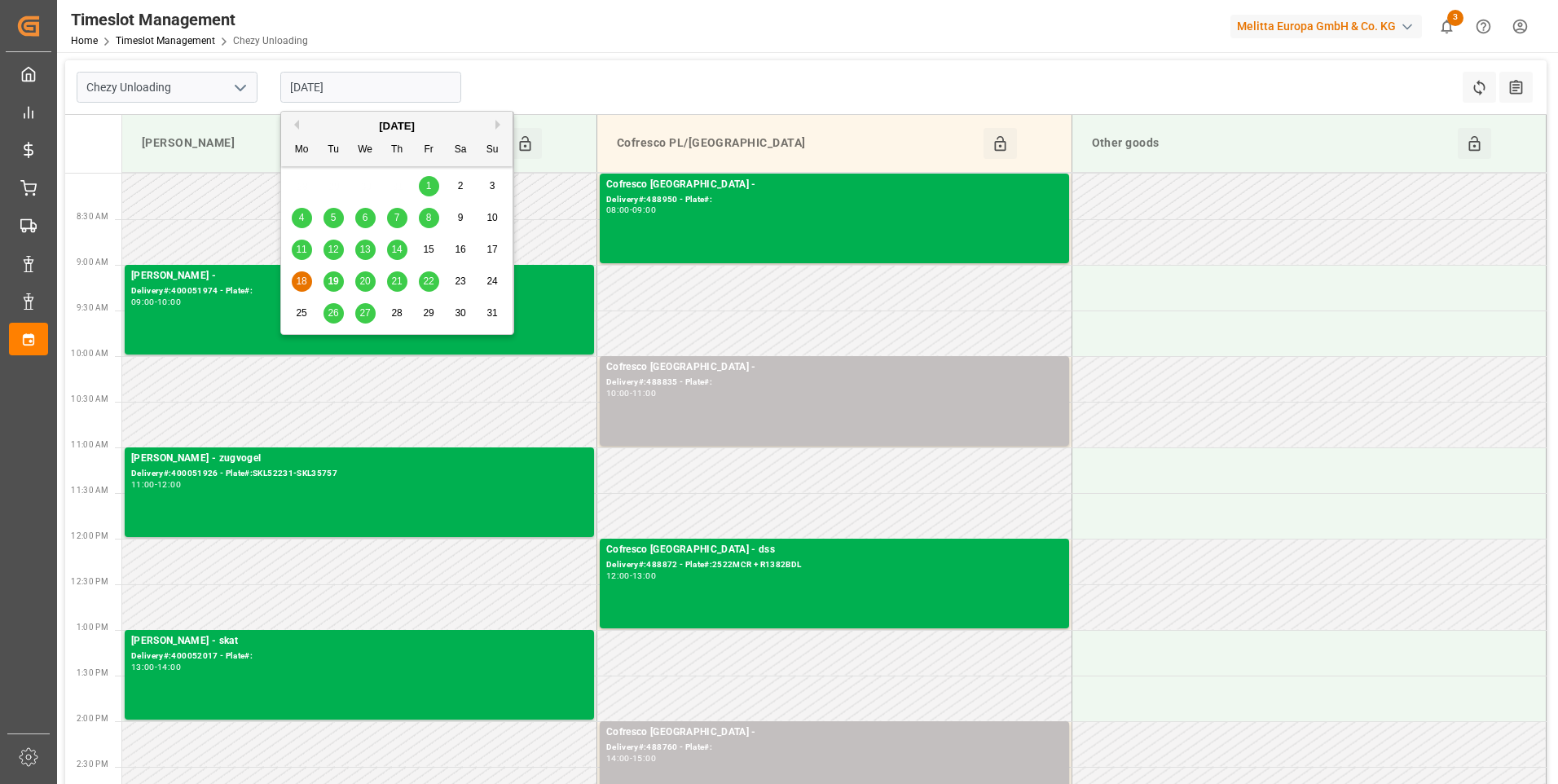
click at [336, 275] on span "19" at bounding box center [332, 281] width 10 height 11
type input "[DATE]"
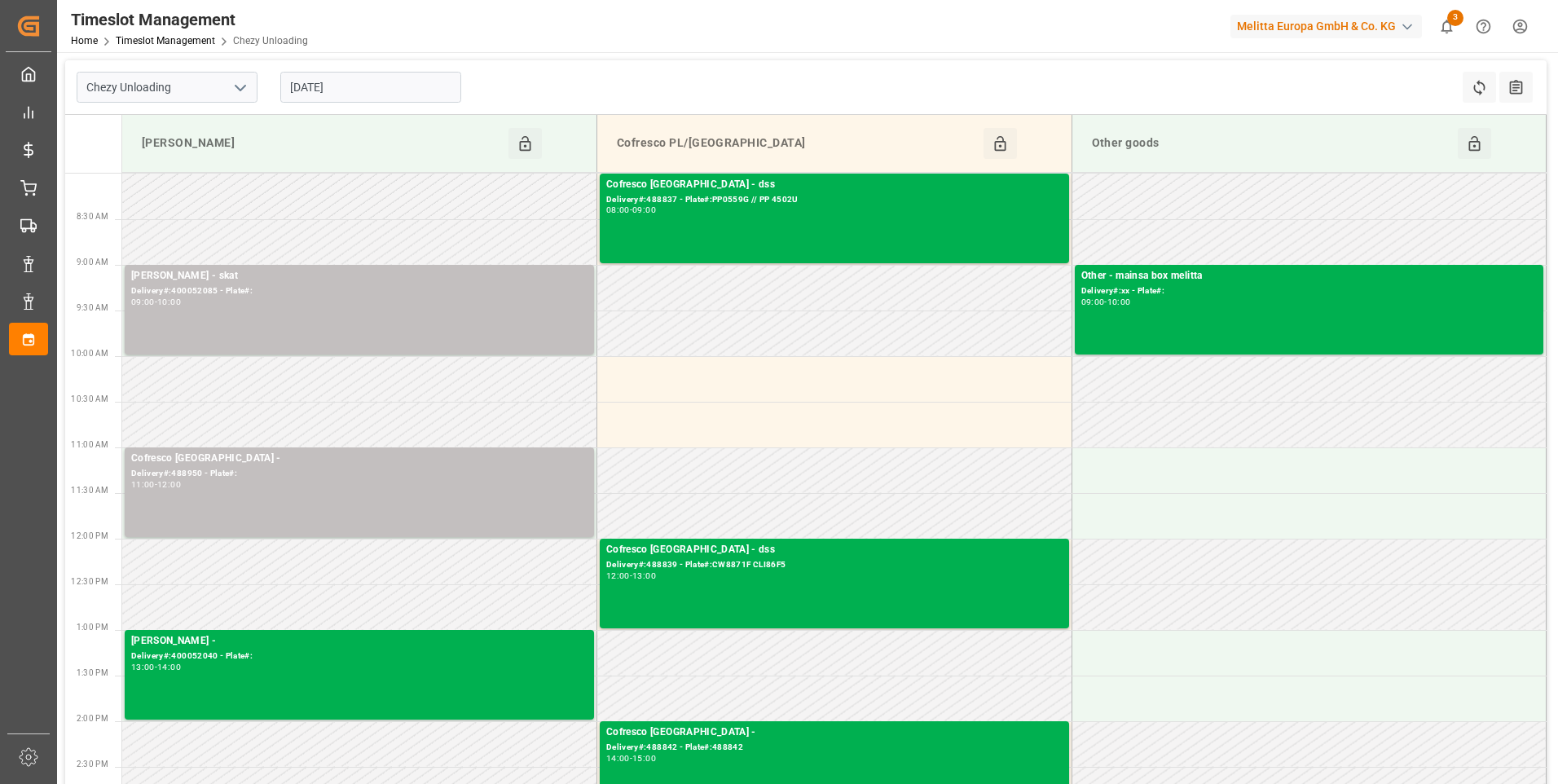
click at [247, 85] on icon "open menu" at bounding box center [240, 88] width 20 height 20
click at [132, 133] on div "Chezy Loading" at bounding box center [166, 123] width 179 height 37
type input "Chezy Loading"
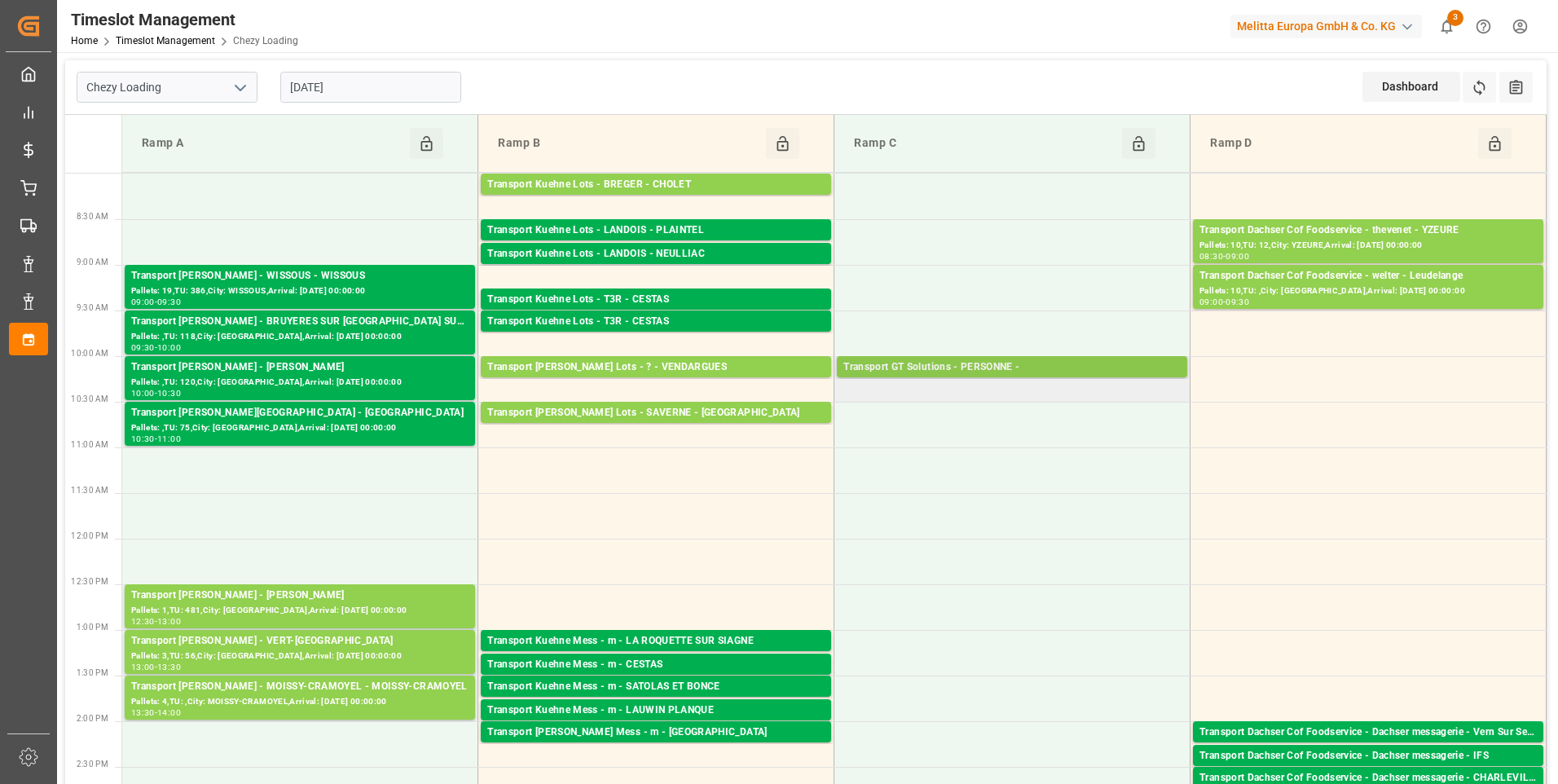
click at [994, 361] on div "Transport GT Solutions - PERSONNE -" at bounding box center [1011, 367] width 338 height 16
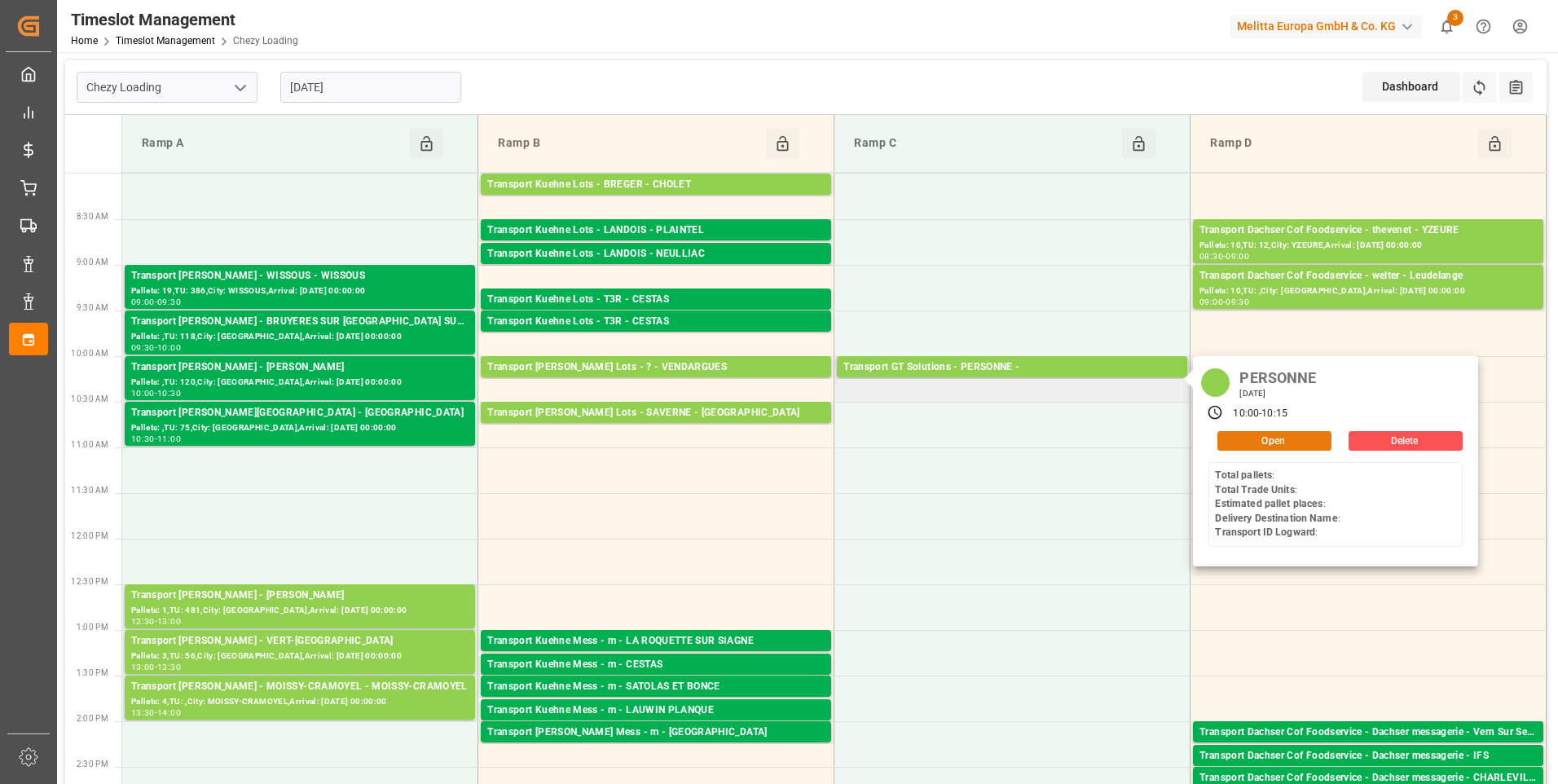
click at [1275, 439] on button "Open" at bounding box center [1274, 441] width 114 height 20
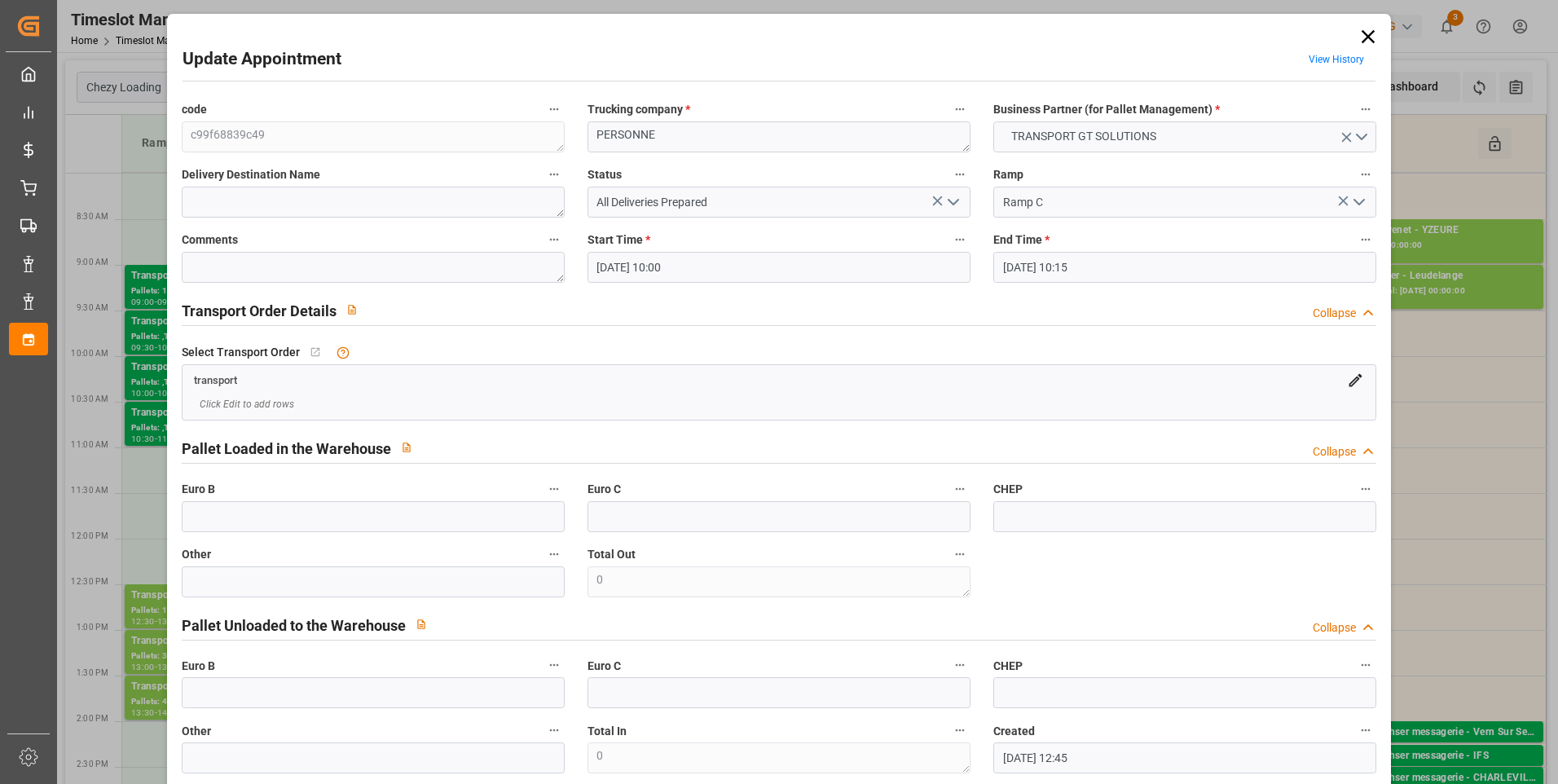
click at [1363, 33] on icon at bounding box center [1368, 37] width 23 height 23
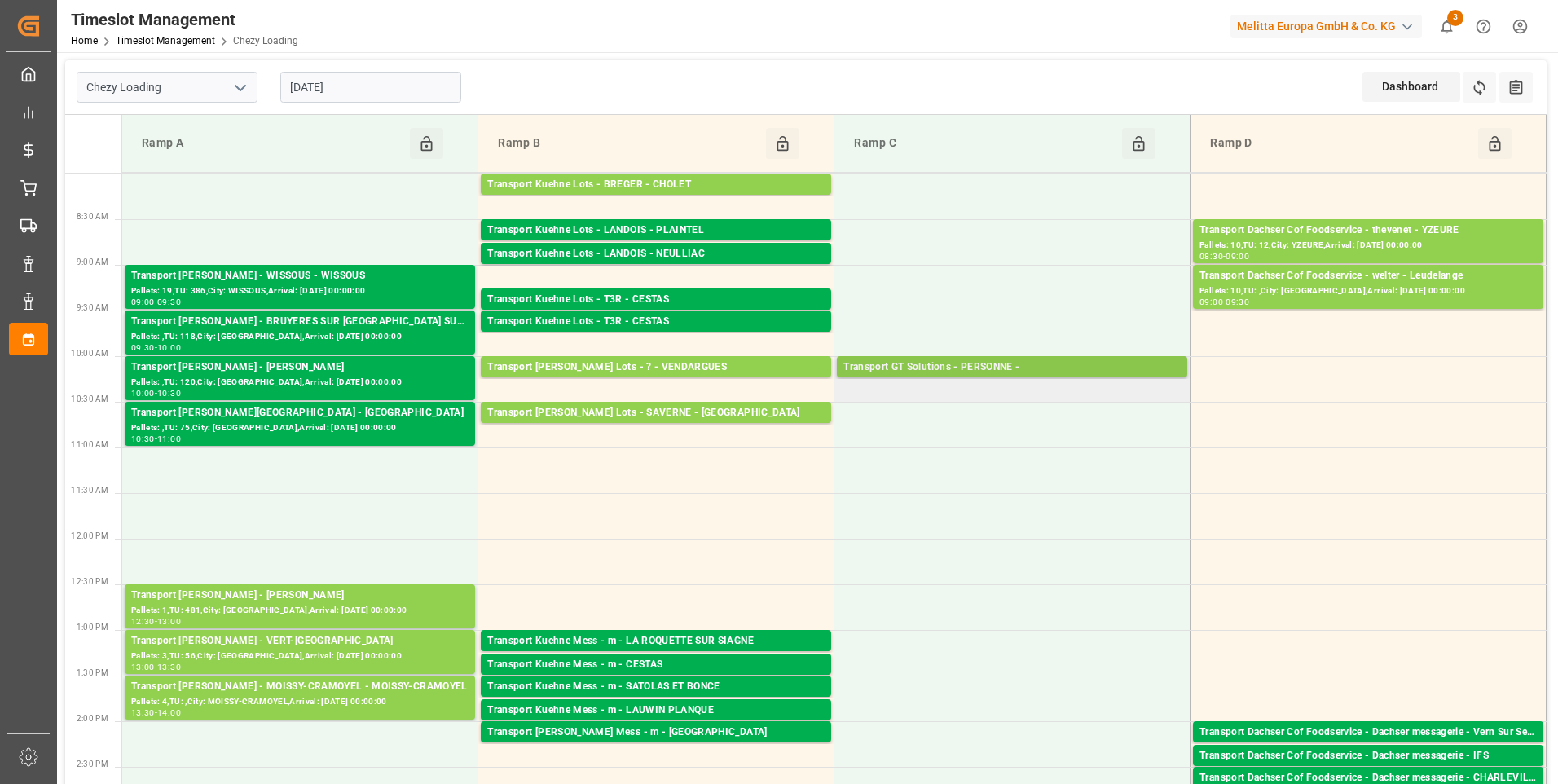
click at [954, 362] on div "Transport GT Solutions - PERSONNE -" at bounding box center [1011, 367] width 338 height 16
click at [351, 84] on input "[DATE]" at bounding box center [370, 87] width 181 height 31
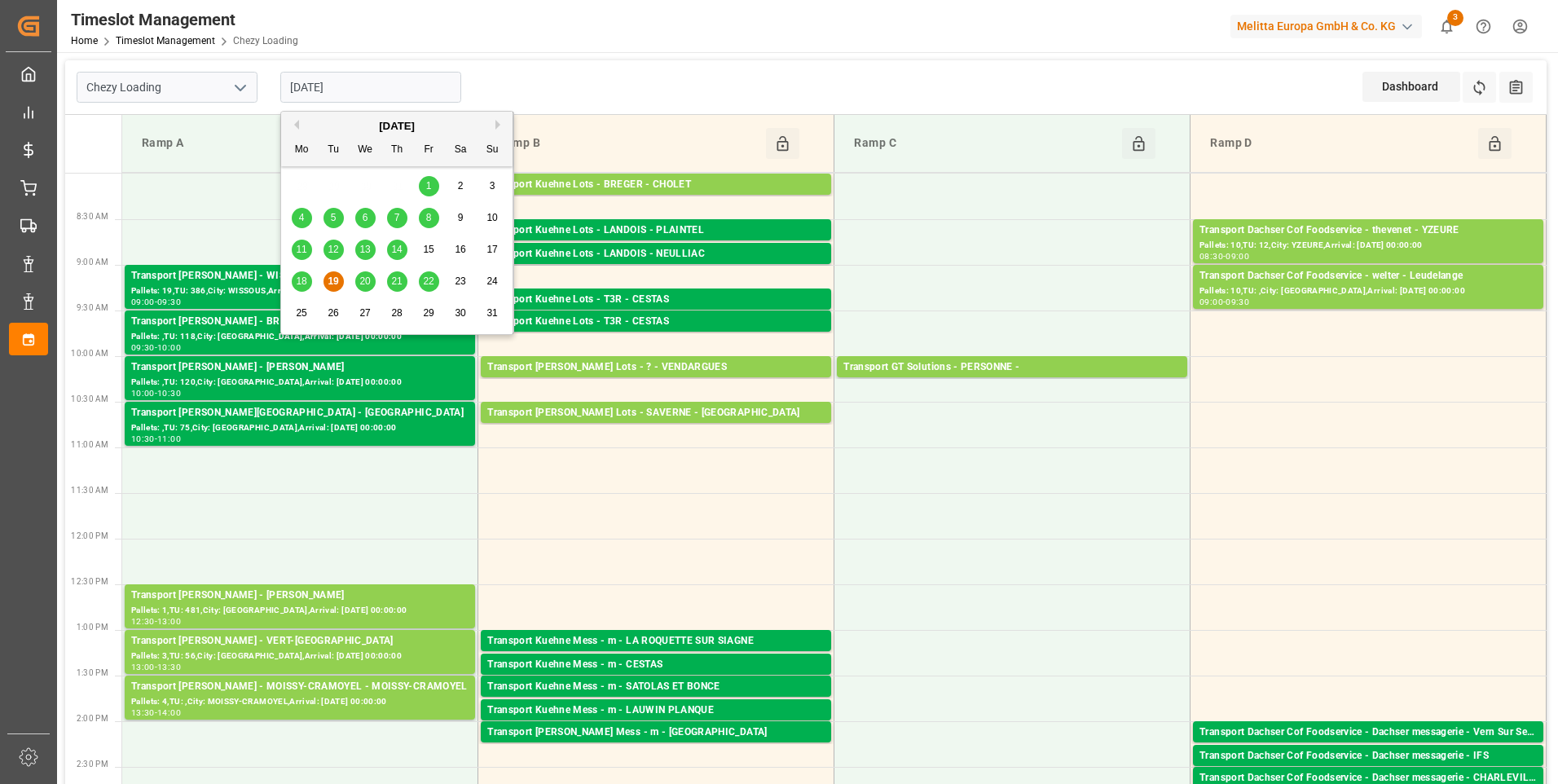
click at [364, 274] on div "20" at bounding box center [366, 282] width 21 height 20
type input "20-08-2025"
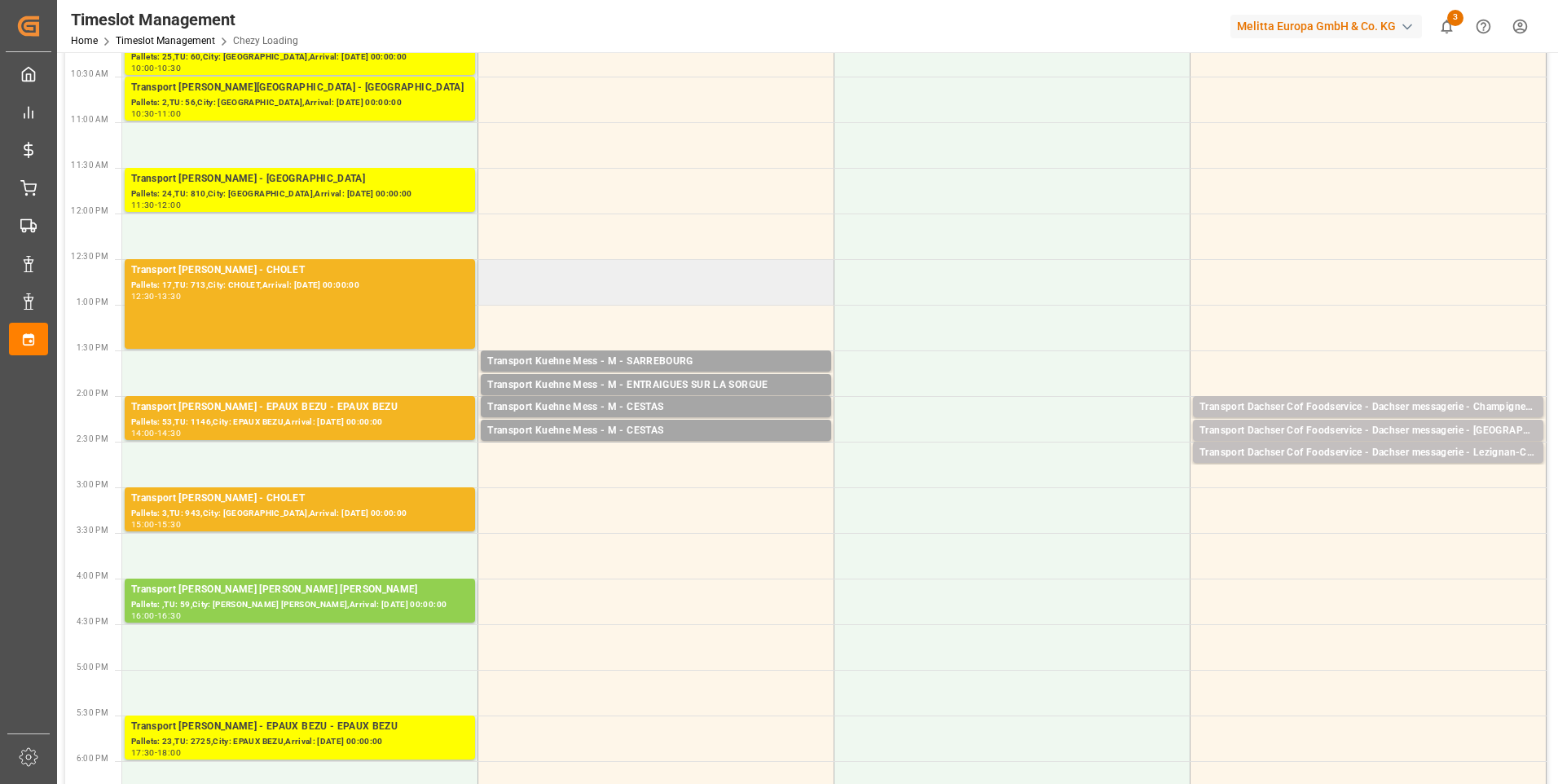
scroll to position [326, 0]
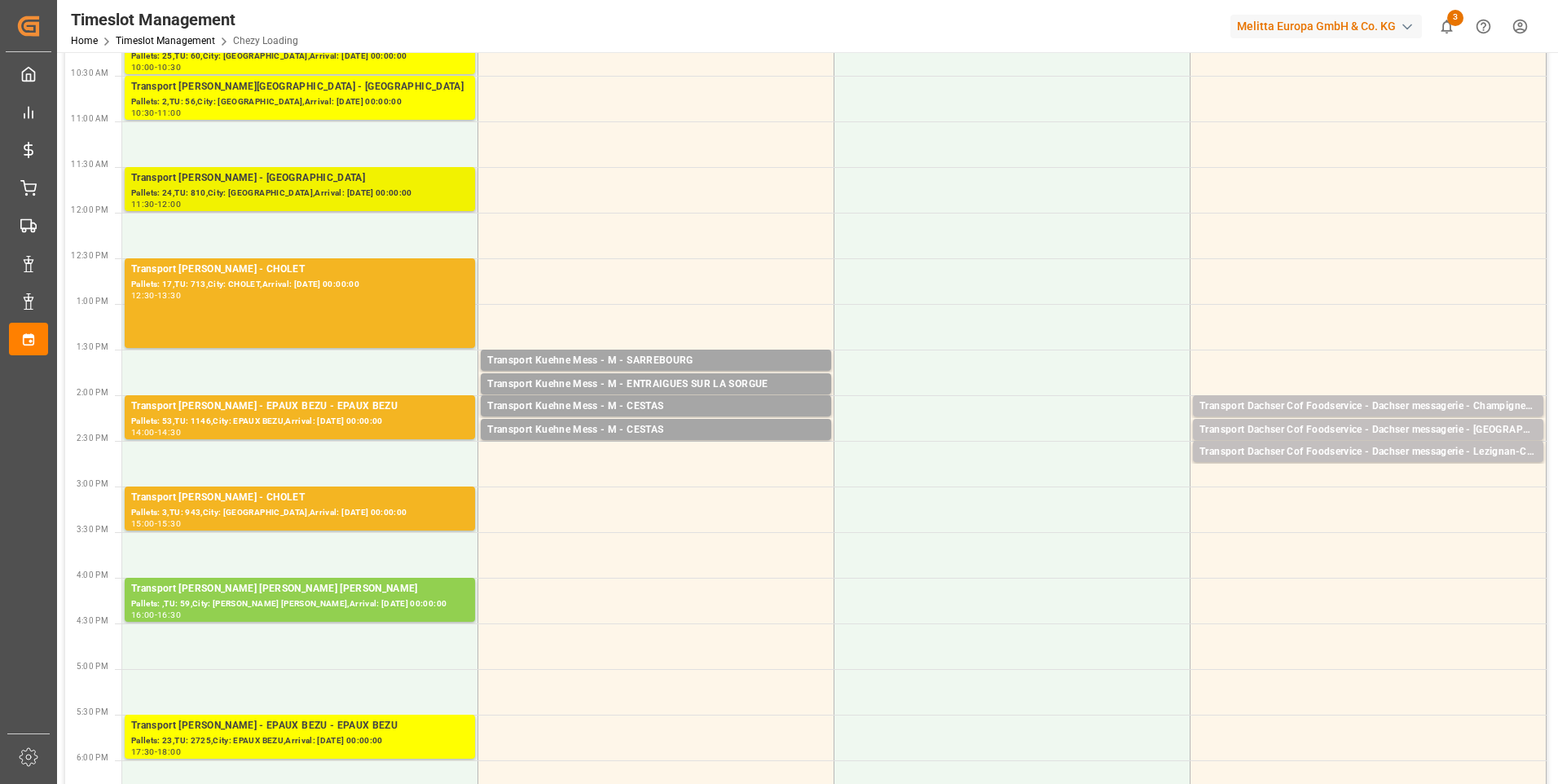
click at [395, 192] on div "Pallets: 24,TU: 810,City: SAINT GILLES,Arrival: 2025-08-21 00:00:00" at bounding box center [300, 193] width 338 height 14
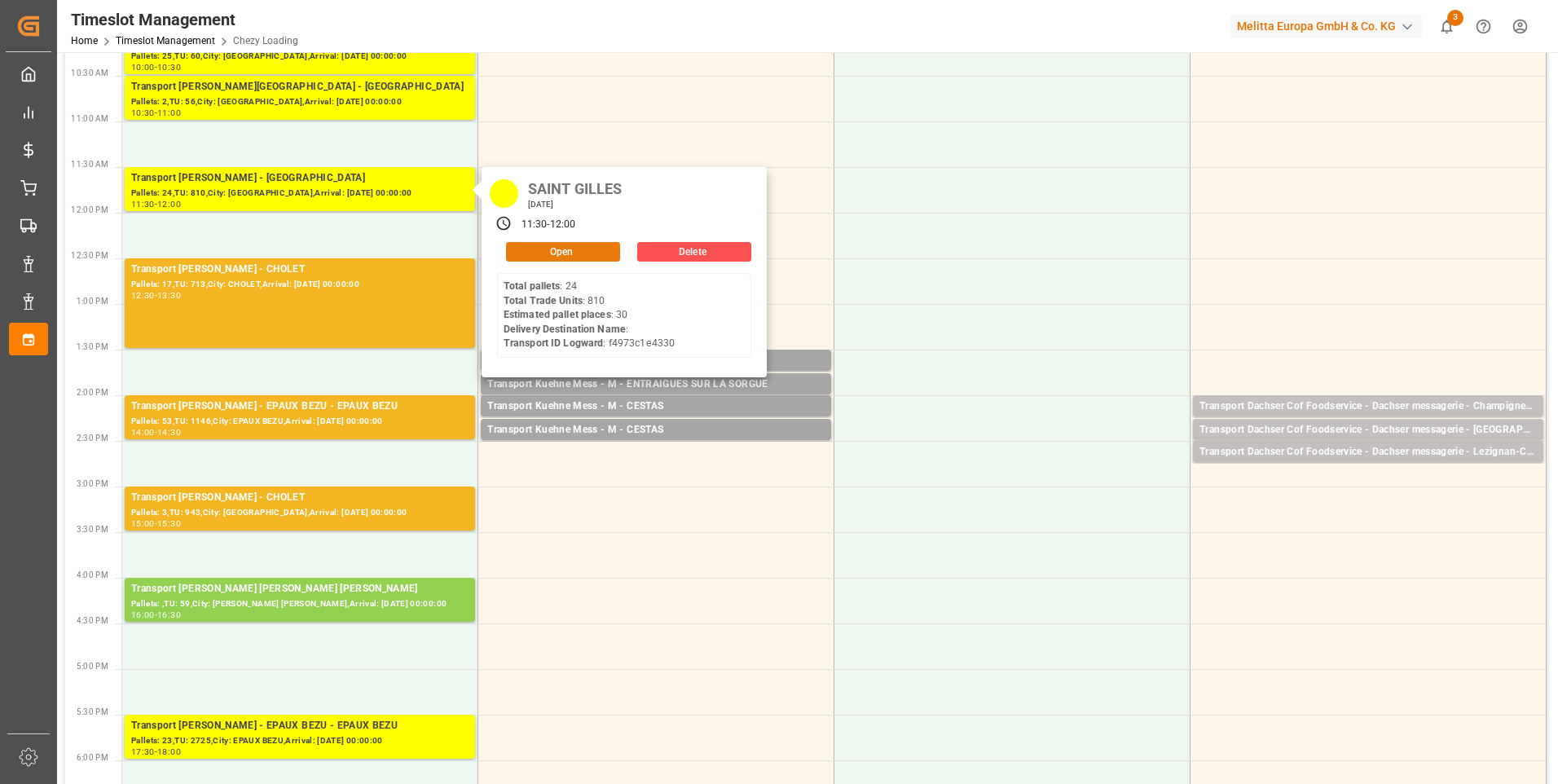
click at [572, 255] on button "Open" at bounding box center [563, 252] width 114 height 20
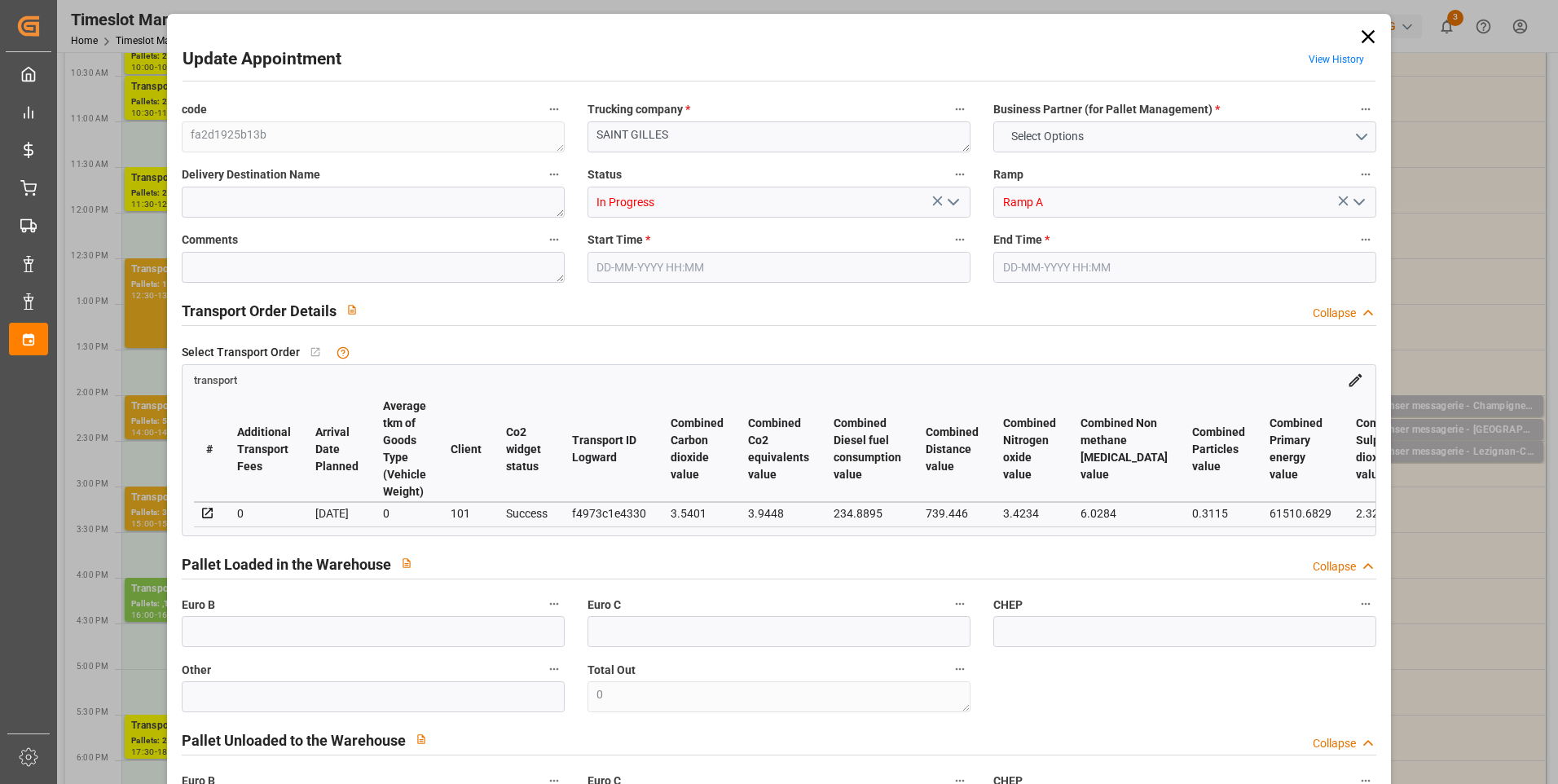
type input "30"
type input "1440.64"
type input "0"
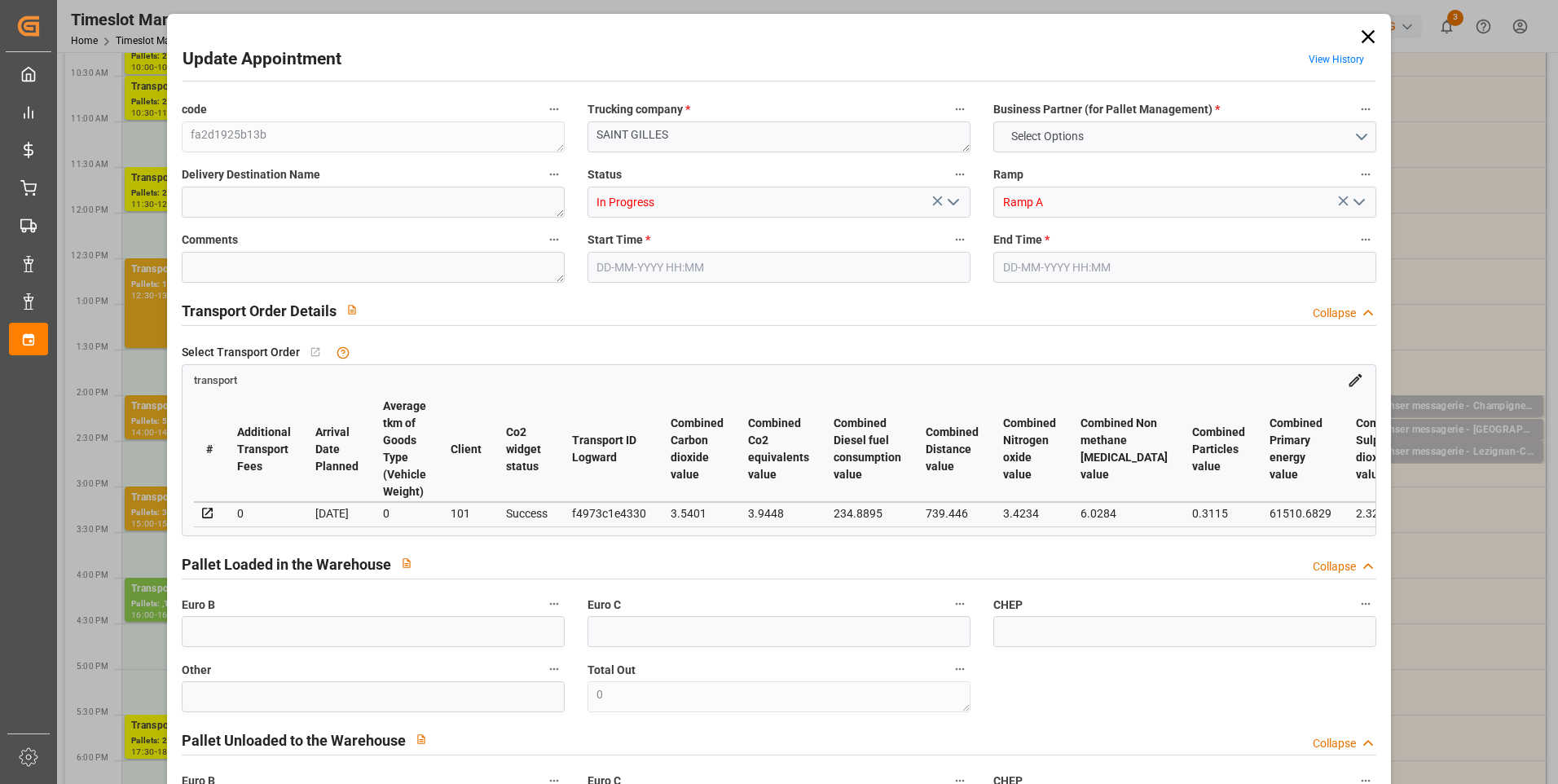
type input "1382.2941"
type input "-58.3459"
type input "7"
type input "7984.664"
type input "10493.848"
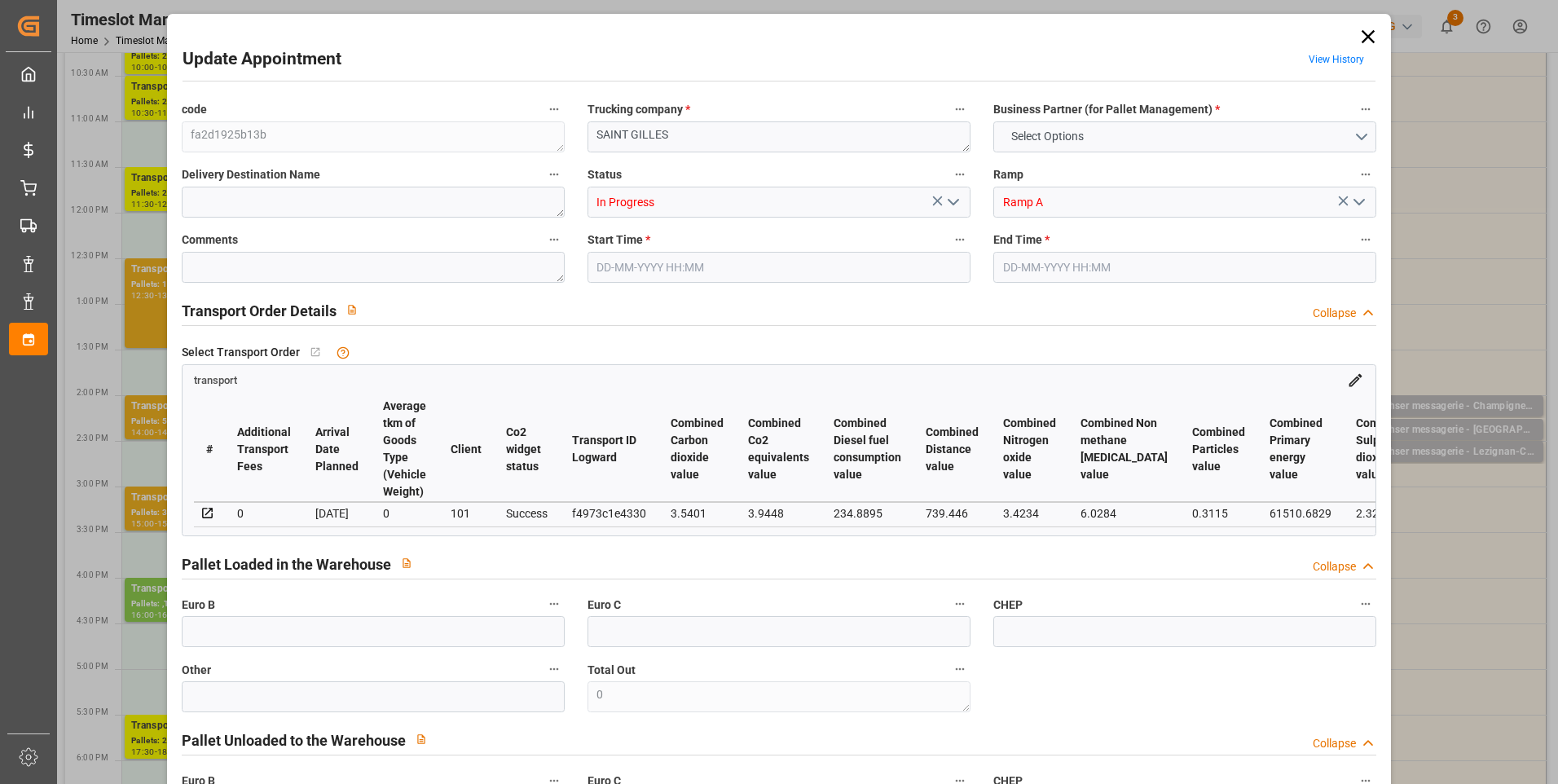
type input "30231.16"
type input "30"
type input "24"
type input "810"
type input "36"
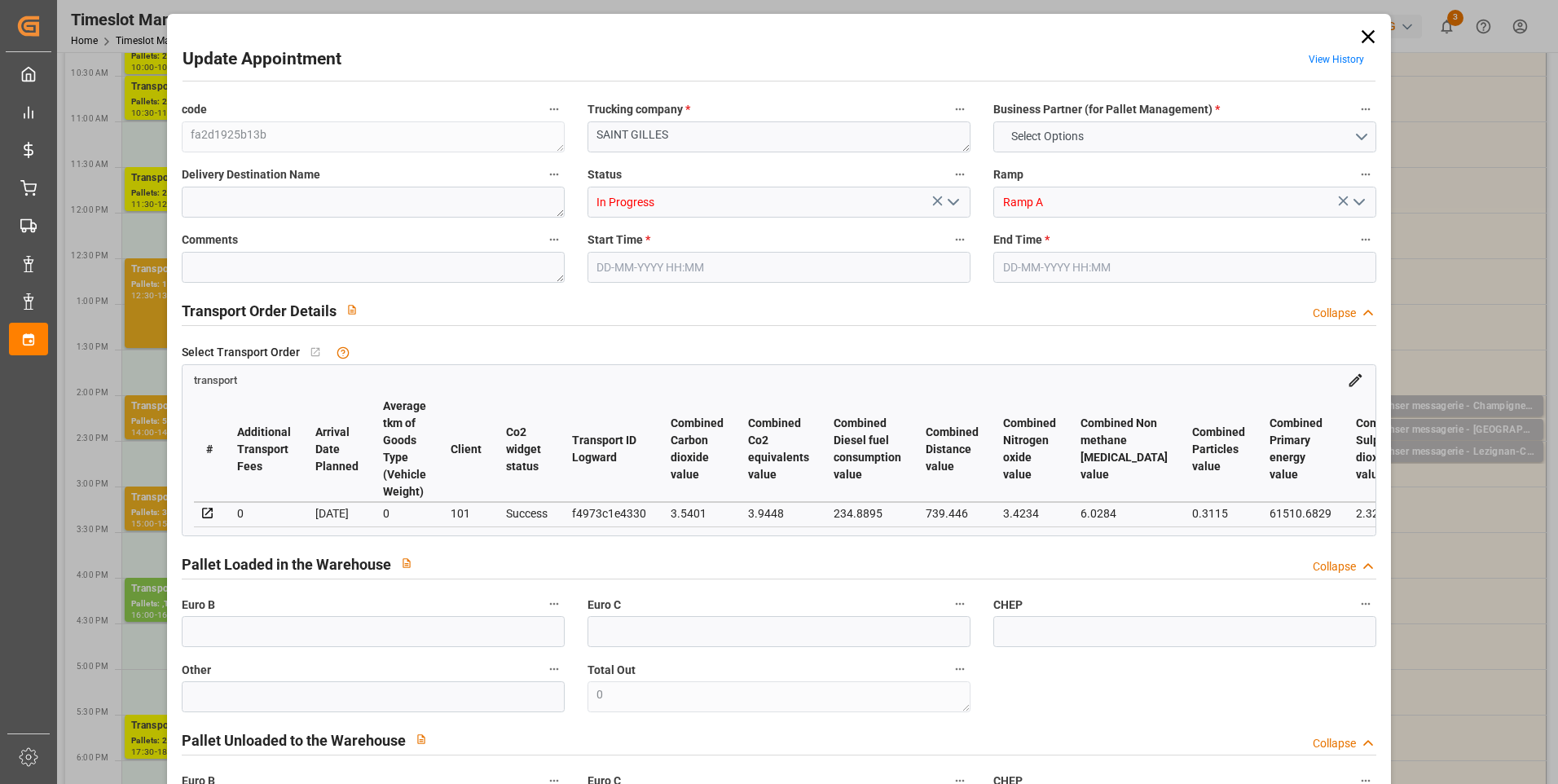
type input "101"
type input "9258.211"
type input "0"
type input "4710.8598"
type input "0"
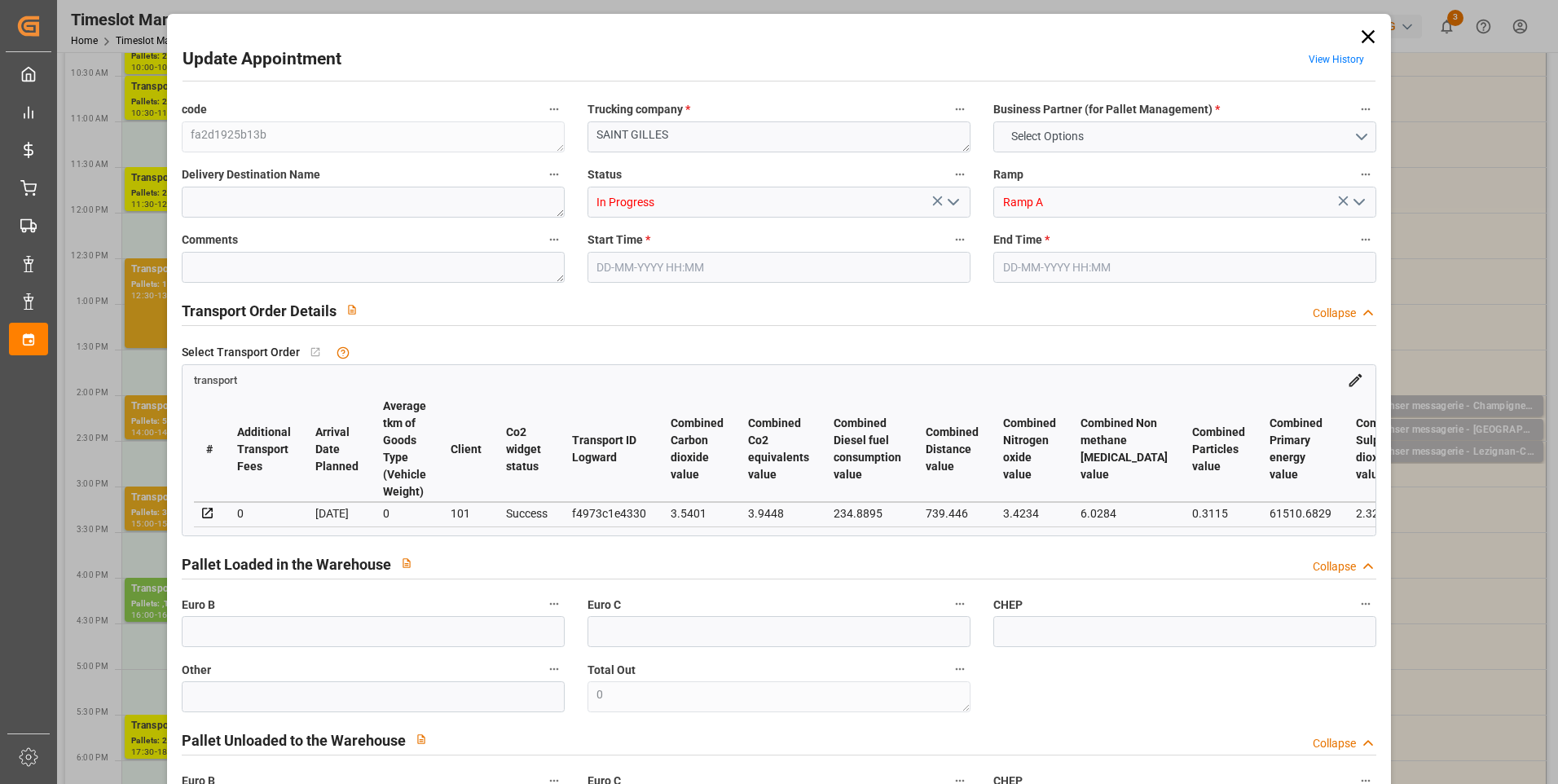
type input "0"
type input "21"
type input "35"
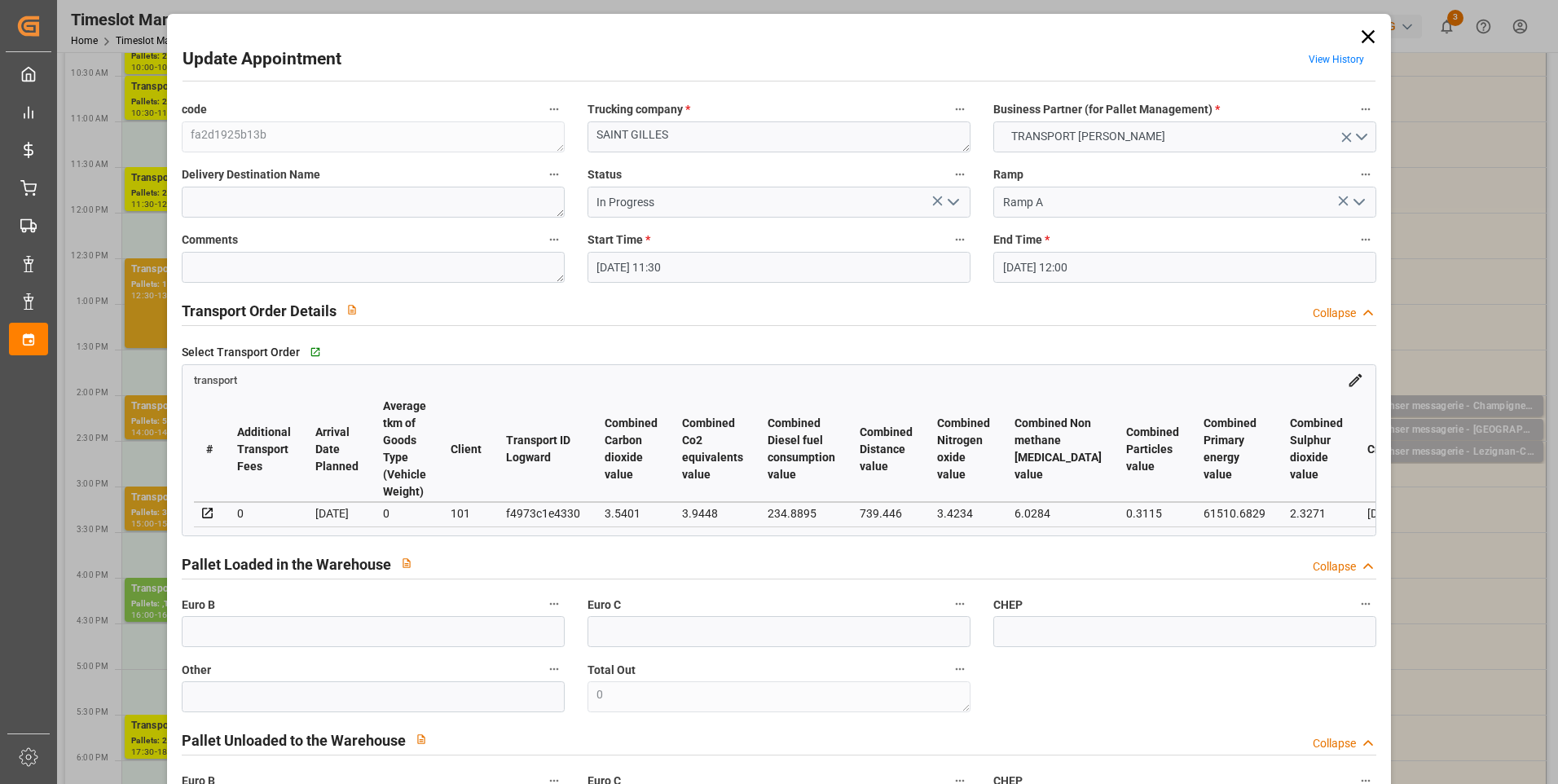
type input "20-08-2025 11:30"
type input "20-08-2025 12:00"
type input "12-08-2025 14:39"
type input "12-08-2025 12:11"
type input "[DATE]"
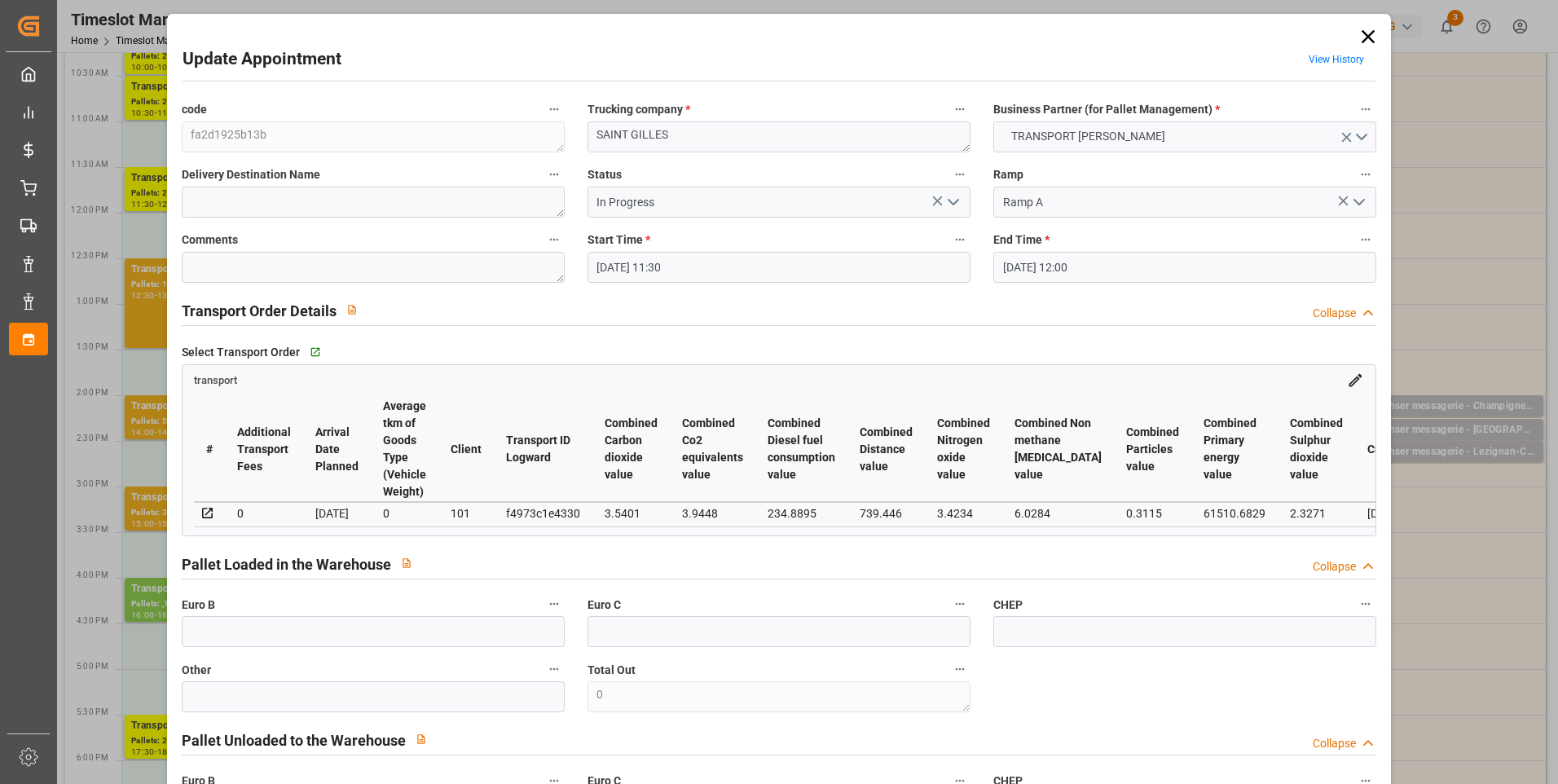
type input "[DATE]"
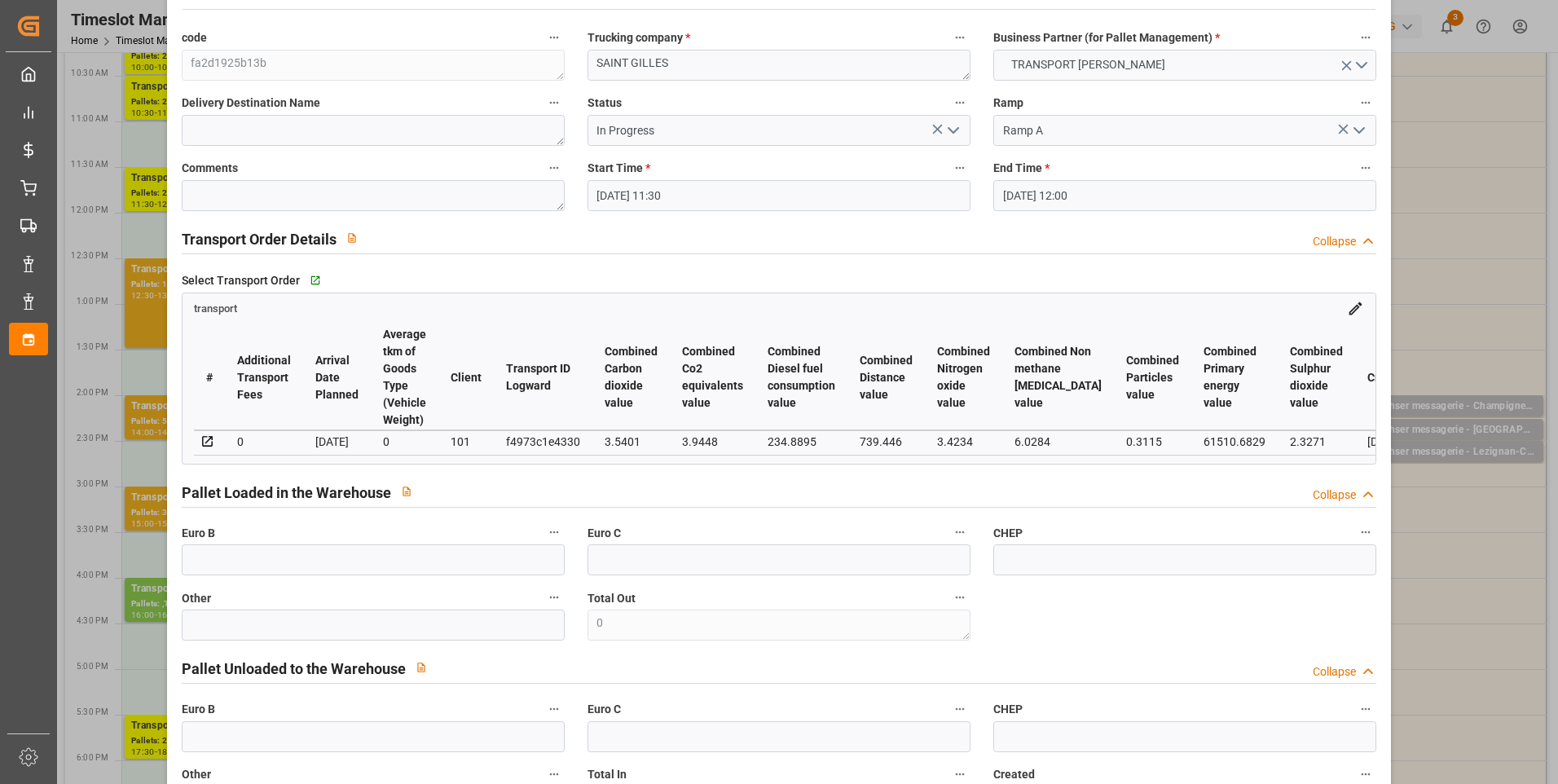
scroll to position [0, 0]
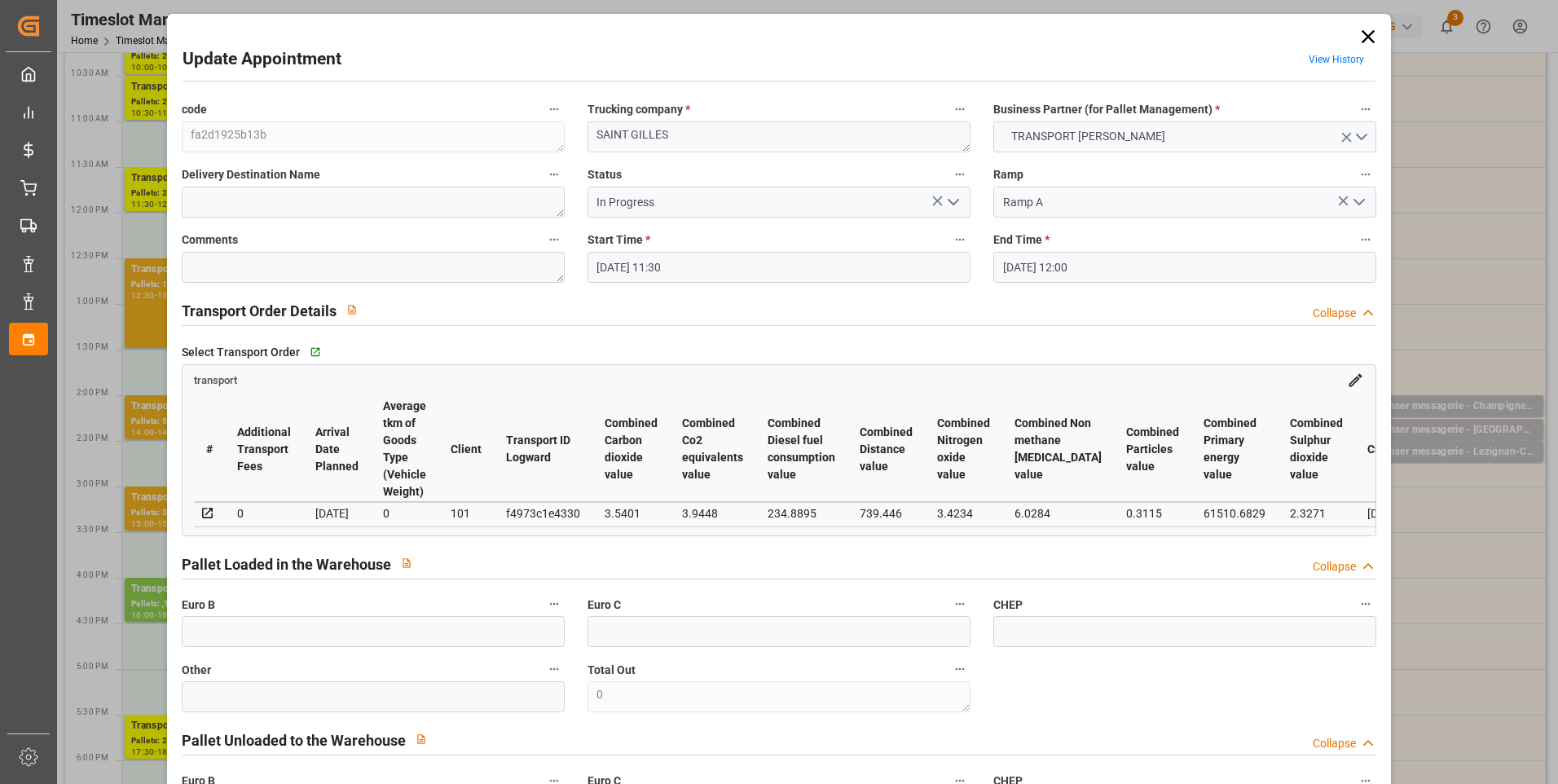
click at [1409, 85] on div "Update Appointment View History code fa2d1925b13b Trucking company * SAINT GILL…" at bounding box center [779, 392] width 1558 height 784
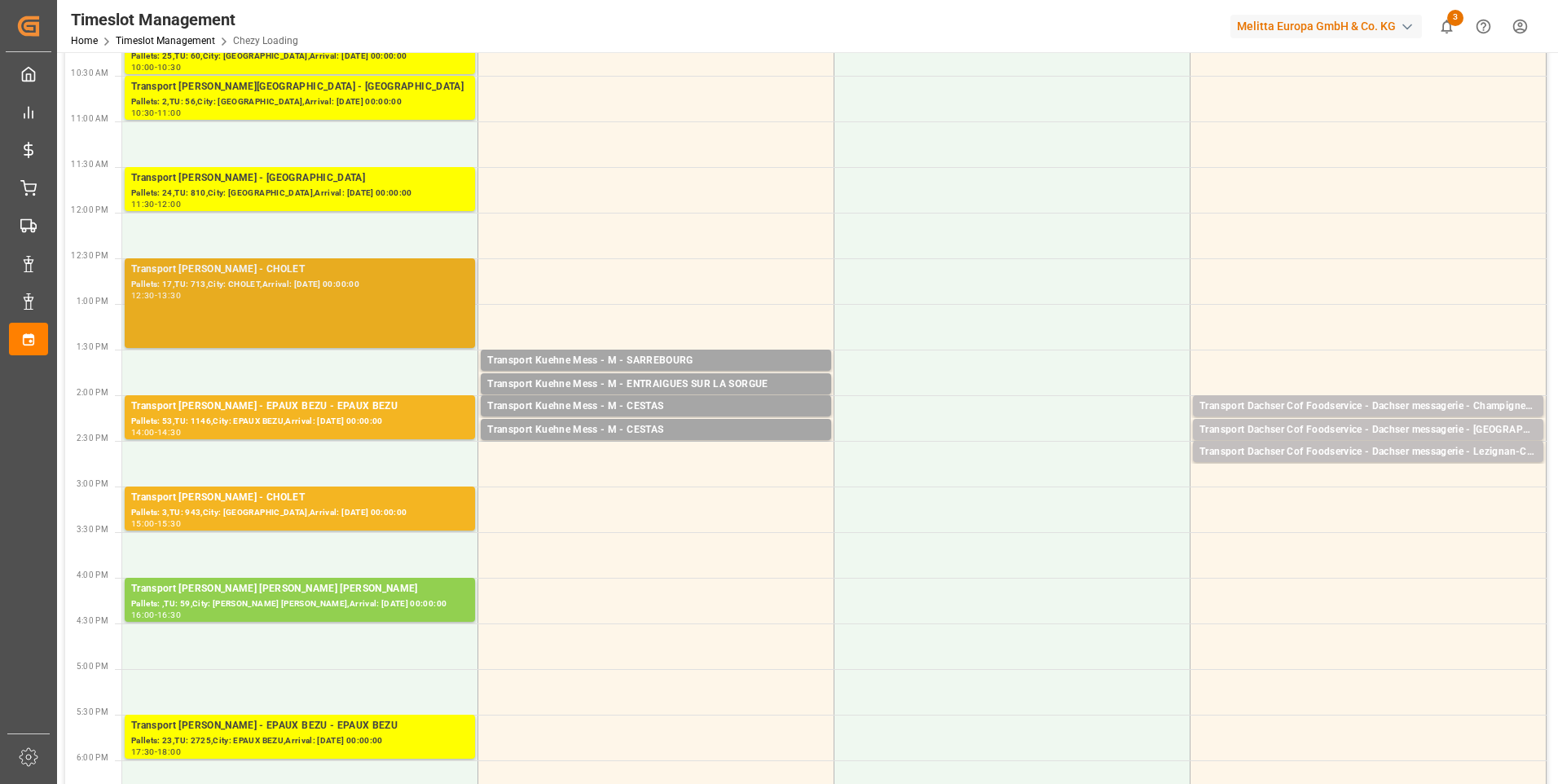
click at [279, 299] on div "12:30 - 13:30" at bounding box center [300, 295] width 338 height 9
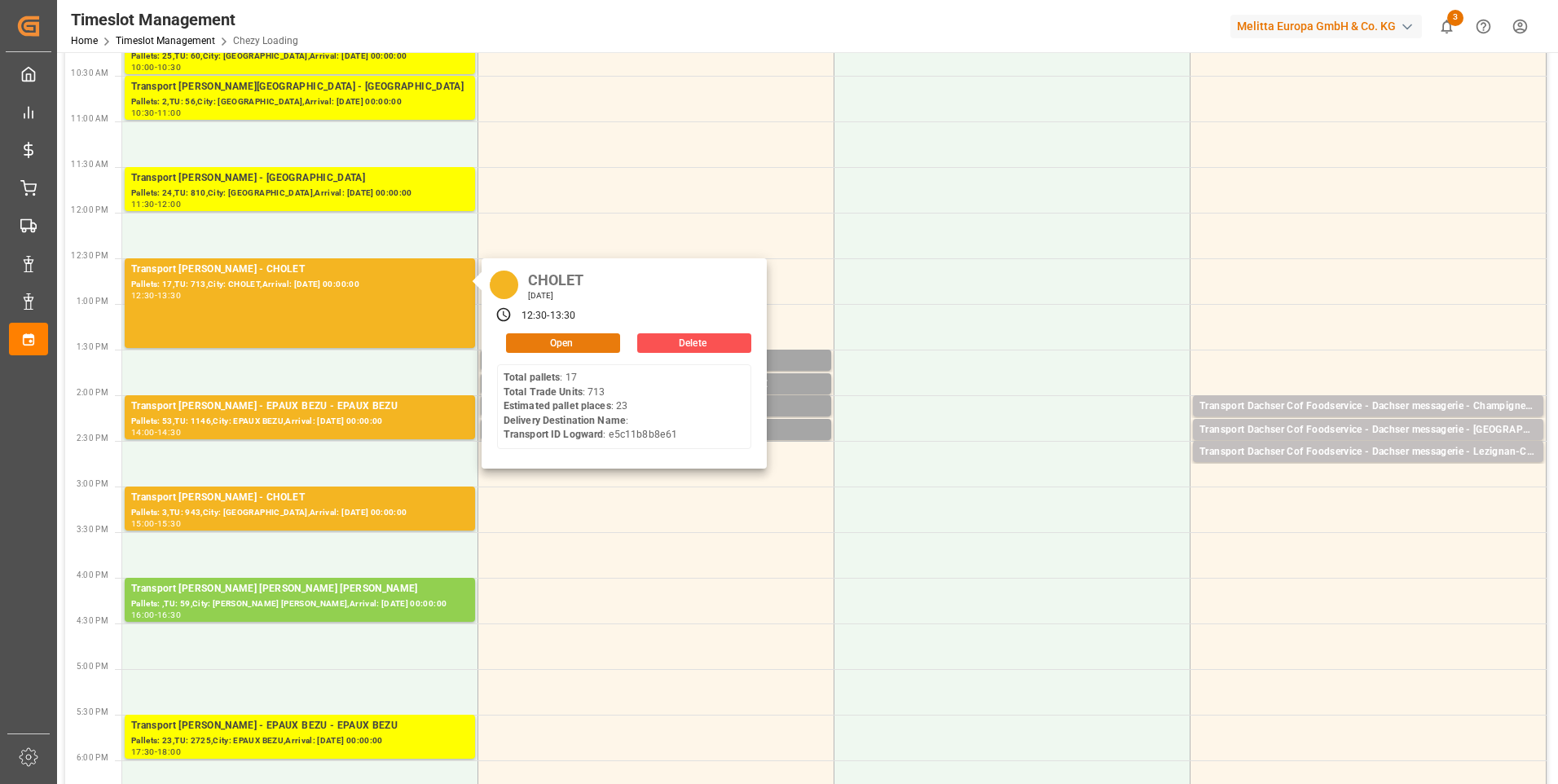
click at [585, 341] on button "Open" at bounding box center [563, 342] width 114 height 20
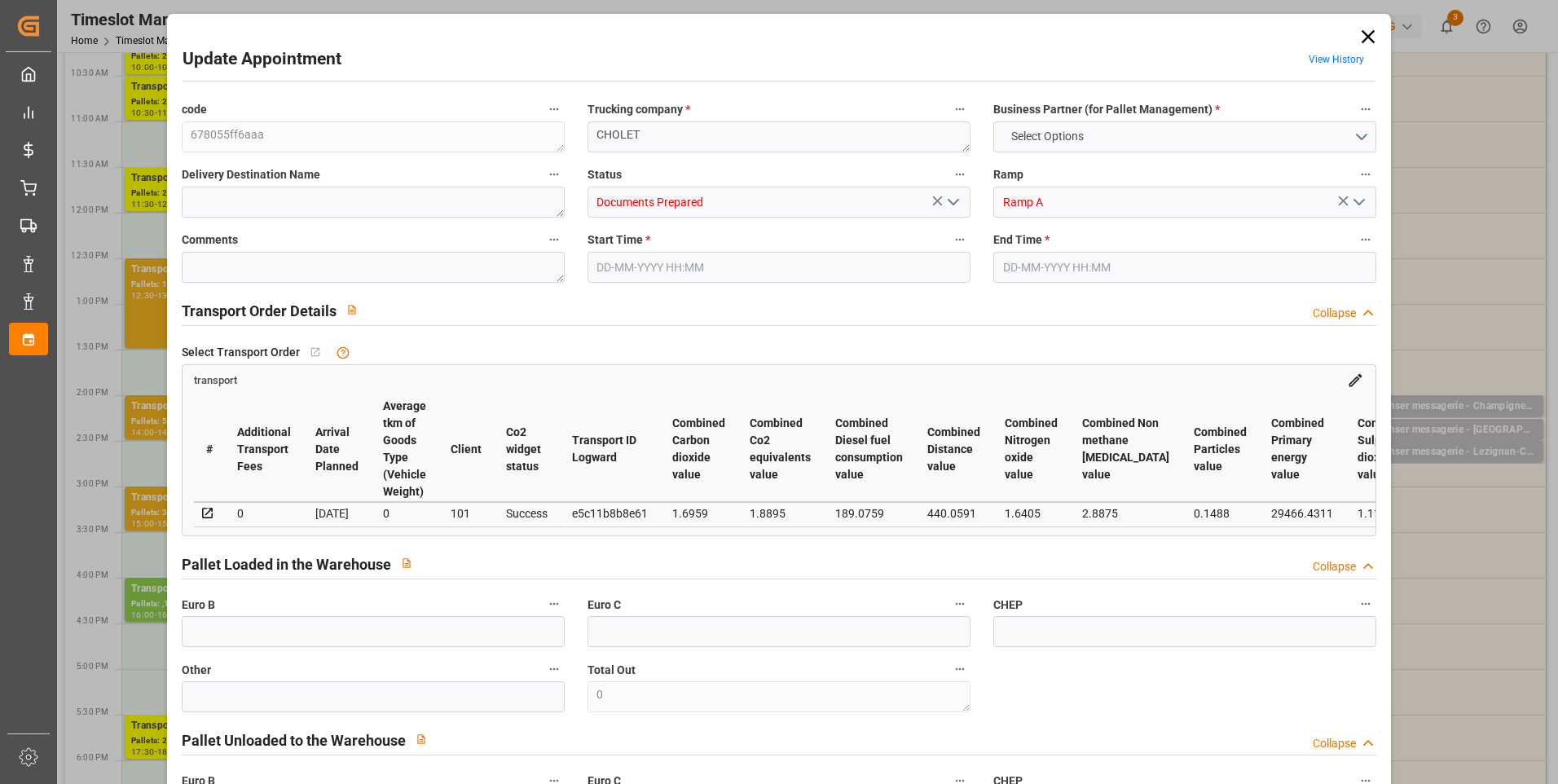
type input "23"
type input "688.6"
type input "0"
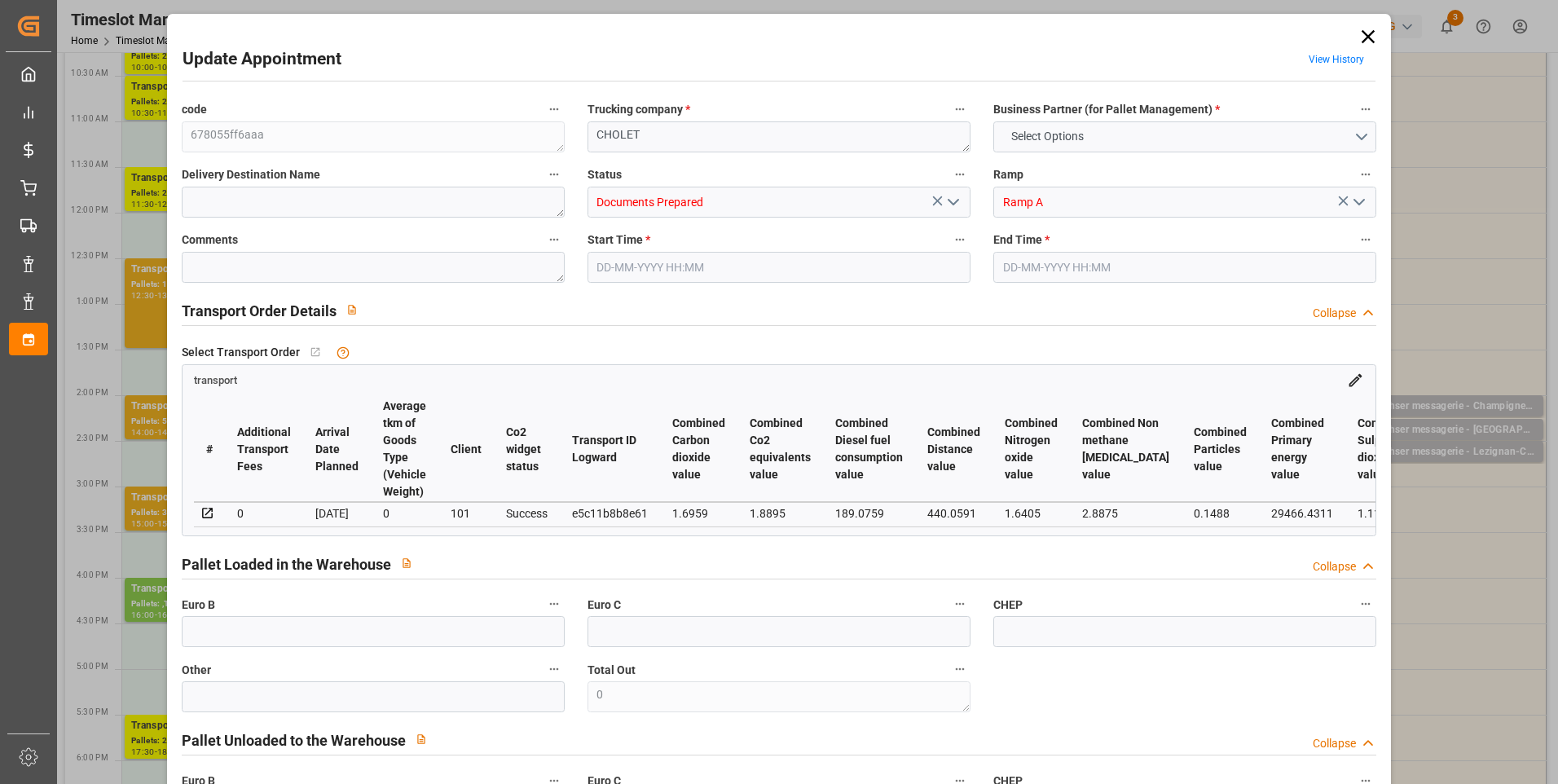
type input "660.7117"
type input "-27.8883"
type input "0"
type input "6165.288"
type input "8407.674"
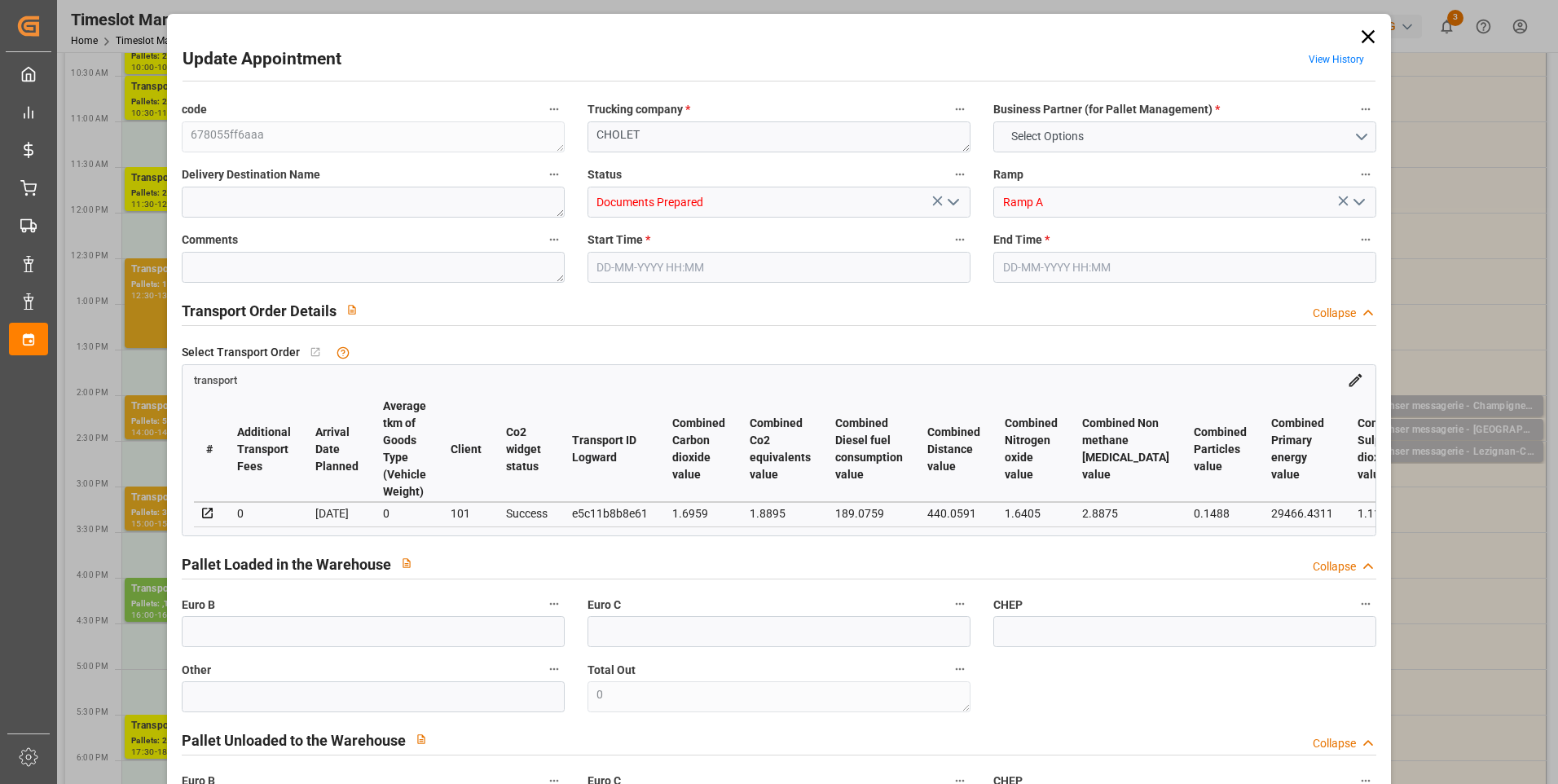
type input "24518.096"
type input "49"
type input "17"
type input "713"
type input "29"
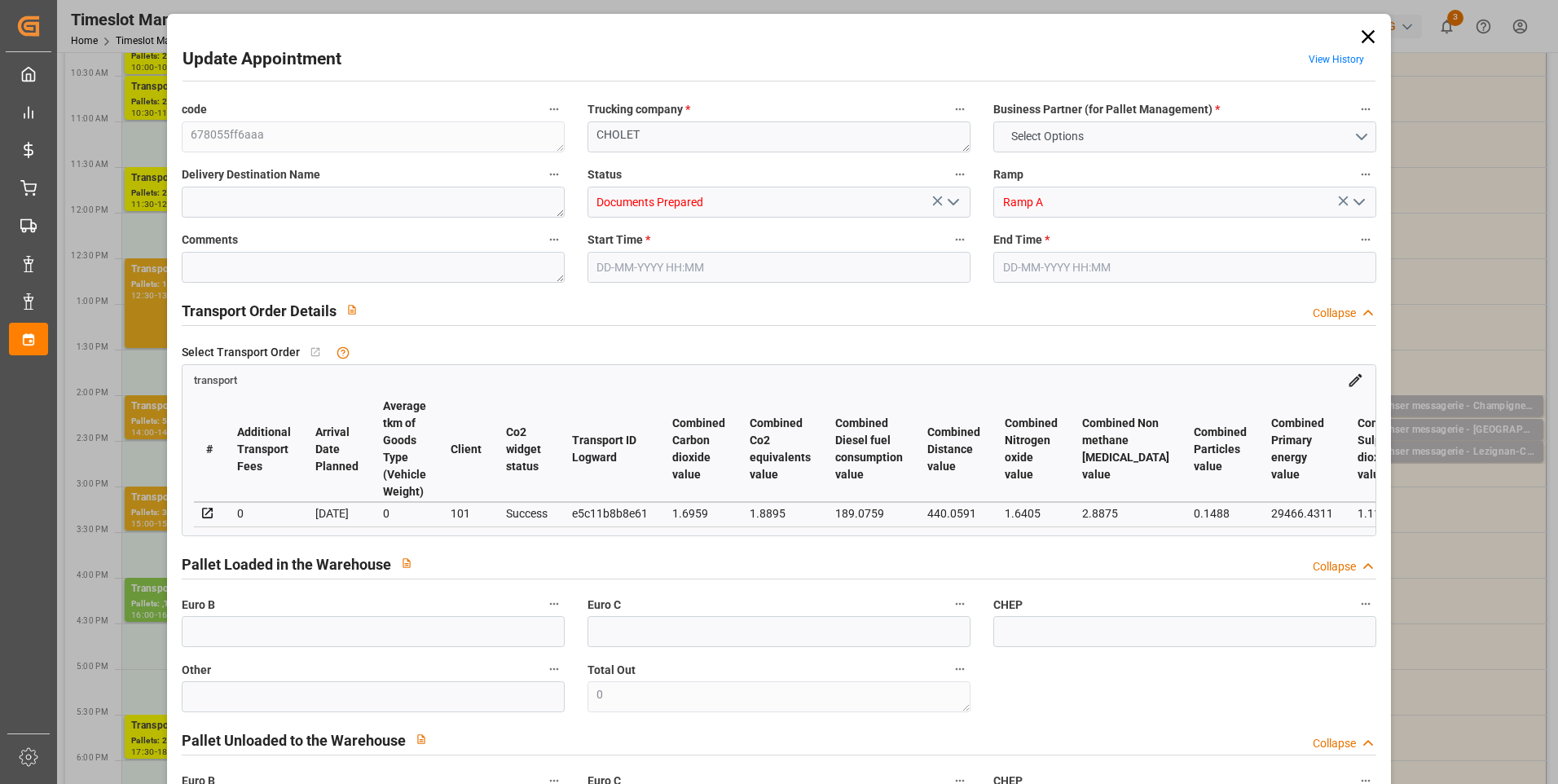
type input "101"
type input "7370.818"
type input "0"
type input "4710.8598"
type input "0"
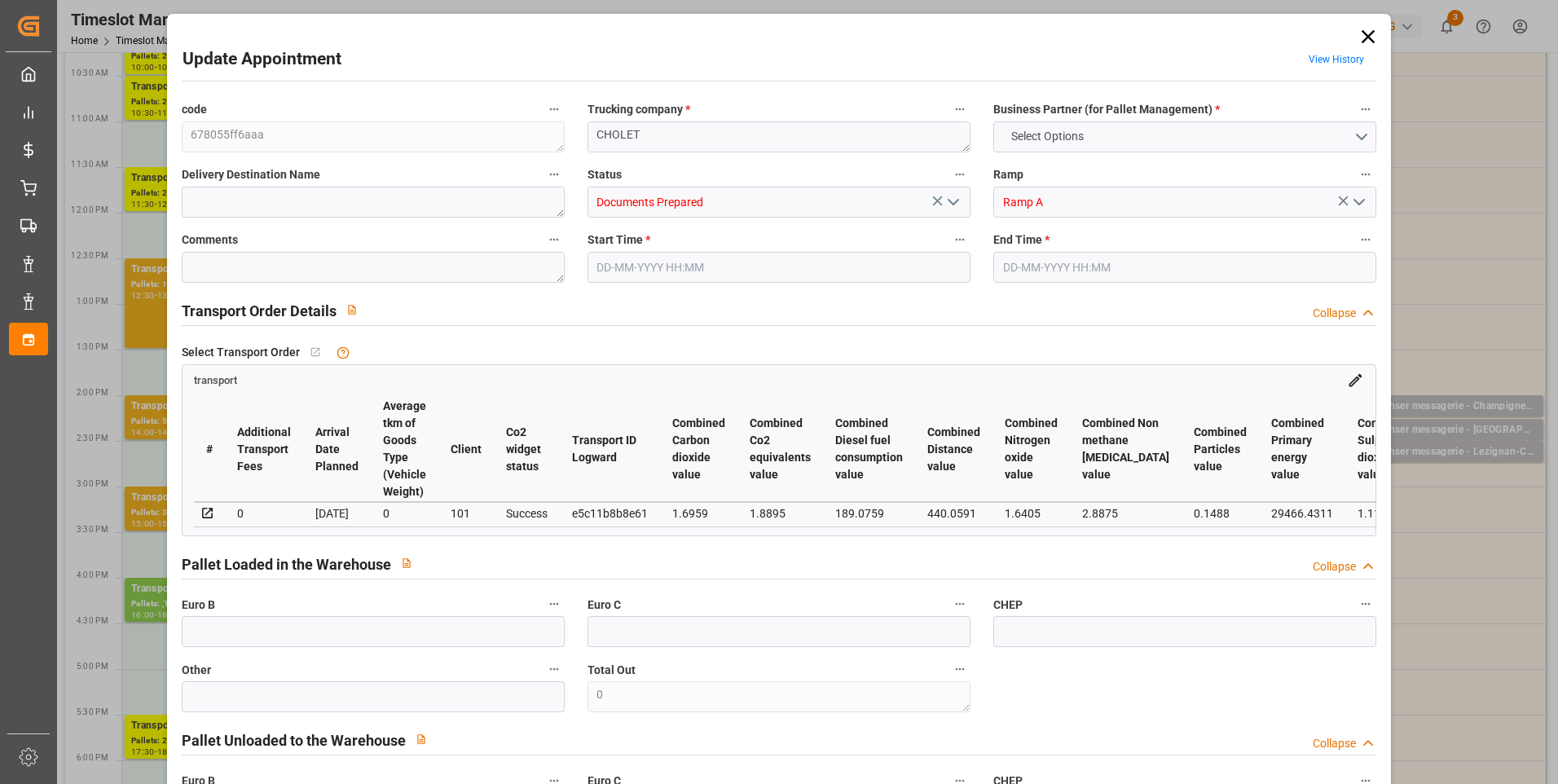
type input "0"
type input "21"
type input "35"
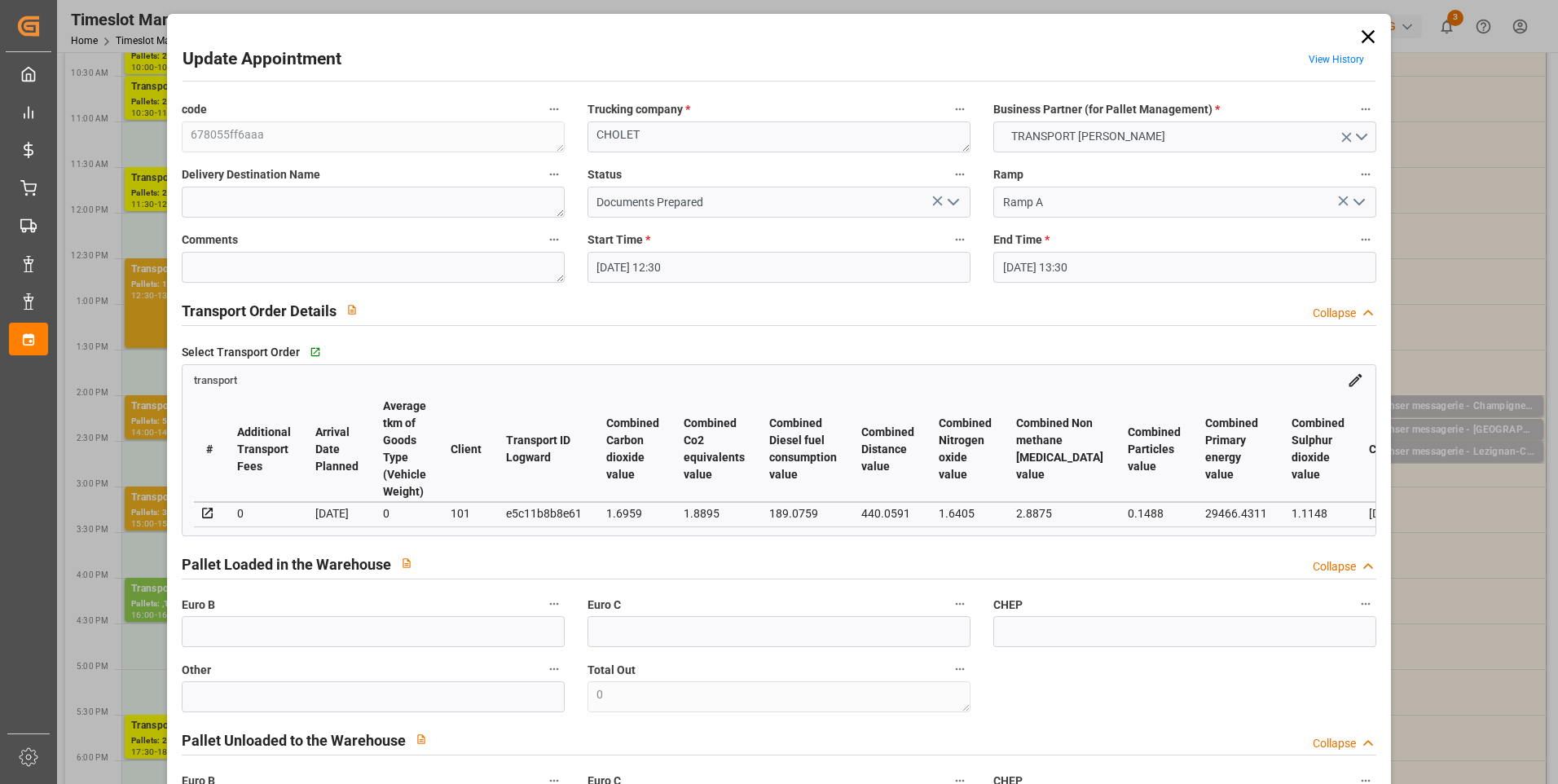
type input "20-08-2025 12:30"
type input "20-08-2025 13:30"
type input "14-08-2025 14:33"
type input "14-08-2025 12:14"
type input "20-08-2025"
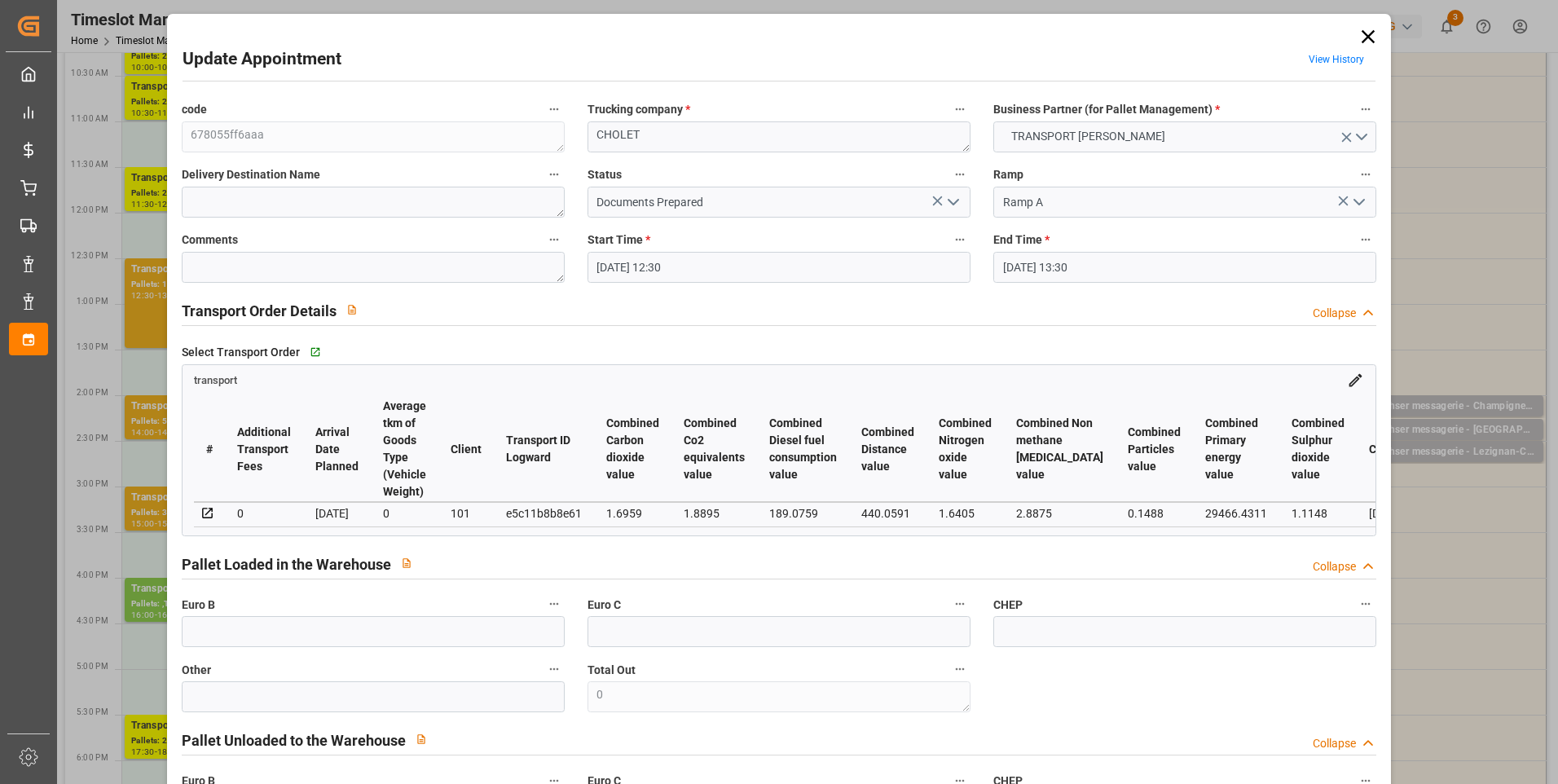
type input "[DATE]"
click at [949, 202] on polyline "open menu" at bounding box center [954, 201] width 9 height 5
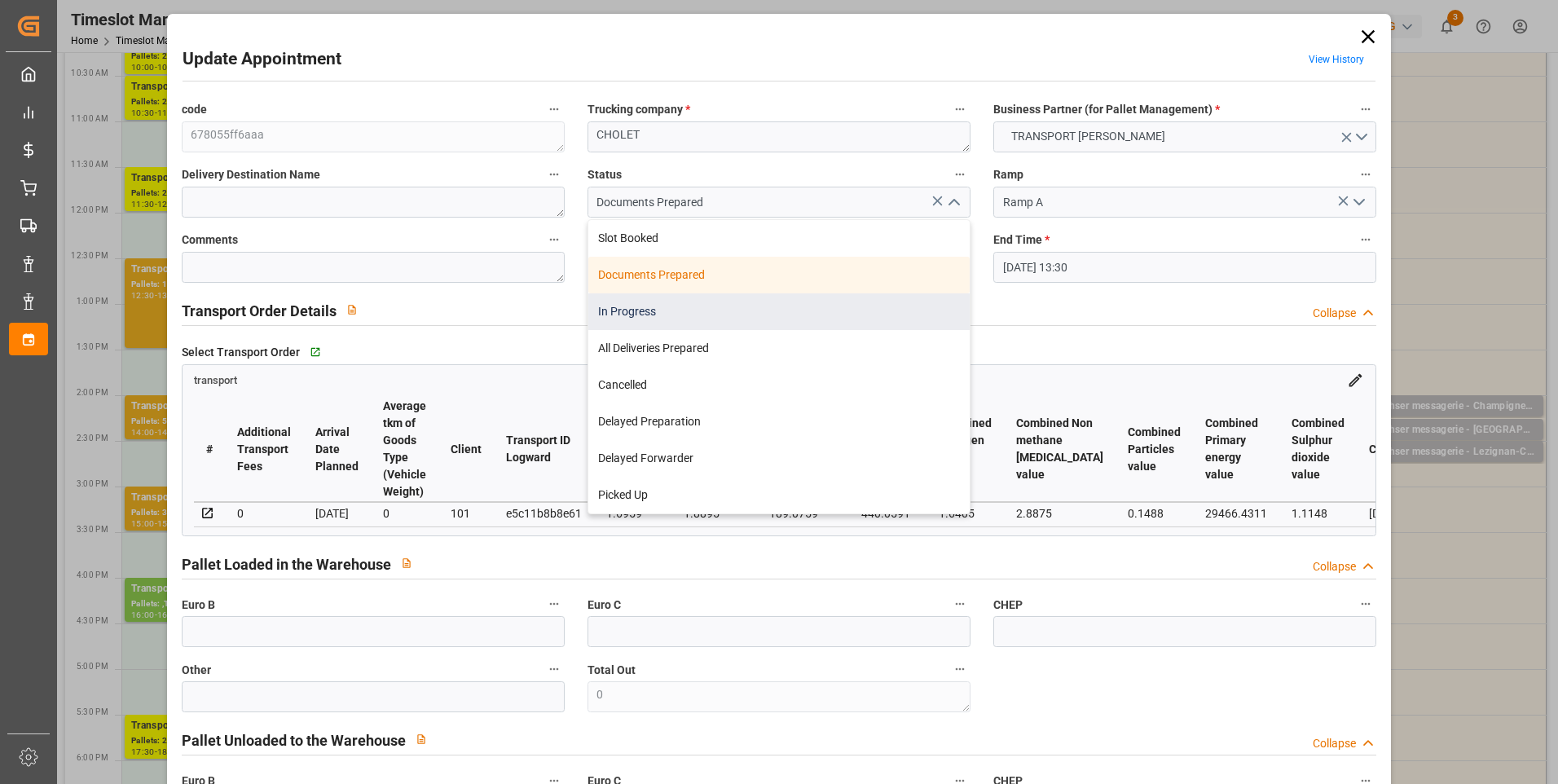
click at [612, 308] on div "In Progress" at bounding box center [779, 311] width 381 height 37
type input "In Progress"
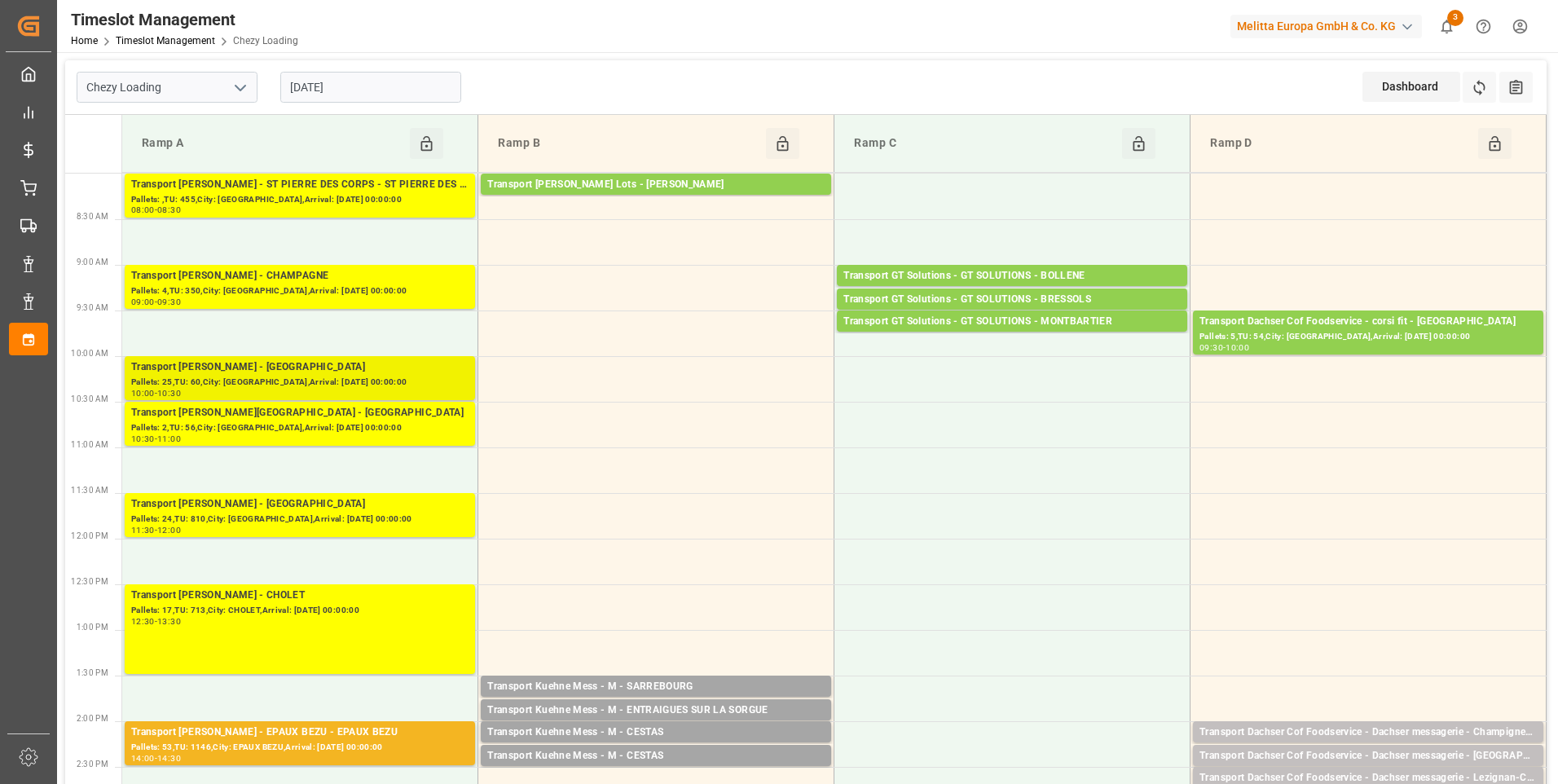
click at [346, 370] on div "Transport Delisle - SAINT GILLES - SAINT GILLES" at bounding box center [300, 367] width 338 height 16
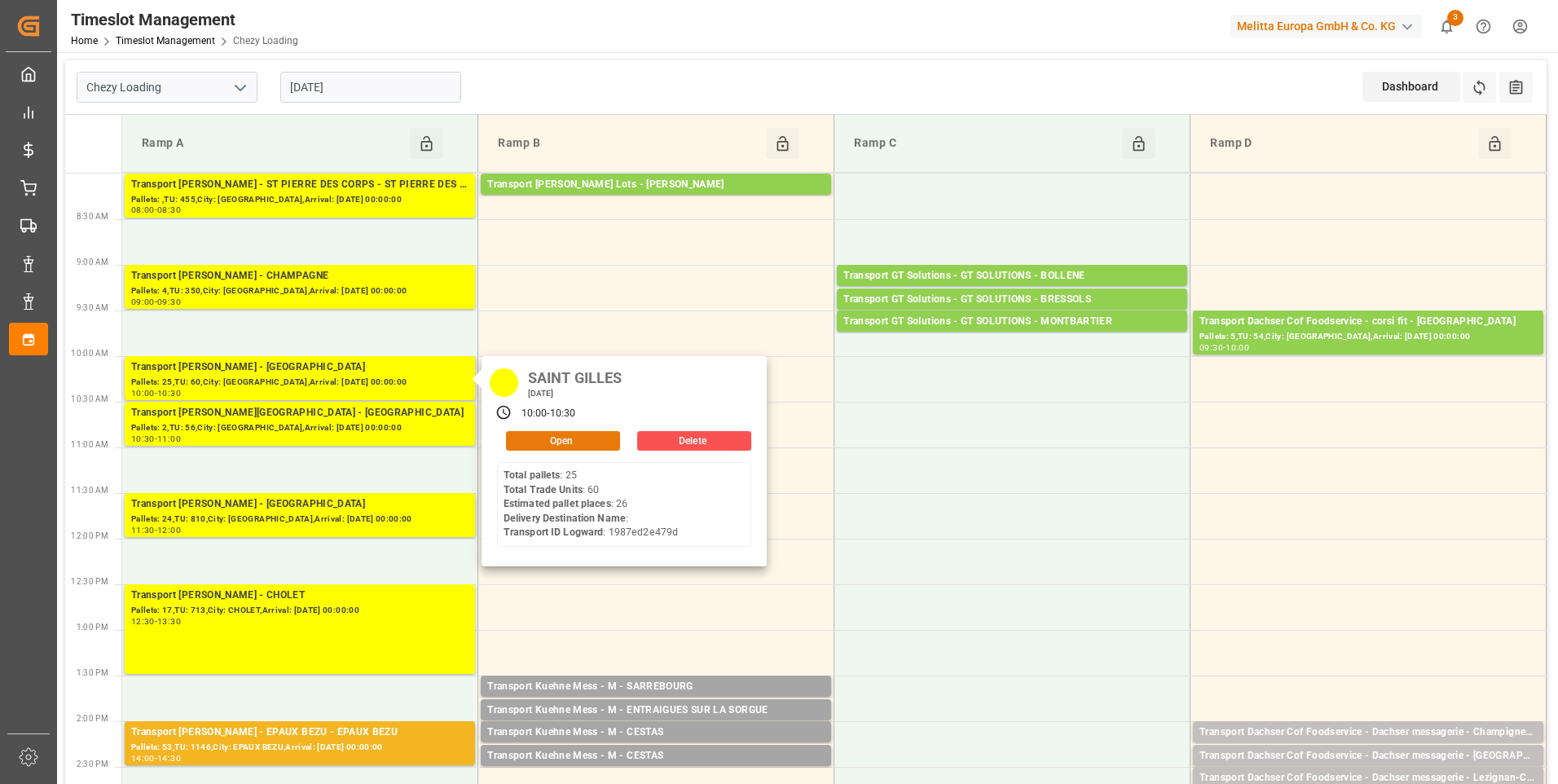
click at [568, 440] on button "Open" at bounding box center [563, 441] width 114 height 20
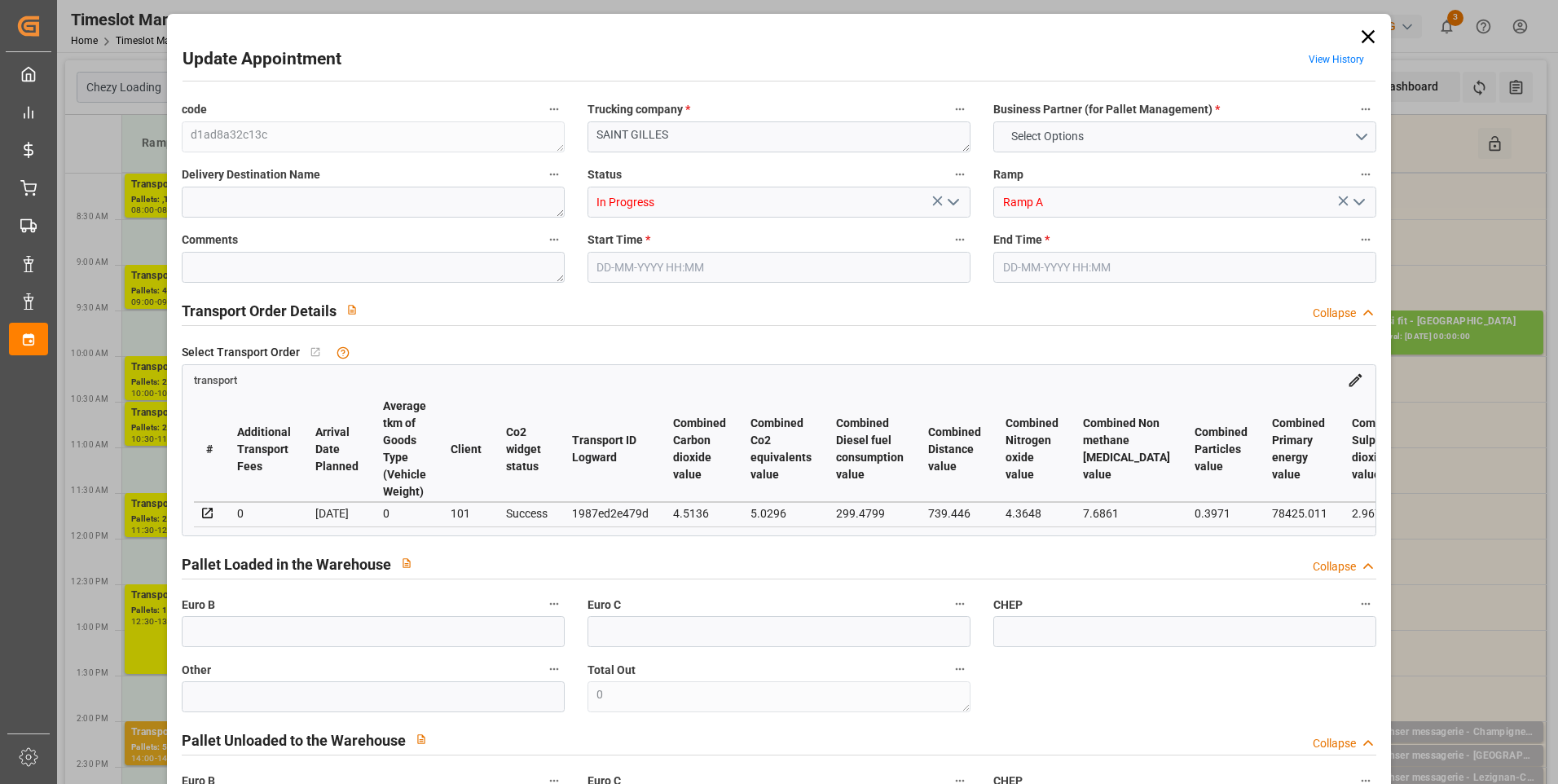
type input "26"
type input "1321.83"
type input "0"
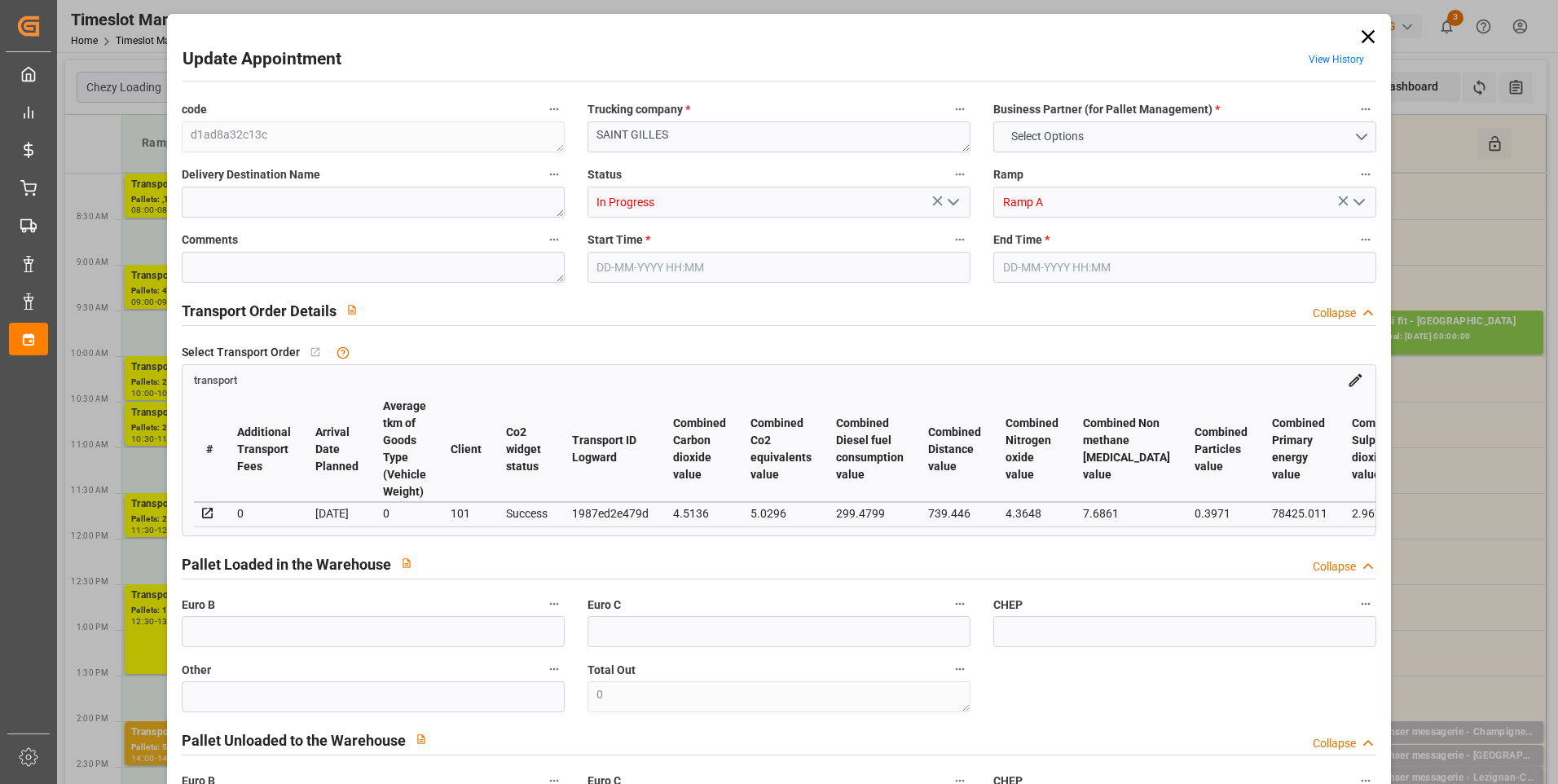
type input "1268.2959"
type input "-53.5341"
type input "25"
type input "11632.92"
type input "13082.44"
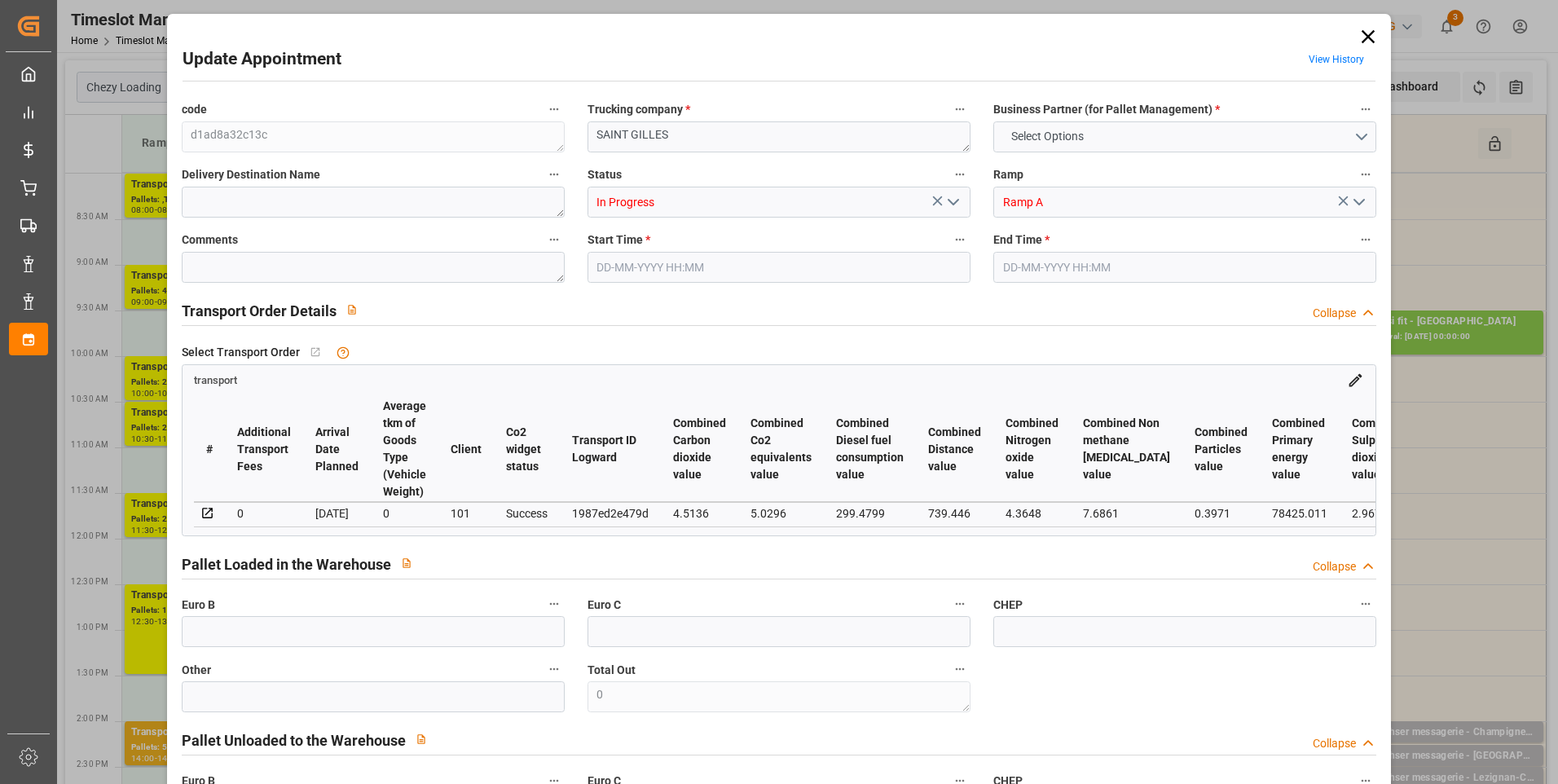
type input "28358.4"
type input "30"
type input "25"
type input "60"
type input "26"
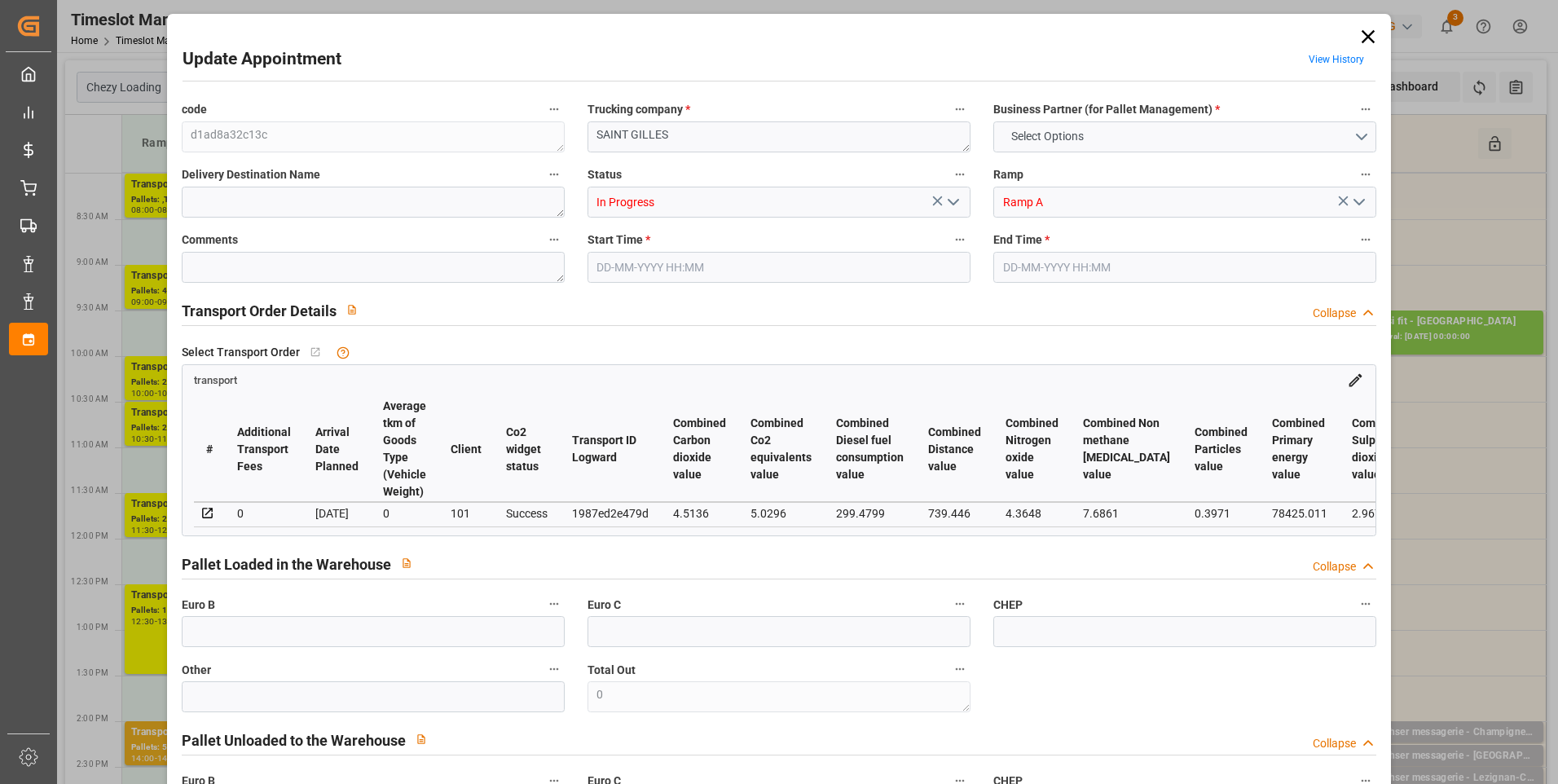
type input "101"
type input "11804.052"
type input "0"
type input "4710.8598"
type input "0"
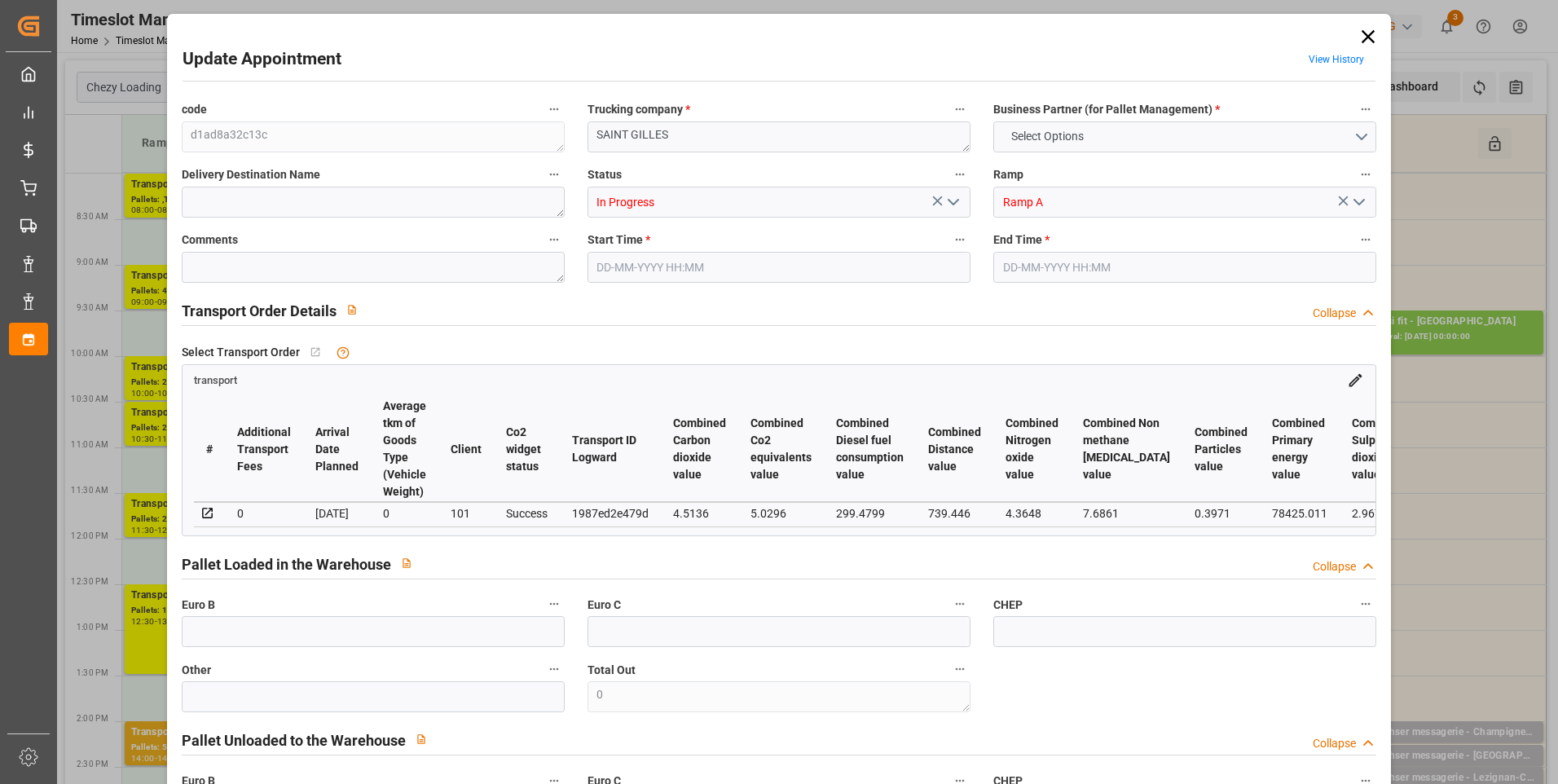
type input "0"
type input "21"
type input "35"
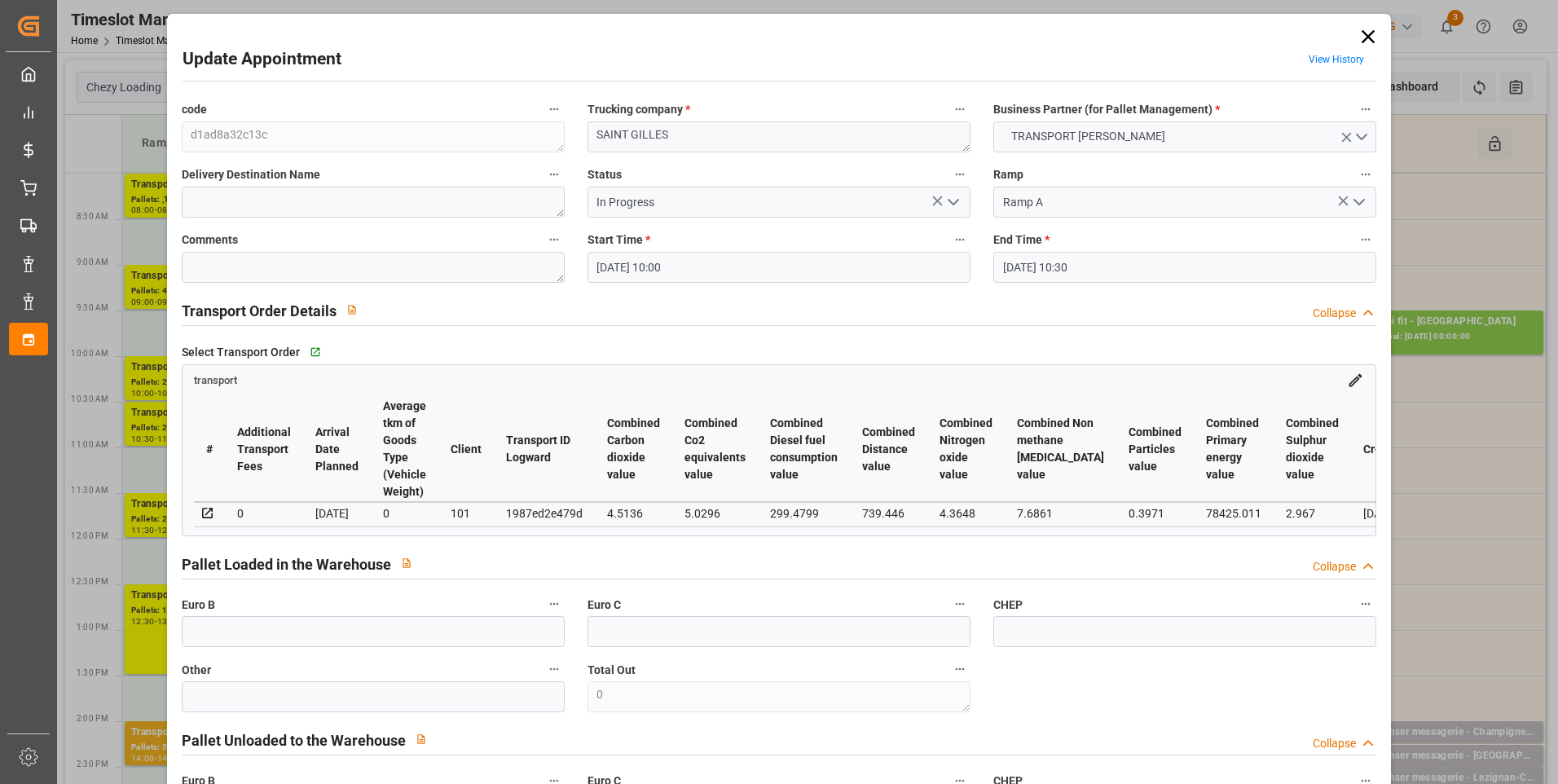
type input "20-08-2025 10:00"
type input "20-08-2025 10:30"
type input "12-08-2025 15:27"
type input "12-08-2025 12:09"
type input "20-08-2025"
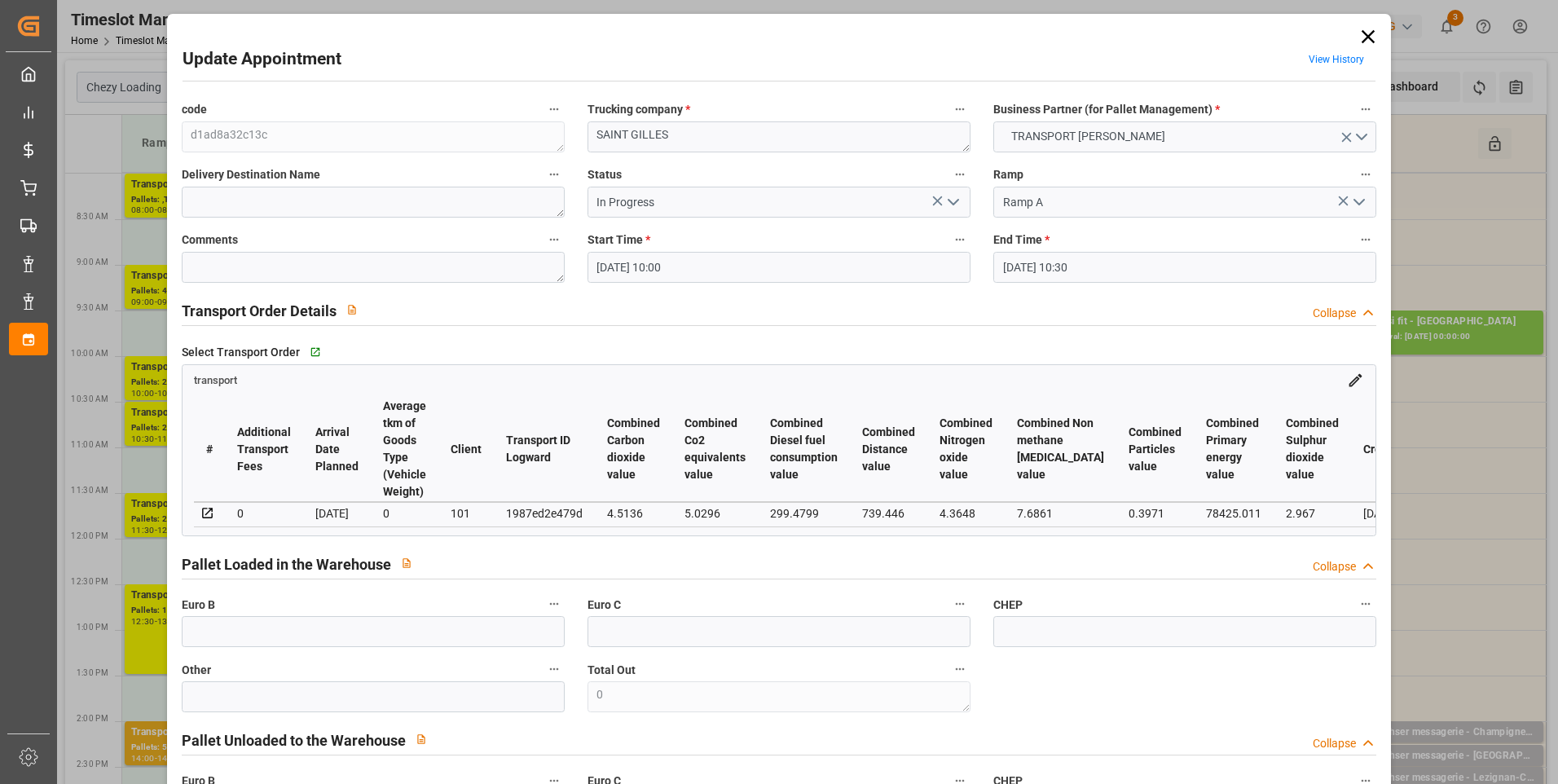
type input "18-08-2025"
click at [947, 190] on button "open menu" at bounding box center [953, 202] width 25 height 26
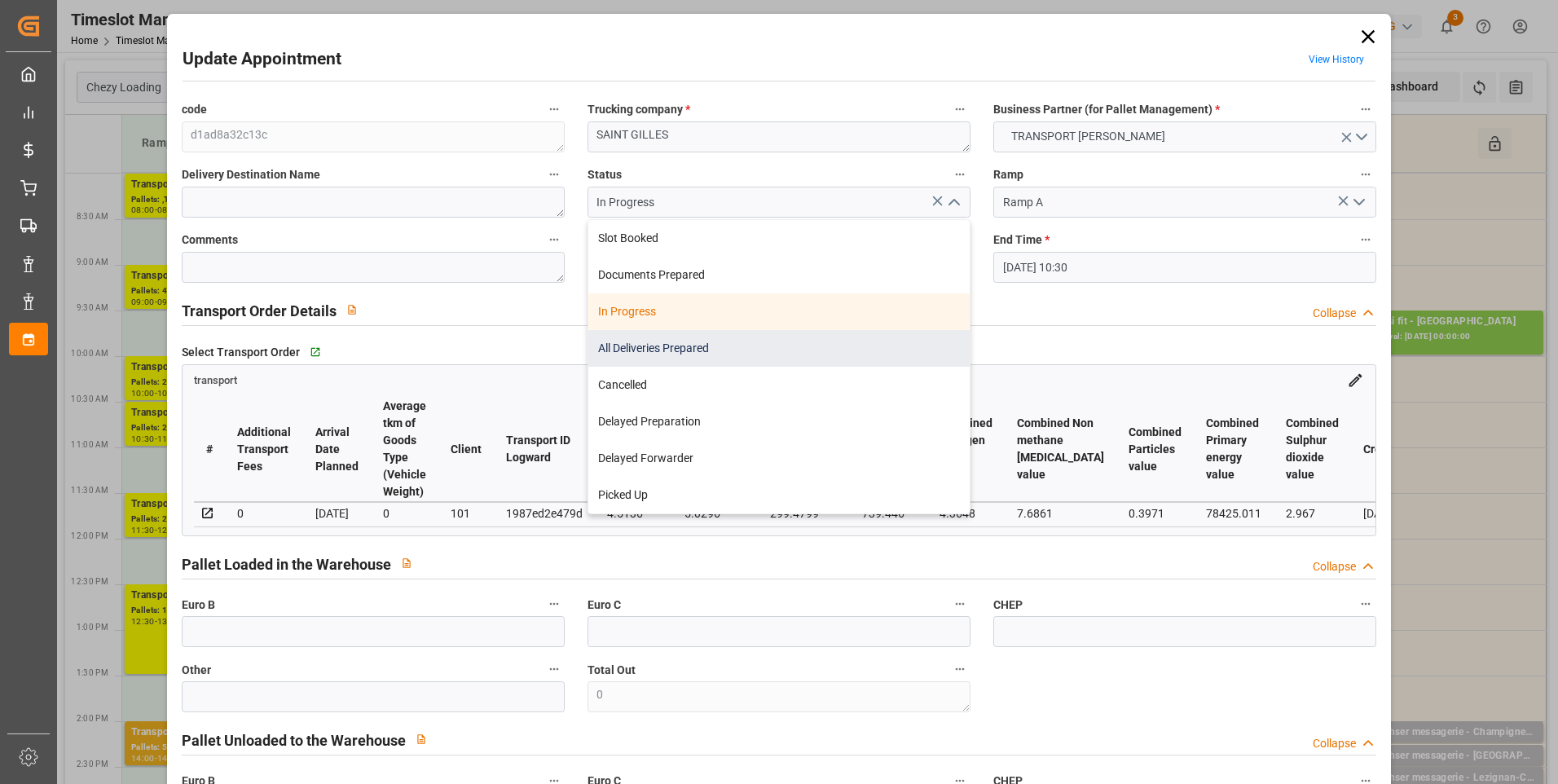
click at [626, 339] on div "All Deliveries Prepared" at bounding box center [779, 348] width 381 height 37
type input "All Deliveries Prepared"
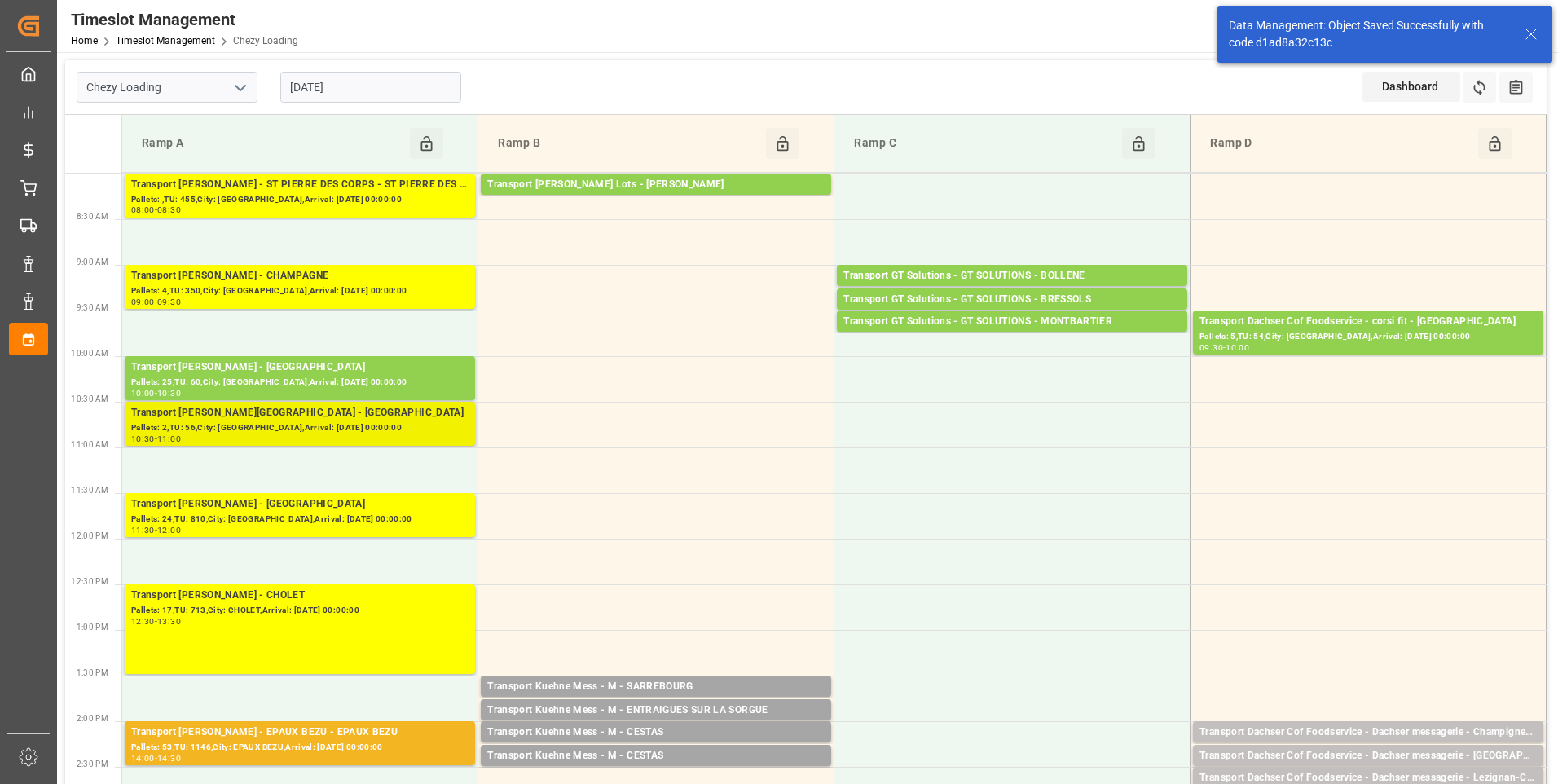
click at [326, 409] on div "Transport Delisle - BOURGES - BOURGES" at bounding box center [300, 412] width 338 height 16
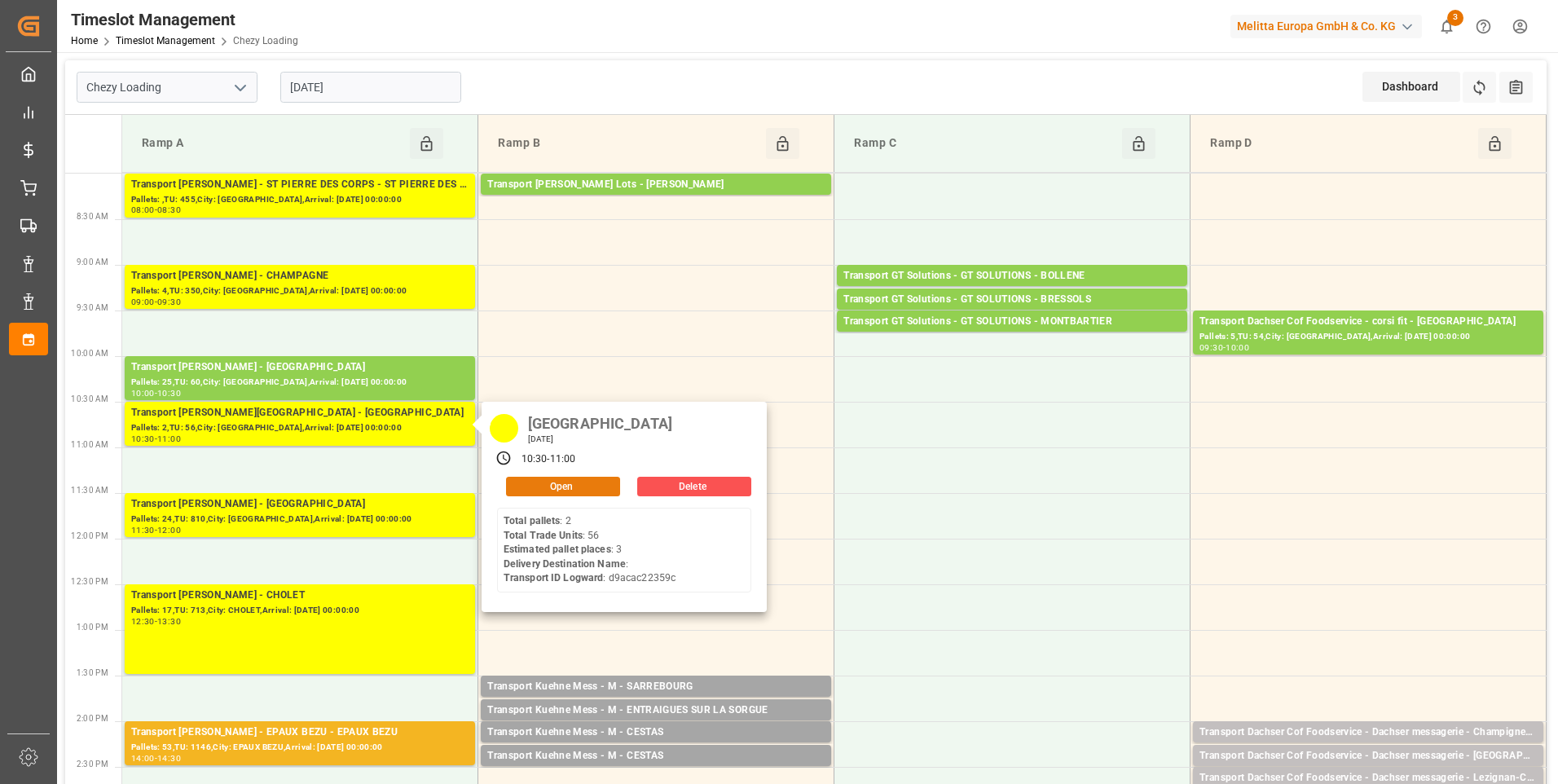
click at [544, 485] on button "Open" at bounding box center [563, 486] width 114 height 20
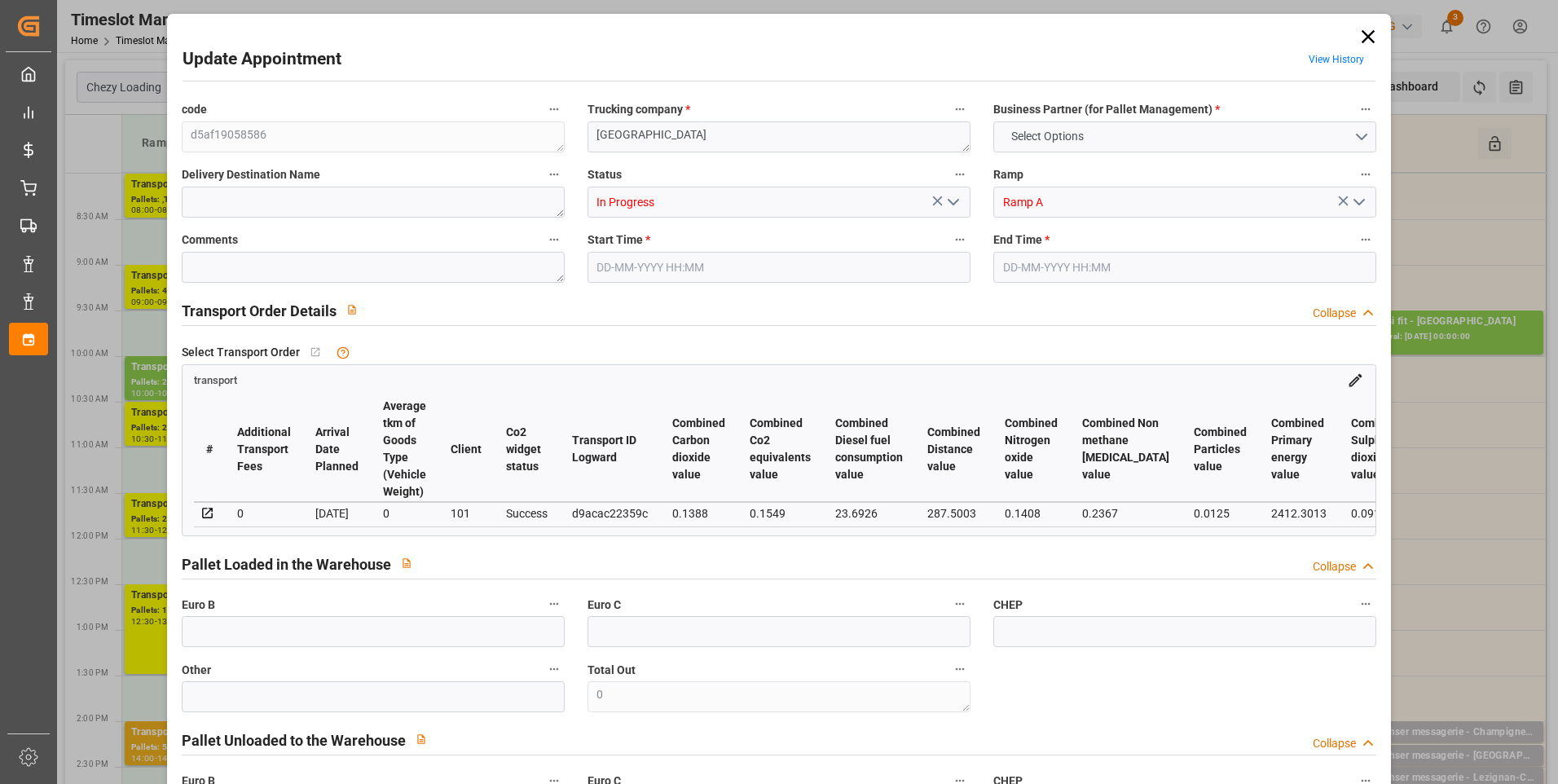
type input "3"
type input "248.63"
type input "0"
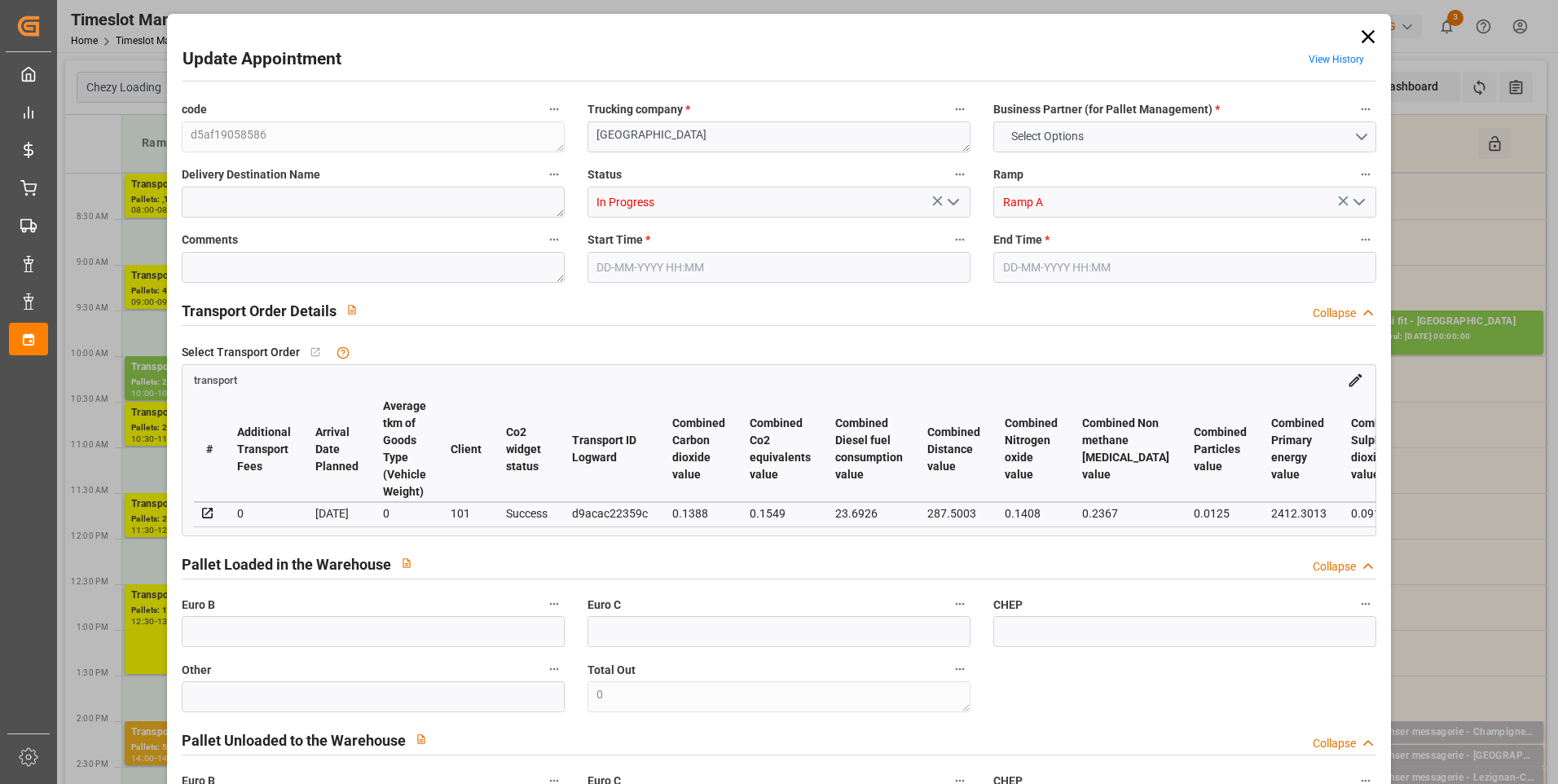
type input "238.5605"
type input "-10.0695"
type input "0"
type input "799.392"
type input "1113"
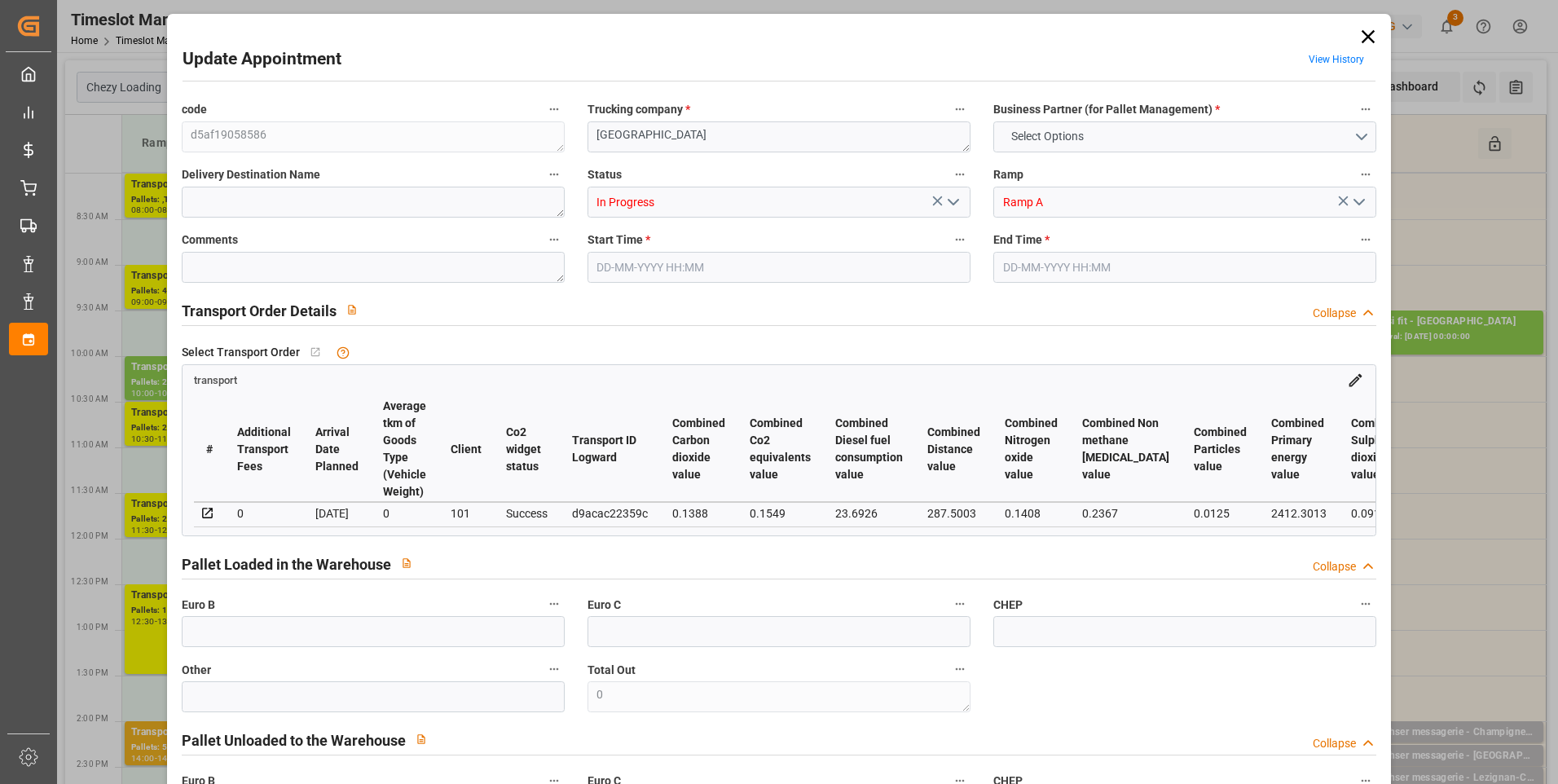
type input "2851.2"
type input "18"
type input "2"
type input "56"
type input "3"
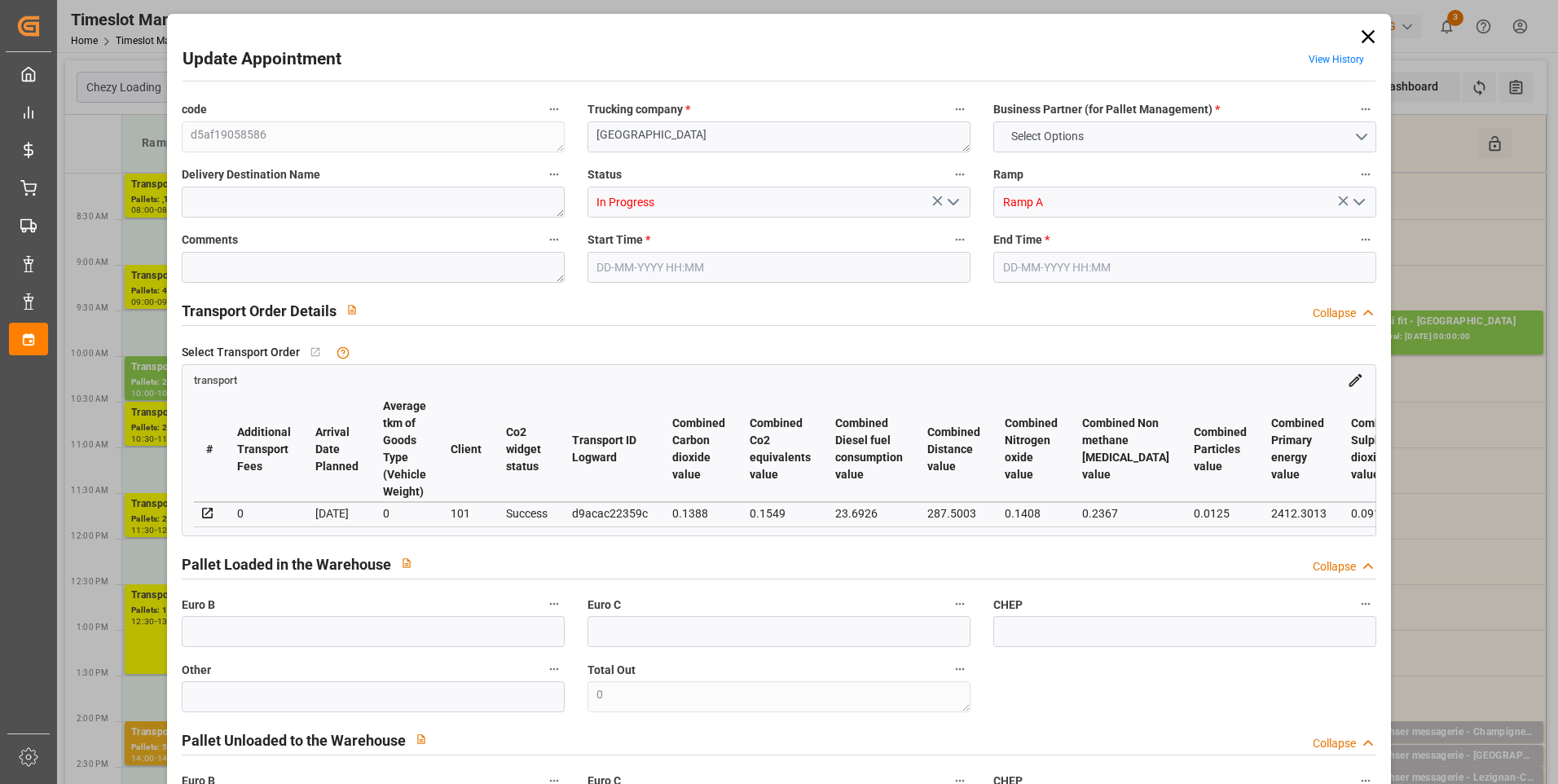
type input "101"
type input "990.816"
type input "0"
type input "4710.8598"
type input "0"
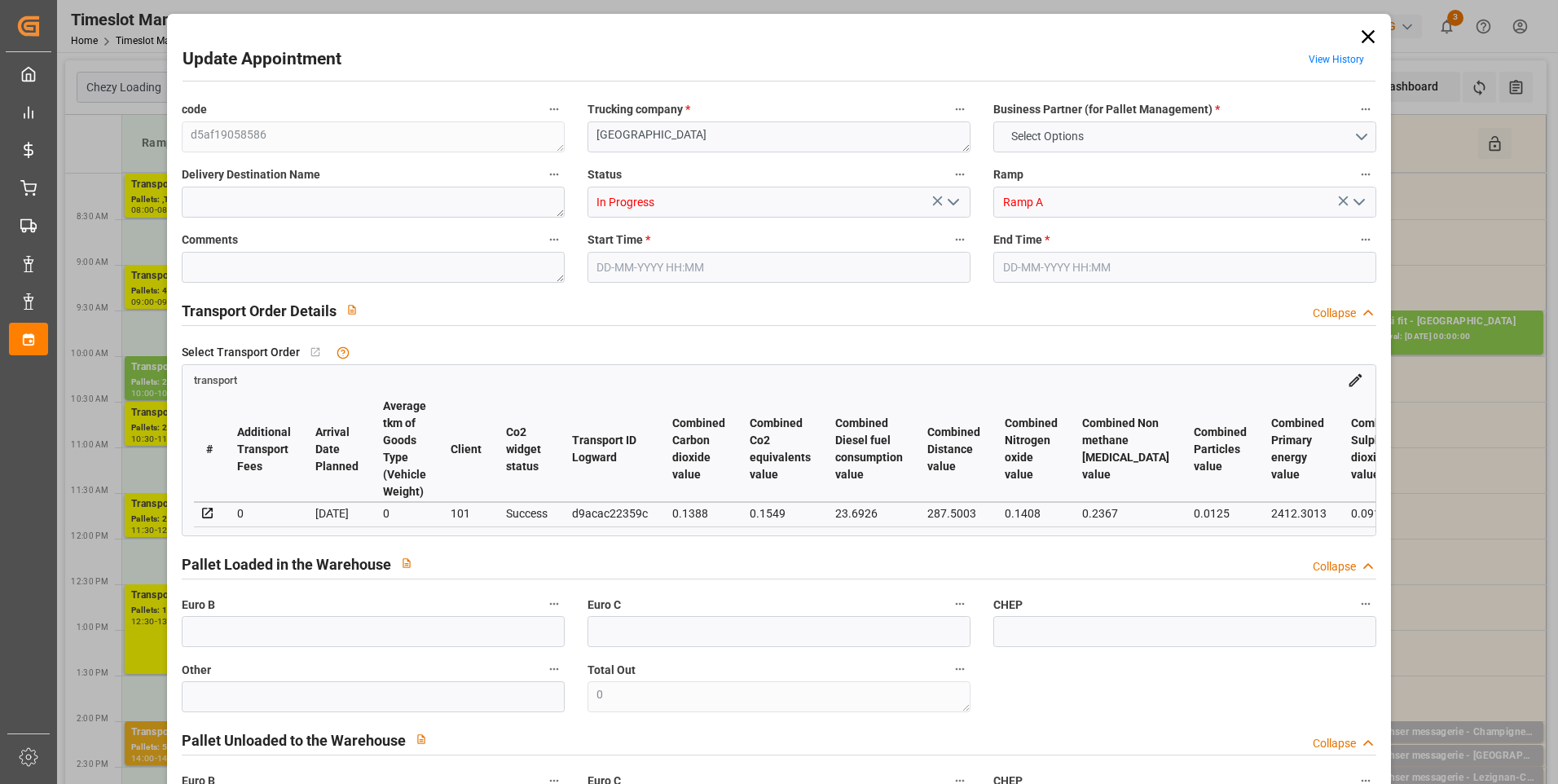
type input "0"
type input "21"
type input "35"
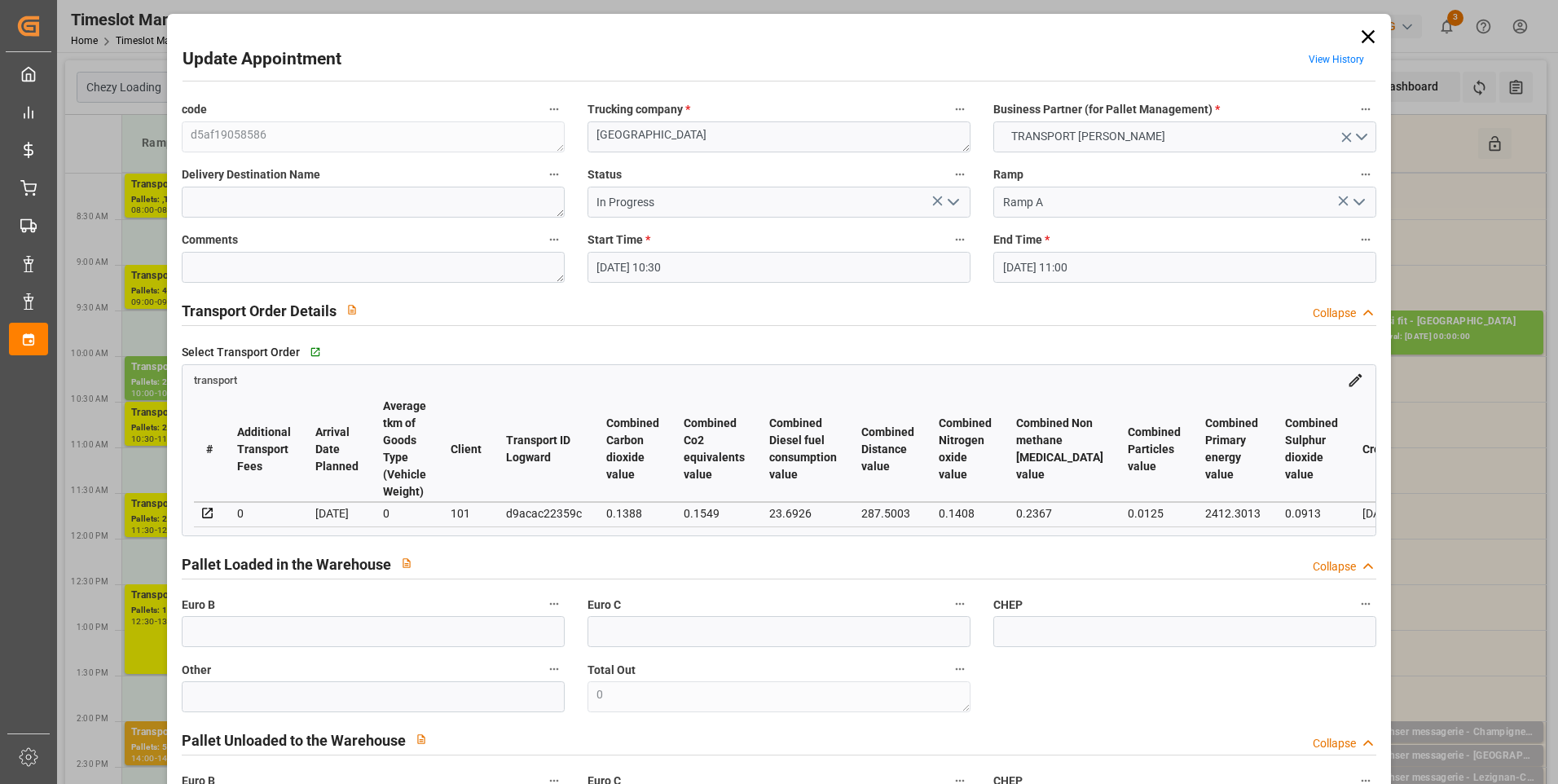
type input "20-08-2025 10:30"
type input "20-08-2025 11:00"
type input "14-08-2025 14:33"
type input "14-08-2025 12:13"
type input "[DATE]"
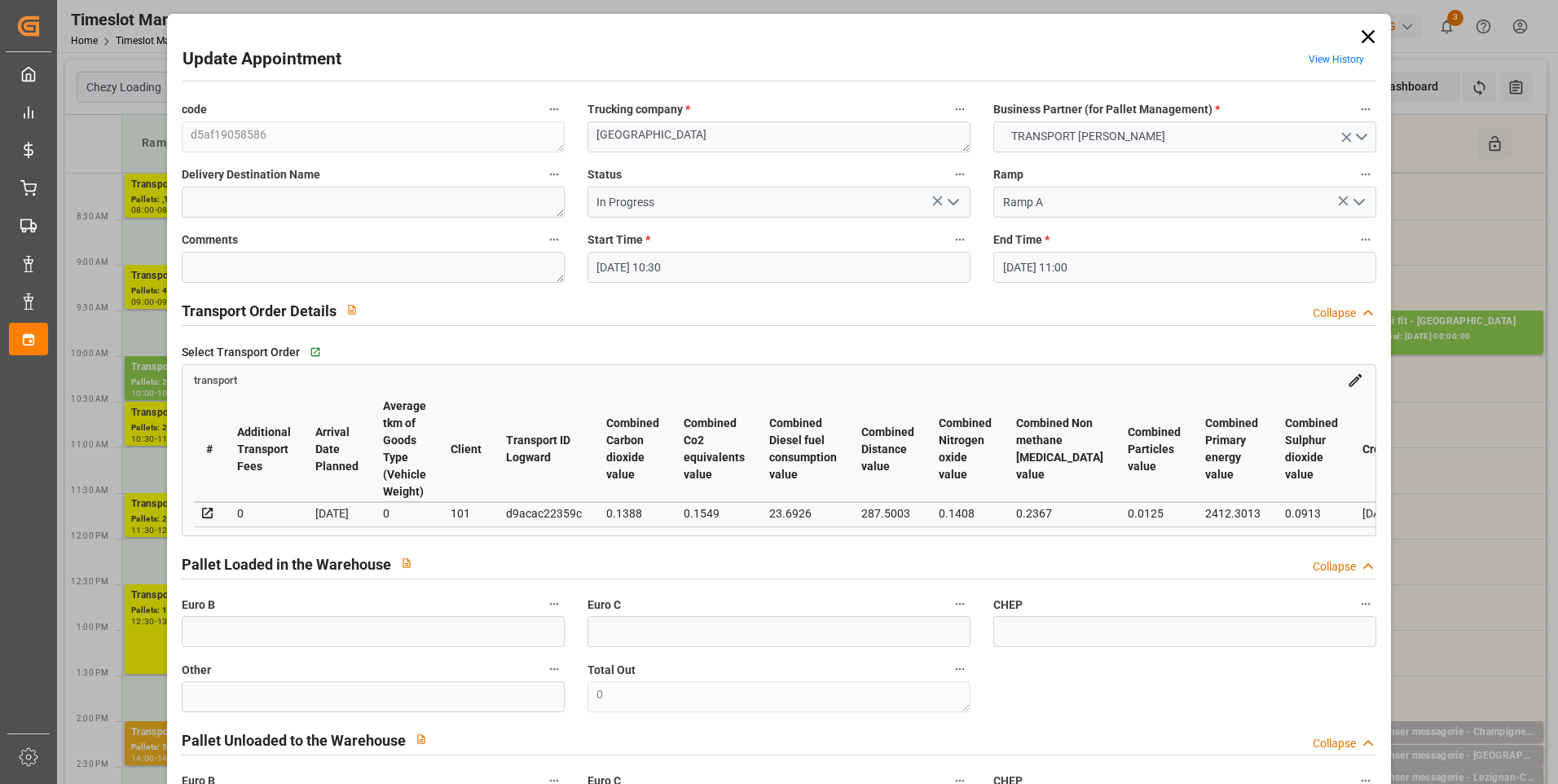
type input "20-08-2025"
click at [950, 200] on icon "open menu" at bounding box center [953, 201] width 20 height 20
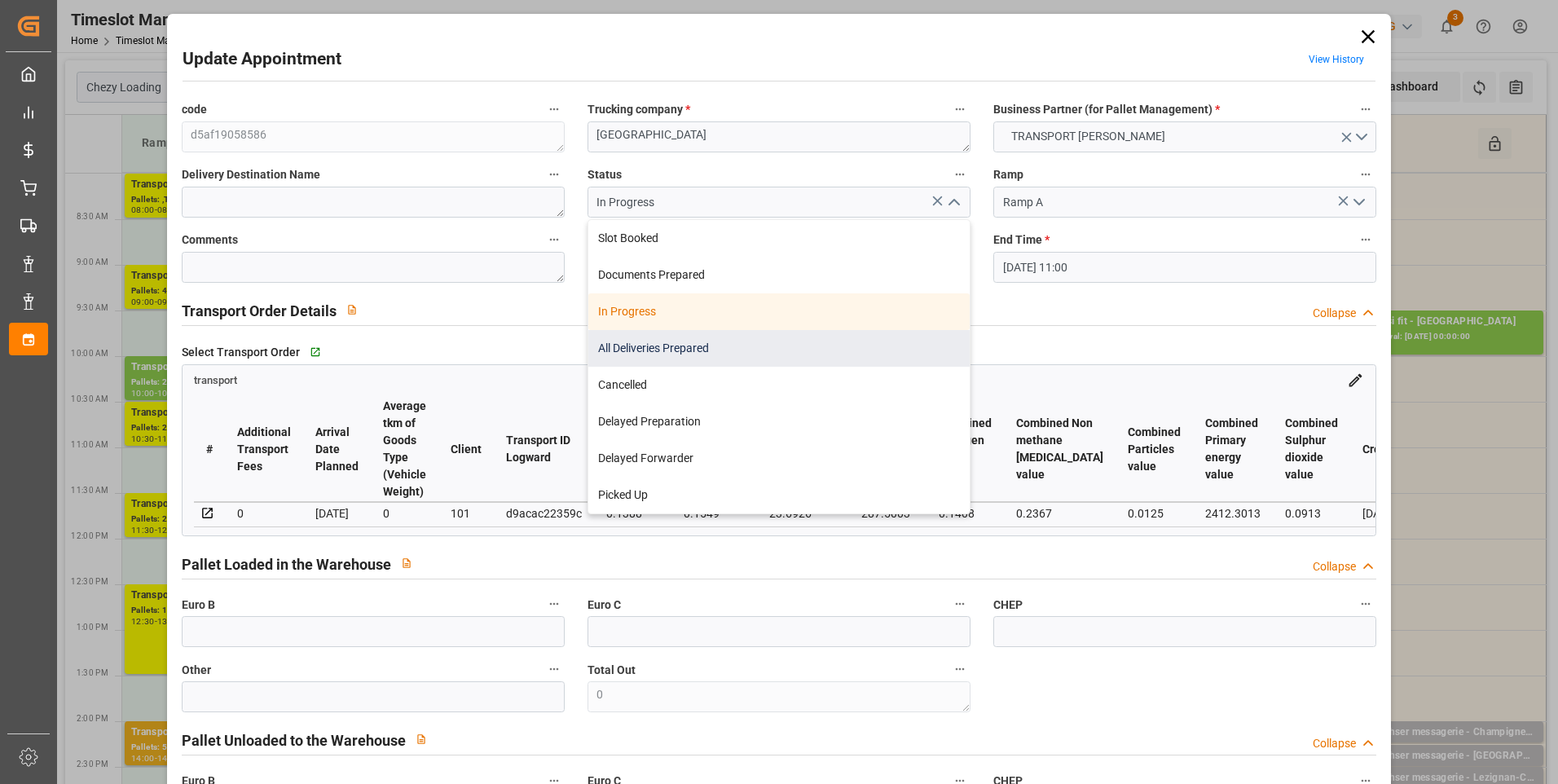
click at [606, 342] on div "All Deliveries Prepared" at bounding box center [779, 348] width 381 height 37
type input "All Deliveries Prepared"
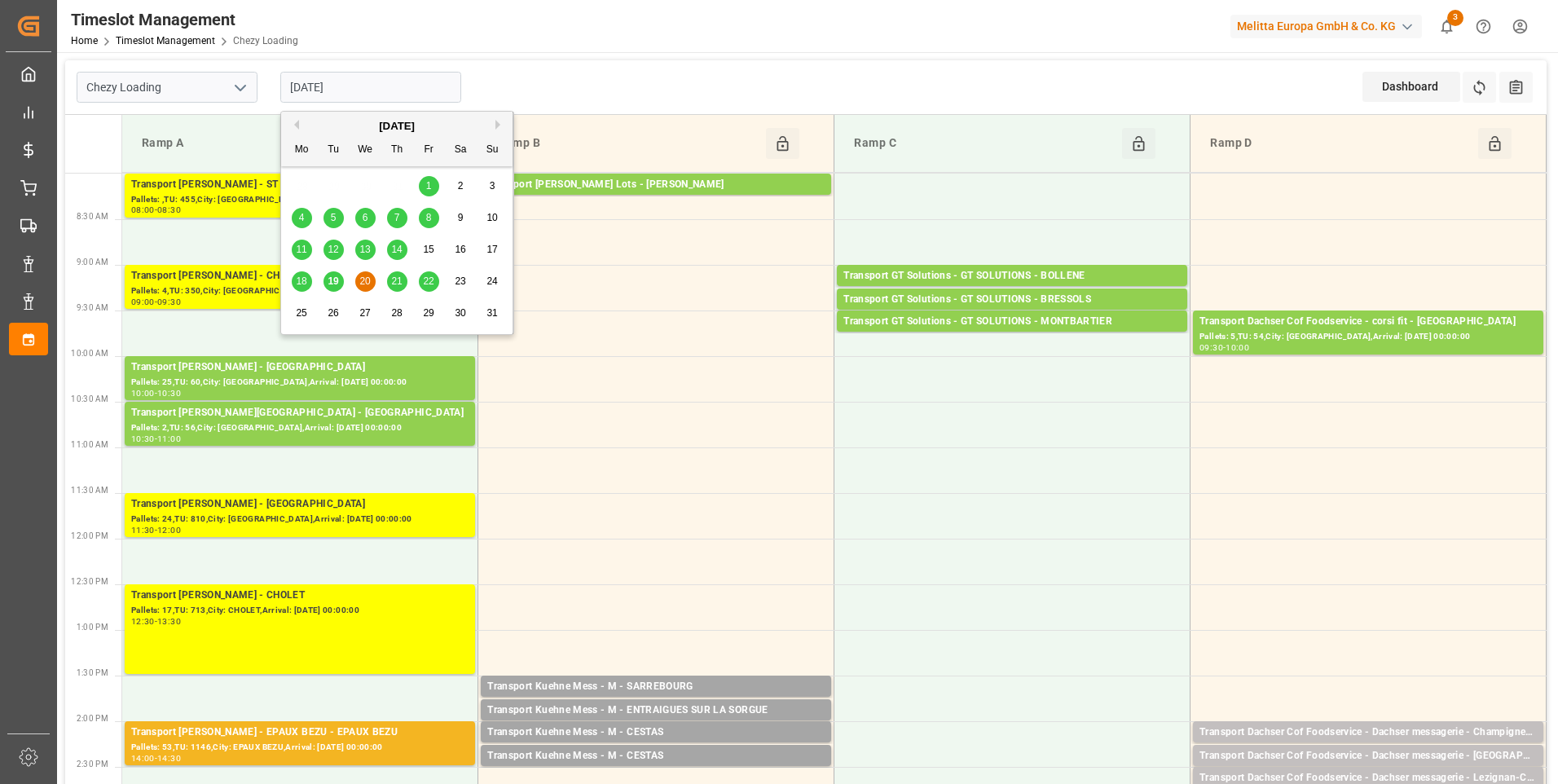
click at [392, 92] on input "20-08-2025" at bounding box center [370, 87] width 181 height 31
click at [203, 201] on div "Pallets: ,TU: 455,City: ST PIERRE DES CORPS,Arrival: 2025-08-21 00:00:00" at bounding box center [300, 200] width 338 height 14
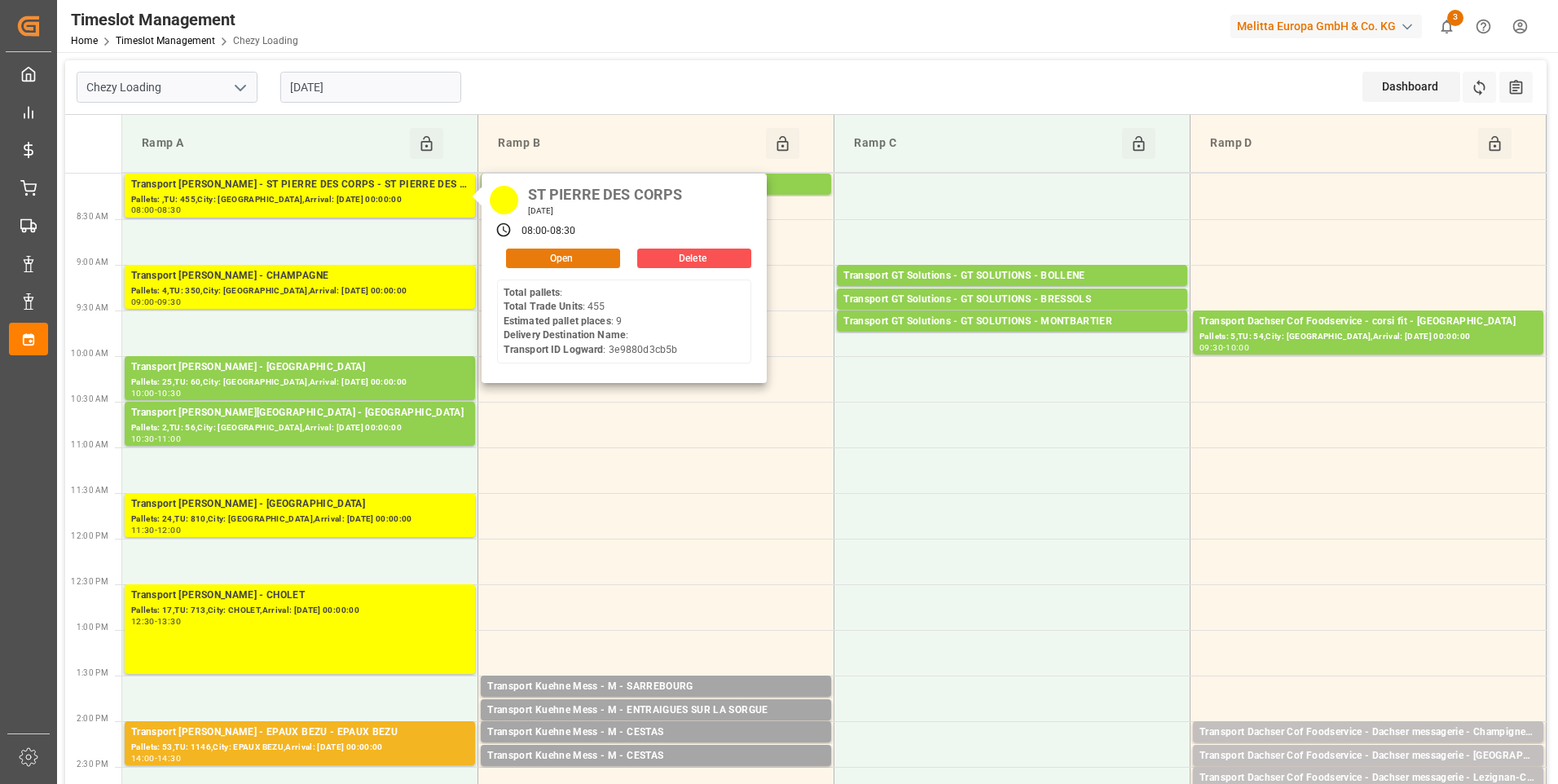
click at [586, 255] on button "Open" at bounding box center [563, 258] width 114 height 20
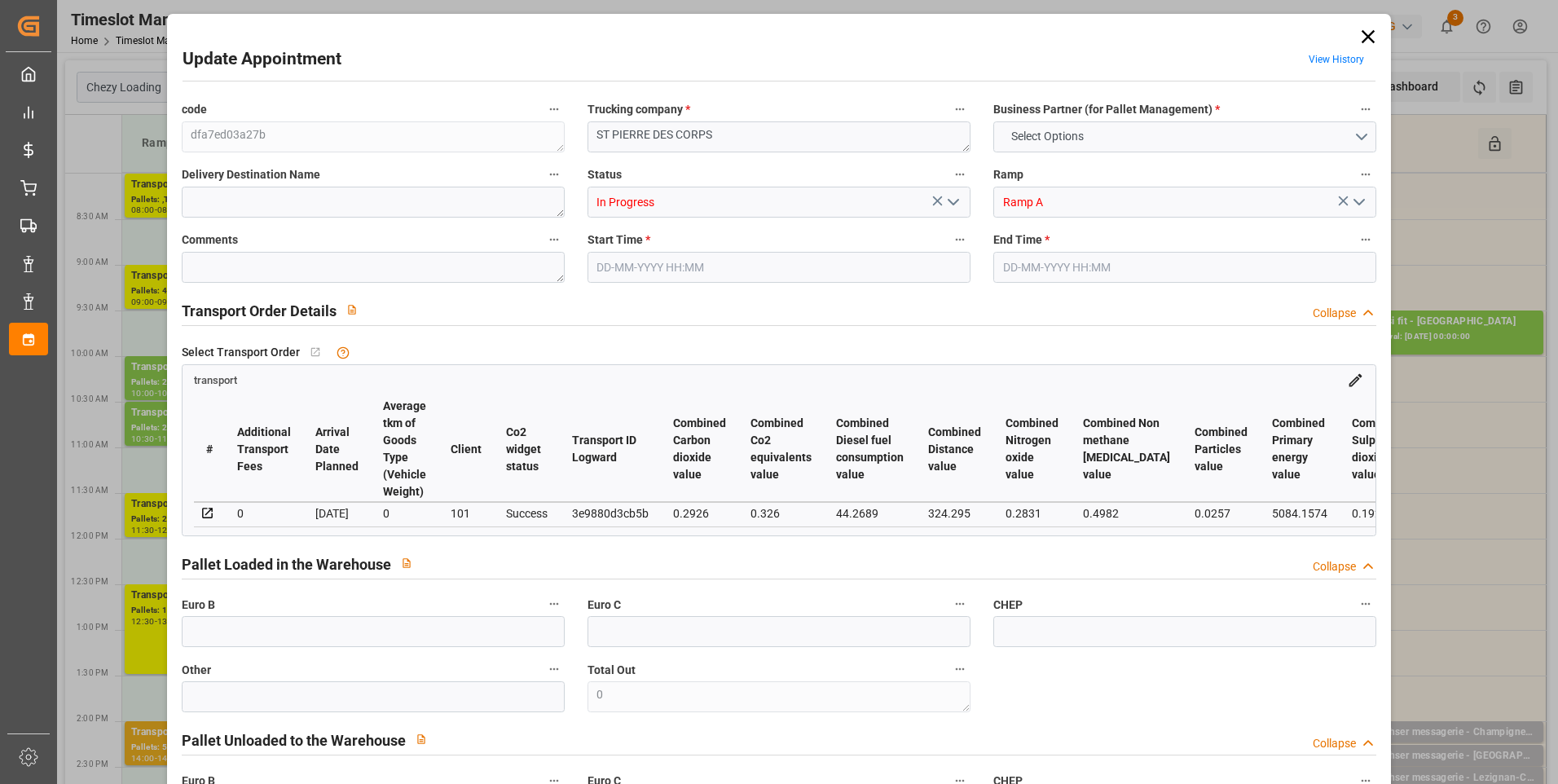
type input "9"
type input "353.22"
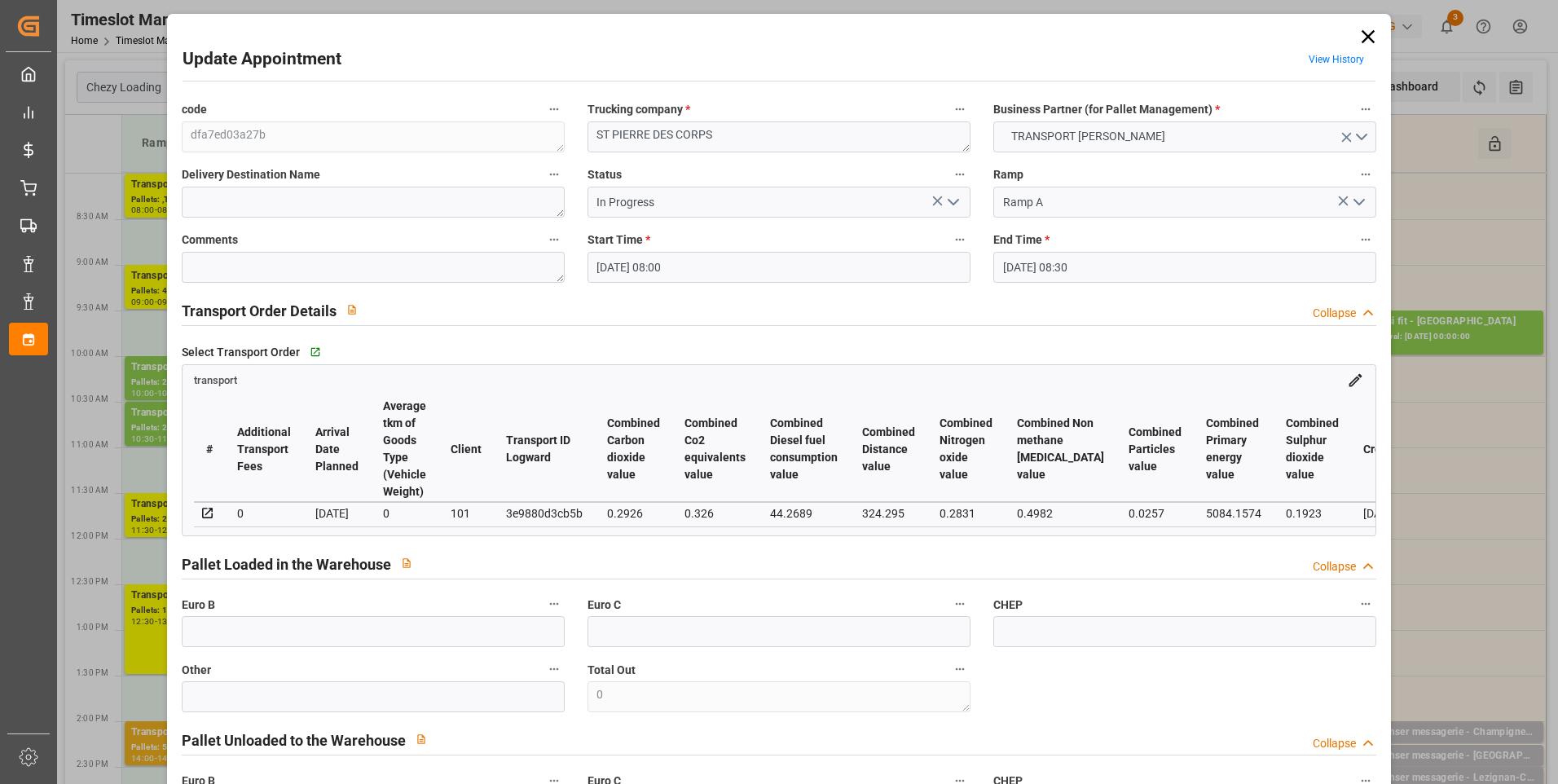
click at [954, 200] on icon "open menu" at bounding box center [953, 201] width 20 height 20
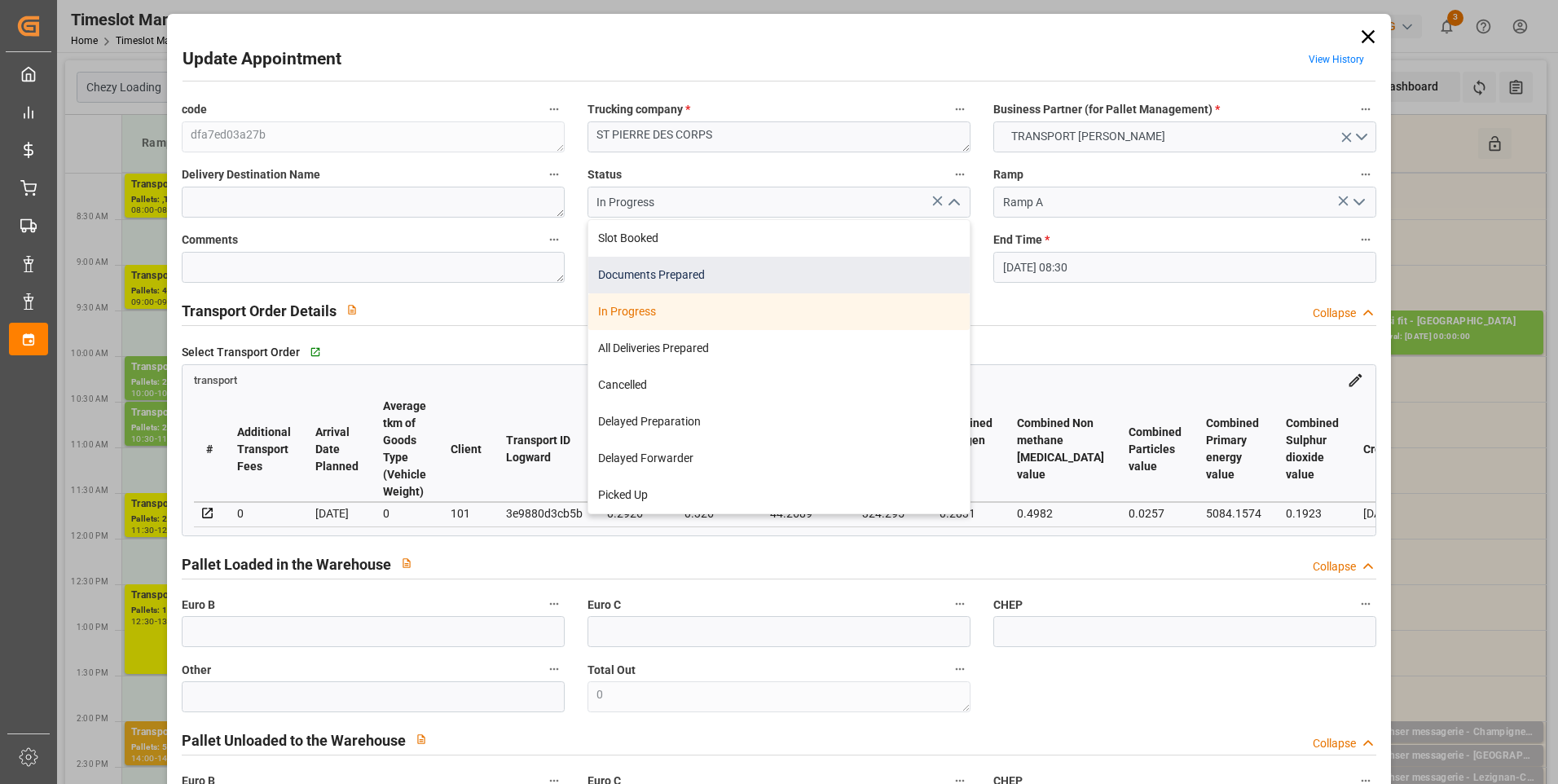
click at [648, 273] on div "Documents Prepared" at bounding box center [779, 274] width 381 height 37
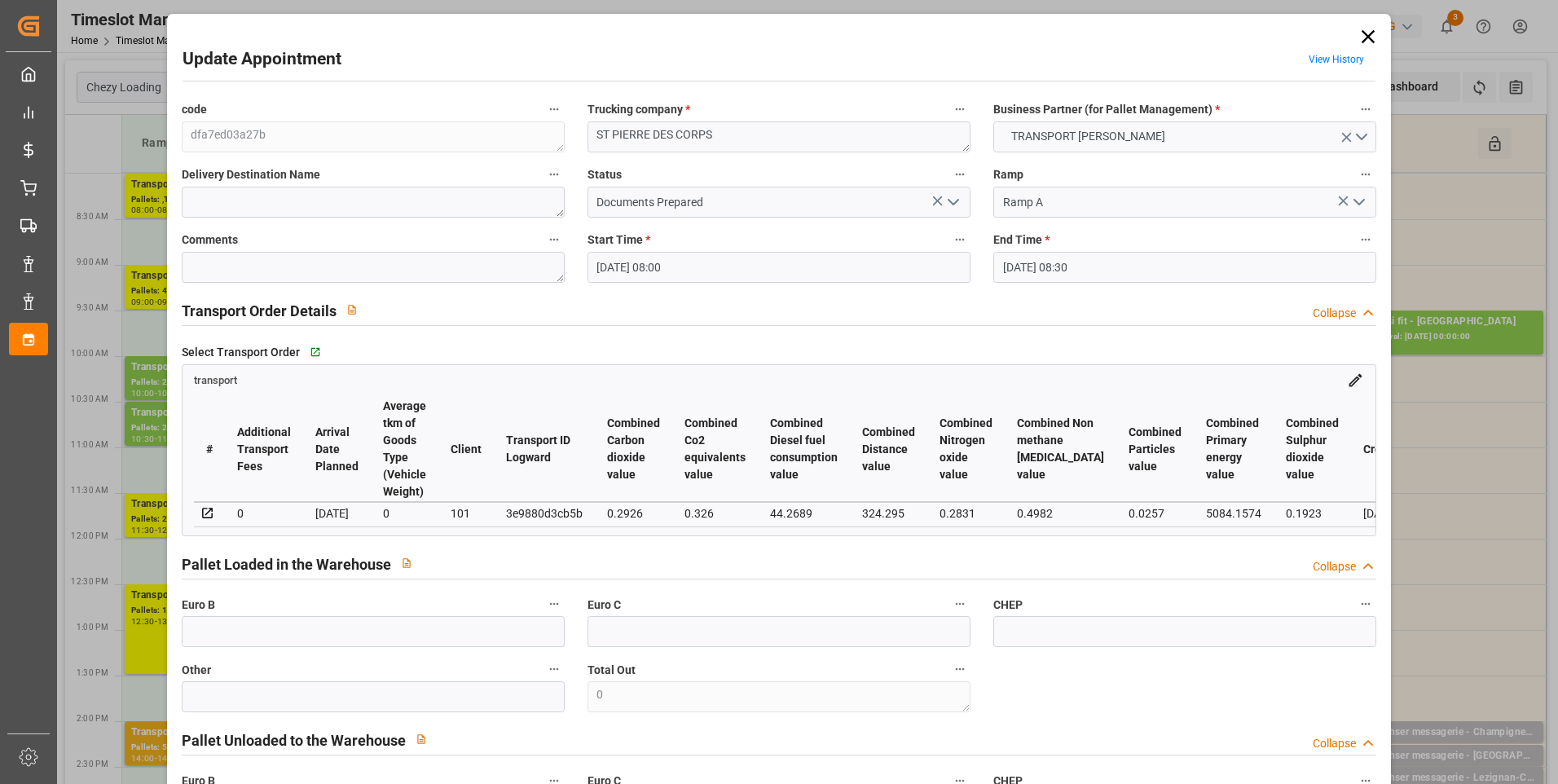
click at [949, 200] on icon "open menu" at bounding box center [953, 201] width 20 height 20
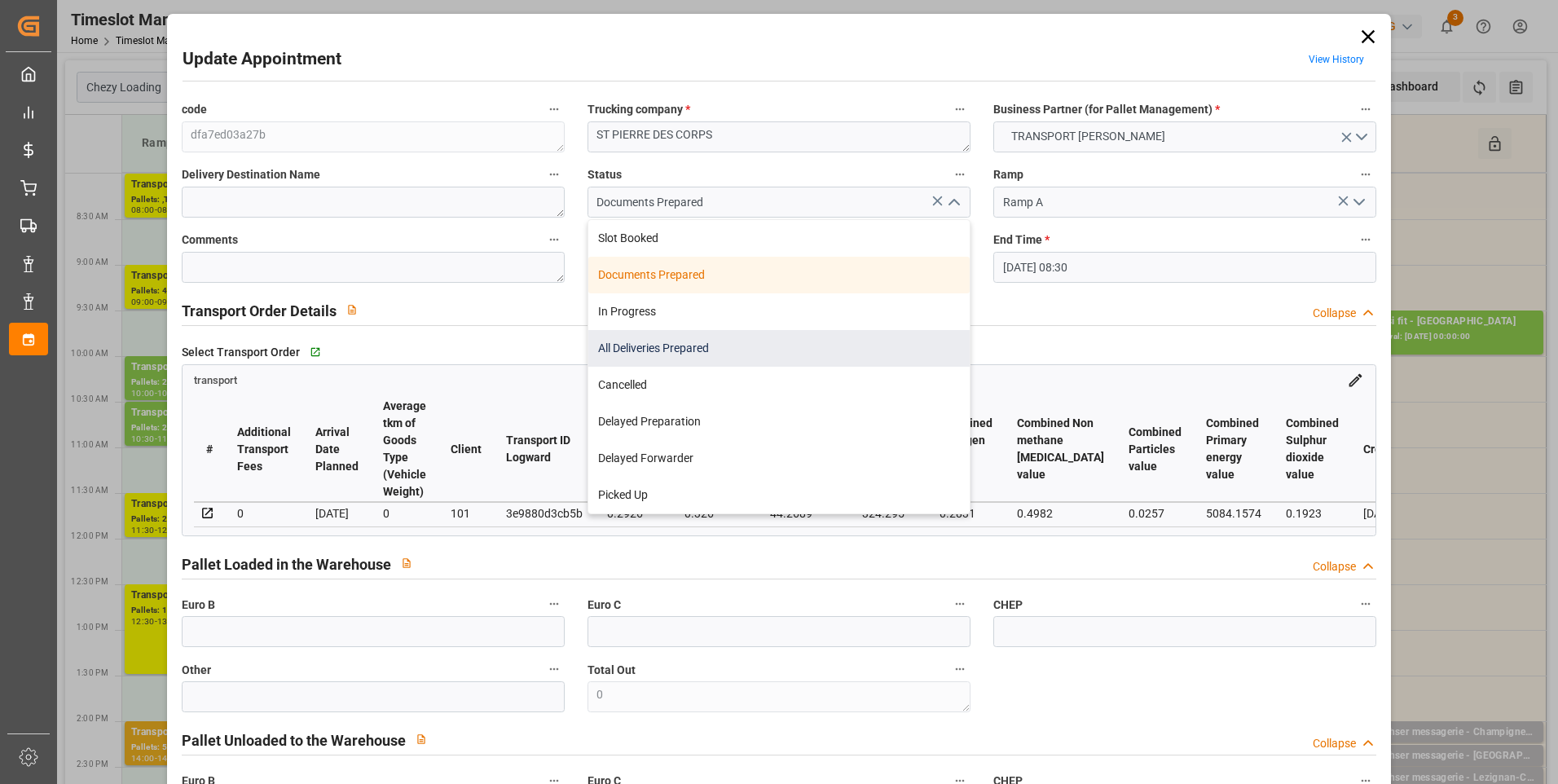
click at [641, 347] on div "All Deliveries Prepared" at bounding box center [779, 348] width 381 height 37
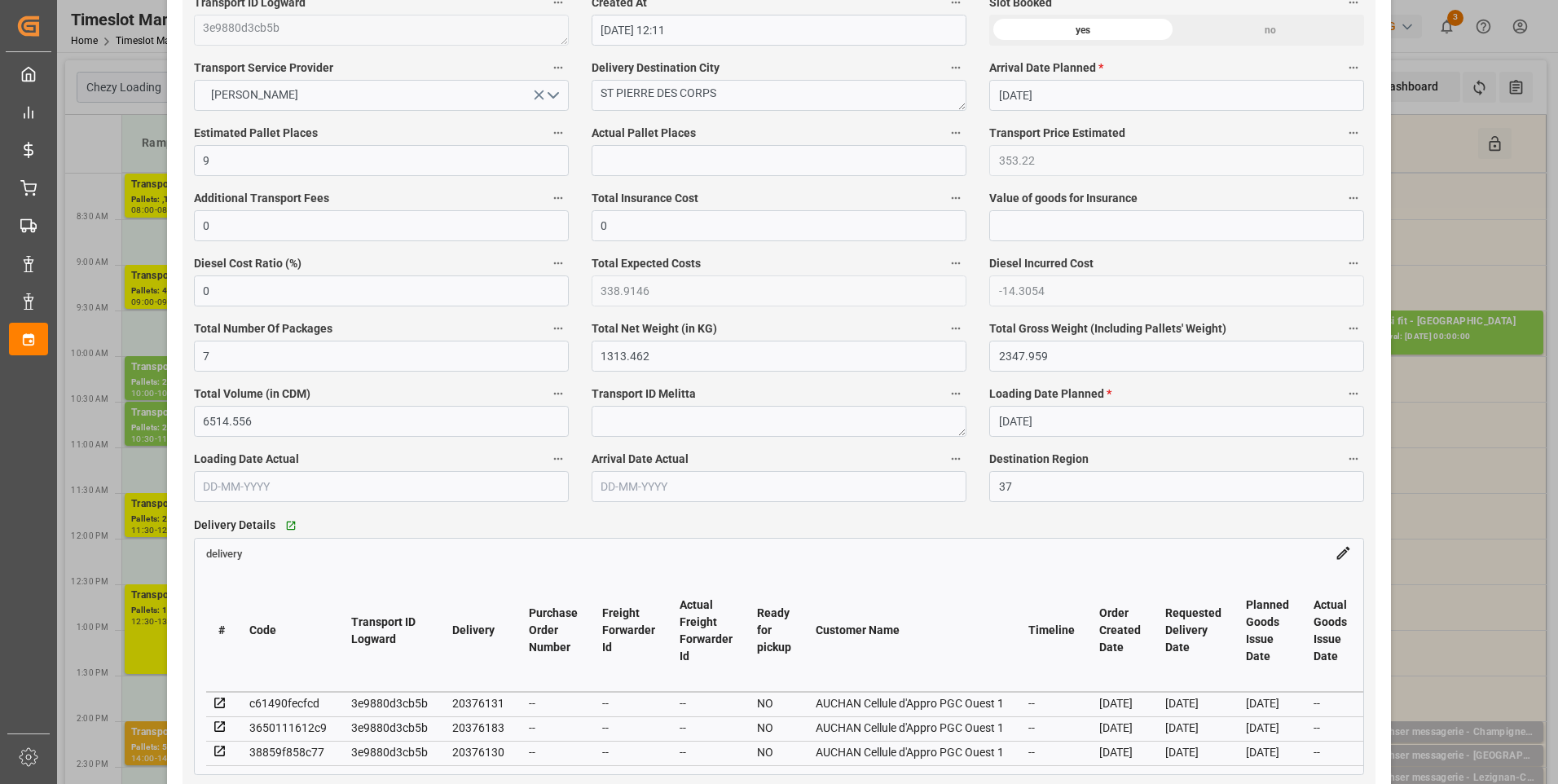
scroll to position [1222, 0]
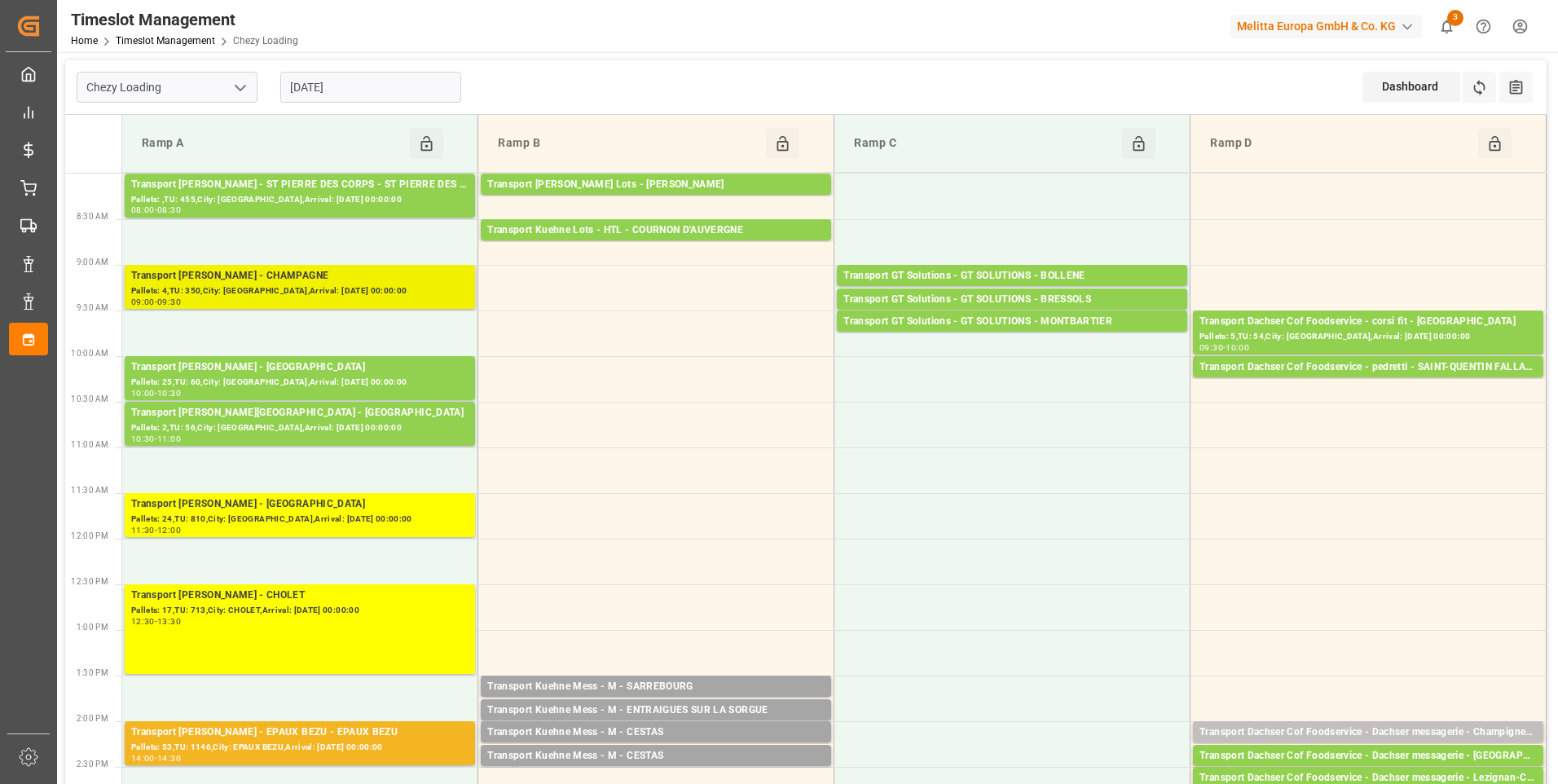
click at [386, 285] on div "Pallets: 4,TU: 350,City: CHAMPAGNE,Arrival: 2025-08-21 00:00:00" at bounding box center [300, 291] width 338 height 14
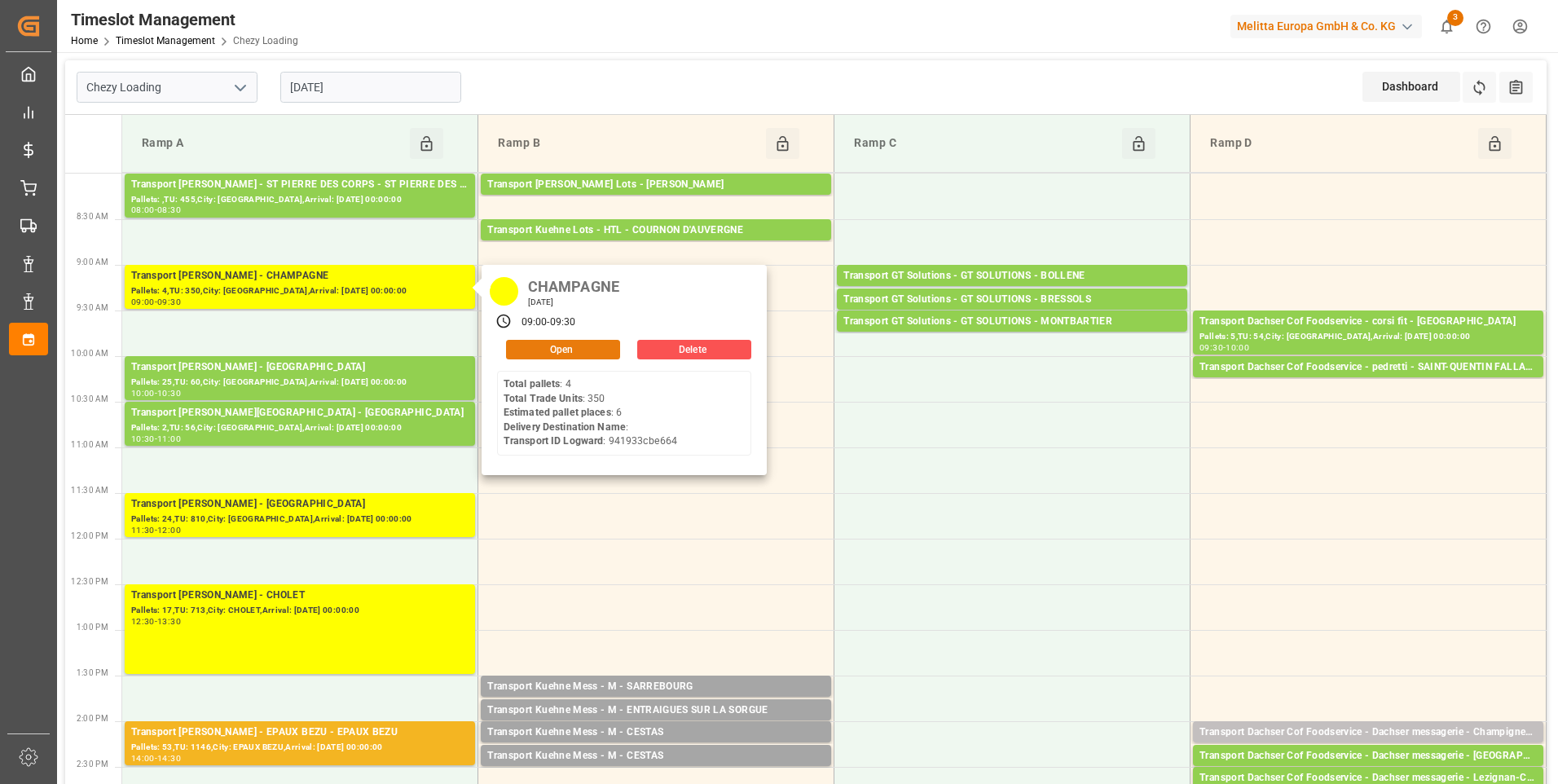
click at [551, 354] on button "Open" at bounding box center [563, 349] width 114 height 20
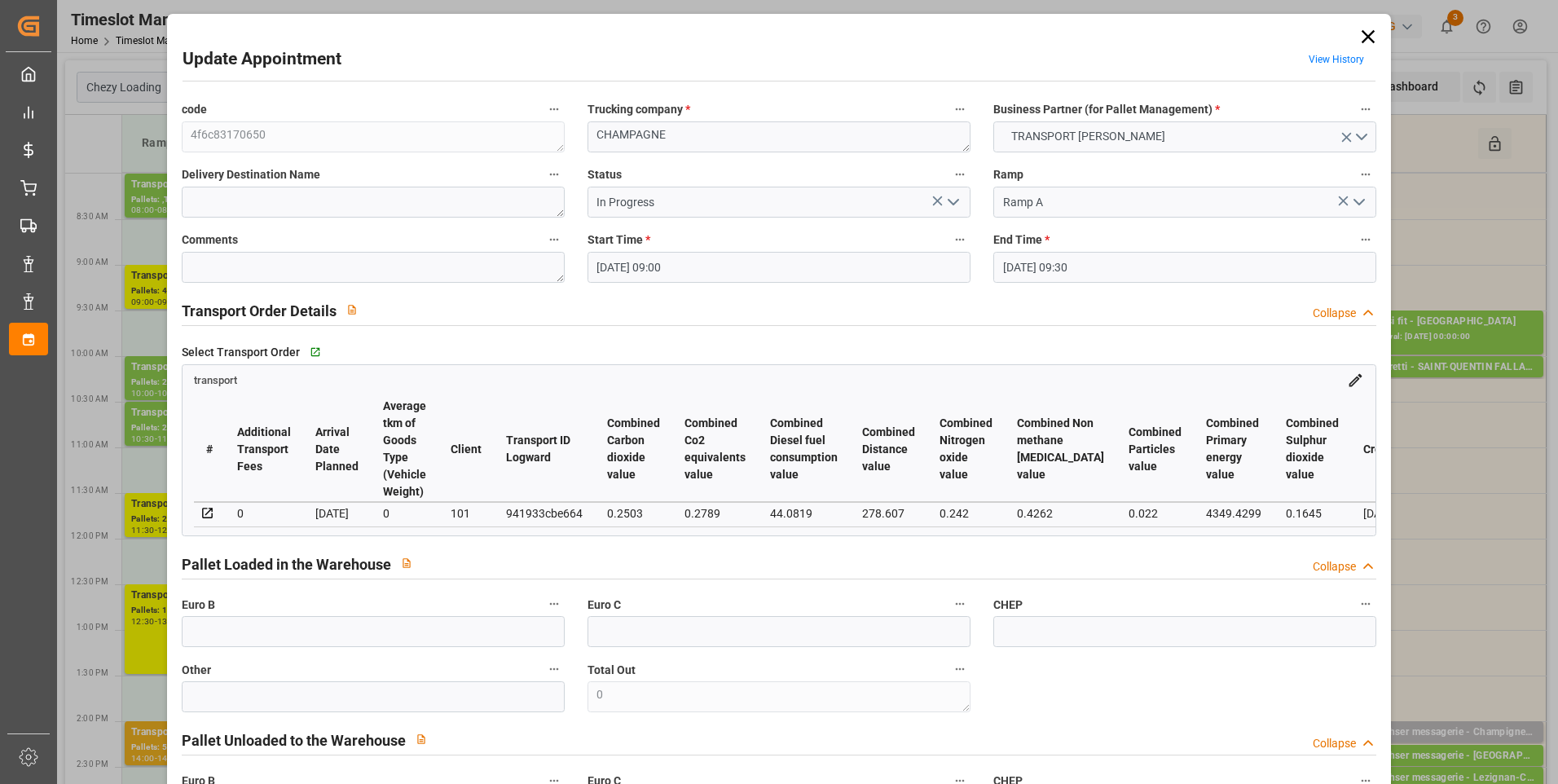
click at [949, 201] on icon "open menu" at bounding box center [953, 201] width 20 height 20
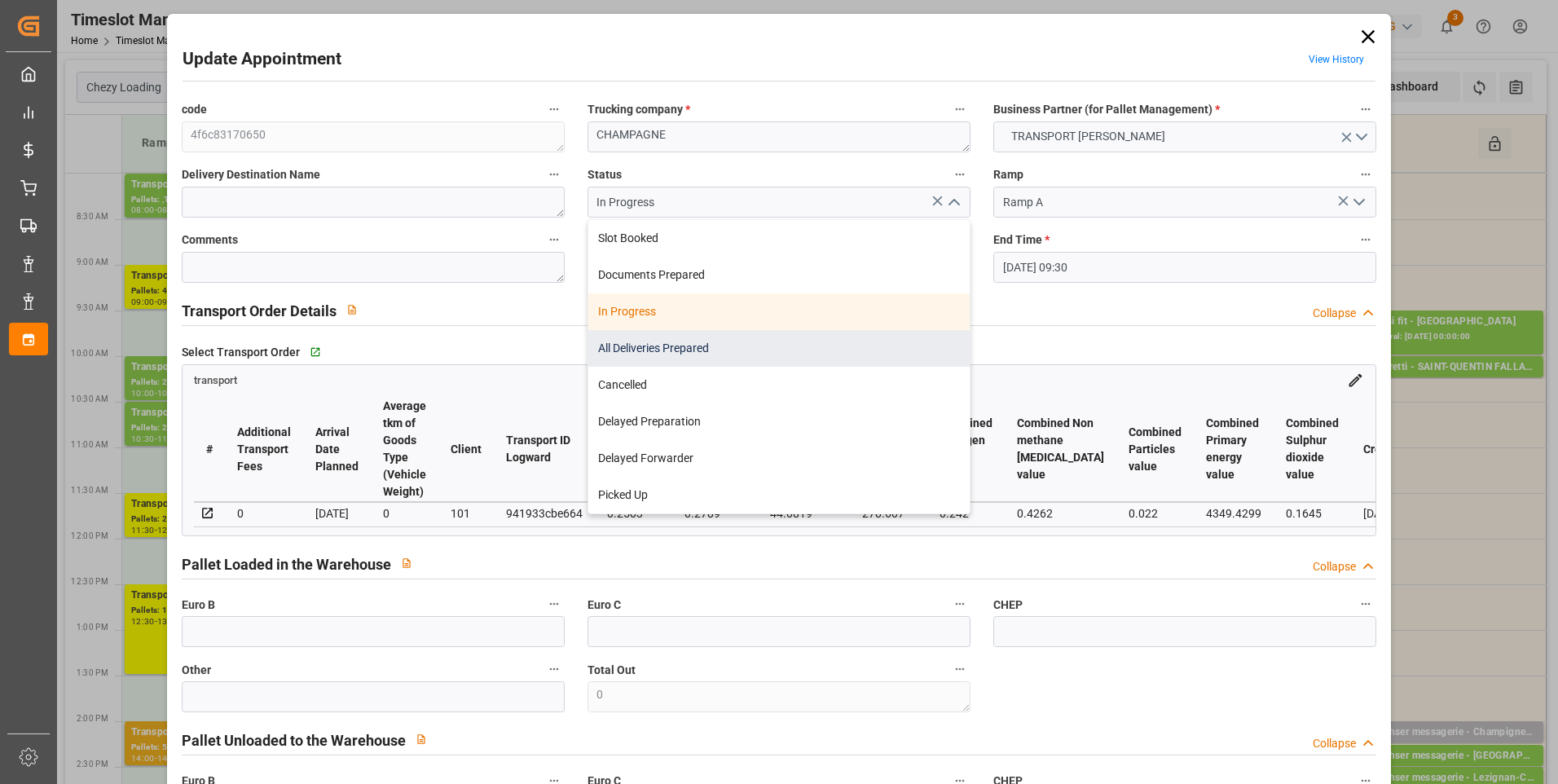
click at [633, 340] on div "All Deliveries Prepared" at bounding box center [779, 348] width 381 height 37
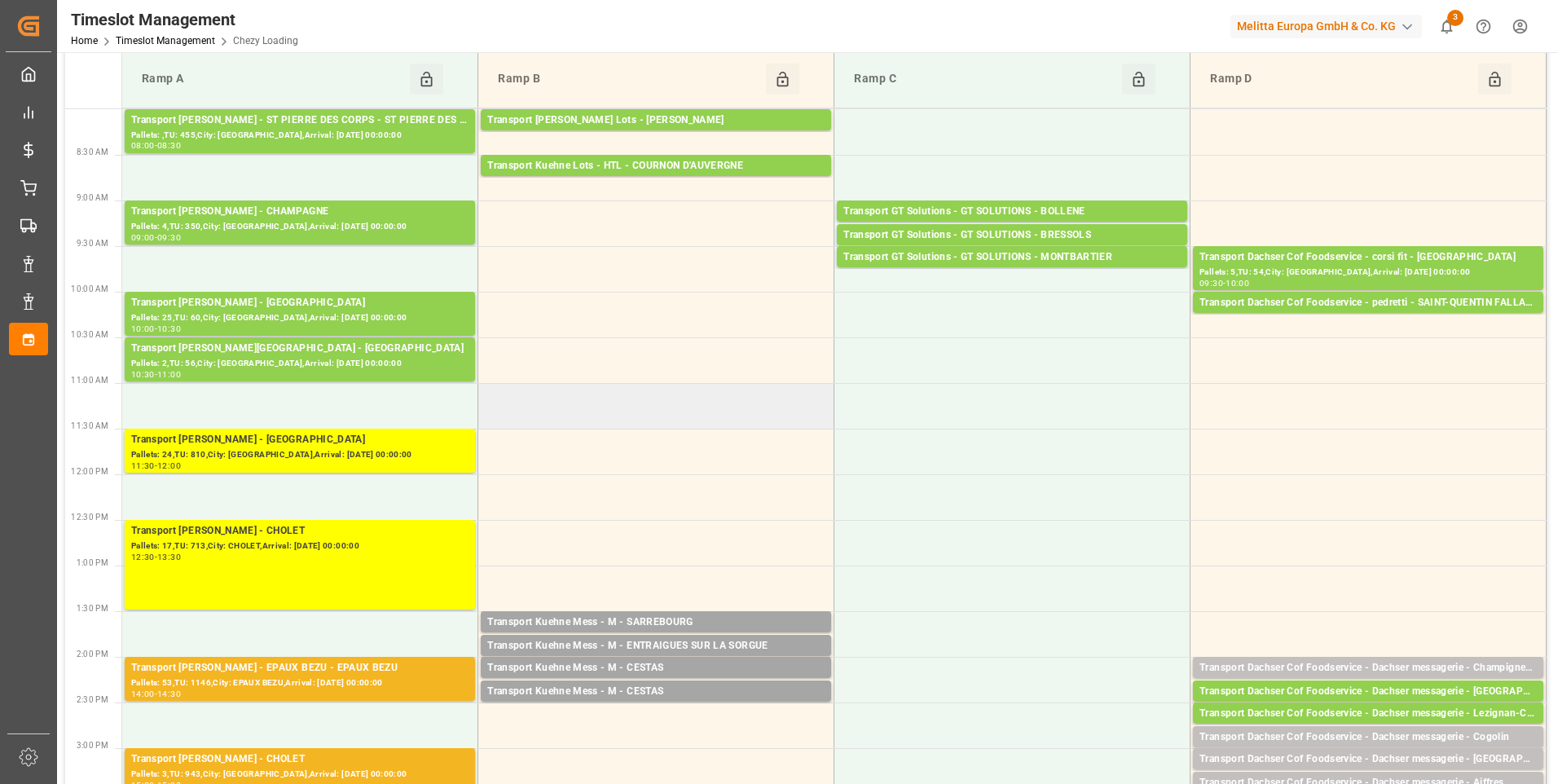
scroll to position [489, 0]
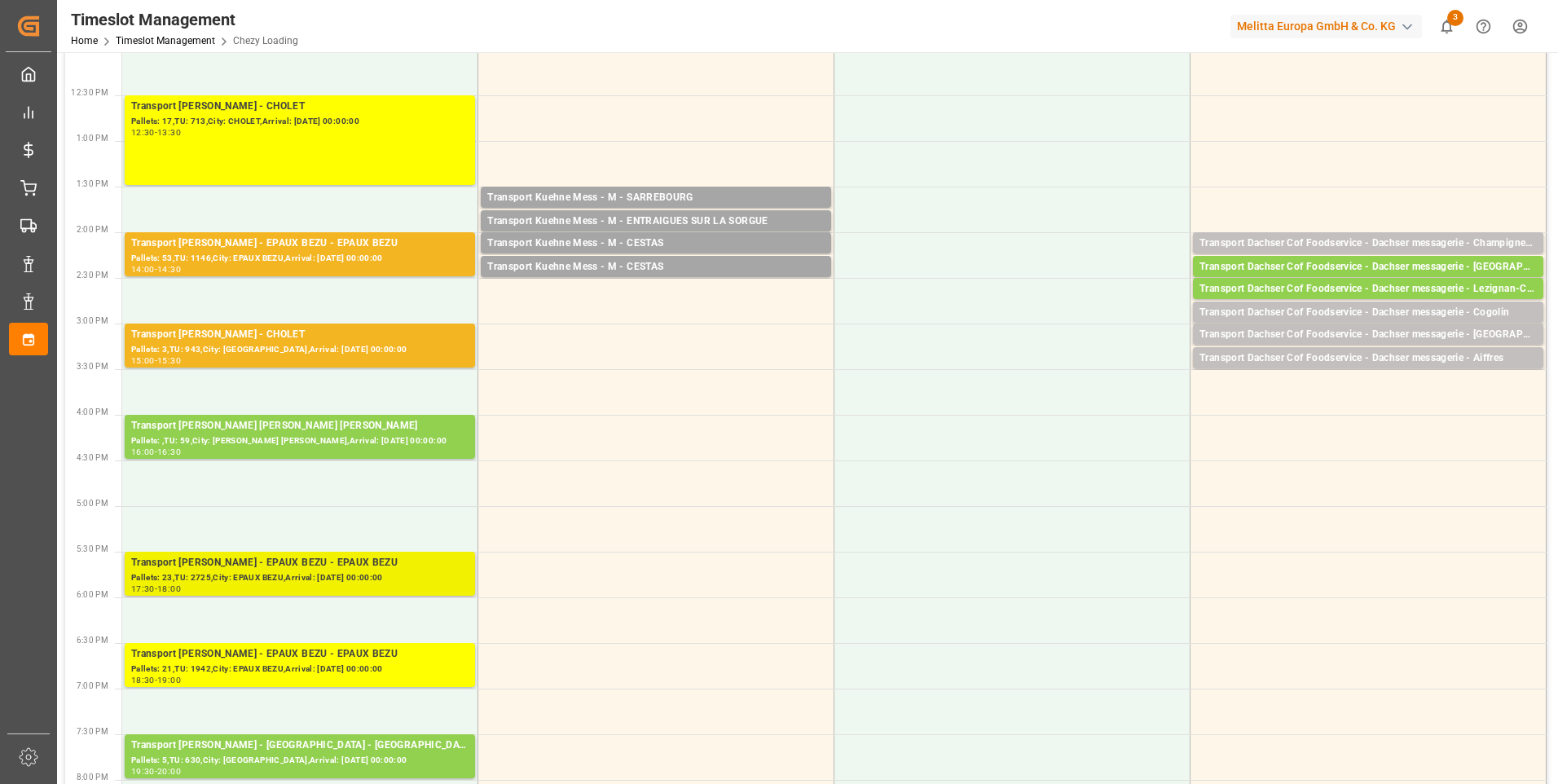
click at [322, 572] on div "Pallets: 23,TU: 2725,City: EPAUX BEZU,Arrival: 2025-08-21 00:00:00" at bounding box center [300, 578] width 338 height 14
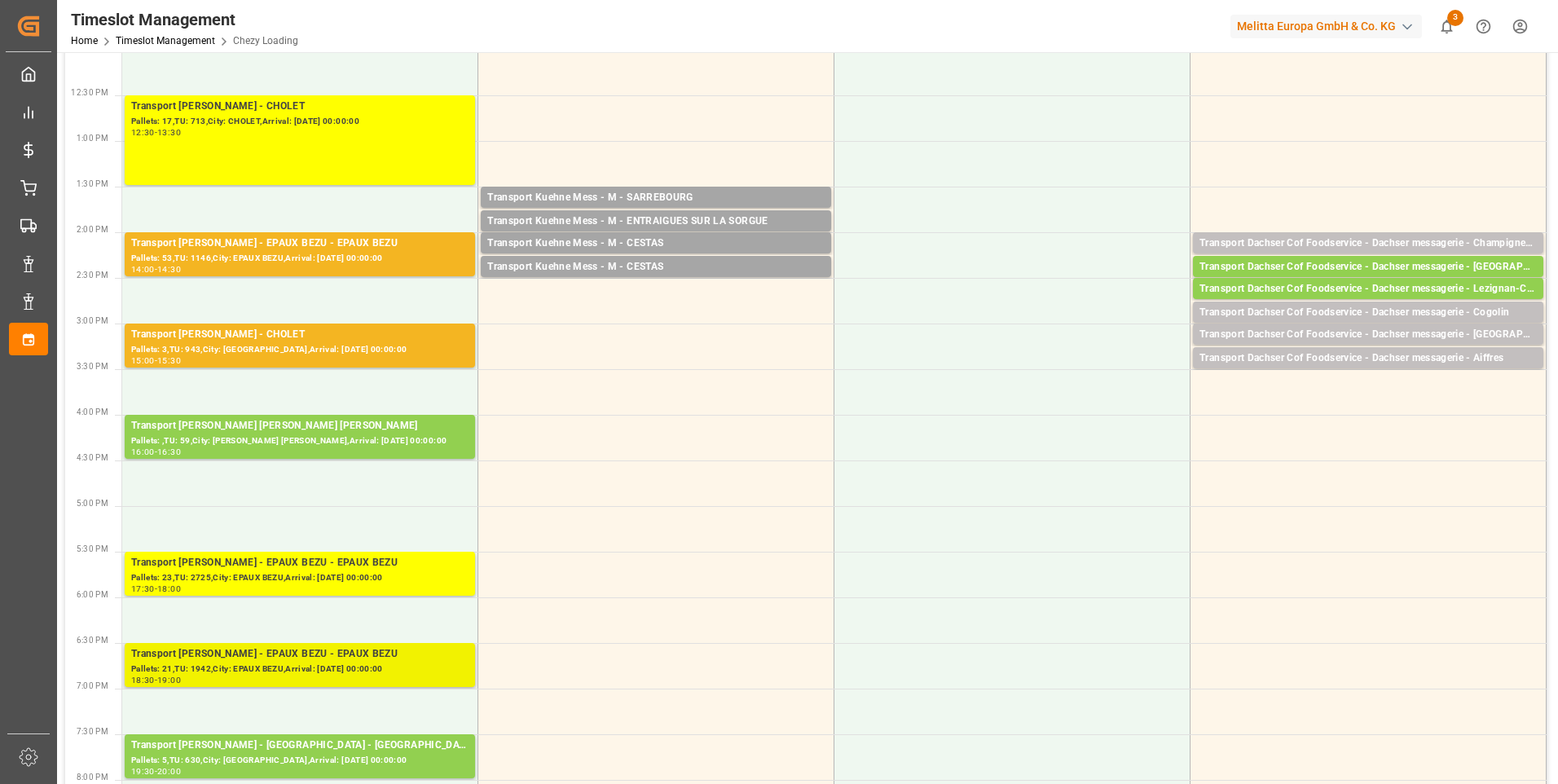
click at [433, 647] on div "Transport Delisle - EPAUX BEZU - EPAUX BEZU" at bounding box center [300, 653] width 338 height 16
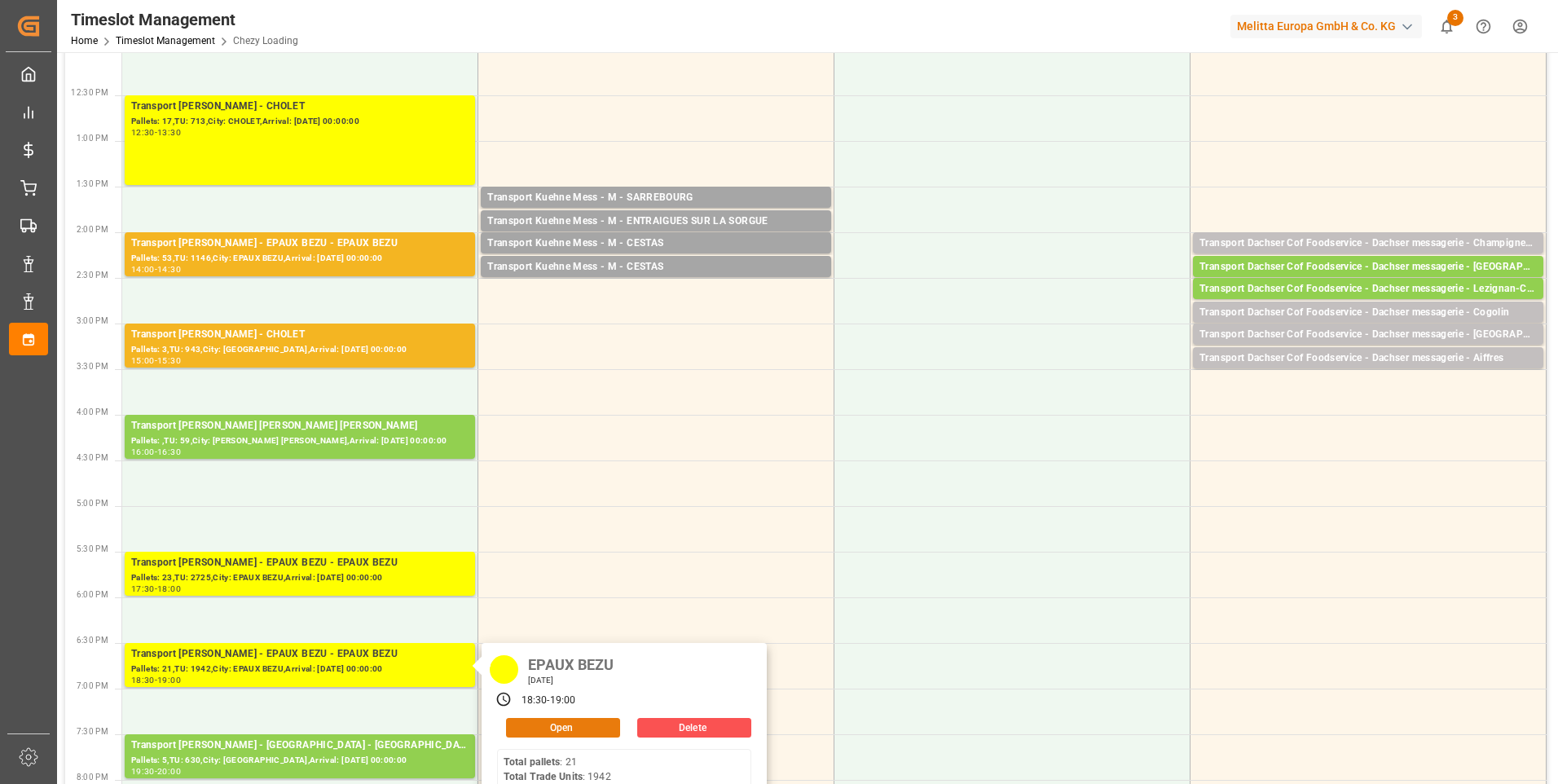
click at [565, 723] on button "Open" at bounding box center [563, 727] width 114 height 20
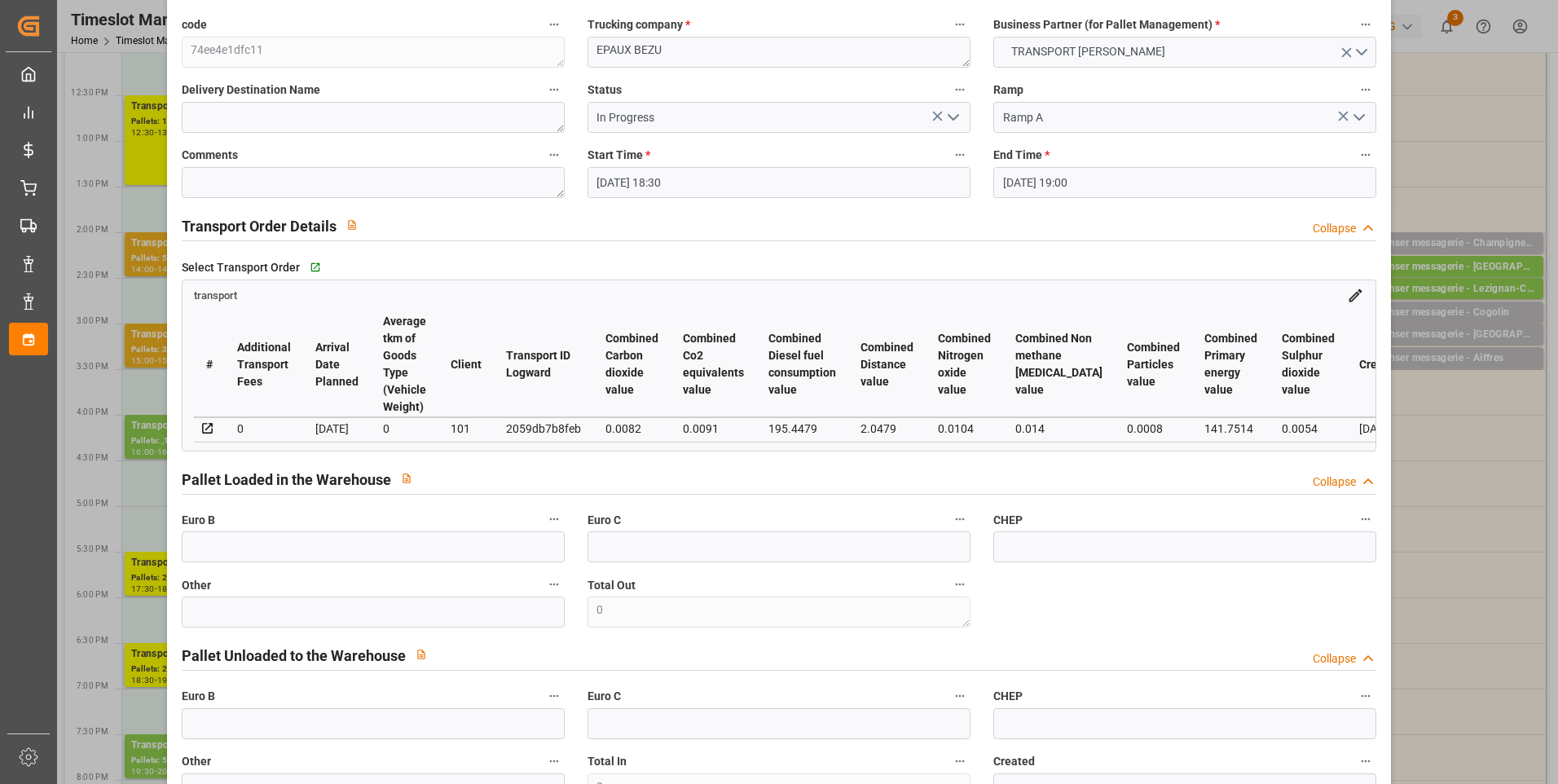
scroll to position [0, 0]
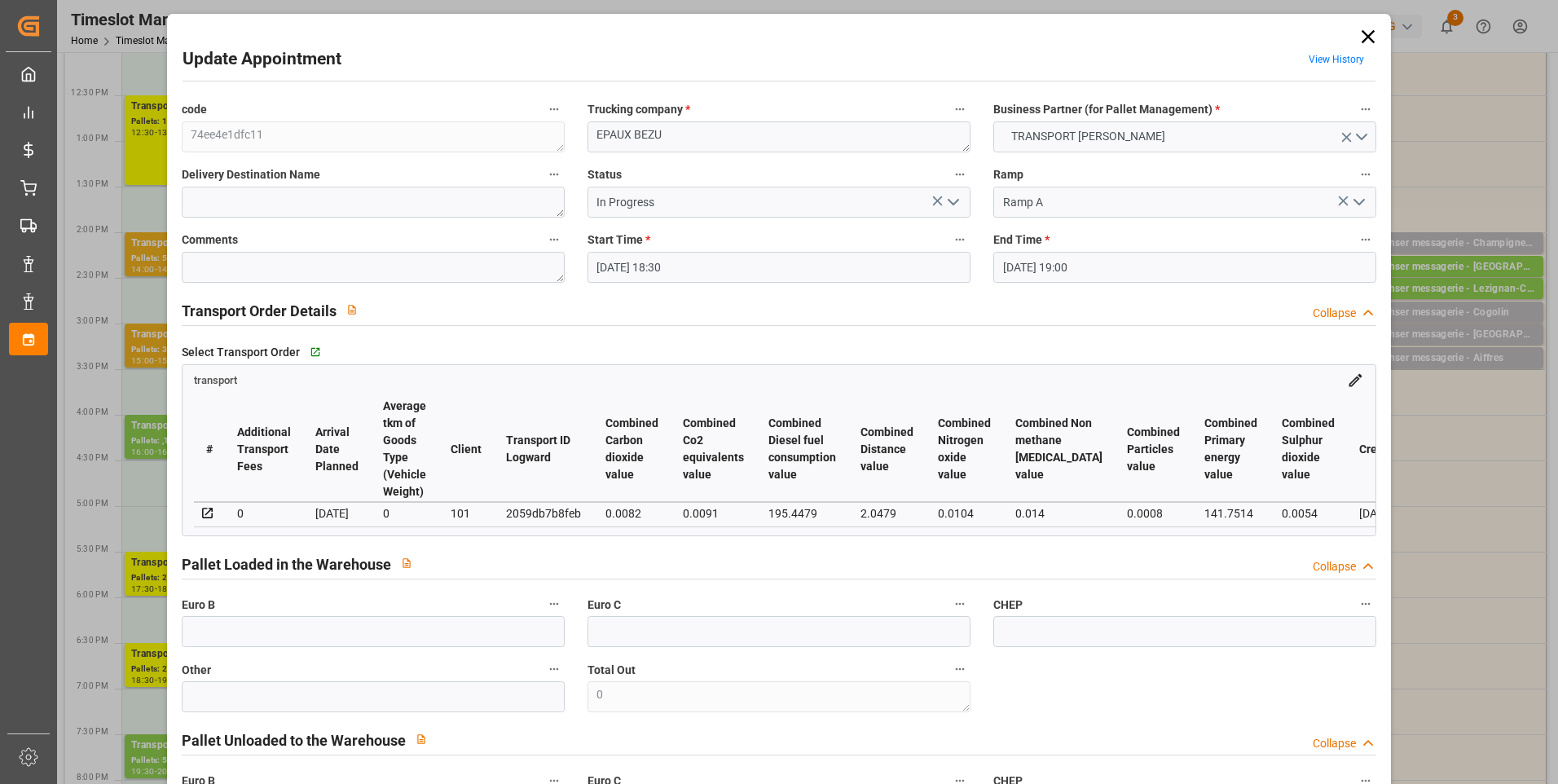
click at [947, 200] on icon "open menu" at bounding box center [953, 201] width 20 height 20
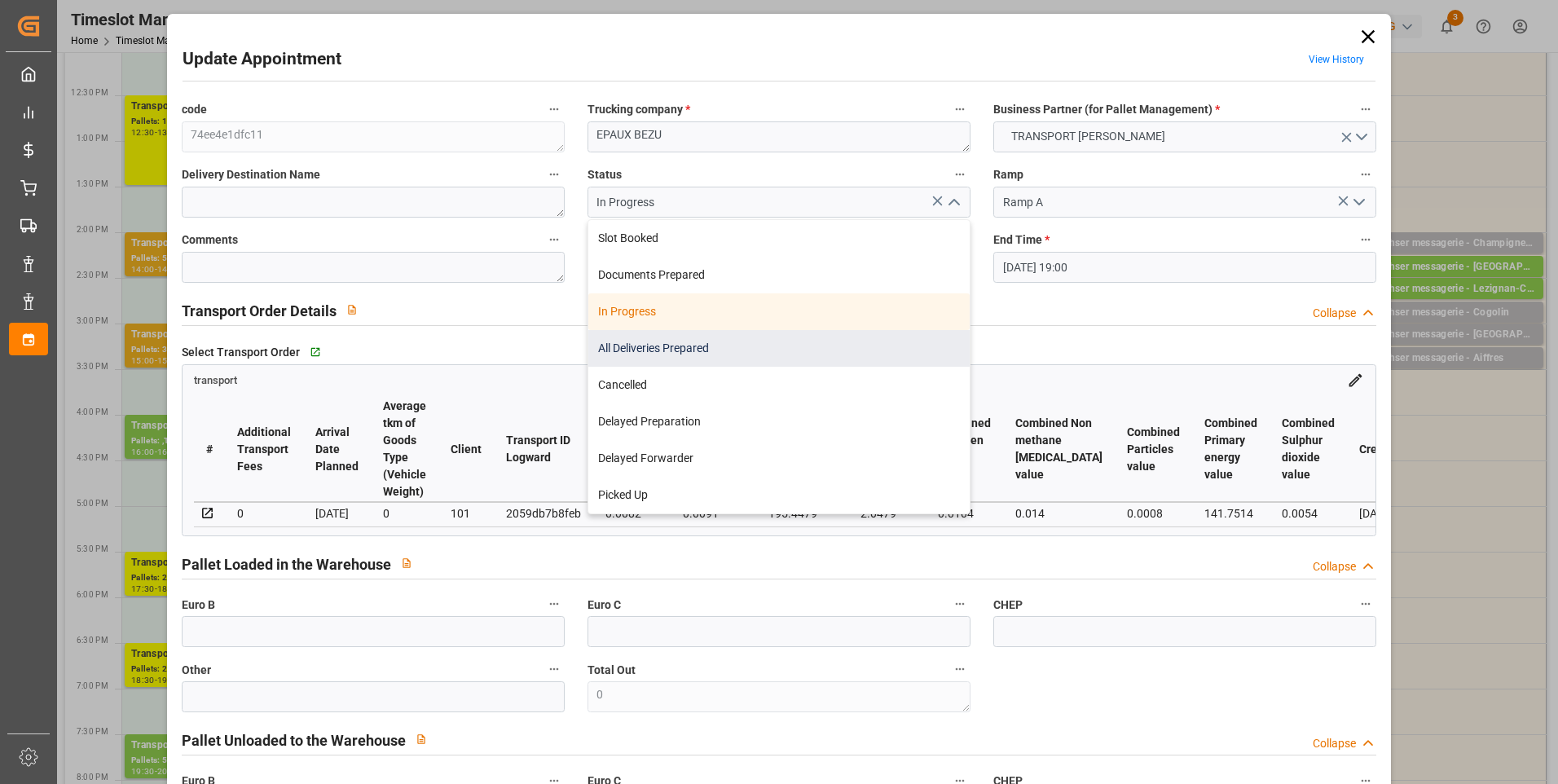
click at [633, 346] on div "All Deliveries Prepared" at bounding box center [779, 348] width 381 height 37
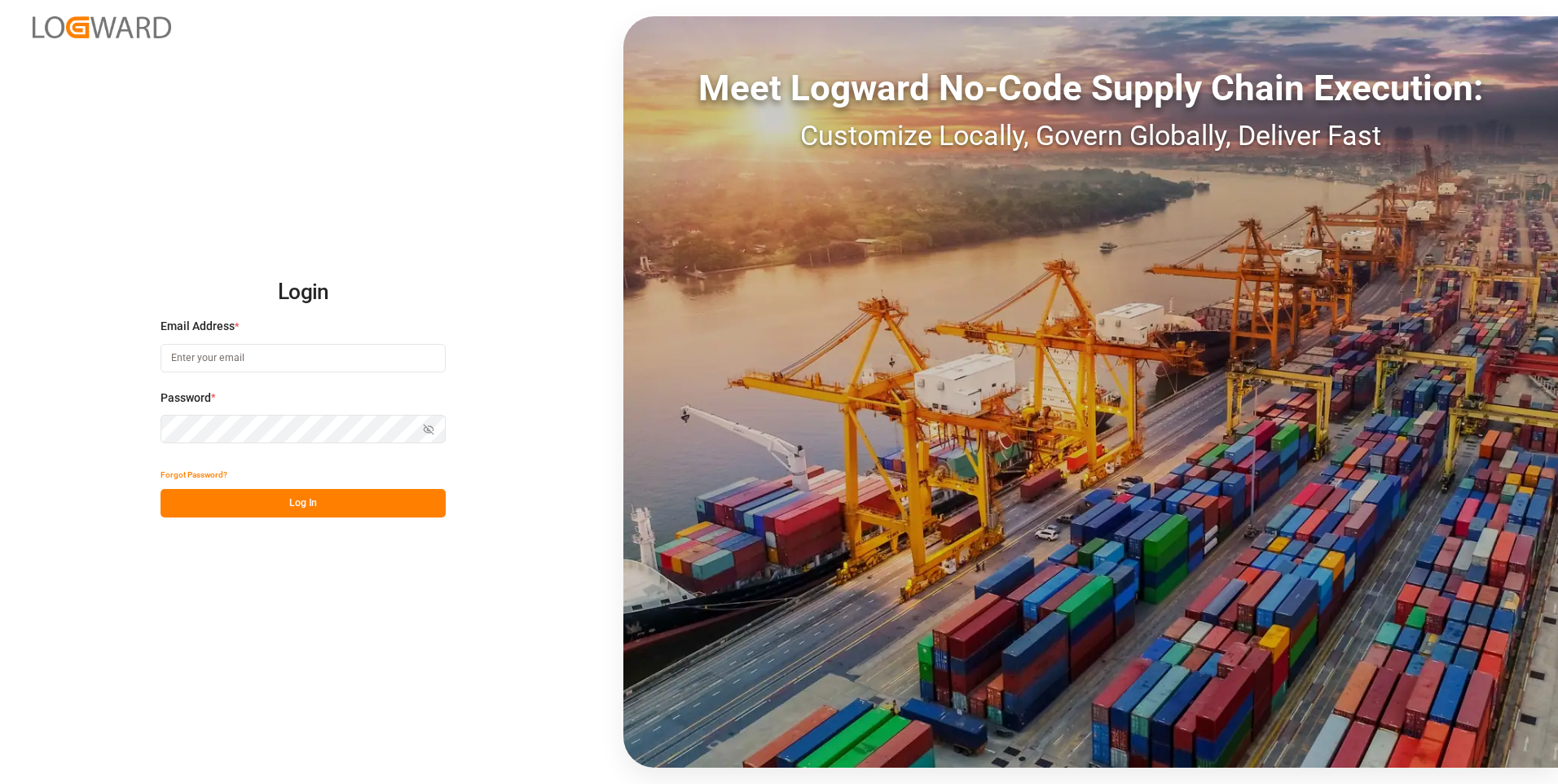
type input "[EMAIL_ADDRESS][DOMAIN_NAME]"
click at [296, 506] on button "Log In" at bounding box center [303, 503] width 285 height 28
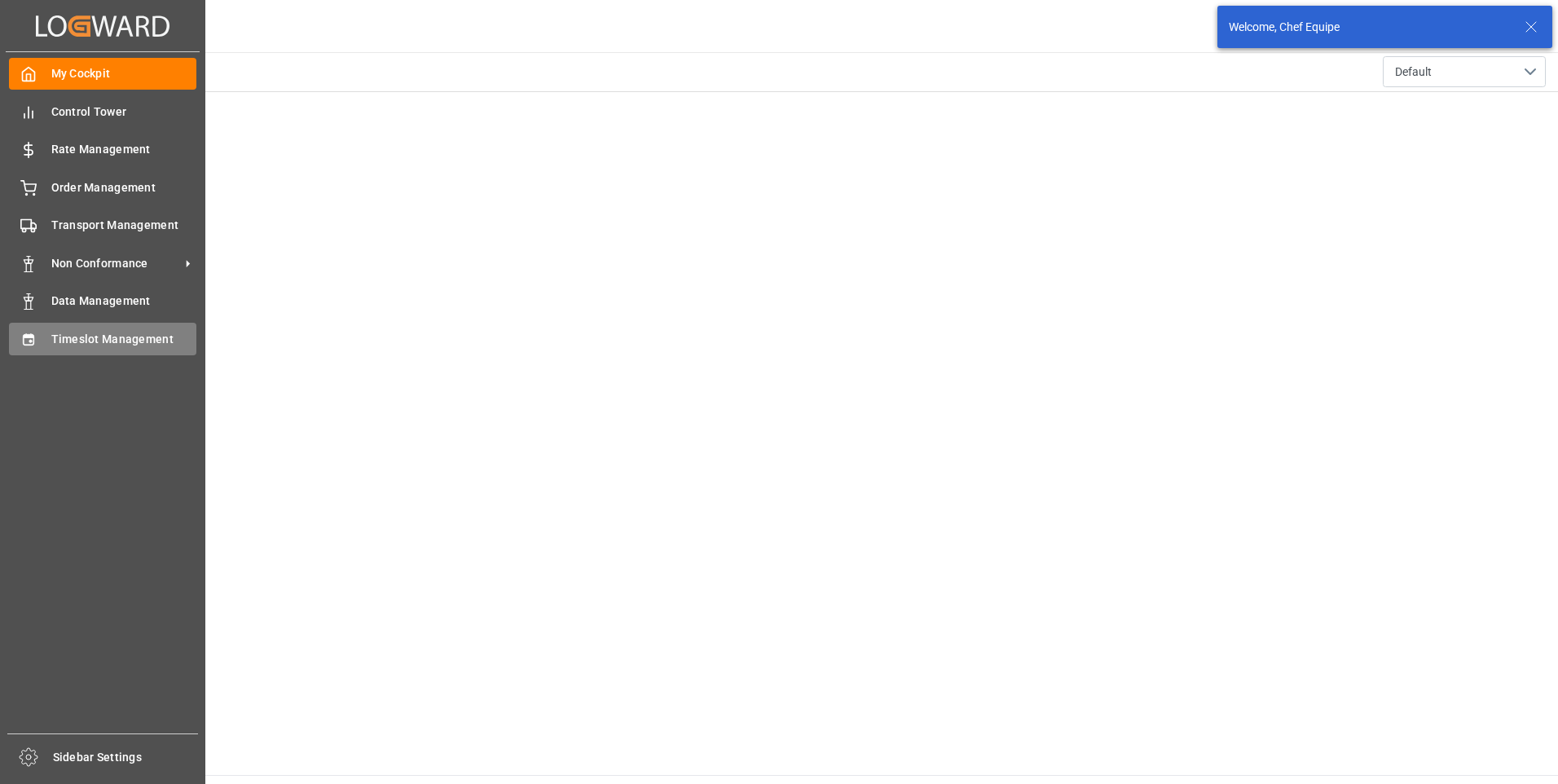
click at [82, 338] on span "Timeslot Management" at bounding box center [124, 340] width 146 height 17
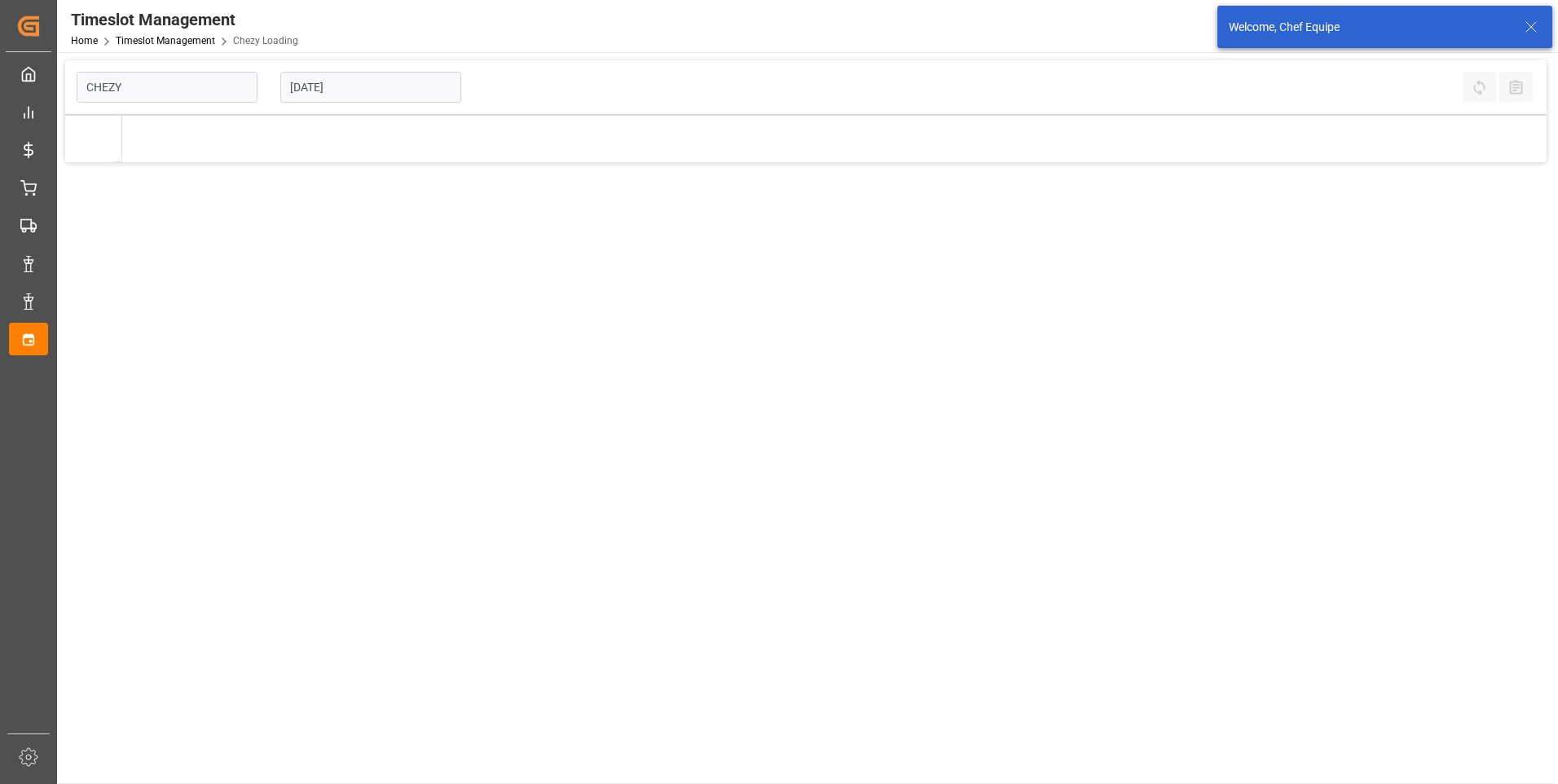
type input "Chezy Loading"
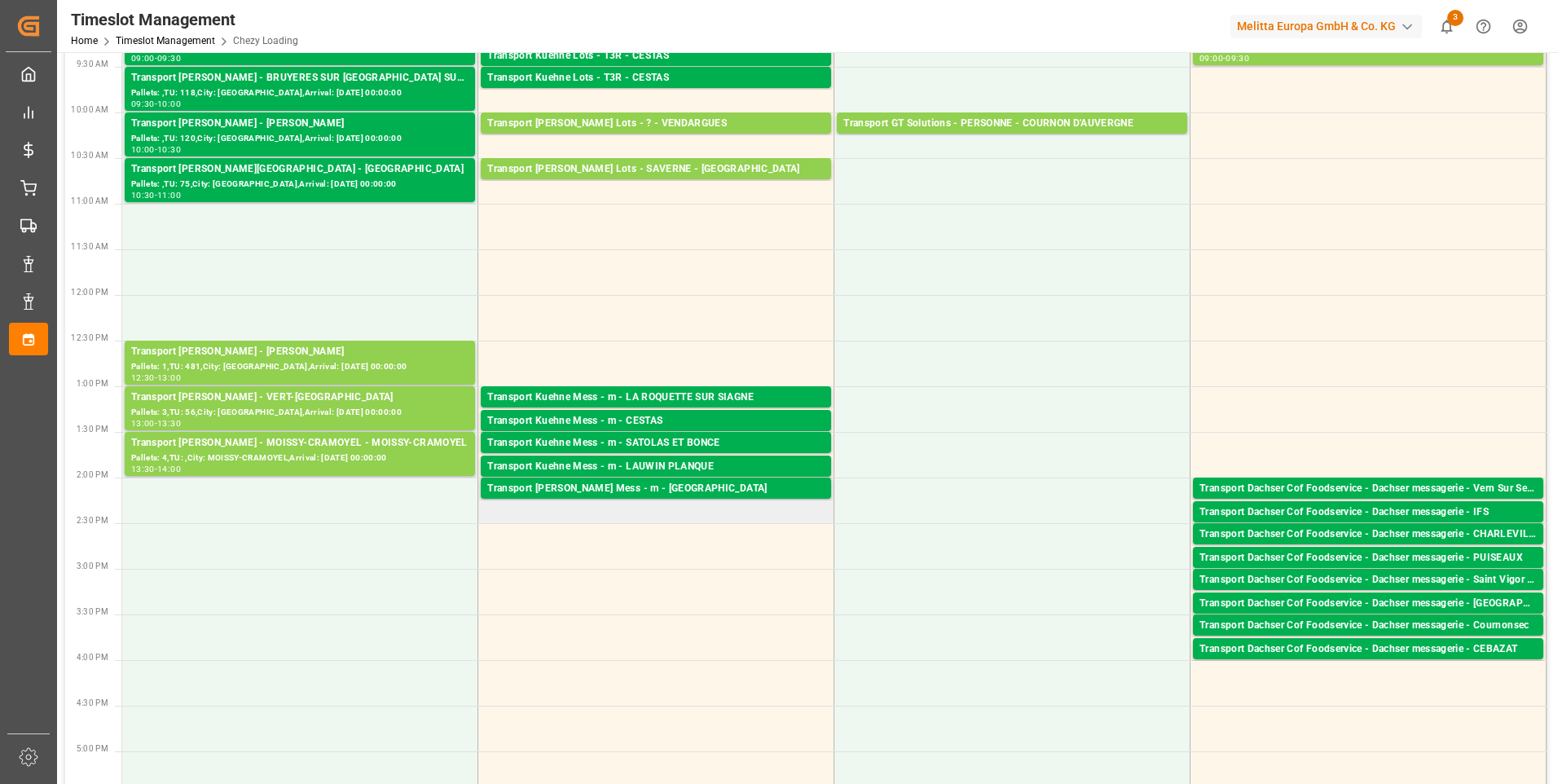
scroll to position [244, 0]
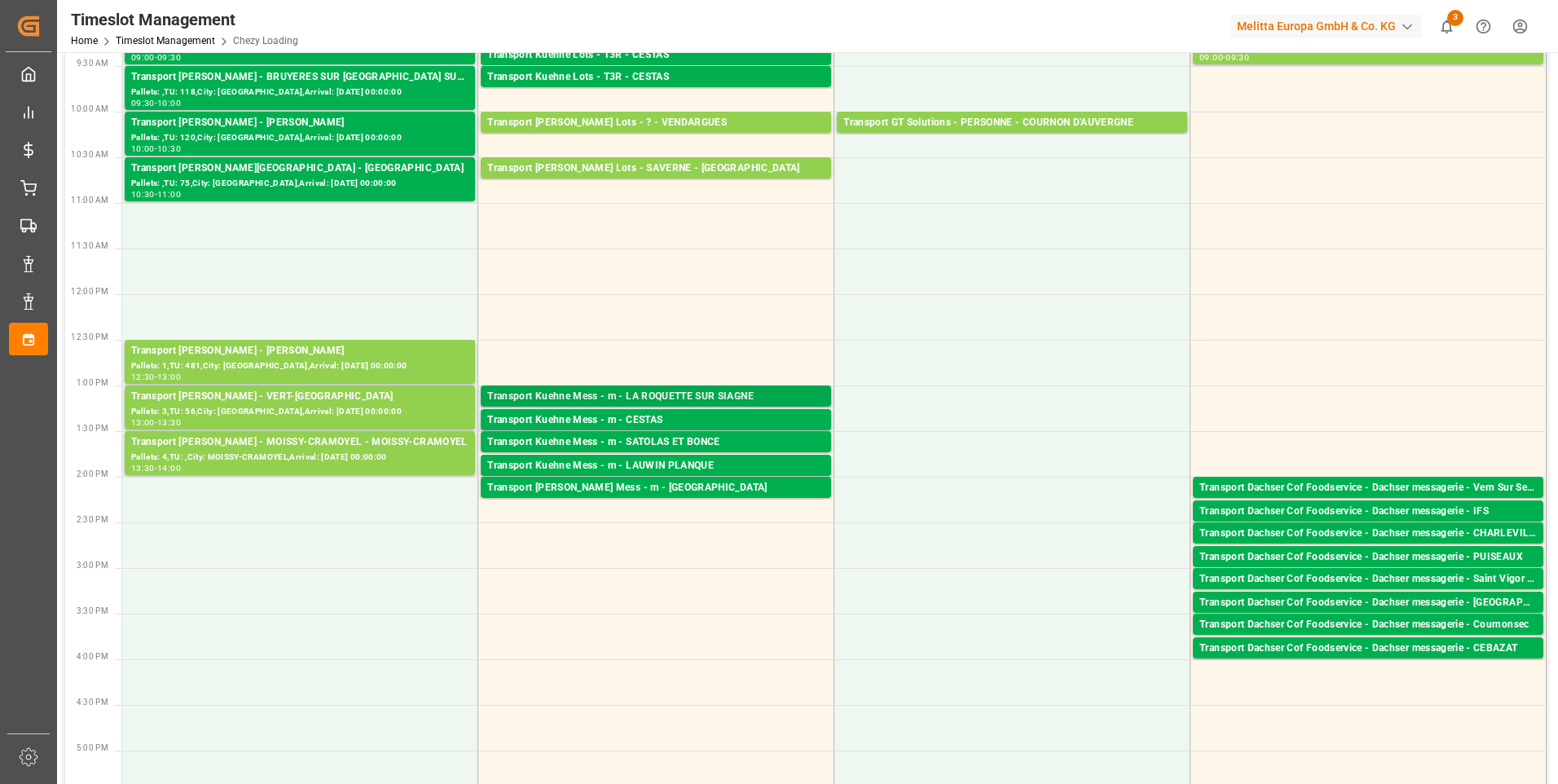
click at [708, 392] on div "Transport Kuehne Mess - m - LA ROQUETTE SUR SIAGNE" at bounding box center [656, 396] width 338 height 16
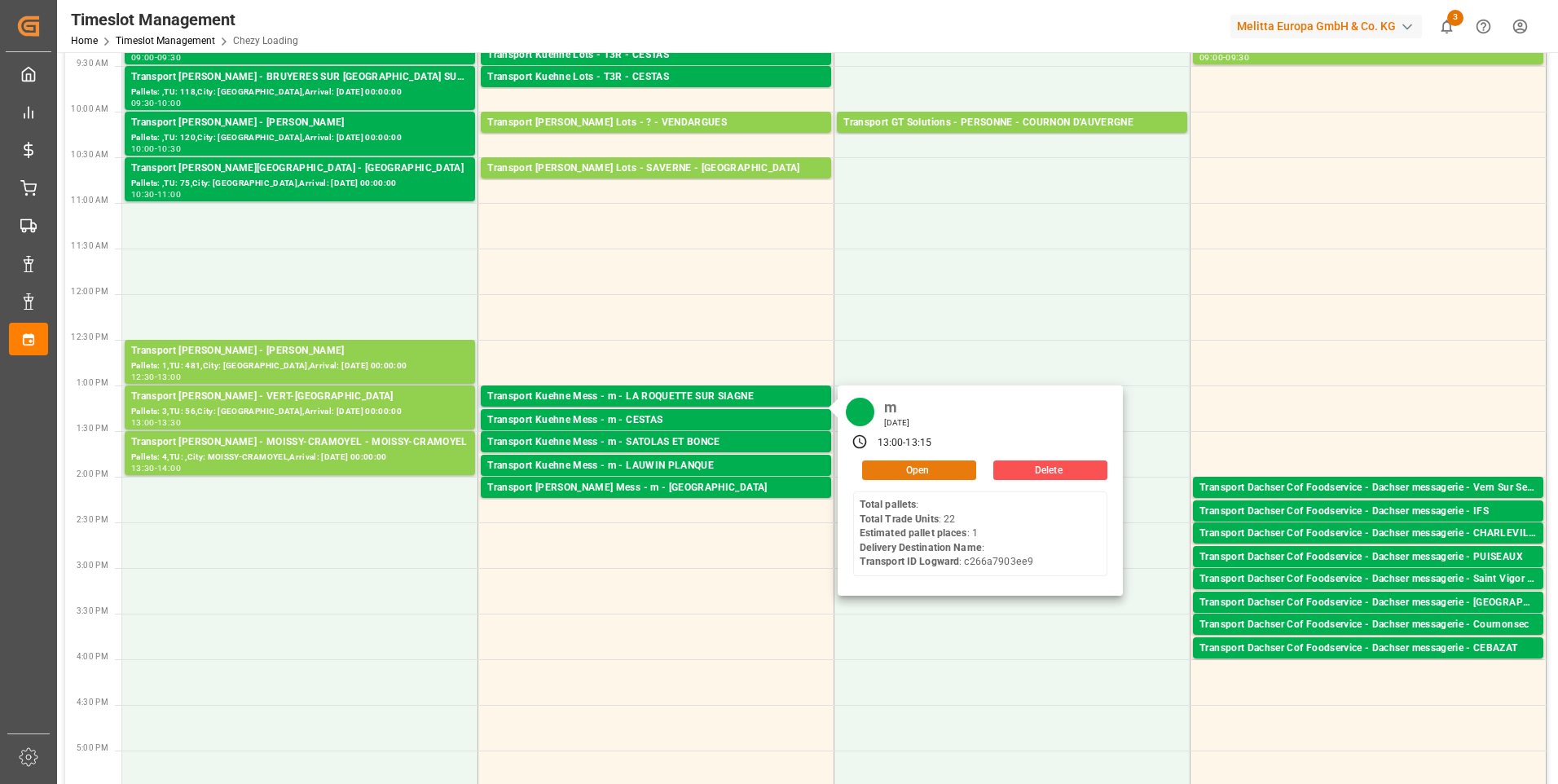
click at [896, 464] on button "Open" at bounding box center [919, 470] width 114 height 20
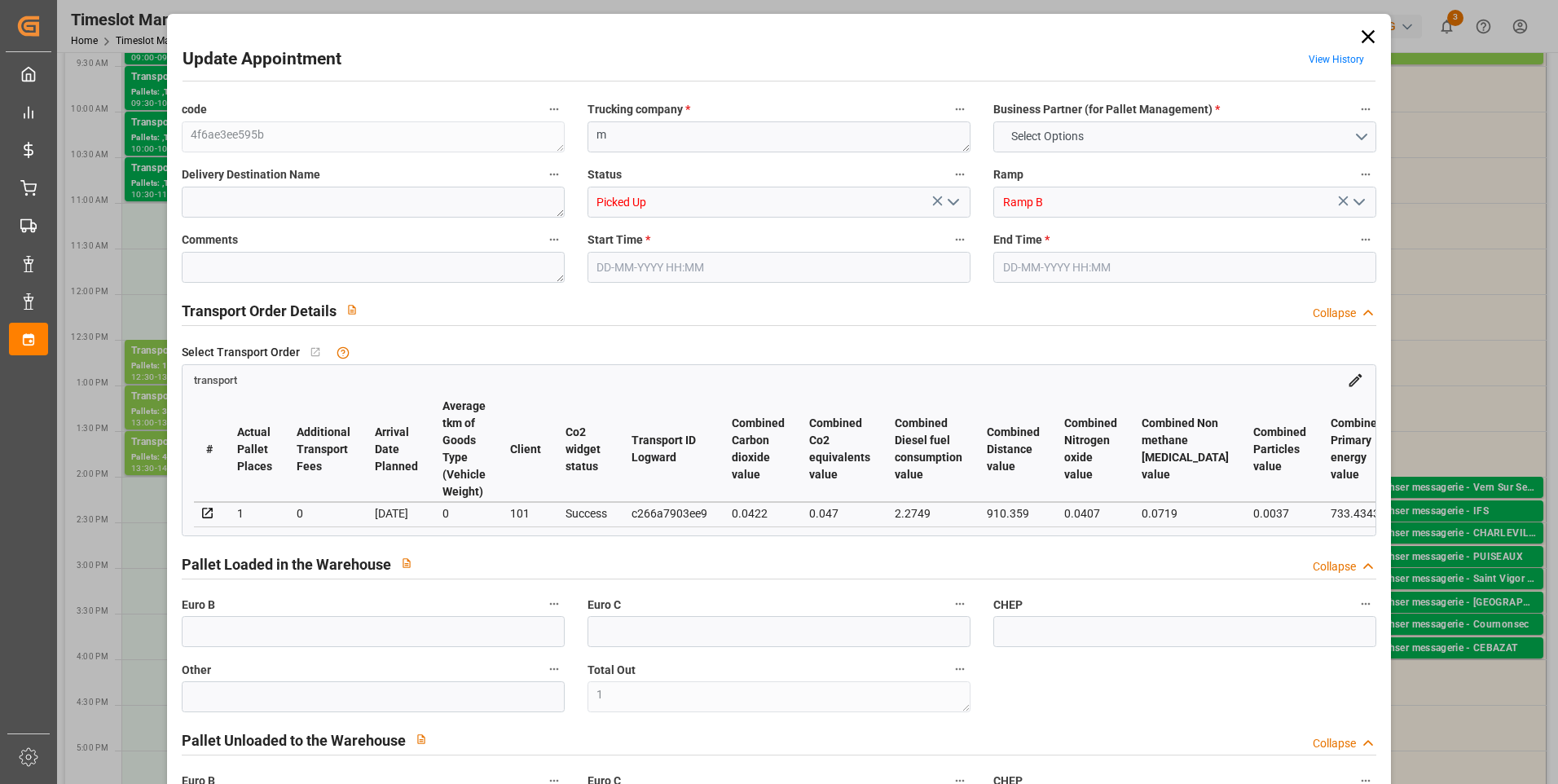
type input "1"
type input "0"
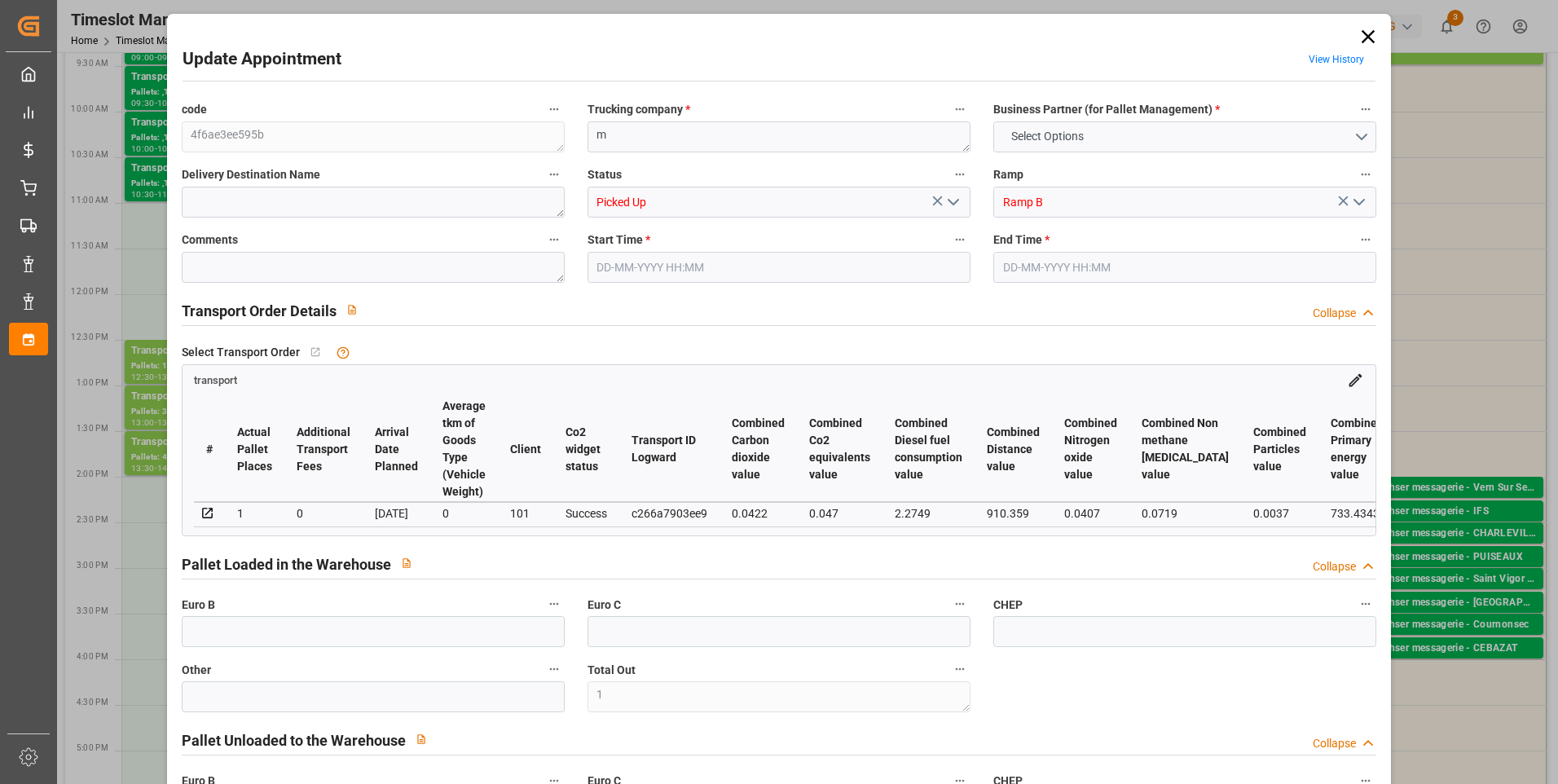
type input "0"
type input "1"
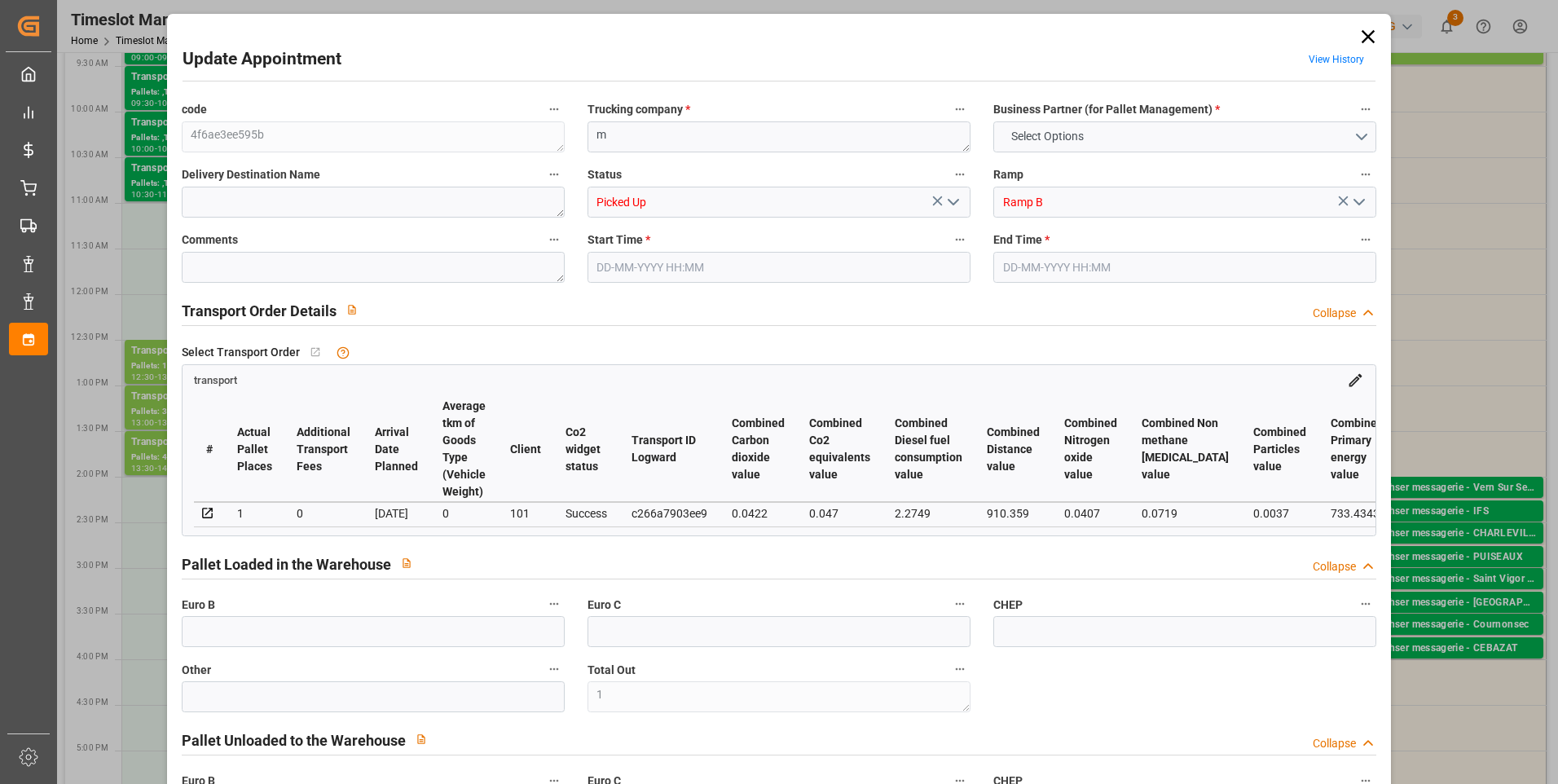
type input "61.9918"
type input "0"
type input "61.9918"
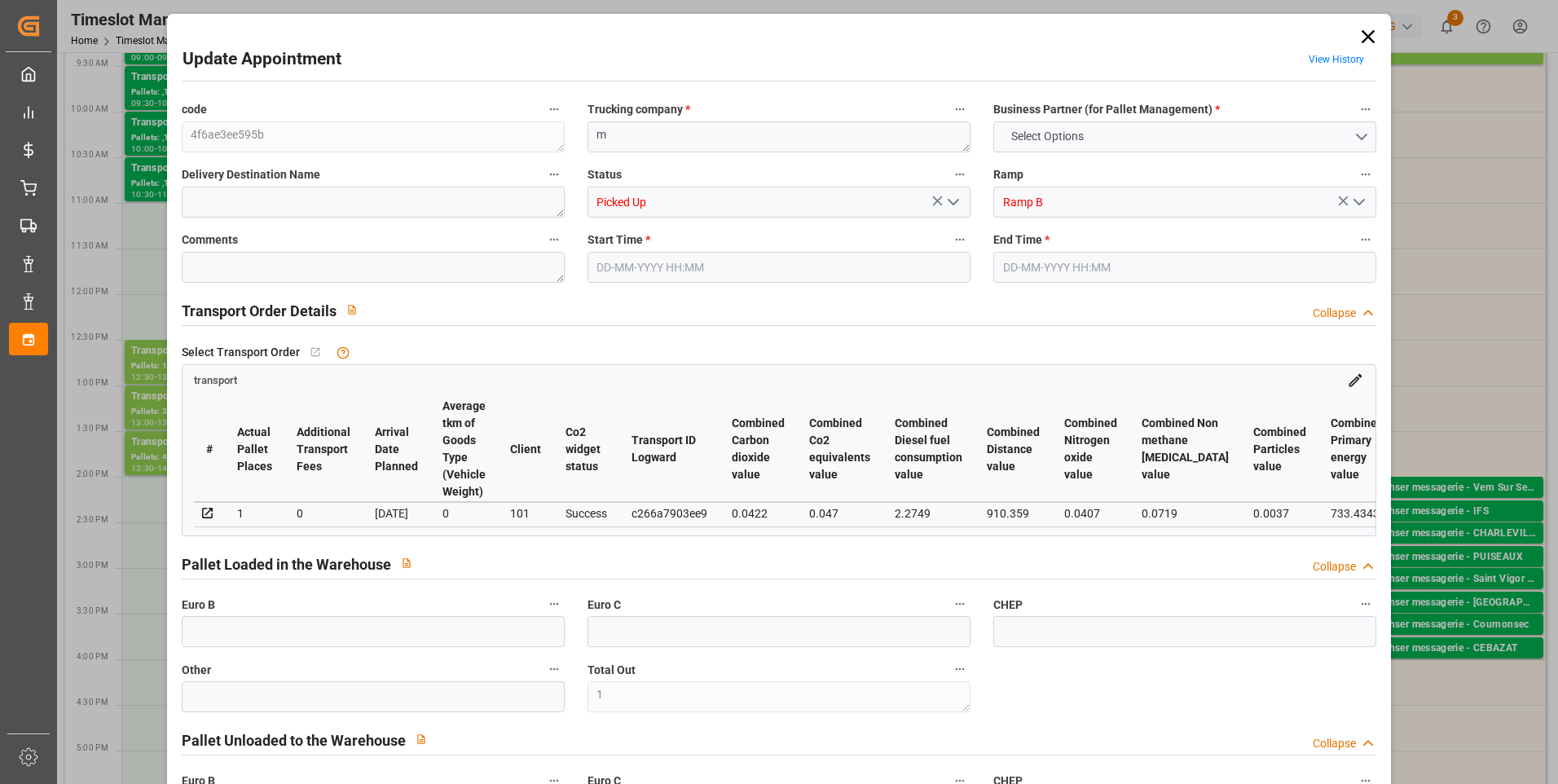
type input "0"
type input "1"
type input "79.064"
type input "112.304"
type input "248"
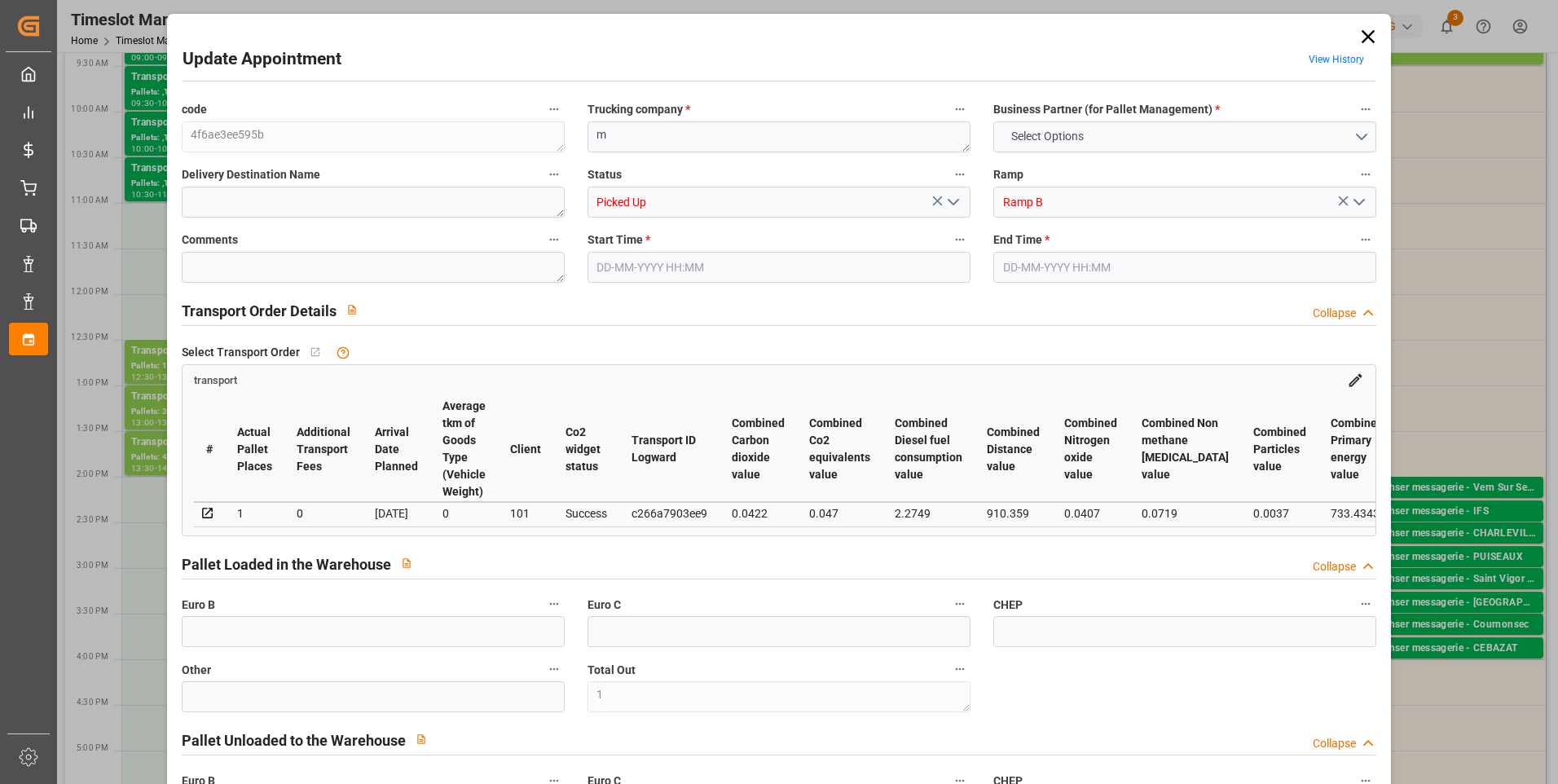
type input "6"
type input "0"
type input "22"
type input "1"
type input "101"
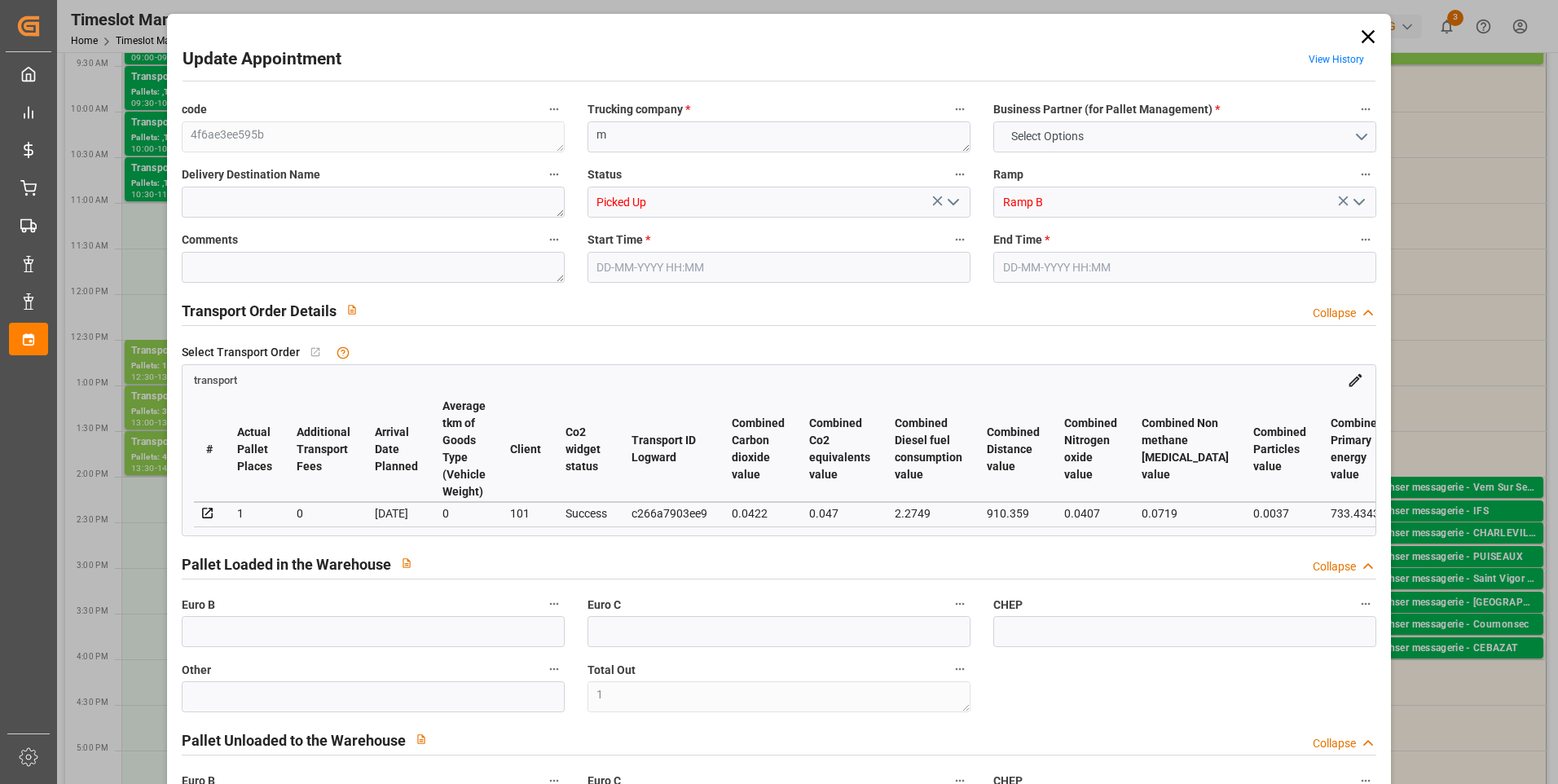
type input "89.304"
type input "0"
type input "4710.8598"
type input "0"
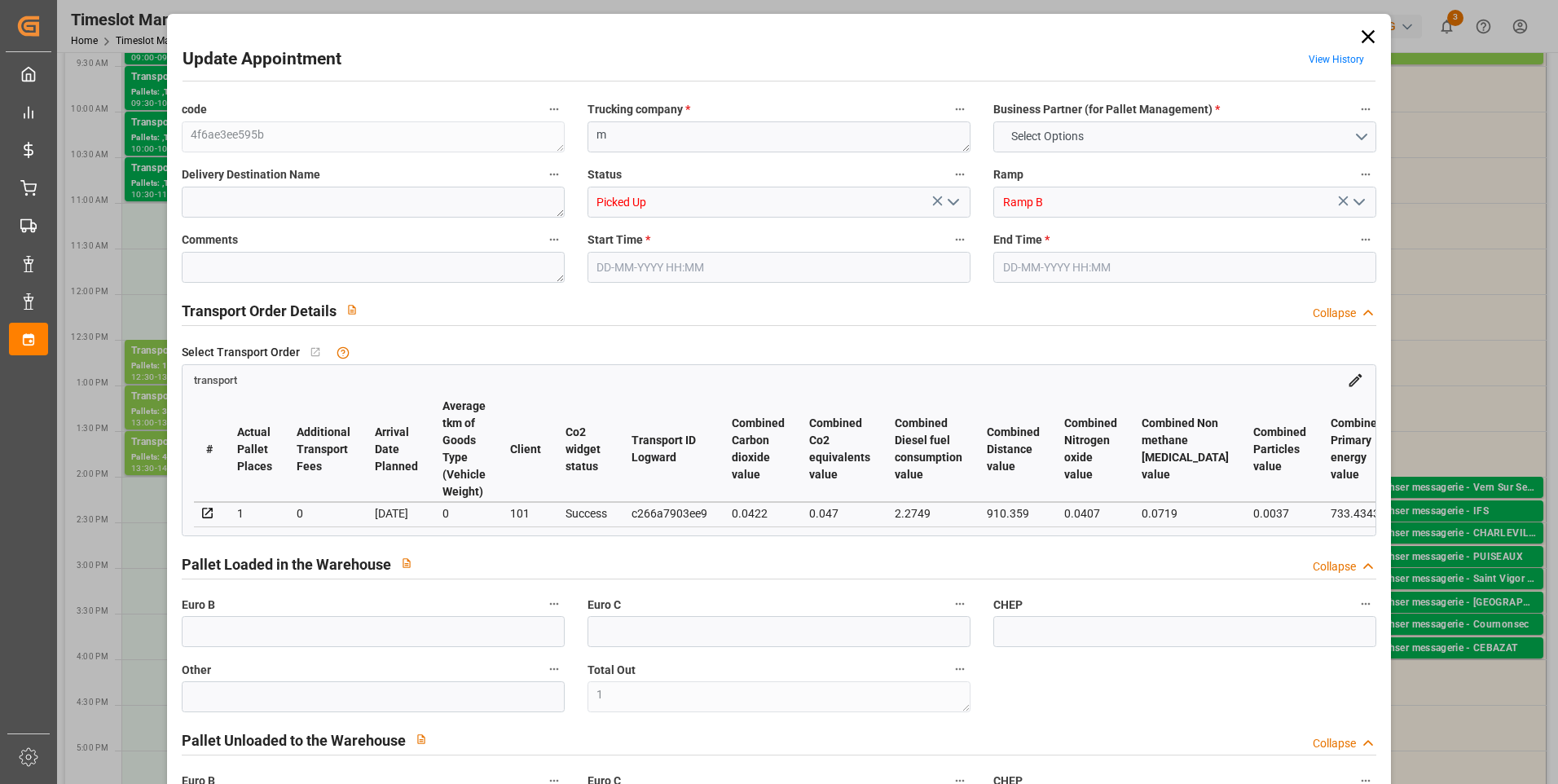
type input "21"
type input "35"
type input "[DATE] 13:00"
type input "[DATE] 13:15"
type input "[DATE] 11:59"
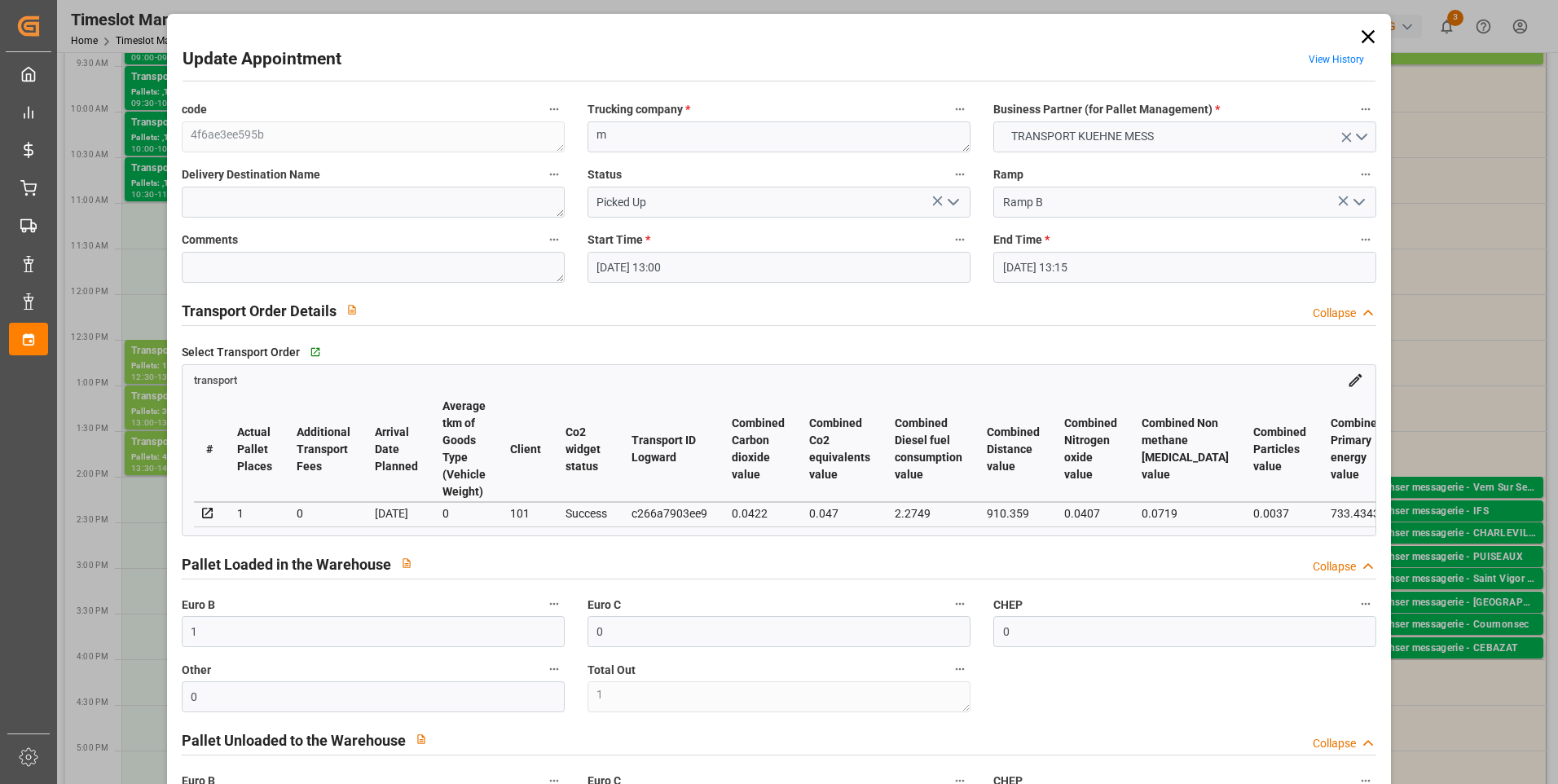
type input "[DATE] 11:59"
type input "[DATE]"
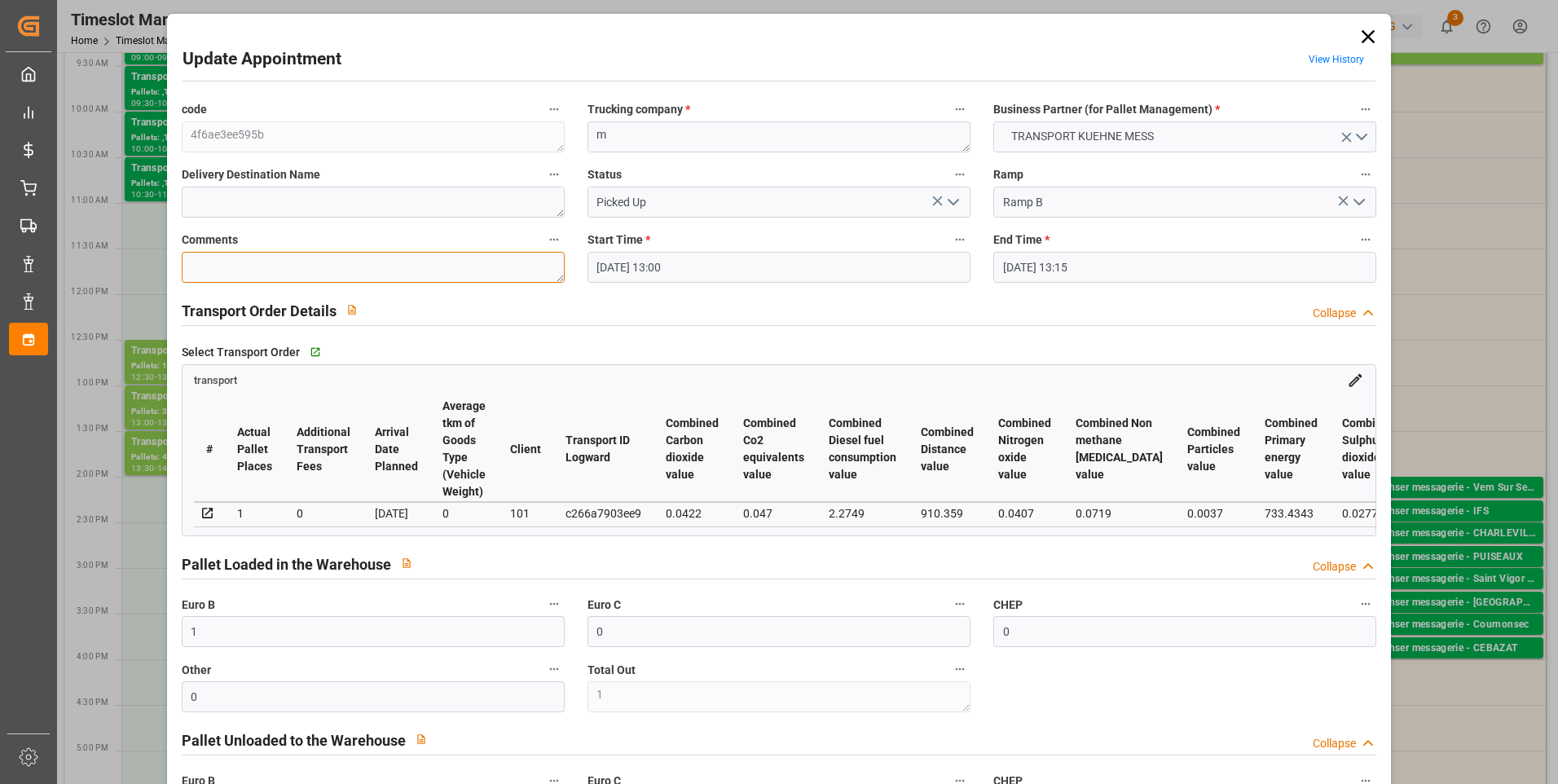
click at [221, 261] on textarea at bounding box center [373, 267] width 383 height 31
type textarea "jn 7"
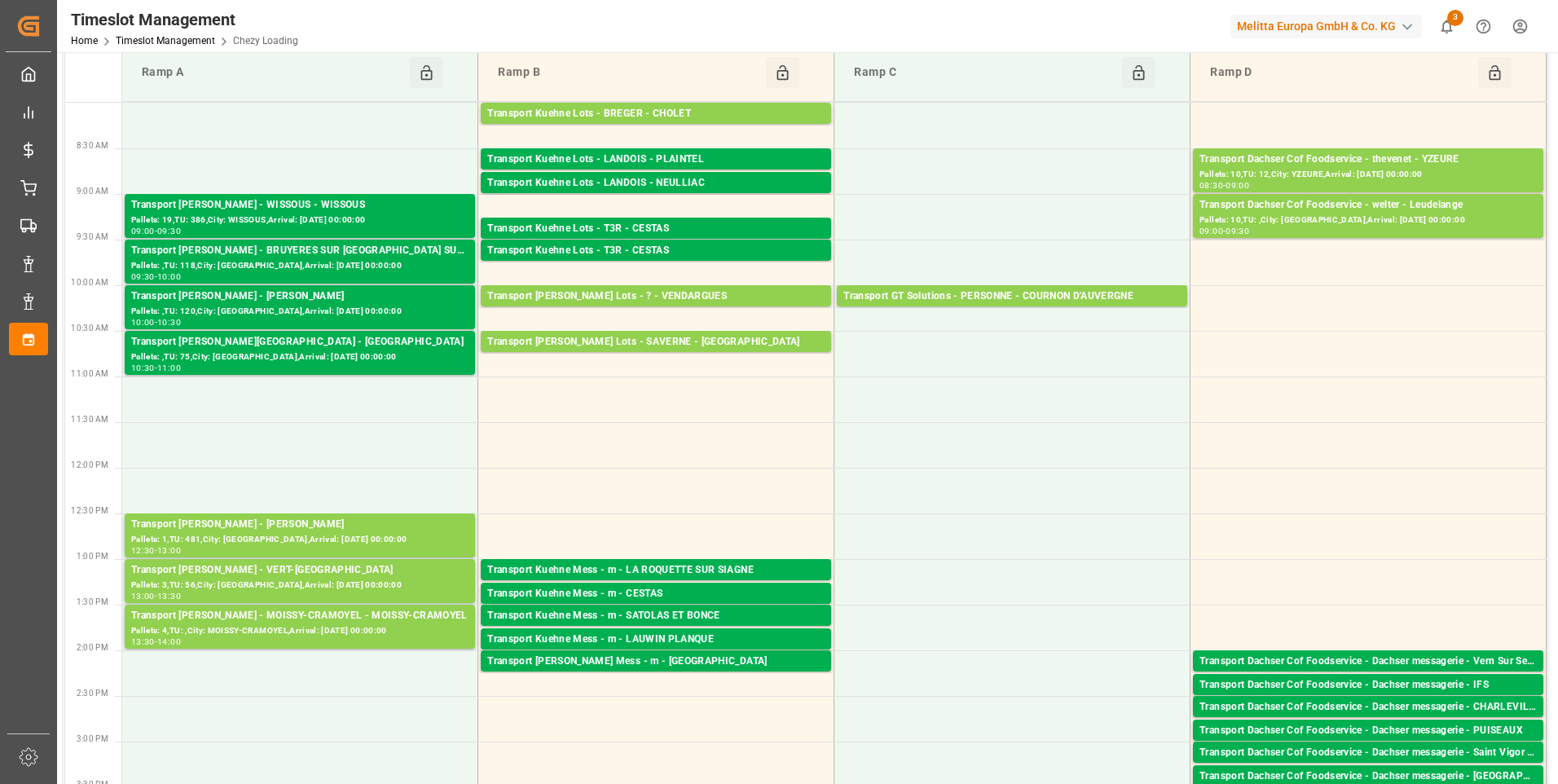
scroll to position [0, 0]
